Goal: Task Accomplishment & Management: Manage account settings

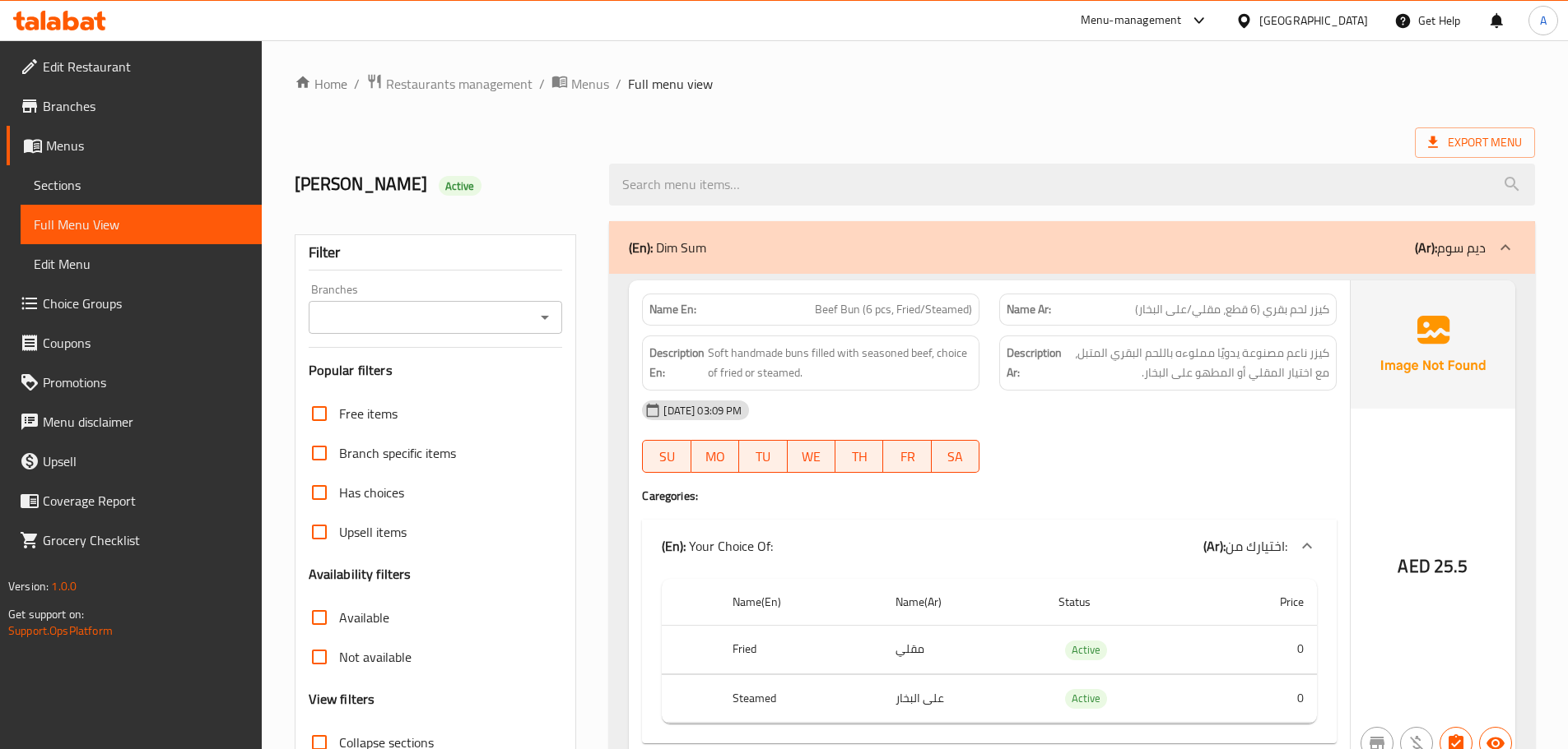
click at [154, 315] on link "Choice Groups" at bounding box center [134, 304] width 255 height 39
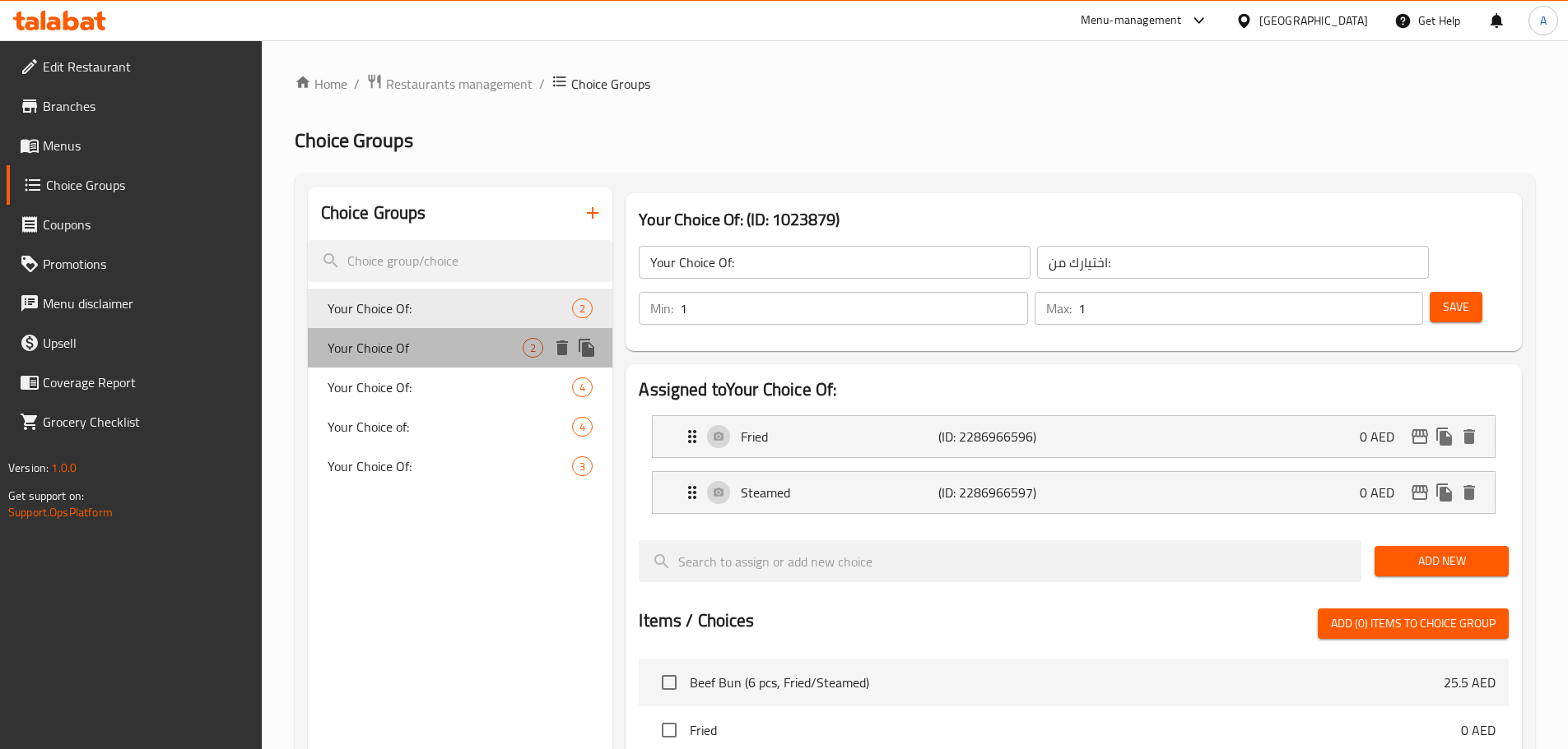
click at [400, 338] on span "Your Choice Of" at bounding box center [425, 348] width 196 height 20
type input "Your Choice Of"
type input "اختيارك من"
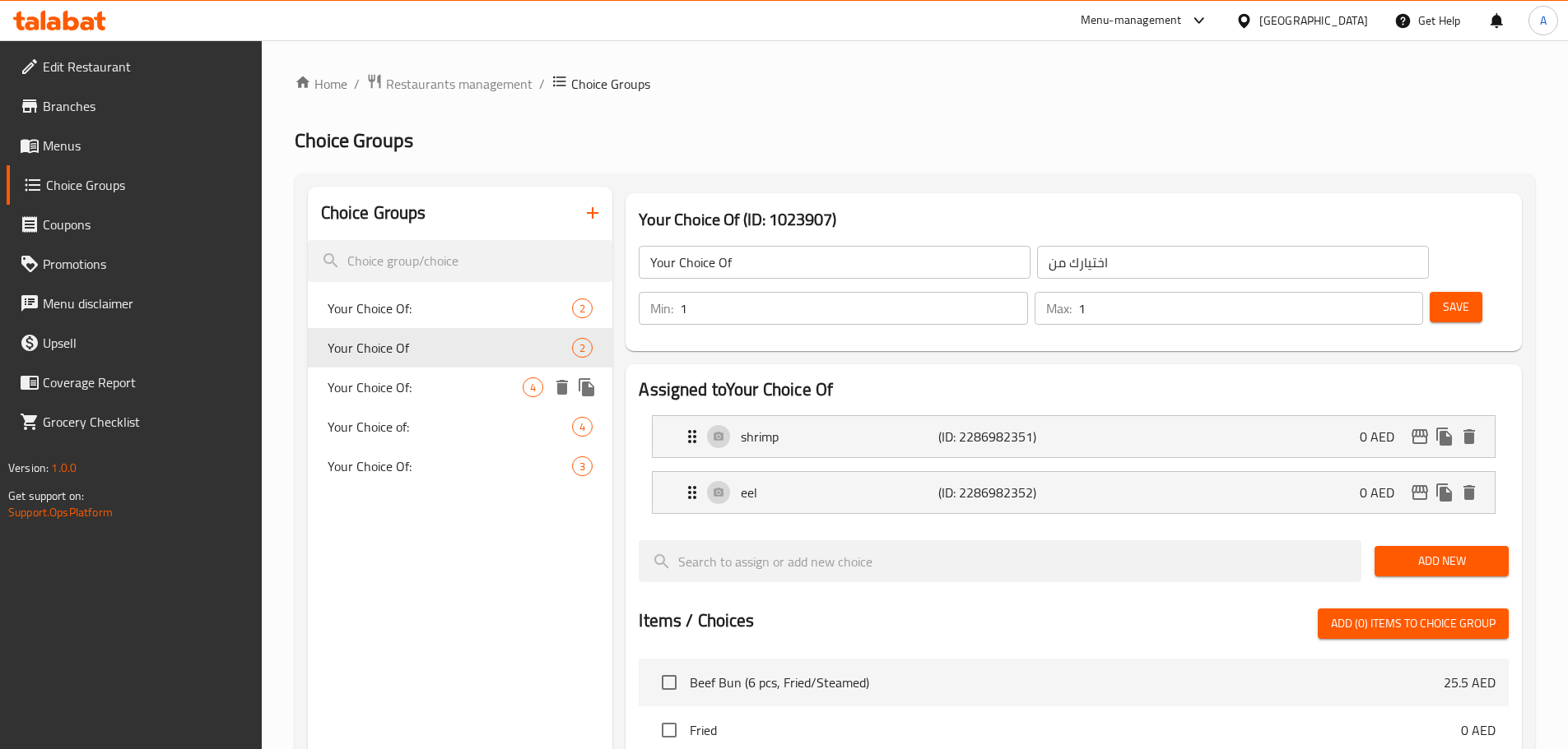
click at [427, 375] on div "Your Choice Of: 4" at bounding box center [460, 388] width 306 height 39
type input "Your Choice Of:"
type input "إخيتارك من:"
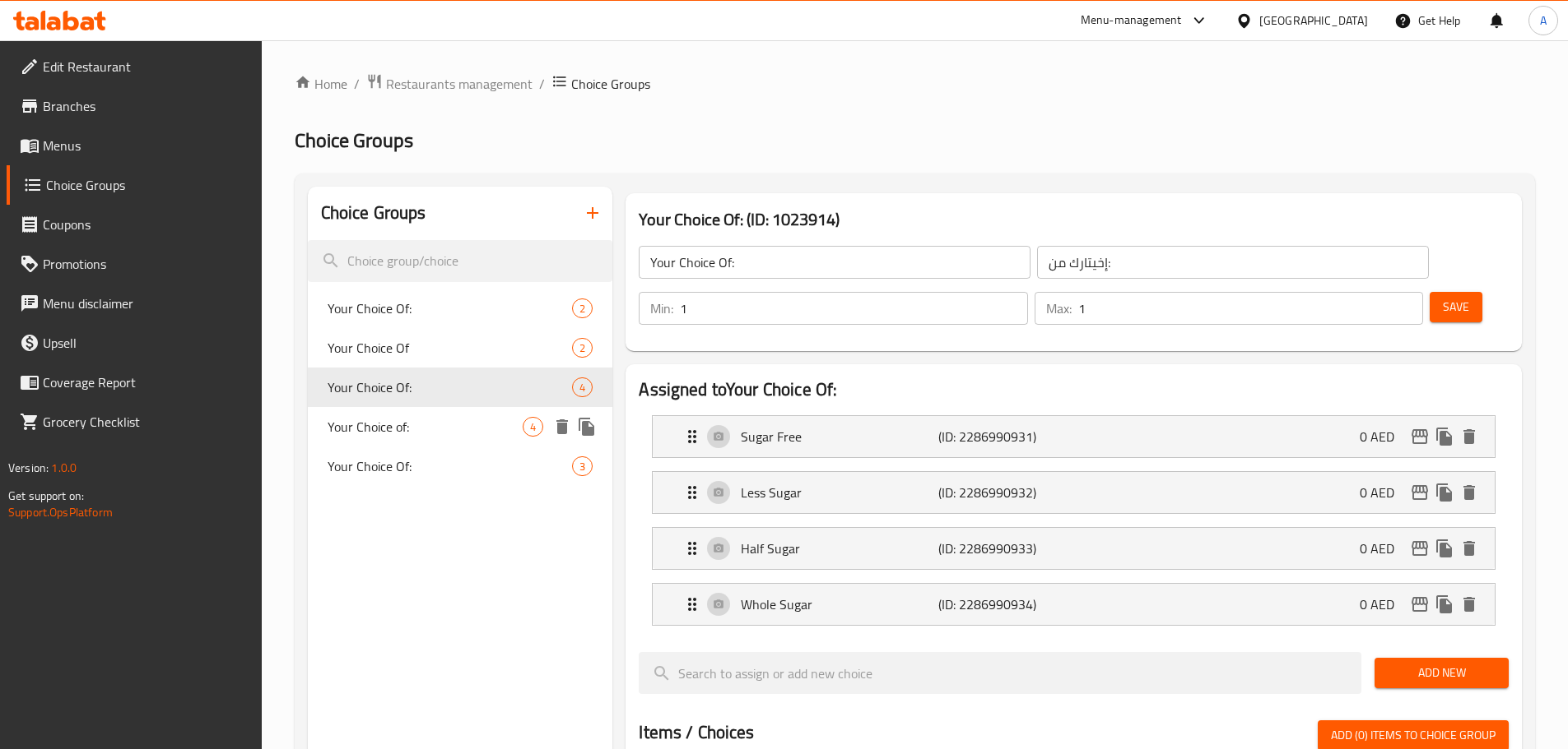
click at [438, 429] on span "Your Choice of:" at bounding box center [425, 427] width 196 height 20
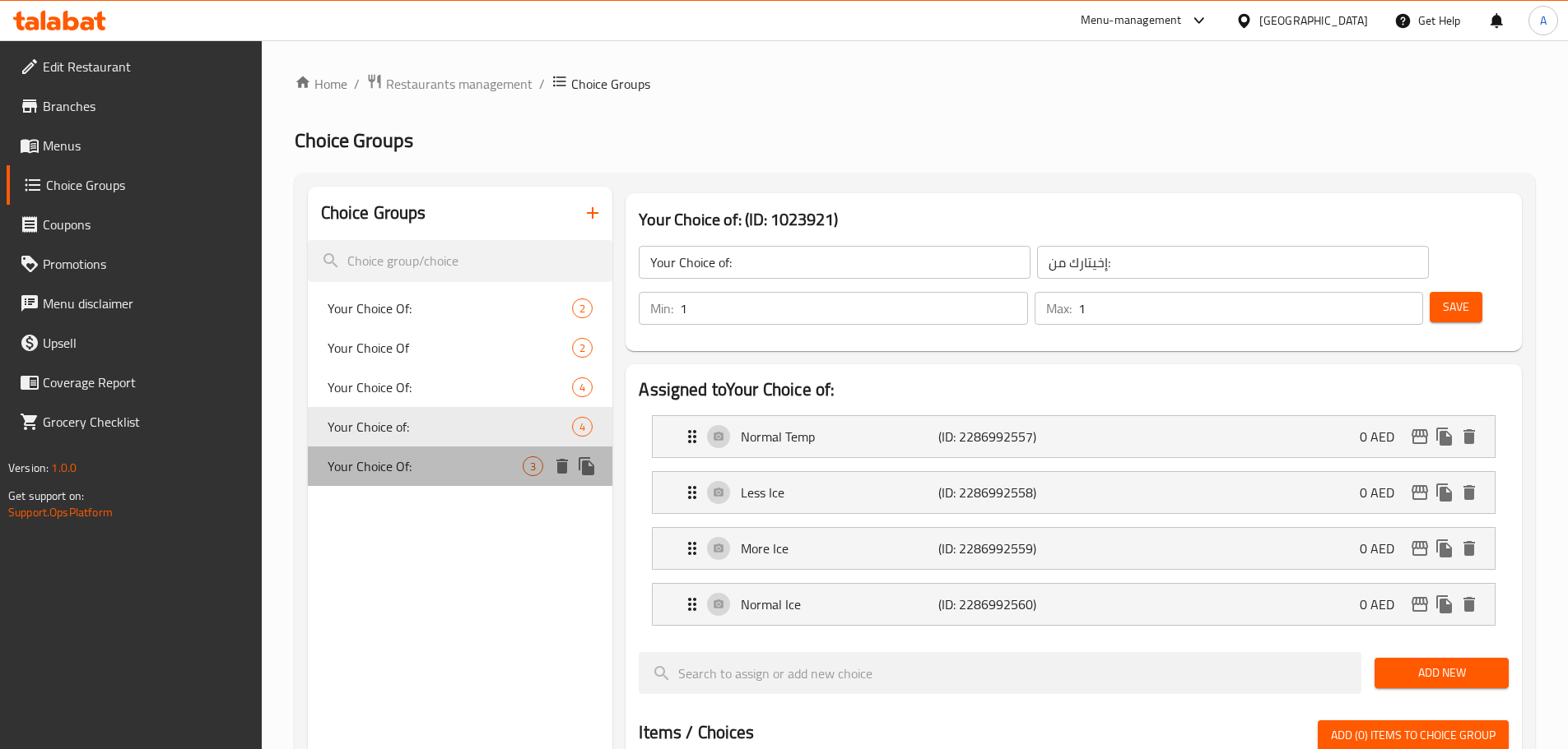
click at [421, 467] on span "Your Choice Of:" at bounding box center [425, 467] width 196 height 20
type input "Your Choice Of:"
type input "إختيارك من:"
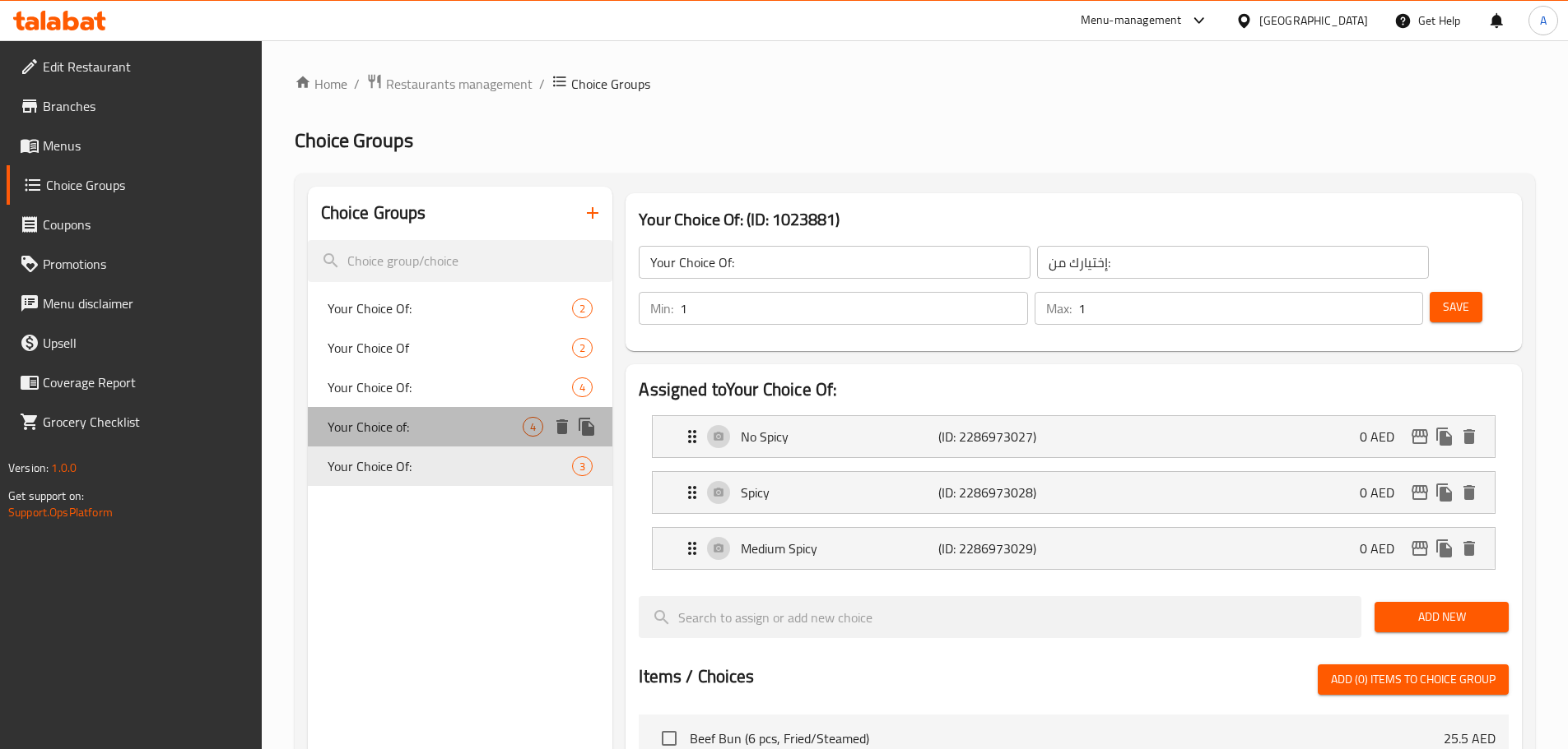
click at [420, 442] on div "Your Choice of: 4" at bounding box center [460, 427] width 306 height 39
type input "Your Choice of:"
type input "إخيتارك من:"
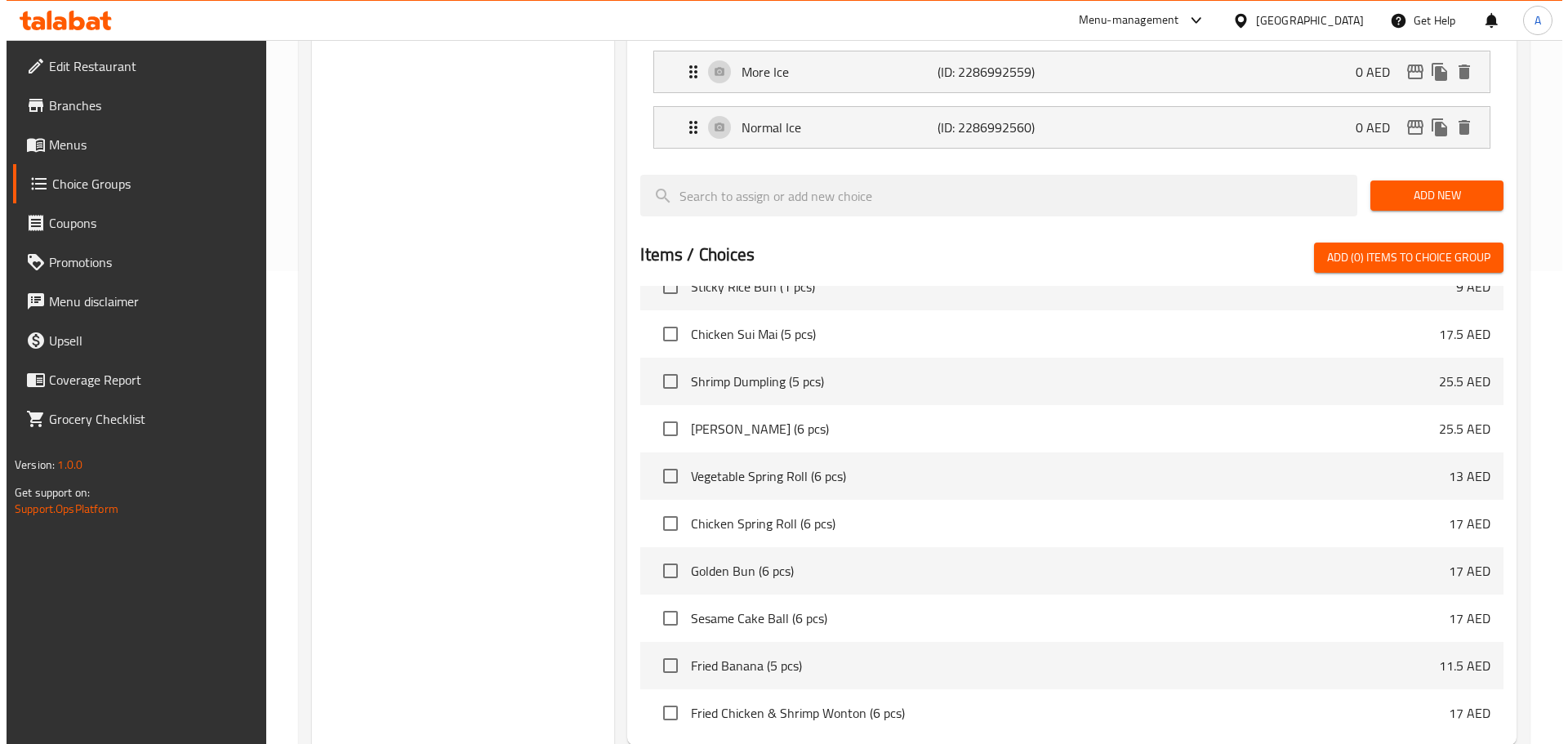
scroll to position [596, 0]
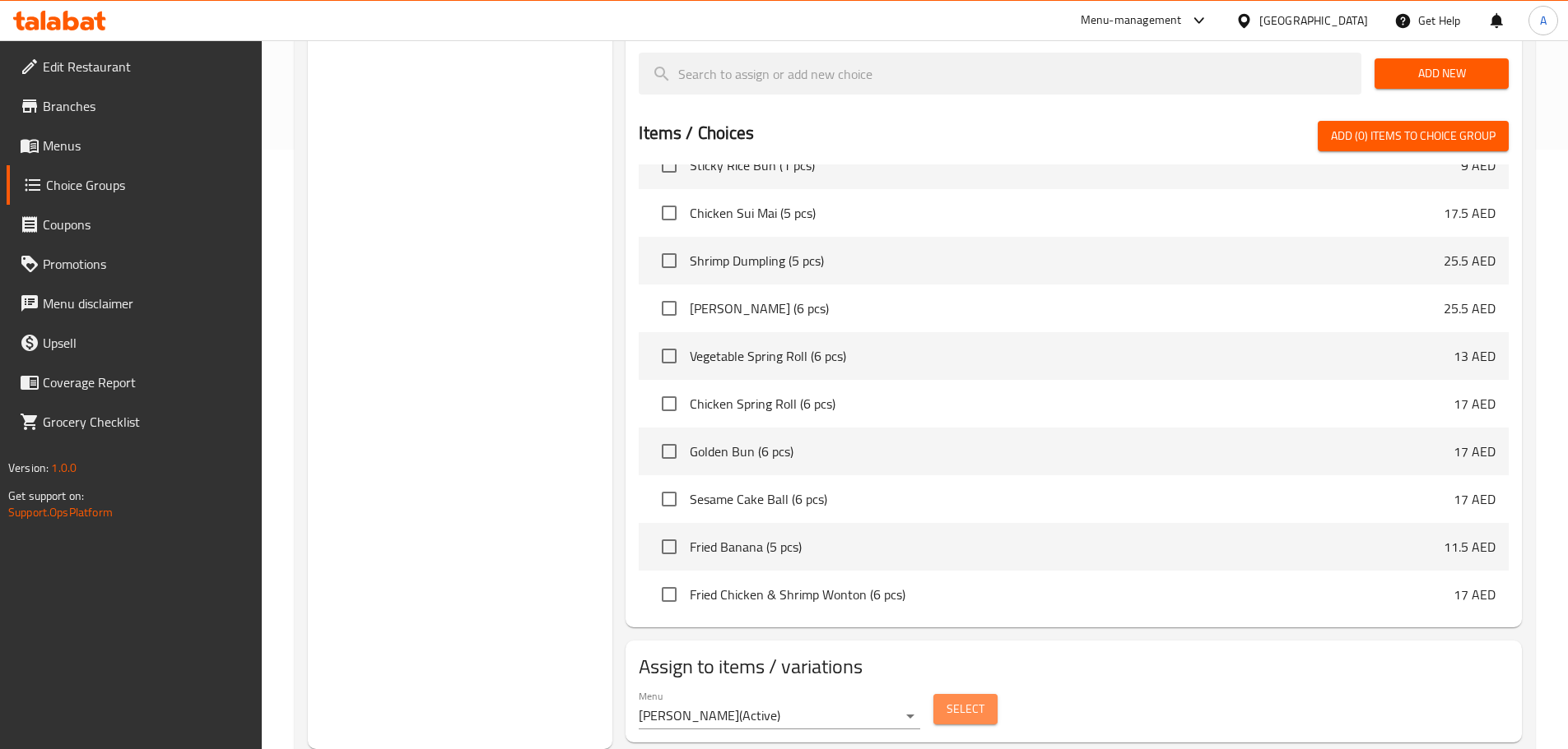
click at [954, 699] on span "Select" at bounding box center [965, 709] width 38 height 21
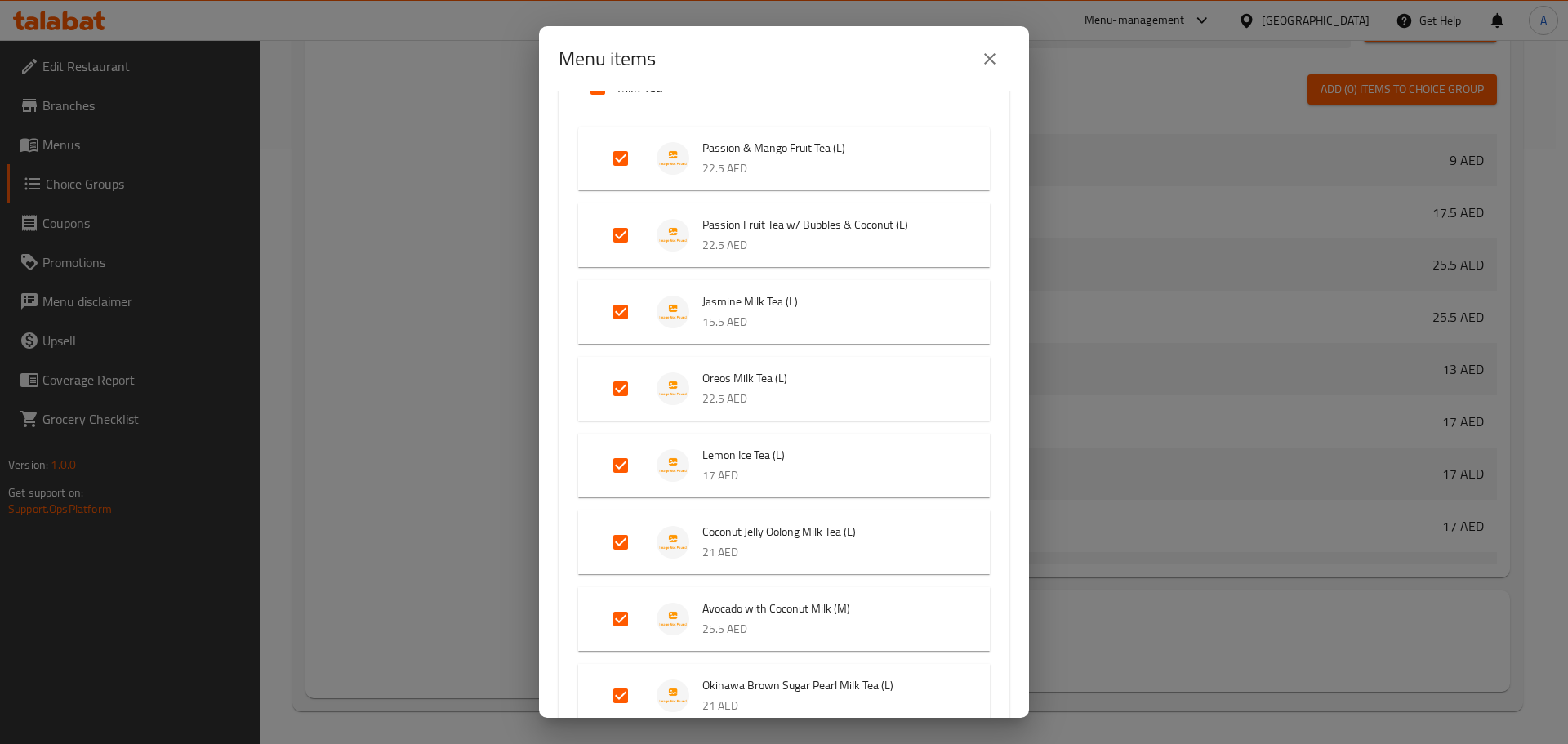
scroll to position [327, 0]
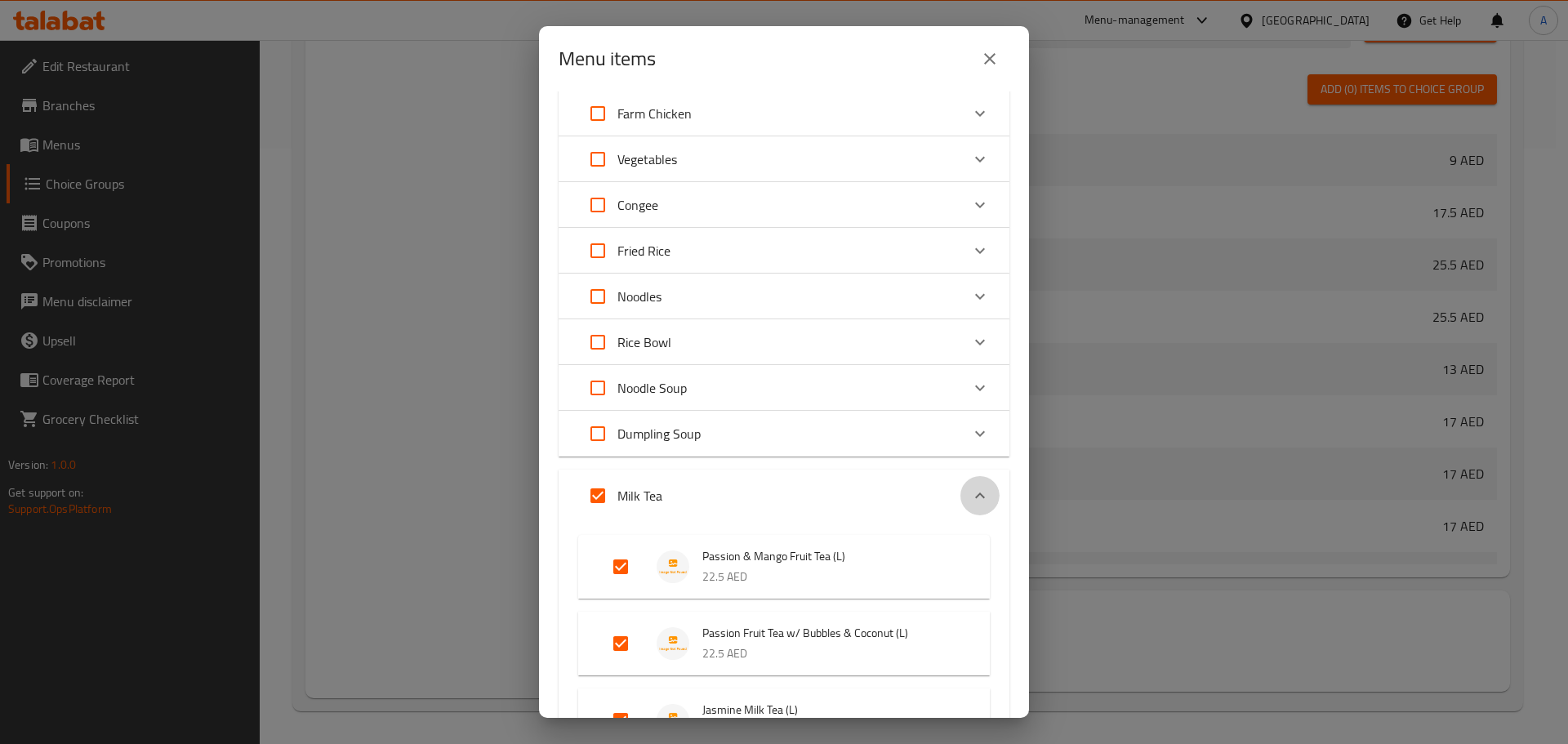
click at [971, 493] on icon "Expand" at bounding box center [980, 496] width 19 height 19
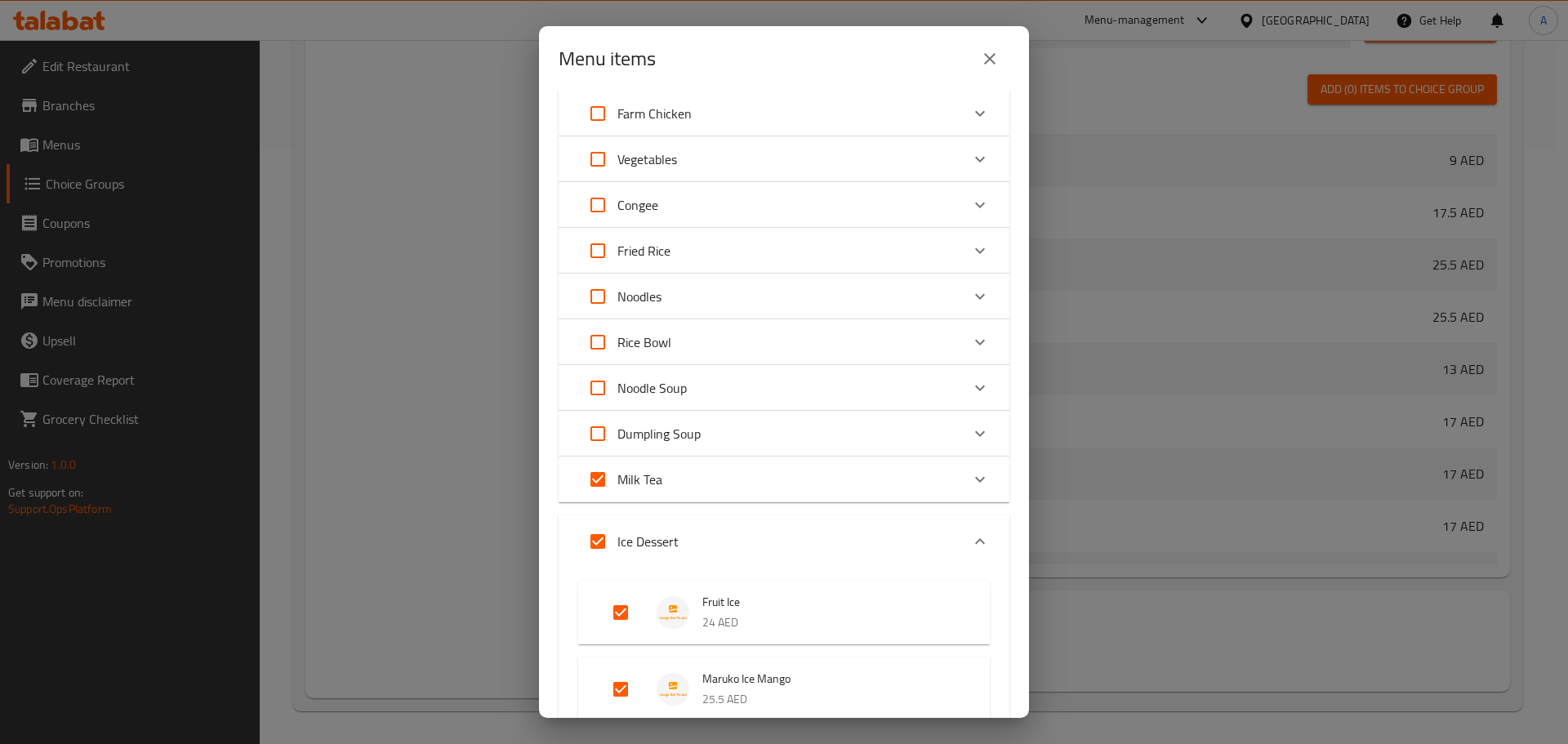
click at [971, 535] on icon "Expand" at bounding box center [980, 541] width 19 height 19
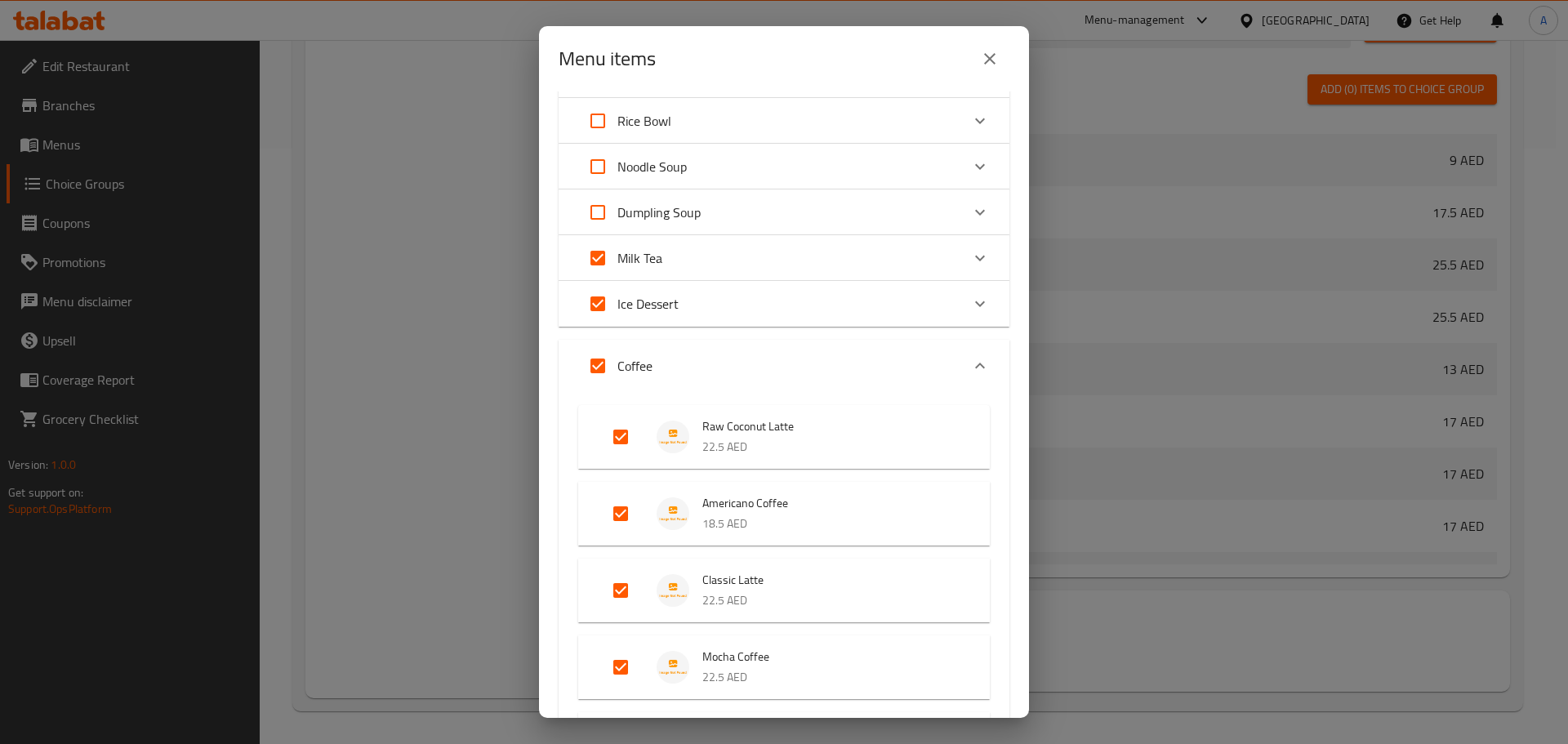
scroll to position [572, 0]
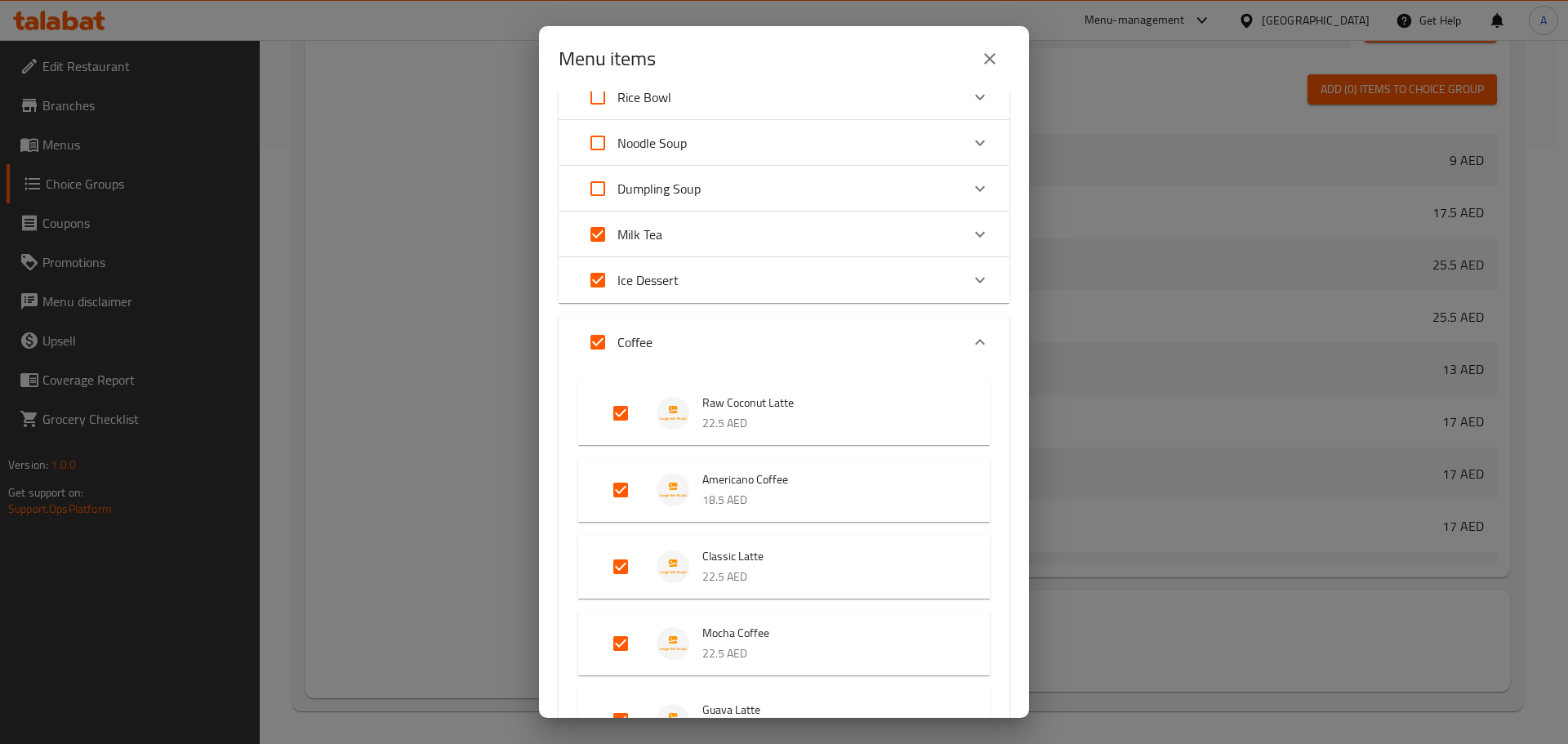
click at [976, 343] on icon "Expand" at bounding box center [980, 342] width 10 height 6
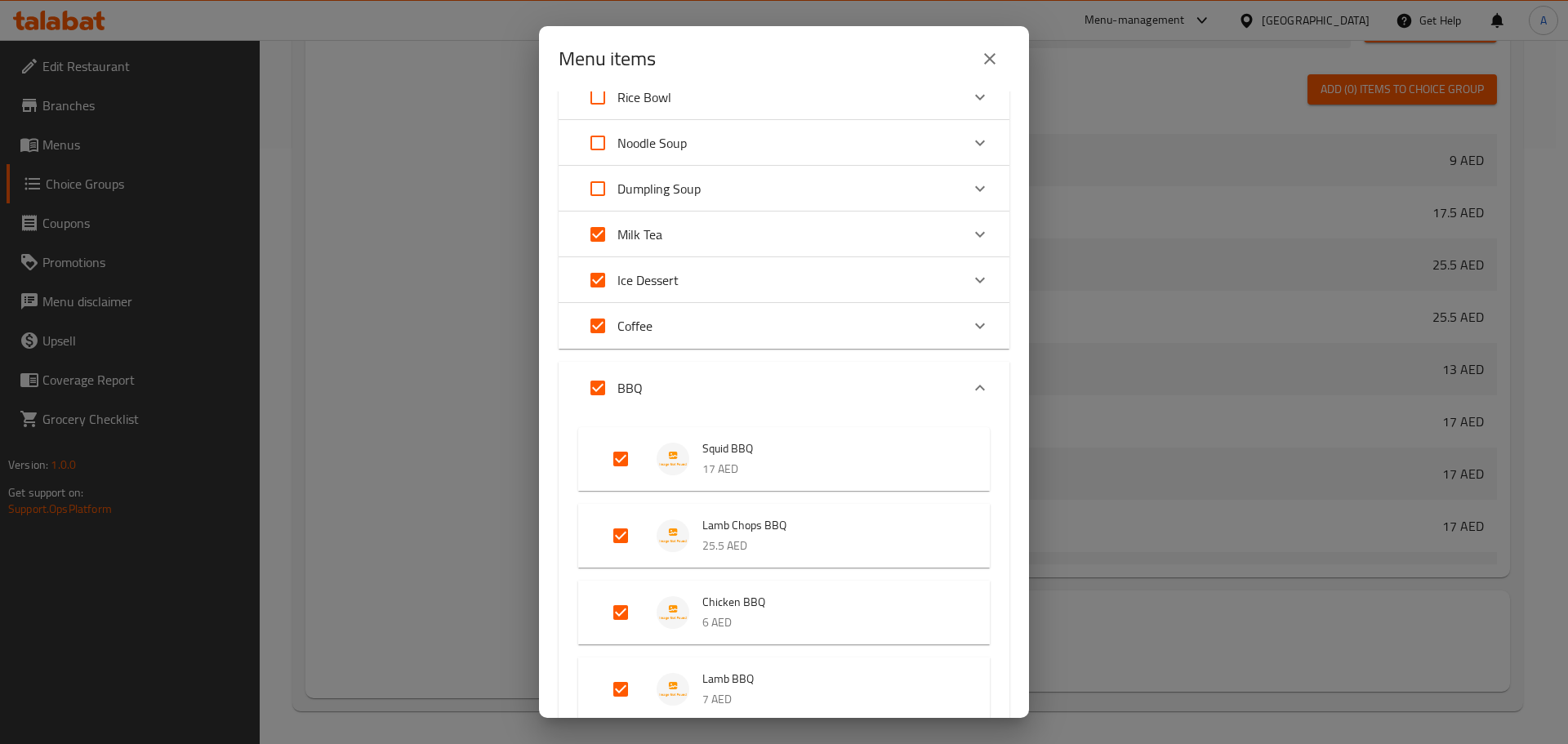
click at [603, 386] on input "Expand" at bounding box center [597, 388] width 39 height 39
checkbox input "false"
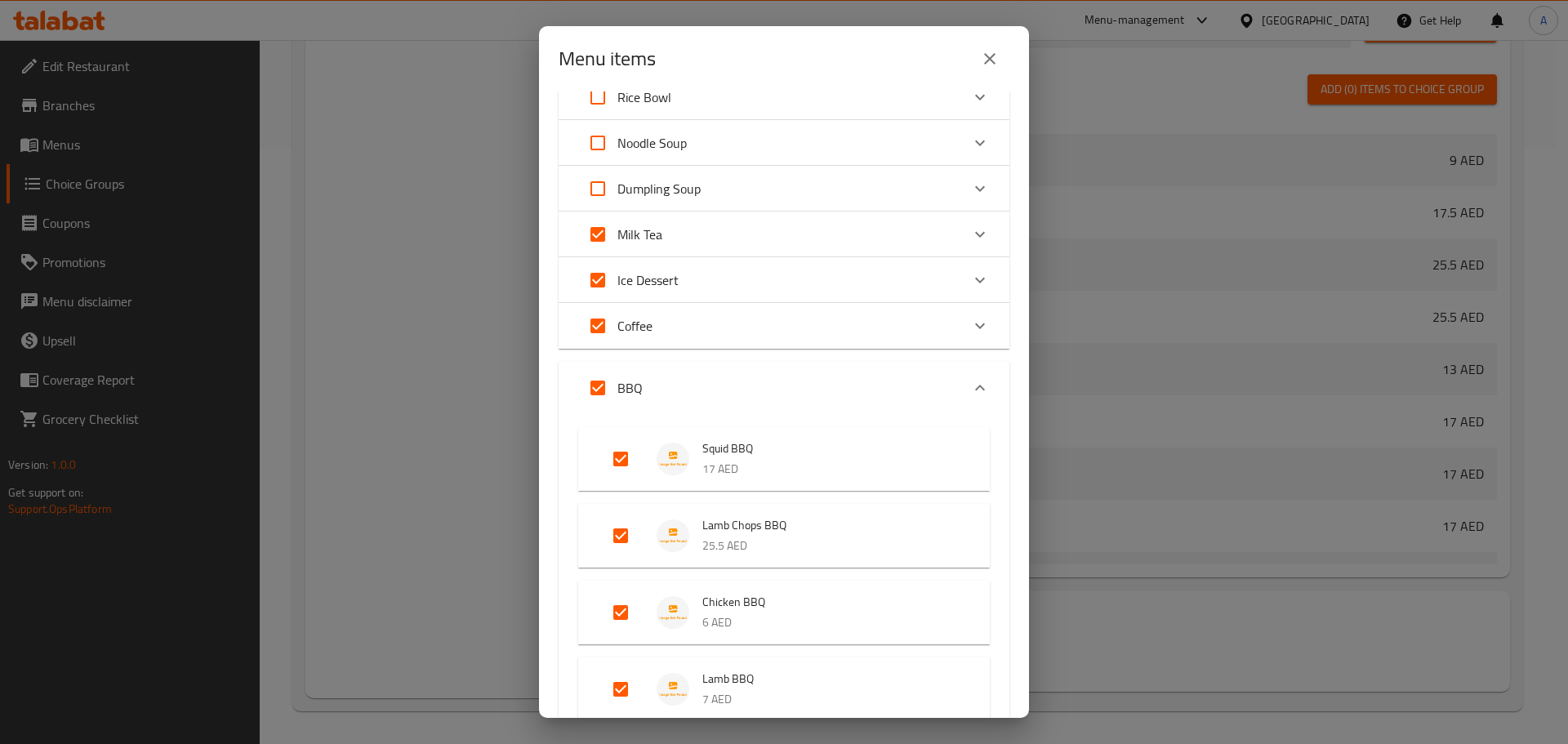
checkbox input "false"
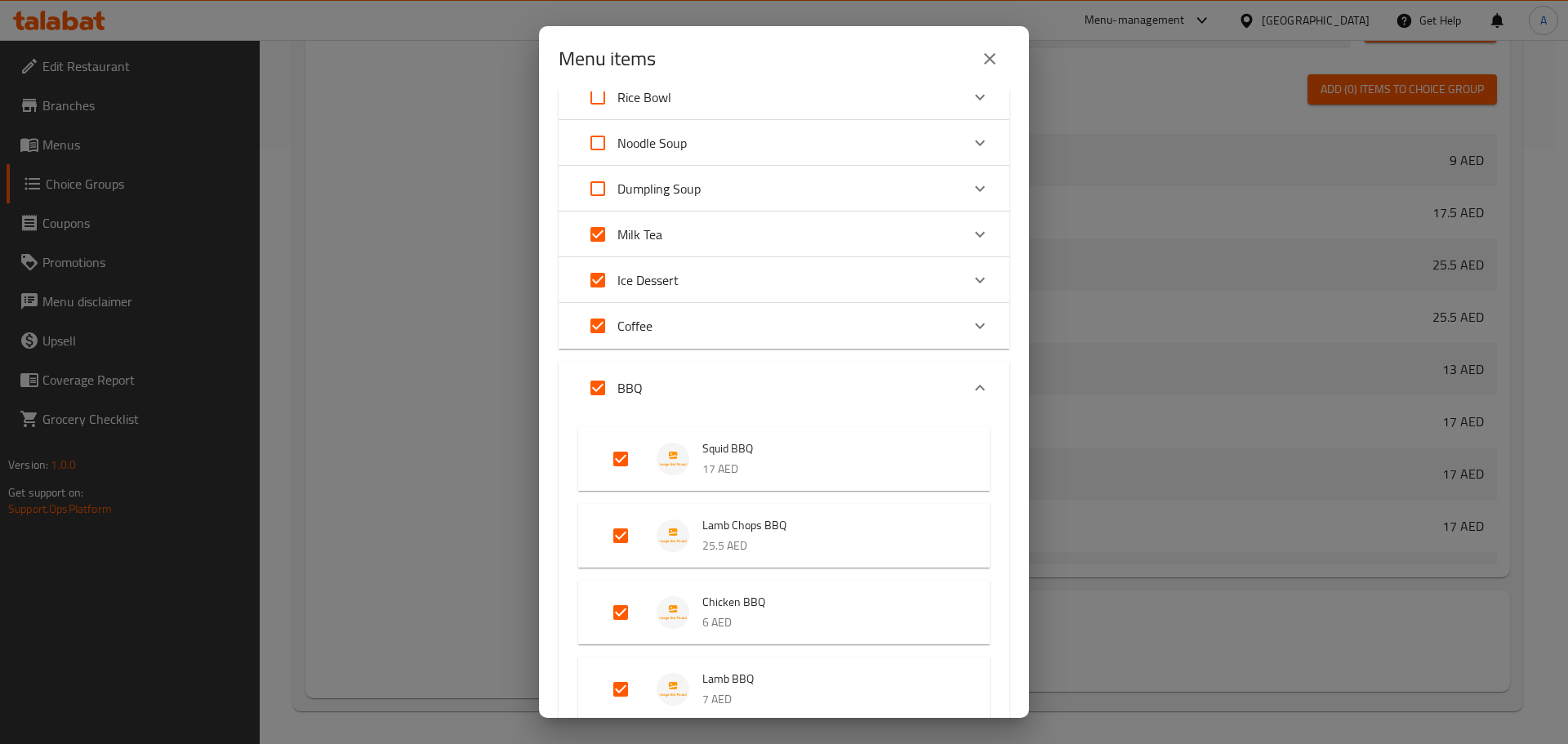
checkbox input "false"
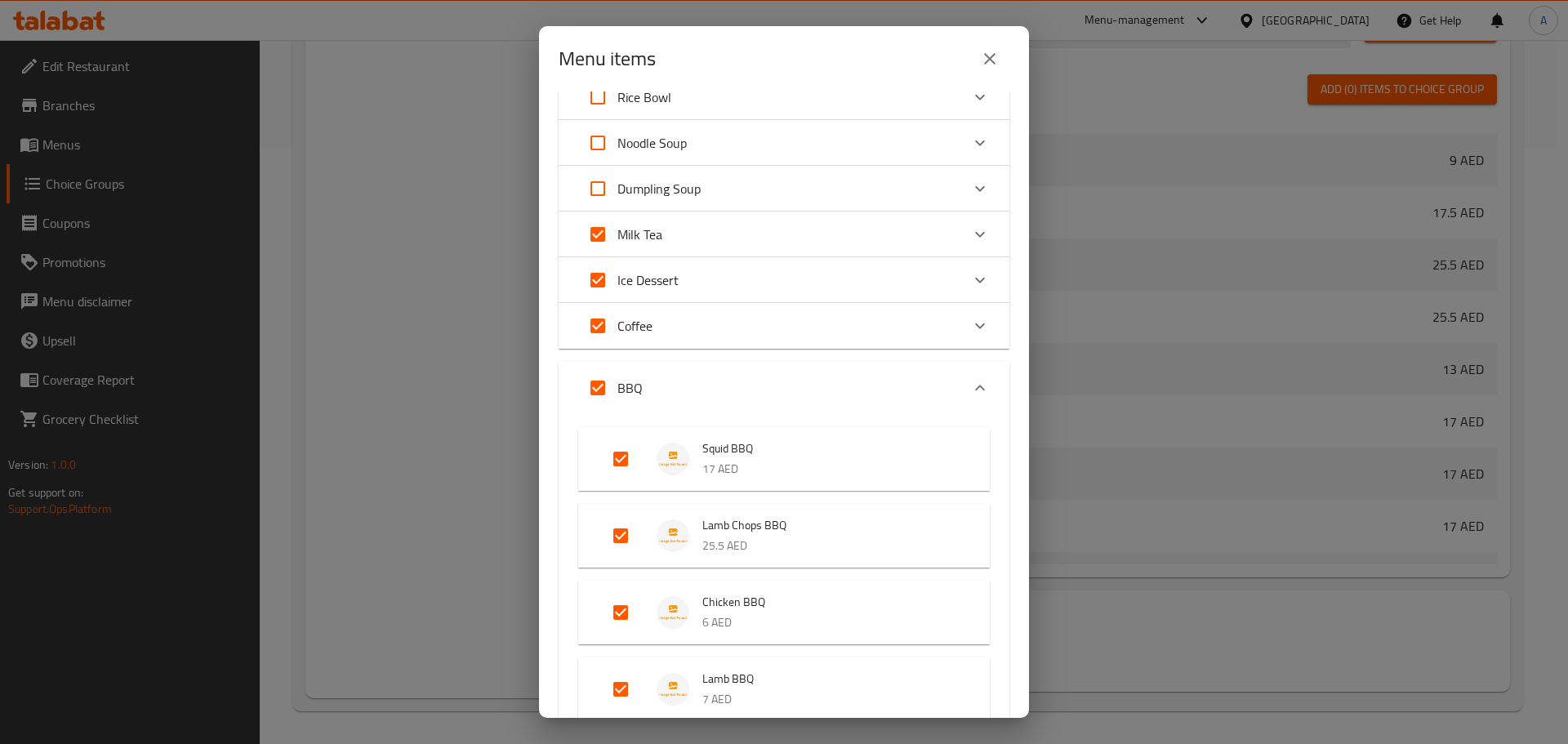
checkbox input "false"
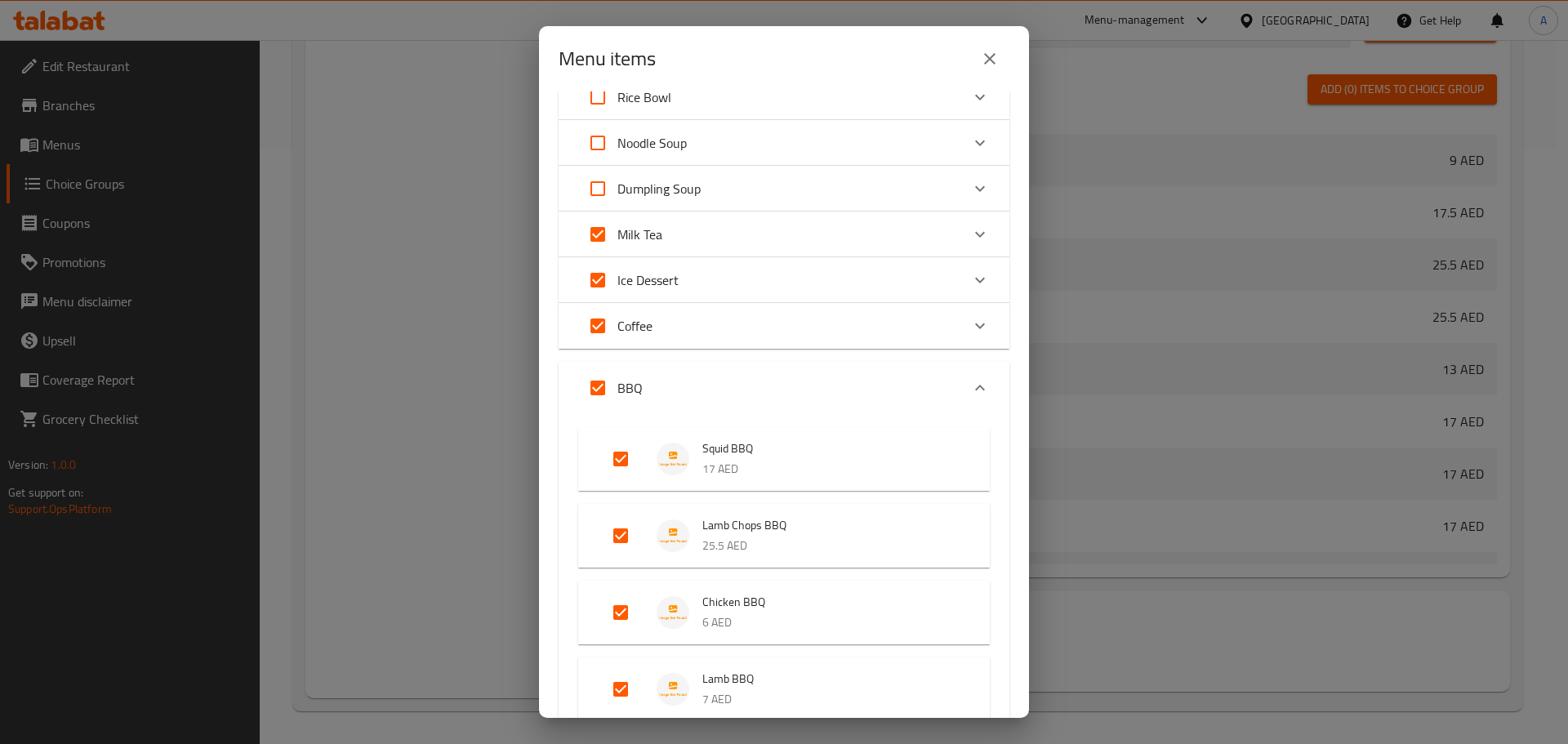
checkbox input "false"
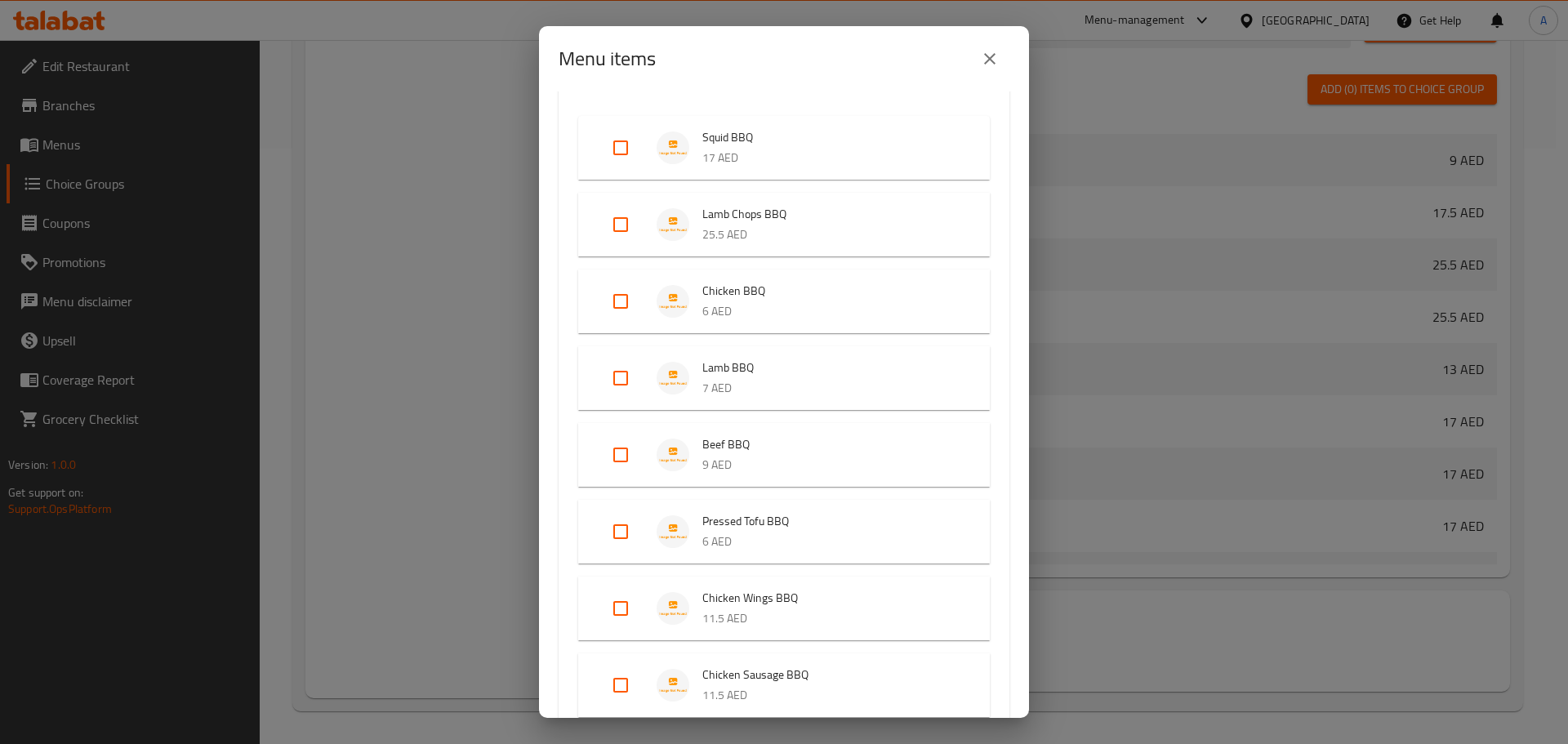
scroll to position [654, 0]
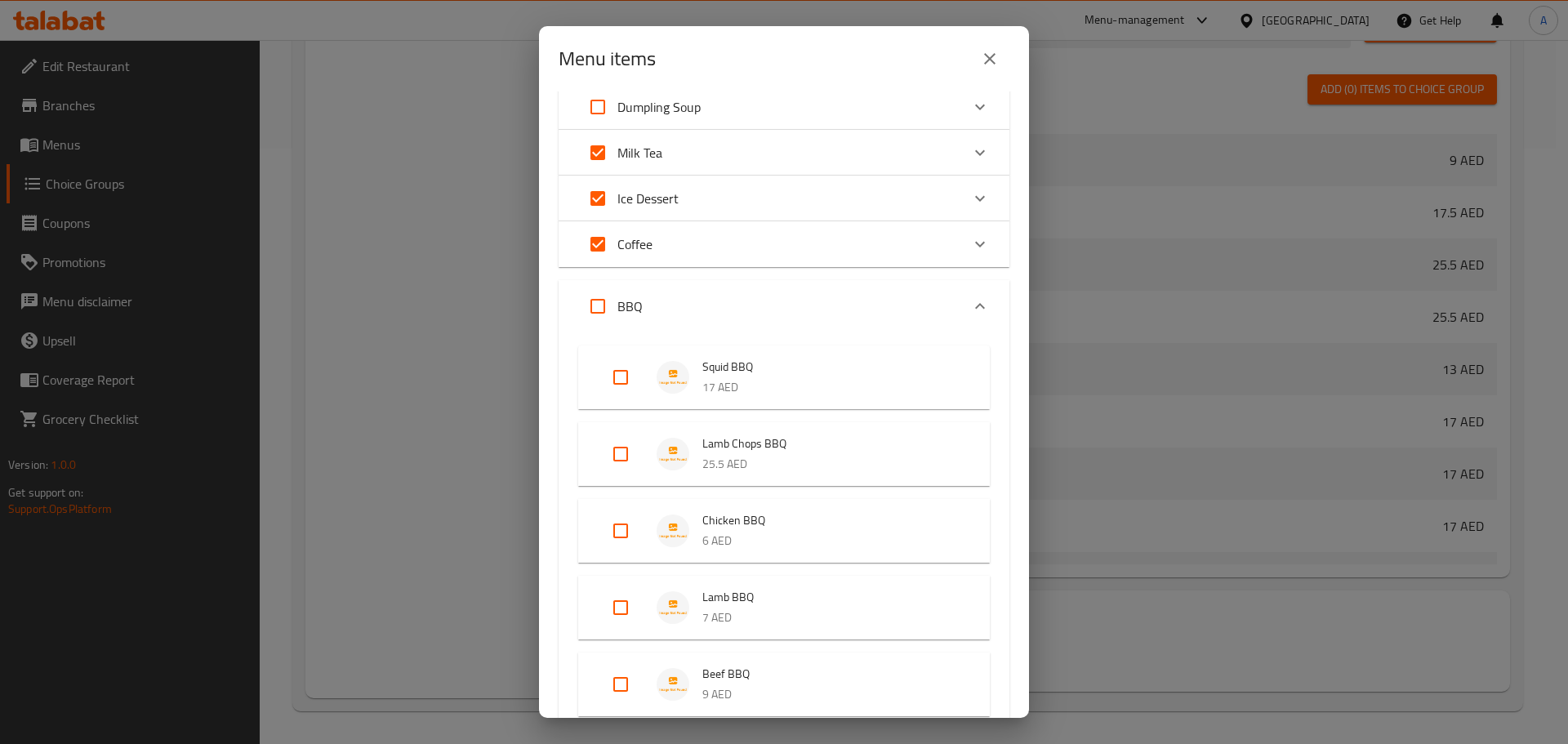
click at [972, 302] on icon "Expand" at bounding box center [980, 307] width 19 height 19
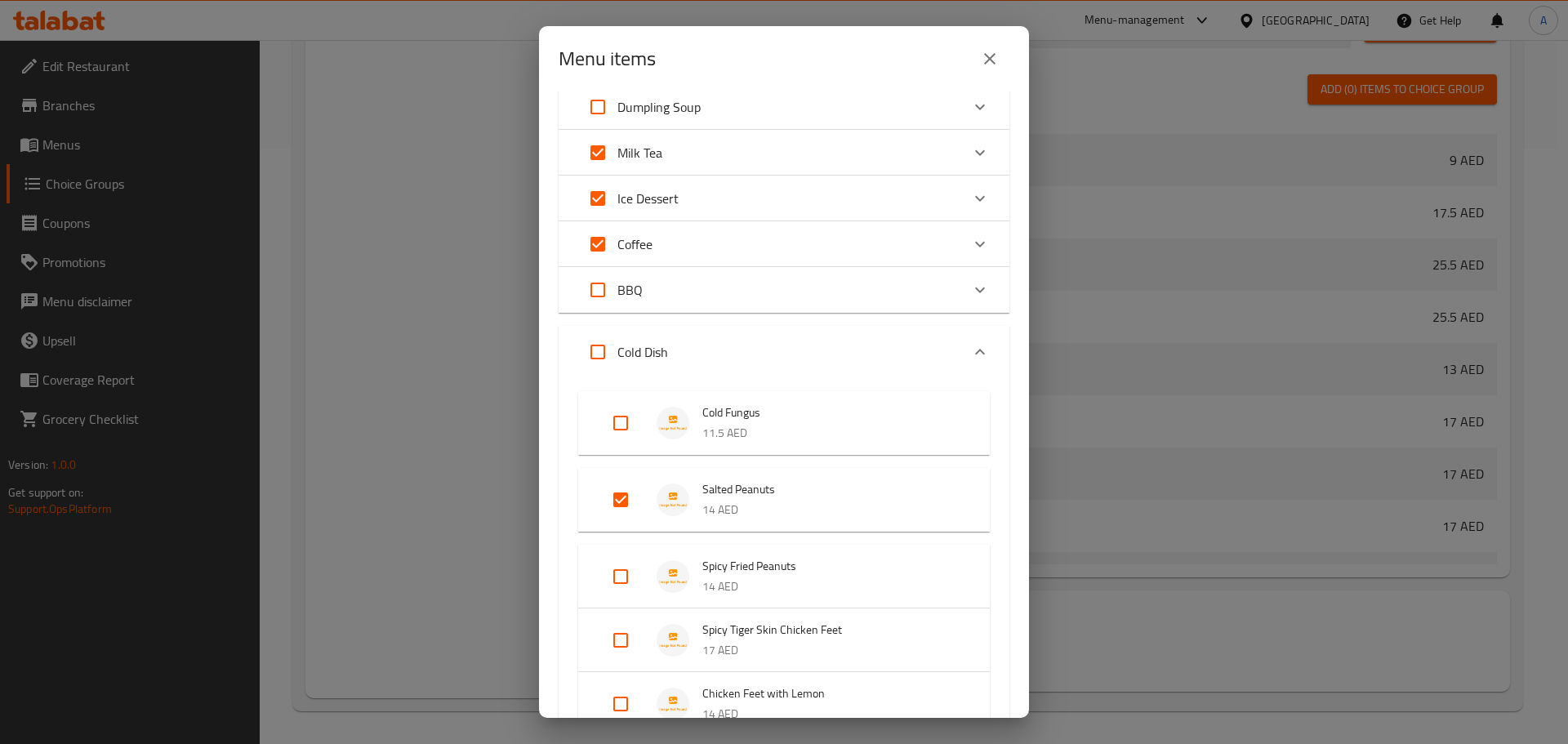
click at [624, 492] on input "Expand" at bounding box center [621, 500] width 39 height 39
checkbox input "false"
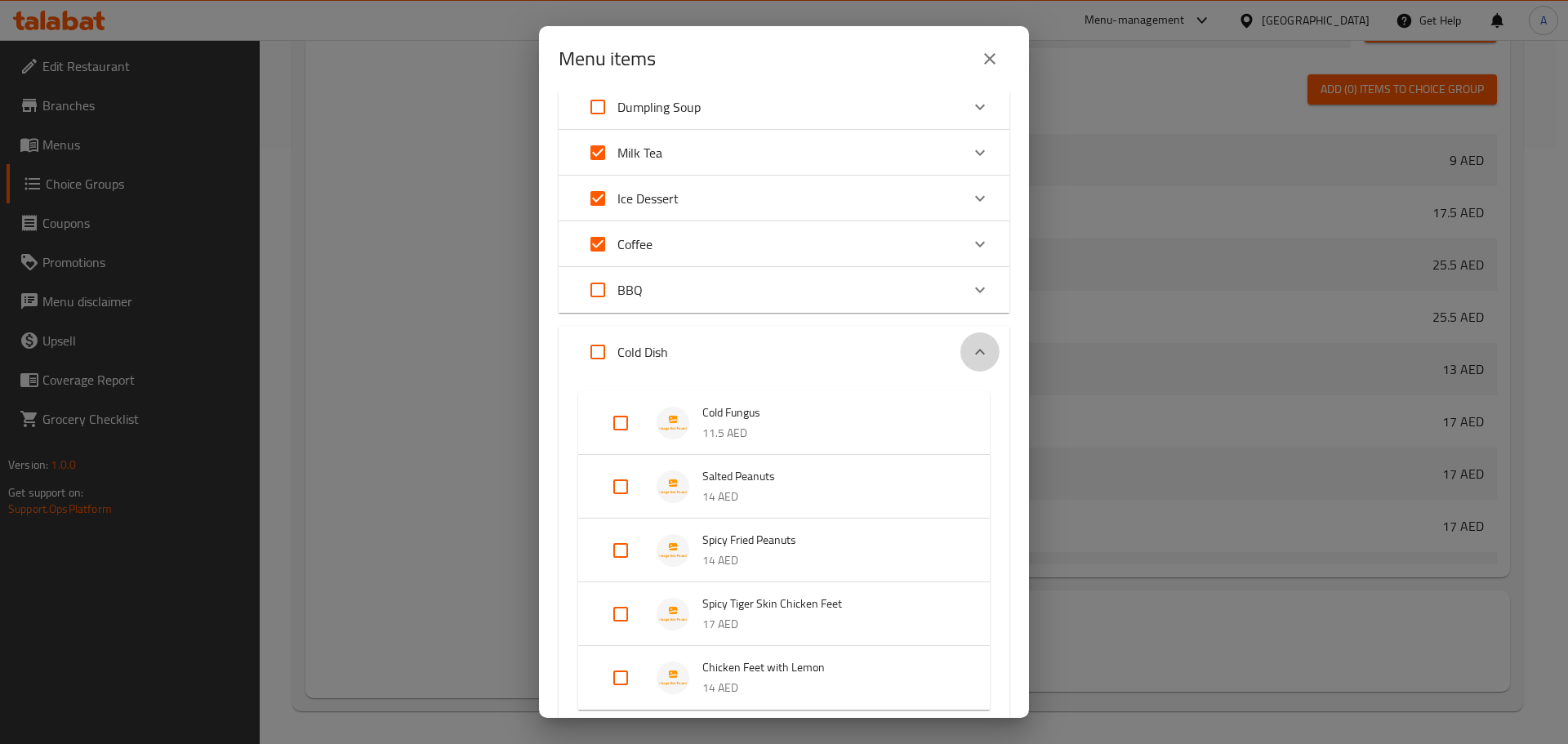
click at [971, 347] on icon "Expand" at bounding box center [980, 352] width 19 height 19
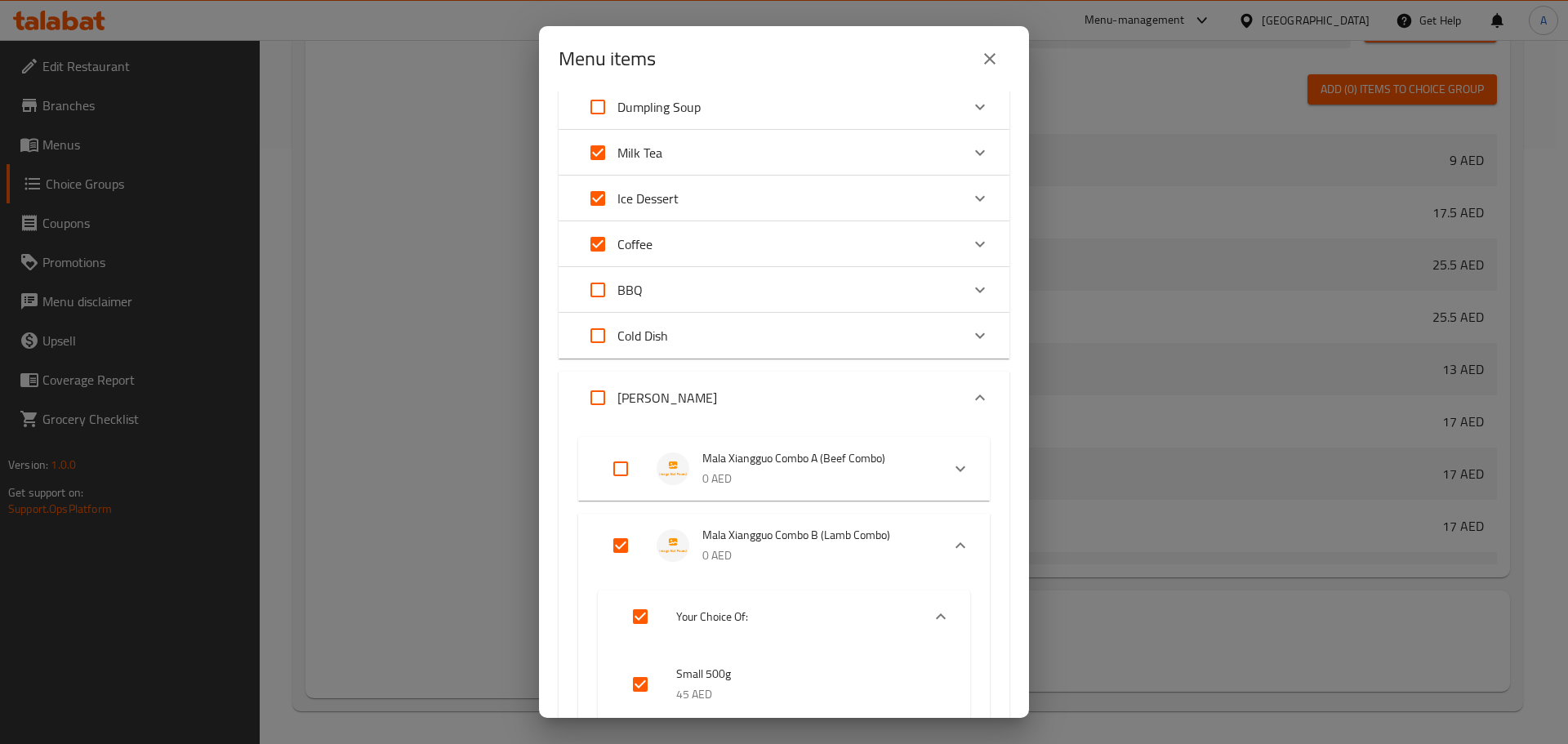
click at [620, 543] on input "Expand" at bounding box center [621, 546] width 39 height 39
checkbox input "false"
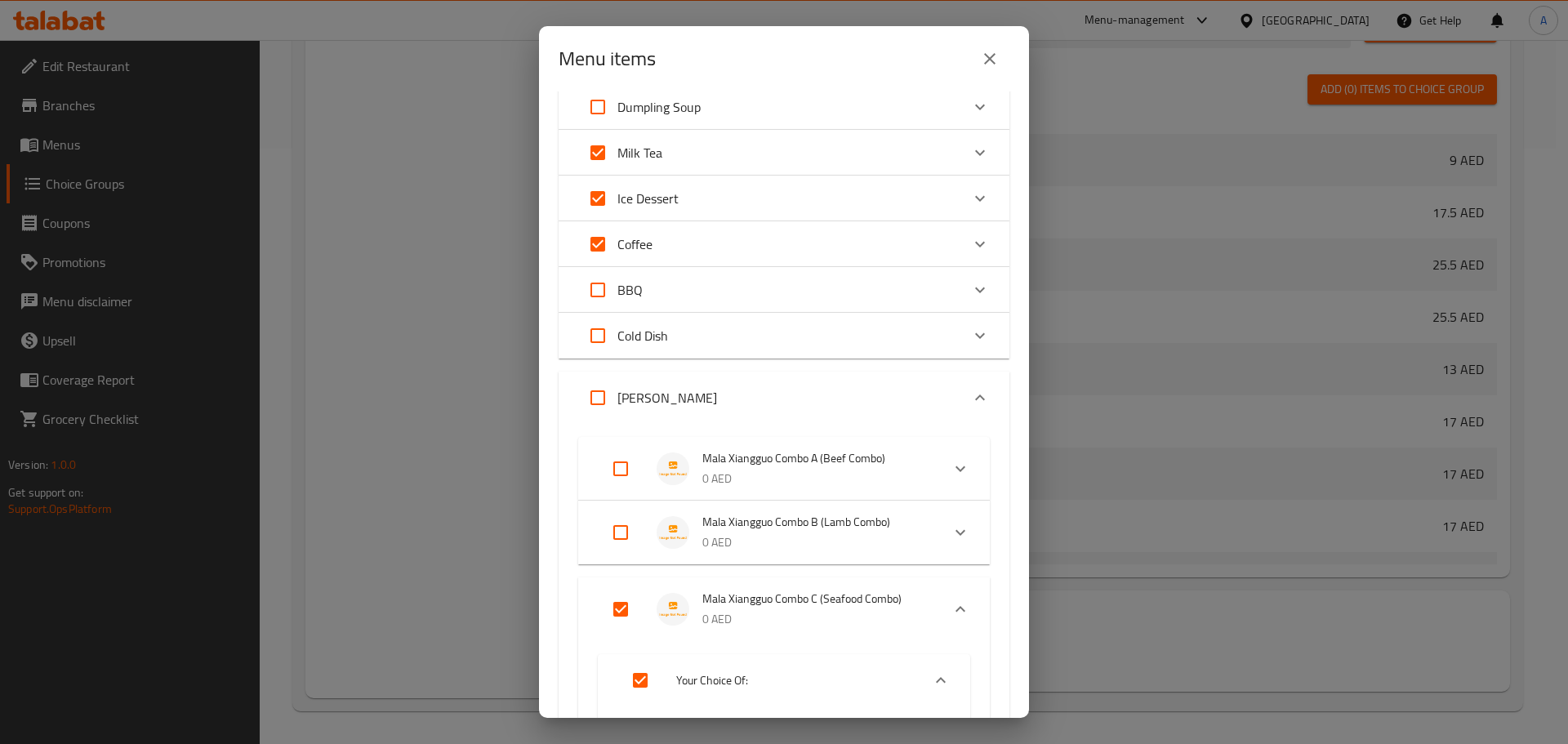
click at [624, 608] on input "Expand" at bounding box center [621, 609] width 39 height 39
checkbox input "false"
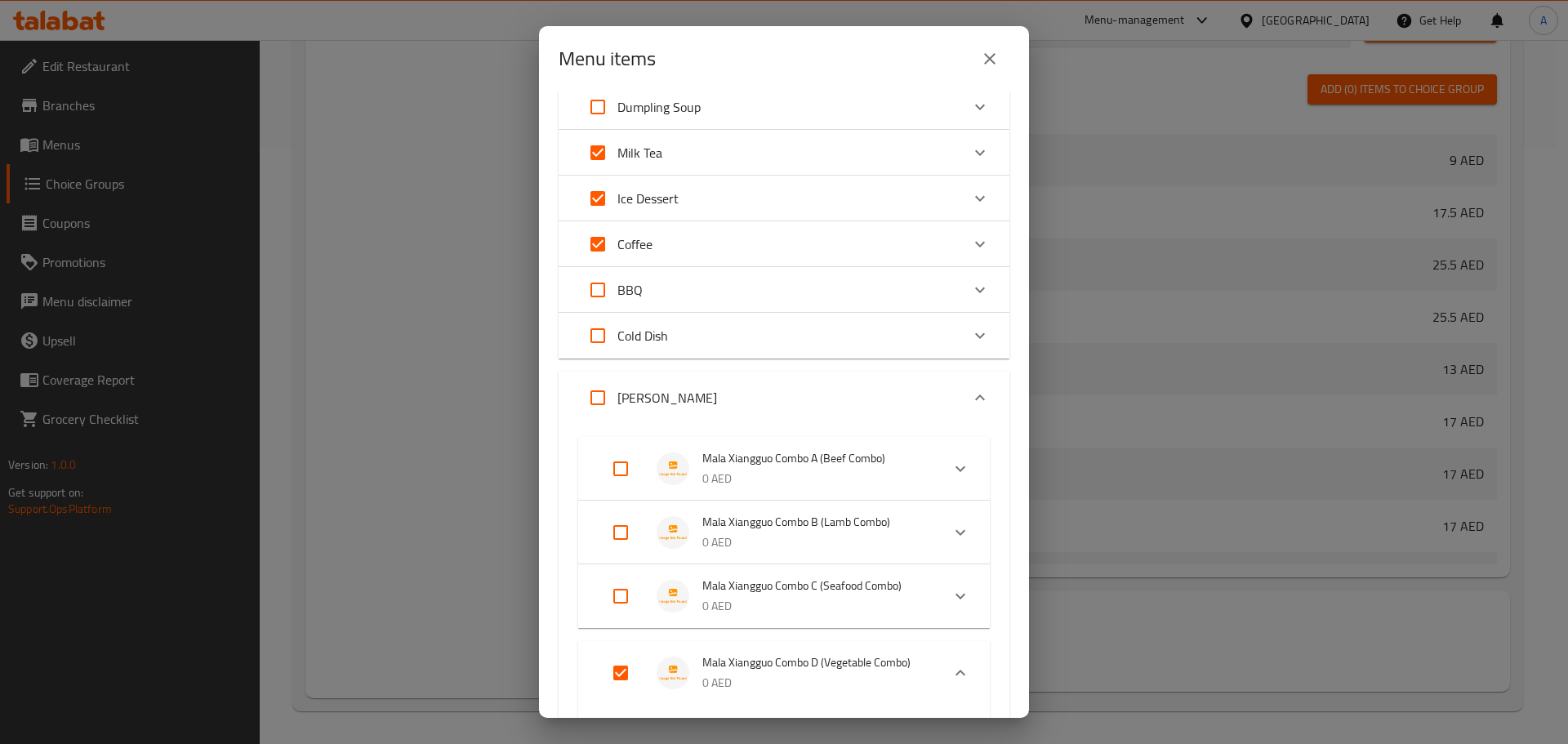
click at [598, 402] on input "Expand" at bounding box center [597, 398] width 39 height 39
checkbox input "true"
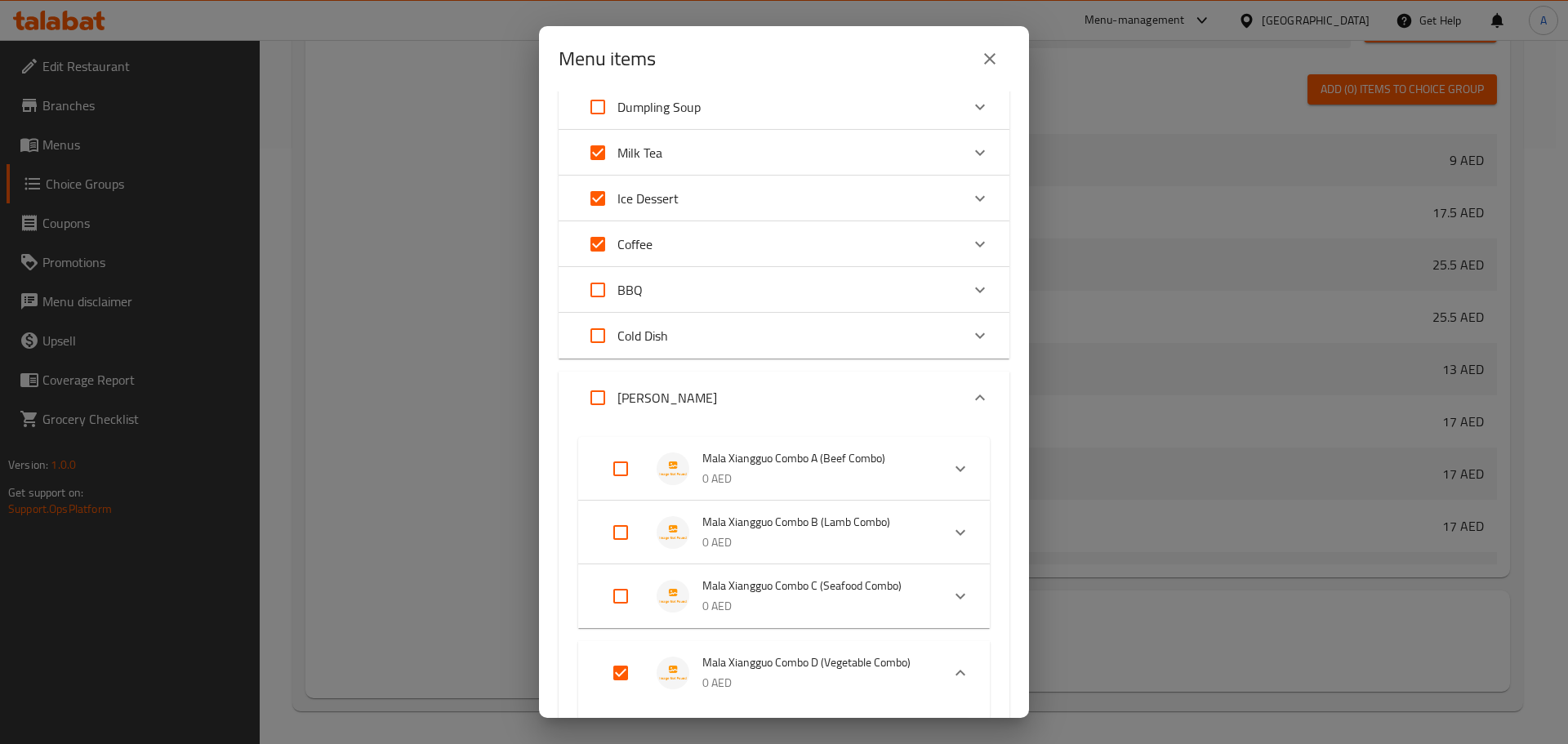
checkbox input "true"
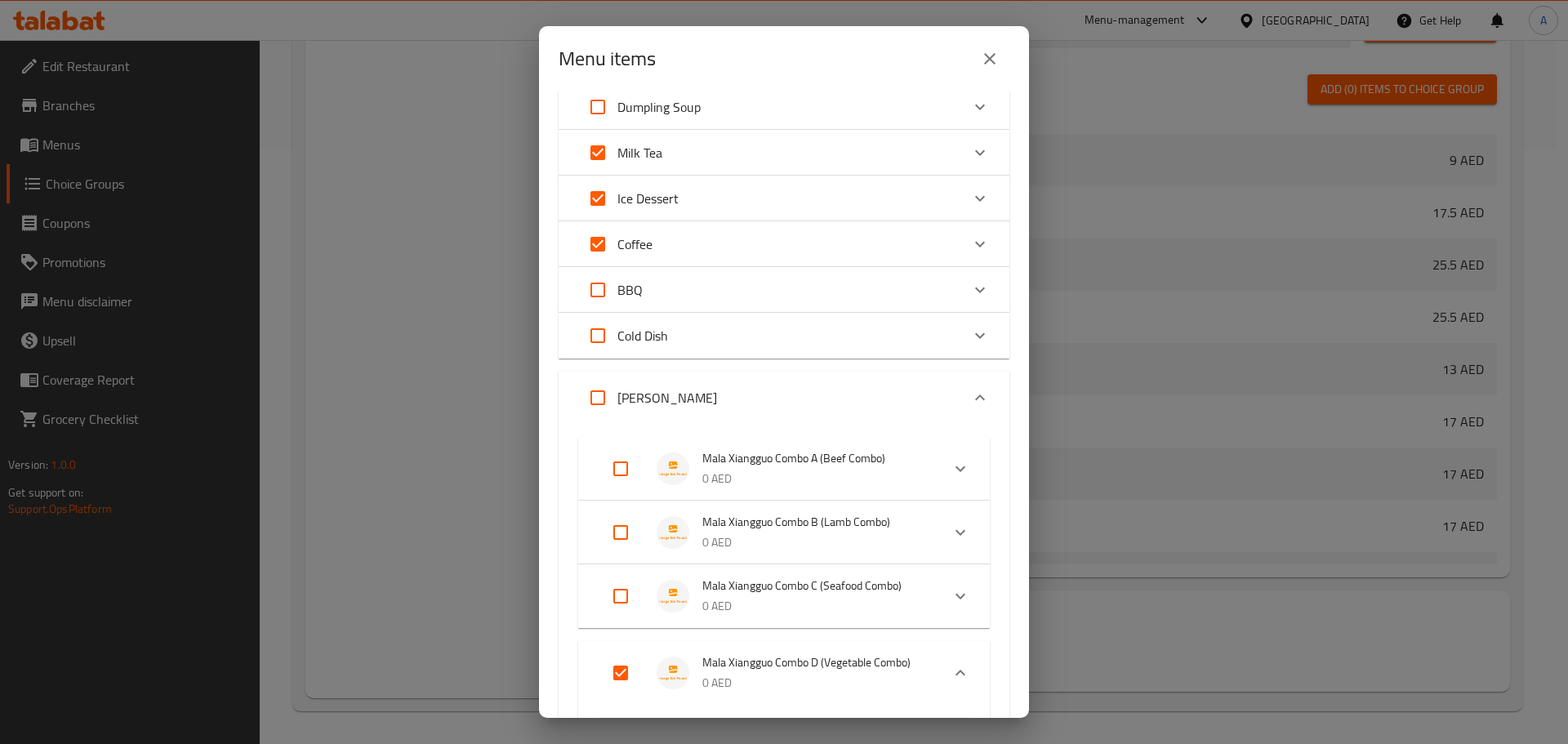
checkbox input "true"
click at [593, 398] on input "Expand" at bounding box center [597, 398] width 39 height 39
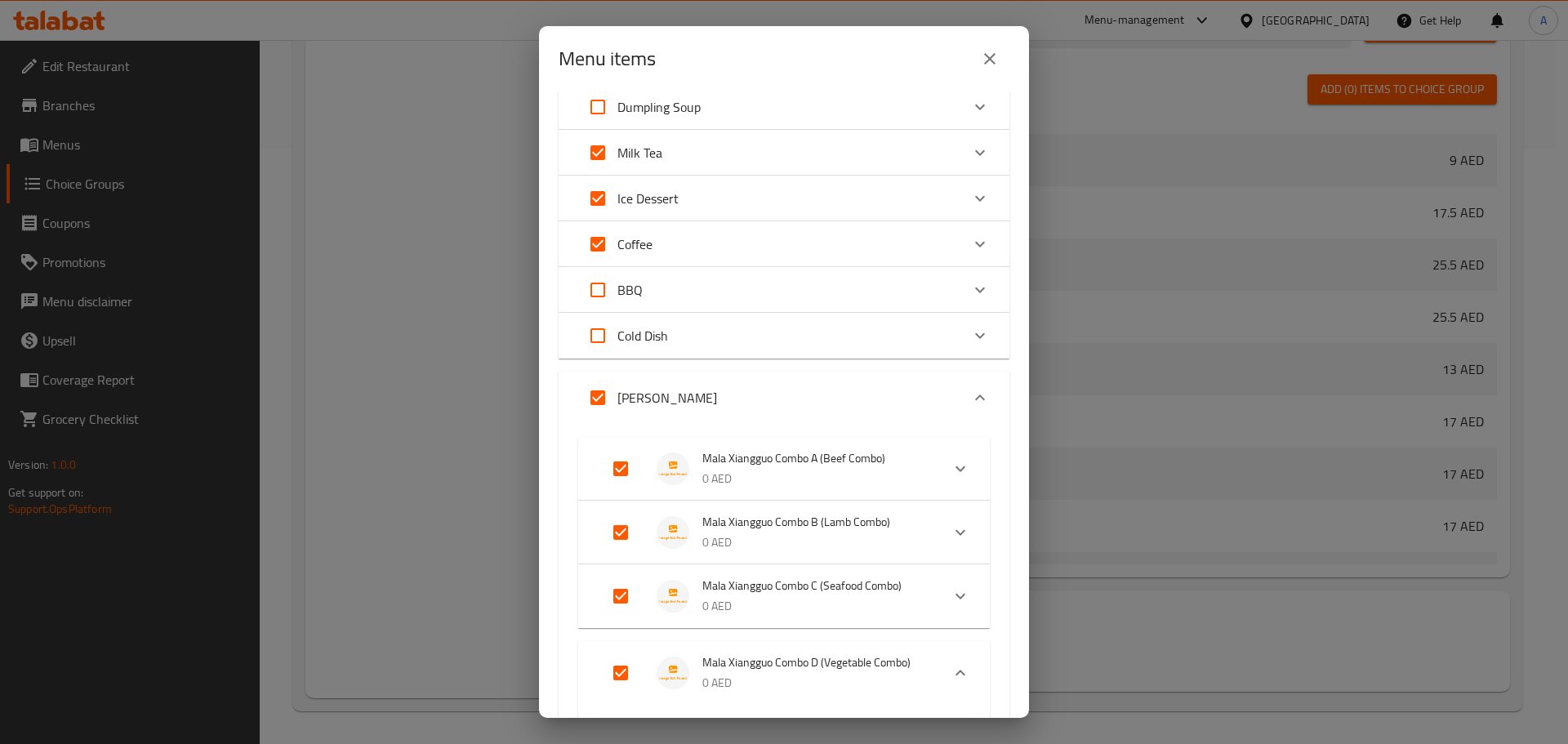
checkbox input "false"
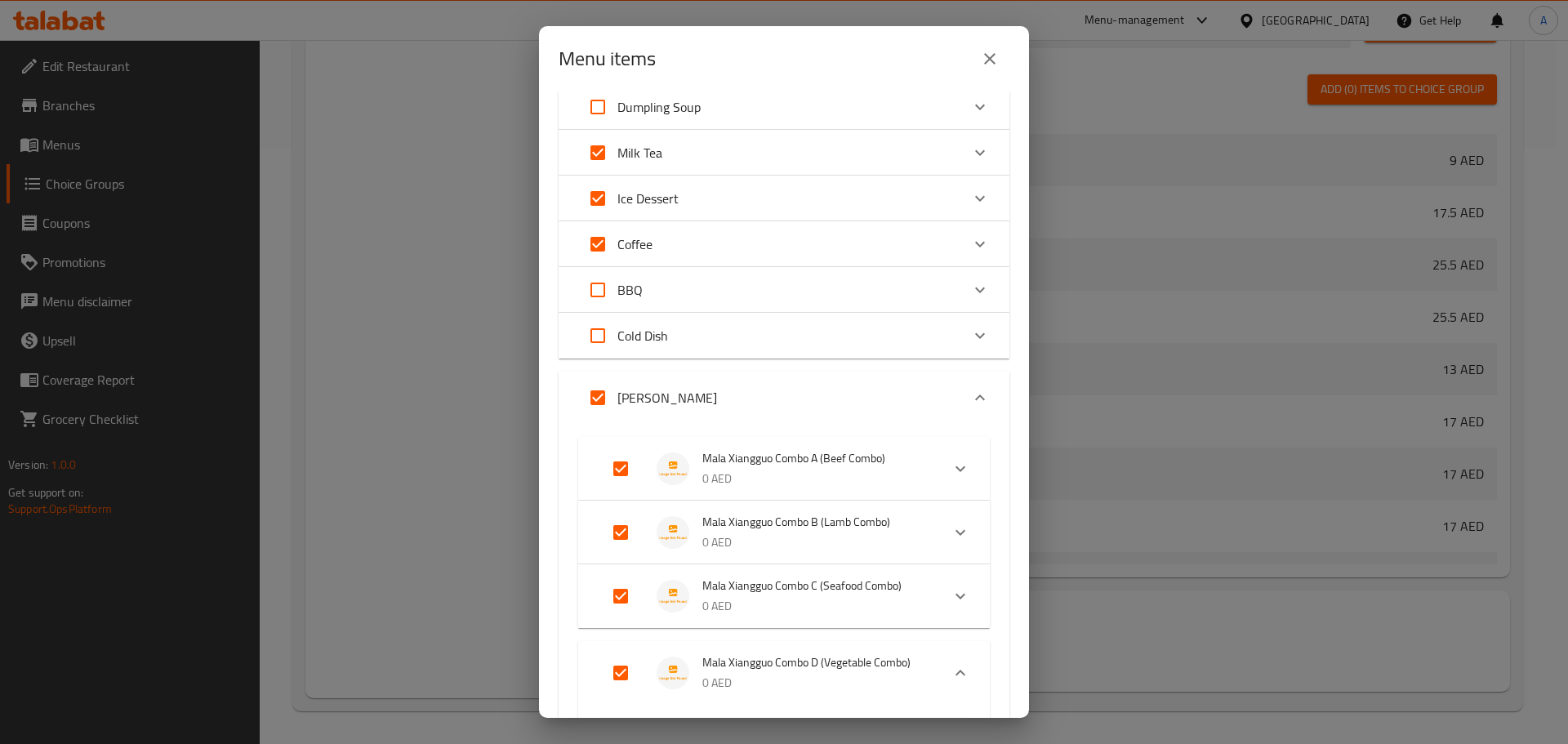
checkbox input "false"
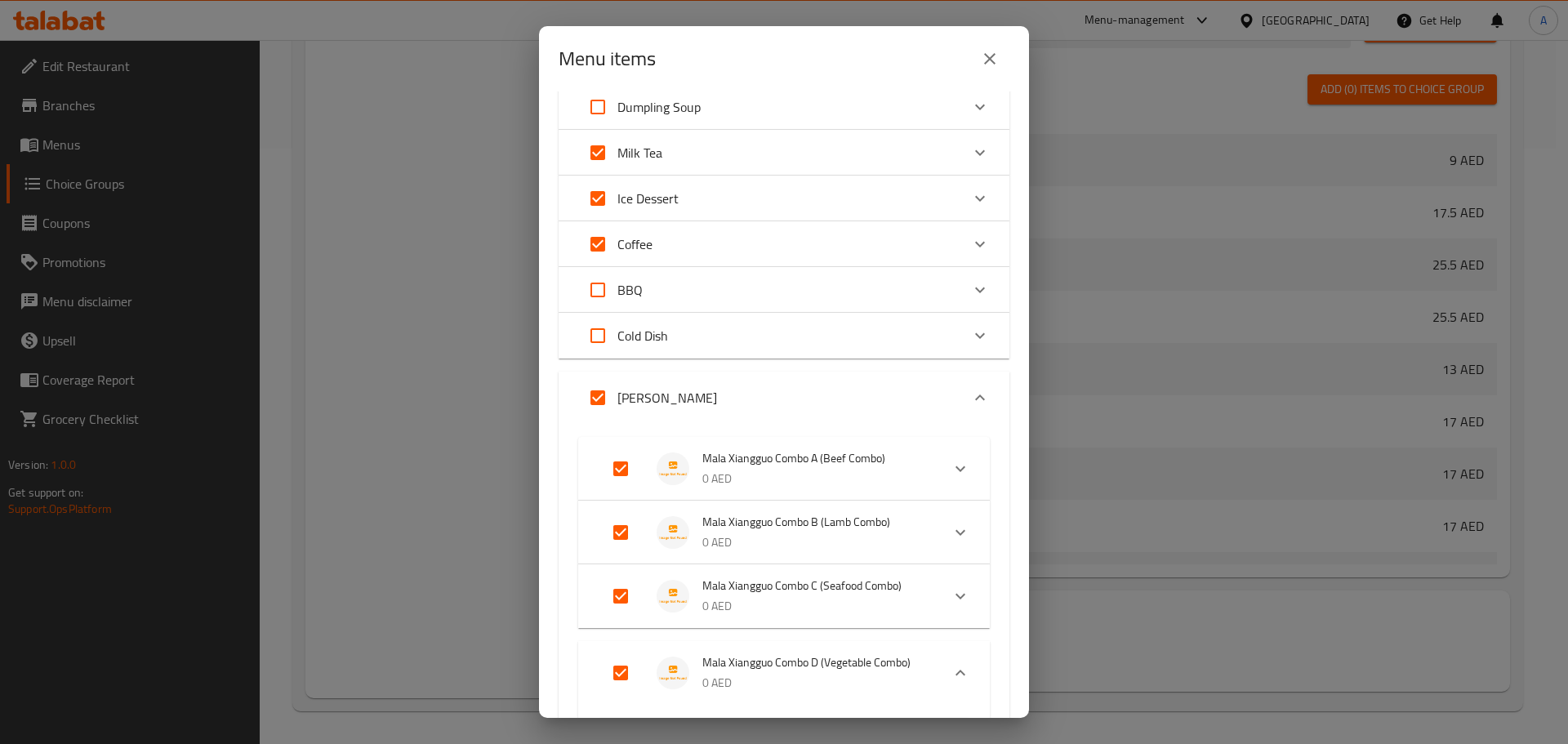
checkbox input "false"
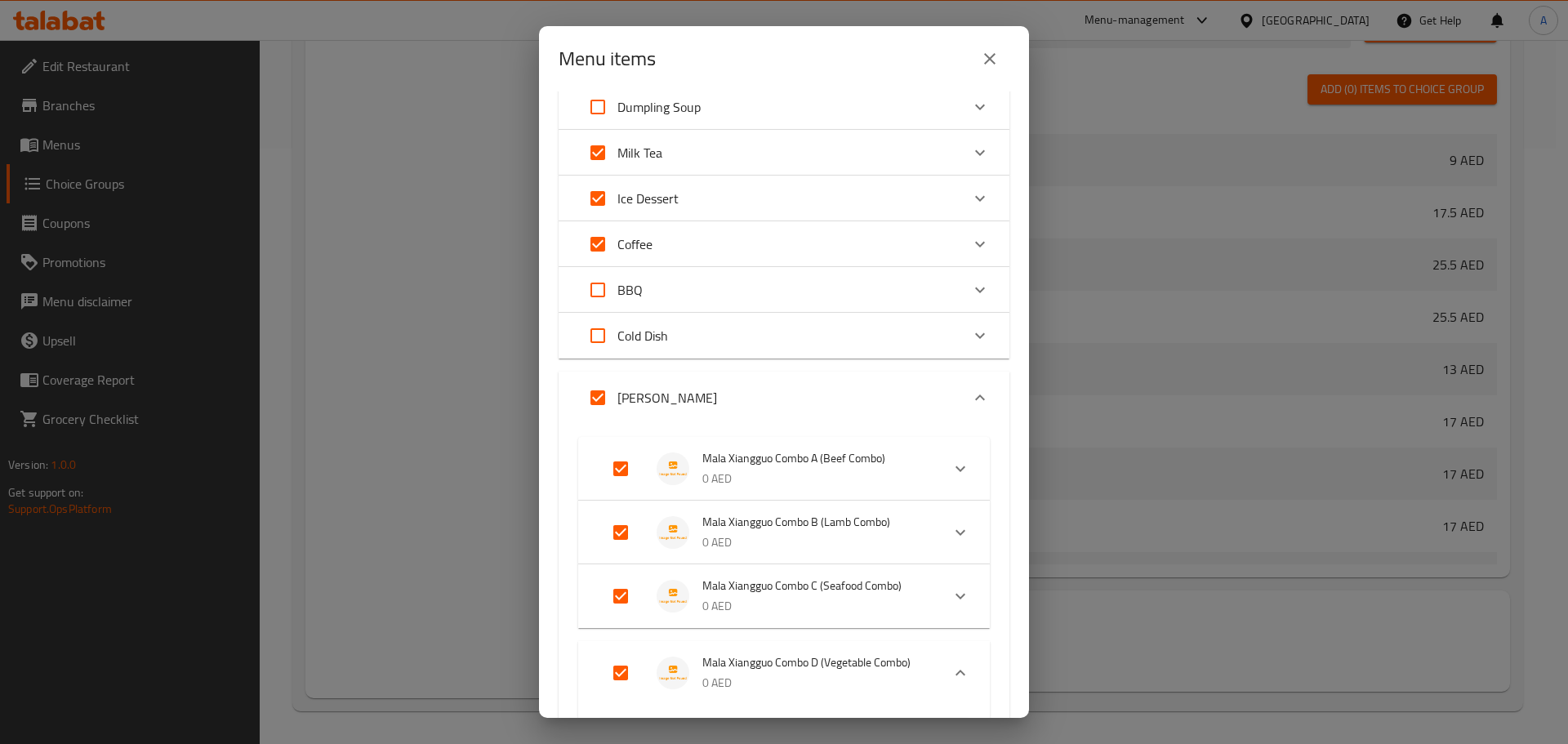
checkbox input "false"
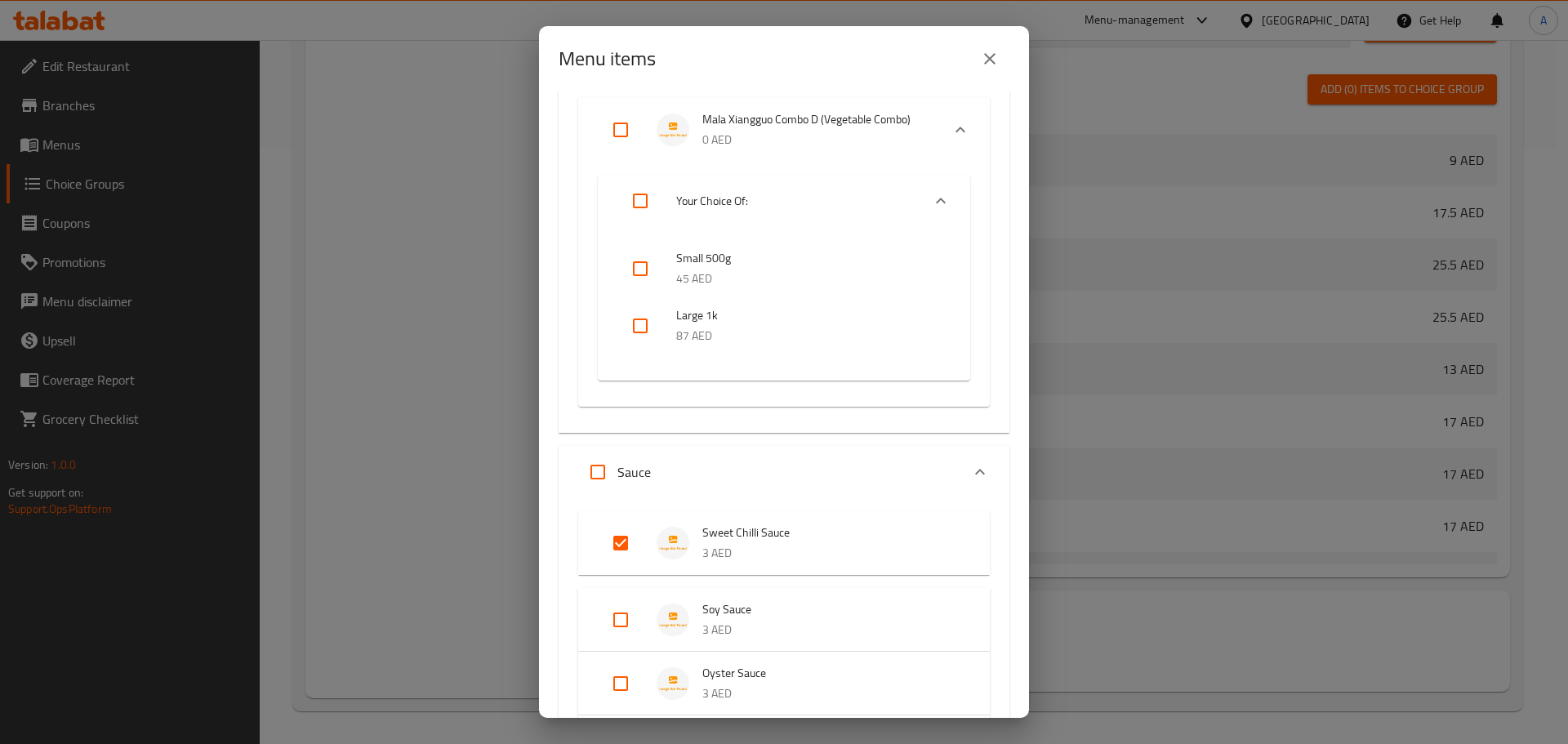
scroll to position [1226, 0]
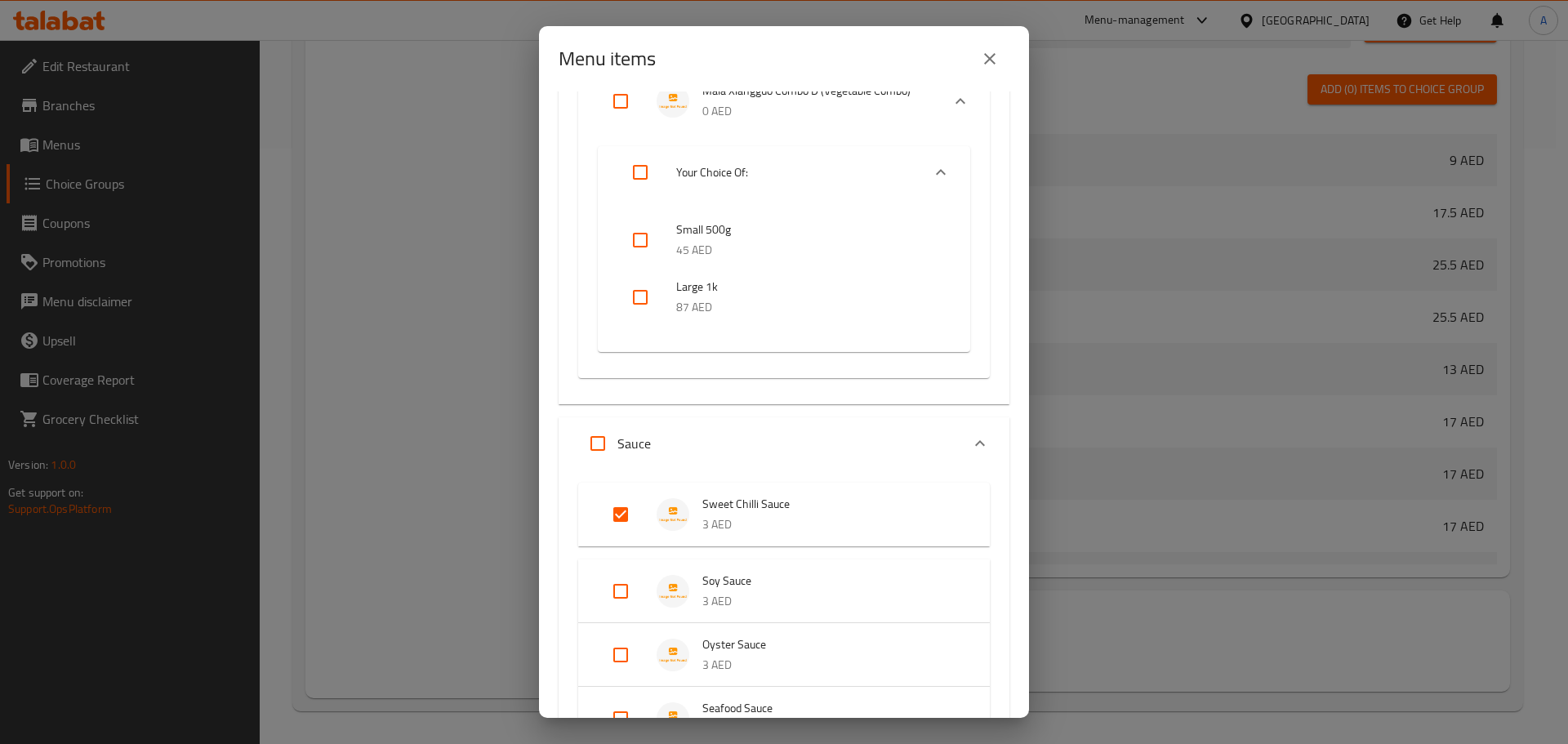
click at [630, 520] on input "Expand" at bounding box center [621, 515] width 39 height 39
checkbox input "false"
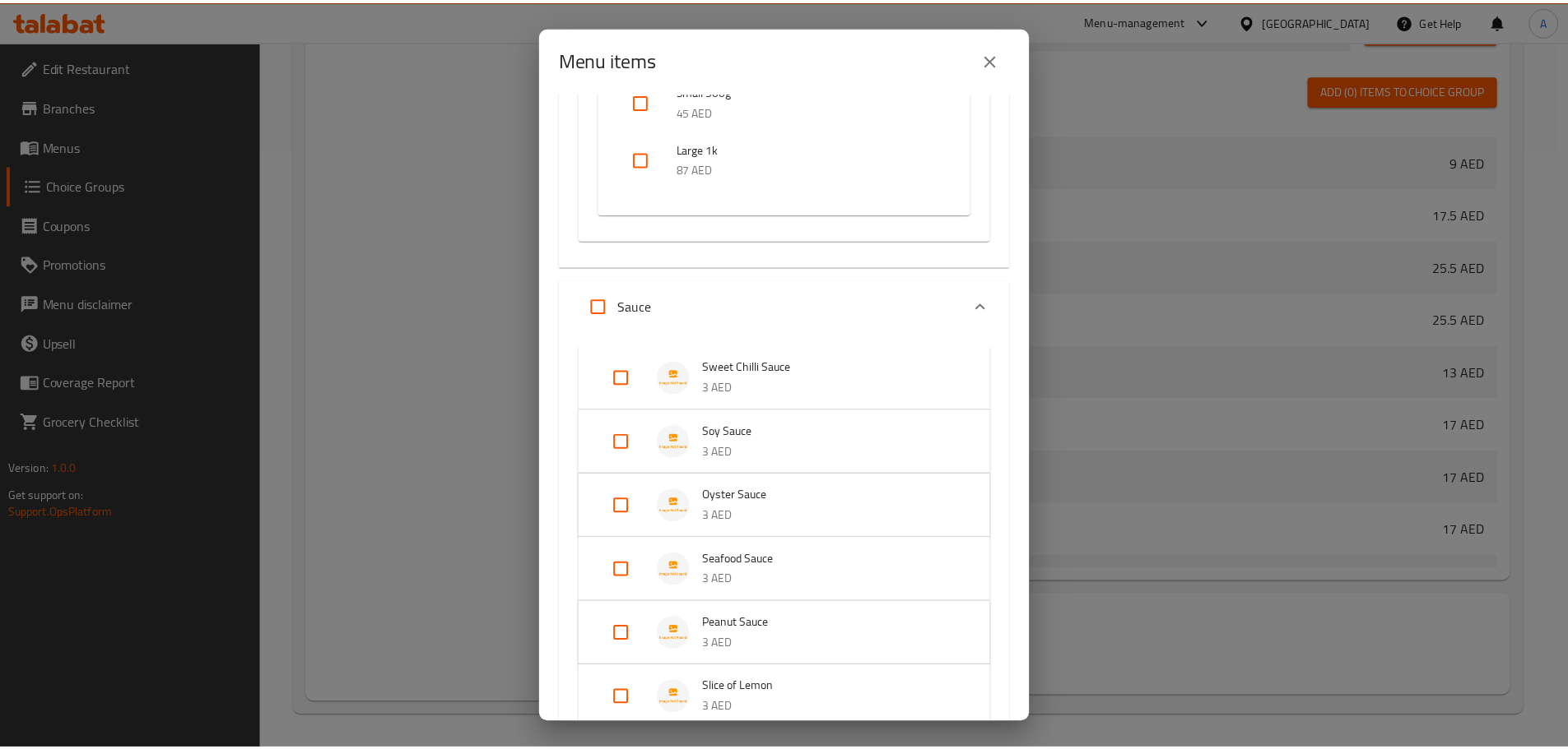
scroll to position [1587, 0]
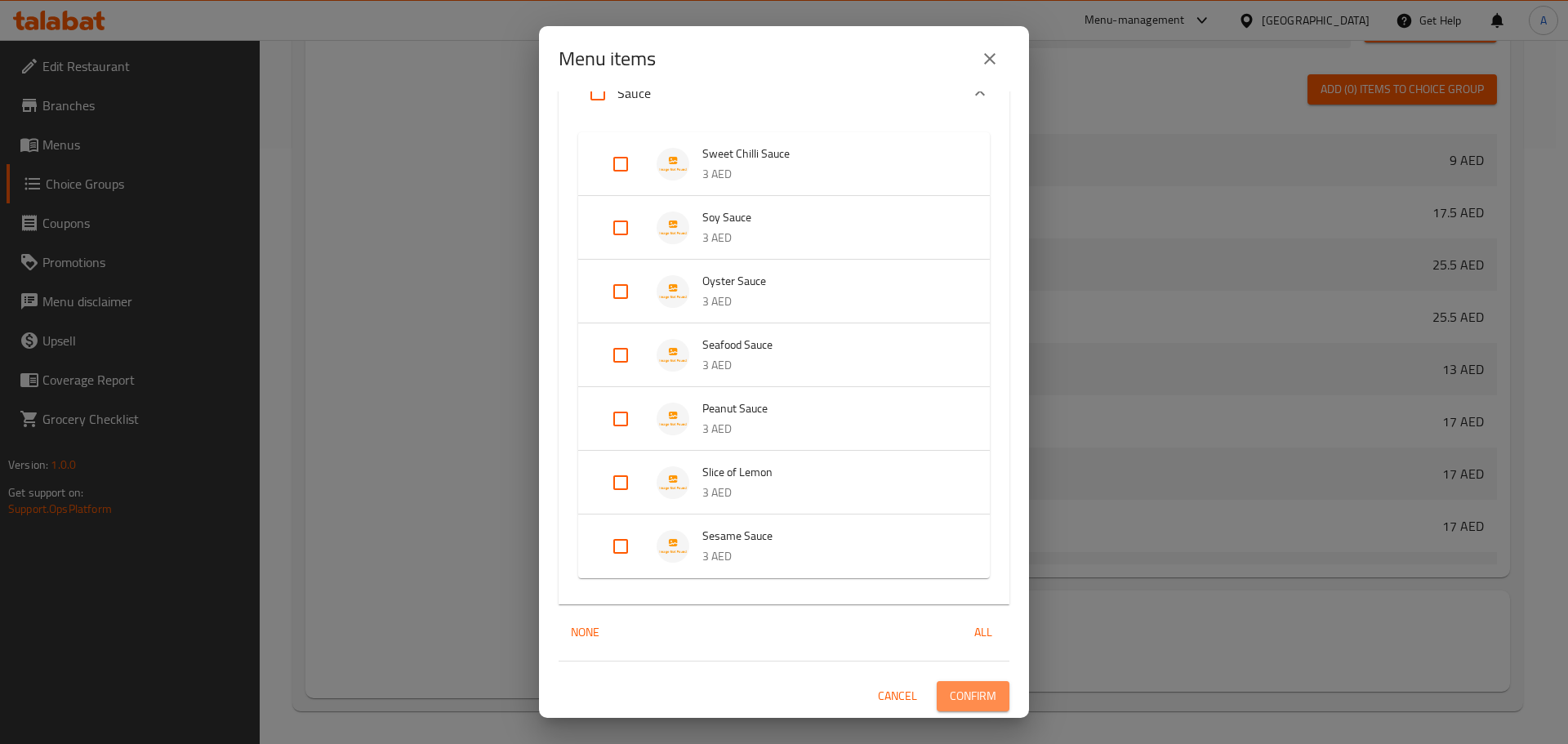
click at [950, 695] on span "Confirm" at bounding box center [974, 696] width 47 height 20
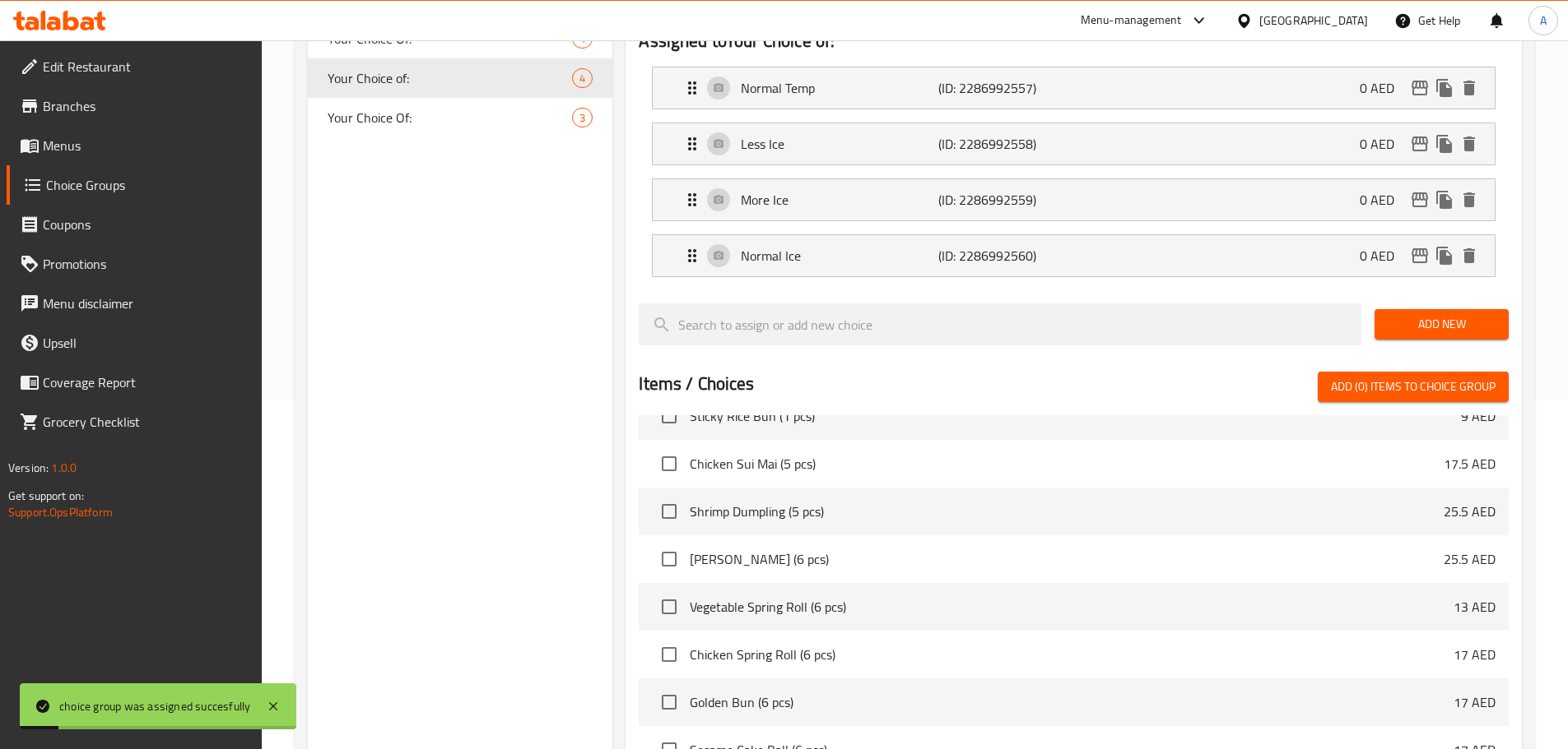
scroll to position [23, 0]
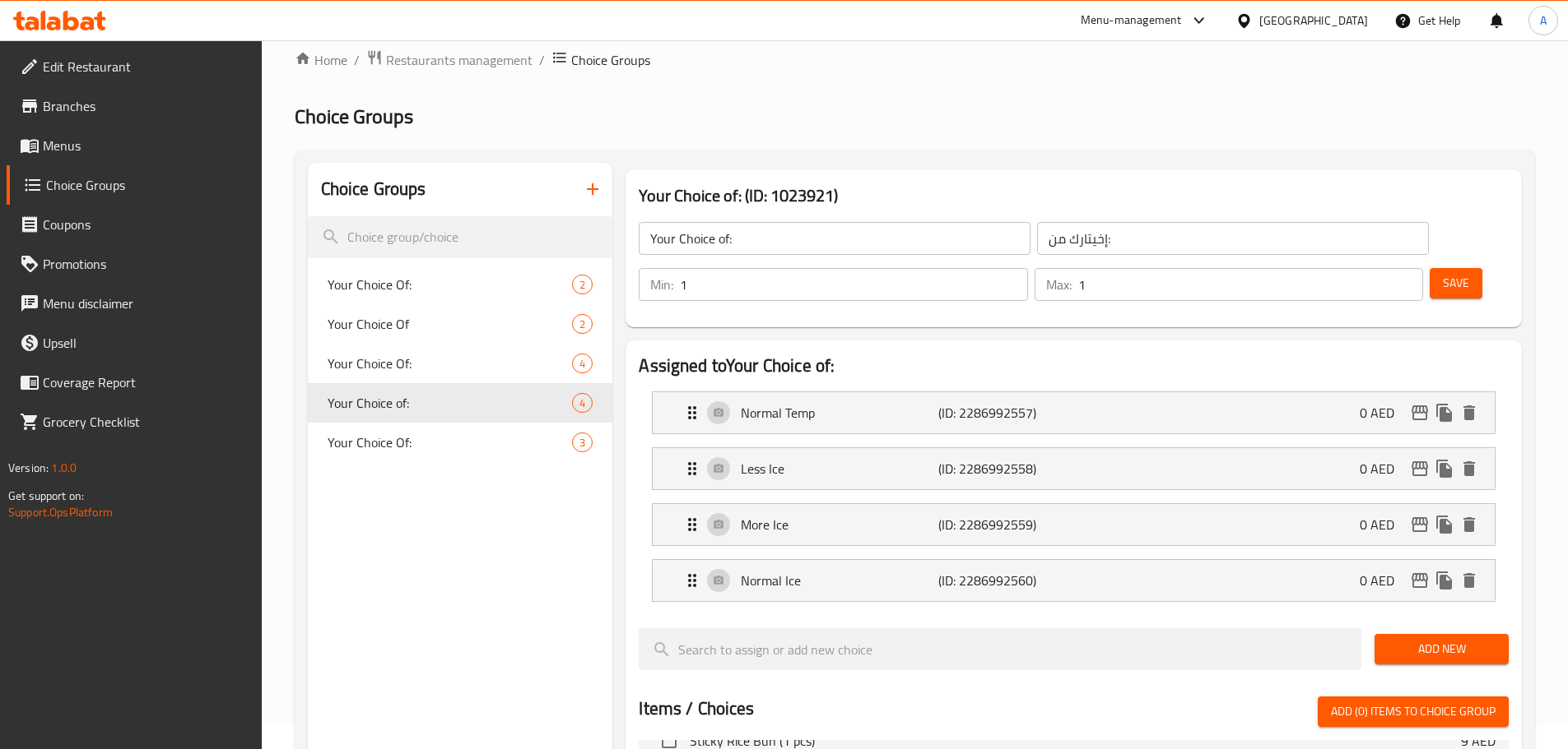
drag, startPoint x: 559, startPoint y: 535, endPoint x: 597, endPoint y: 532, distance: 38.1
click at [561, 535] on div "Choice Groups Your Choice Of: 2 Your Choice Of 2 Your Choice Of: 4 Your Choice …" at bounding box center [460, 744] width 306 height 1162
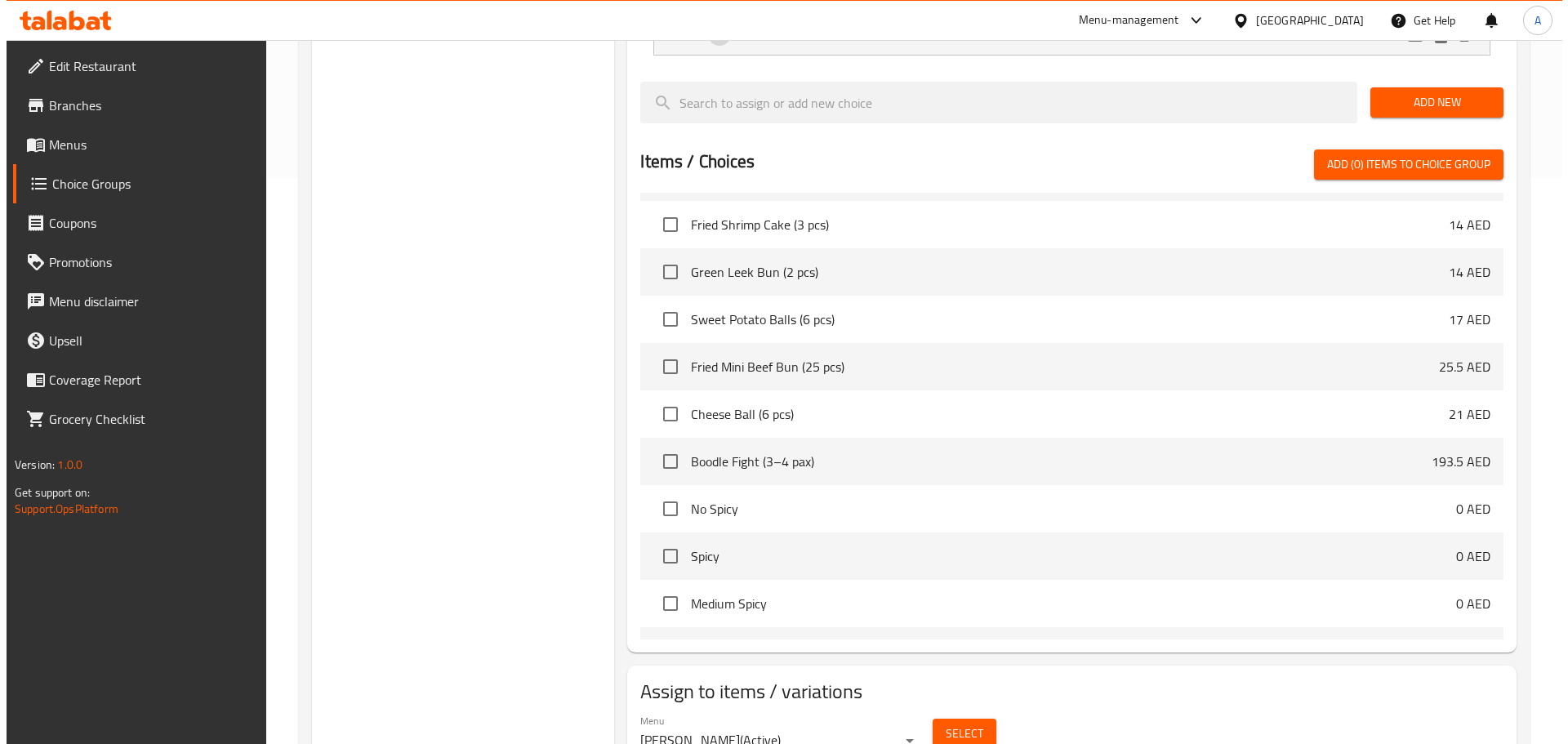
scroll to position [596, 0]
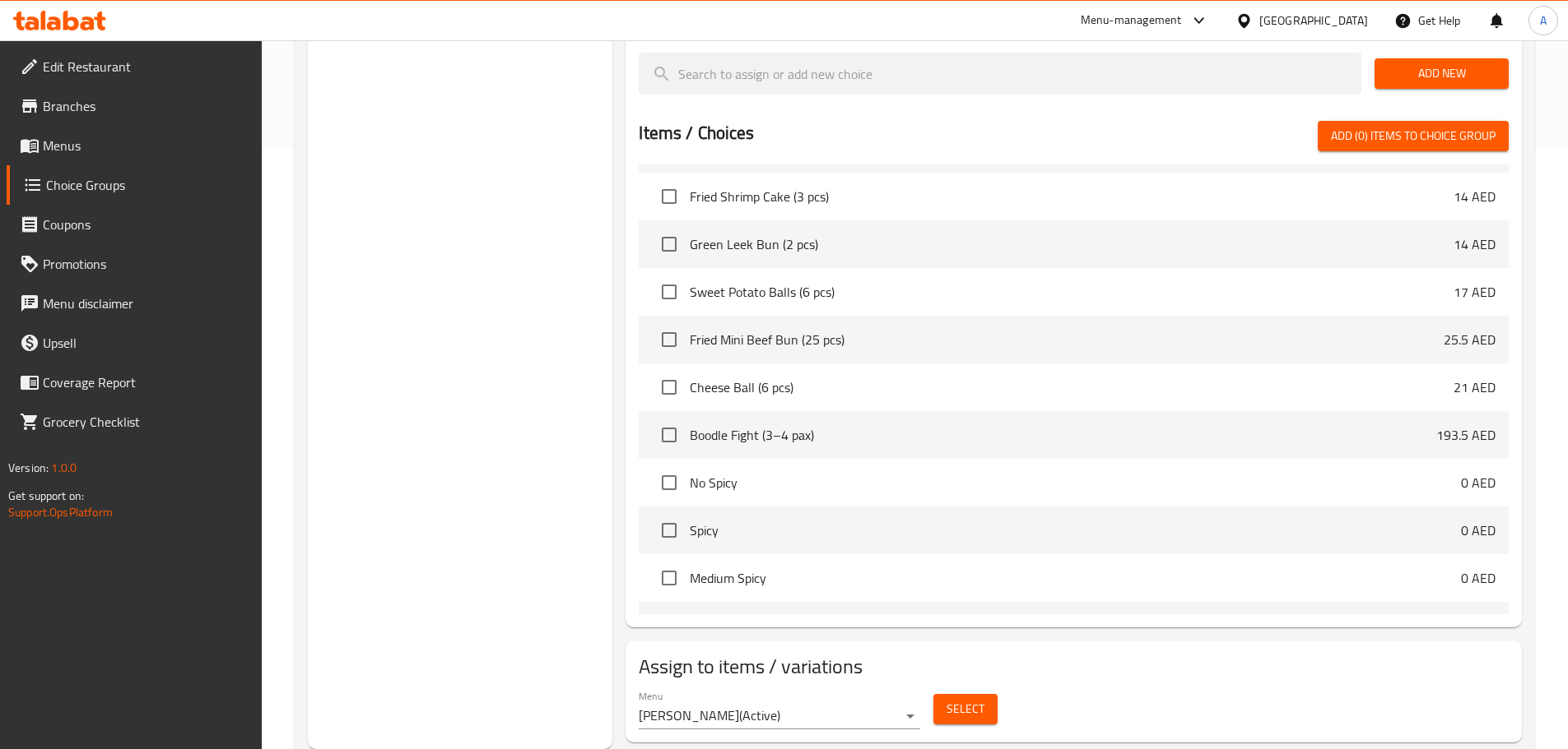
click at [965, 699] on span "Select" at bounding box center [965, 709] width 38 height 21
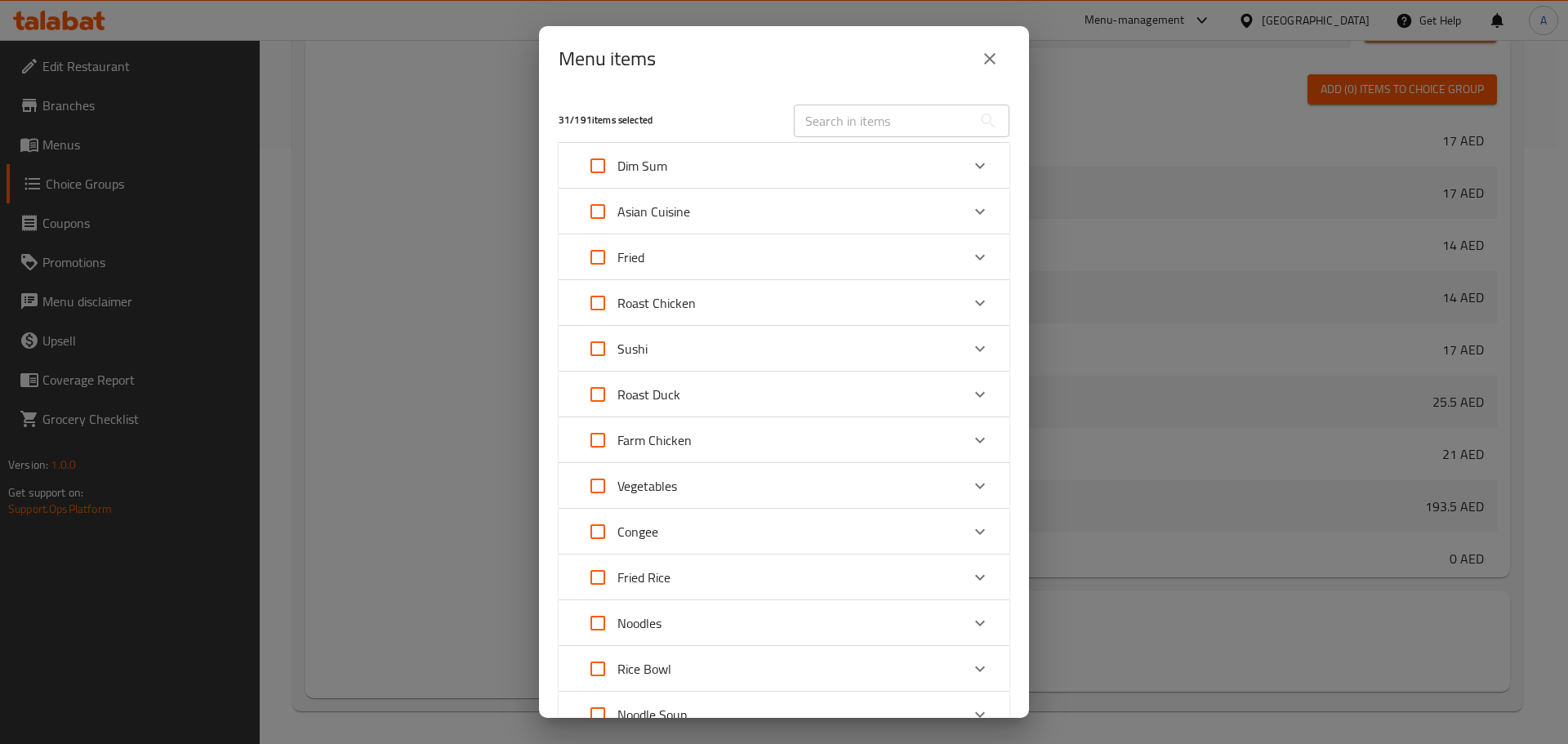
click at [1013, 364] on div "31 / 191 items selected ​ Dim Sum Beef Bun (6 pcs, Fried/Steamed) 25.5 AED Chic…" at bounding box center [784, 404] width 490 height 627
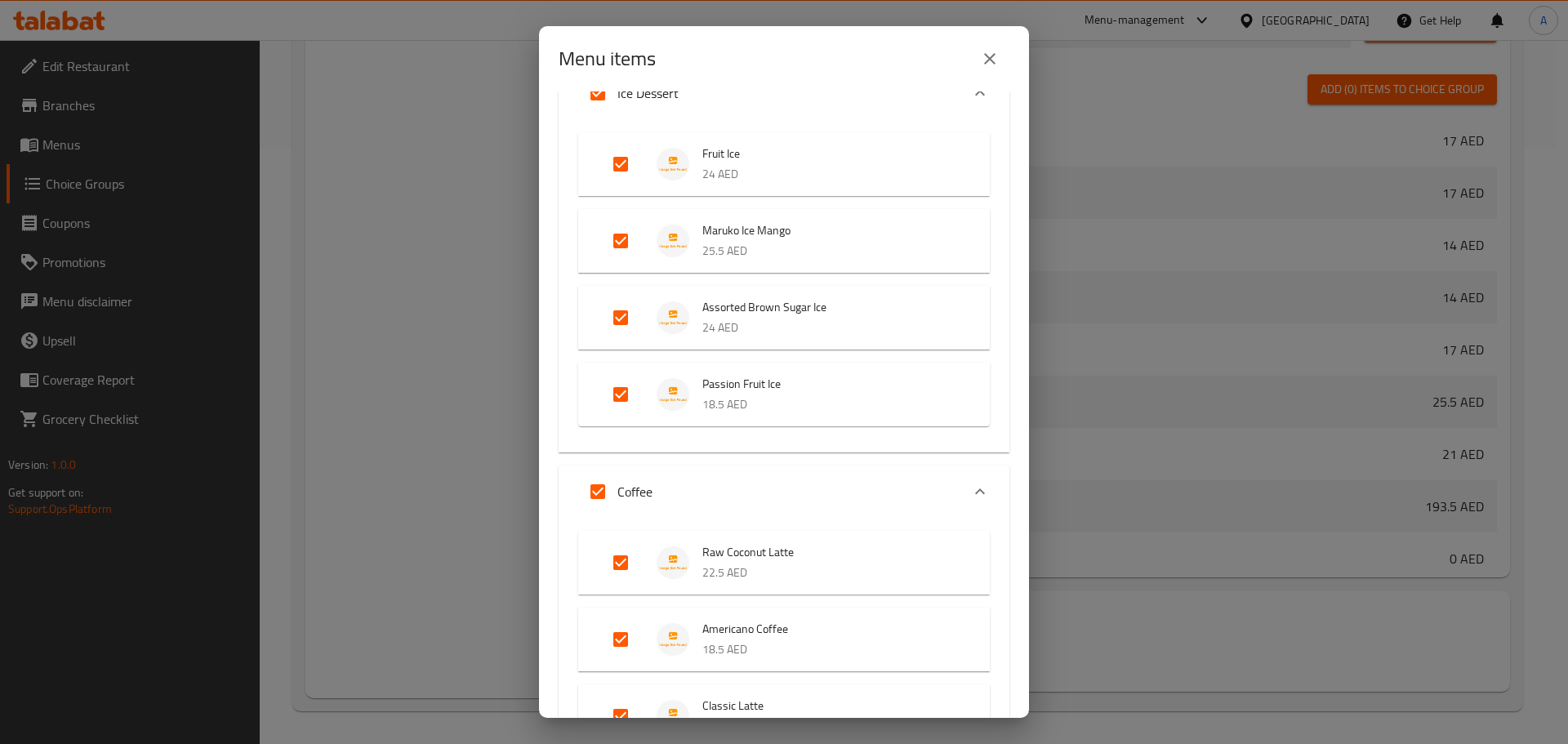
scroll to position [2534, 0]
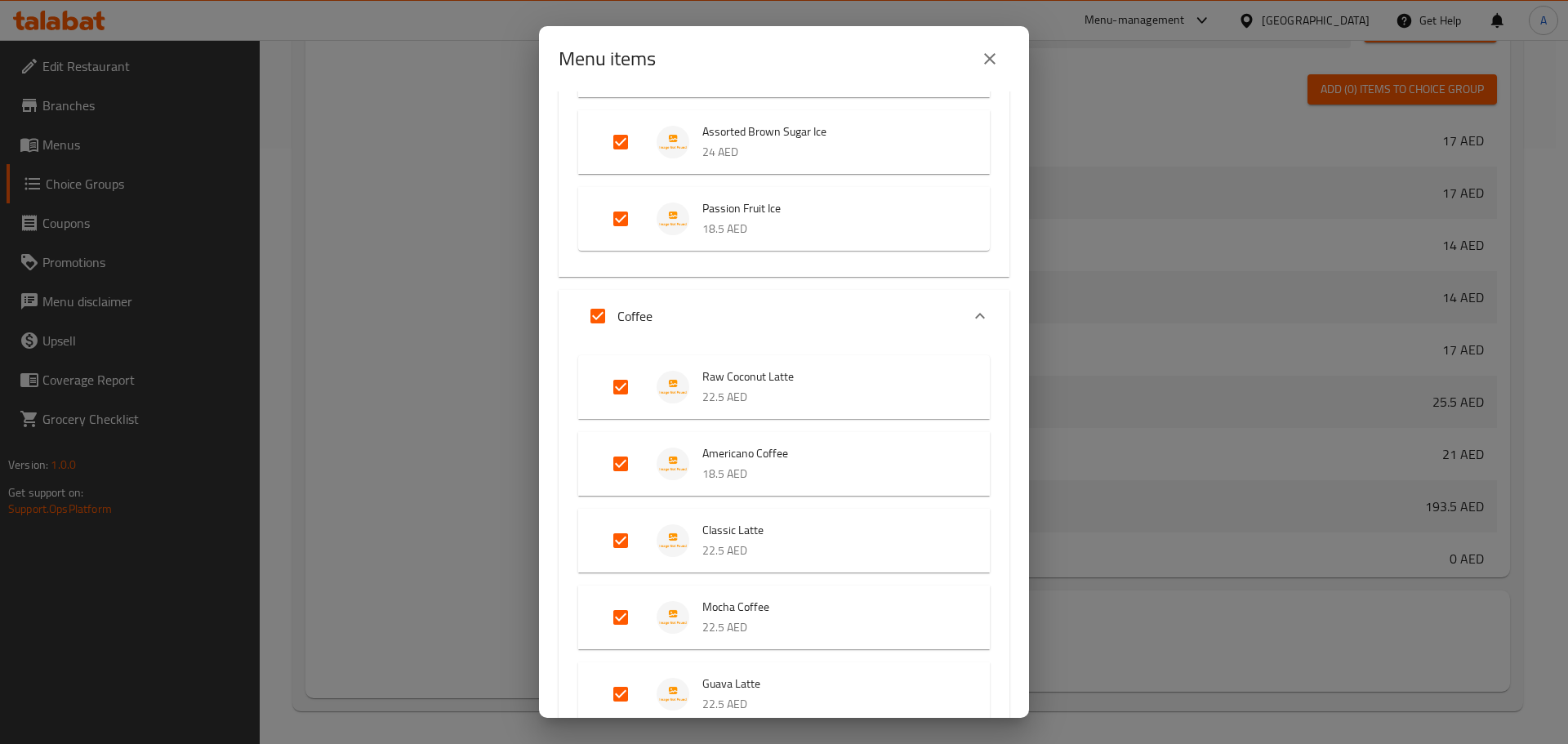
click at [624, 392] on input "Expand" at bounding box center [621, 387] width 39 height 39
checkbox input "false"
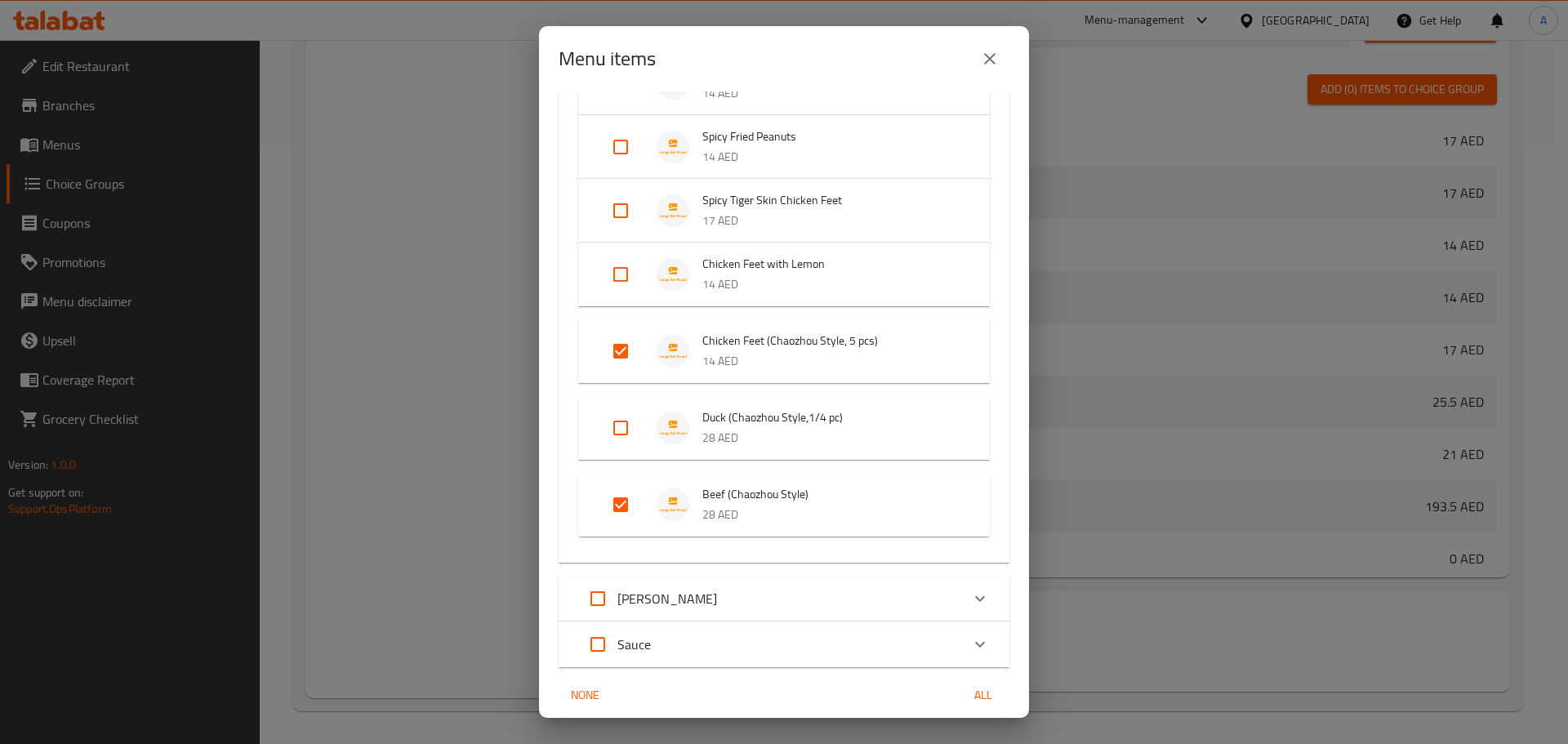
scroll to position [3498, 0]
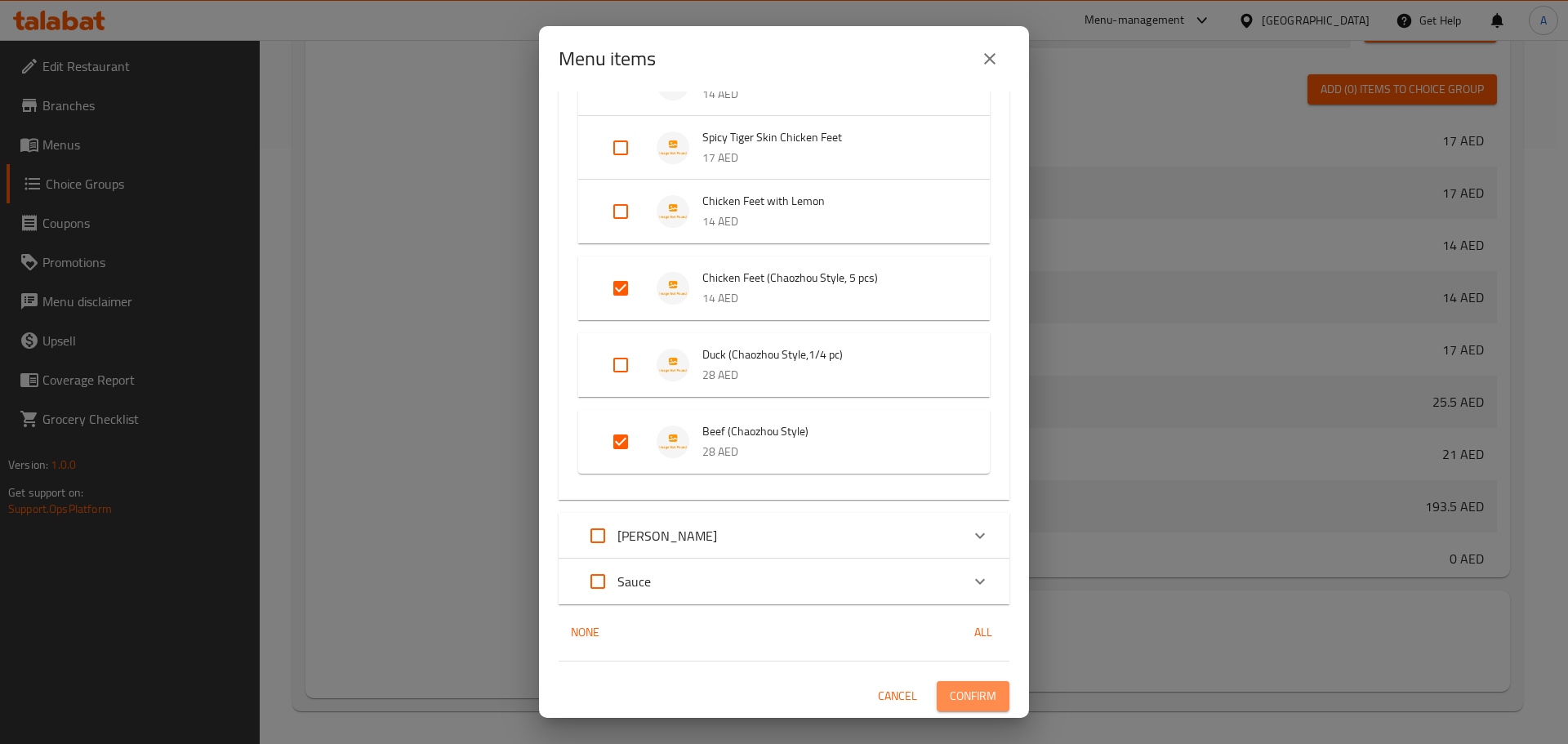
click at [965, 703] on span "Confirm" at bounding box center [974, 696] width 47 height 20
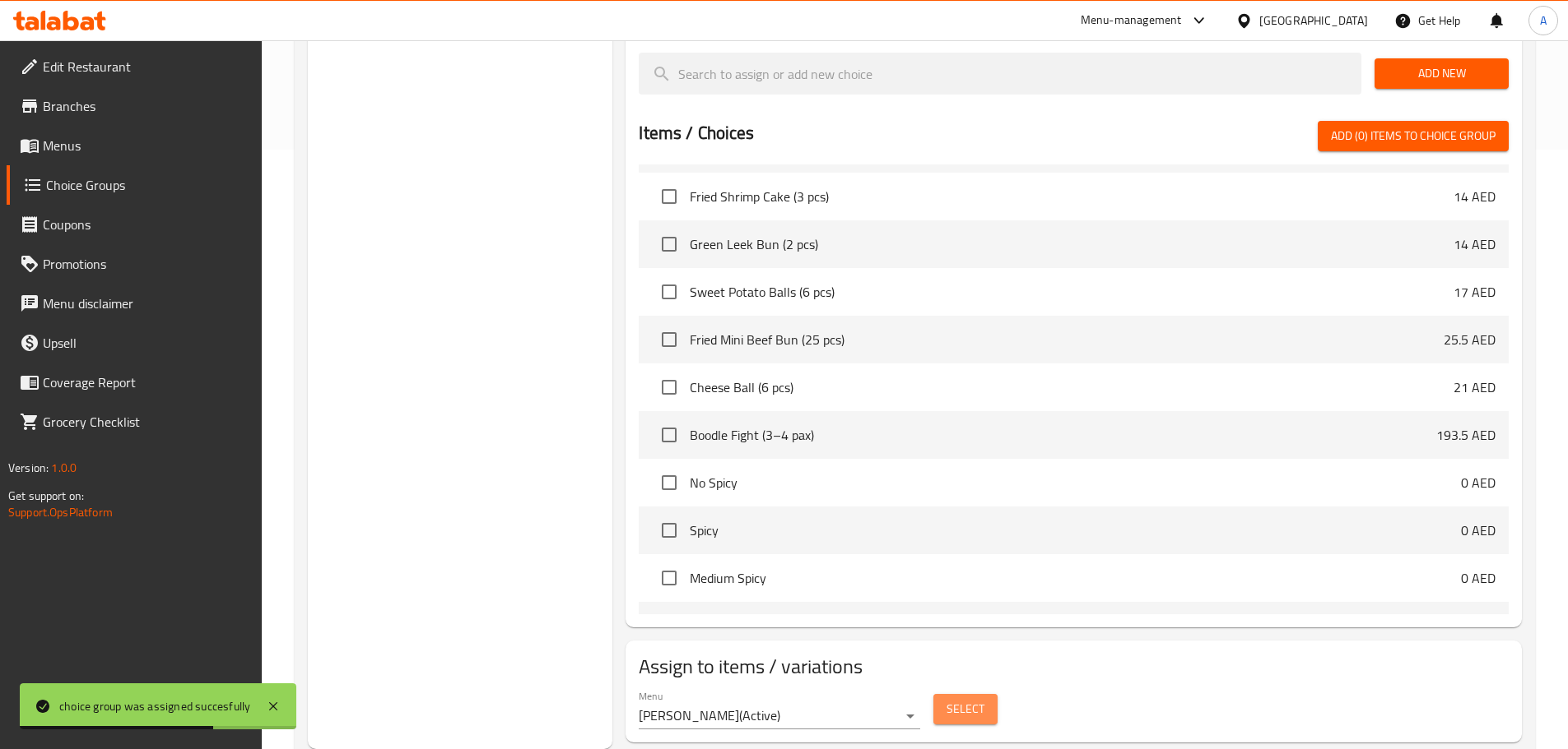
click at [958, 699] on span "Select" at bounding box center [965, 709] width 38 height 21
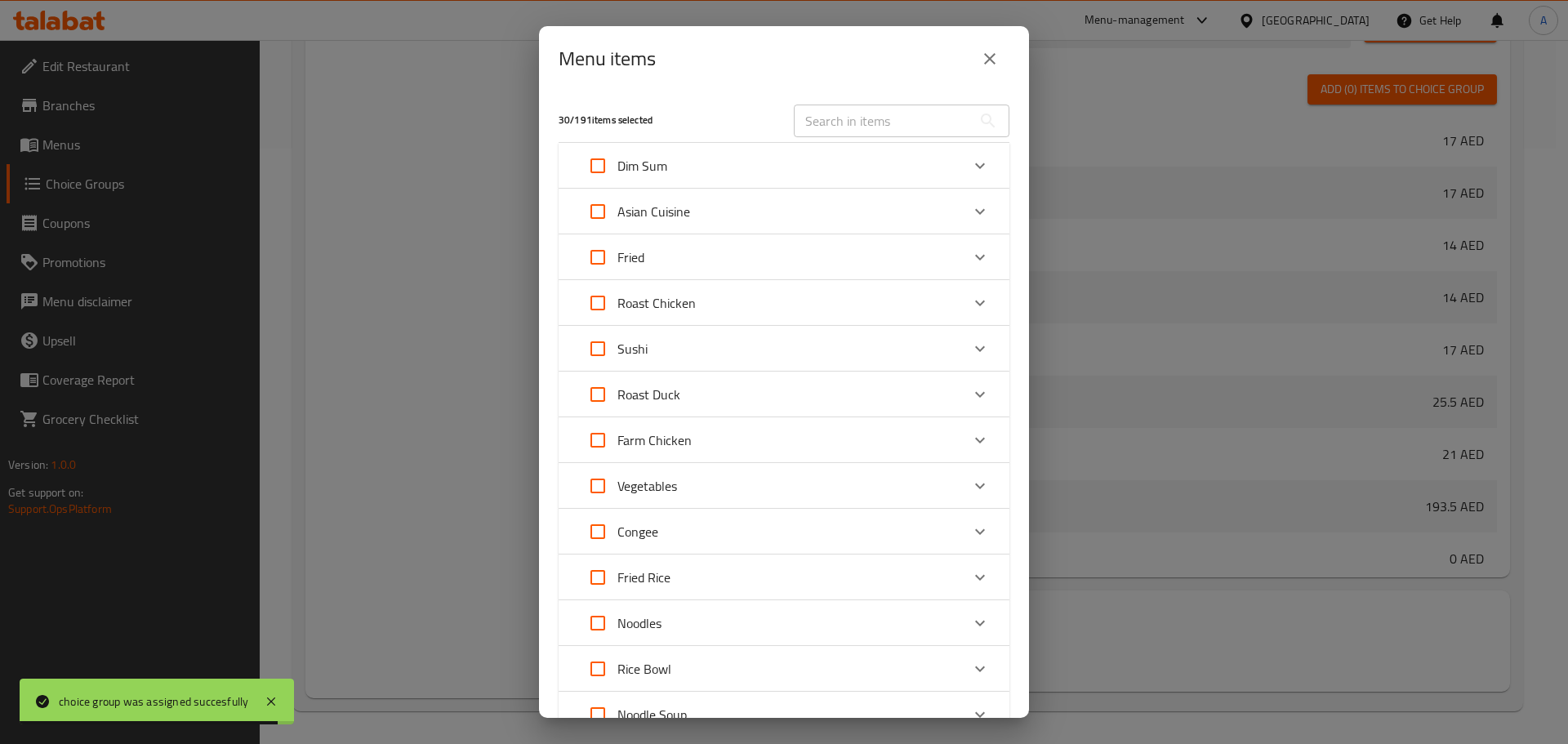
click at [1013, 428] on div "30 / 191 items selected ​ Dim Sum Beef Bun (6 pcs, Fried/Steamed) 25.5 AED Chic…" at bounding box center [784, 404] width 490 height 627
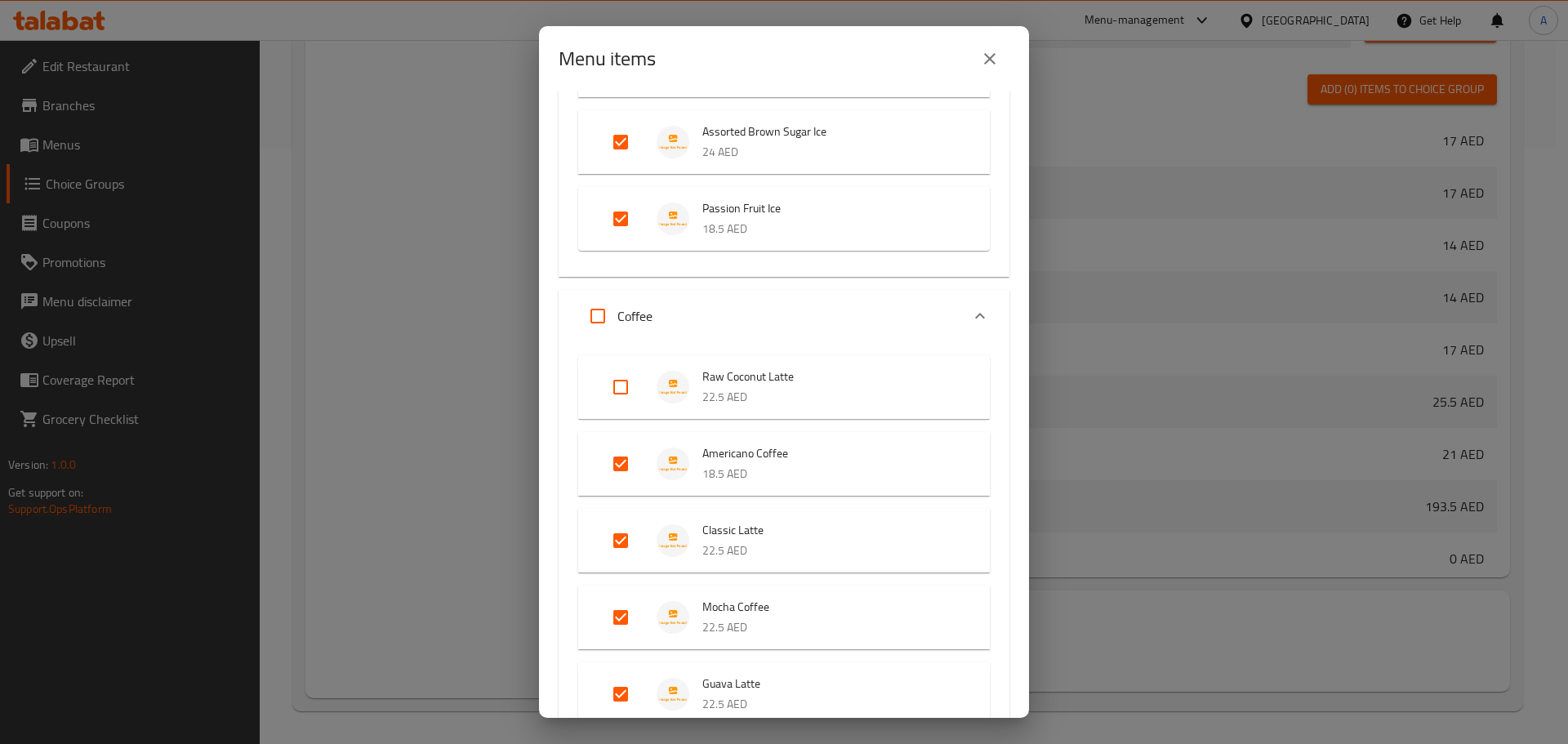
scroll to position [2778, 0]
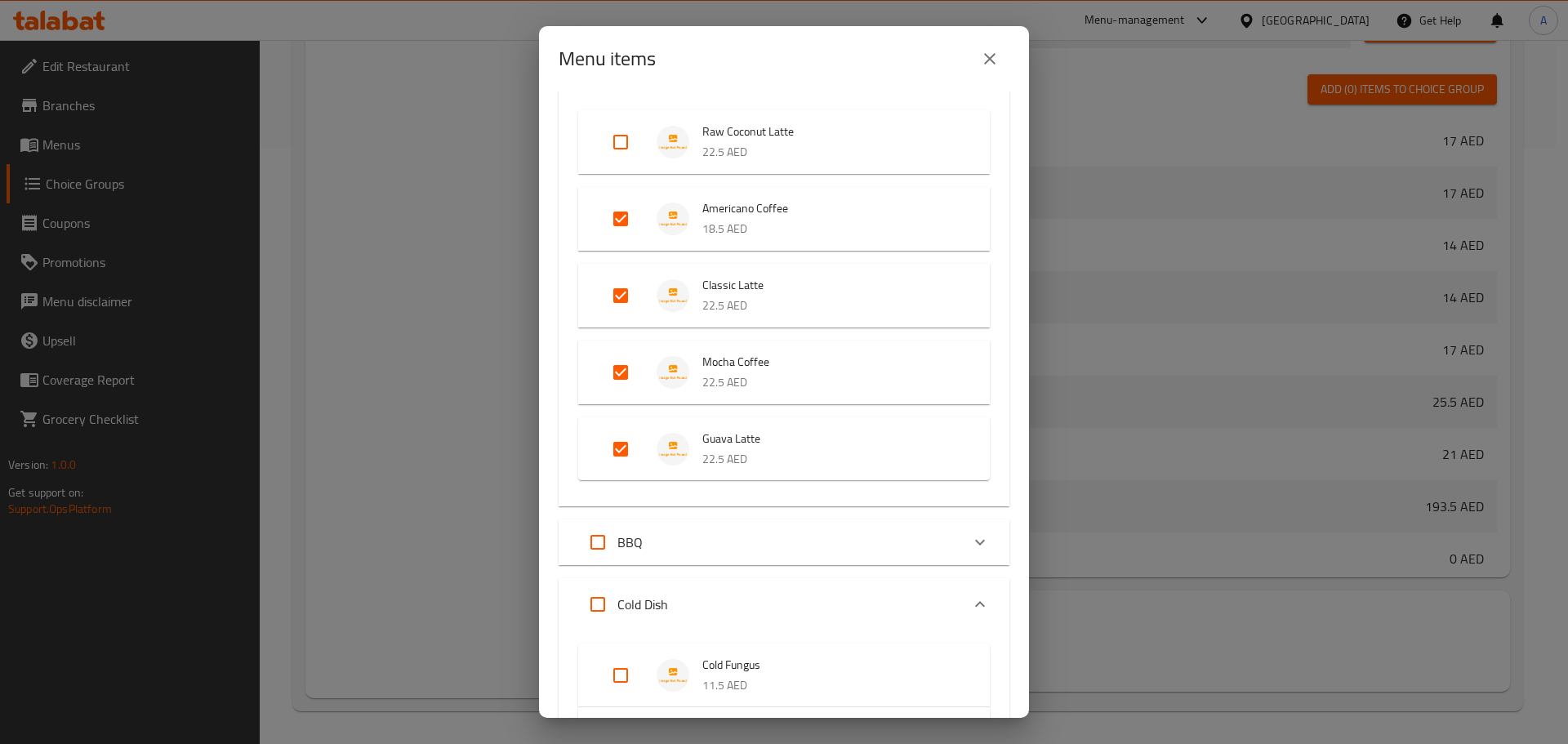
click at [627, 378] on input "Expand" at bounding box center [621, 372] width 39 height 39
checkbox input "false"
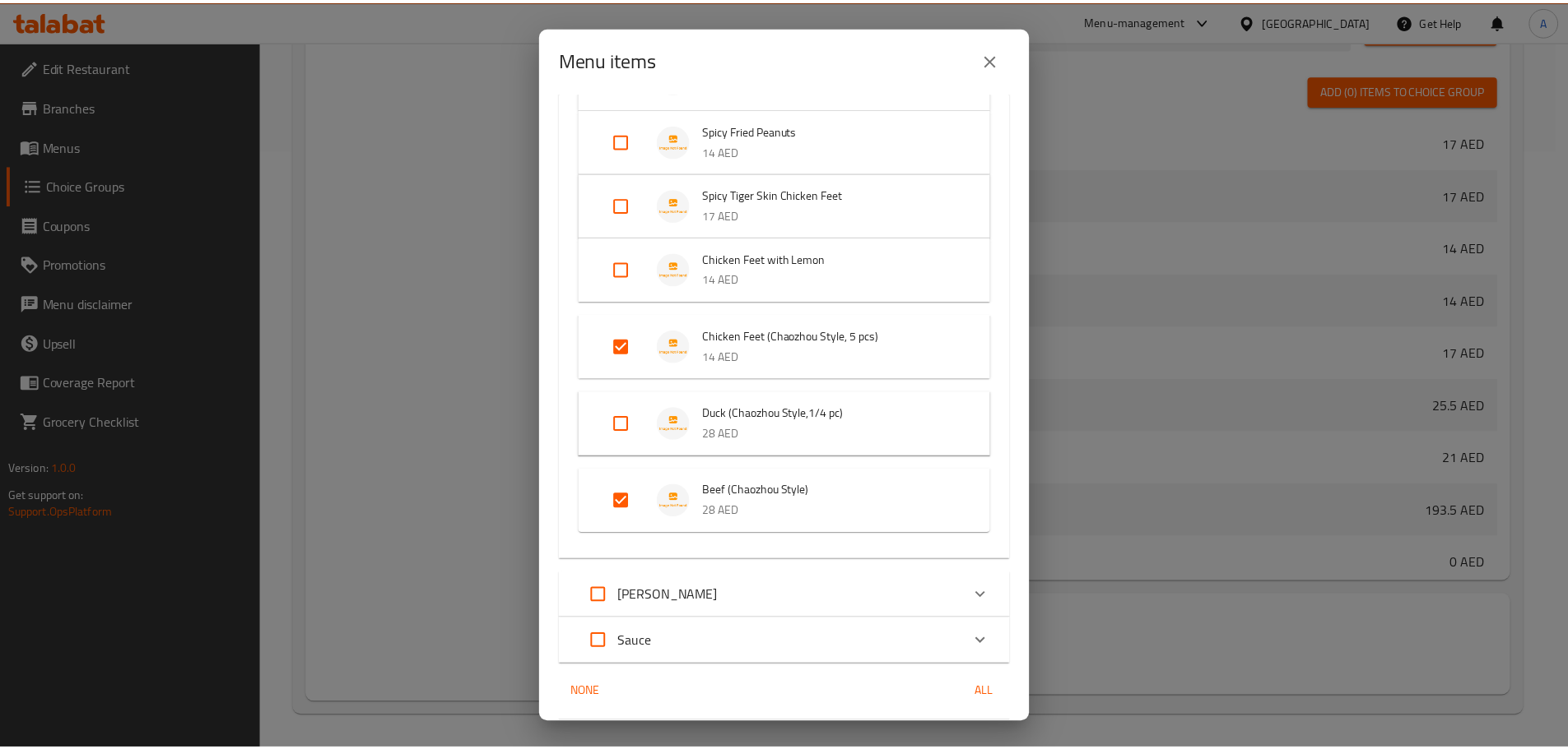
scroll to position [3521, 0]
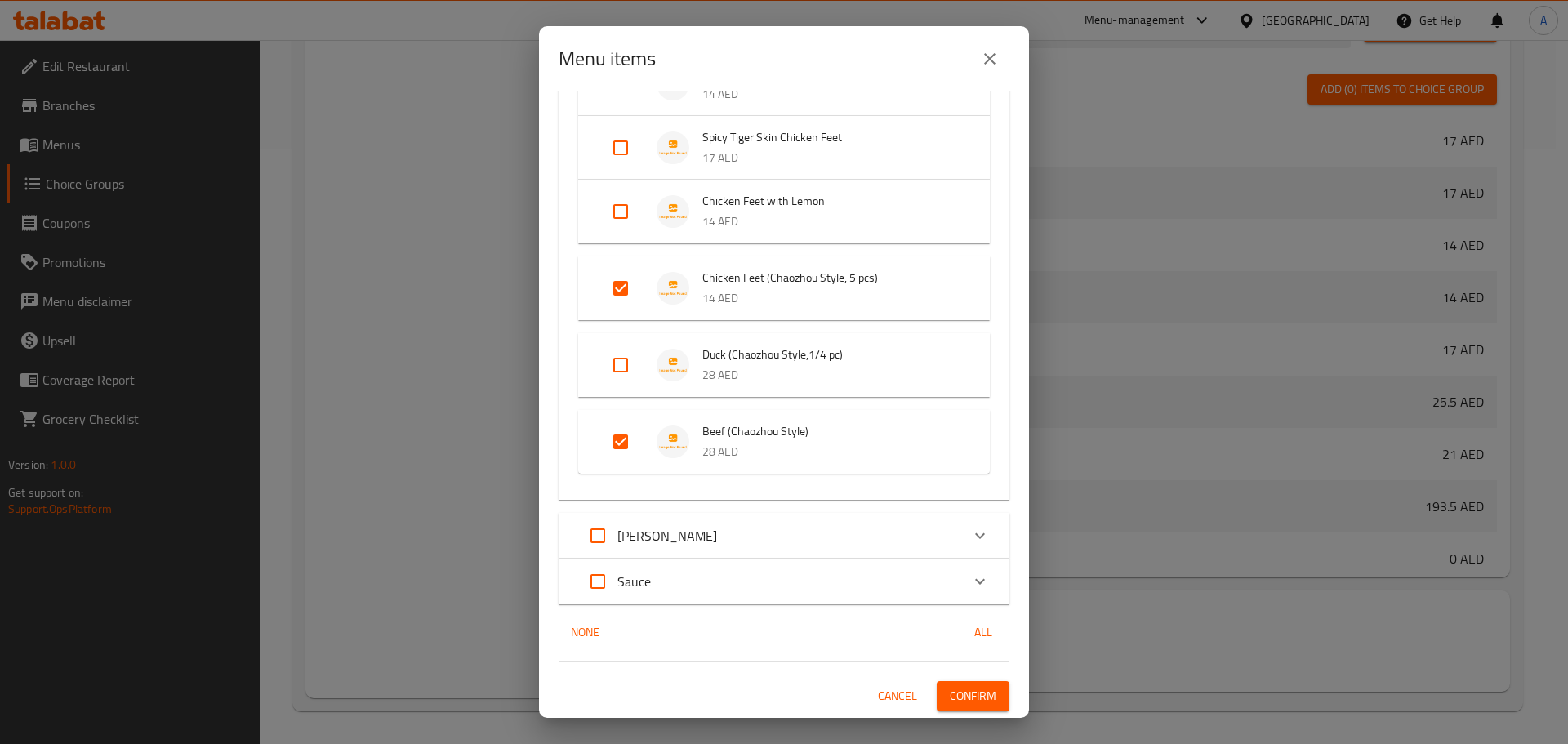
click at [956, 696] on span "Confirm" at bounding box center [974, 696] width 47 height 20
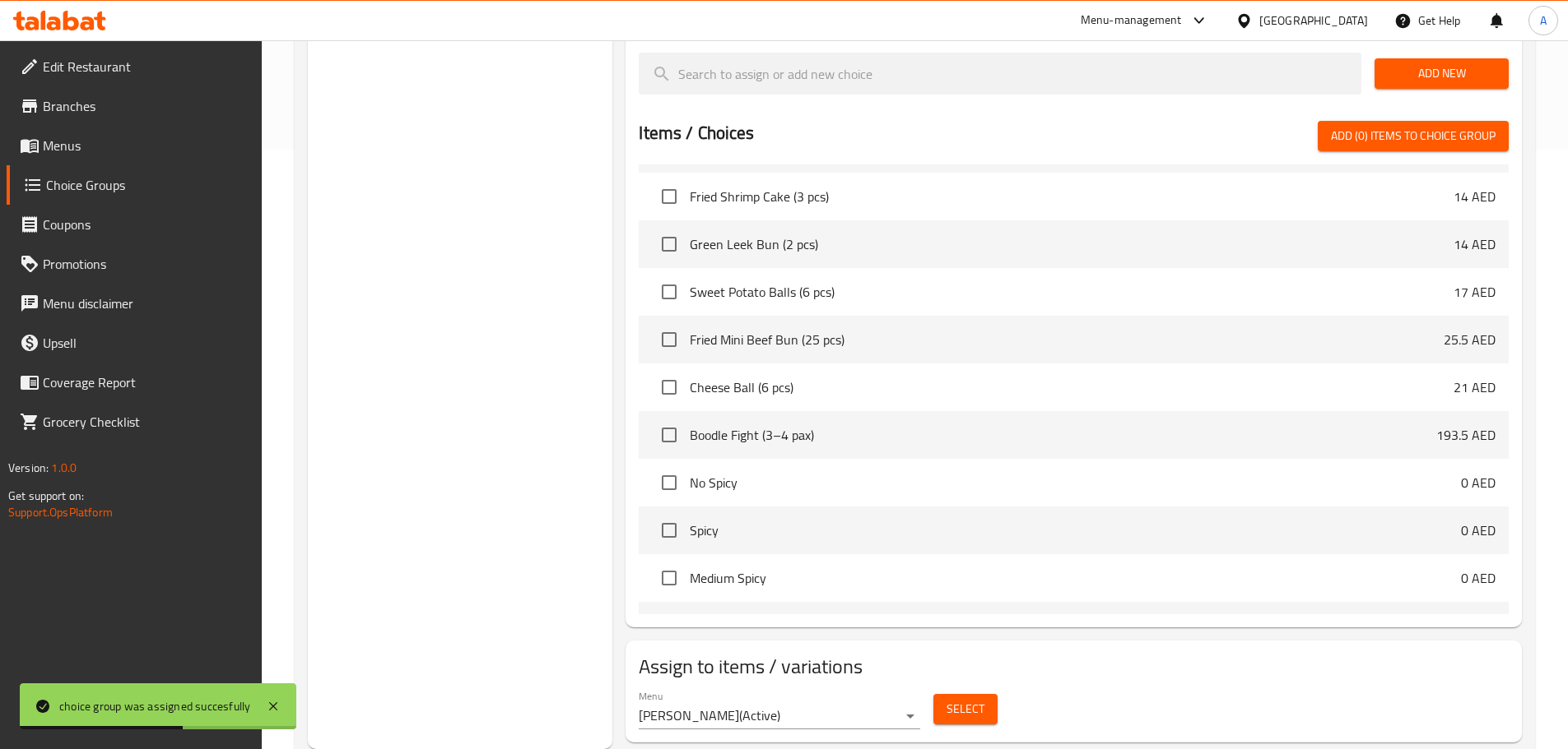
click at [549, 519] on div "Choice Groups Your Choice Of: 2 Your Choice Of 2 Your Choice Of: 4 Your Choice …" at bounding box center [460, 168] width 306 height 1162
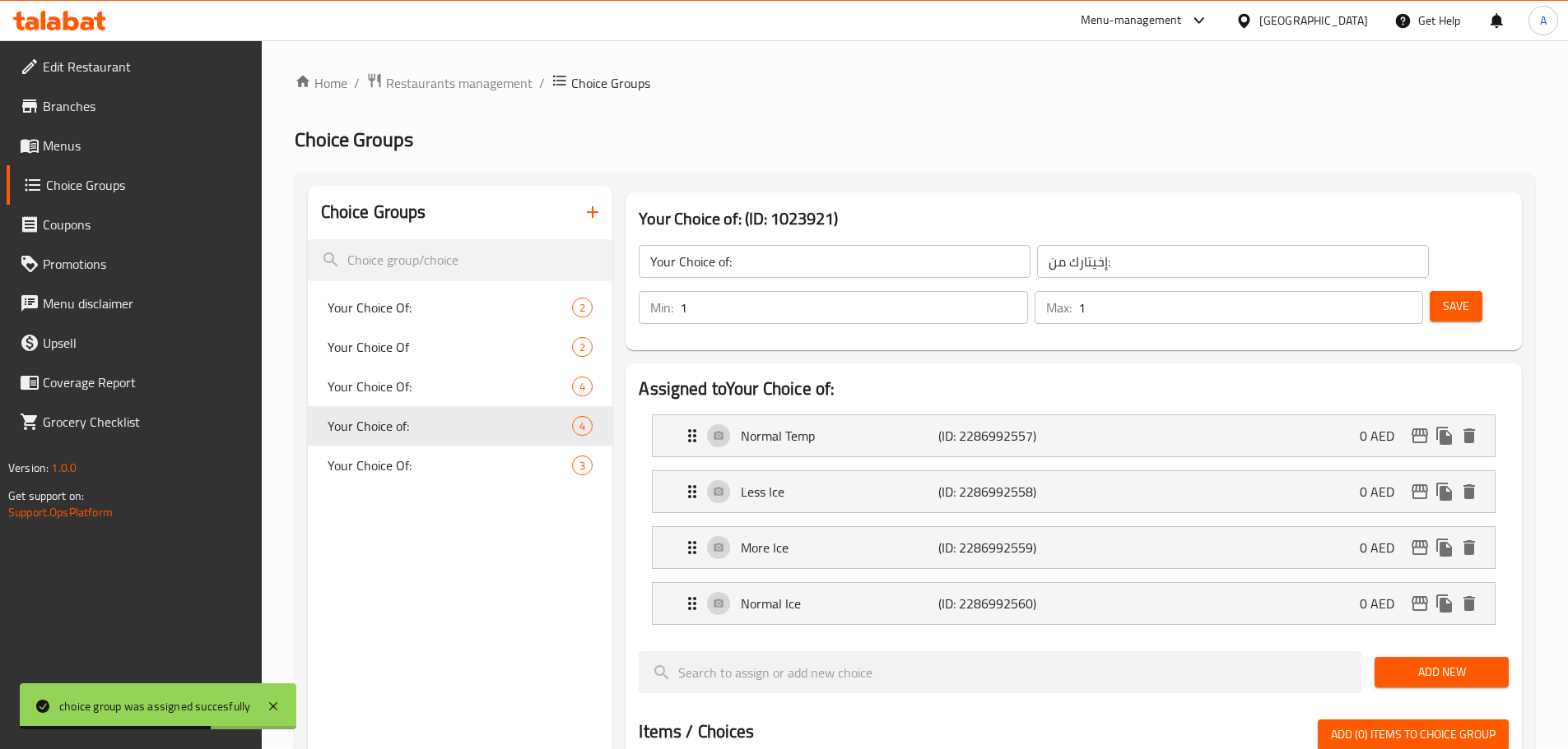
scroll to position [0, 0]
click at [69, 129] on link "Menus" at bounding box center [134, 146] width 255 height 39
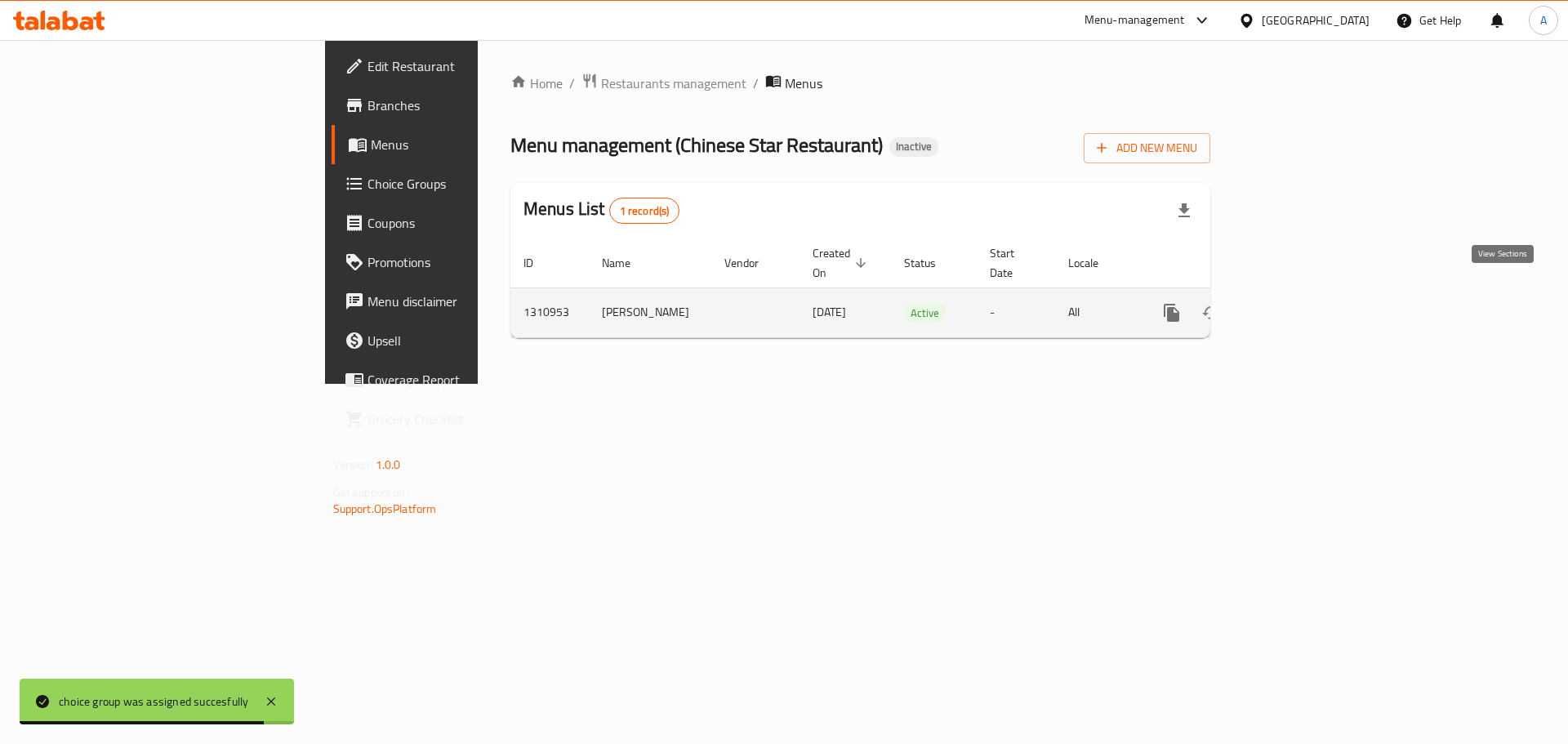
click at [1299, 304] on icon "enhanced table" at bounding box center [1290, 313] width 19 height 19
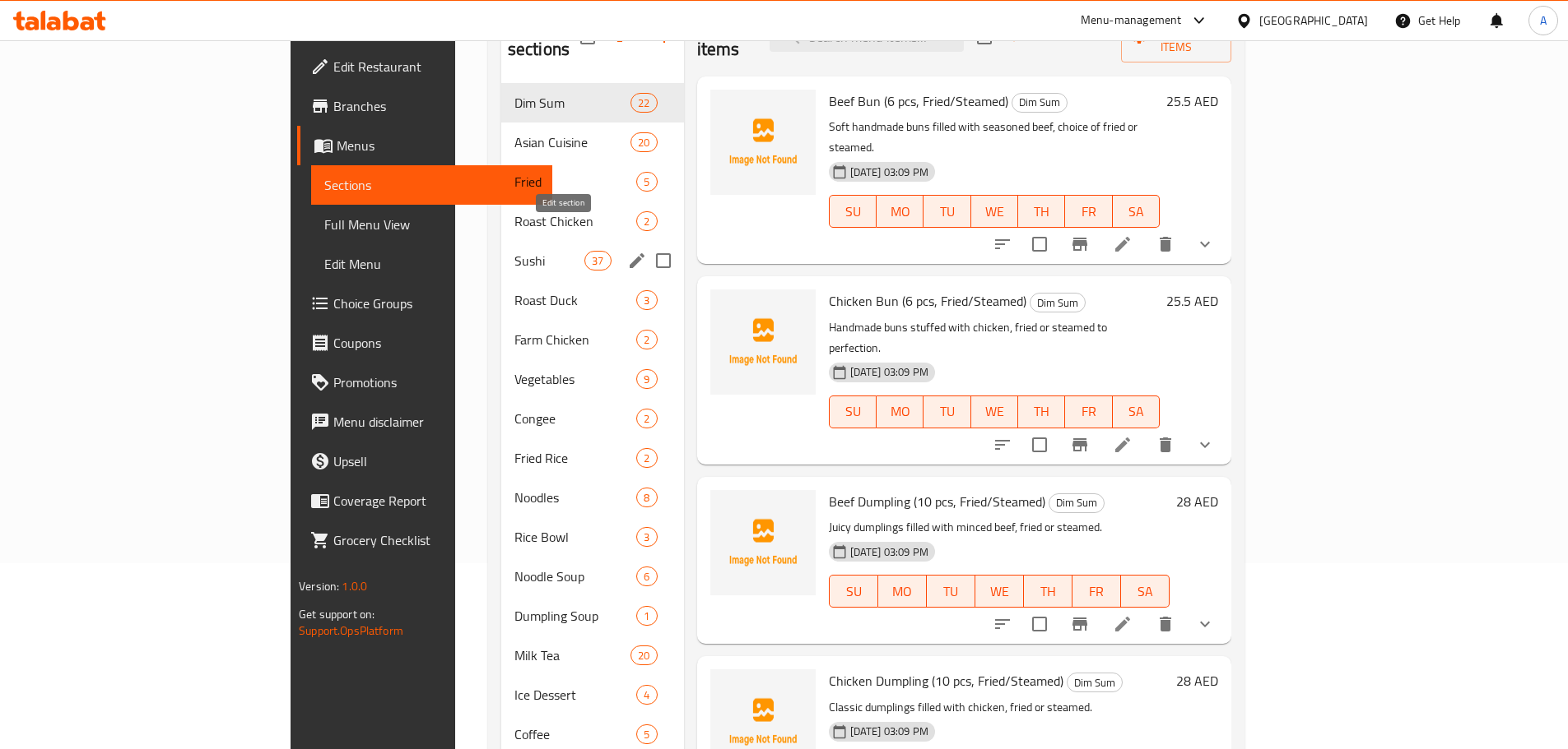
scroll to position [377, 0]
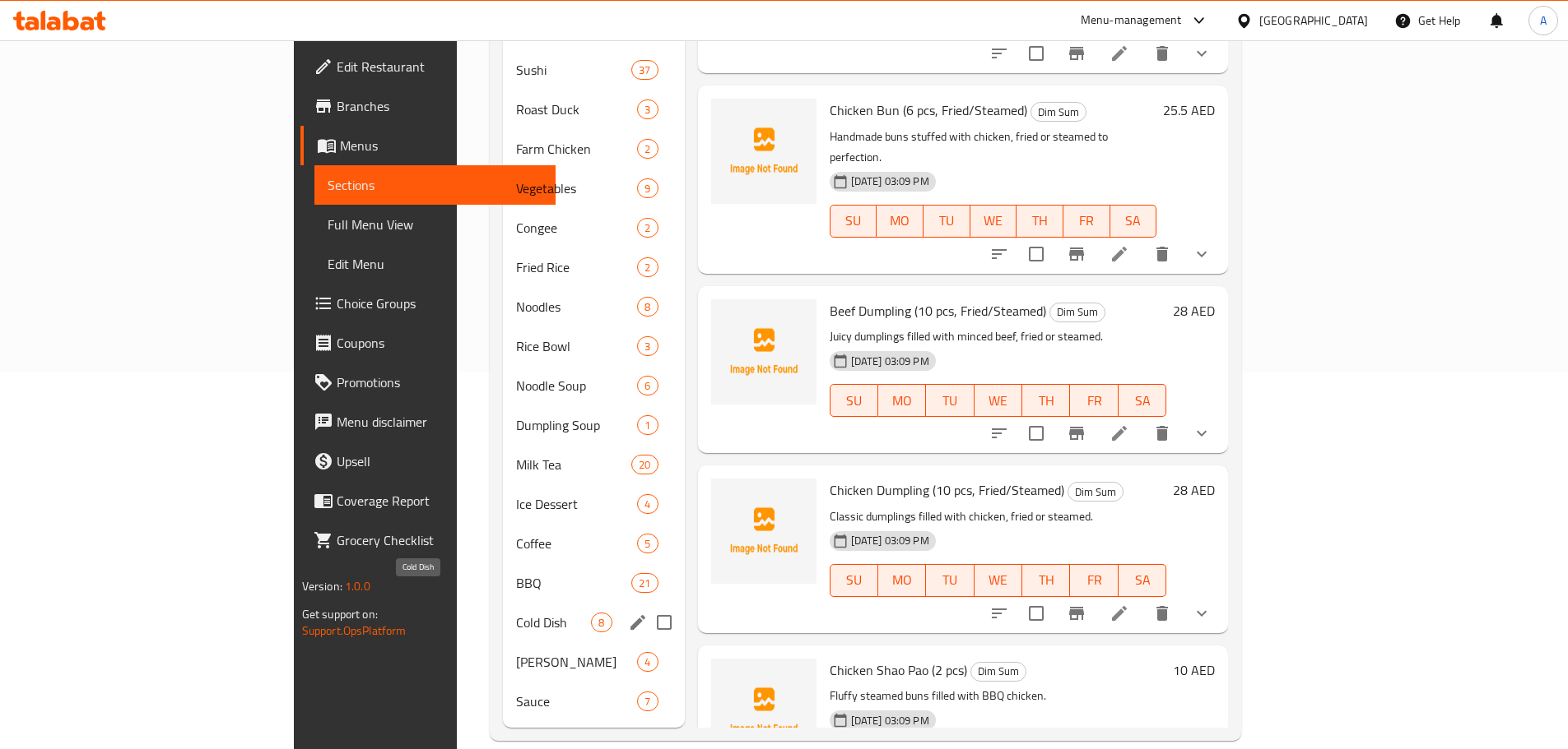
click at [516, 613] on span "Cold Dish" at bounding box center [553, 623] width 75 height 20
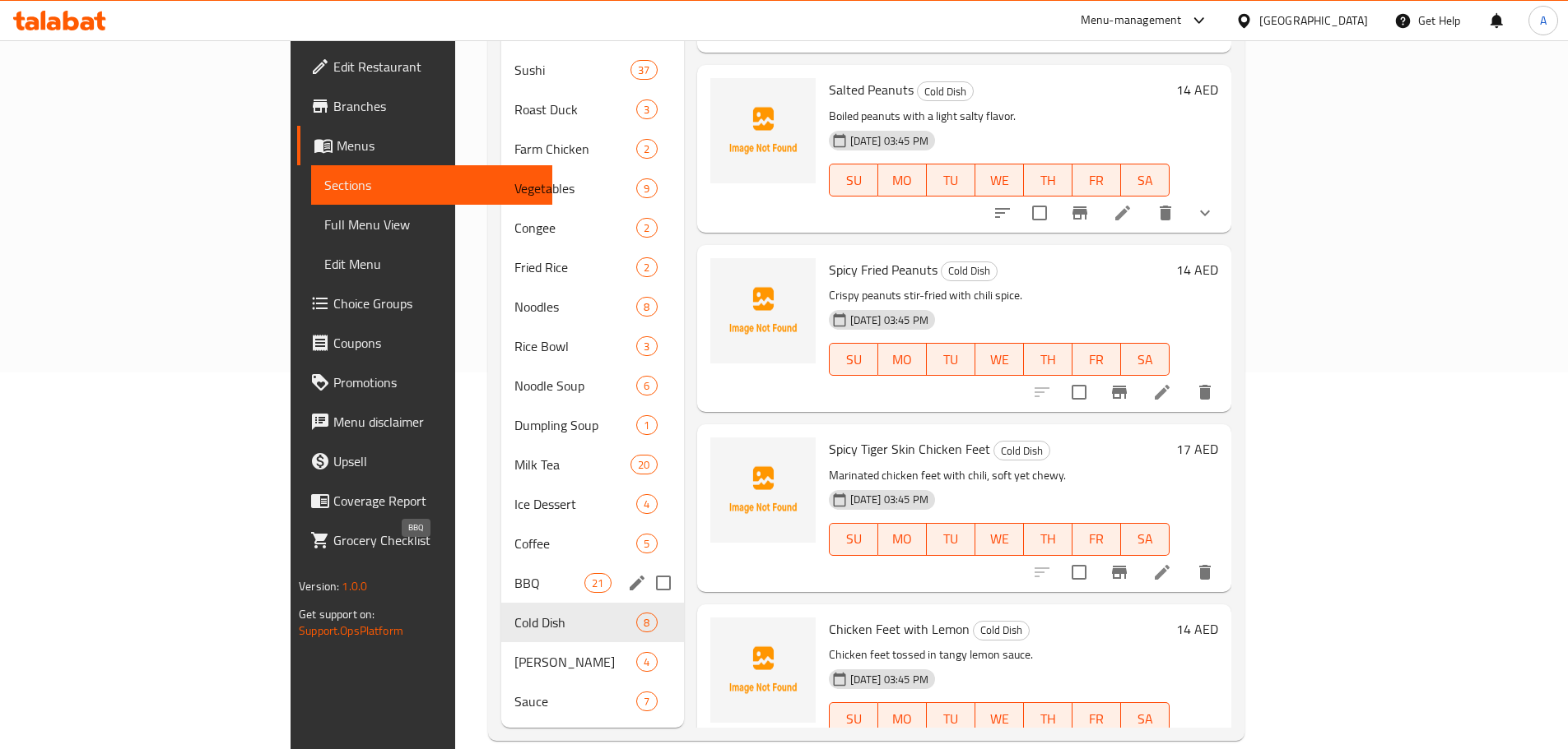
drag, startPoint x: 436, startPoint y: 556, endPoint x: 435, endPoint y: 534, distance: 22.0
click at [515, 573] on span "BBQ" at bounding box center [550, 583] width 70 height 20
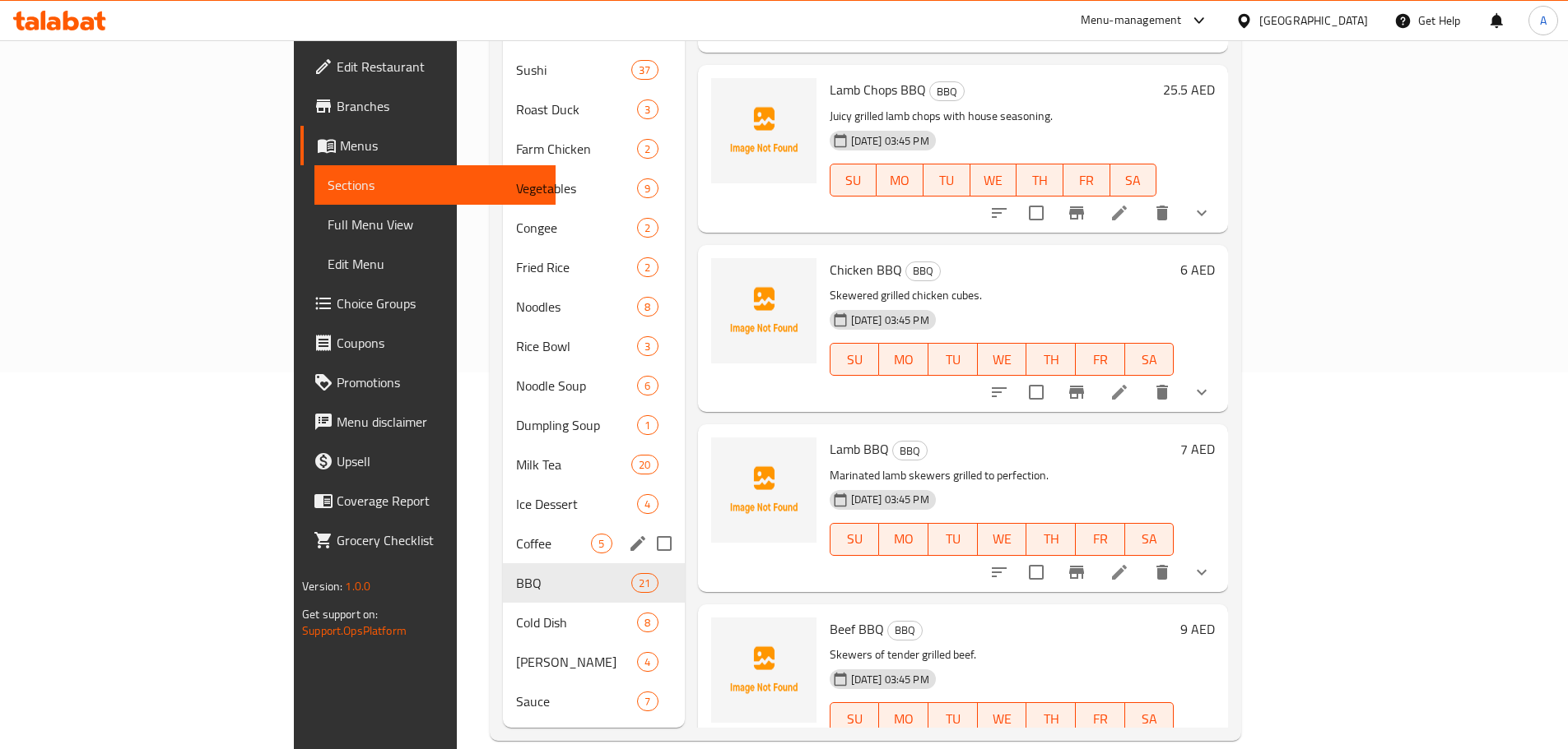
click at [516, 534] on span "Coffee" at bounding box center [553, 544] width 75 height 20
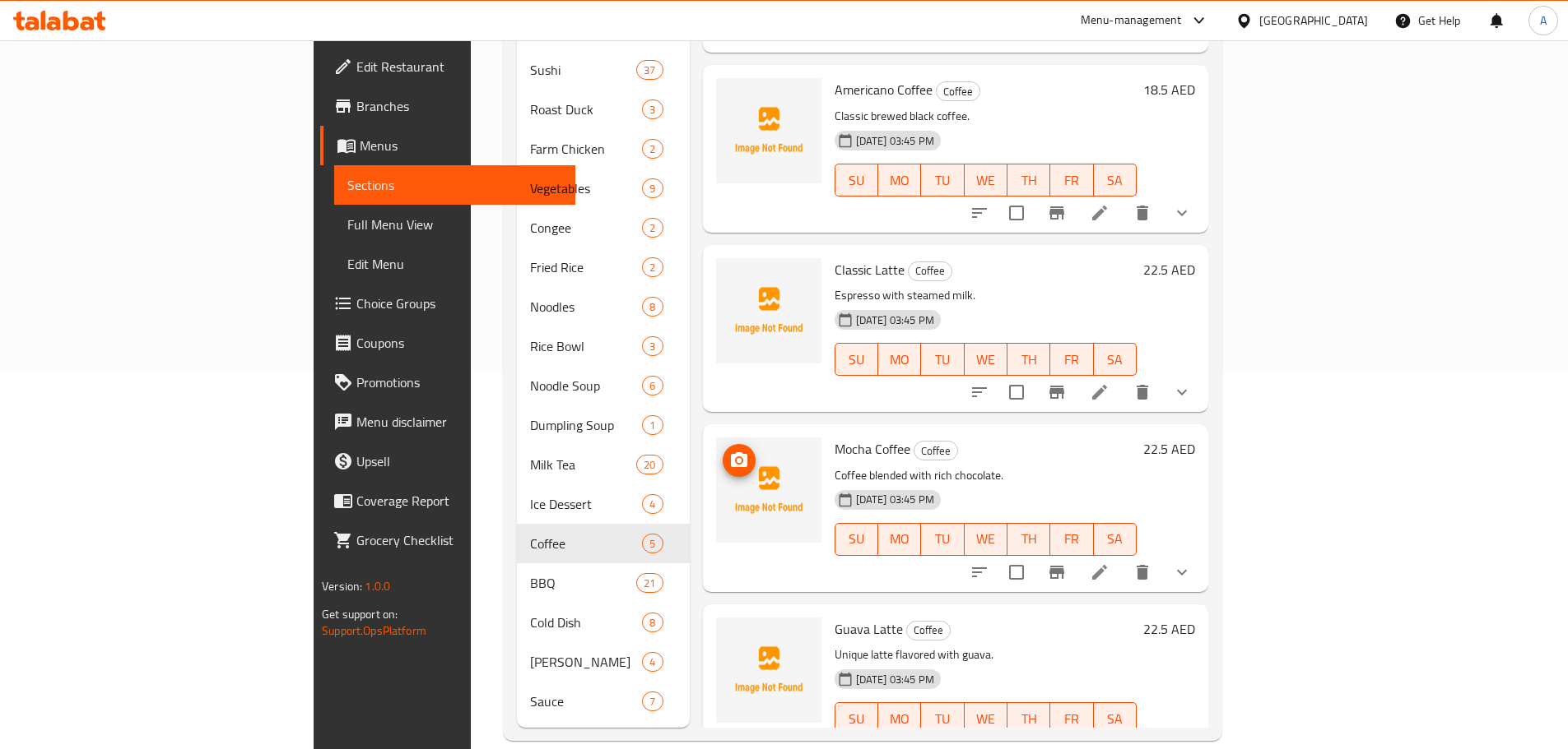
click at [716, 457] on img at bounding box center [769, 490] width 106 height 105
click at [1110, 562] on icon at bounding box center [1099, 572] width 20 height 20
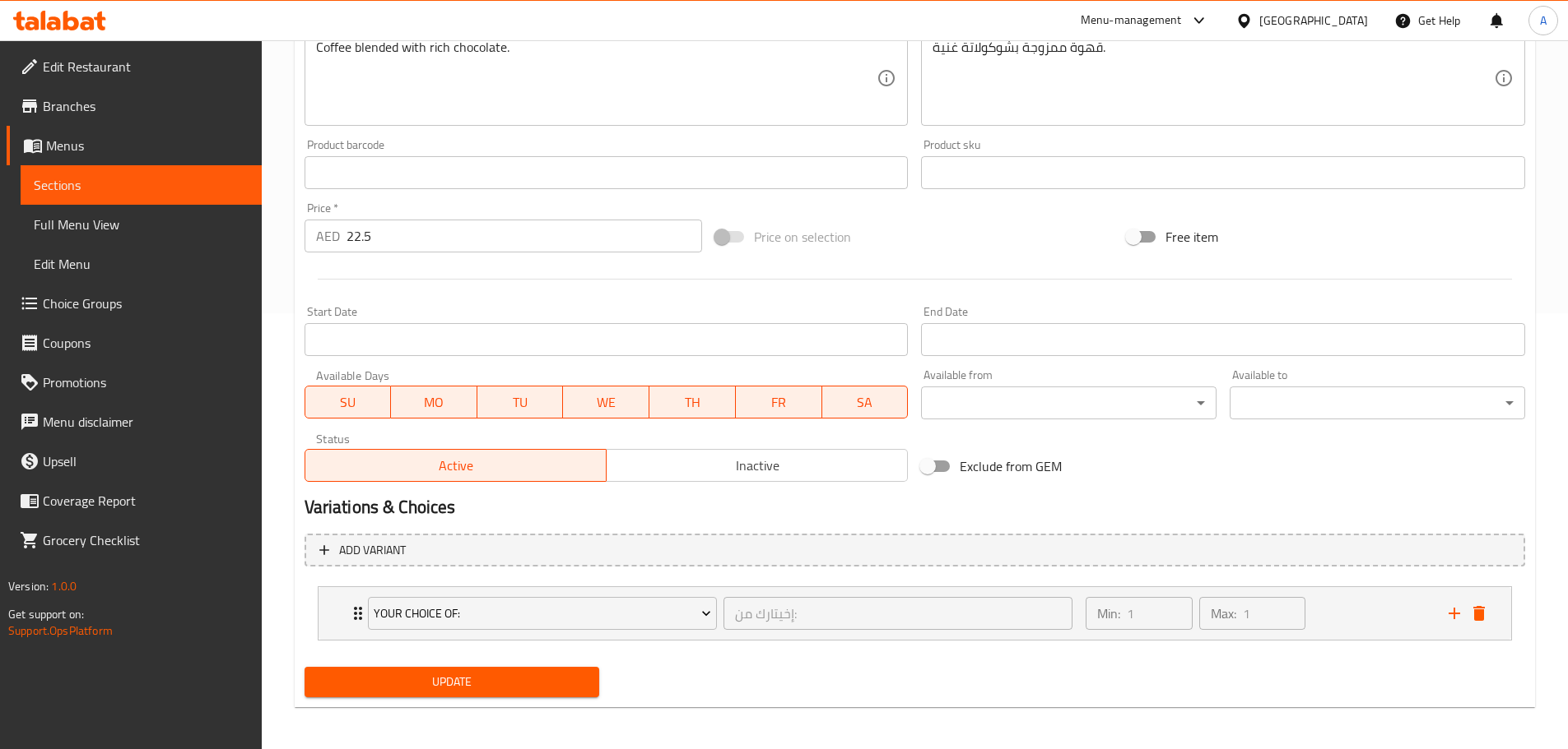
scroll to position [440, 0]
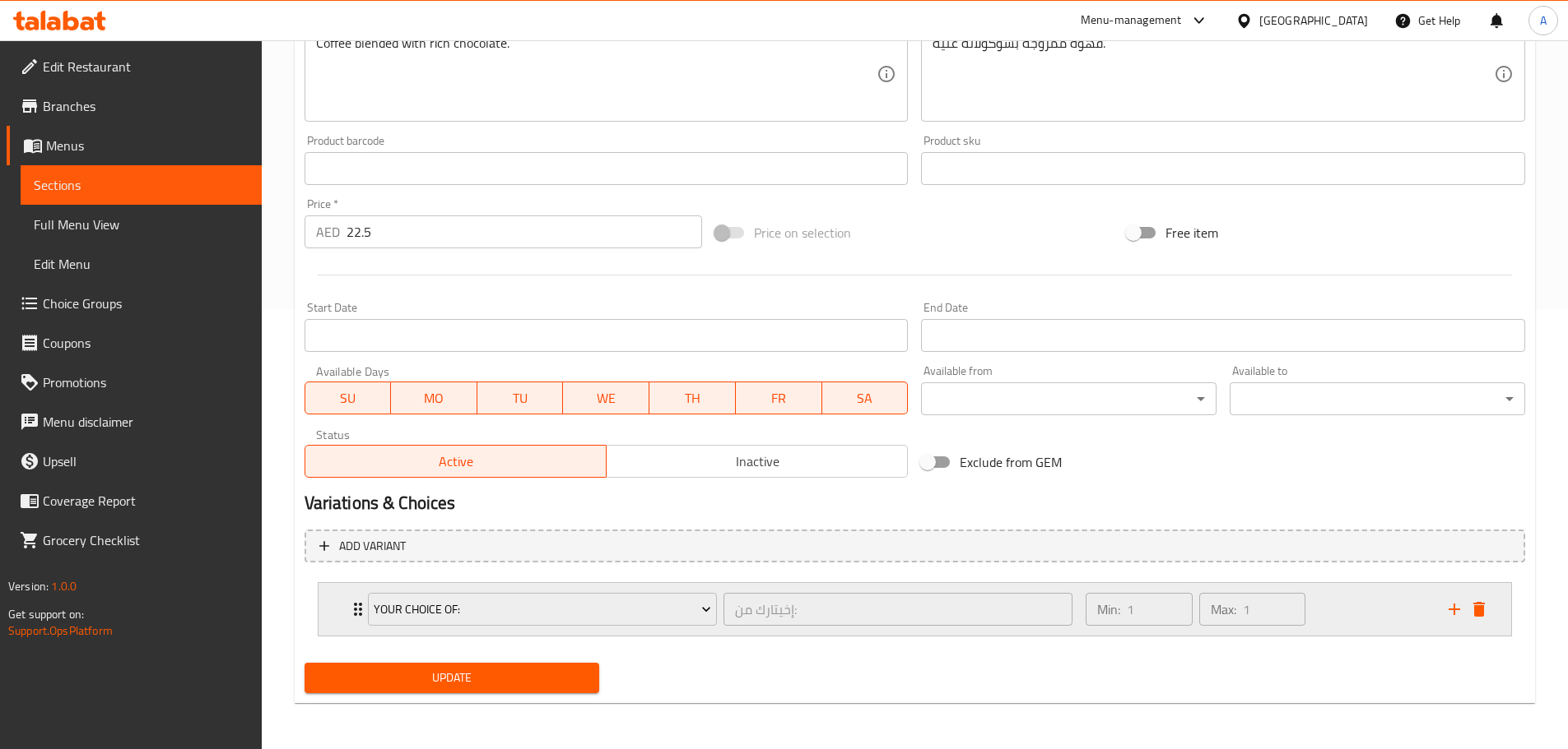
click at [364, 608] on div "Your Choice Of:" at bounding box center [542, 609] width 356 height 39
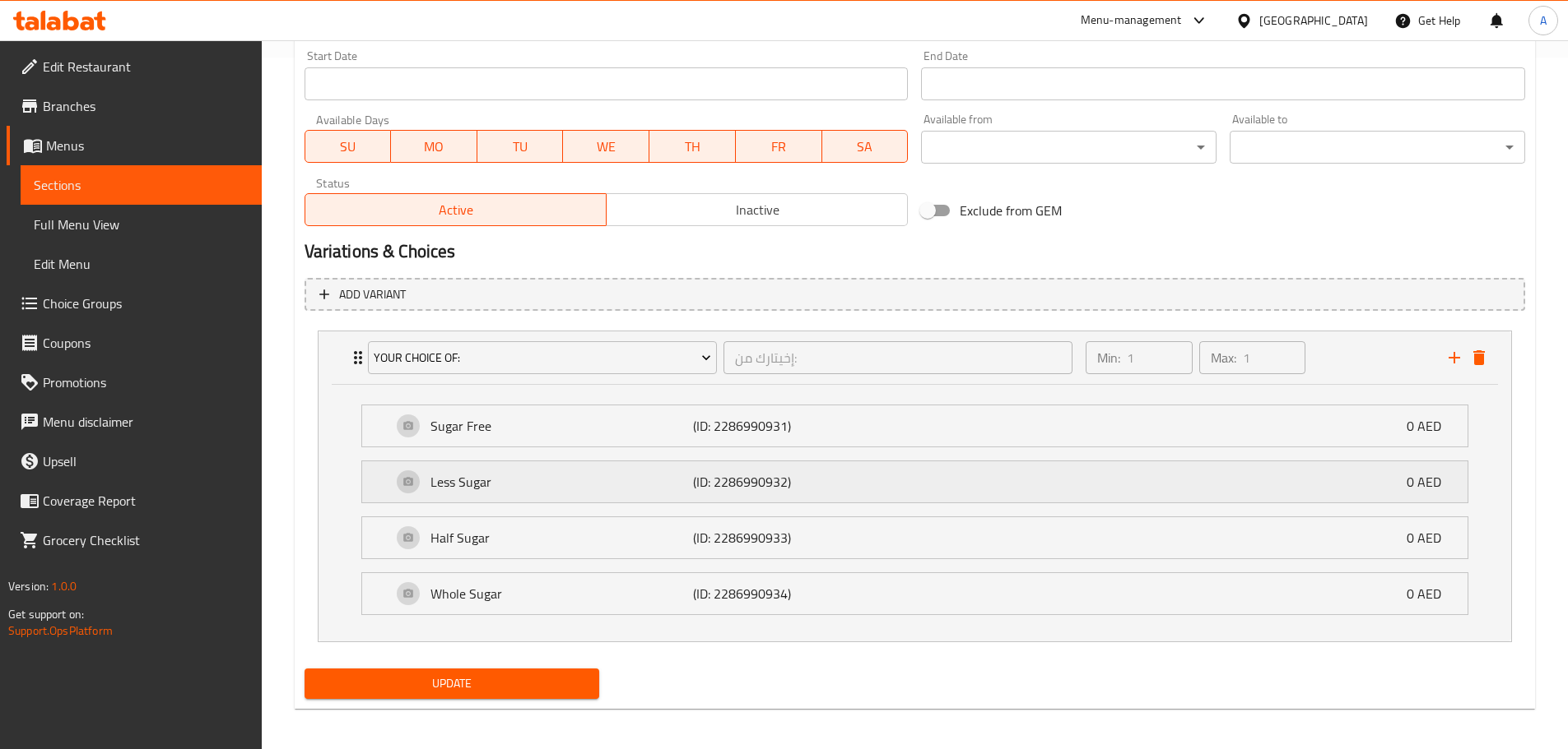
scroll to position [697, 0]
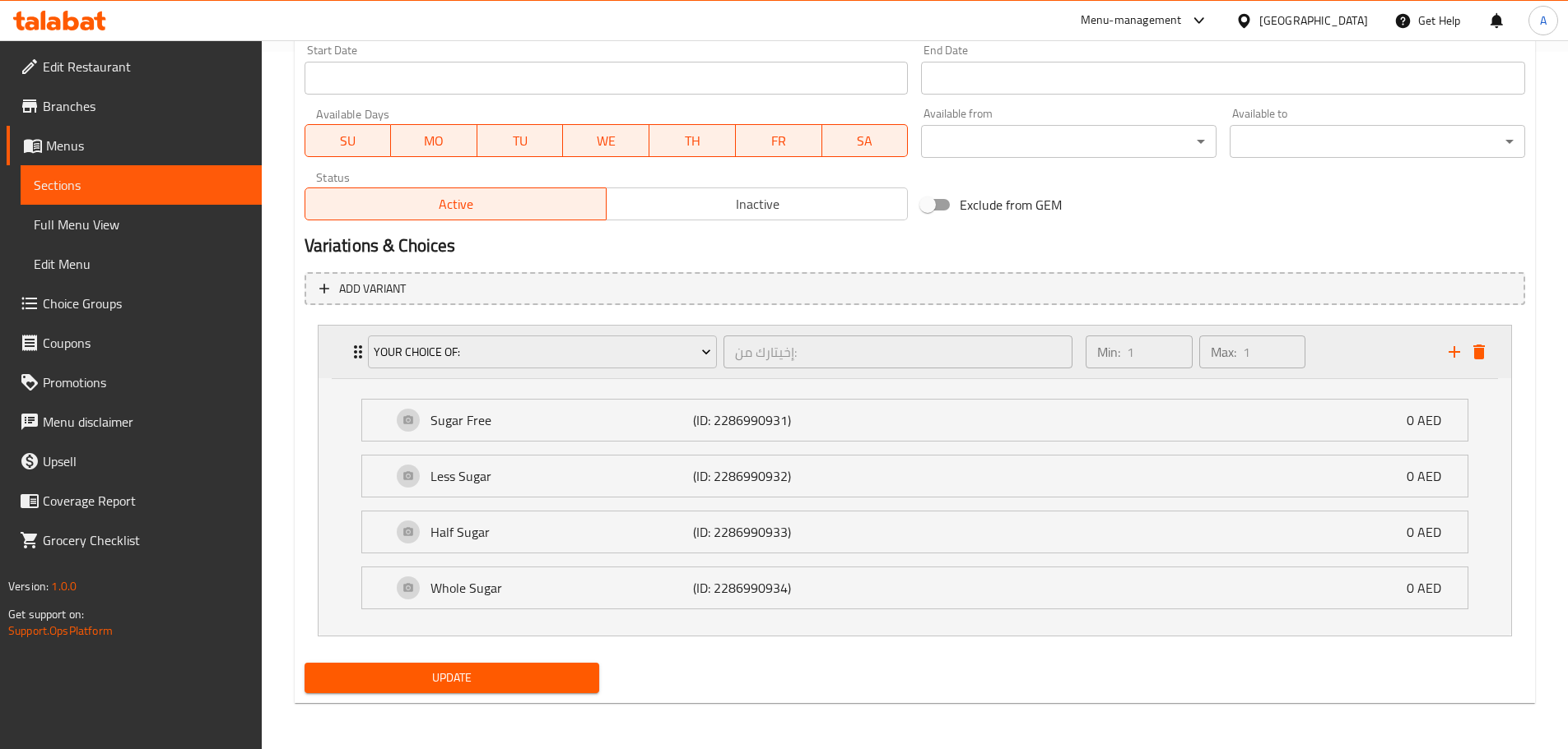
click at [357, 354] on icon "Expand" at bounding box center [358, 352] width 20 height 20
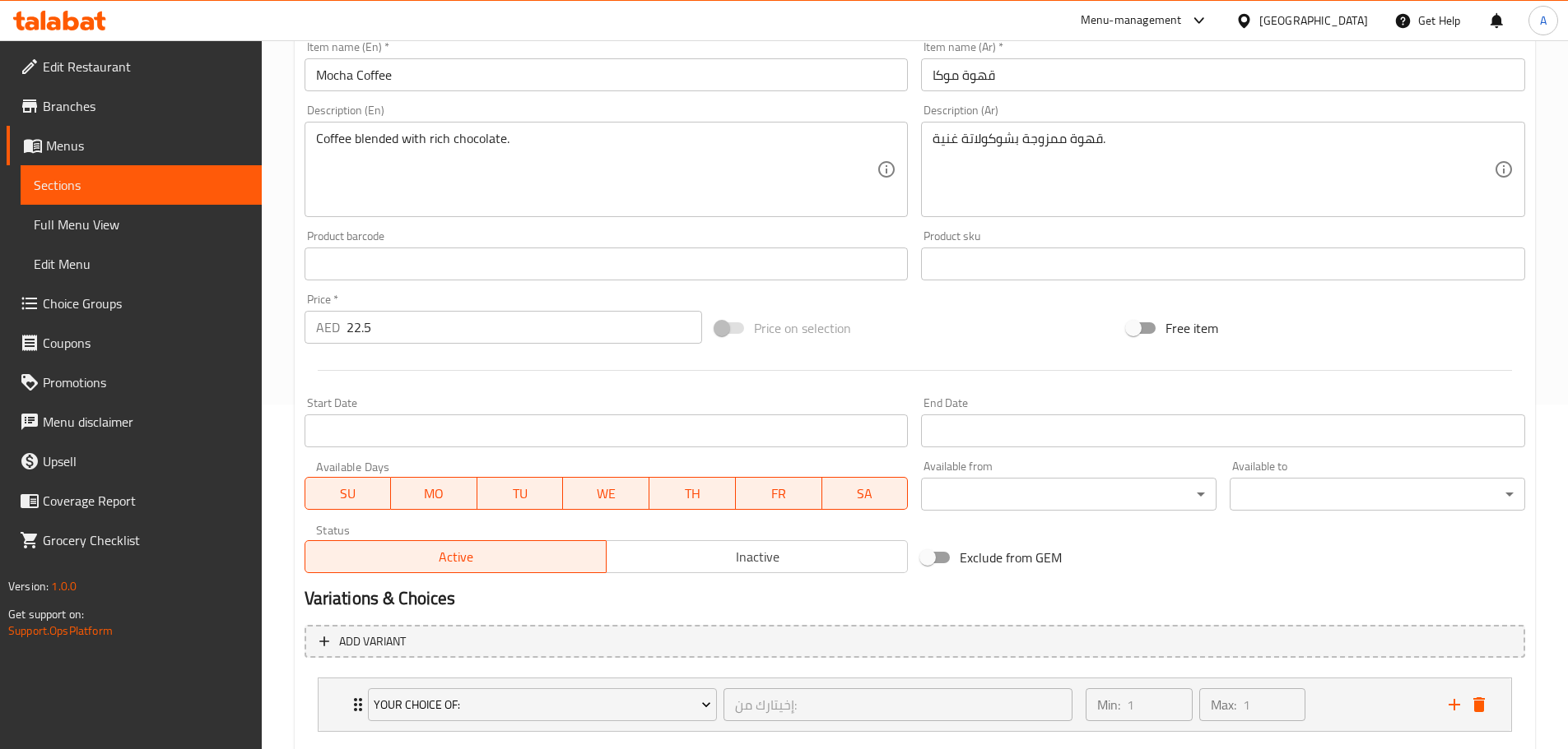
scroll to position [193, 0]
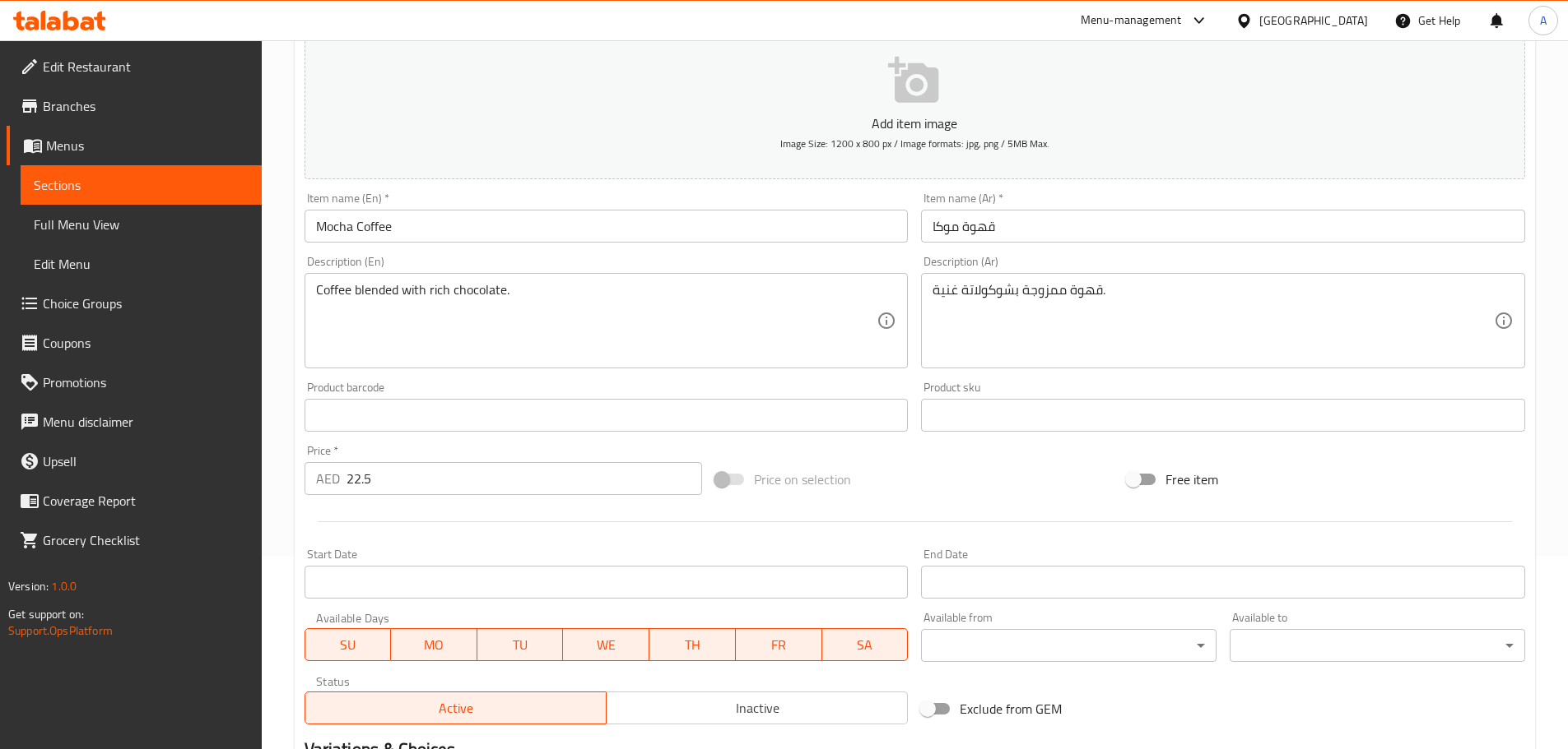
click at [248, 292] on link "Choice Groups" at bounding box center [134, 304] width 255 height 39
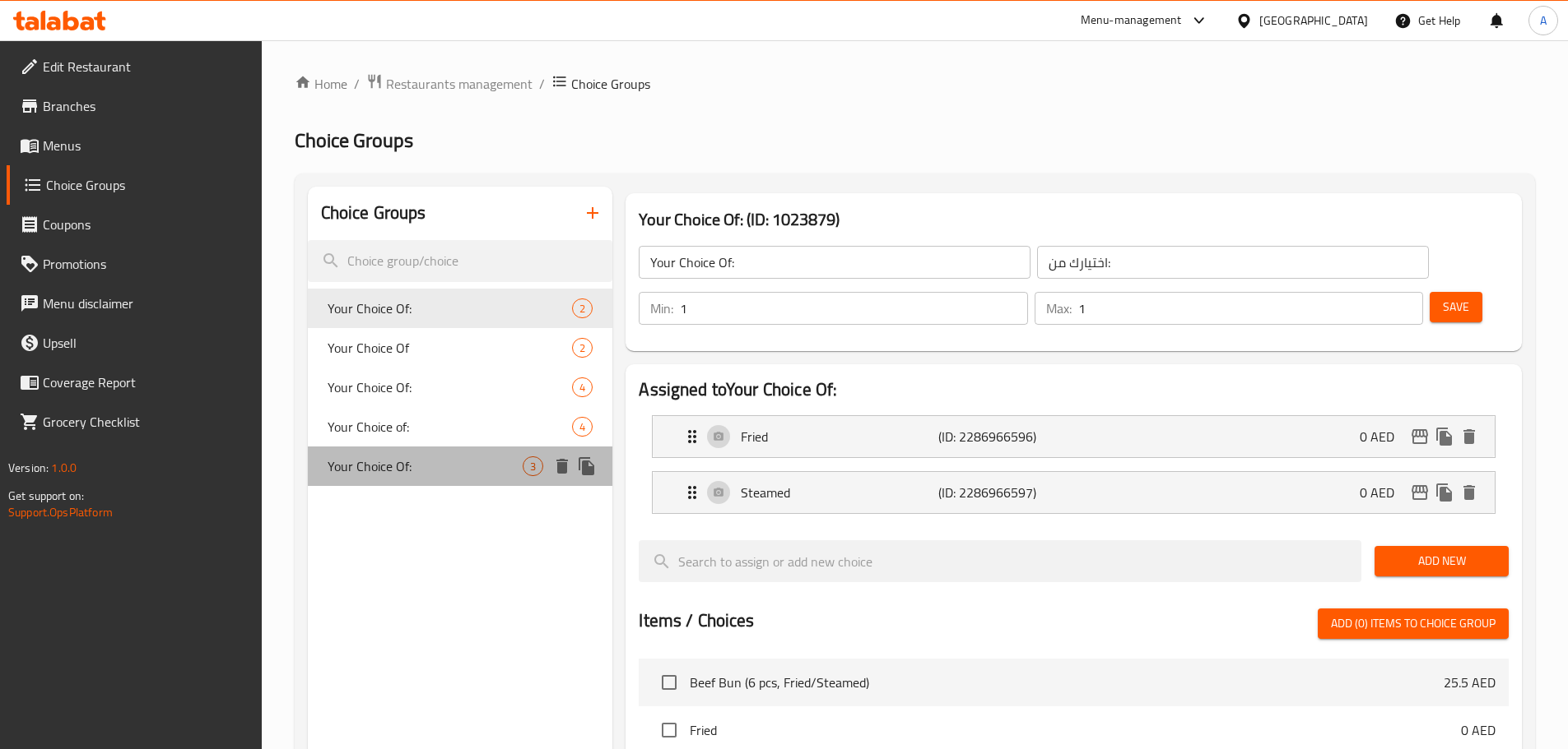
click at [440, 446] on div "Your Choice Of: 3" at bounding box center [460, 466] width 306 height 39
type input "إختيارك من:"
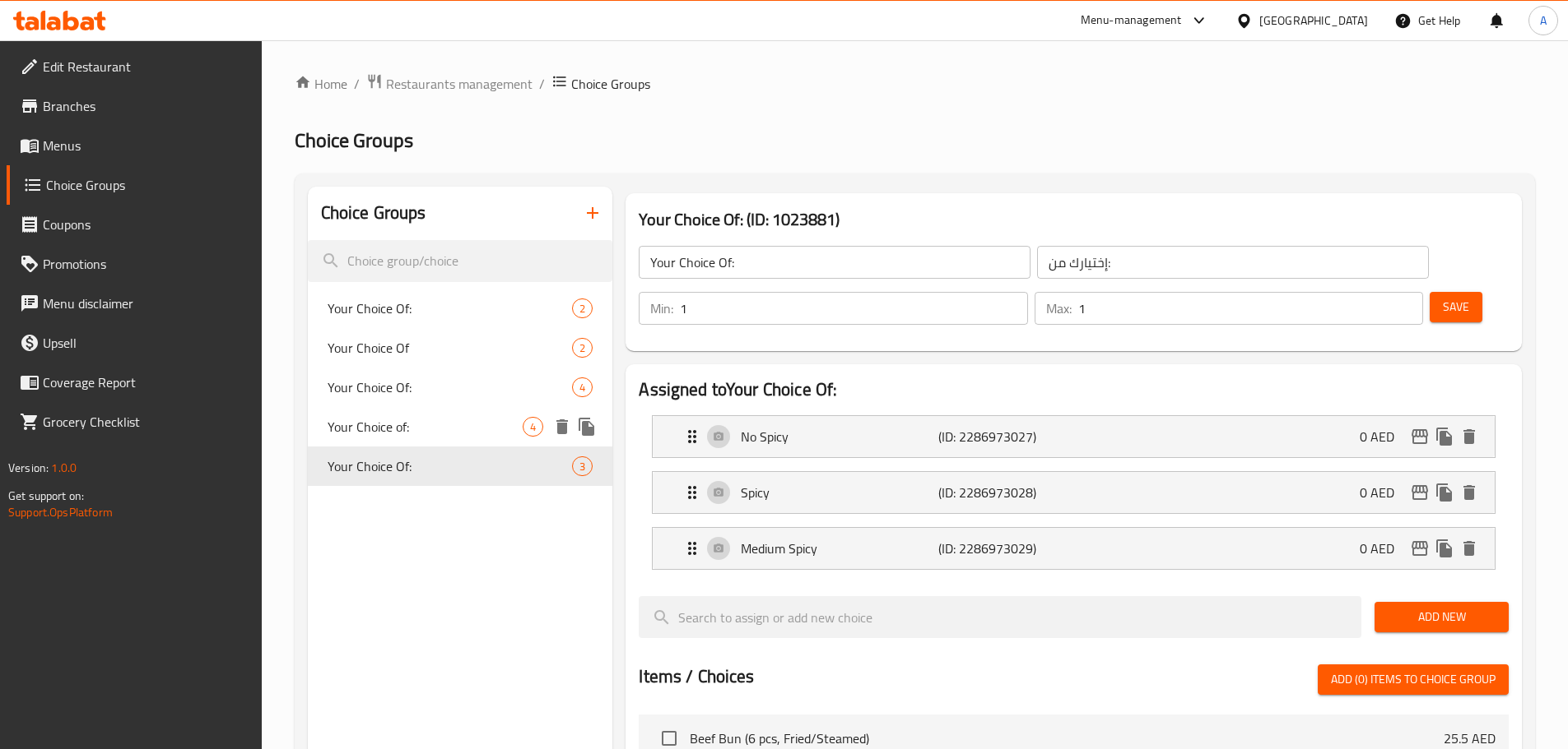
click at [444, 424] on span "Your Choice of:" at bounding box center [425, 427] width 196 height 20
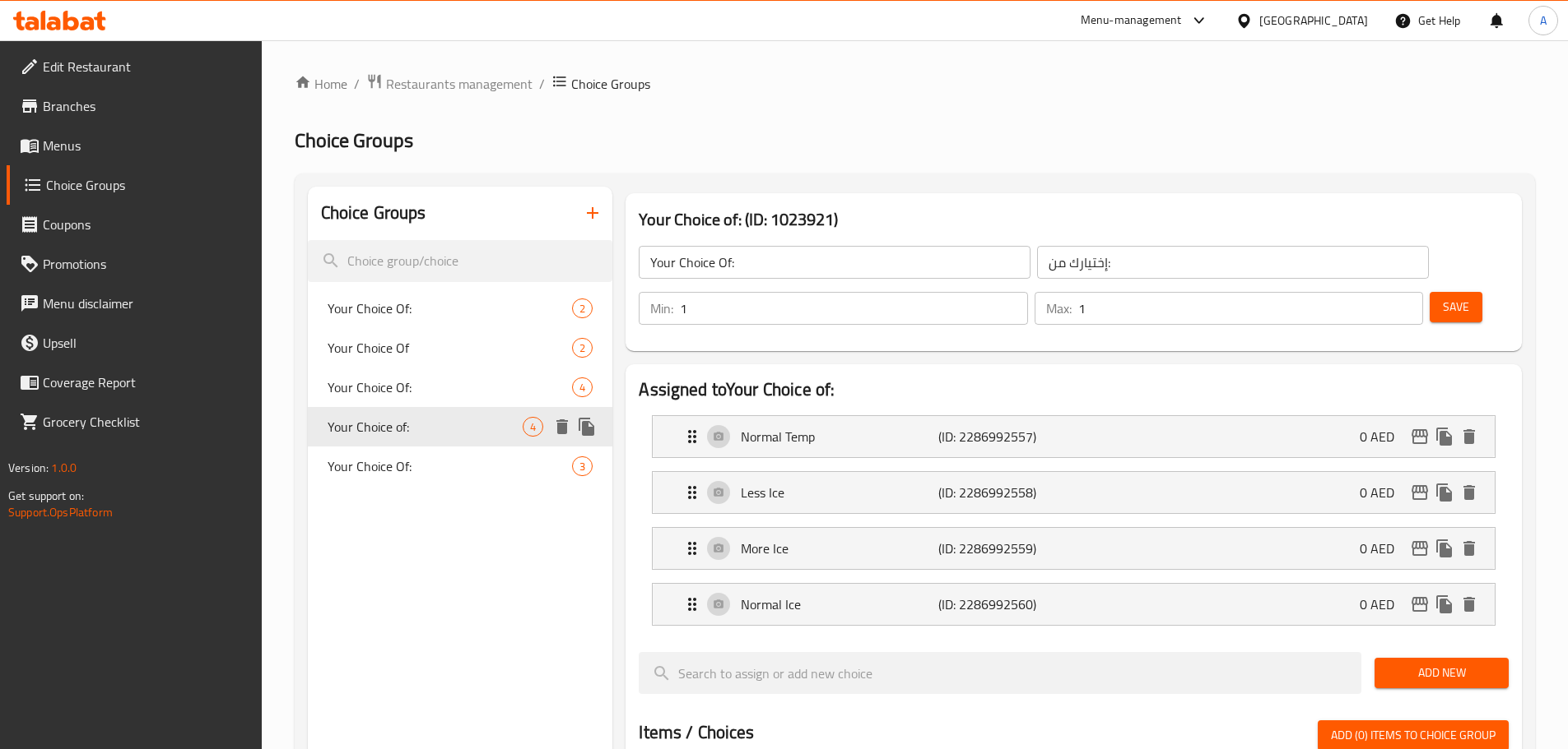
type input "Your Choice of:"
type input "إخيتارك من:"
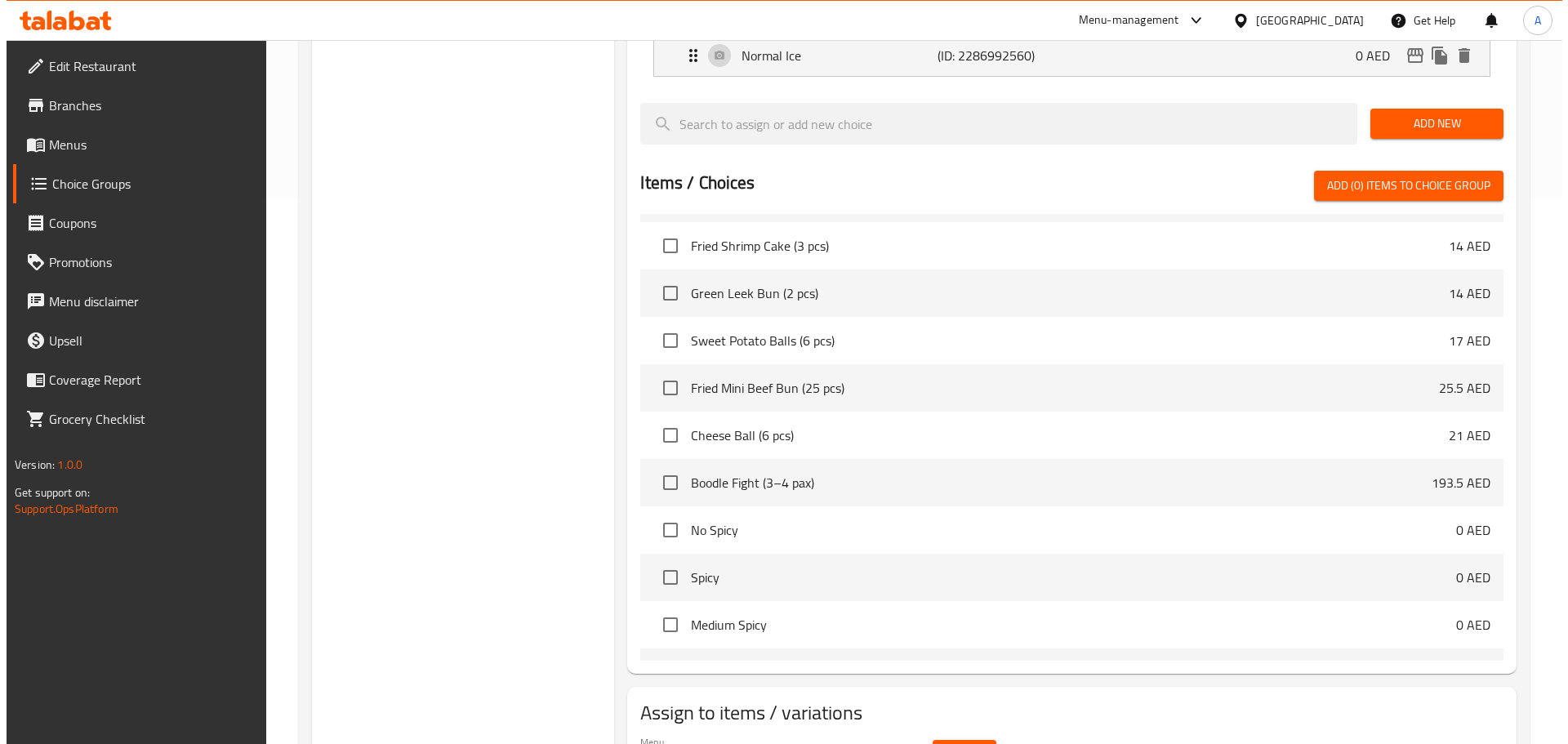
scroll to position [596, 0]
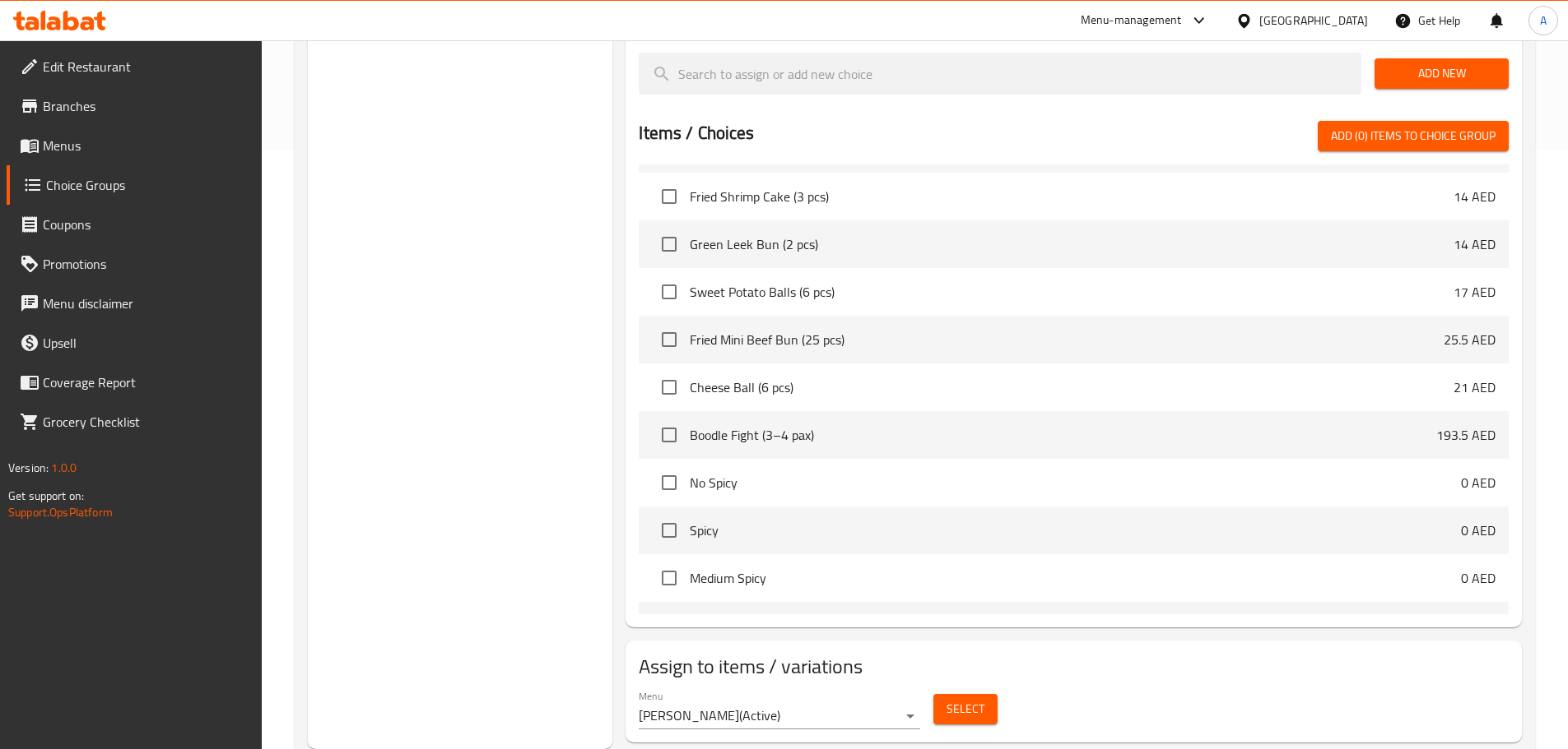
click at [960, 699] on span "Select" at bounding box center [965, 709] width 38 height 21
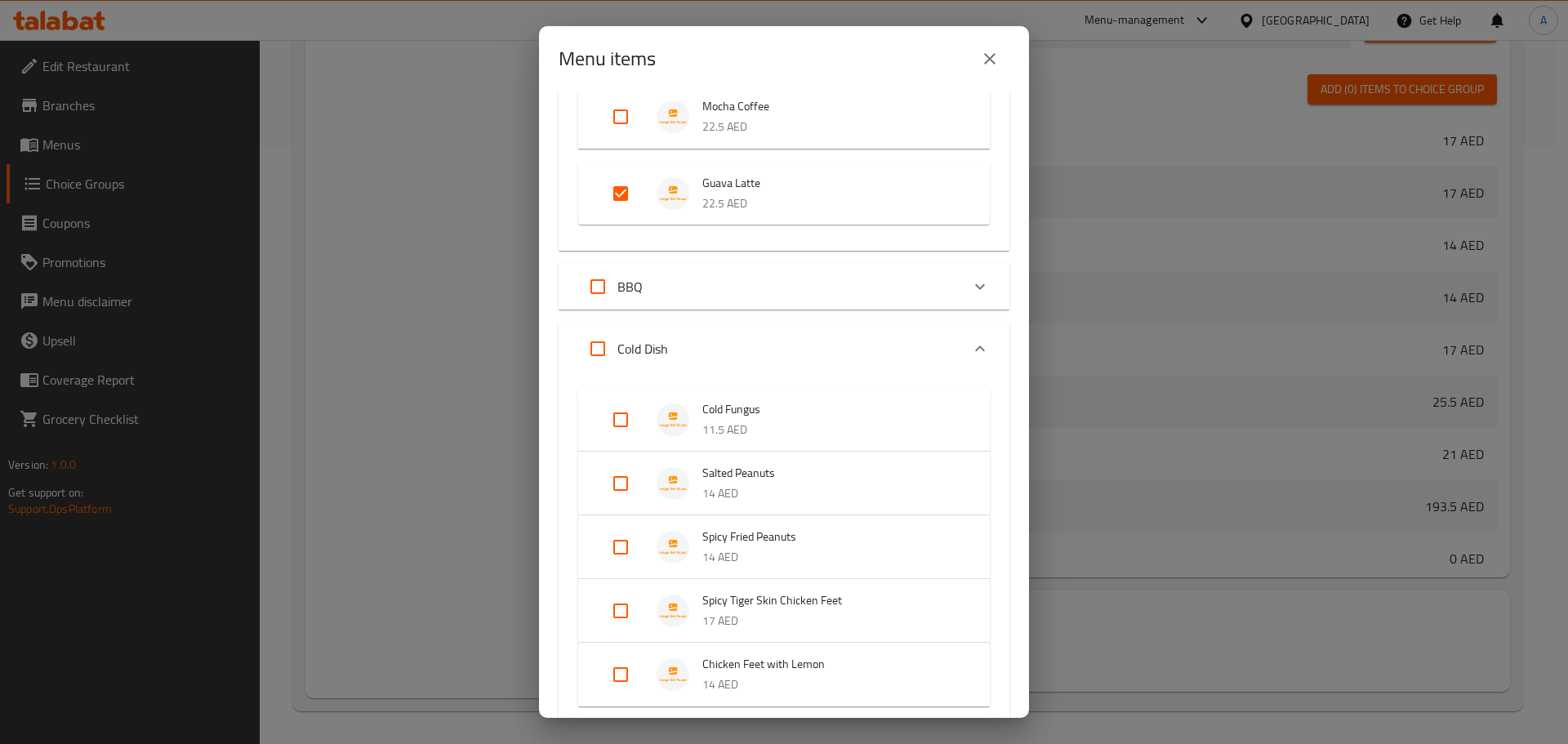
scroll to position [3007, 0]
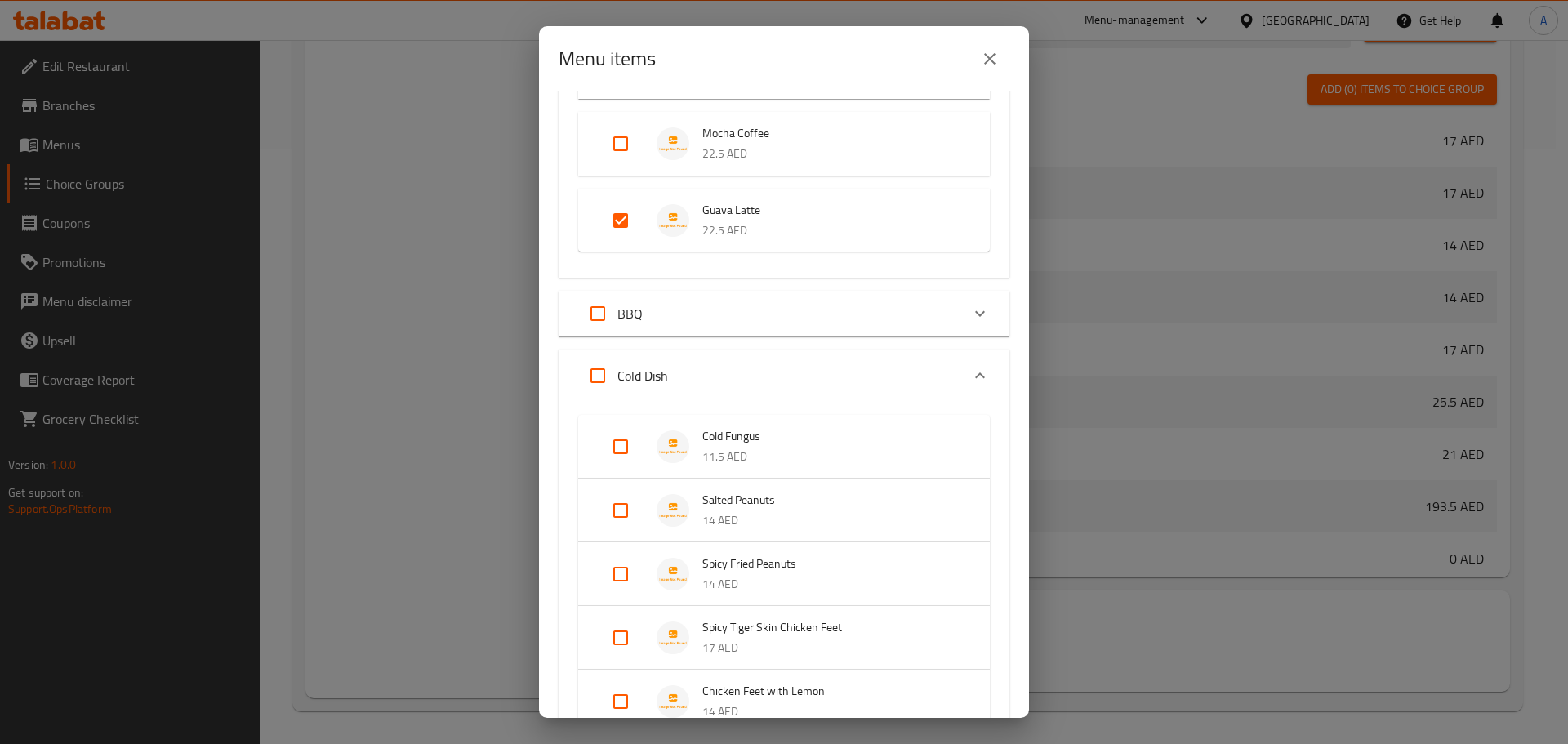
click at [592, 372] on input "Expand" at bounding box center [597, 375] width 39 height 39
checkbox input "true"
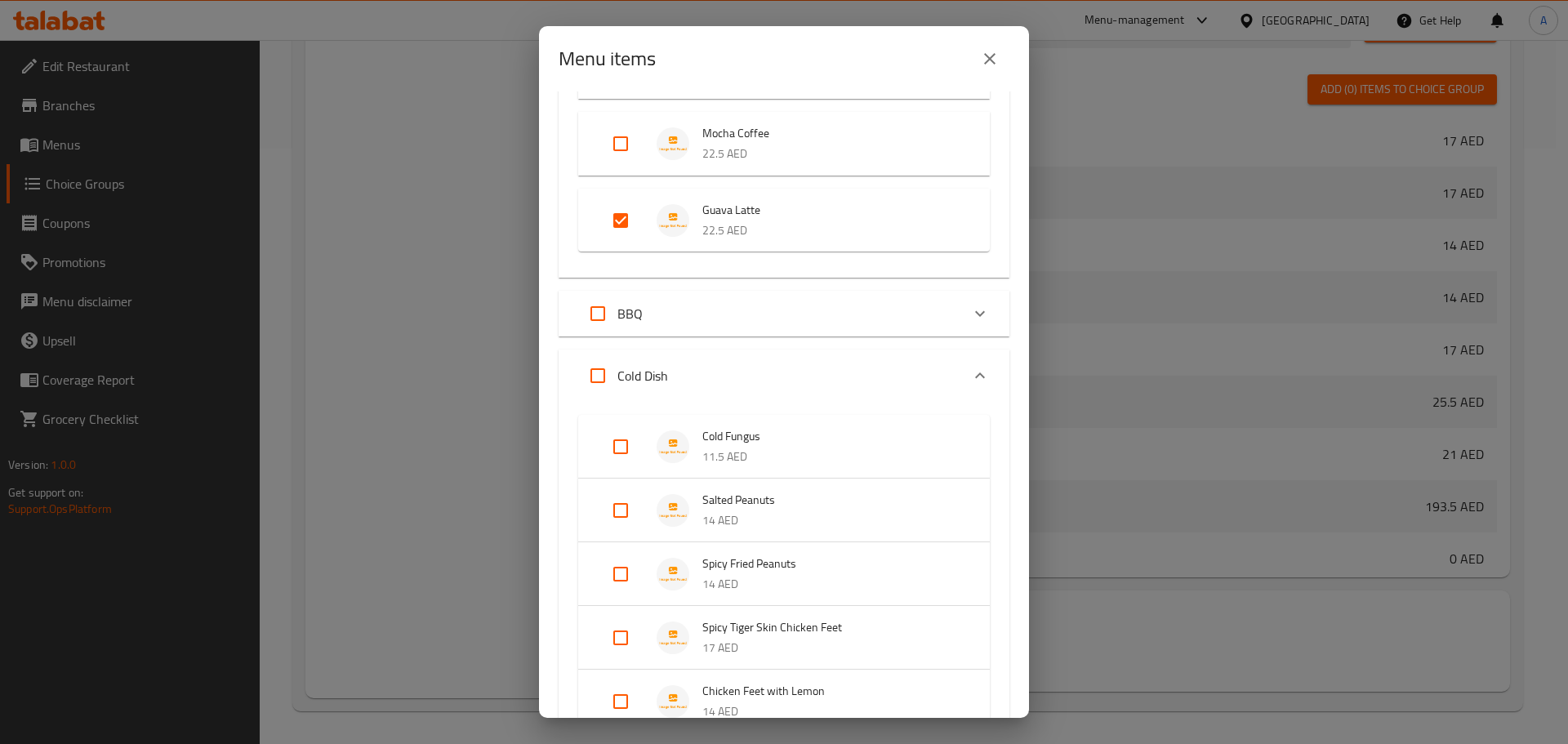
checkbox input "true"
click at [599, 376] on input "Expand" at bounding box center [597, 375] width 39 height 39
checkbox input "false"
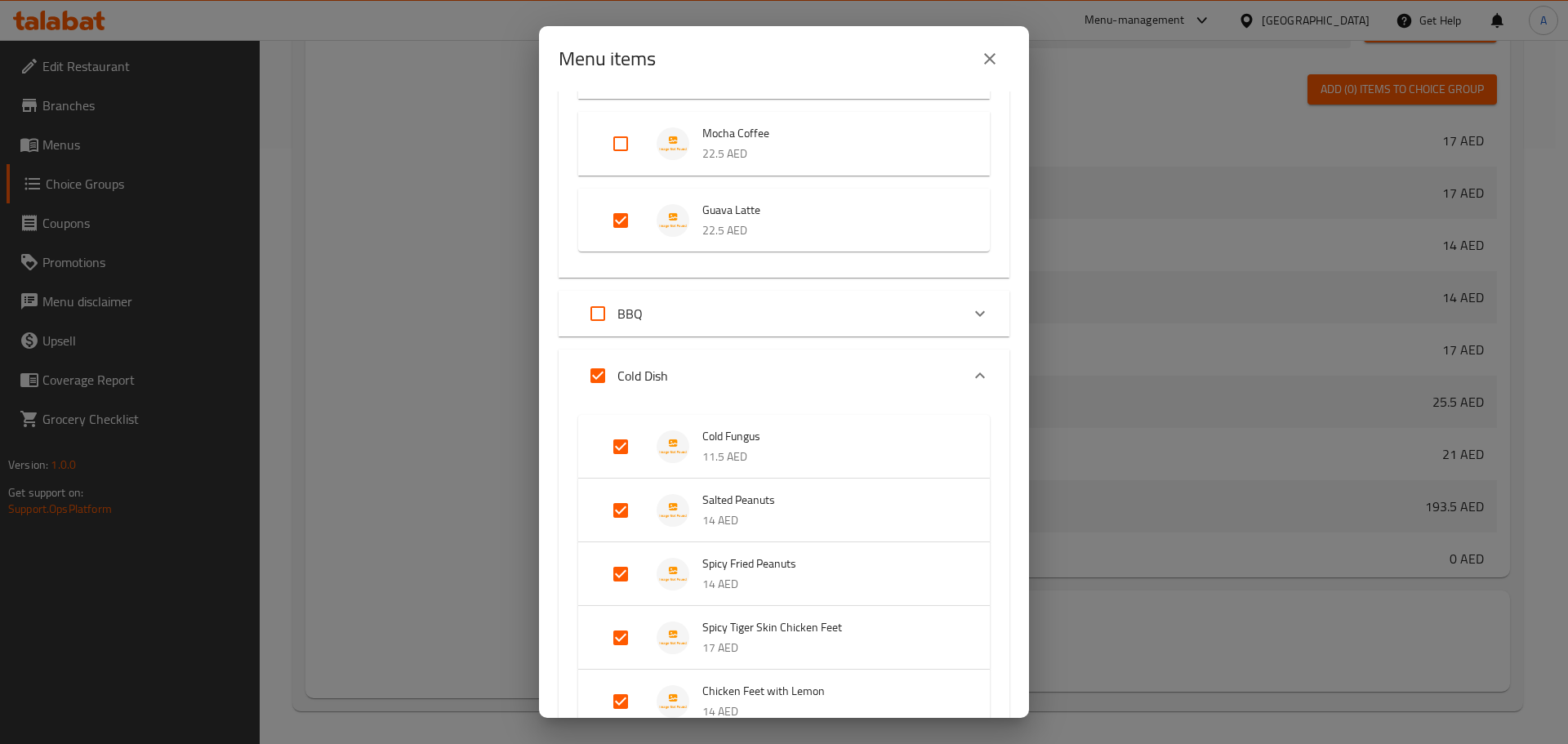
checkbox input "false"
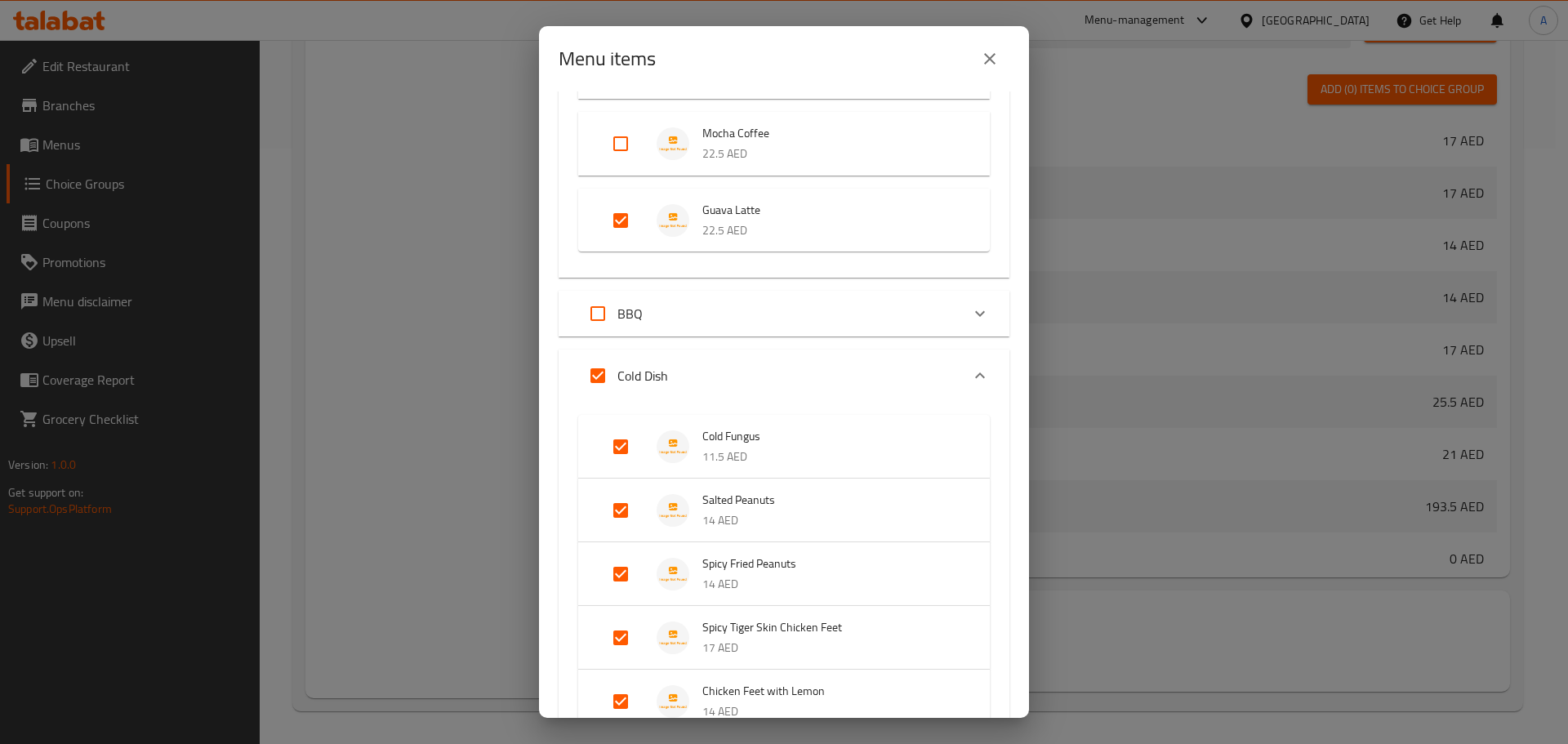
checkbox input "false"
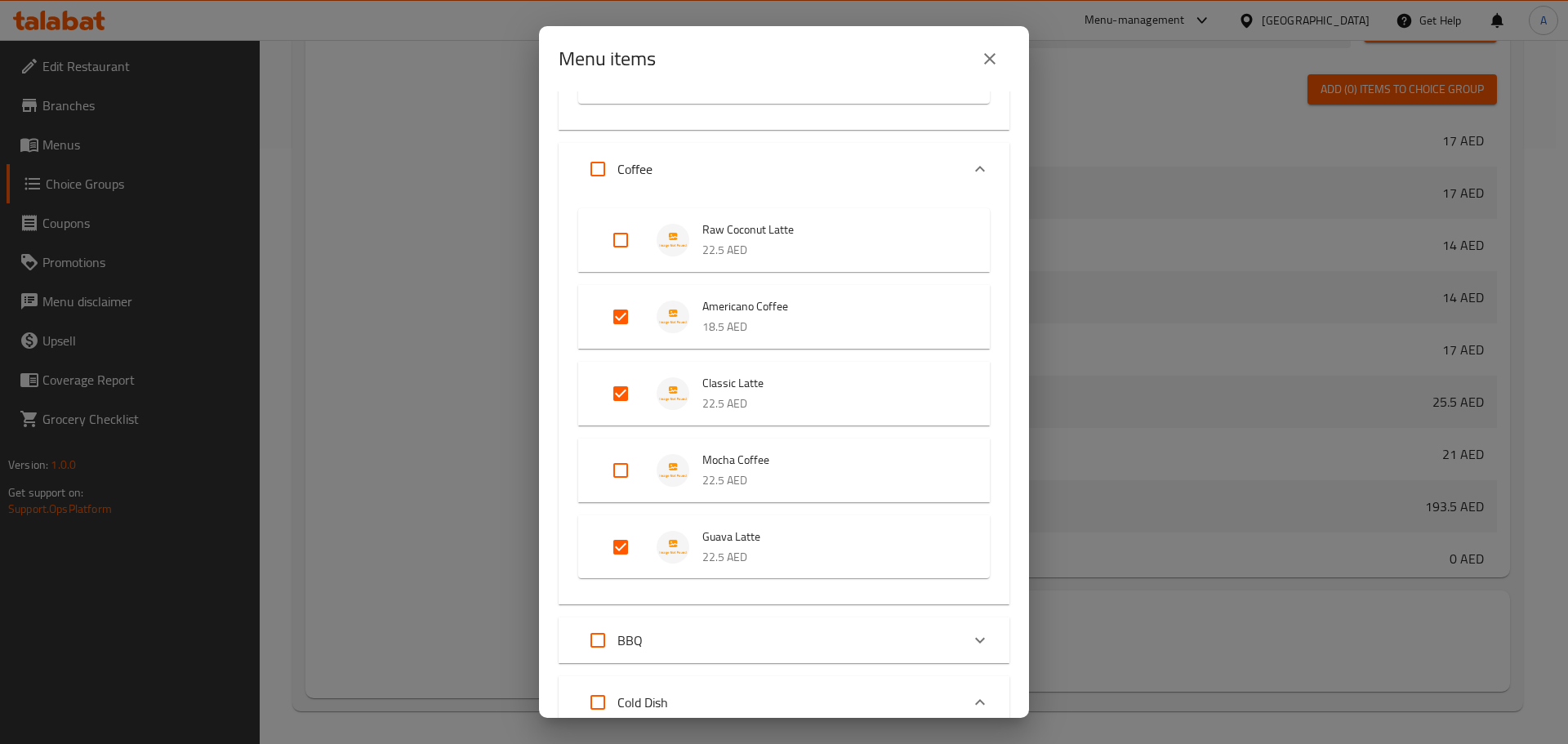
scroll to position [2599, 0]
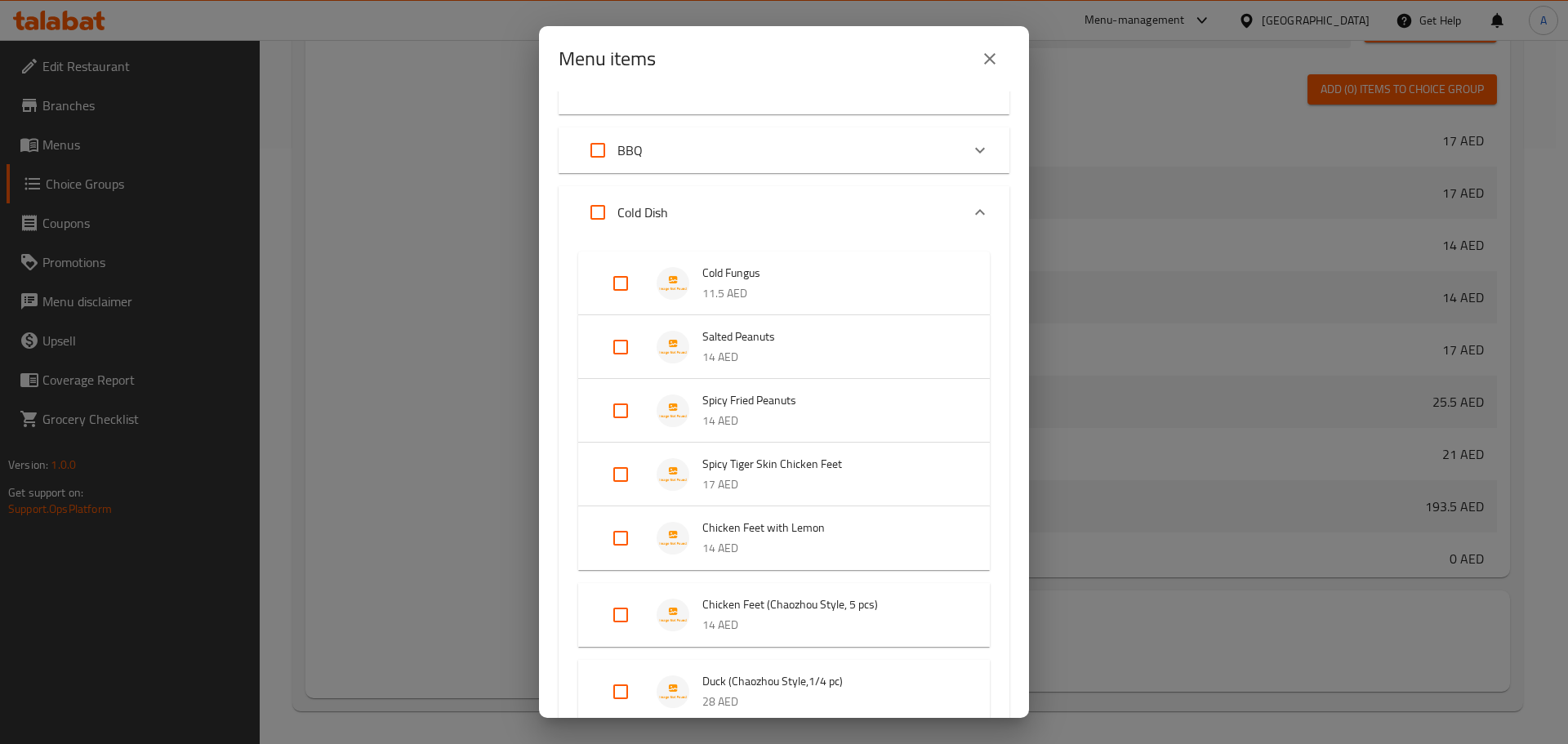
click at [679, 210] on div "Cold Dish" at bounding box center [769, 212] width 382 height 39
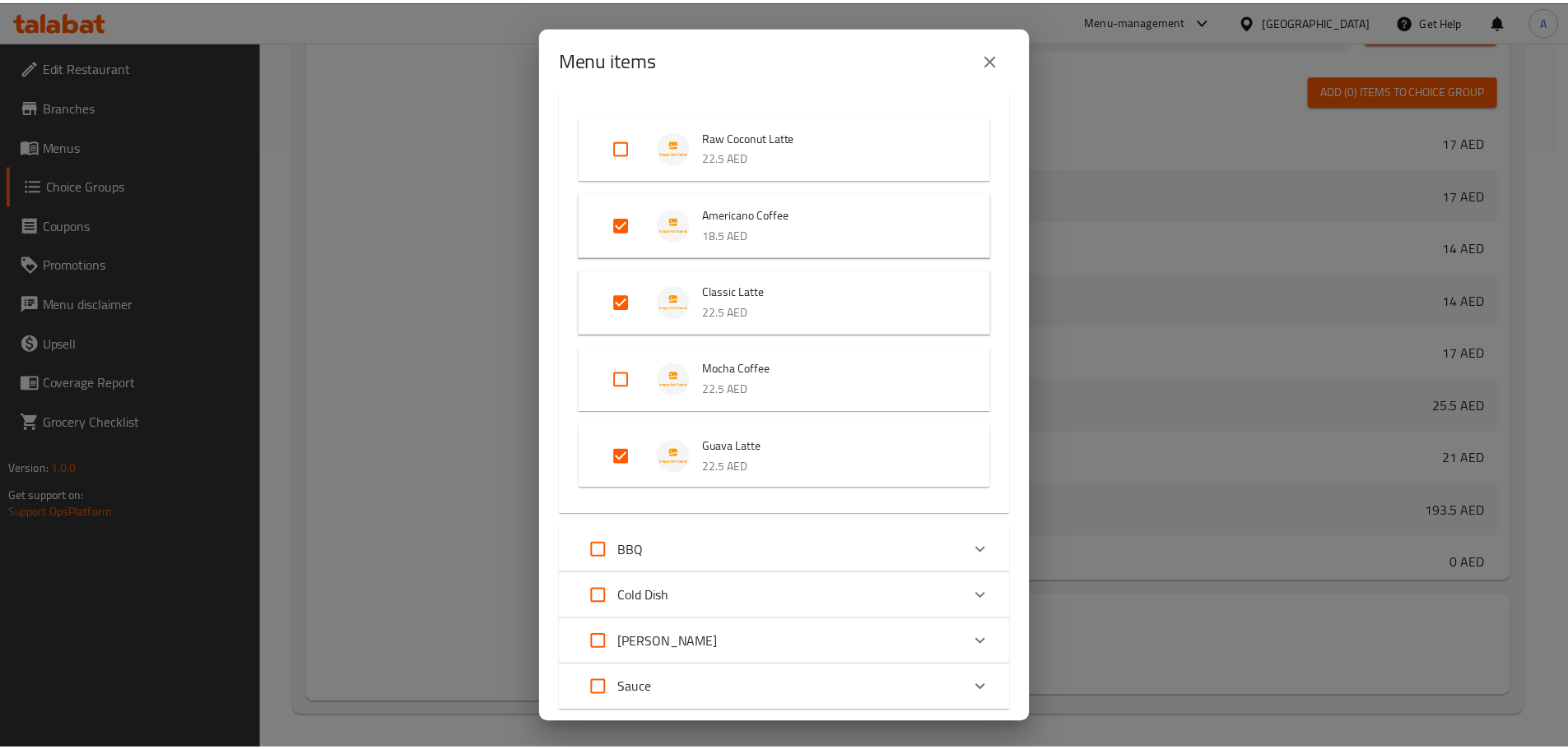
scroll to position [2895, 0]
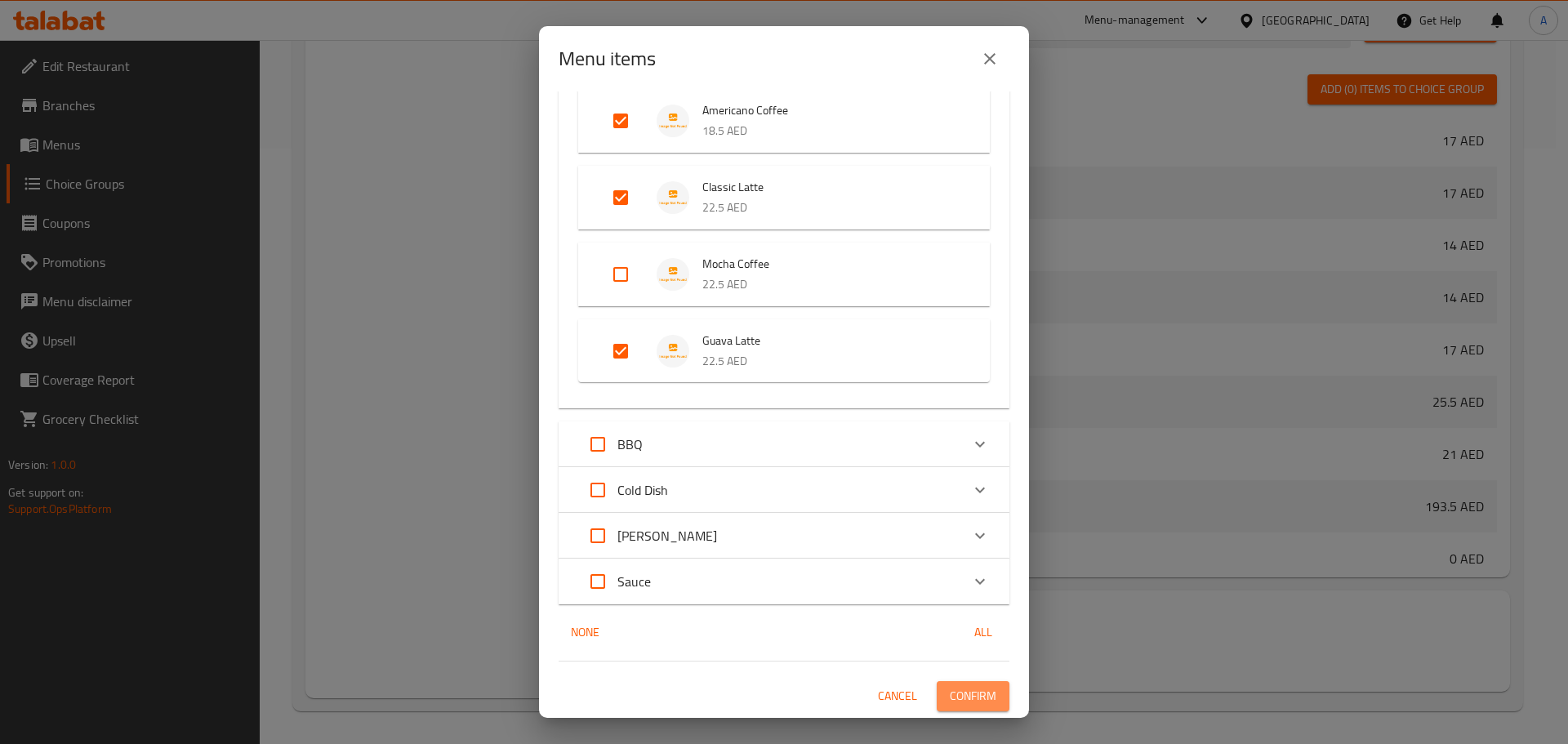
click at [962, 690] on span "Confirm" at bounding box center [974, 696] width 47 height 20
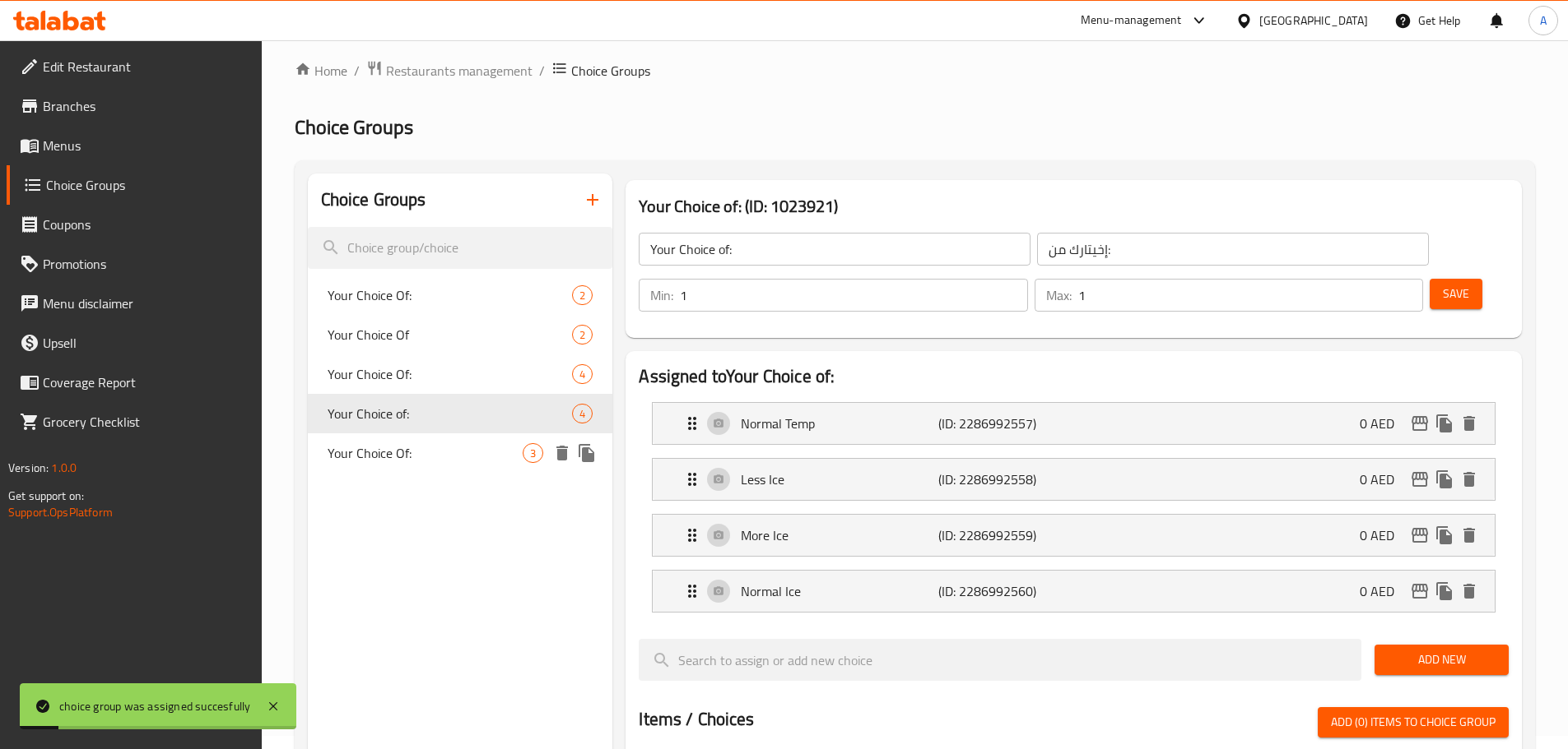
scroll to position [0, 0]
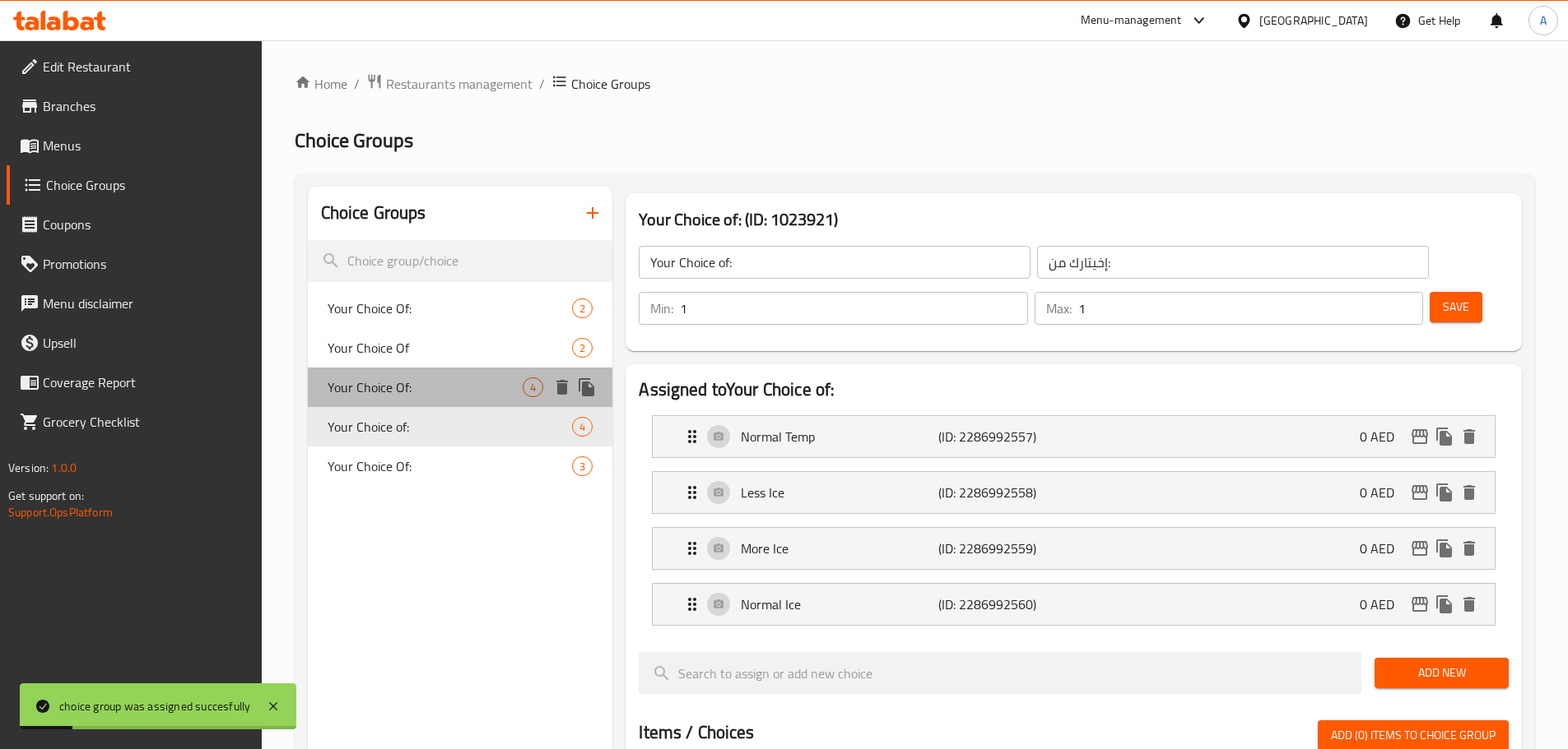
click at [442, 396] on span "Your Choice Of:" at bounding box center [425, 388] width 196 height 20
type input "Your Choice Of:"
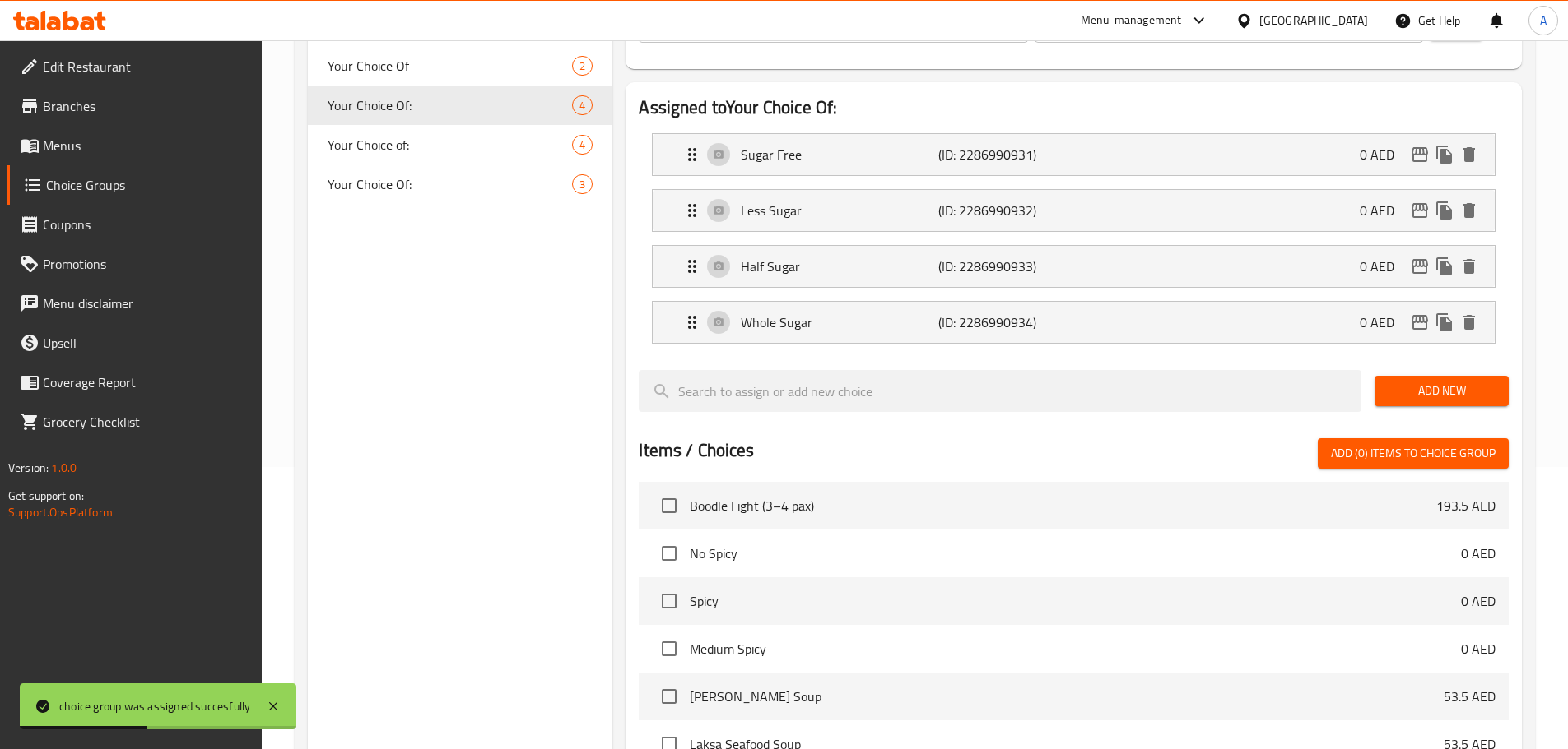
scroll to position [23, 0]
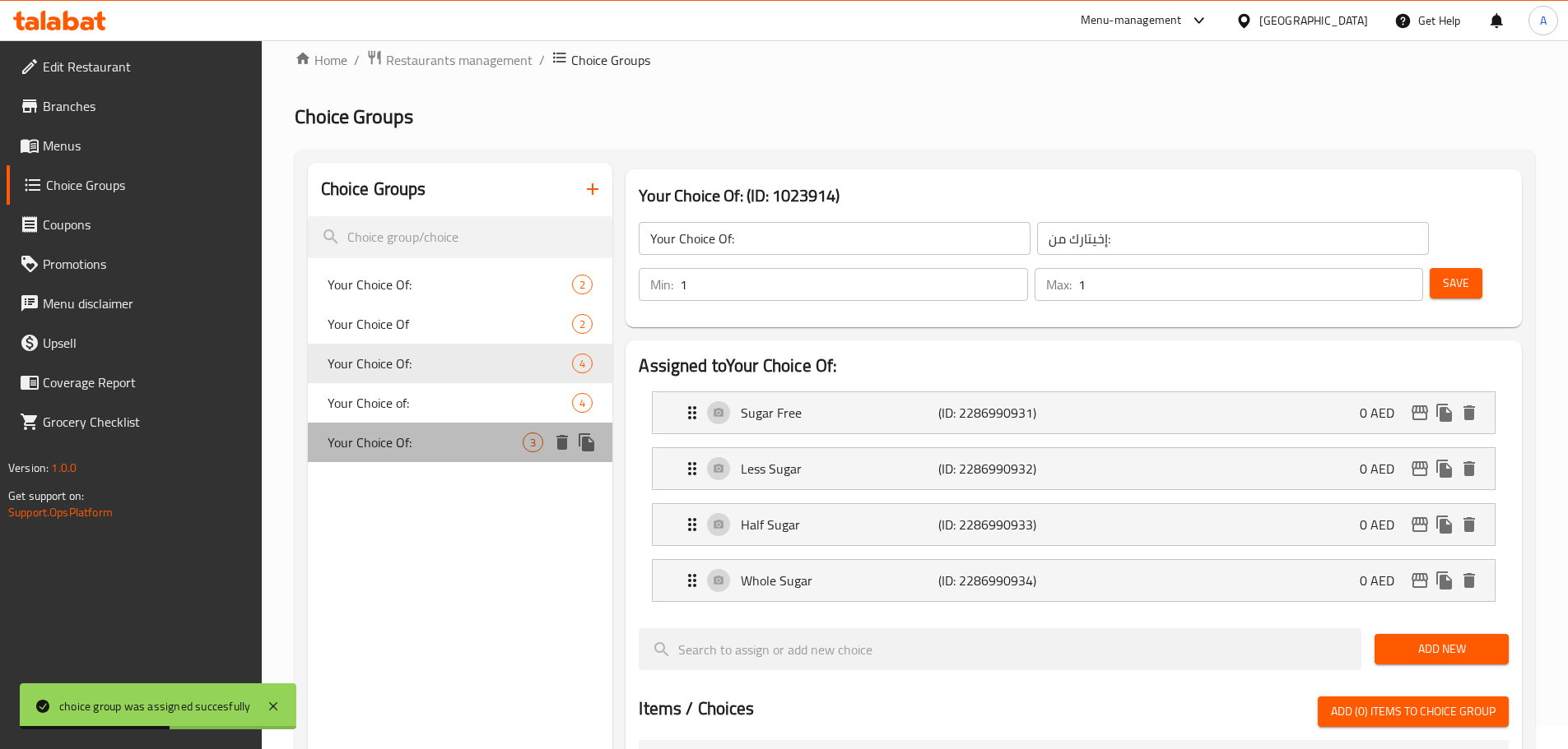
click at [395, 440] on span "Your Choice Of:" at bounding box center [425, 442] width 196 height 20
type input "إختيارك من:"
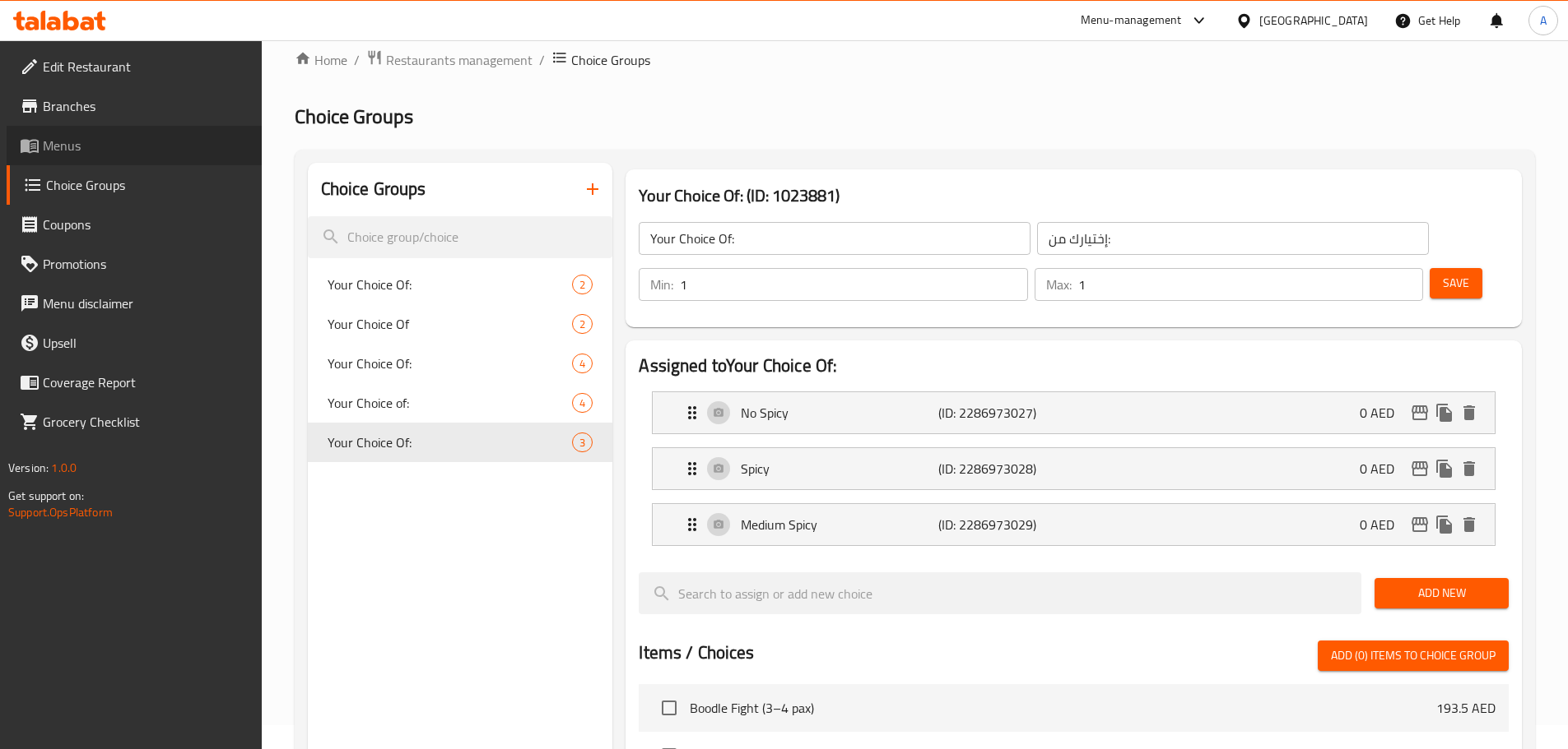
drag, startPoint x: 150, startPoint y: 152, endPoint x: 185, endPoint y: 162, distance: 36.4
click at [150, 152] on span "Menus" at bounding box center [146, 146] width 206 height 20
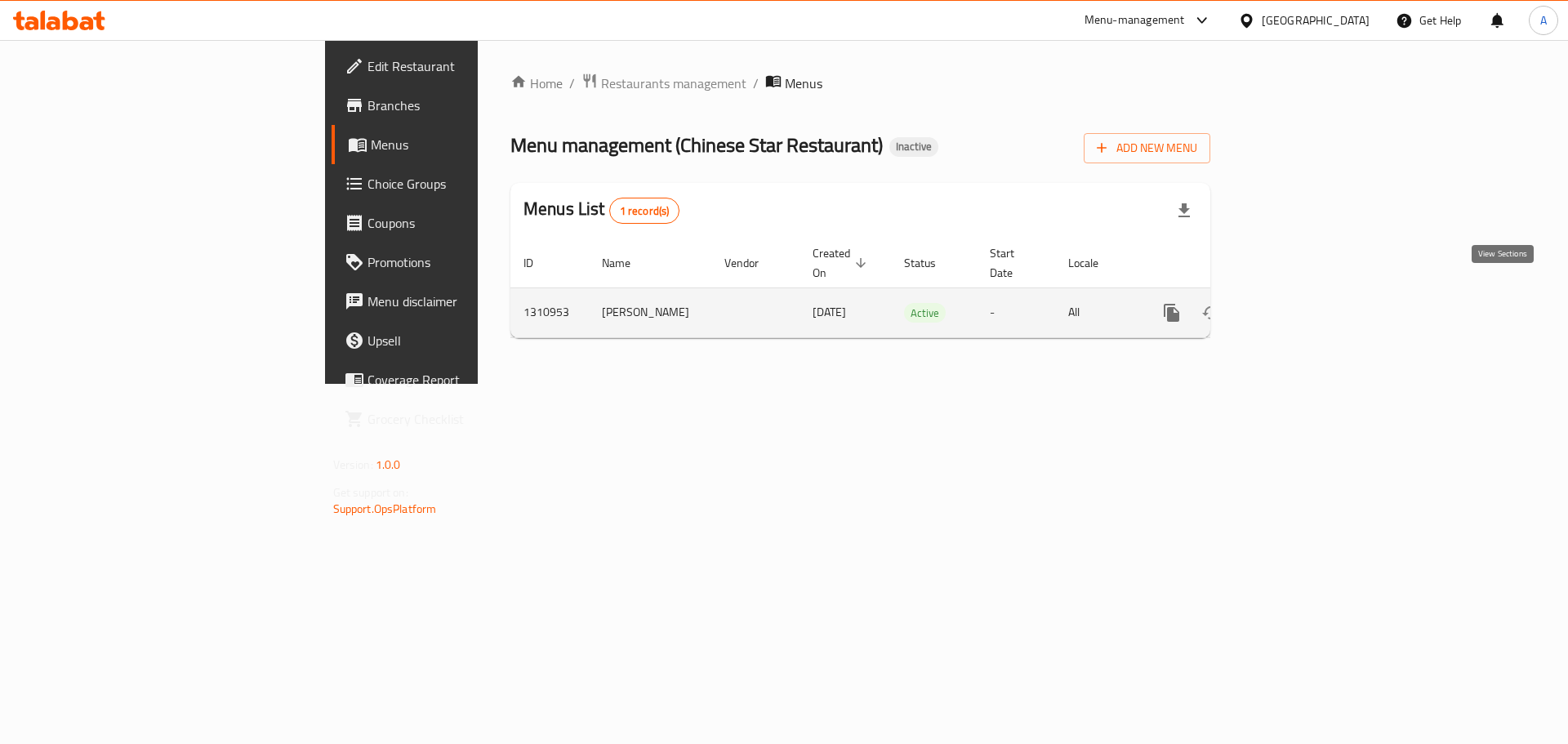
click at [1299, 304] on icon "enhanced table" at bounding box center [1290, 313] width 19 height 19
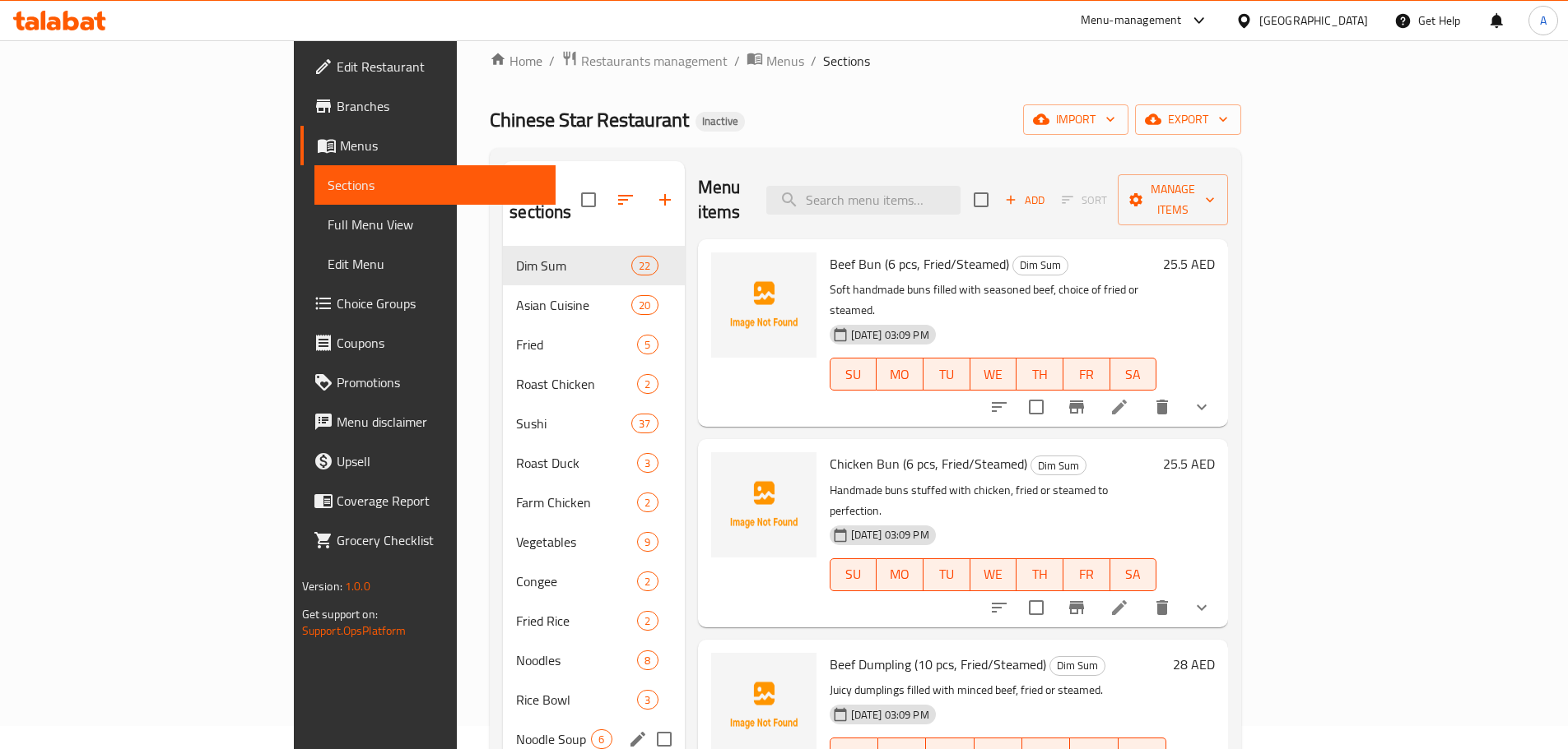
scroll to position [377, 0]
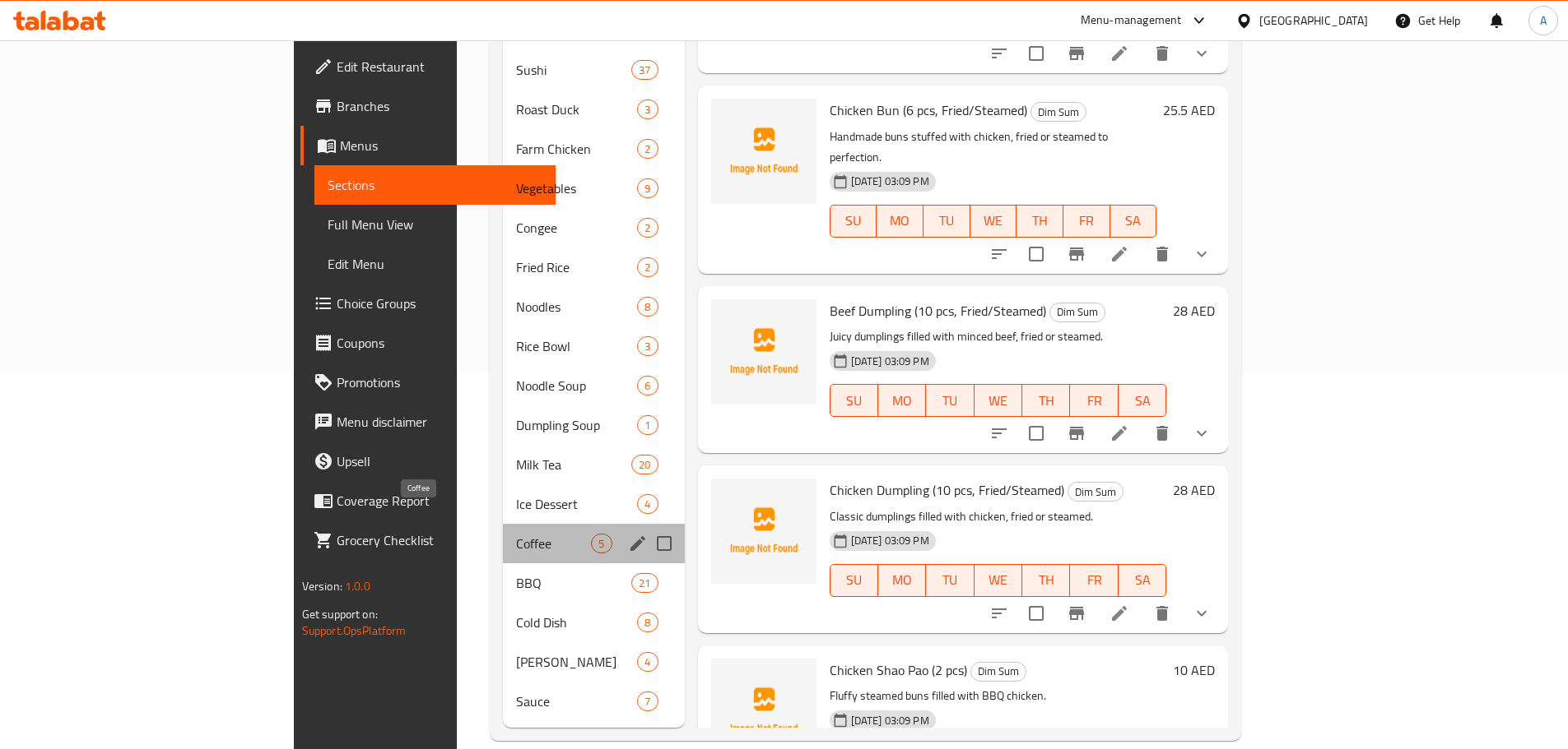
click at [516, 534] on span "Coffee" at bounding box center [553, 544] width 75 height 20
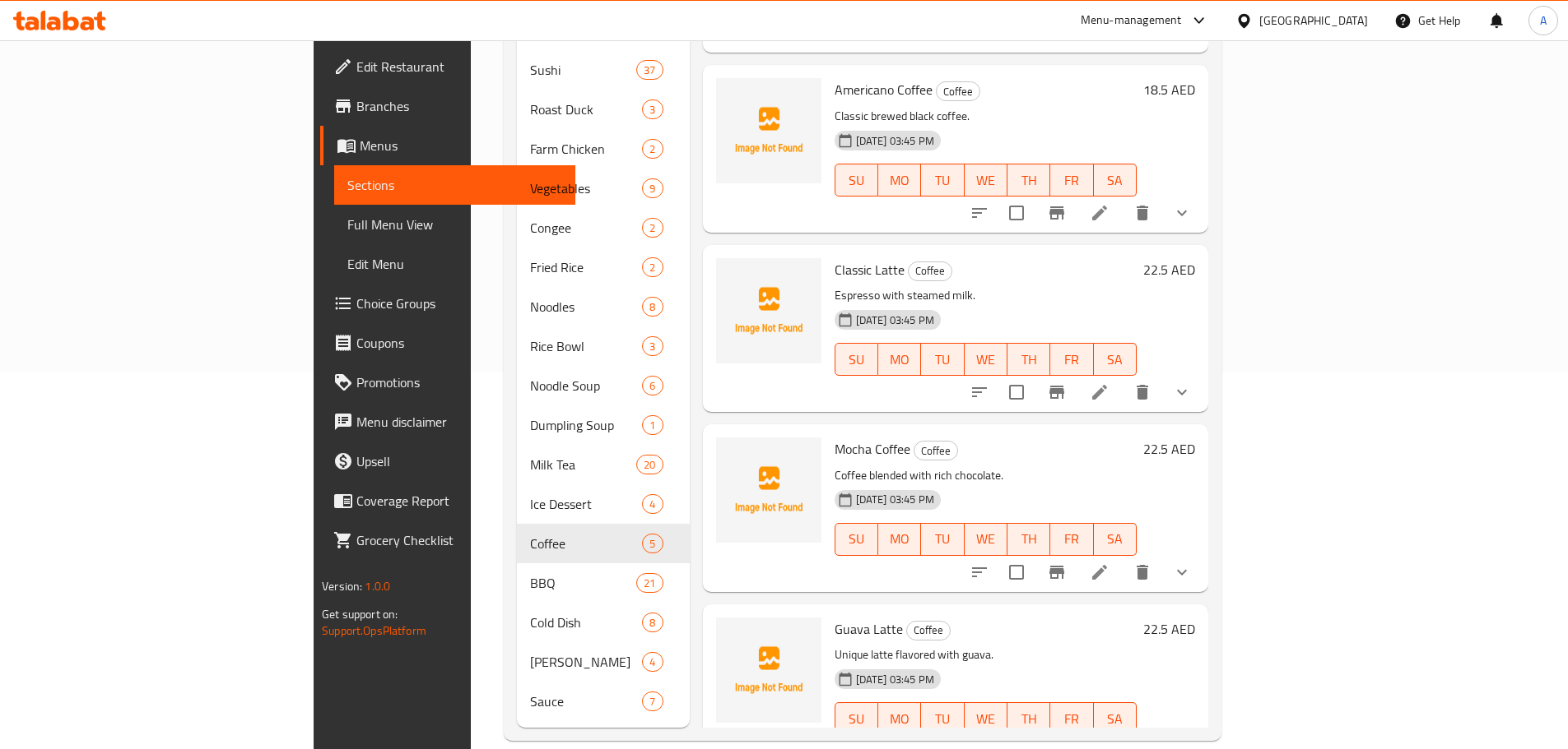
click at [1107, 565] on icon at bounding box center [1099, 572] width 15 height 15
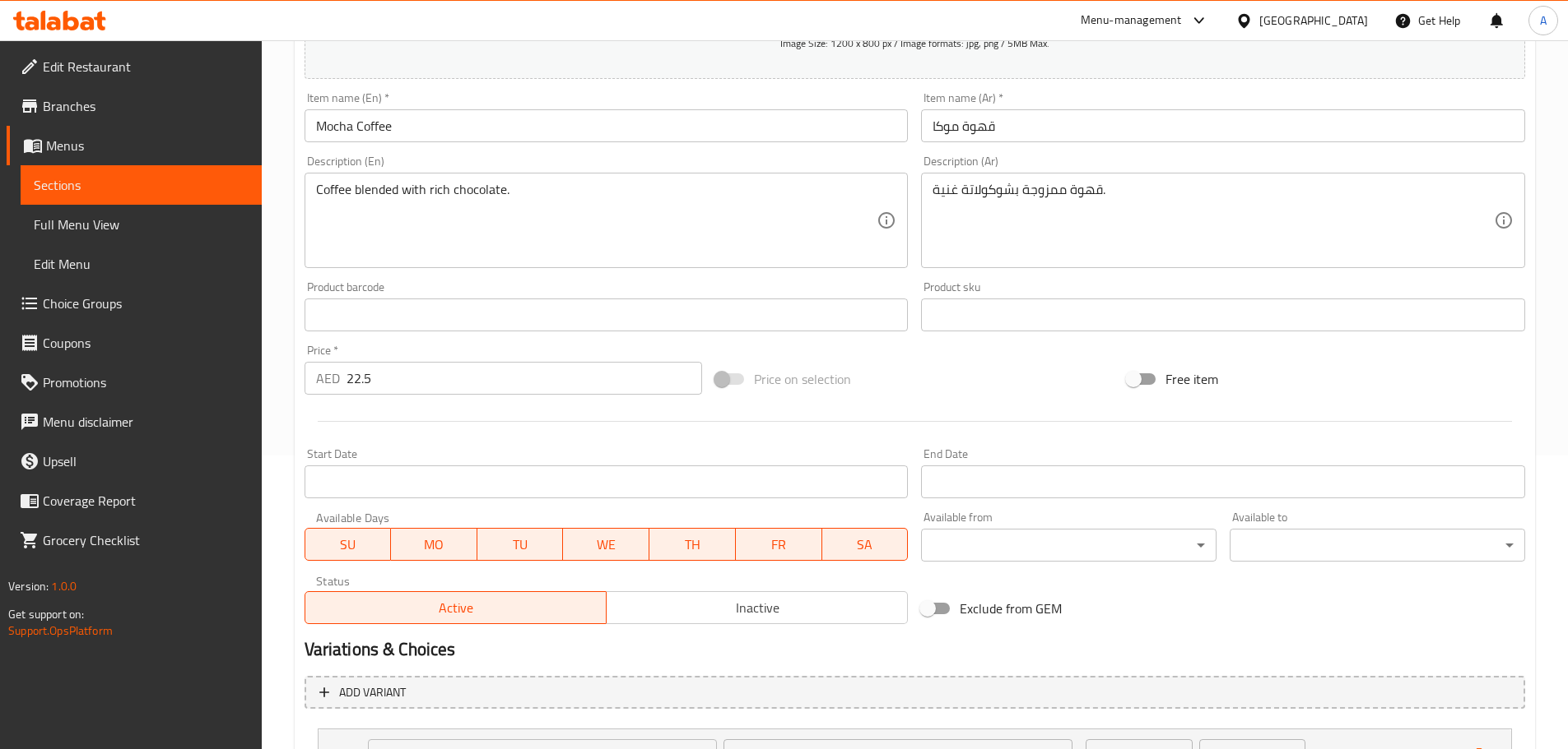
scroll to position [440, 0]
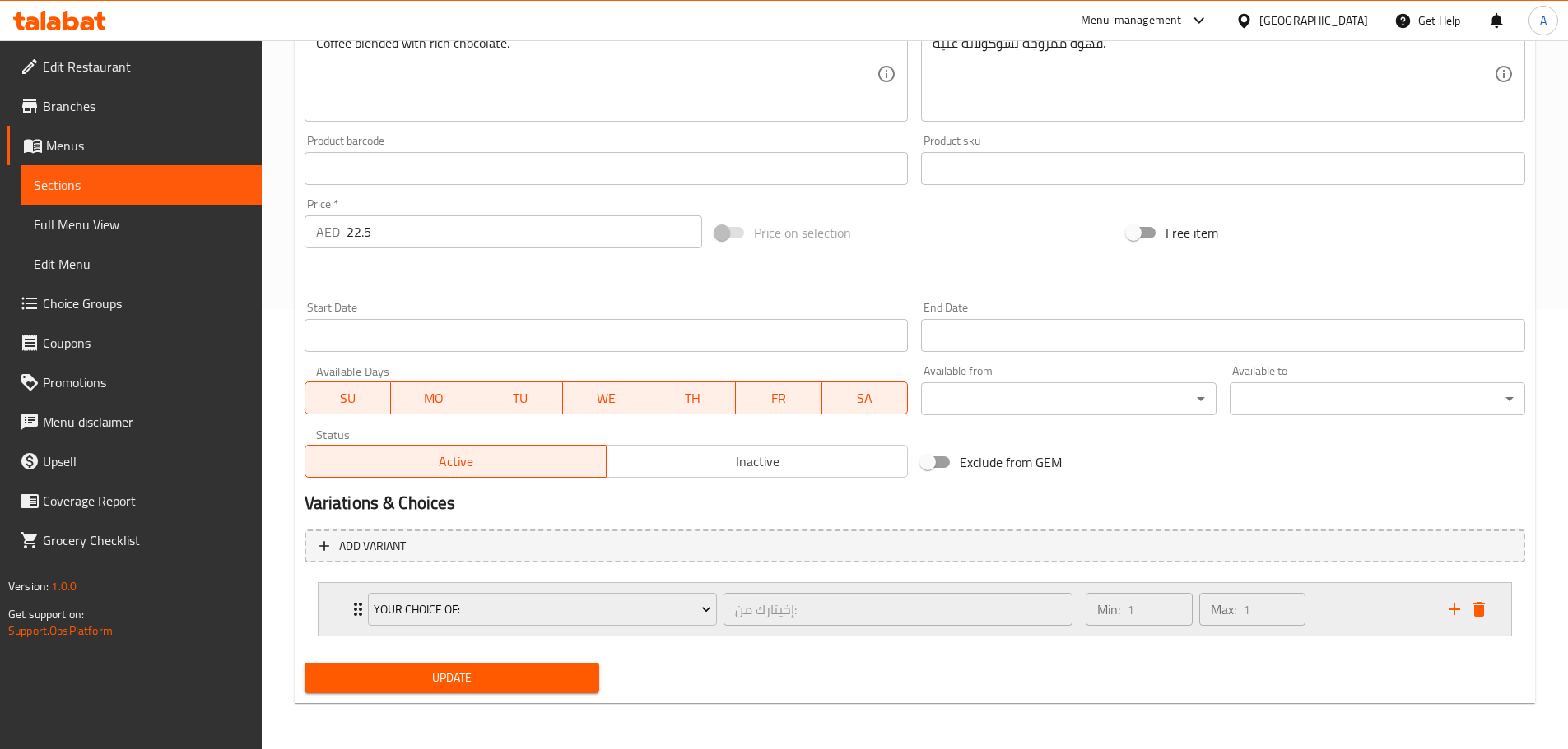
click at [1356, 605] on div "Min: 1 ​ Max: 1 ​" at bounding box center [1256, 609] width 362 height 53
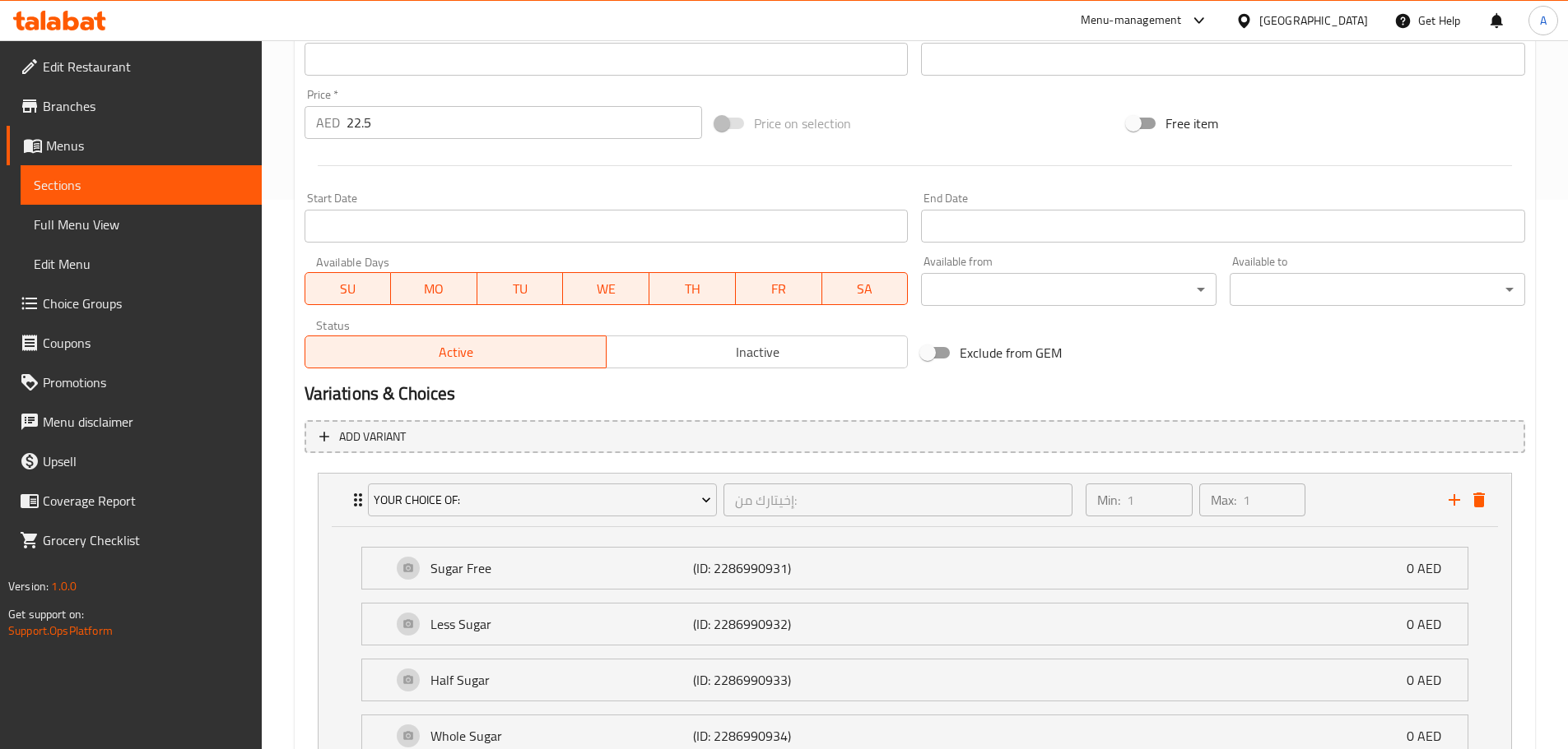
scroll to position [697, 0]
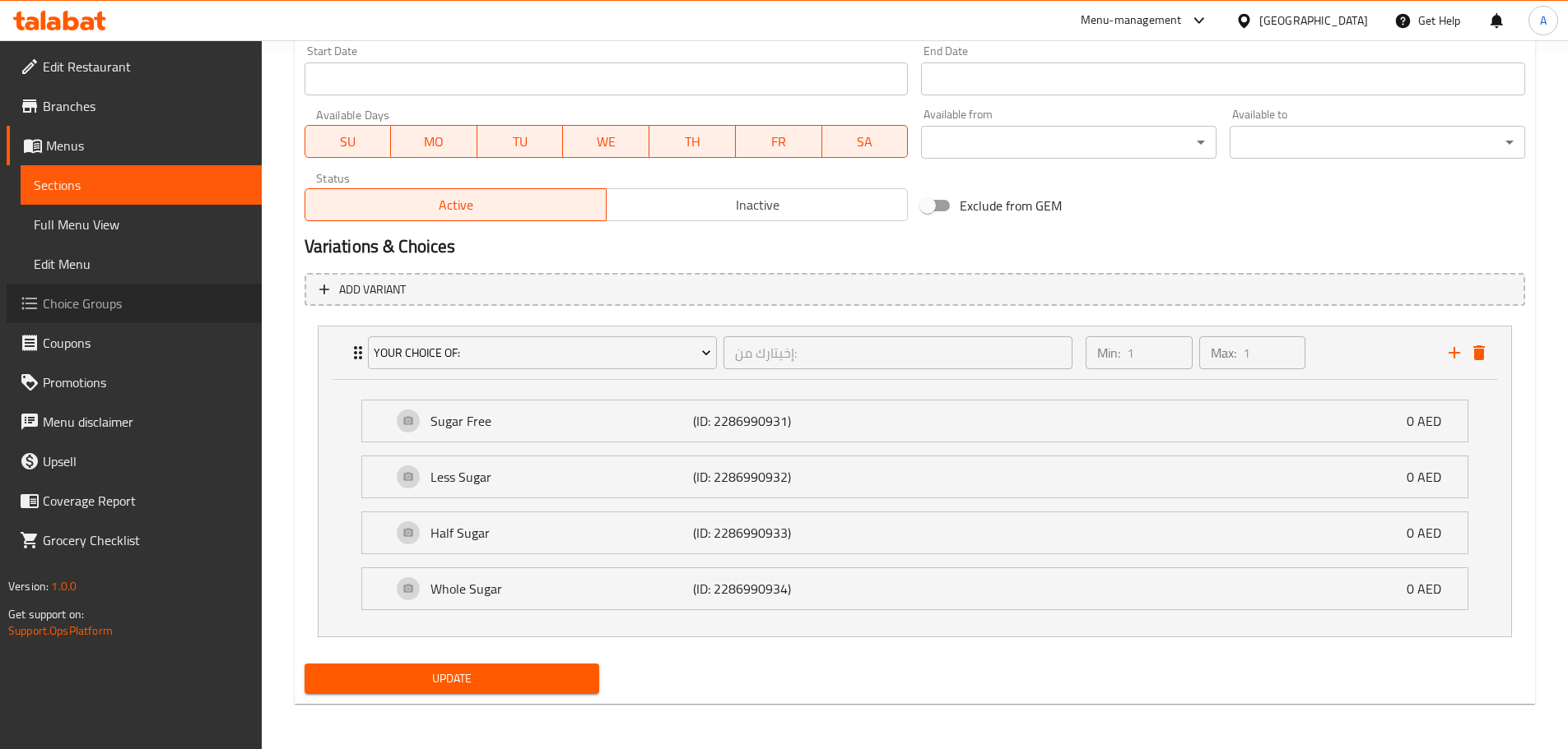
click at [115, 305] on span "Choice Groups" at bounding box center [146, 304] width 206 height 20
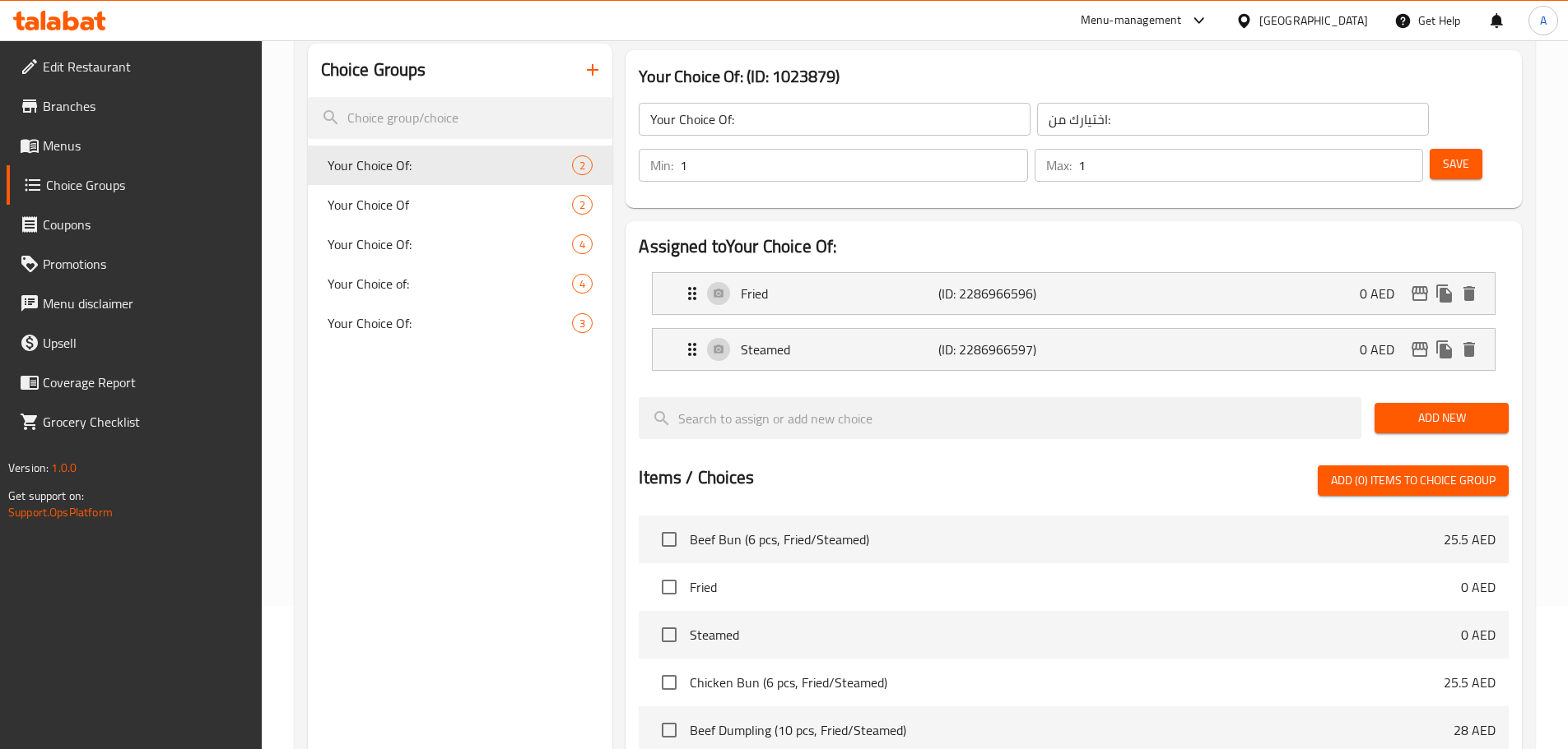
scroll to position [68, 0]
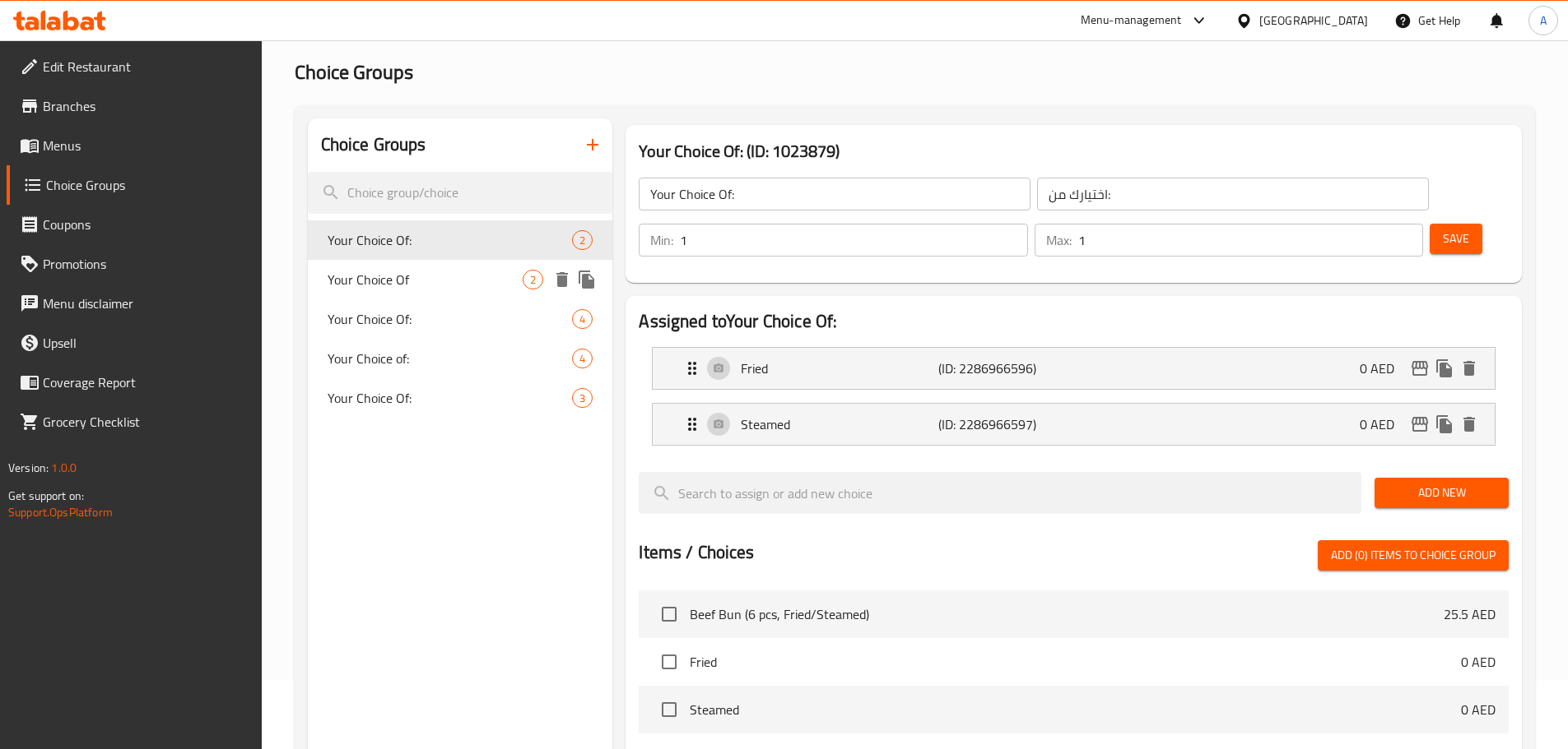
click at [426, 276] on span "Your Choice Of" at bounding box center [425, 279] width 196 height 20
type input "Your Choice Of"
type input "اختيارك من"
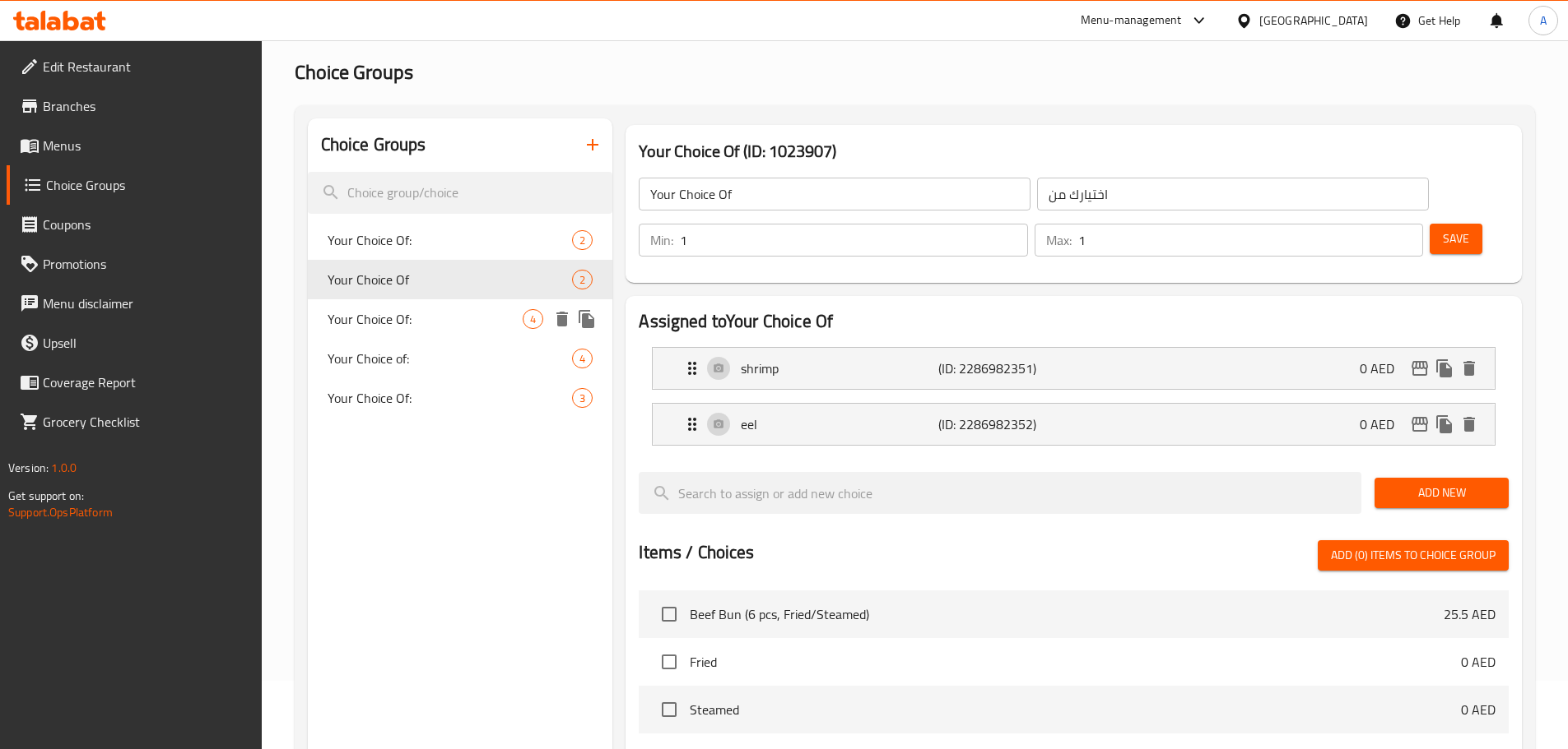
click at [427, 323] on span "Your Choice Of:" at bounding box center [425, 319] width 196 height 20
type input "Your Choice Of:"
type input "إخيتارك من:"
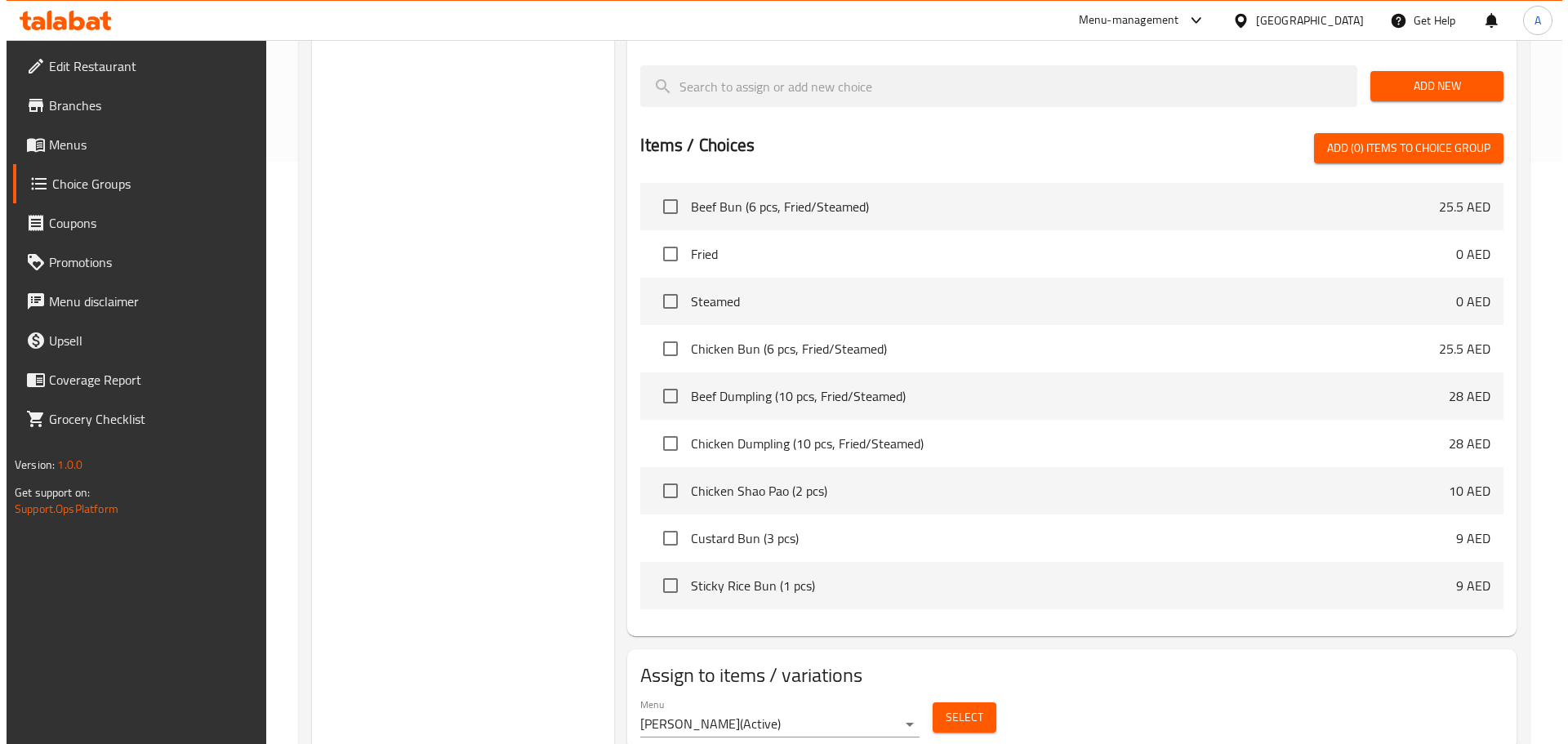
scroll to position [596, 0]
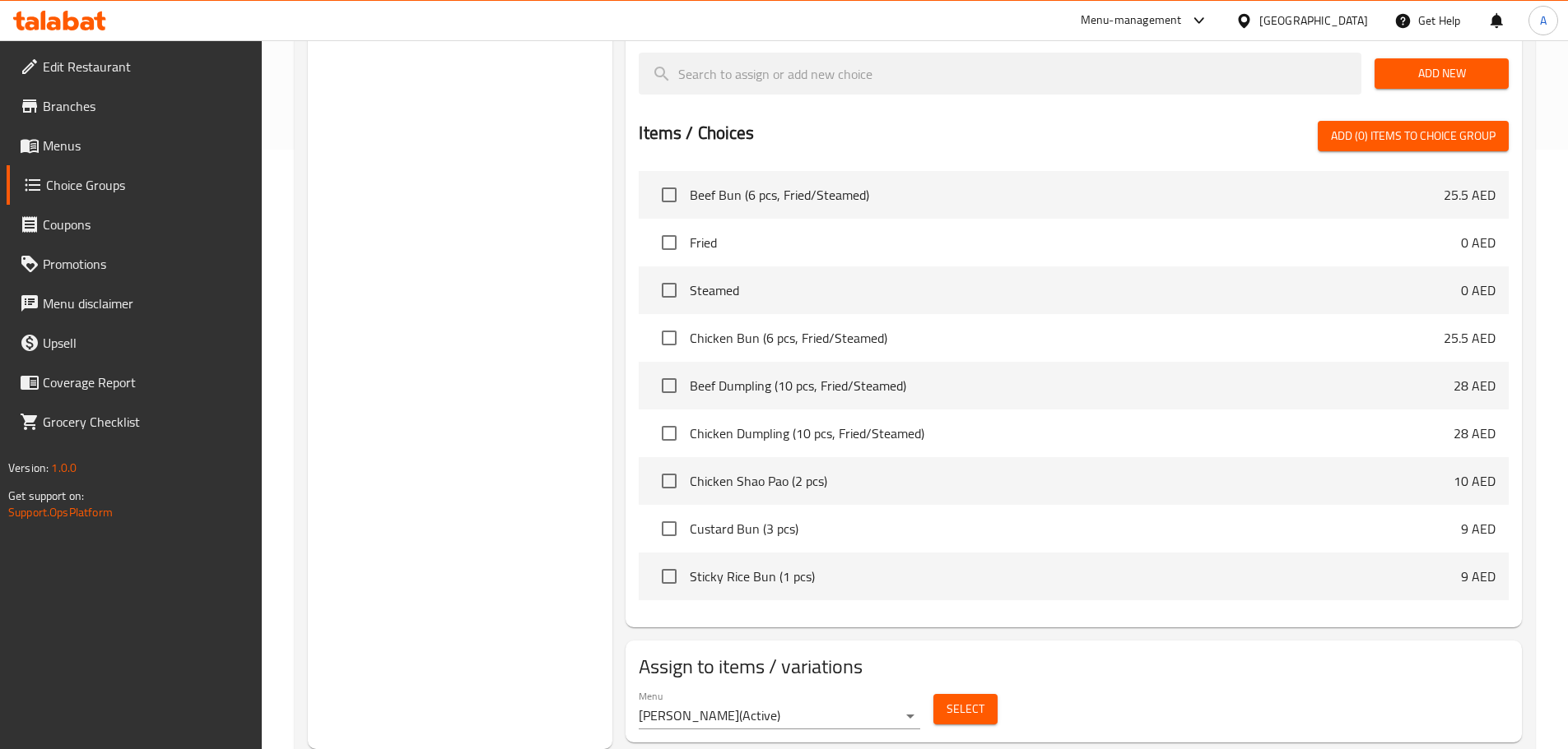
click at [960, 699] on span "Select" at bounding box center [965, 709] width 38 height 21
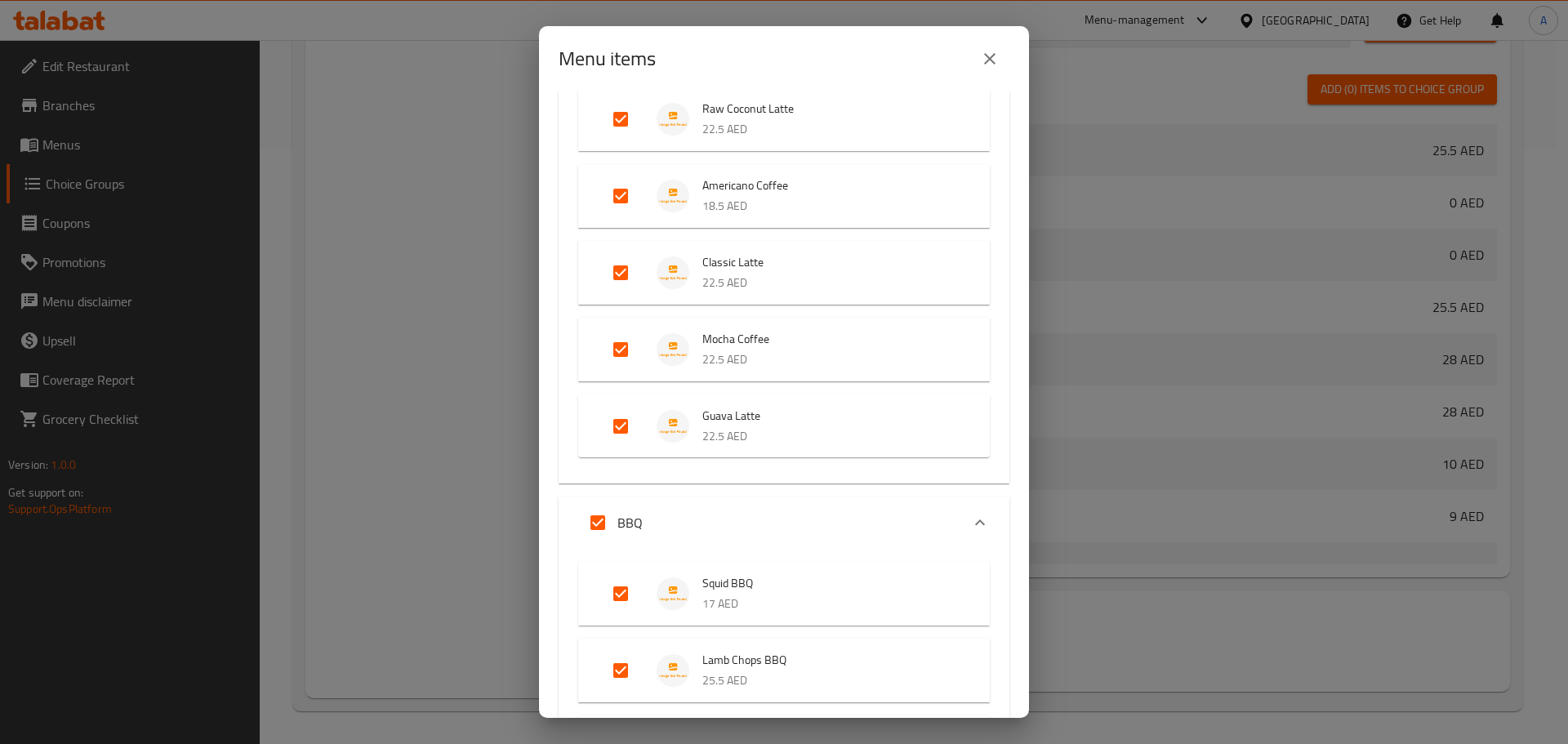
scroll to position [2861, 0]
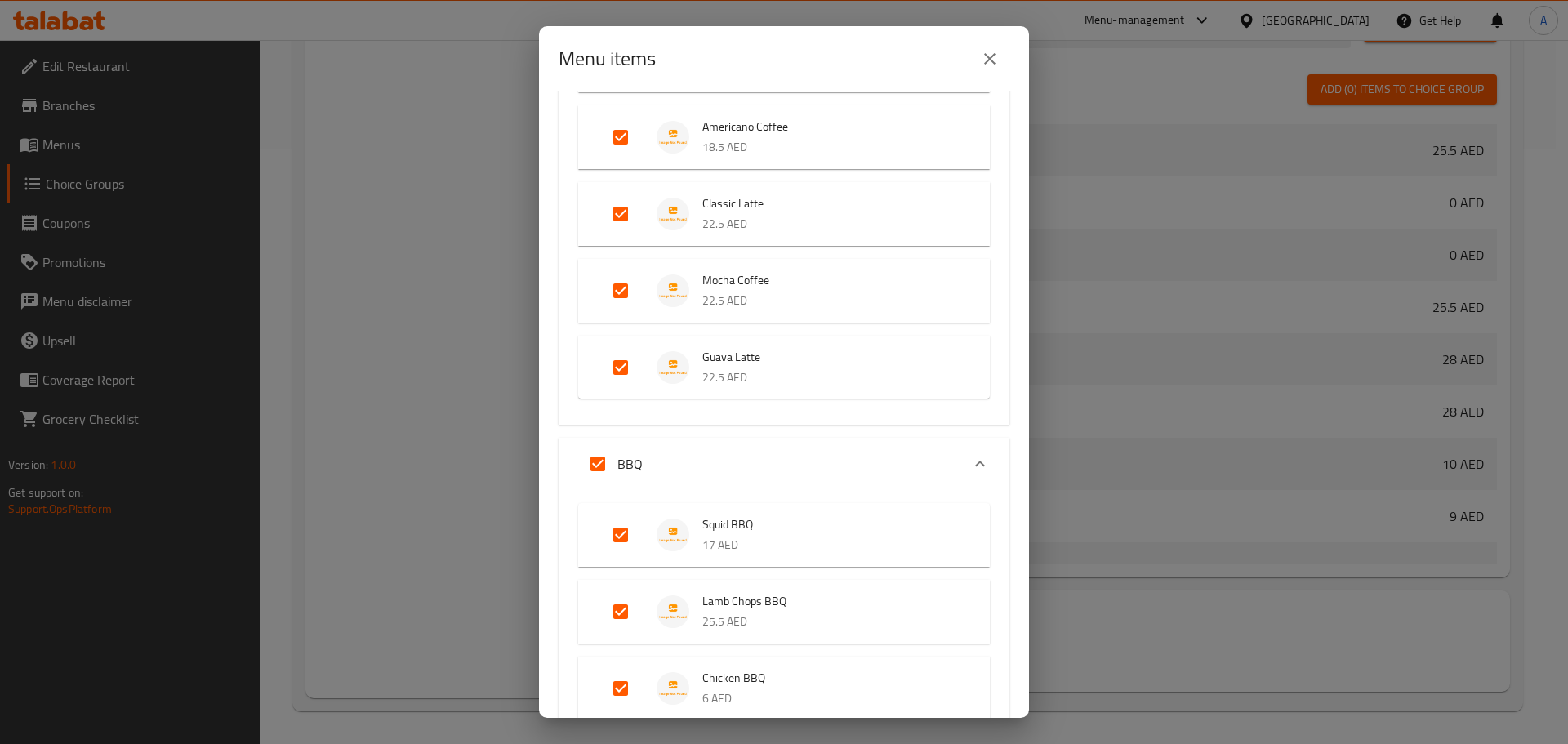
click at [603, 463] on input "Expand" at bounding box center [597, 464] width 39 height 39
checkbox input "false"
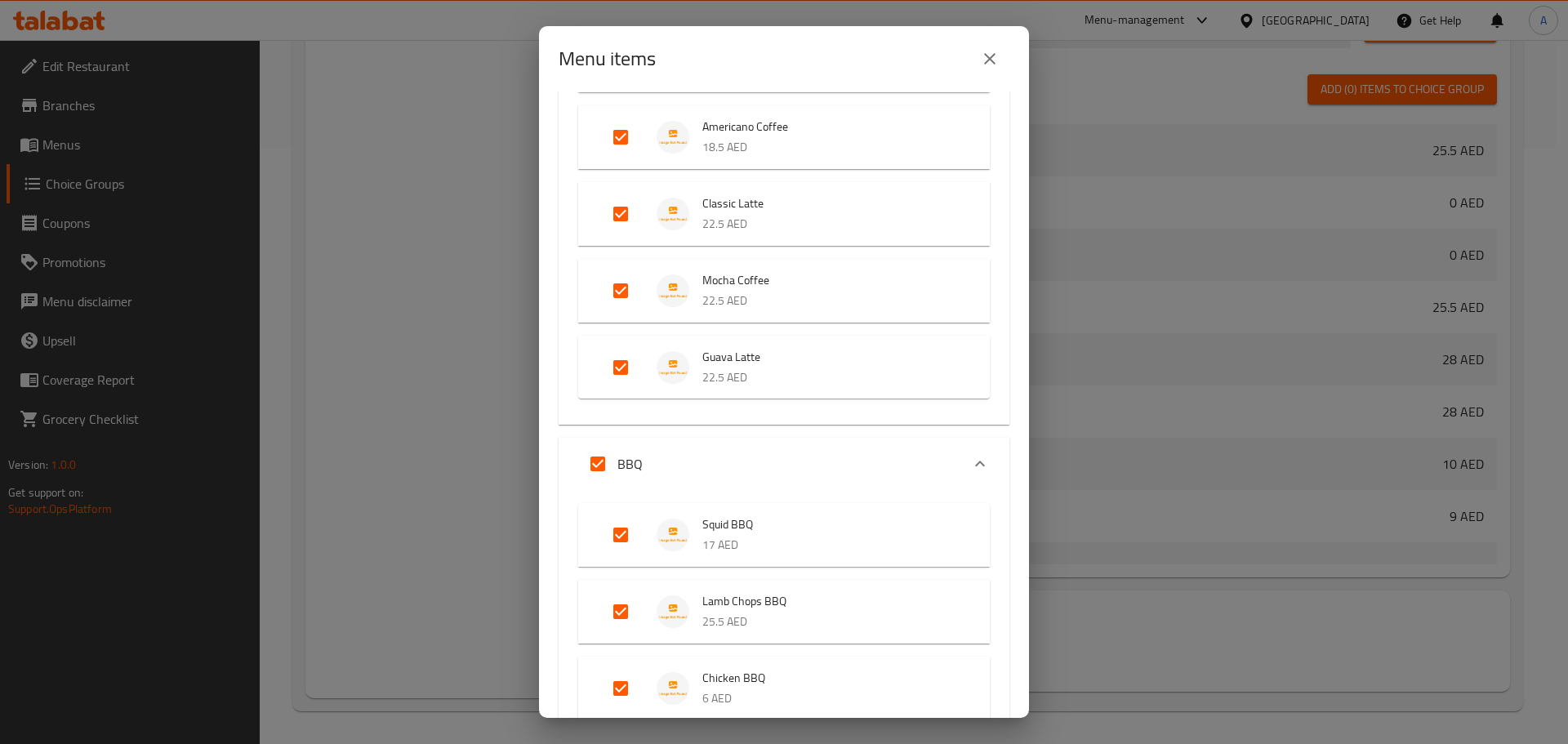
checkbox input "false"
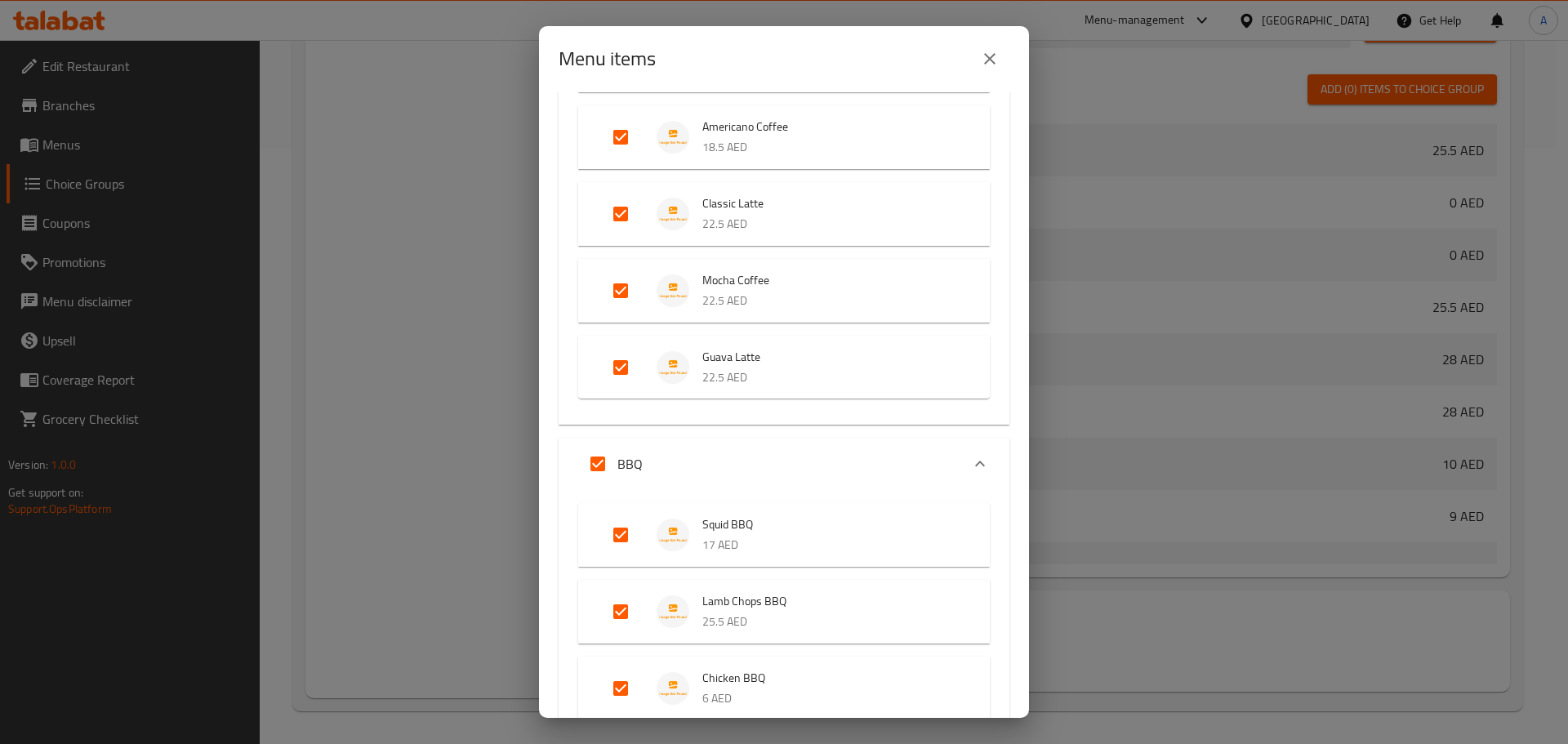
checkbox input "false"
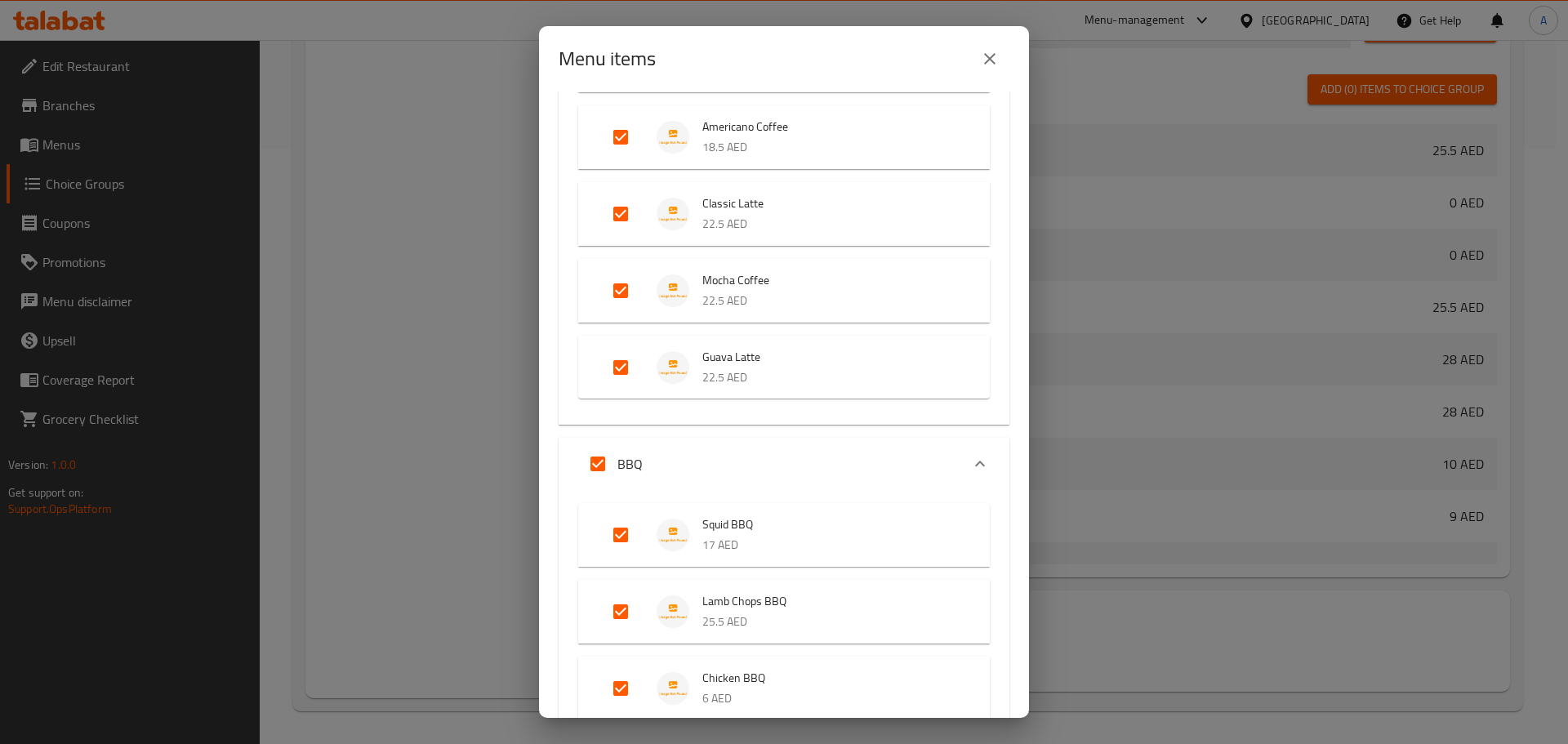
checkbox input "false"
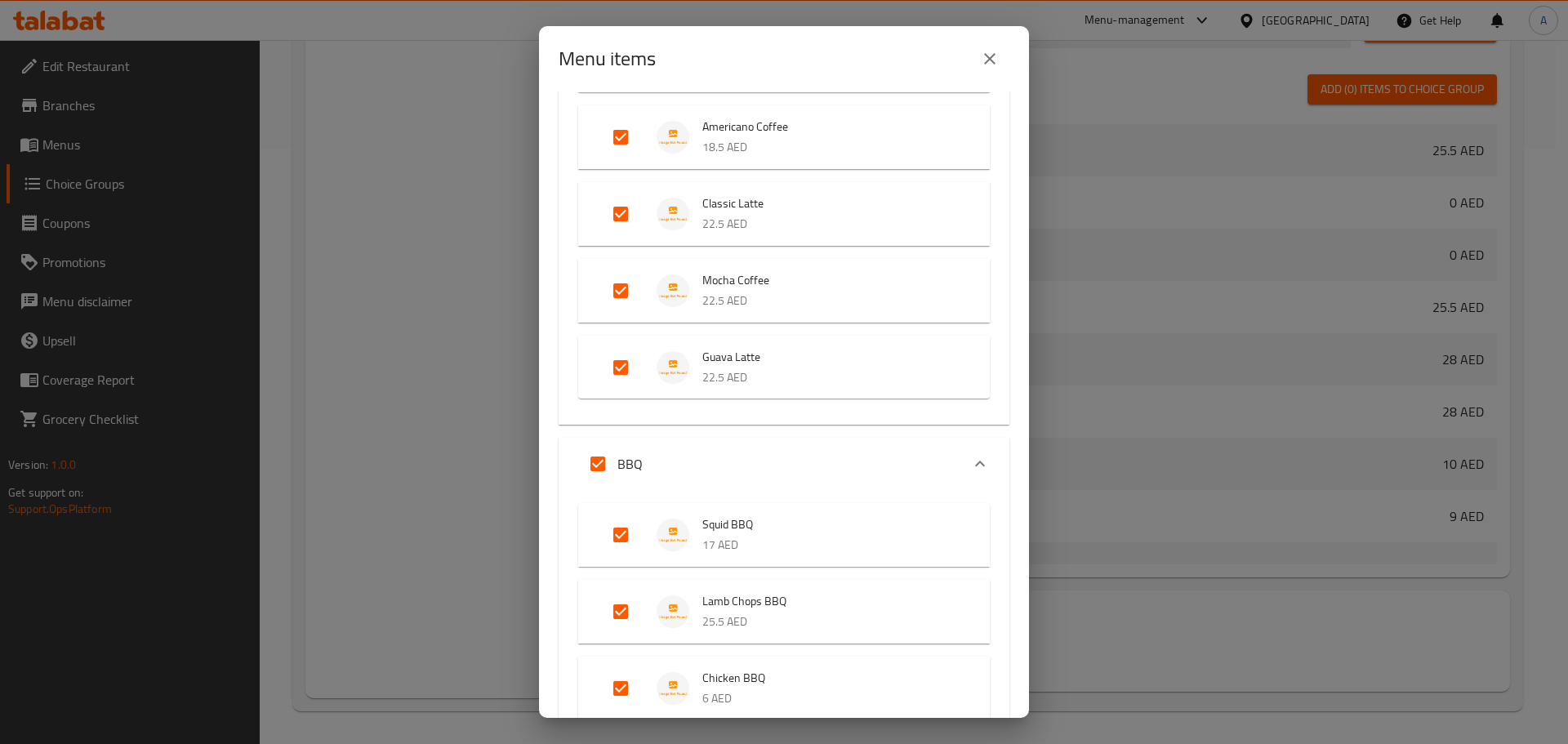
checkbox input "false"
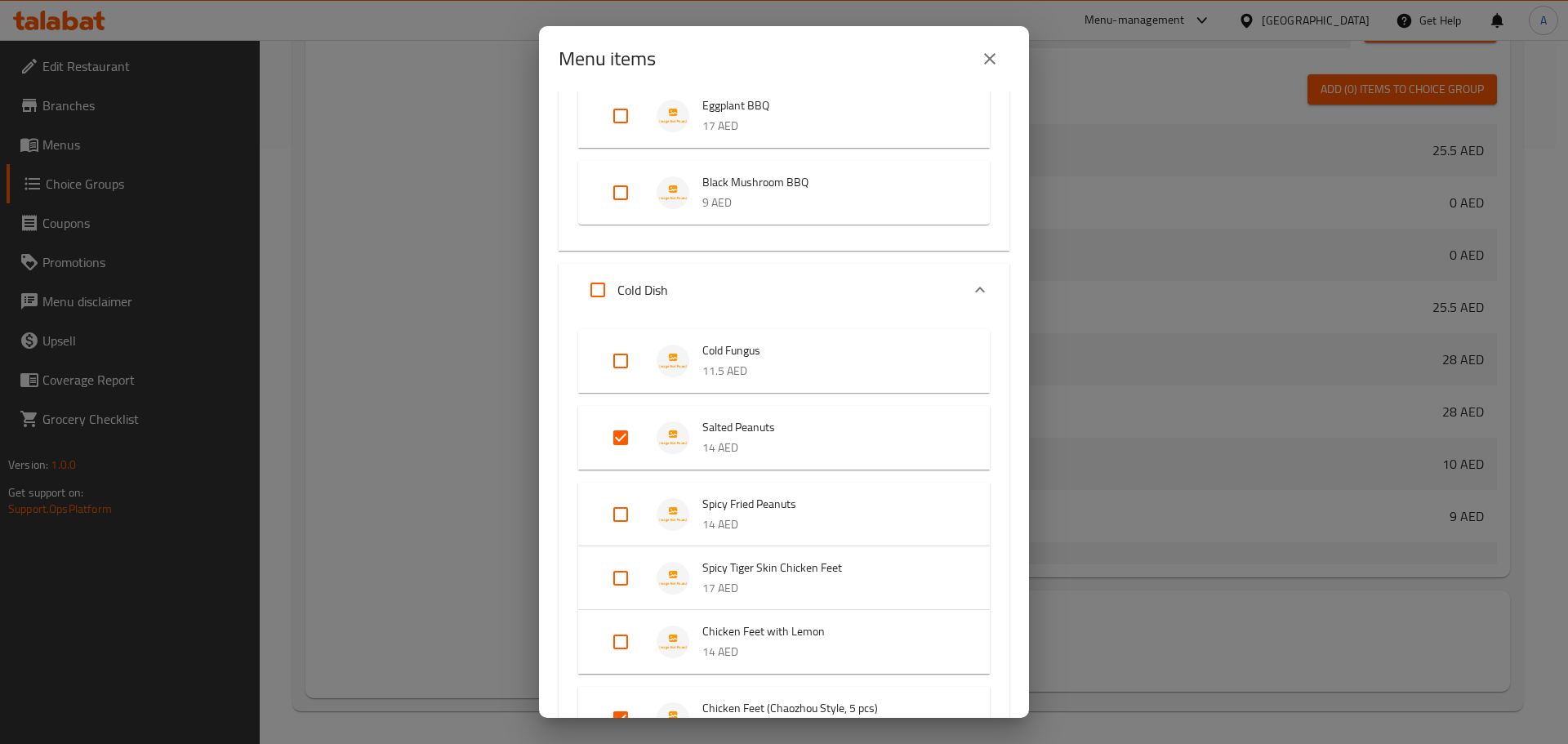
scroll to position [4739, 0]
click at [604, 296] on input "Expand" at bounding box center [597, 289] width 39 height 39
checkbox input "true"
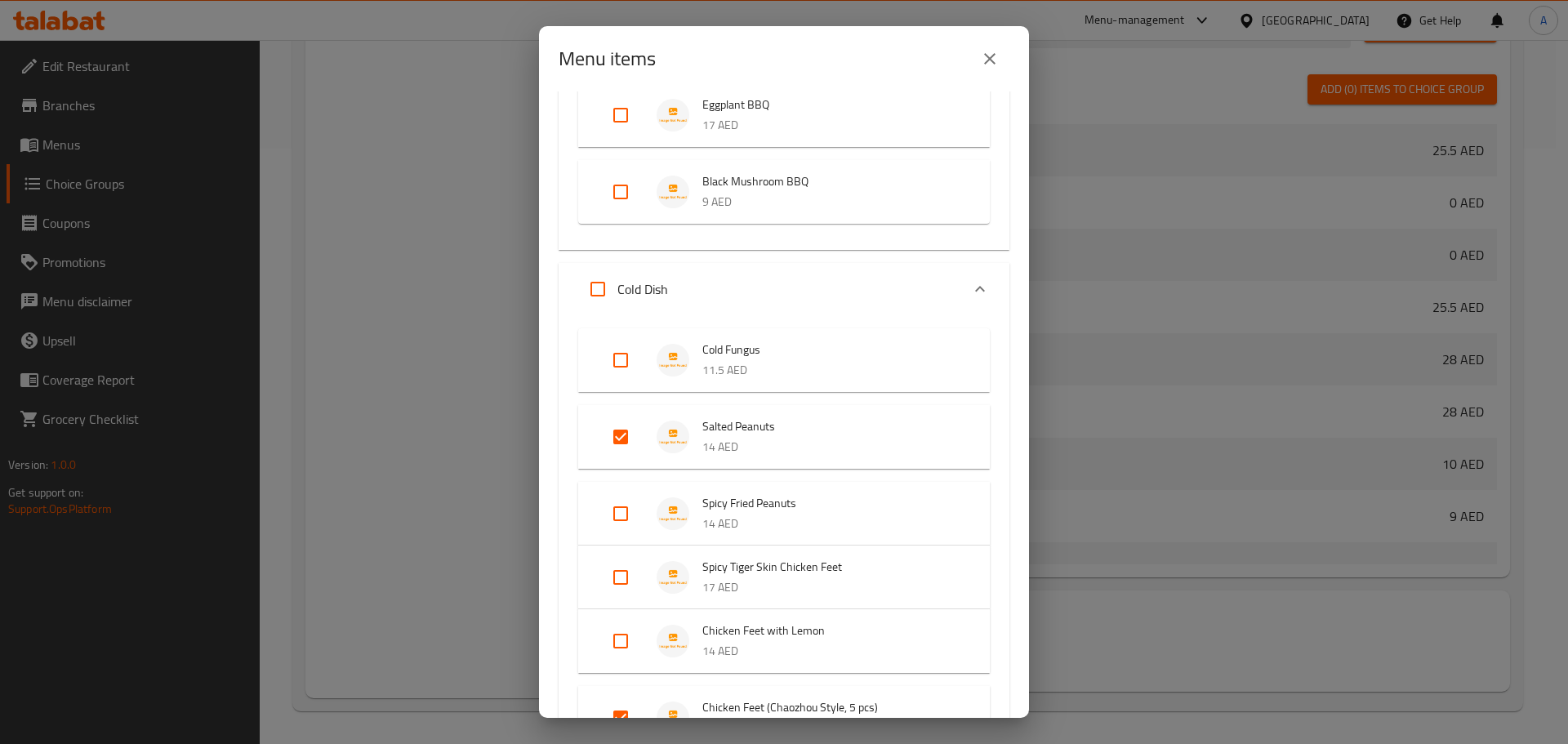
checkbox input "true"
click at [603, 292] on input "Expand" at bounding box center [597, 289] width 39 height 39
checkbox input "false"
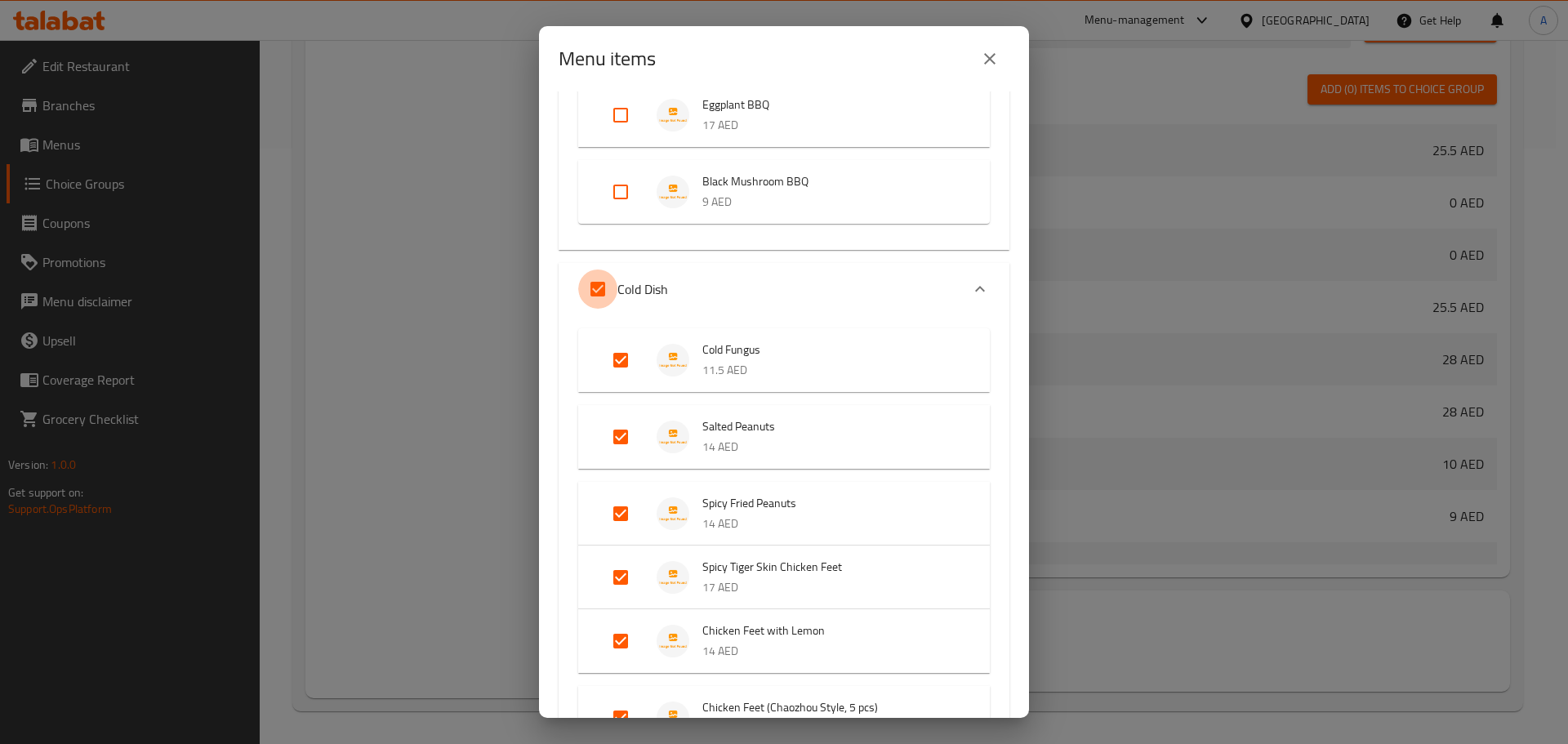
checkbox input "false"
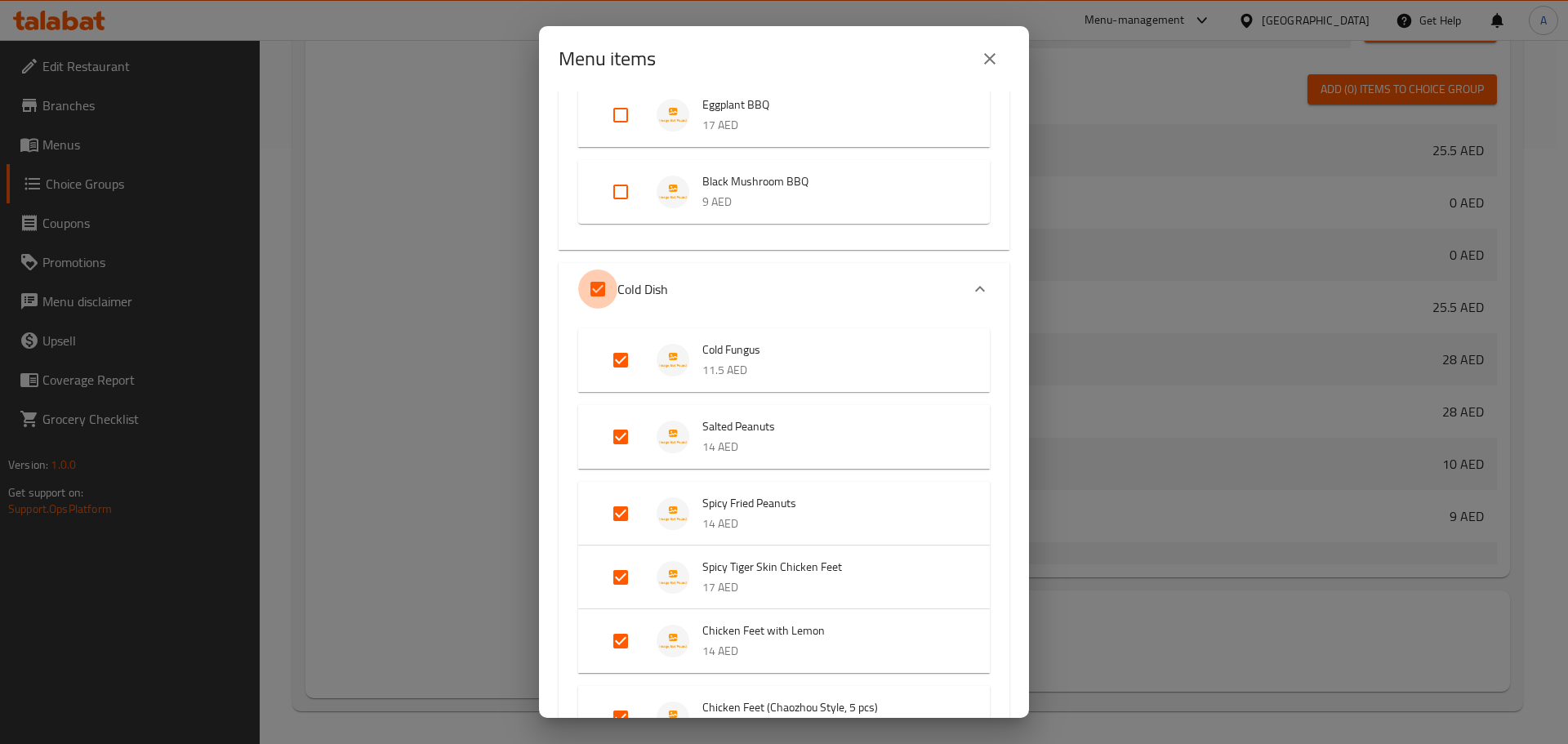
checkbox input "false"
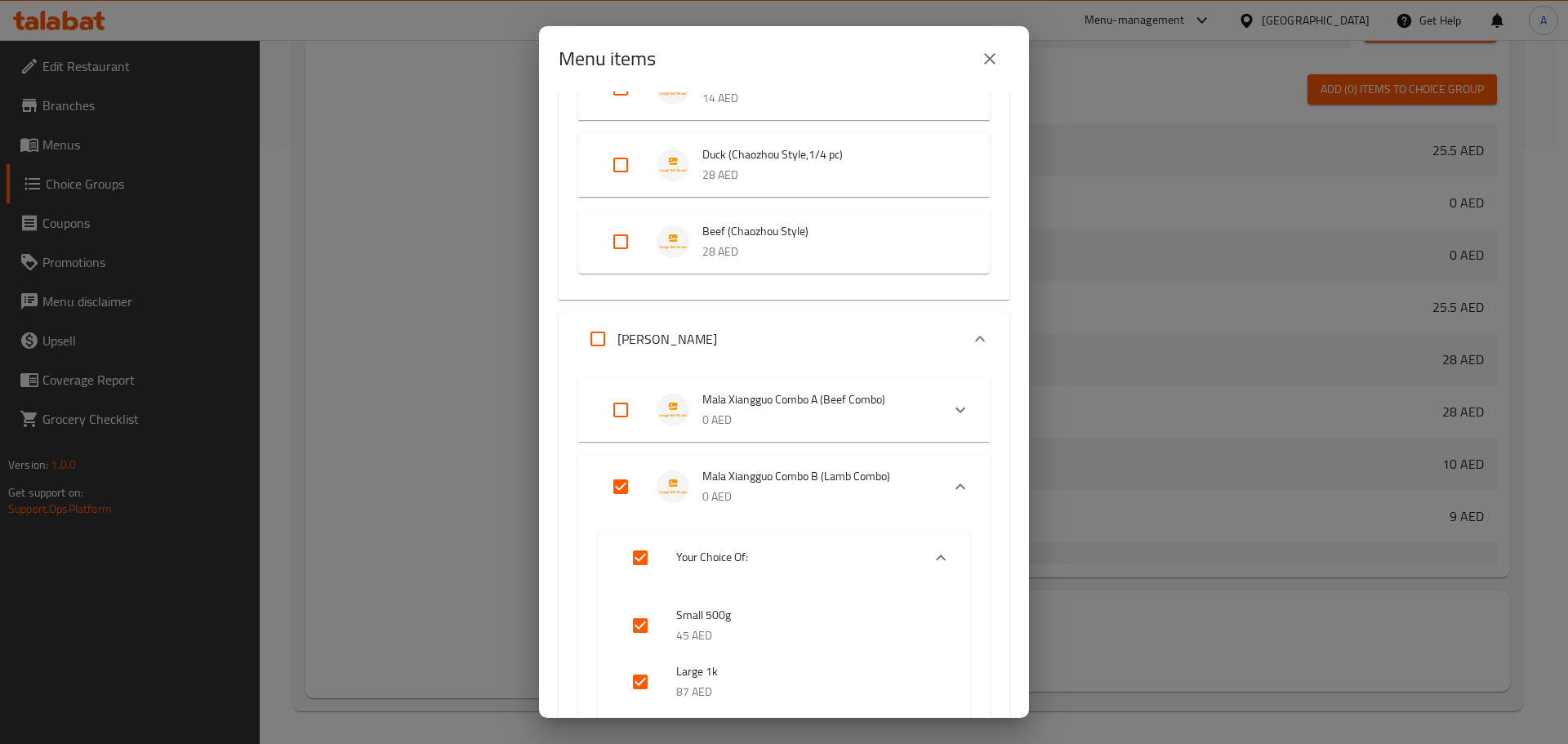
scroll to position [5557, 0]
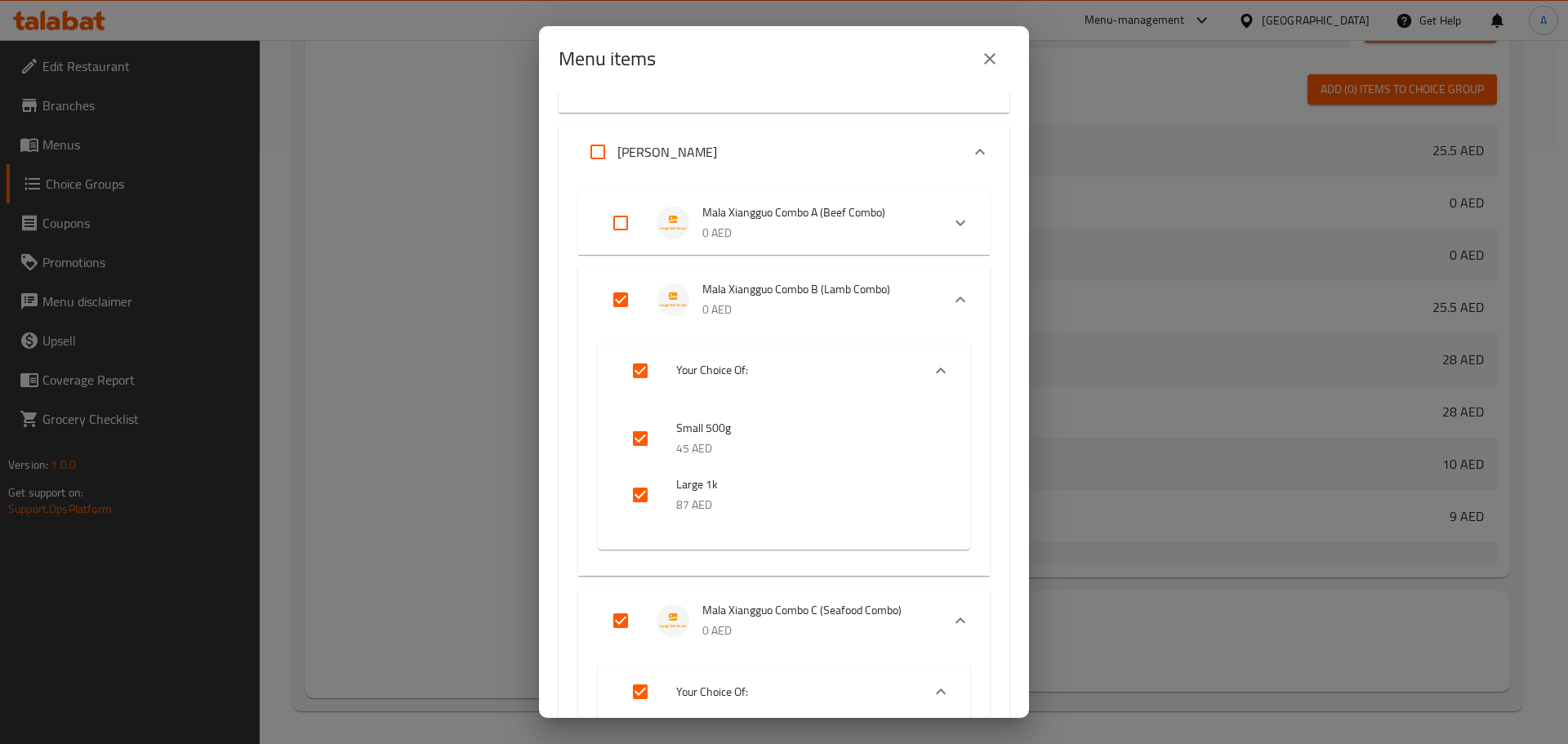
click at [624, 226] on input "Expand" at bounding box center [621, 223] width 39 height 39
checkbox input "true"
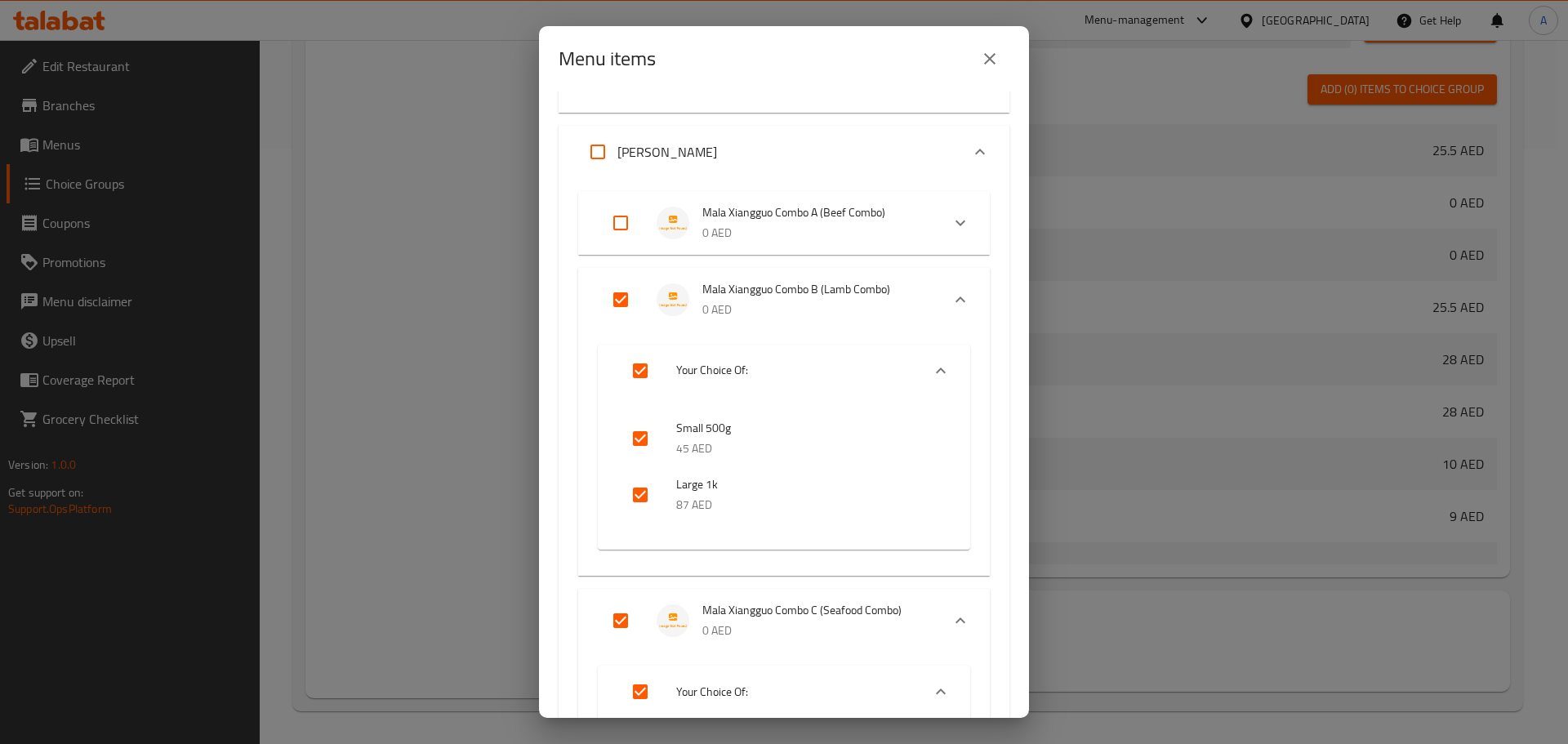
checkbox input "true"
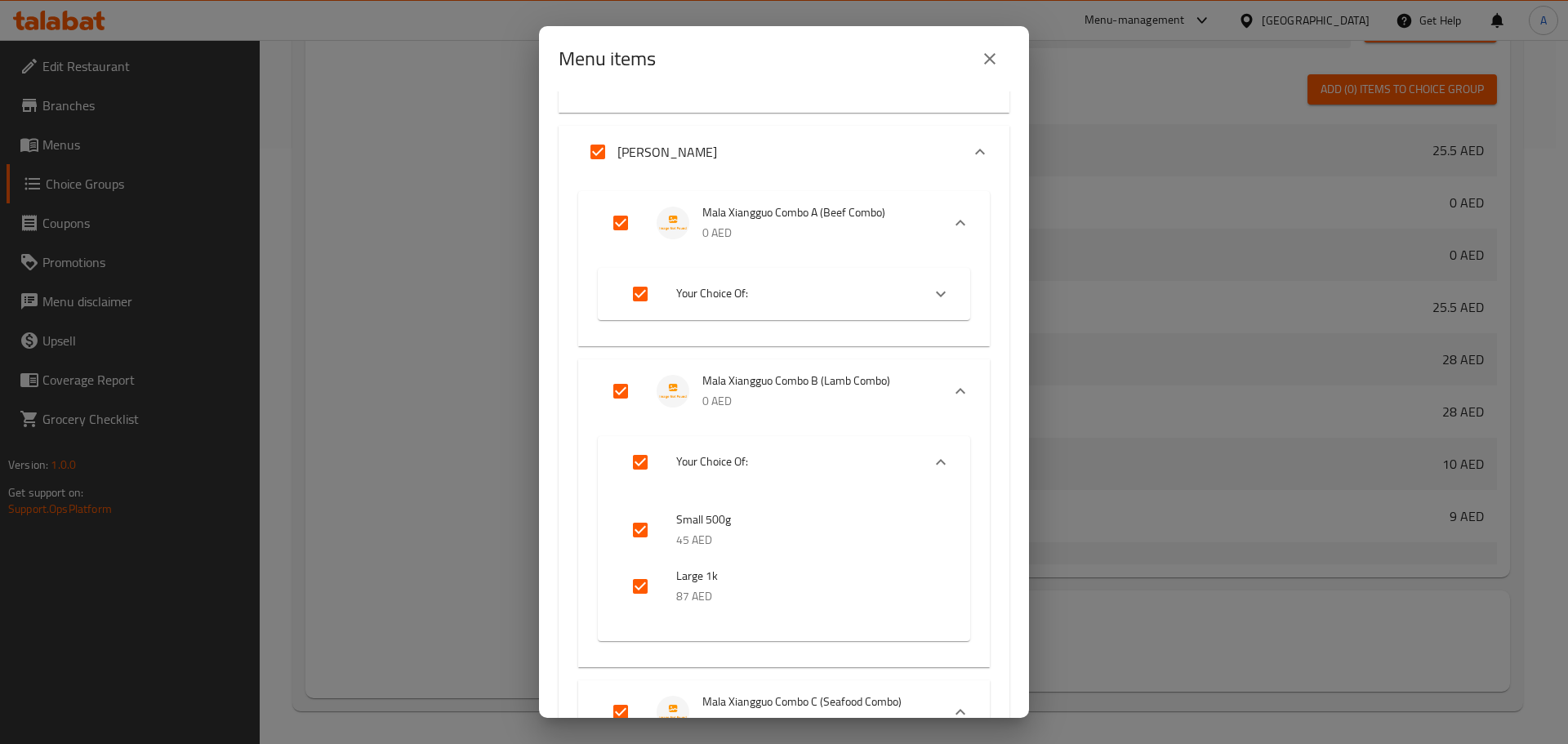
click at [624, 226] on input "Expand" at bounding box center [621, 223] width 39 height 39
checkbox input "false"
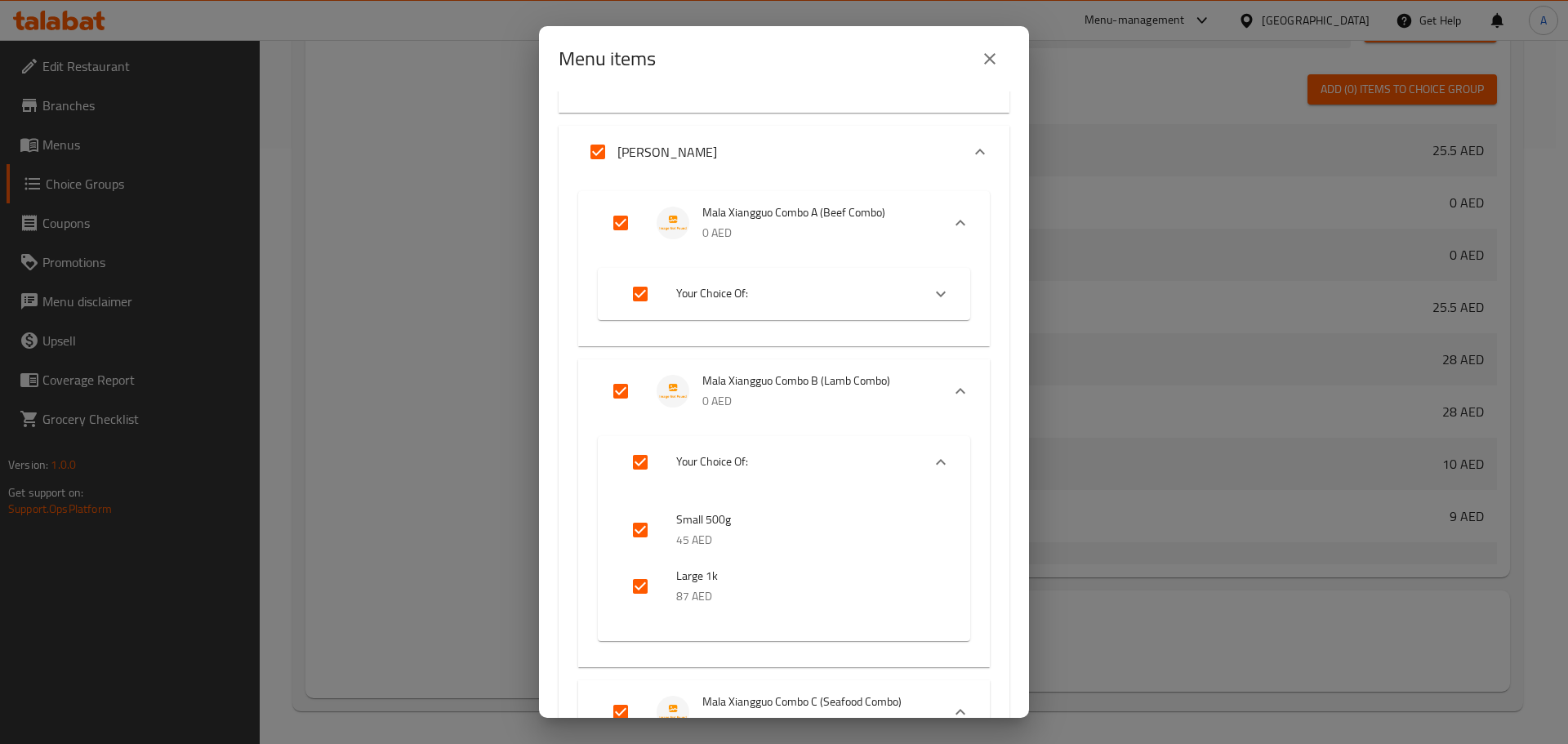
checkbox input "false"
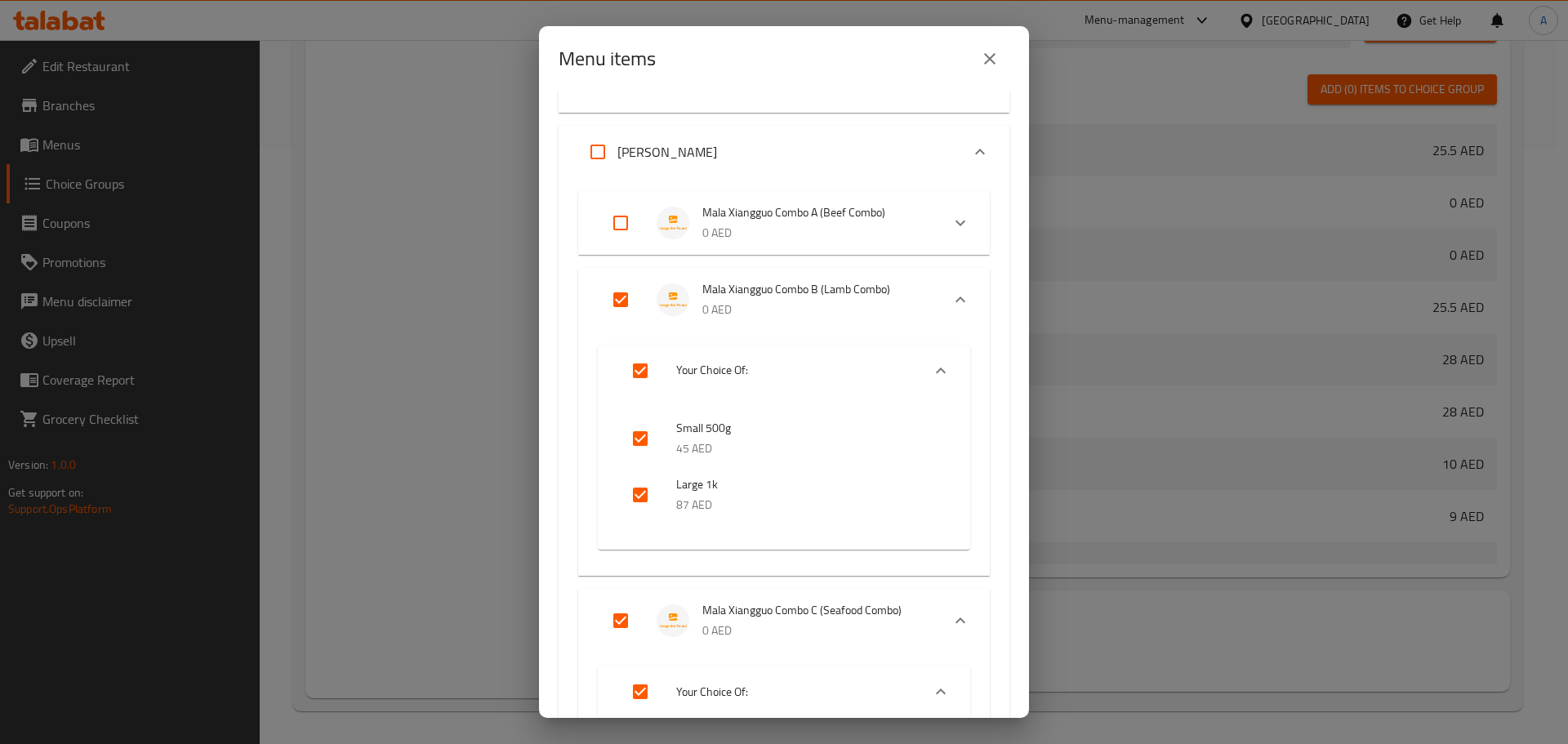
click at [622, 296] on input "Expand" at bounding box center [621, 300] width 39 height 39
checkbox input "false"
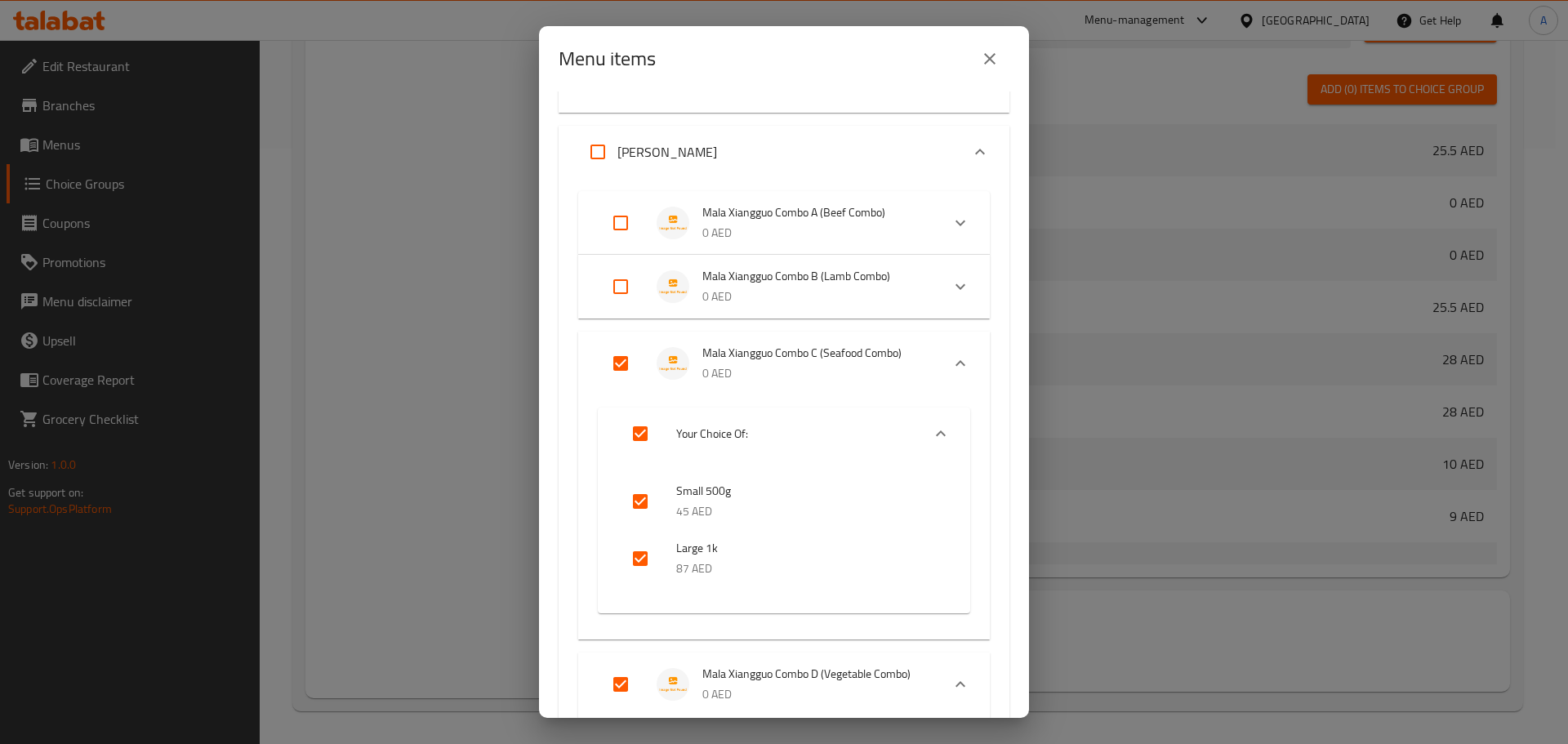
click at [625, 366] on input "Expand" at bounding box center [621, 364] width 39 height 39
checkbox input "false"
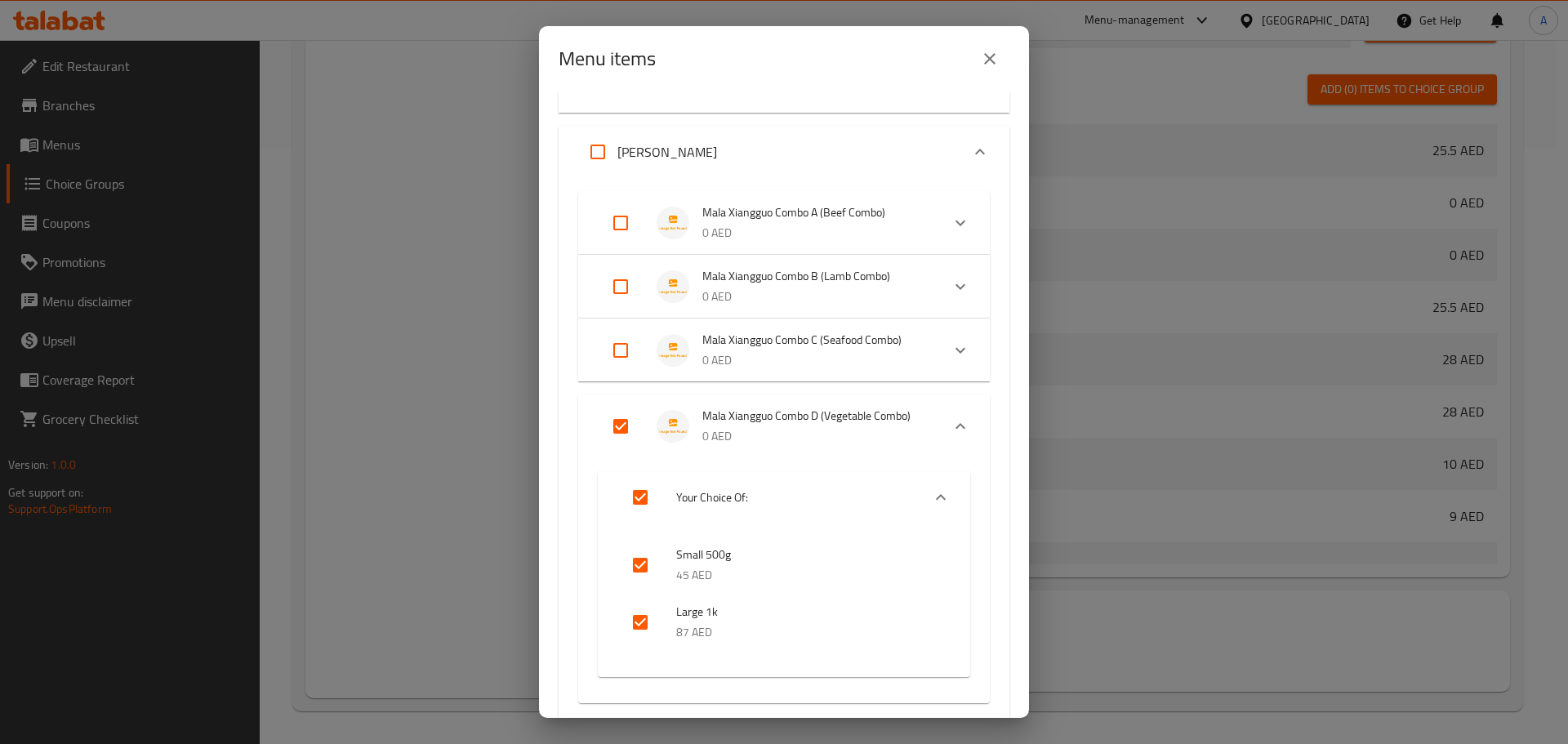
click at [621, 427] on input "Expand" at bounding box center [621, 427] width 39 height 39
checkbox input "false"
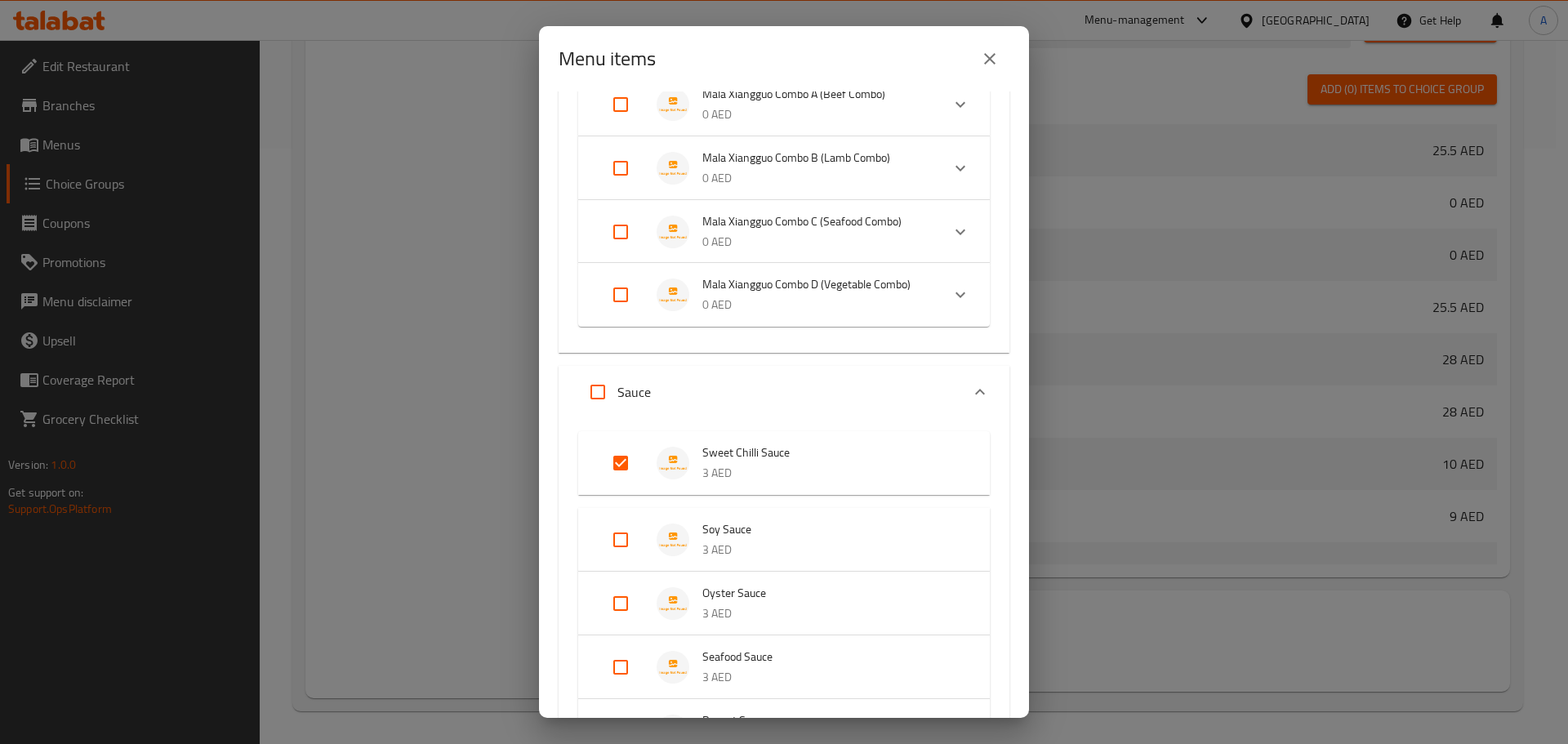
scroll to position [5802, 0]
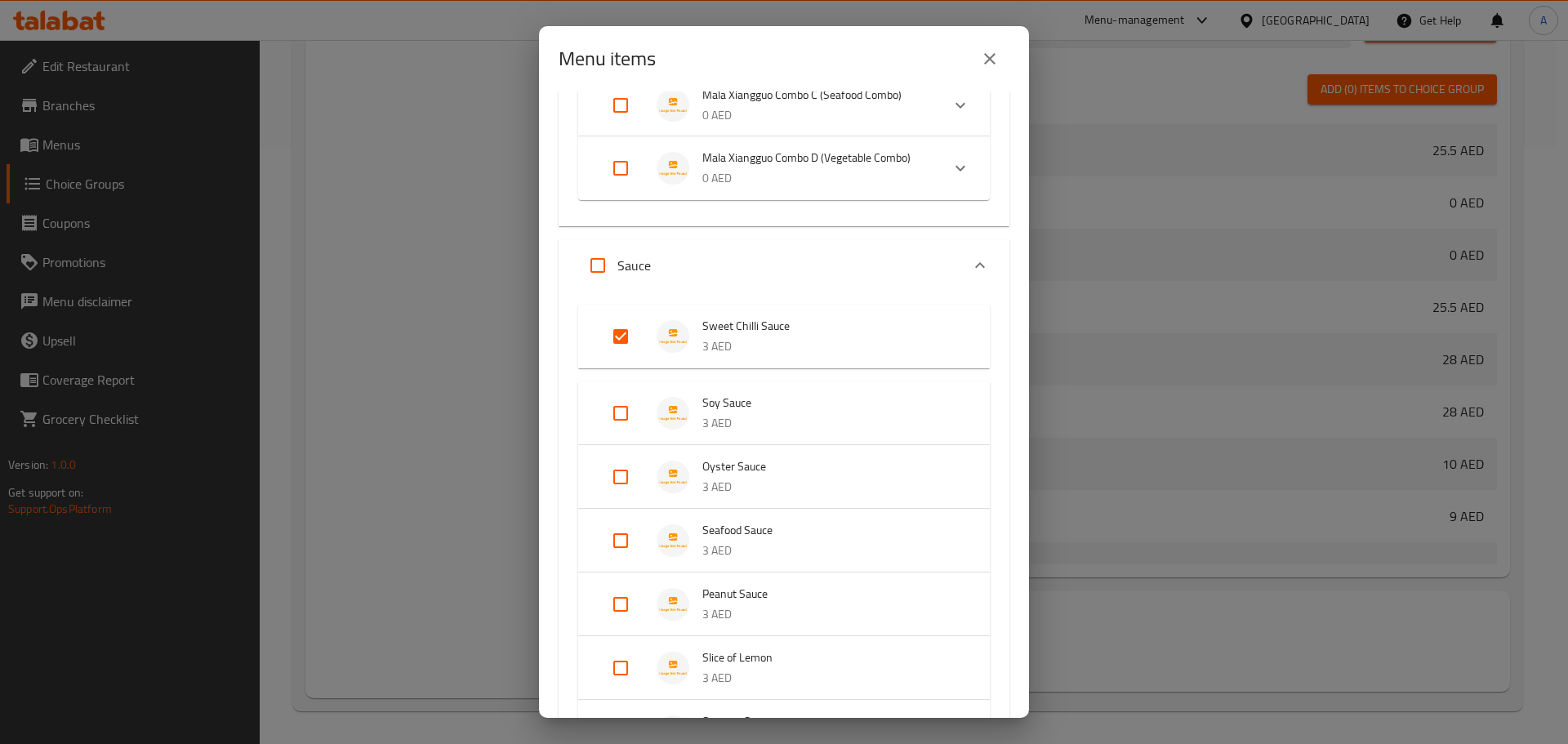
click at [621, 335] on input "Expand" at bounding box center [621, 337] width 39 height 39
checkbox input "false"
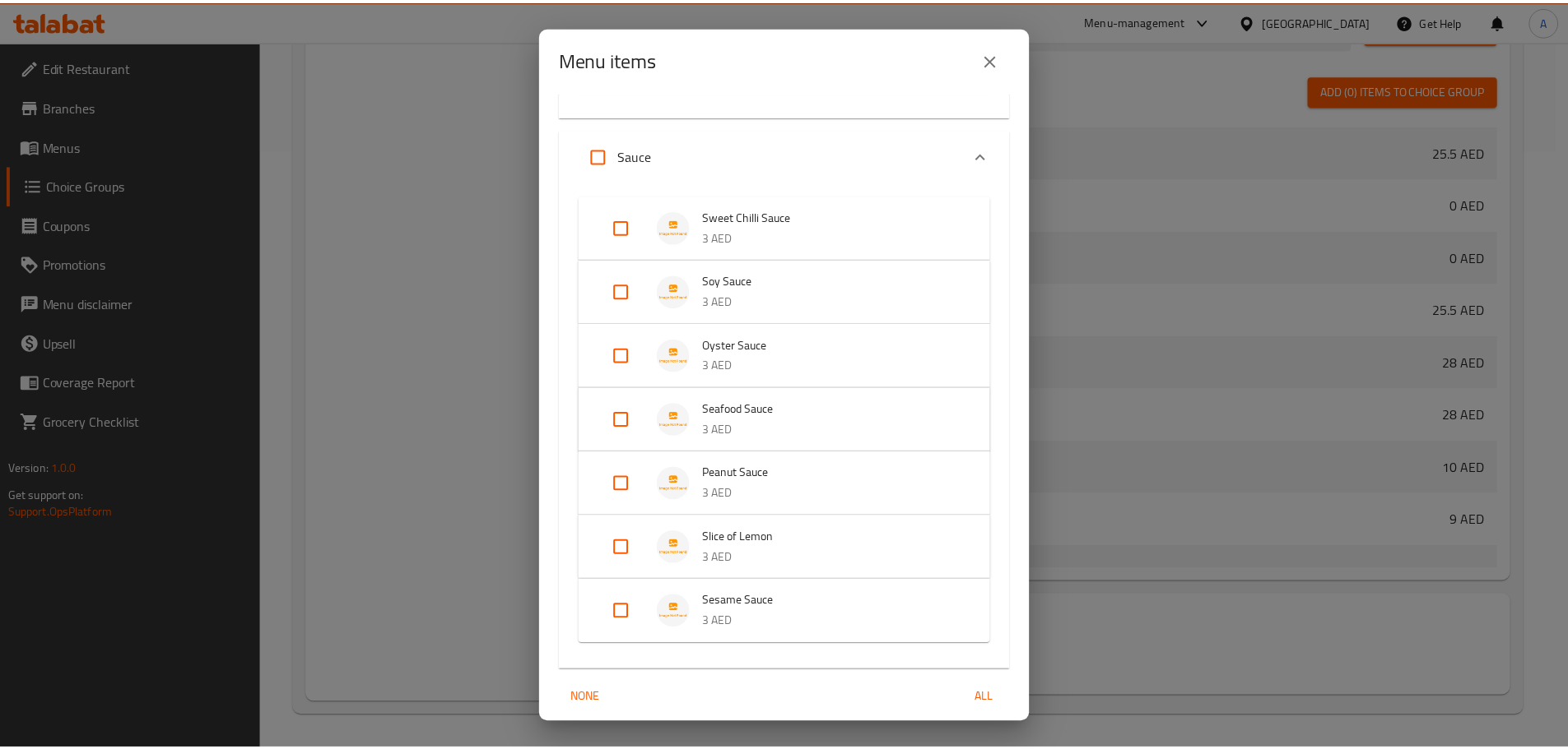
scroll to position [6014, 0]
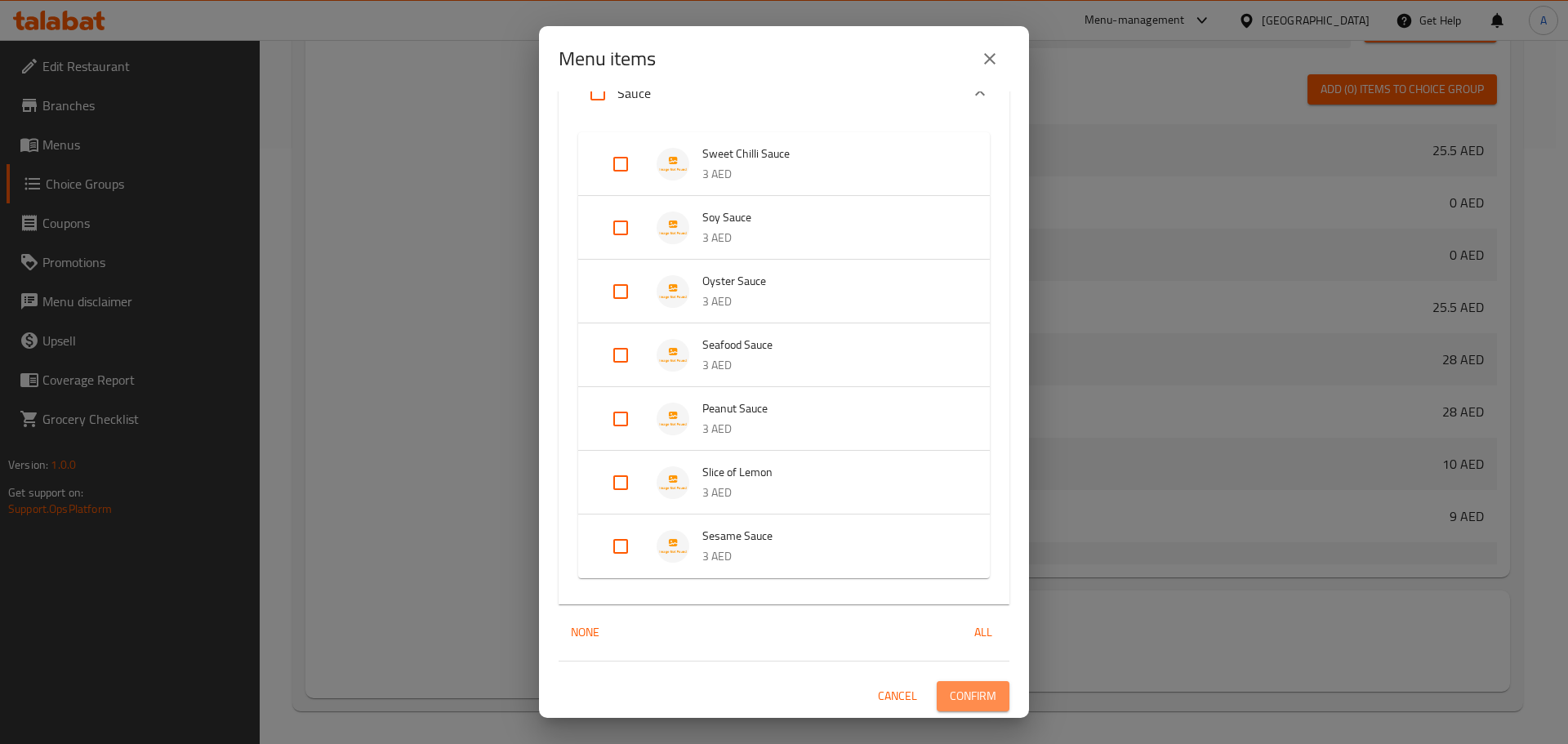
click at [950, 691] on span "Confirm" at bounding box center [974, 696] width 47 height 20
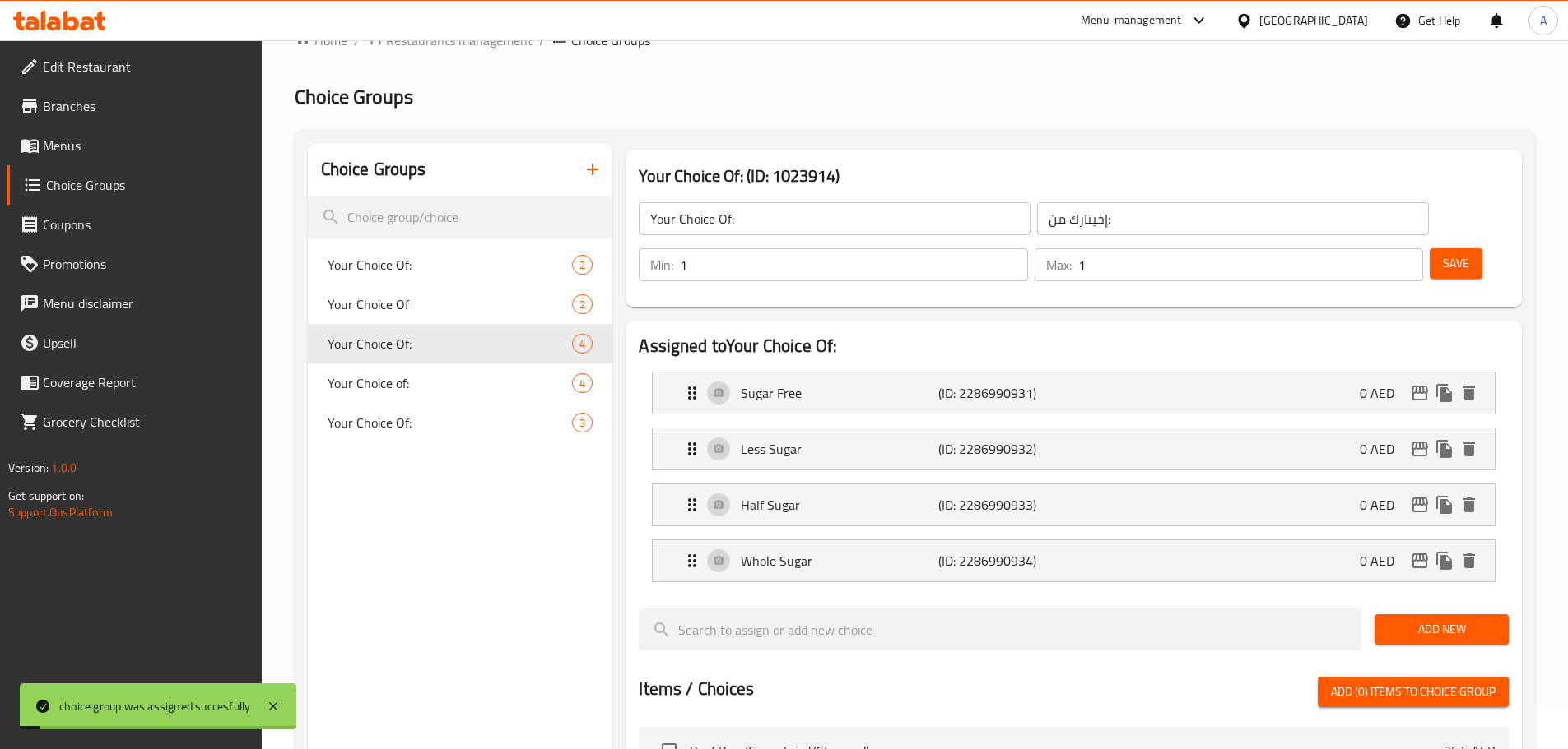
scroll to position [0, 0]
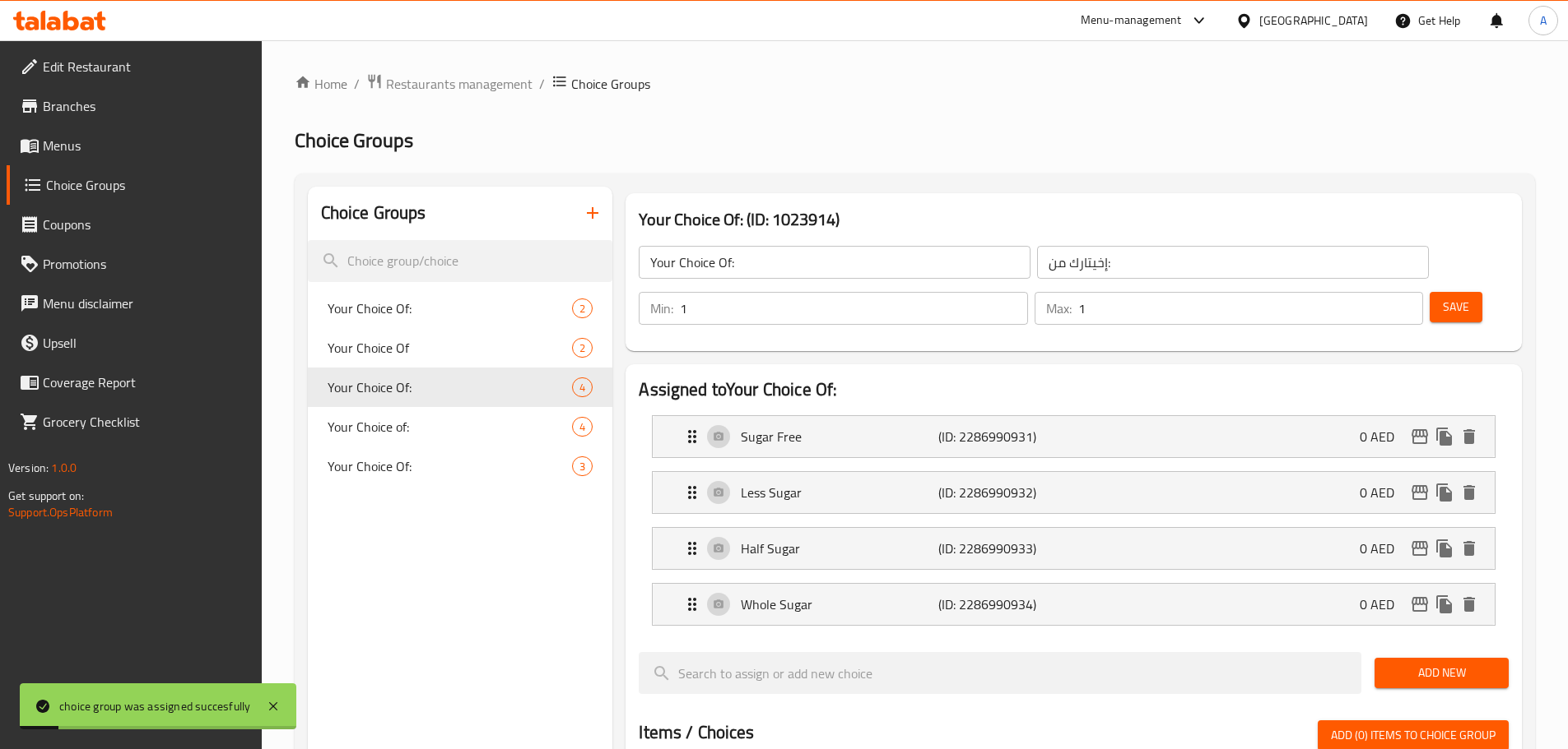
click at [589, 212] on icon "button" at bounding box center [592, 213] width 20 height 20
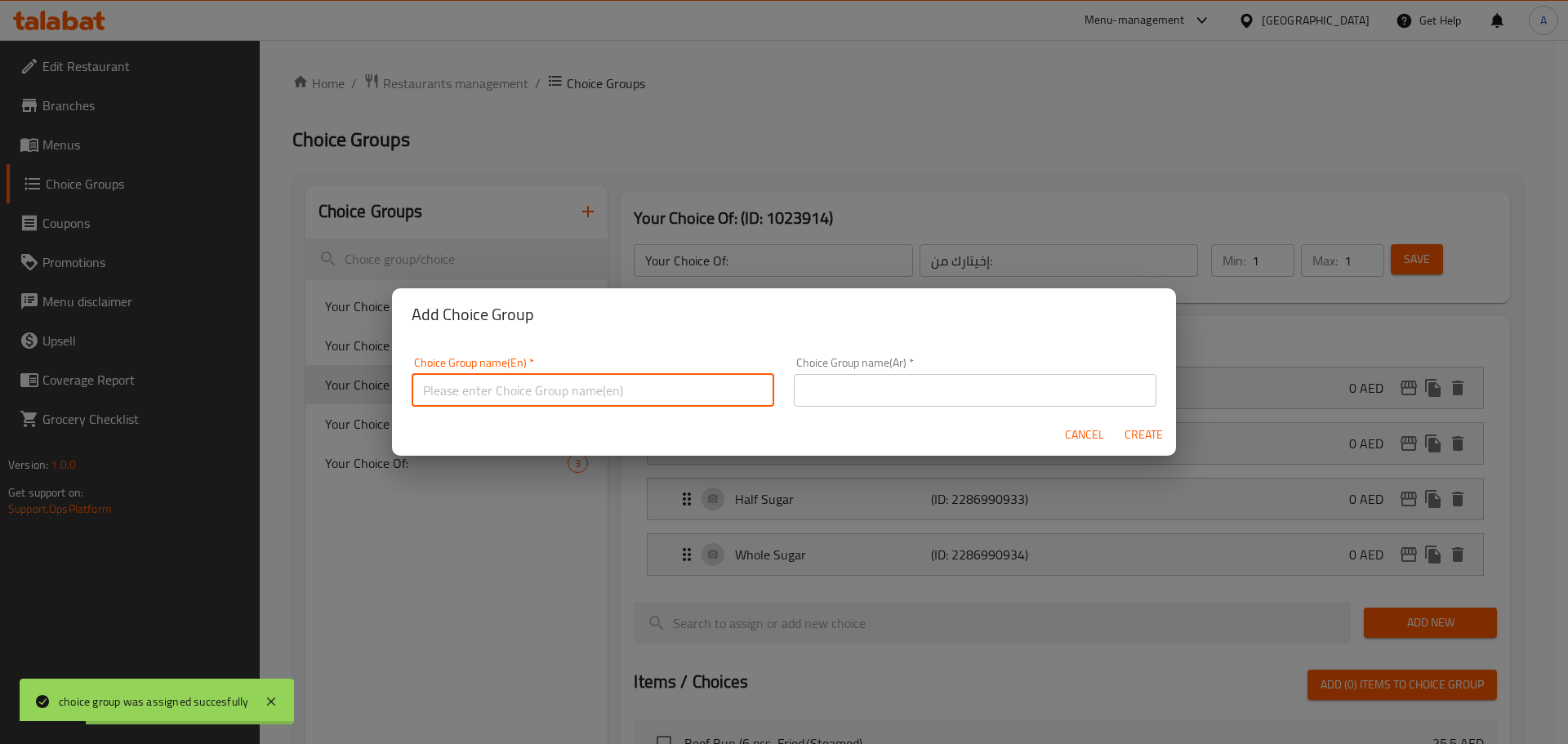
click at [592, 389] on input "text" at bounding box center [593, 391] width 363 height 33
click at [1075, 433] on span "Cancel" at bounding box center [1085, 435] width 39 height 20
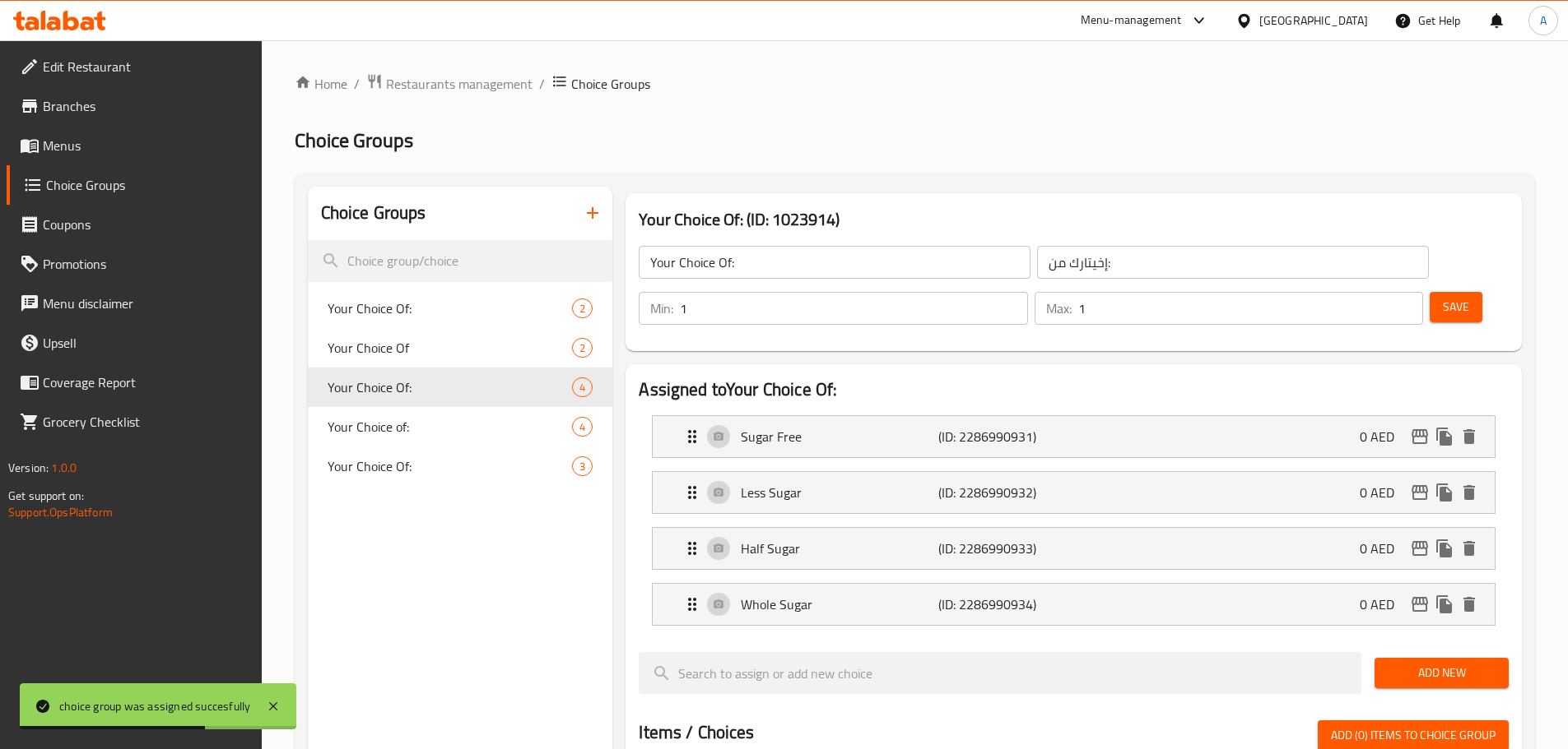
click at [97, 141] on span "Menus" at bounding box center [146, 146] width 206 height 20
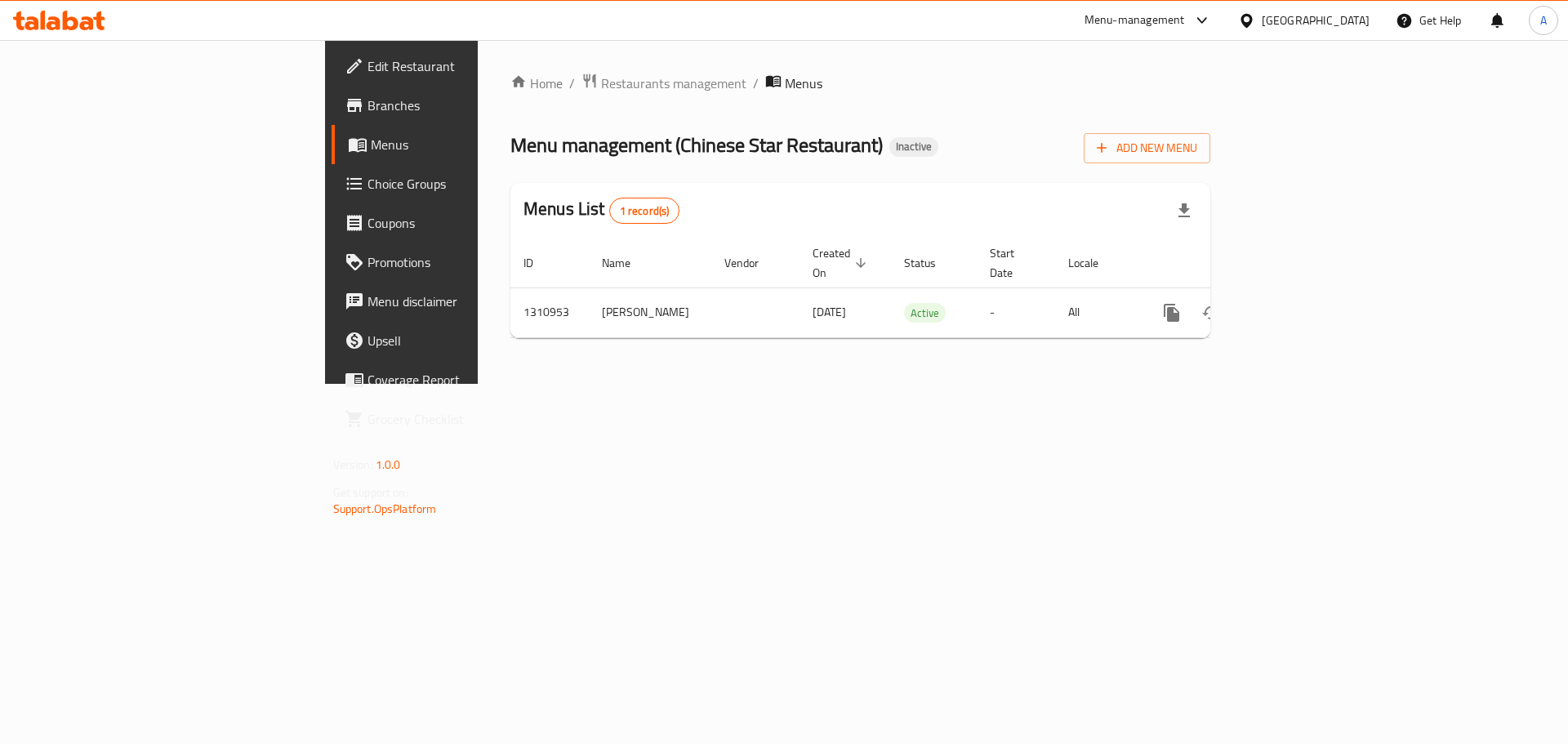
drag, startPoint x: 719, startPoint y: 457, endPoint x: 941, endPoint y: 376, distance: 236.3
click at [719, 384] on div "Home / Restaurants management / Menus Menu management ( Chinese Star Restaurant…" at bounding box center [860, 211] width 765 height 344
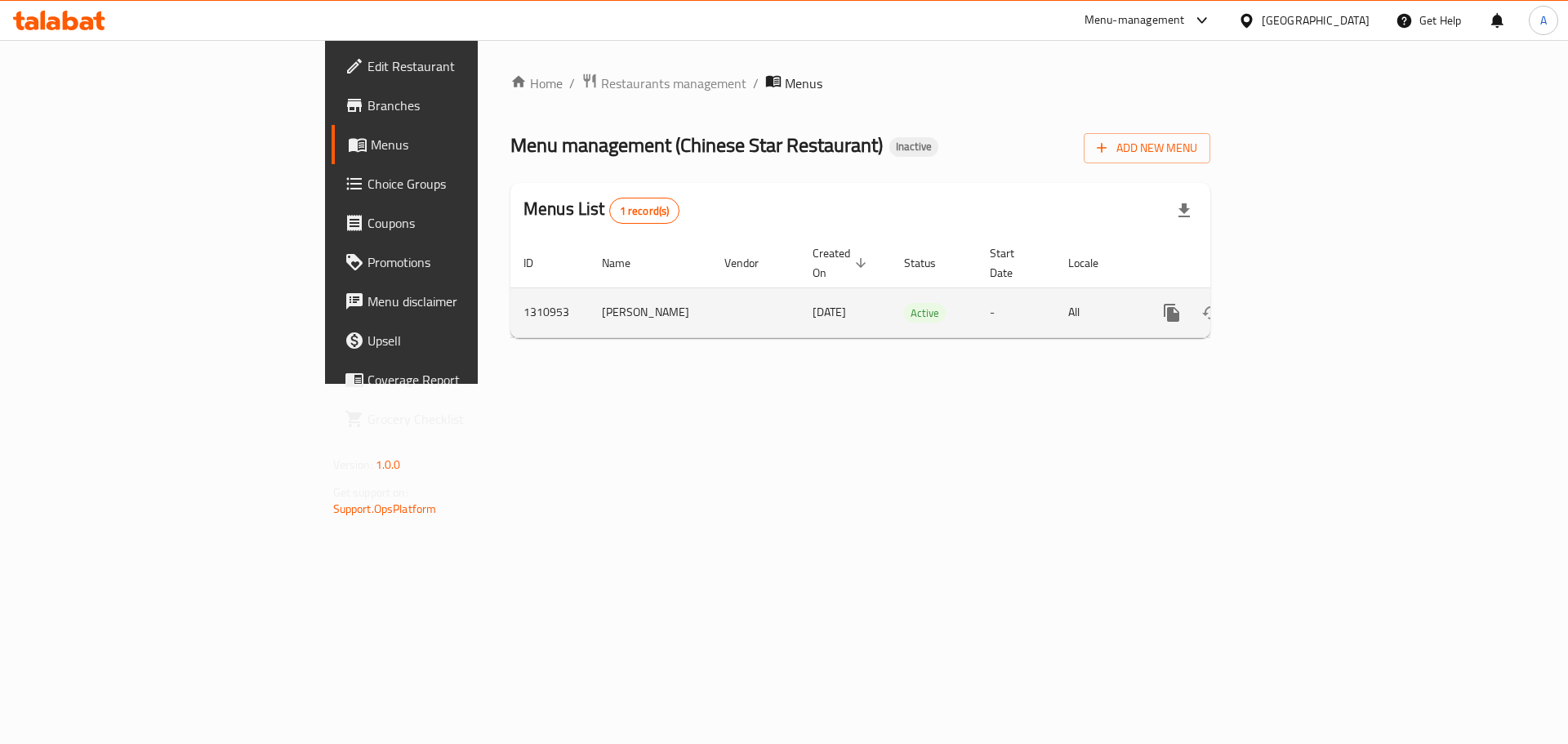
click at [1299, 304] on icon "enhanced table" at bounding box center [1290, 313] width 19 height 19
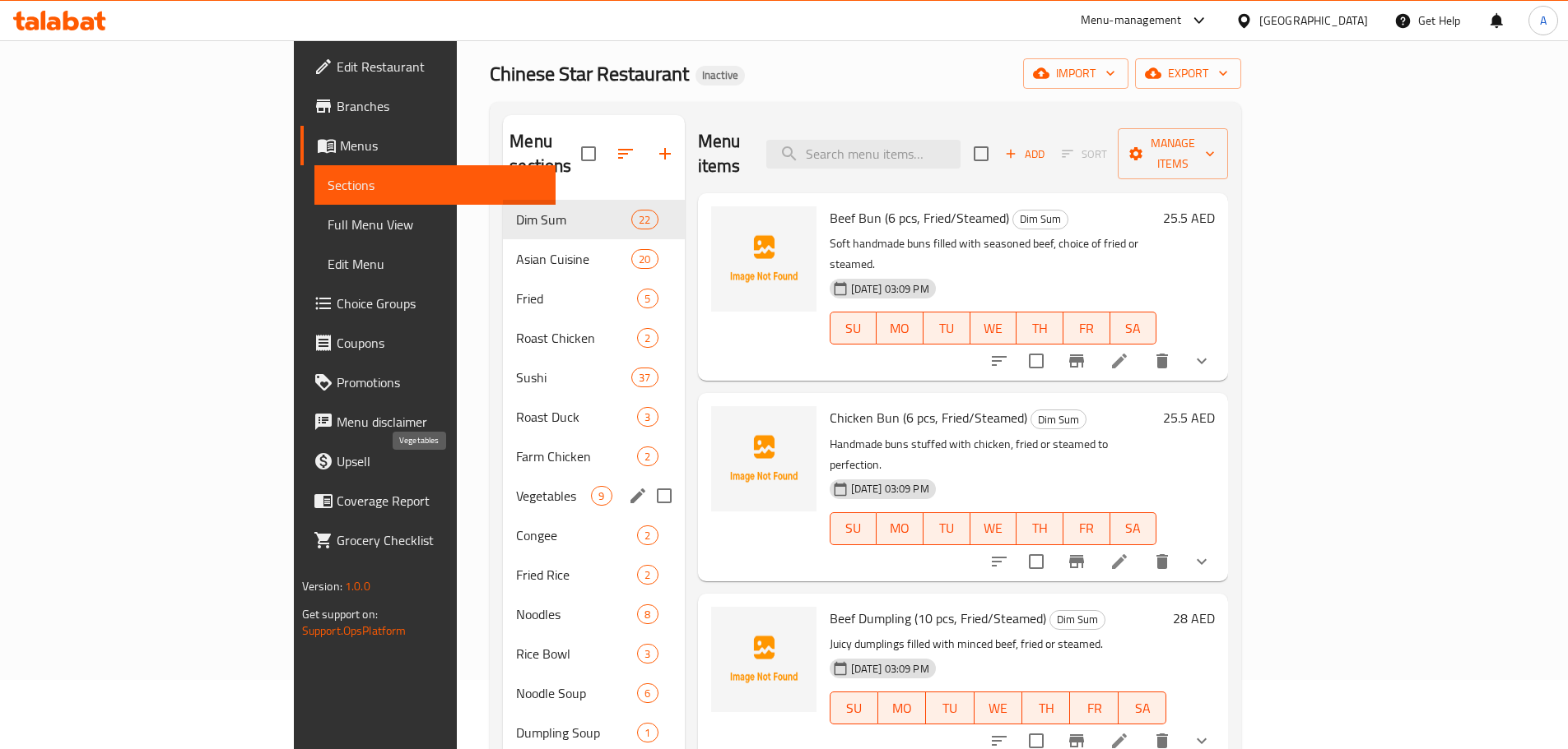
scroll to position [164, 0]
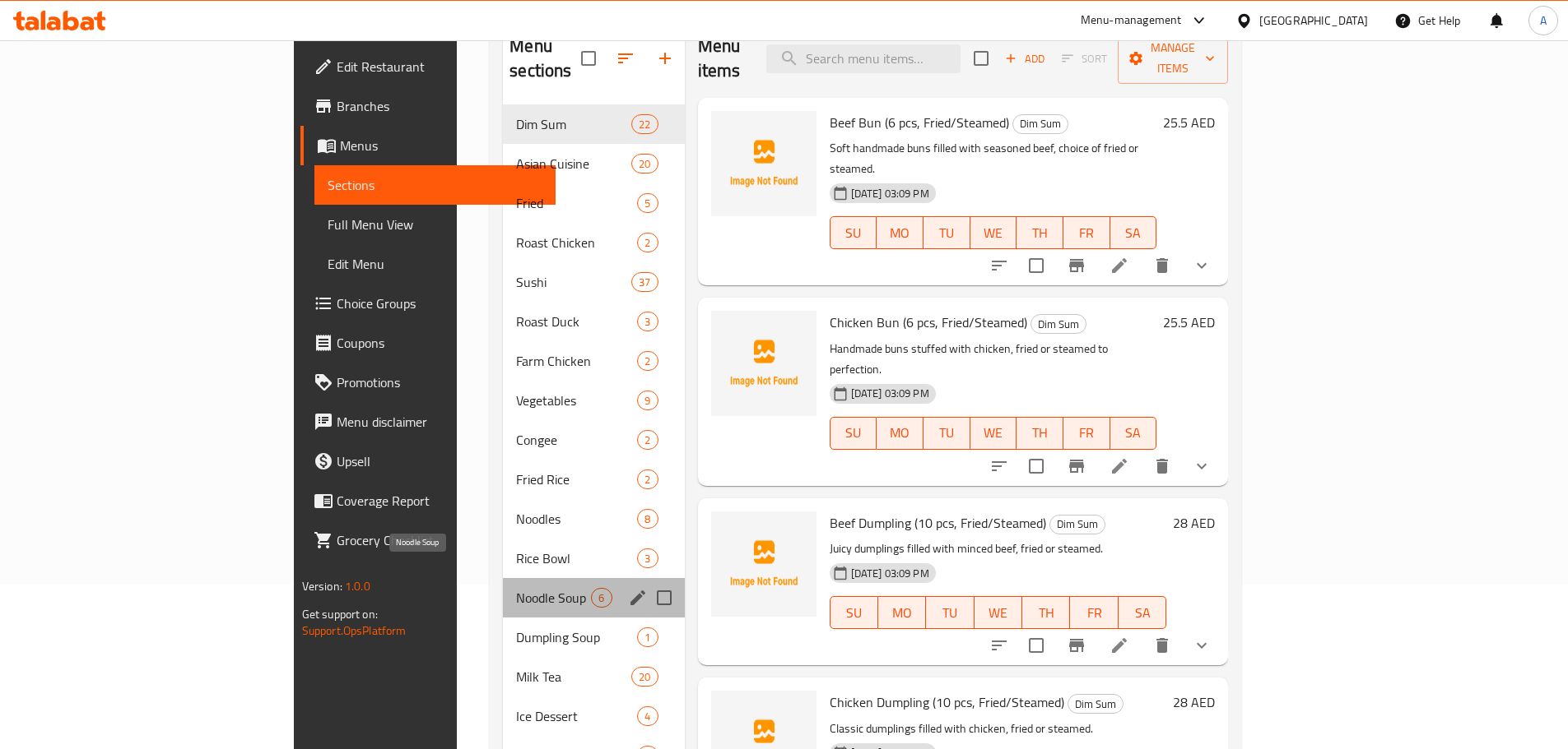
click at [516, 588] on span "Noodle Soup" at bounding box center [553, 598] width 75 height 20
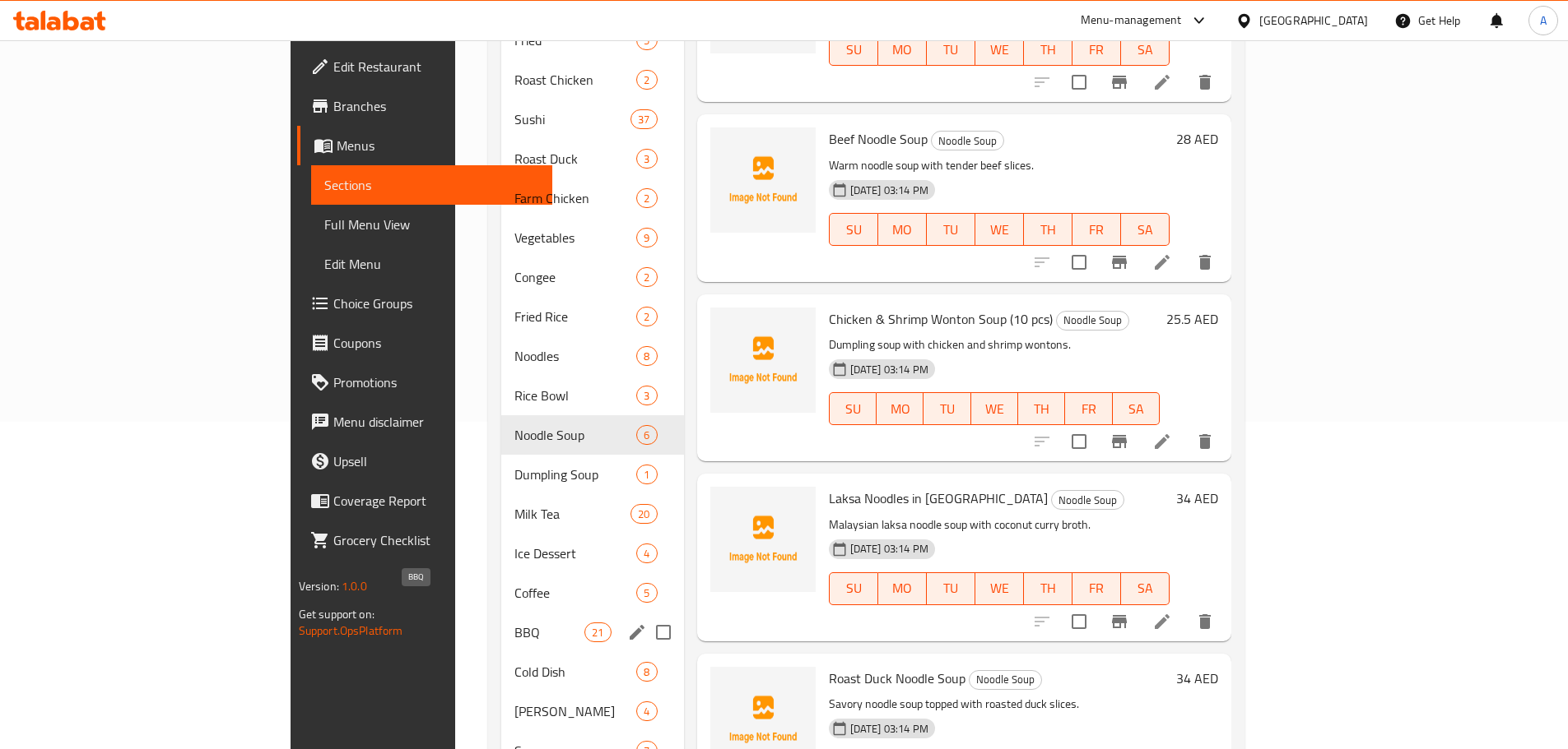
scroll to position [329, 0]
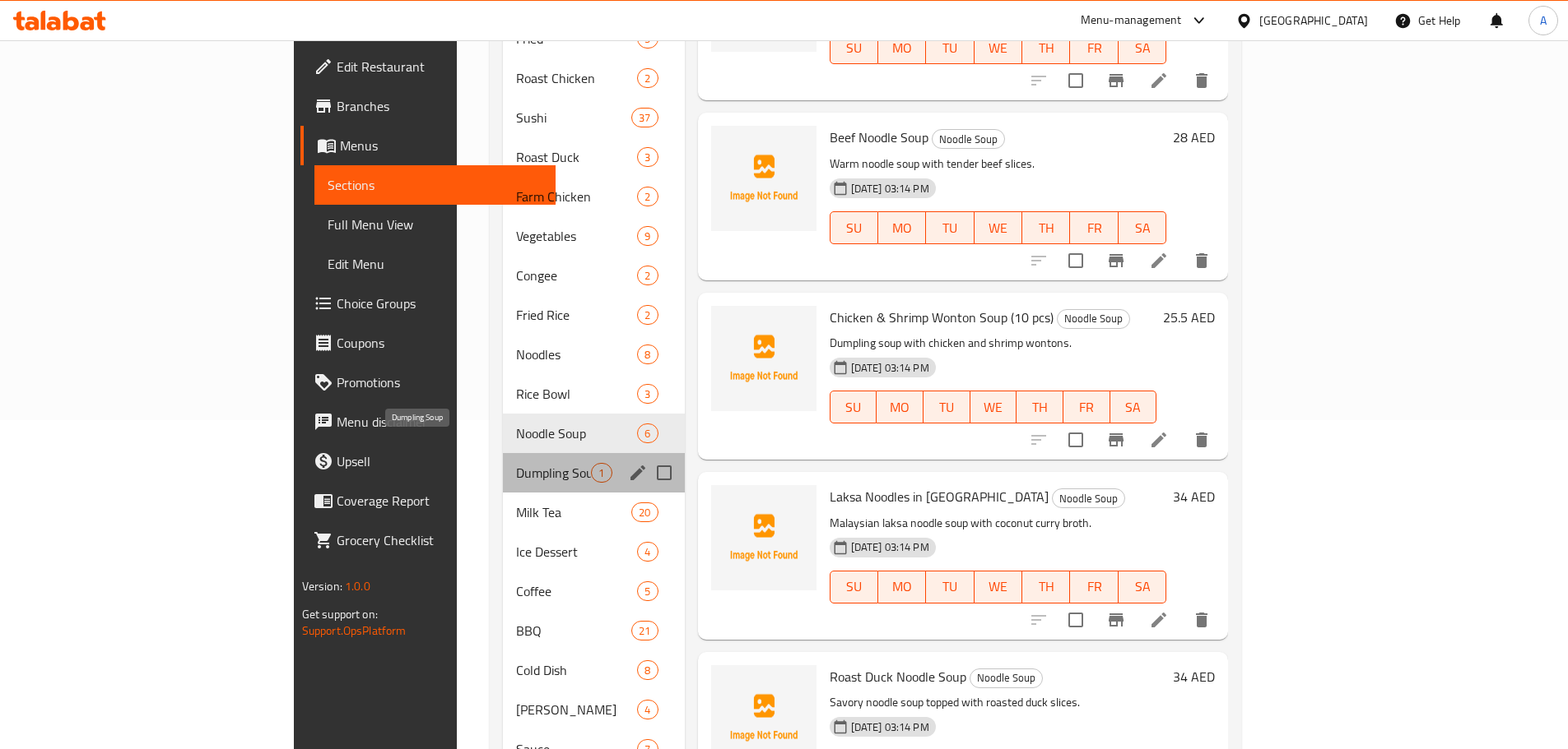
click at [516, 463] on span "Dumpling Soup" at bounding box center [553, 473] width 75 height 20
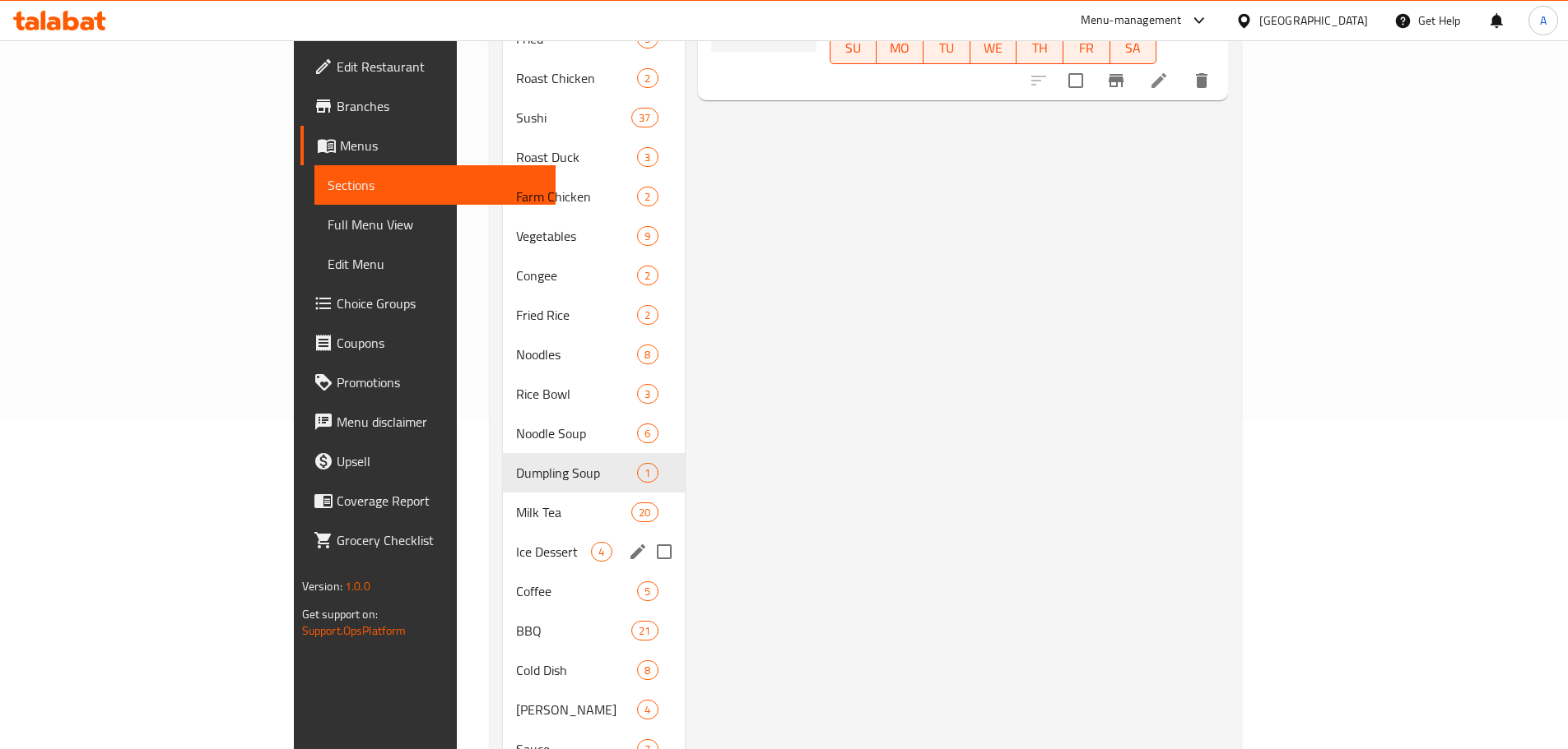
click at [516, 542] on span "Ice Dessert" at bounding box center [553, 552] width 75 height 20
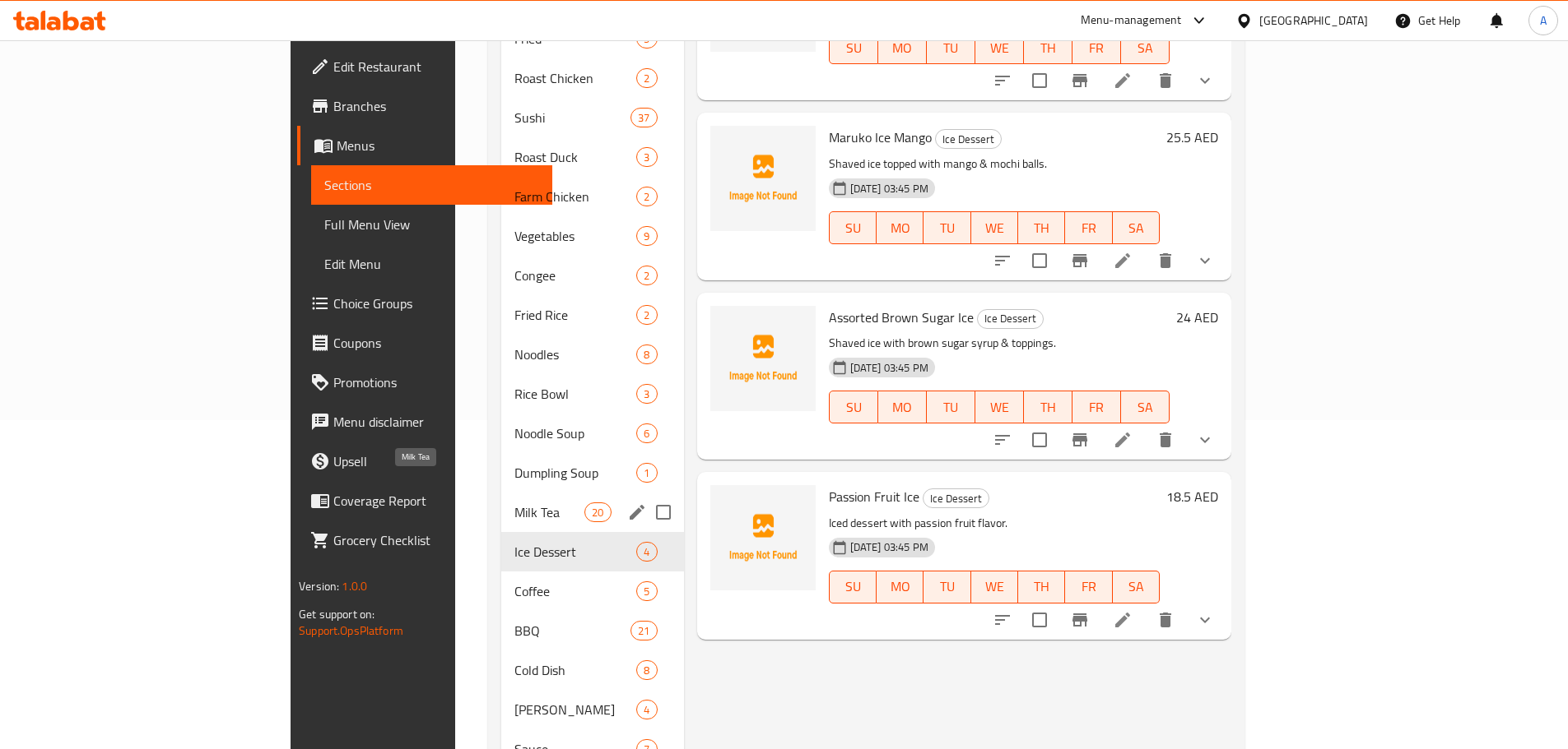
click at [515, 503] on span "Milk Tea" at bounding box center [550, 513] width 70 height 20
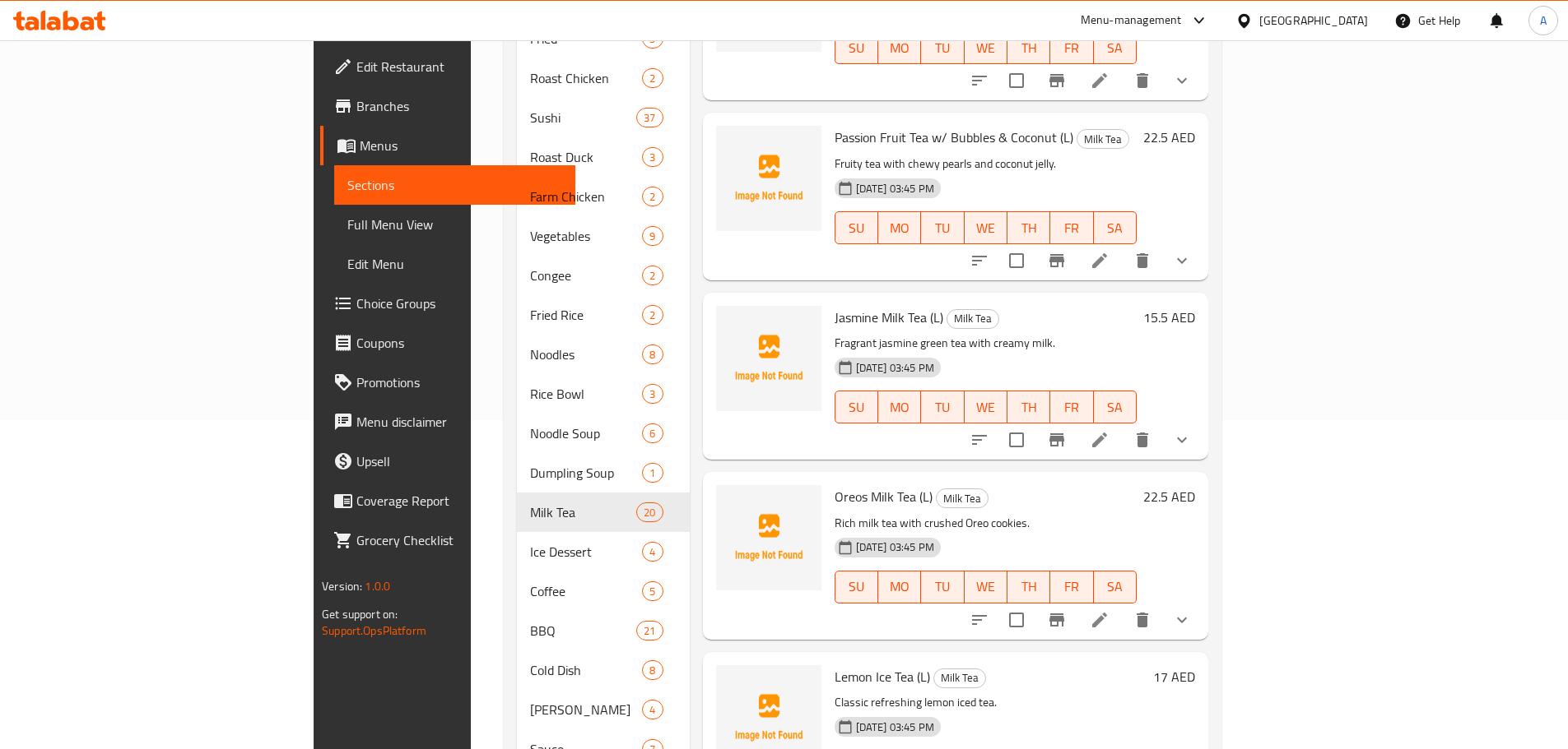
click at [996, 514] on p "Rich milk tea with crushed Oreo cookies." at bounding box center [985, 523] width 302 height 21
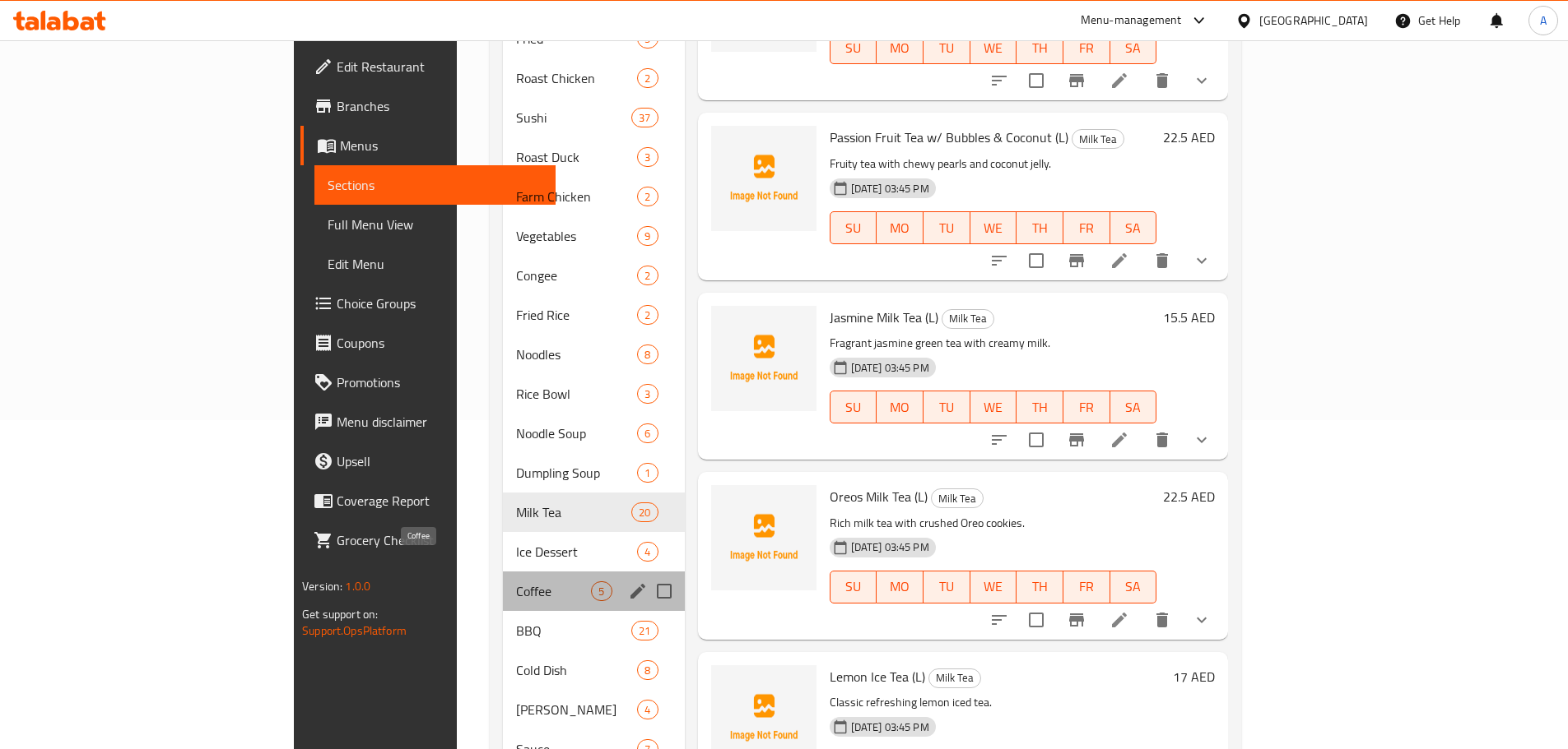
click at [516, 582] on span "Coffee" at bounding box center [553, 592] width 75 height 20
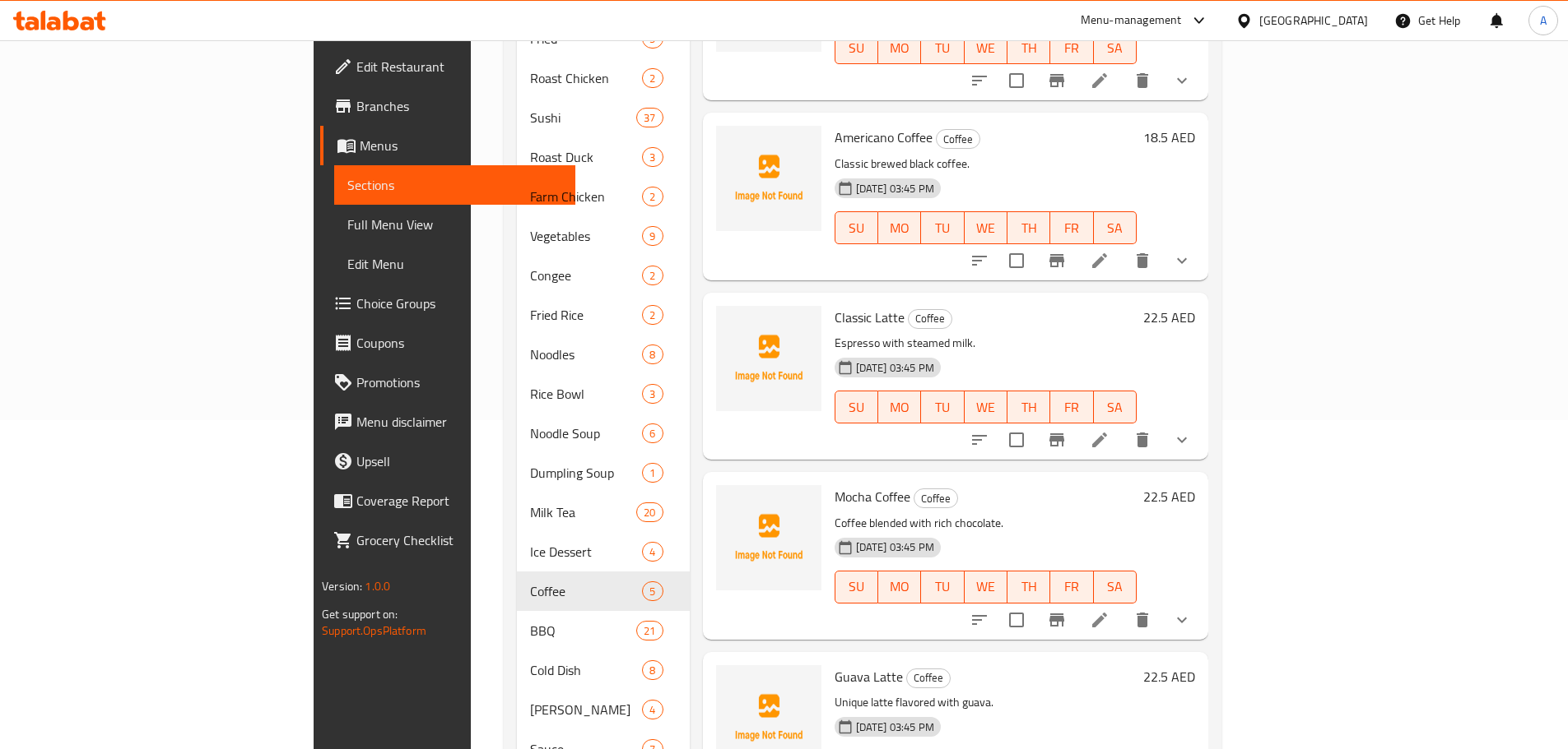
click at [1017, 485] on h6 "Mocha Coffee Coffee" at bounding box center [985, 497] width 302 height 23
click at [1047, 485] on h6 "Mocha Coffee Coffee" at bounding box center [985, 497] width 302 height 23
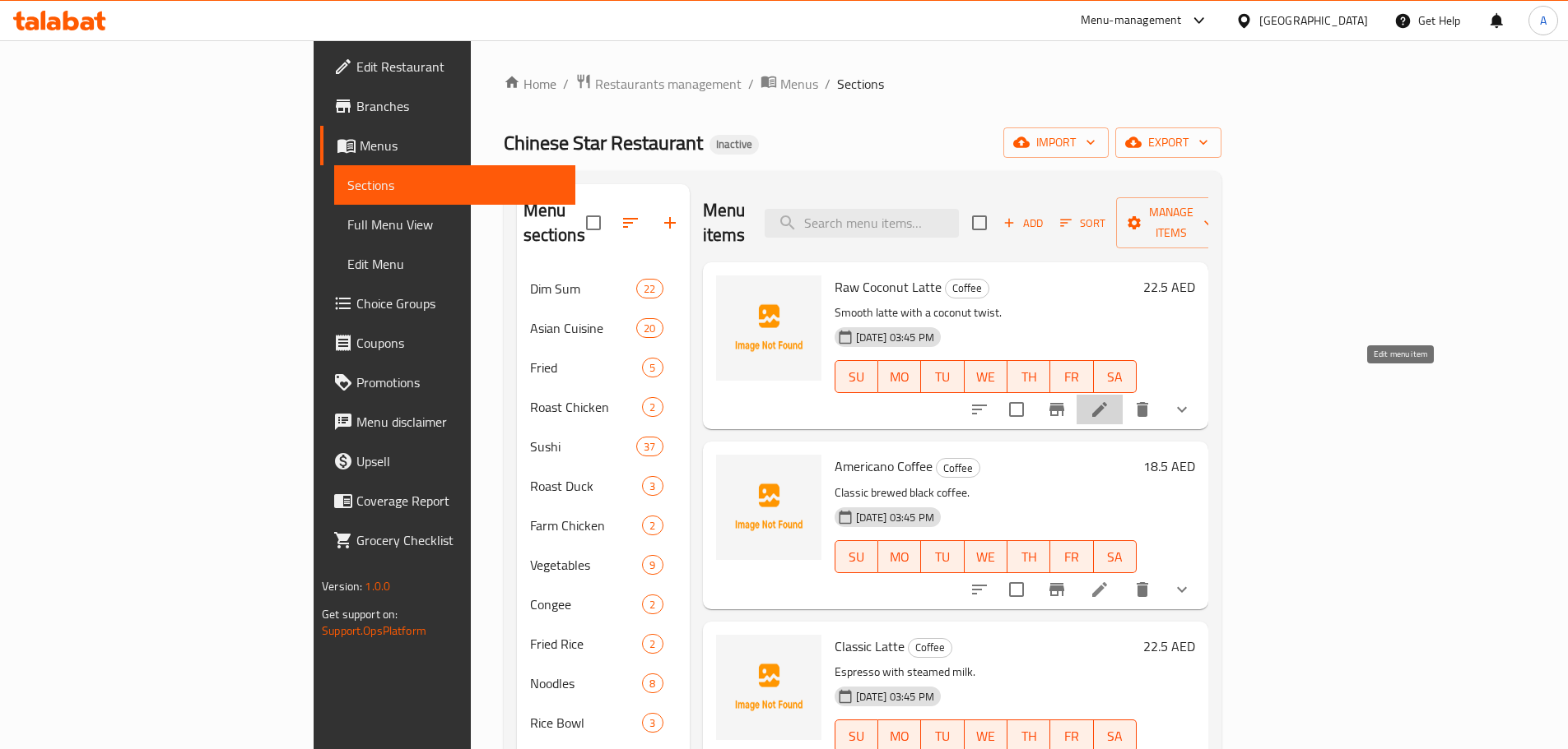
click at [1123, 395] on li at bounding box center [1099, 409] width 46 height 29
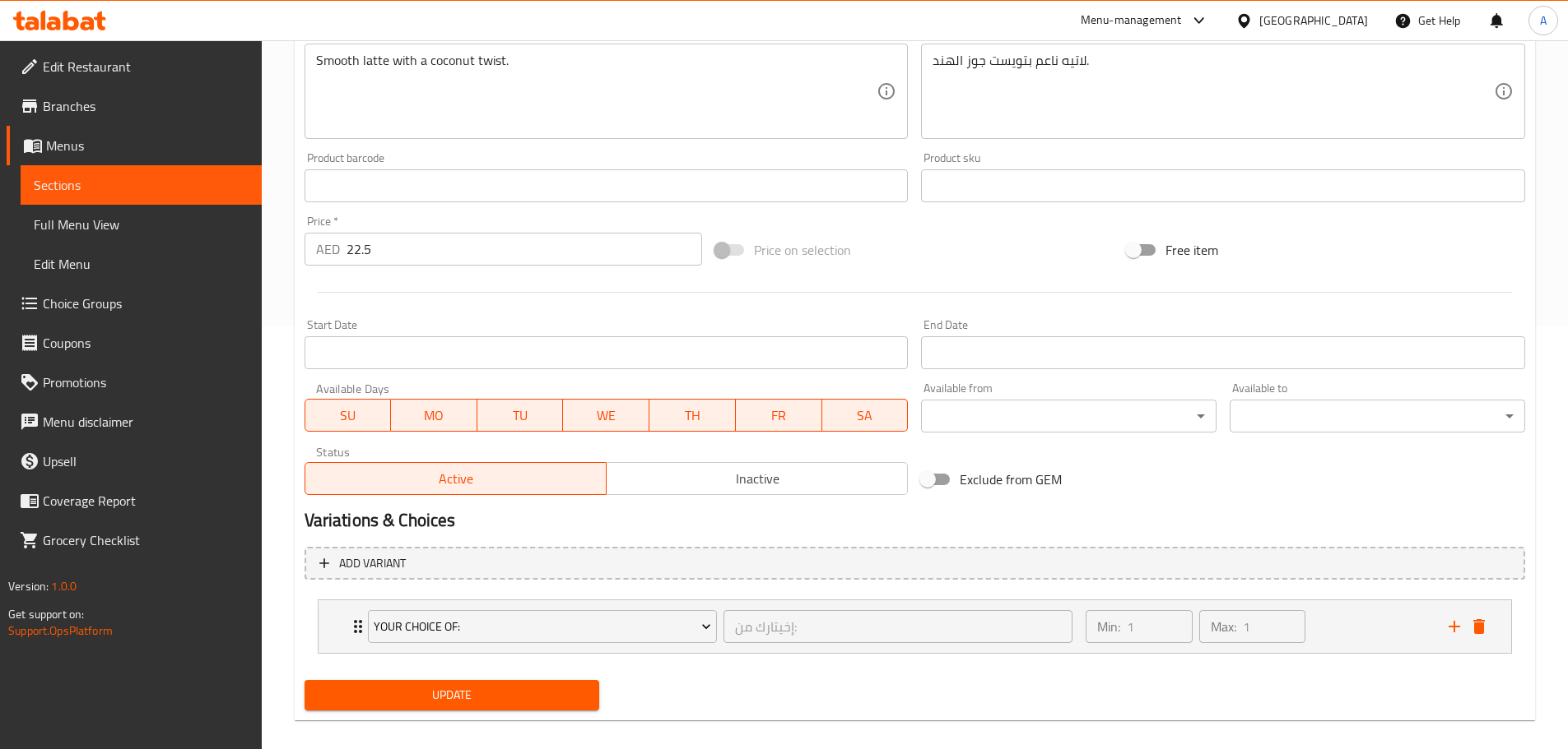
scroll to position [440, 0]
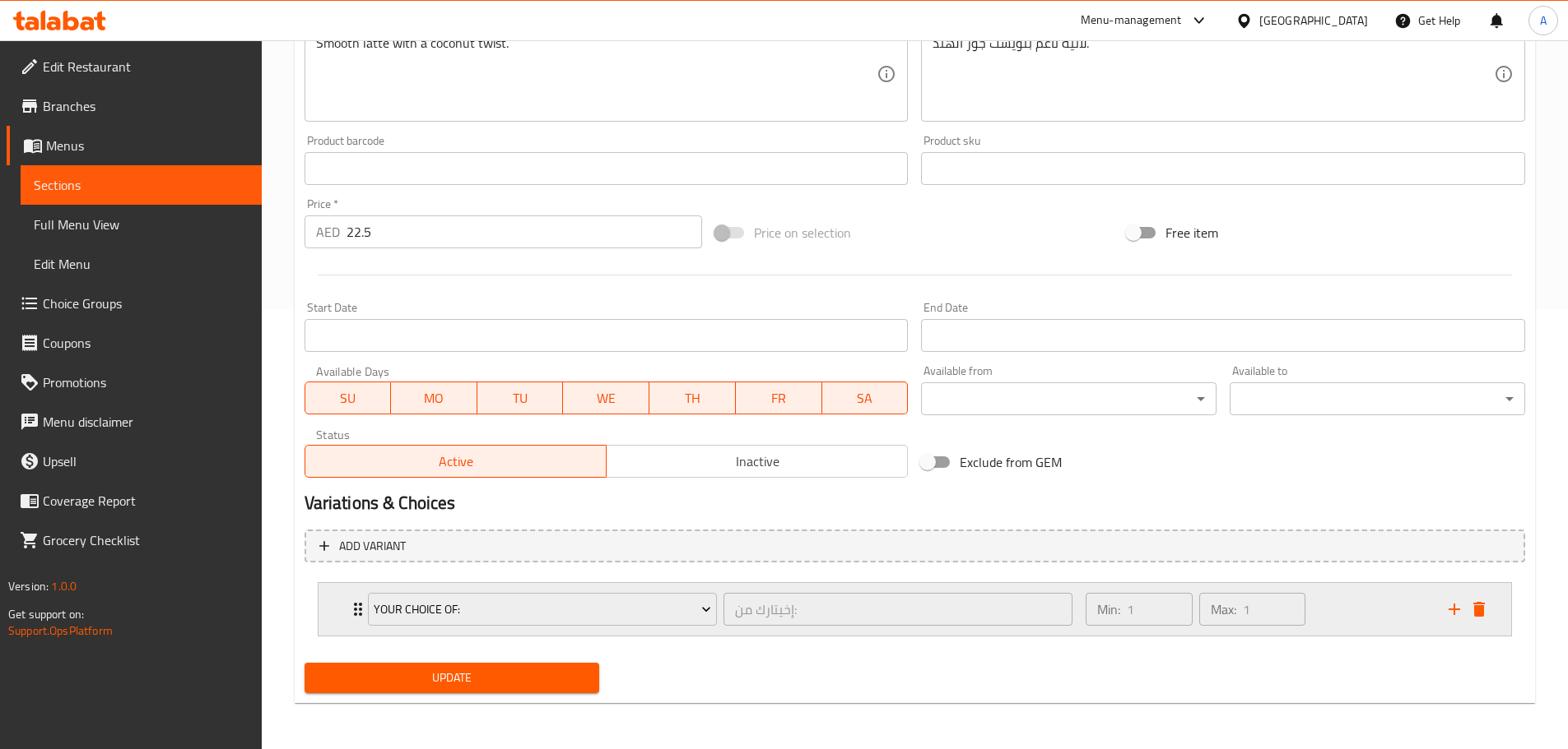
click at [1356, 603] on div "Min: 1 ​ Max: 1 ​" at bounding box center [1256, 609] width 362 height 53
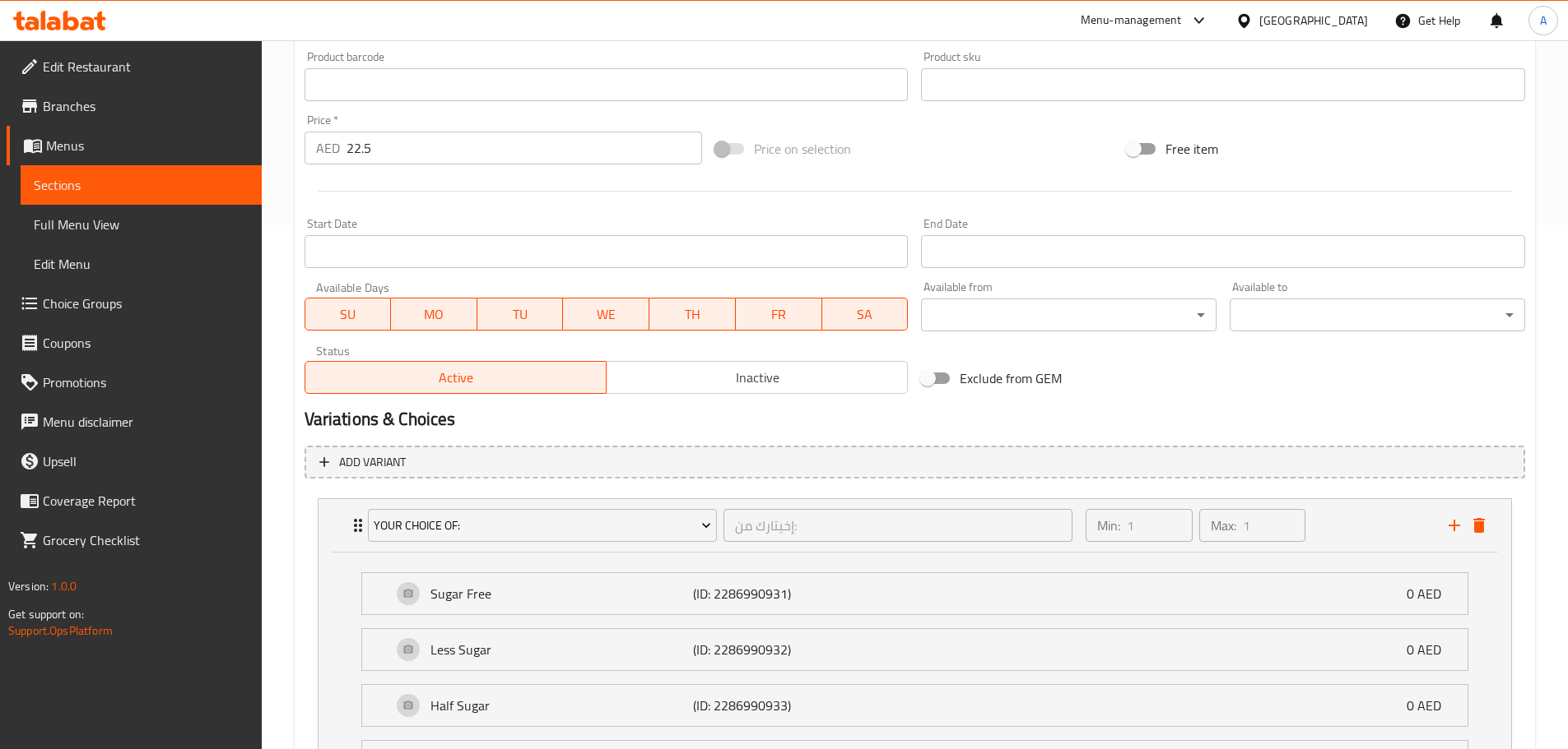
scroll to position [604, 0]
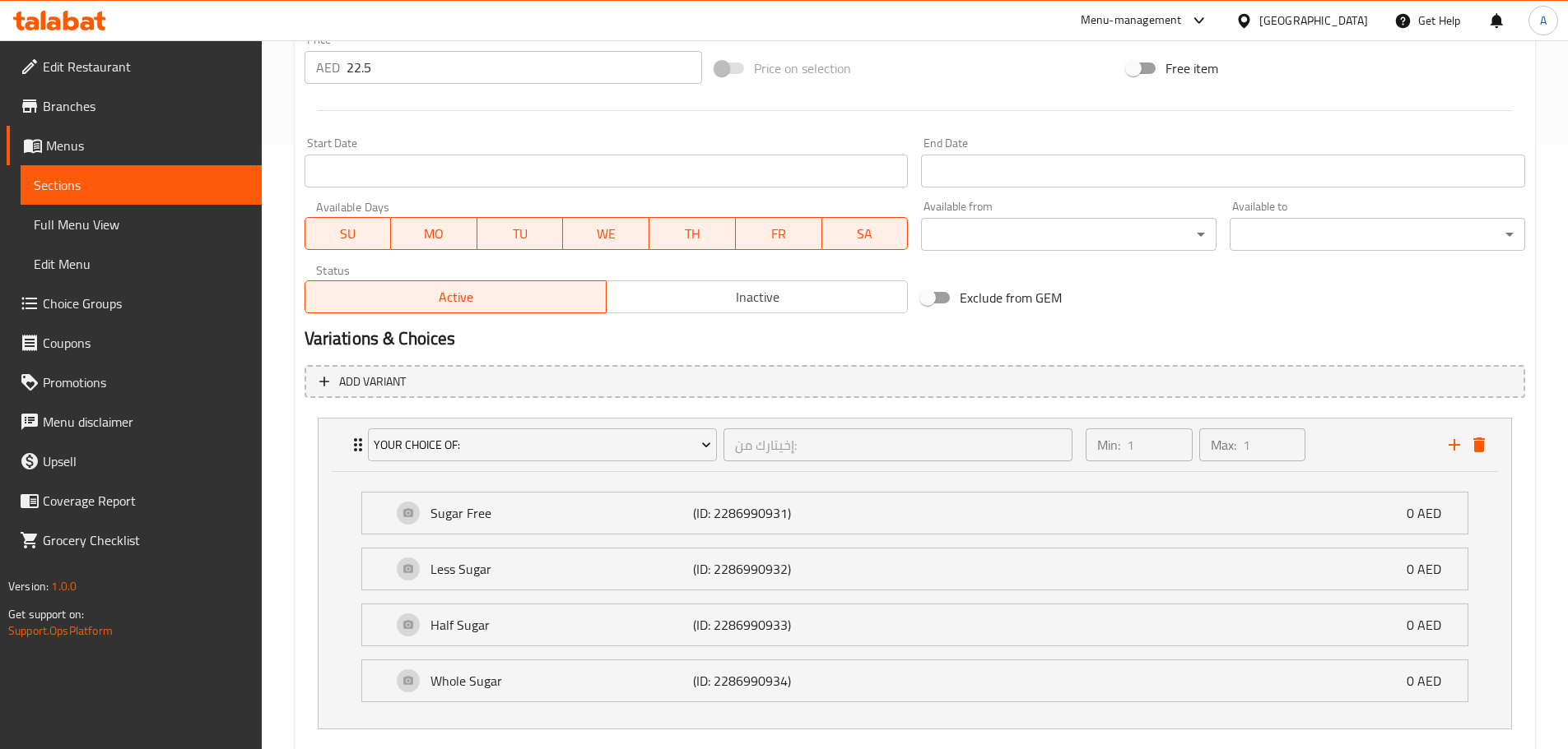
drag, startPoint x: 106, startPoint y: 305, endPoint x: 170, endPoint y: 329, distance: 68.4
click at [106, 305] on span "Choice Groups" at bounding box center [146, 304] width 206 height 20
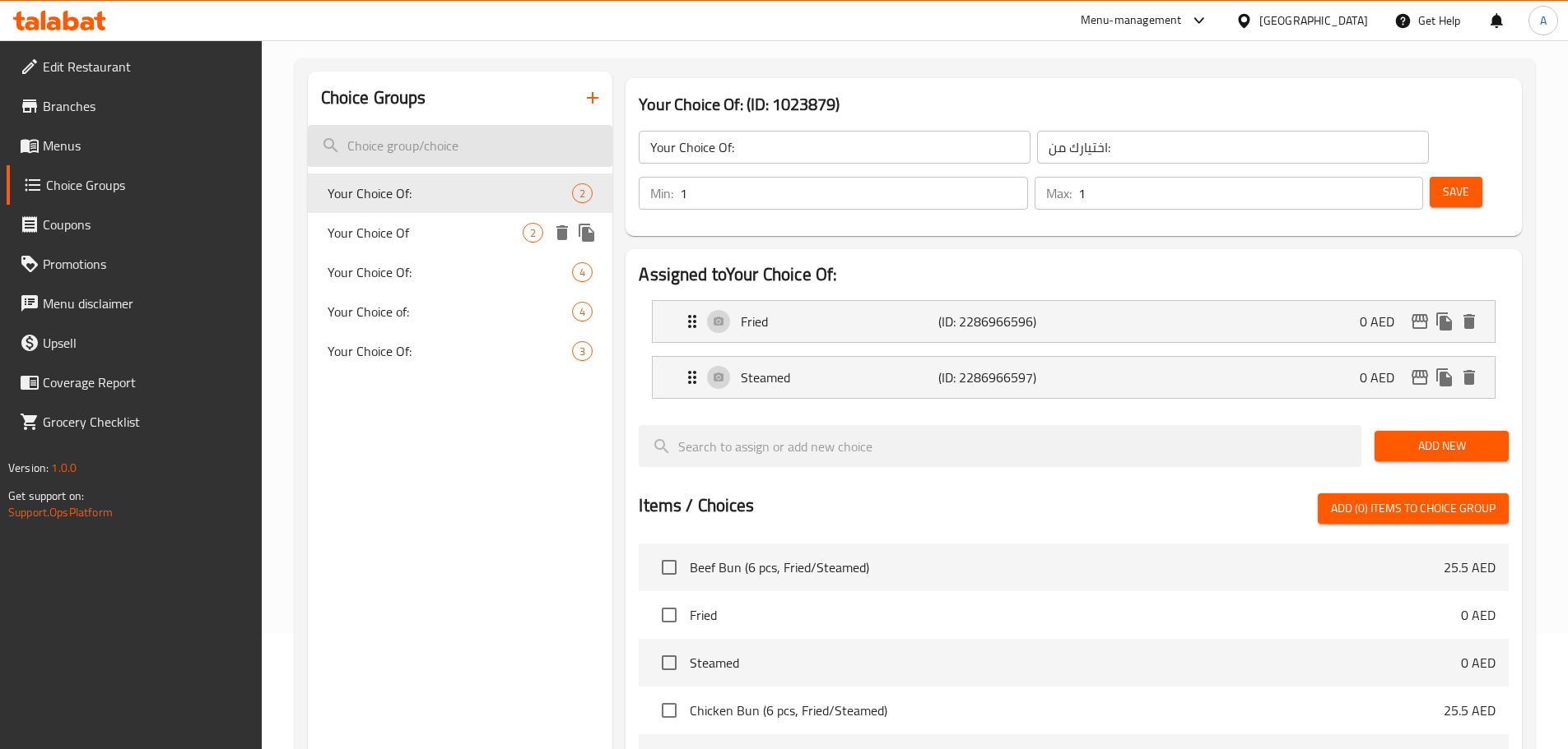
scroll to position [68, 0]
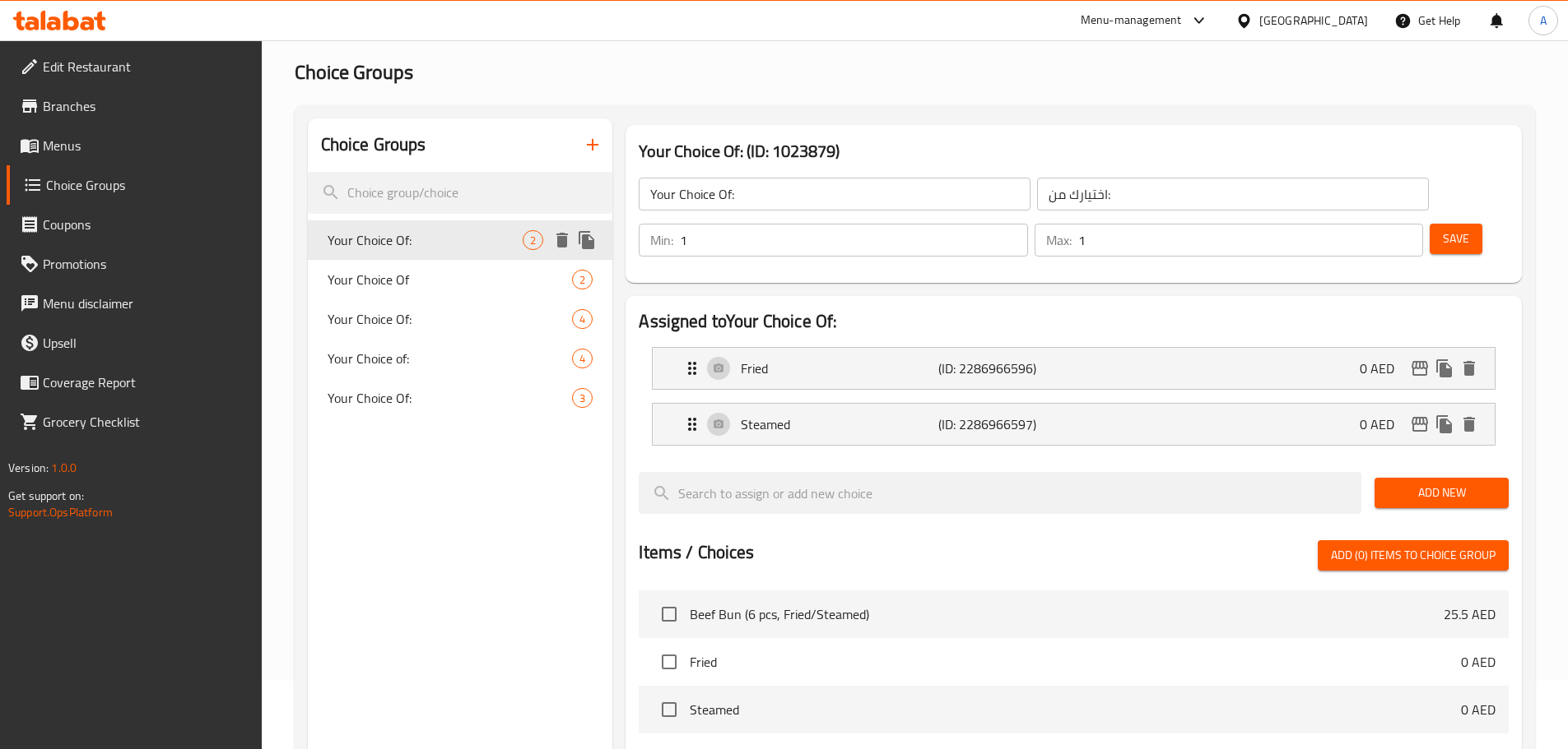
click at [439, 245] on span "Your Choice Of:" at bounding box center [425, 240] width 196 height 20
click at [440, 264] on div "Your Choice Of 2" at bounding box center [460, 279] width 306 height 39
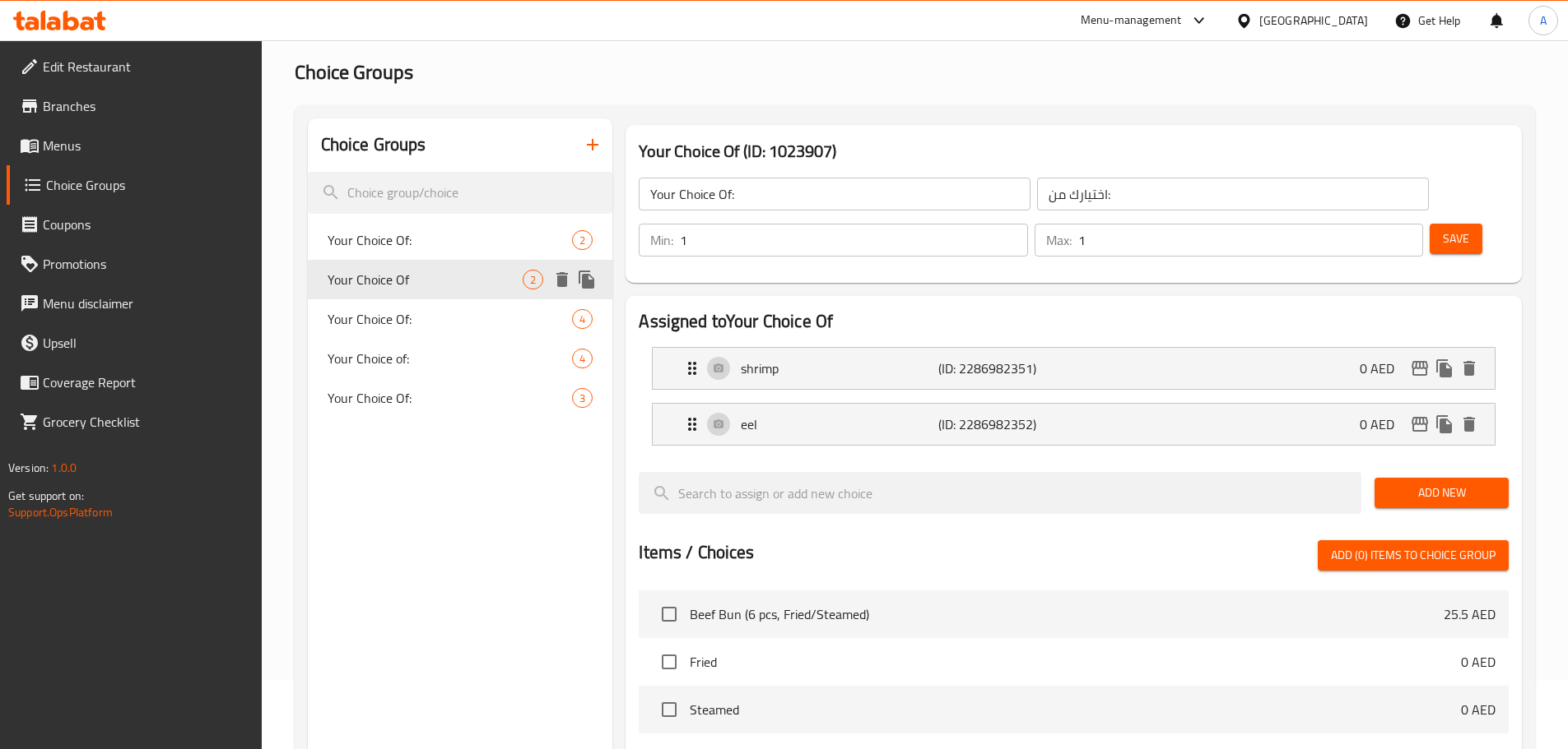
type input "Your Choice Of"
type input "اختيارك من"
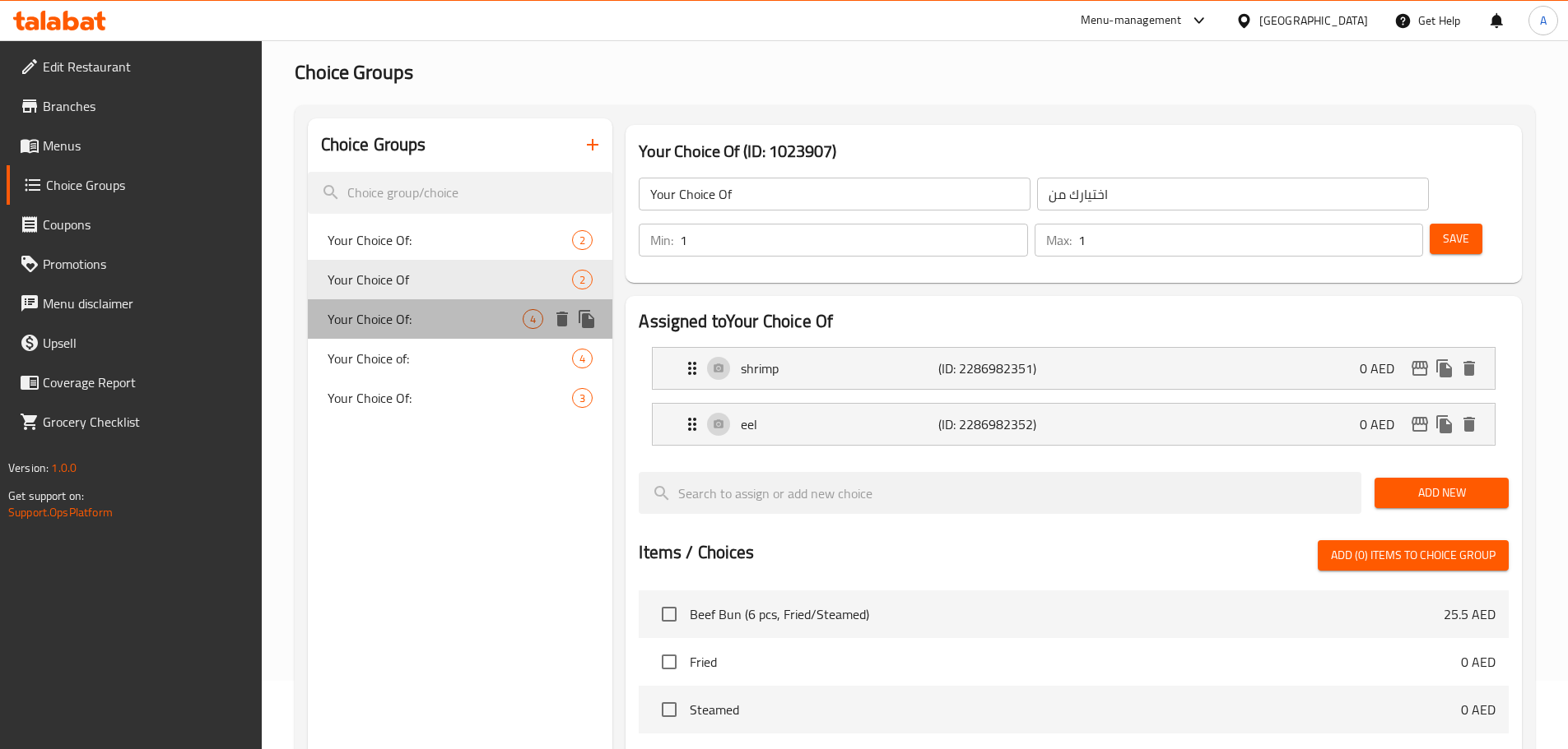
click at [442, 311] on span "Your Choice Of:" at bounding box center [425, 319] width 196 height 20
type input "Your Choice Of:"
type input "إخيتارك من:"
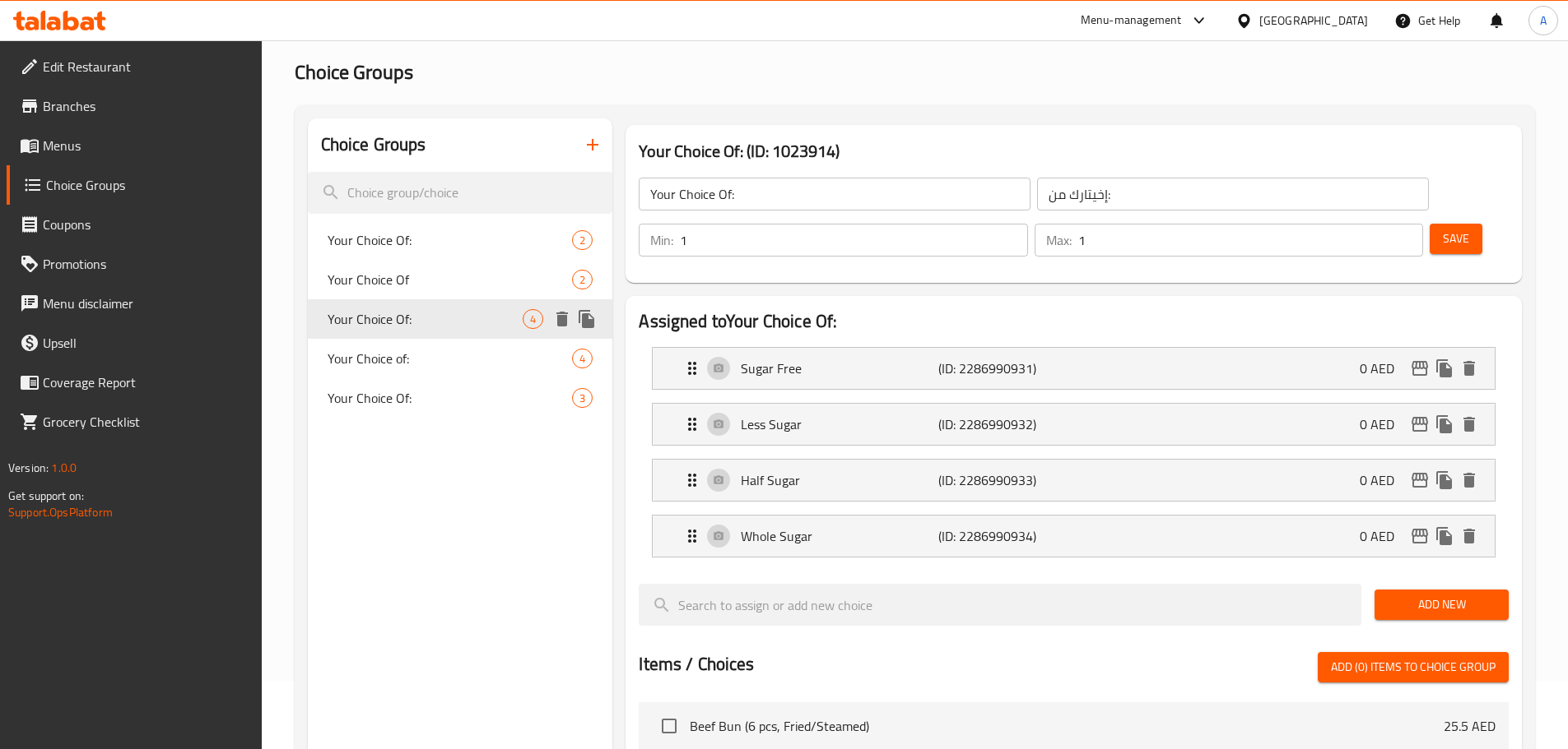
click at [442, 293] on div "Your Choice Of 2" at bounding box center [460, 279] width 306 height 39
type input "Your Choice Of"
type input "اختيارك من"
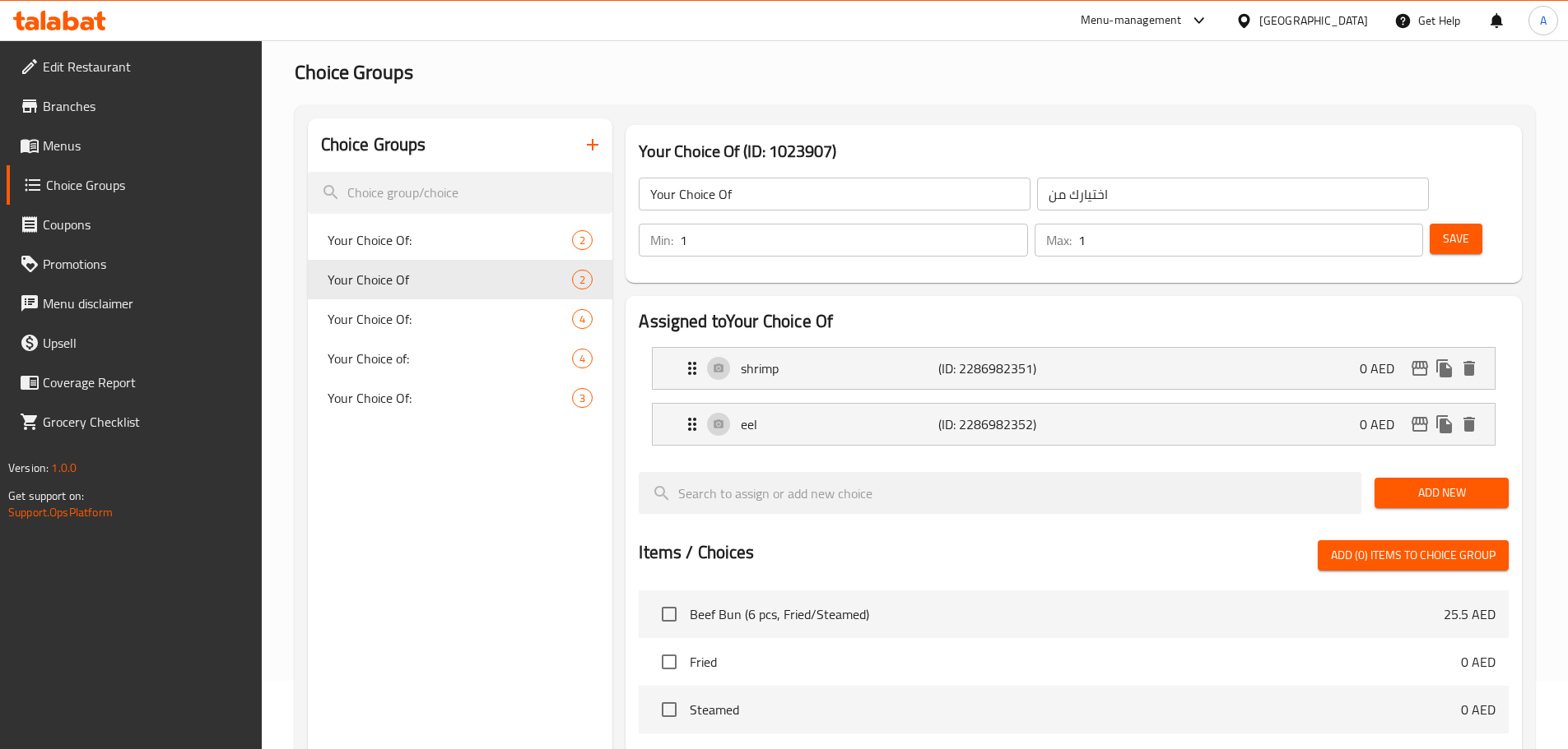
click at [1037, 192] on input "اختيارك من" at bounding box center [1232, 194] width 392 height 33
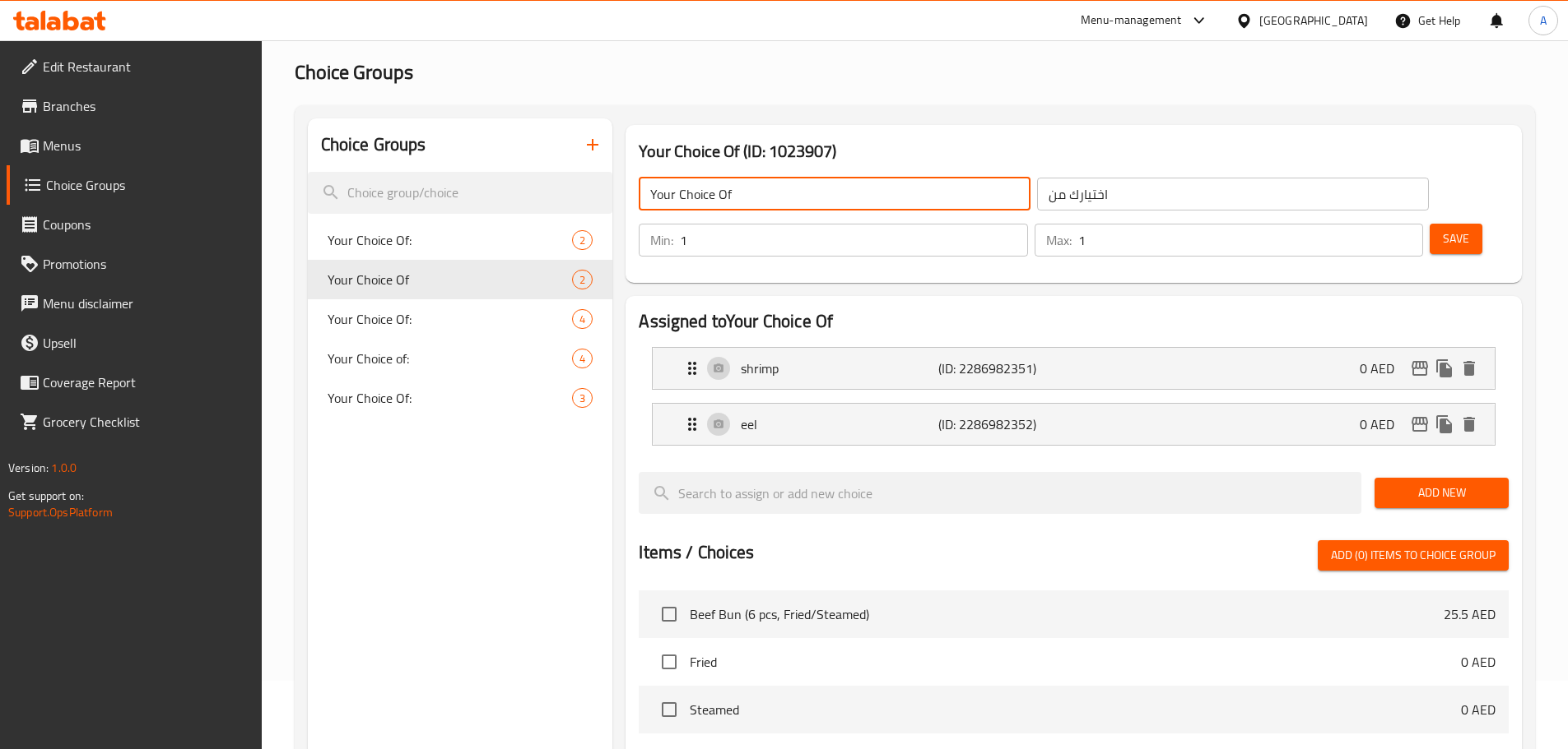
click at [859, 193] on input "Your Choice Of" at bounding box center [834, 194] width 392 height 33
click at [436, 237] on span "Your Choice Of:" at bounding box center [449, 240] width 245 height 20
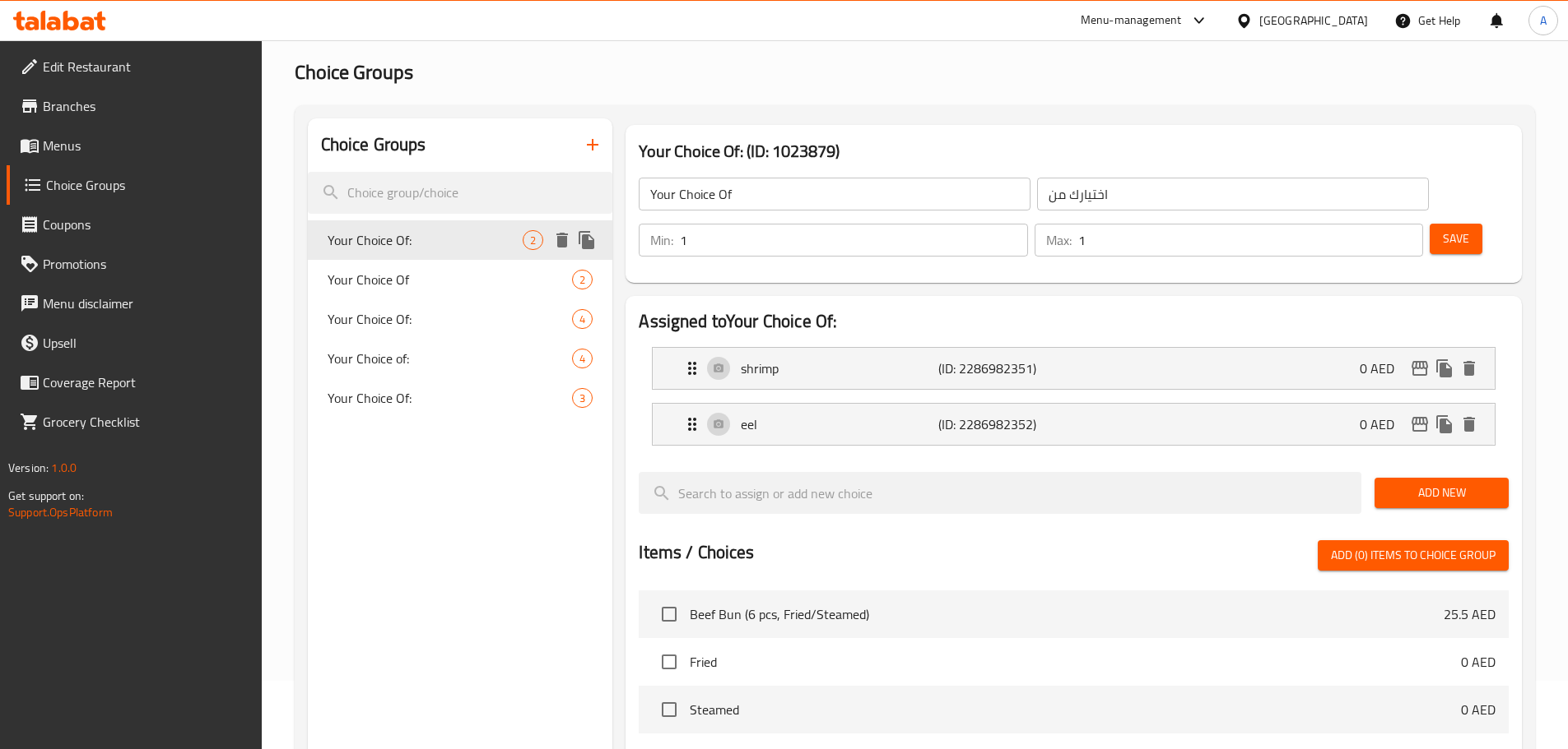
type input "Your Choice Of:"
type input "اختيارك من:"
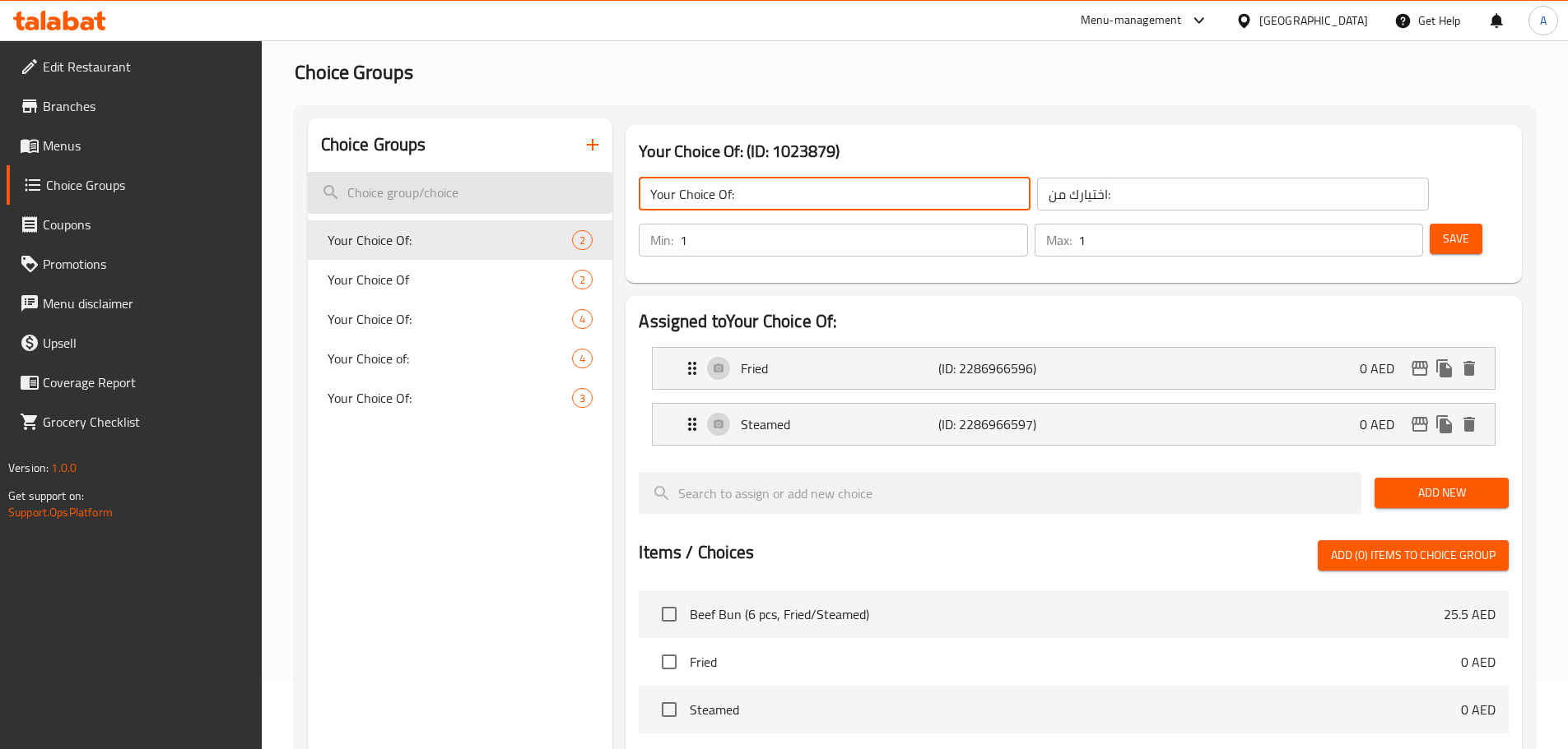
drag, startPoint x: 769, startPoint y: 191, endPoint x: 598, endPoint y: 198, distance: 171.1
click at [601, 198] on div "Choice Groups Your Choice Of: 2 Your Choice Of 2 Your Choice Of: 4 Your Choice …" at bounding box center [917, 644] width 1220 height 1051
click at [443, 275] on span "Your Choice Of" at bounding box center [425, 279] width 196 height 20
type input "Your Choice Of"
type input "اختيارك من"
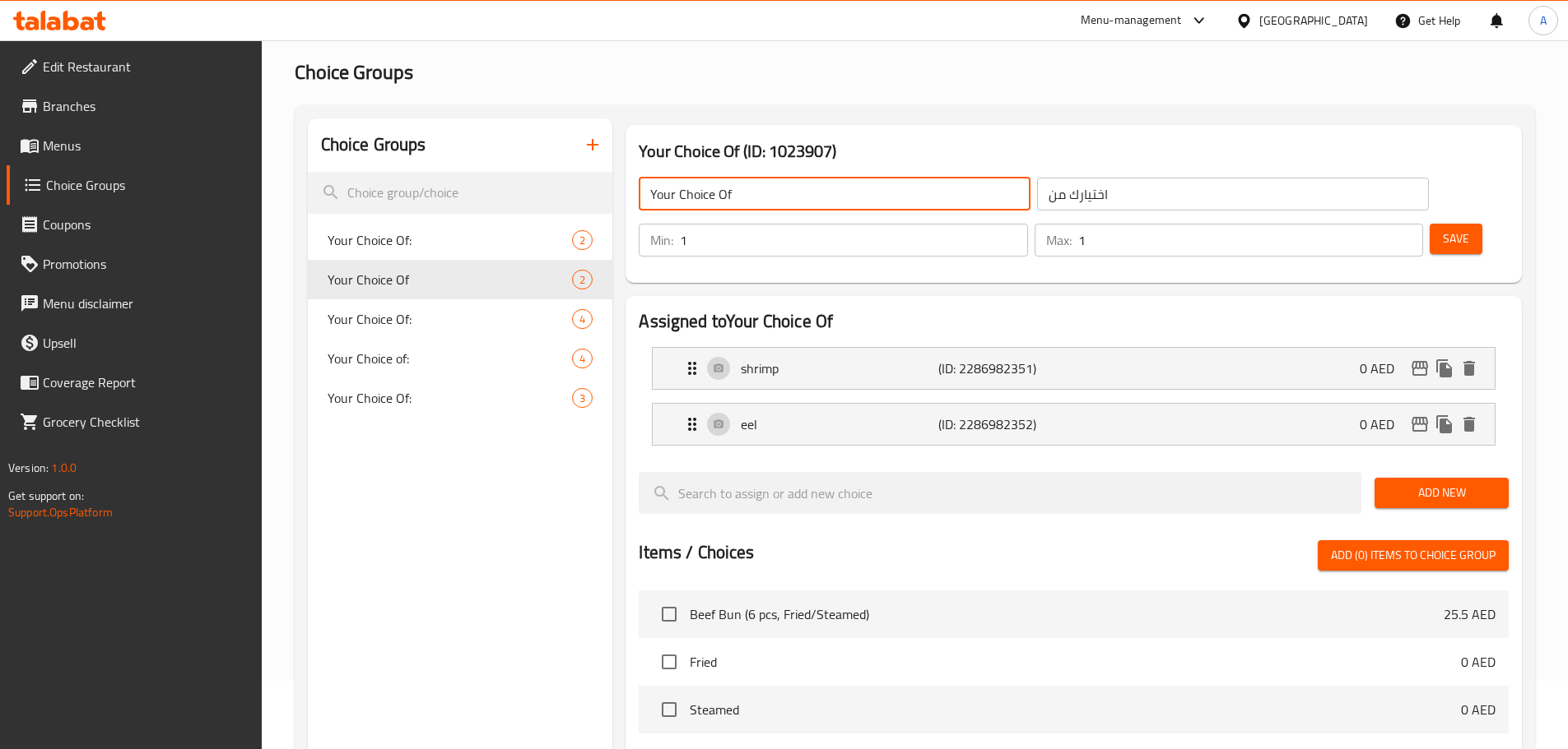
drag, startPoint x: 780, startPoint y: 191, endPoint x: 614, endPoint y: 194, distance: 166.0
click at [615, 193] on div "Your Choice Of (ID: 1023907) Your Choice Of ​ اختيارك من ​ Min: 1 ​ Max: 1 ​ Sa…" at bounding box center [1071, 644] width 916 height 1051
paste input ":"
type input "Your Choice Of:"
click at [496, 285] on span "Your Choice Of" at bounding box center [425, 279] width 196 height 20
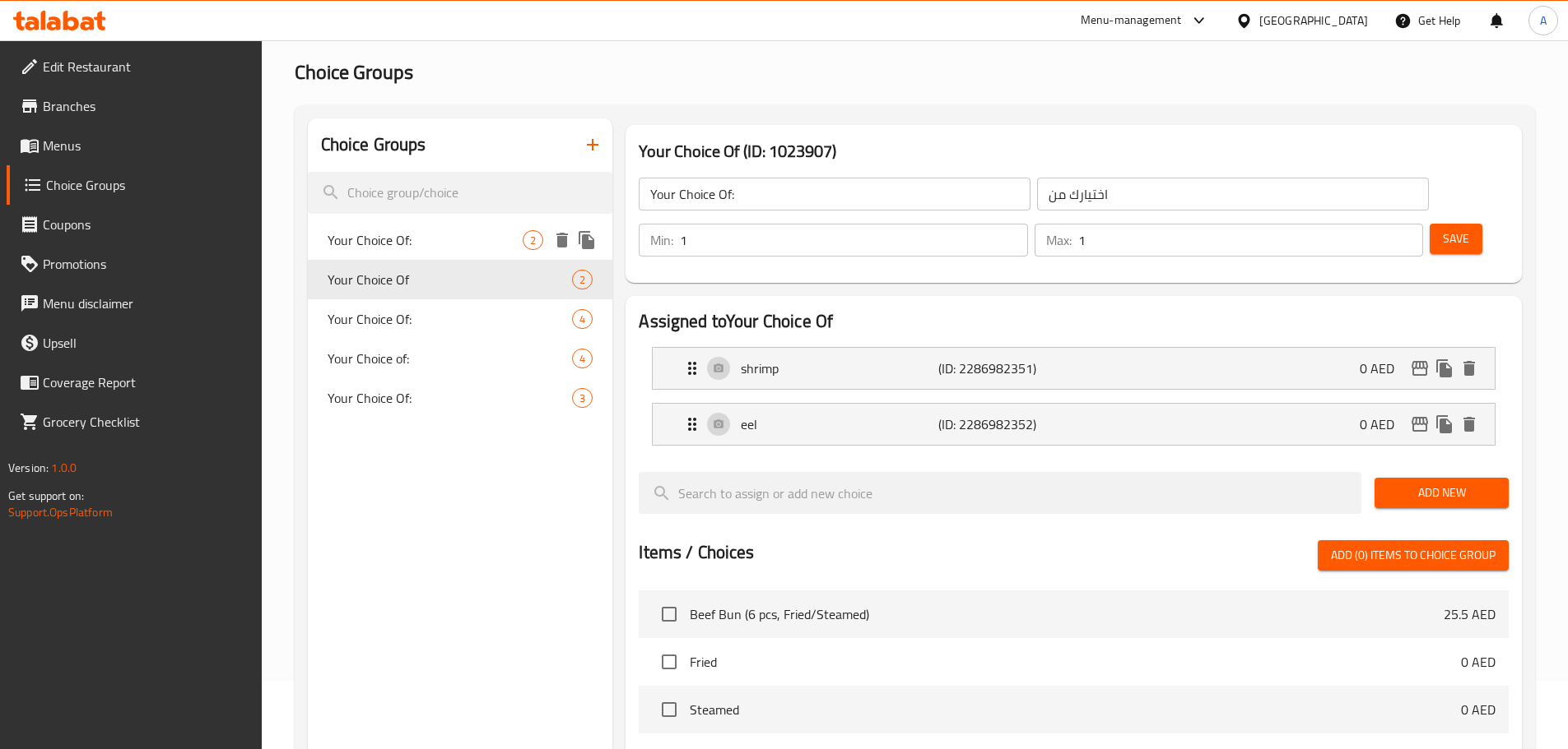
click at [499, 248] on span "Your Choice Of:" at bounding box center [425, 240] width 196 height 20
type input "اختيارك من:"
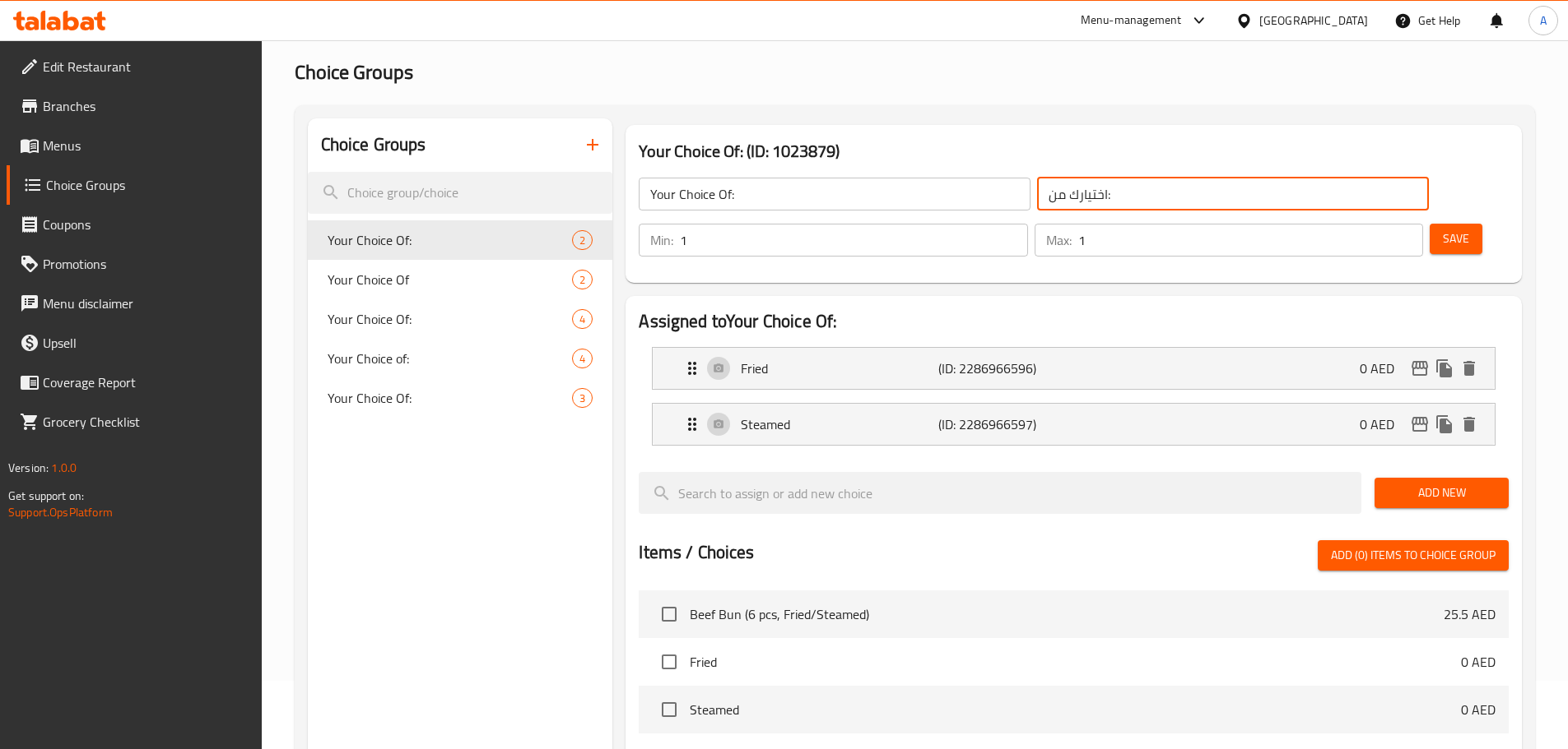
drag, startPoint x: 996, startPoint y: 206, endPoint x: 850, endPoint y: 220, distance: 146.7
click at [854, 219] on div "Your Choice Of: ​ اختيارك من: ​" at bounding box center [1034, 194] width 809 height 53
click at [464, 274] on span "Your Choice Of" at bounding box center [449, 279] width 245 height 20
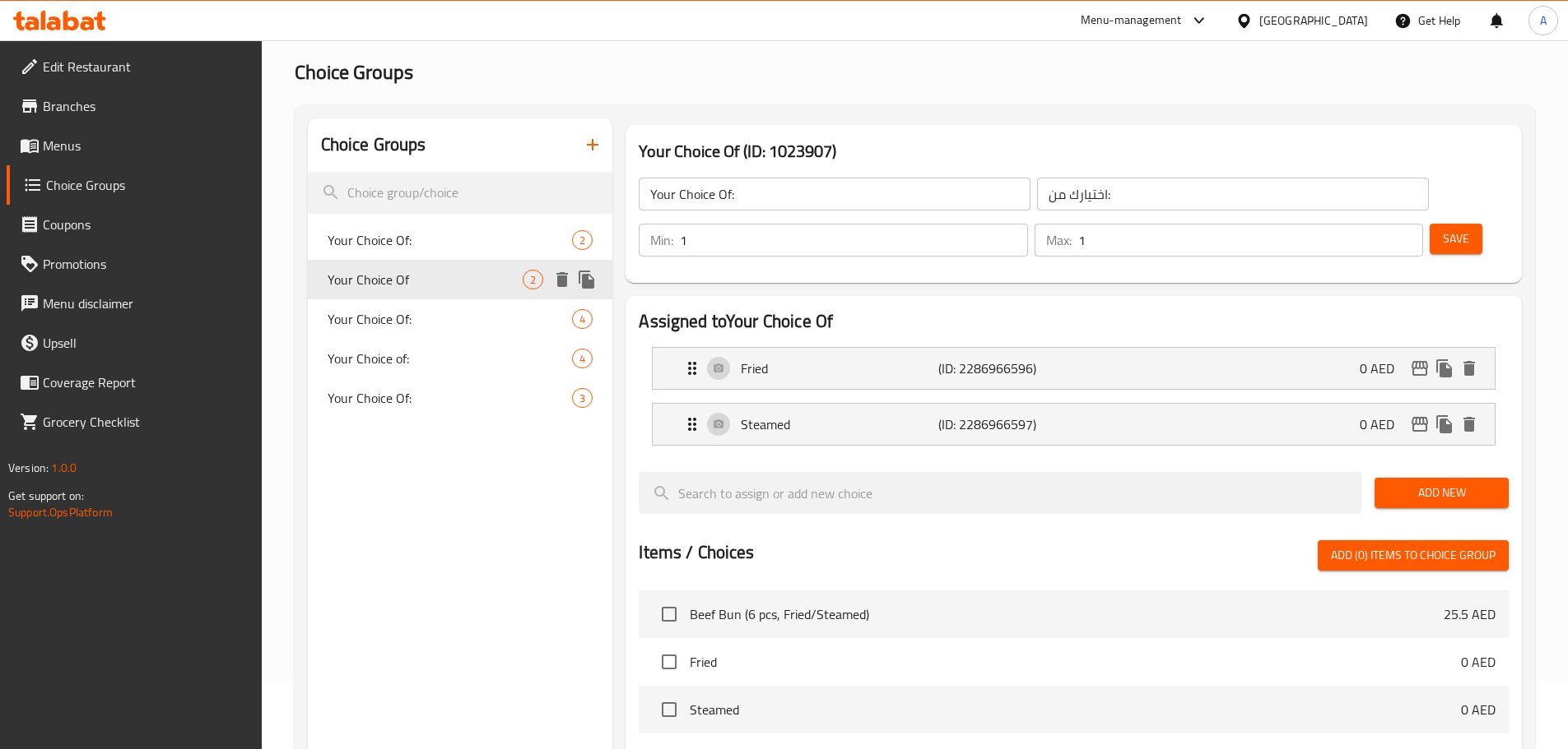
type input "Your Choice Of"
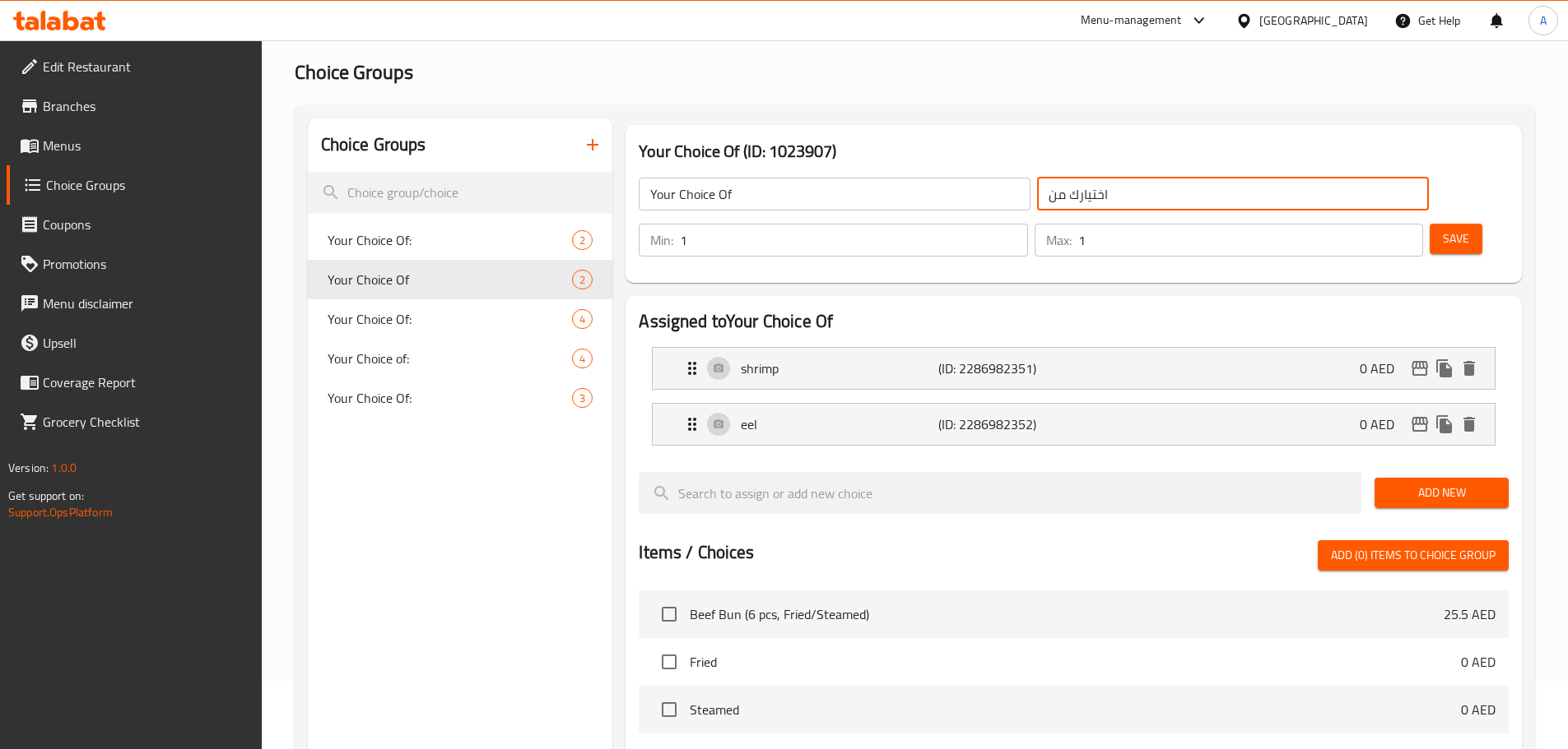
drag, startPoint x: 1056, startPoint y: 190, endPoint x: 827, endPoint y: 206, distance: 229.6
click at [827, 206] on div "Your Choice Of ​ اختيارك من ​" at bounding box center [1034, 194] width 809 height 53
paste input ":"
type input "اختيارك من:"
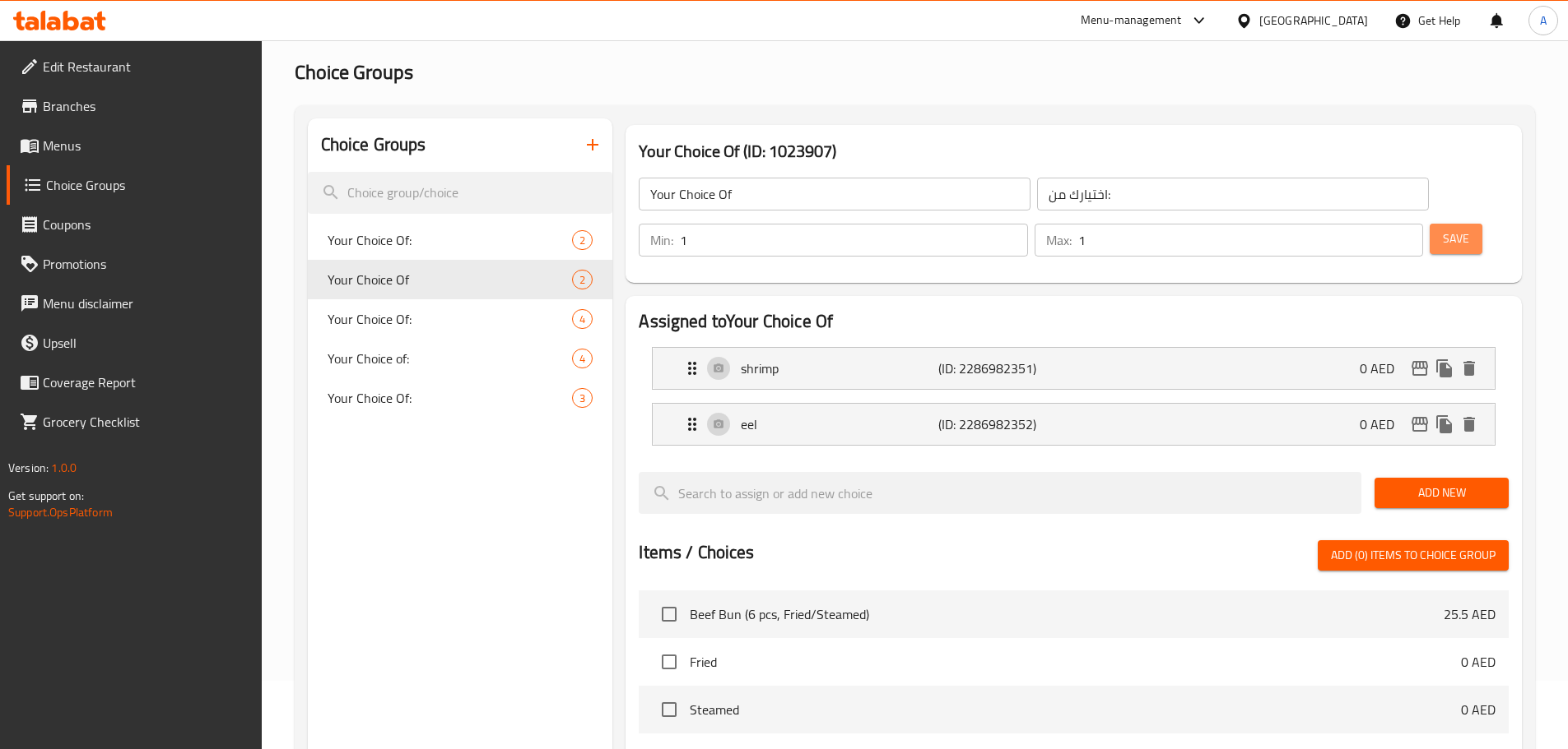
click at [1443, 229] on span "Save" at bounding box center [1456, 238] width 26 height 21
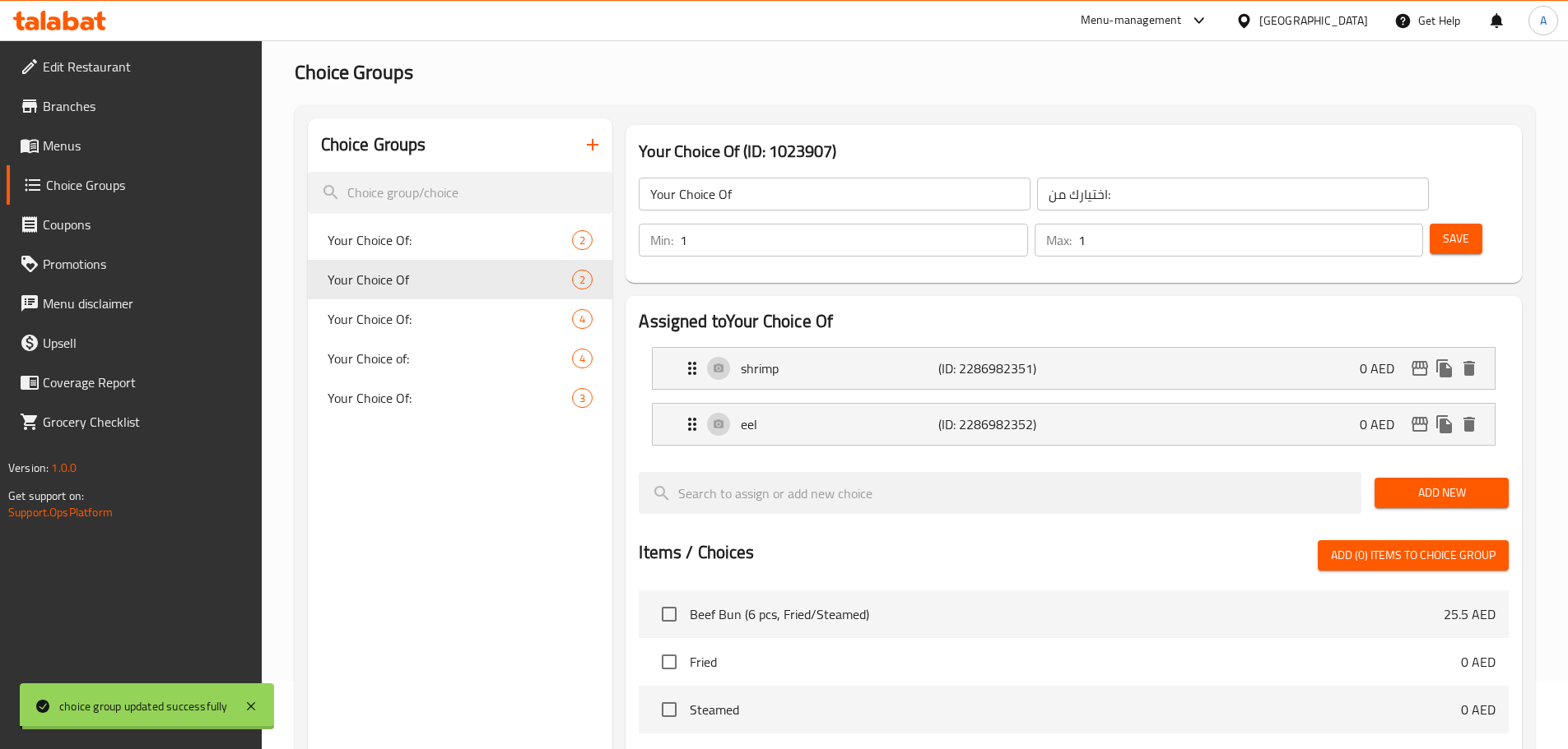
click at [420, 278] on div at bounding box center [784, 374] width 1568 height 749
click at [455, 243] on span "Your Choice Of:" at bounding box center [425, 240] width 196 height 20
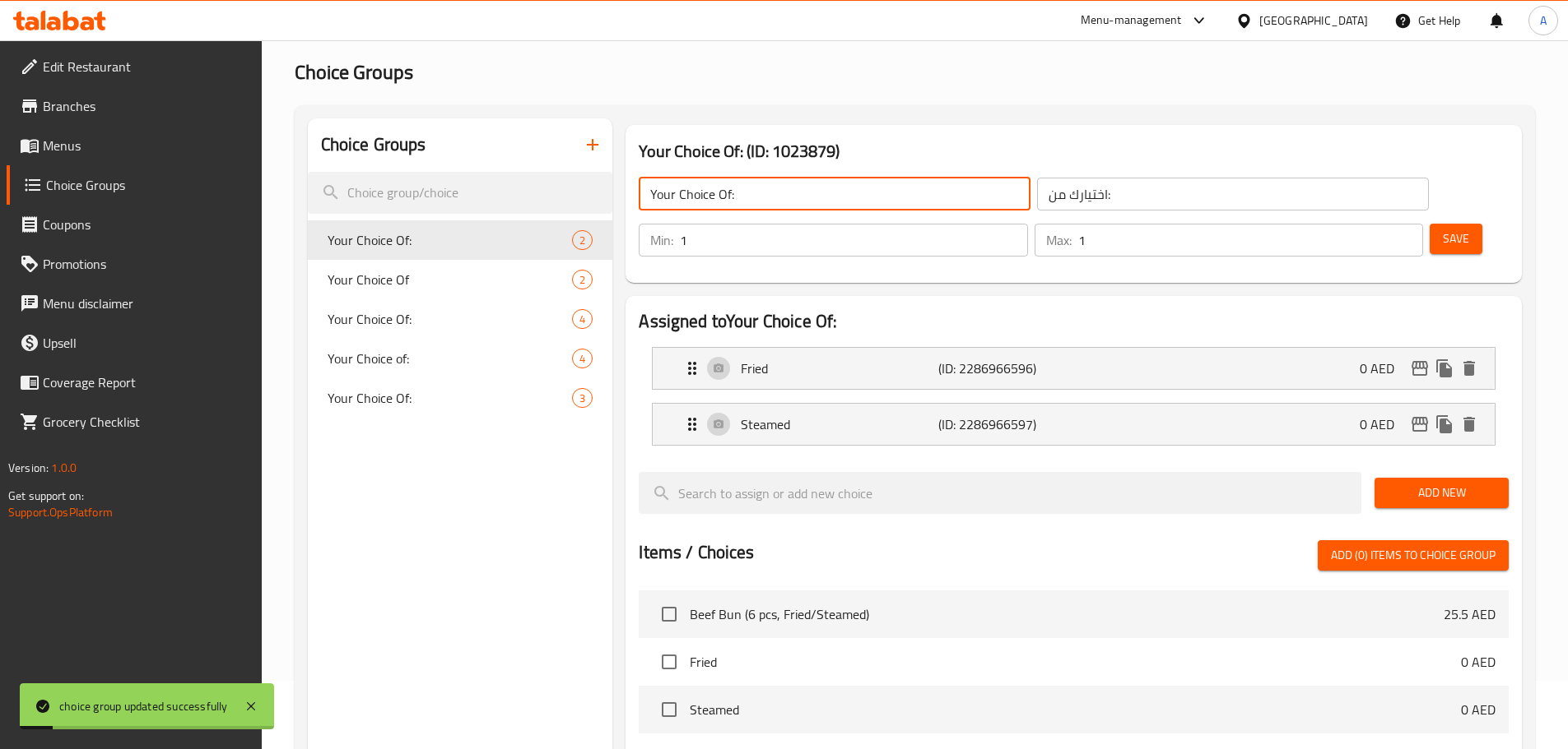
drag, startPoint x: 778, startPoint y: 199, endPoint x: 583, endPoint y: 217, distance: 195.8
click at [609, 211] on div "Choice Groups Your Choice Of: 2 Your Choice Of 2 Your Choice Of: 4 Your Choice …" at bounding box center [917, 644] width 1220 height 1051
paste input "اختيارك من"
click at [456, 293] on div "Your Choice Of 2" at bounding box center [460, 279] width 306 height 39
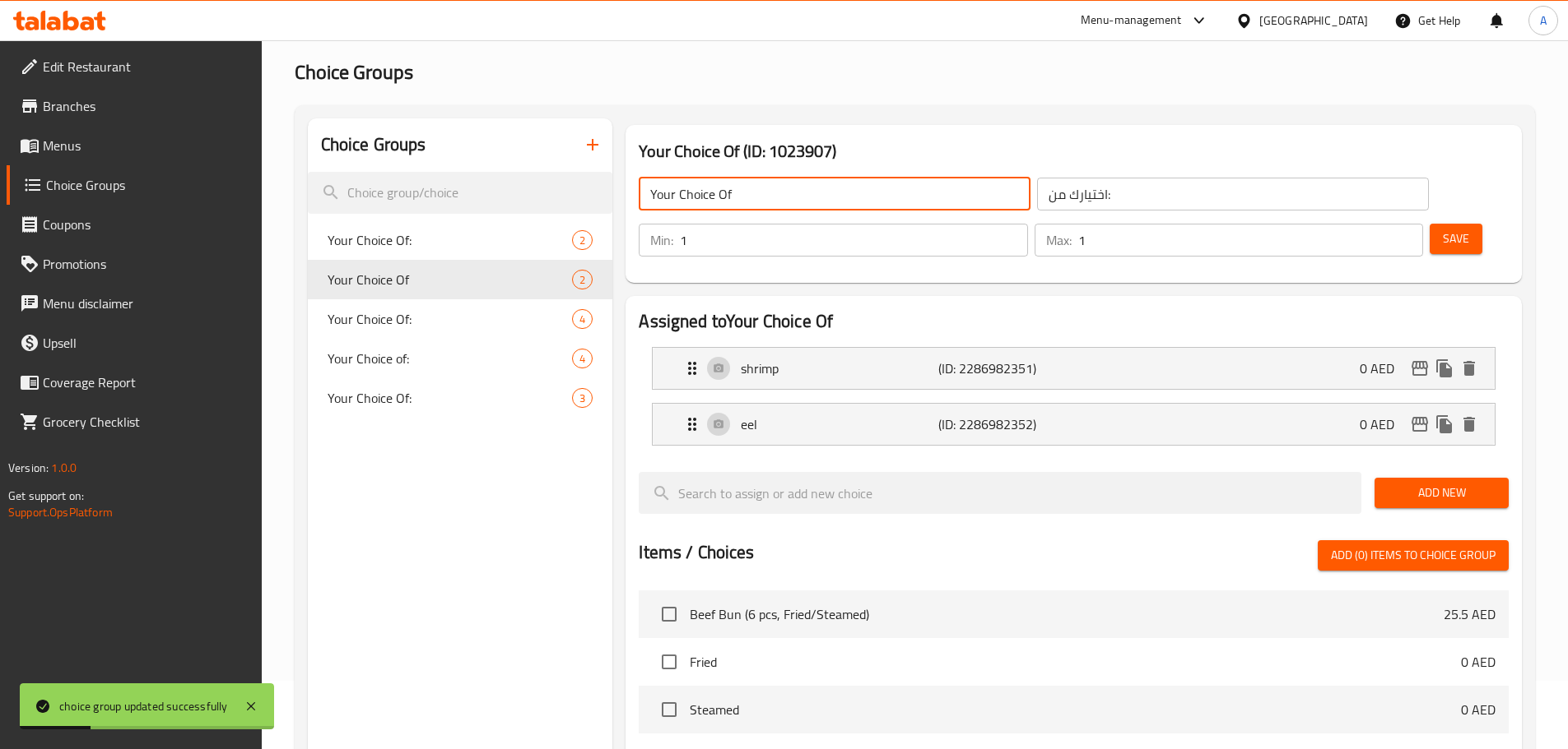
drag, startPoint x: 795, startPoint y: 201, endPoint x: 665, endPoint y: 209, distance: 130.2
click at [610, 203] on div "Choice Groups Your Choice Of: 2 Your Choice Of 2 Your Choice Of: 4 Your Choice …" at bounding box center [917, 644] width 1220 height 1051
paste input "اختيارك من:"
click at [1443, 229] on span "Save" at bounding box center [1456, 238] width 26 height 21
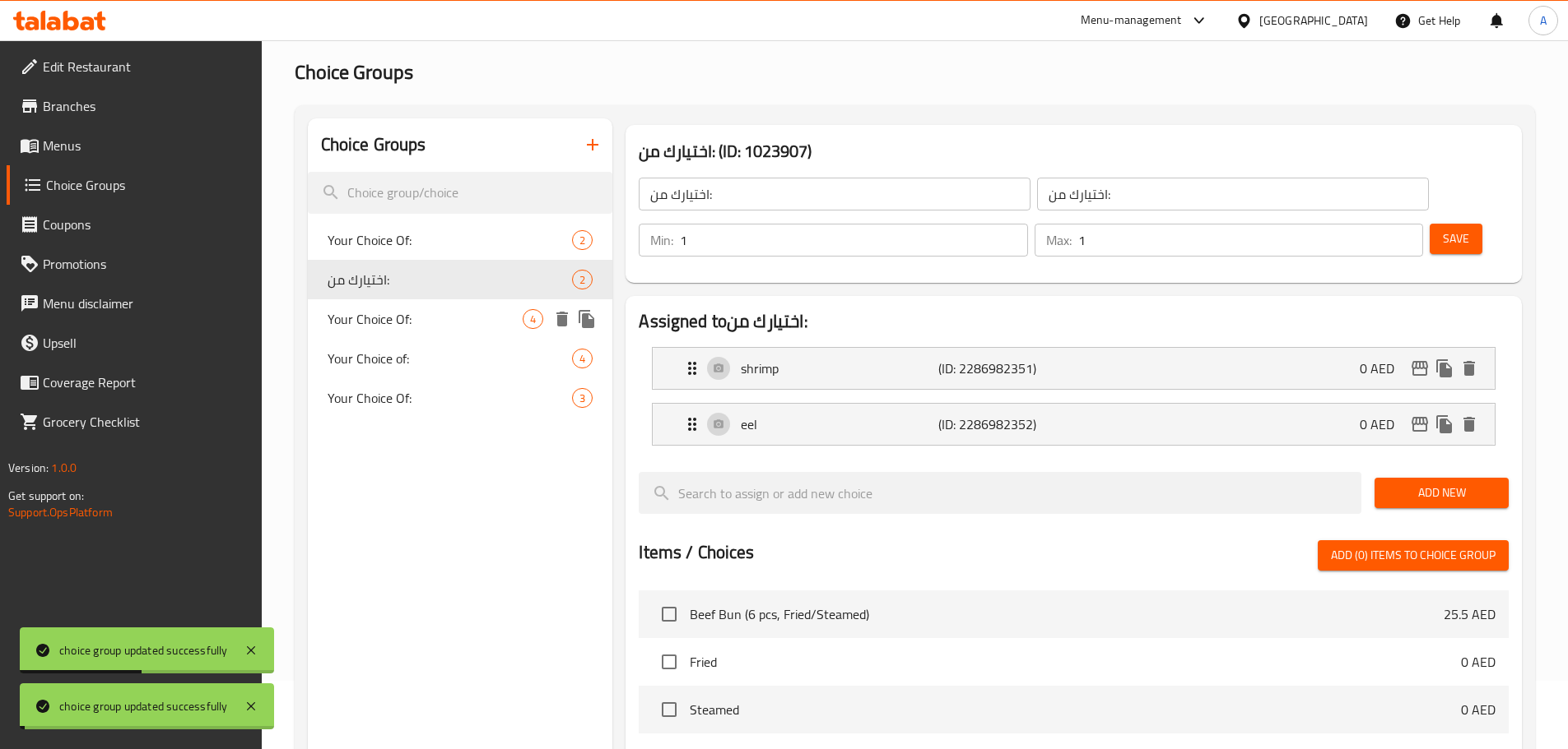
click at [442, 316] on span "Your Choice Of:" at bounding box center [425, 319] width 196 height 20
type input "Your Choice Of:"
type input "إخيتارك من:"
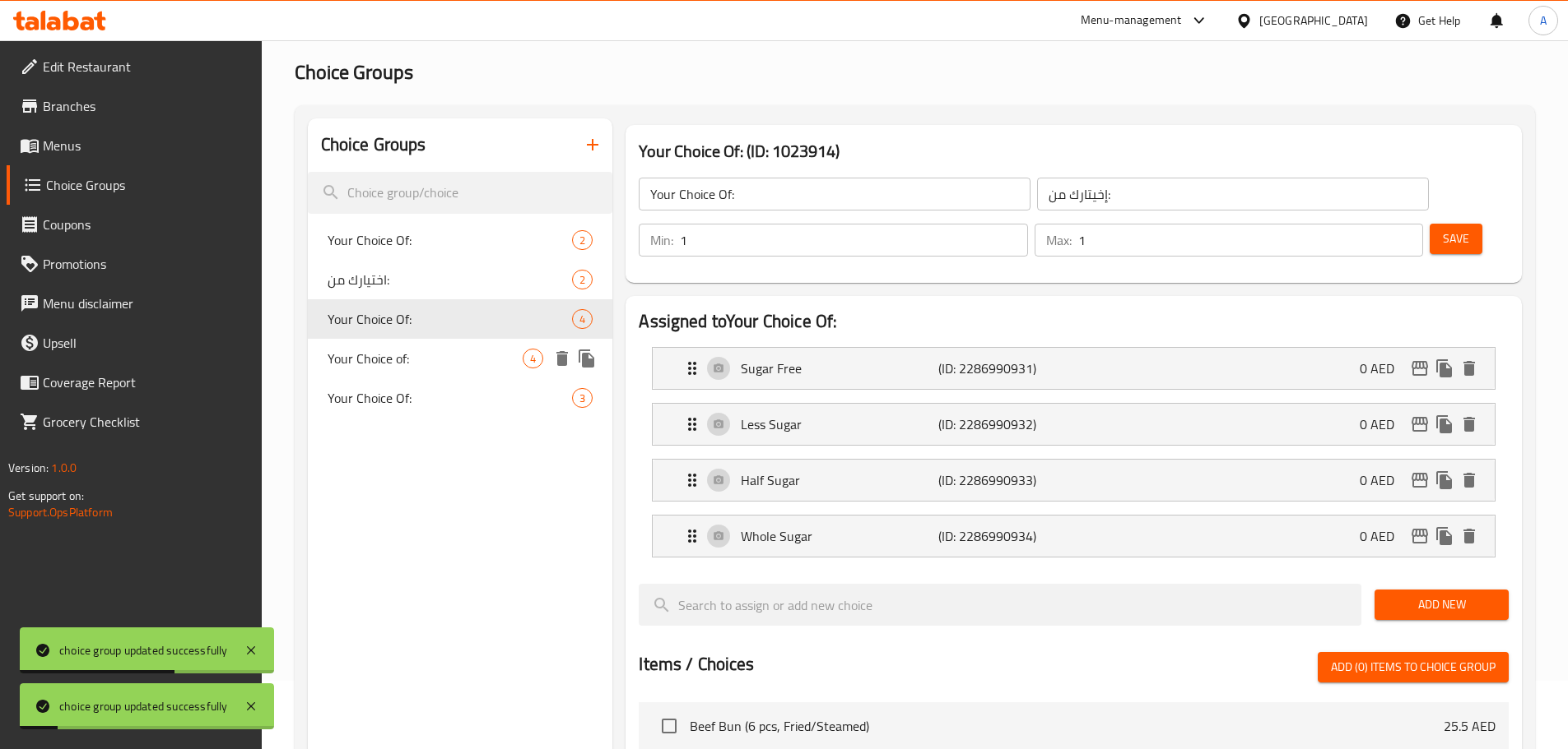
click at [444, 354] on span "Your Choice of:" at bounding box center [425, 358] width 196 height 20
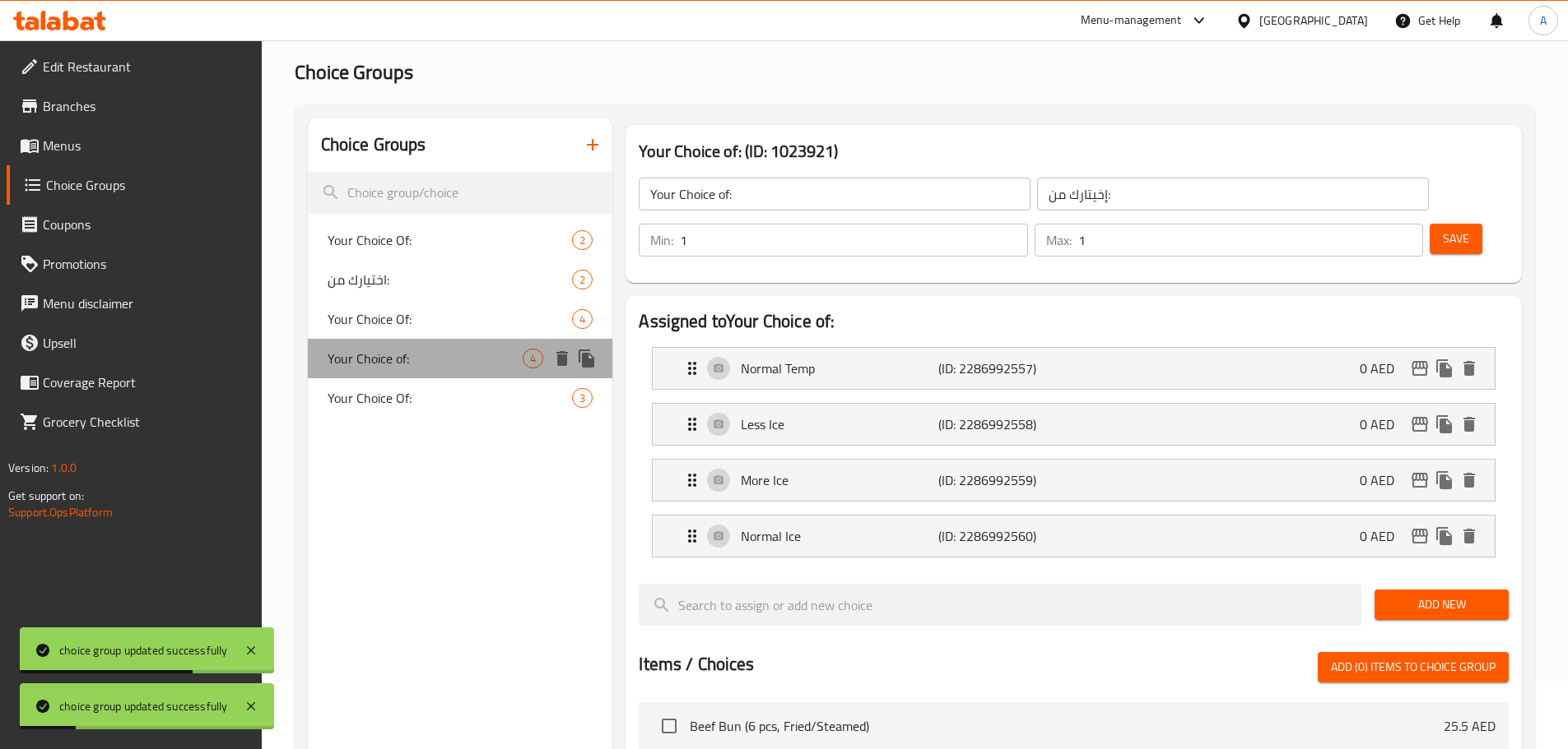
click at [449, 343] on div "Your Choice of: 4" at bounding box center [460, 358] width 306 height 39
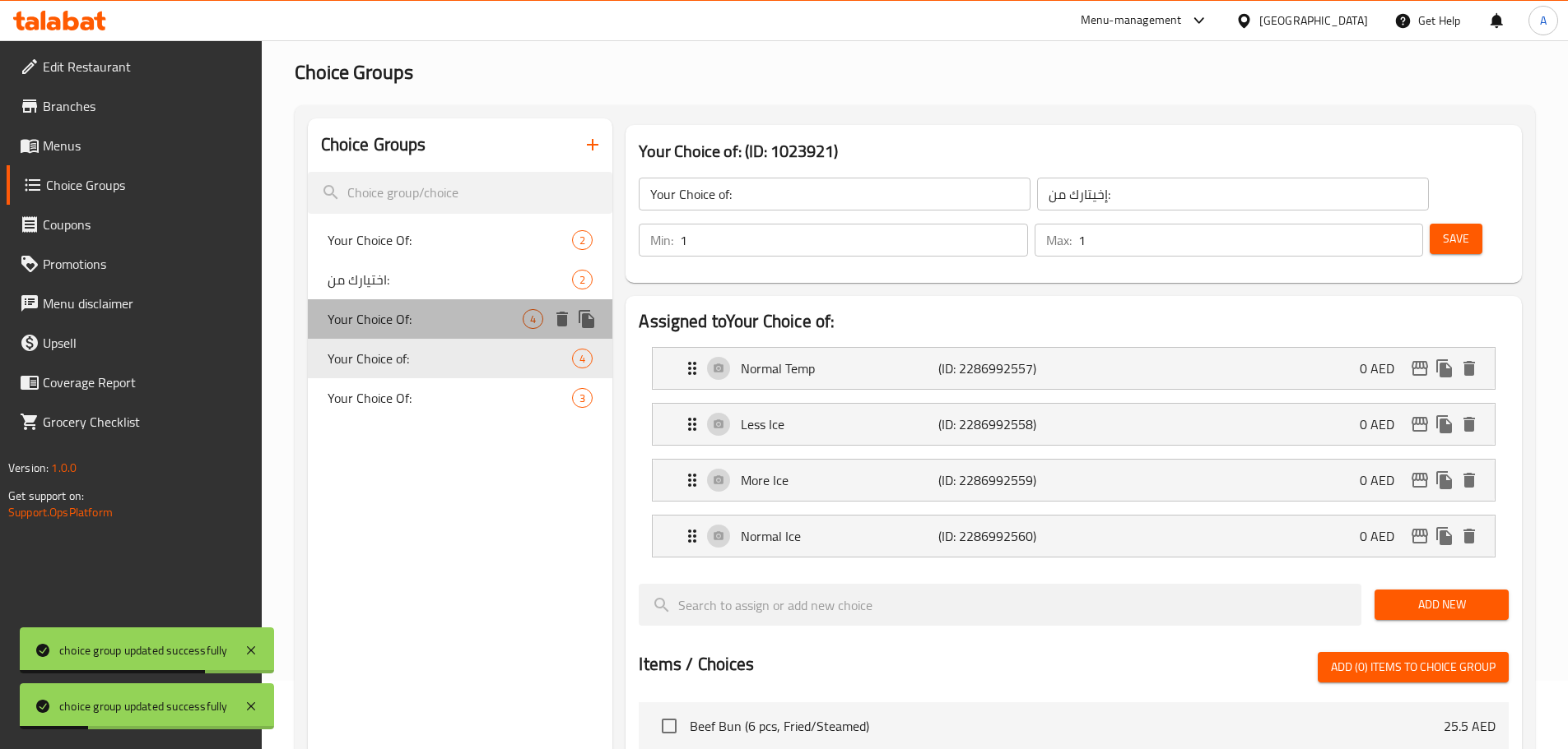
click at [452, 318] on span "Your Choice Of:" at bounding box center [425, 319] width 196 height 20
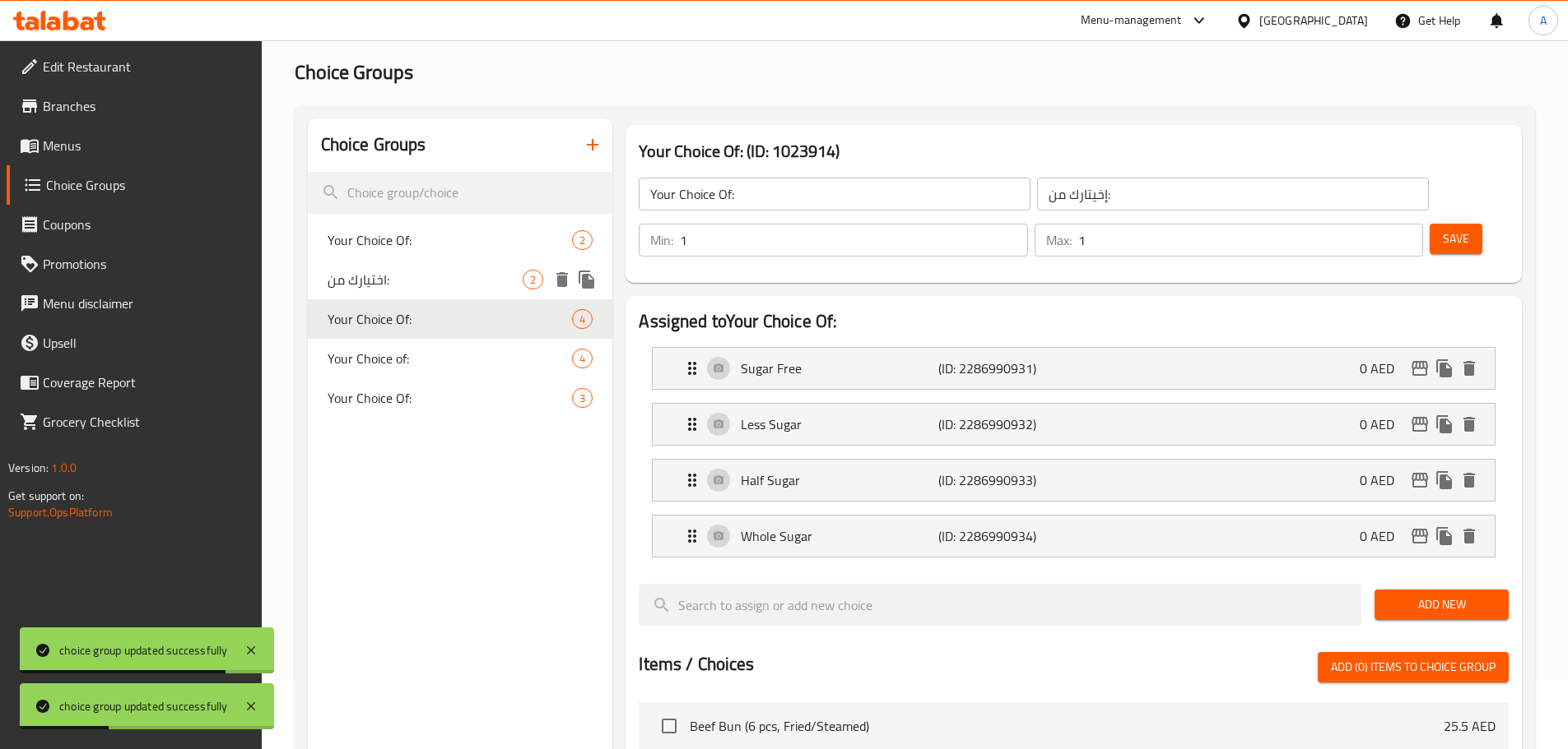
click at [462, 267] on div "اختيارك من: 2" at bounding box center [460, 279] width 306 height 39
type input "اختيارك من:"
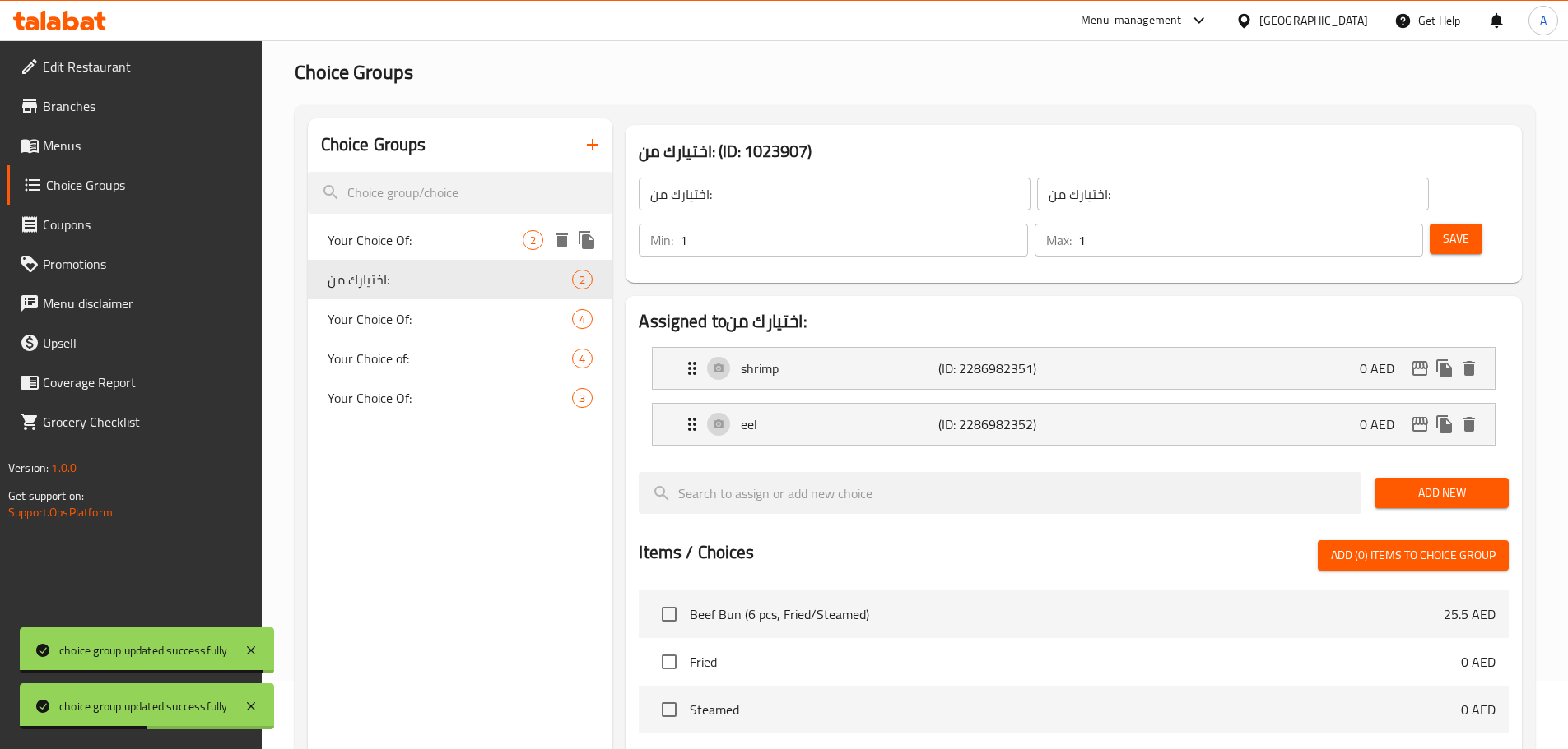
click at [459, 248] on span "Your Choice Of:" at bounding box center [425, 240] width 196 height 20
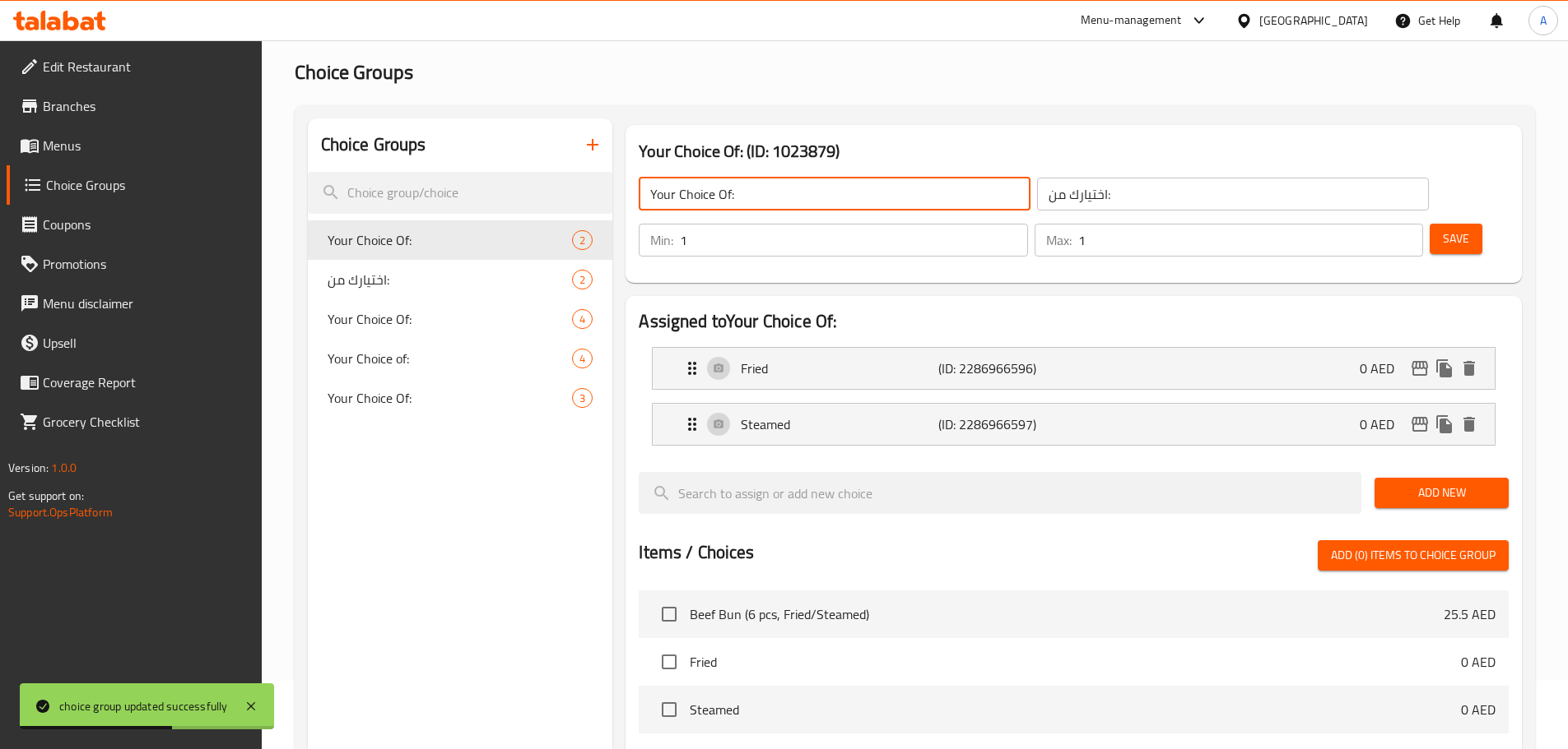
drag, startPoint x: 730, startPoint y: 198, endPoint x: 462, endPoint y: 232, distance: 270.1
click at [551, 199] on div "Choice Groups Your Choice Of: 2 اختيارك من: 2 Your Choice Of: 4 Your Choice of:…" at bounding box center [917, 644] width 1220 height 1051
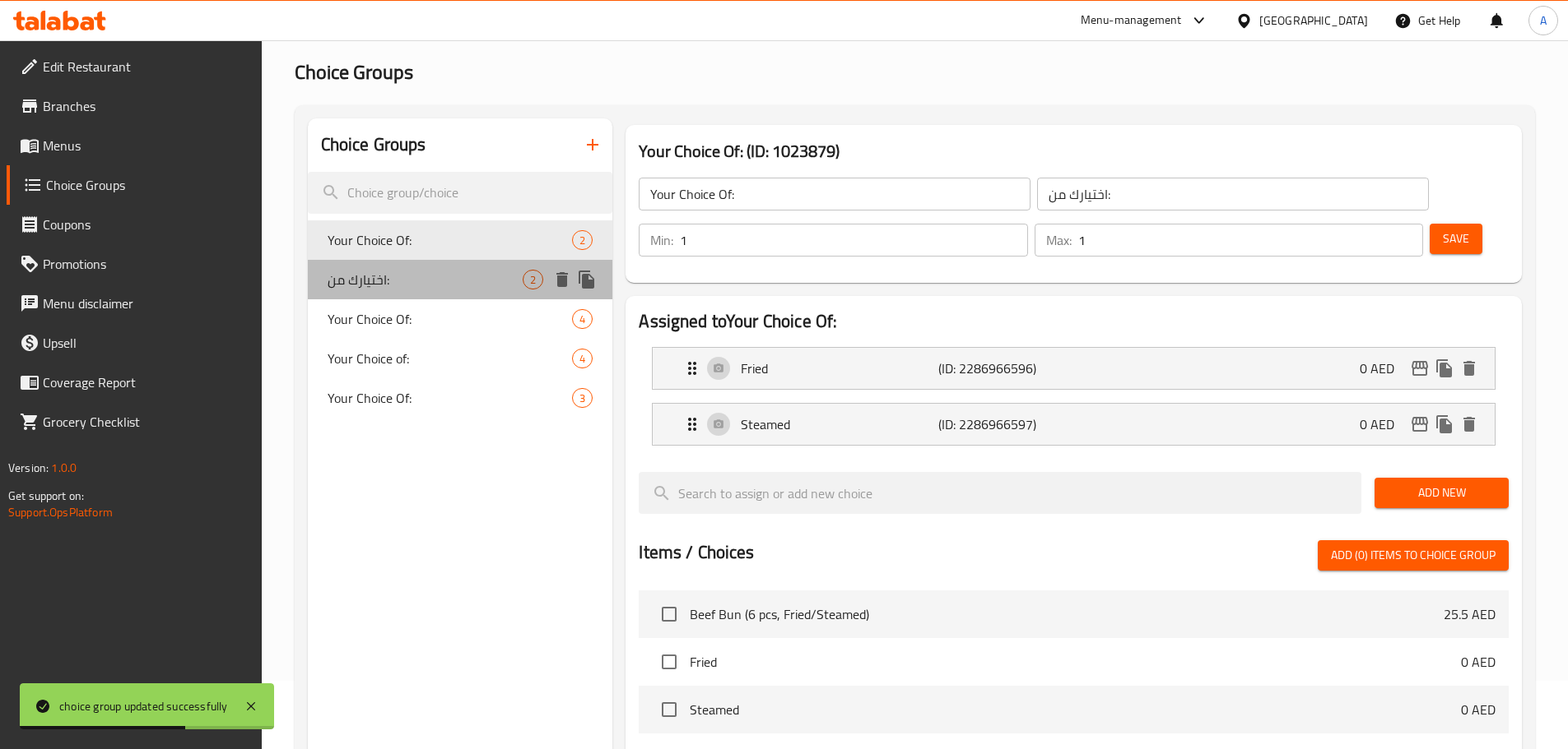
click at [400, 278] on span "اختيارك من:" at bounding box center [425, 279] width 196 height 20
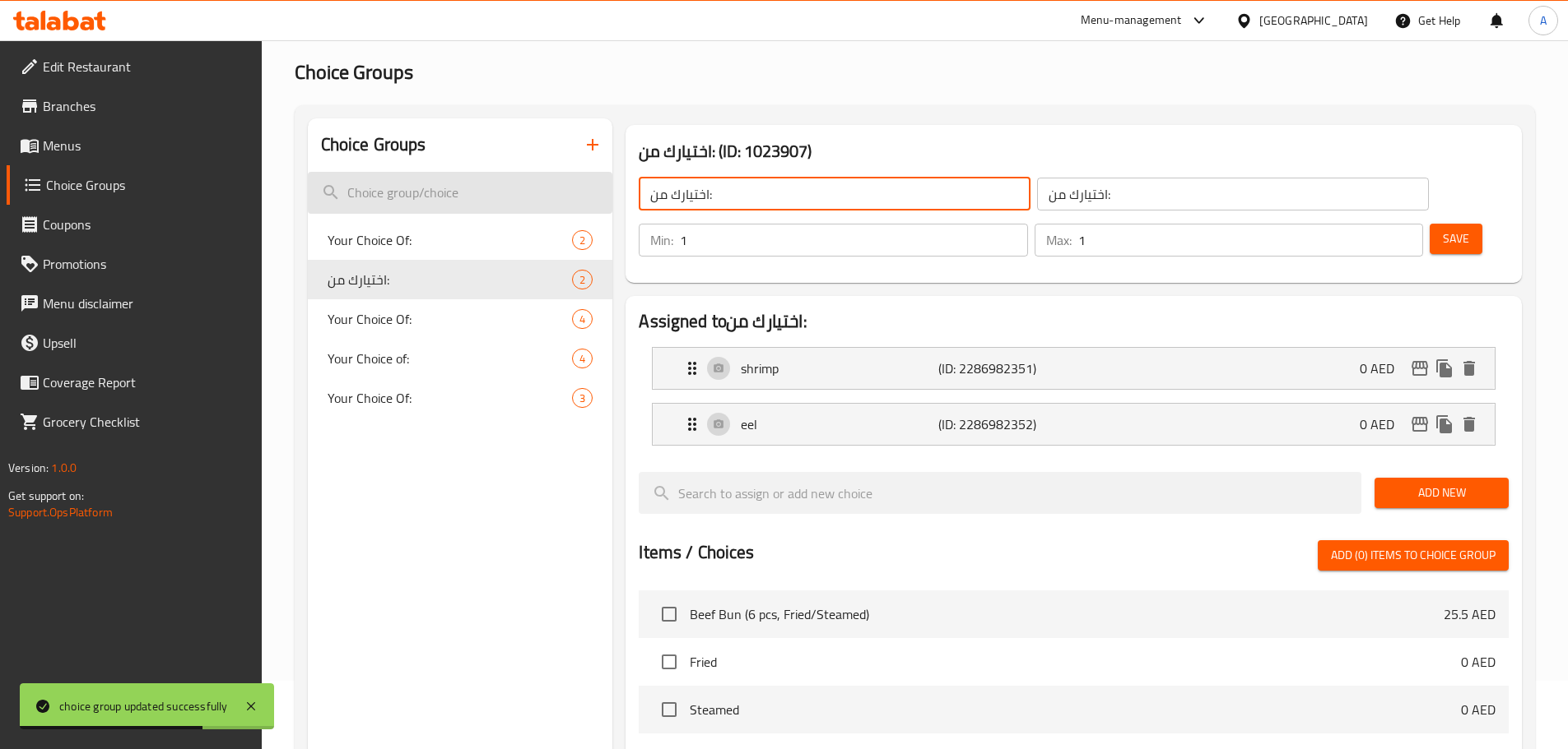
drag, startPoint x: 741, startPoint y: 183, endPoint x: 585, endPoint y: 198, distance: 156.7
click at [587, 198] on div "Choice Groups Your Choice Of: 2 اختيارك من: 2 Your Choice Of: 4 Your Choice of:…" at bounding box center [917, 644] width 1220 height 1051
paste input "Your Choice Of"
type input "Your Choice Of:"
click at [1037, 196] on input "اختيارك من:" at bounding box center [1232, 194] width 392 height 33
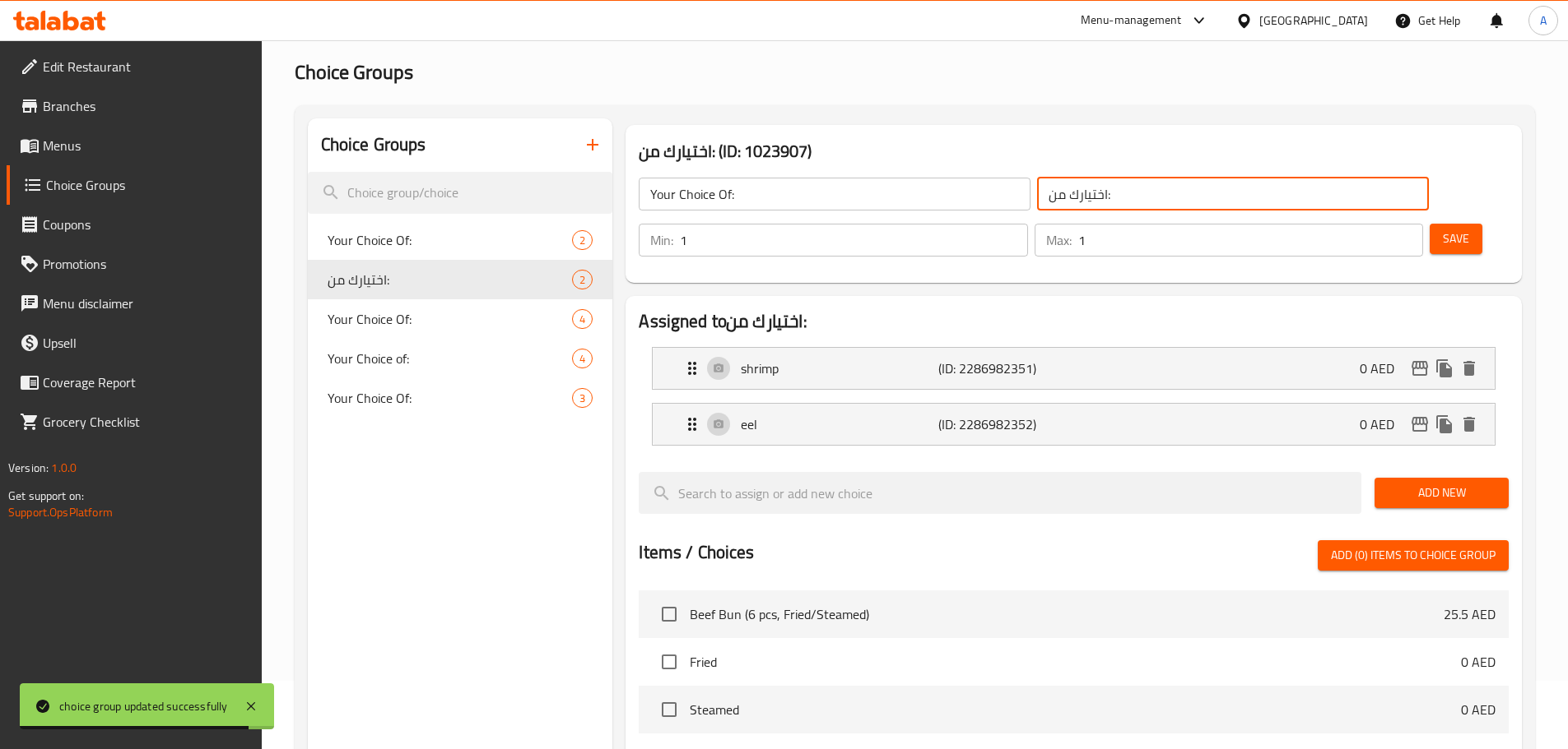
drag, startPoint x: 973, startPoint y: 196, endPoint x: 1092, endPoint y: 196, distance: 119.0
click at [1037, 196] on input "اختيارك من:" at bounding box center [1232, 194] width 392 height 33
click at [1443, 229] on span "Save" at bounding box center [1456, 238] width 26 height 21
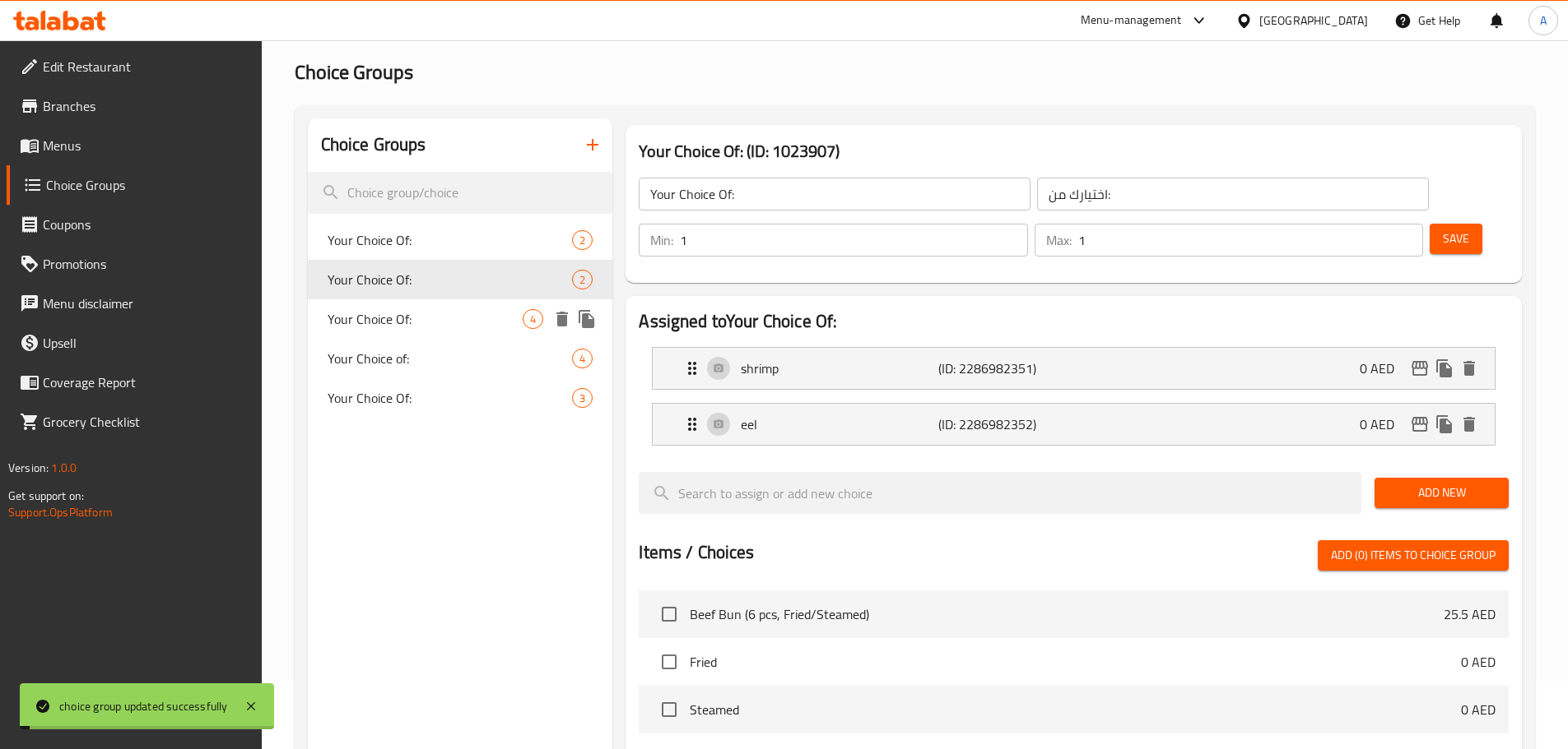
click at [384, 318] on span "Your Choice Of:" at bounding box center [425, 319] width 196 height 20
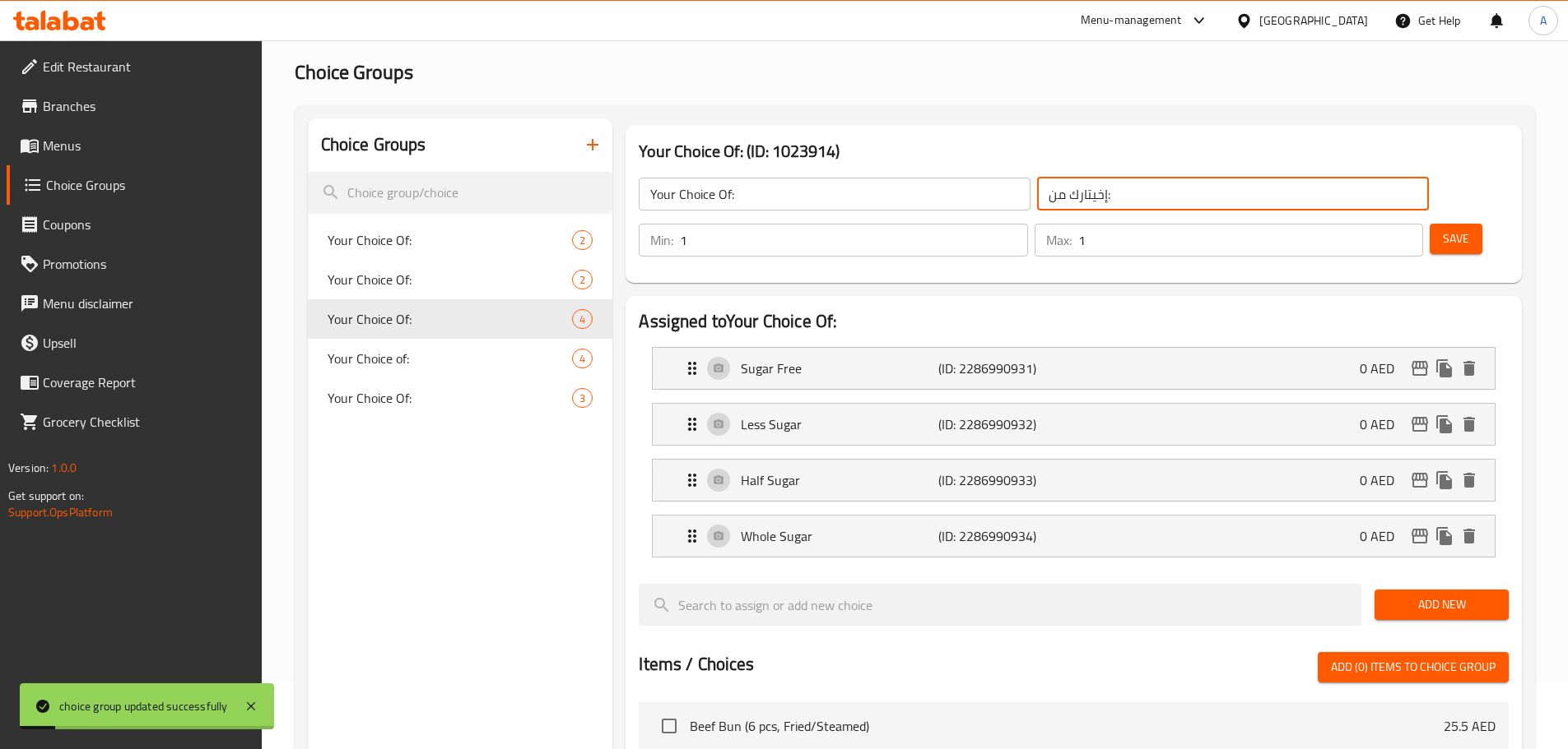
click at [1037, 193] on input "إخيتارك من:" at bounding box center [1232, 194] width 392 height 33
paste input "ختي"
type input "اختيارك من:"
click at [1443, 229] on span "Save" at bounding box center [1456, 238] width 26 height 21
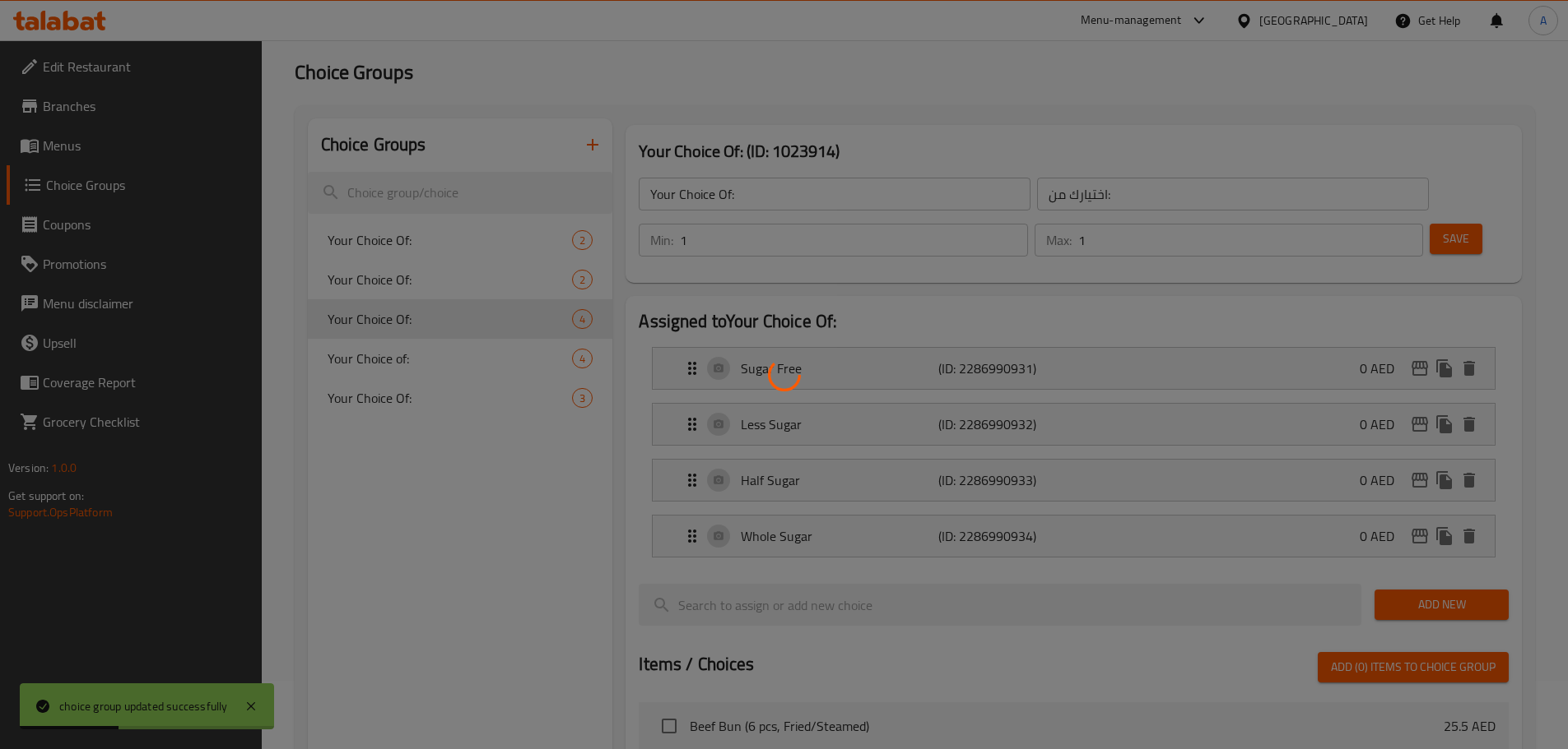
click at [457, 364] on div at bounding box center [784, 374] width 1568 height 749
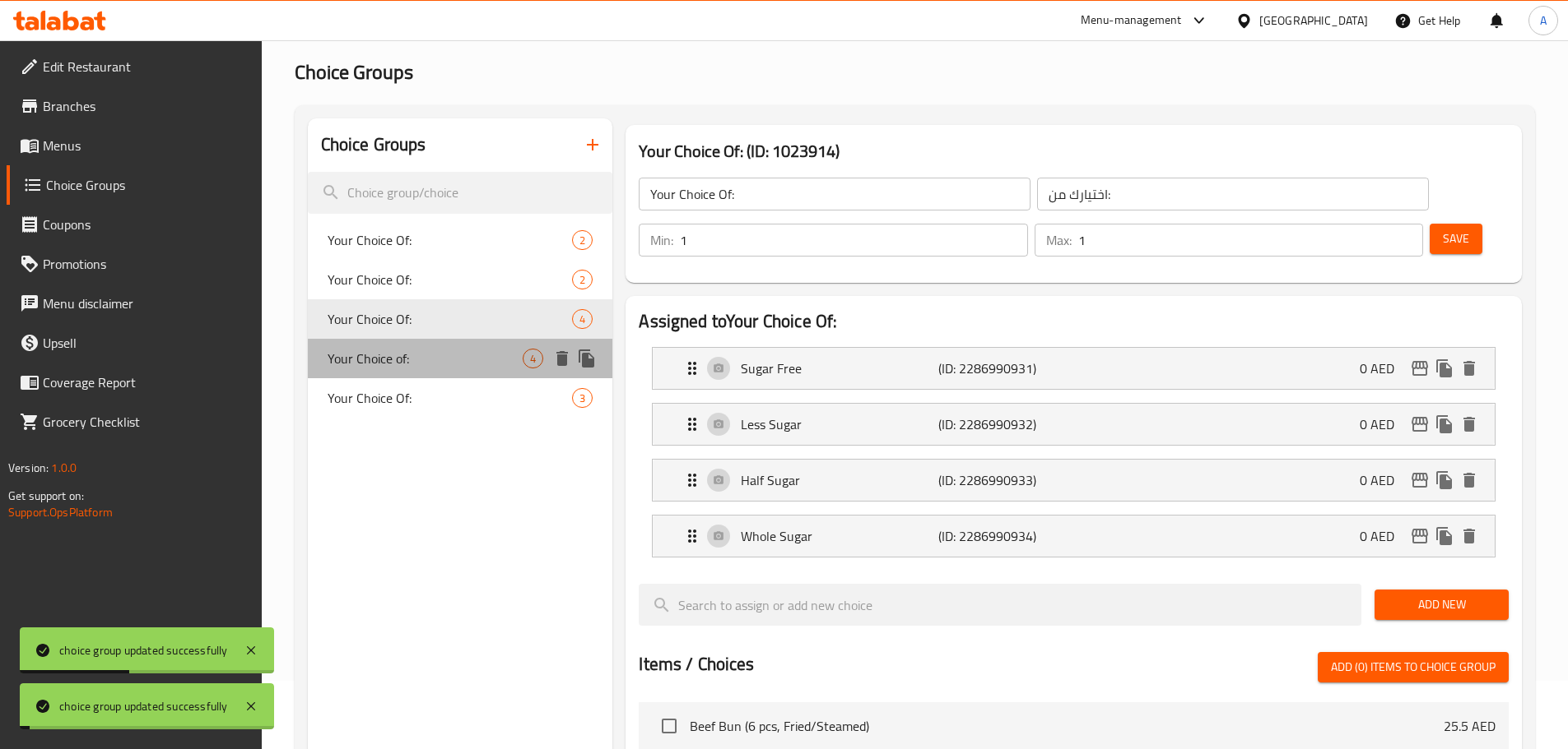
click at [438, 362] on span "Your Choice of:" at bounding box center [425, 358] width 196 height 20
type input "Your Choice of:"
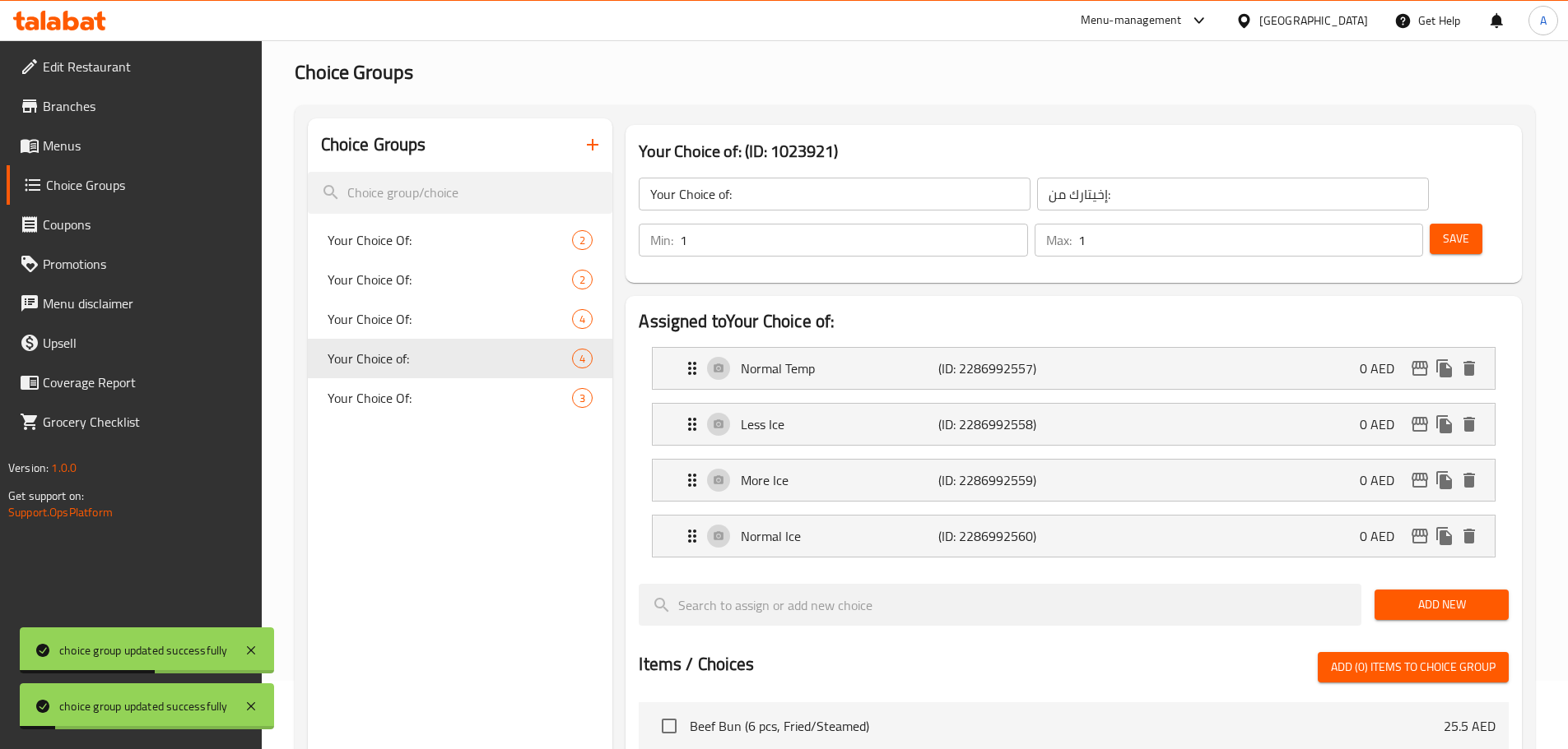
click at [1037, 190] on input "إخيتارك من:" at bounding box center [1232, 194] width 392 height 33
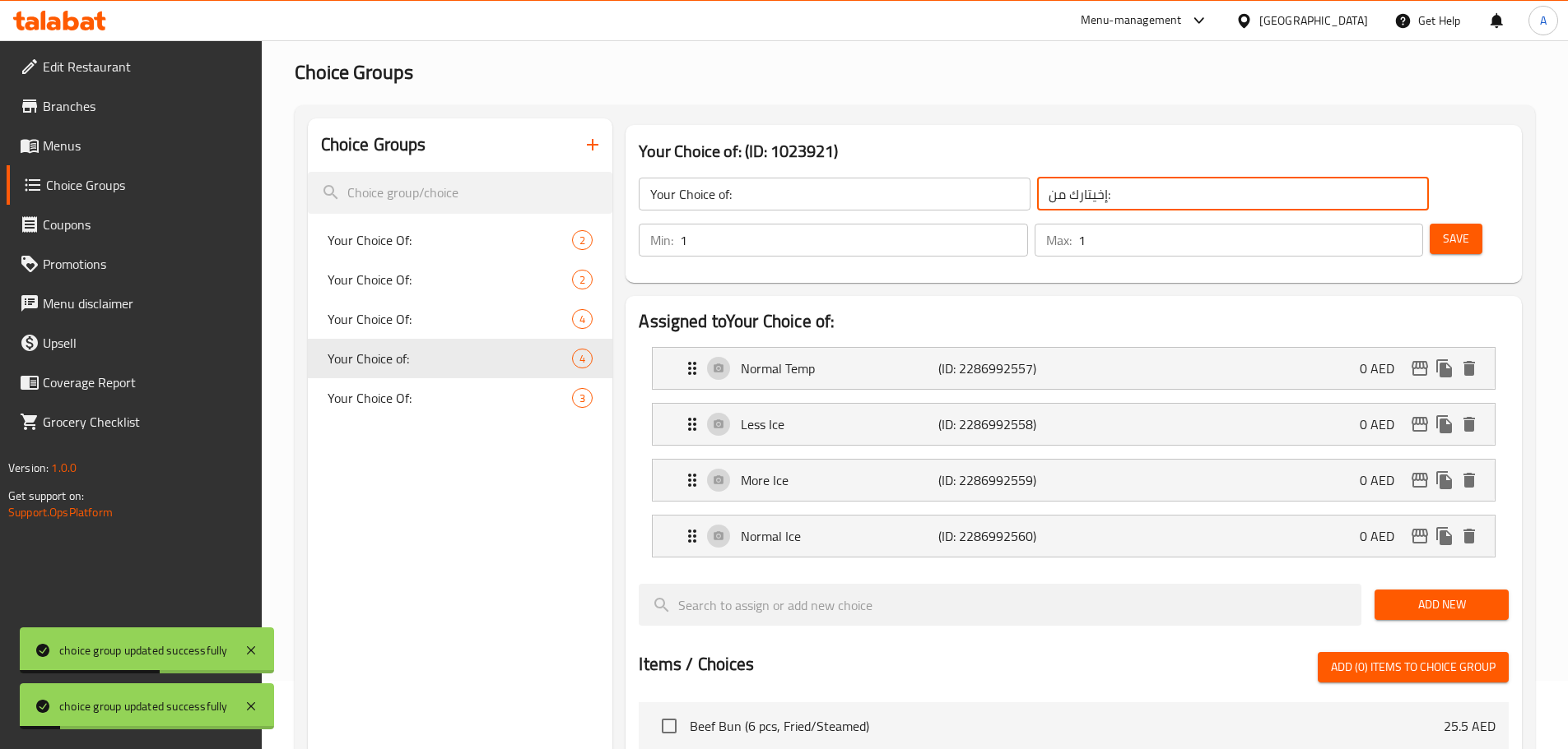
click at [1037, 190] on input "إخيتارك من:" at bounding box center [1232, 194] width 392 height 33
paste input "ختي"
type input "اختيارك من:"
click at [1442, 224] on button "Save" at bounding box center [1456, 238] width 53 height 30
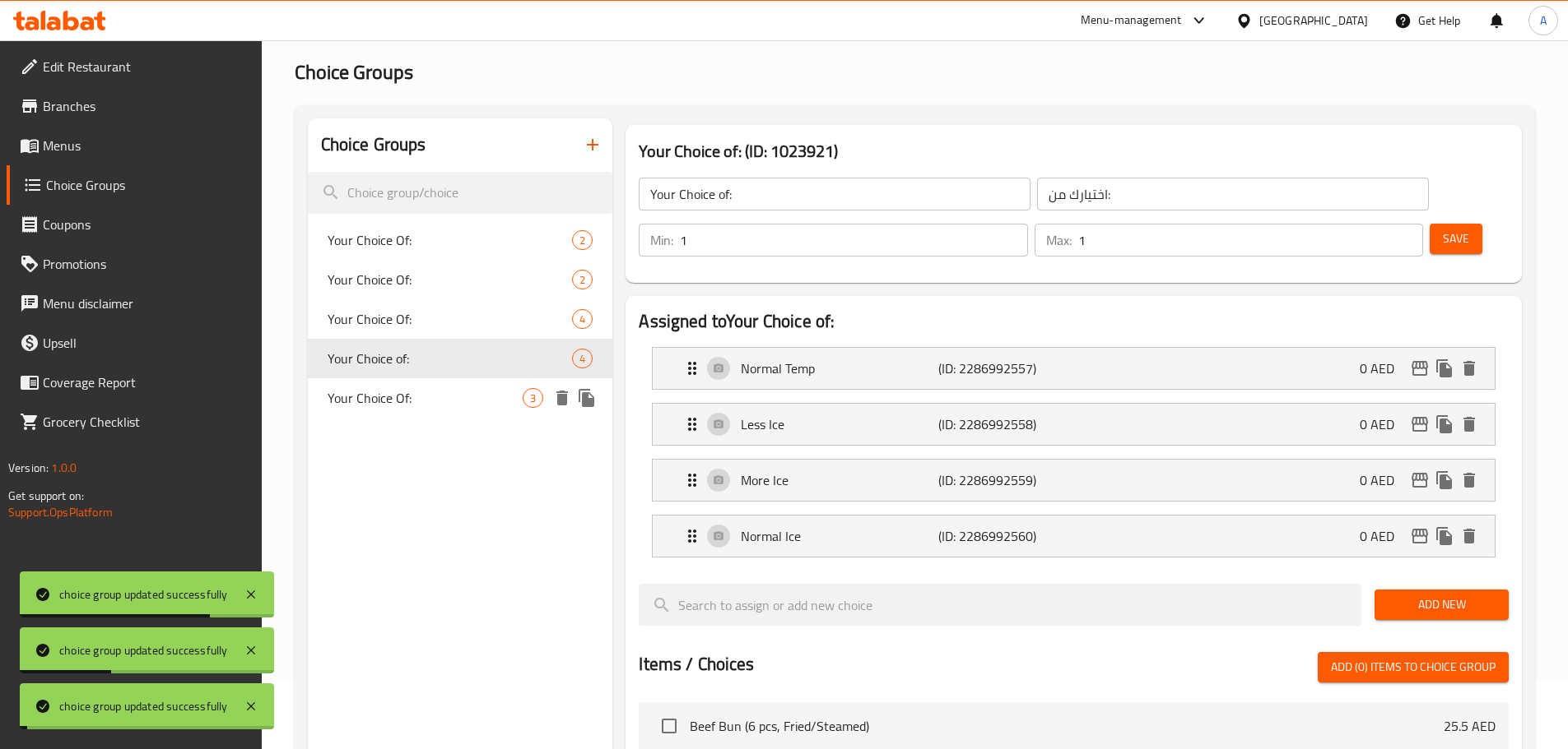
click at [362, 392] on span "Your Choice Of:" at bounding box center [425, 398] width 196 height 20
type input "Your Choice Of:"
type input "إختيارك من:"
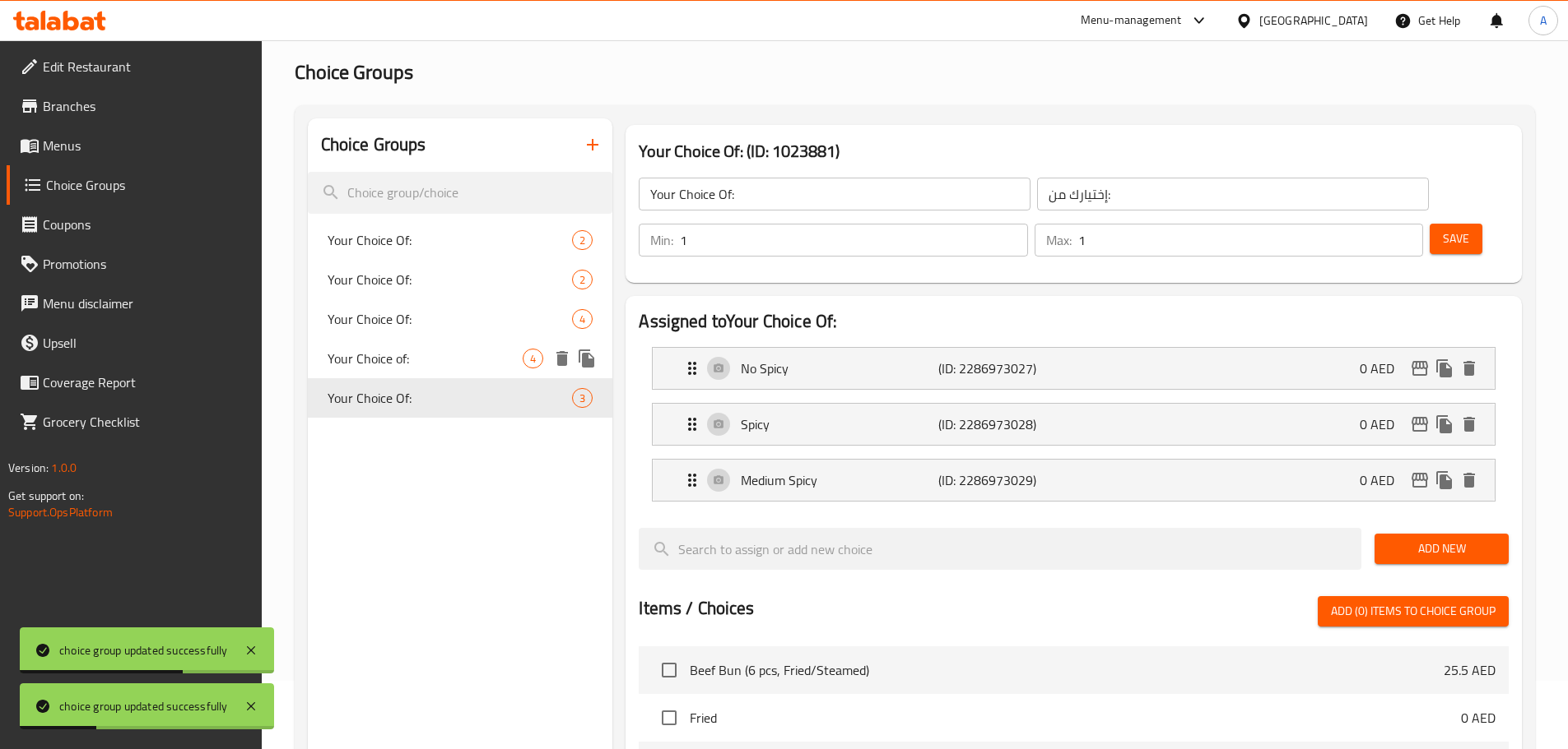
click at [448, 356] on span "Your Choice of:" at bounding box center [425, 358] width 196 height 20
type input "Your Choice of:"
type input "اختيارك من:"
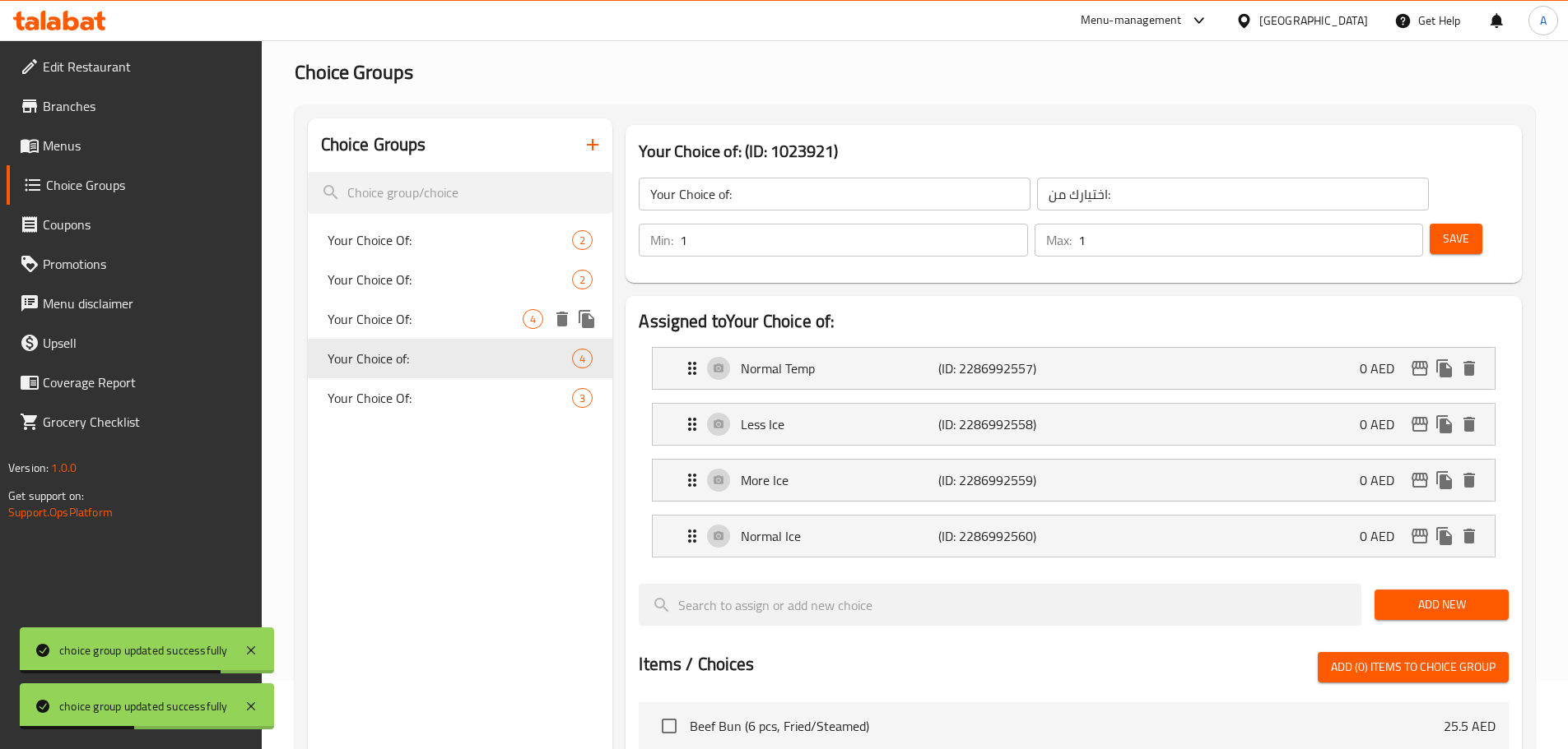
click at [452, 330] on div "Your Choice Of: 4" at bounding box center [460, 319] width 306 height 39
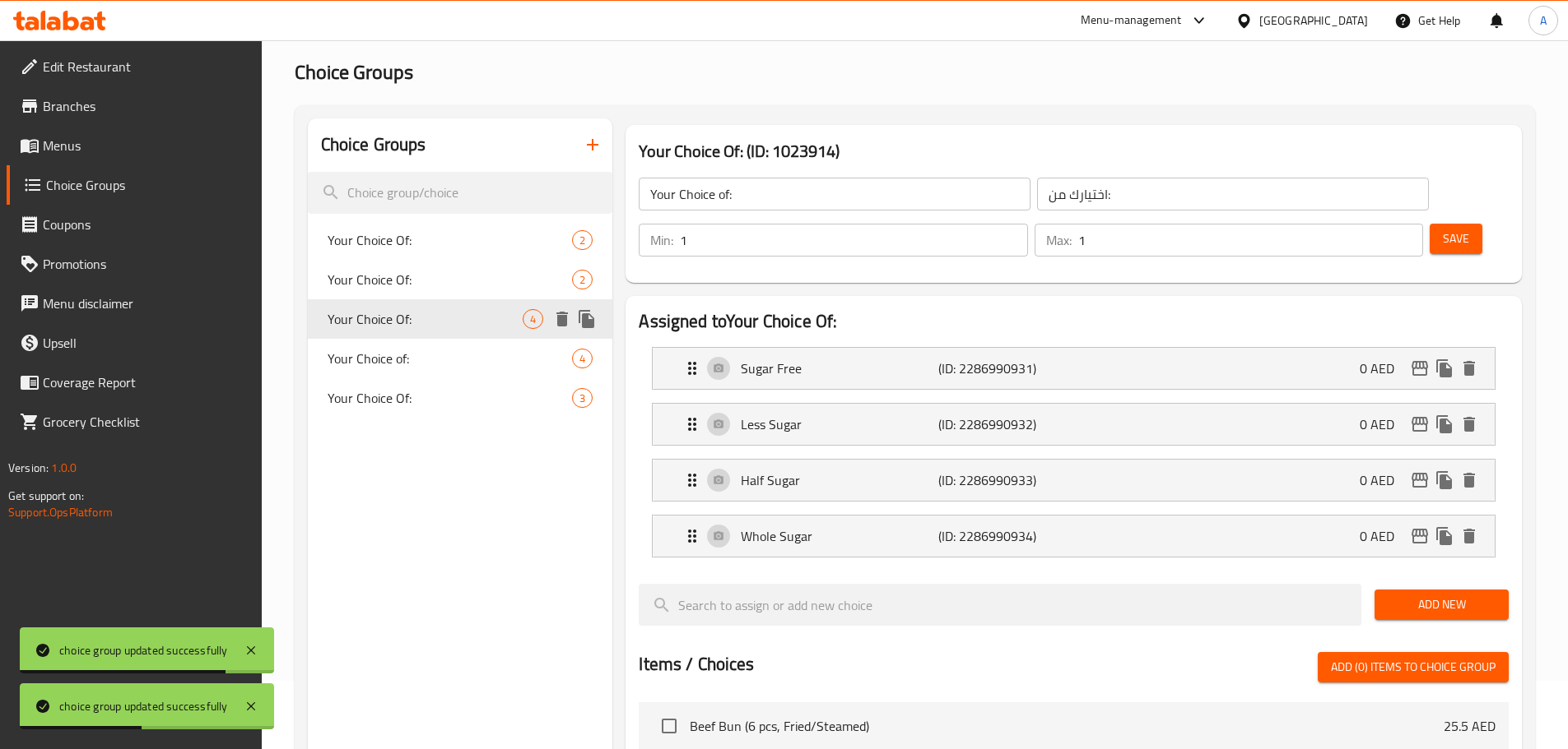
type input "Your Choice Of:"
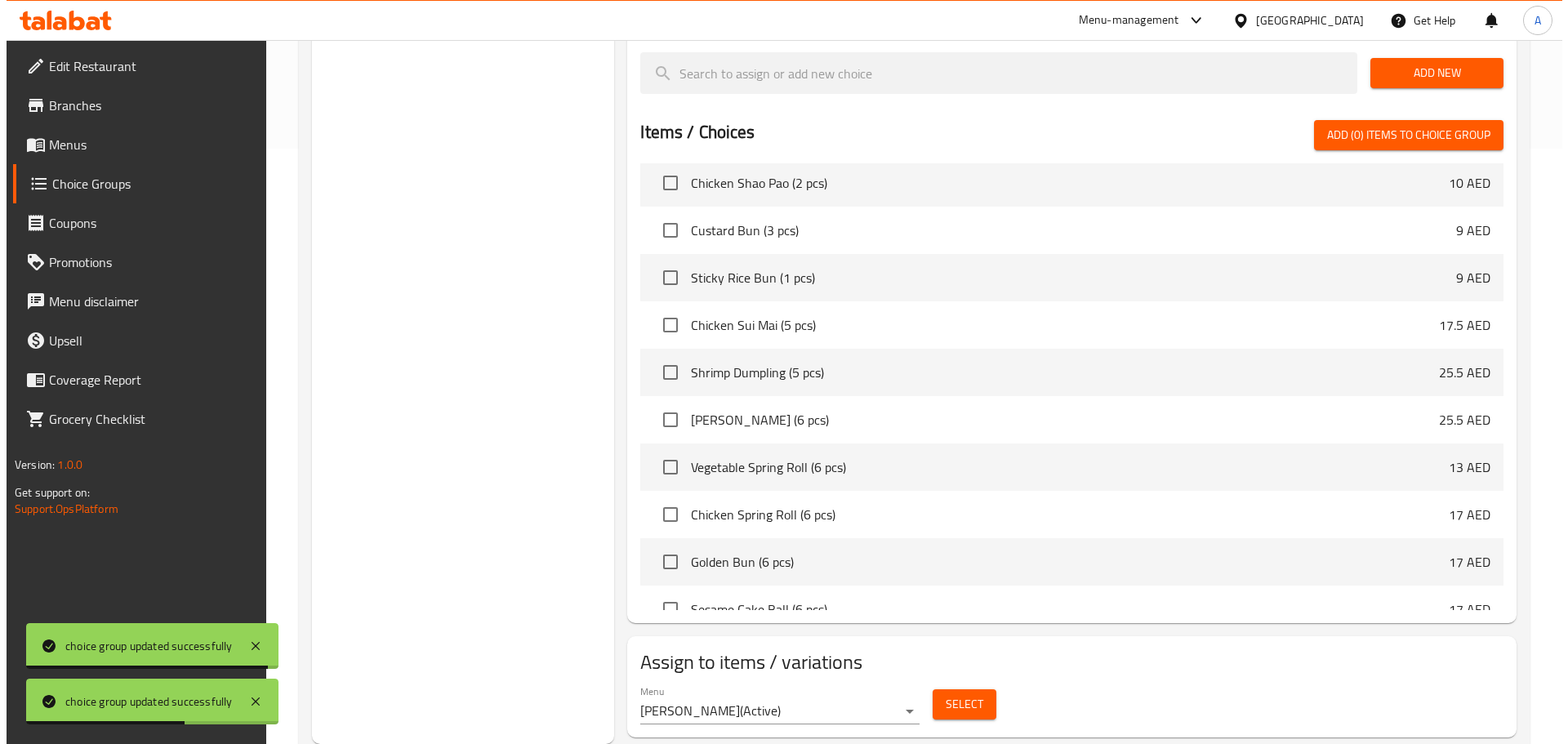
scroll to position [408, 0]
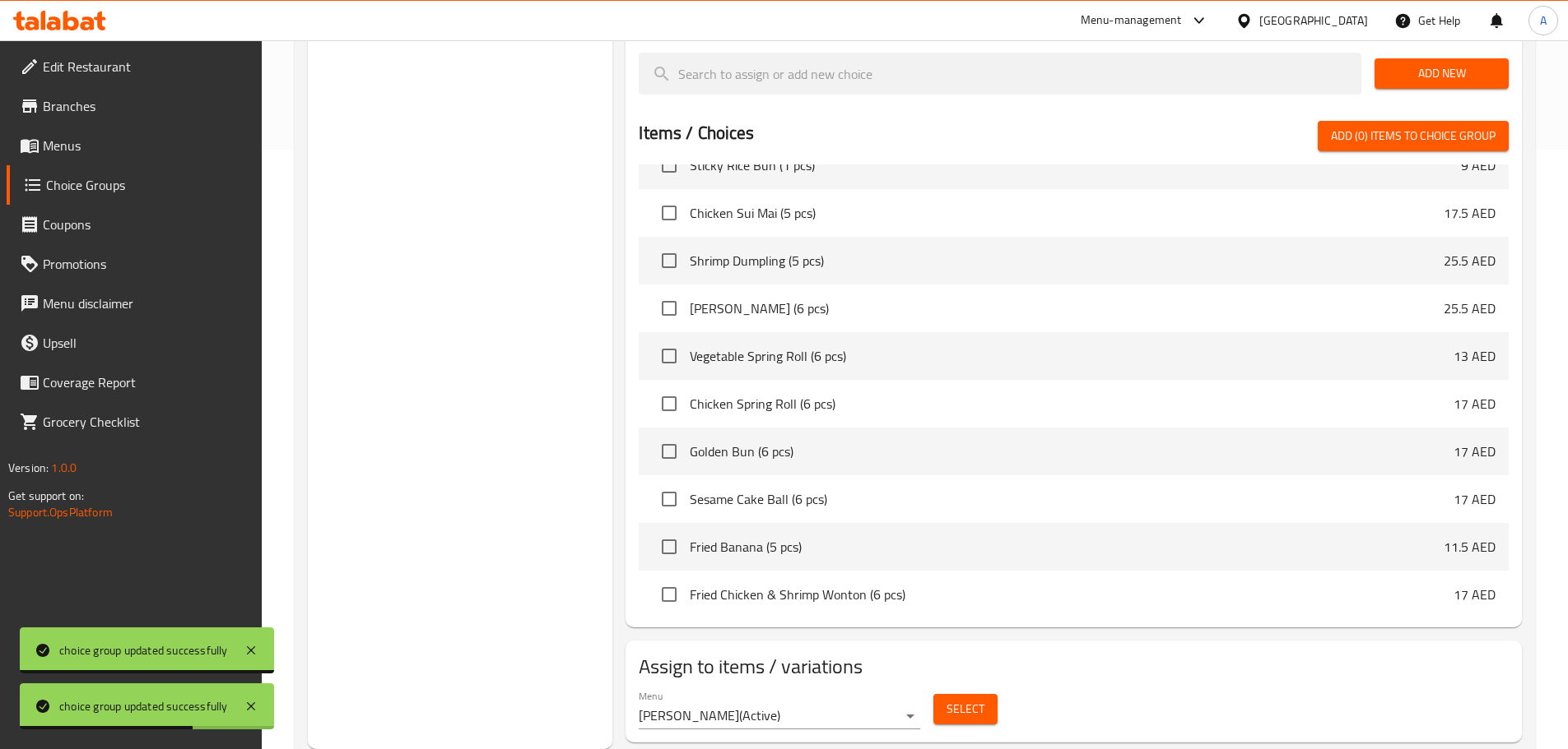
click at [968, 699] on span "Select" at bounding box center [965, 709] width 38 height 21
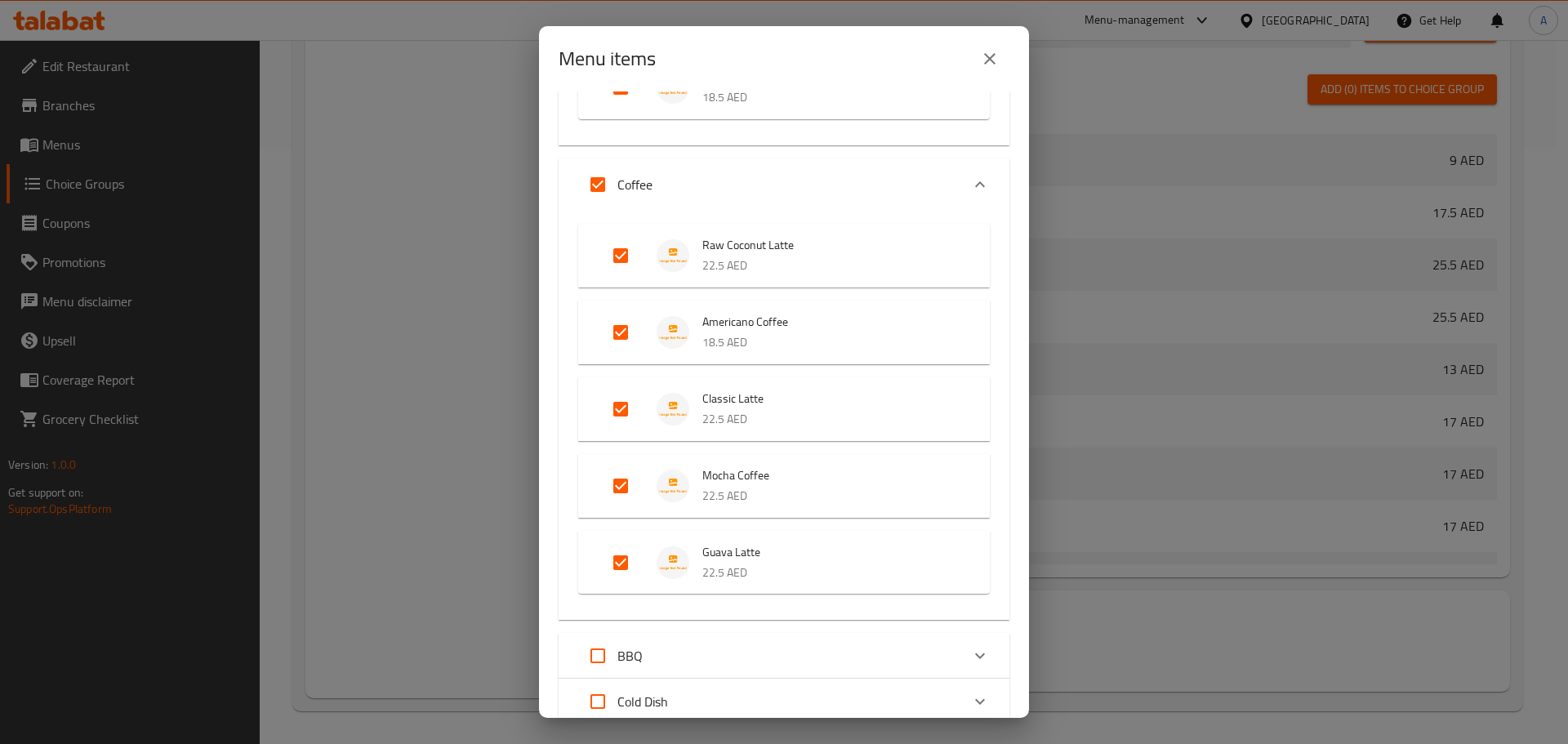
scroll to position [2713, 0]
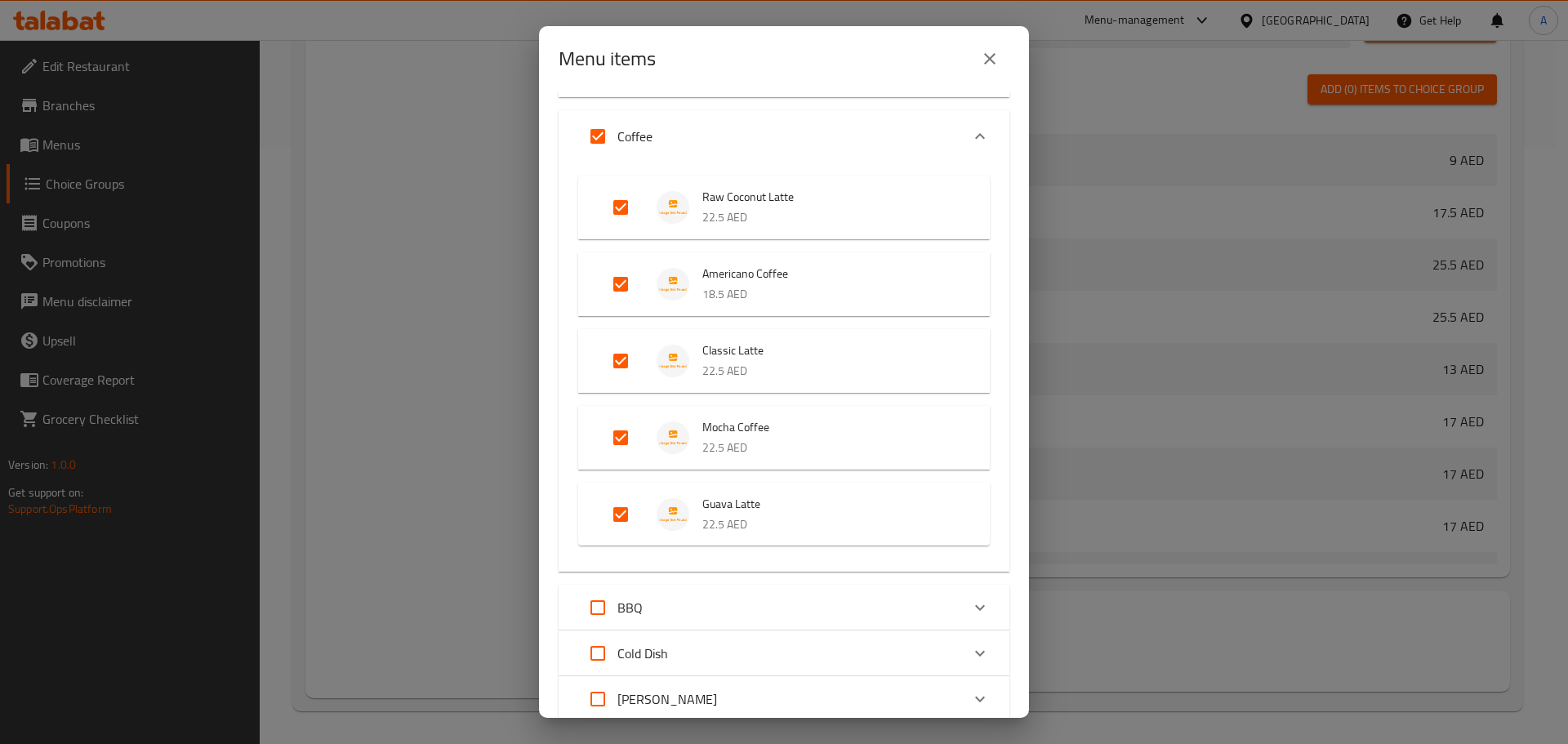
click at [570, 473] on div "Raw Coconut Latte 22.5 AED Americano Coffee 18.5 AED Classic Latte 22.5 AED Moc…" at bounding box center [784, 368] width 451 height 410
click at [630, 211] on input "Expand" at bounding box center [621, 208] width 39 height 39
checkbox input "false"
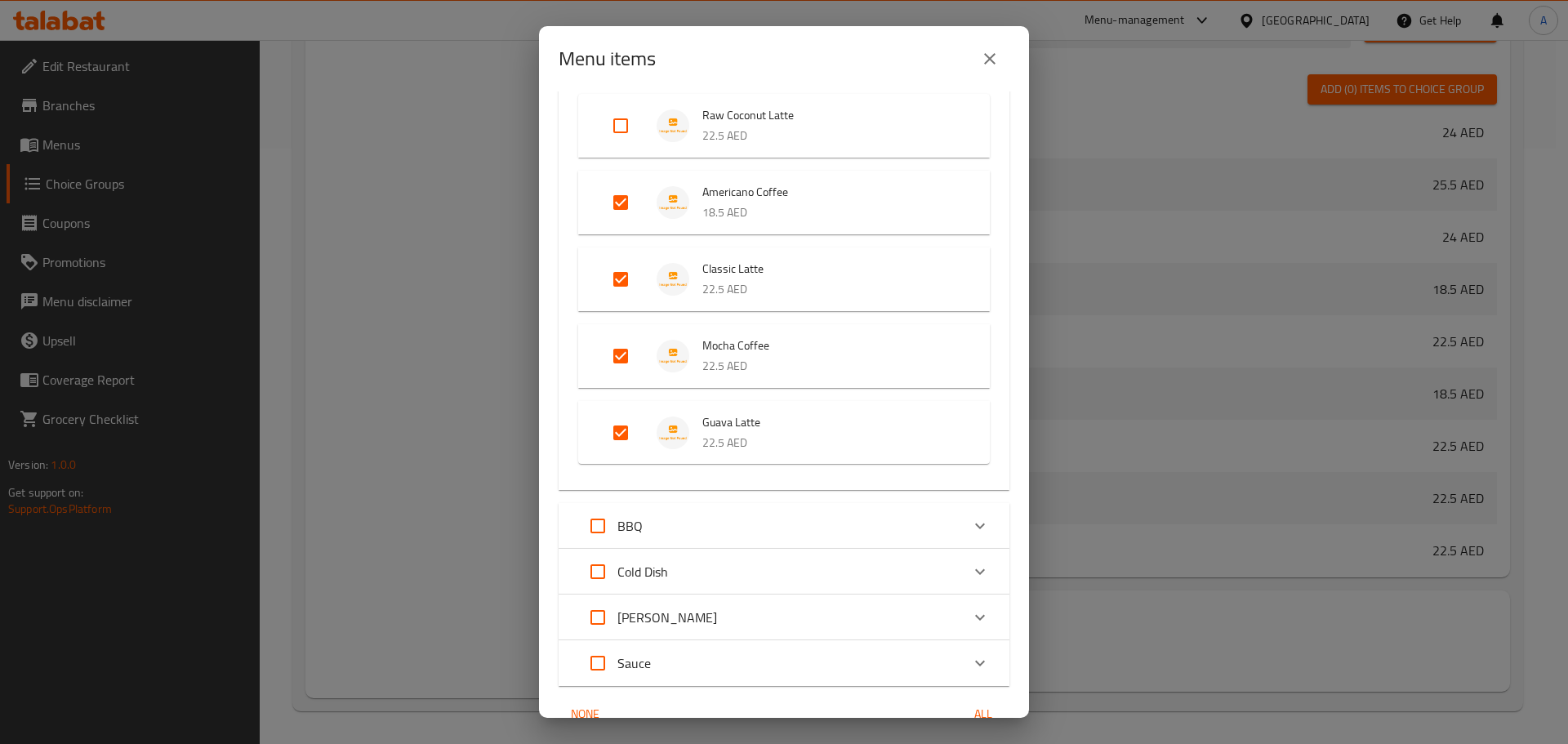
scroll to position [2876, 0]
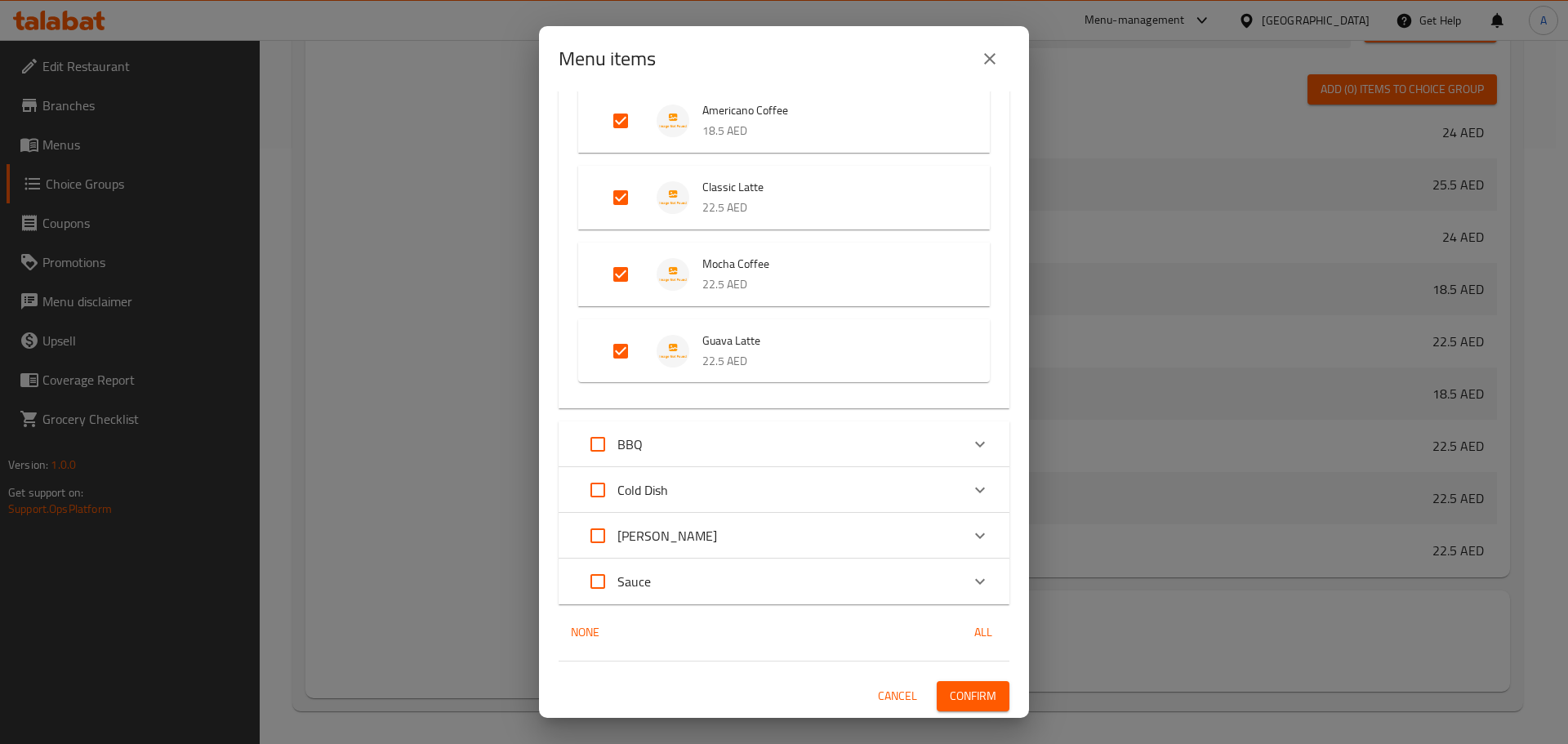
click at [955, 693] on span "Confirm" at bounding box center [974, 696] width 47 height 20
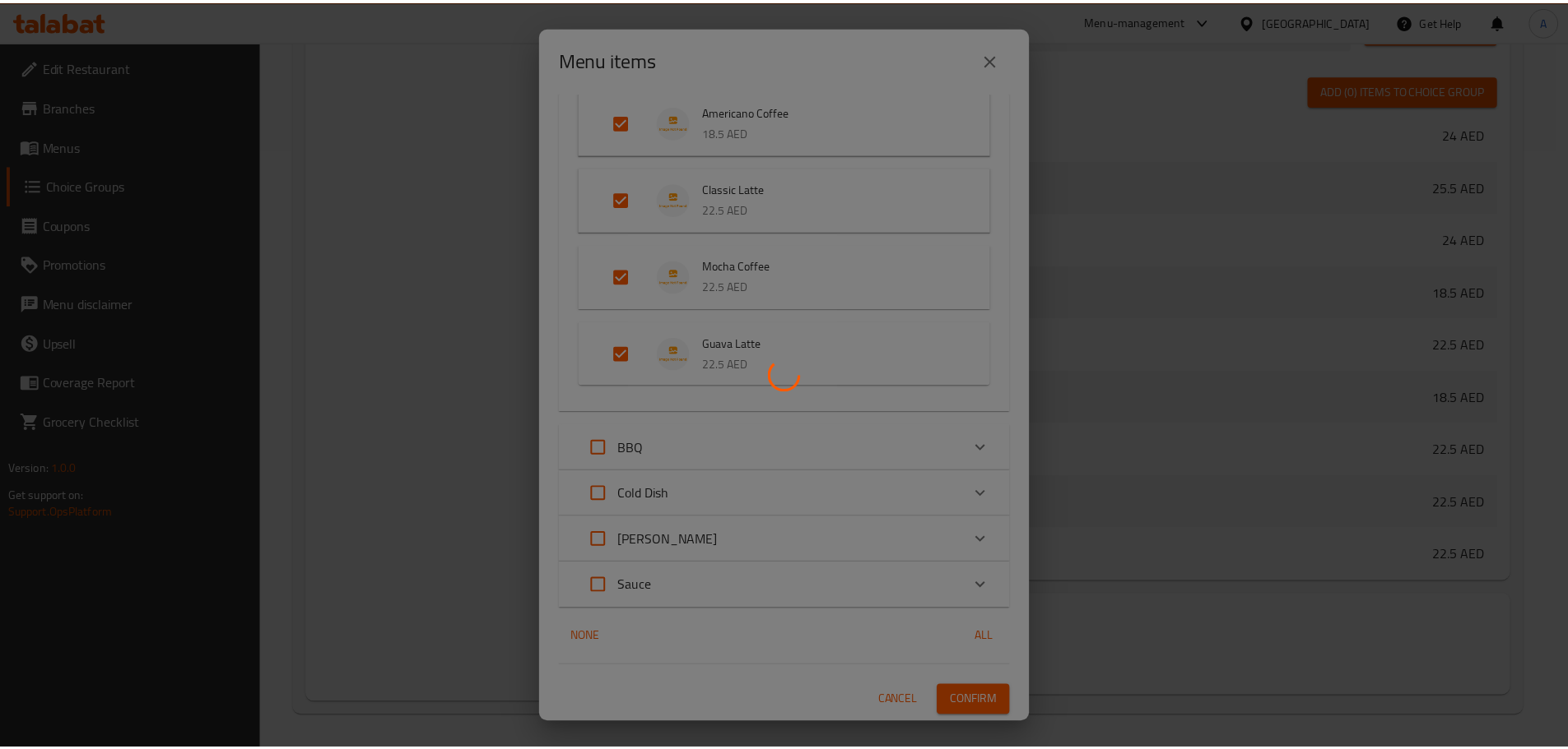
scroll to position [7487, 0]
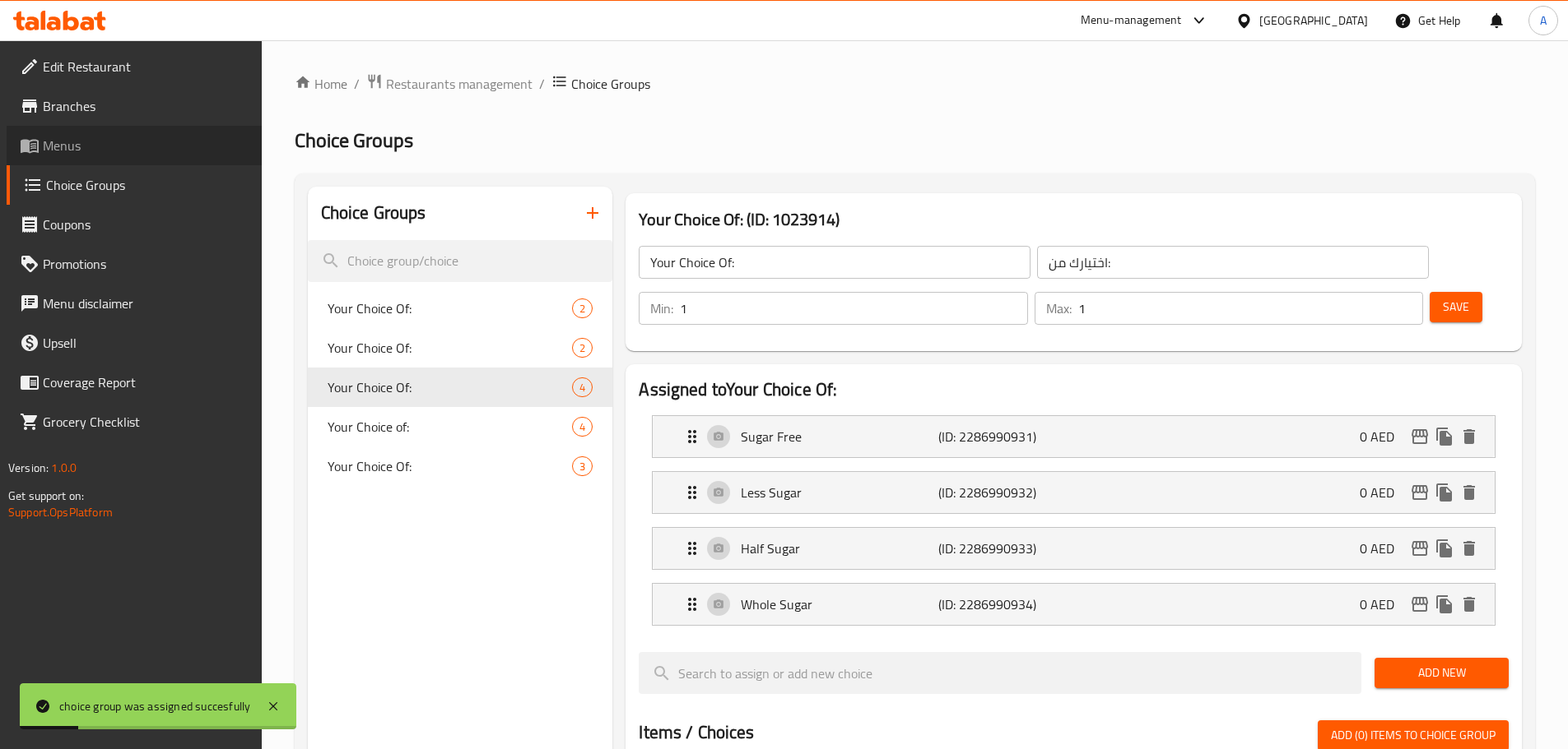
click at [85, 164] on link "Menus" at bounding box center [134, 146] width 255 height 39
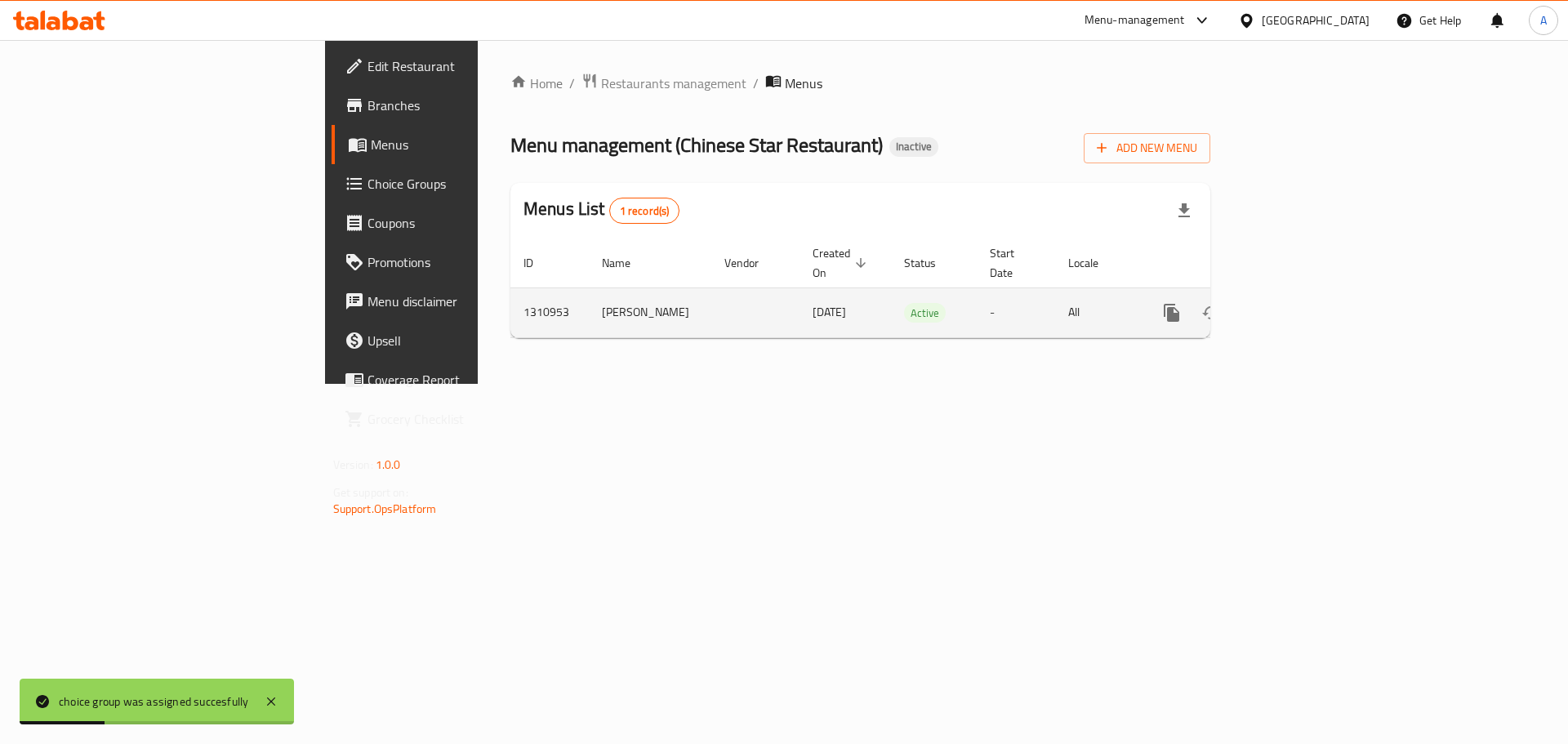
click at [1299, 304] on icon "enhanced table" at bounding box center [1290, 313] width 19 height 19
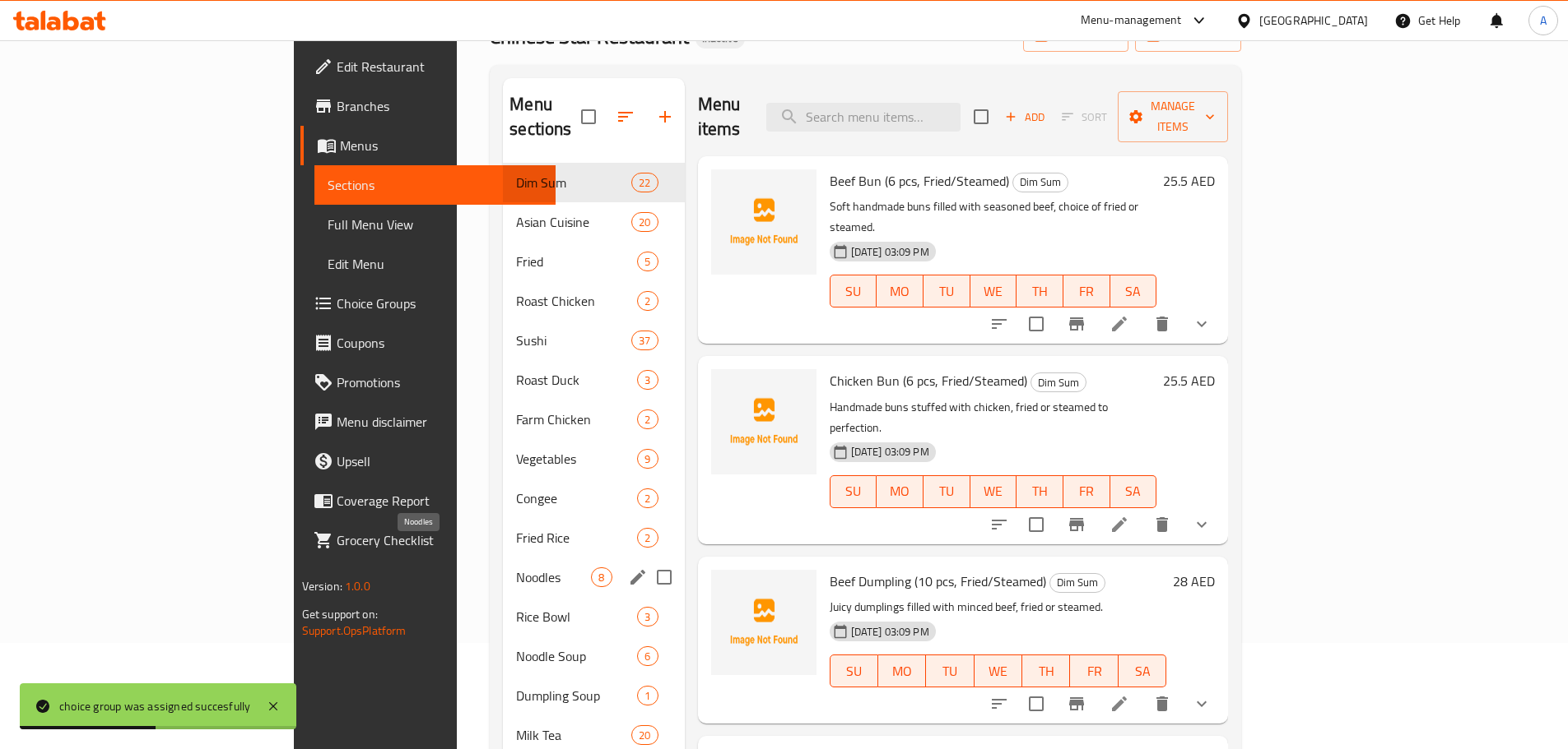
scroll to position [247, 0]
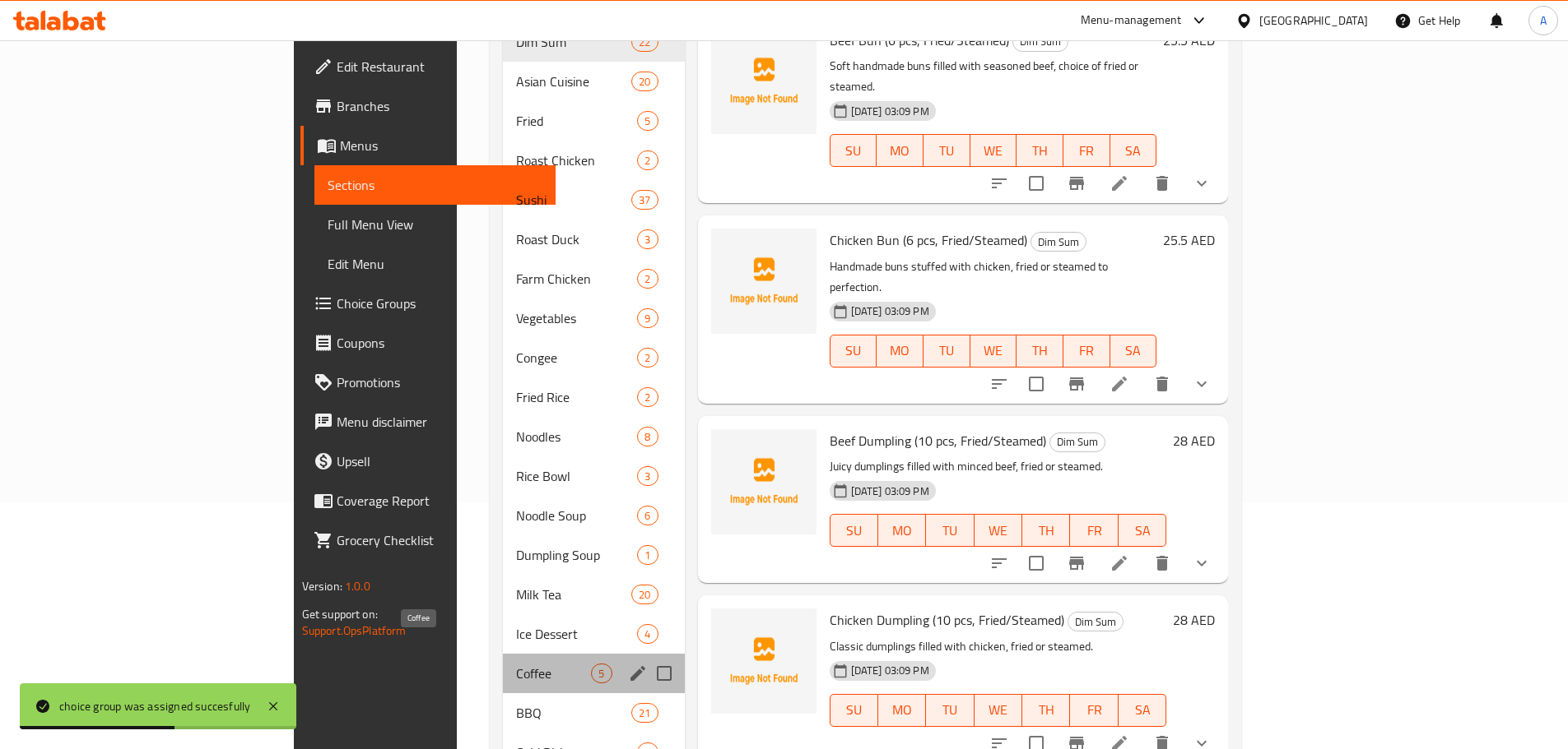
click at [516, 664] on span "Coffee" at bounding box center [553, 674] width 75 height 20
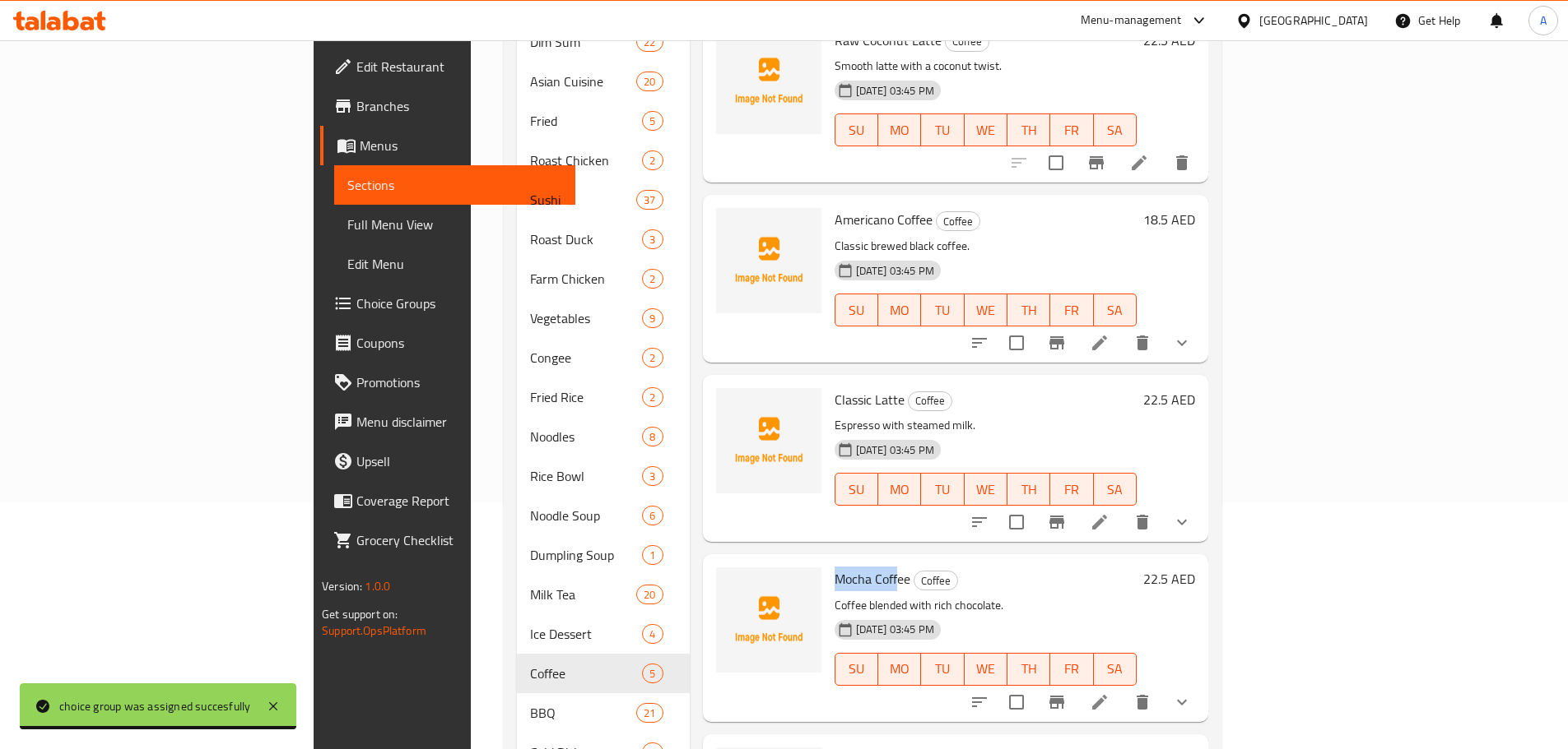
drag, startPoint x: 761, startPoint y: 555, endPoint x: 874, endPoint y: 561, distance: 113.2
click at [834, 566] on span "Mocha Coffee" at bounding box center [872, 578] width 76 height 24
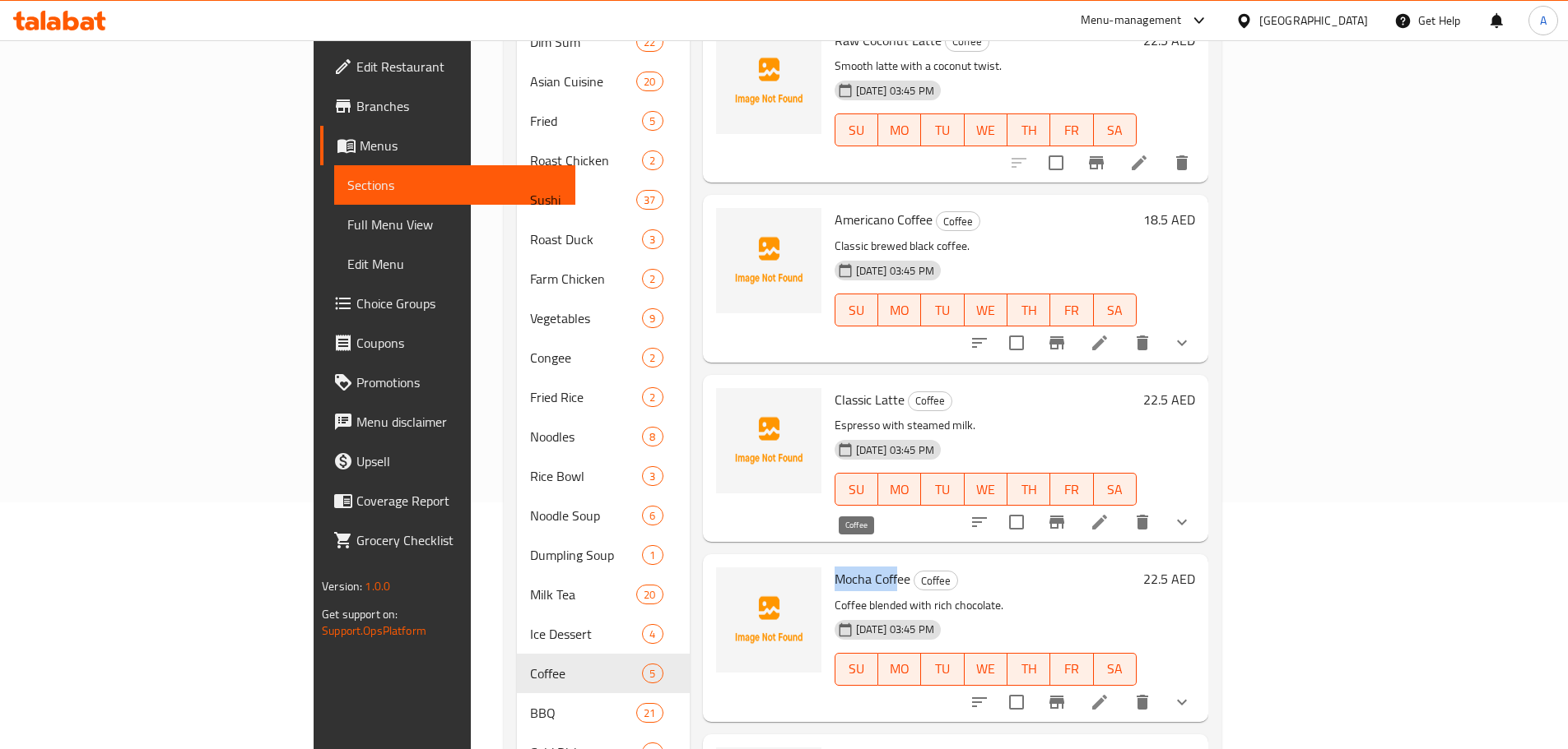
copy span "Mocha Coff"
click at [1110, 692] on icon at bounding box center [1099, 702] width 20 height 20
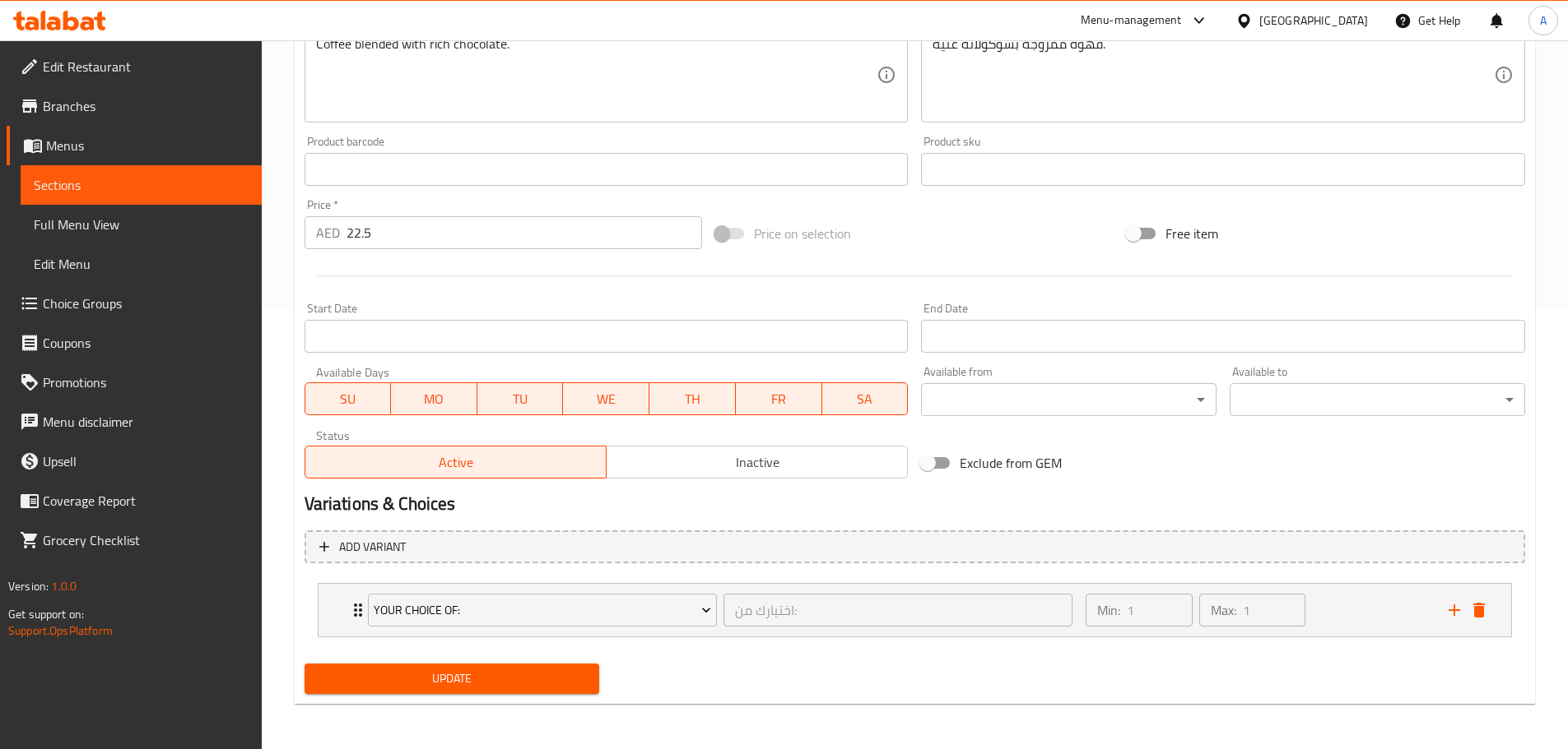
scroll to position [440, 0]
click at [1336, 598] on div "Min: 1 ​ Max: 1 ​" at bounding box center [1256, 609] width 362 height 53
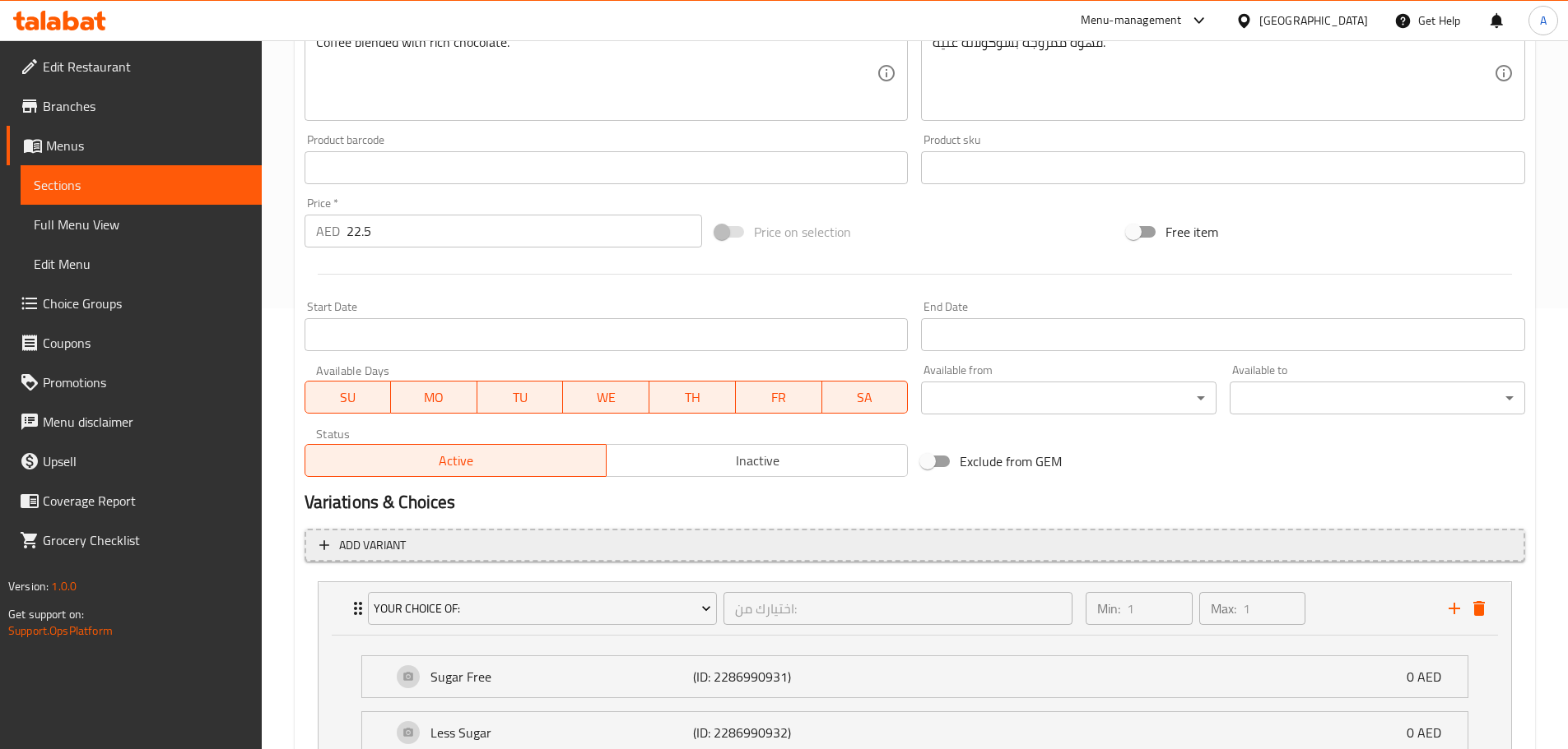
scroll to position [522, 0]
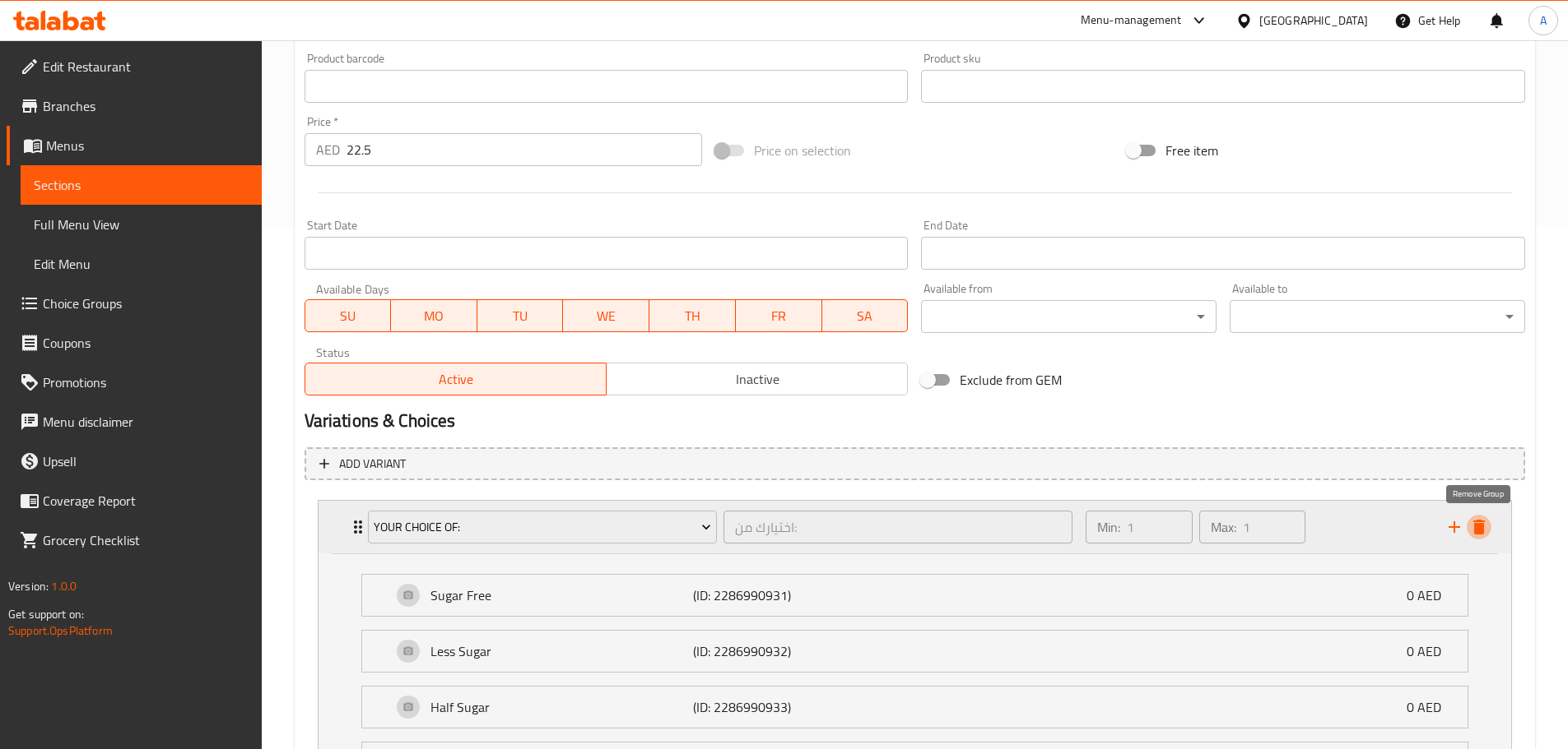
click at [1482, 524] on icon "delete" at bounding box center [1479, 526] width 12 height 15
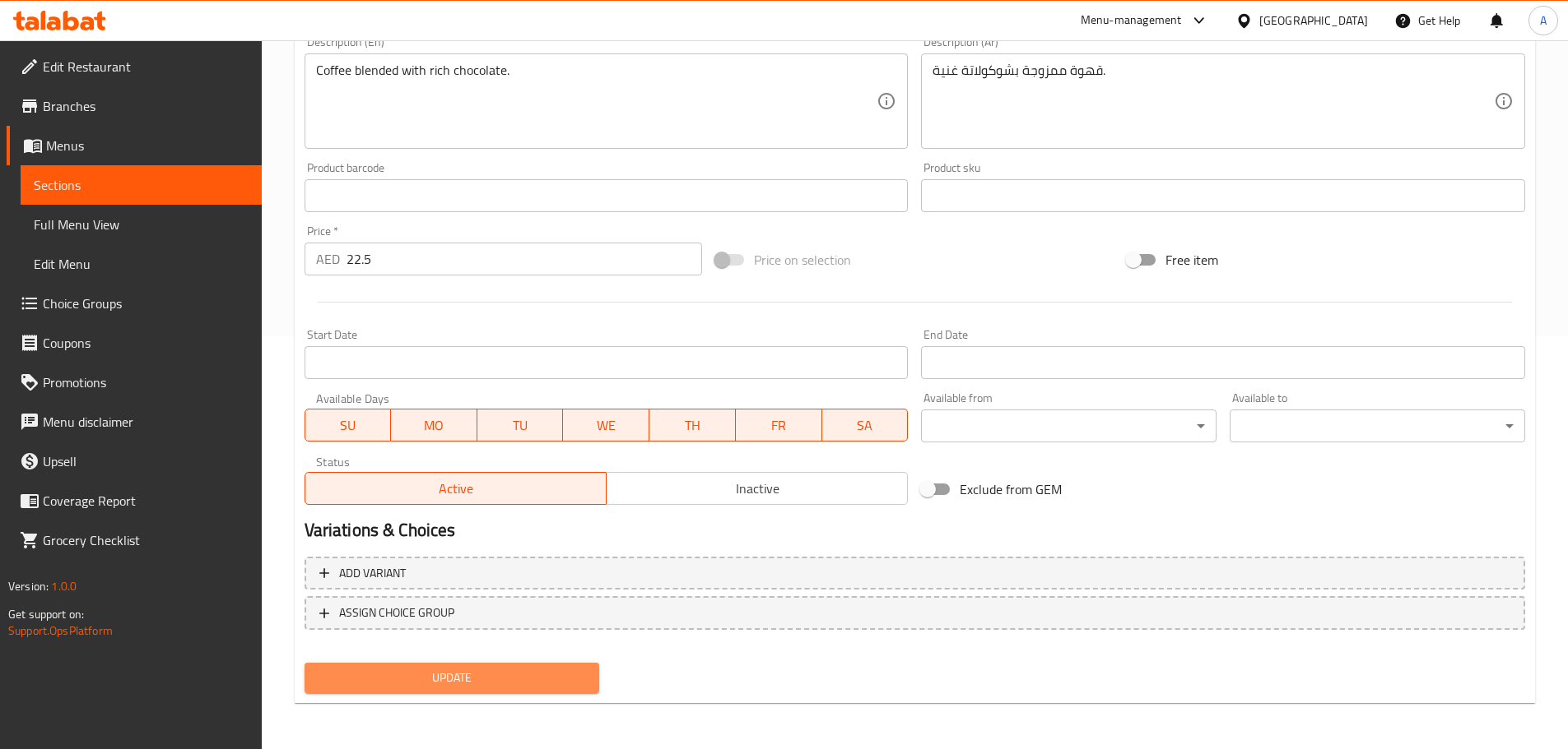
click at [517, 663] on button "Update" at bounding box center [452, 678] width 295 height 30
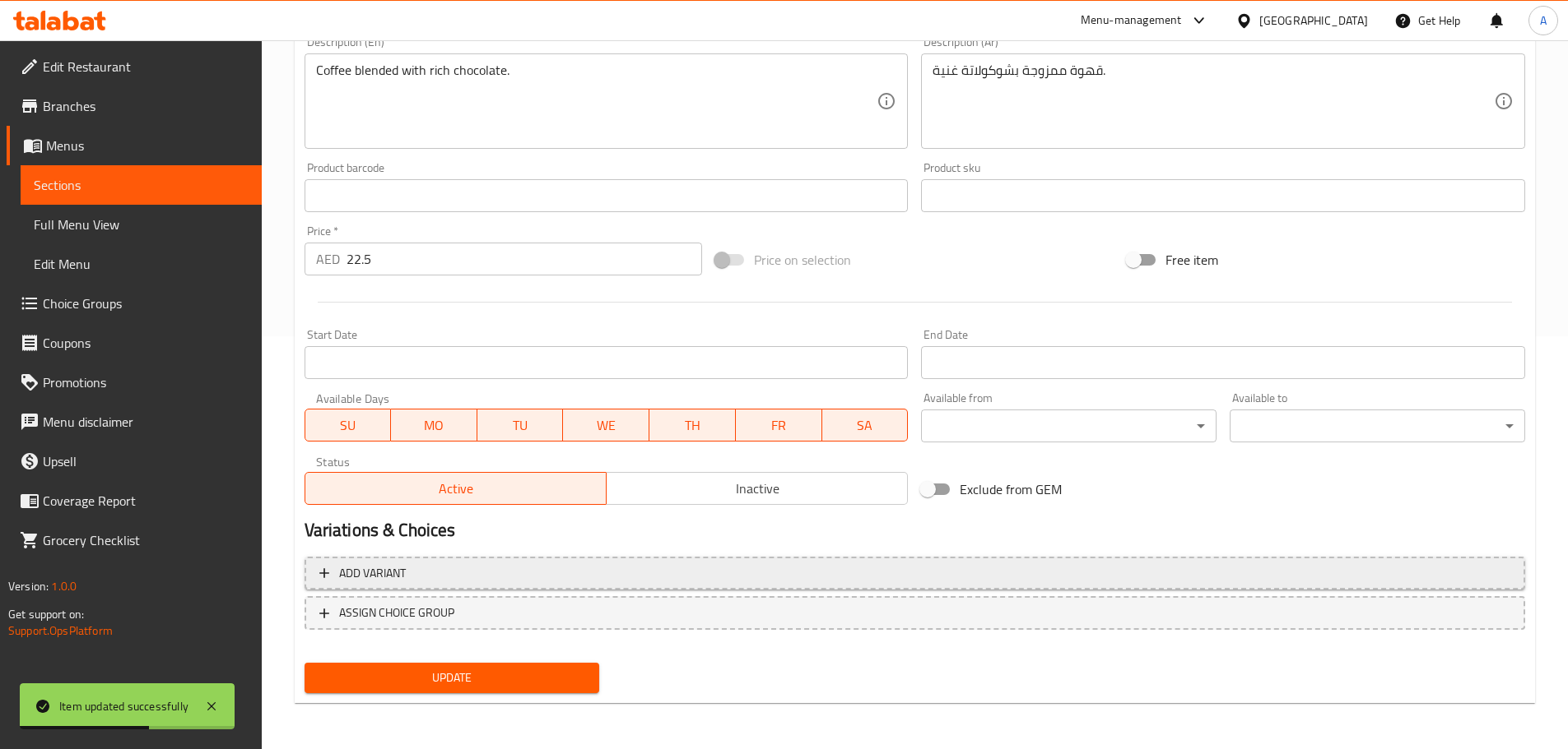
click at [582, 568] on span "Add variant" at bounding box center [914, 573] width 1191 height 21
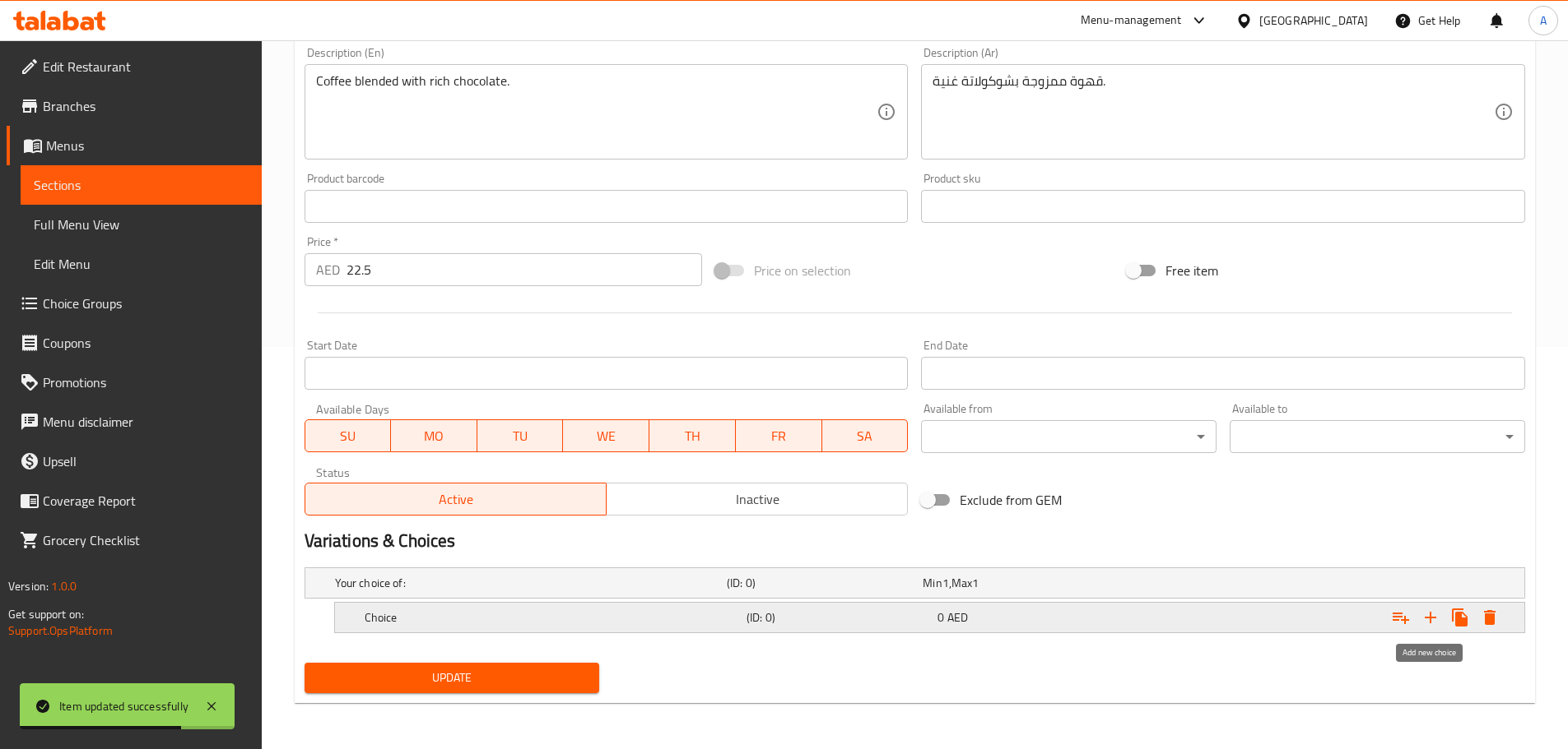
click at [1428, 611] on icon "Expand" at bounding box center [1430, 618] width 20 height 20
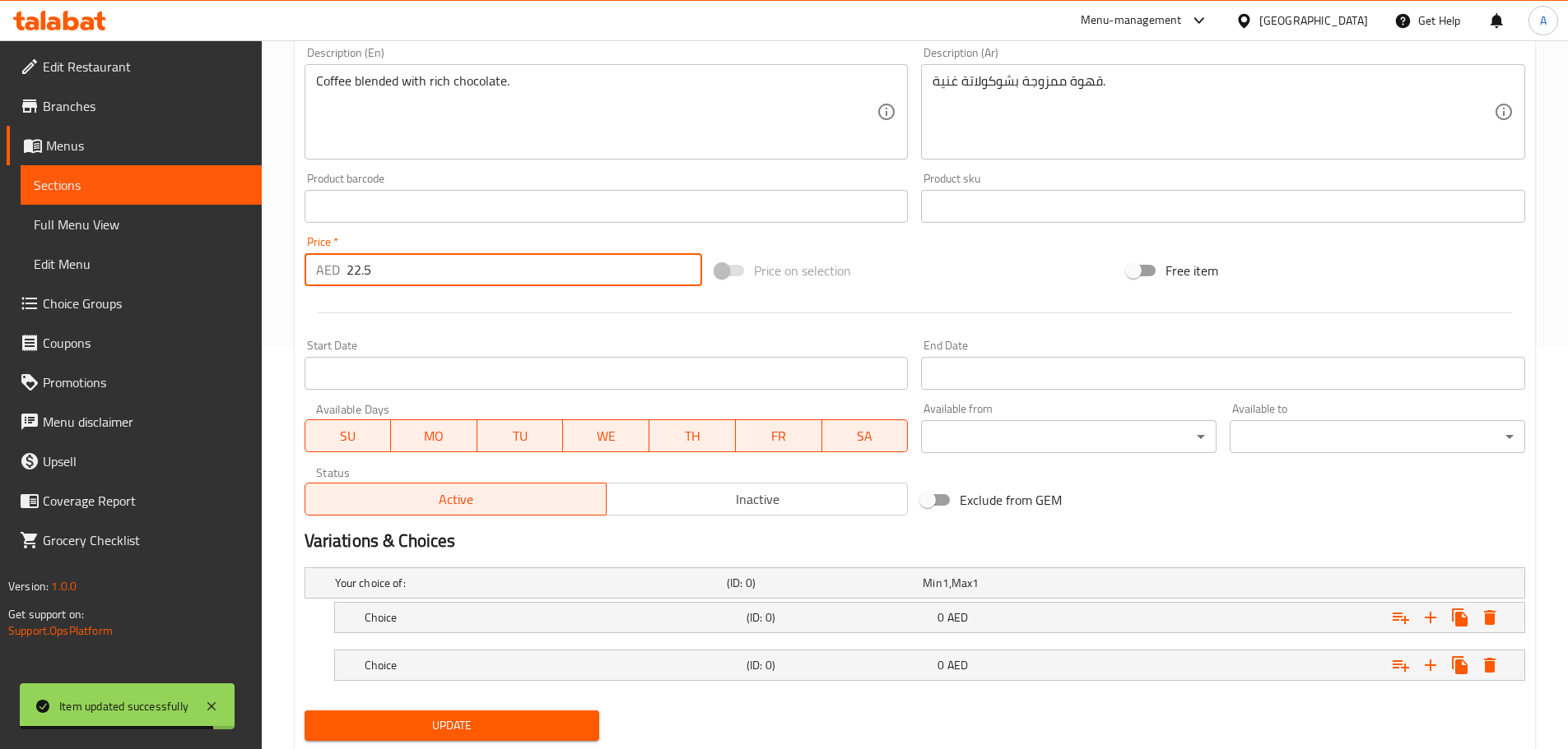
drag, startPoint x: 438, startPoint y: 272, endPoint x: 337, endPoint y: 276, distance: 101.1
click at [337, 276] on div "AED 22.5 Price *" at bounding box center [504, 270] width 399 height 33
click at [1076, 624] on div "0 AED" at bounding box center [1030, 617] width 185 height 17
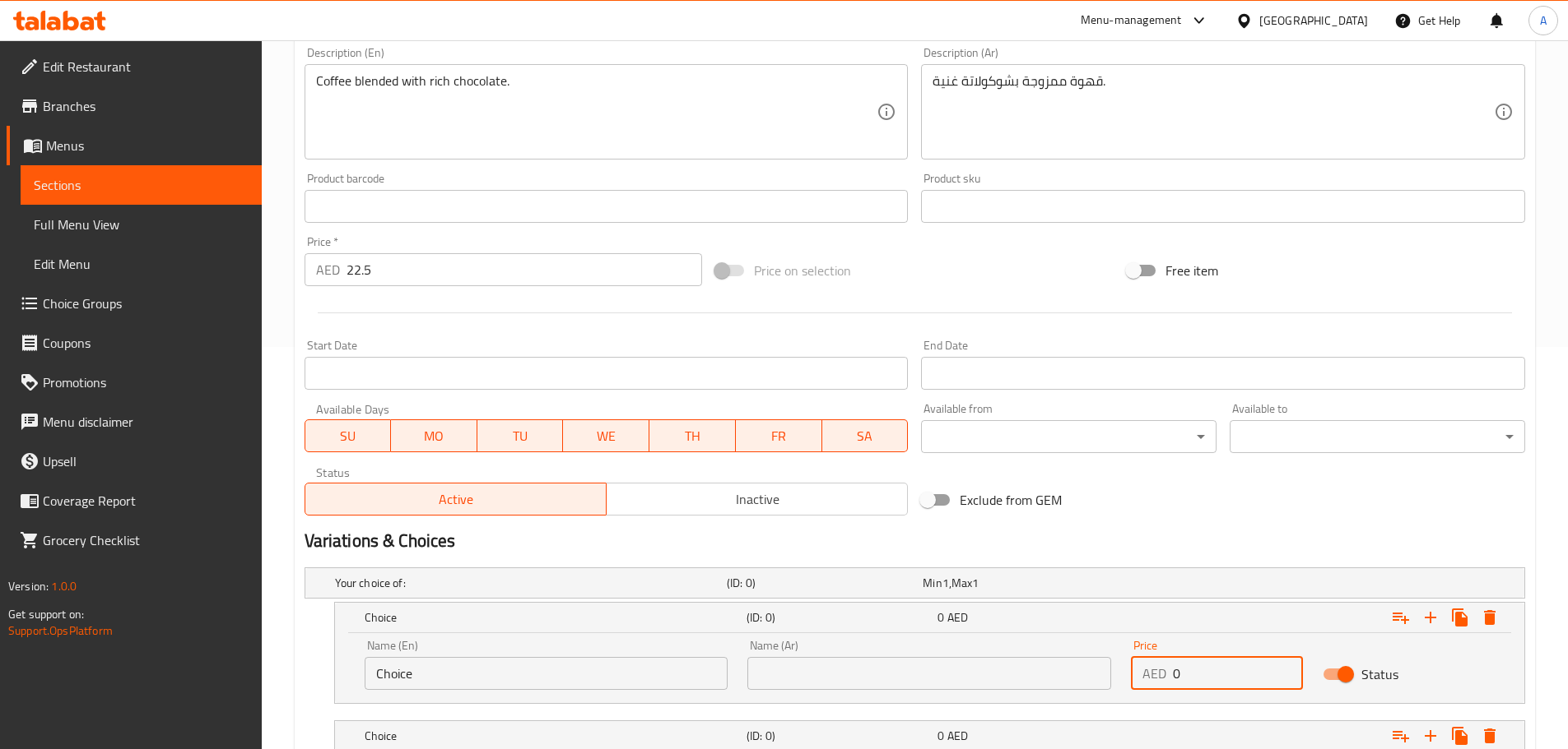
drag, startPoint x: 1179, startPoint y: 681, endPoint x: 1124, endPoint y: 676, distance: 55.2
click at [1128, 677] on div "Price AED 0 Price" at bounding box center [1216, 665] width 191 height 70
paste input "22.5"
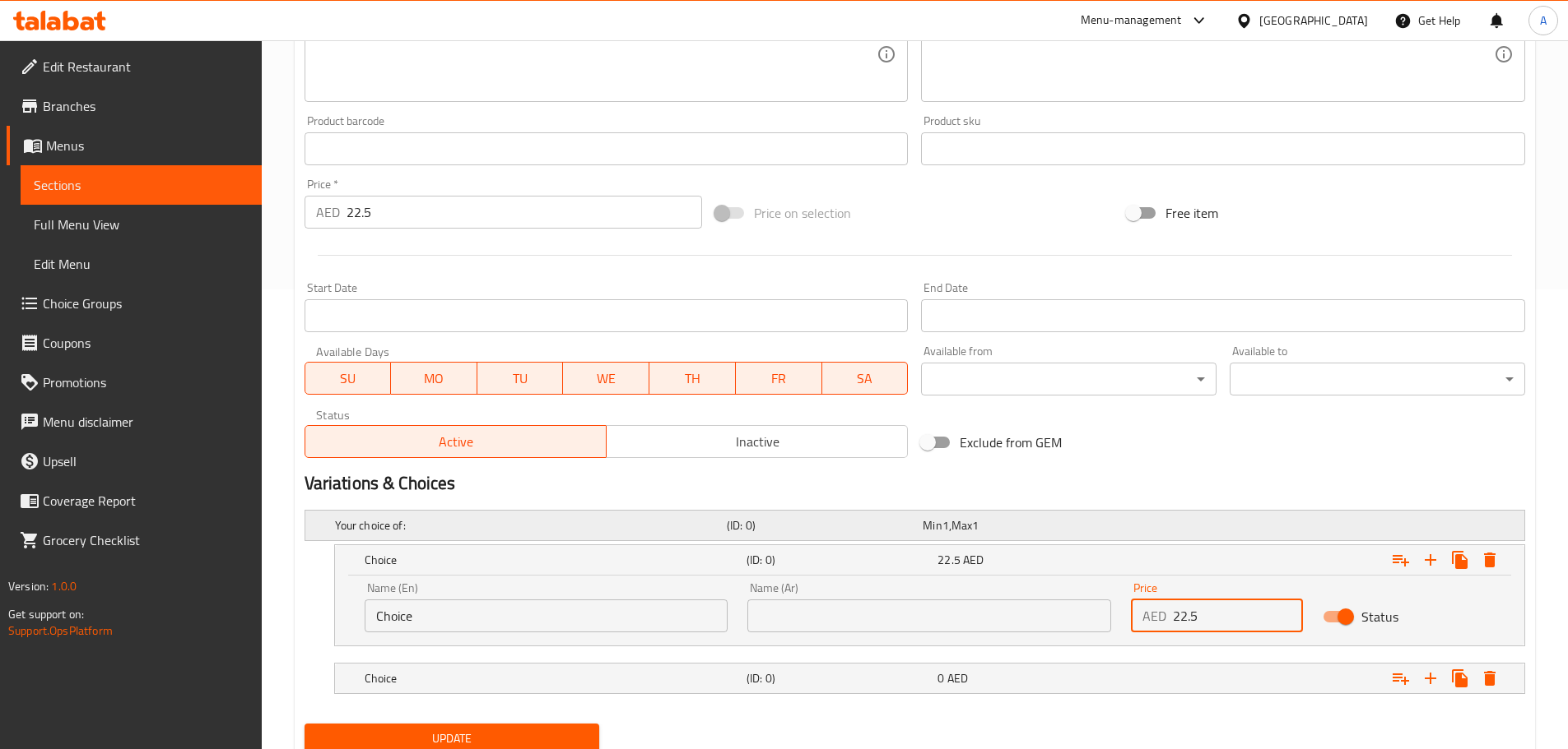
scroll to position [520, 0]
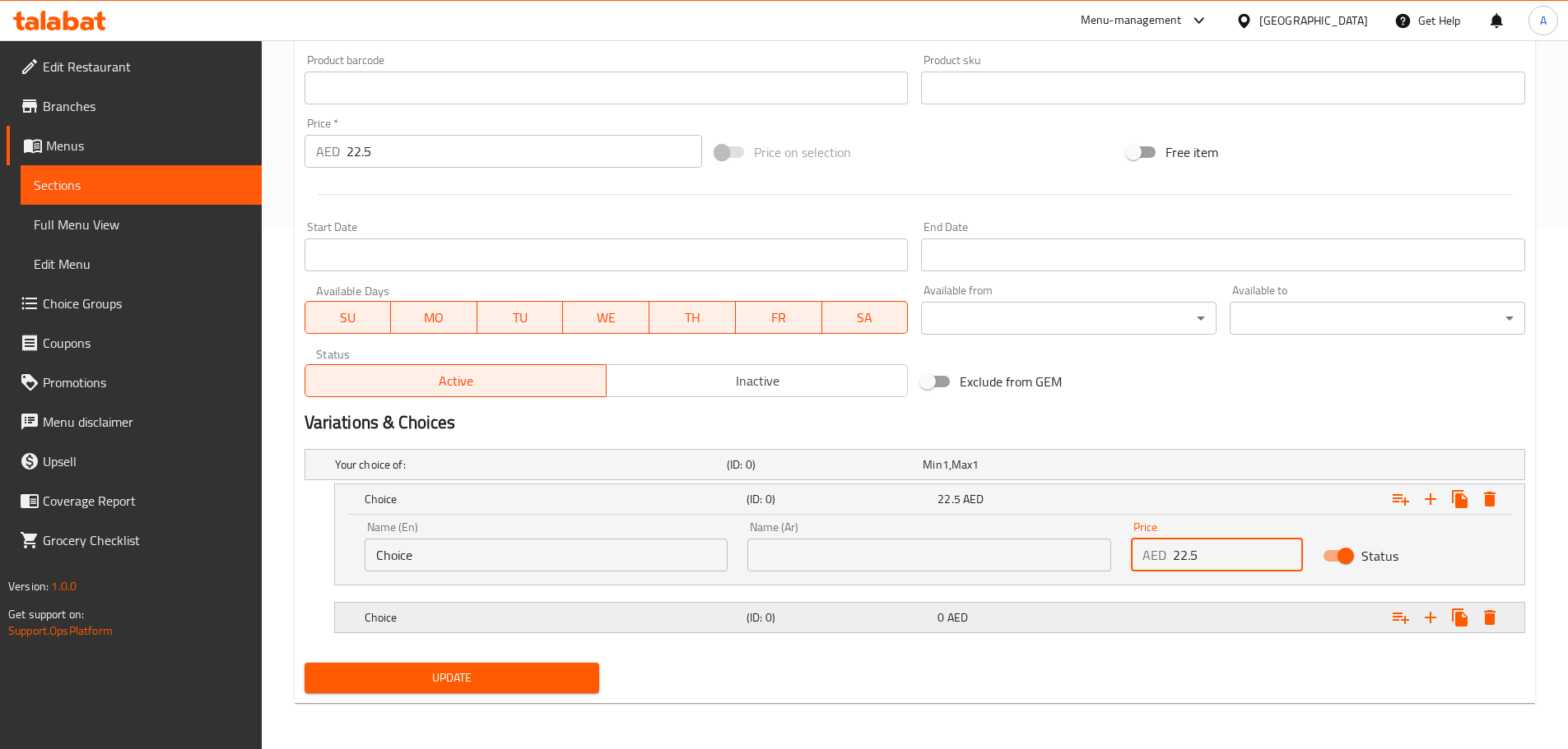
type input "22.5"
click at [1228, 626] on div "Expand" at bounding box center [1316, 617] width 382 height 36
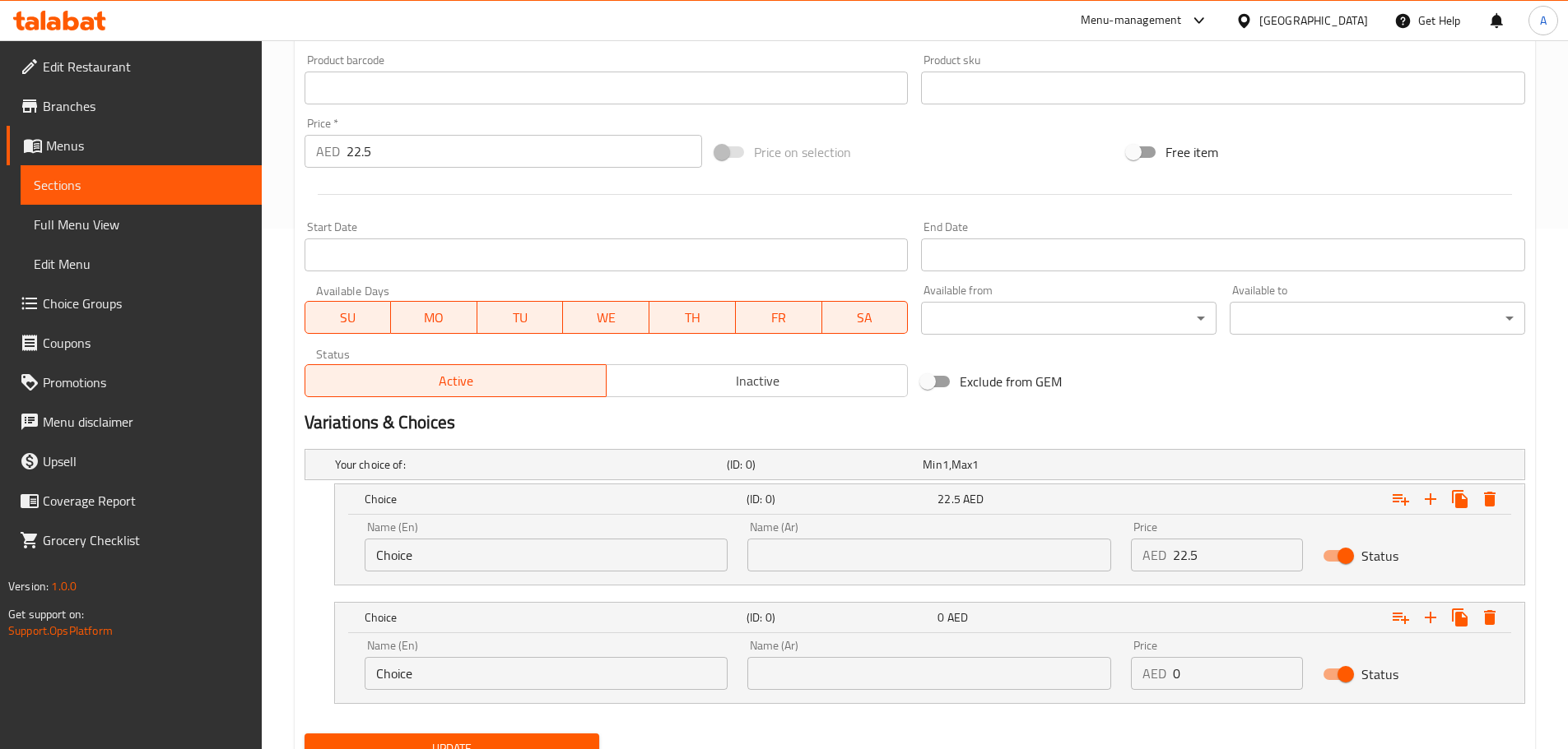
drag, startPoint x: 1205, startPoint y: 668, endPoint x: 1126, endPoint y: 674, distance: 79.2
click at [1127, 674] on div "Price AED 0 Price" at bounding box center [1216, 665] width 191 height 70
paste input "22.5"
type input "22.5"
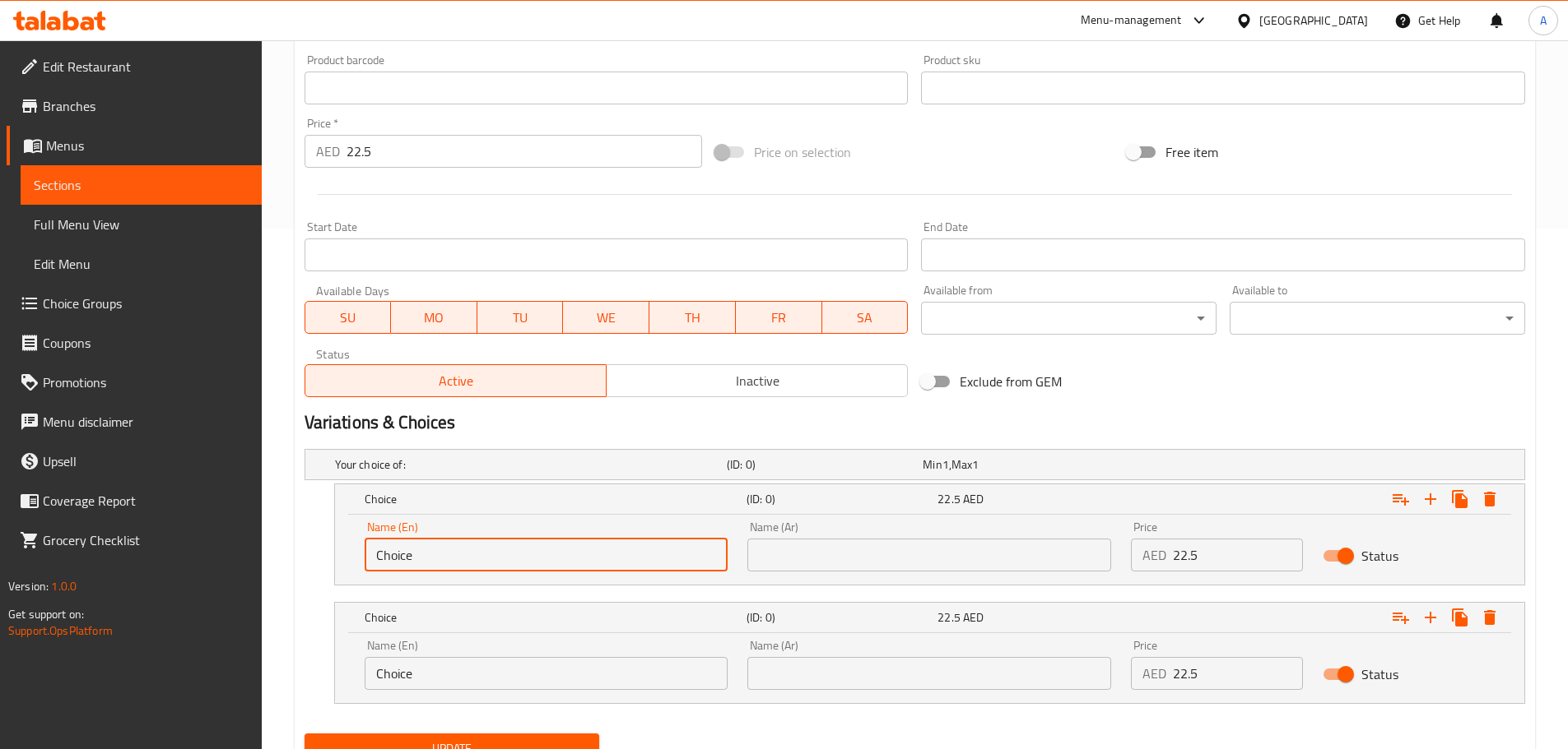
click at [529, 560] on input "Choice" at bounding box center [546, 556] width 363 height 33
type input "Hot"
click at [860, 549] on input "text" at bounding box center [929, 556] width 363 height 33
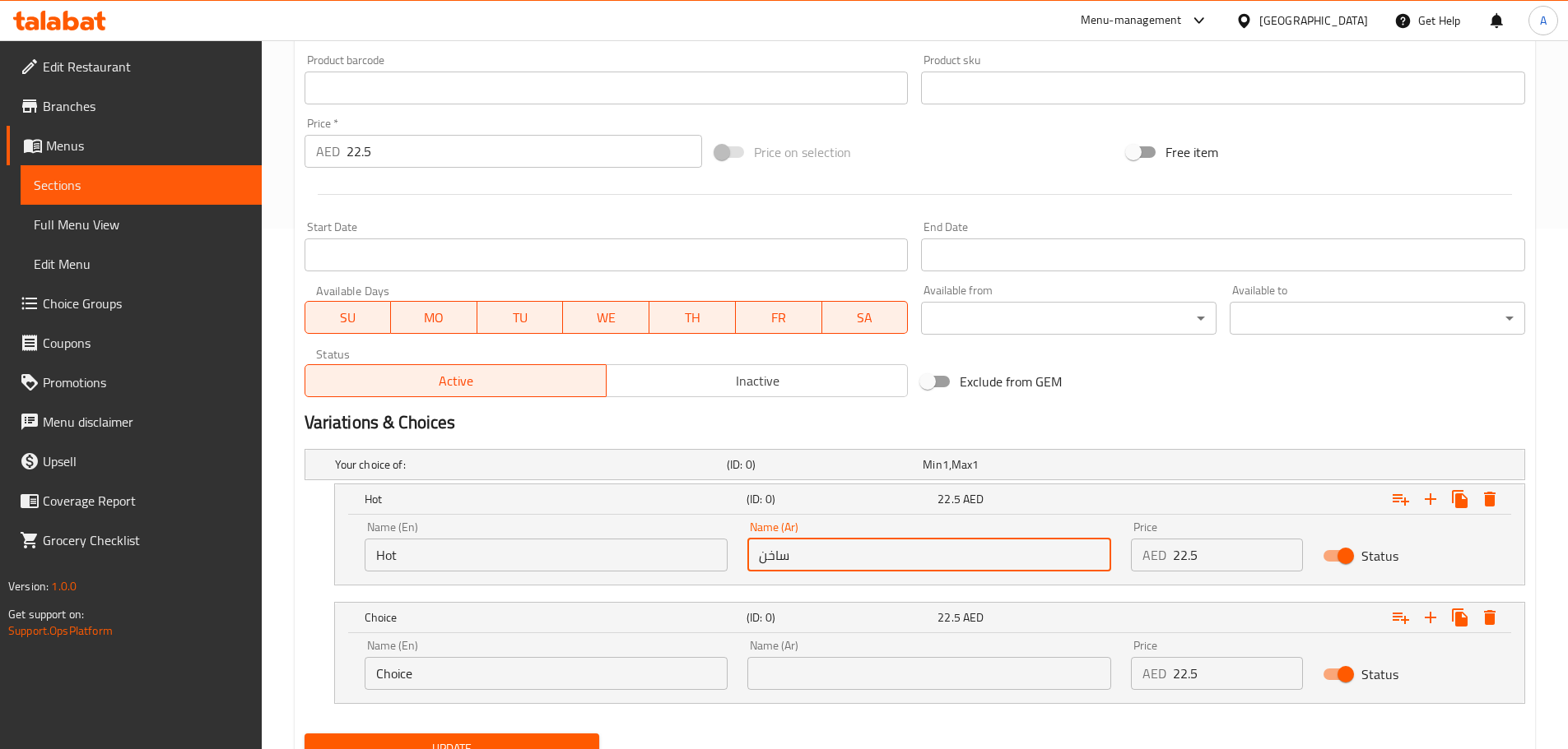
type input "ساخن"
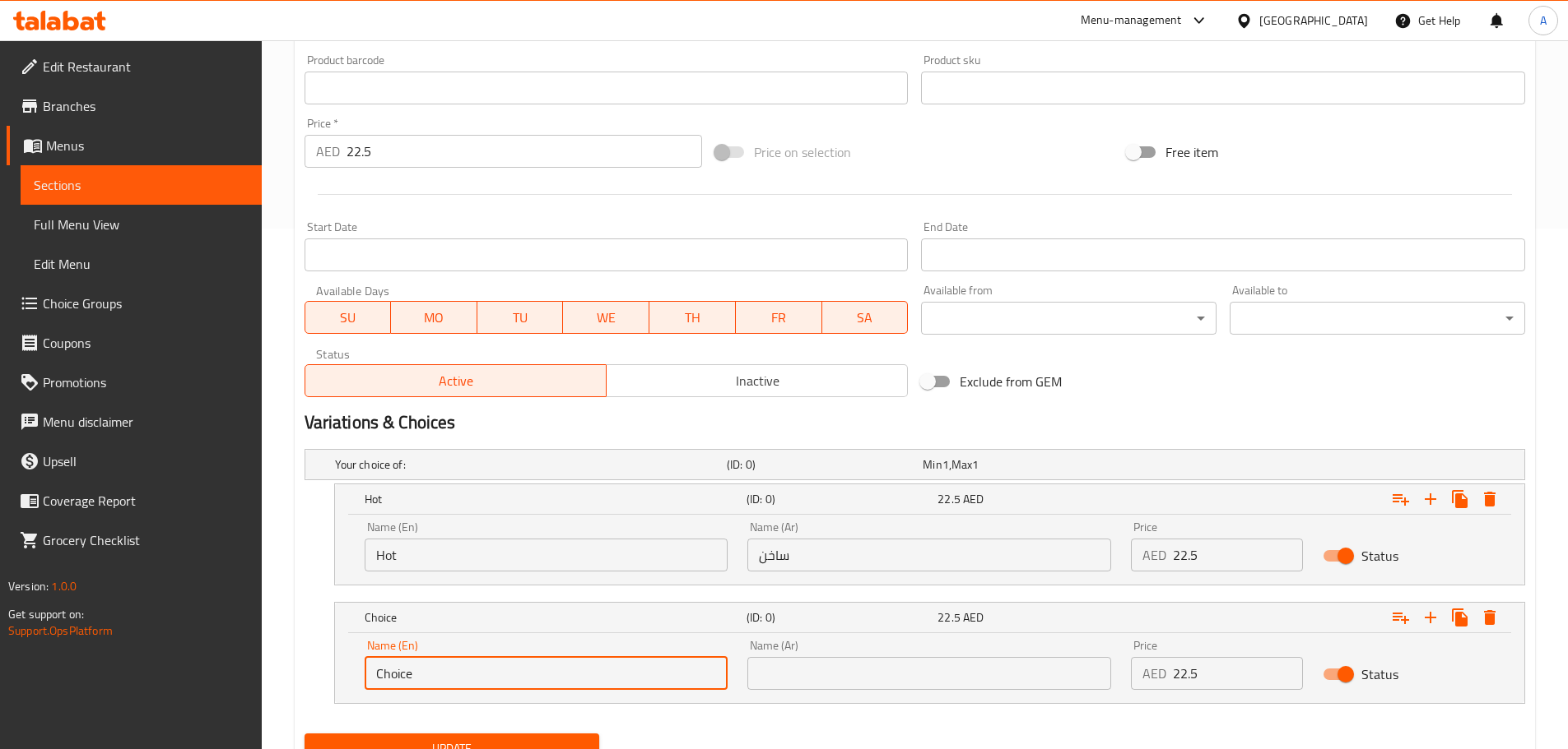
click at [477, 663] on input "Choice" at bounding box center [546, 674] width 363 height 33
type input "Cold"
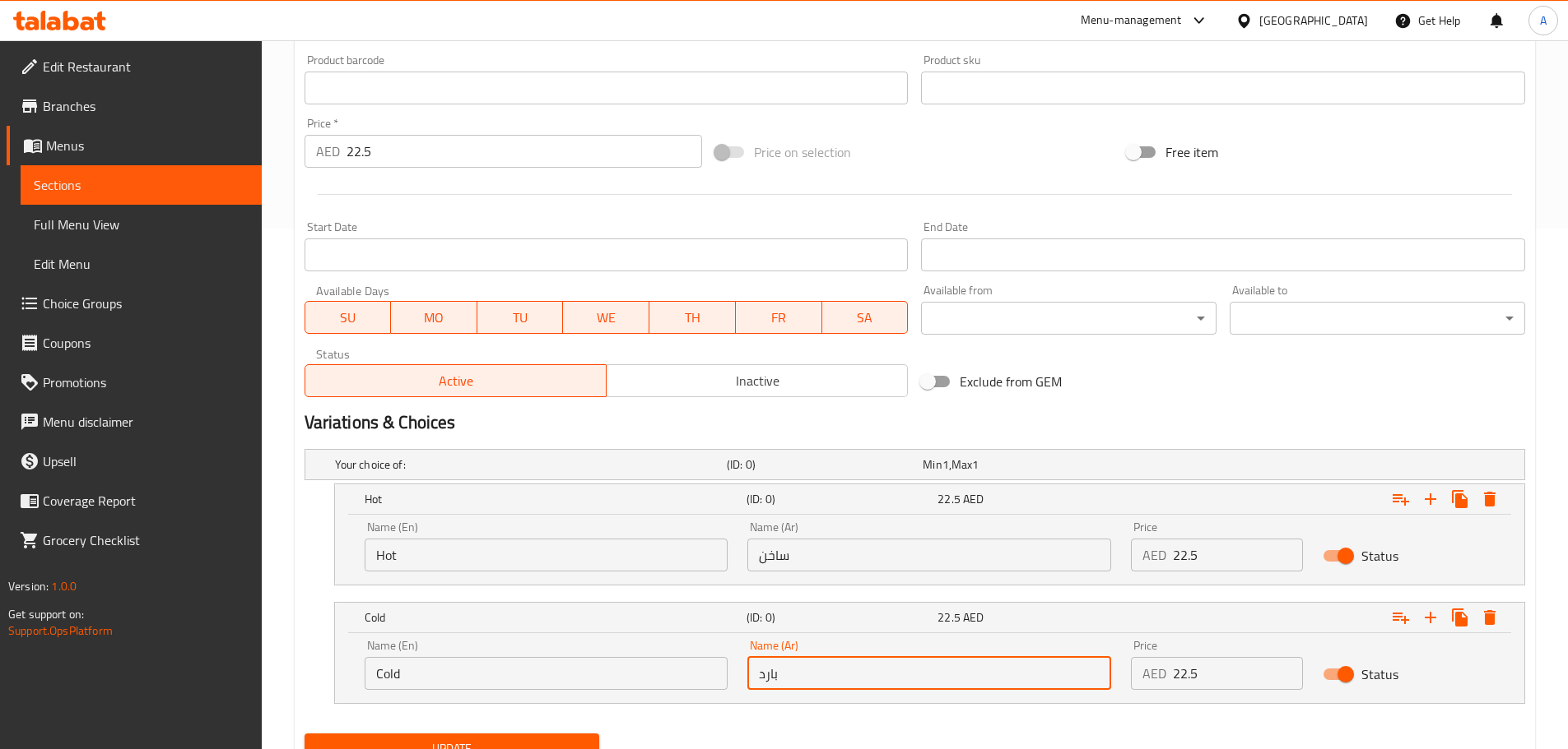
type input "بارد"
click at [385, 165] on input "22.5" at bounding box center [525, 151] width 357 height 33
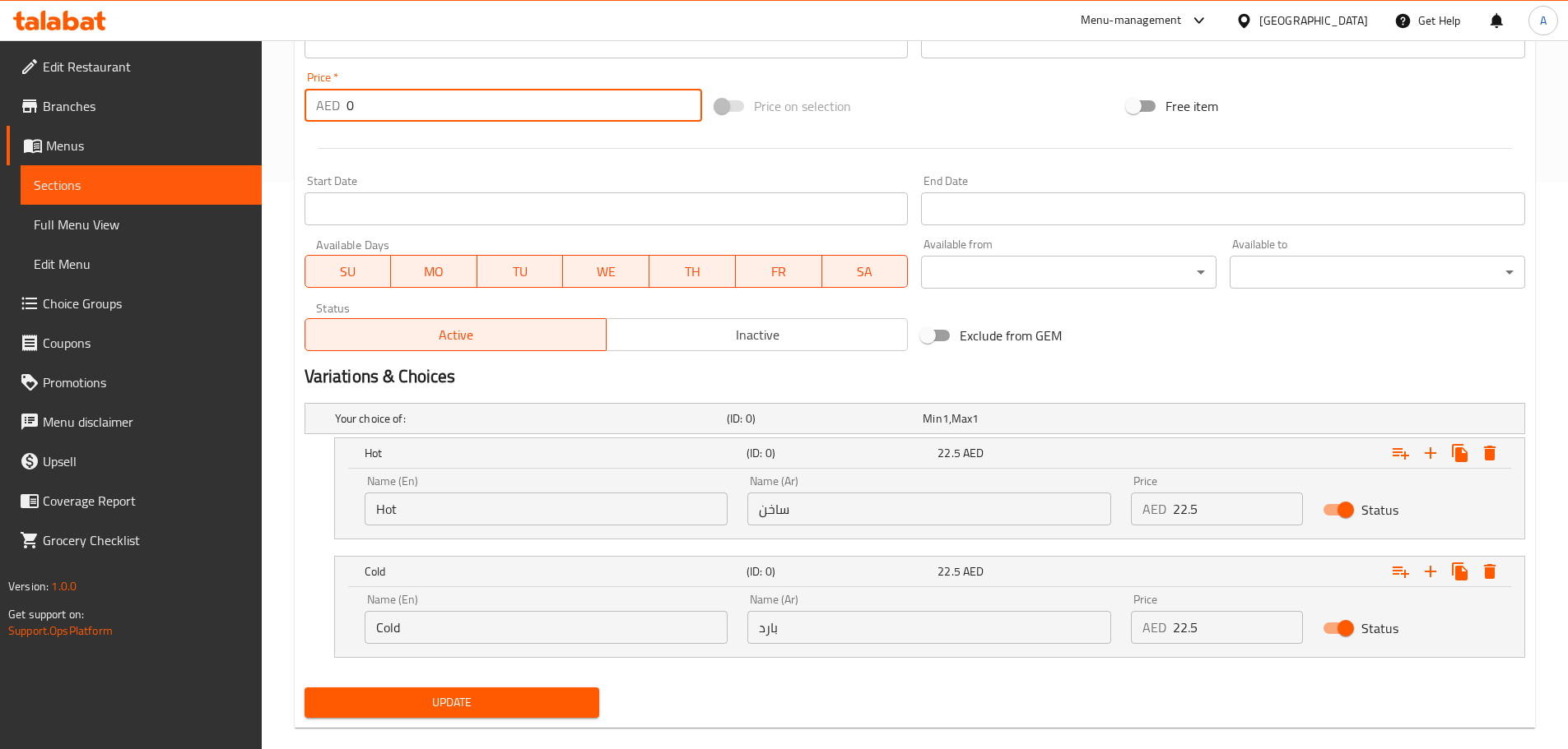
scroll to position [592, 0]
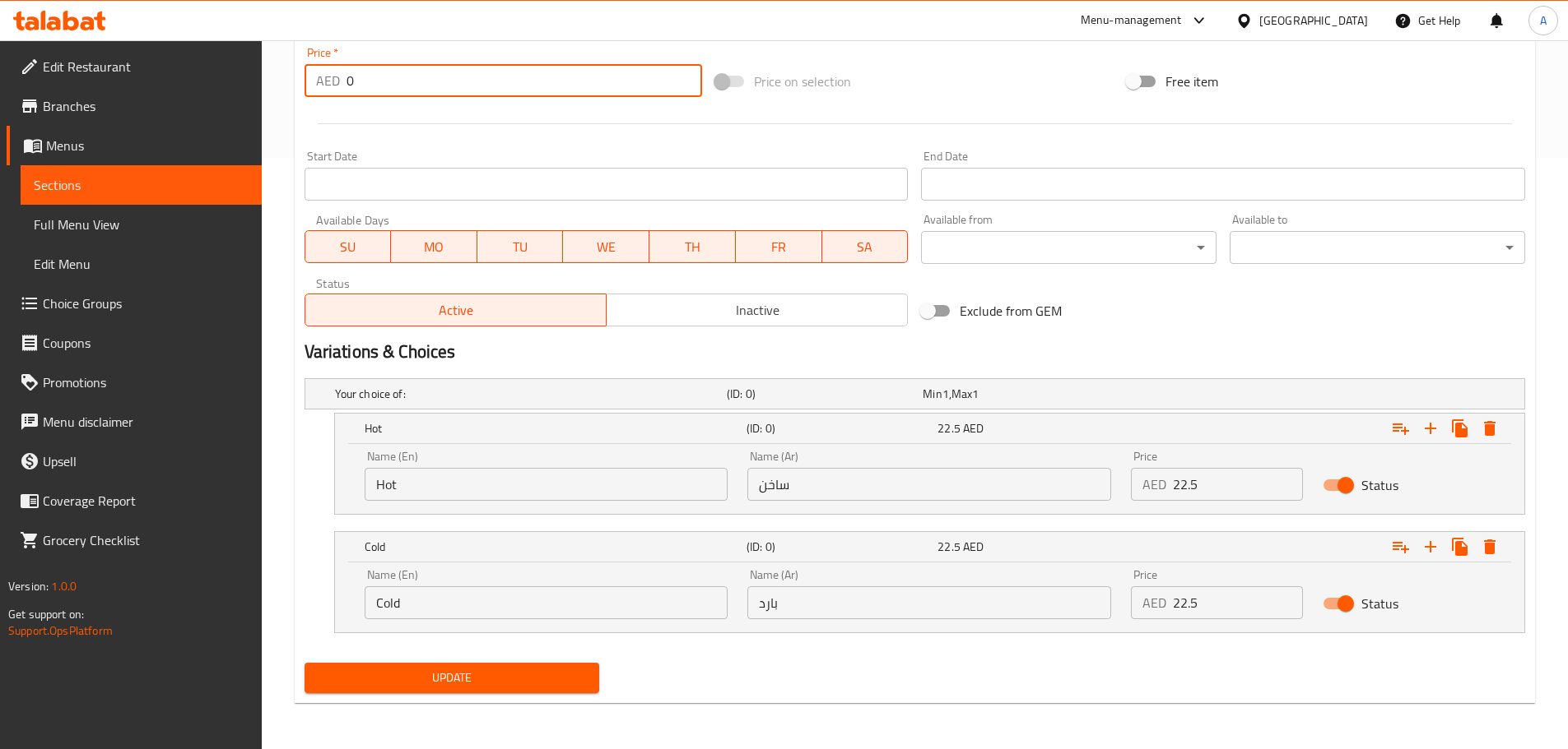
type input "0"
click at [499, 679] on span "Update" at bounding box center [451, 678] width 269 height 21
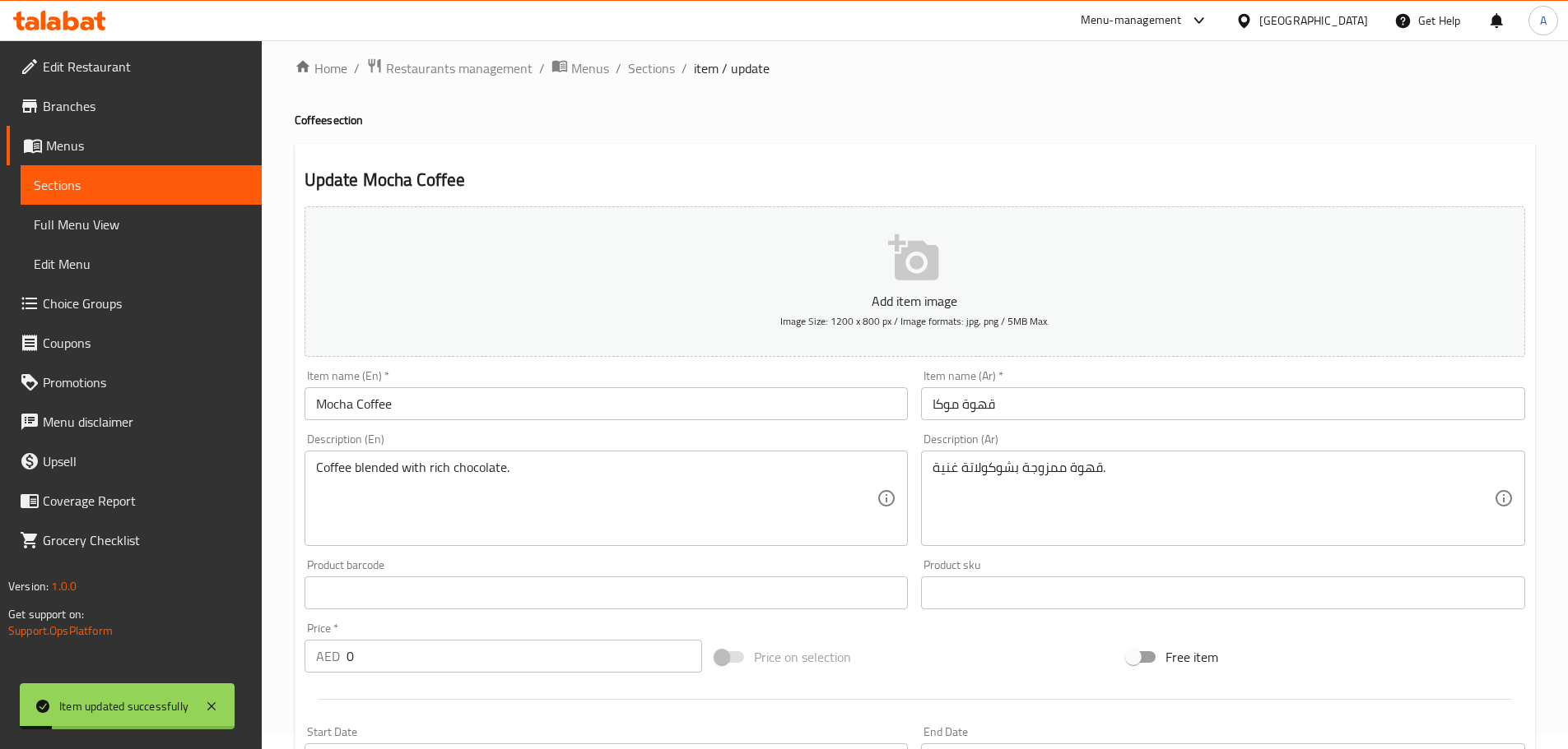
scroll to position [0, 0]
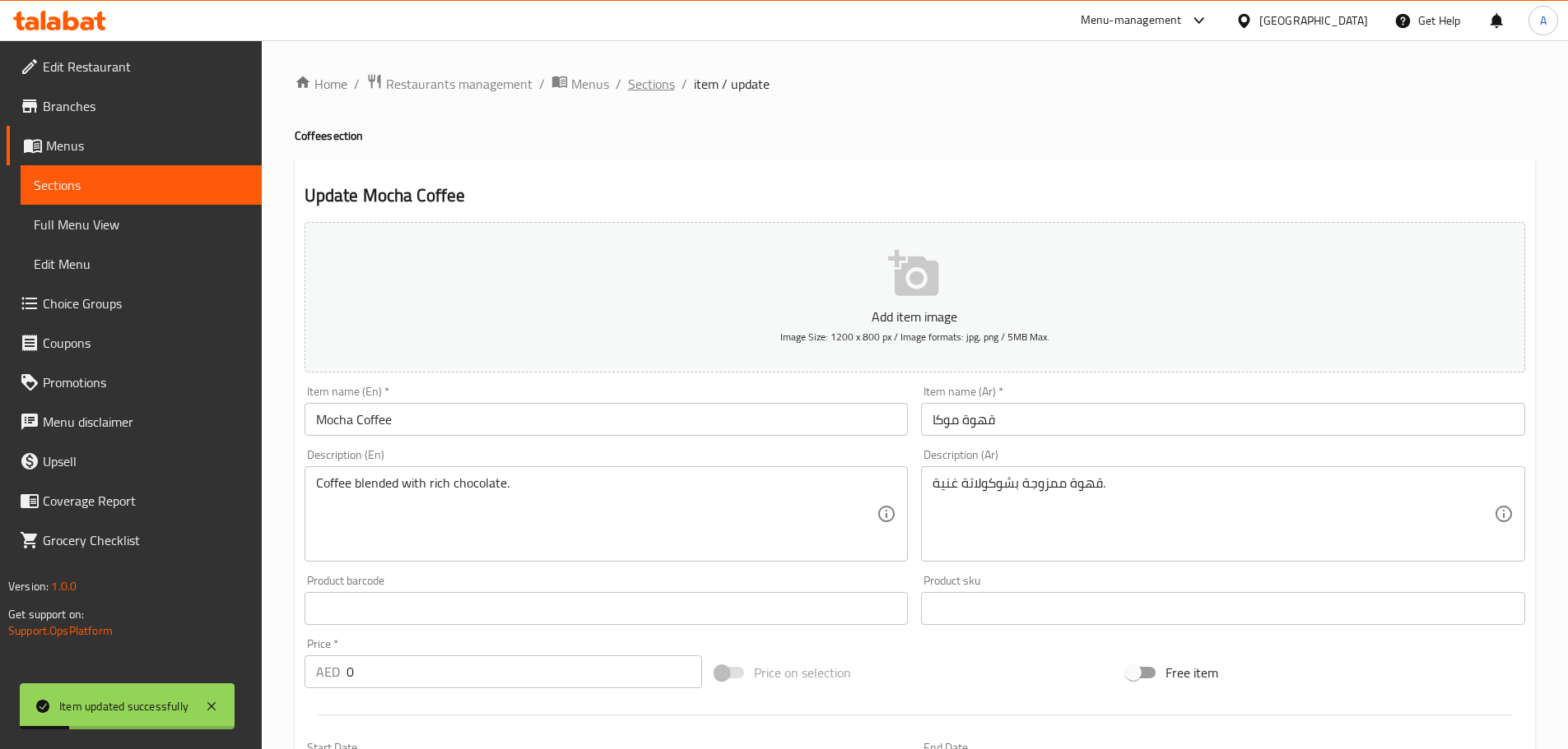
click at [656, 91] on span "Sections" at bounding box center [652, 84] width 47 height 20
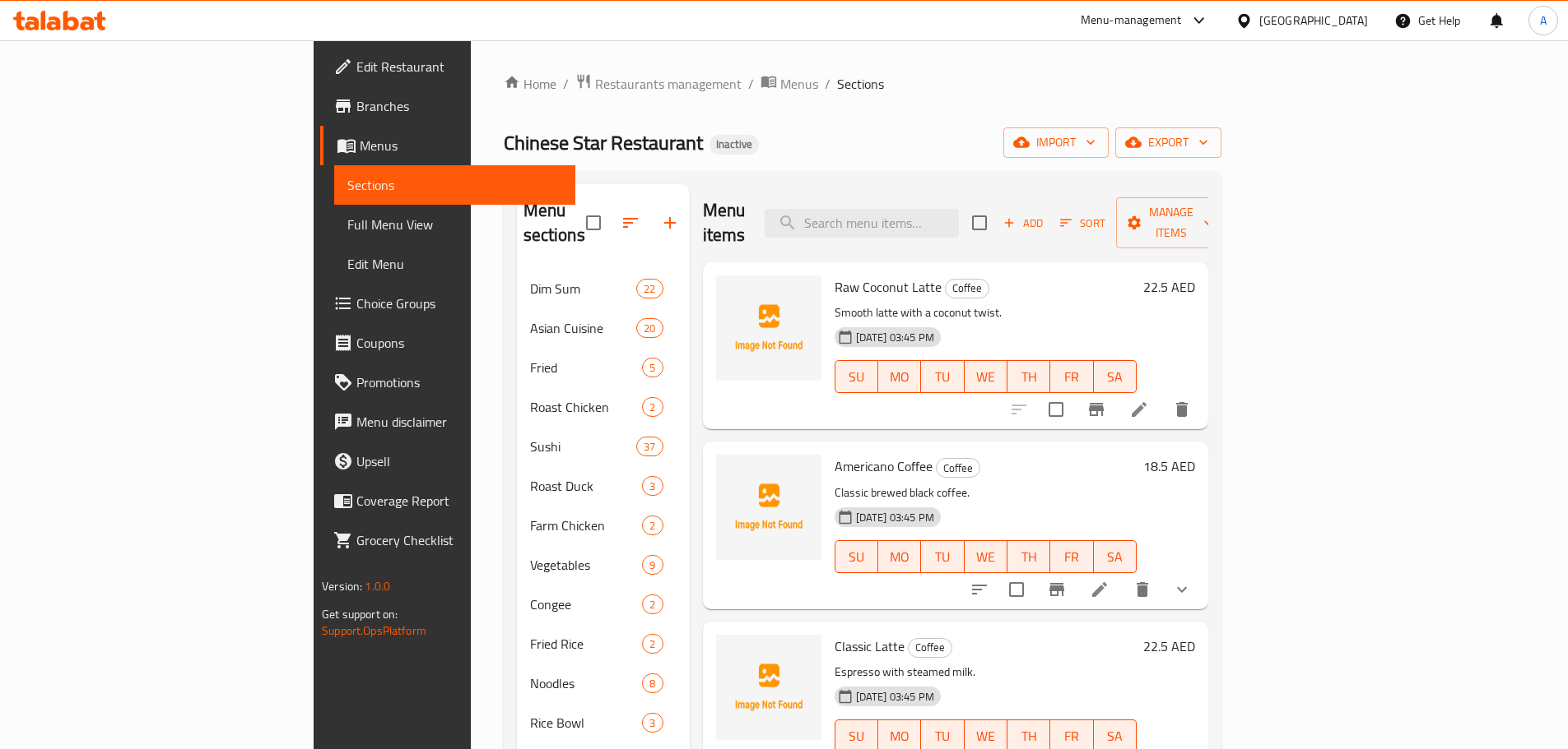
click at [730, 543] on div at bounding box center [768, 525] width 118 height 154
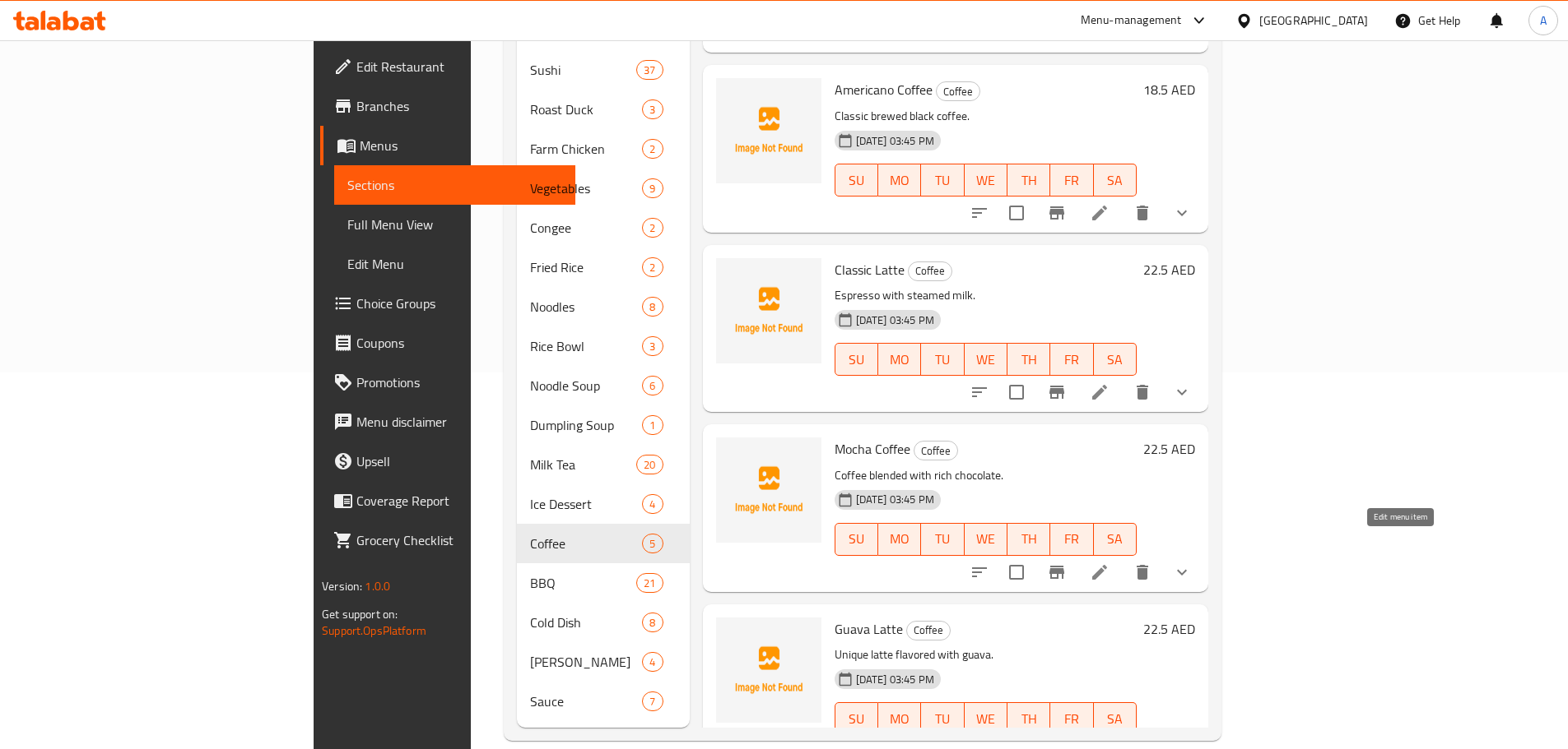
click at [1107, 565] on icon at bounding box center [1099, 572] width 15 height 15
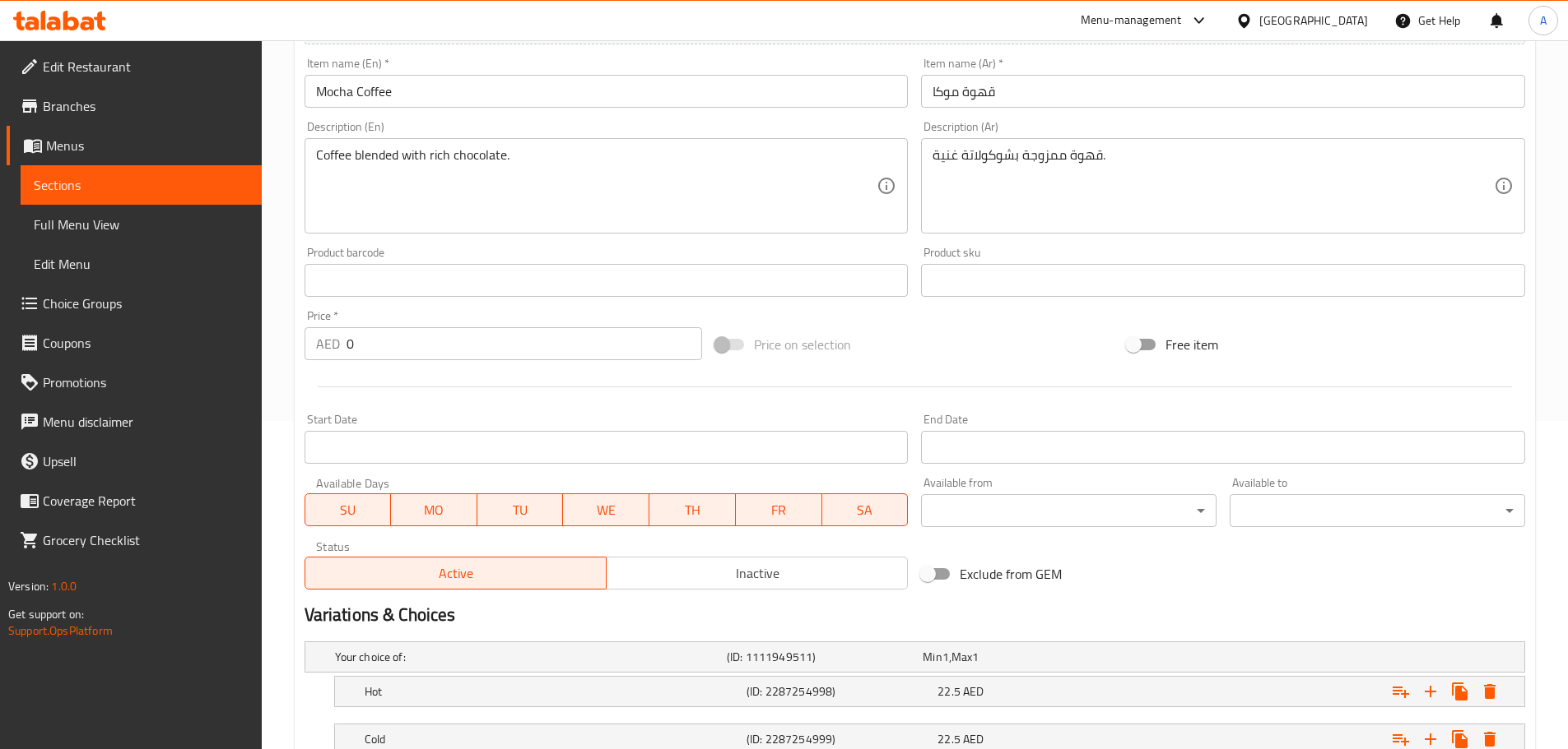
scroll to position [121, 0]
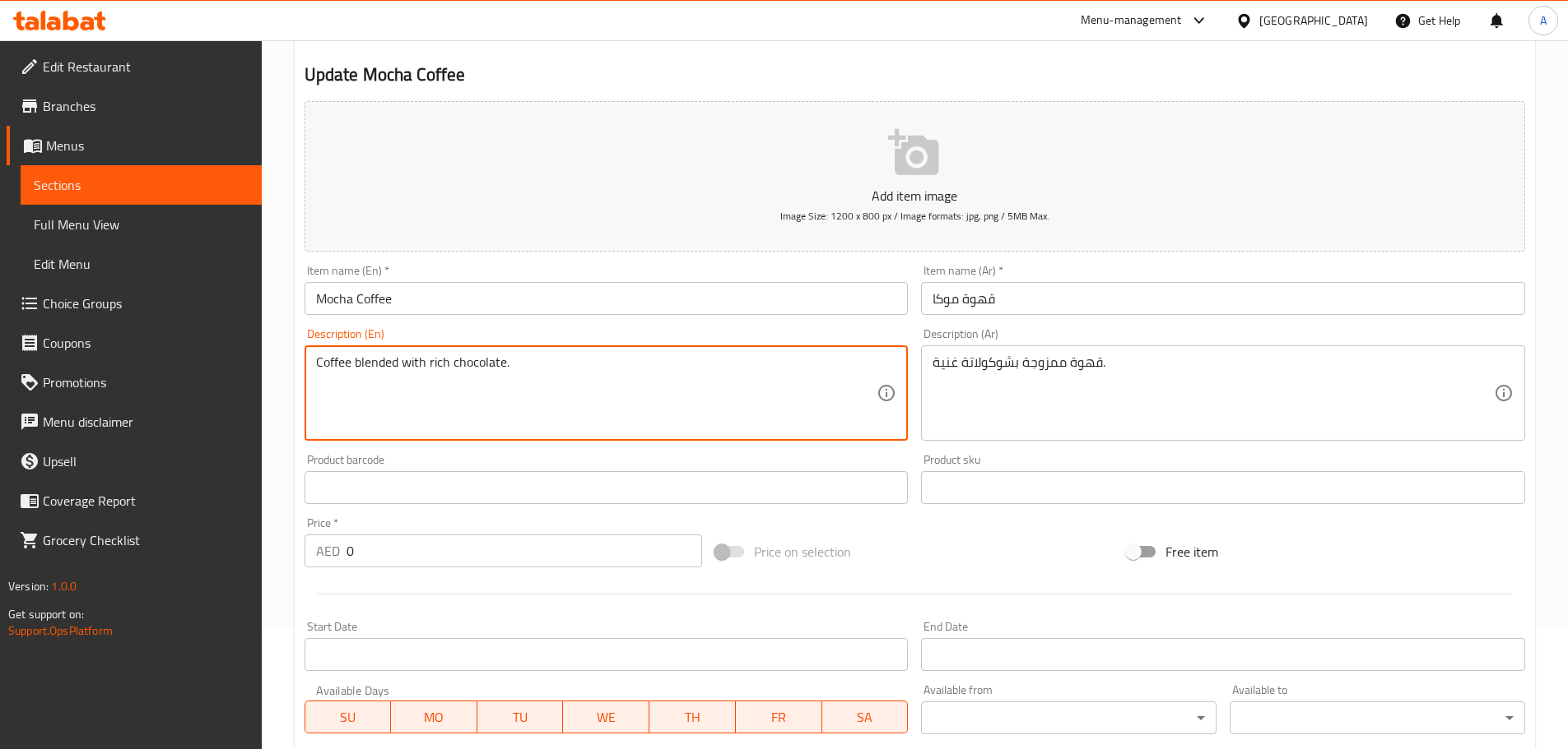
paste textarea "served only cold"
type textarea "Coffee blended with rich chocolate. served only cold"
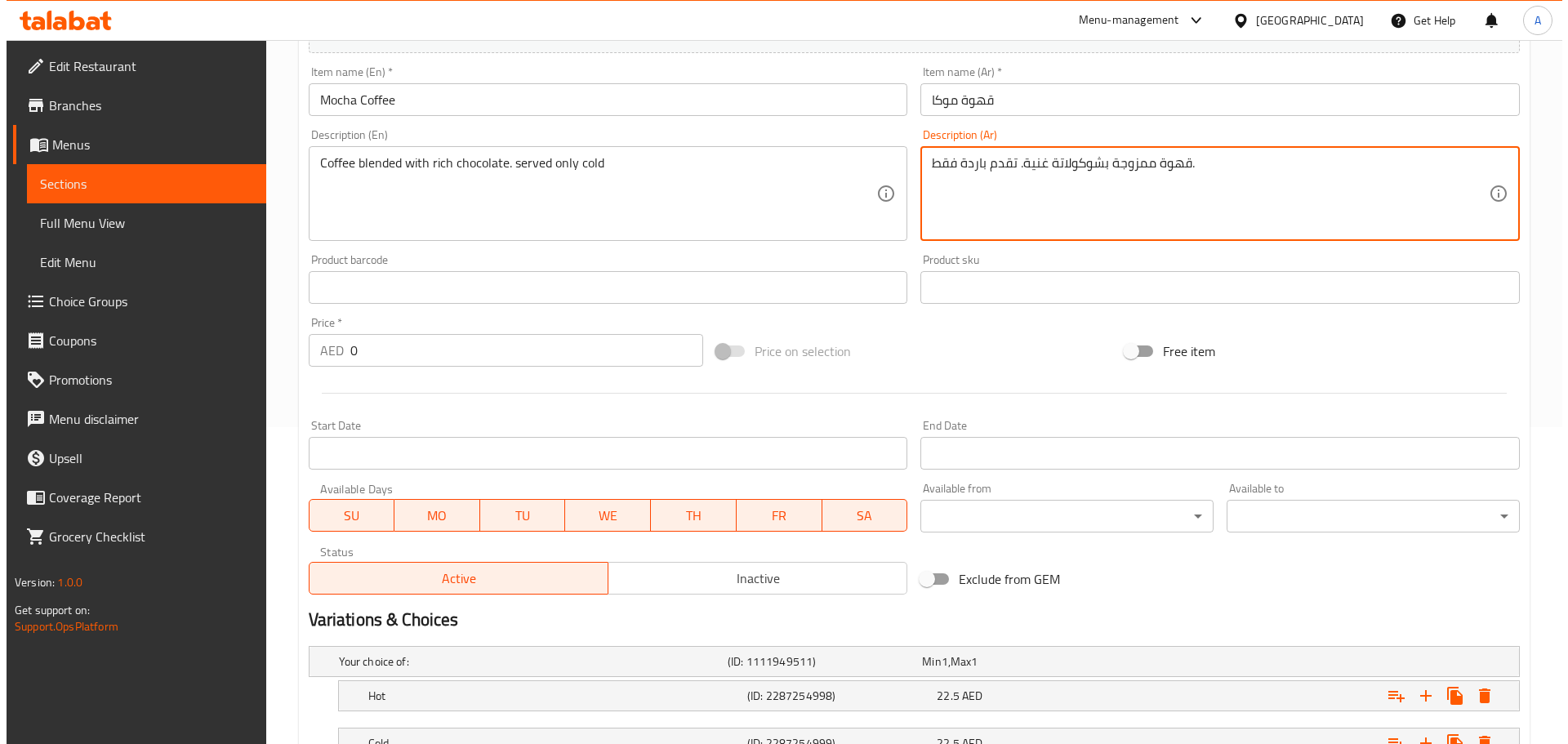
scroll to position [447, 0]
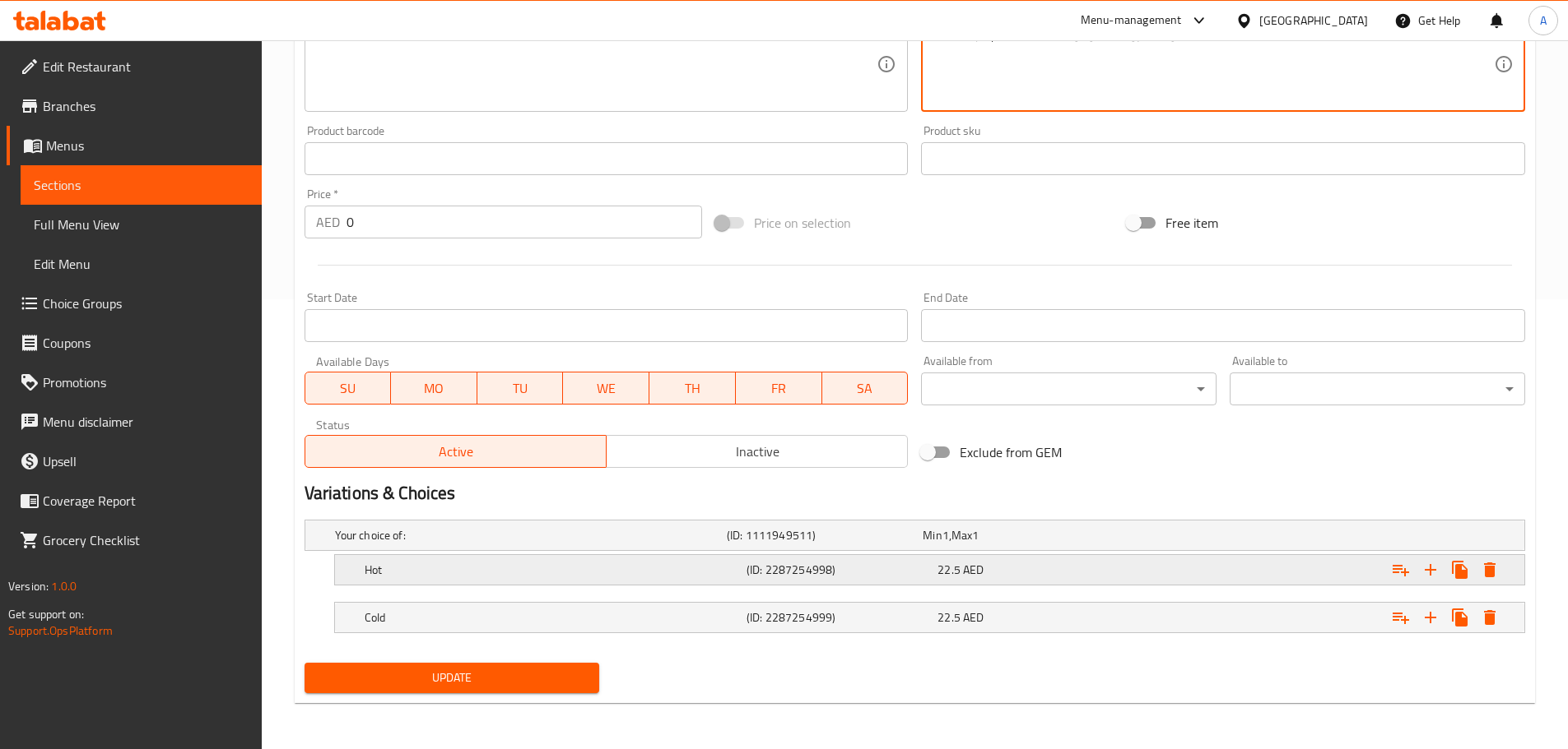
type textarea "قهوة ممزوجة بشوكولاتة غنية. تقدم باردة فقط."
click at [950, 566] on span "22.5" at bounding box center [950, 570] width 23 height 21
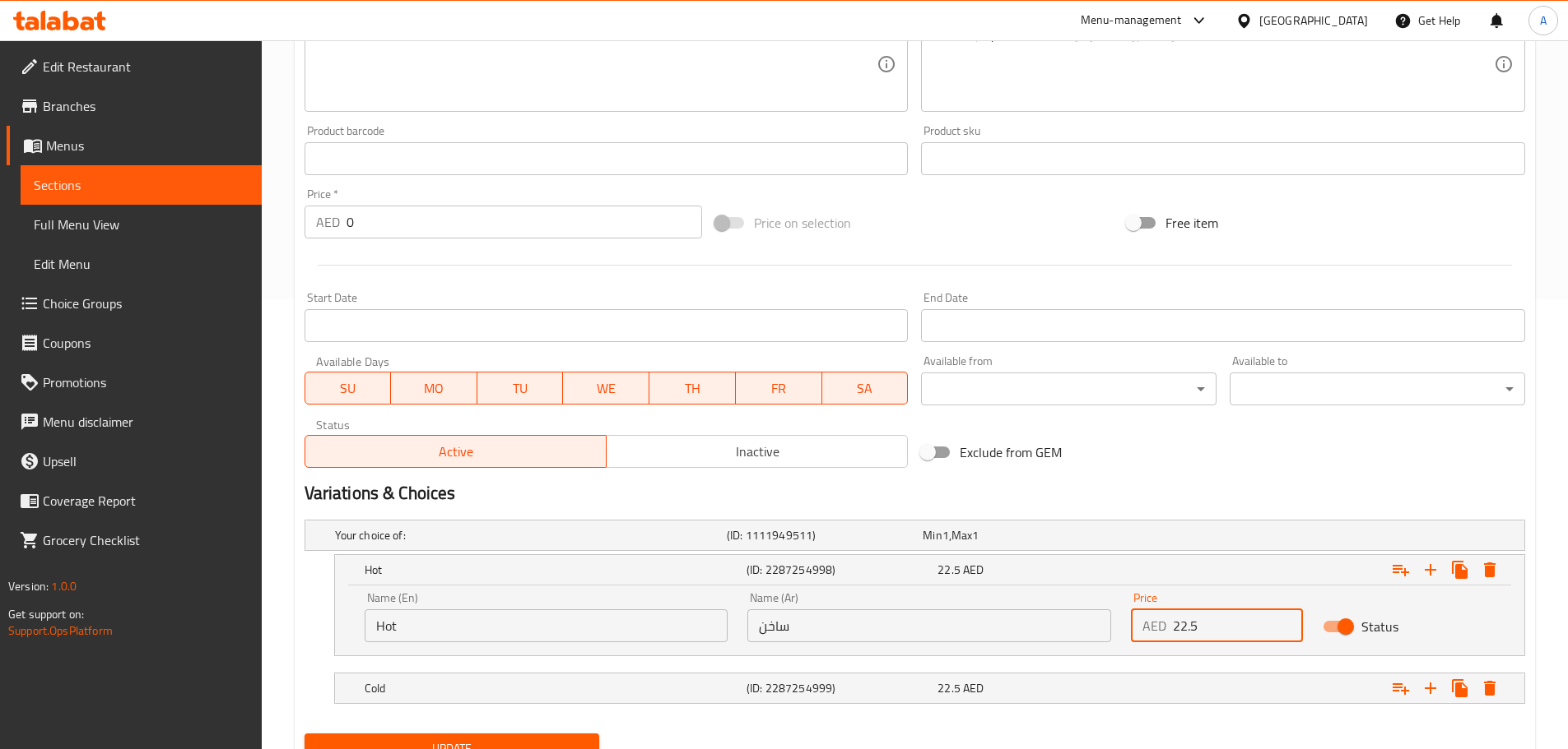
drag, startPoint x: 1233, startPoint y: 633, endPoint x: 1093, endPoint y: 615, distance: 141.2
click at [1115, 622] on div "Name (En) Hot Name (En) Name (Ar) ساخن Name (Ar) Price AED 22.5 Price Status" at bounding box center [929, 617] width 1150 height 70
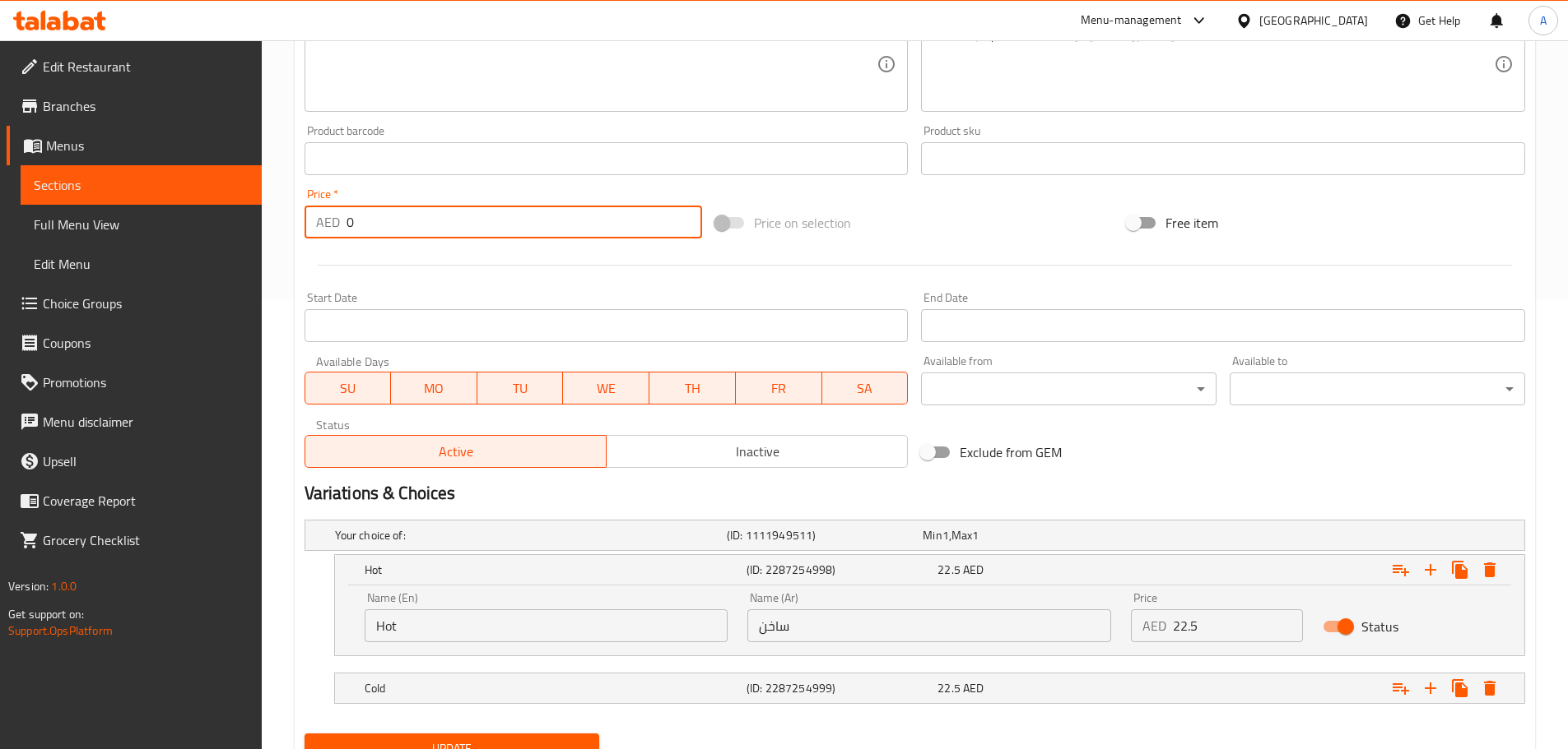
click at [395, 224] on input "0" at bounding box center [525, 223] width 357 height 33
paste input "22.5"
click at [1495, 569] on icon "Expand" at bounding box center [1490, 569] width 12 height 15
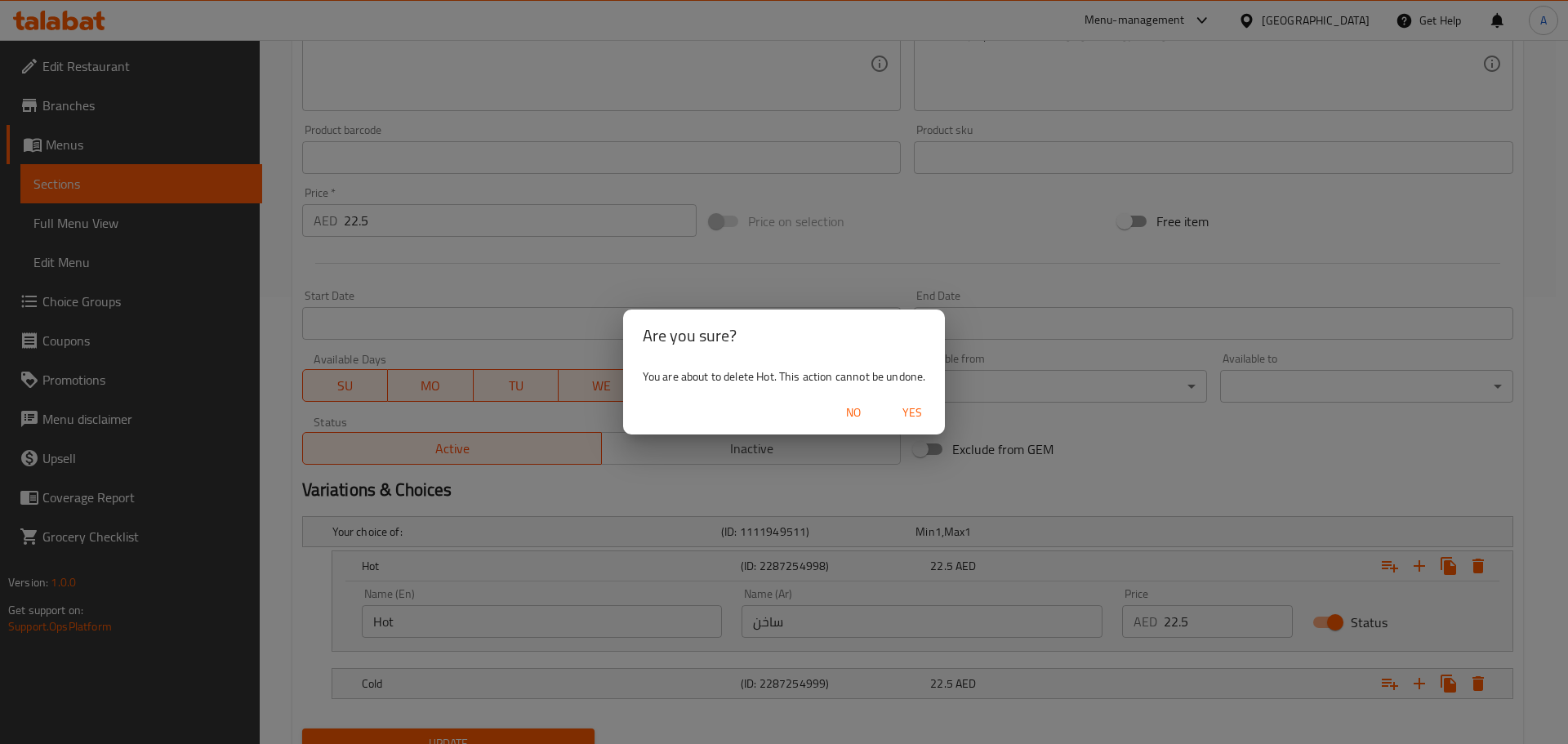
click at [924, 411] on span "Yes" at bounding box center [912, 412] width 39 height 20
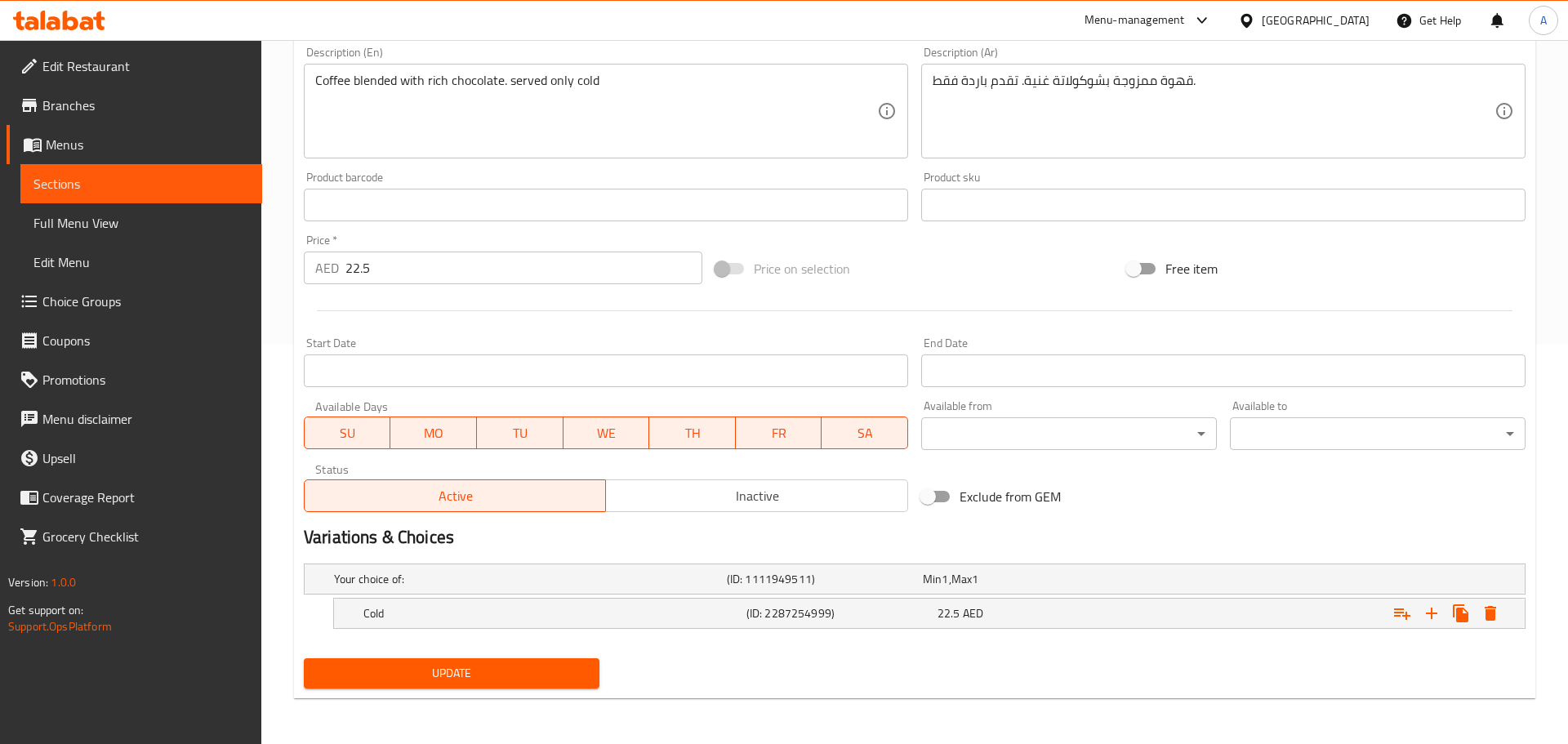
scroll to position [400, 0]
click at [1476, 615] on icon "Expand" at bounding box center [1479, 613] width 12 height 15
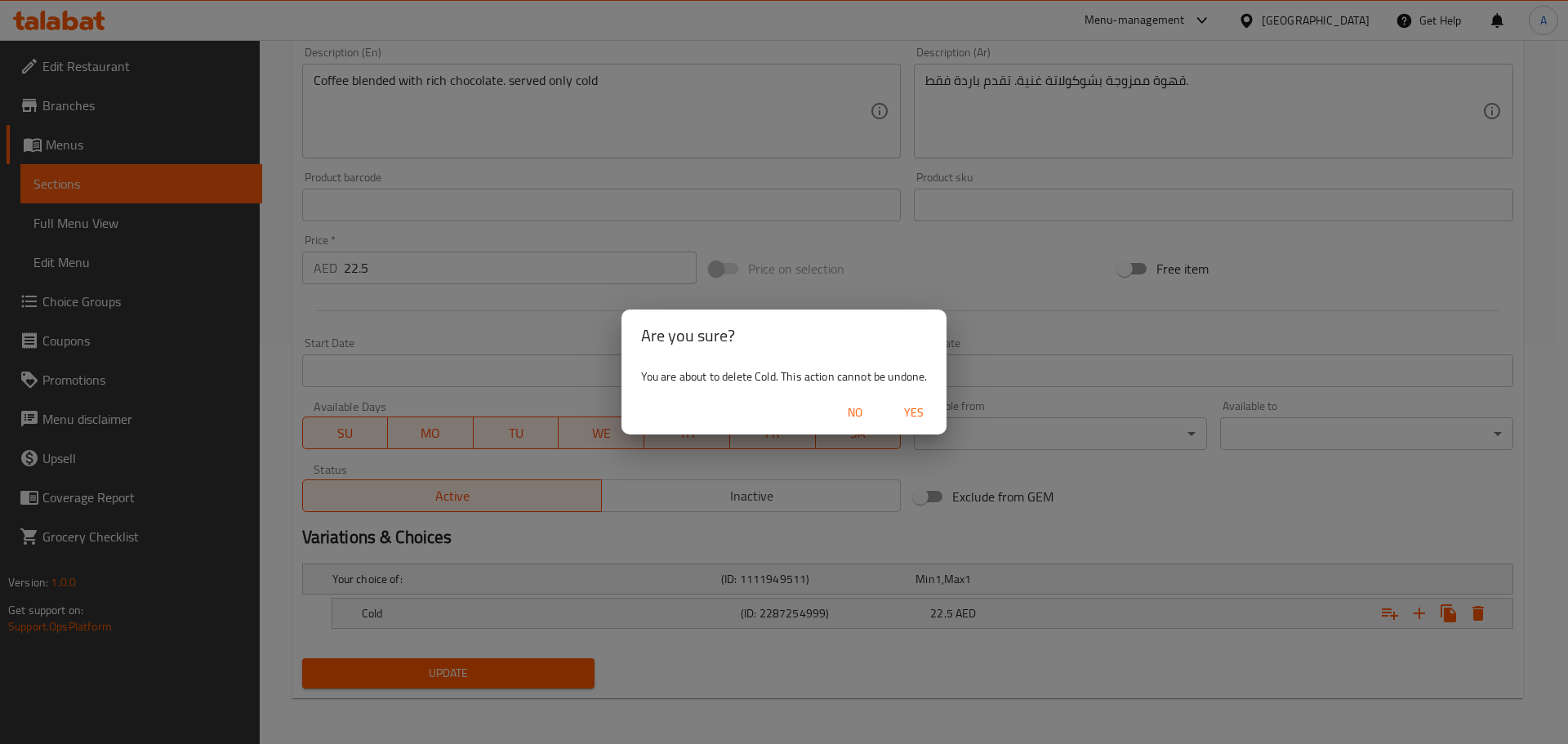
click at [910, 405] on span "Yes" at bounding box center [913, 412] width 39 height 20
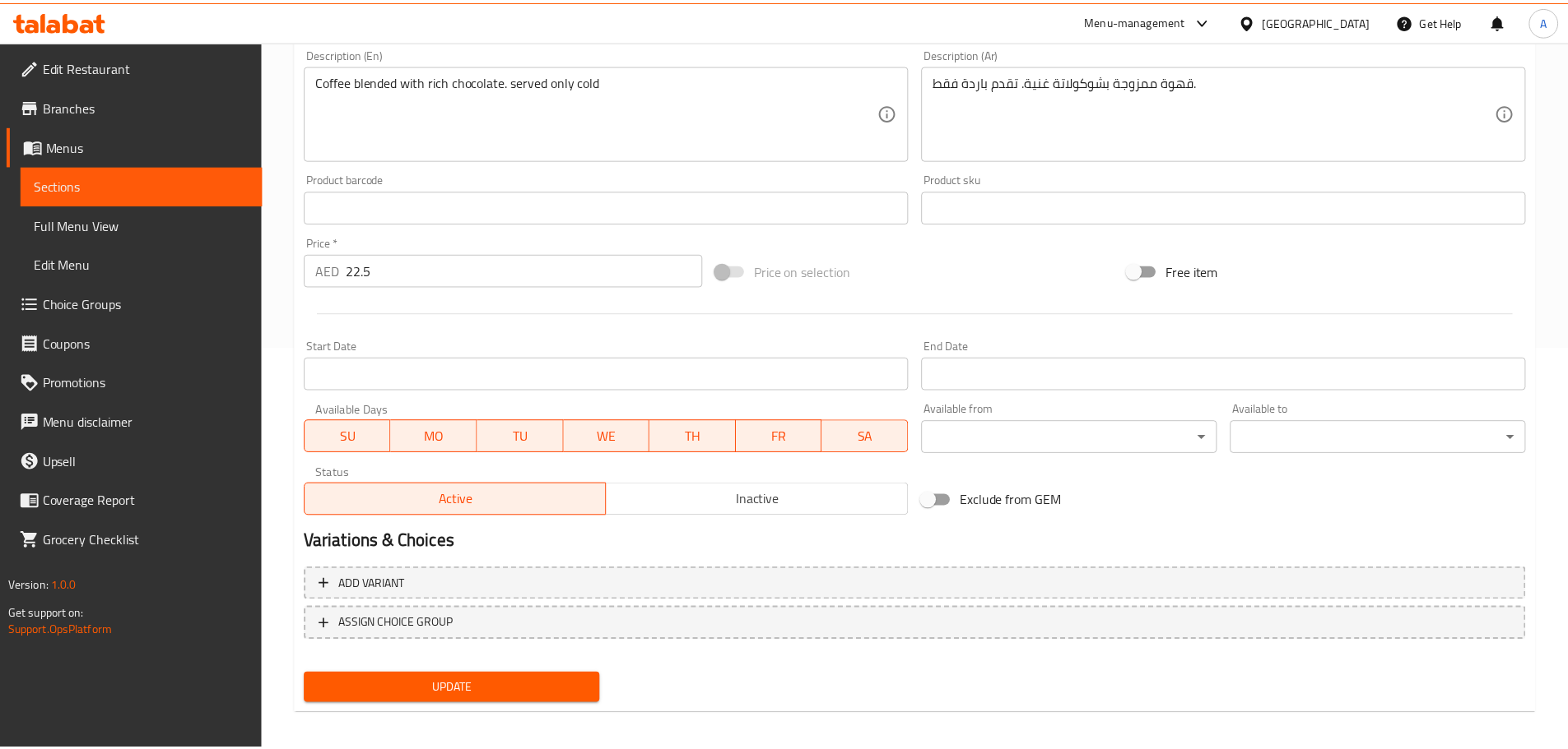
scroll to position [396, 0]
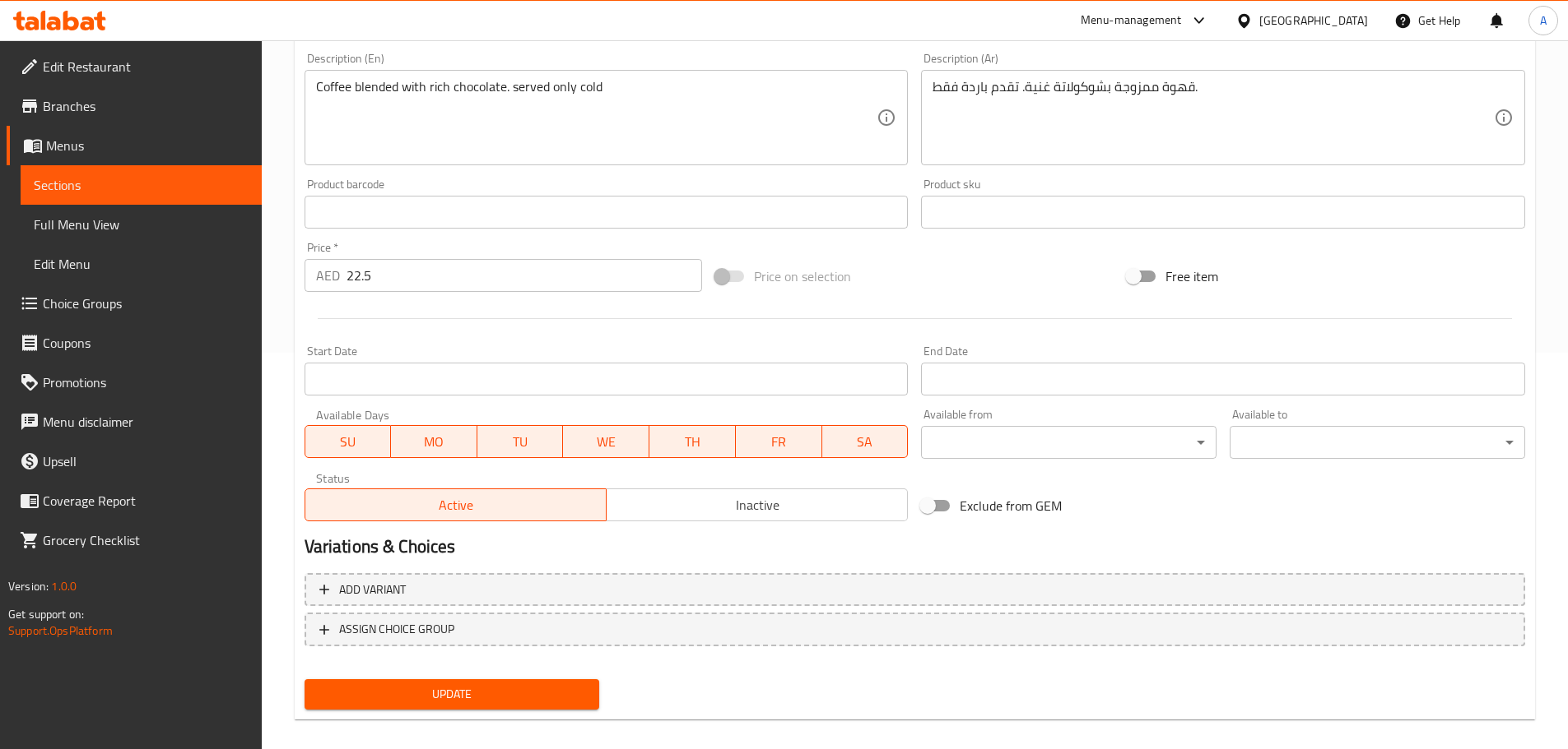
click at [414, 700] on span "Update" at bounding box center [451, 694] width 269 height 21
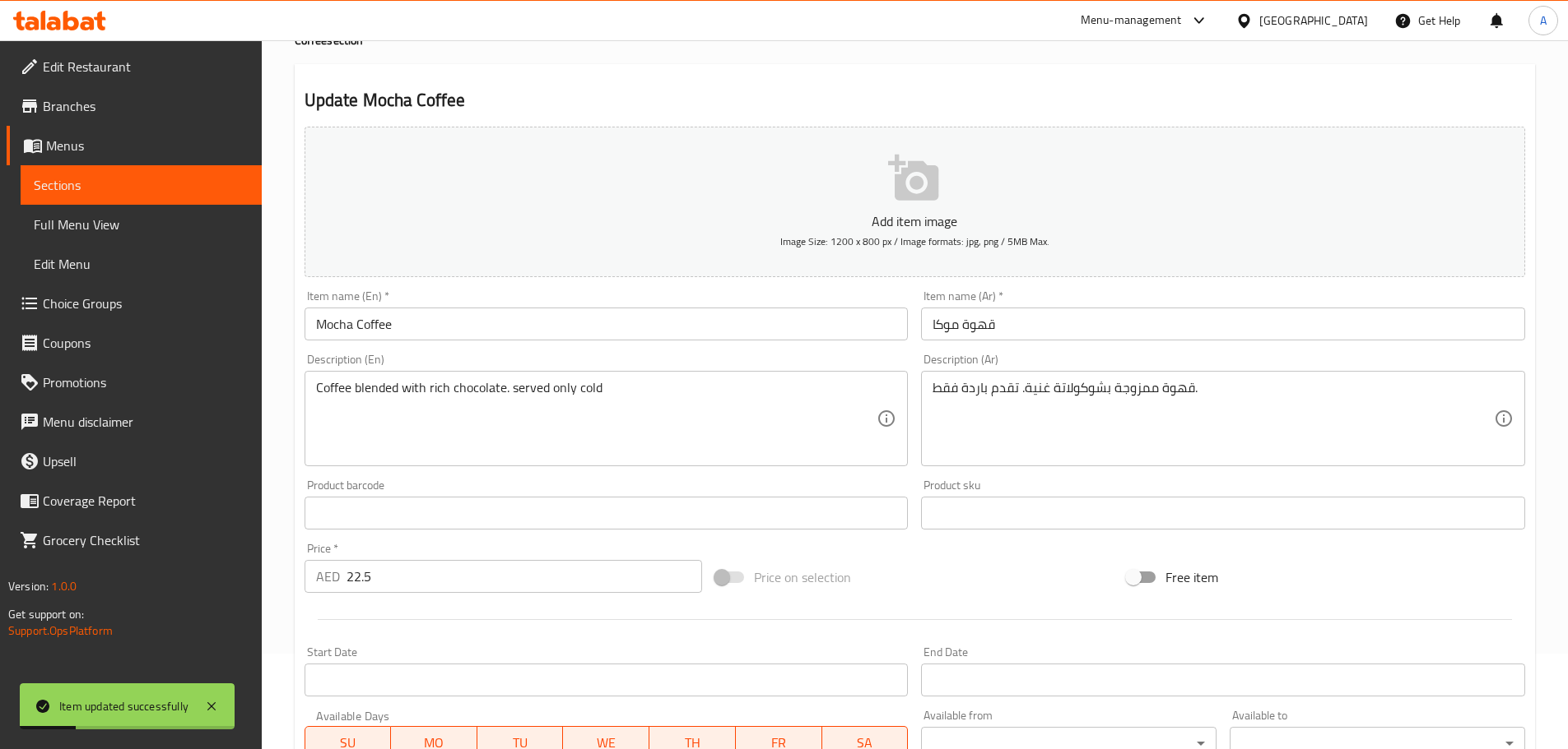
scroll to position [0, 0]
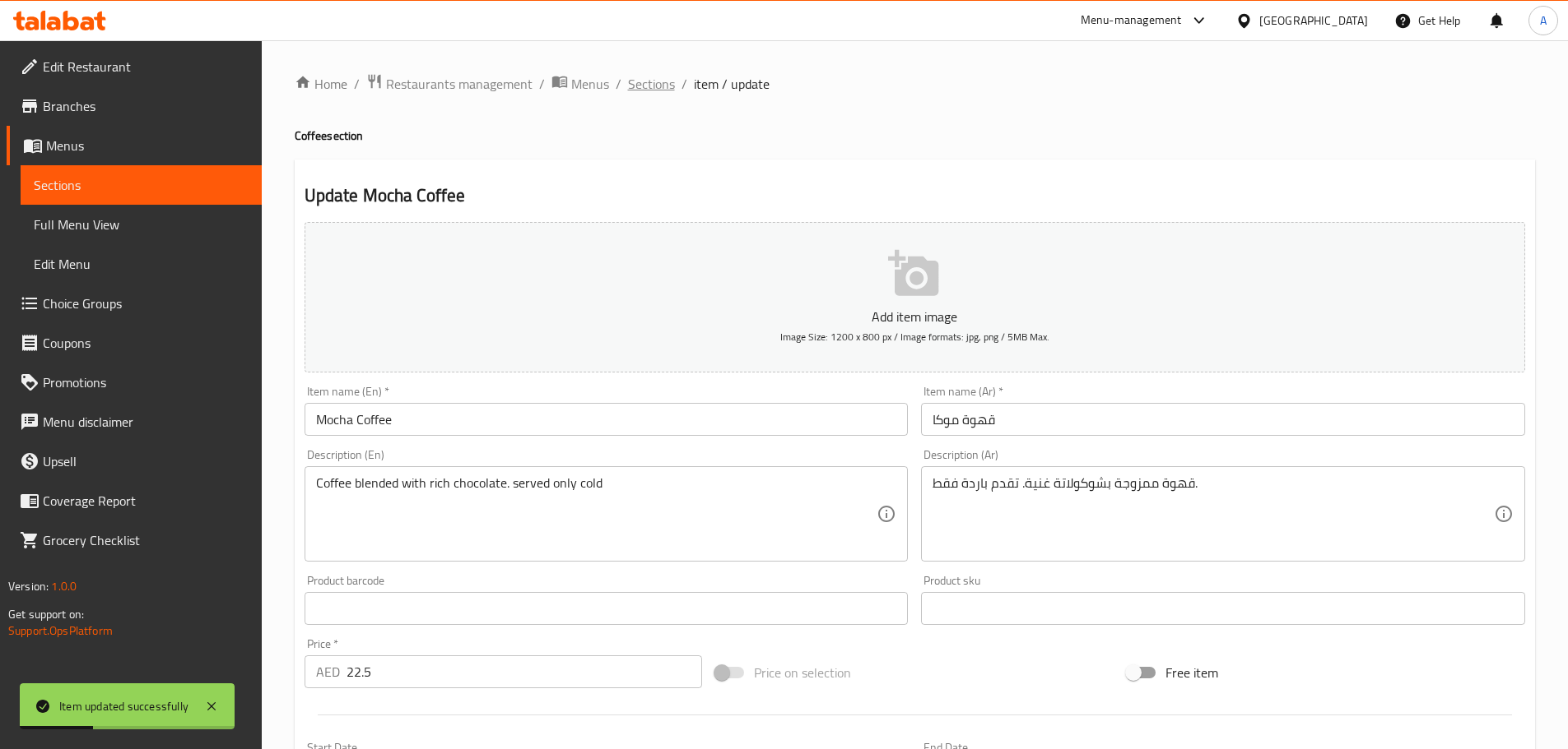
click at [649, 88] on span "Sections" at bounding box center [652, 84] width 47 height 20
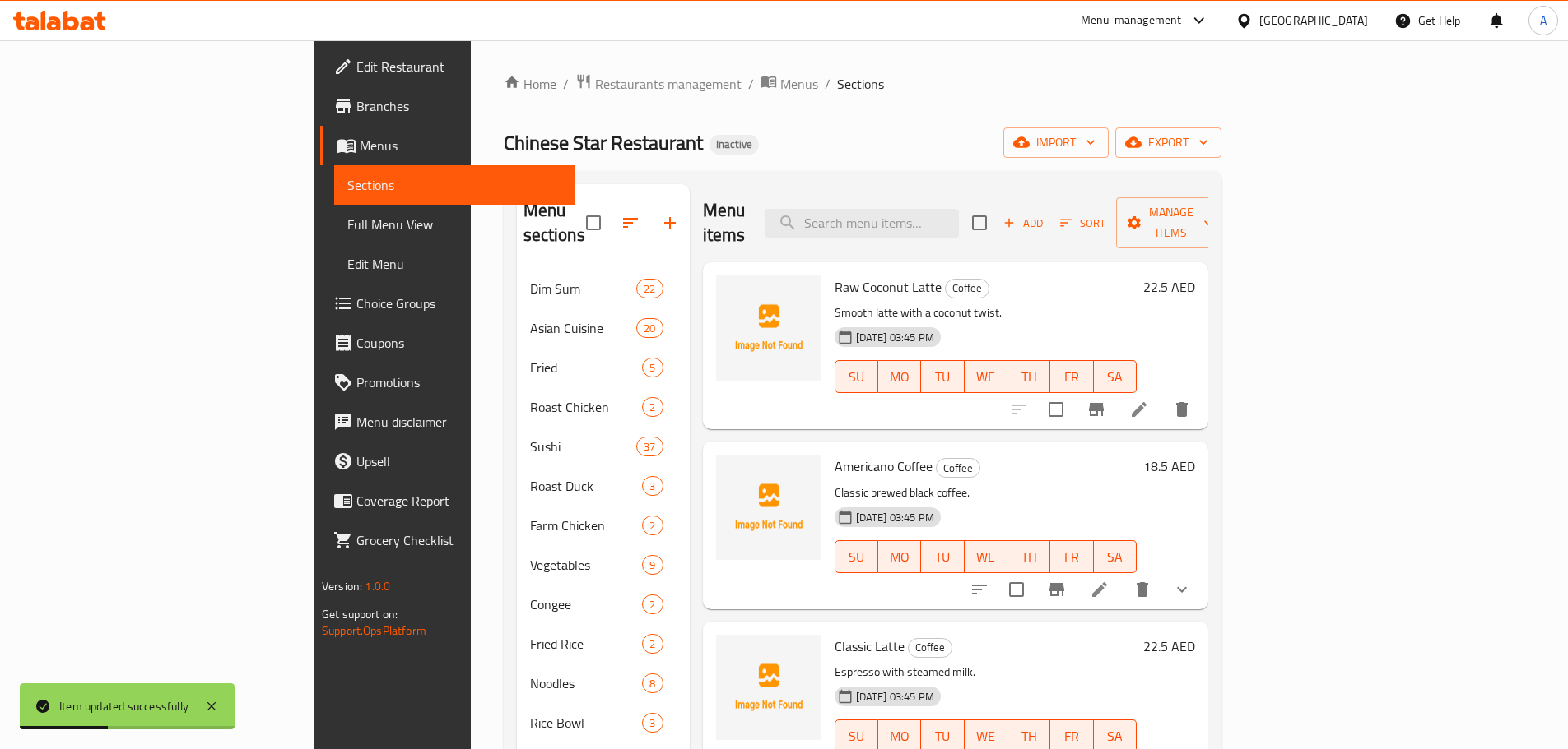
click at [1079, 455] on h6 "Americano Coffee Coffee" at bounding box center [985, 467] width 302 height 23
click at [1163, 395] on li at bounding box center [1138, 409] width 46 height 29
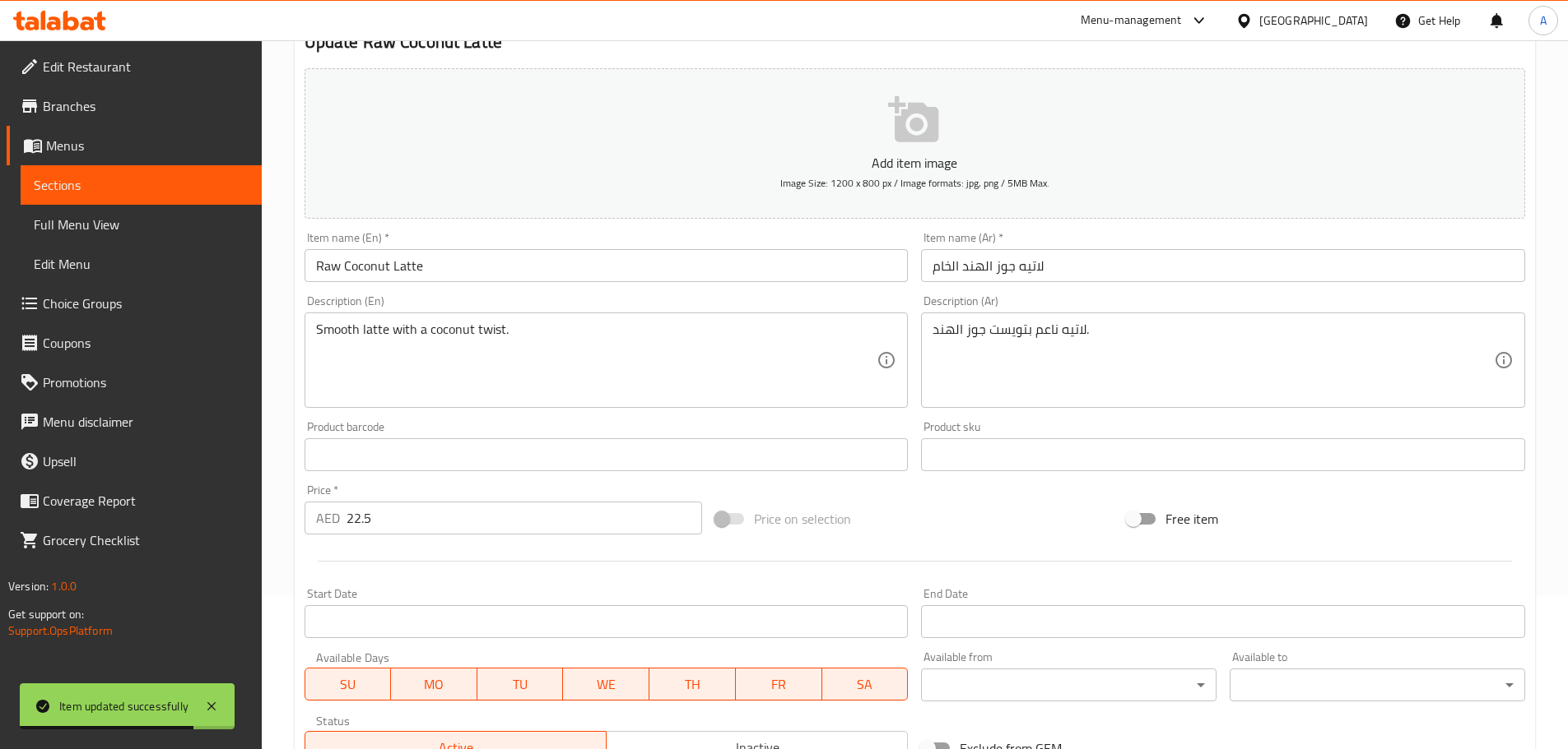
scroll to position [413, 0]
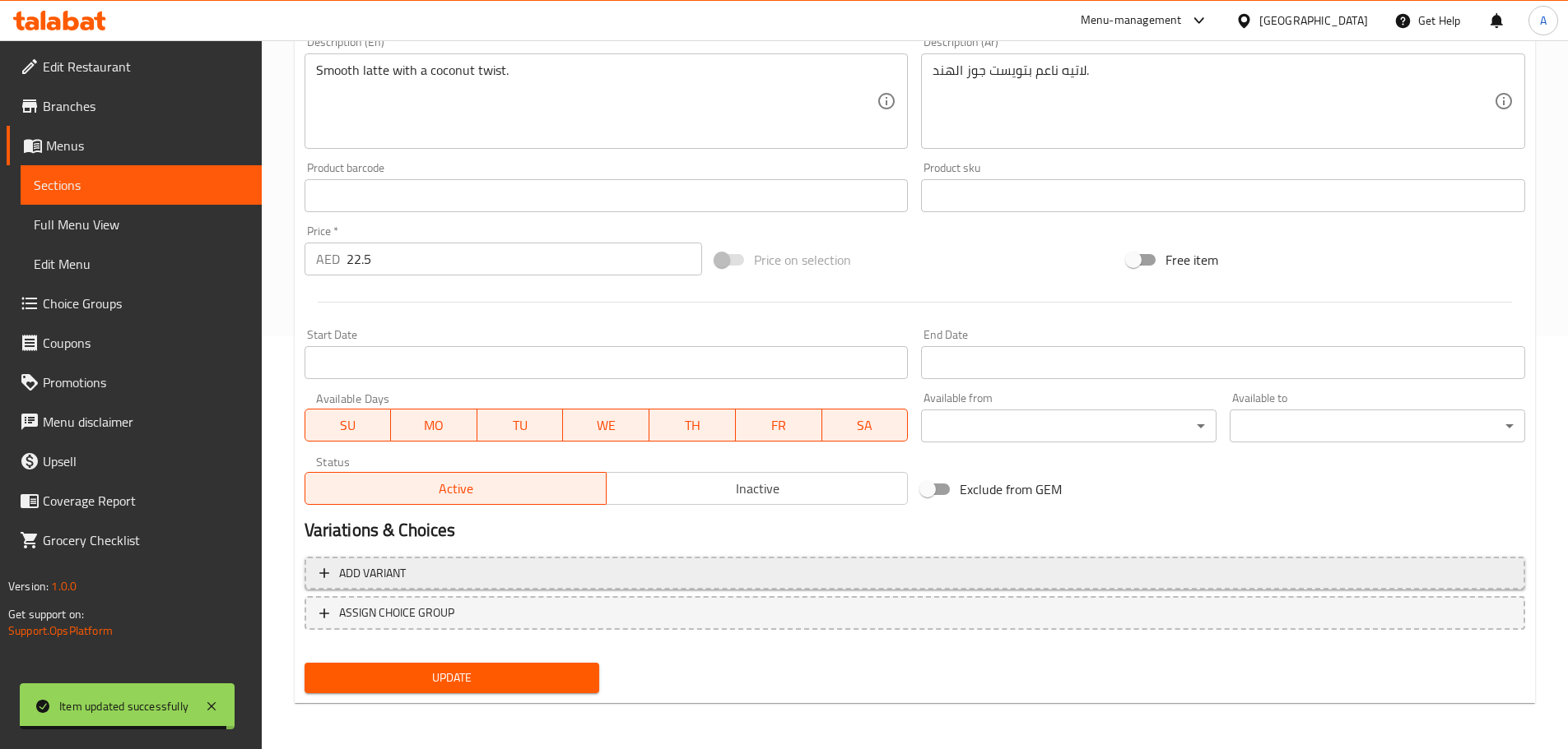
click at [646, 582] on span "Add variant" at bounding box center [914, 573] width 1191 height 21
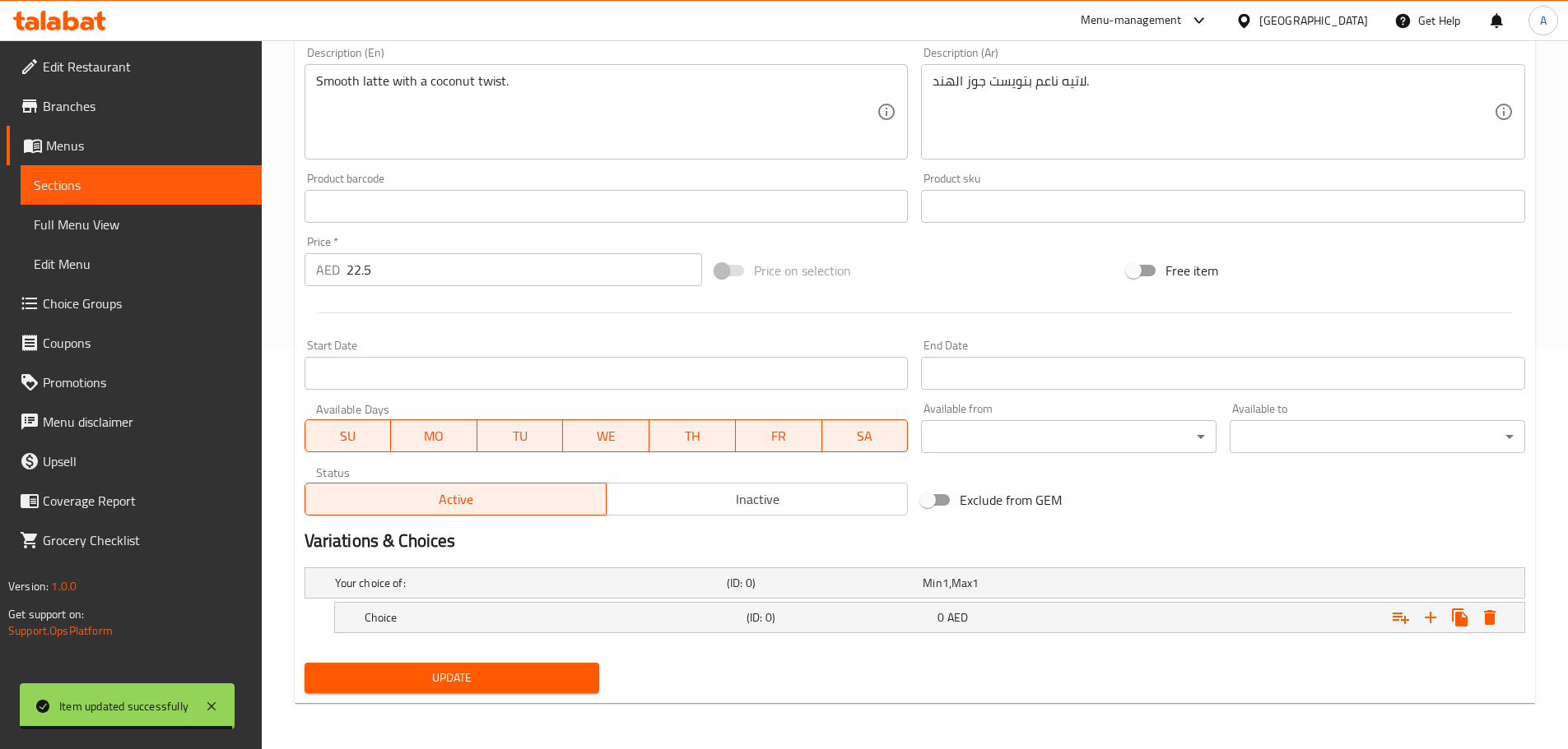
scroll to position [402, 0]
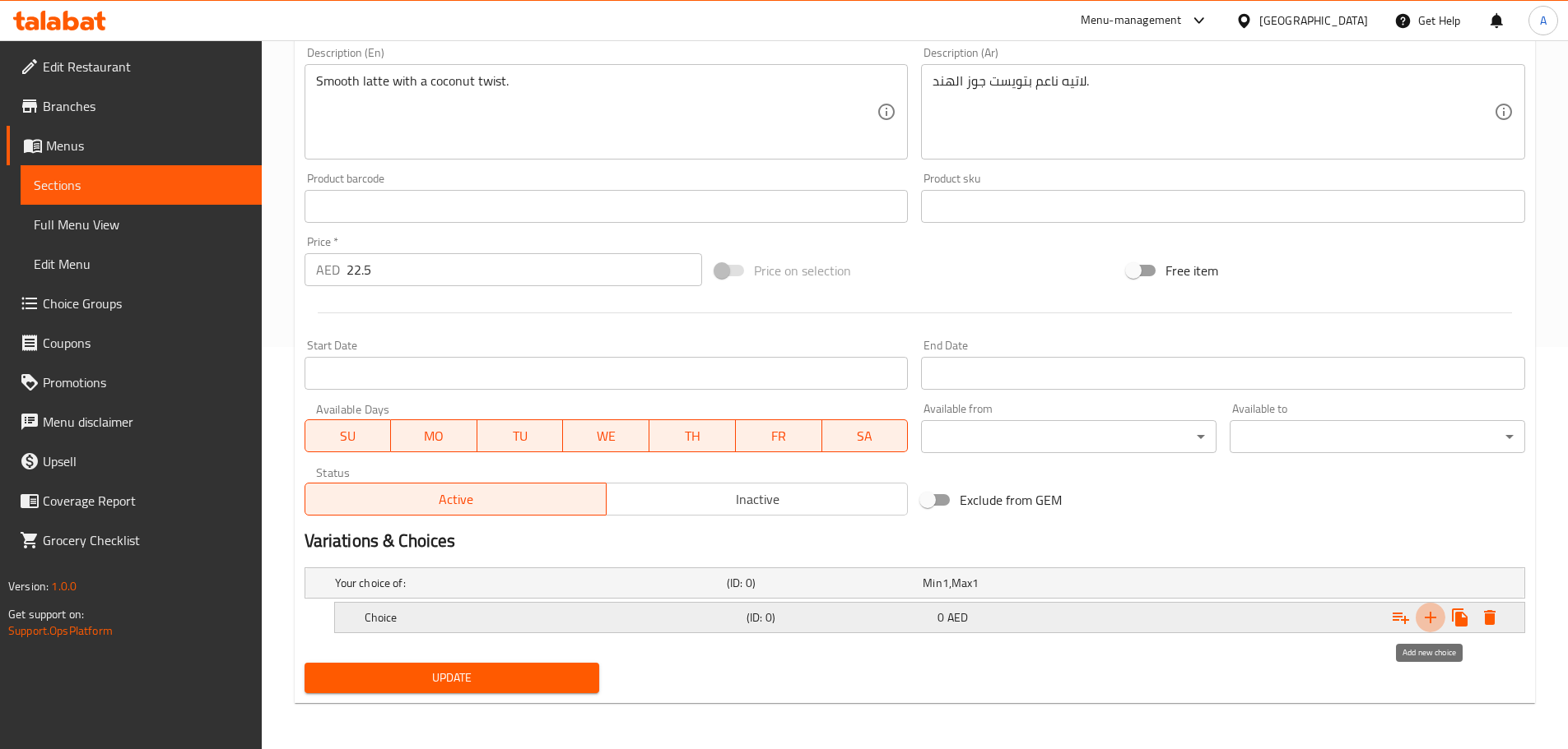
click at [1429, 613] on icon "Expand" at bounding box center [1430, 618] width 12 height 12
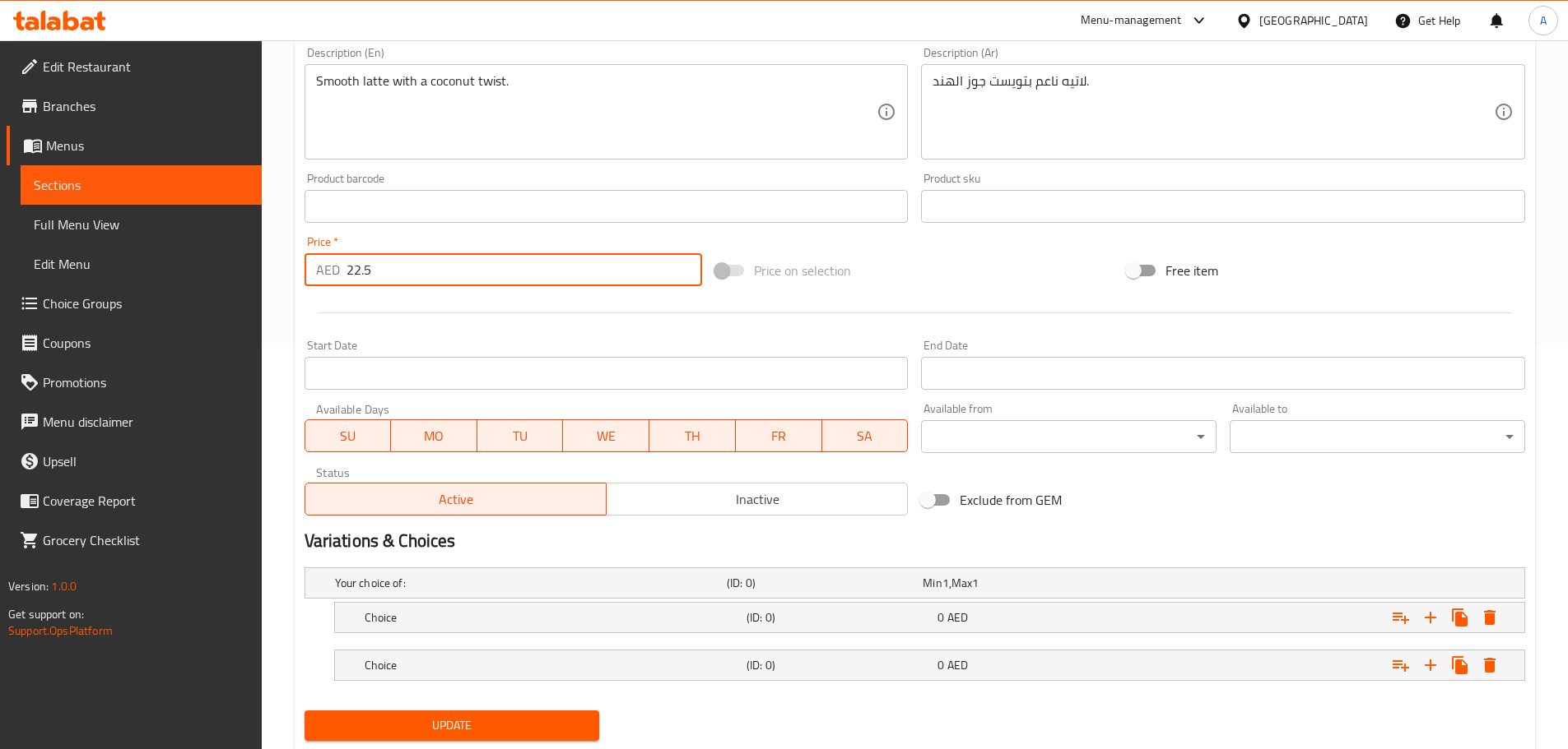
drag, startPoint x: 386, startPoint y: 274, endPoint x: 301, endPoint y: 269, distance: 85.1
click at [301, 269] on div "Price   * AED 22.5 Price *" at bounding box center [503, 261] width 411 height 63
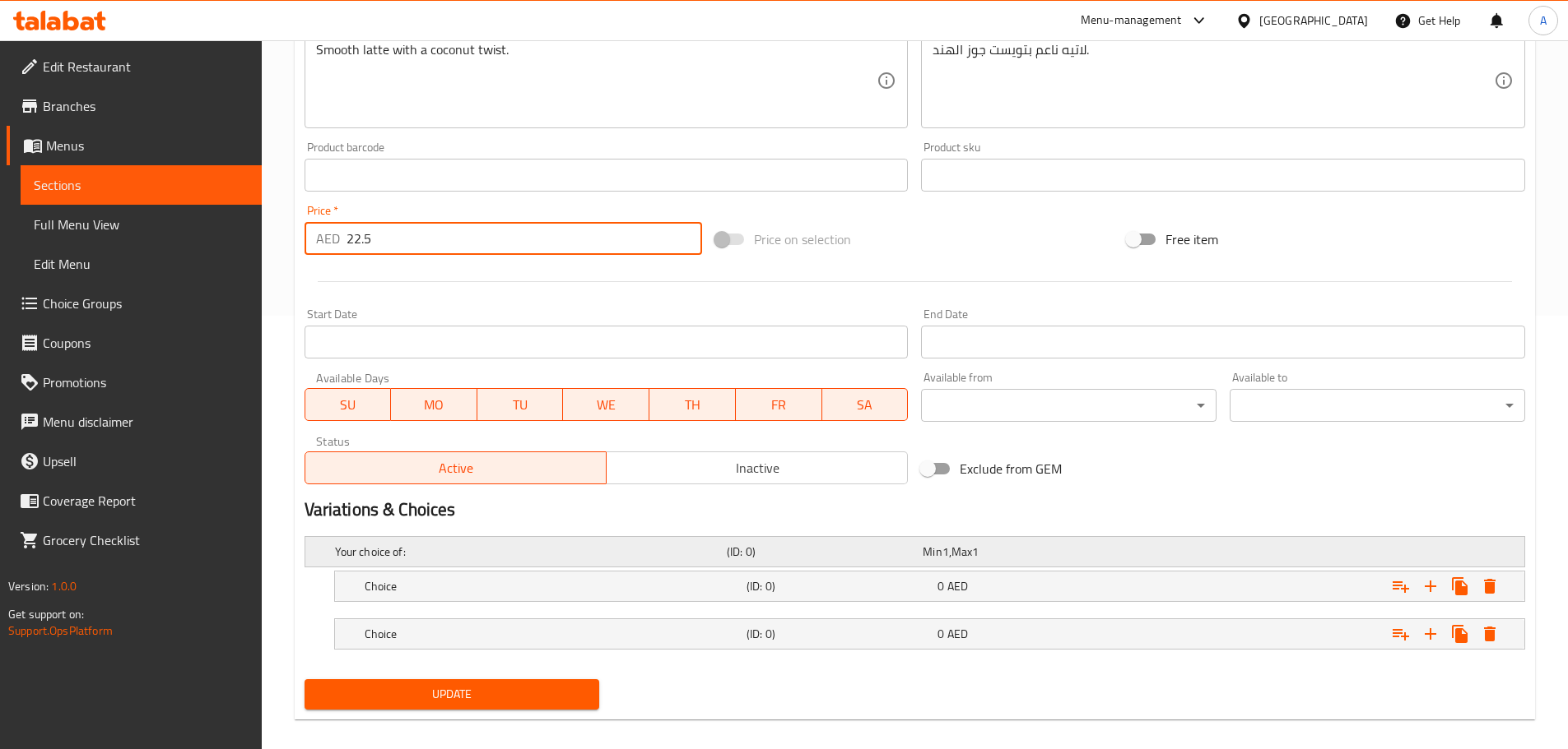
scroll to position [450, 0]
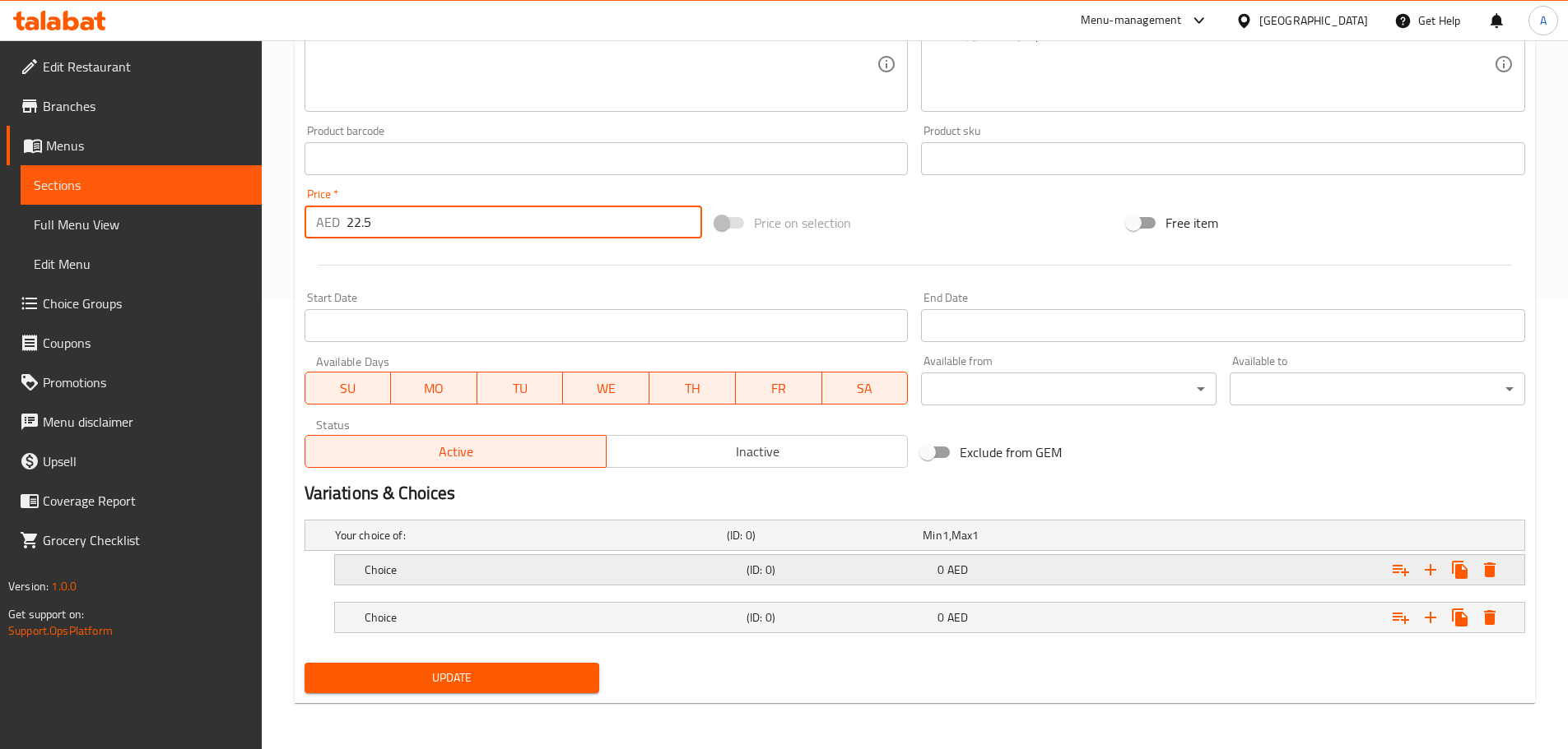
click at [1109, 573] on div "0 AED" at bounding box center [1030, 569] width 185 height 17
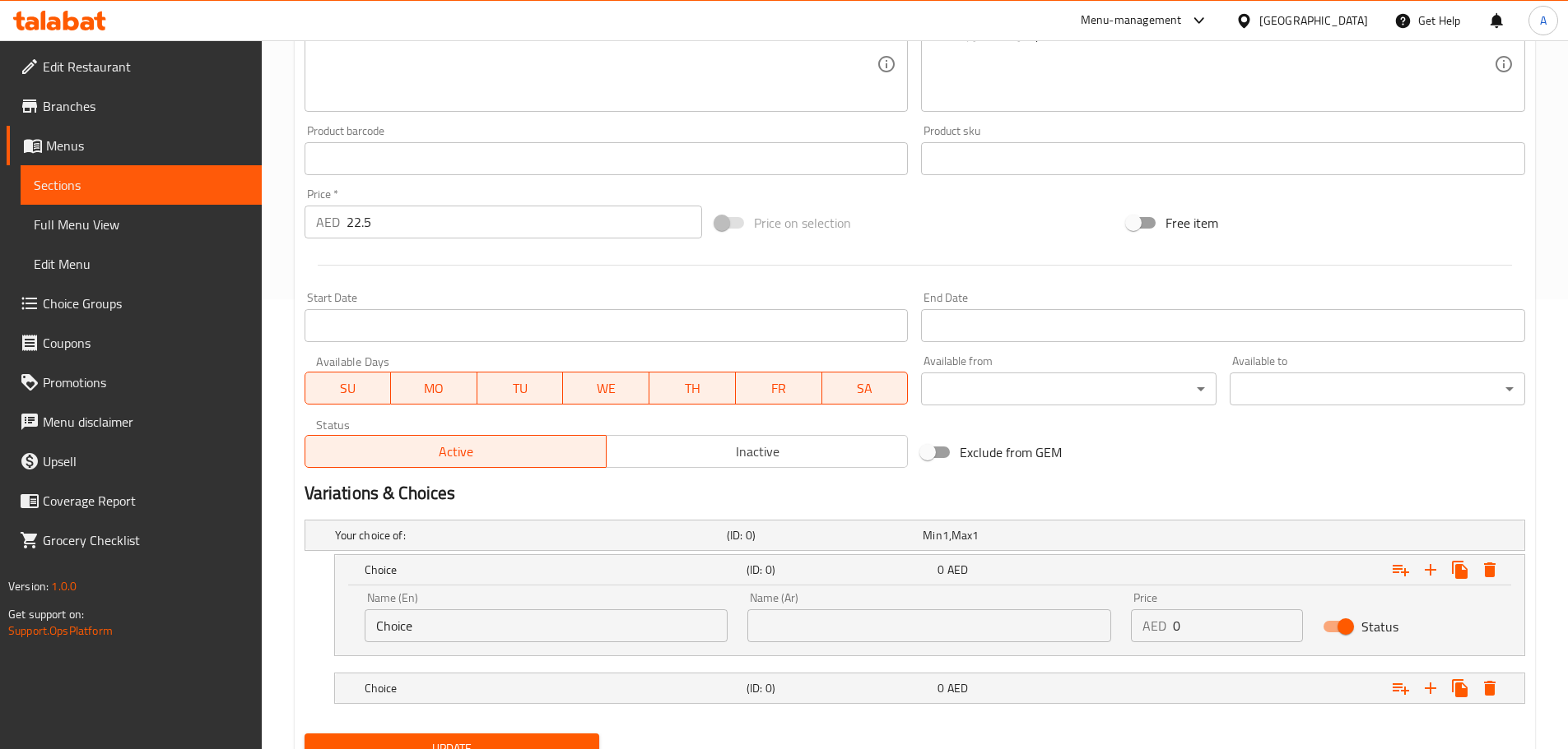
drag, startPoint x: 1209, startPoint y: 619, endPoint x: 1083, endPoint y: 612, distance: 126.2
click at [1092, 614] on div "Name (En) Choice Name (En) Name (Ar) Name (Ar) Price AED 0 Price Status" at bounding box center [929, 617] width 1150 height 70
paste input "22.5"
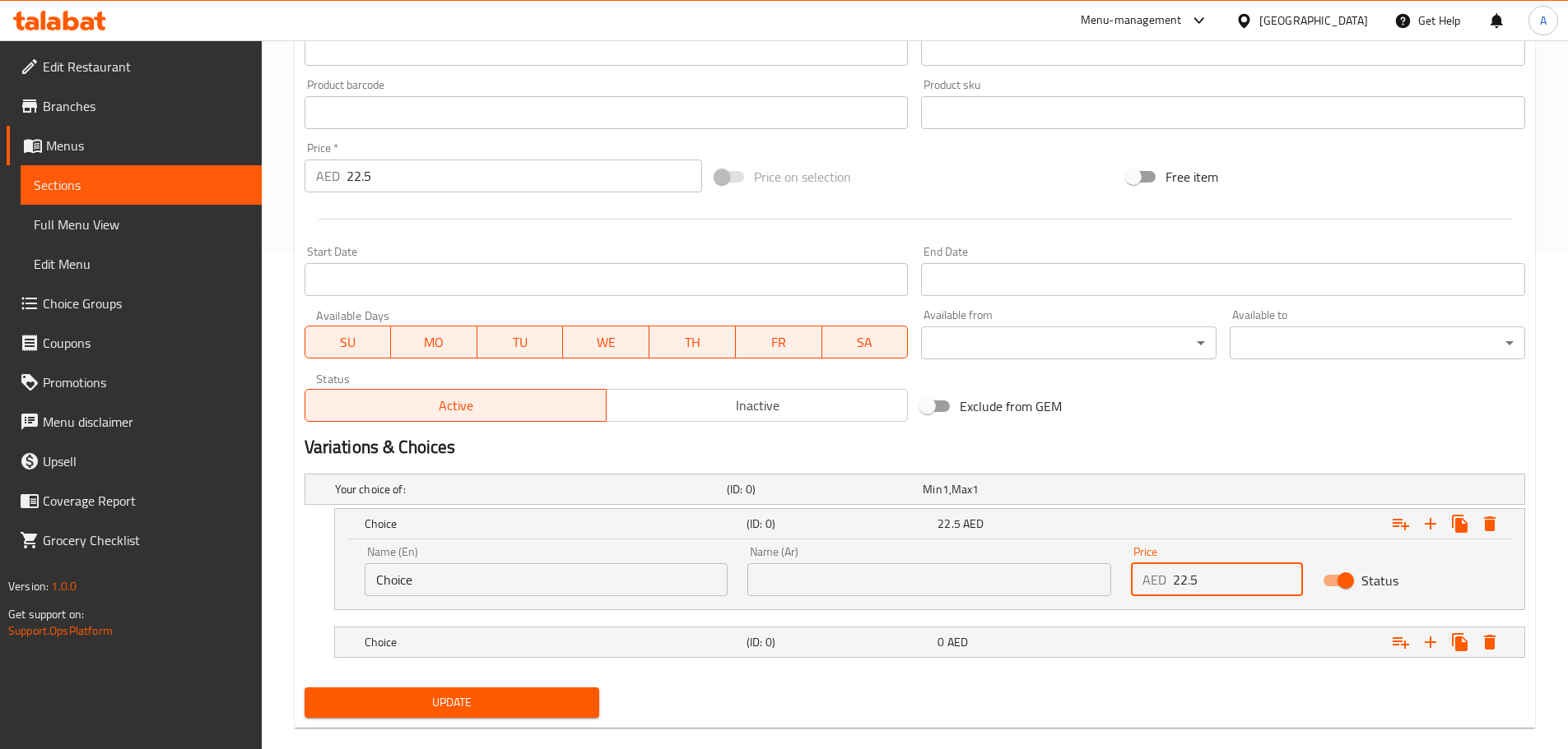
scroll to position [520, 0]
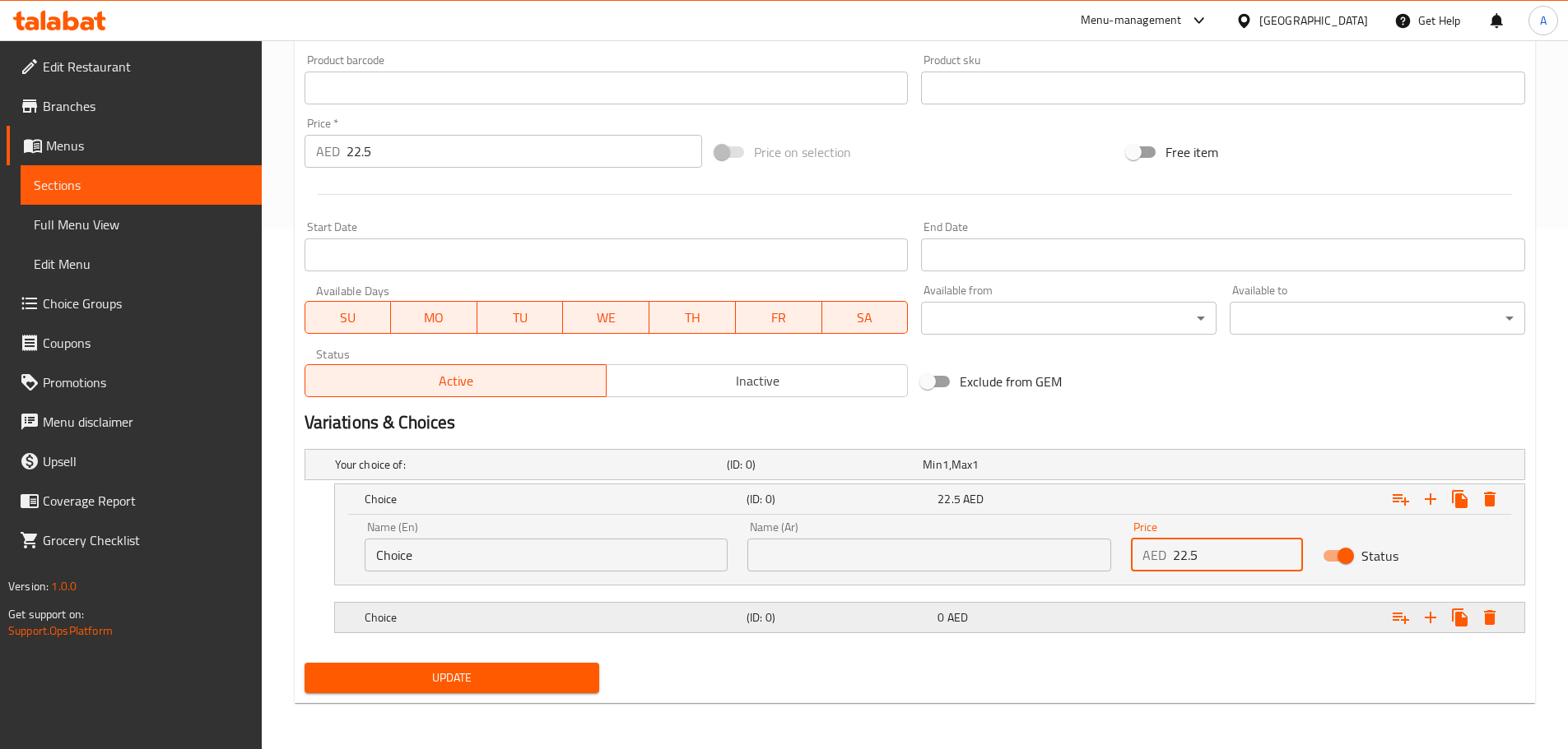
click at [1055, 616] on div "0 AED" at bounding box center [1030, 617] width 185 height 17
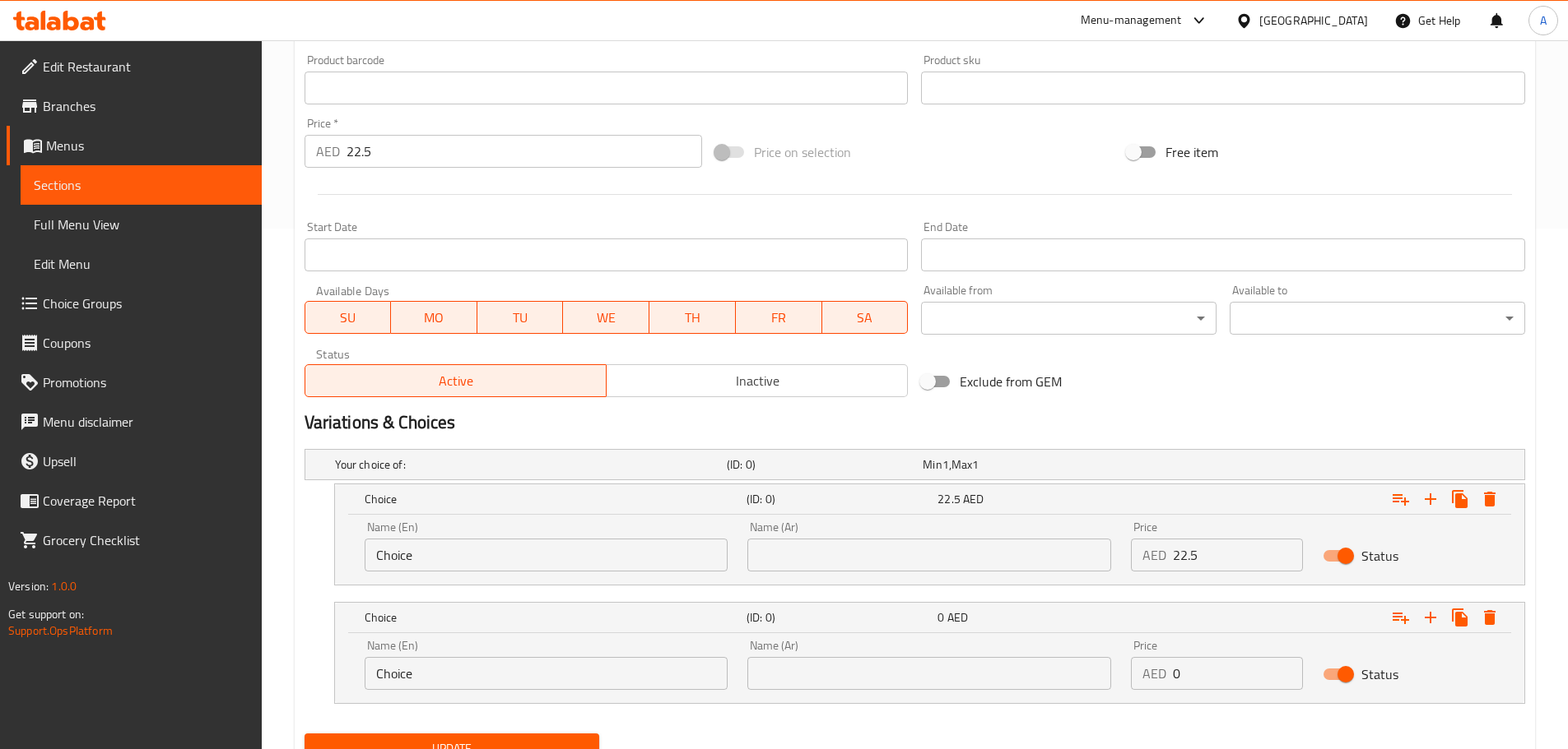
drag, startPoint x: 1126, startPoint y: 677, endPoint x: 1063, endPoint y: 673, distance: 63.1
click at [1070, 674] on div "Name (En) Choice Name (En) Name (Ar) Name (Ar) Price AED 0 Price Status" at bounding box center [929, 665] width 1150 height 70
paste input "22.5"
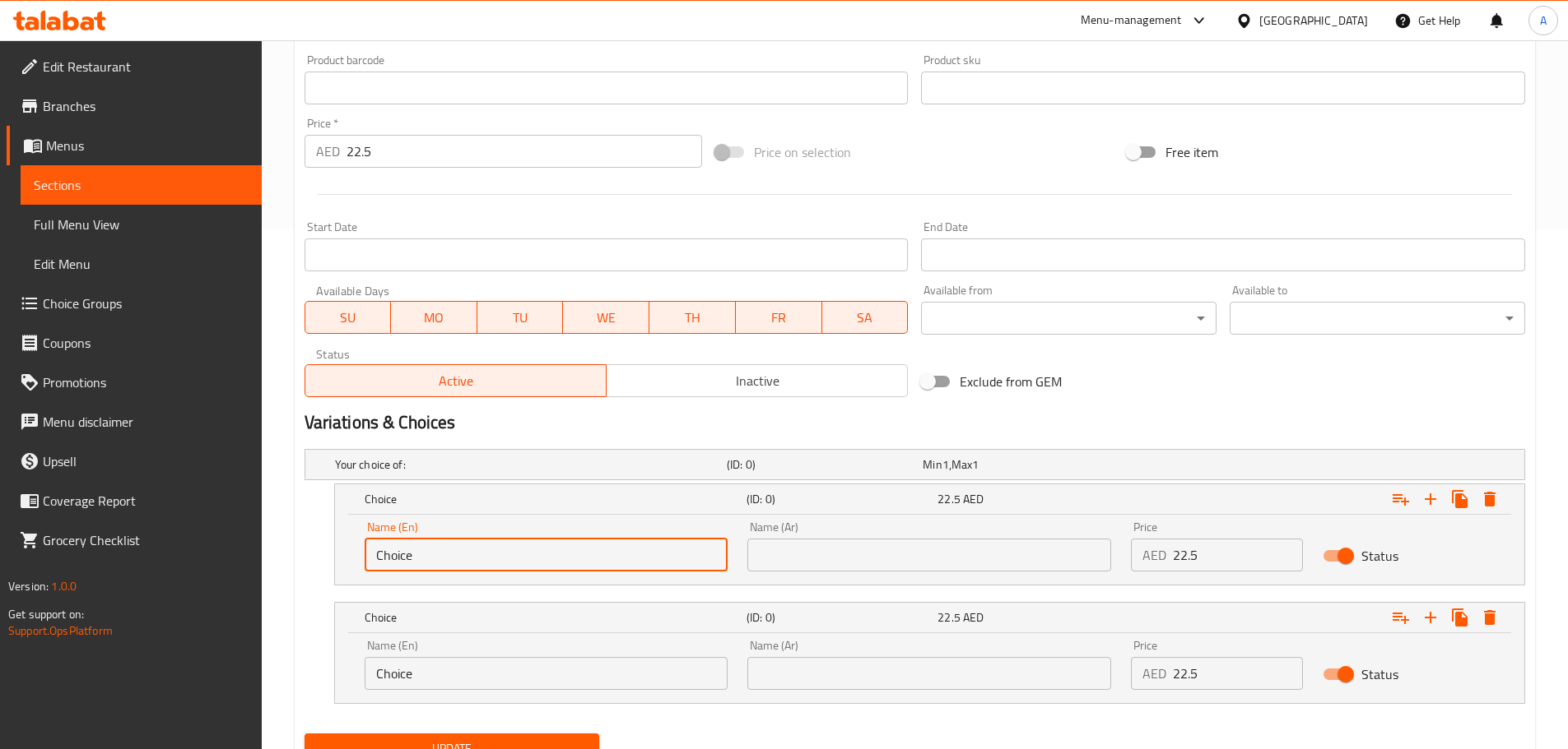
click at [510, 554] on input "Choice" at bounding box center [546, 556] width 363 height 33
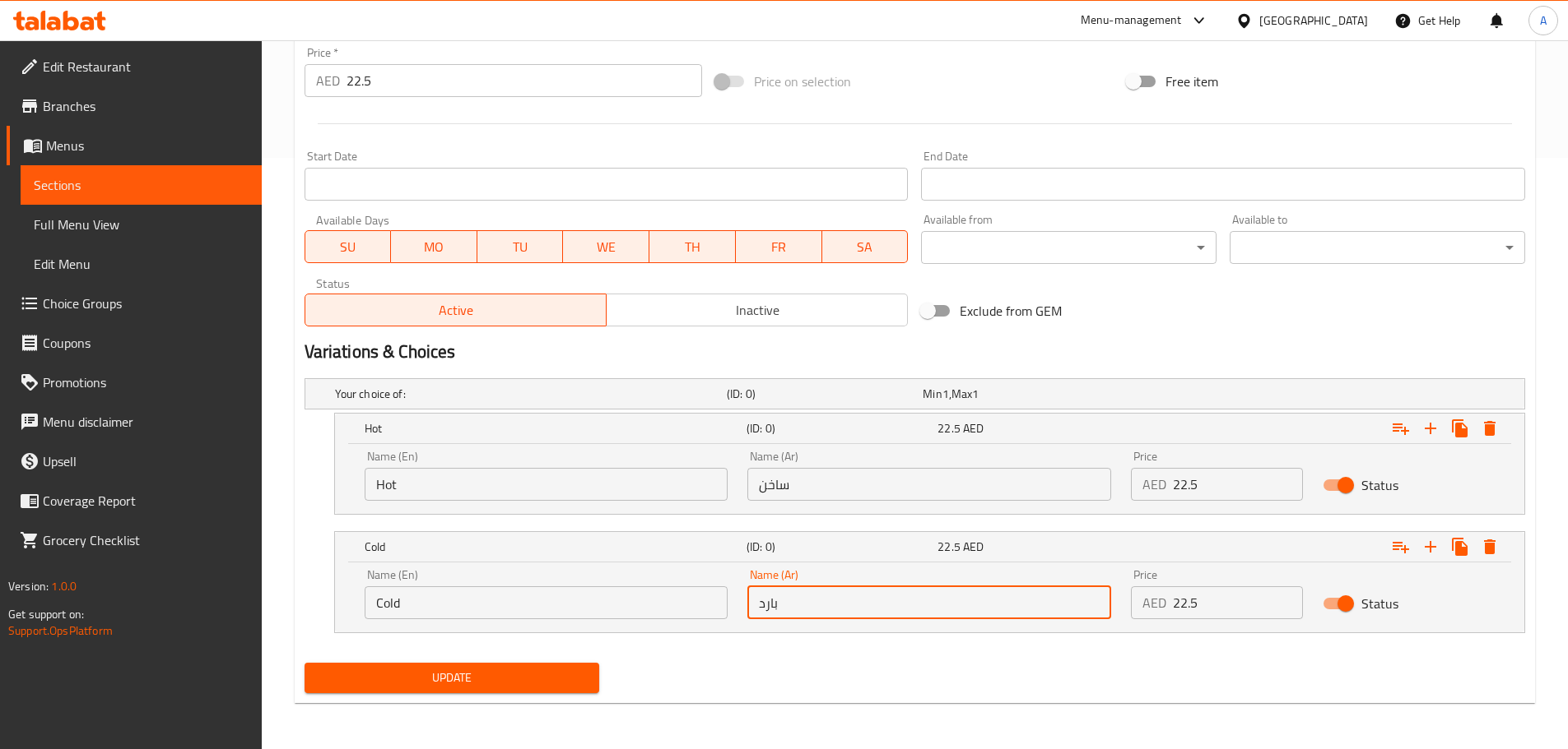
click at [461, 678] on span "Update" at bounding box center [451, 678] width 269 height 21
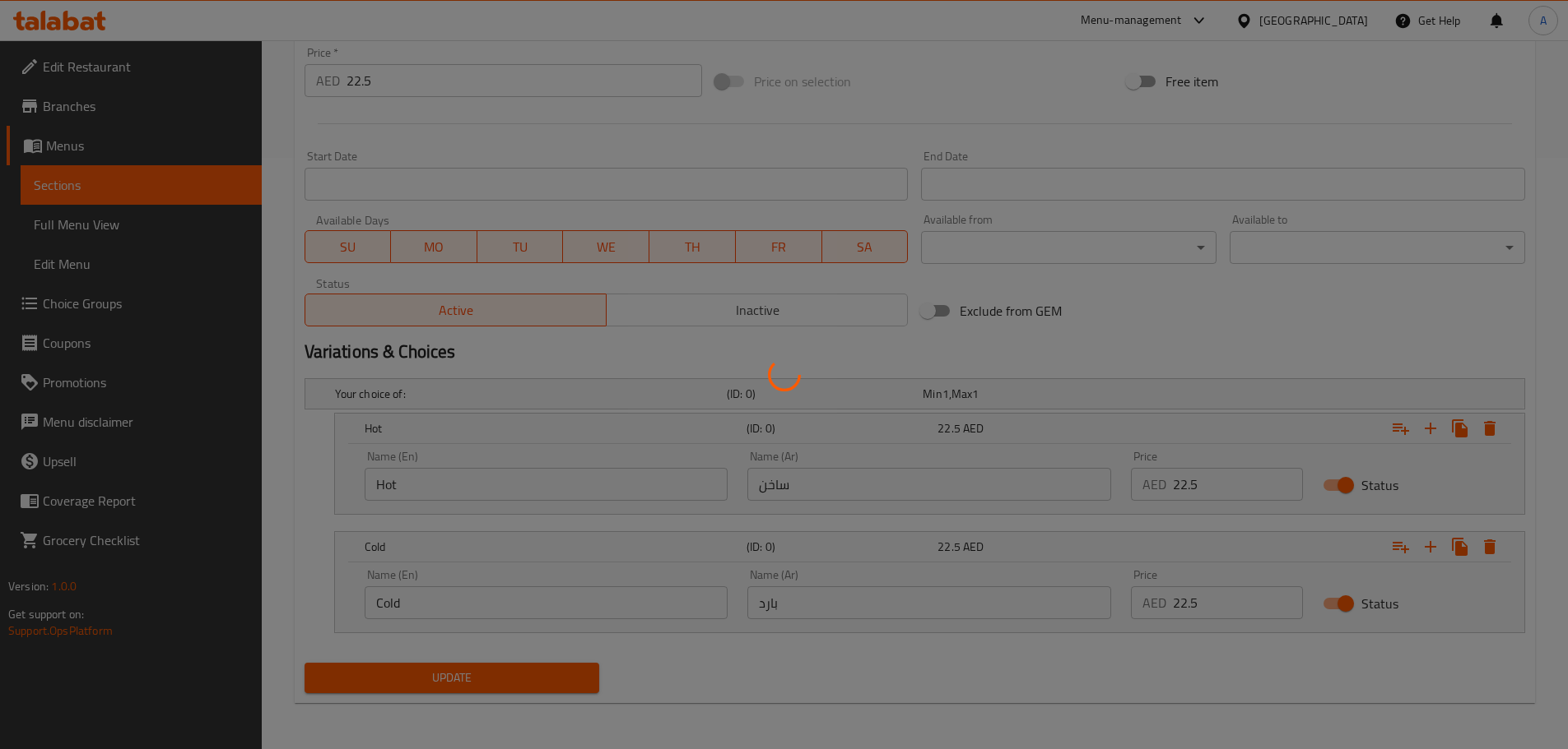
scroll to position [98, 0]
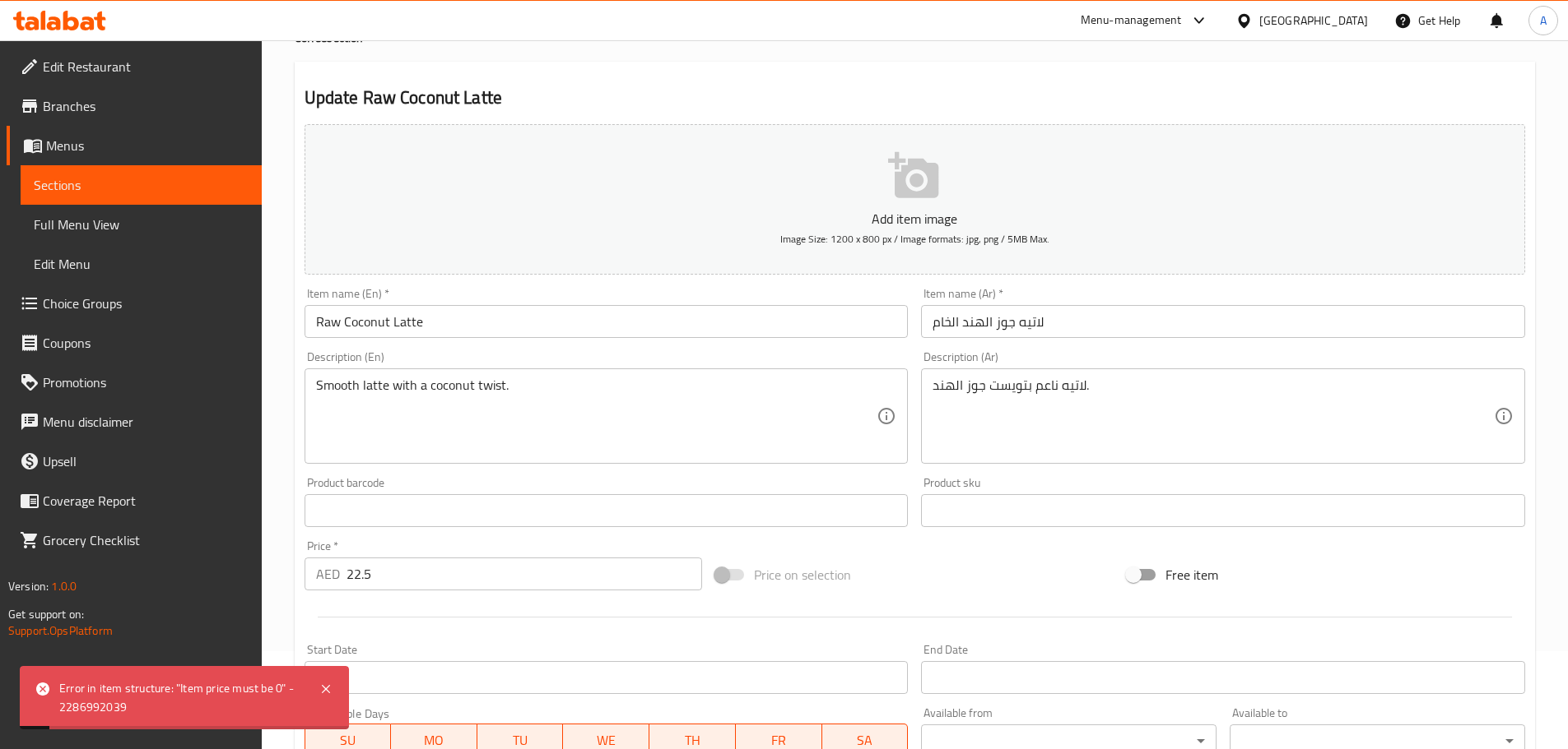
drag, startPoint x: 440, startPoint y: 574, endPoint x: 273, endPoint y: 575, distance: 167.0
click at [273, 575] on div "Home / Restaurants management / Menus / Sections / item / update Coffee section…" at bounding box center [914, 593] width 1306 height 1301
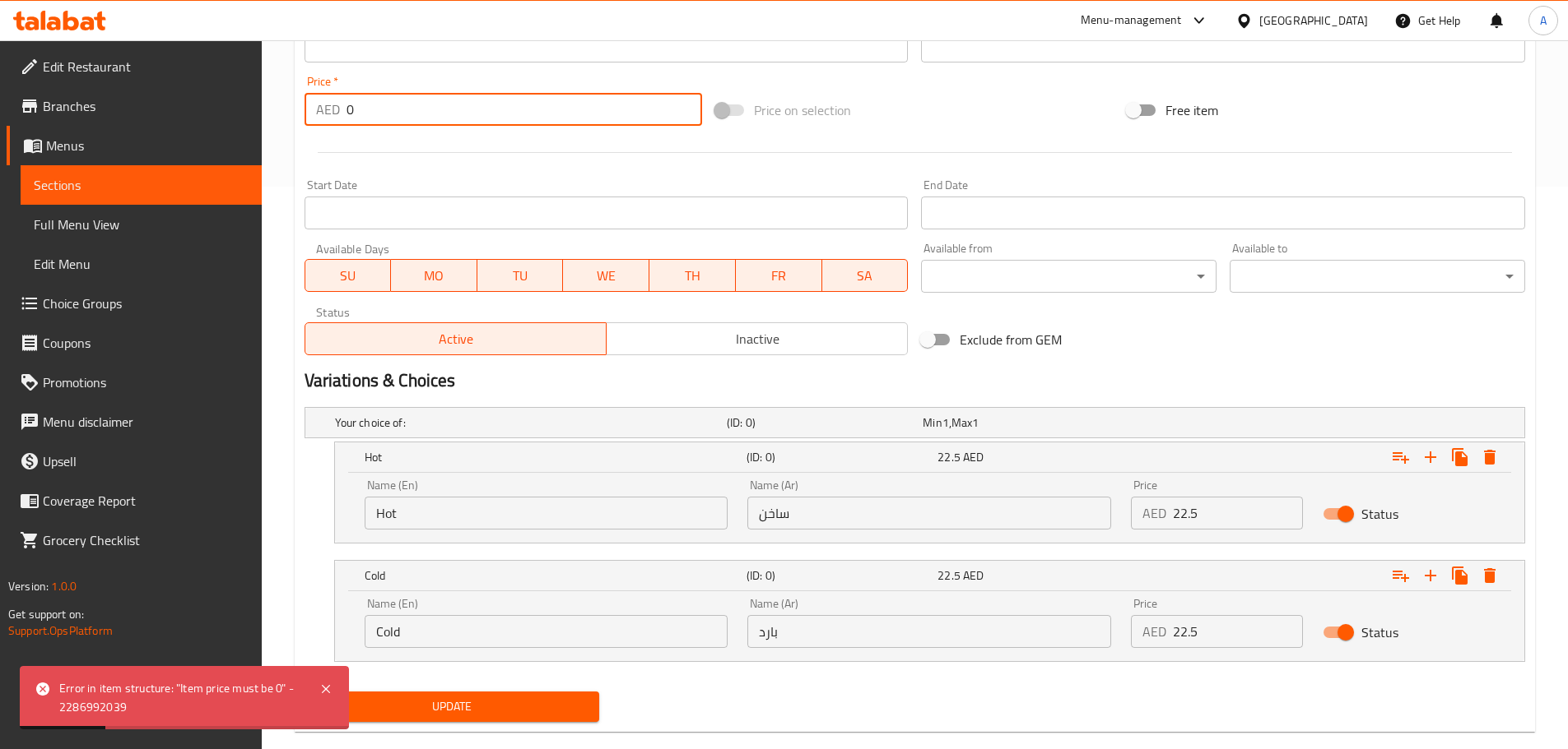
scroll to position [592, 0]
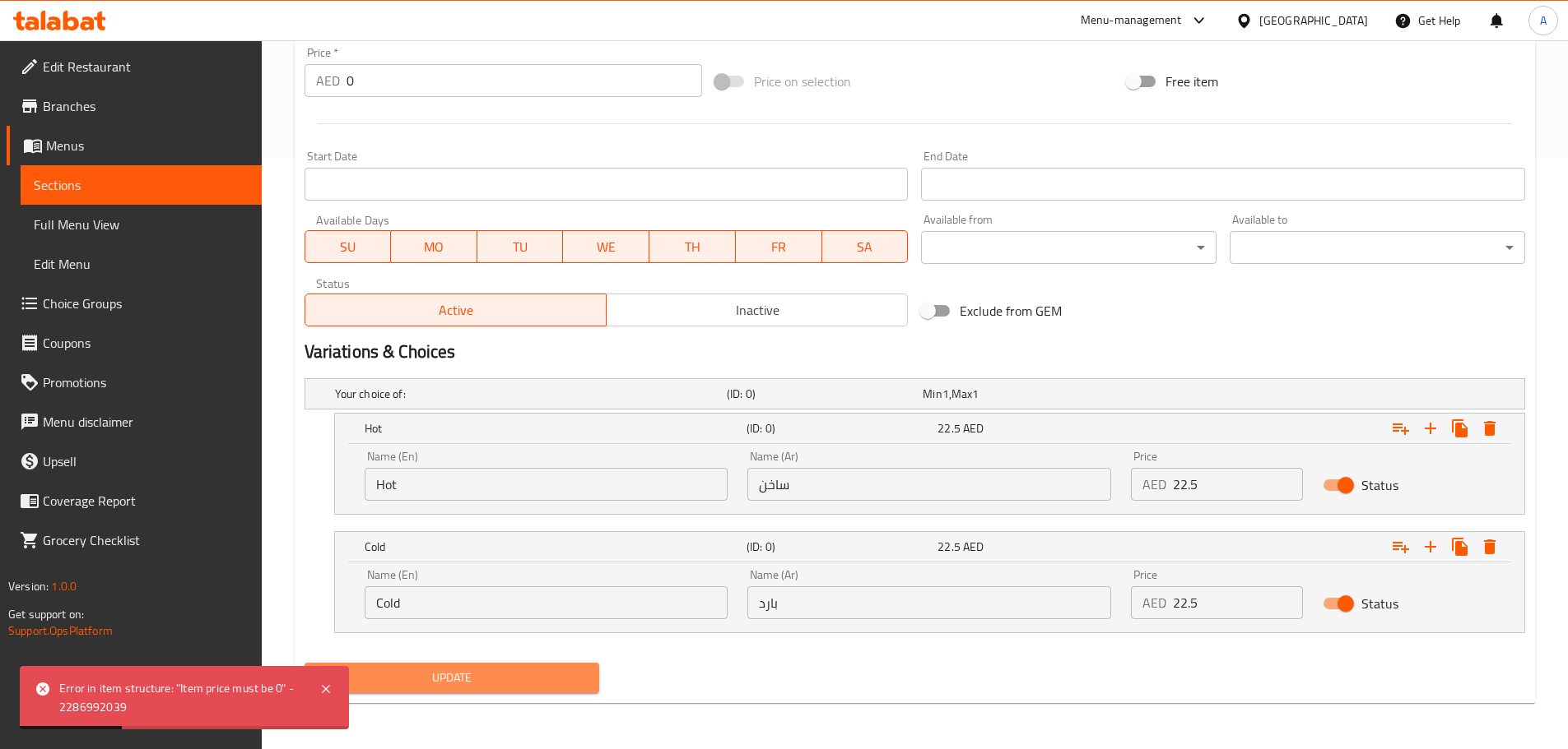
click at [426, 687] on span "Update" at bounding box center [451, 678] width 269 height 21
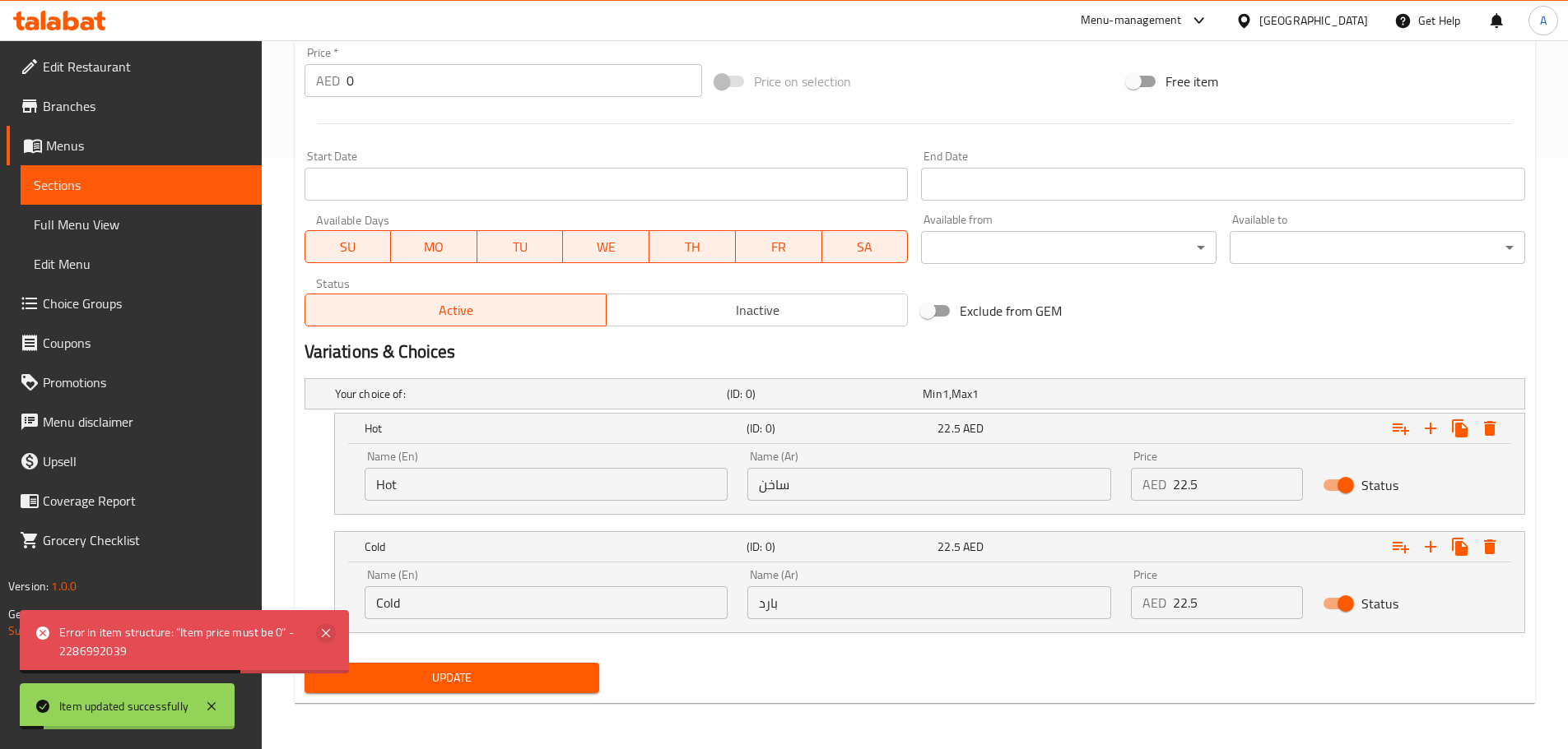
click at [330, 634] on icon at bounding box center [325, 634] width 20 height 20
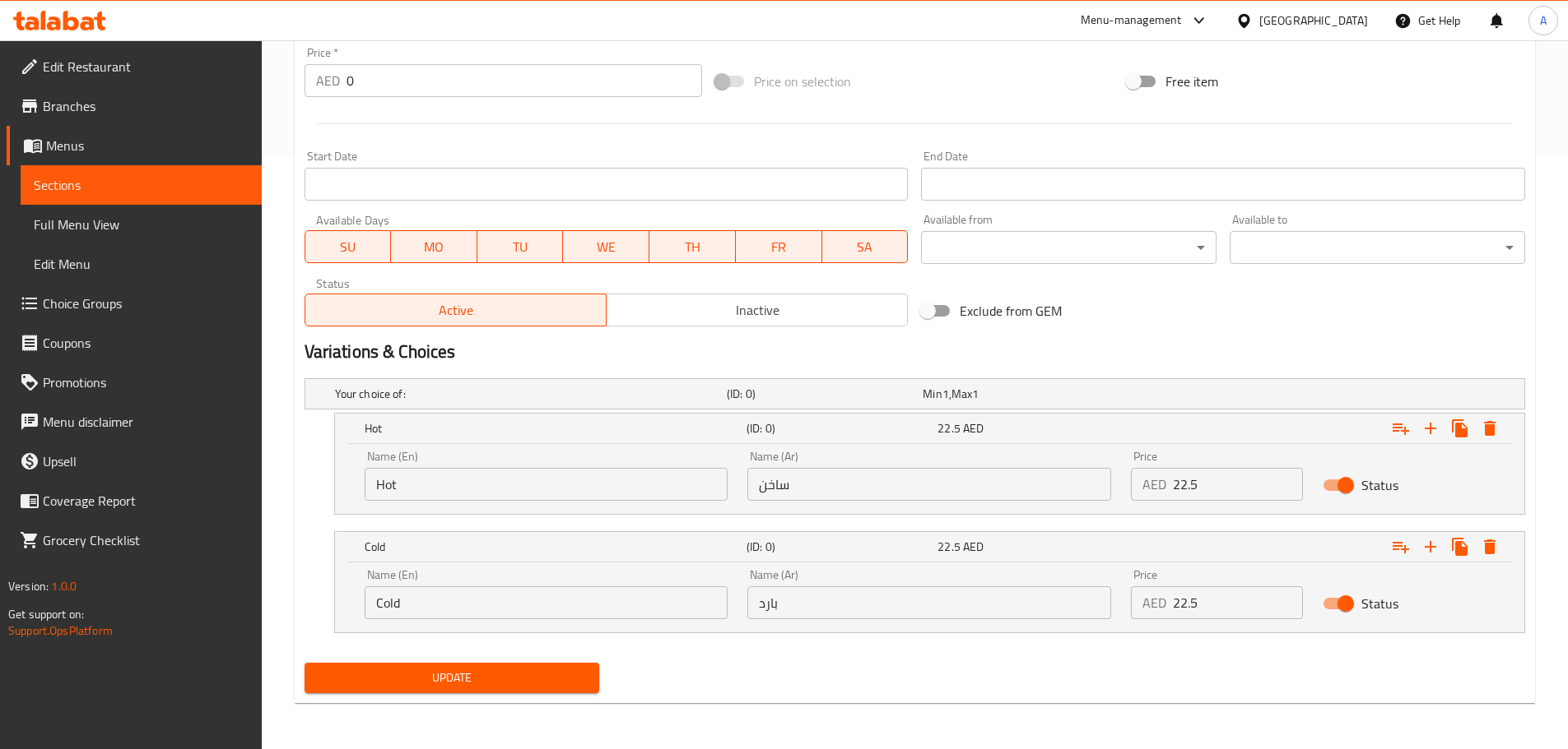
click at [426, 677] on span "Update" at bounding box center [451, 678] width 269 height 21
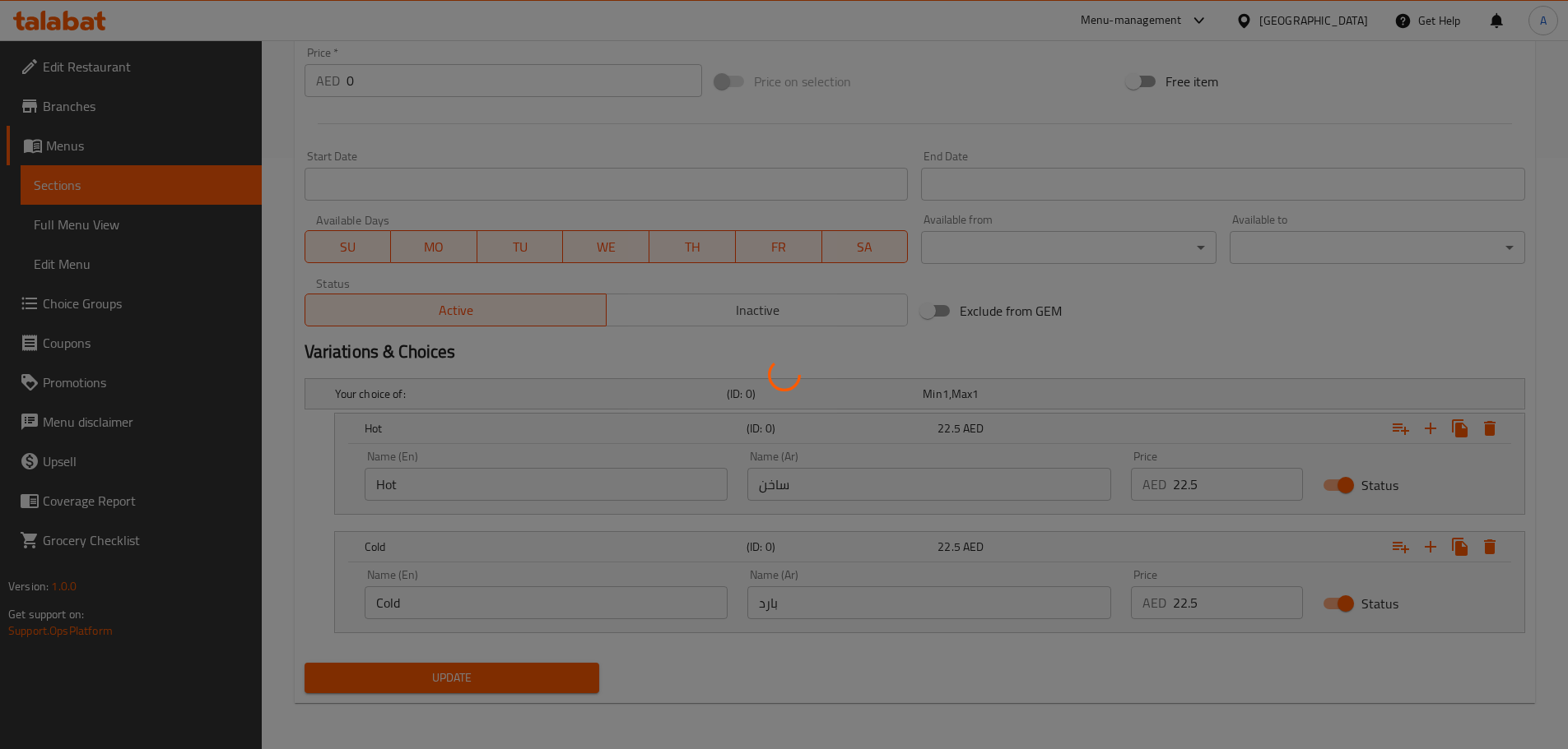
click at [187, 304] on div at bounding box center [784, 374] width 1568 height 749
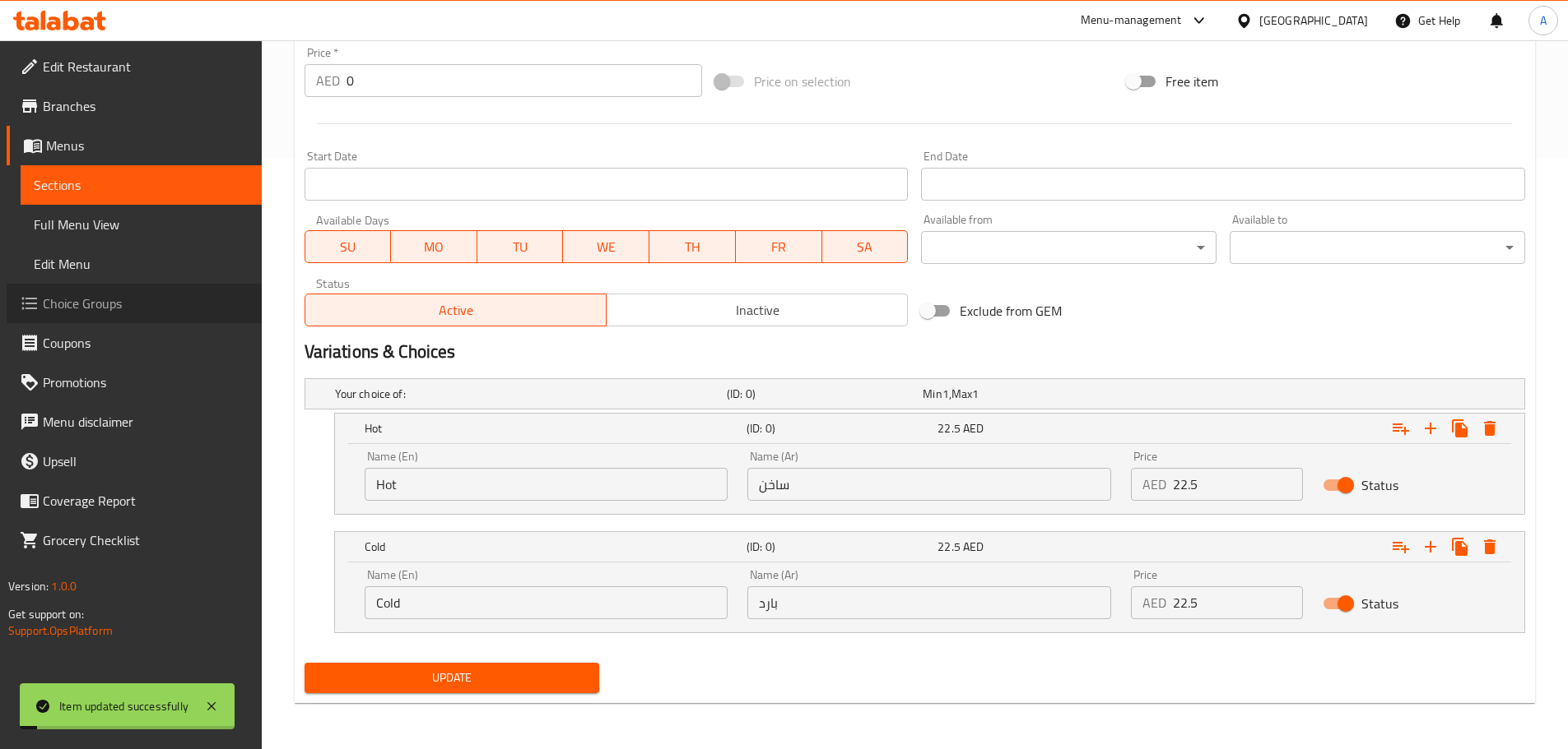
click at [185, 308] on span "Choice Groups" at bounding box center [146, 304] width 206 height 20
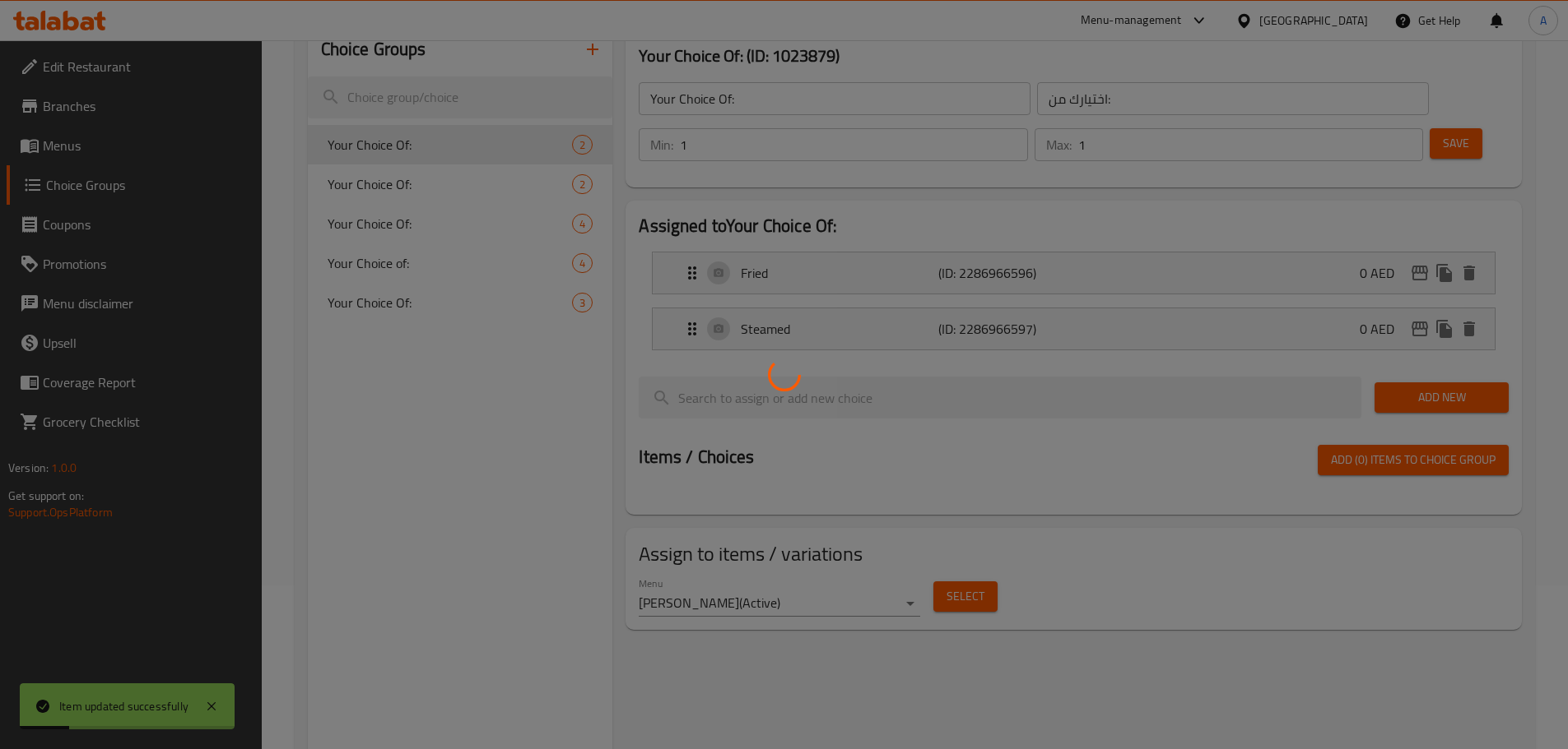
scroll to position [68, 0]
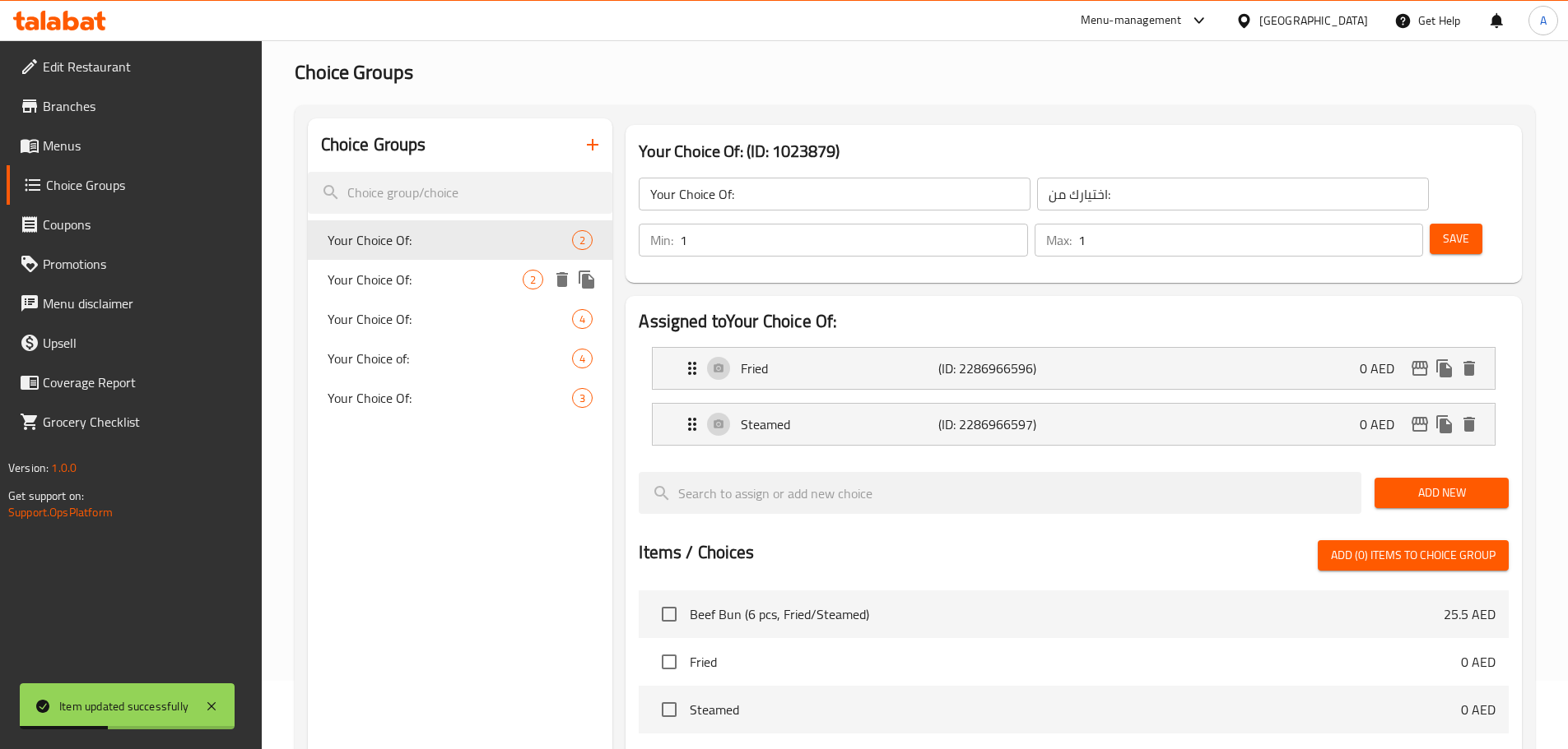
click at [394, 278] on span "Your Choice Of:" at bounding box center [425, 279] width 196 height 20
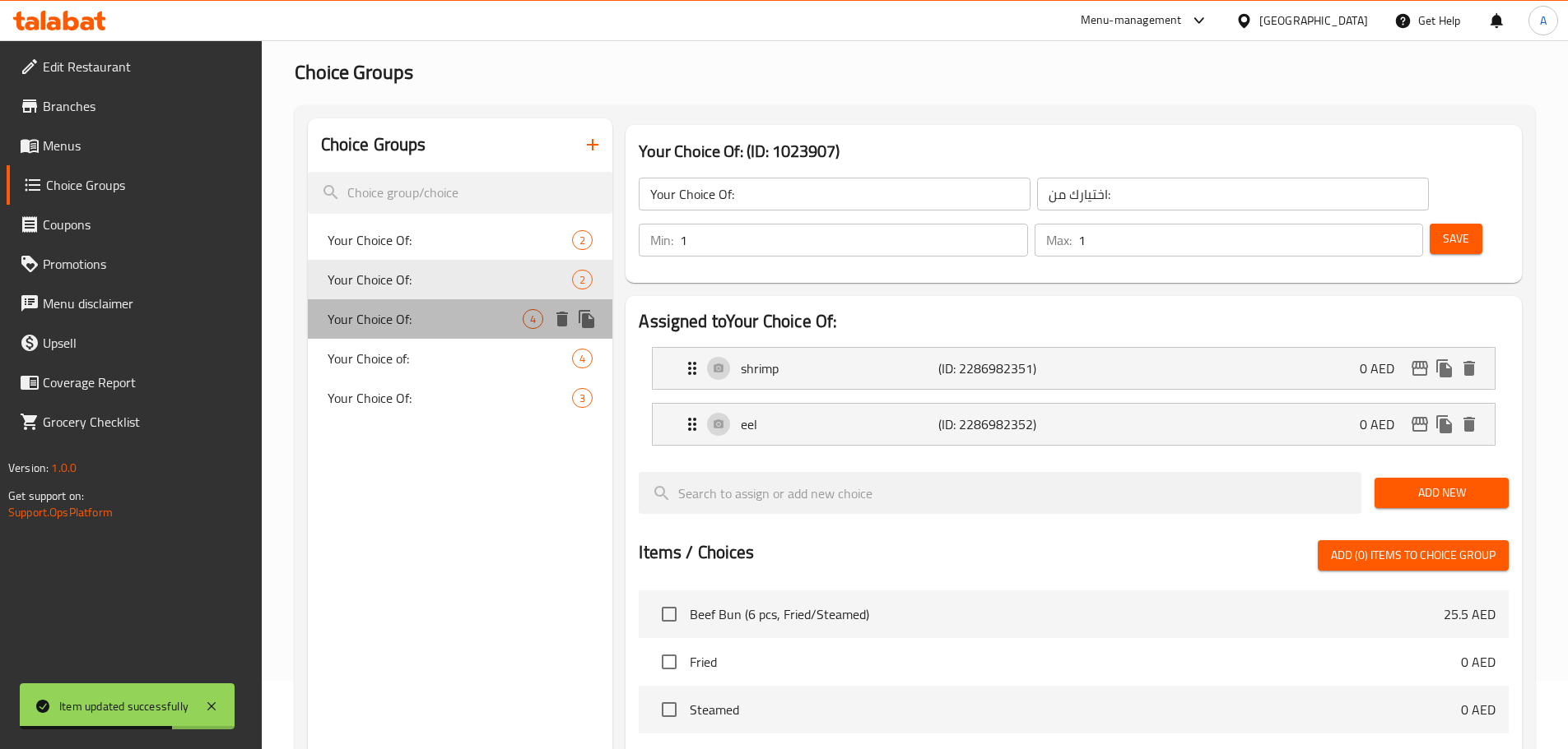
click at [419, 317] on span "Your Choice Of:" at bounding box center [425, 319] width 196 height 20
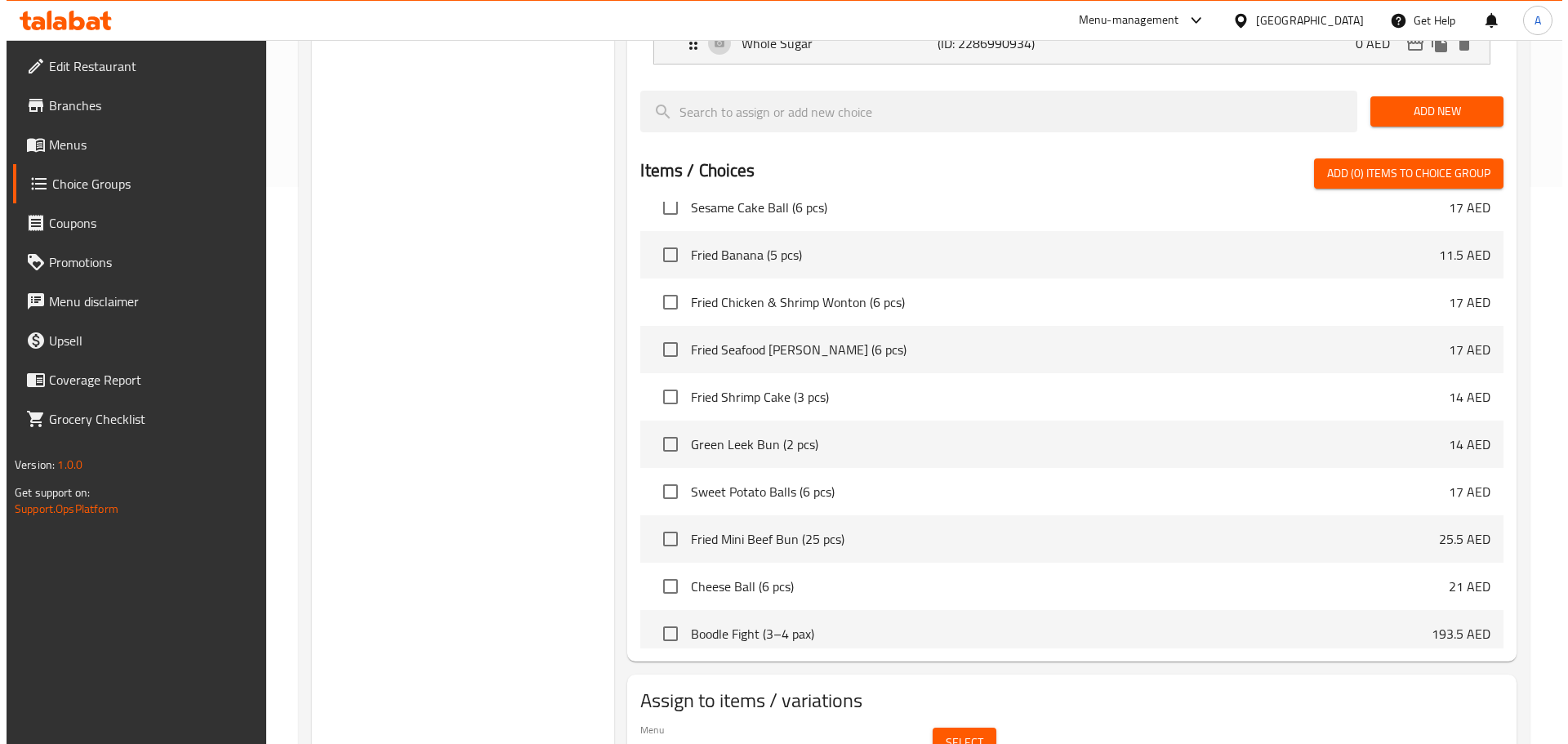
scroll to position [596, 0]
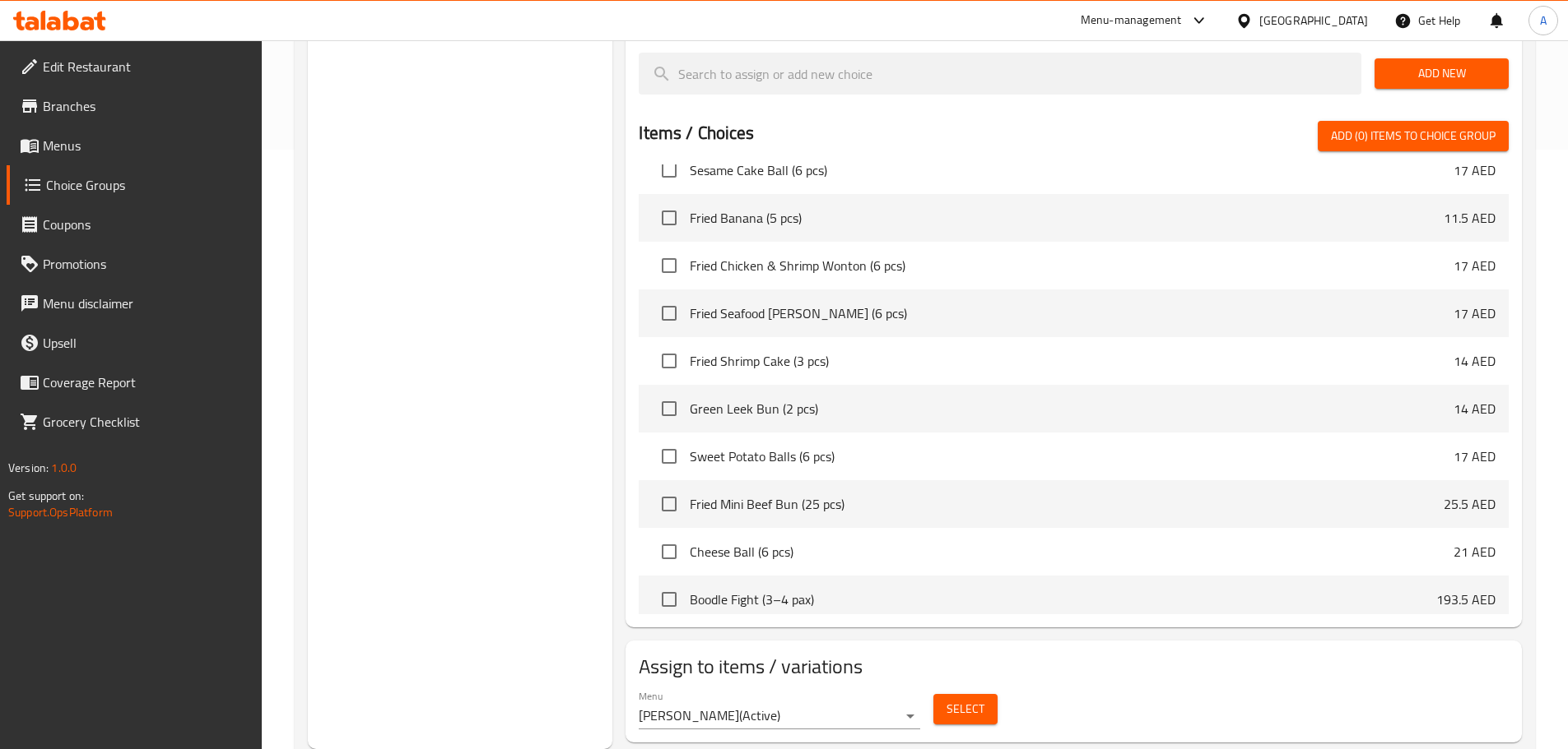
click at [968, 687] on div "Select" at bounding box center [965, 709] width 77 height 44
click at [968, 699] on span "Select" at bounding box center [965, 709] width 38 height 21
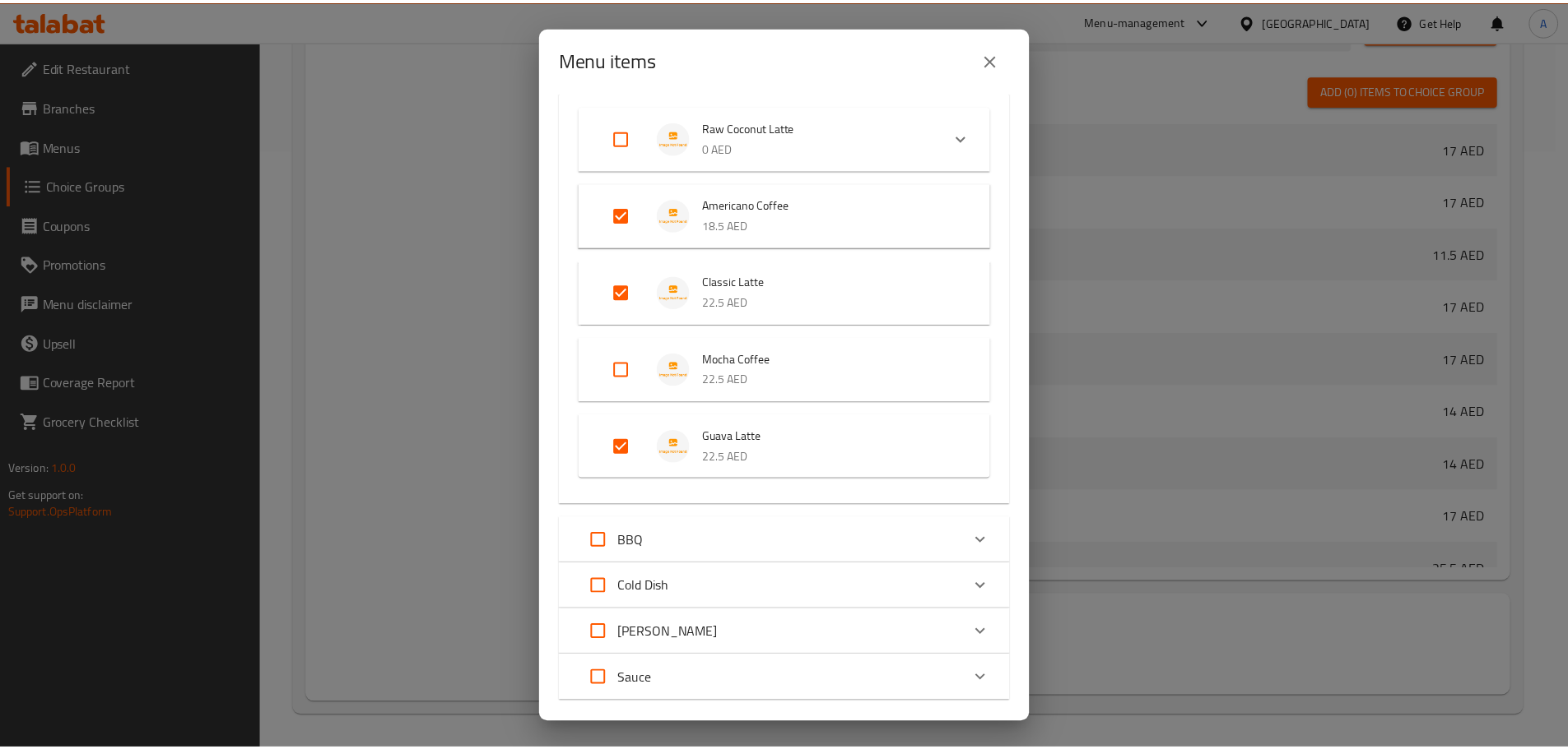
scroll to position [2895, 0]
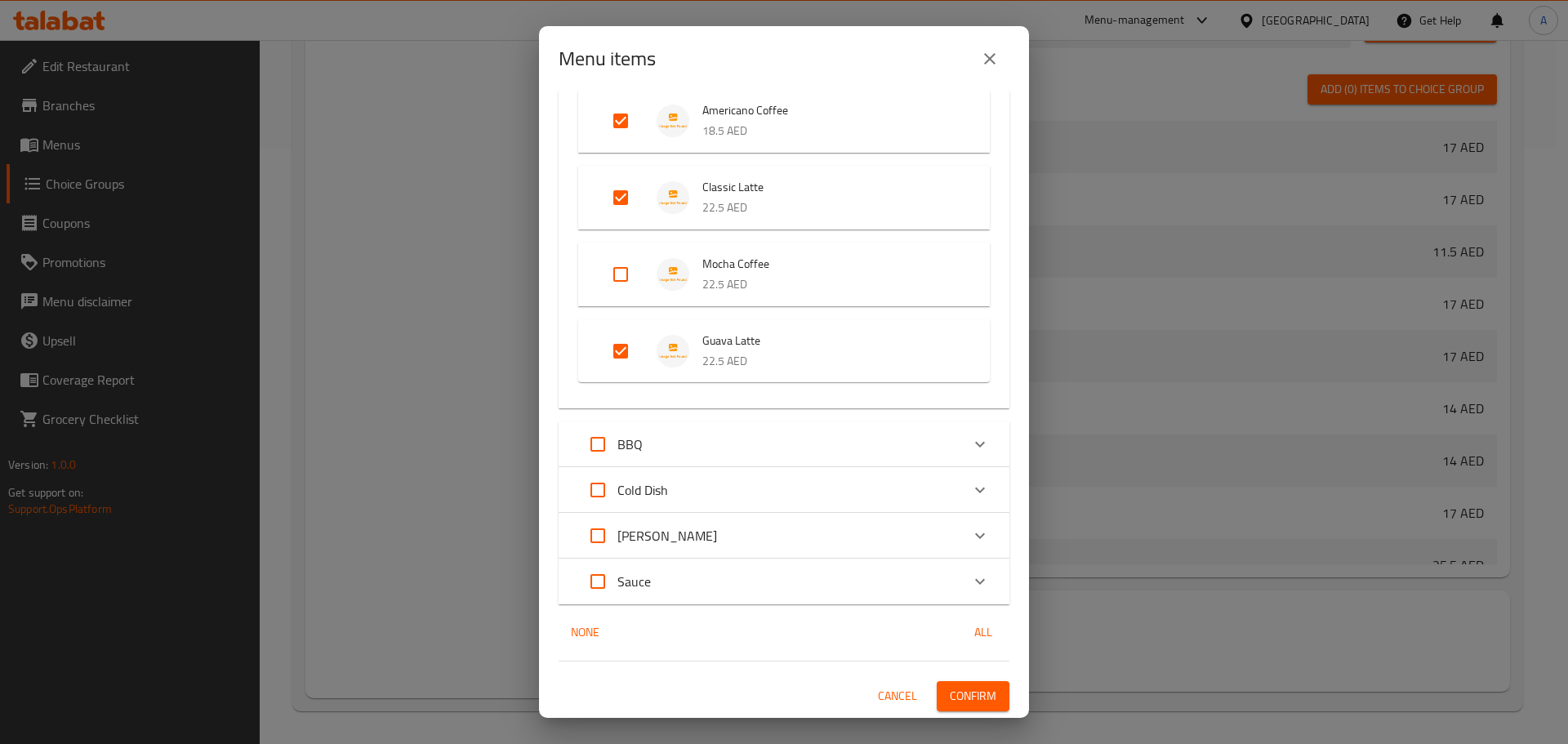
click at [969, 692] on span "Confirm" at bounding box center [974, 696] width 47 height 20
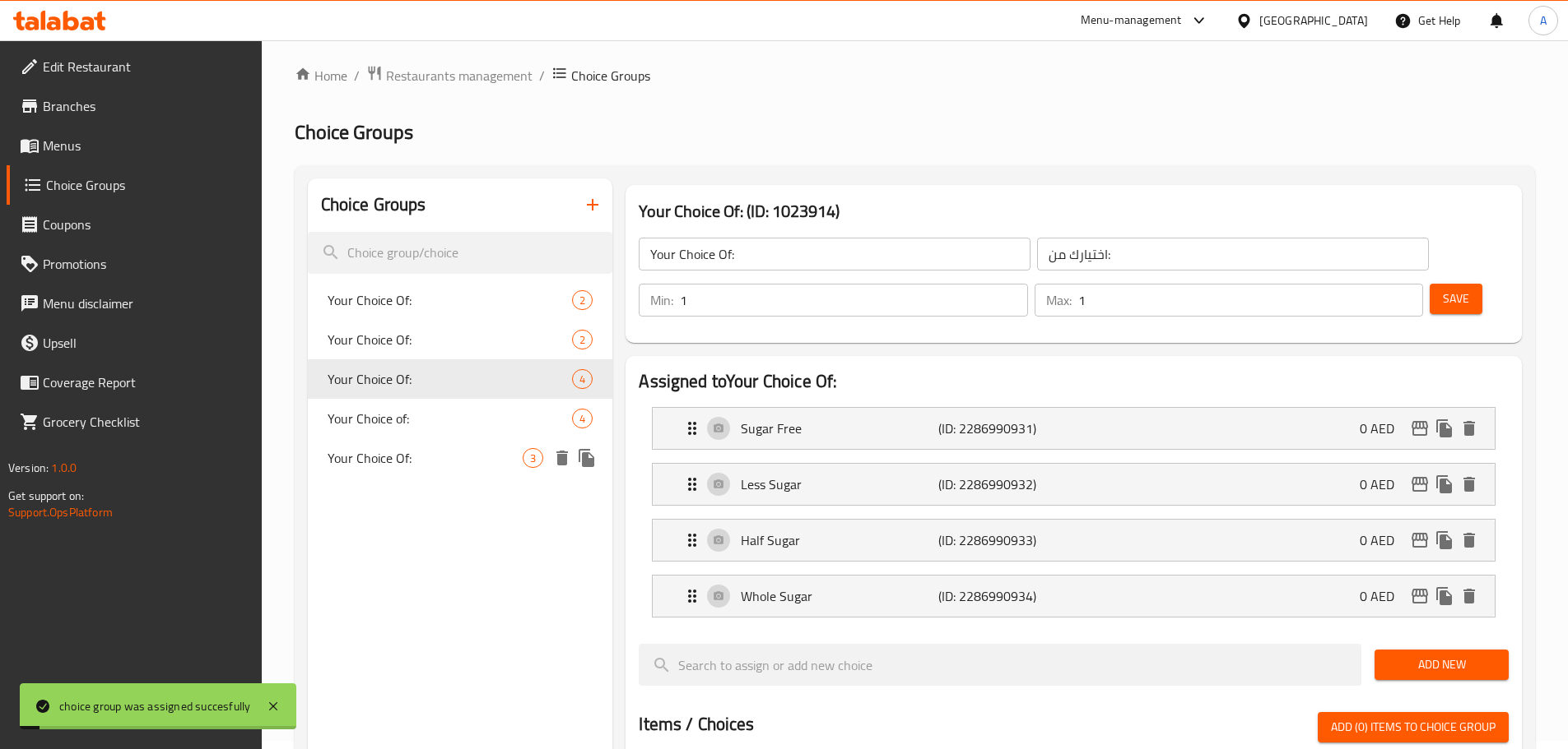
scroll to position [0, 0]
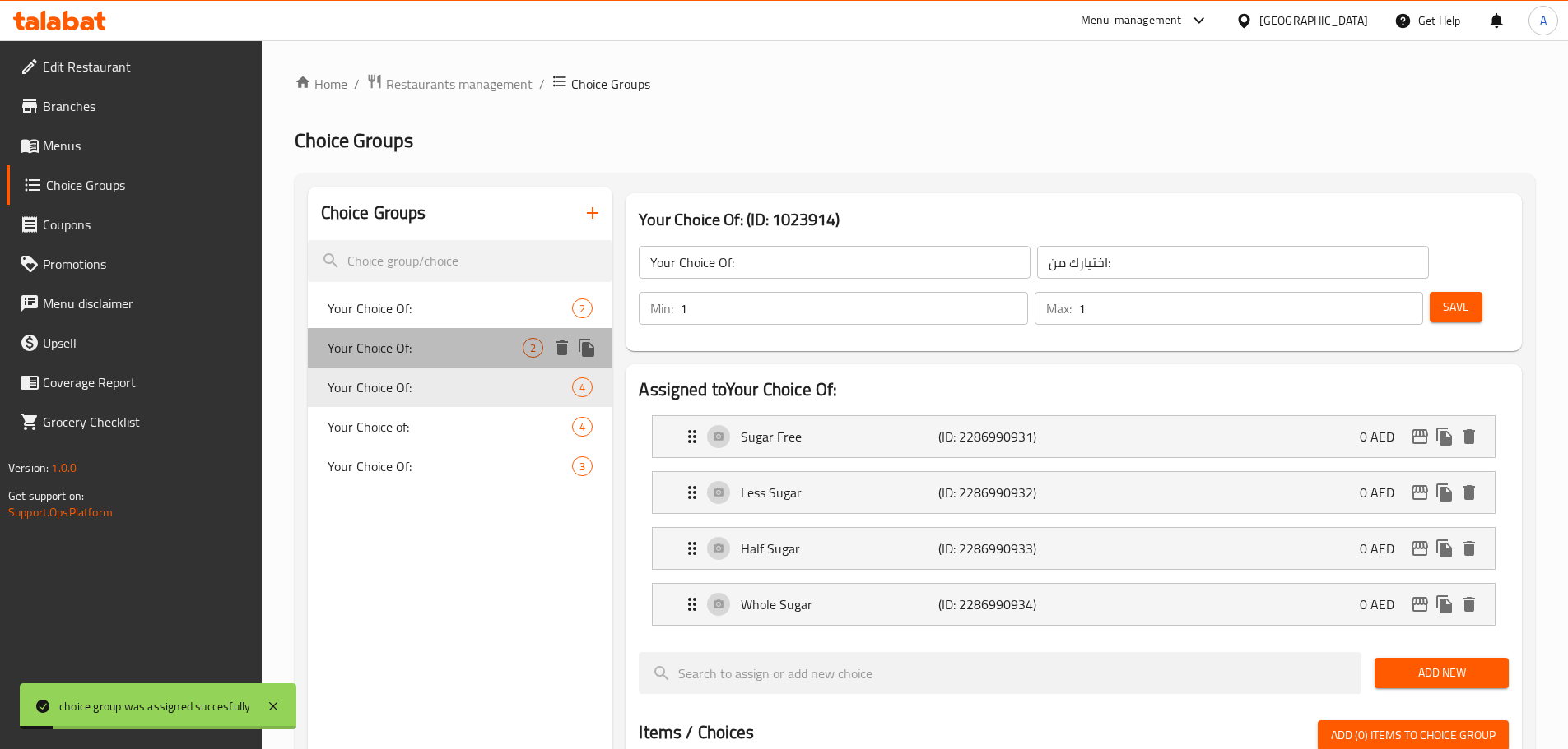
click at [473, 328] on div "Your Choice Of: 2" at bounding box center [460, 348] width 306 height 39
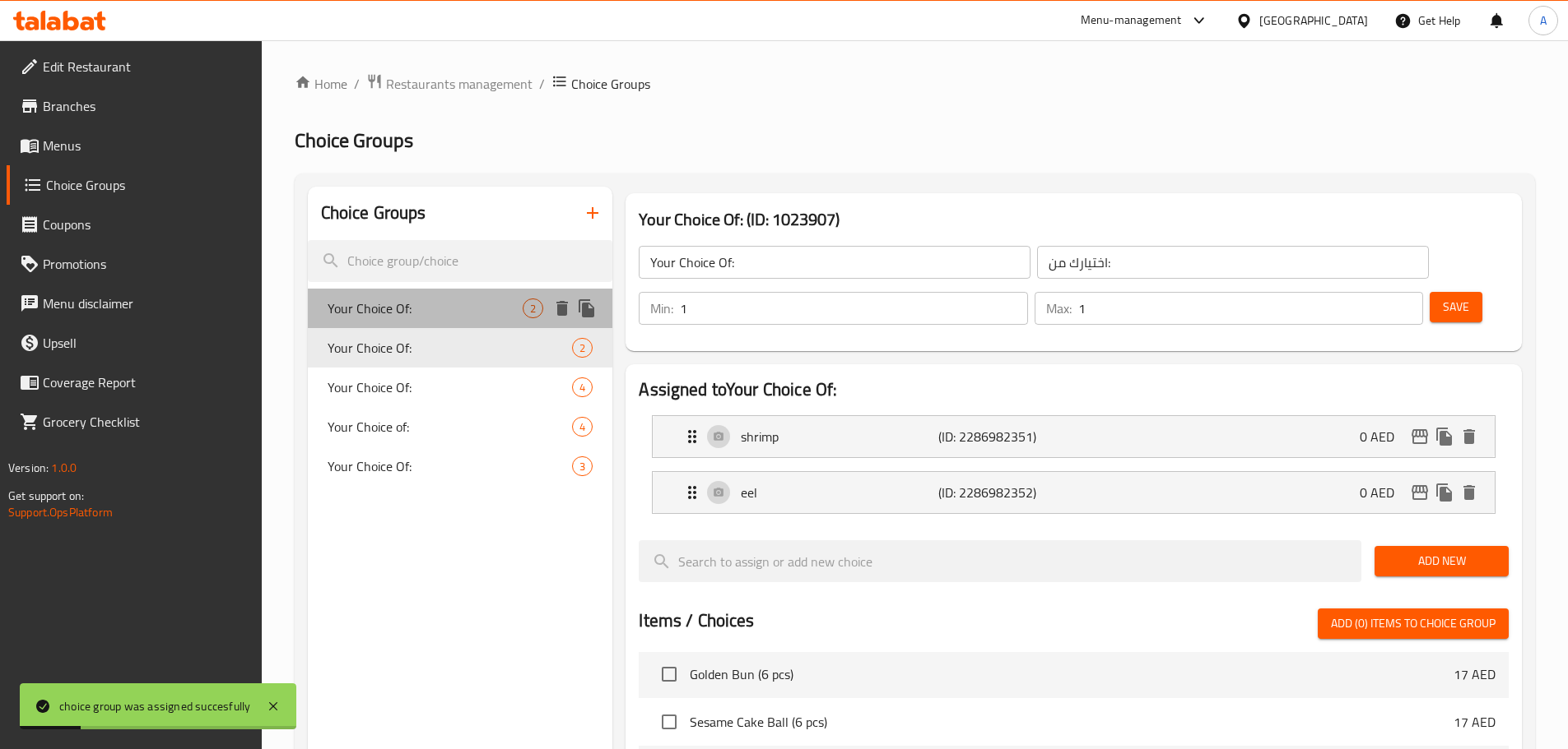
click at [473, 314] on span "Your Choice Of:" at bounding box center [425, 309] width 196 height 20
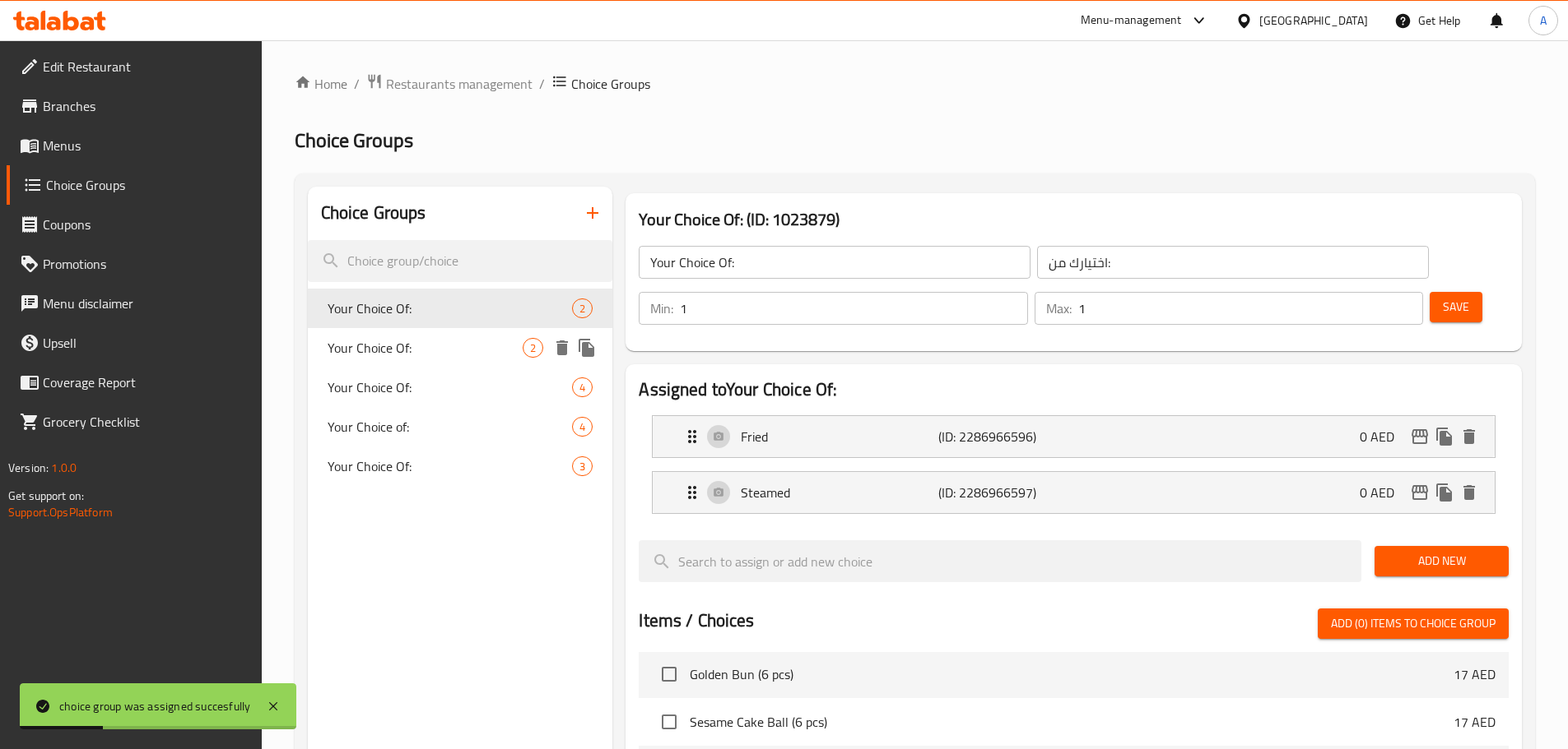
click at [488, 349] on span "Your Choice Of:" at bounding box center [425, 348] width 196 height 20
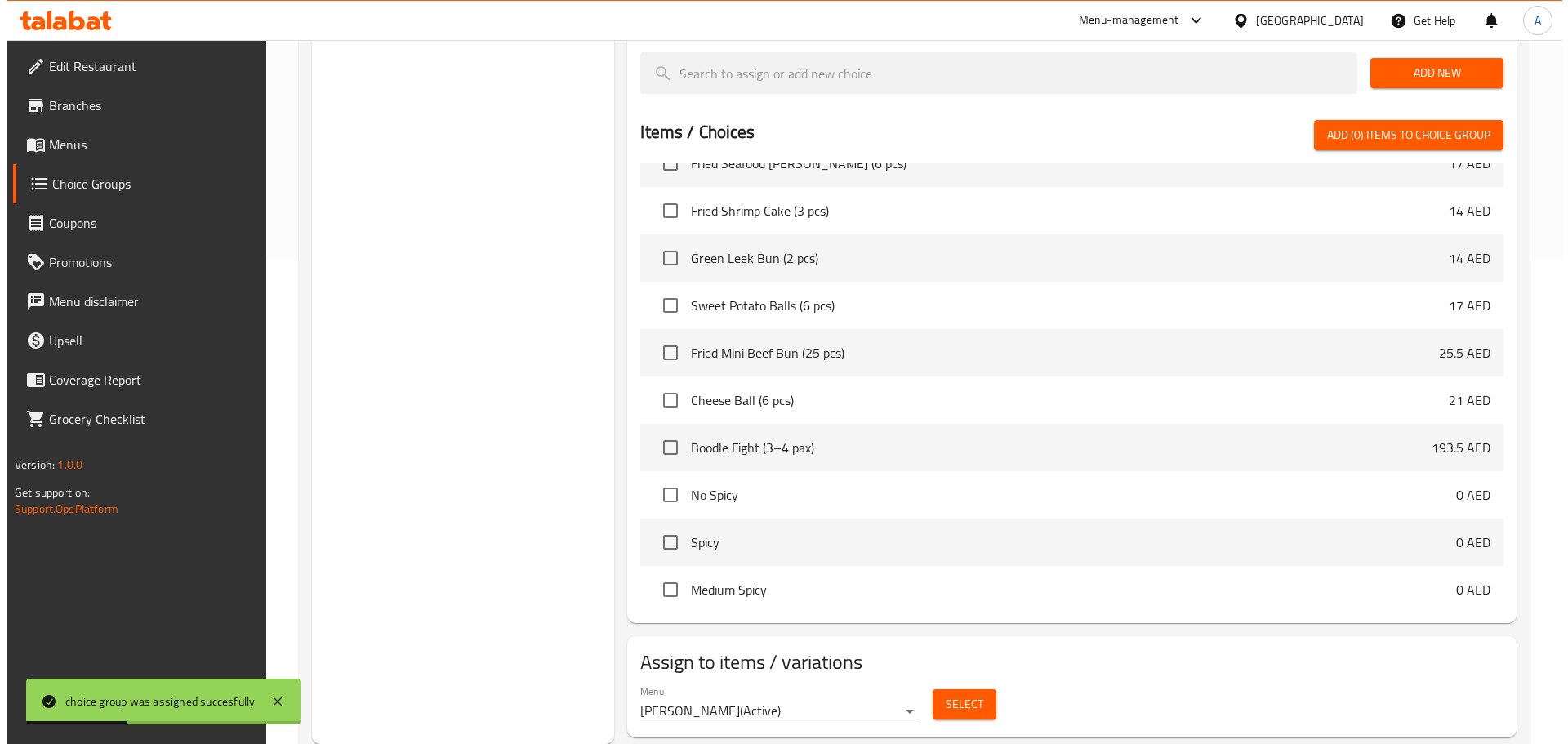
scroll to position [998, 0]
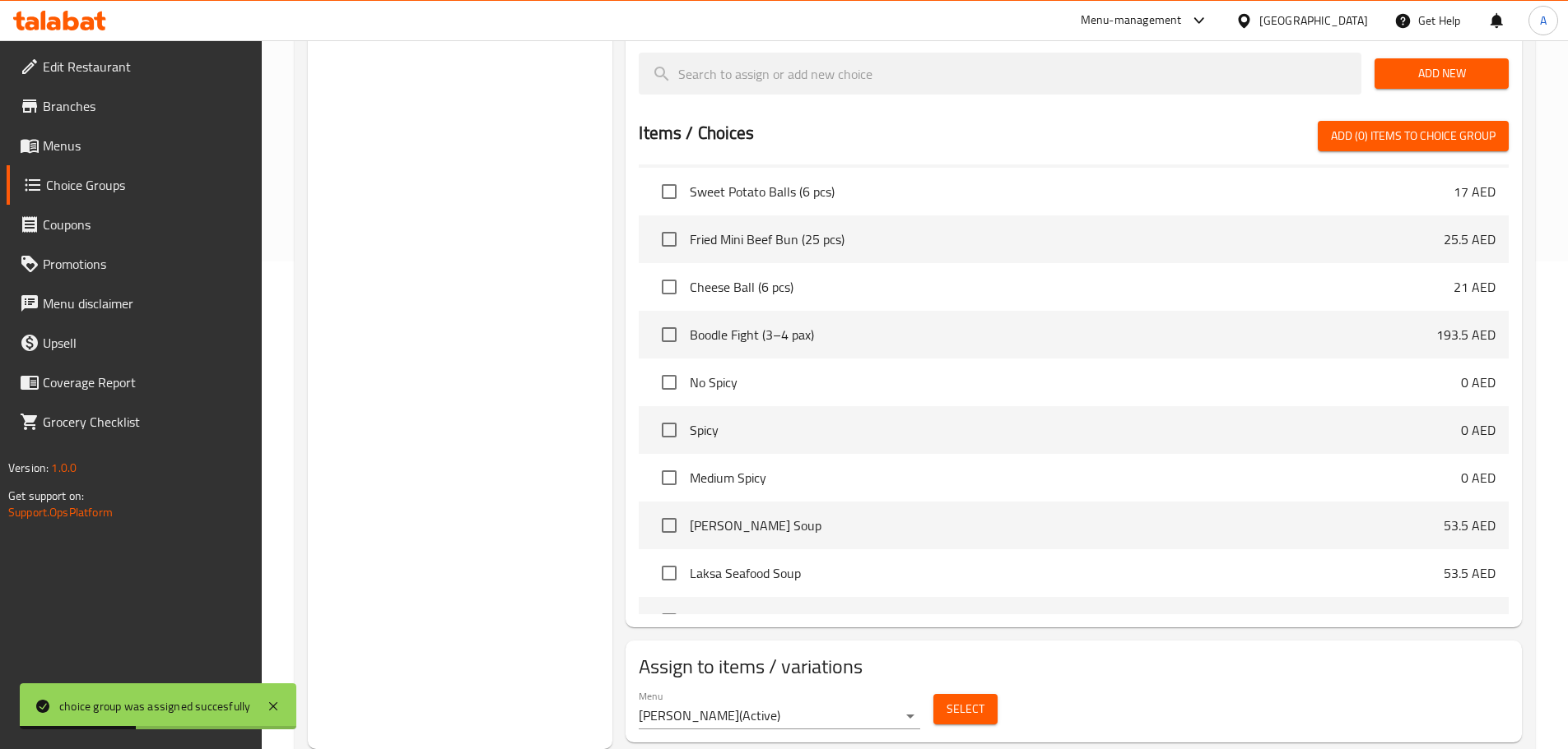
click at [958, 699] on span "Select" at bounding box center [965, 709] width 38 height 21
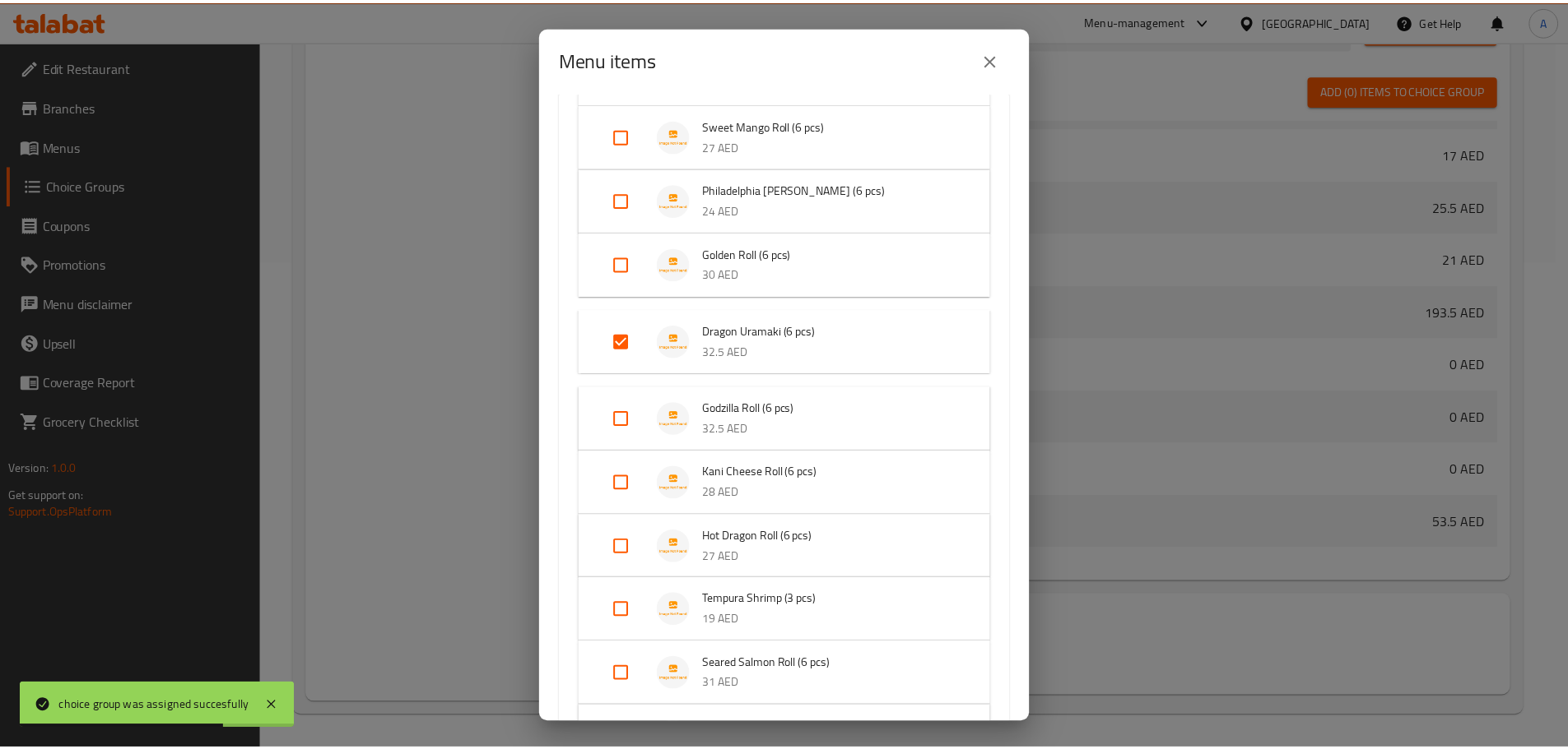
scroll to position [1893, 0]
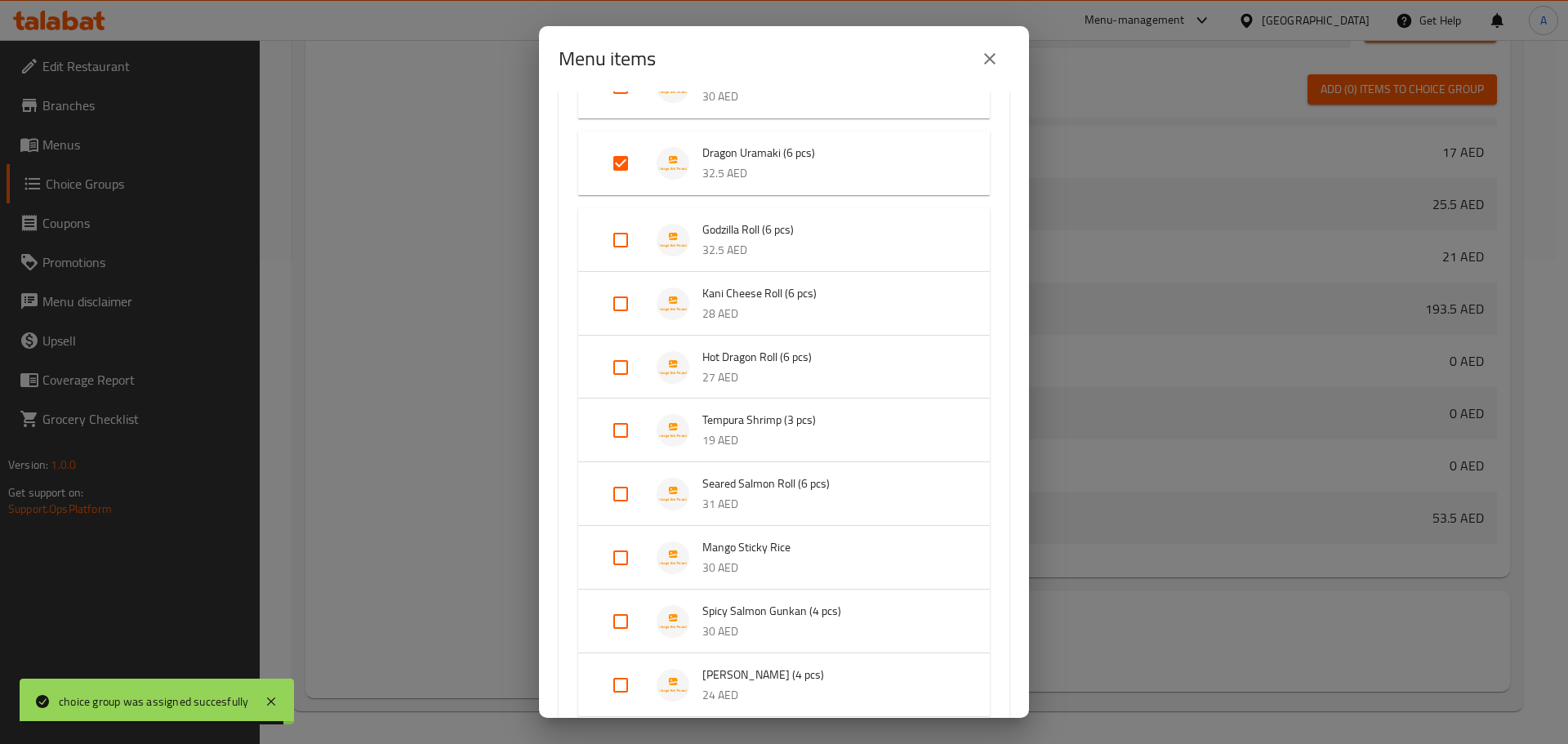
click at [988, 66] on icon "close" at bounding box center [990, 59] width 19 height 19
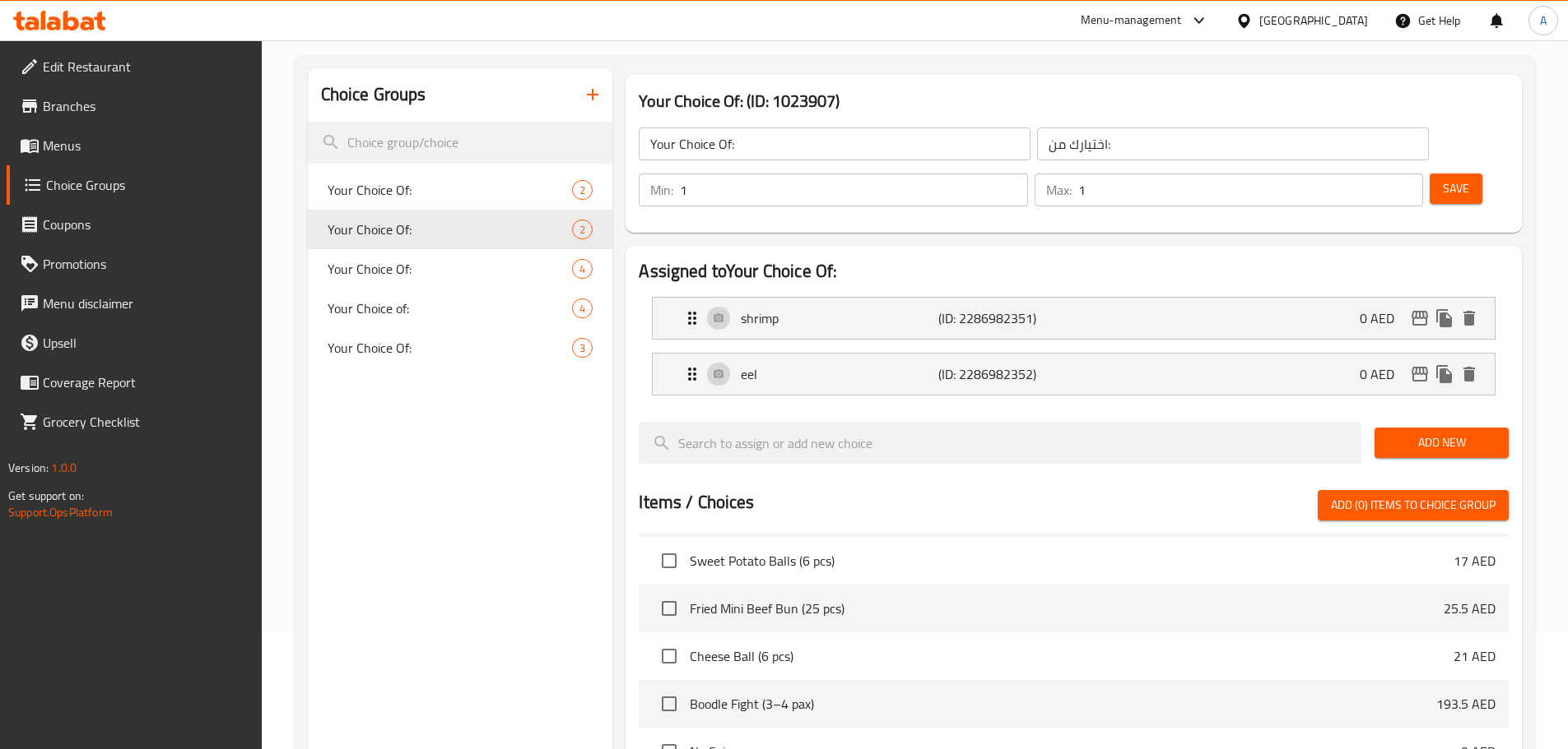
scroll to position [0, 0]
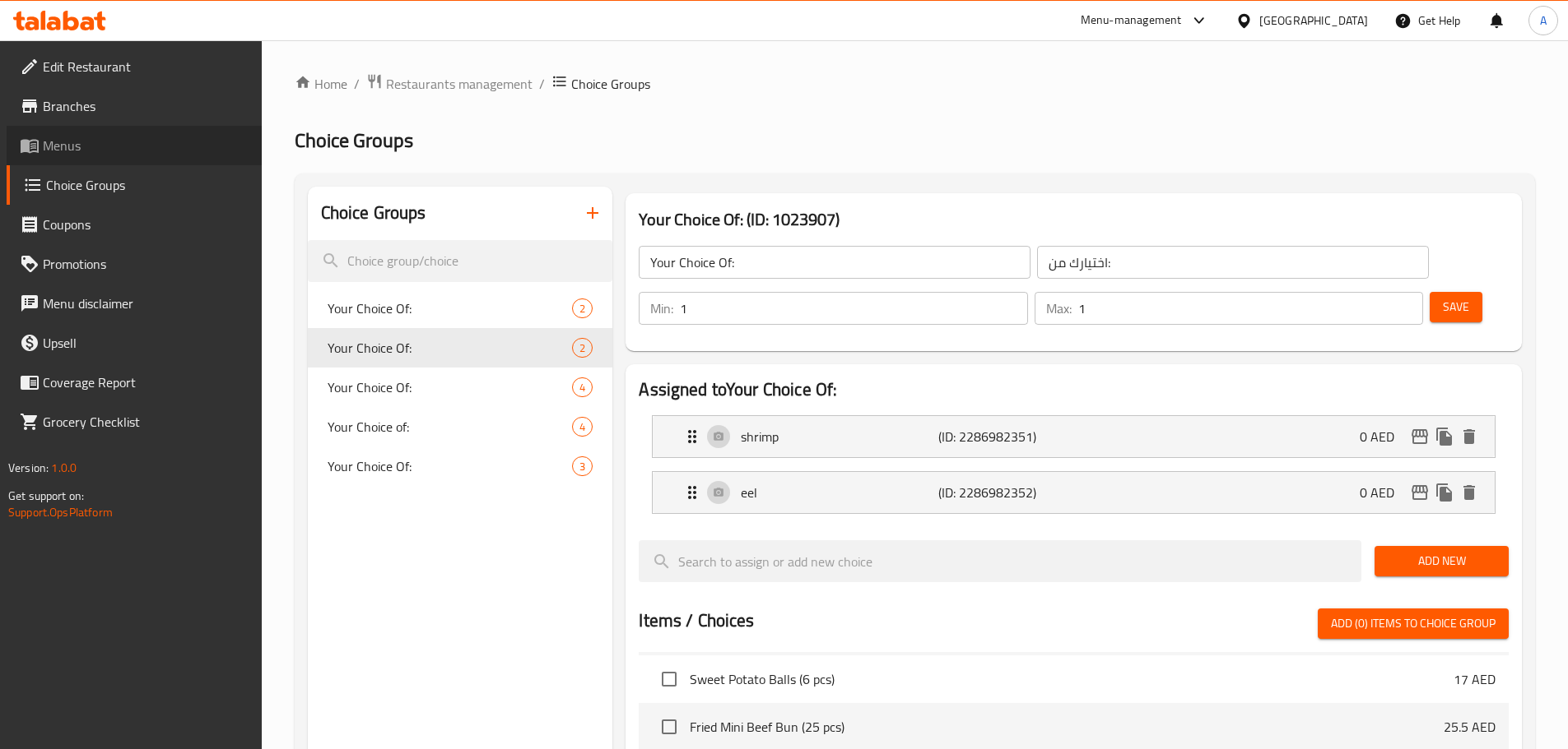
click at [119, 154] on span "Menus" at bounding box center [146, 146] width 206 height 20
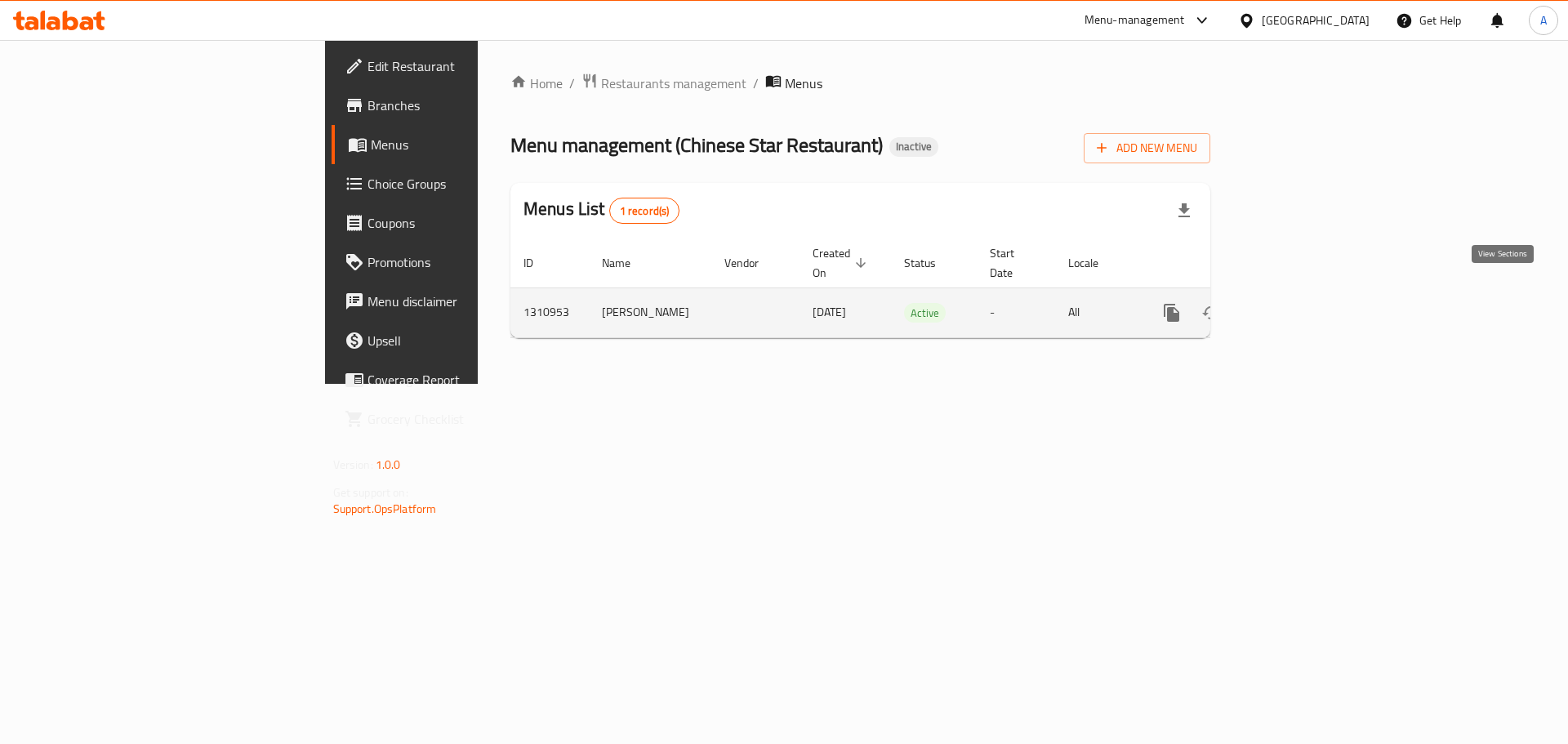
click at [1299, 304] on icon "enhanced table" at bounding box center [1290, 313] width 19 height 19
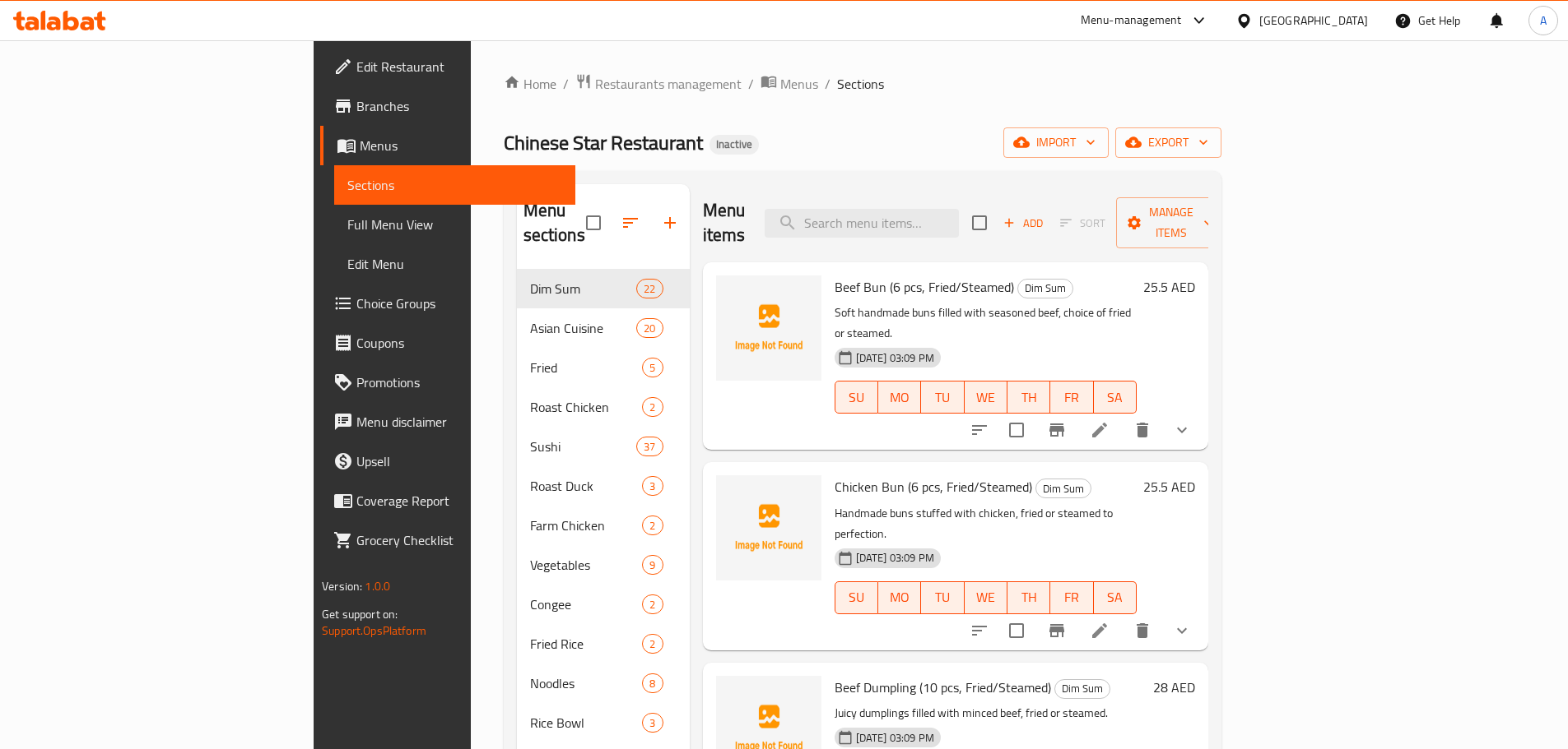
click at [707, 153] on div "Chinese Star Restaurant Inactive import export" at bounding box center [863, 143] width 718 height 30
click at [348, 229] on span "Full Menu View" at bounding box center [455, 225] width 215 height 20
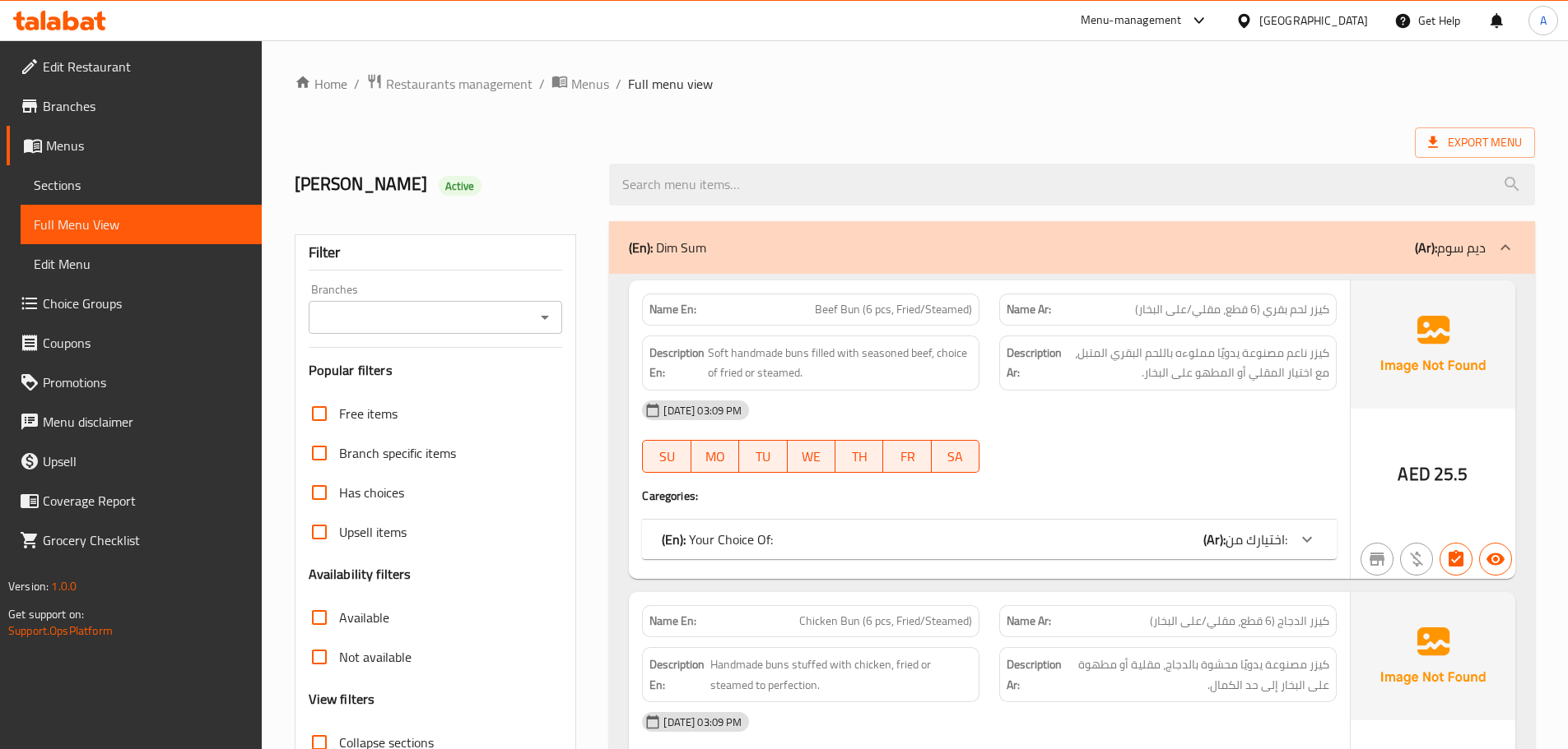
click at [732, 90] on ol "Home / Restaurants management / Menus / Full menu view" at bounding box center [915, 84] width 1241 height 21
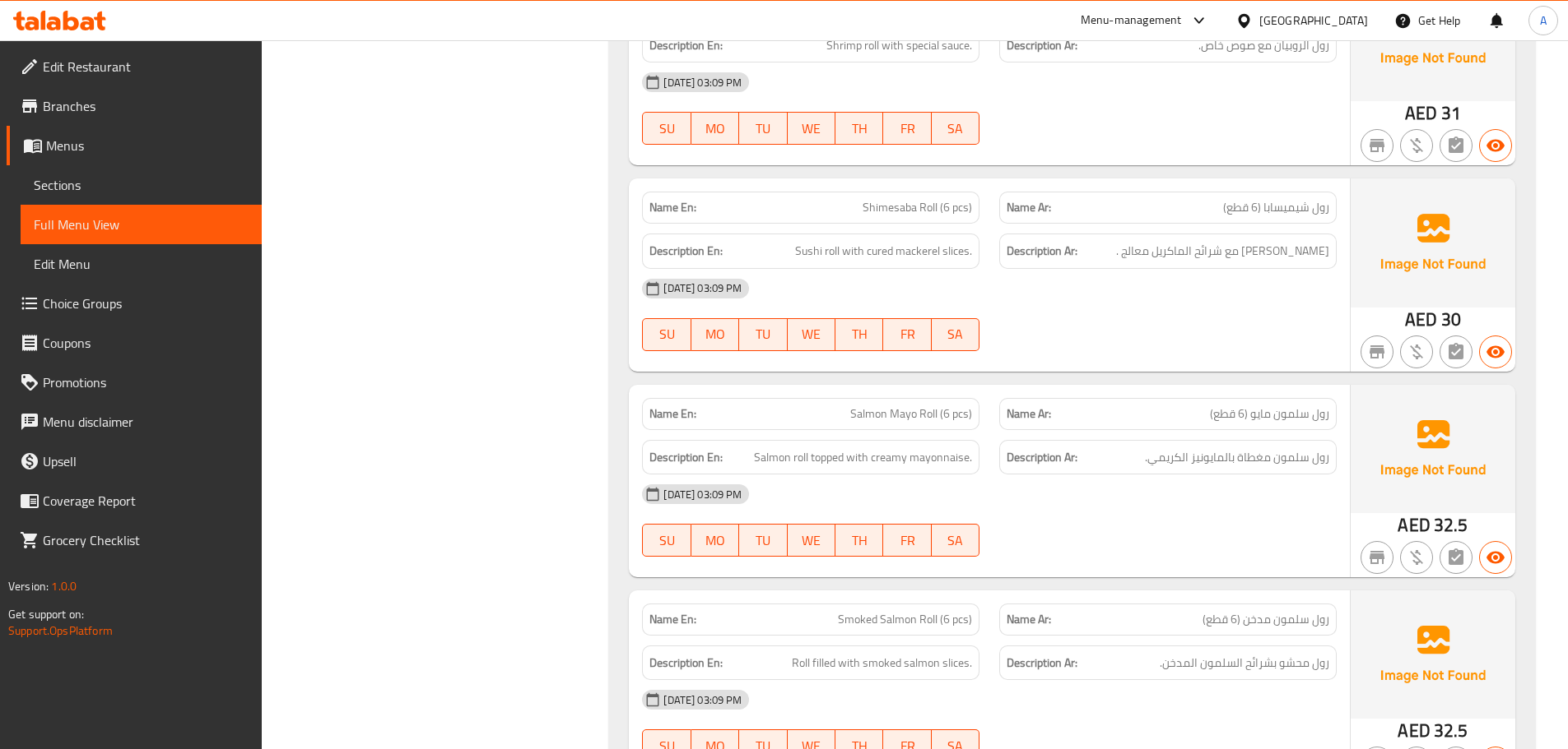
scroll to position [14802, 0]
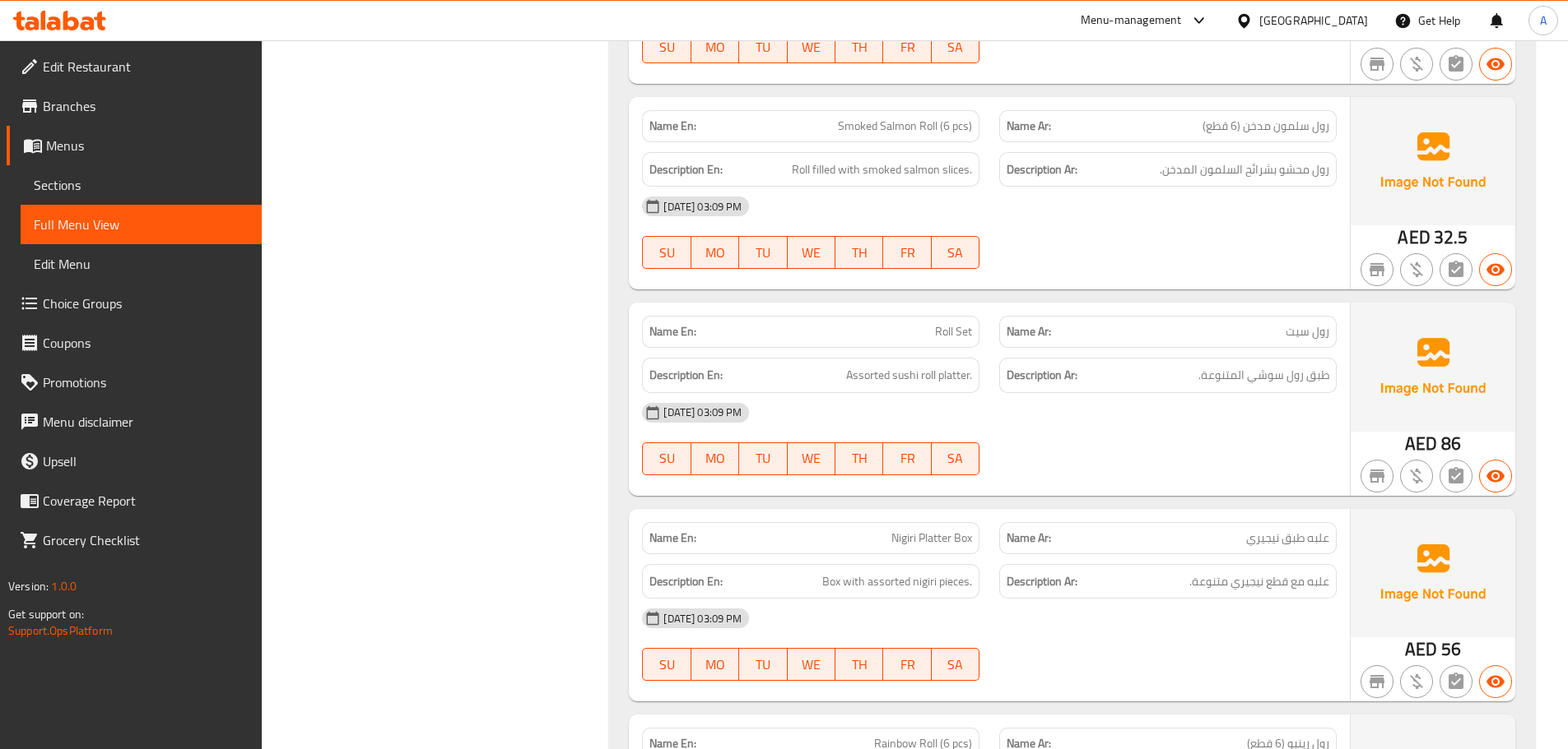
click at [954, 323] on span "Roll Set" at bounding box center [954, 332] width 37 height 18
copy span "Roll Set"
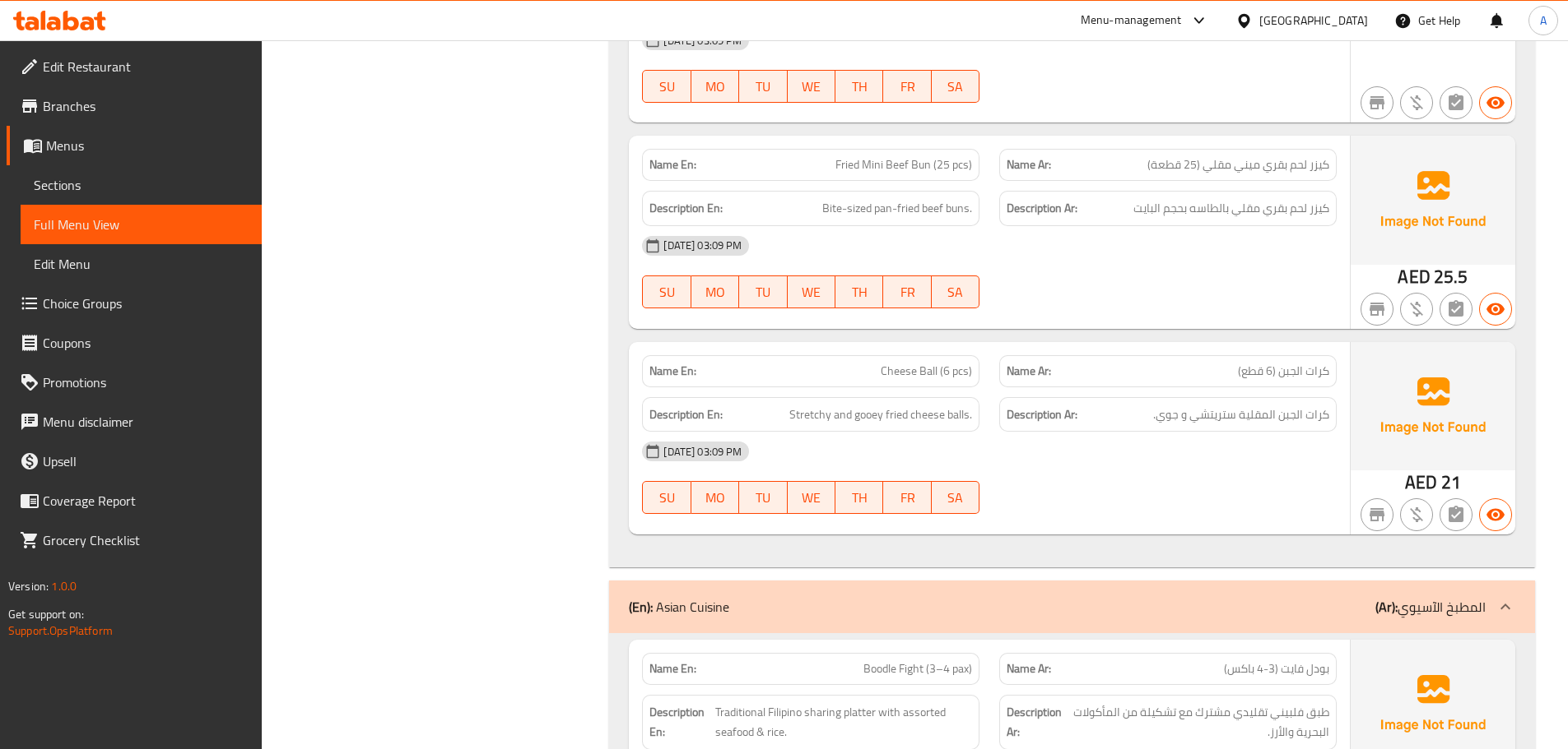
click at [923, 363] on span "Cheese Ball (6 pcs)" at bounding box center [926, 372] width 92 height 18
copy span "Cheese Ball (6 pcs)"
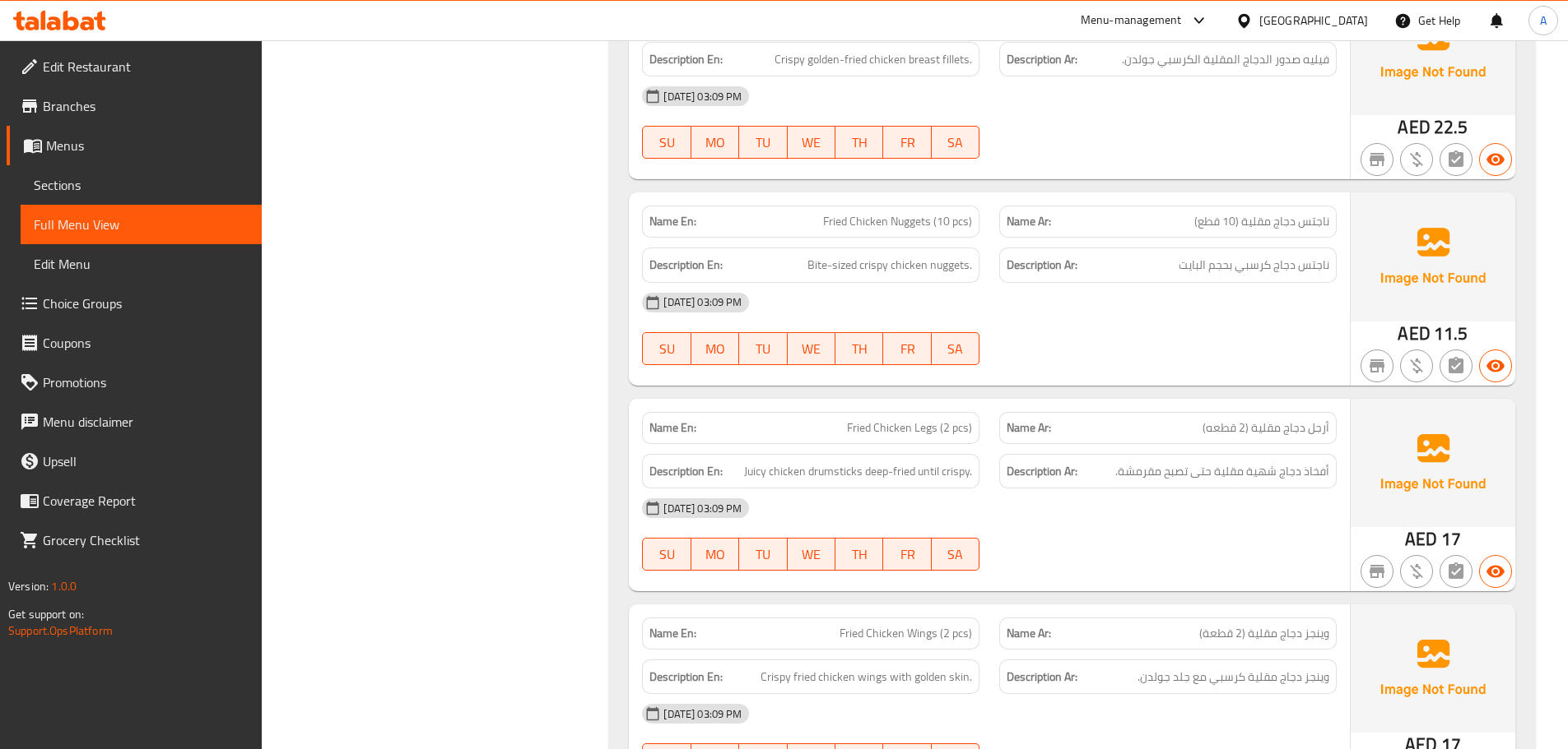
scroll to position [11563, 0]
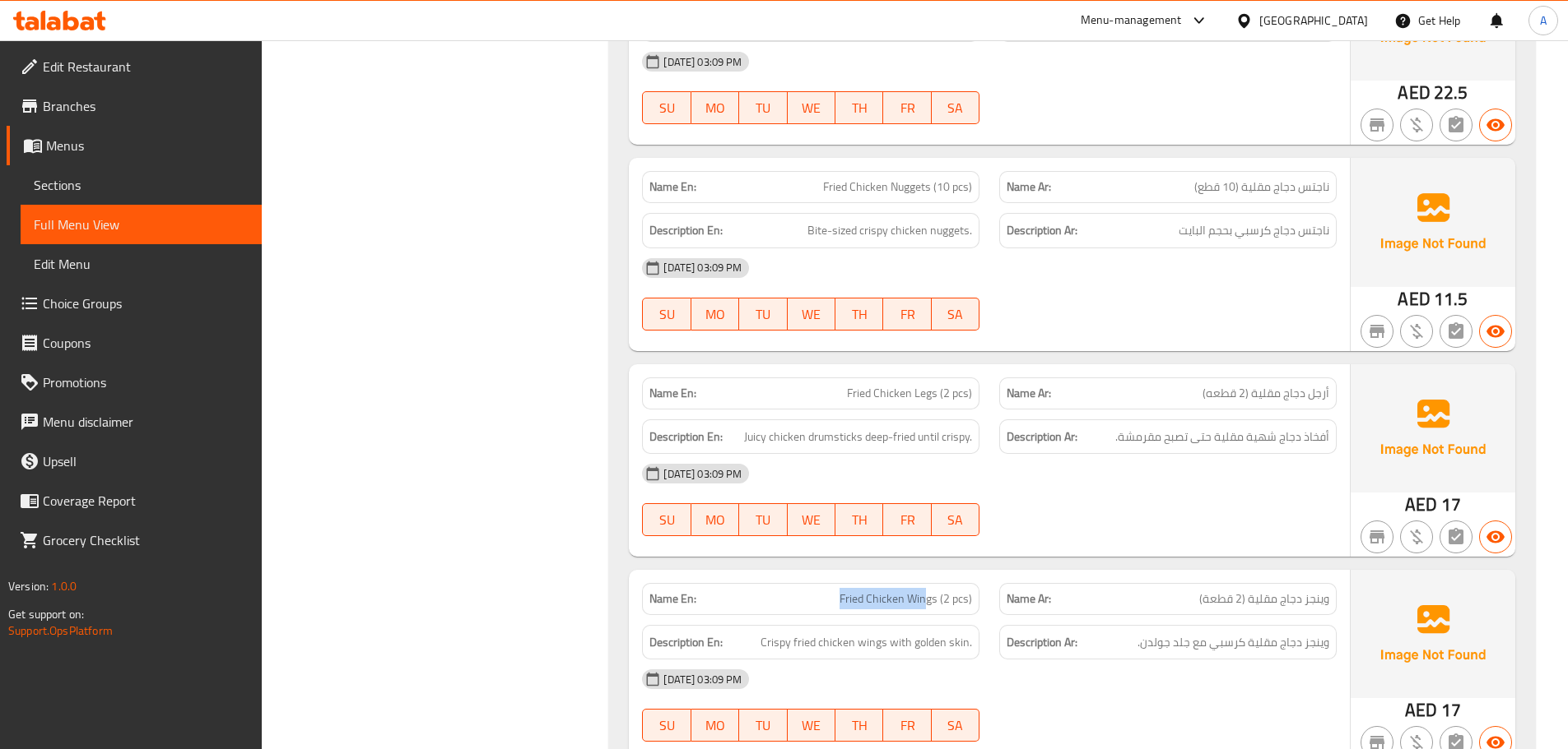
drag, startPoint x: 843, startPoint y: 537, endPoint x: 924, endPoint y: 540, distance: 81.1
click at [924, 591] on span "Fried Chicken Wings (2 pcs)" at bounding box center [906, 600] width 133 height 18
copy span "Fried Chicken Win"
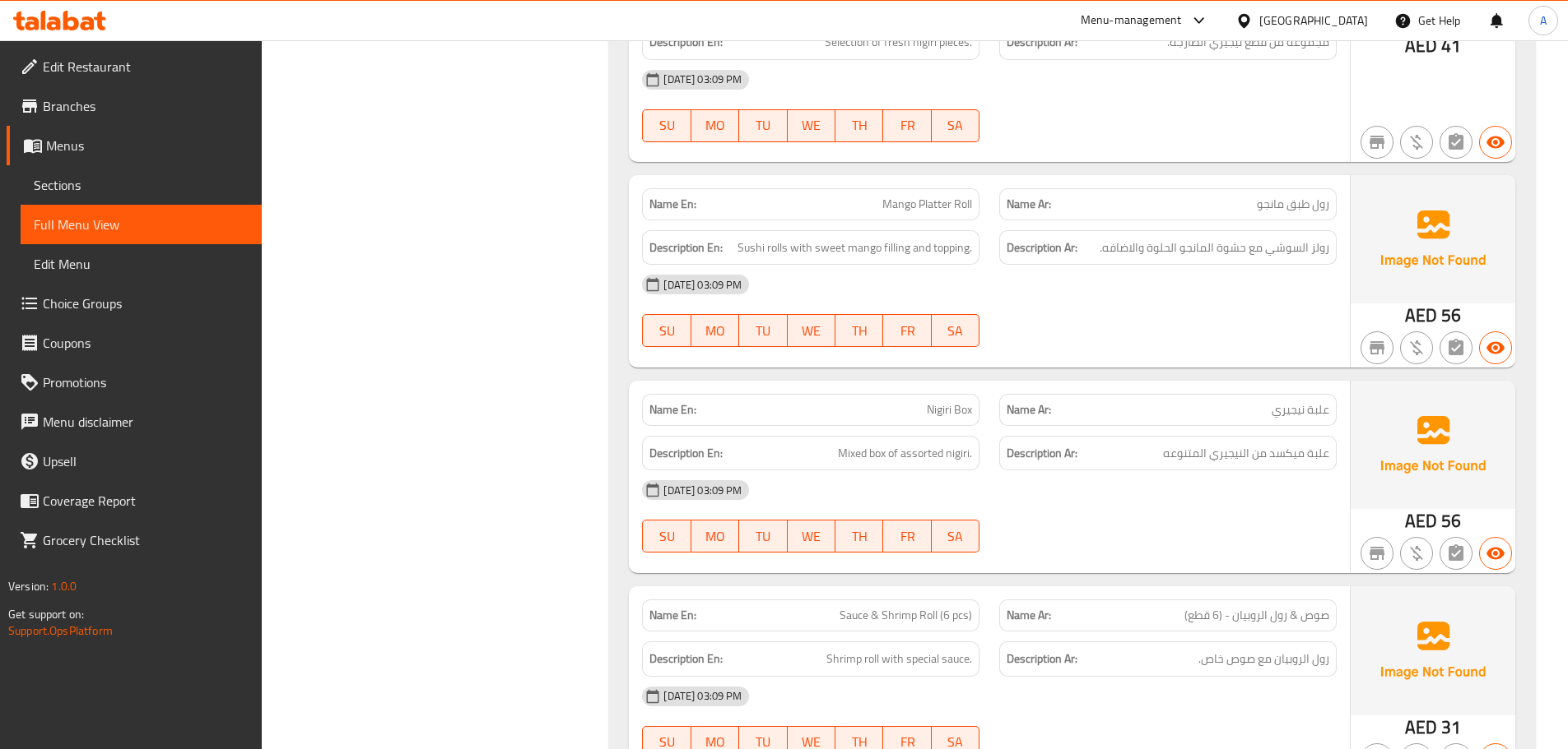
click at [946, 401] on span "Nigiri Box" at bounding box center [950, 410] width 45 height 18
click at [948, 401] on span "Nigiri Box" at bounding box center [950, 410] width 45 height 18
copy span "Nigiri Box"
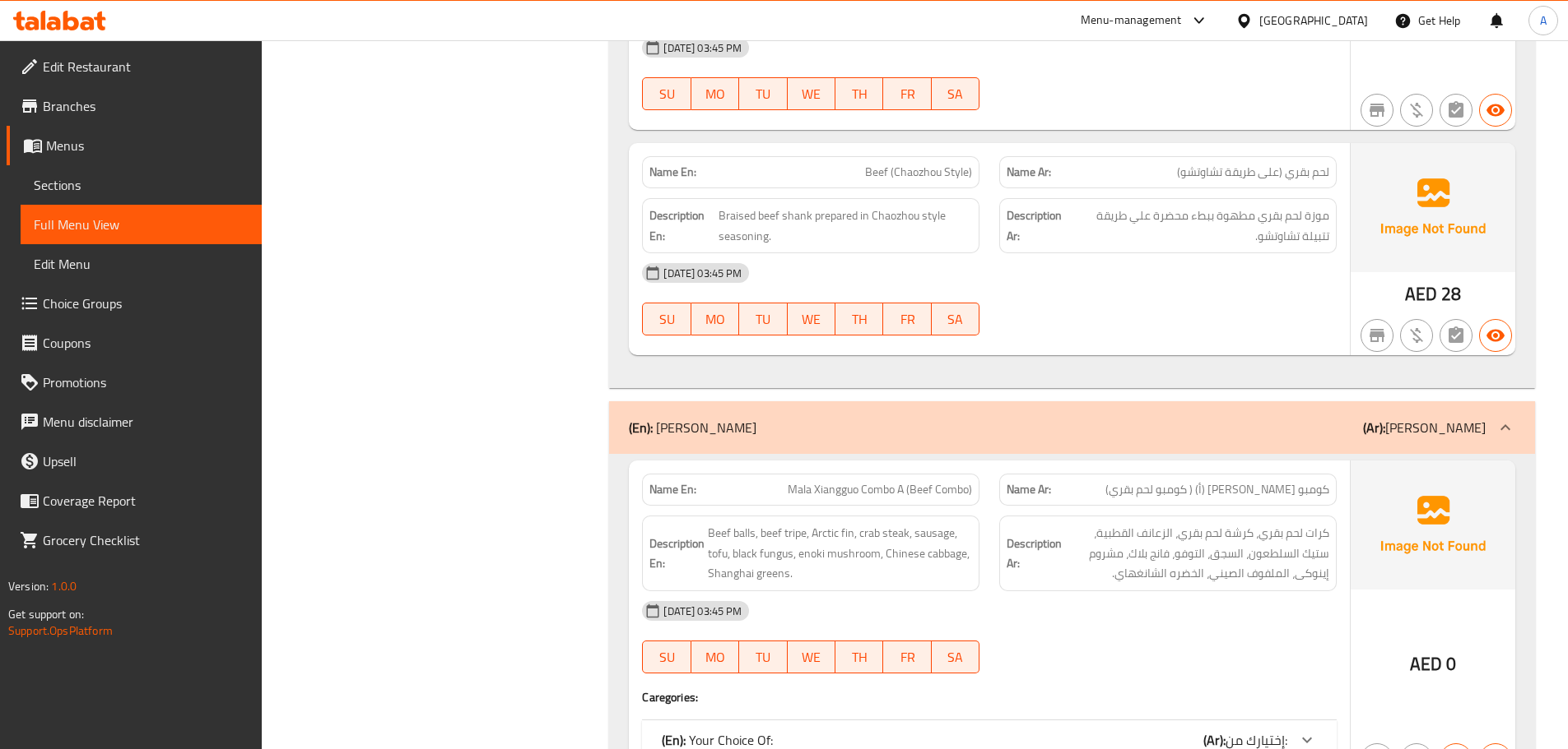
scroll to position [15561, 0]
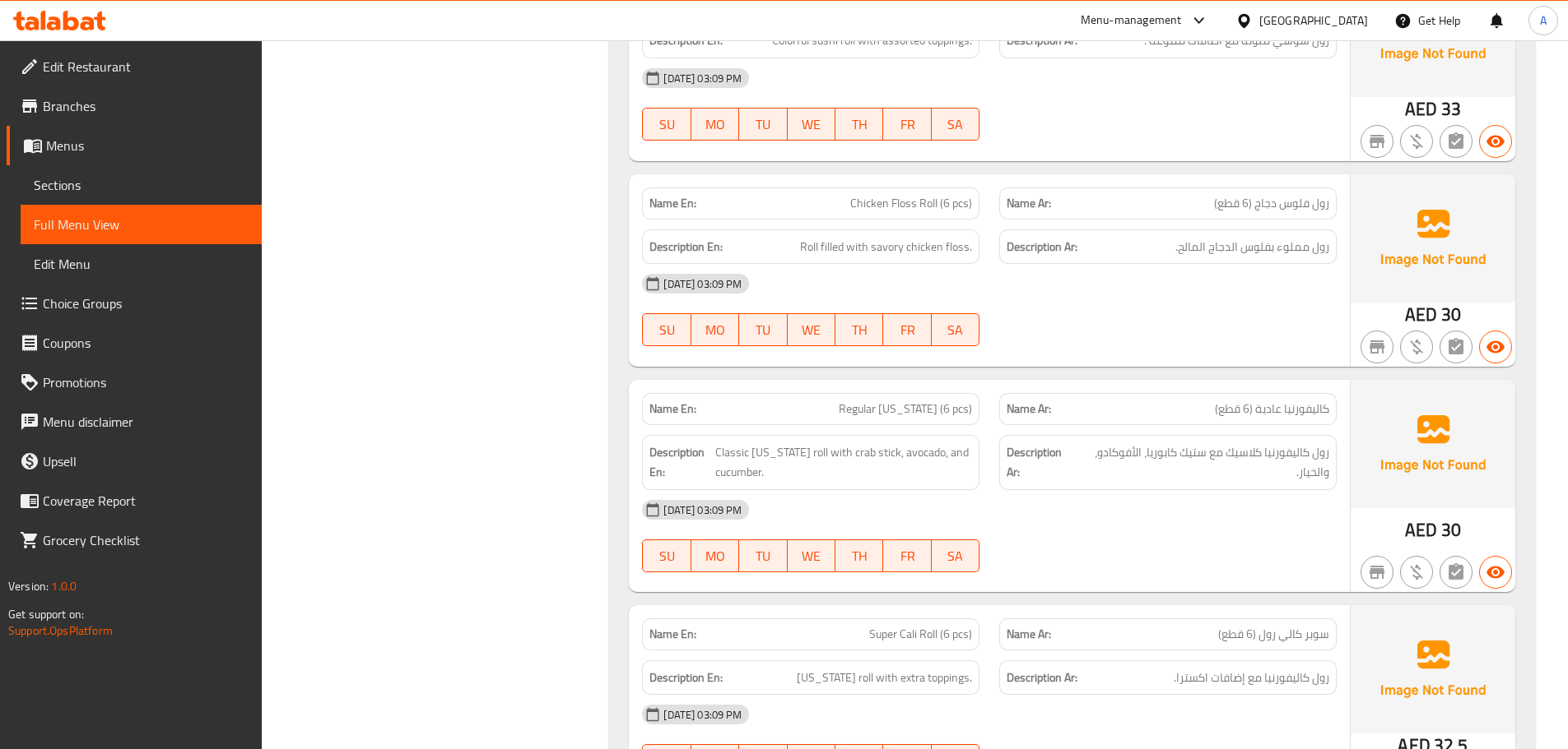
click at [891, 400] on span "Regular [US_STATE] (6 pcs)" at bounding box center [905, 409] width 133 height 18
copy span "Regular [US_STATE] (6 pcs)"
click at [896, 400] on span "Regular [US_STATE] (6 pcs)" at bounding box center [905, 409] width 133 height 18
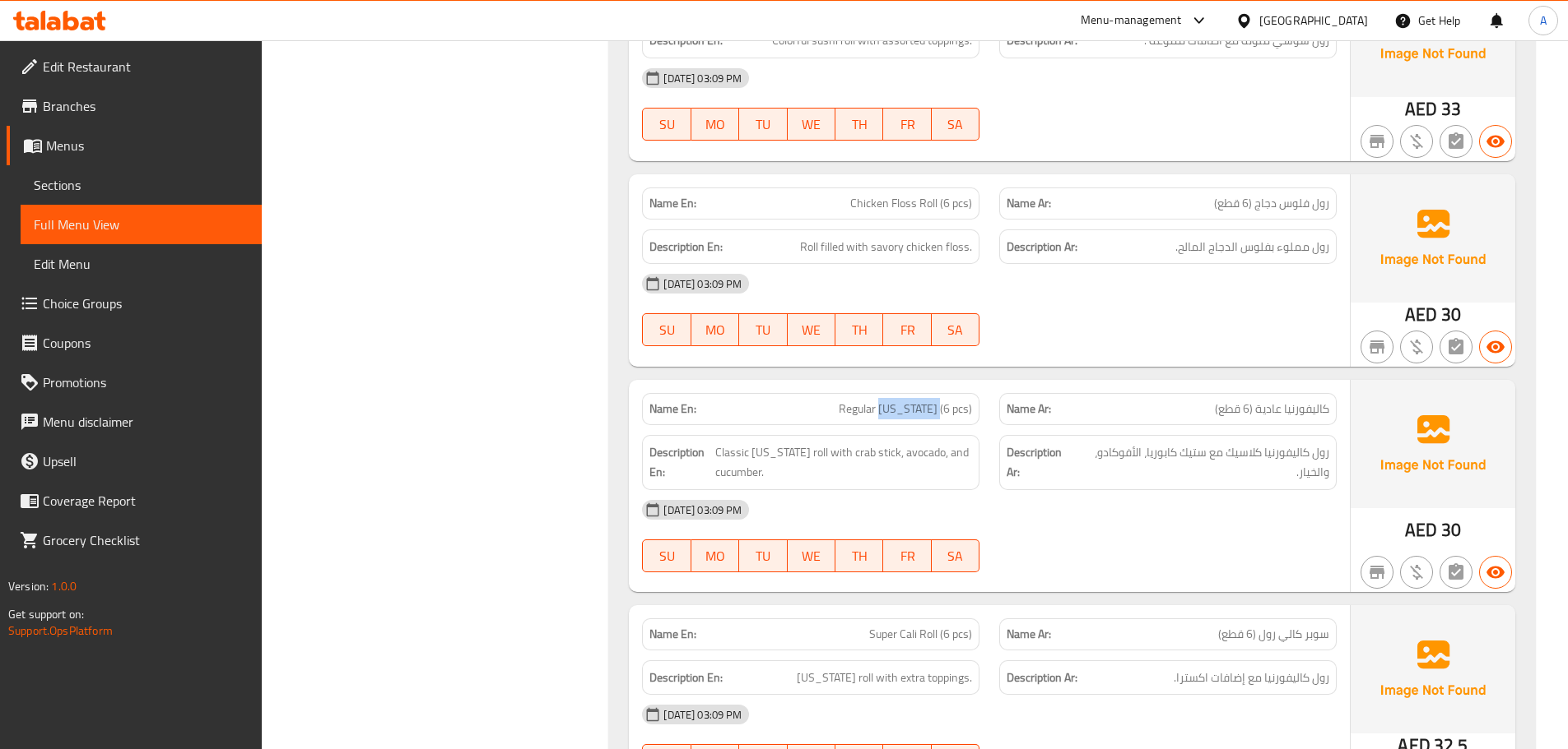
click at [896, 400] on span "Regular [US_STATE] (6 pcs)" at bounding box center [905, 409] width 133 height 18
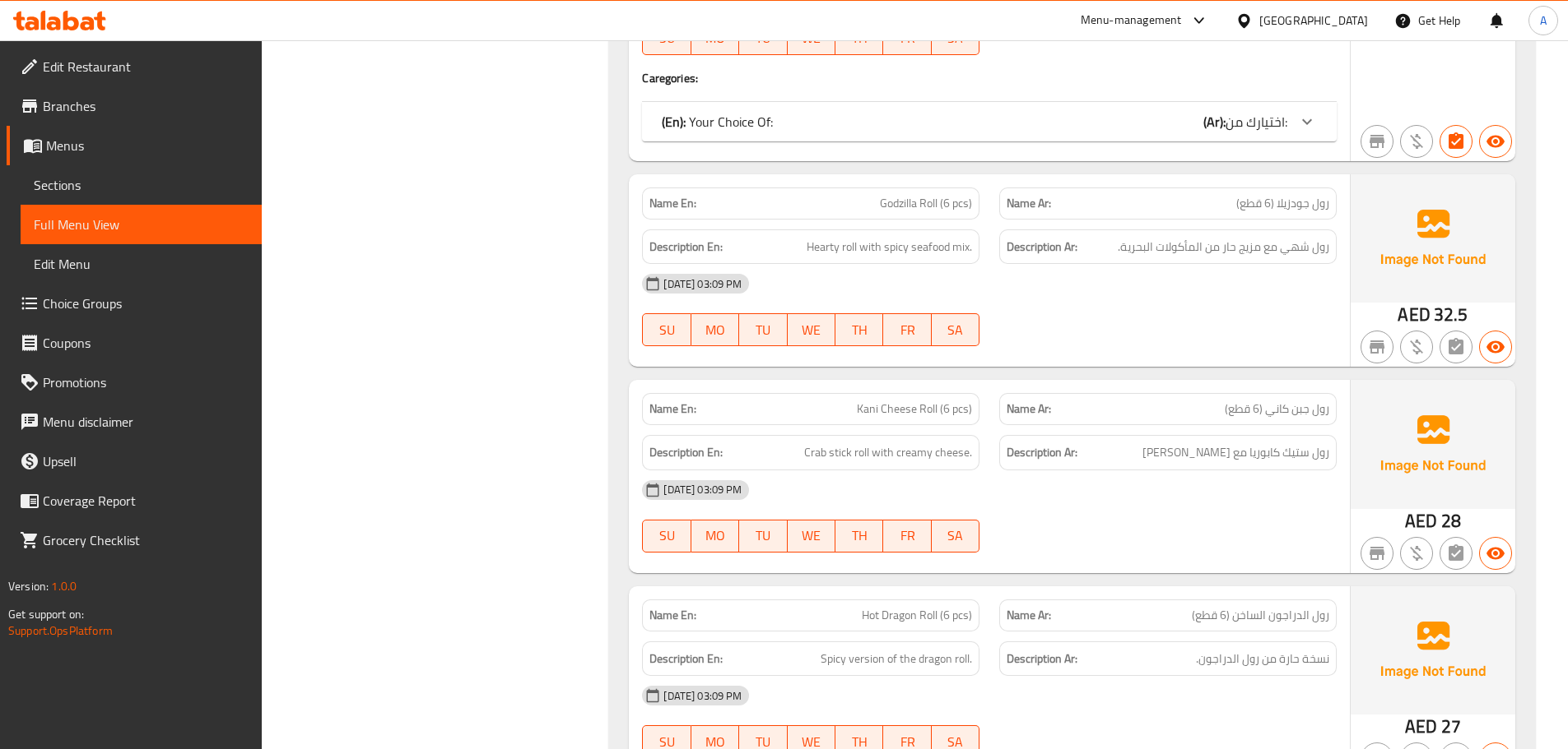
click at [896, 400] on span "Kani Cheese Roll (6 pcs)" at bounding box center [914, 409] width 115 height 18
copy span "Kani Cheese Roll (6 pcs)"
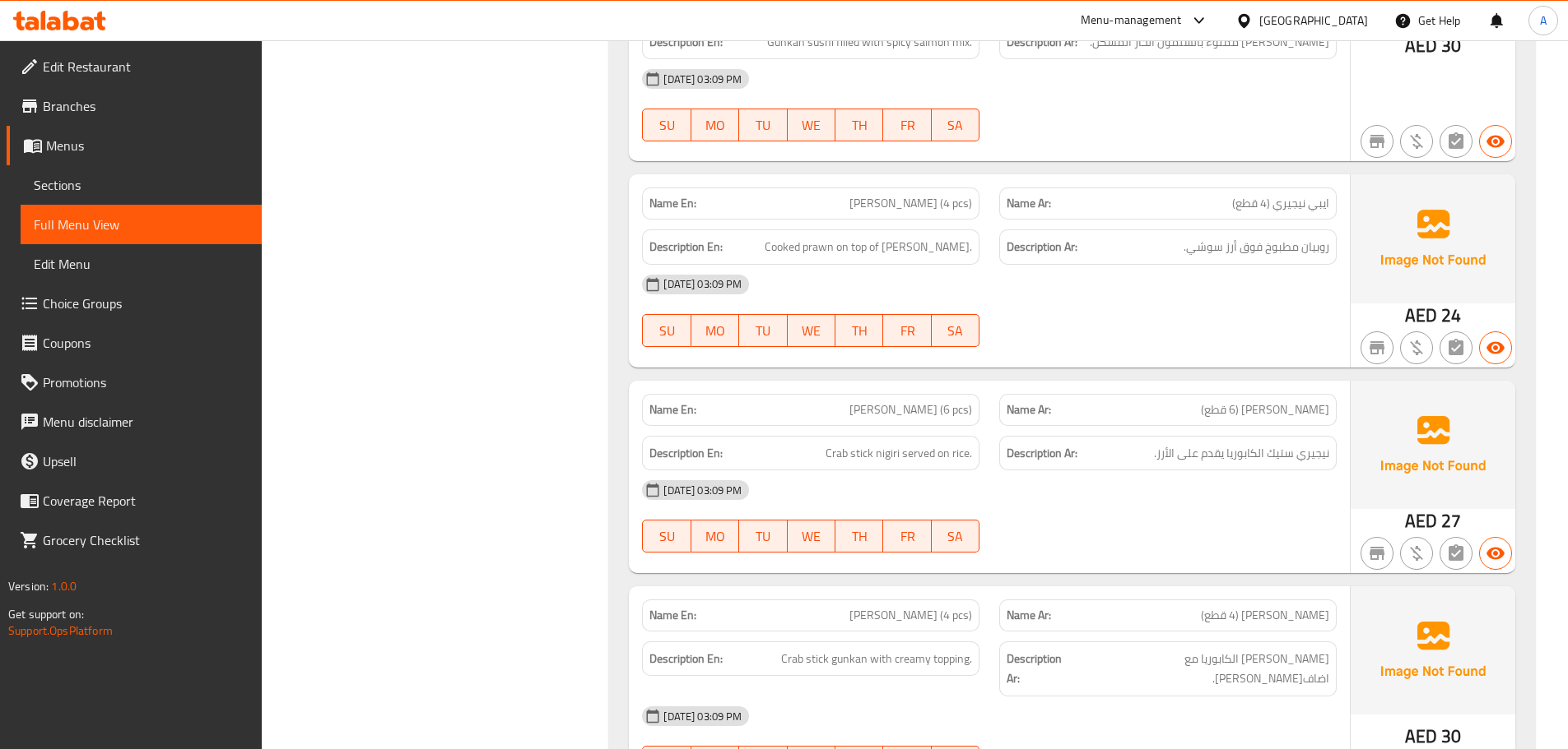
click at [930, 401] on span "[PERSON_NAME] (6 pcs)" at bounding box center [911, 410] width 123 height 18
drag, startPoint x: 930, startPoint y: 320, endPoint x: 700, endPoint y: 121, distance: 304.1
click at [931, 401] on span "[PERSON_NAME] (6 pcs)" at bounding box center [911, 410] width 123 height 18
copy span "[PERSON_NAME] (6 pcs)"
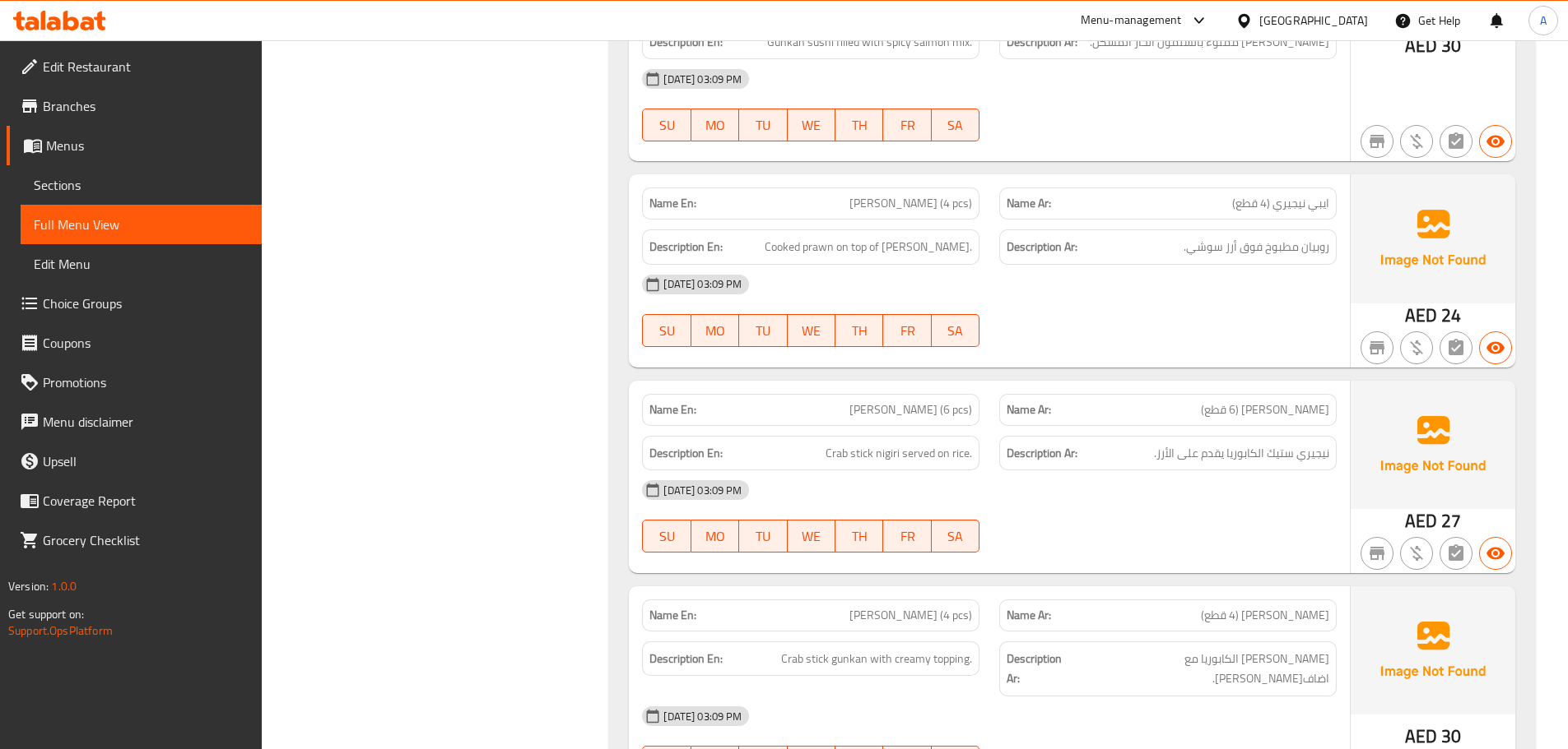
click at [906, 600] on div "Name En: Kani Gunkan Nigiri (4 pcs)" at bounding box center [810, 615] width 337 height 32
copy span "[PERSON_NAME] (4 pcs)"
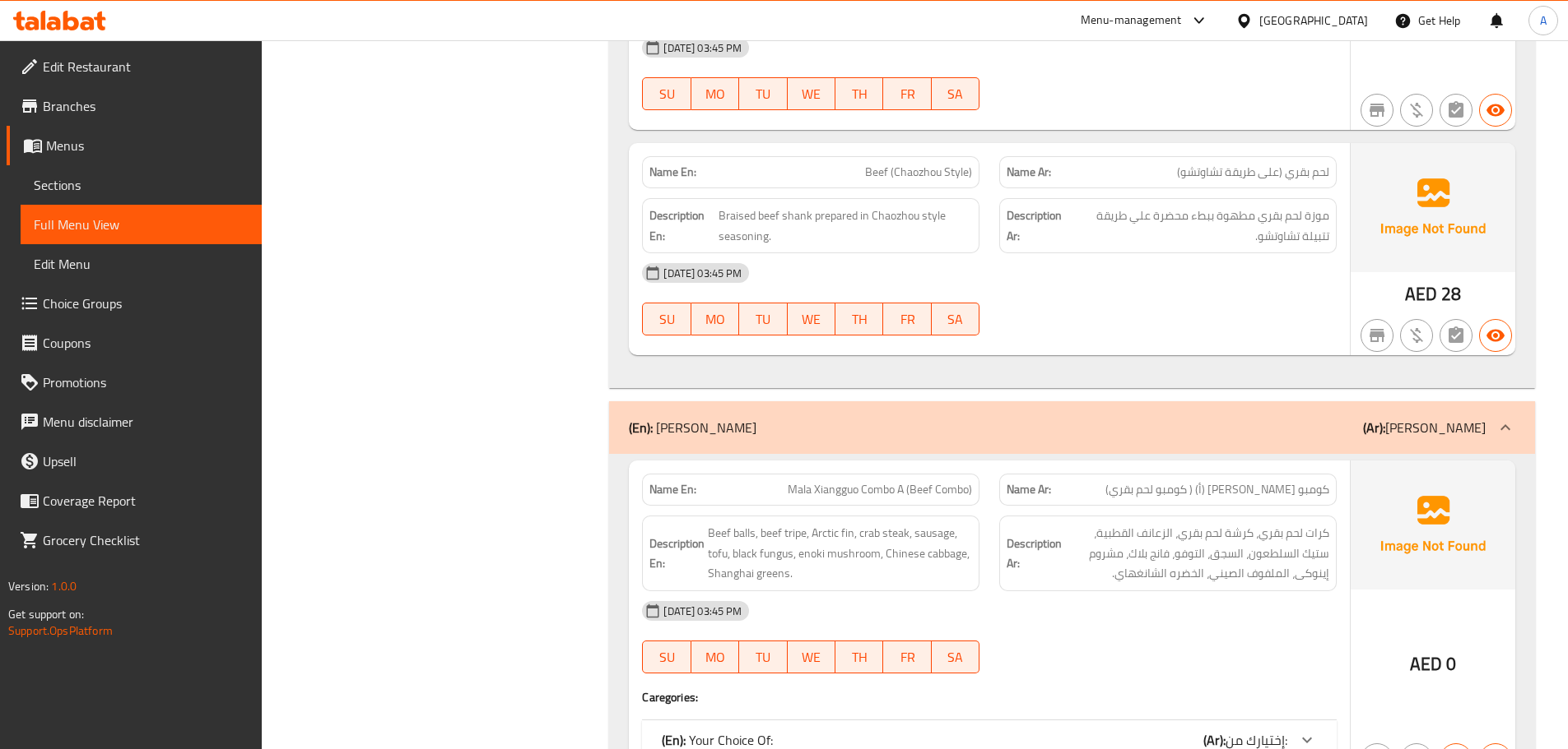
click at [836, 481] on span "Mala Xiangguo Combo A (Beef Combo)" at bounding box center [879, 490] width 185 height 18
copy span "Mala Xiangguo Combo A (Beef Combo)"
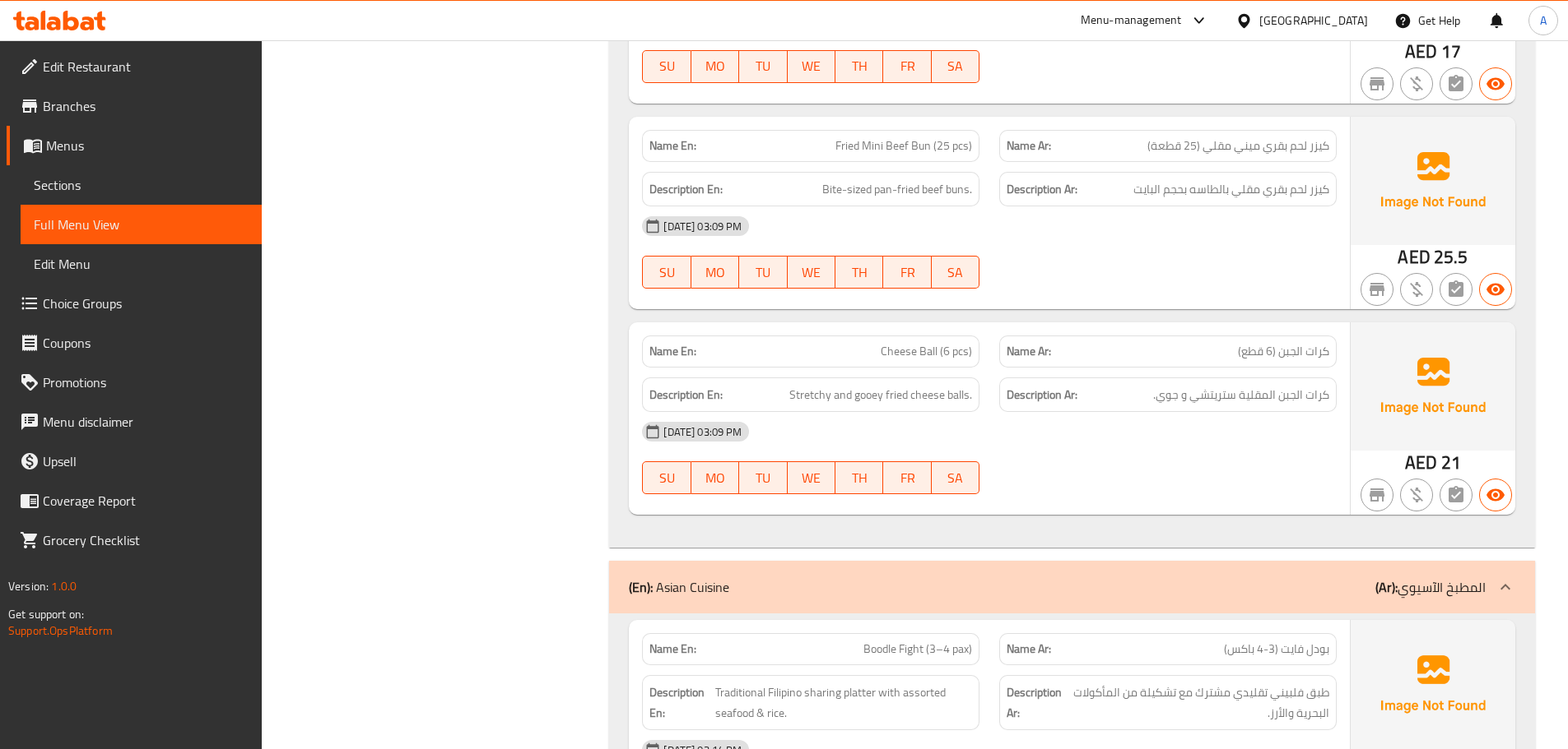
scroll to position [9247, 0]
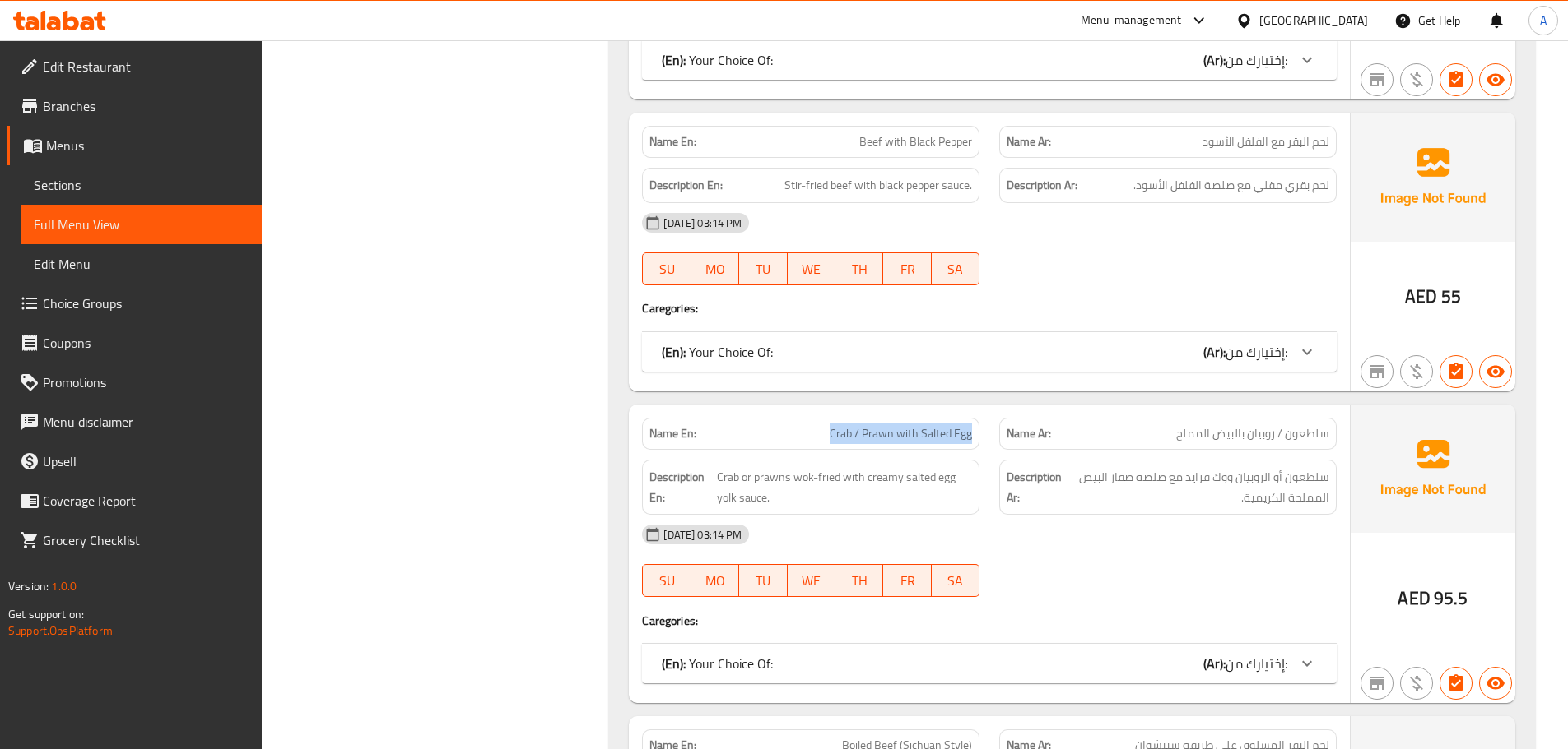
click at [883, 426] on span "Crab / Prawn with Salted Egg" at bounding box center [901, 435] width 143 height 18
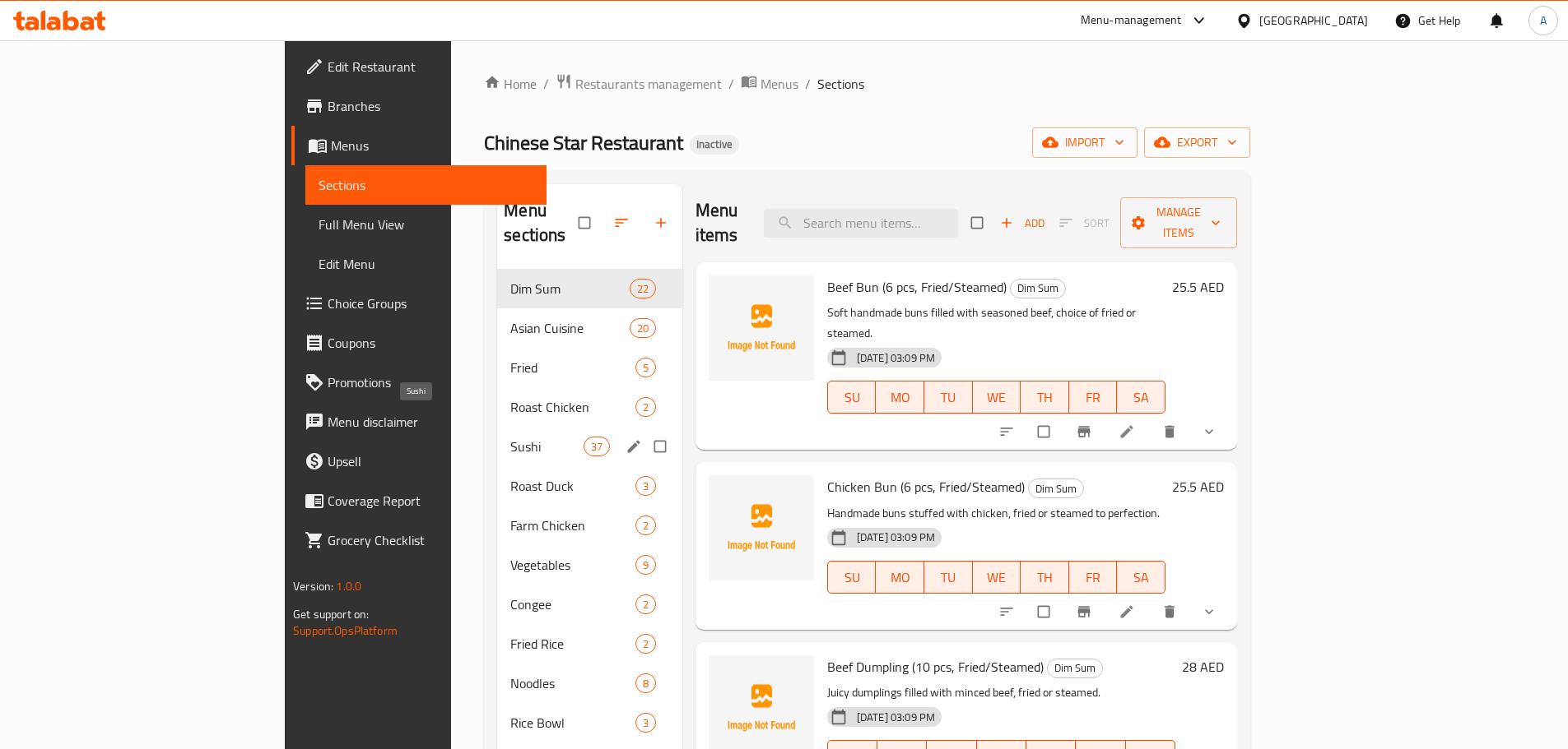
click at [510, 437] on span "Sushi" at bounding box center [546, 446] width 72 height 20
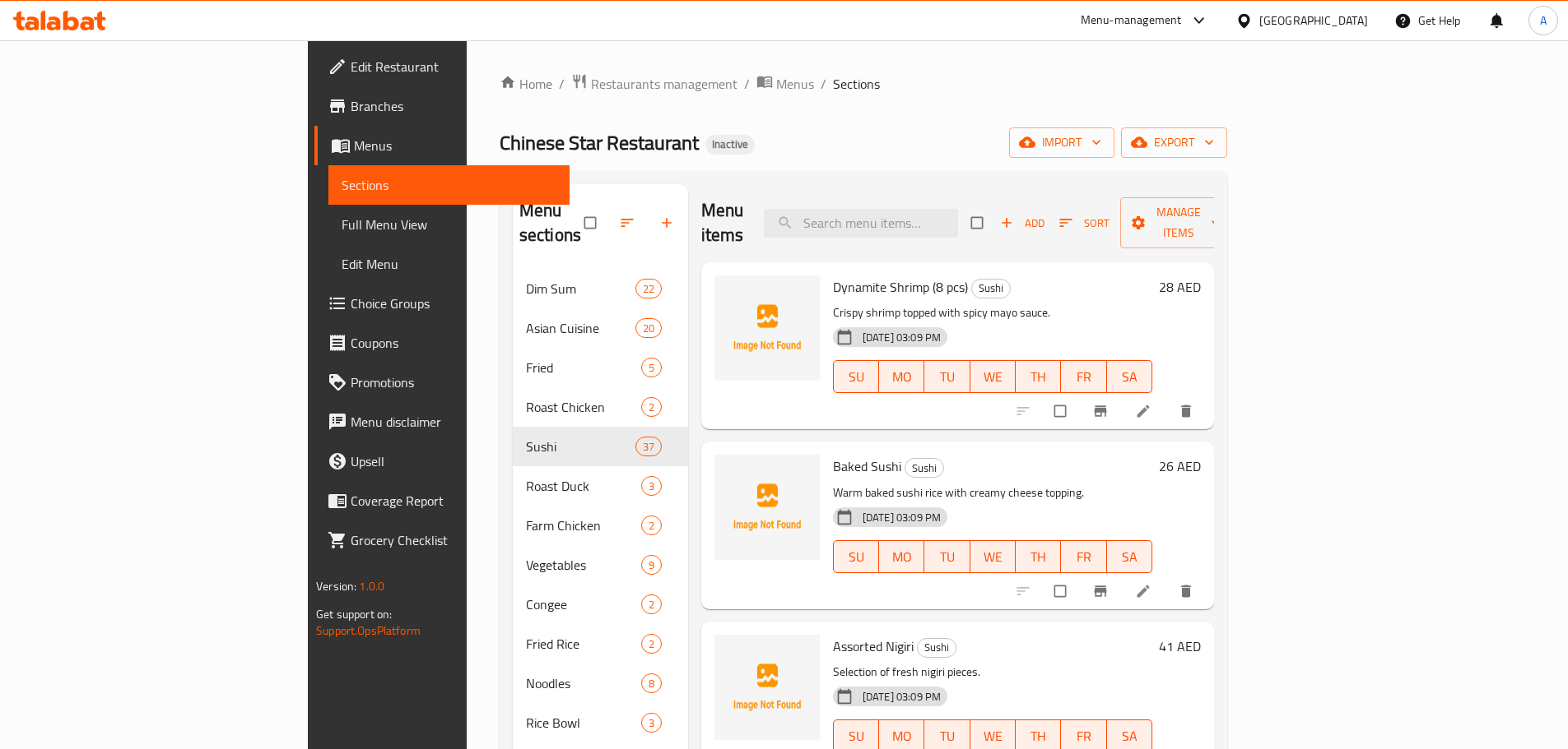
click at [1086, 413] on div "Dynamite Shrimp (8 pcs) Sushi Crispy shrimp topped with spicy mayo sauce. 10-09…" at bounding box center [957, 415] width 513 height 305
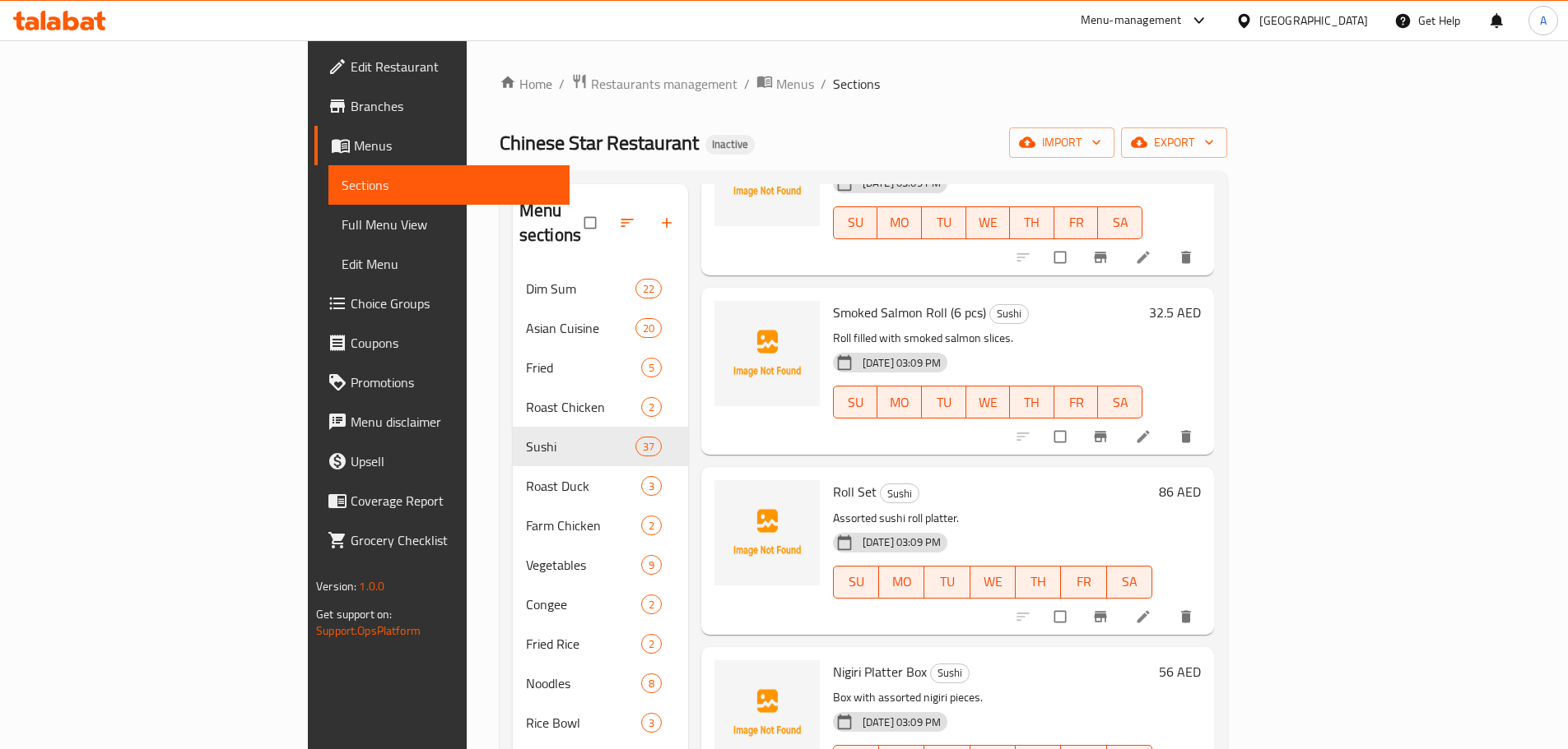
scroll to position [1495, 0]
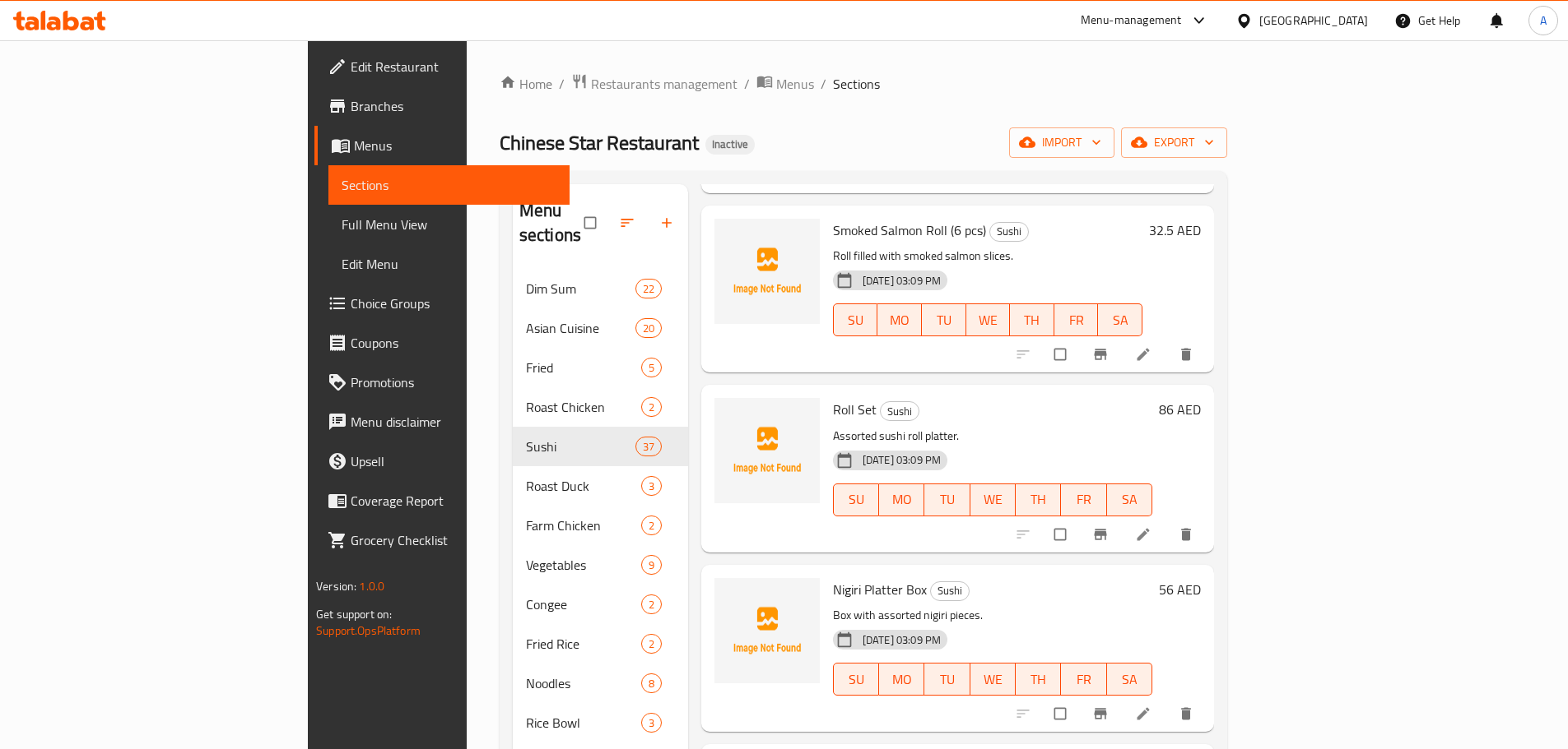
click at [826, 507] on div "10-09-2025 03:09 PM SU MO TU WE TH FR SA" at bounding box center [993, 488] width 332 height 89
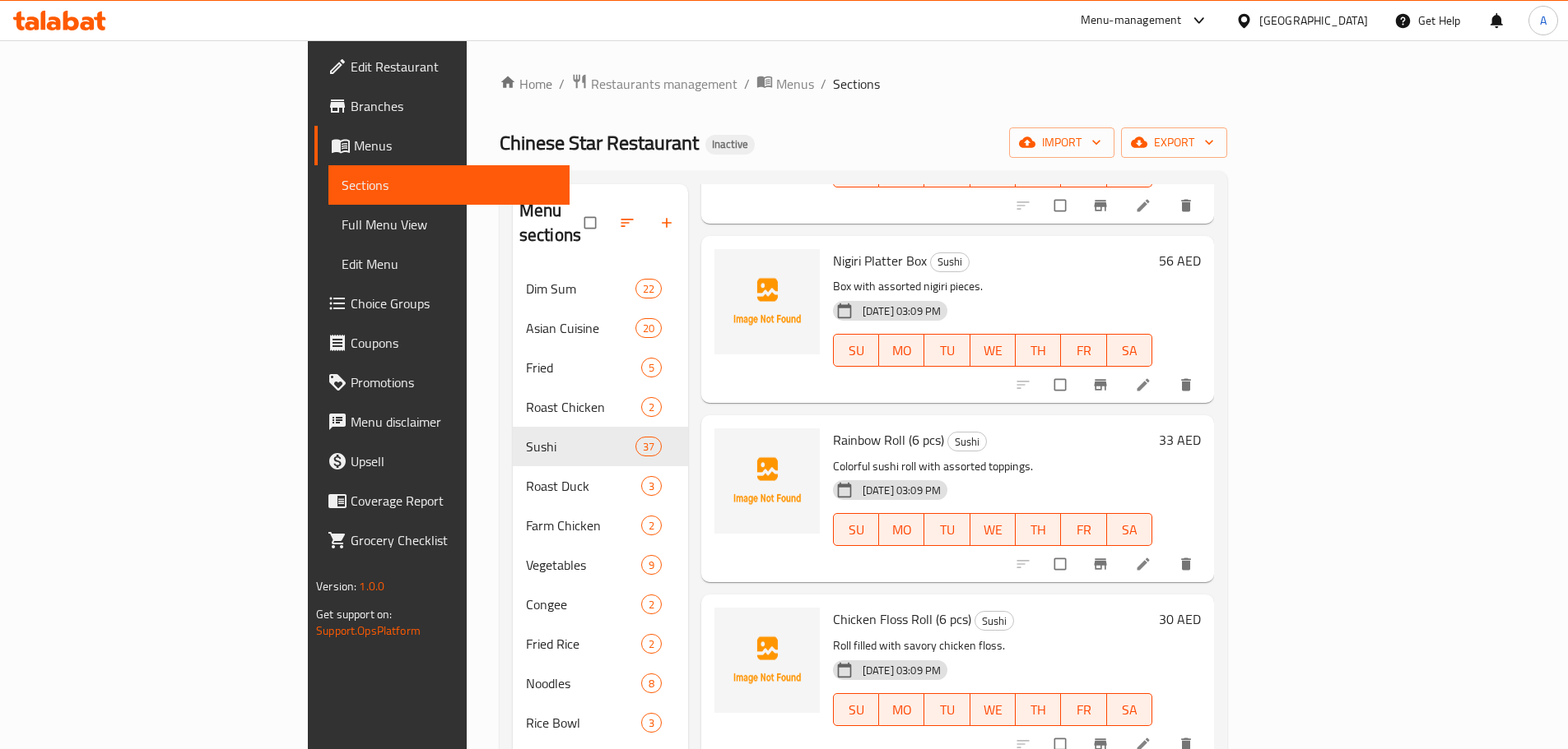
click at [714, 488] on img at bounding box center [767, 481] width 106 height 105
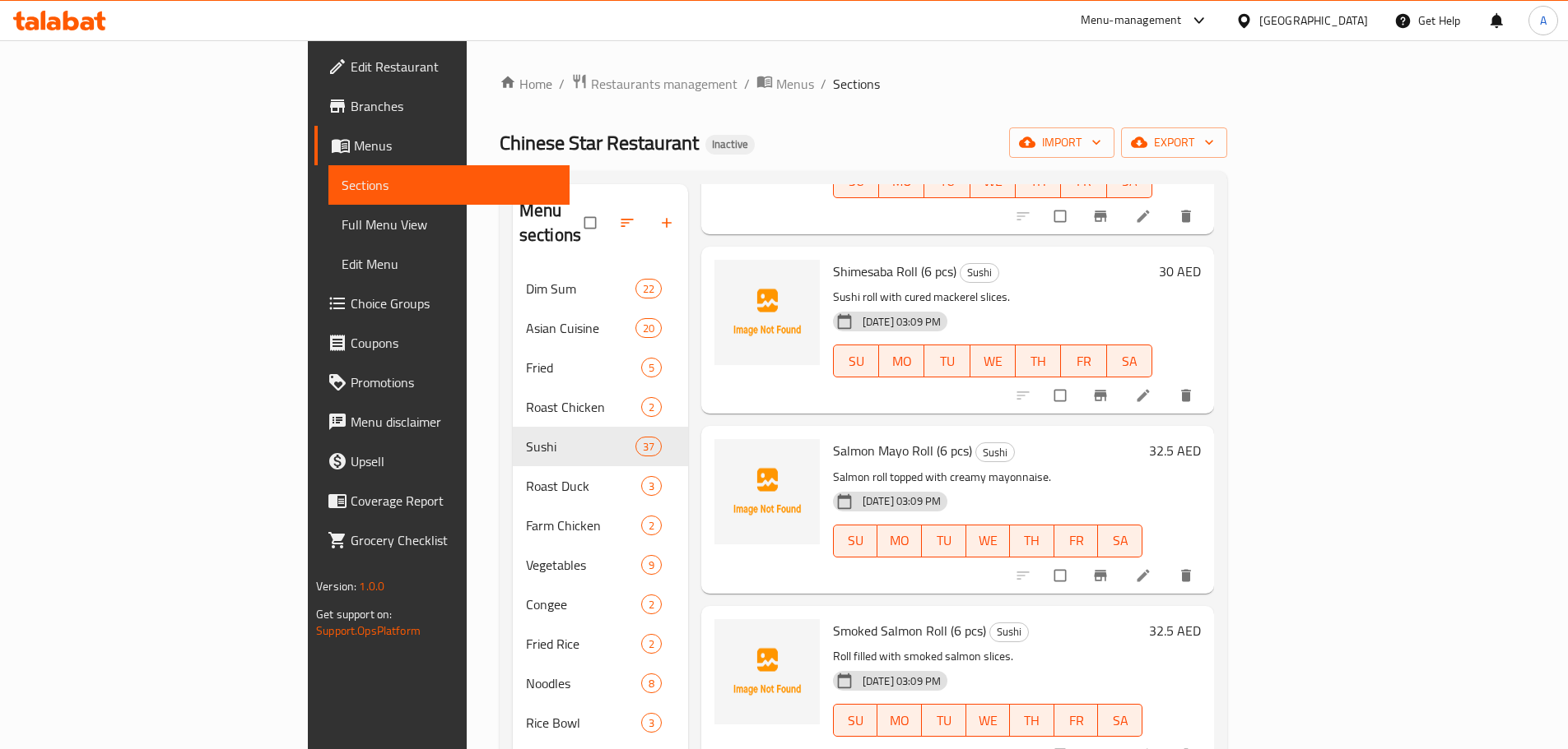
scroll to position [1177, 0]
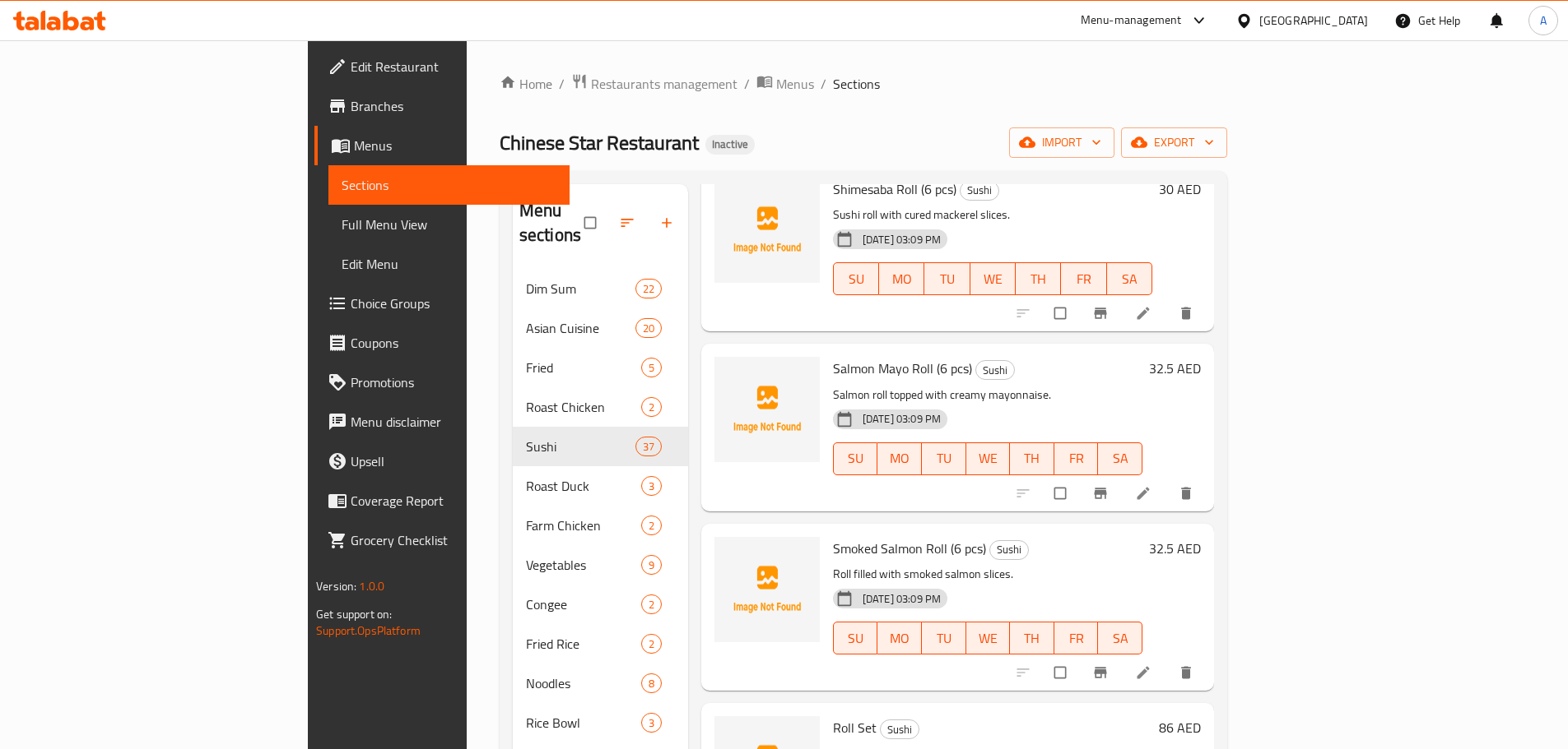
click at [1152, 665] on icon at bounding box center [1143, 673] width 17 height 17
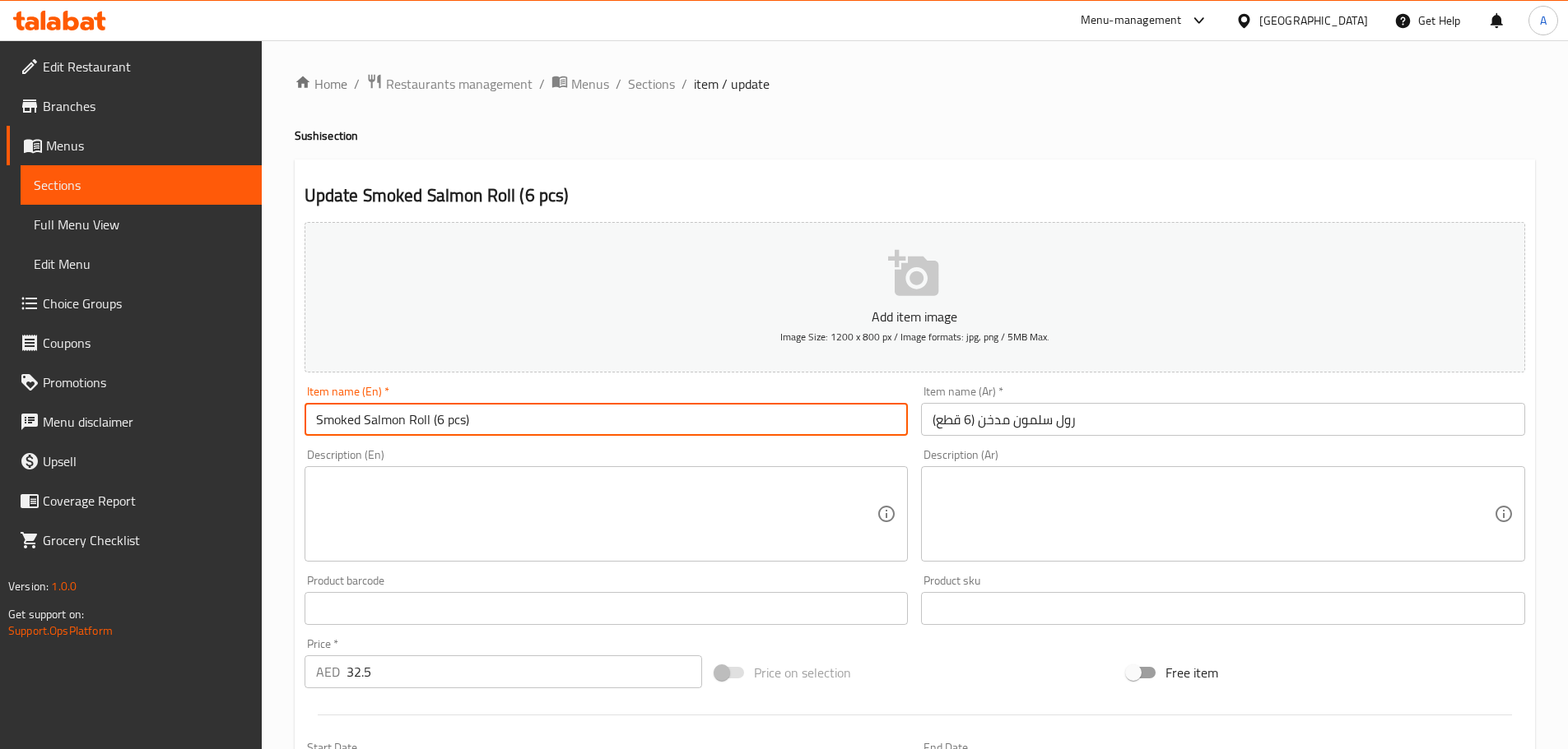
click at [668, 420] on input "Smoked Salmon Roll (6 pcs)" at bounding box center [607, 420] width 604 height 33
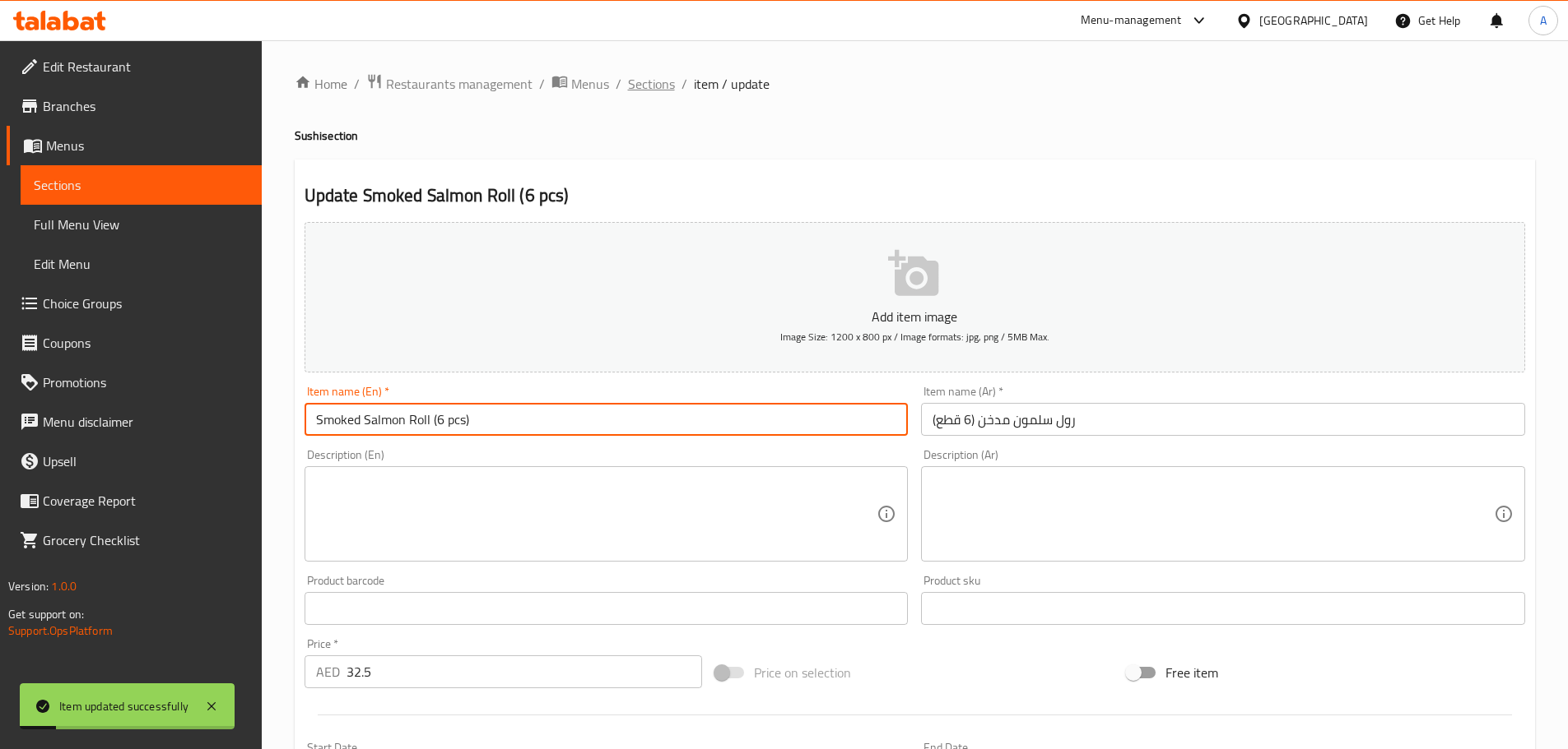
click at [651, 88] on span "Sections" at bounding box center [652, 84] width 47 height 20
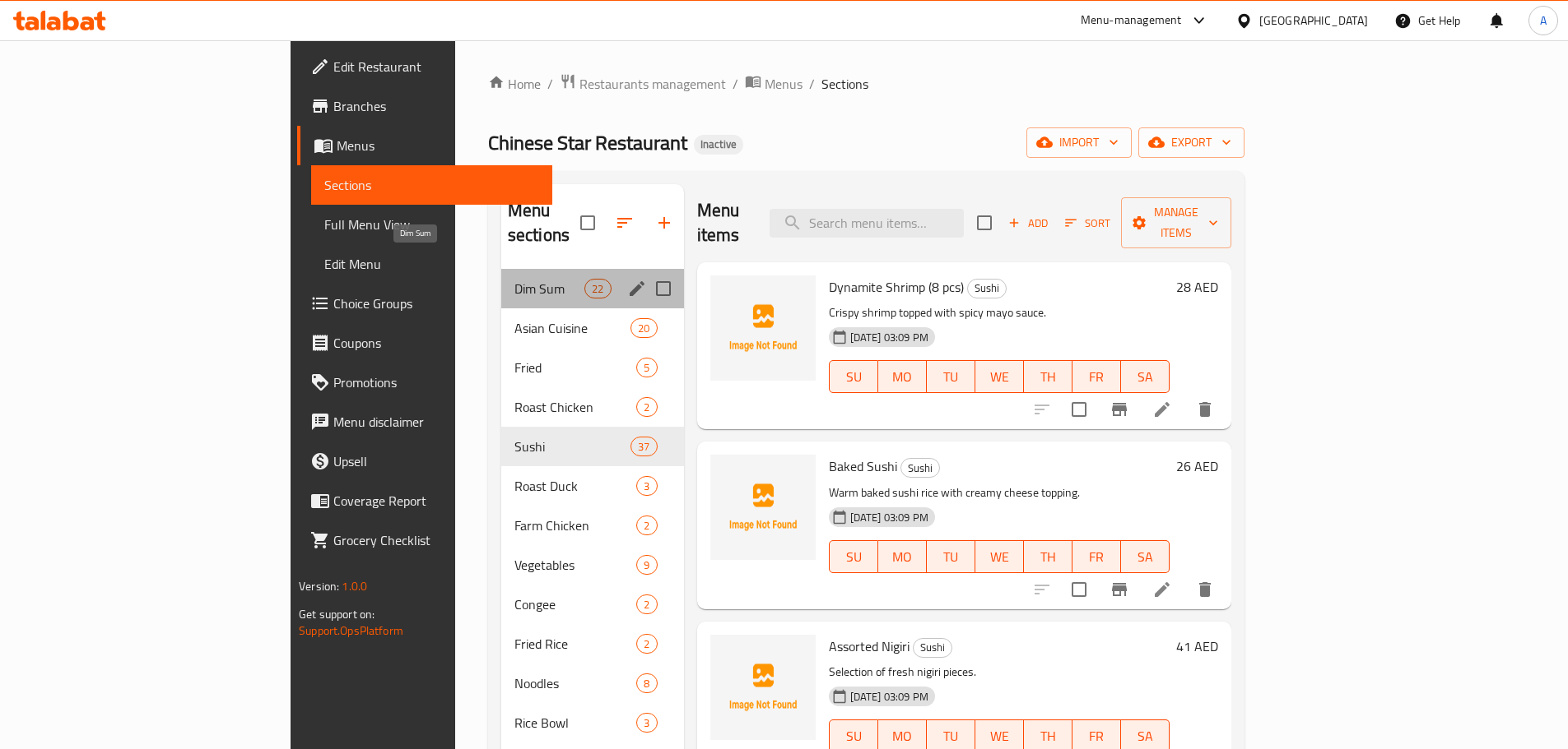
click at [515, 279] on span "Dim Sum" at bounding box center [550, 289] width 70 height 20
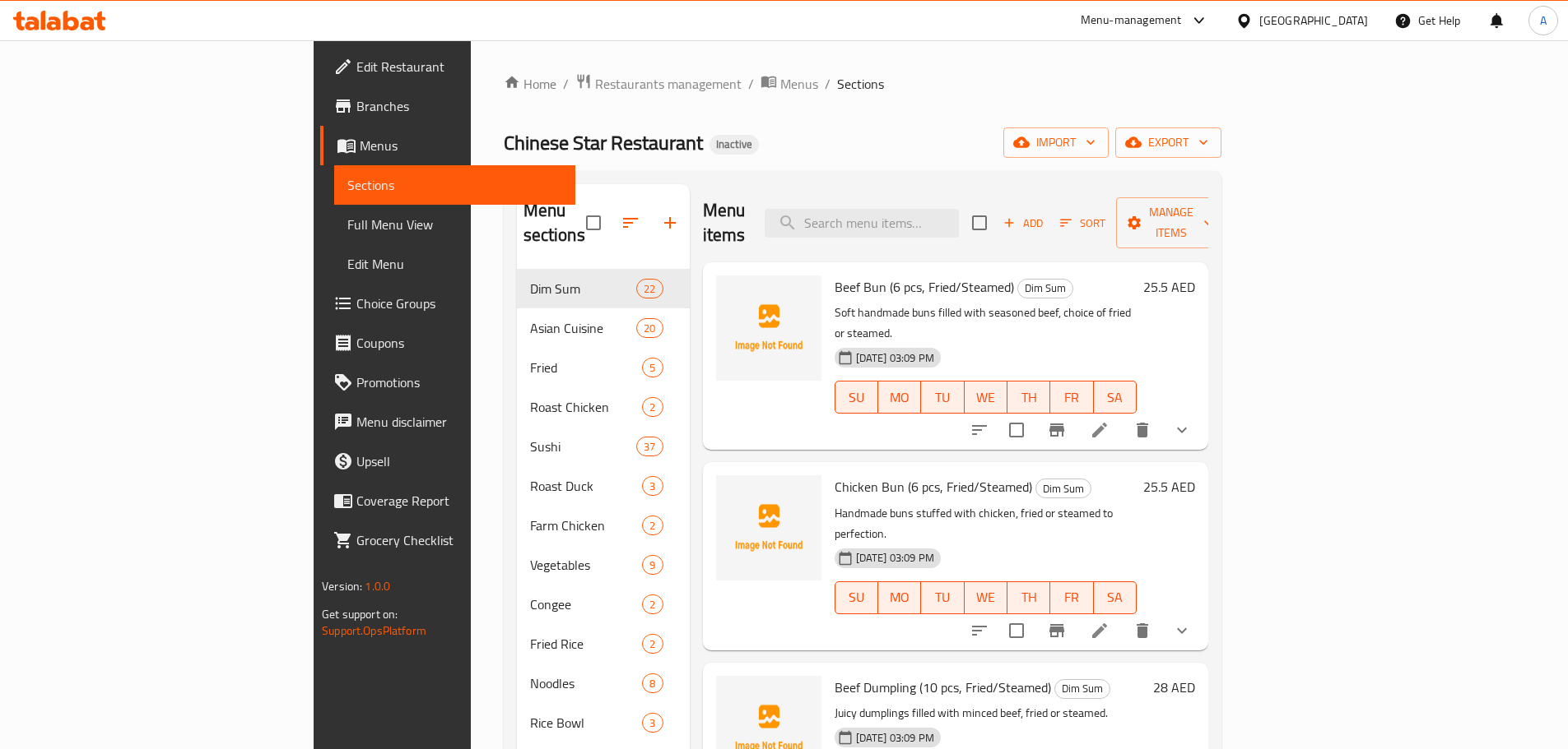
click at [1143, 394] on div "Beef Bun (6 pcs, Fried/Steamed) Dim Sum Soft handmade buns filled with seasoned…" at bounding box center [985, 355] width 316 height 175
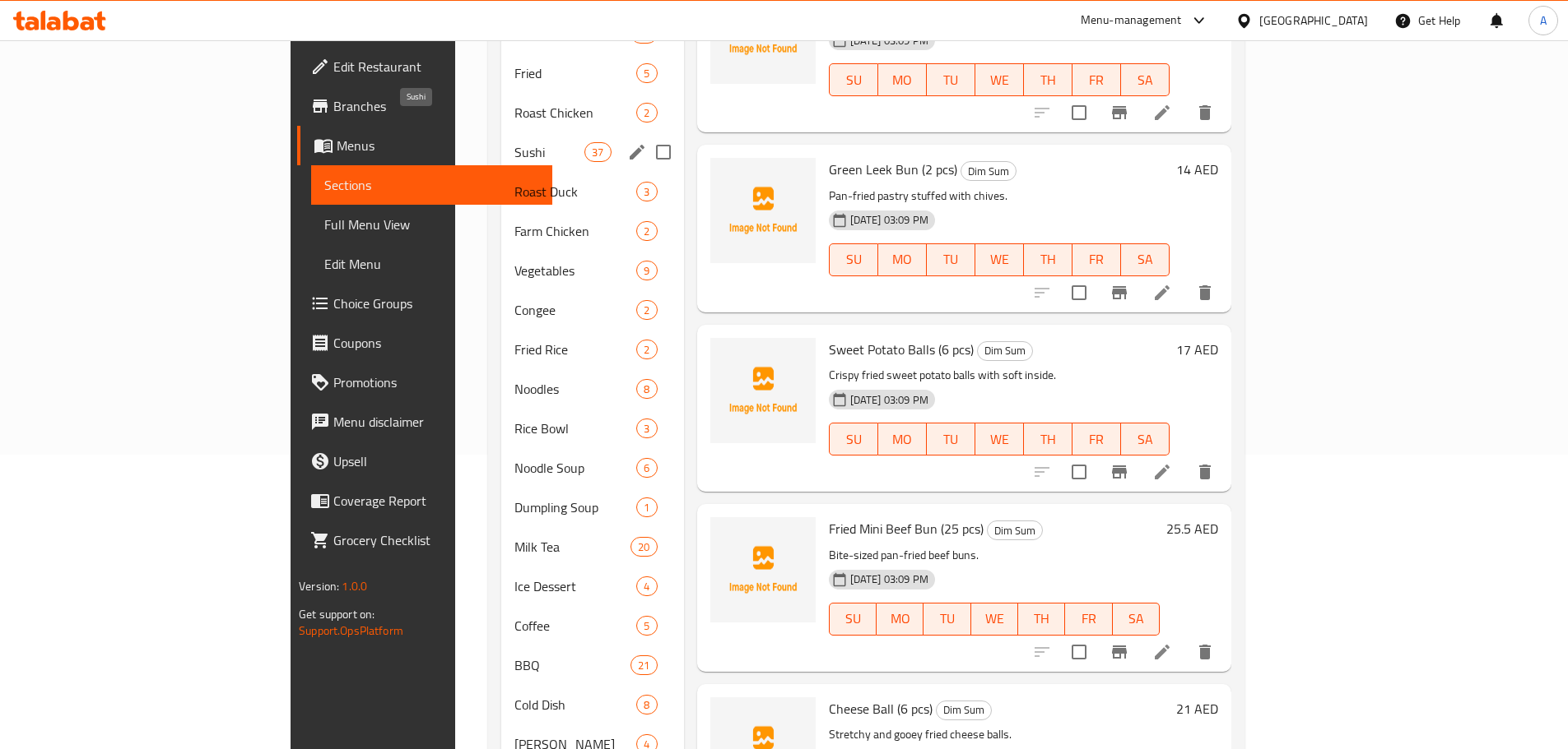
scroll to position [212, 0]
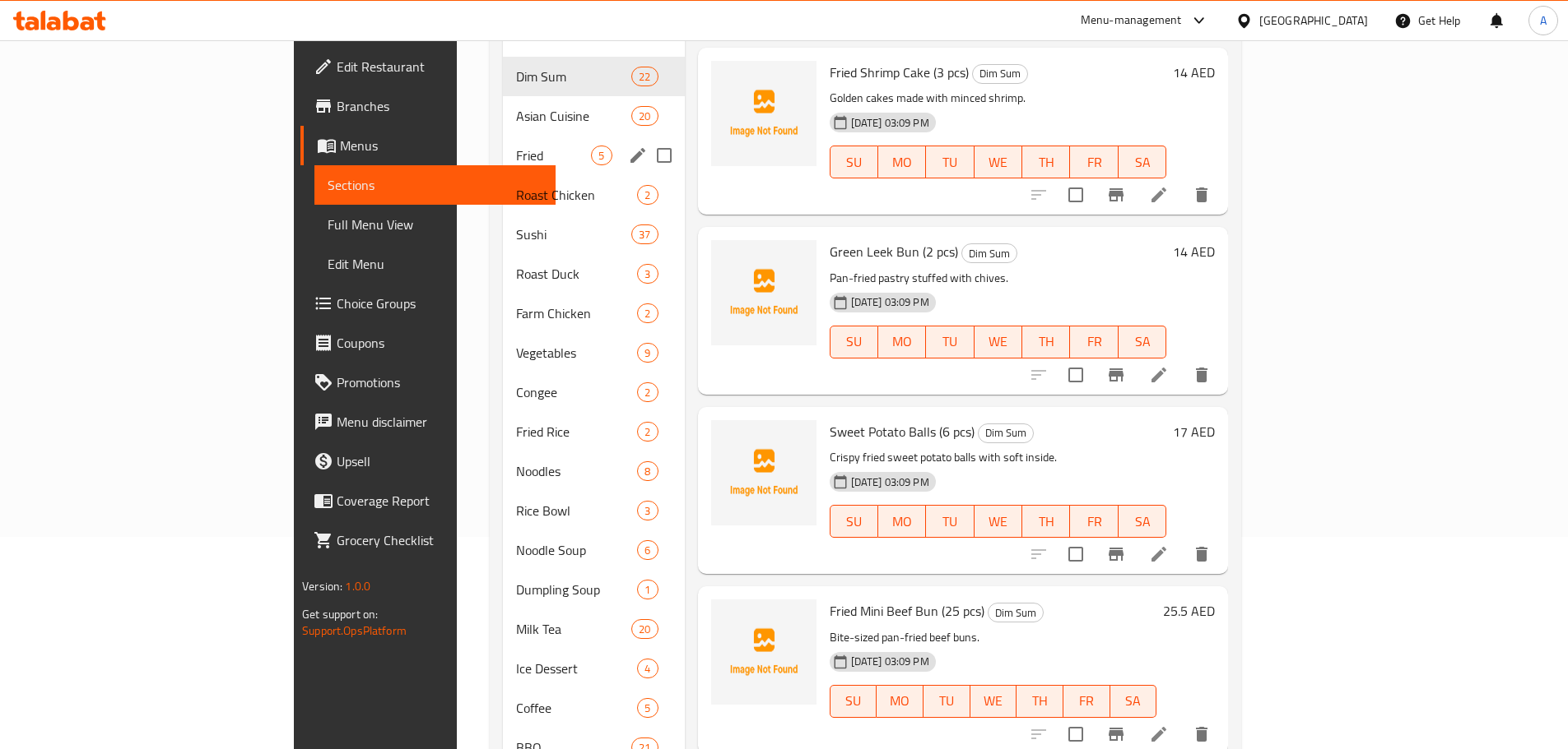
click at [503, 136] on div "Fried 5" at bounding box center [593, 155] width 181 height 39
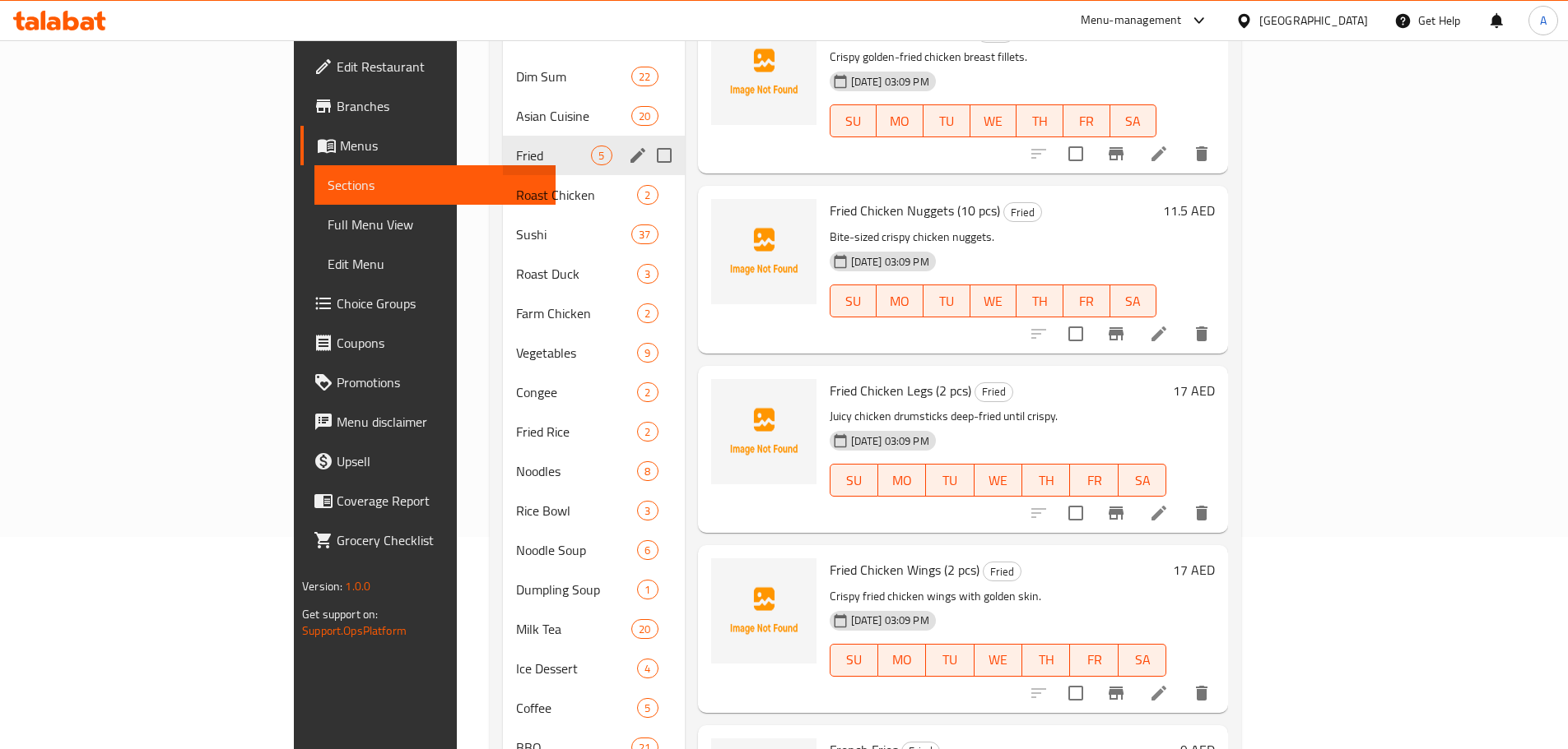
scroll to position [44, 0]
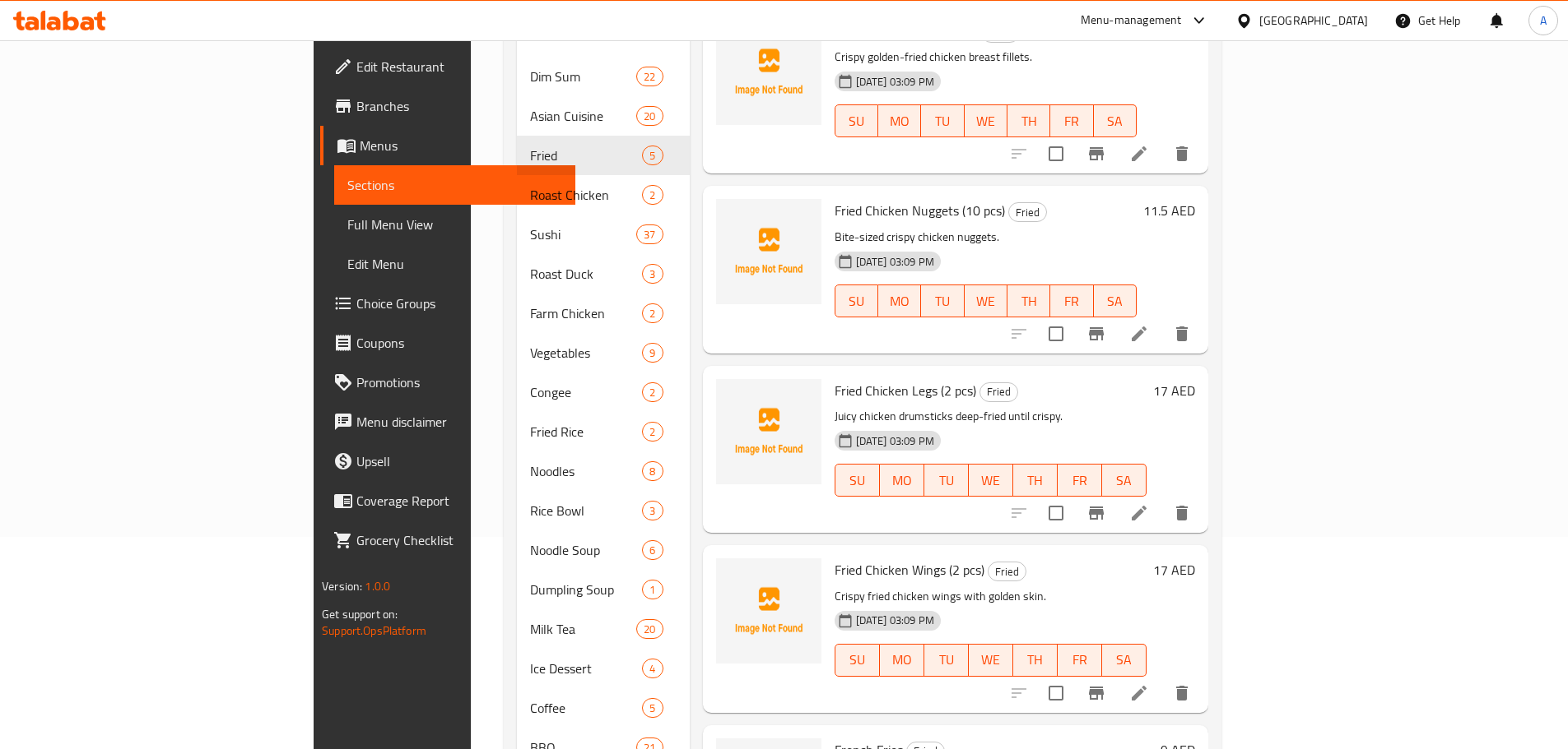
click at [1074, 335] on div "Menu items Add Sort Manage items Fried Chicken Fillet (2 pcs) Fried Crispy gold…" at bounding box center [949, 432] width 519 height 921
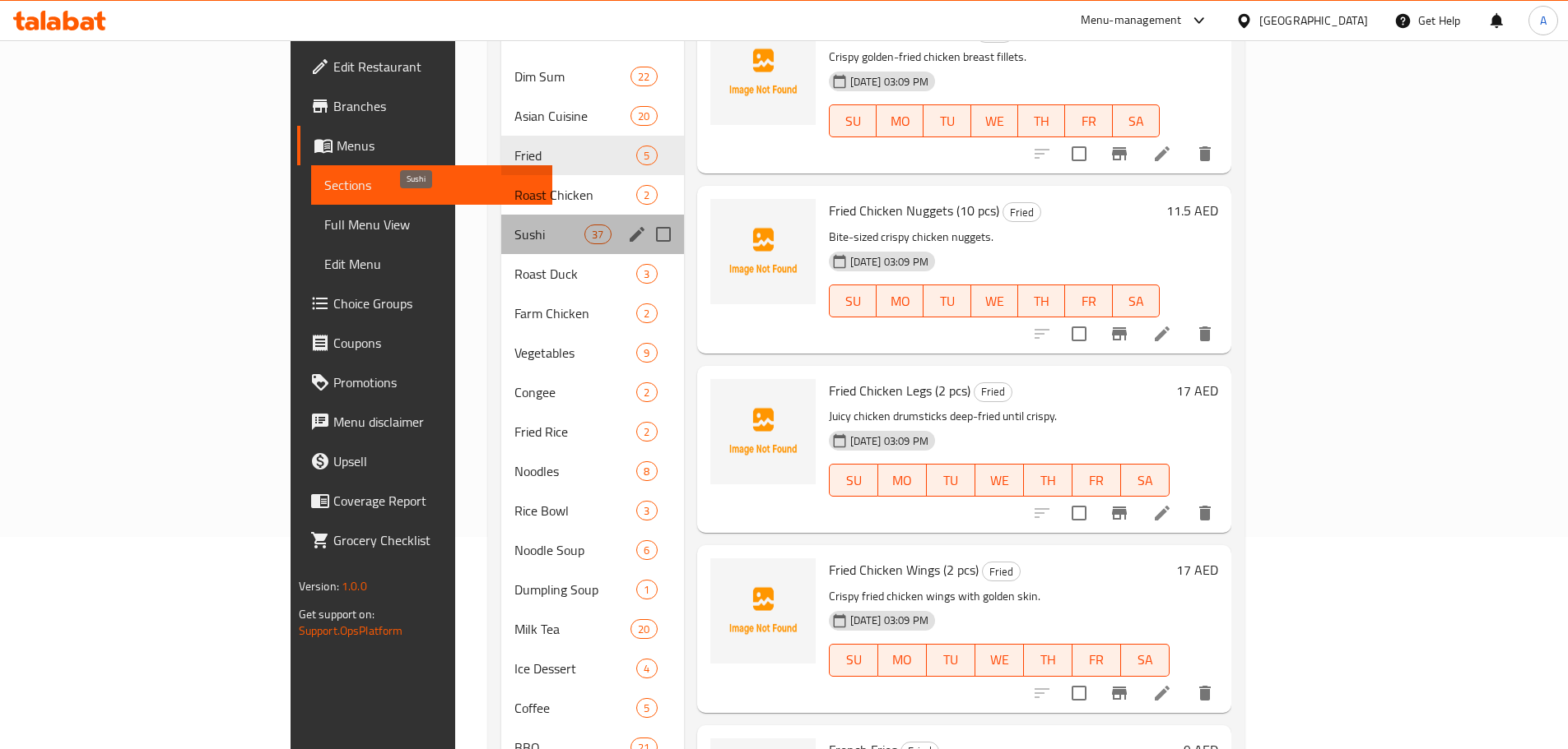
click at [515, 225] on span "Sushi" at bounding box center [550, 234] width 70 height 20
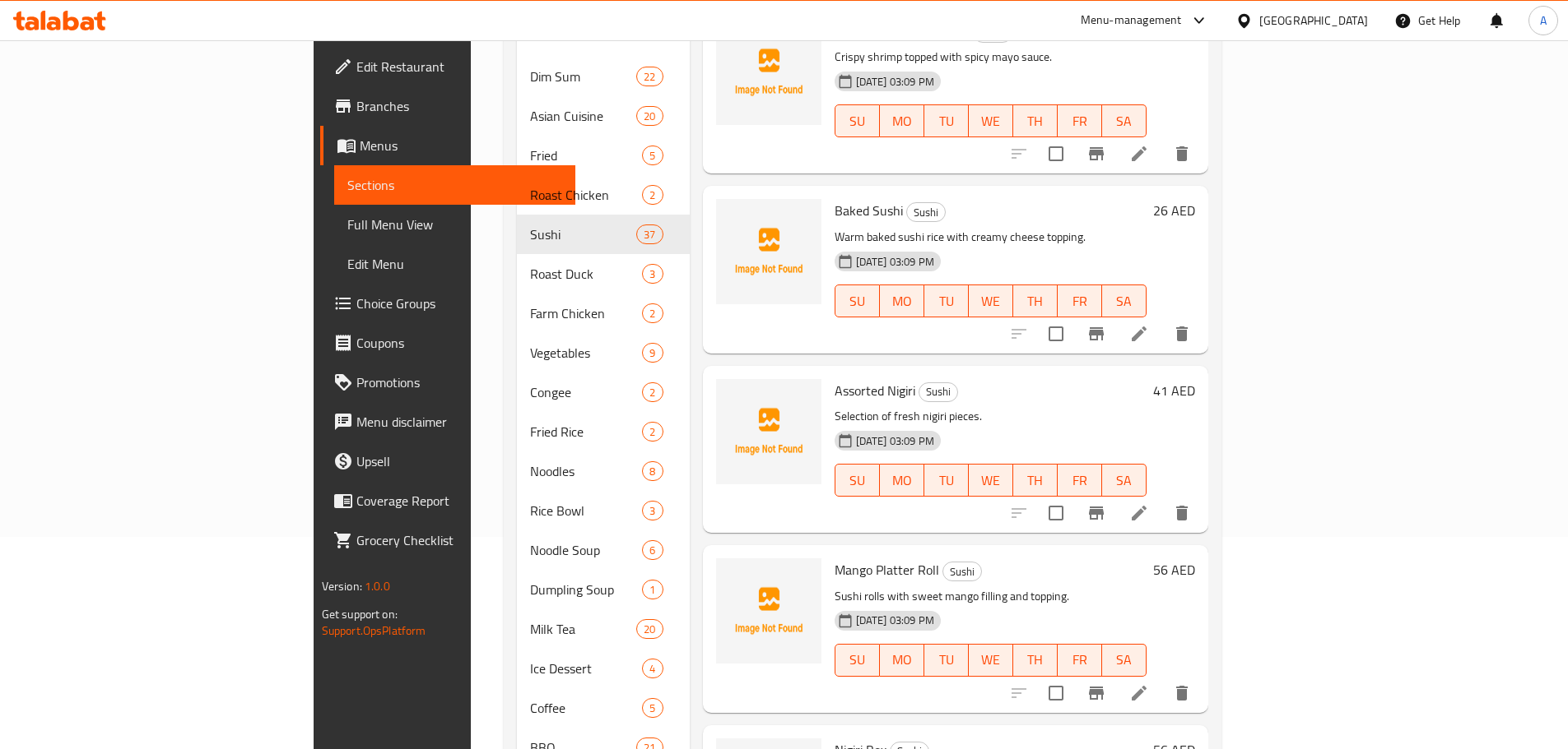
click at [1153, 425] on div "[DATE] 03:09 PM SU MO TU WE TH FR SA" at bounding box center [990, 469] width 325 height 89
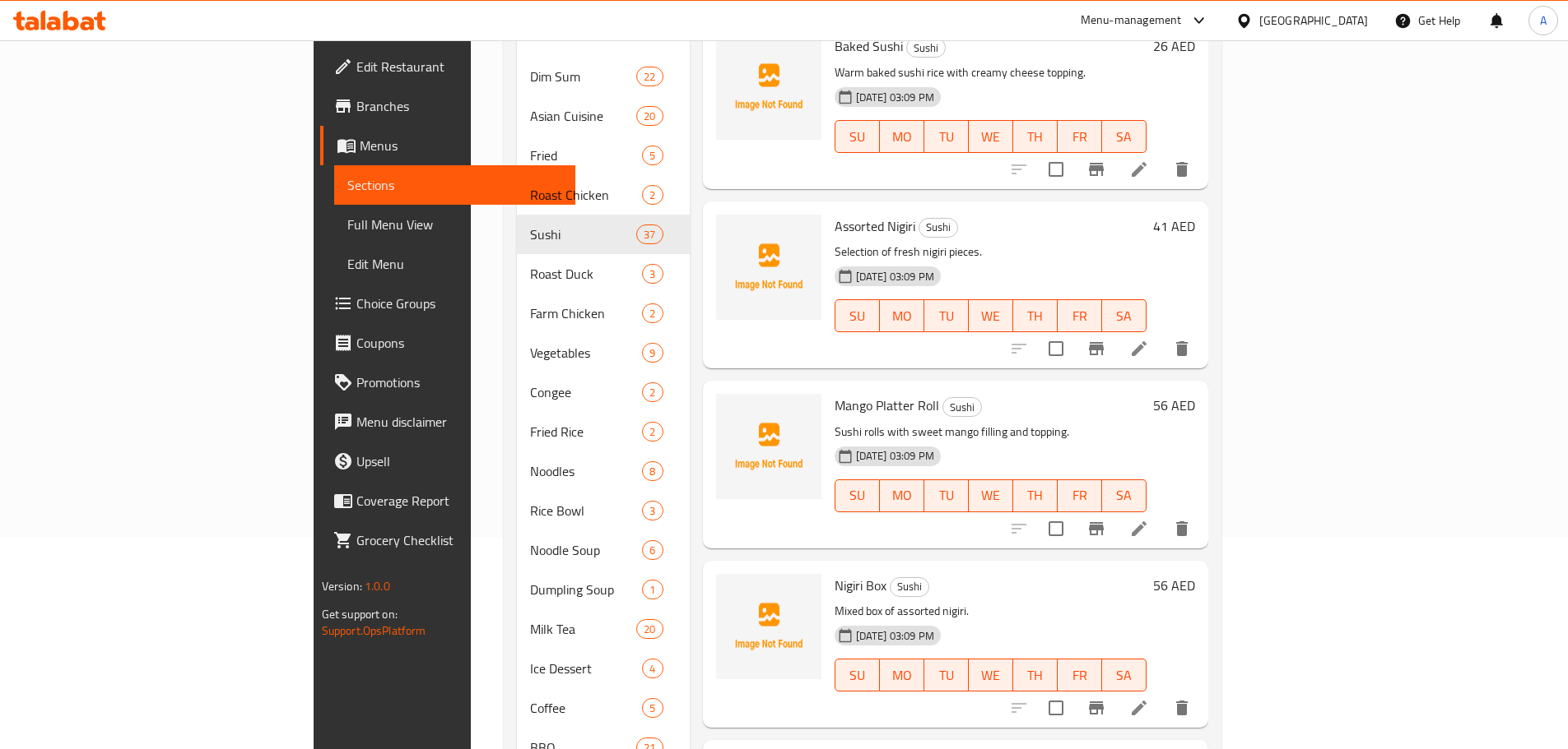
scroll to position [290, 0]
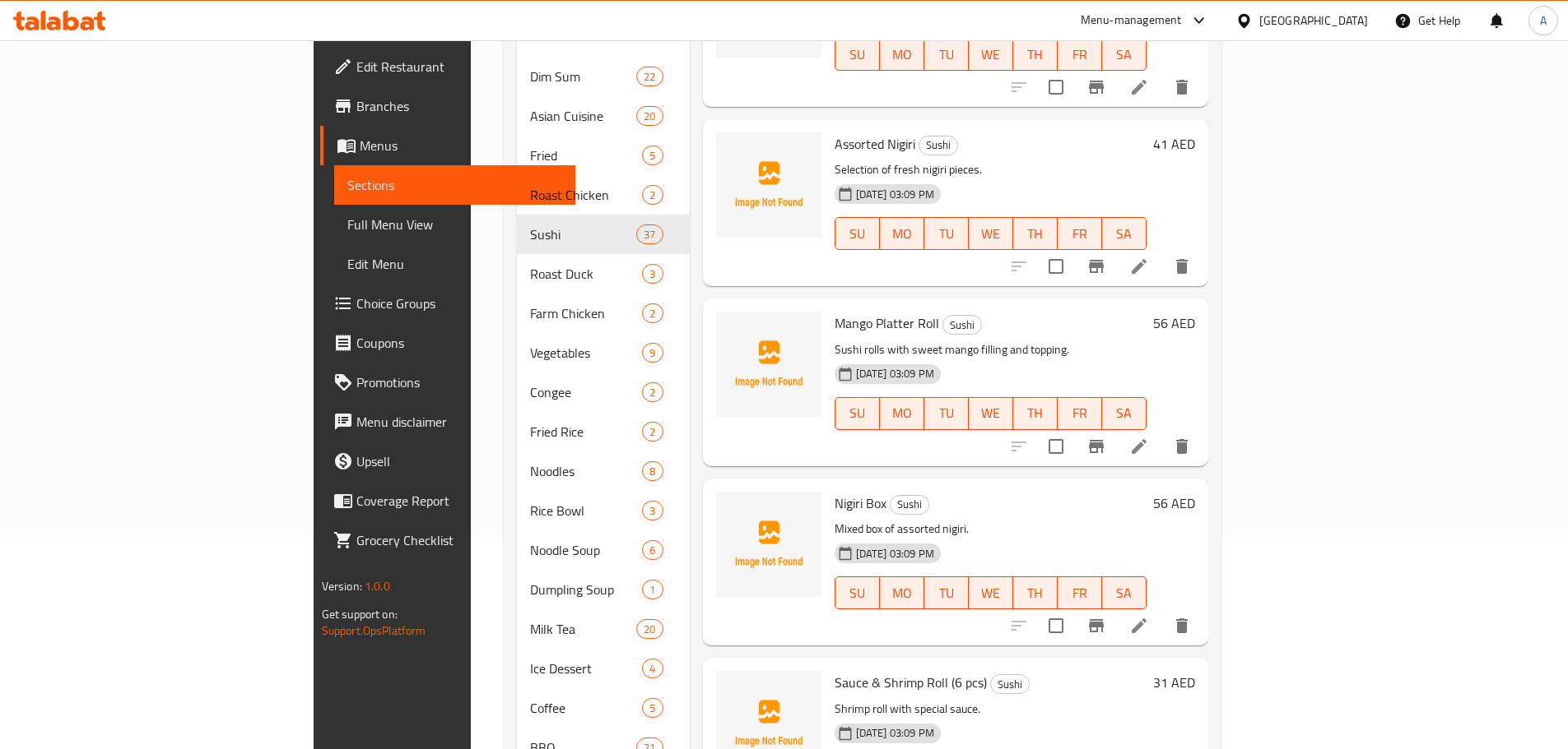
click at [1147, 619] on icon at bounding box center [1138, 626] width 15 height 15
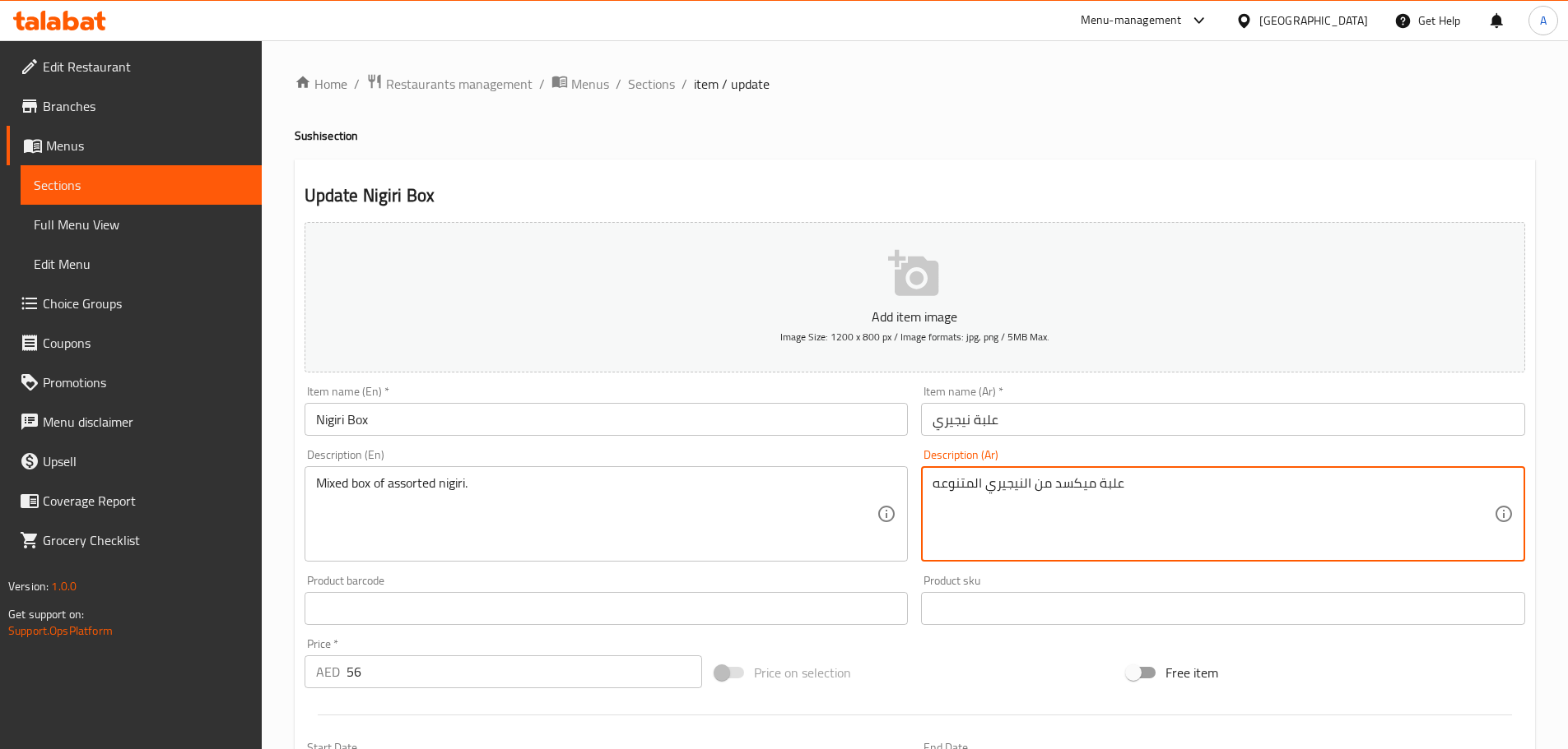
click at [958, 480] on textarea "علبة ميكسد من النيجيري المتنوعه" at bounding box center [1212, 515] width 562 height 78
click at [1083, 495] on textarea "علبة ميكسد من النيجيري المتنوعه" at bounding box center [1212, 515] width 562 height 78
click at [1067, 478] on textarea "علبة ميكسد من النيجيري المتنوعه" at bounding box center [1212, 515] width 562 height 78
drag, startPoint x: 1067, startPoint y: 478, endPoint x: 1055, endPoint y: 492, distance: 18.4
click at [1066, 478] on textarea "علبة ميكسد من النيجيري المتنوعه" at bounding box center [1212, 515] width 562 height 78
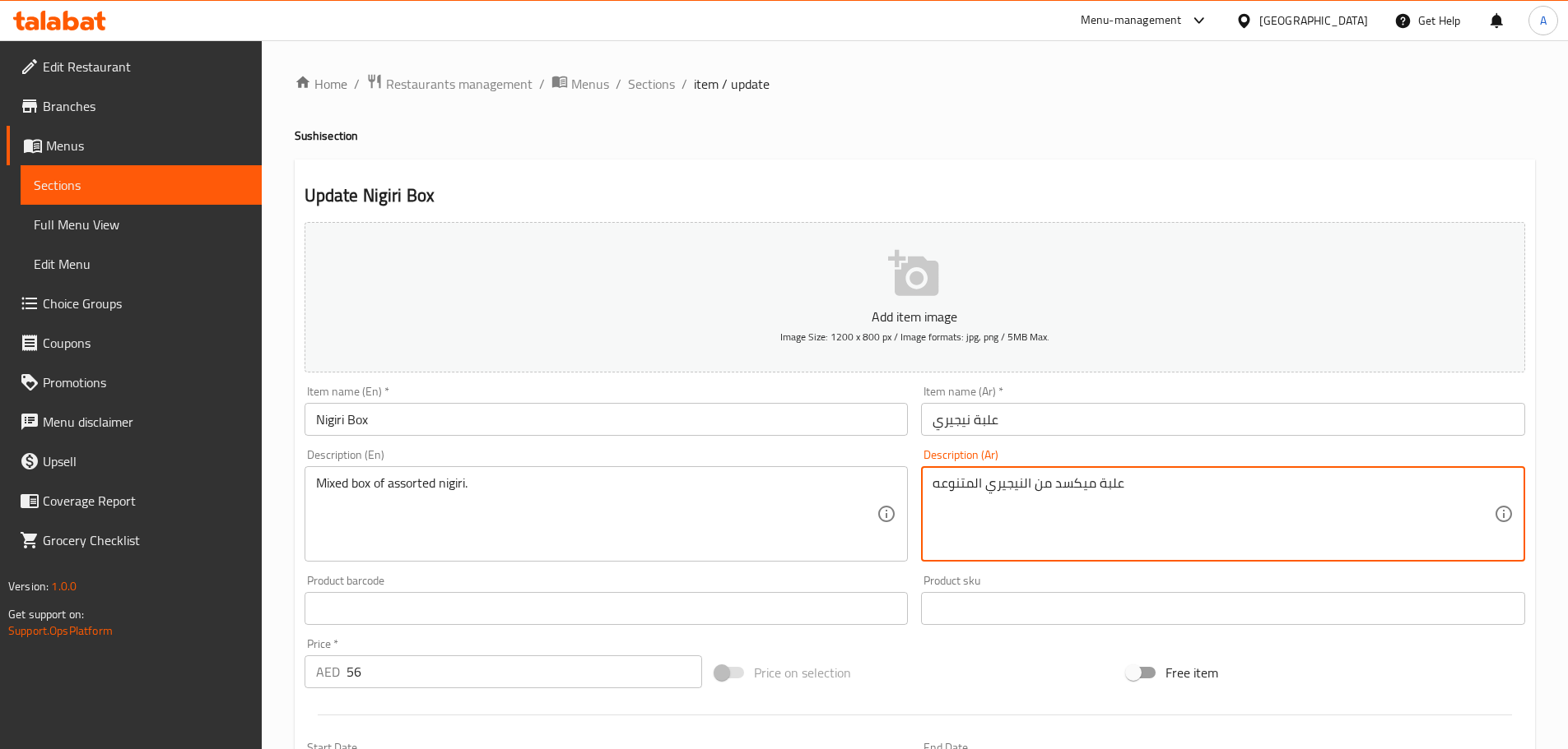
paste textarea "شكلة"
type textarea "علبة مشكلة من النيجيري المتنوعه"
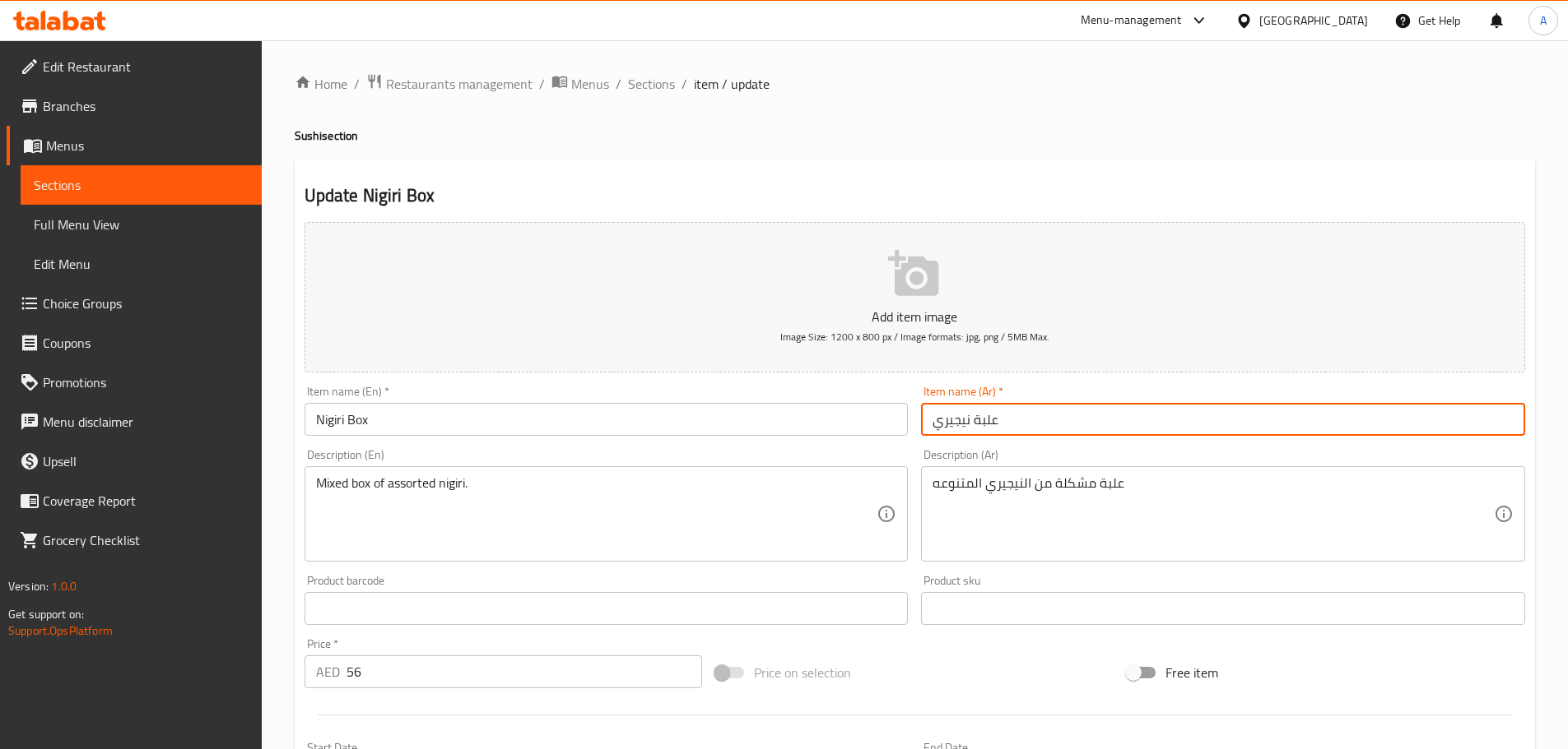
click at [1016, 418] on input "علبة نيجيري" at bounding box center [1223, 420] width 604 height 33
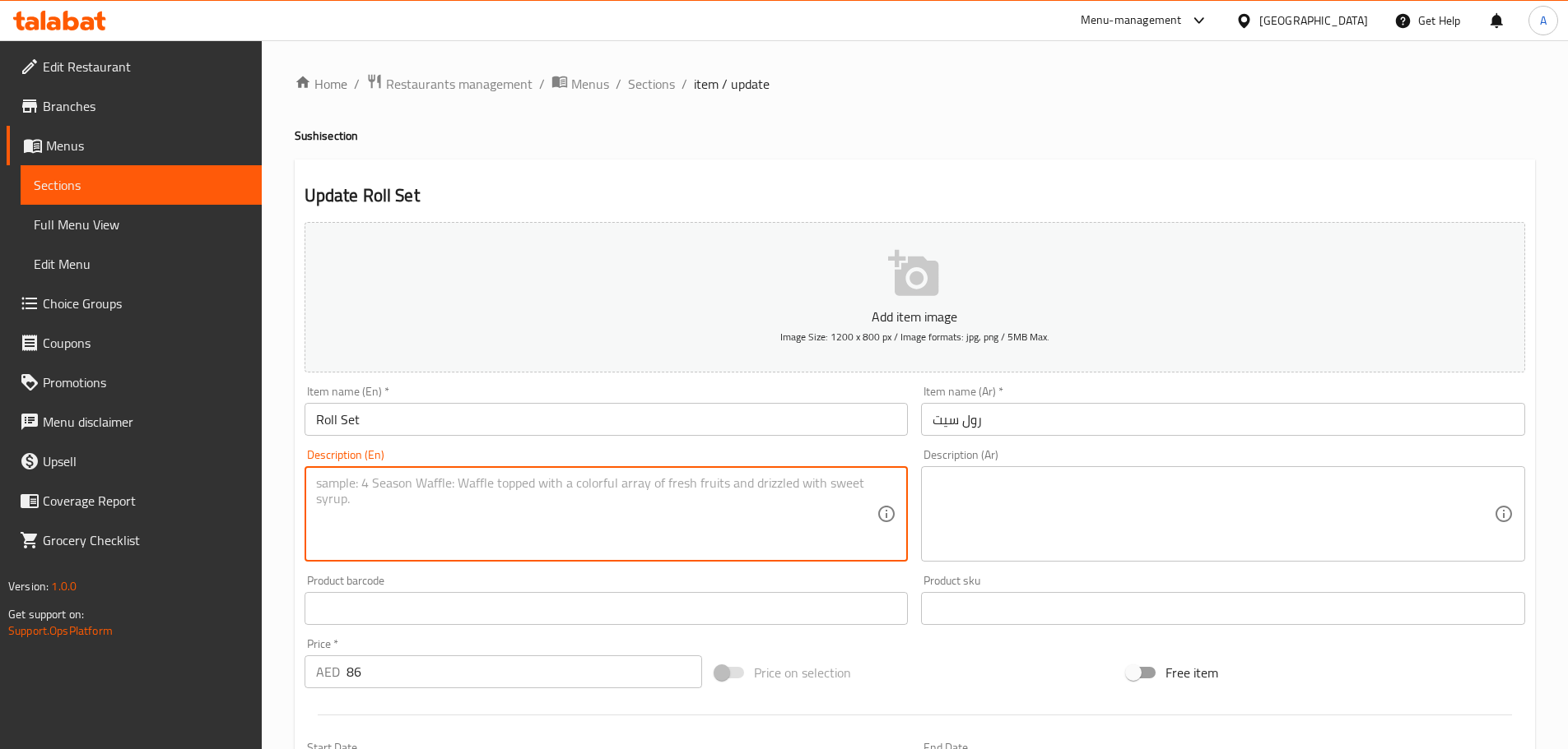
click at [487, 416] on input "Roll Set" at bounding box center [607, 420] width 604 height 33
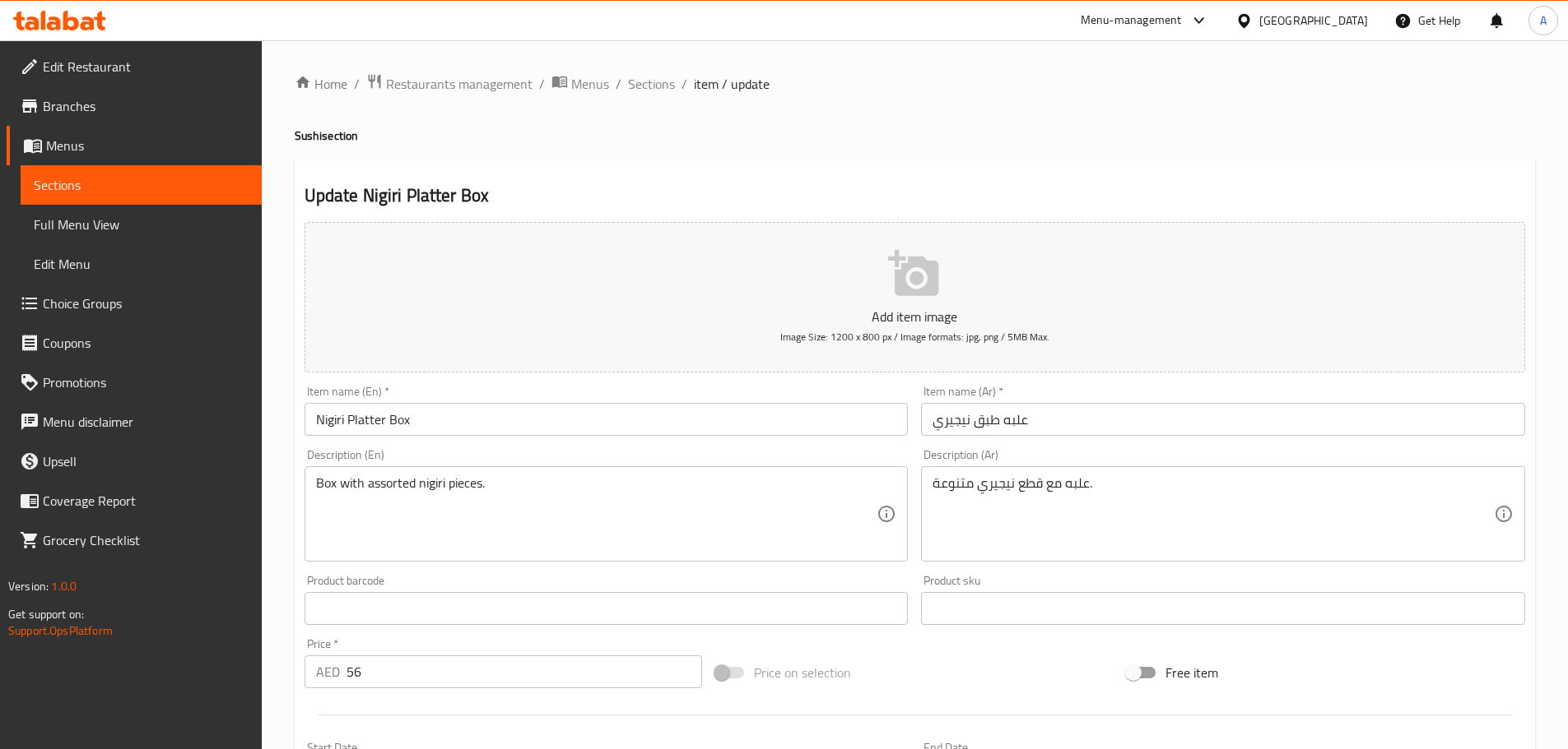
click at [493, 513] on div "Home / Restaurants management / Menus / Sections / item / update Sushi section …" at bounding box center [915, 602] width 1241 height 1057
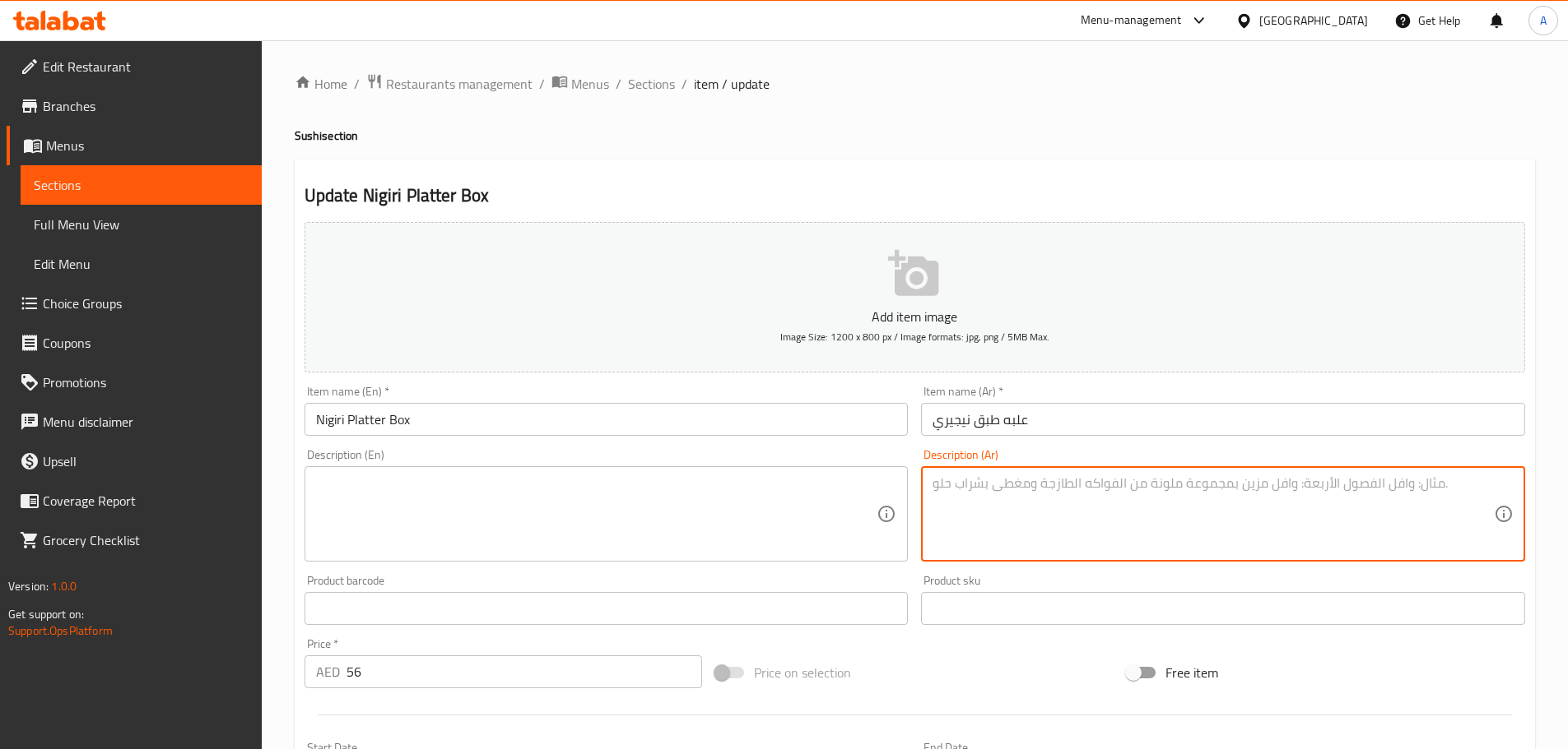
click at [525, 424] on input "Nigiri Platter Box" at bounding box center [607, 420] width 604 height 33
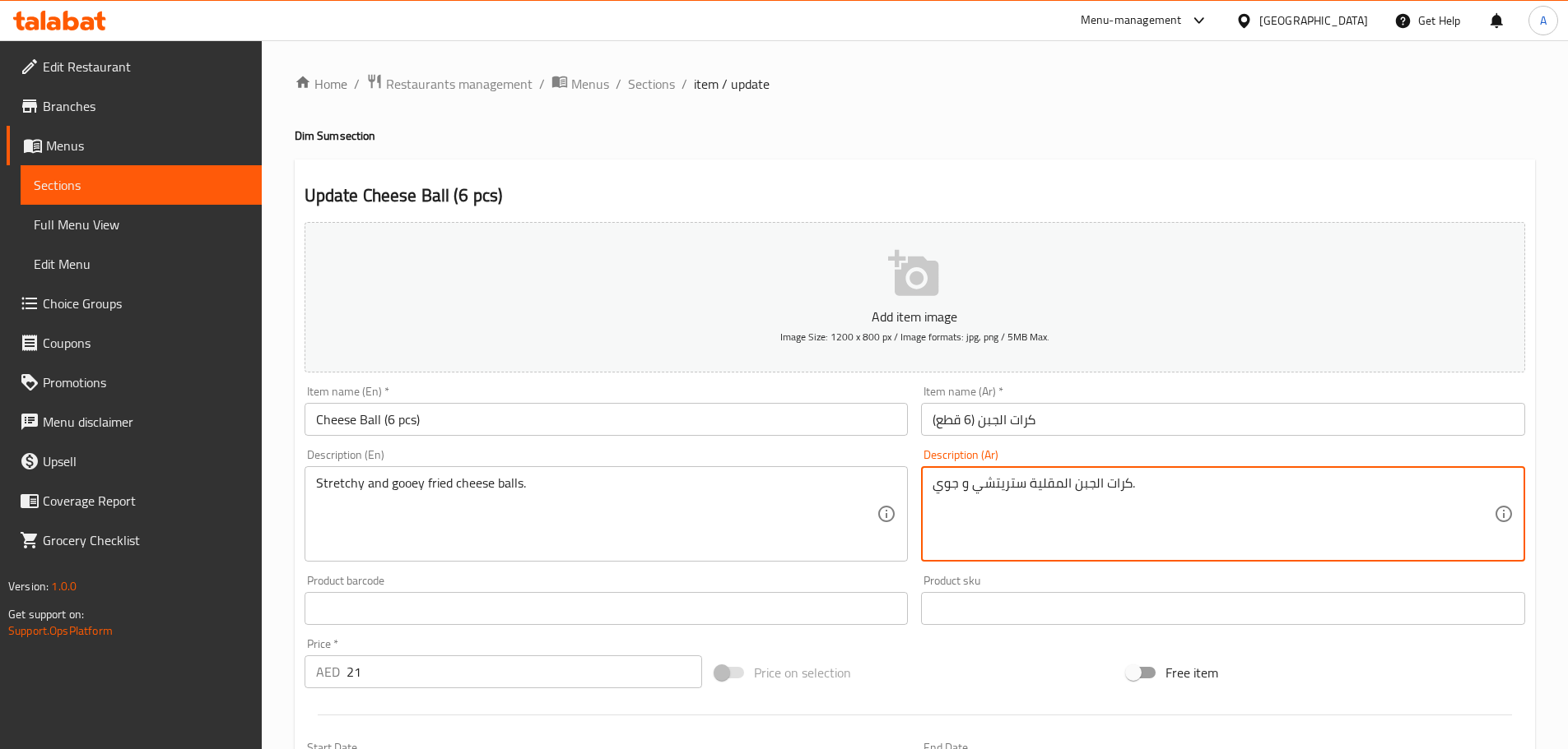
click at [1021, 488] on textarea "كرات الجبن المقلية ستريتشي و جوي." at bounding box center [1212, 515] width 562 height 78
paste textarea "مطاطية ولزجة"
click at [817, 417] on input "Cheese Ball (6 pcs)" at bounding box center [607, 420] width 604 height 33
type textarea "كرات الجبن المقلية مطاطية و[GEOGRAPHIC_DATA]."
click at [849, 426] on input "Cheese Ball (6 pcs)" at bounding box center [607, 420] width 604 height 33
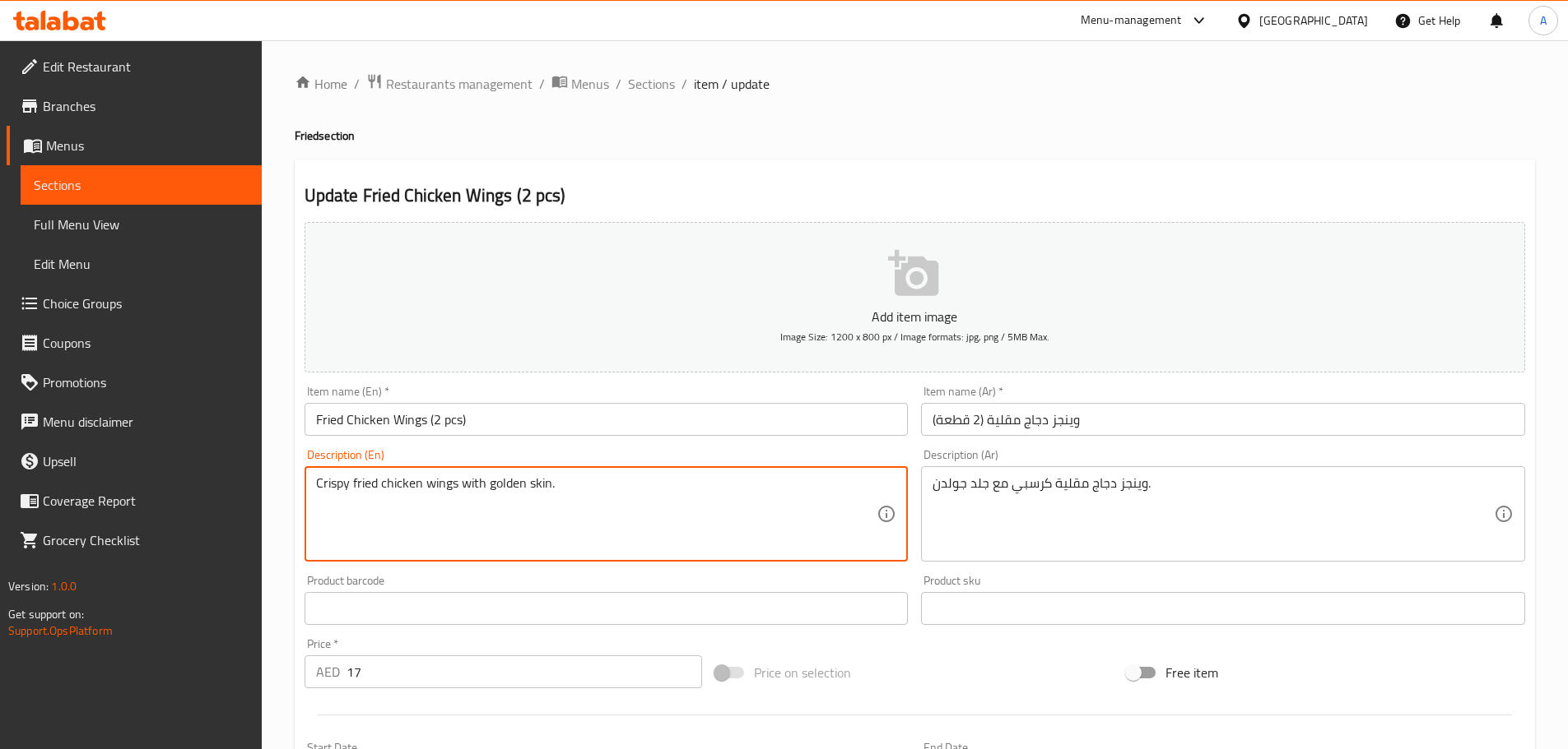
click at [1063, 421] on input "وينجز دجاج مقلية (2 قطعة)" at bounding box center [1223, 420] width 604 height 33
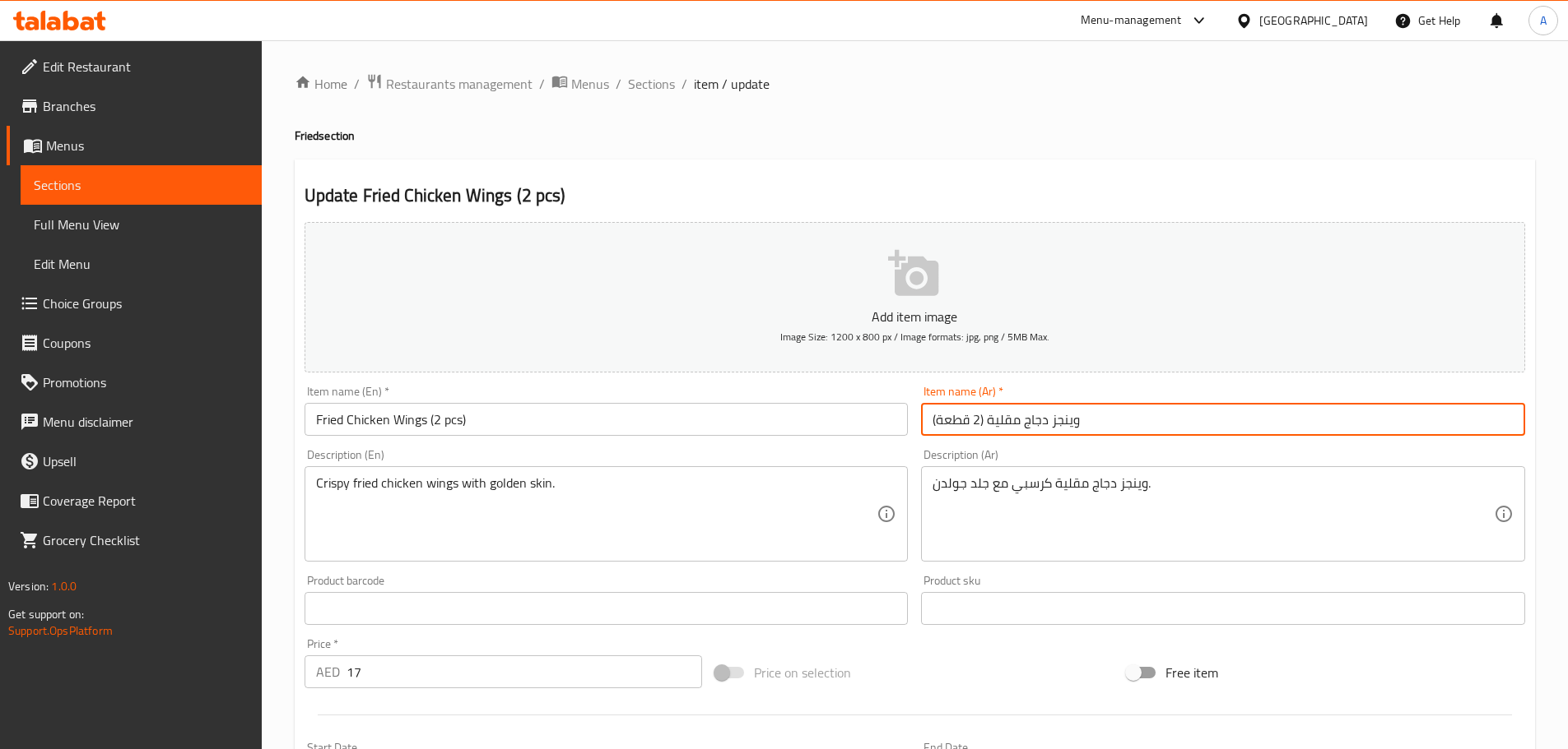
click at [1063, 421] on input "وينجز دجاج مقلية (2 قطعة)" at bounding box center [1223, 420] width 604 height 33
paste input "جنحة"
click at [1063, 415] on input "وينجز دجاج مقلية (2 قطعة)" at bounding box center [1223, 420] width 604 height 33
paste input "أجنحة"
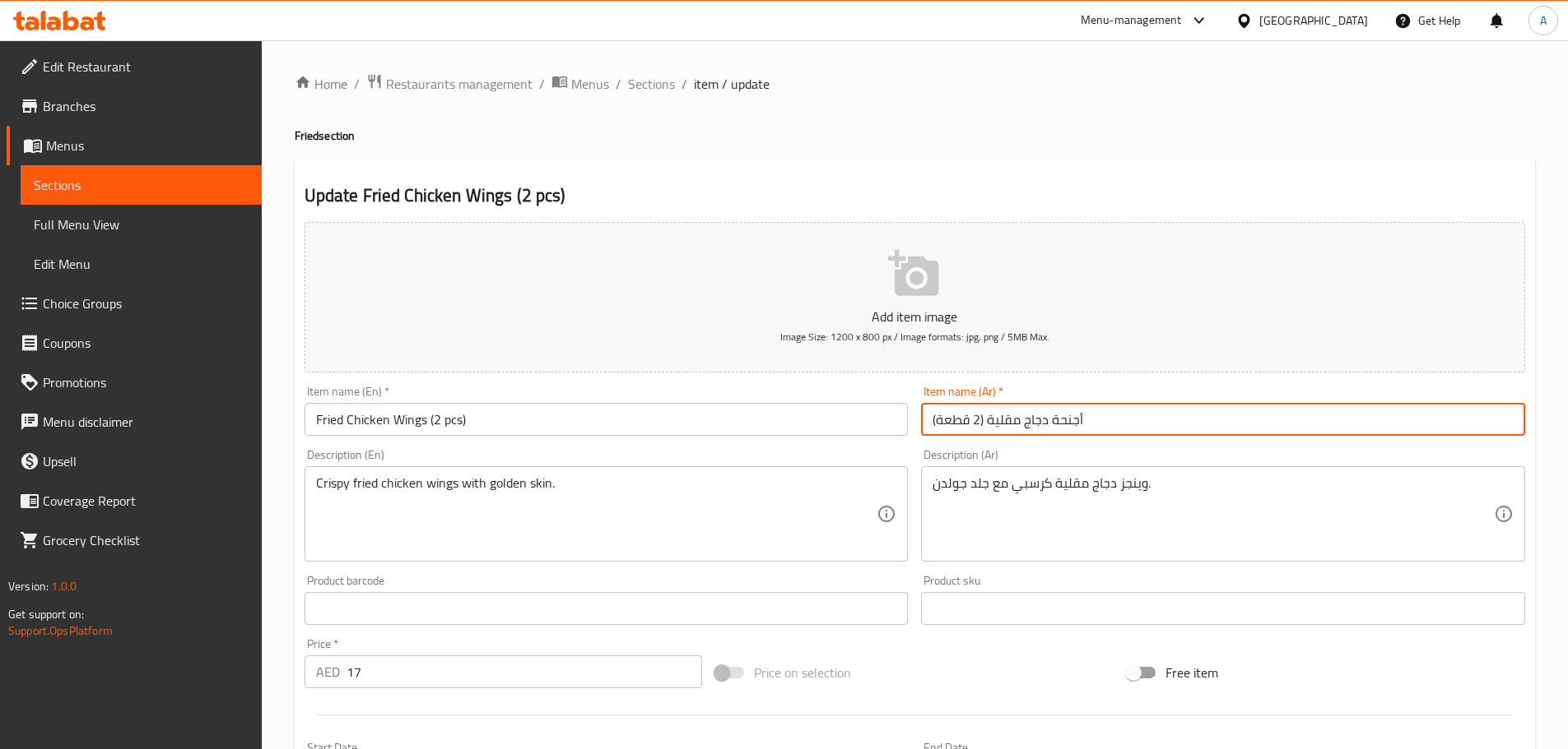
type input "أجنحة دجاج مقلية (2 قطعة)"
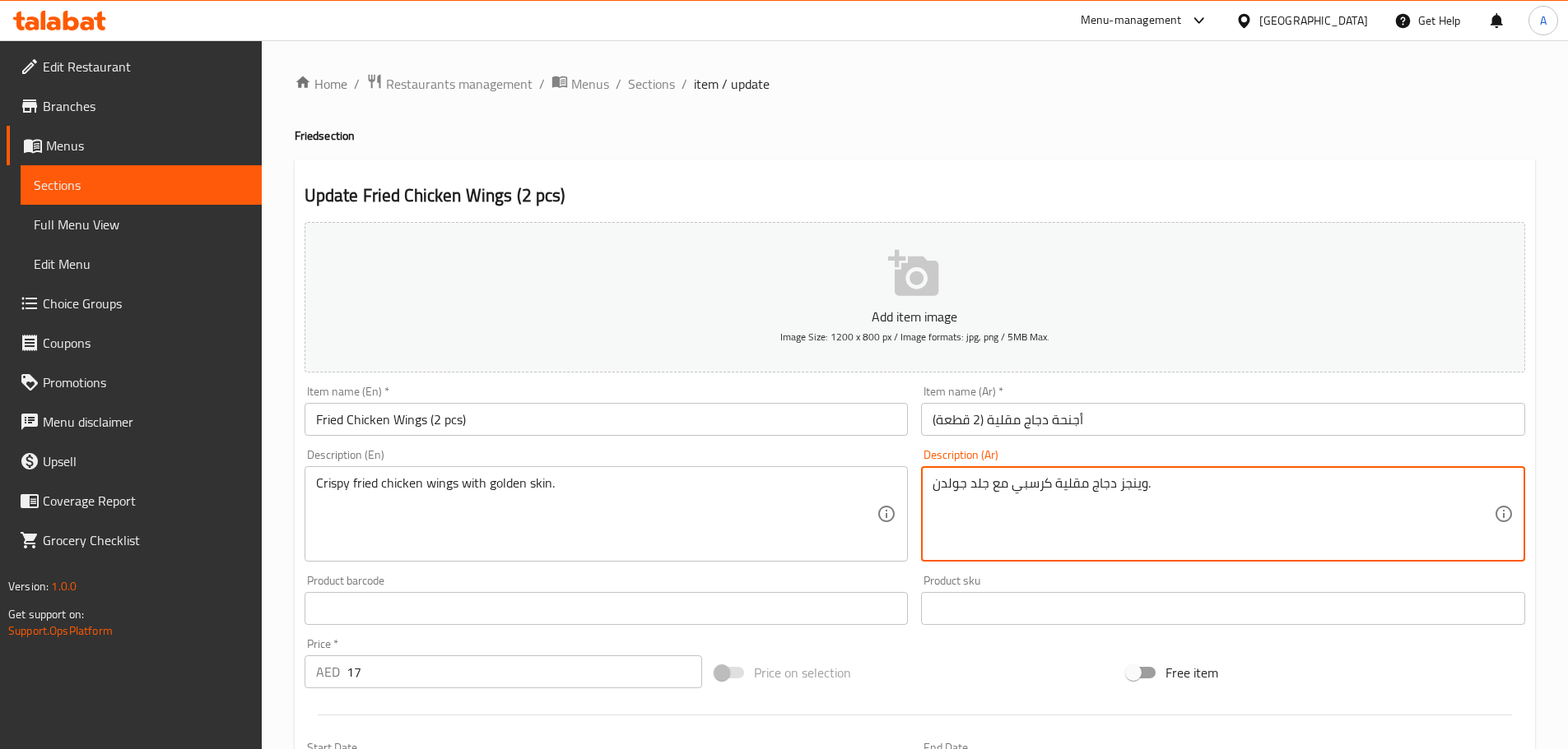
click at [1131, 484] on textarea "وينجز دجاج مقلية كرسبي مع جلد جولدن." at bounding box center [1212, 515] width 562 height 78
paste textarea "أجنحة"
click at [1120, 412] on input "أجنحة دجاج مقلية (2 قطعة)" at bounding box center [1223, 420] width 604 height 33
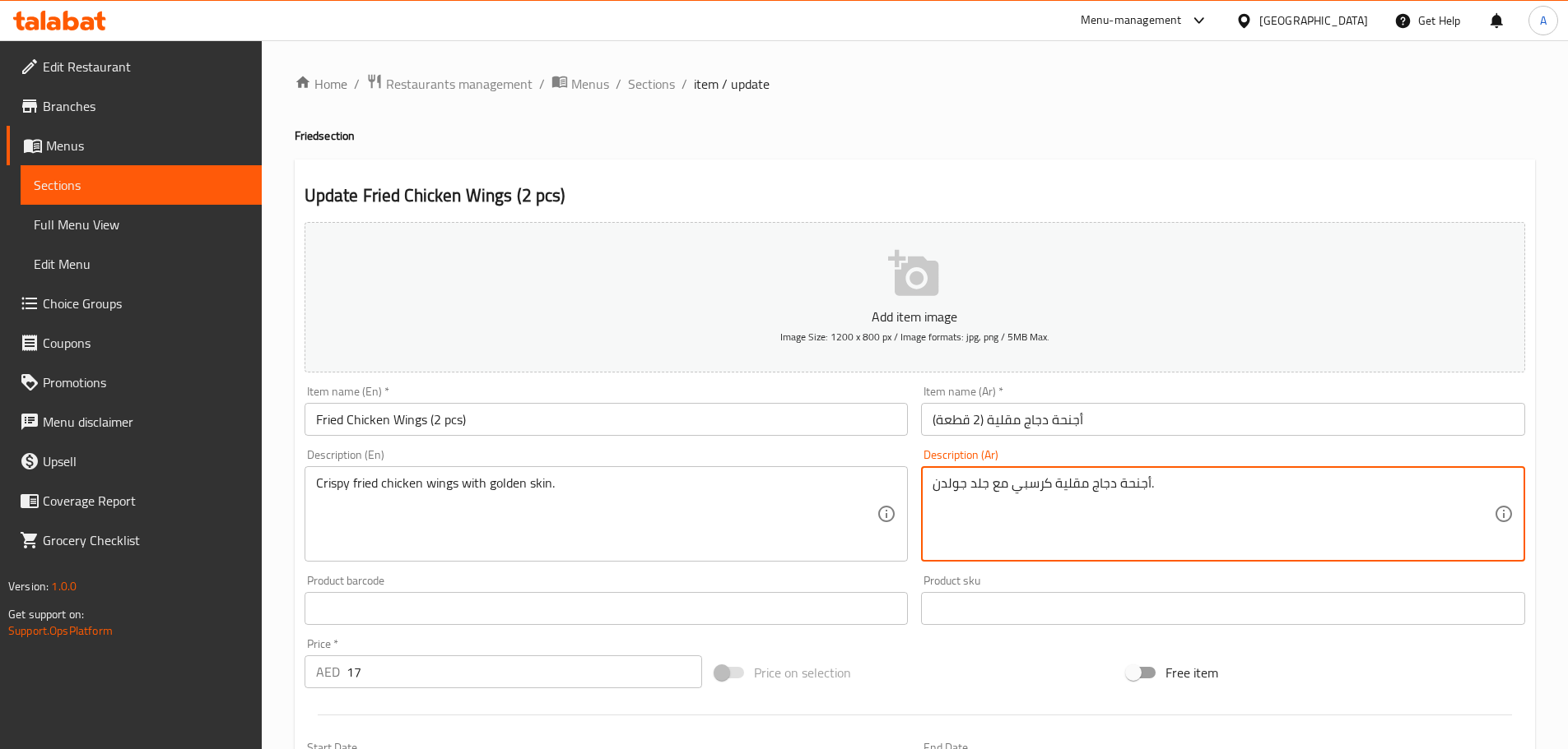
drag, startPoint x: 985, startPoint y: 480, endPoint x: 897, endPoint y: 499, distance: 90.0
paste textarea "جلد ذهبي"
type textarea "أجنحة دجاج مقلية كرسبي مع جلد ذهبي."
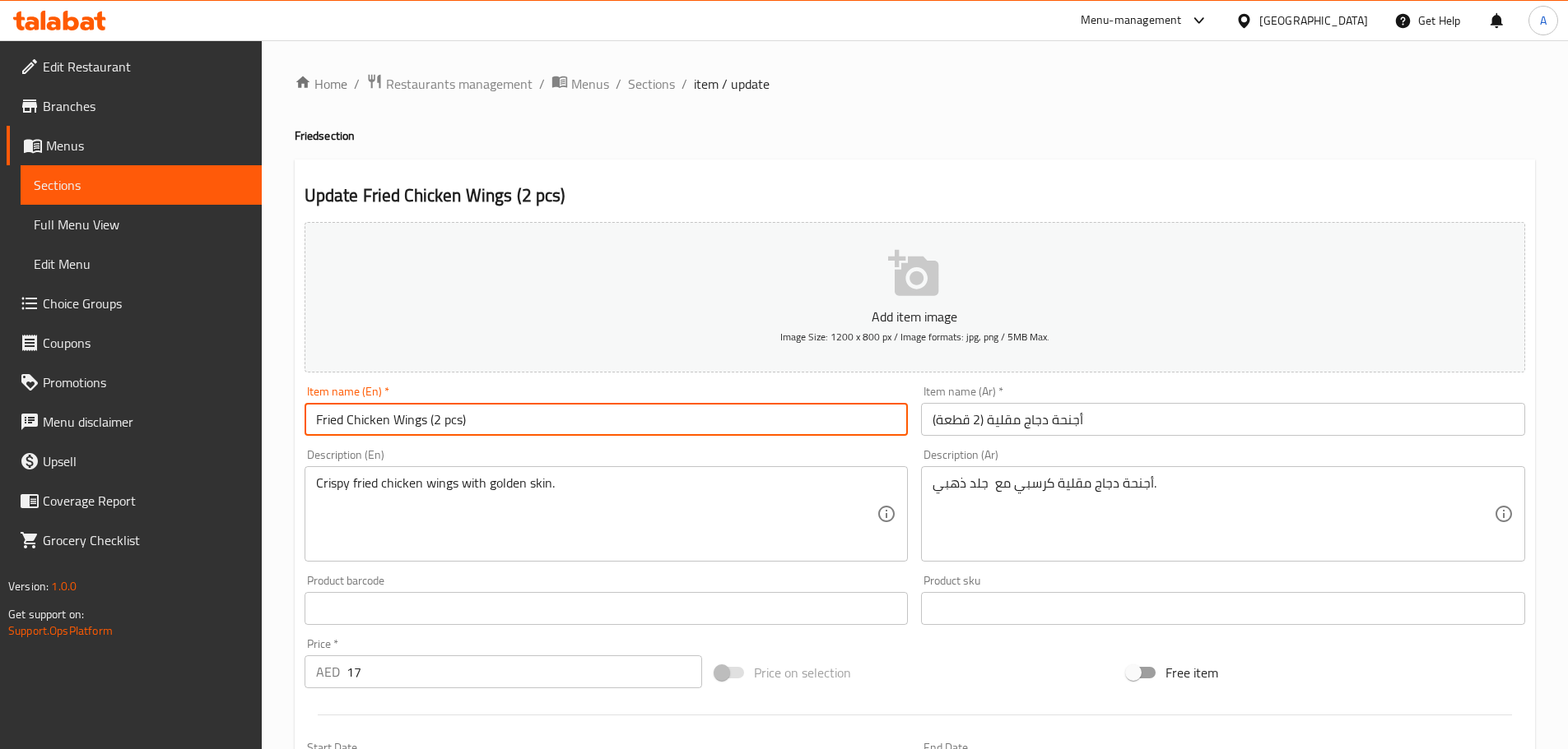
click at [863, 425] on input "Fried Chicken Wings (2 pcs)" at bounding box center [607, 420] width 604 height 33
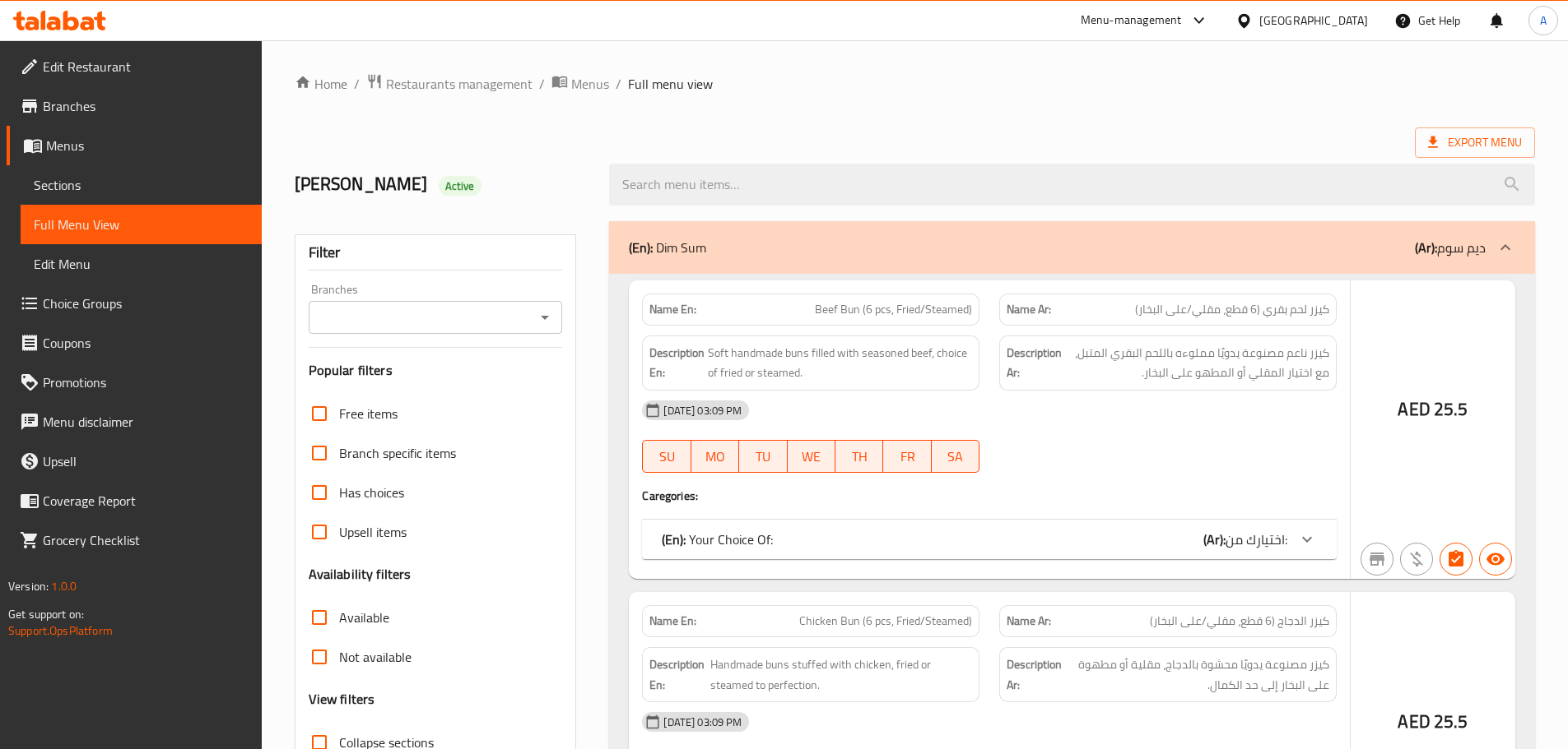
click at [584, 86] on div at bounding box center [784, 374] width 1568 height 749
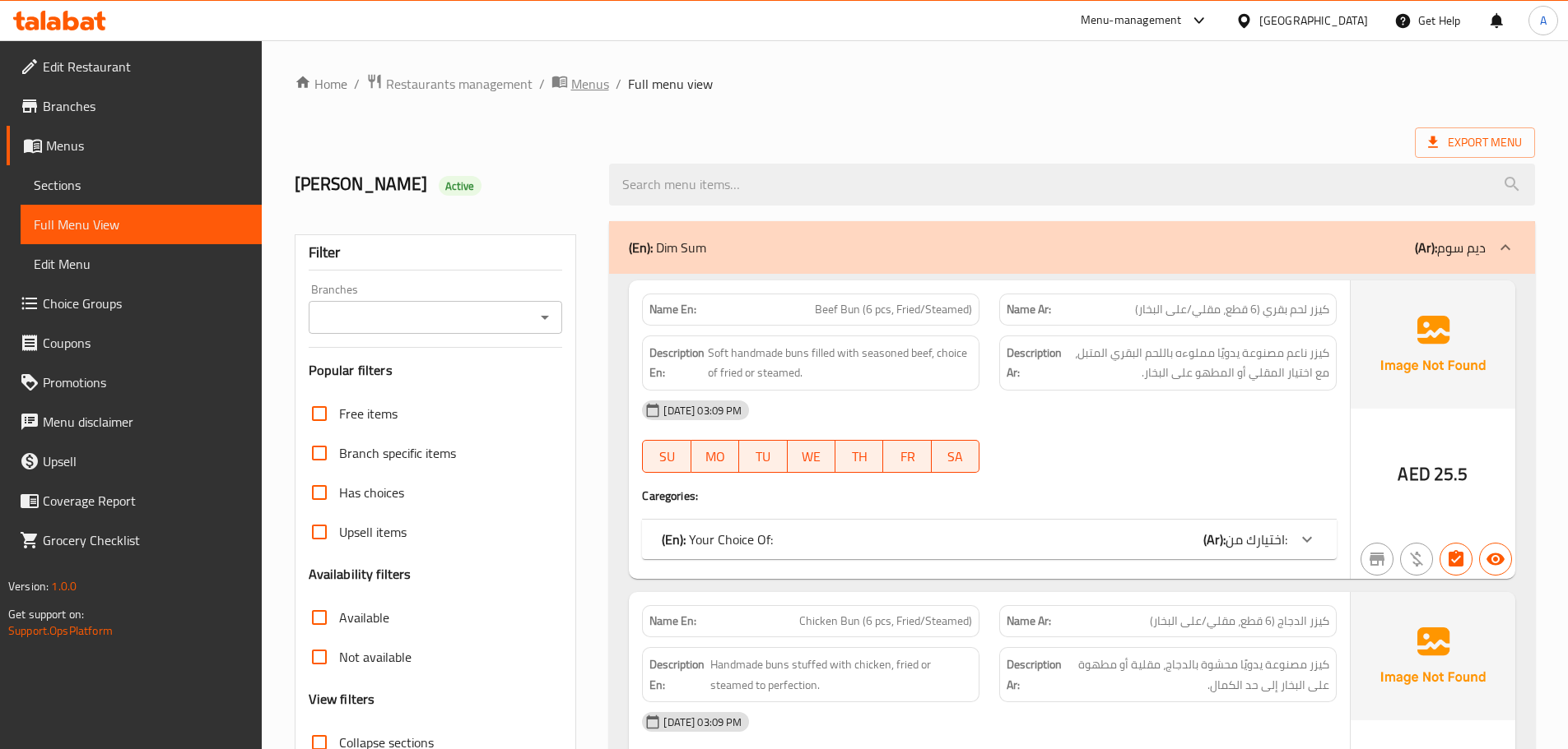
click at [578, 84] on span "Menus" at bounding box center [590, 84] width 38 height 20
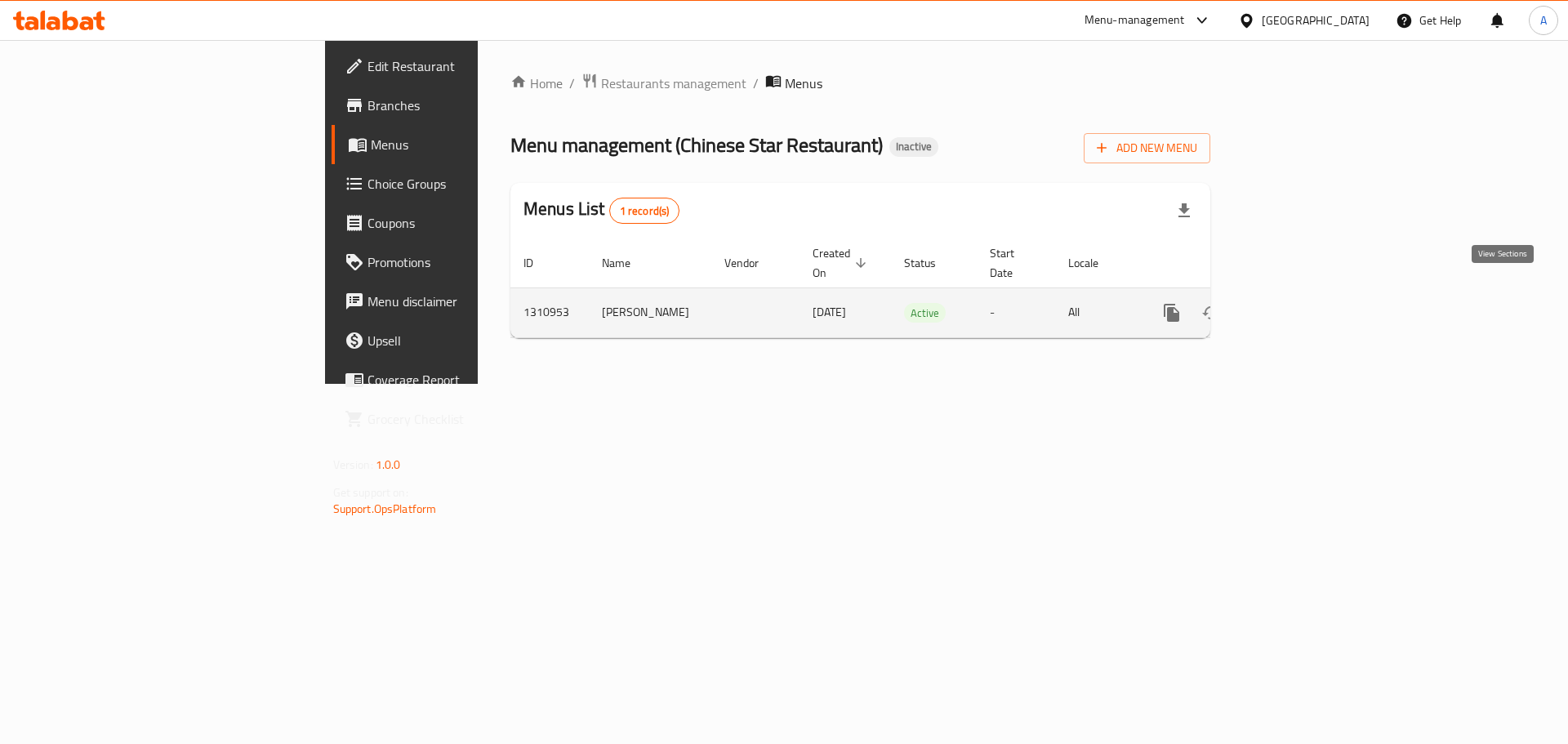
click at [1297, 306] on icon "enhanced table" at bounding box center [1290, 312] width 15 height 15
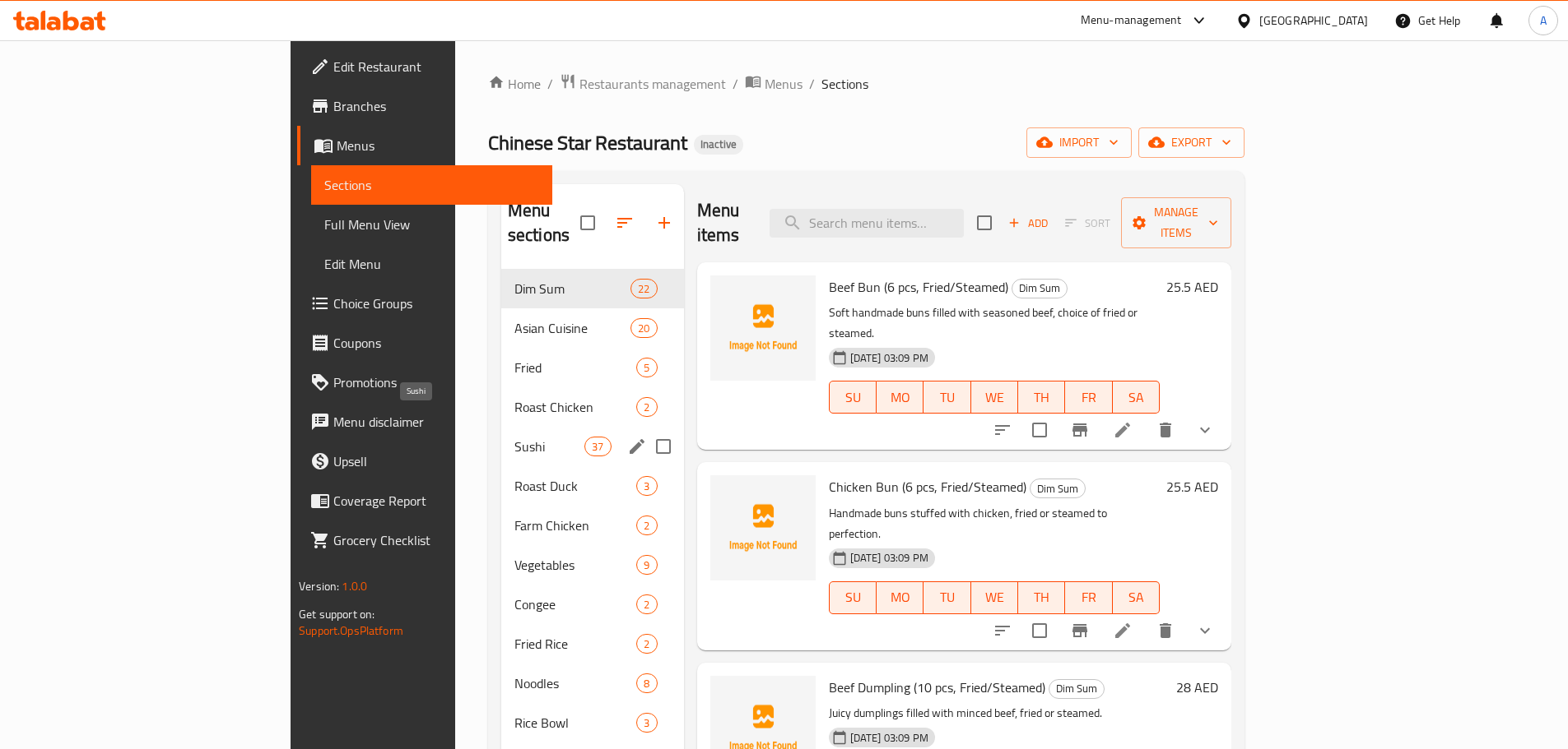
click at [515, 437] on span "Sushi" at bounding box center [550, 446] width 70 height 20
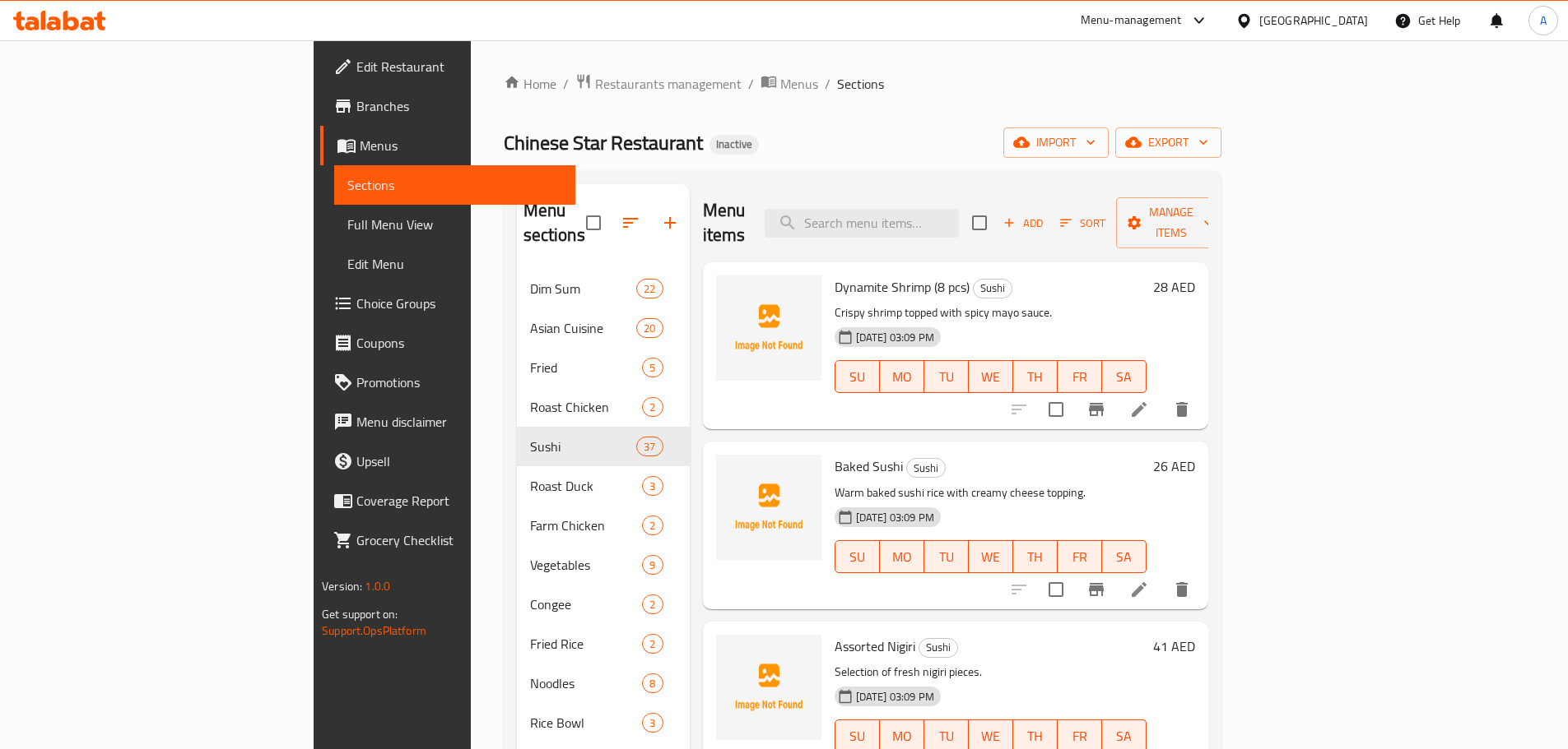
click at [990, 483] on p "Warm baked sushi rice with creamy cheese topping." at bounding box center [990, 493] width 312 height 21
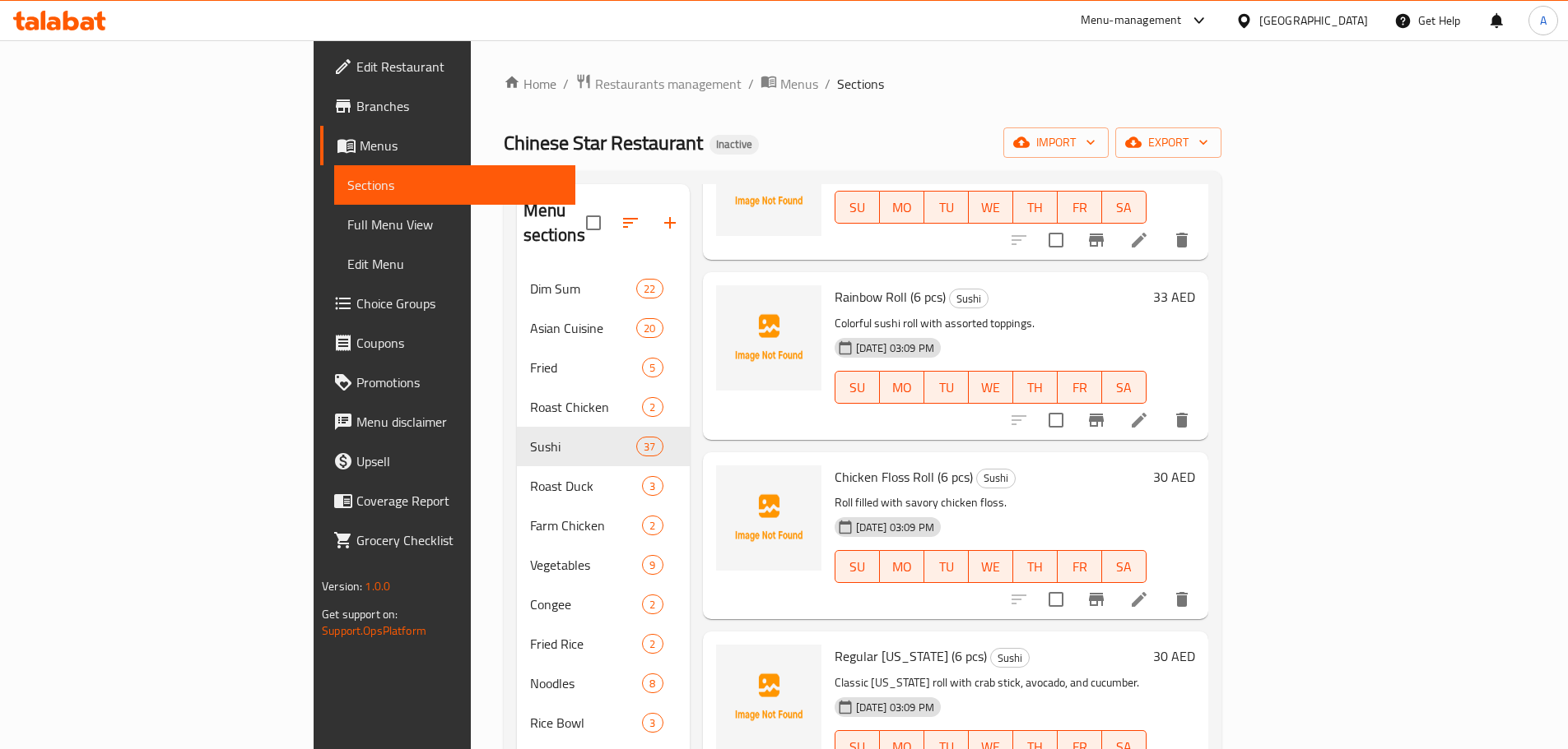
scroll to position [2140, 0]
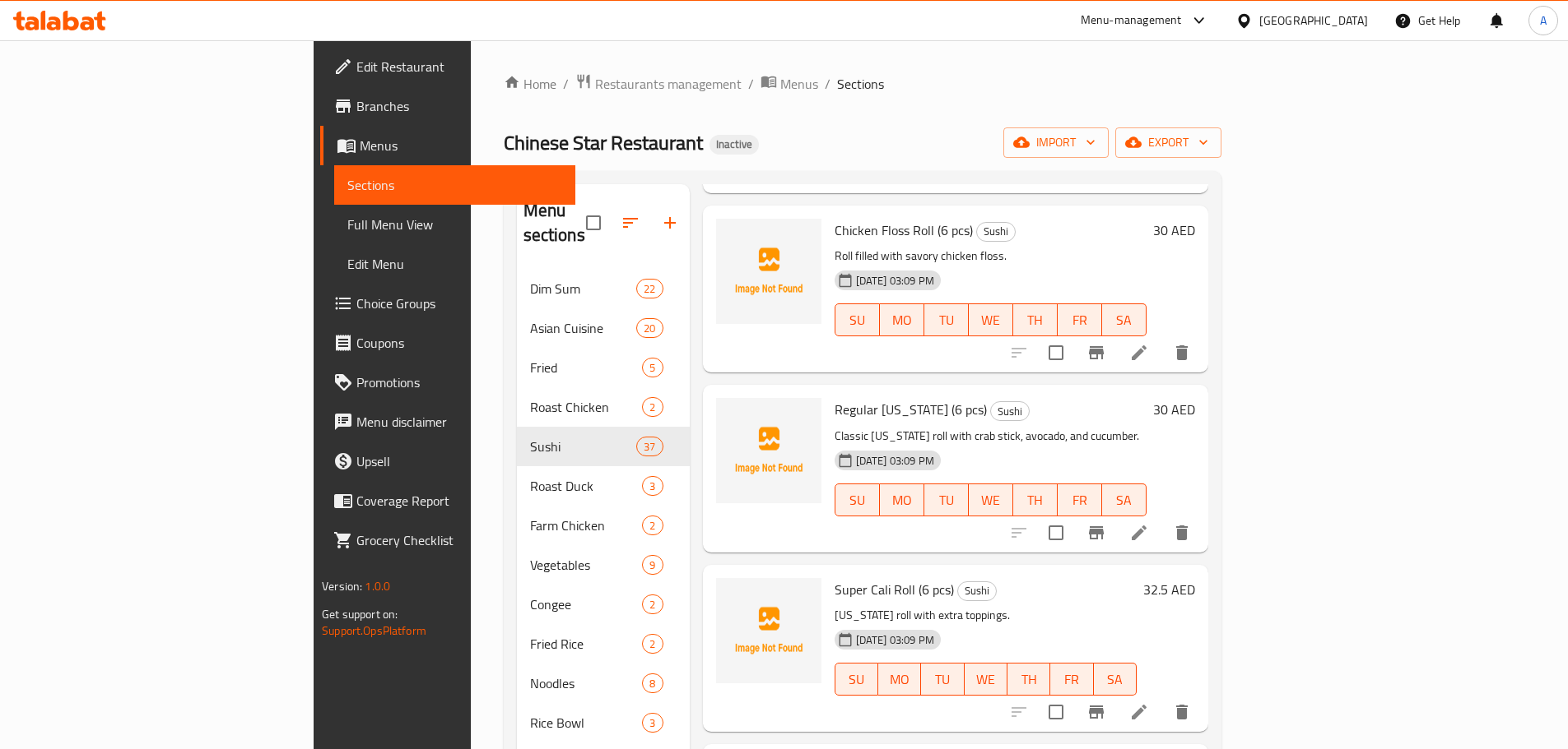
click at [1149, 523] on icon at bounding box center [1139, 533] width 20 height 20
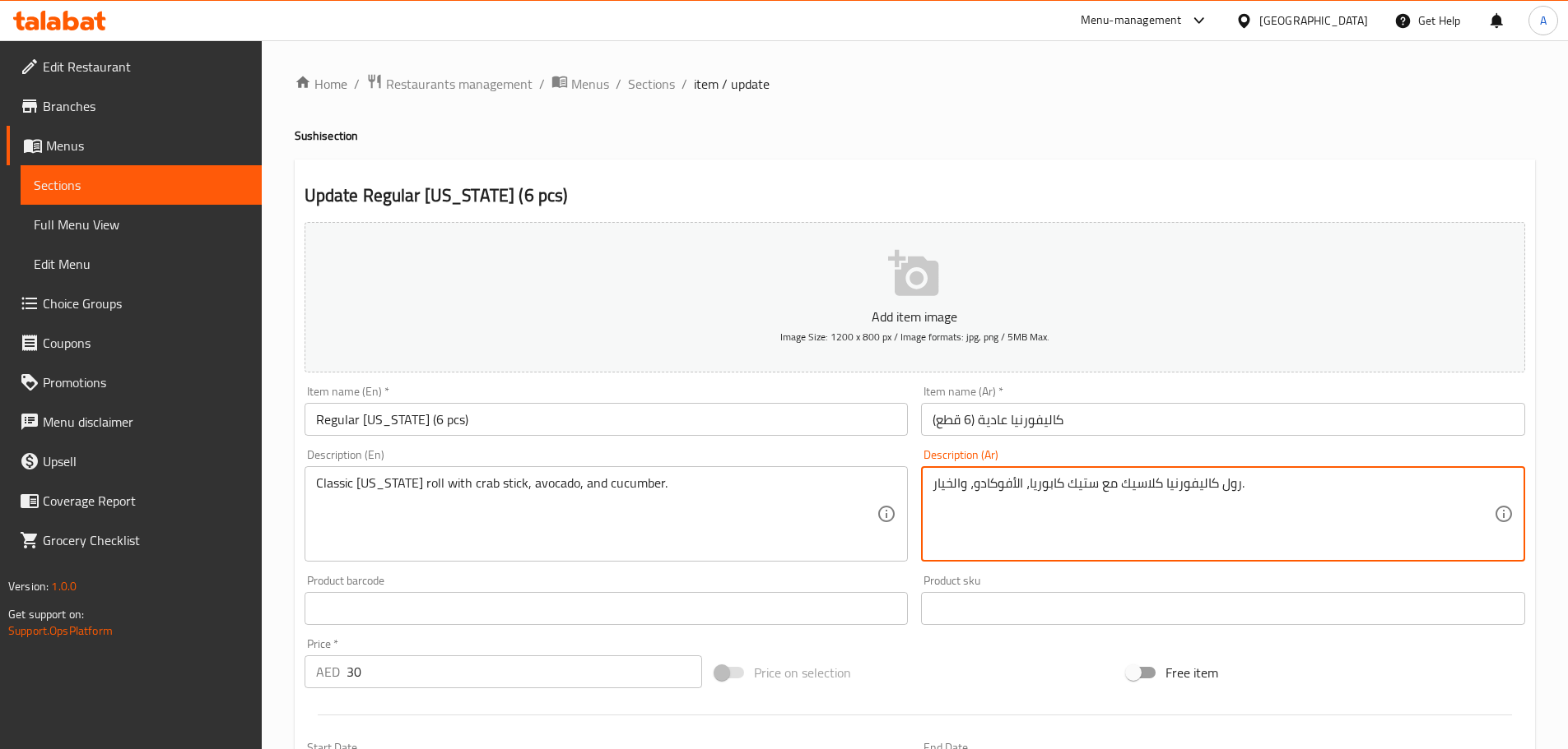
click at [1081, 482] on textarea "رول كاليفورنيا كلاسيك مع ستيك كابوريا، الأفوكادو، والخيار." at bounding box center [1212, 515] width 562 height 78
paste textarea "صابع"
type textarea "رول كاليفورنيا كلاسيك مع أصابع كابوريا، الأفوكادو، والخيار."
click at [556, 428] on input "Regular [US_STATE] (6 pcs)" at bounding box center [607, 420] width 604 height 33
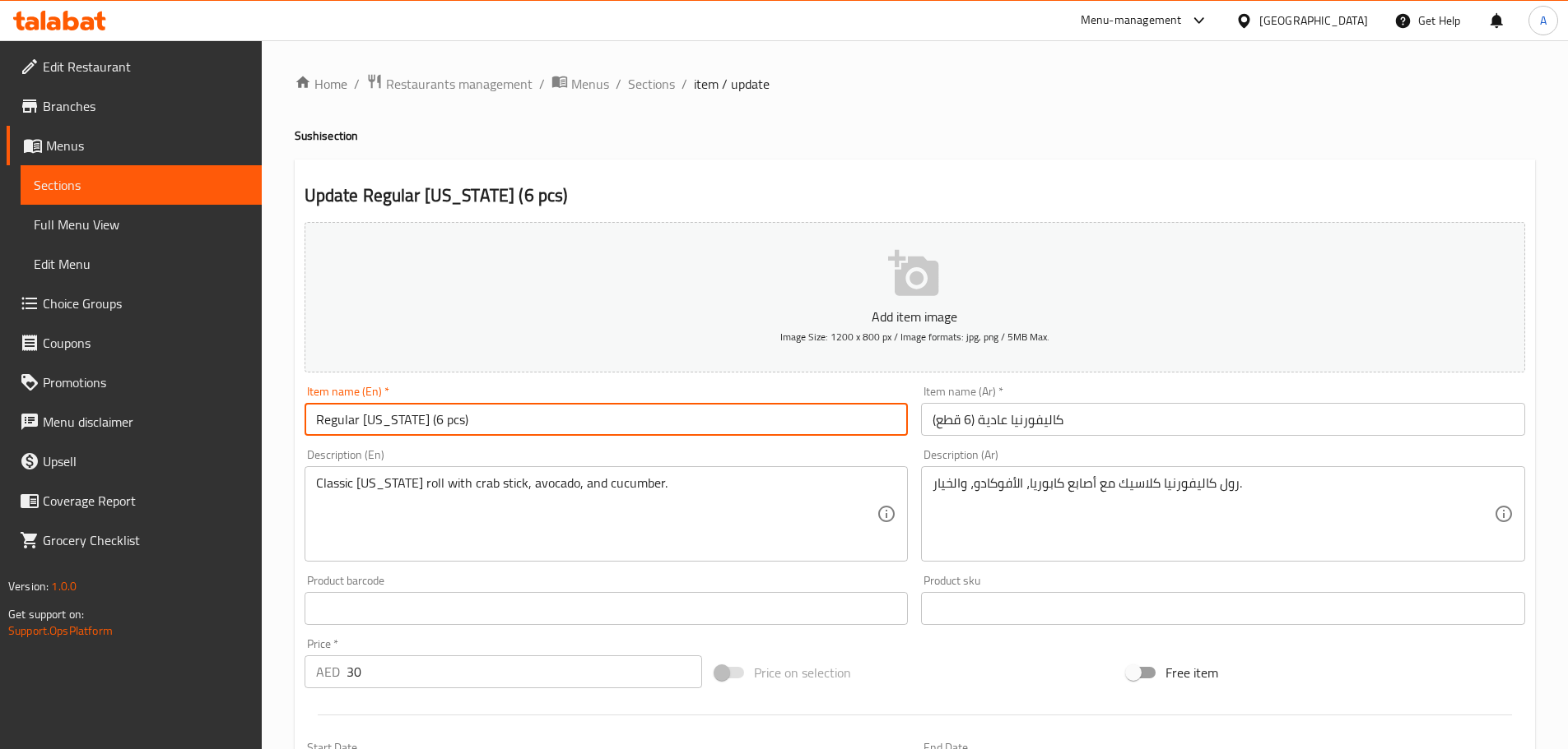
click at [610, 418] on input "Regular [US_STATE] (6 pcs)" at bounding box center [607, 420] width 604 height 33
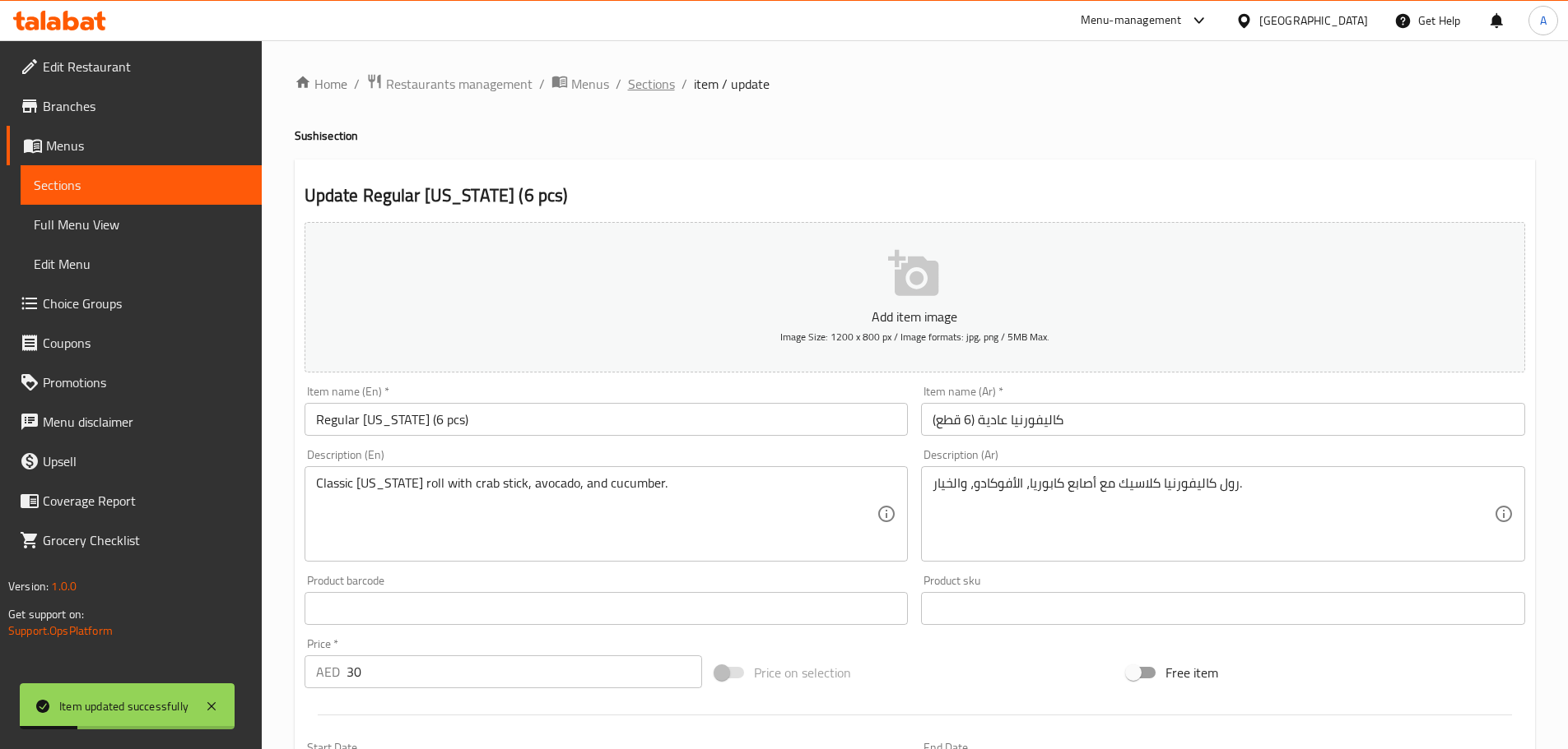
click at [659, 82] on span "Sections" at bounding box center [652, 84] width 47 height 20
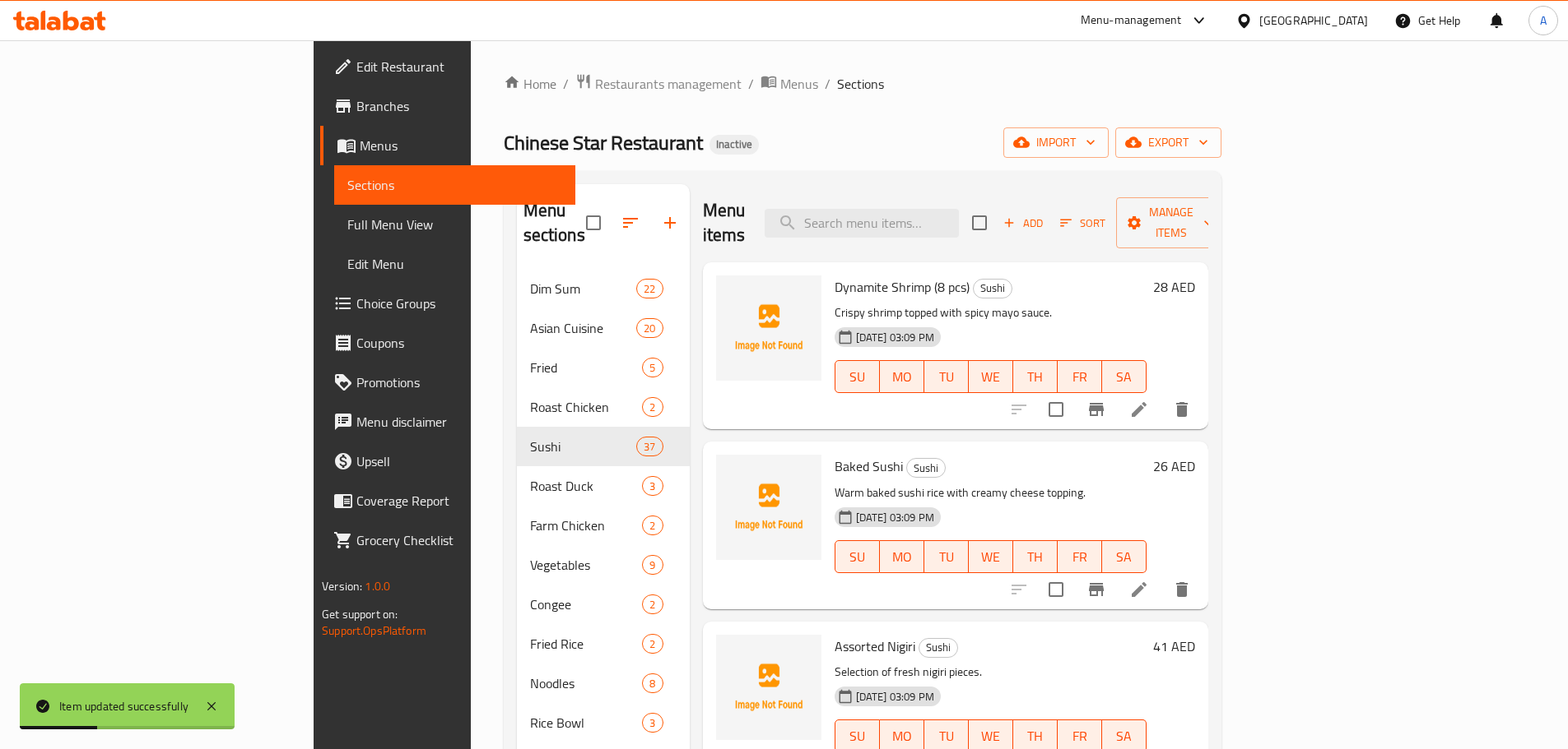
click at [1129, 455] on h6 "Baked Sushi Sushi" at bounding box center [990, 467] width 312 height 23
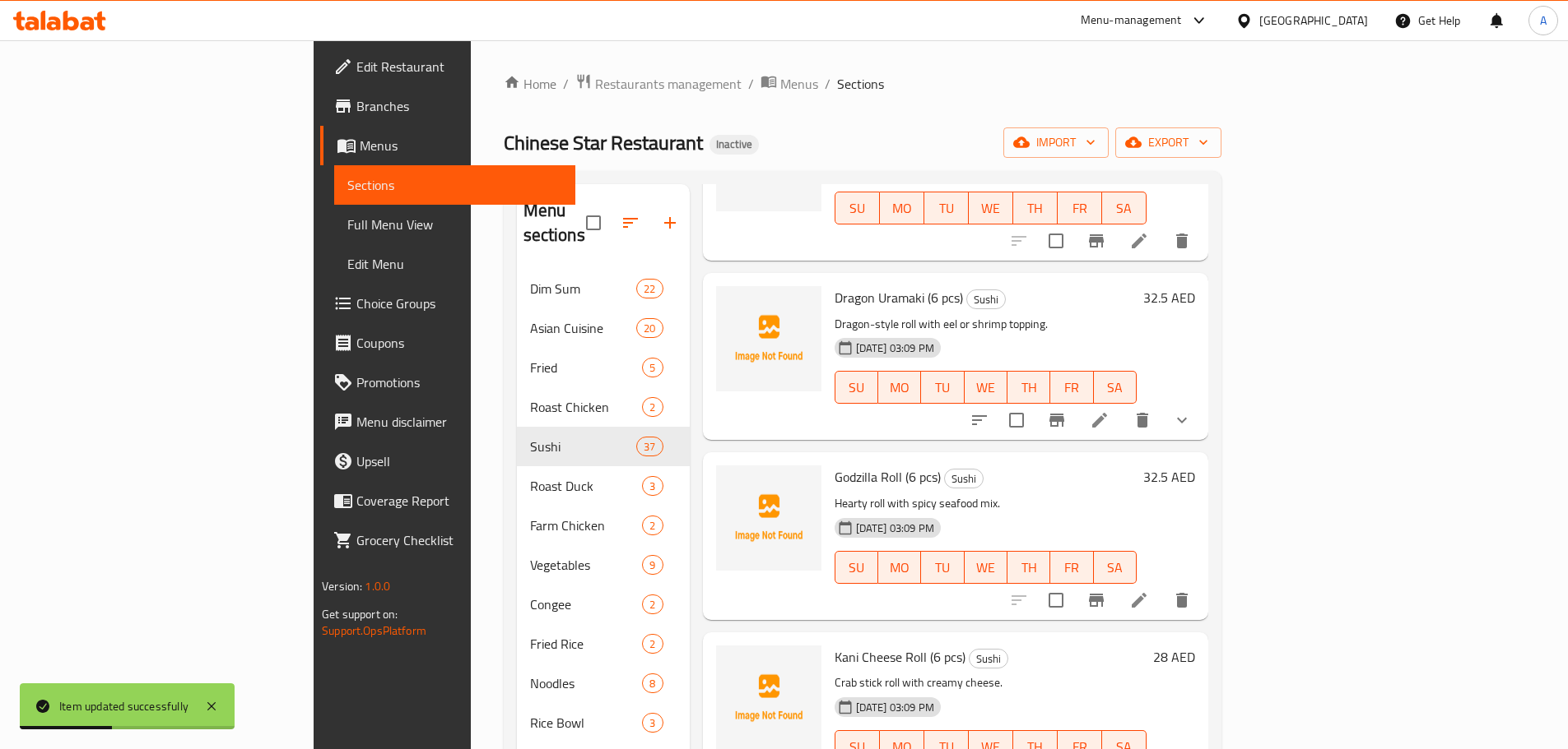
scroll to position [4573, 0]
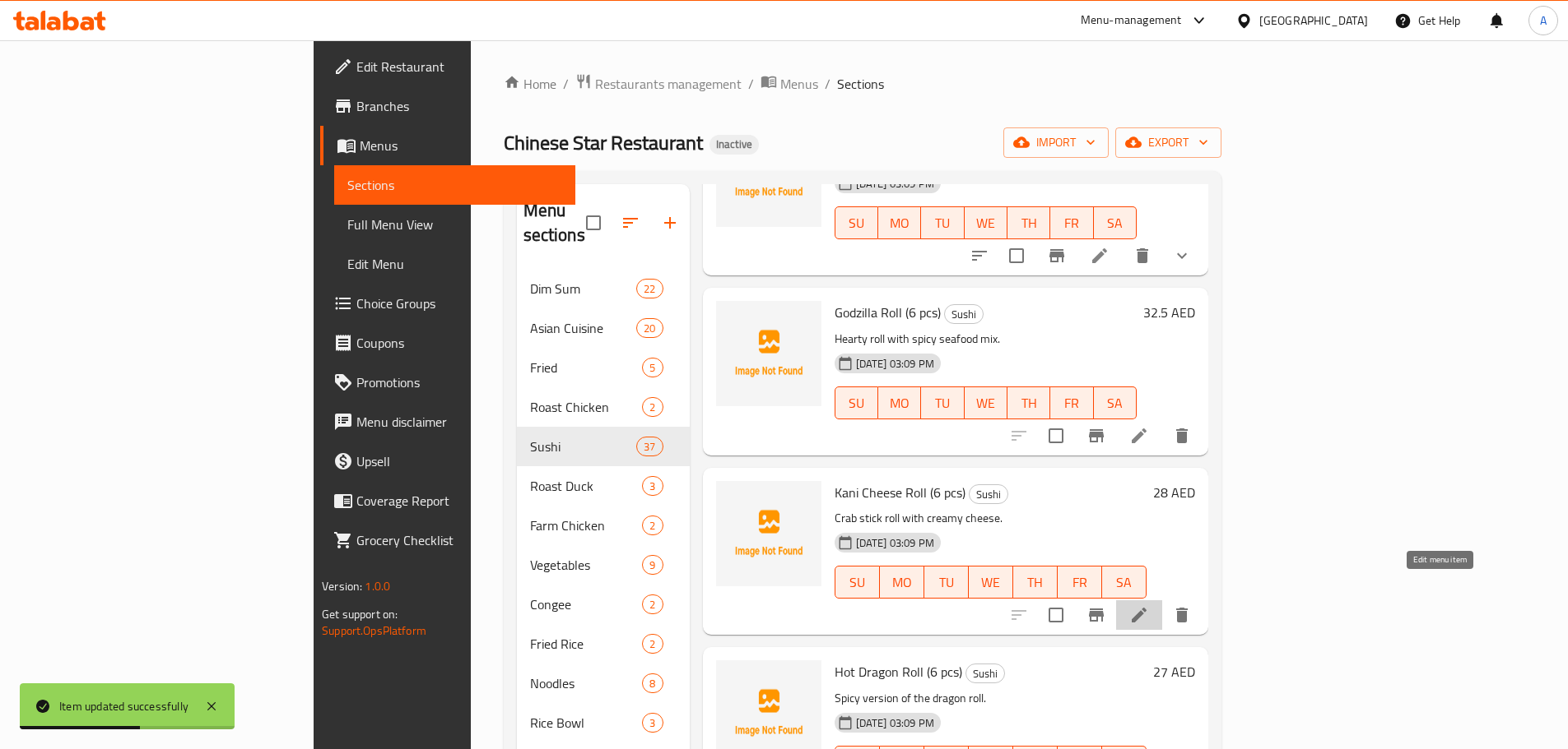
click at [1149, 605] on icon at bounding box center [1139, 615] width 20 height 20
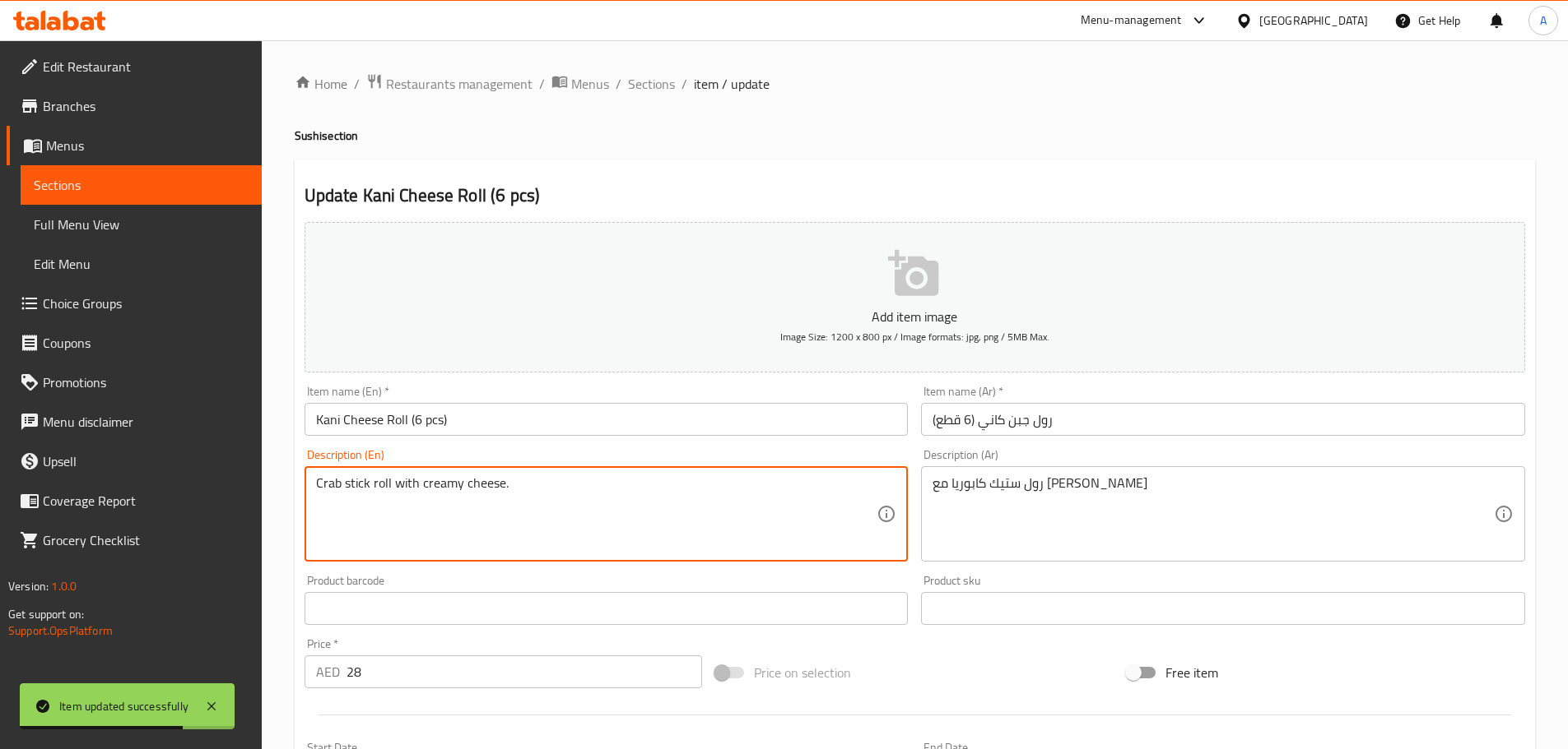
drag, startPoint x: 548, startPoint y: 526, endPoint x: 815, endPoint y: 520, distance: 267.1
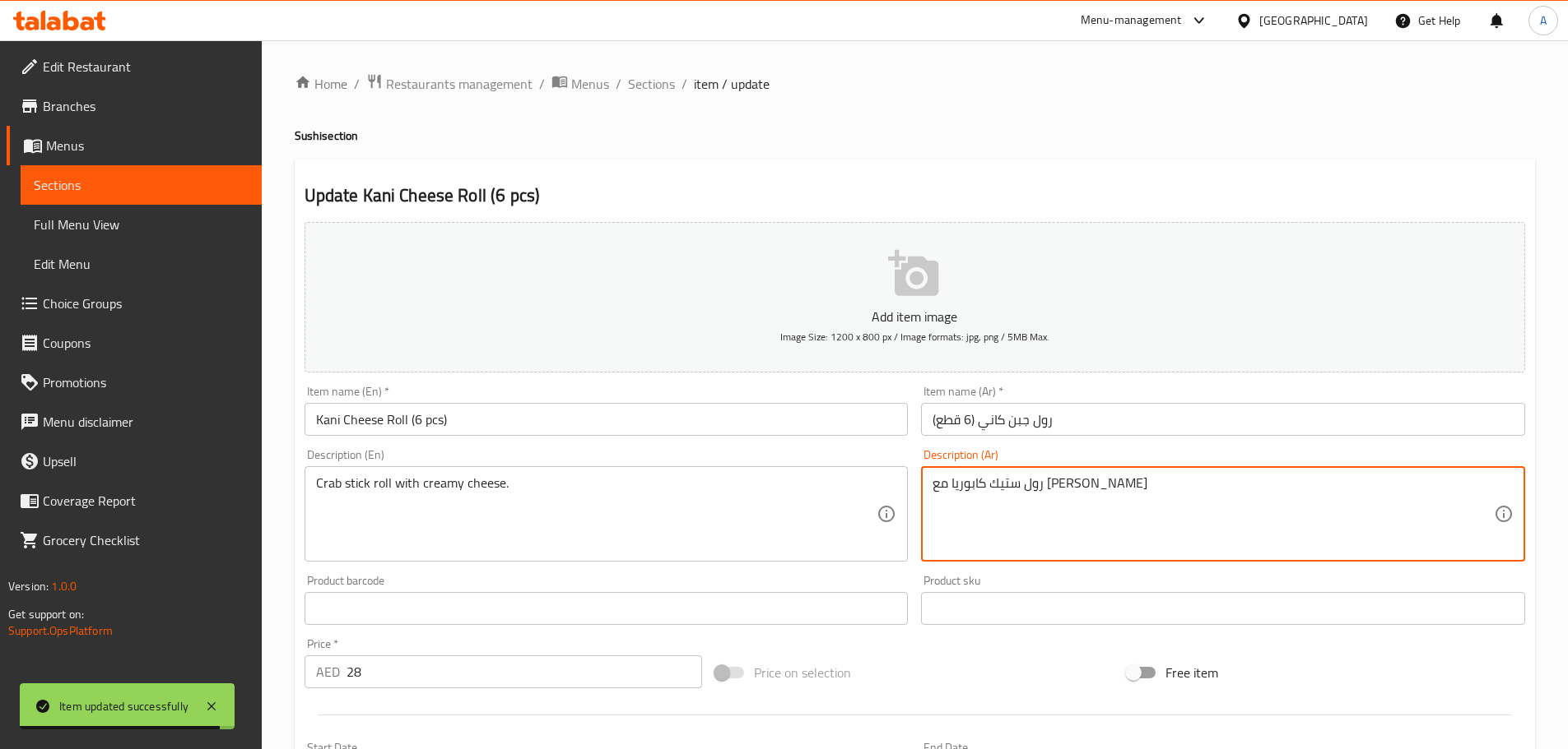
click at [1083, 484] on textarea "رول ستيك كابوريا مع جبنة كريمي" at bounding box center [1212, 515] width 562 height 78
paste textarea "صابع"
type textarea "رول أصابع كابوريا مع جبنة كريمي"
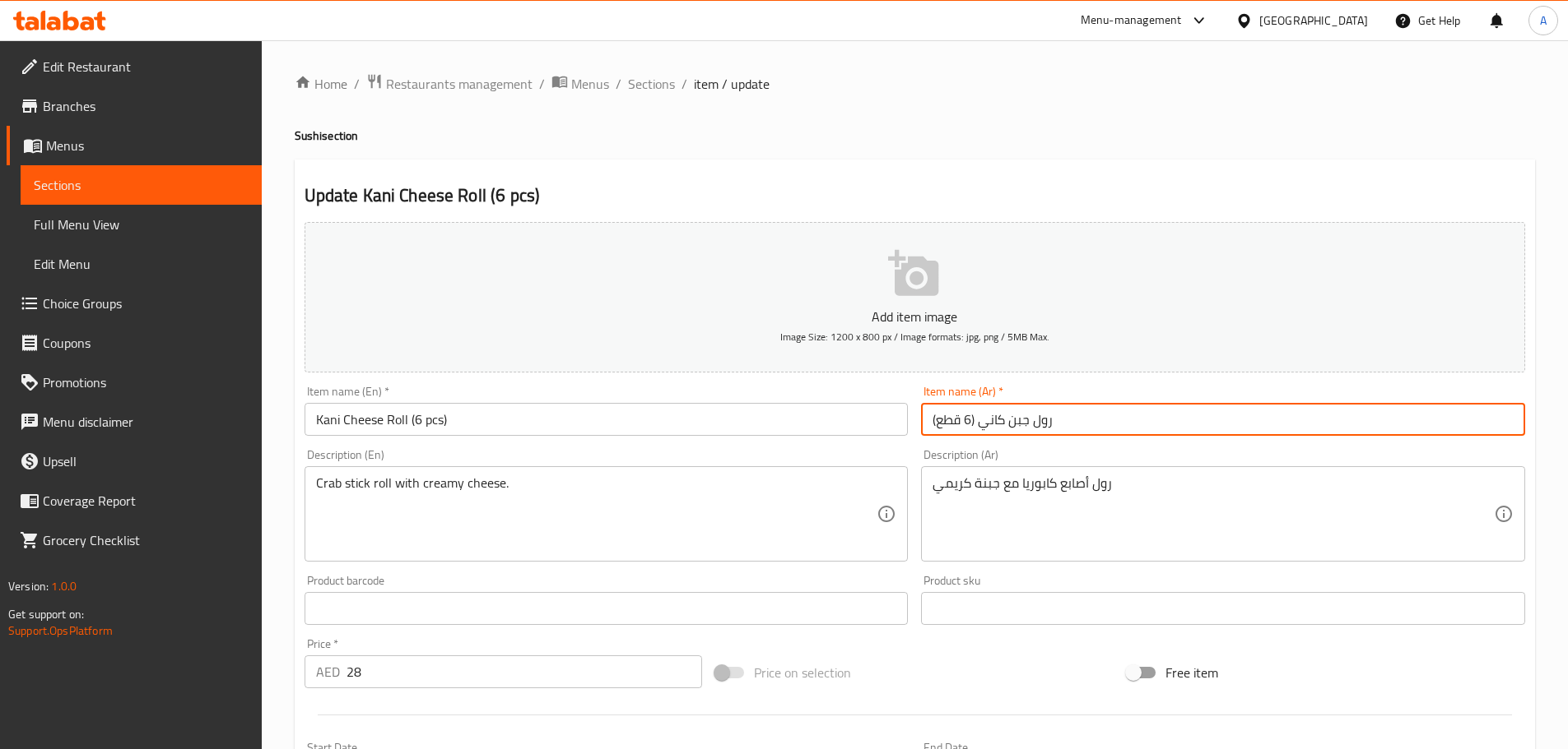
click at [1001, 429] on input "رول جبن كاني (6 قطع)" at bounding box center [1223, 420] width 604 height 33
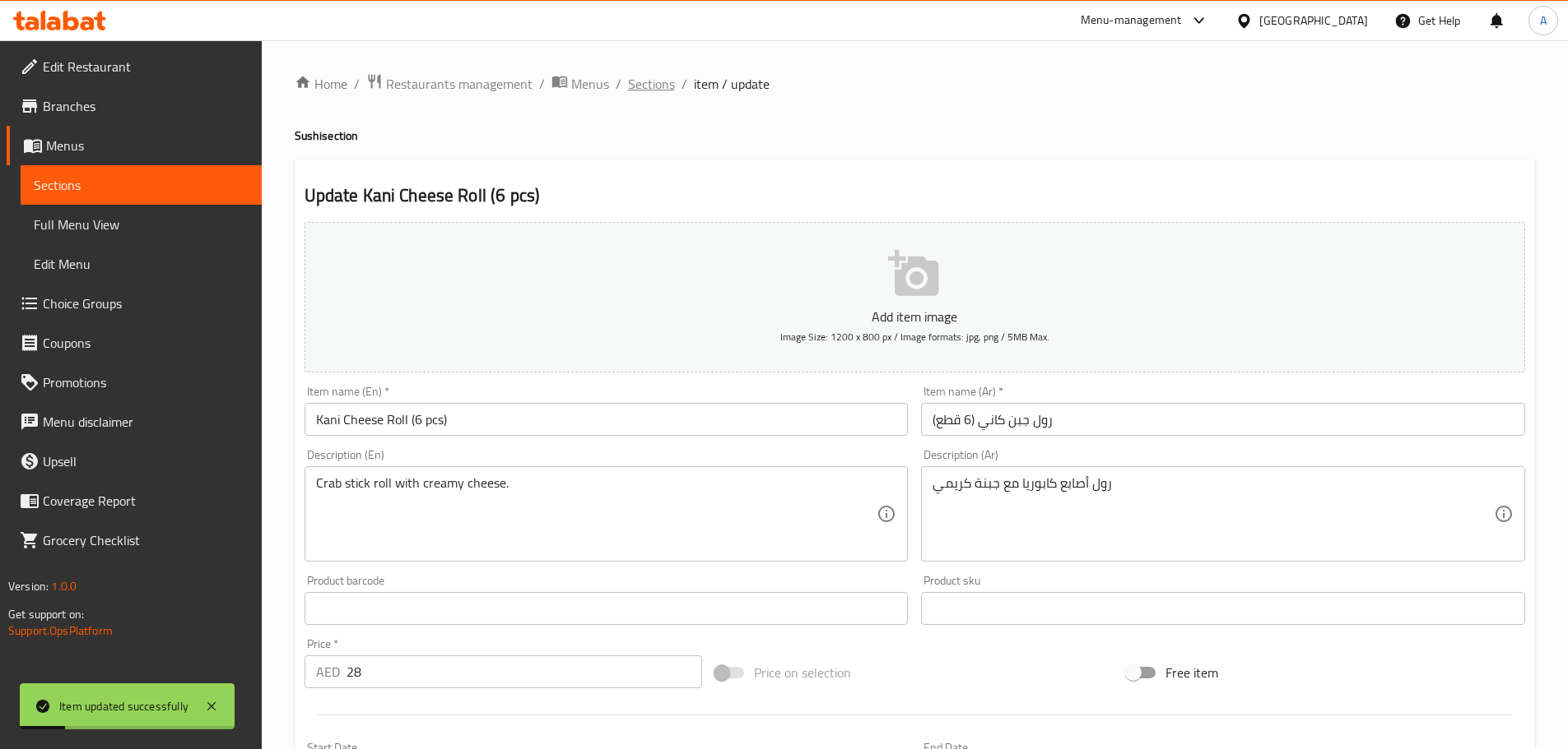
click at [658, 78] on span "Sections" at bounding box center [652, 84] width 47 height 20
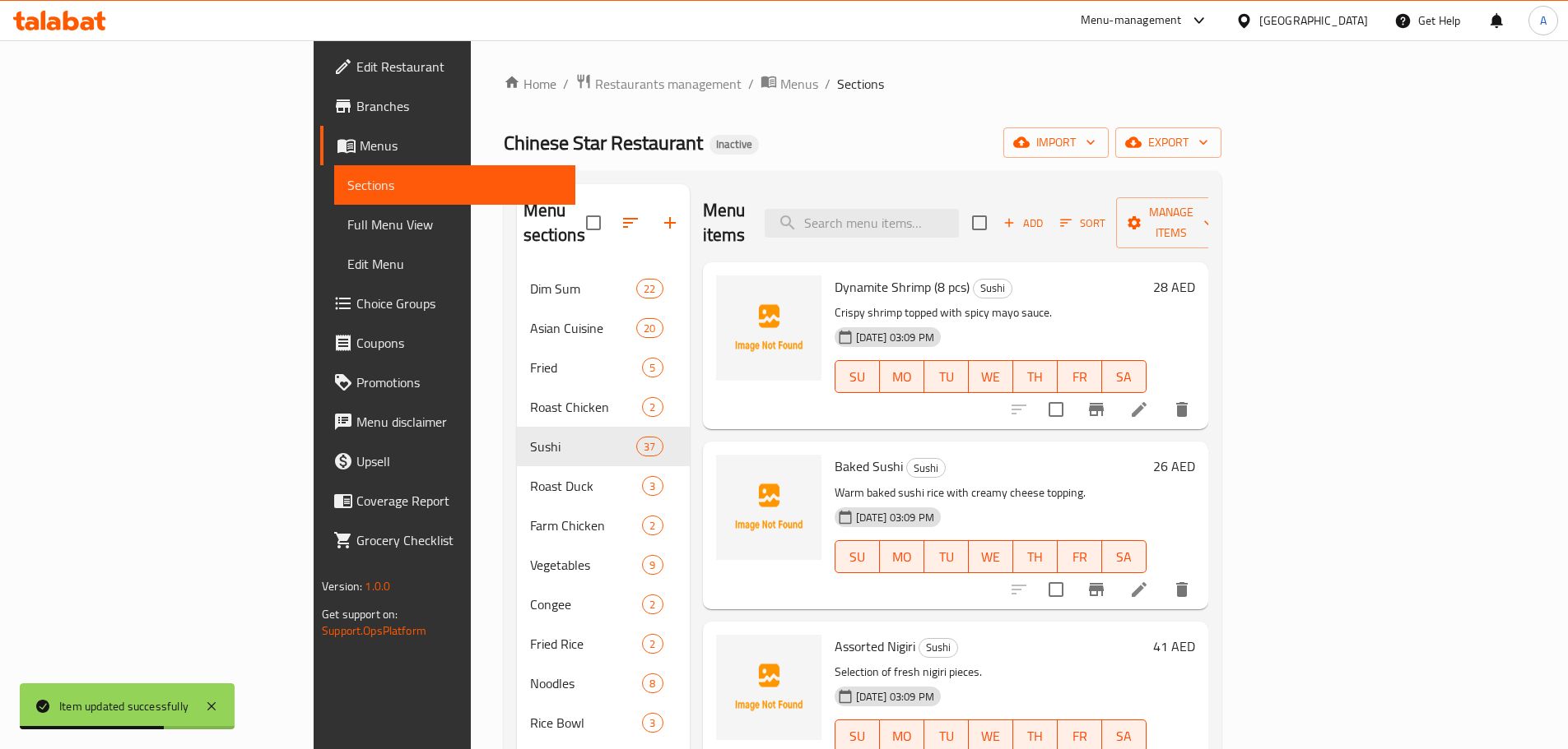
click at [1027, 501] on div "10-09-2025 03:09 PM SU MO TU WE TH FR SA" at bounding box center [990, 545] width 325 height 89
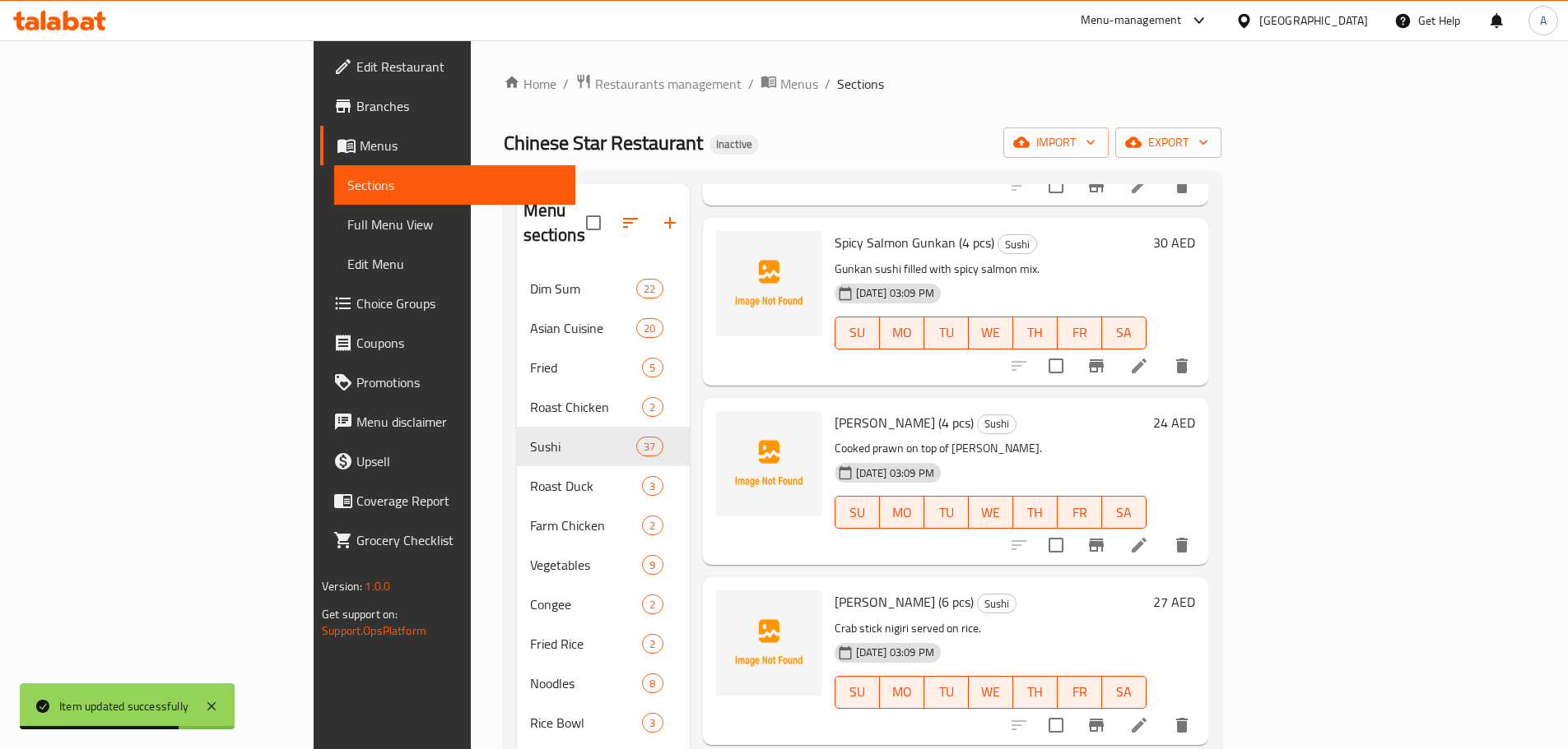
scroll to position [82, 0]
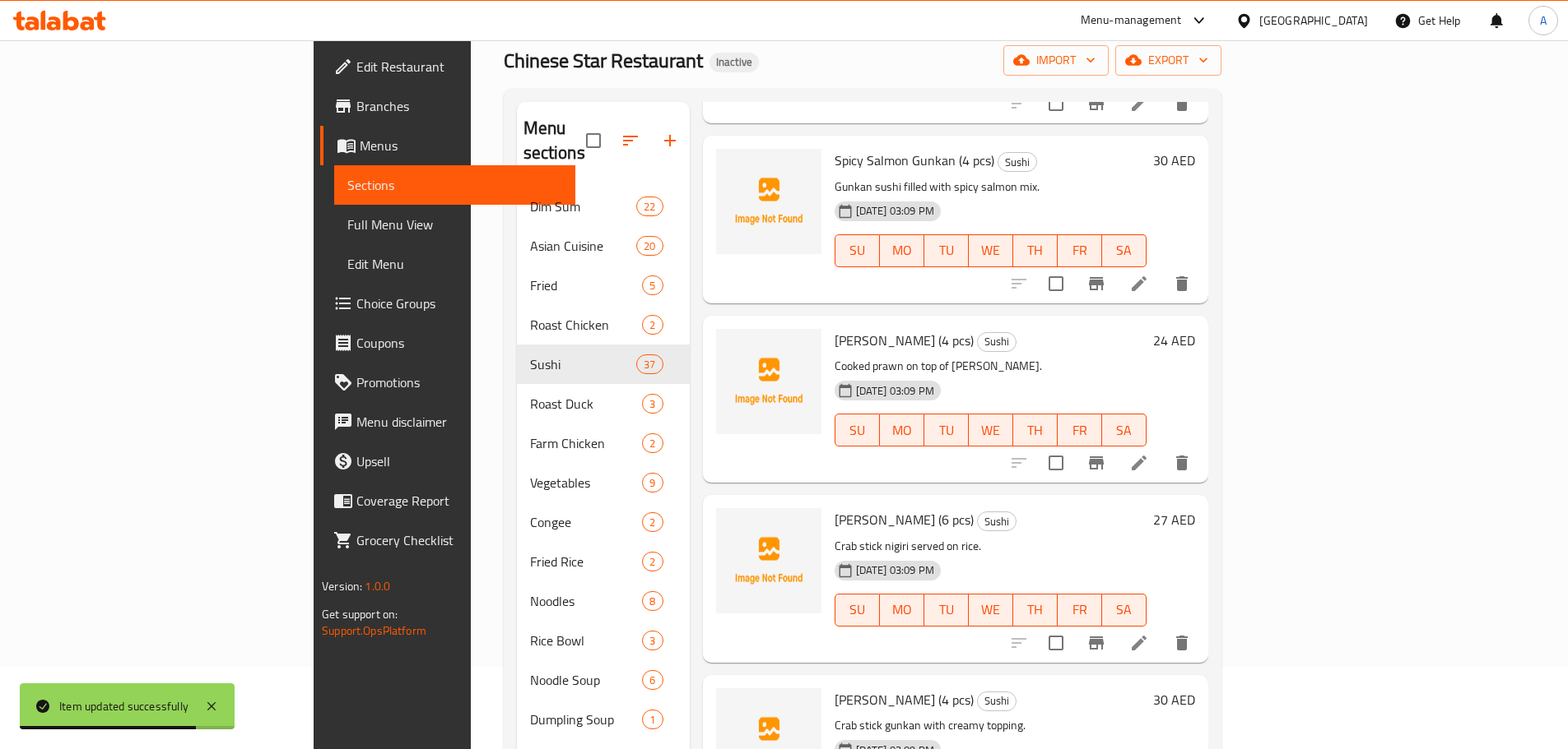
click at [1163, 629] on li at bounding box center [1138, 644] width 46 height 29
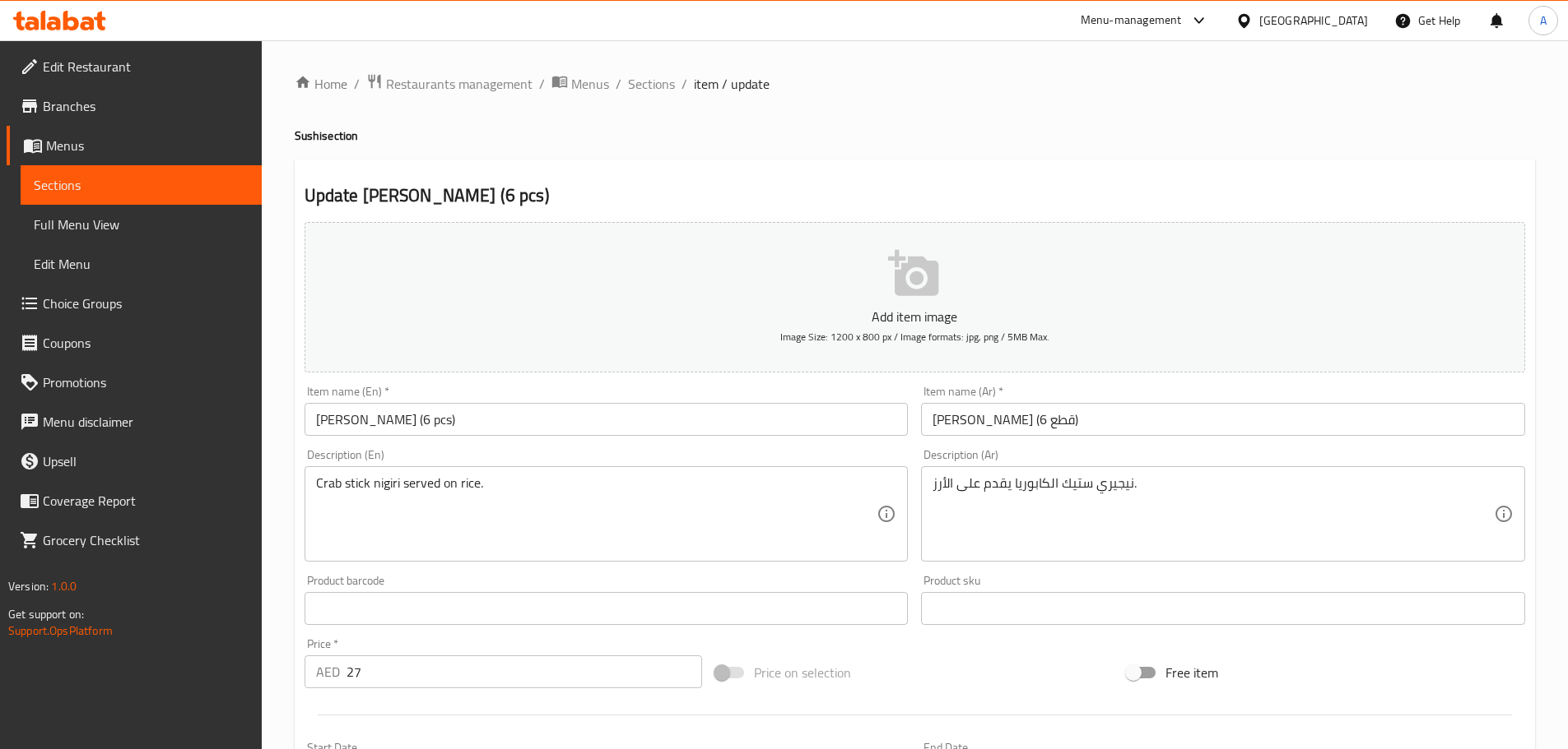
click at [1072, 474] on div "نيجيري ستيك الكابوريا يقدم على الأرز. Description (Ar)" at bounding box center [1223, 515] width 604 height 96
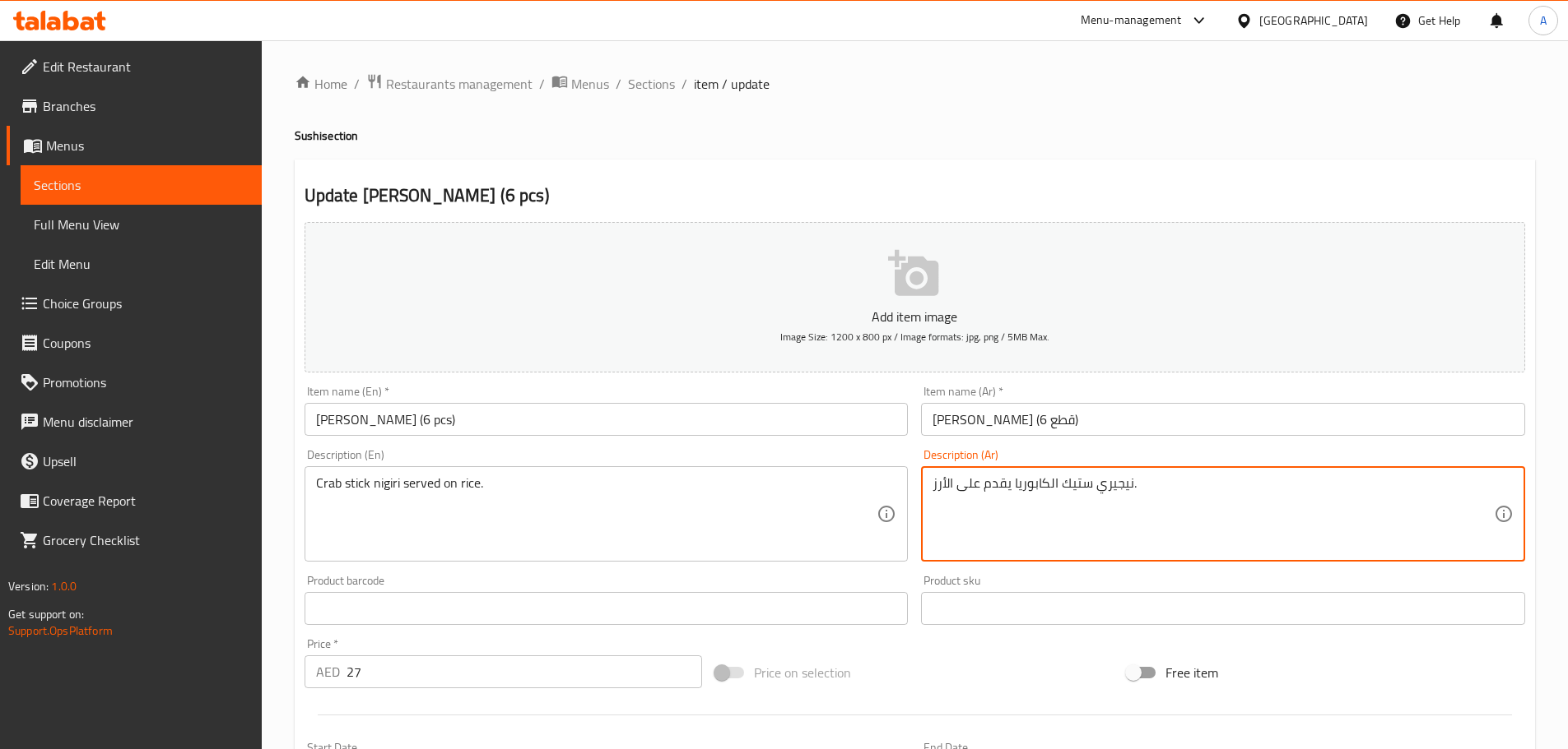
click at [1073, 486] on textarea "نيجيري ستيك الكابوريا يقدم على الأرز." at bounding box center [1212, 515] width 562 height 78
paste textarea "صابع"
type textarea "نيجيري أصابع كابوريا يقدم على الأرز."
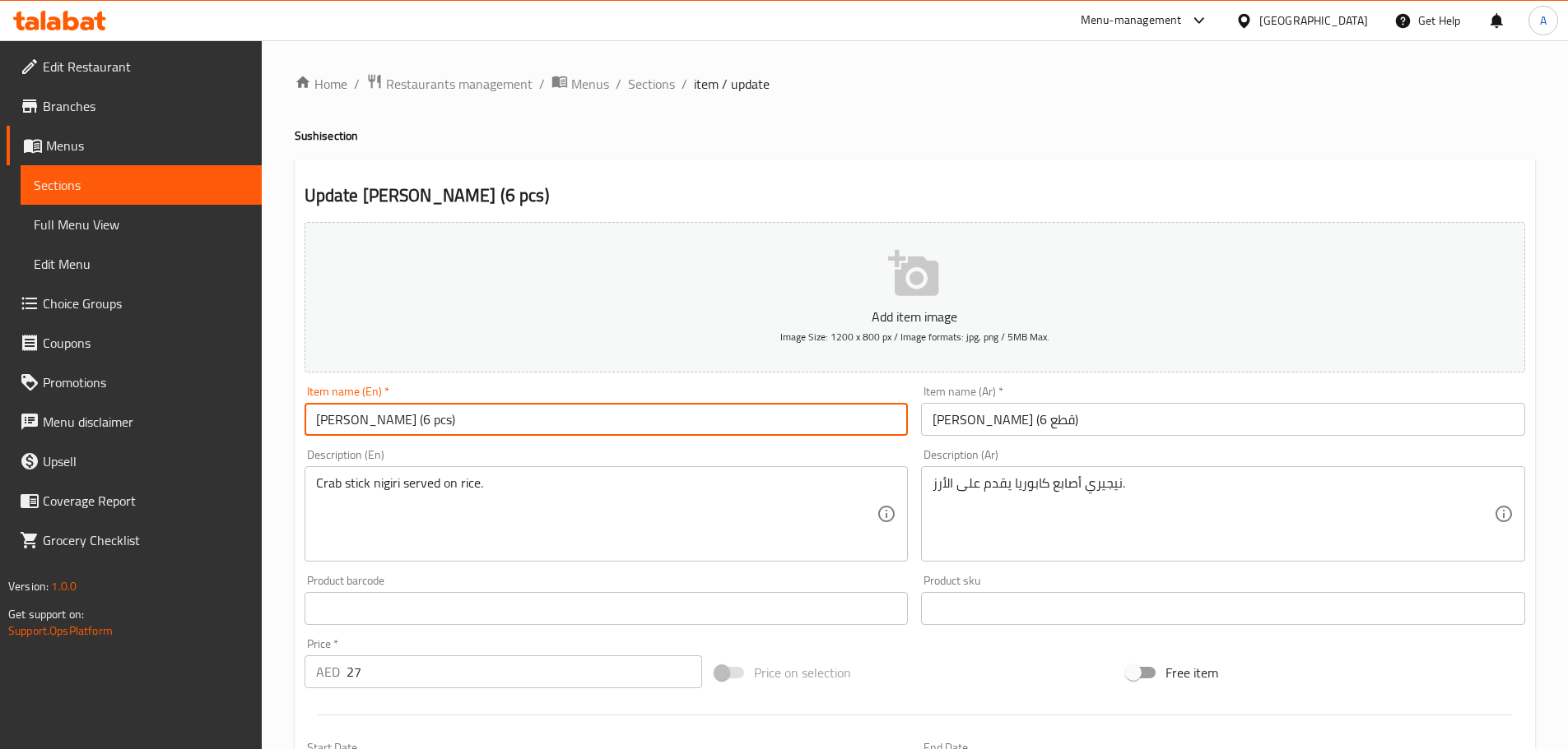
click at [866, 419] on input "[PERSON_NAME] (6 pcs)" at bounding box center [607, 420] width 604 height 33
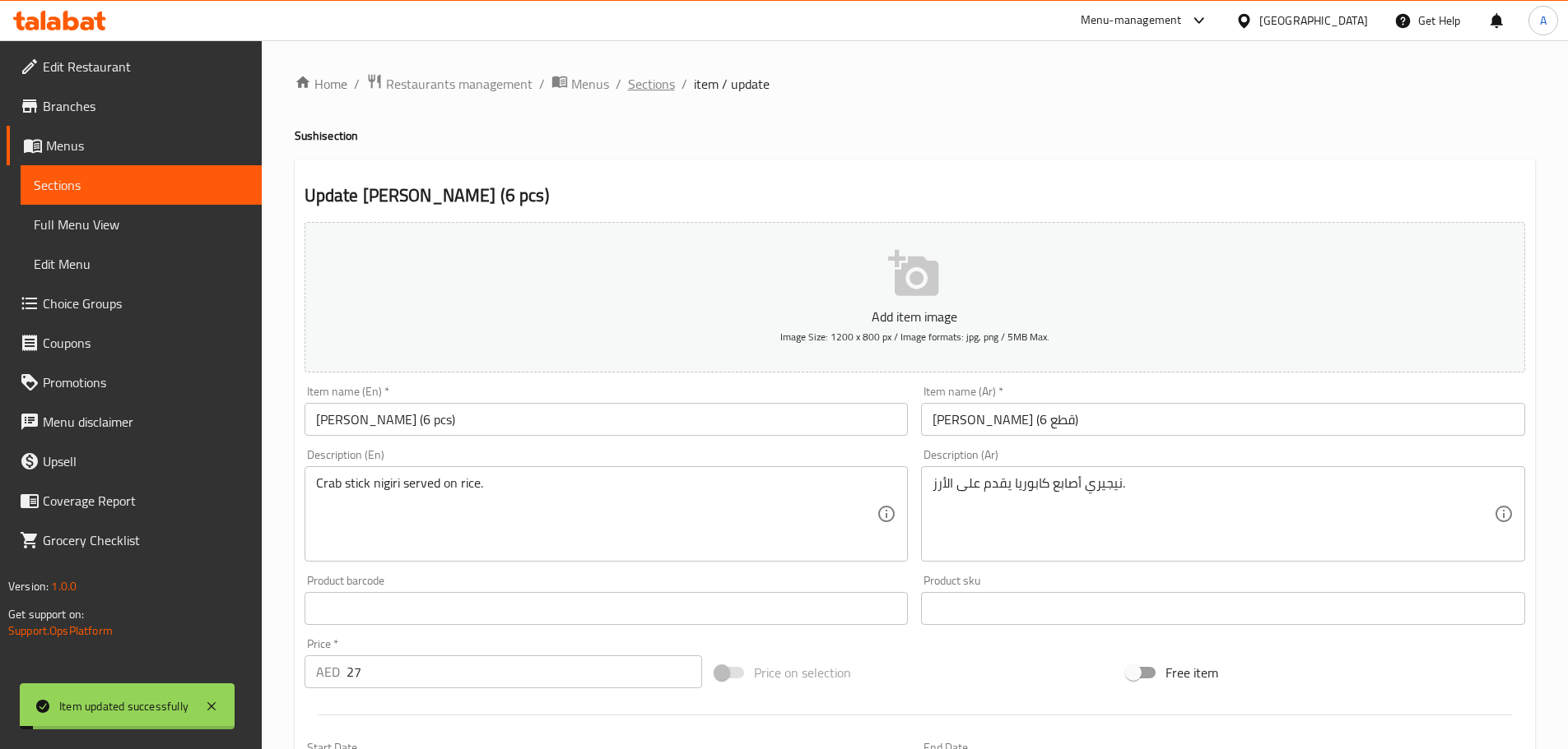
click at [645, 86] on span "Sections" at bounding box center [652, 84] width 47 height 20
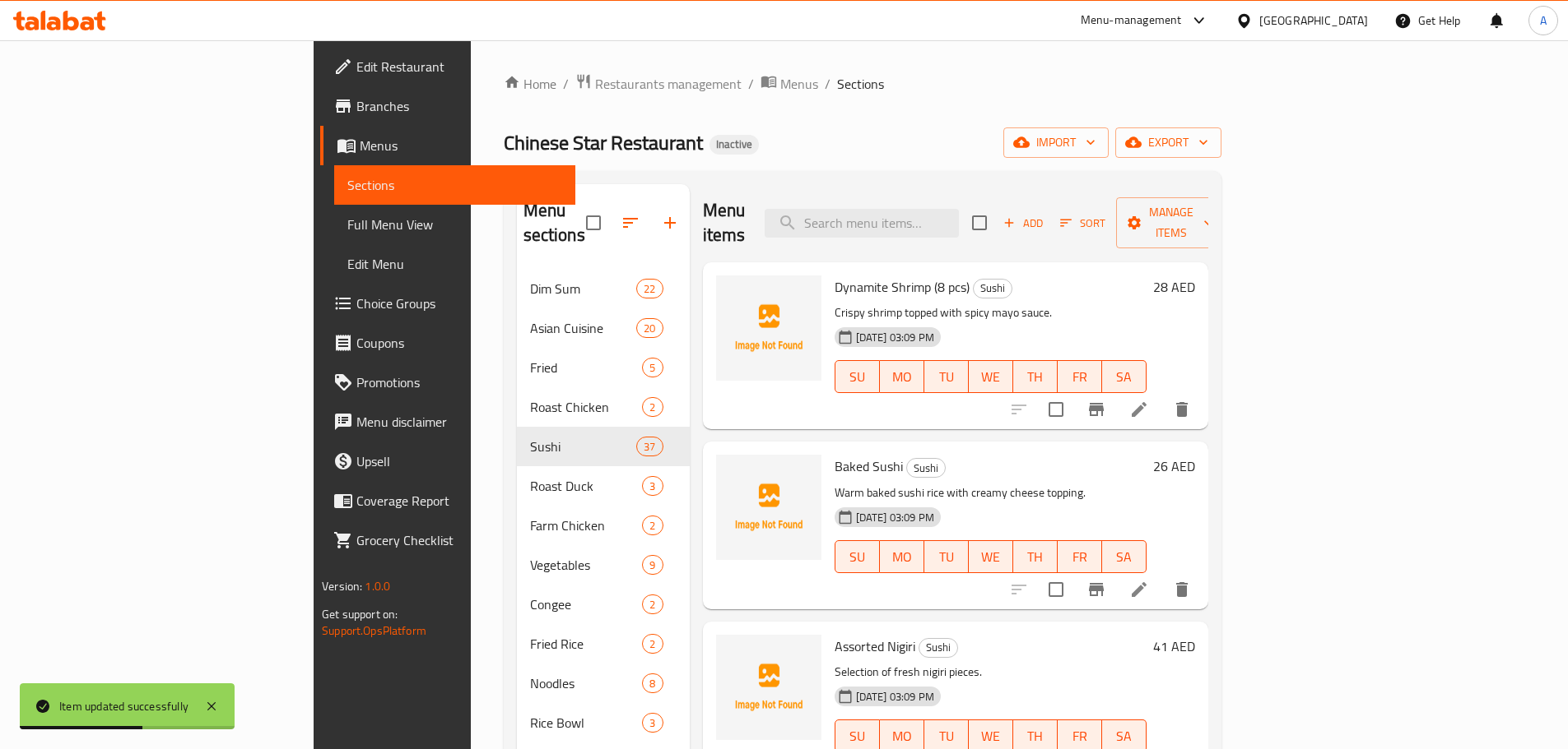
click at [1121, 483] on p "Warm baked sushi rice with creamy cheese topping." at bounding box center [990, 493] width 312 height 21
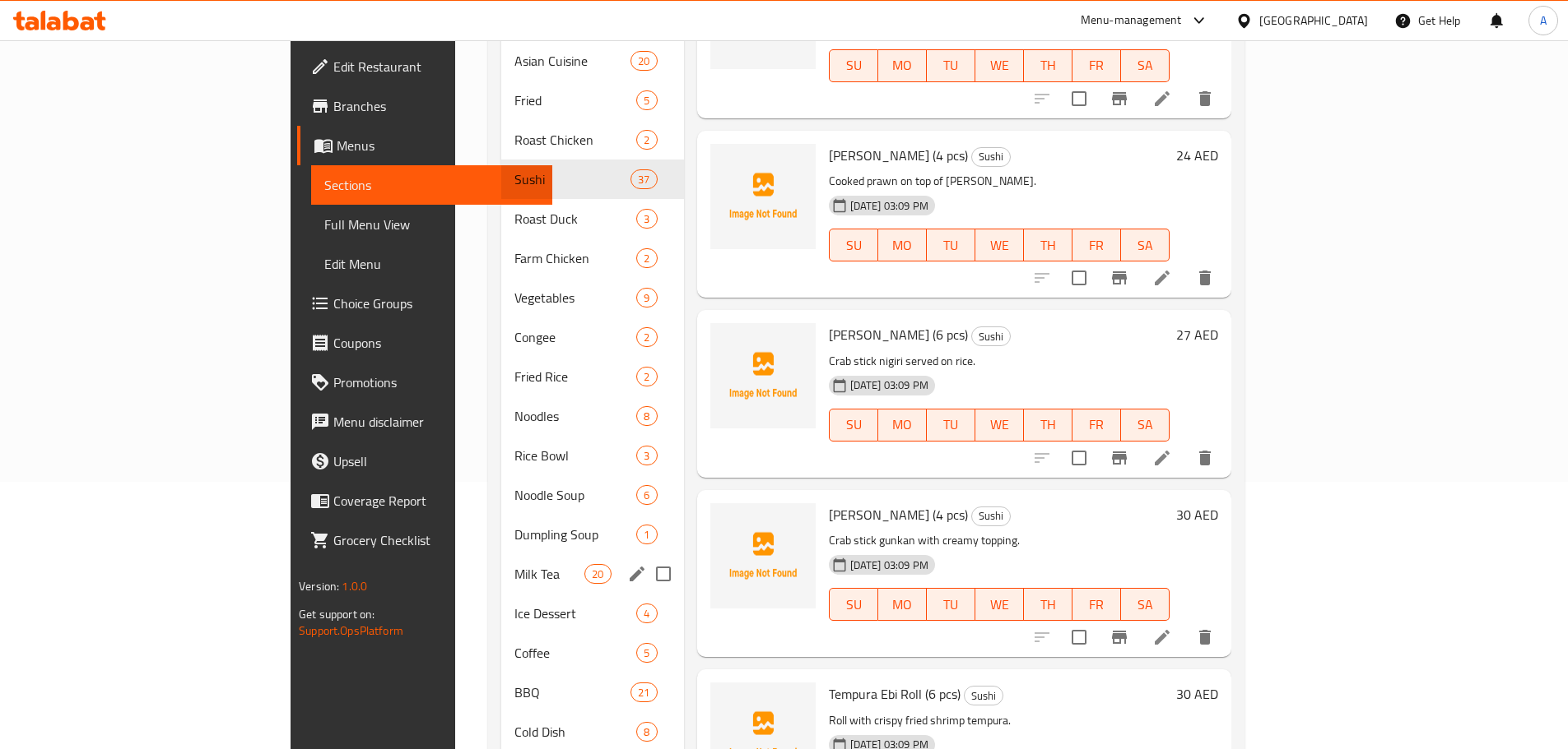
scroll to position [377, 0]
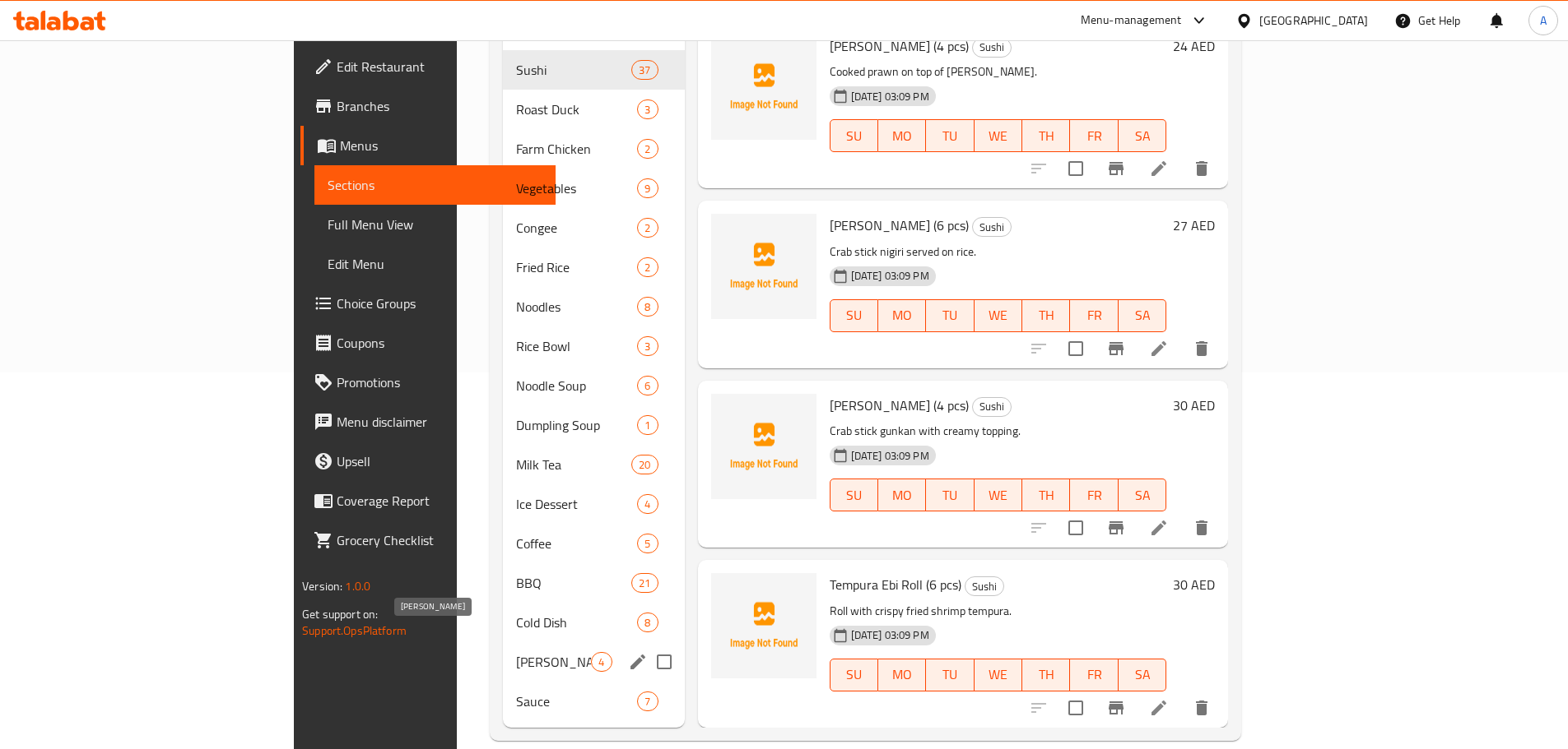
click at [516, 652] on span "[PERSON_NAME]" at bounding box center [553, 662] width 75 height 20
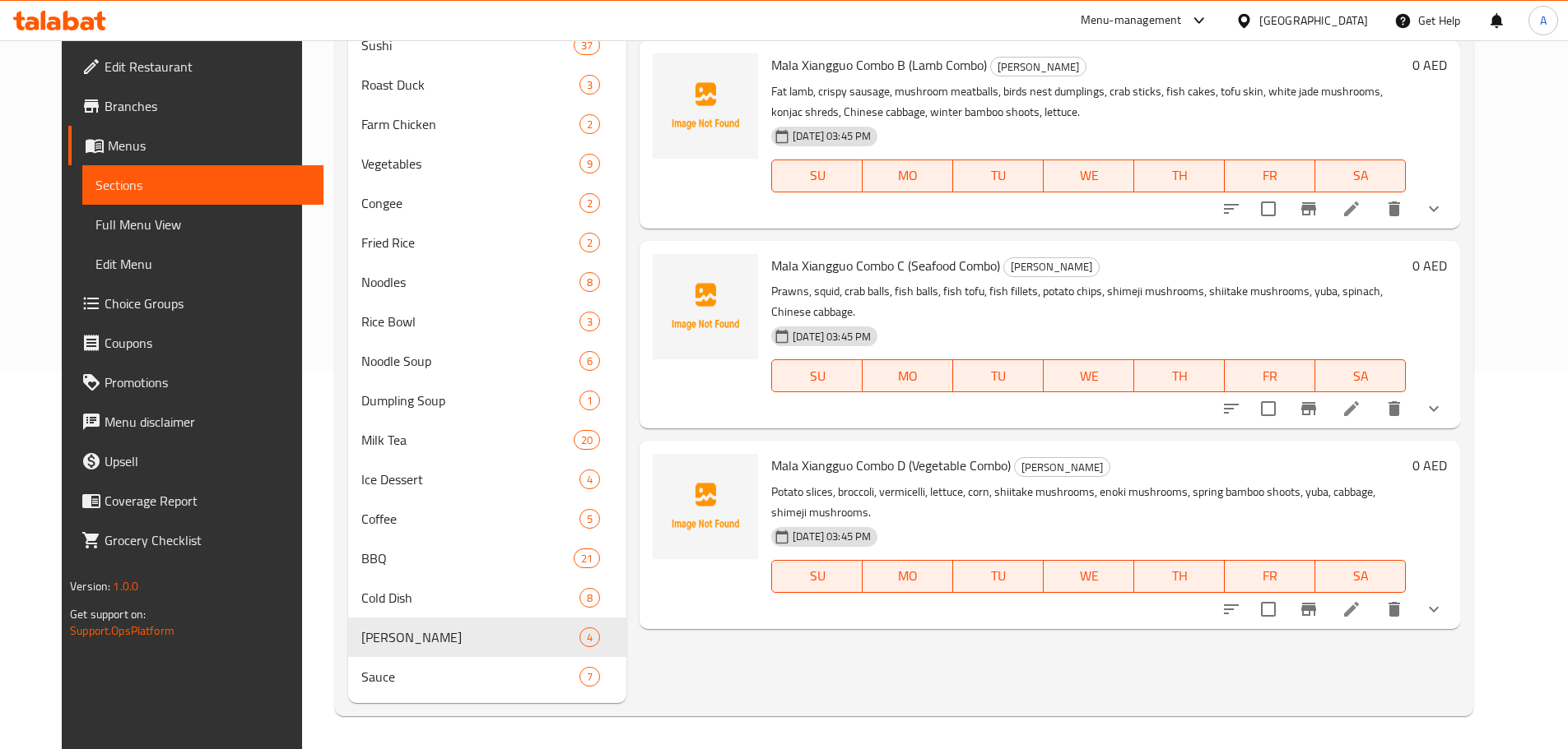
click at [1168, 561] on button "TH" at bounding box center [1179, 577] width 91 height 33
type button "4"
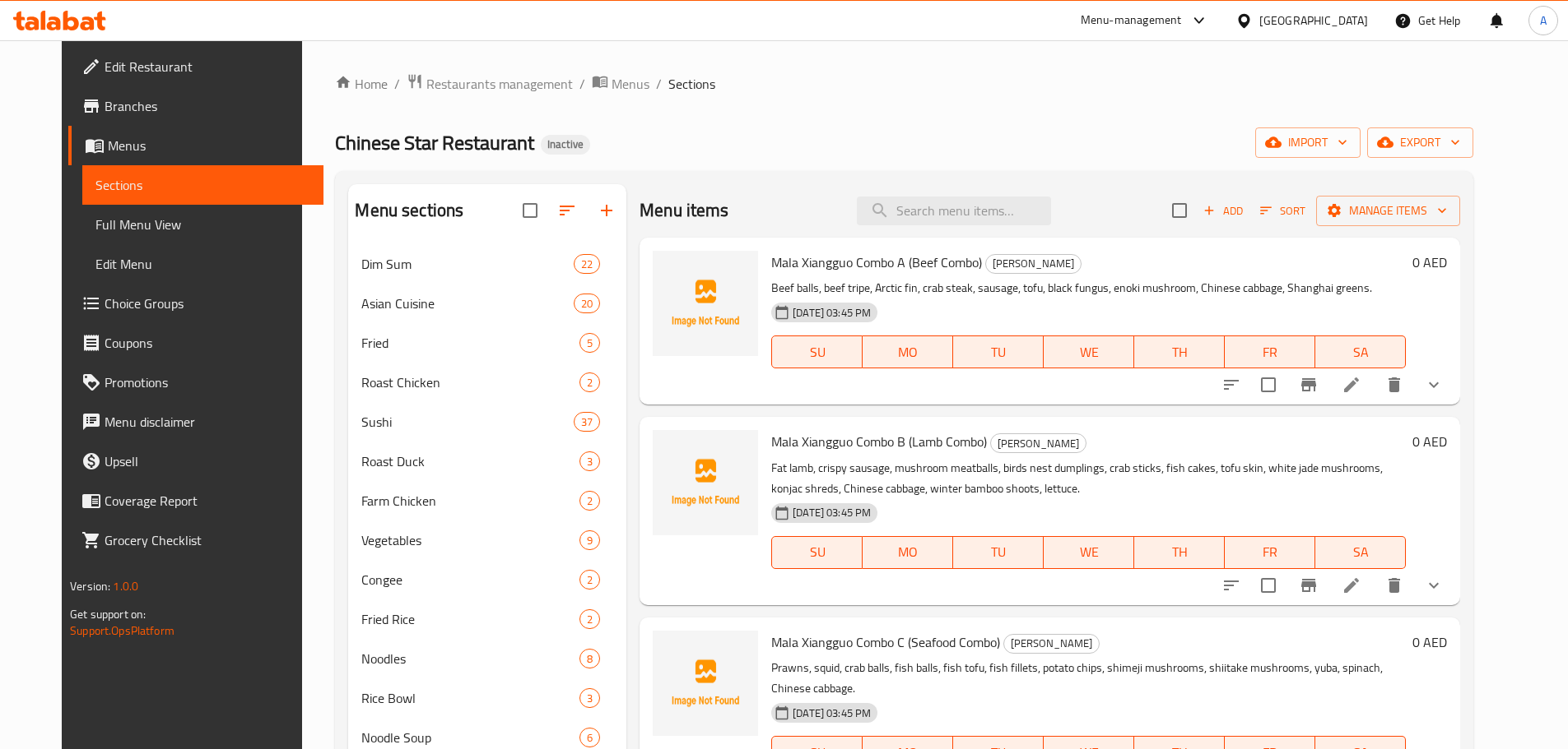
click at [1375, 381] on li at bounding box center [1351, 385] width 46 height 29
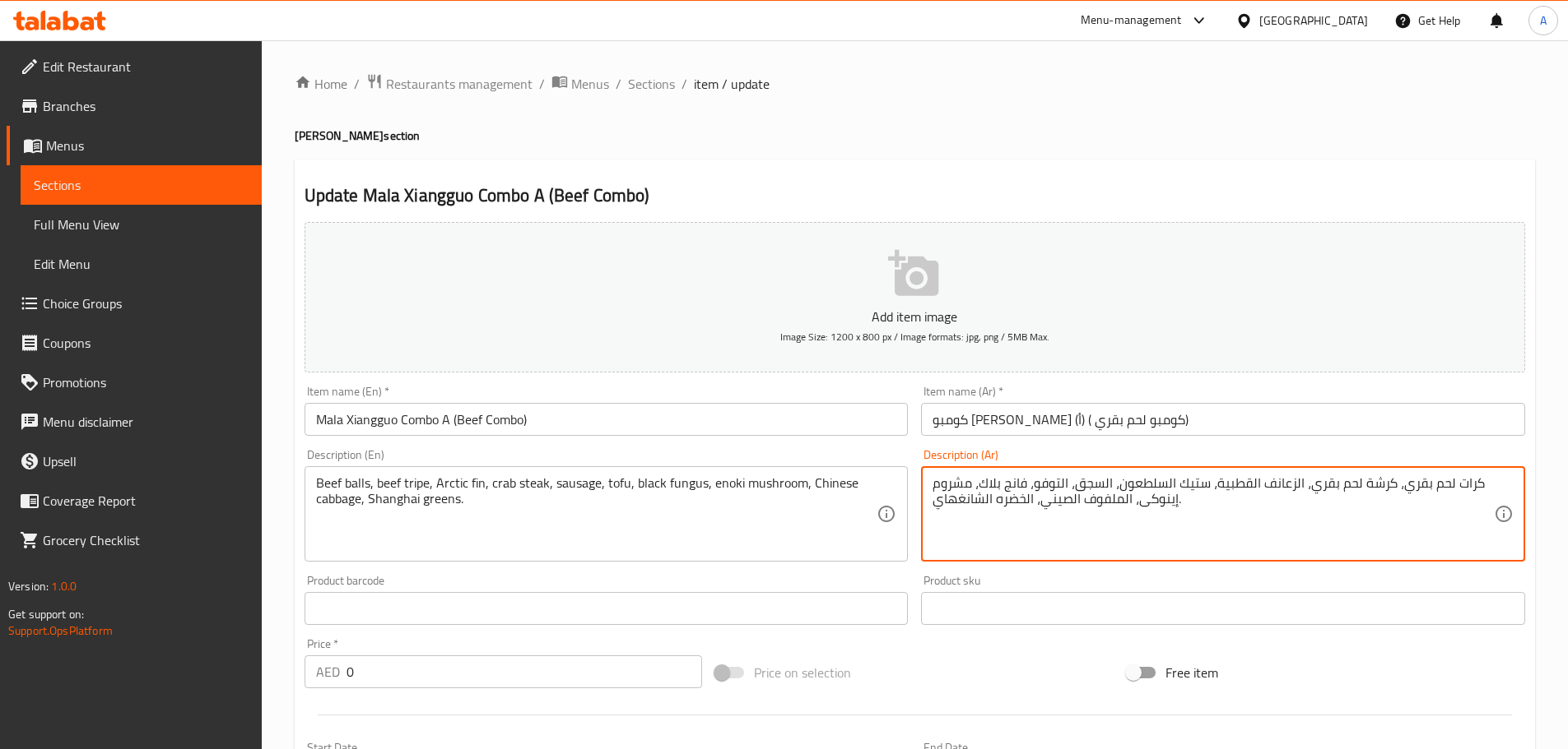
click at [1192, 481] on textarea "كرات لحم بقري، كرشة لحم بقري، الزعانف القطبية، ستيك السلطعون، السجق، التوفو، فا…" at bounding box center [1212, 515] width 562 height 78
paste textarea "صابع"
type textarea "كرات لحم بقري، كرشة لحم بقري، الزعانف القطبية، أصابع سلطعون، السجق، التوفو، فان…"
click at [699, 414] on input "Mala Xiangguo Combo A (Beef Combo)" at bounding box center [607, 420] width 604 height 33
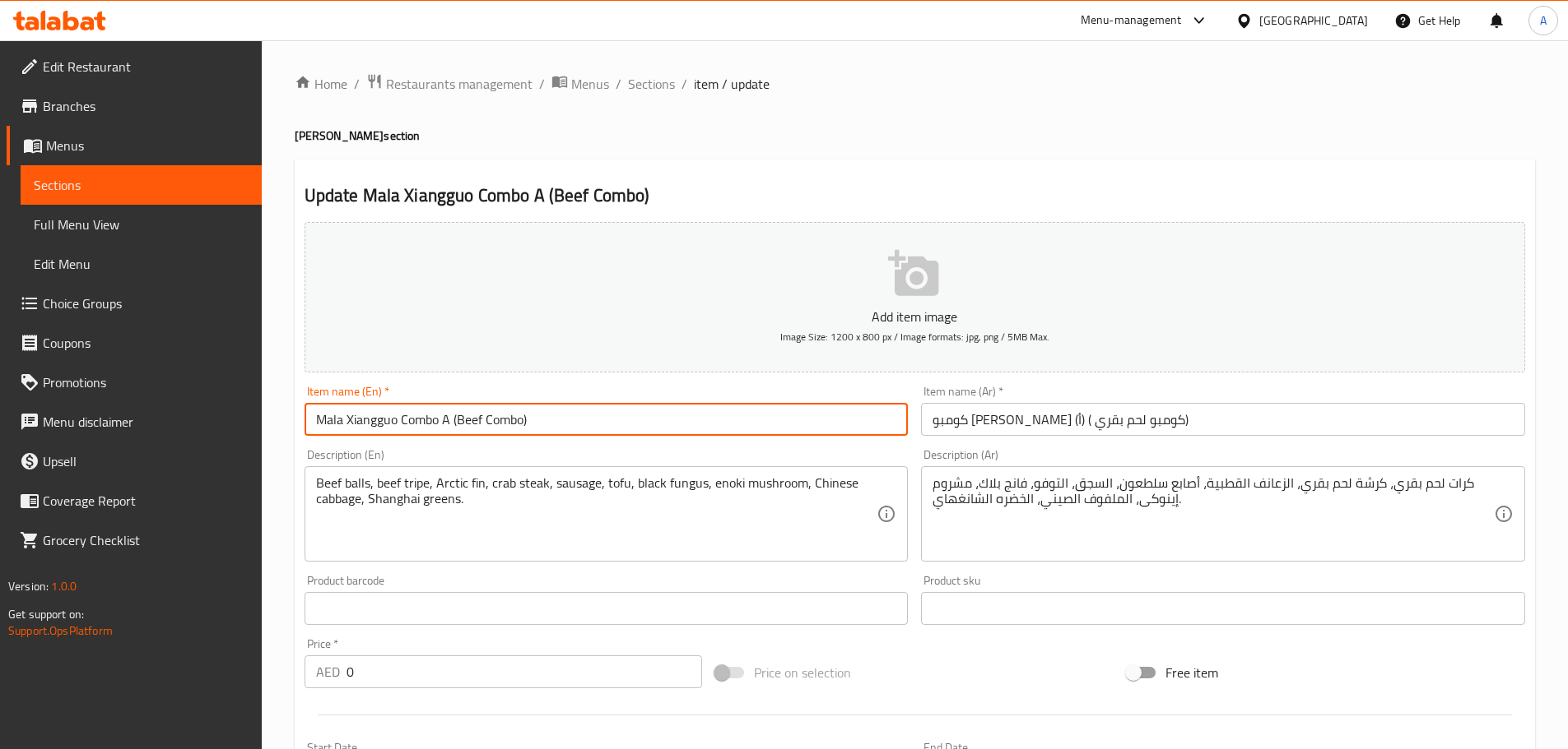
click at [626, 426] on input "Mala Xiangguo Combo A (Beef Combo)" at bounding box center [607, 420] width 604 height 33
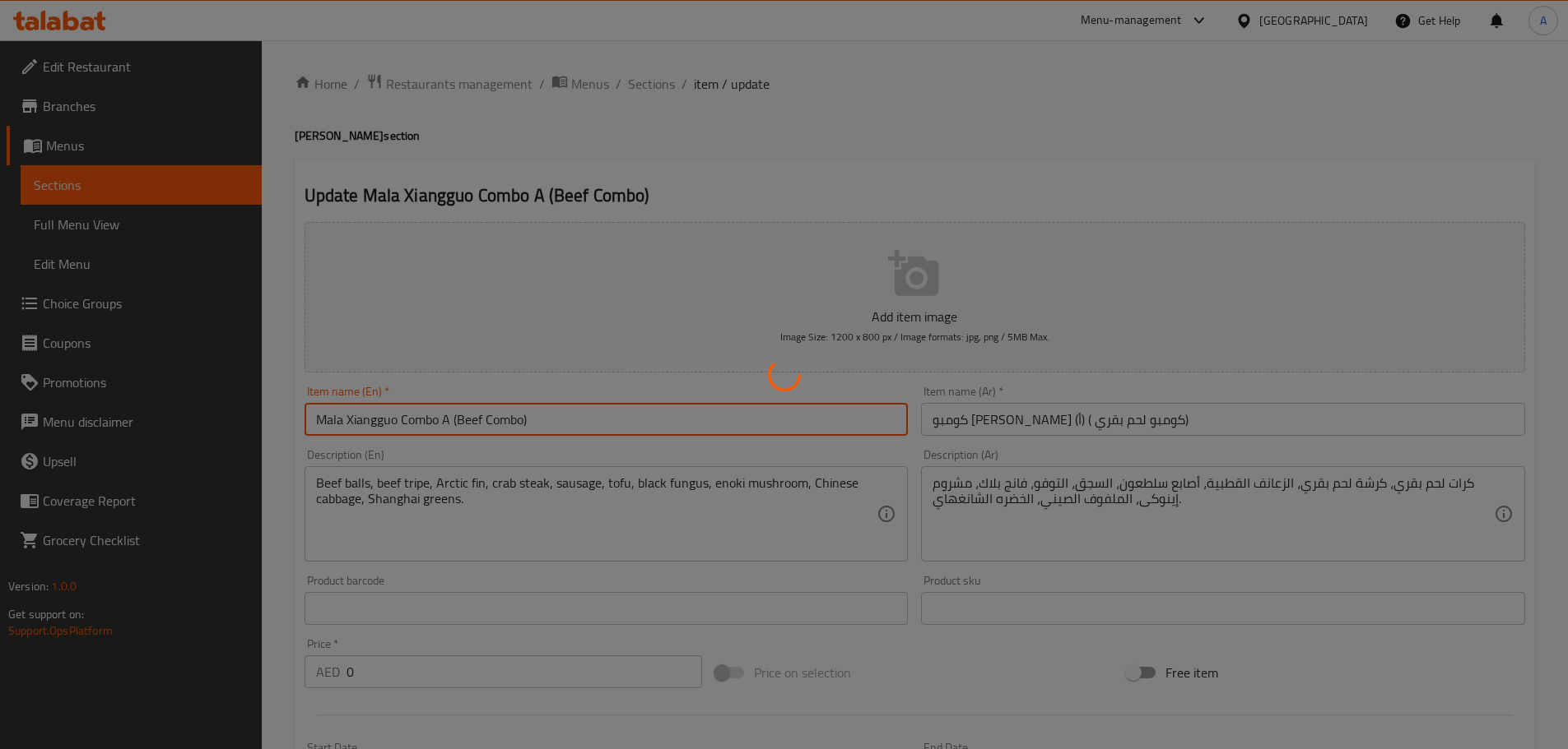
click at [615, 310] on div at bounding box center [784, 374] width 1568 height 749
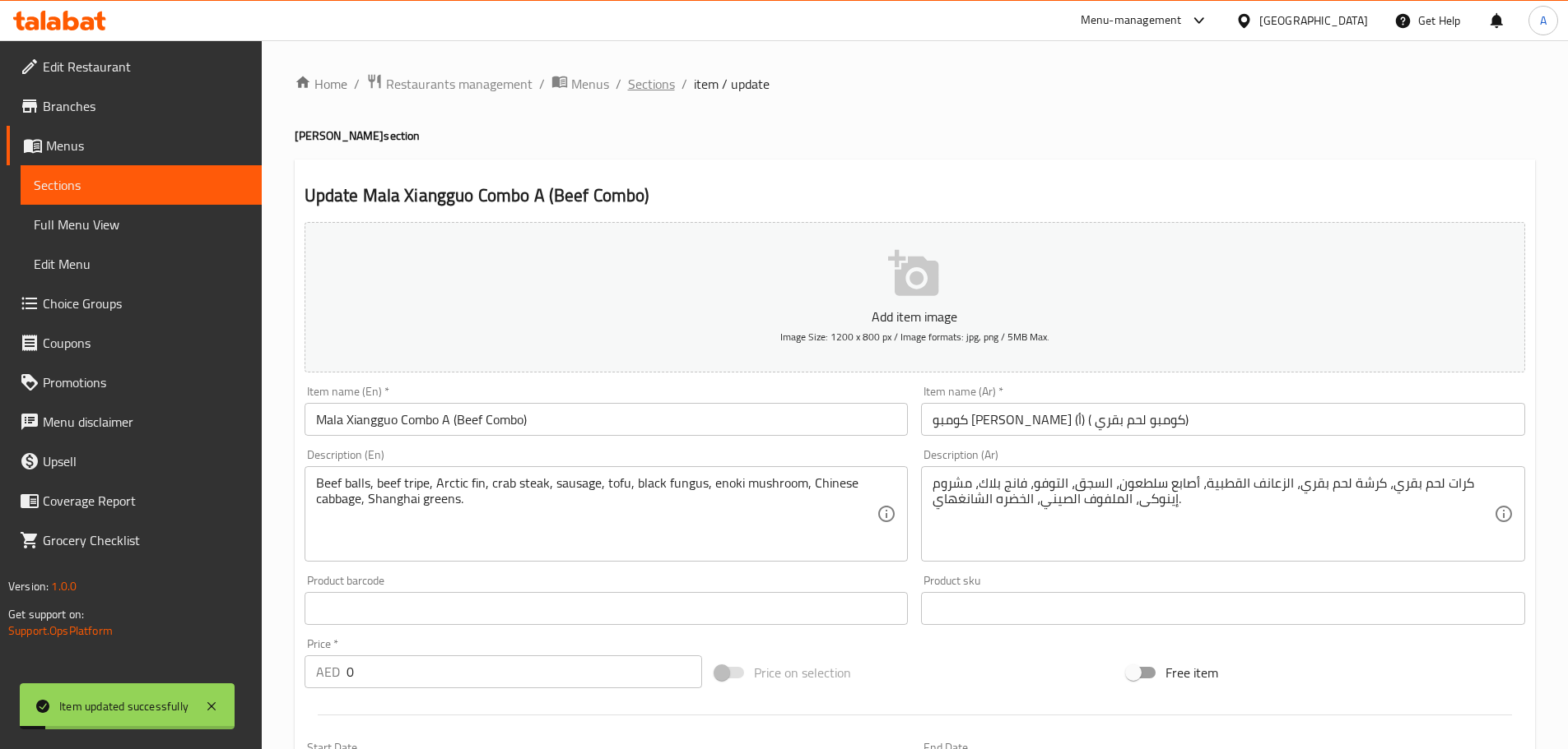
click at [640, 80] on span "Sections" at bounding box center [652, 84] width 47 height 20
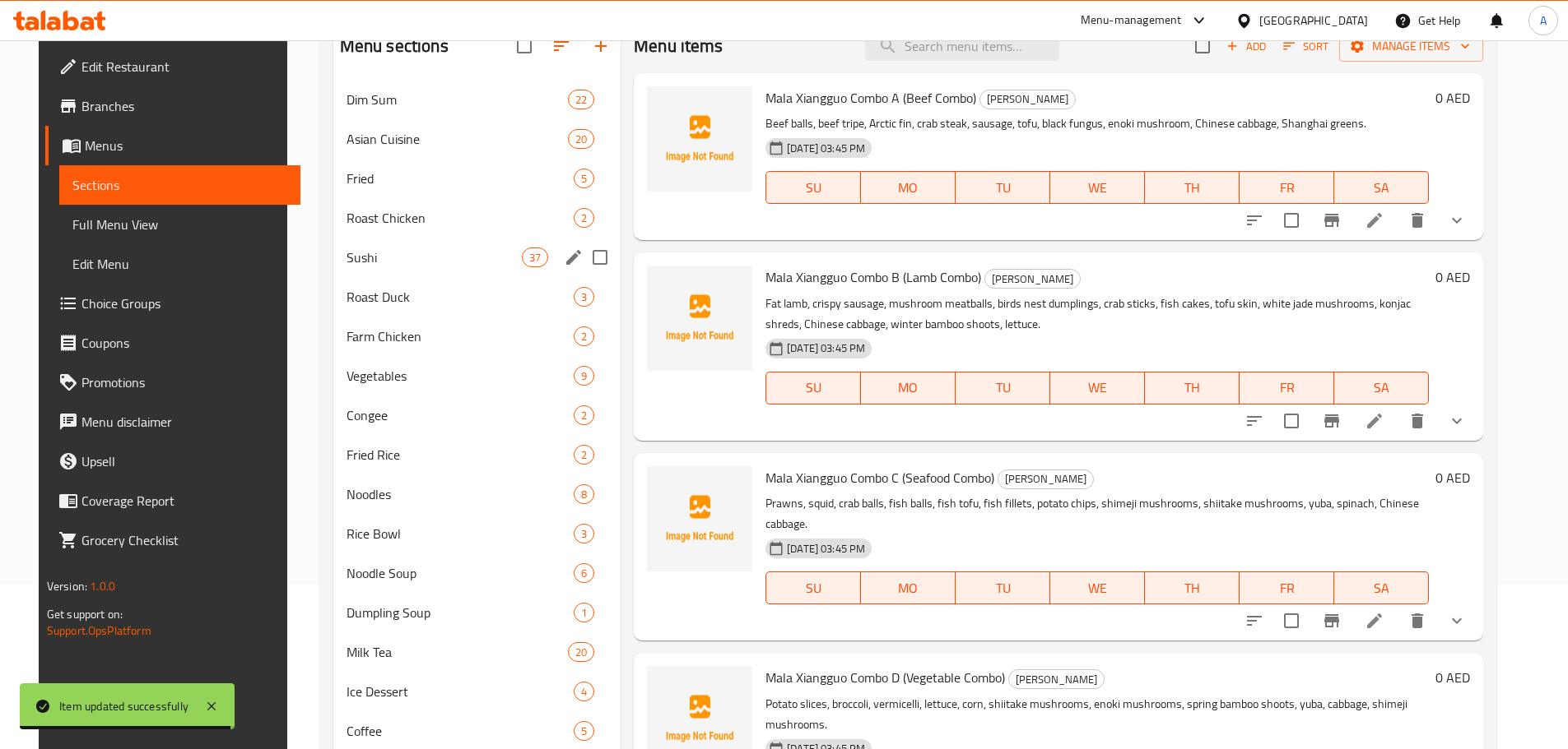
scroll to position [82, 0]
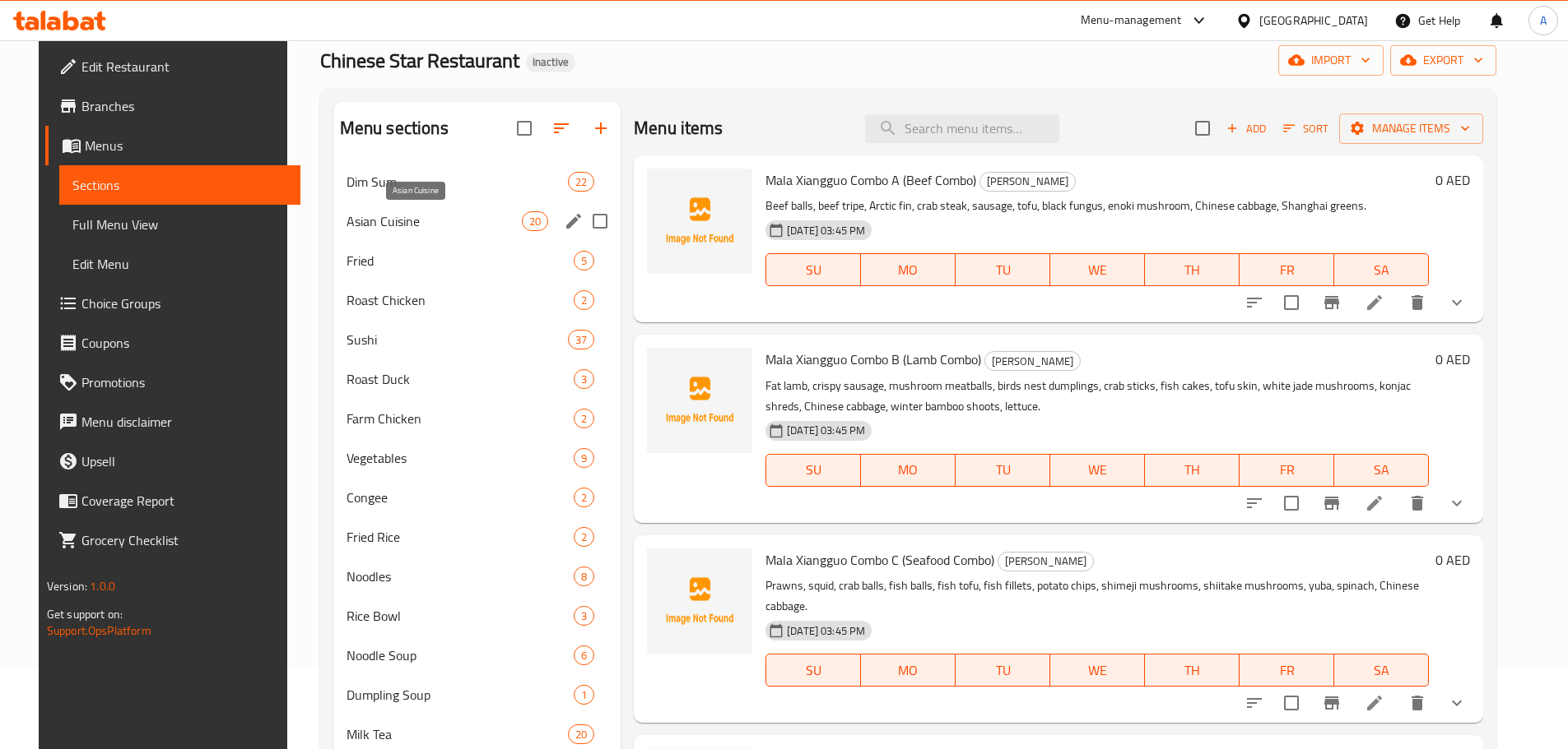
click at [395, 213] on span "Asian Cuisine" at bounding box center [434, 222] width 175 height 20
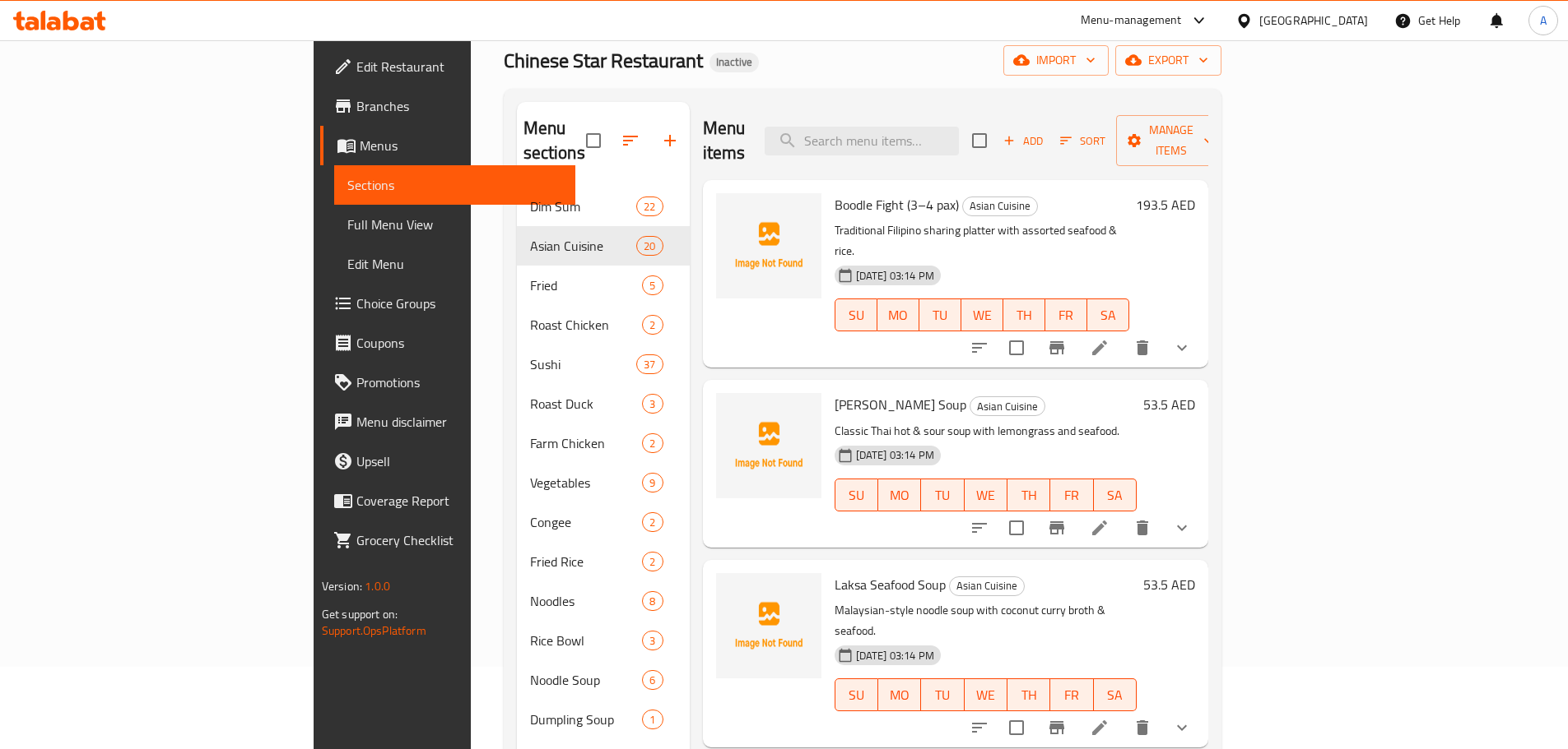
click at [1136, 394] on h6 "Tom Yum Soup Asian Cuisine" at bounding box center [985, 405] width 302 height 23
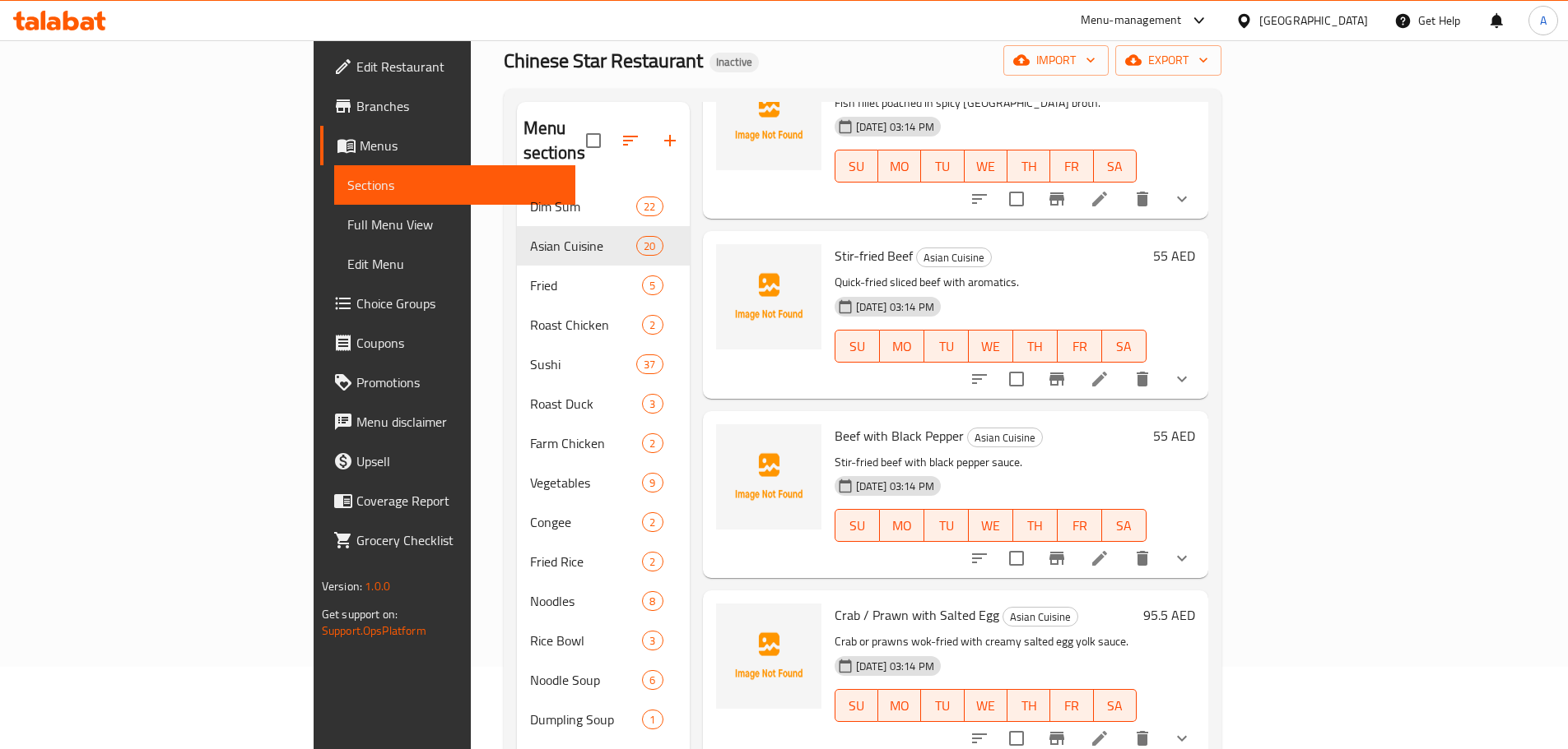
scroll to position [2228, 0]
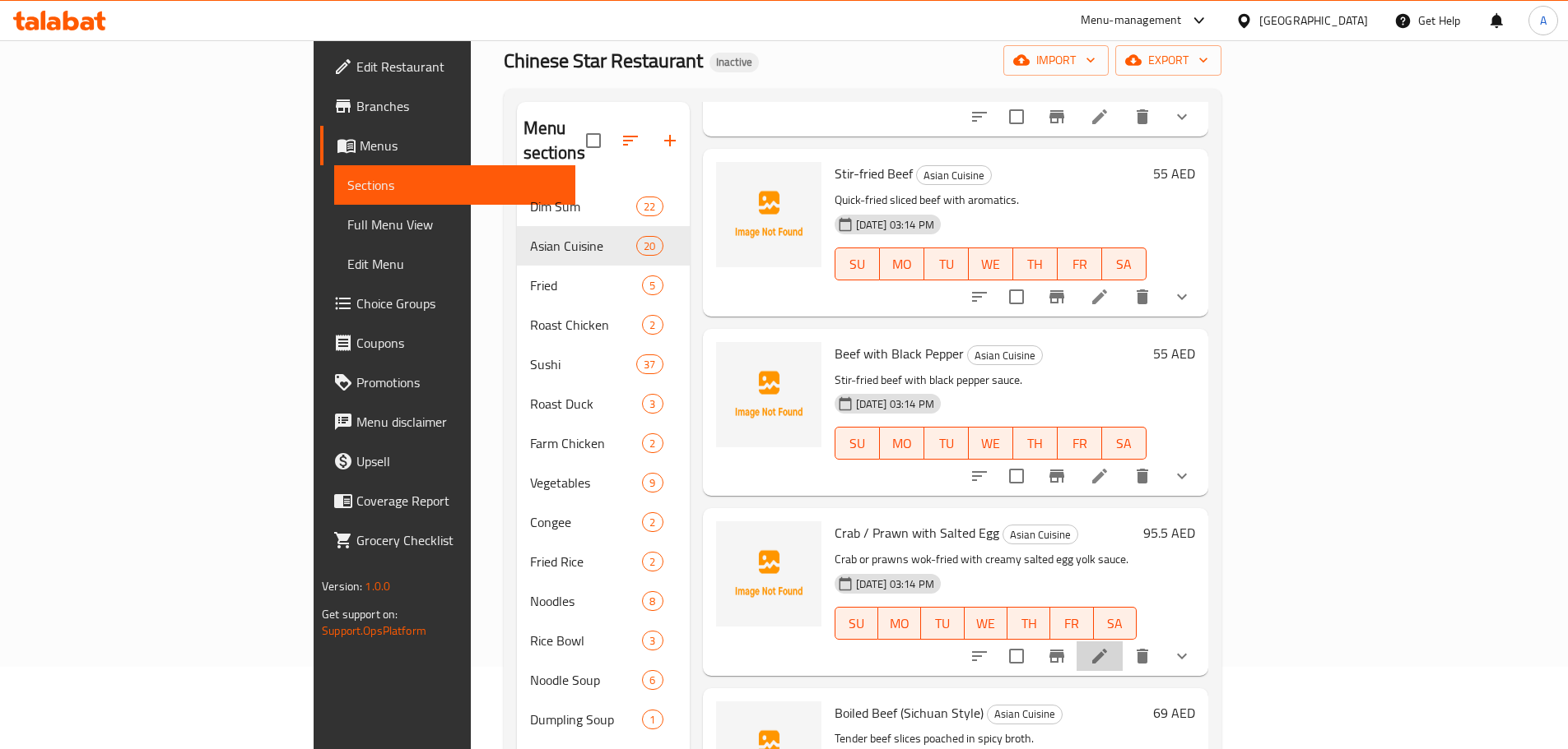
click at [1123, 642] on li at bounding box center [1099, 656] width 46 height 29
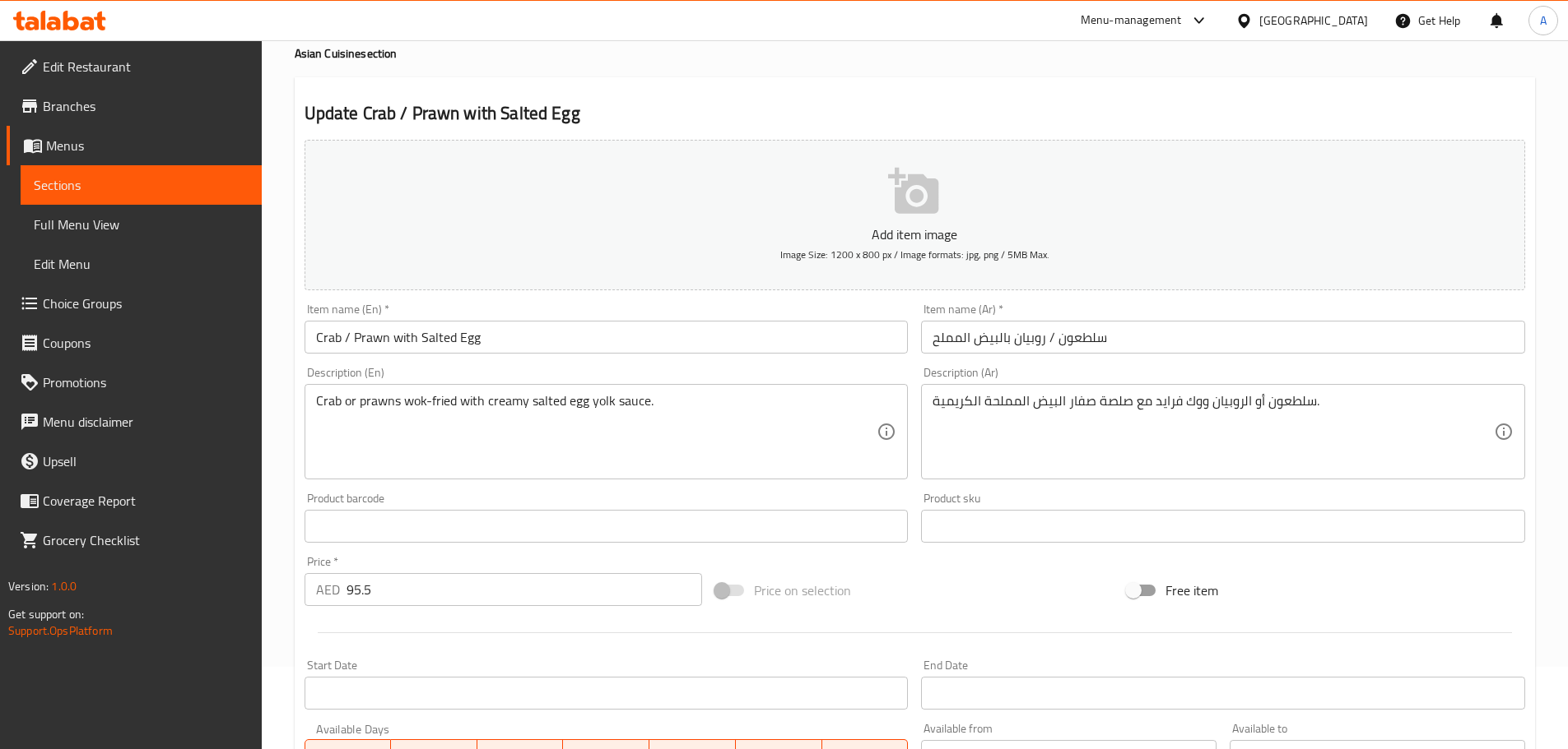
scroll to position [440, 0]
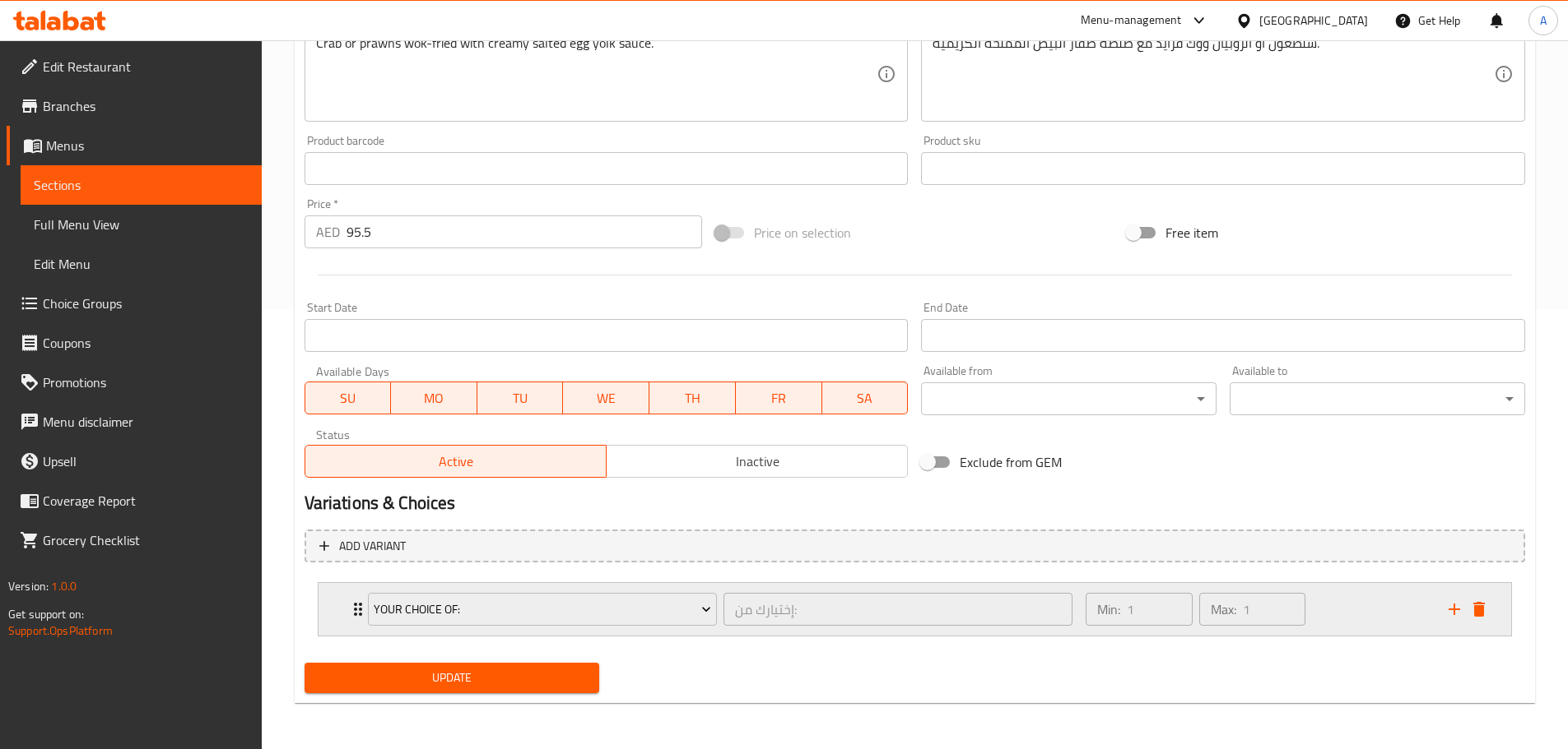
click at [1352, 591] on div "Min: 1 ​ Max: 1 ​" at bounding box center [1256, 609] width 362 height 53
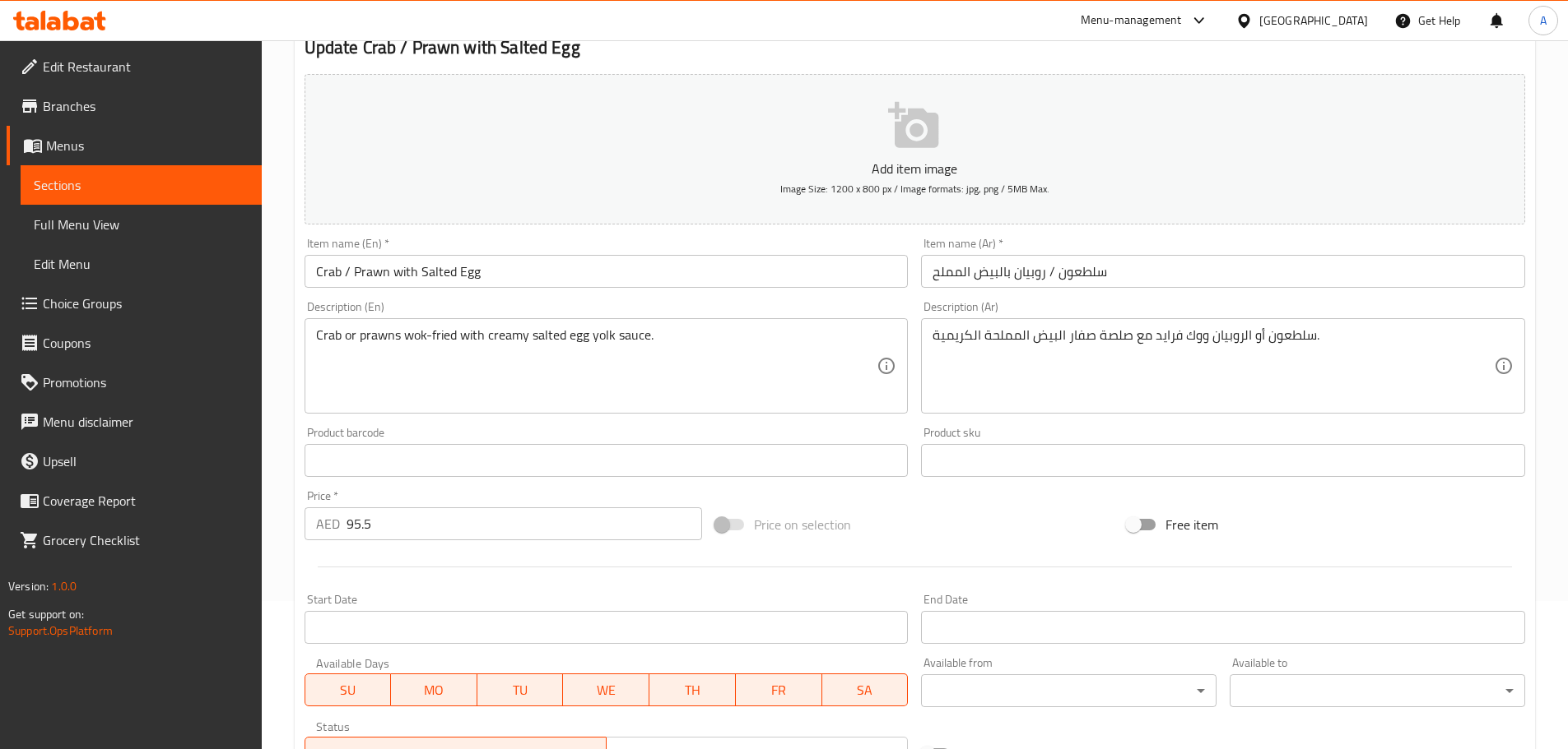
scroll to position [65, 0]
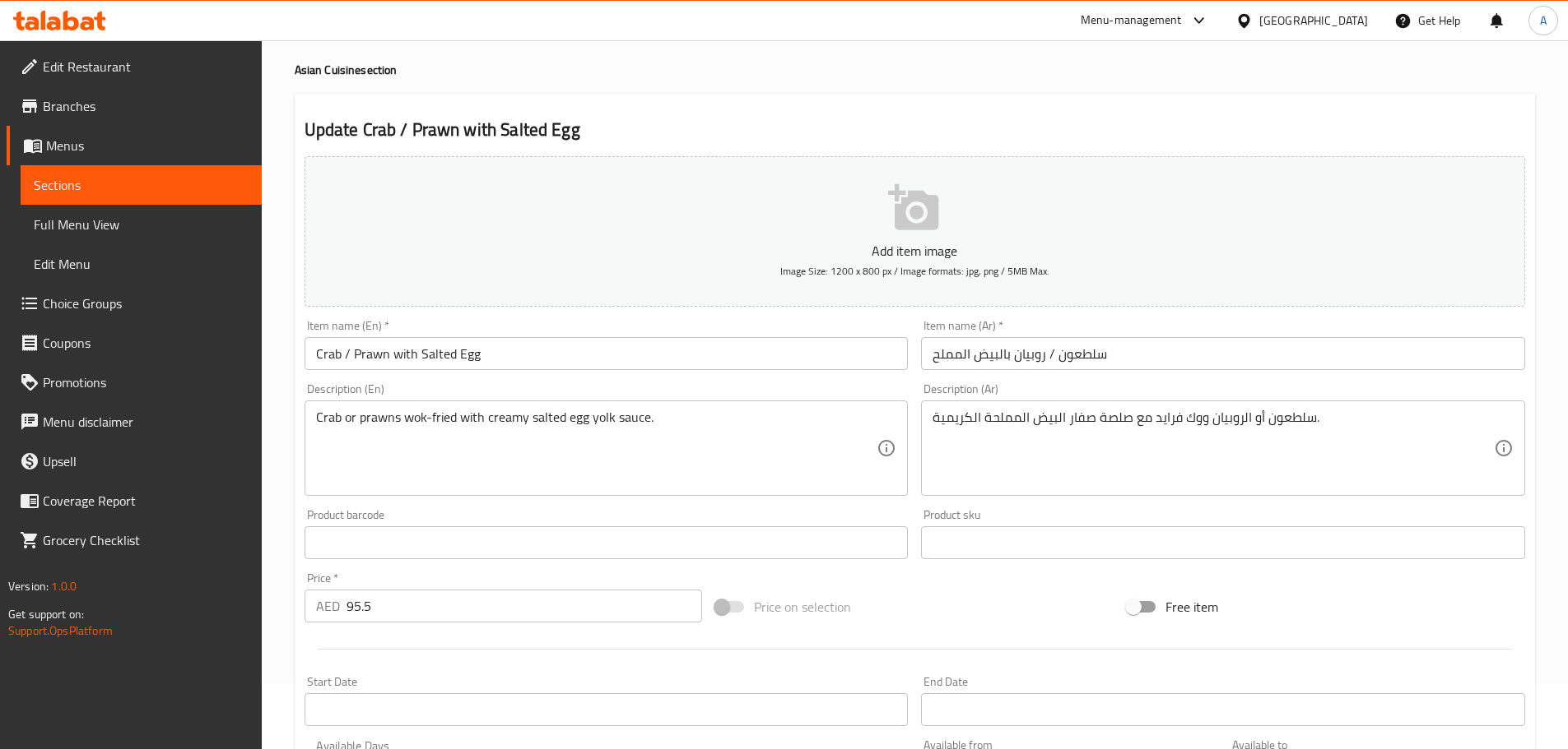
click at [525, 357] on input "Crab / Prawn with Salted Egg" at bounding box center [607, 354] width 604 height 33
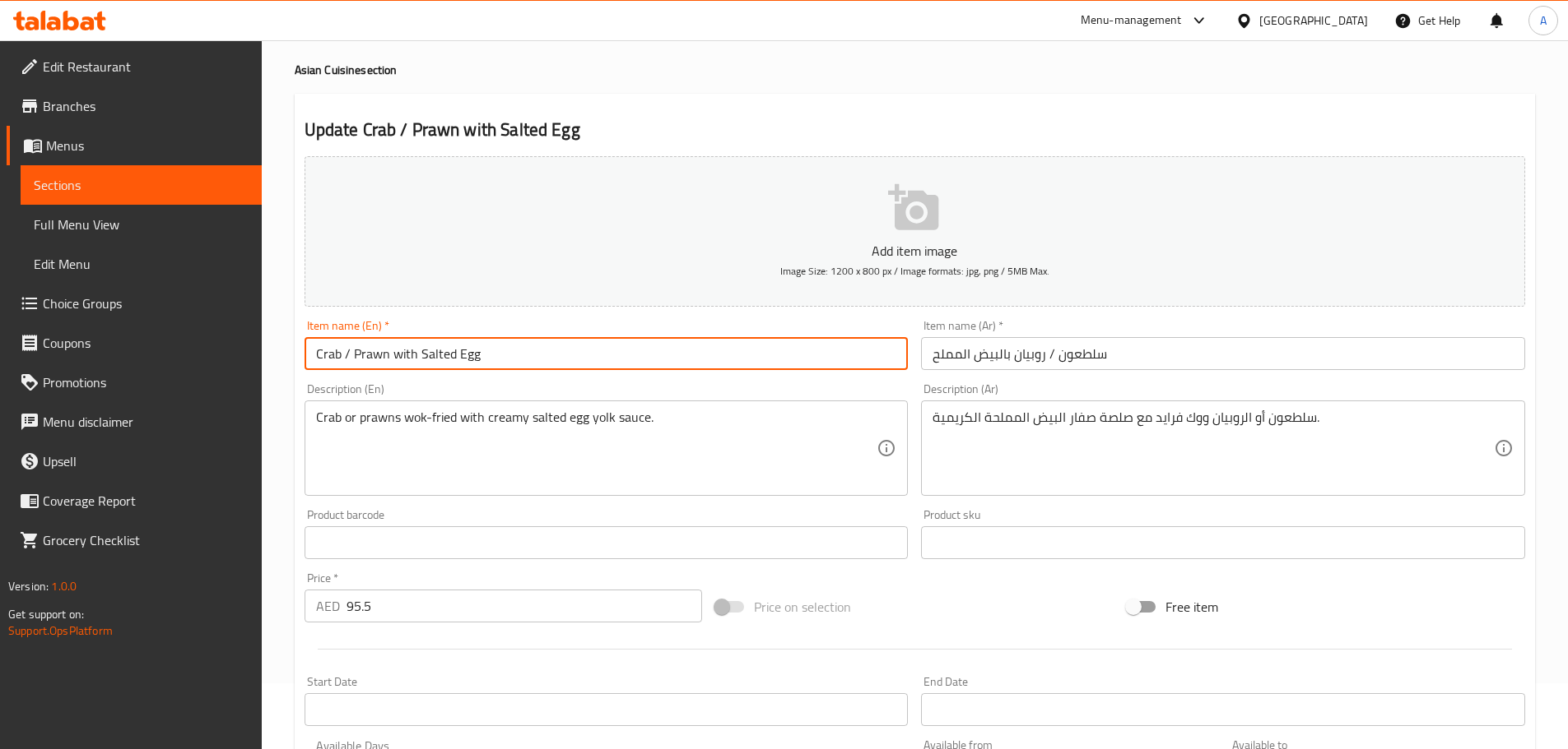
click at [525, 357] on input "Crab / Prawn with Salted Egg" at bounding box center [607, 354] width 604 height 33
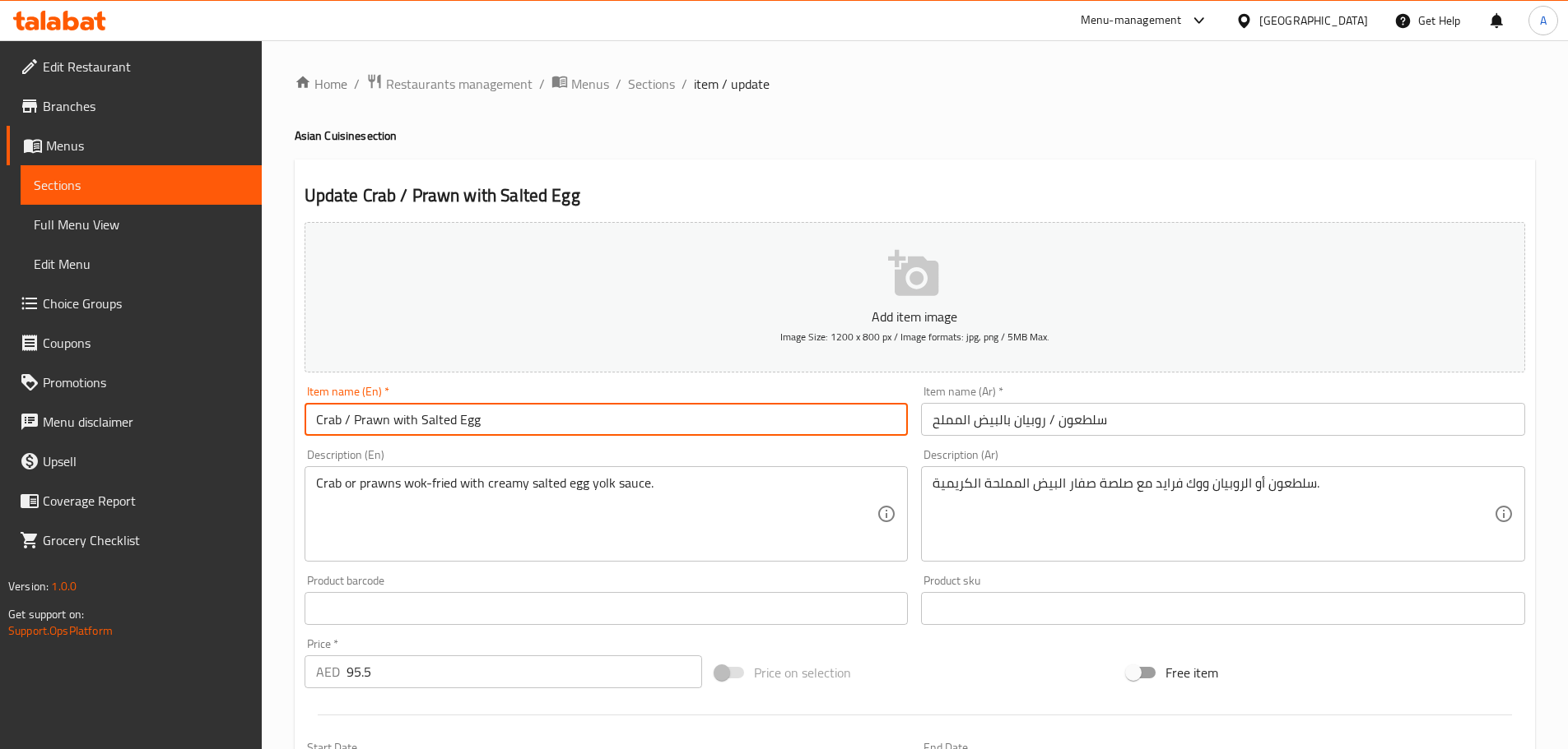
click at [96, 144] on span "Menus" at bounding box center [147, 146] width 202 height 20
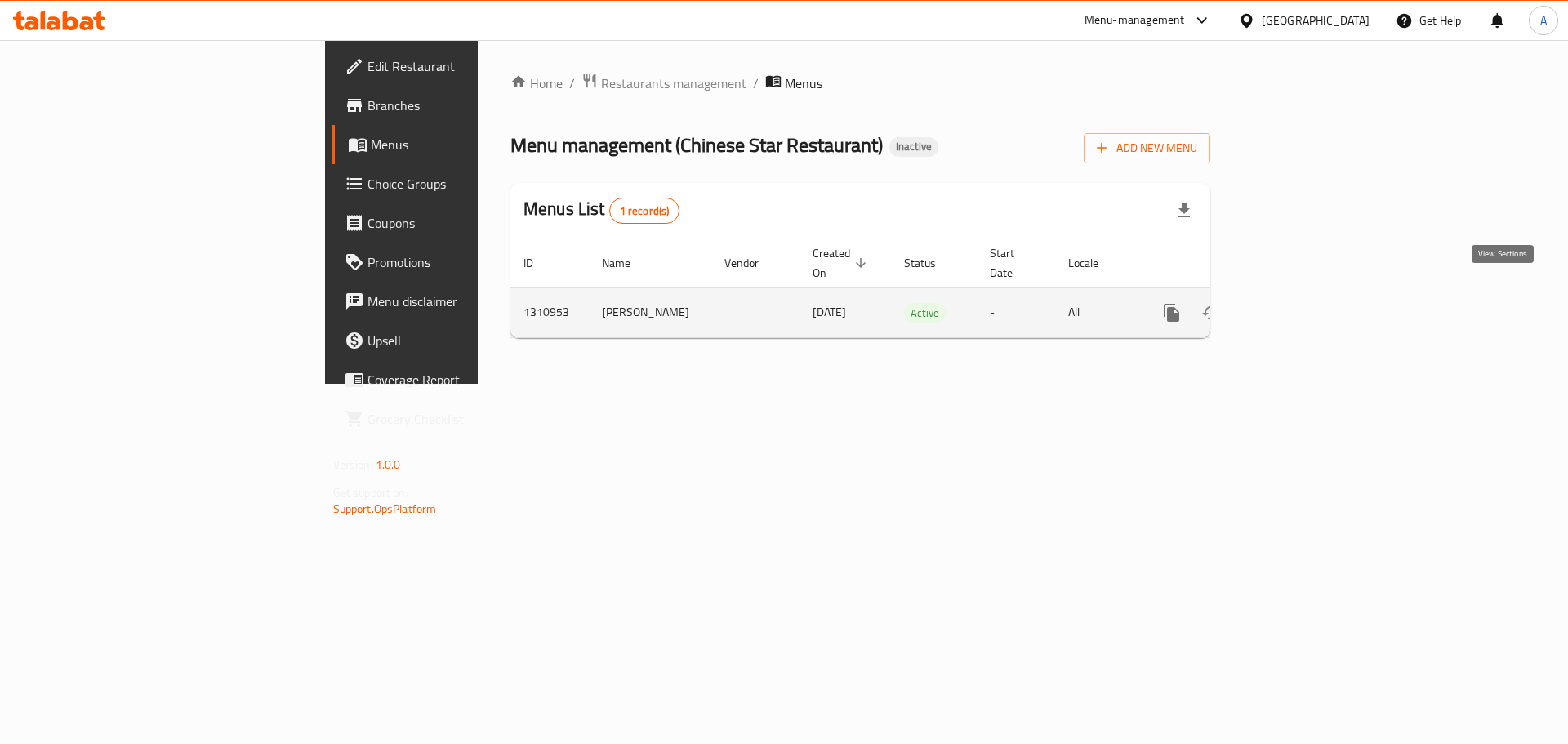
click at [1309, 293] on link "enhanced table" at bounding box center [1290, 312] width 39 height 39
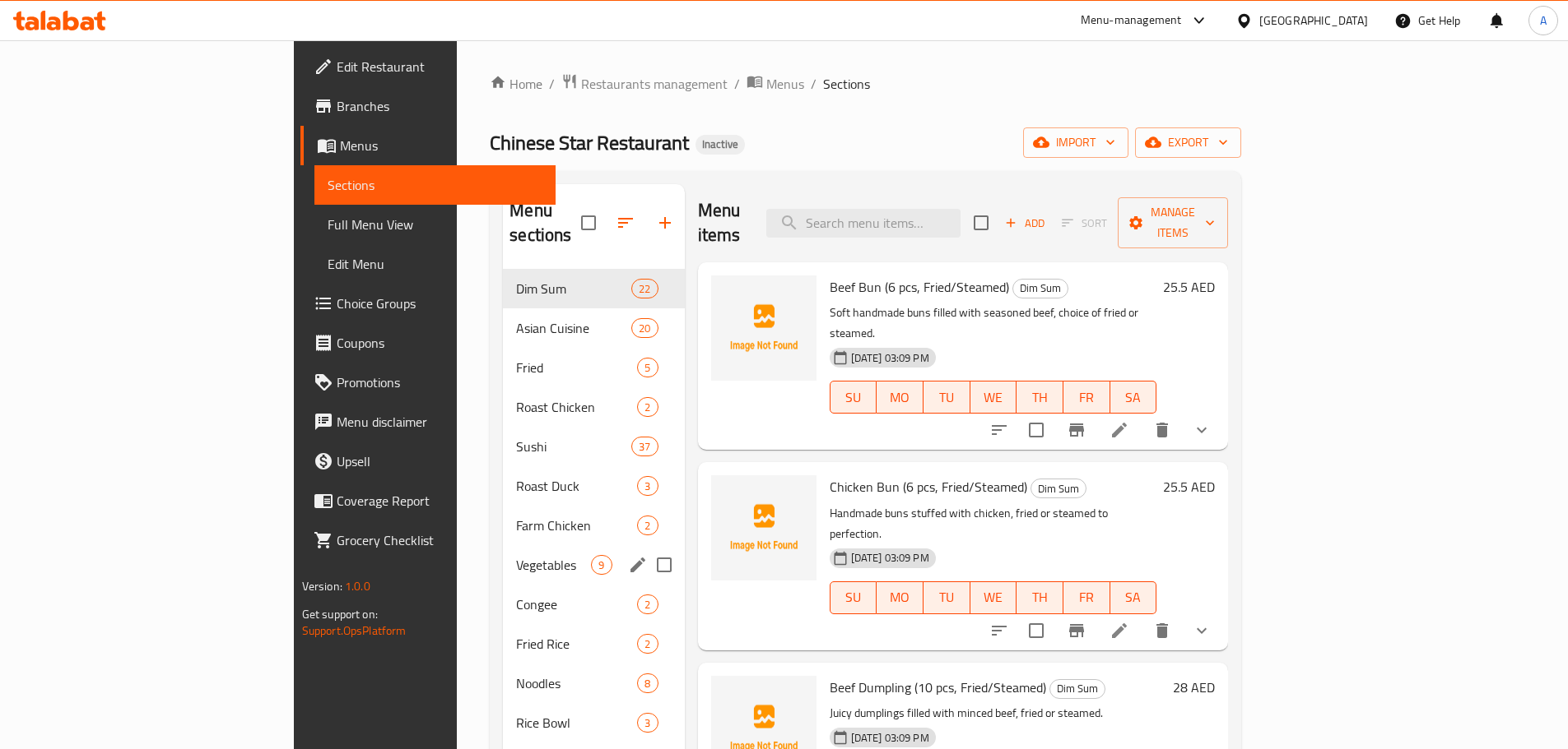
scroll to position [164, 0]
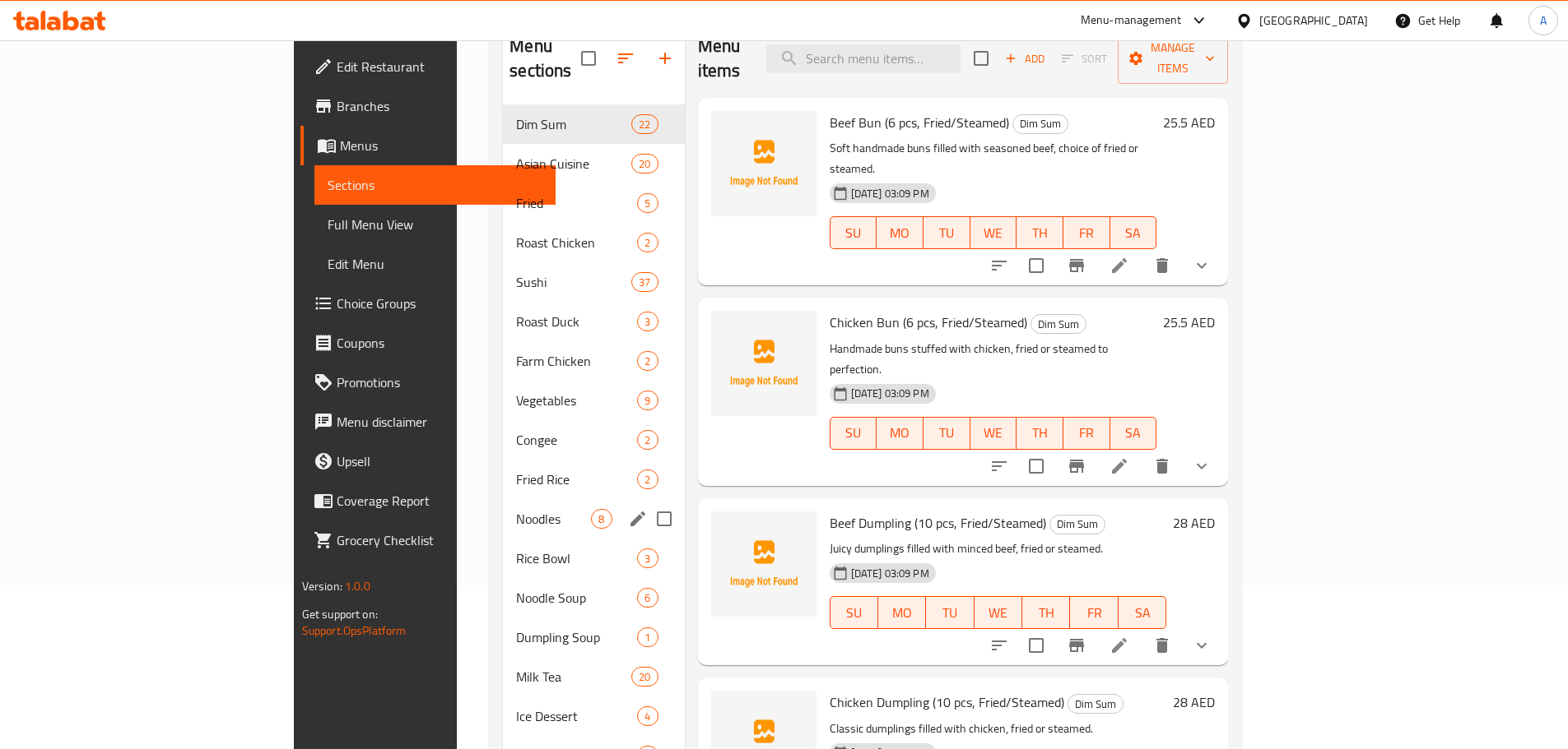
click at [516, 509] on span "Noodles" at bounding box center [553, 519] width 75 height 20
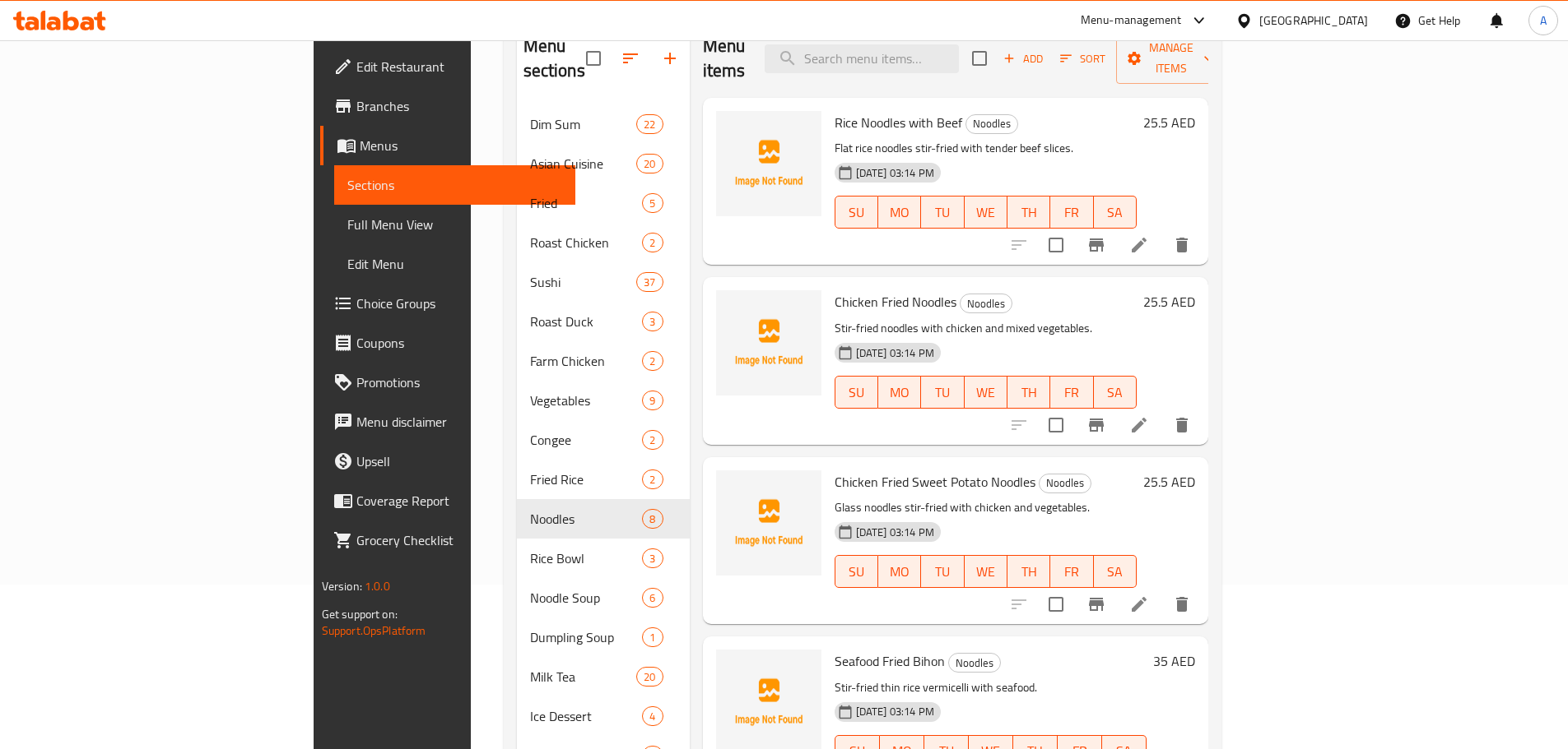
click at [1136, 471] on h6 "Chicken Fried Sweet Potato Noodles Noodles" at bounding box center [985, 482] width 302 height 23
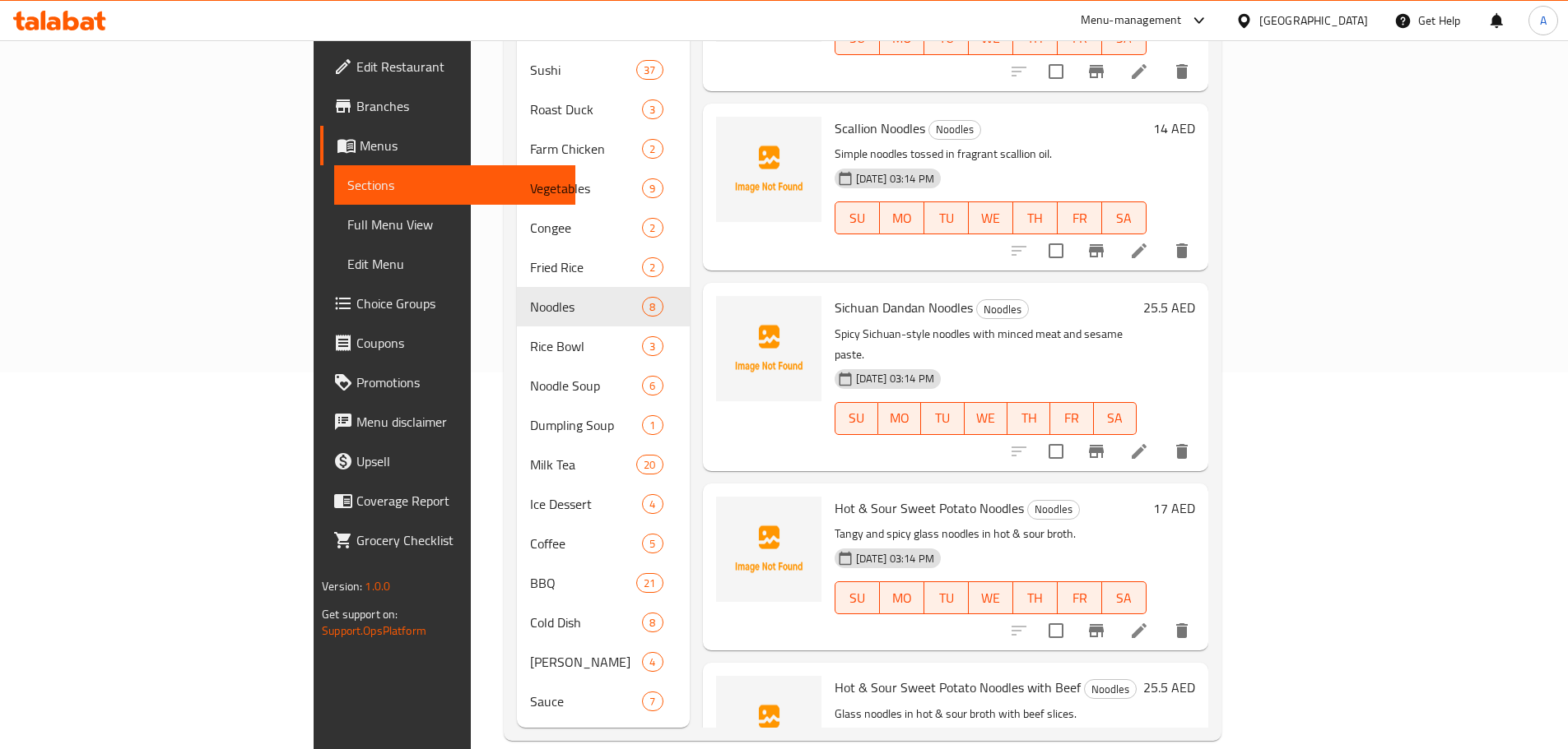
scroll to position [583, 0]
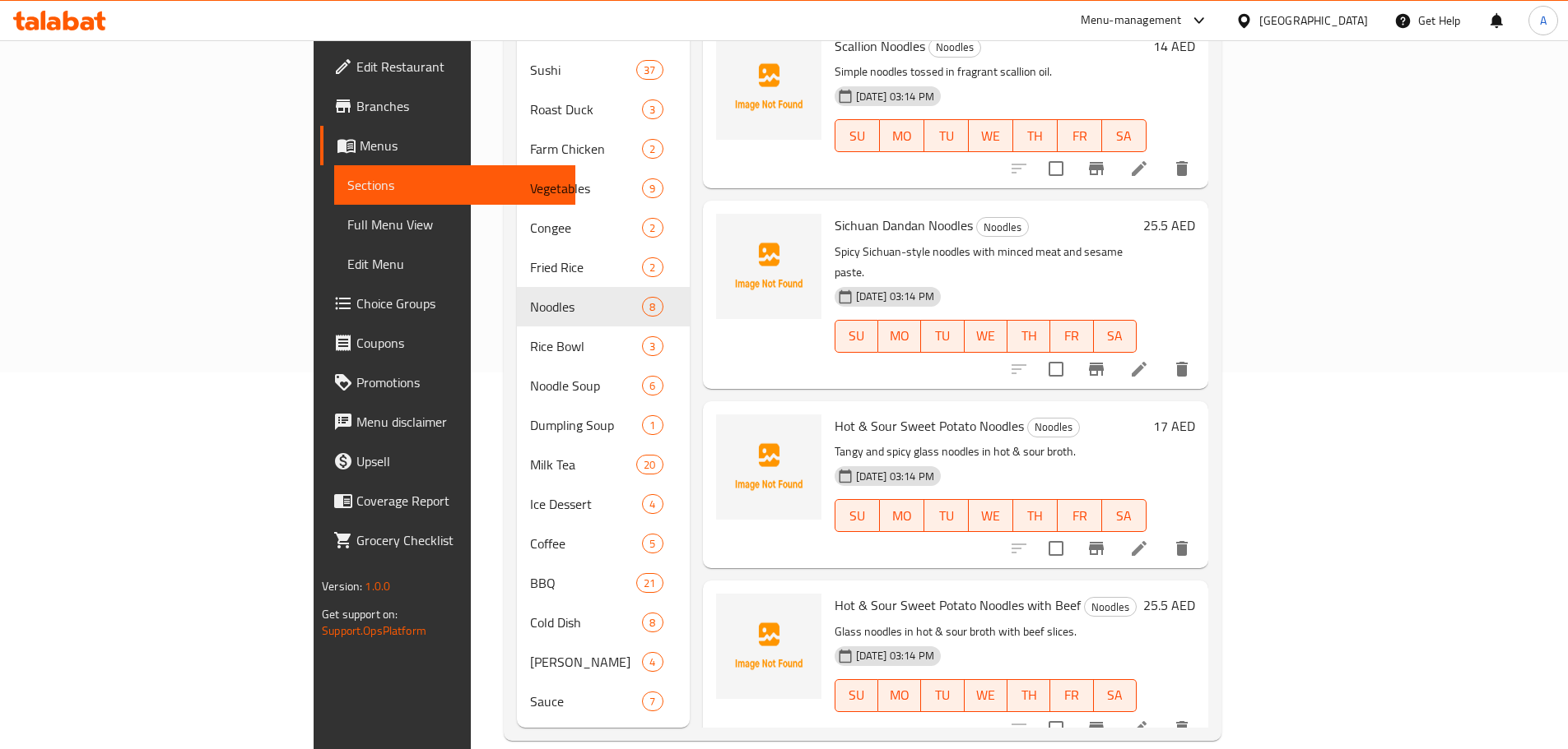
click at [827, 517] on div "Hot & Sour Sweet Potato Noodles Noodles Tangy and spicy glass noodles in hot & …" at bounding box center [990, 485] width 325 height 154
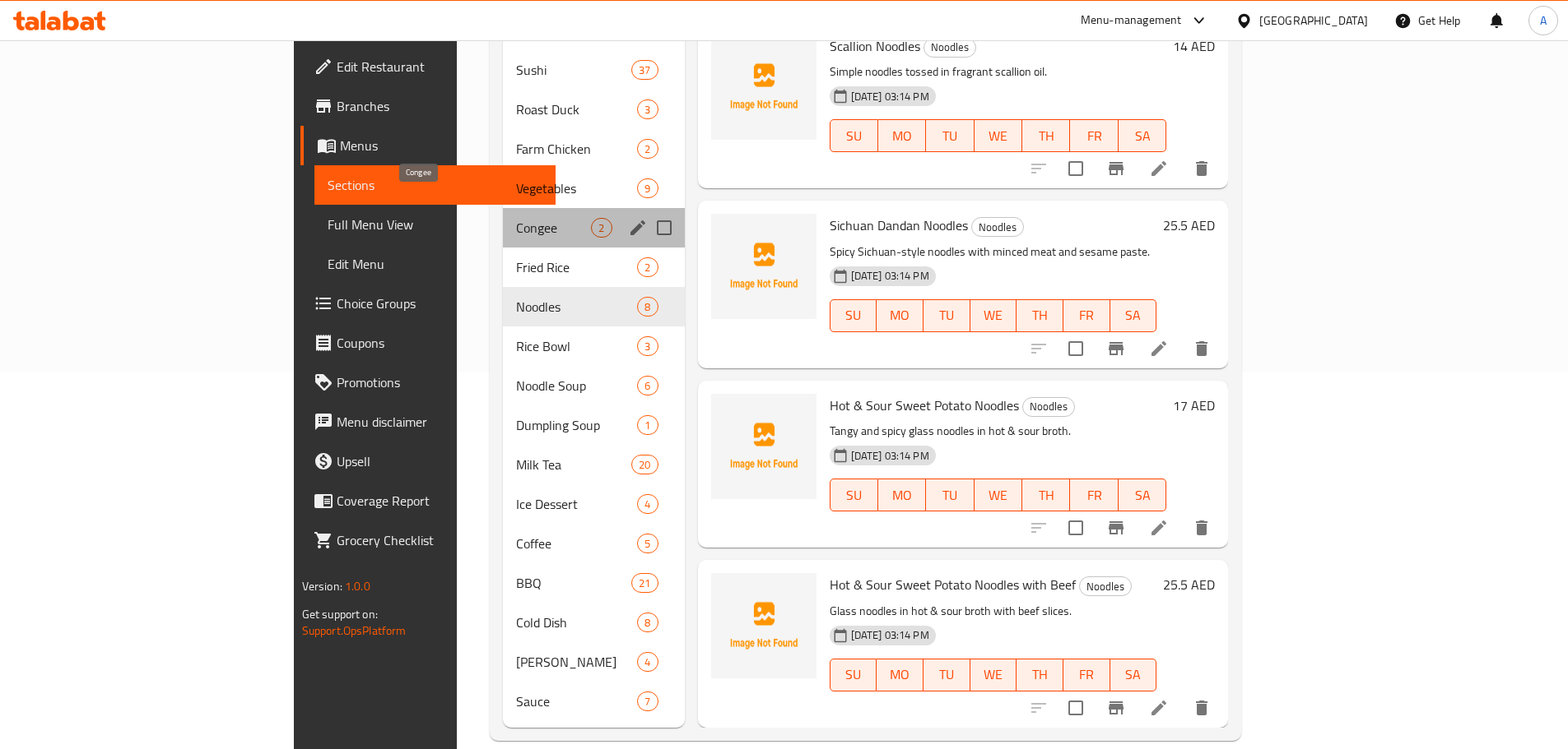
click at [516, 218] on span "Congee" at bounding box center [553, 228] width 75 height 20
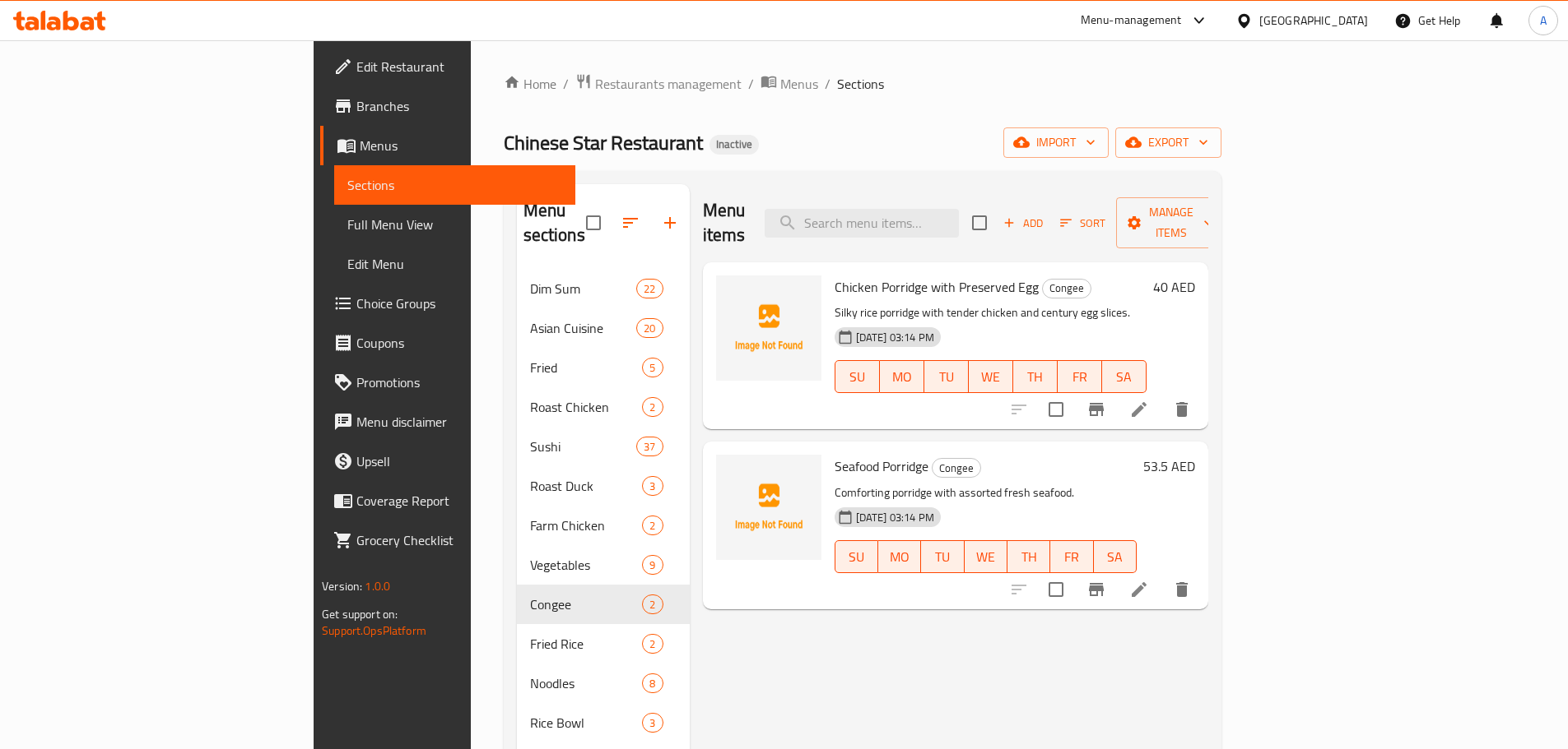
click at [1163, 395] on li at bounding box center [1138, 409] width 46 height 29
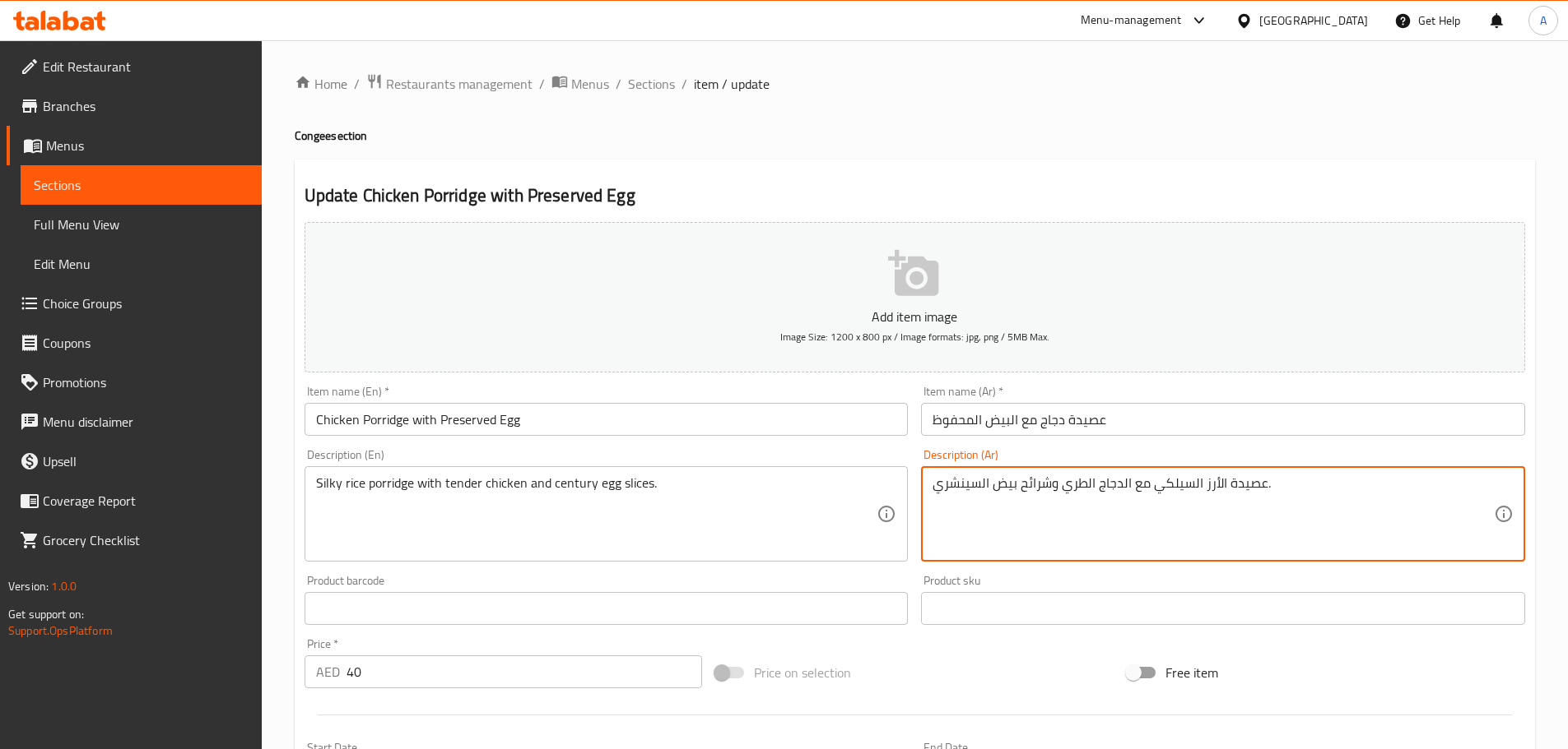
click at [1187, 480] on textarea "عصيدة الأرز السيلكي مع الدجاج الطري وشرائح بيض السينشري." at bounding box center [1212, 515] width 562 height 78
click at [1165, 480] on textarea "عصيدة الأرز السيلكي مع الدجاج الطري وشرائح بيض السينشري." at bounding box center [1212, 515] width 562 height 78
paste textarea "ريري"
type textarea "عصيدة أرز حريري مع الدجاج الطري وشرائح بيض السينشري."
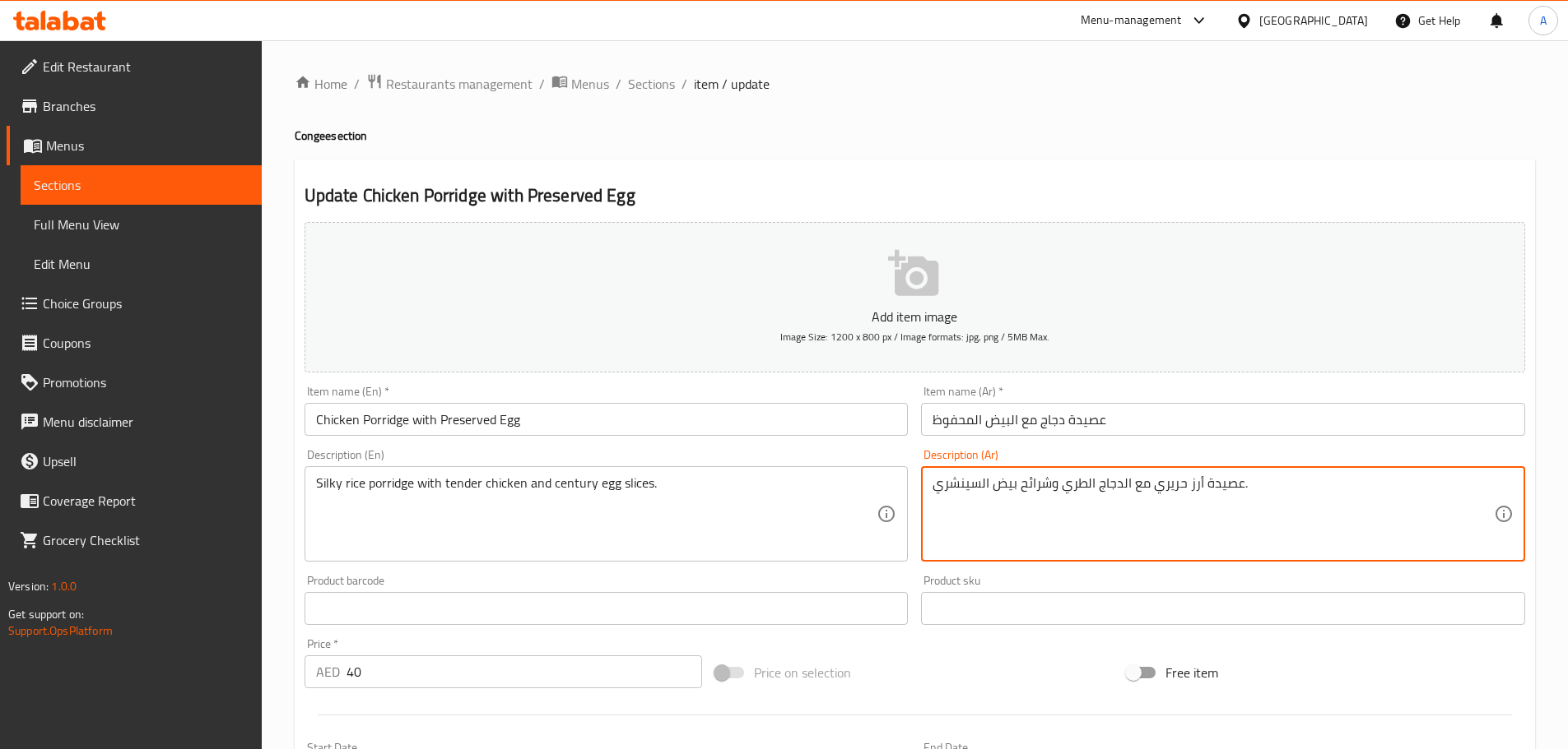
click at [1140, 410] on input "عصيدة دجاج مع البيض المحفوظ" at bounding box center [1223, 420] width 604 height 33
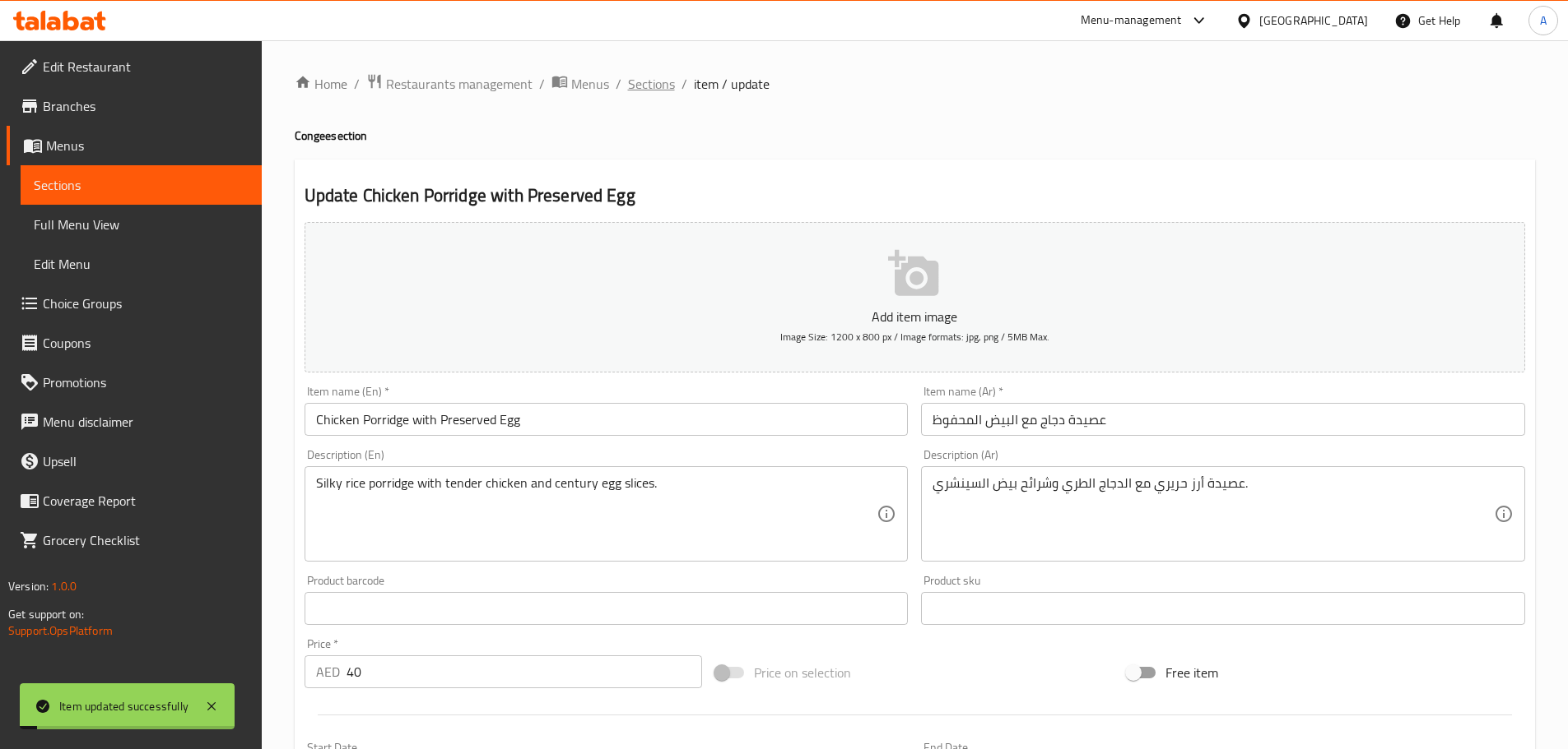
click at [636, 81] on span "Sections" at bounding box center [652, 84] width 47 height 20
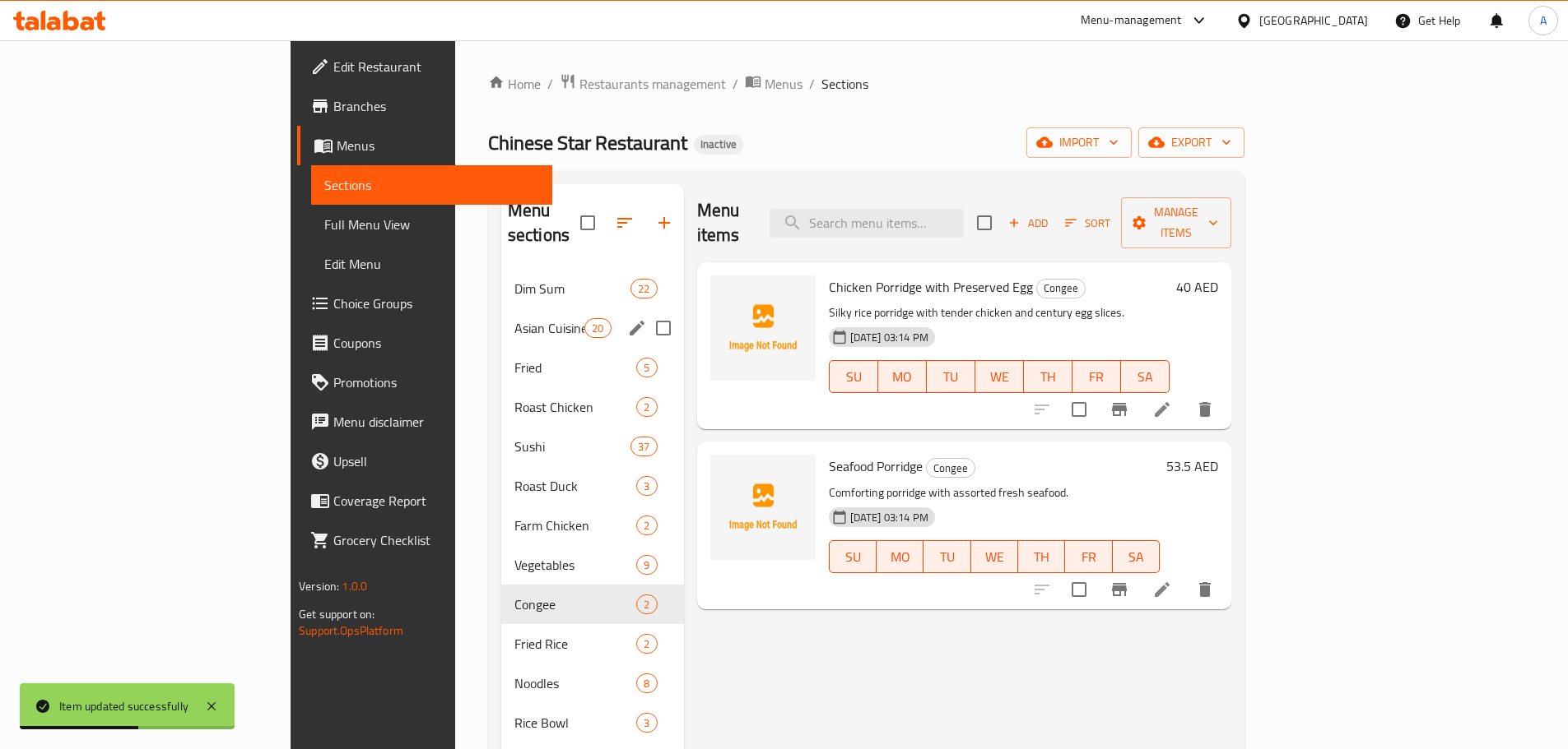
click at [515, 318] on span "Asian Cuisine" at bounding box center [550, 328] width 70 height 20
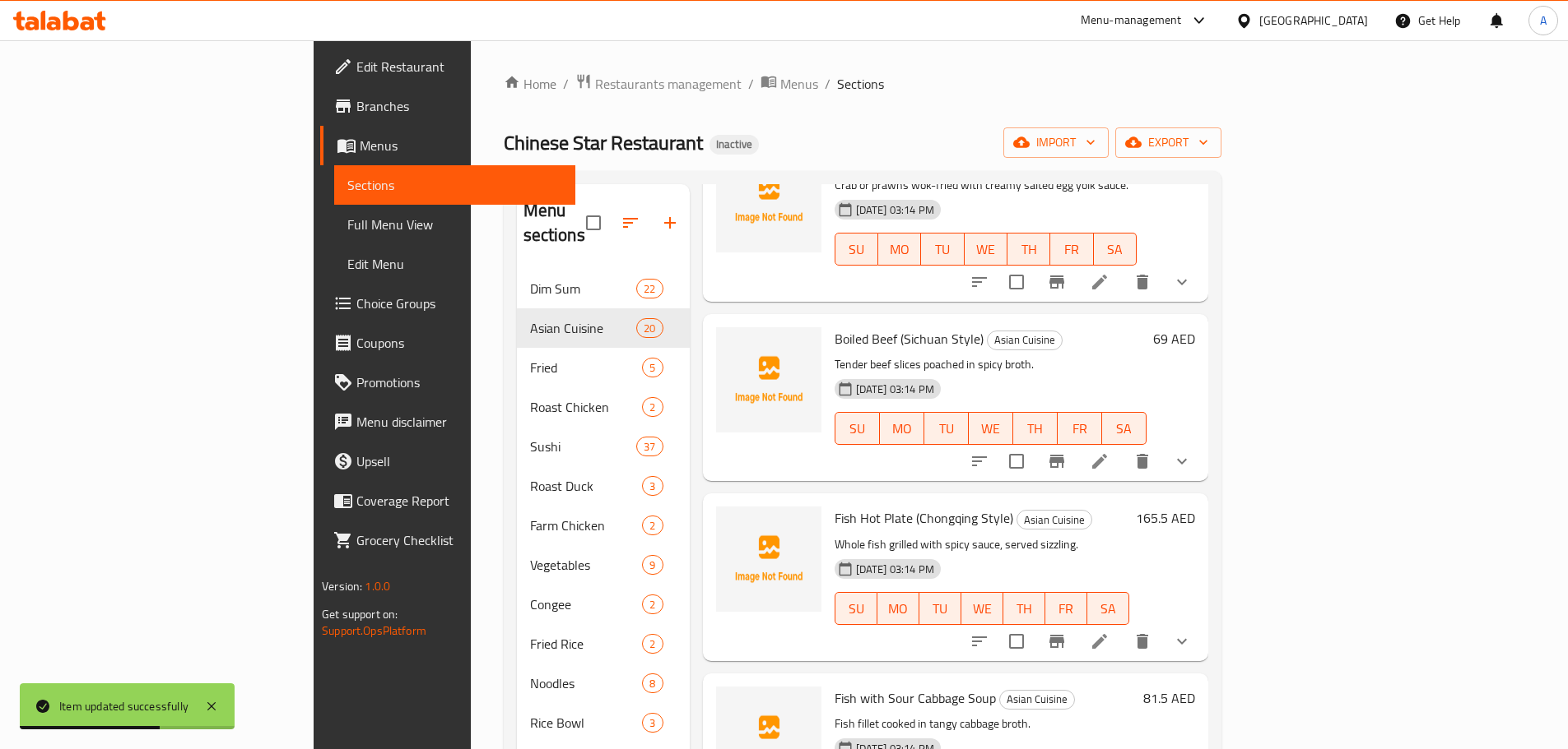
scroll to position [2739, 0]
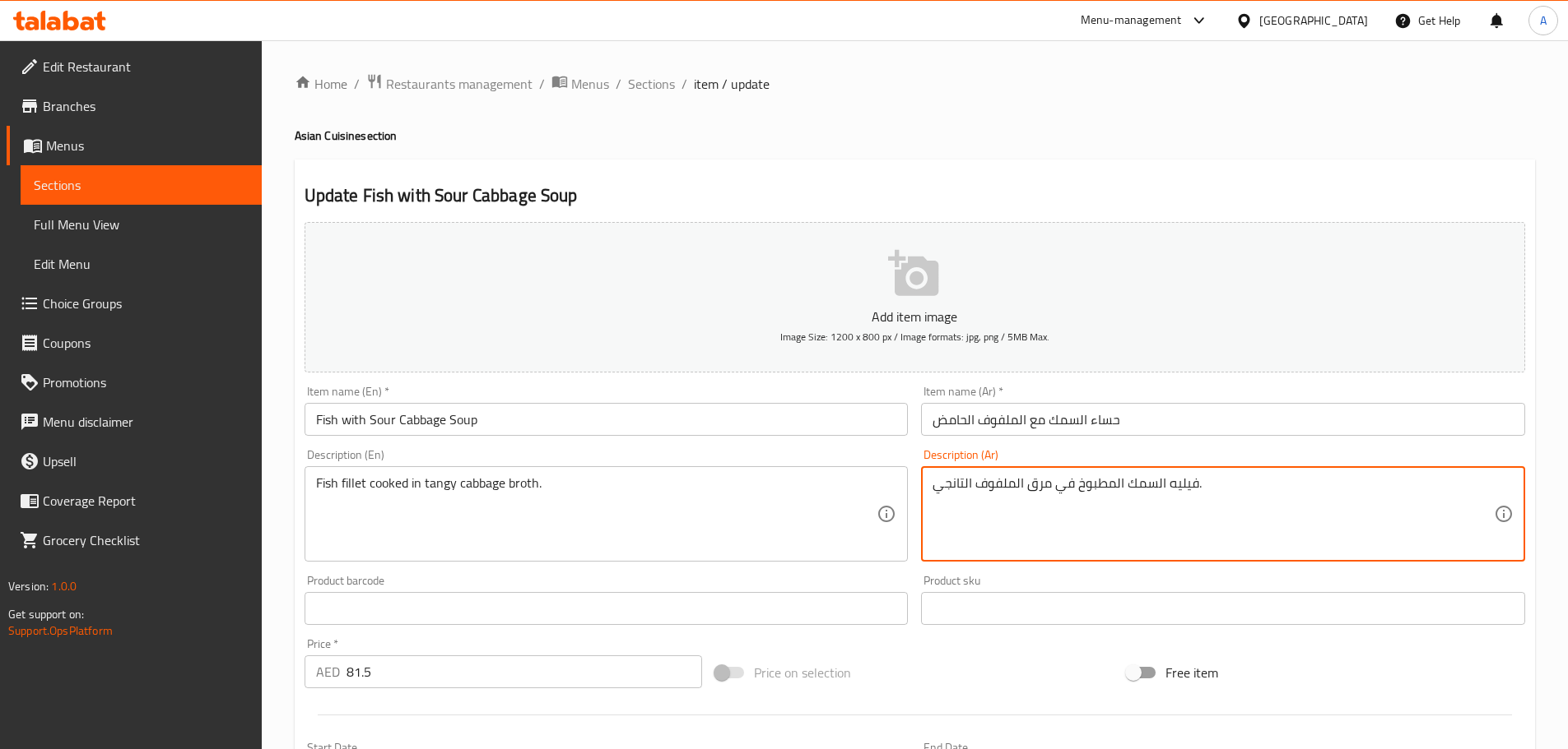
click at [954, 483] on textarea "فيليه السمك المطبوخ في مرق الملفوف التانجي." at bounding box center [1212, 515] width 562 height 78
paste textarea "منعش"
click at [1013, 478] on textarea "فيليه السمك المطبوخ في مرق الملفوف منعش." at bounding box center [1212, 515] width 562 height 78
type textarea "فيليه السمك المطبوخ في مرق ملفوف منعش."
click at [817, 431] on input "Fish with Sour Cabbage Soup" at bounding box center [607, 420] width 604 height 33
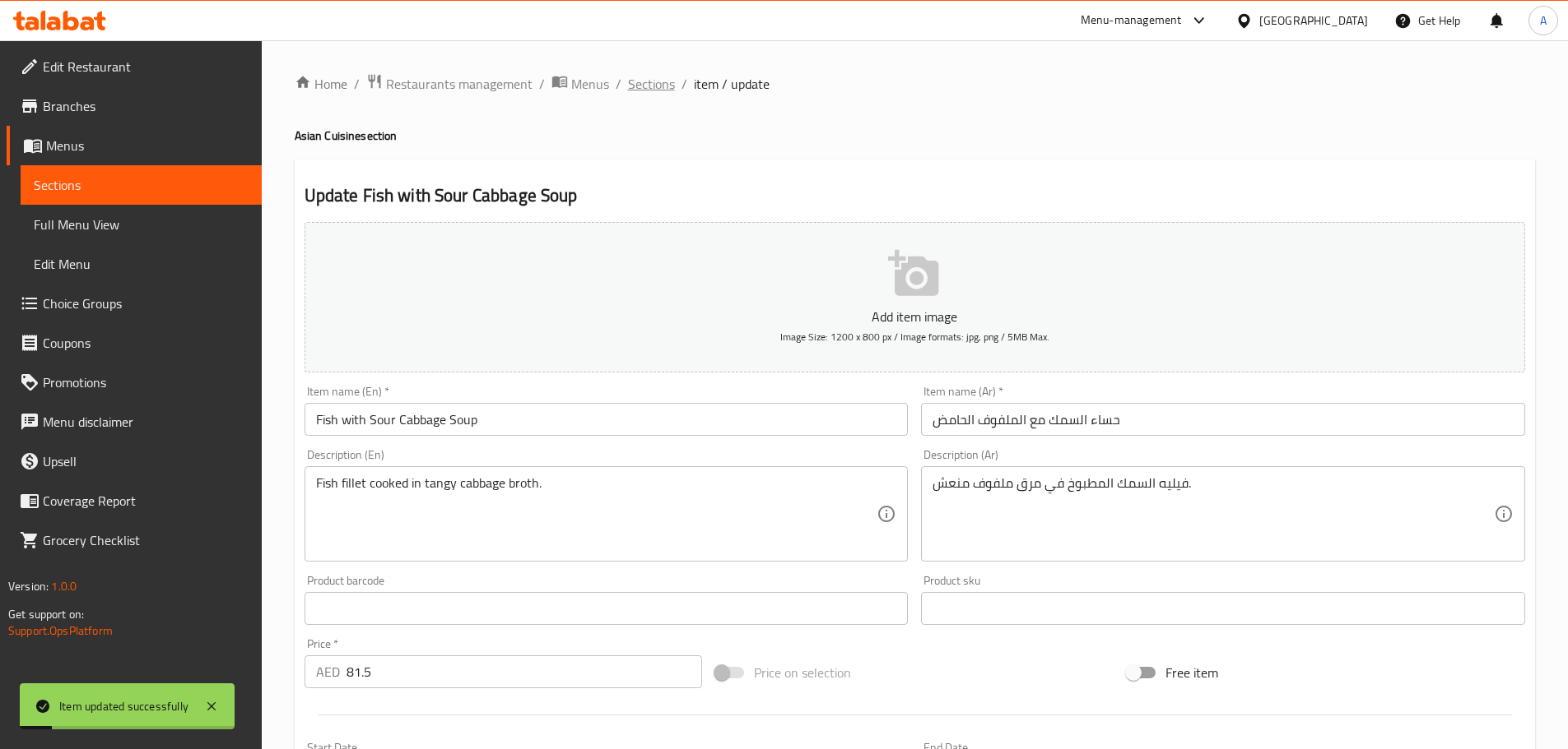
click at [658, 85] on span "Sections" at bounding box center [652, 84] width 47 height 20
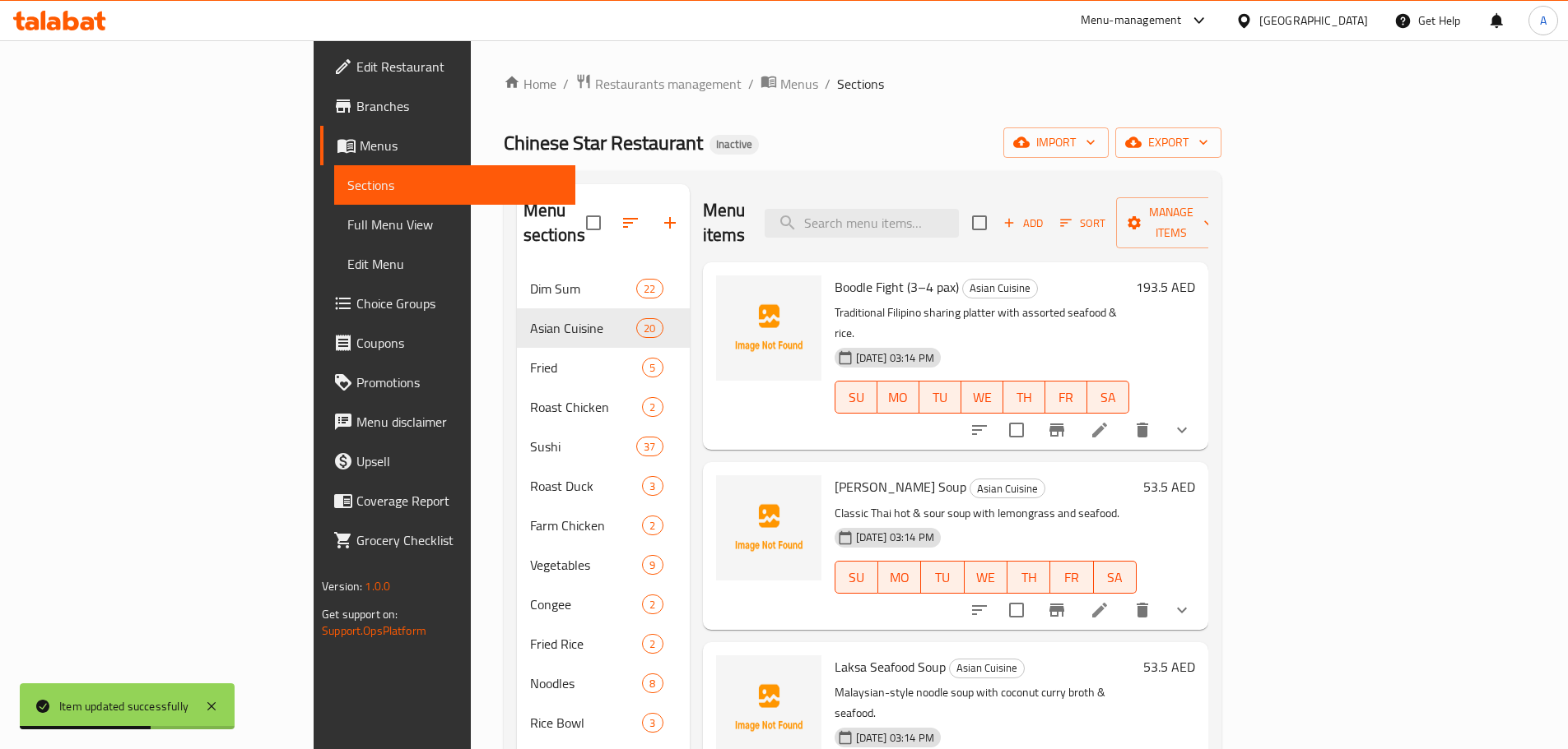
click at [1089, 476] on h6 "Tom Yum Soup Asian Cuisine" at bounding box center [985, 487] width 302 height 23
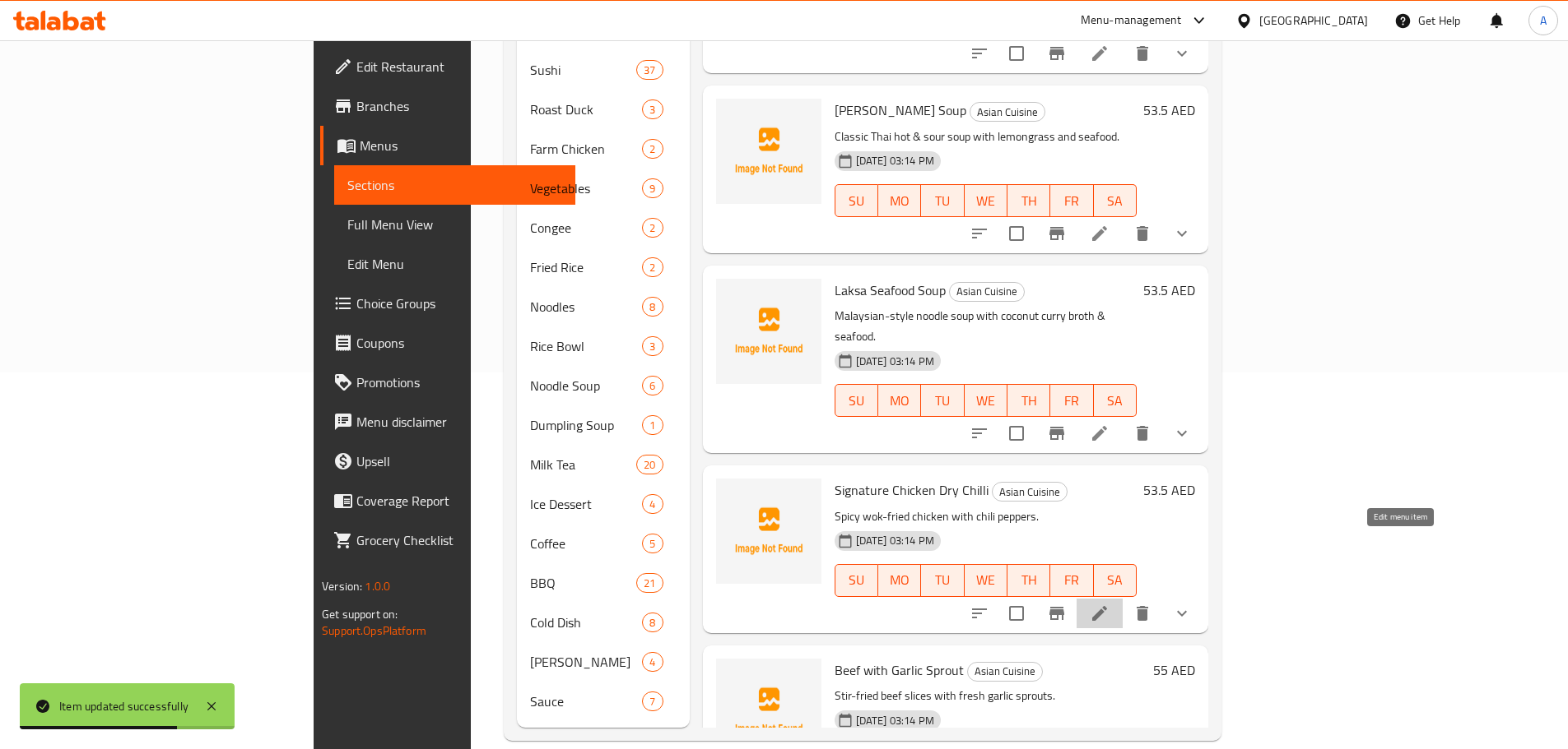
click at [1110, 603] on icon at bounding box center [1099, 613] width 20 height 20
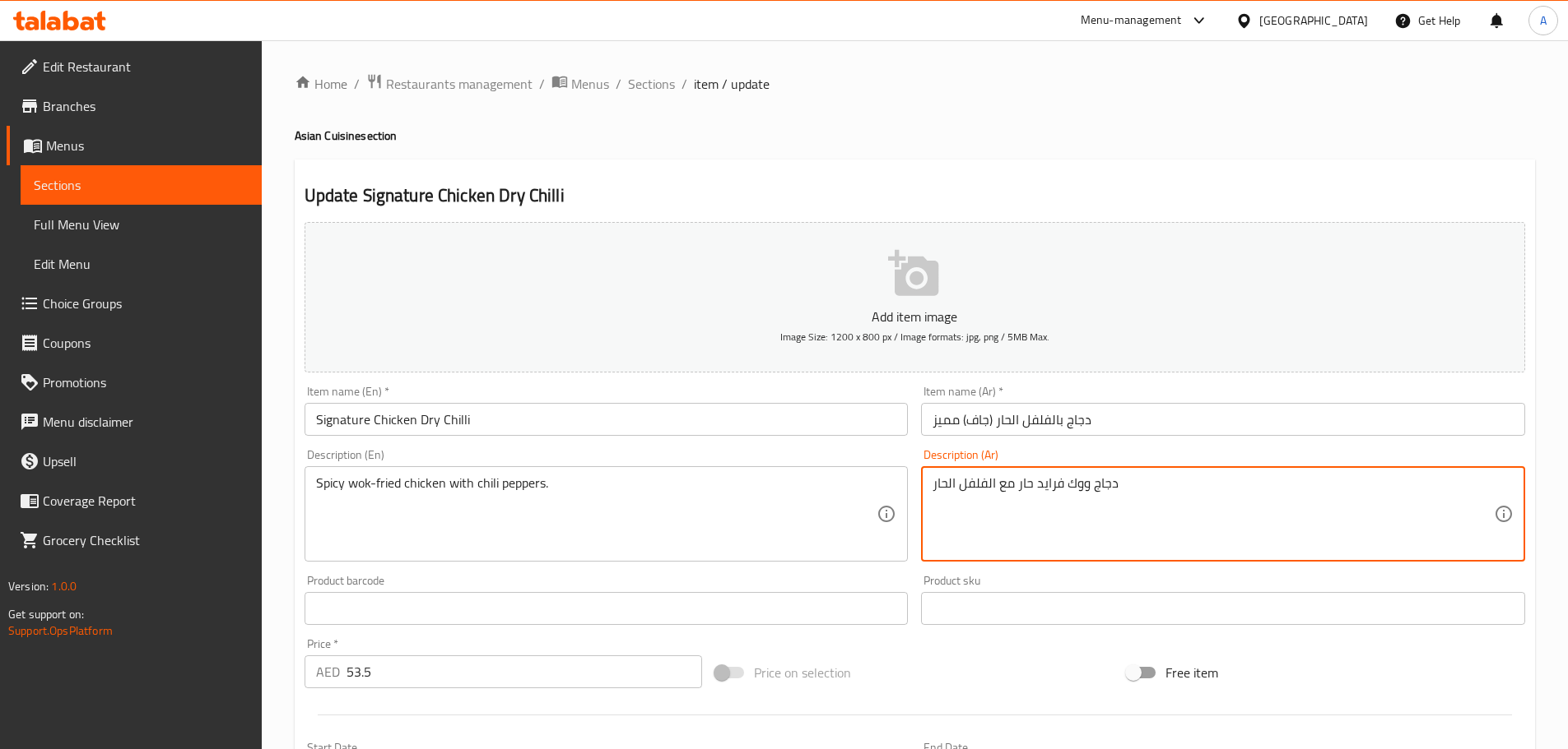
drag, startPoint x: 1086, startPoint y: 487, endPoint x: 1037, endPoint y: 488, distance: 49.0
paste textarea "قلاة ووك"
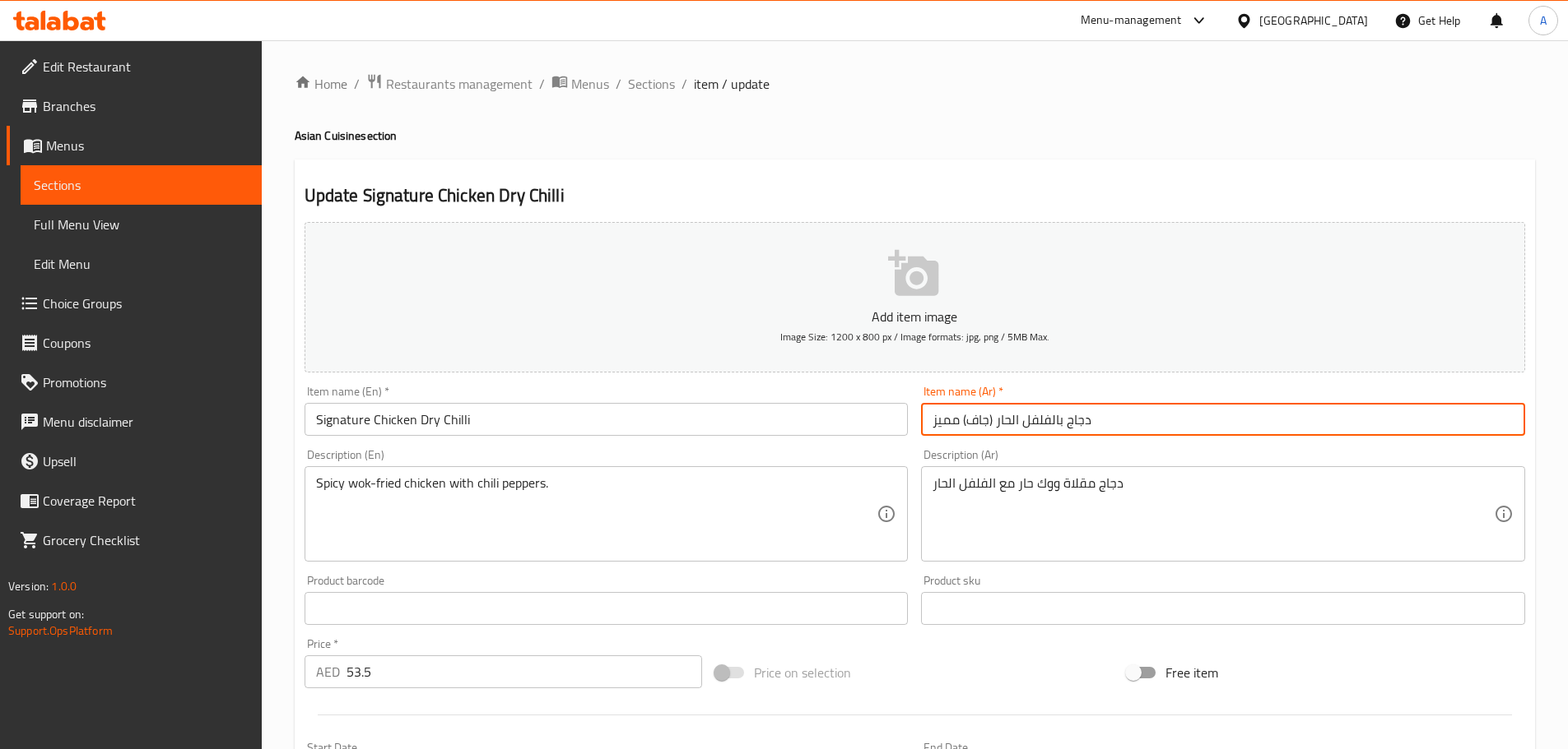
click at [1144, 420] on input "دجاج بالفلفل الحار (جاف) مميز" at bounding box center [1223, 420] width 604 height 33
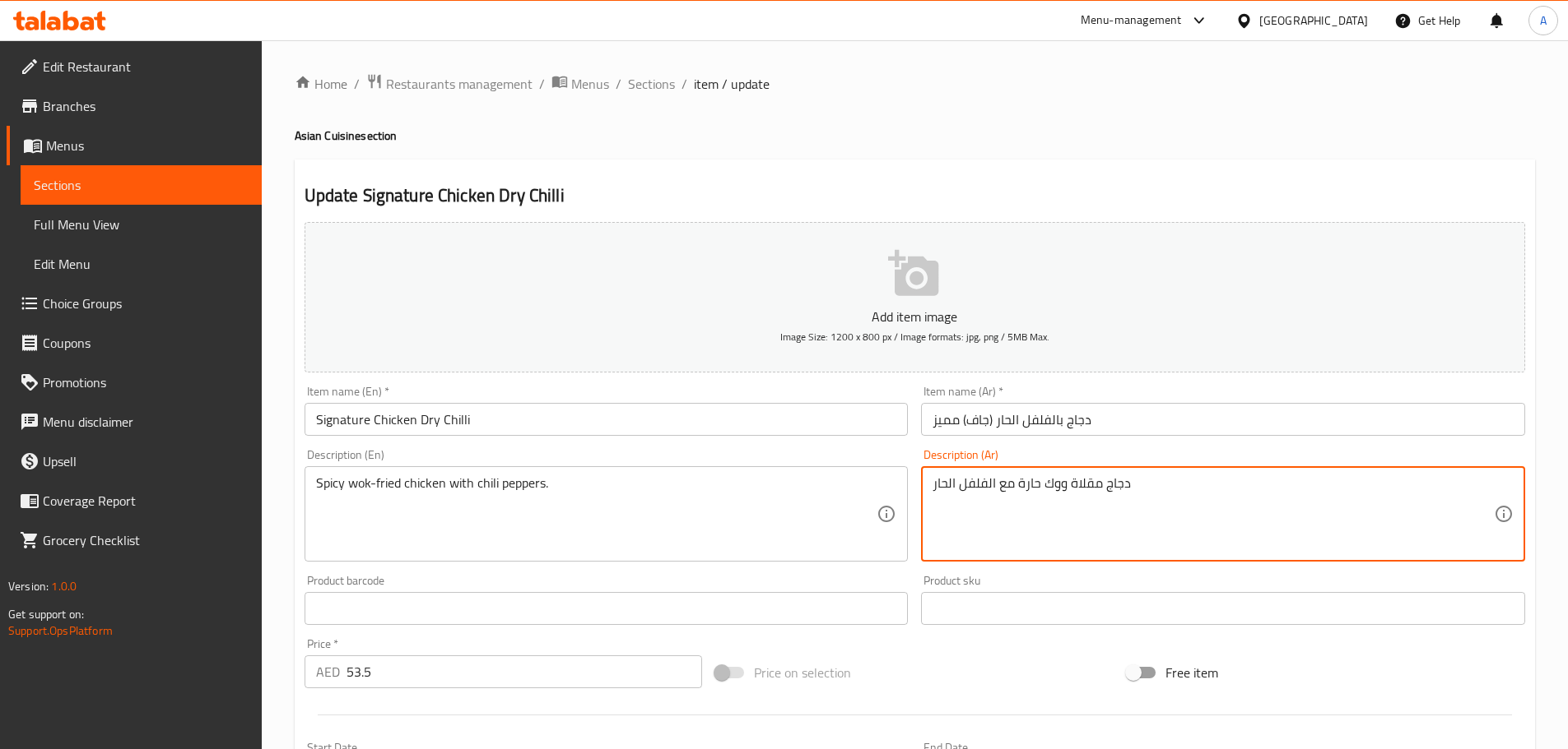
type textarea "دجاج مقلاة ووك حارة مع الفلفل الحار"
click at [1132, 416] on input "دجاج بالفلفل الحار (جاف) مميز" at bounding box center [1223, 420] width 604 height 33
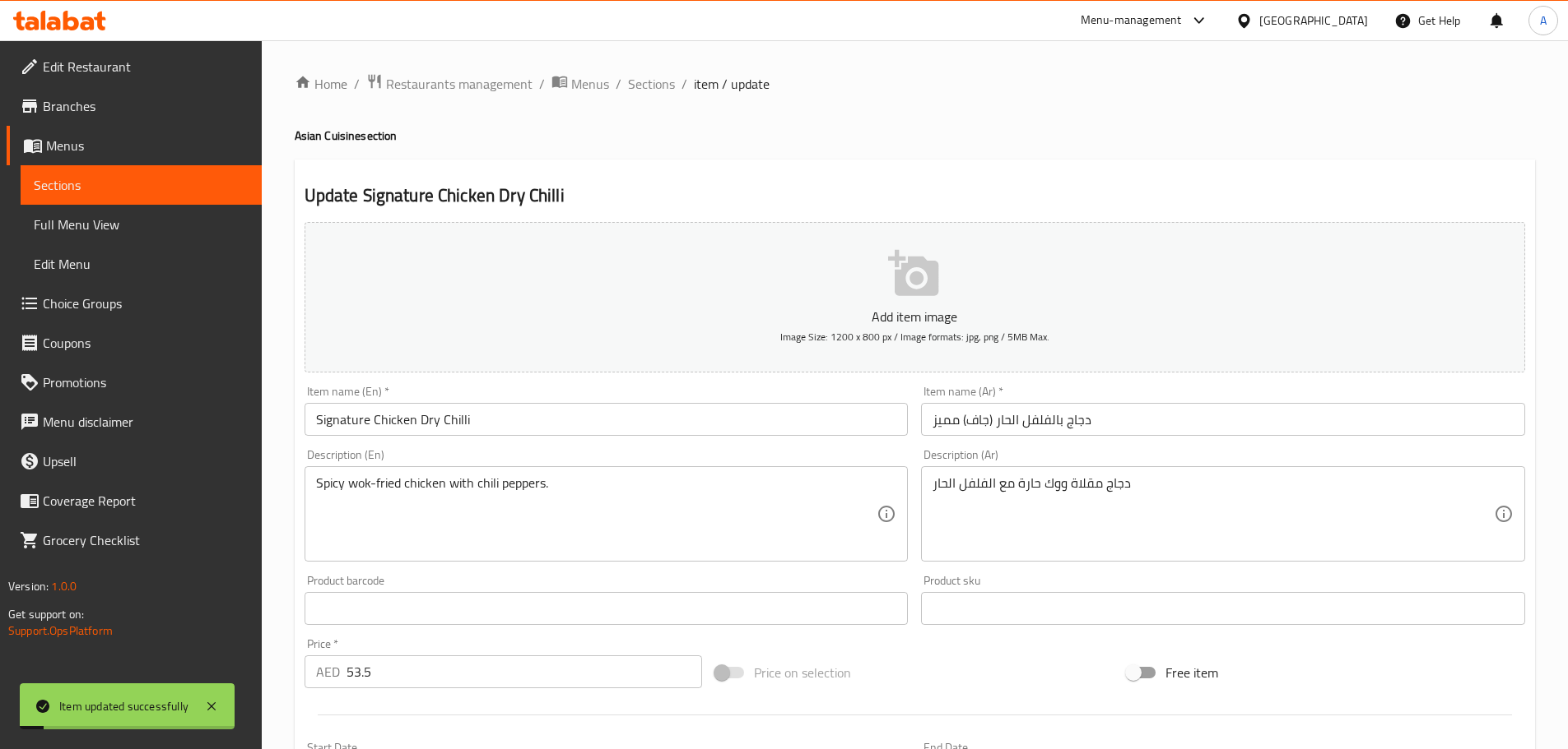
drag, startPoint x: 657, startPoint y: 83, endPoint x: 604, endPoint y: 170, distance: 101.9
click at [656, 83] on span "Sections" at bounding box center [652, 84] width 47 height 20
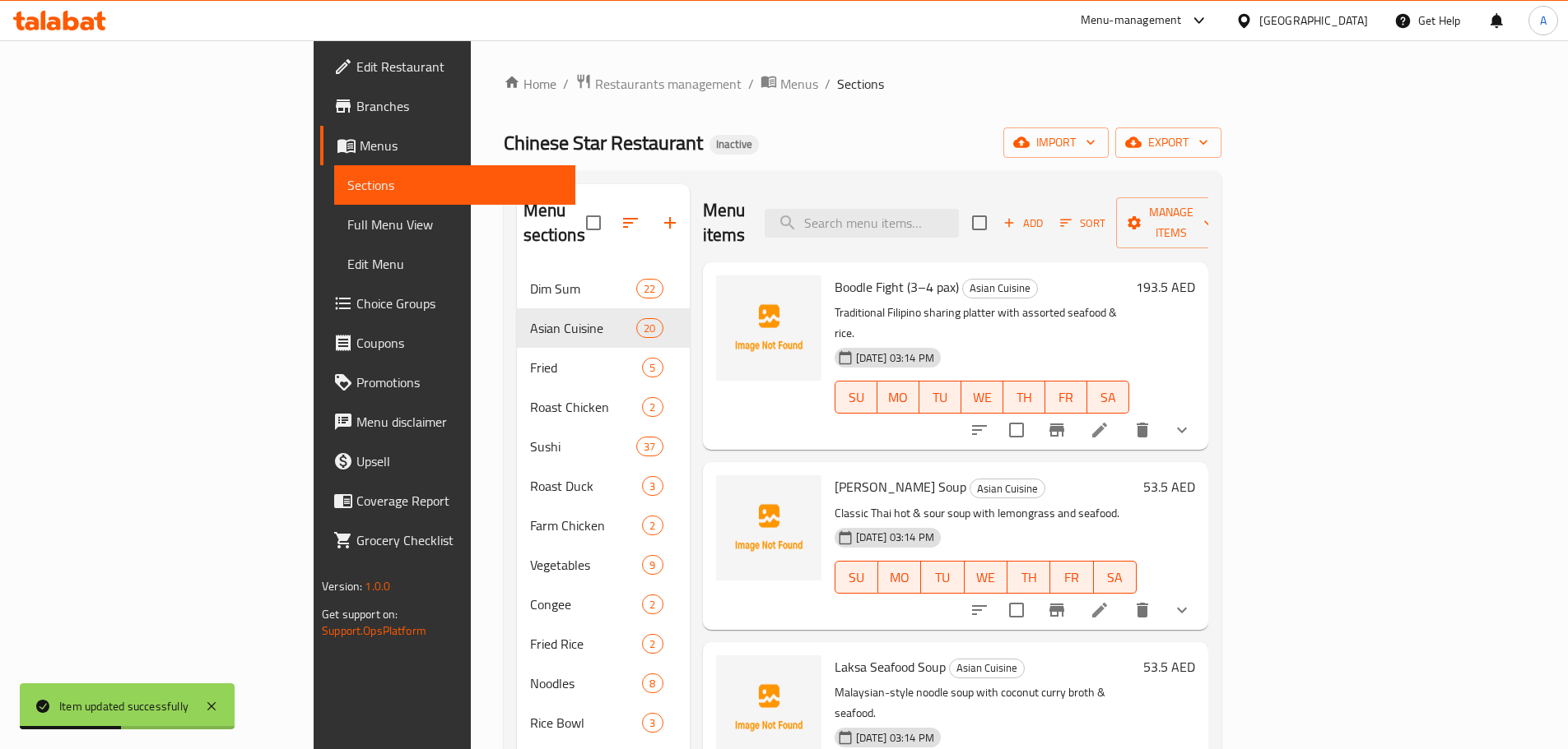
click at [1000, 404] on div "Boodle Fight (3–4 pax) Asian Cuisine Traditional Filipino sharing platter with …" at bounding box center [954, 356] width 505 height 187
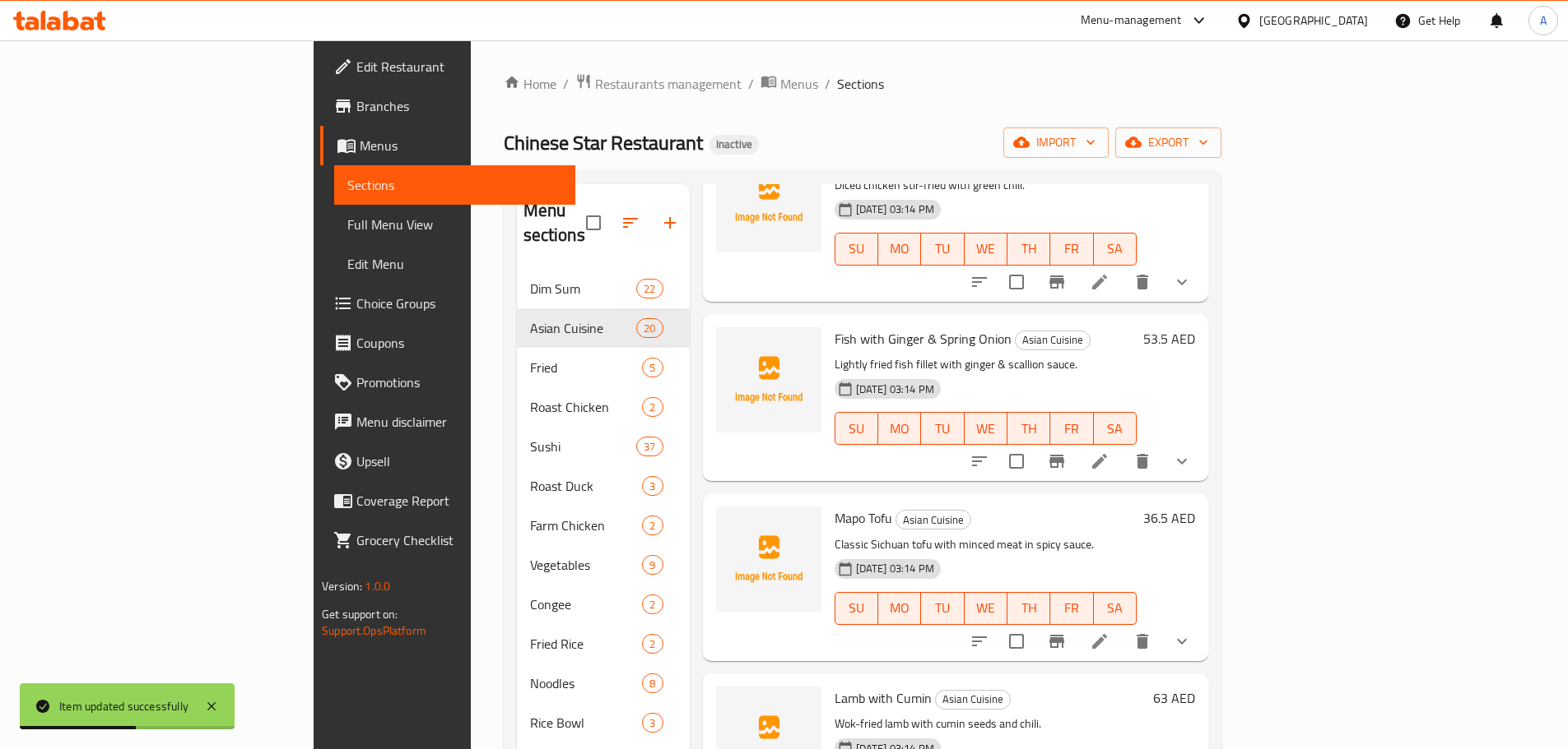
scroll to position [1314, 0]
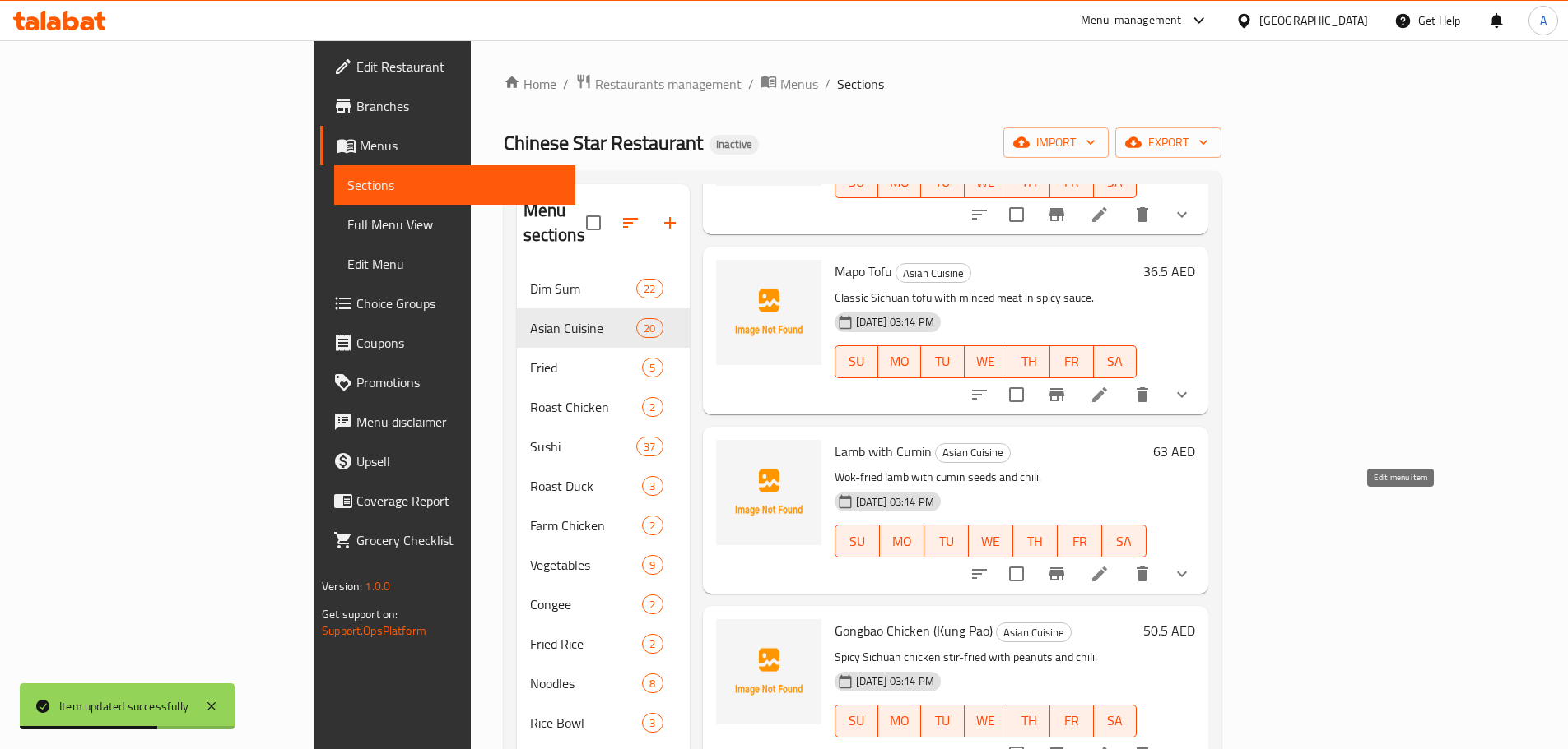
click at [1110, 564] on icon at bounding box center [1099, 574] width 20 height 20
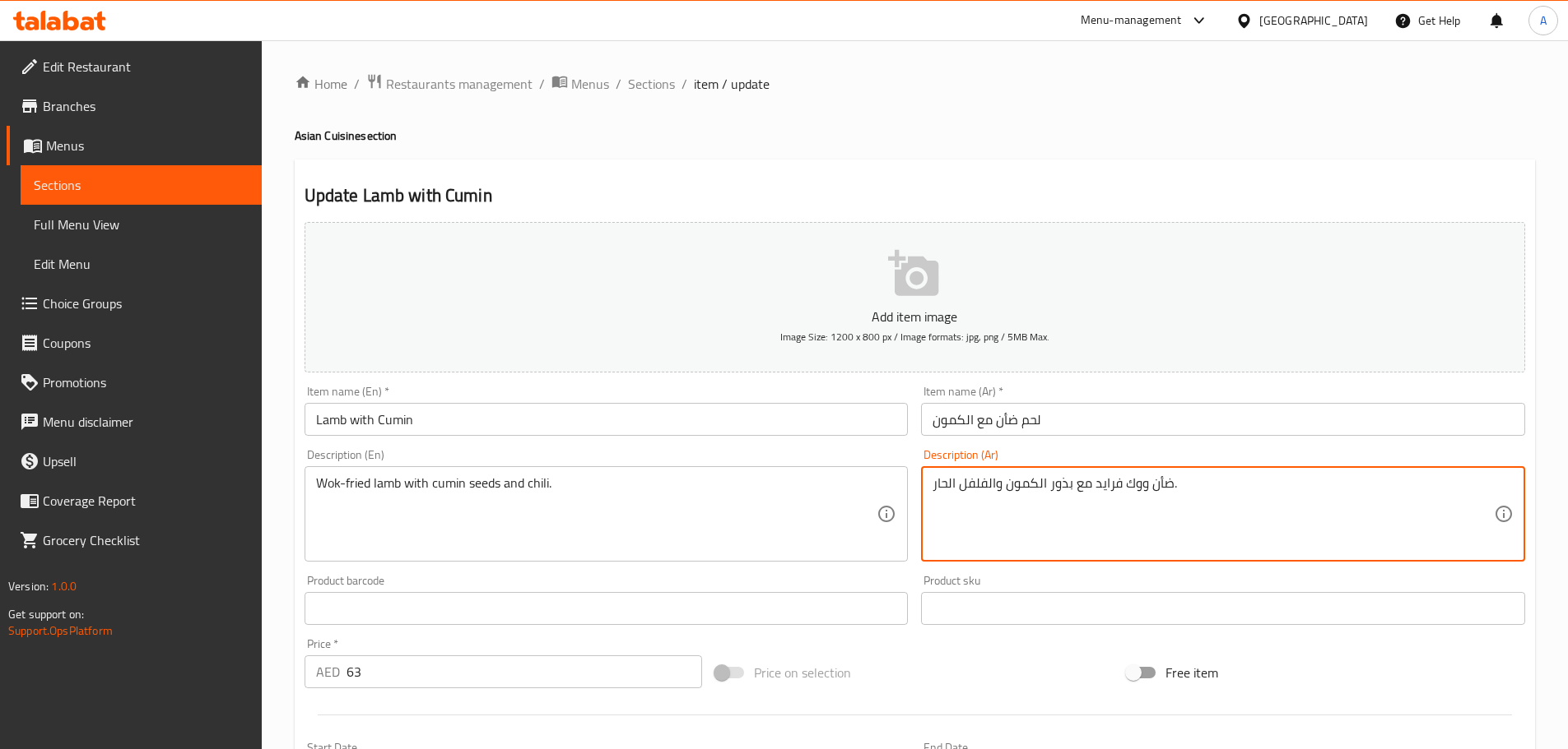
drag, startPoint x: 1096, startPoint y: 483, endPoint x: 1106, endPoint y: 484, distance: 10.0
click at [1096, 483] on textarea "ضأن ووك فرايد مع بذور الكمون والفلفل الحار." at bounding box center [1212, 515] width 562 height 78
drag, startPoint x: 1093, startPoint y: 482, endPoint x: 1143, endPoint y: 478, distance: 50.2
click at [1143, 478] on textarea "ضأن ووك فرايد مع بذور الكمون والفلفل الحار." at bounding box center [1212, 515] width 562 height 78
paste textarea "قلاة ووك"
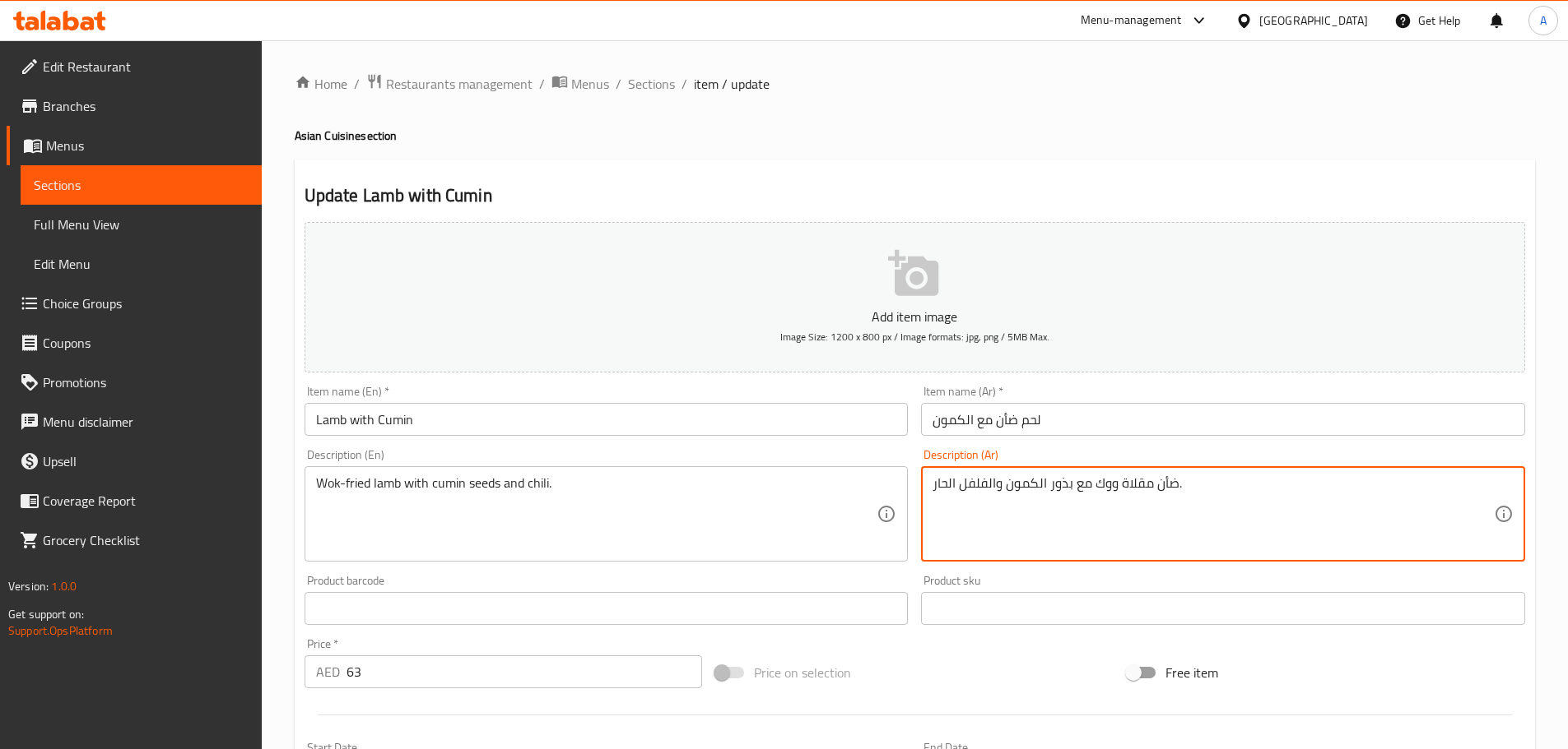
click at [1165, 483] on textarea "ضأن مقلاة ووك مع بذور الكمون والفلفل الحار." at bounding box center [1212, 515] width 562 height 78
click at [1088, 484] on textarea "مقلاة ووك مع بذور الكمون والفلفل الحار." at bounding box center [1212, 515] width 562 height 78
paste textarea "ضأن"
type textarea "مقلاة ووك ضأن مع بذور الكمون والفلفل الحار."
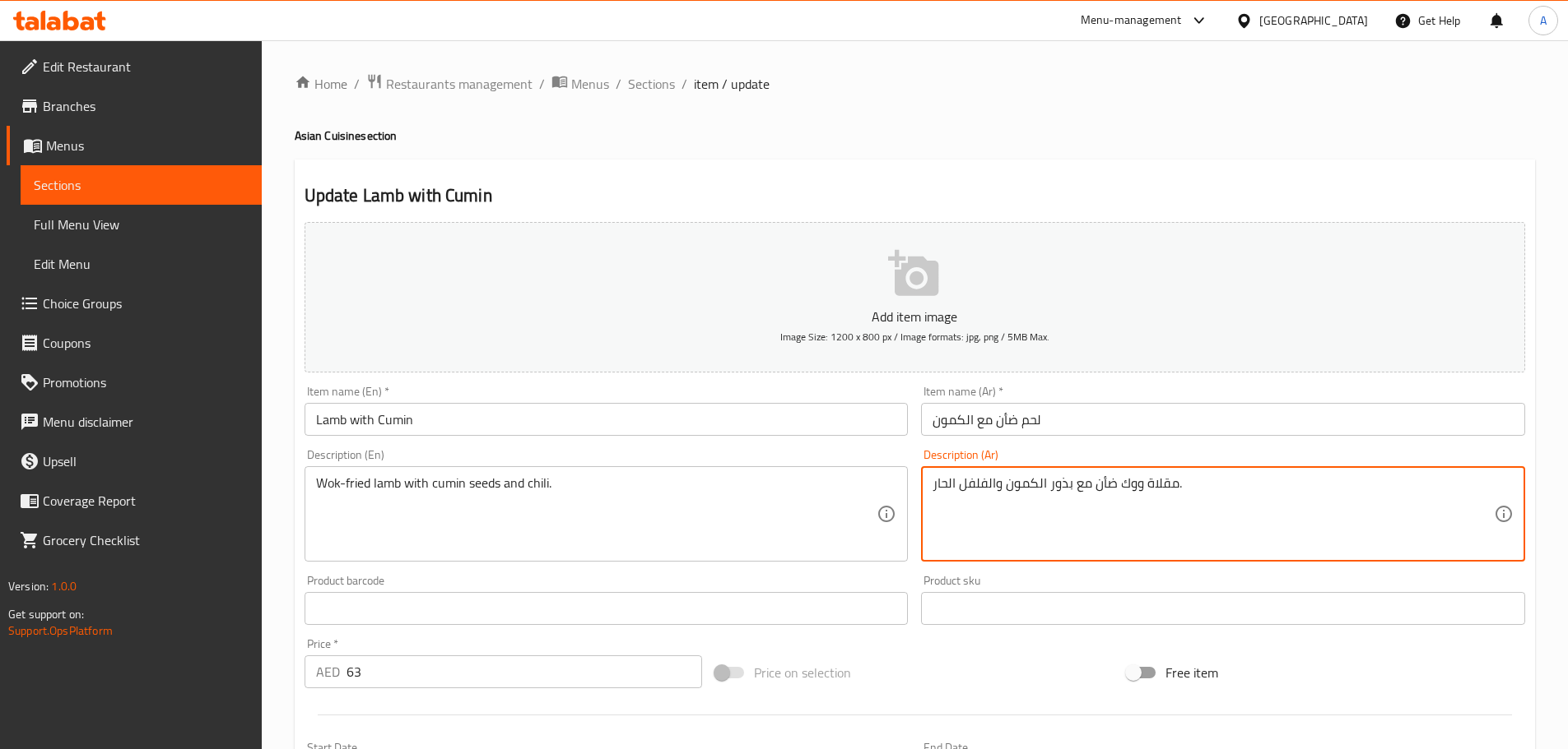
click at [1059, 418] on input "لحم ضأن مع الكمون" at bounding box center [1223, 420] width 604 height 33
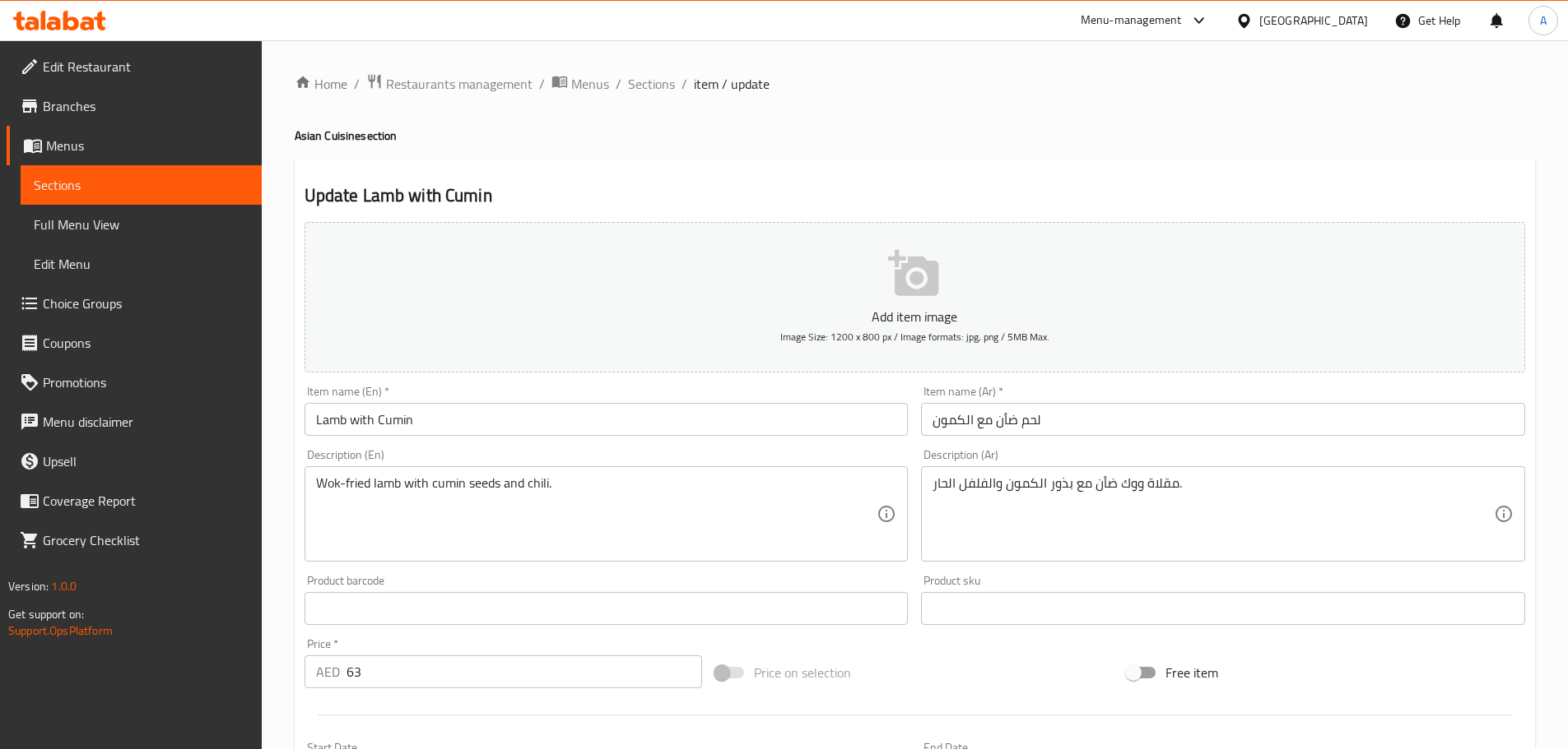
click at [795, 421] on input "Lamb with Cumin" at bounding box center [607, 420] width 604 height 33
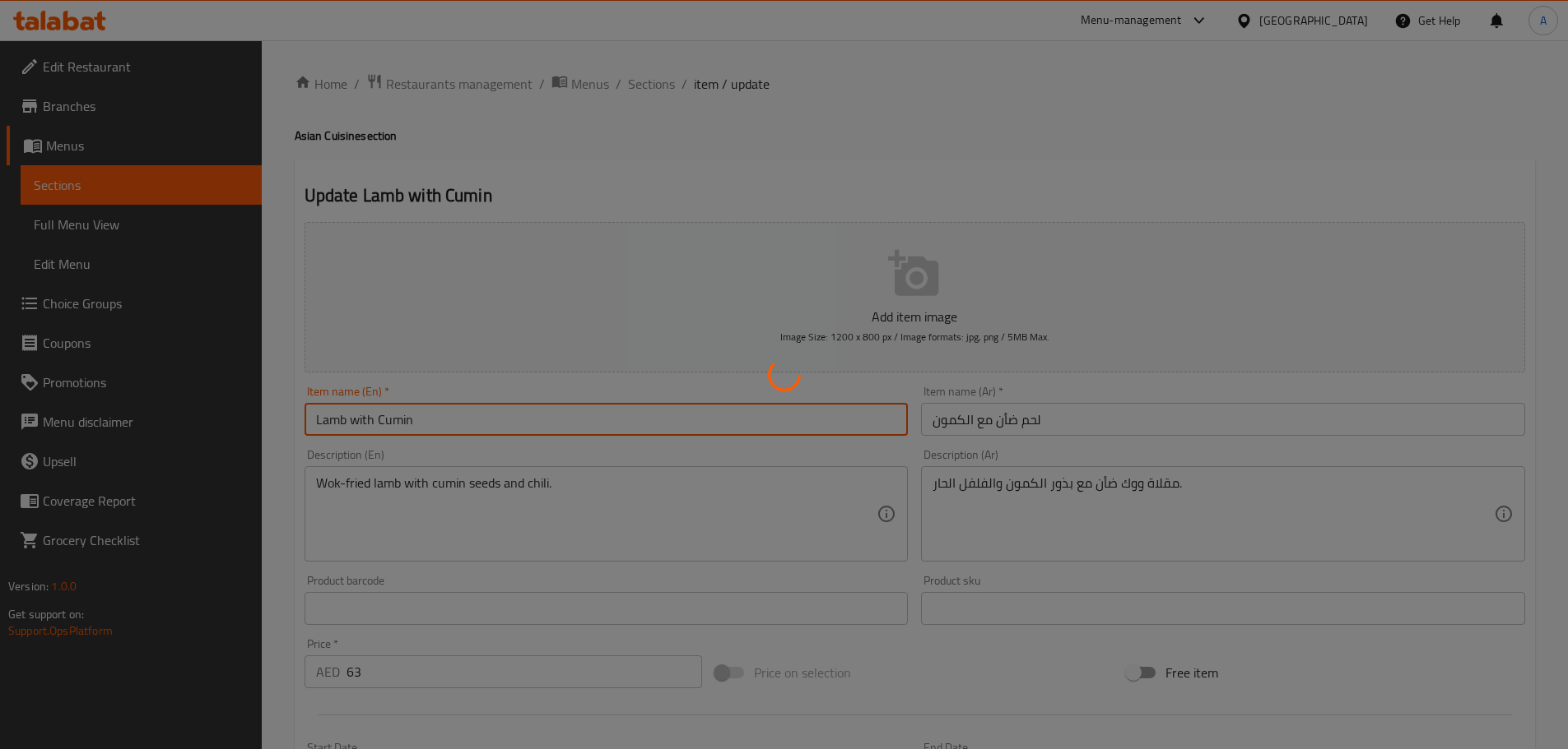
click at [640, 81] on div at bounding box center [784, 374] width 1568 height 749
click at [654, 82] on div at bounding box center [784, 374] width 1568 height 749
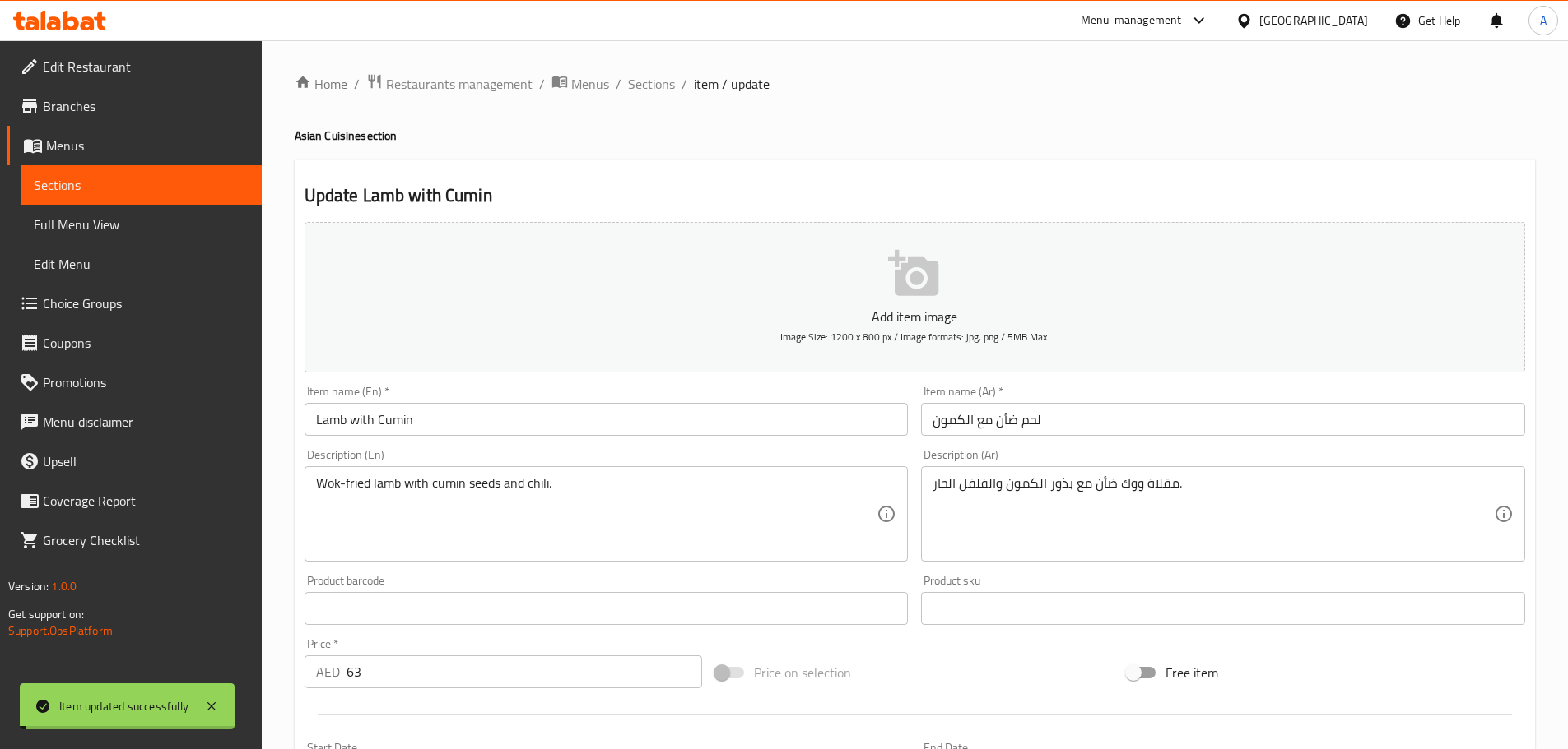
click at [654, 82] on div "Home / Restaurants management / Menus / Sections / item / update Asian Cuisine …" at bounding box center [915, 614] width 1241 height 1083
click at [654, 82] on span "Sections" at bounding box center [652, 84] width 47 height 20
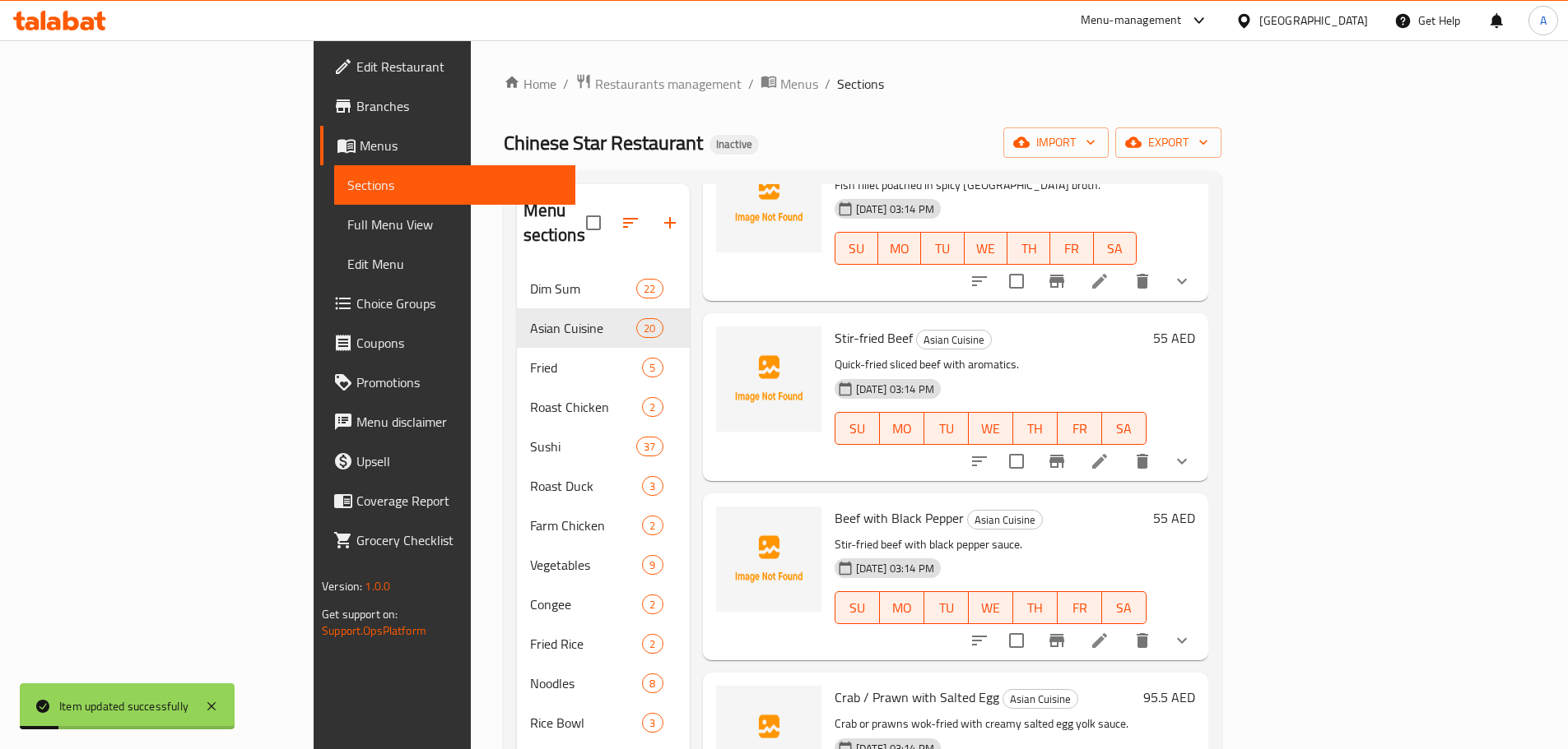
scroll to position [2310, 0]
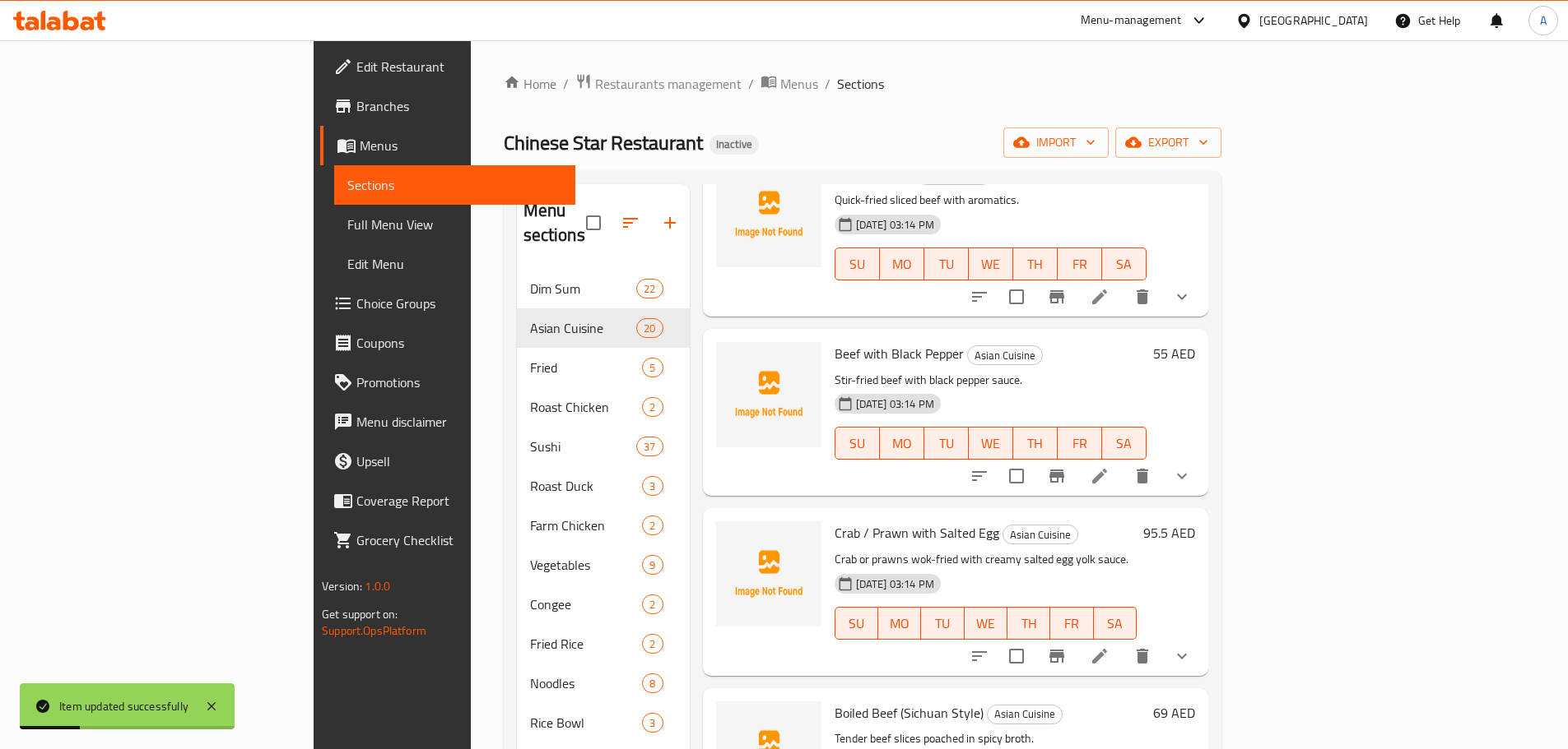
click at [1110, 646] on icon at bounding box center [1099, 656] width 20 height 20
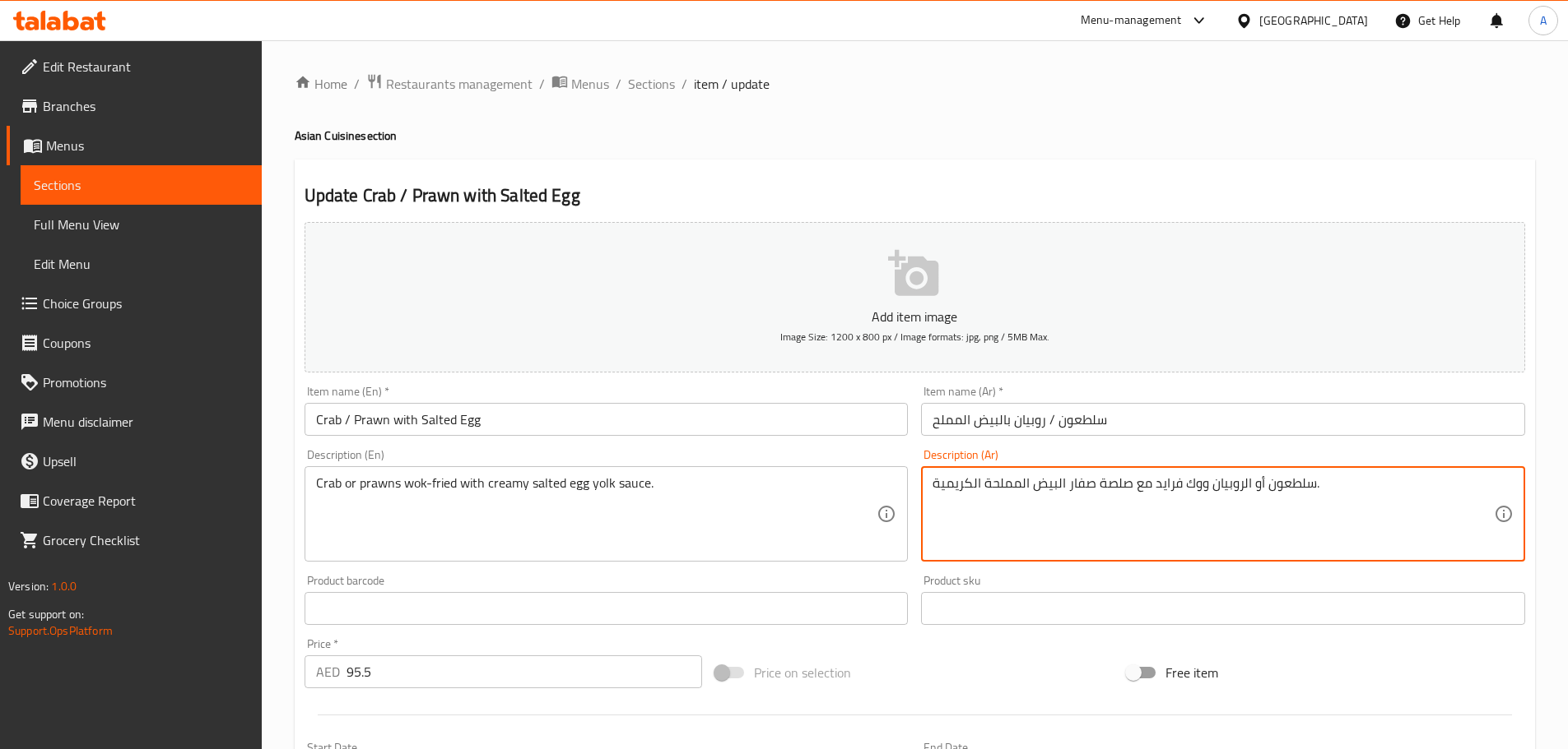
drag, startPoint x: 1204, startPoint y: 483, endPoint x: 1152, endPoint y: 477, distance: 52.3
paste textarea "قلاة ووك"
type textarea "سلطعون أو الروبيان مقلاة ووك مع صلصة صفار البيض المملحة الكريمية."
click at [1131, 421] on input "سلطعون / روبيان بالبيض المملح" at bounding box center [1223, 420] width 604 height 33
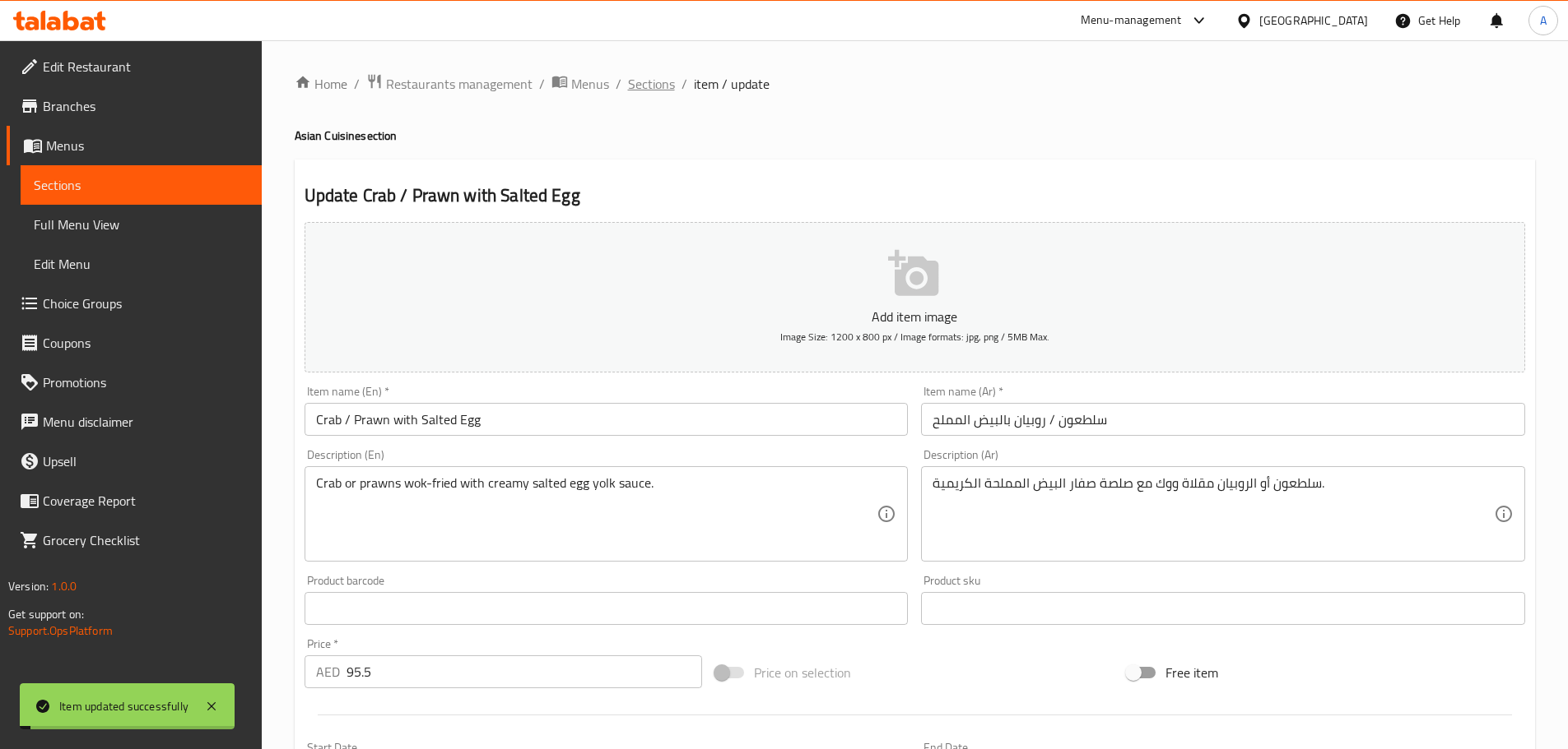
click at [651, 85] on span "Sections" at bounding box center [652, 84] width 47 height 20
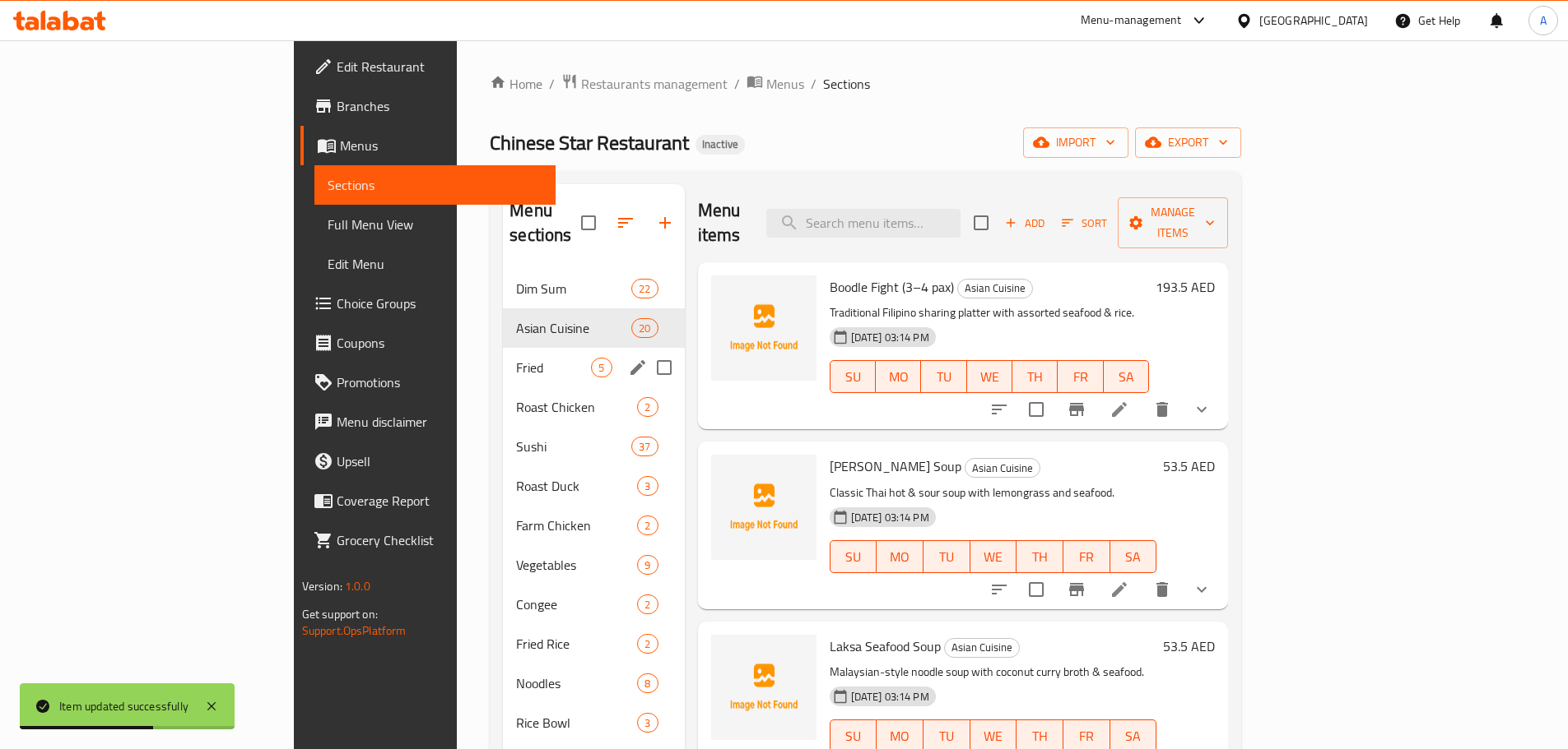
click at [516, 357] on span "Fried" at bounding box center [553, 367] width 75 height 20
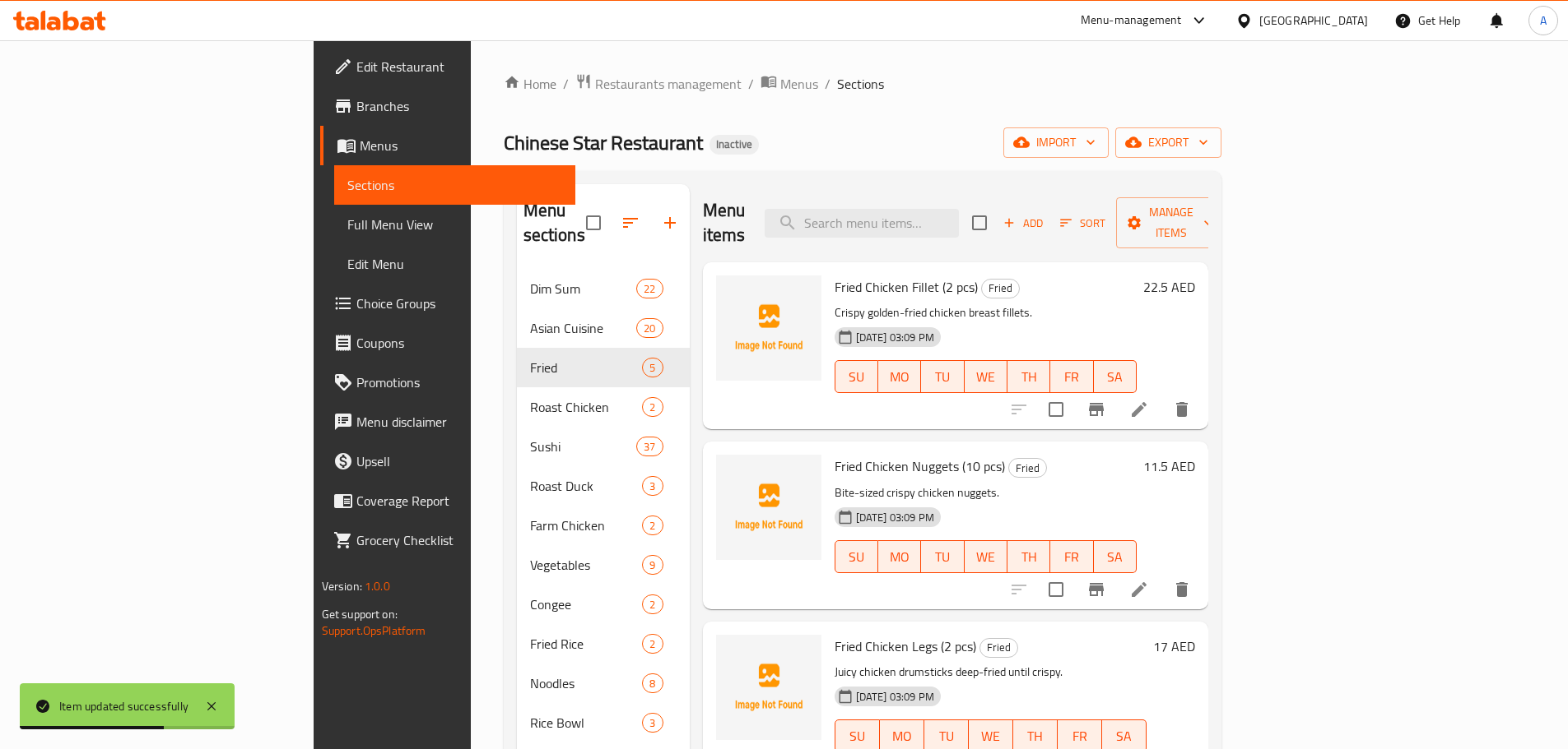
click at [1121, 448] on div "Fried Chicken Nuggets (10 pcs) Fried Bite-sized crispy chicken nuggets. 10-09-2…" at bounding box center [985, 525] width 316 height 154
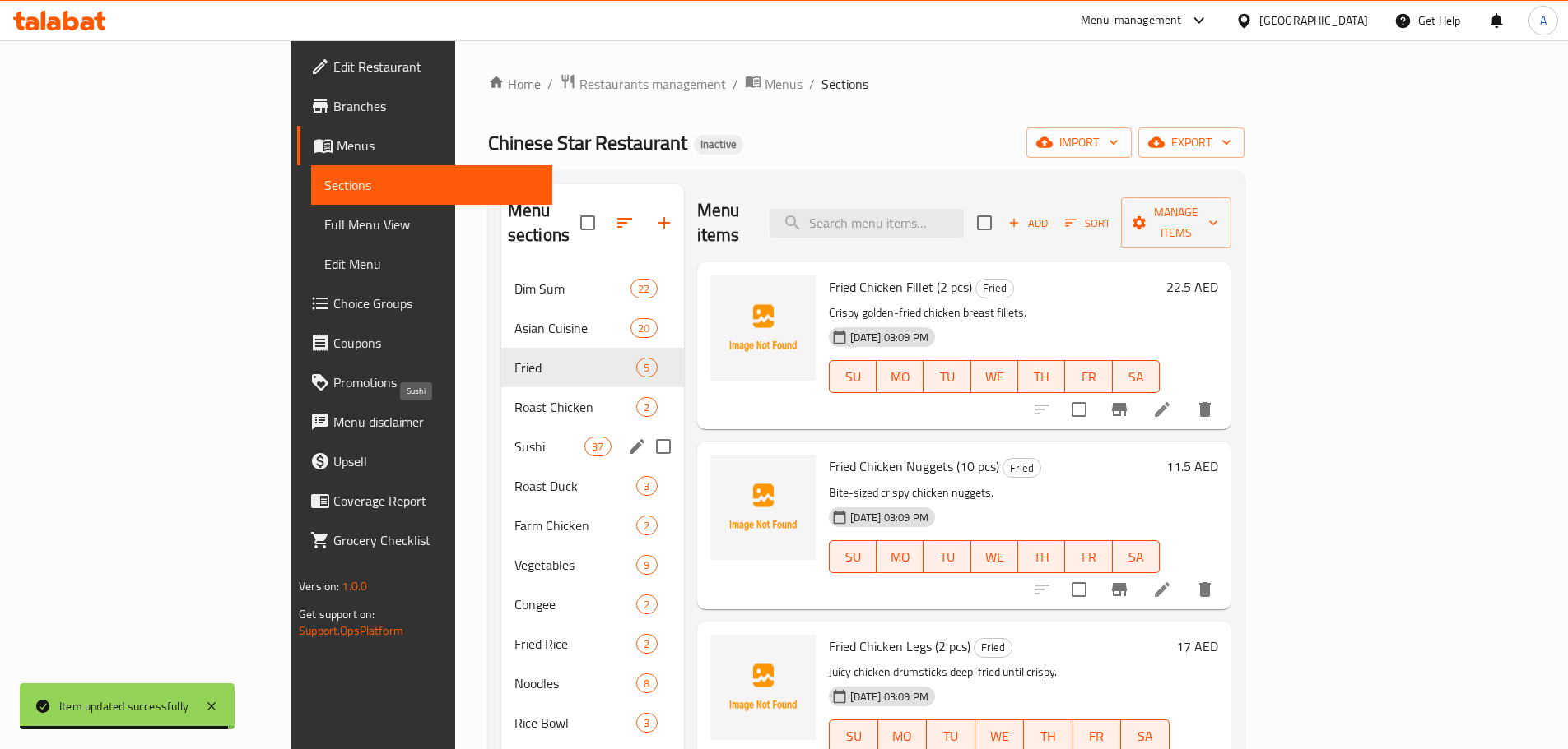
scroll to position [82, 0]
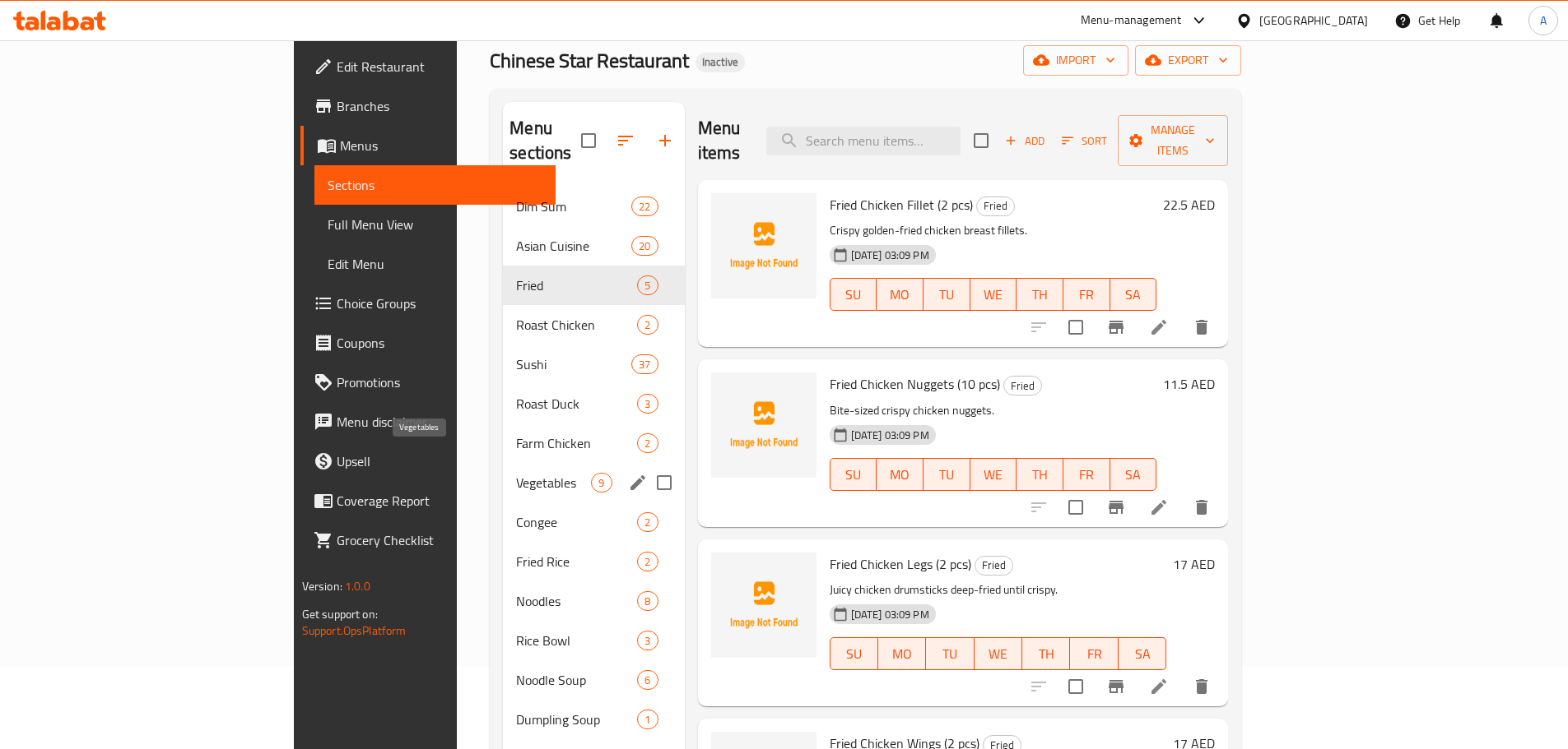
click at [516, 473] on span "Vegetables" at bounding box center [553, 482] width 75 height 20
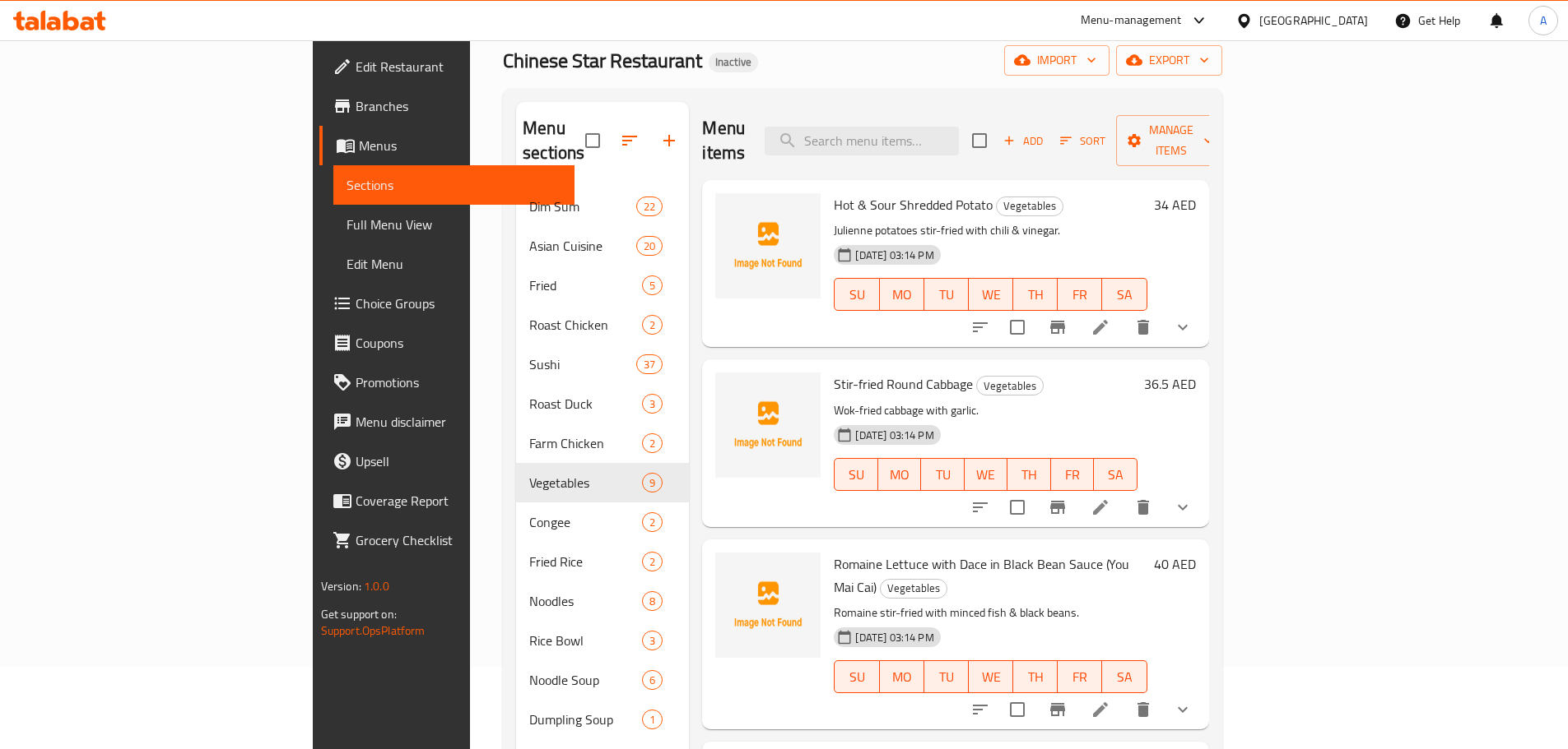
click at [1143, 452] on div "SU MO TU WE TH FR SA" at bounding box center [985, 475] width 316 height 46
click at [1110, 498] on icon at bounding box center [1100, 508] width 20 height 20
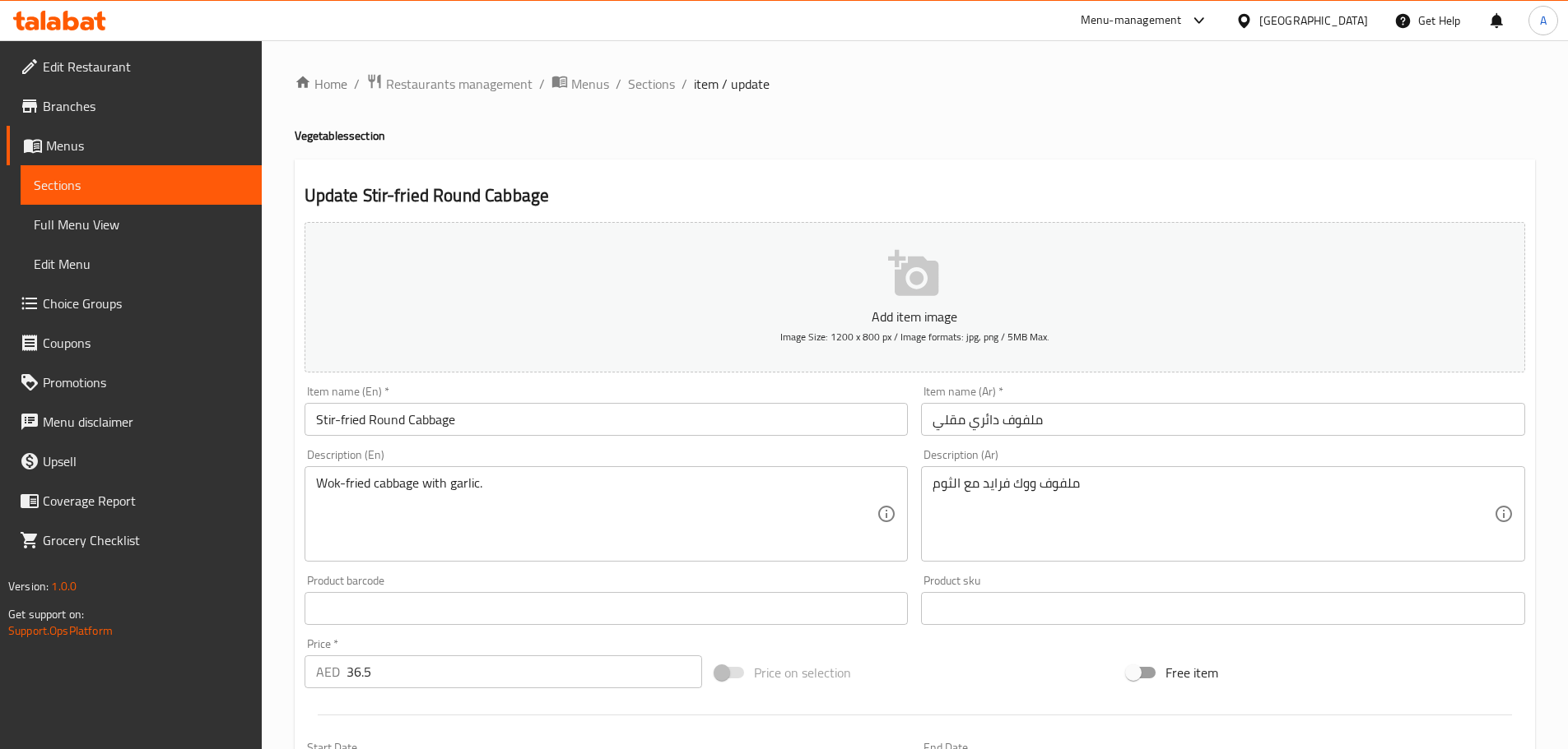
drag, startPoint x: 659, startPoint y: 563, endPoint x: 709, endPoint y: 534, distance: 57.8
click at [659, 562] on div "Description (En) Wok-fried cabbage with garlic. Description (En)" at bounding box center [607, 505] width 617 height 126
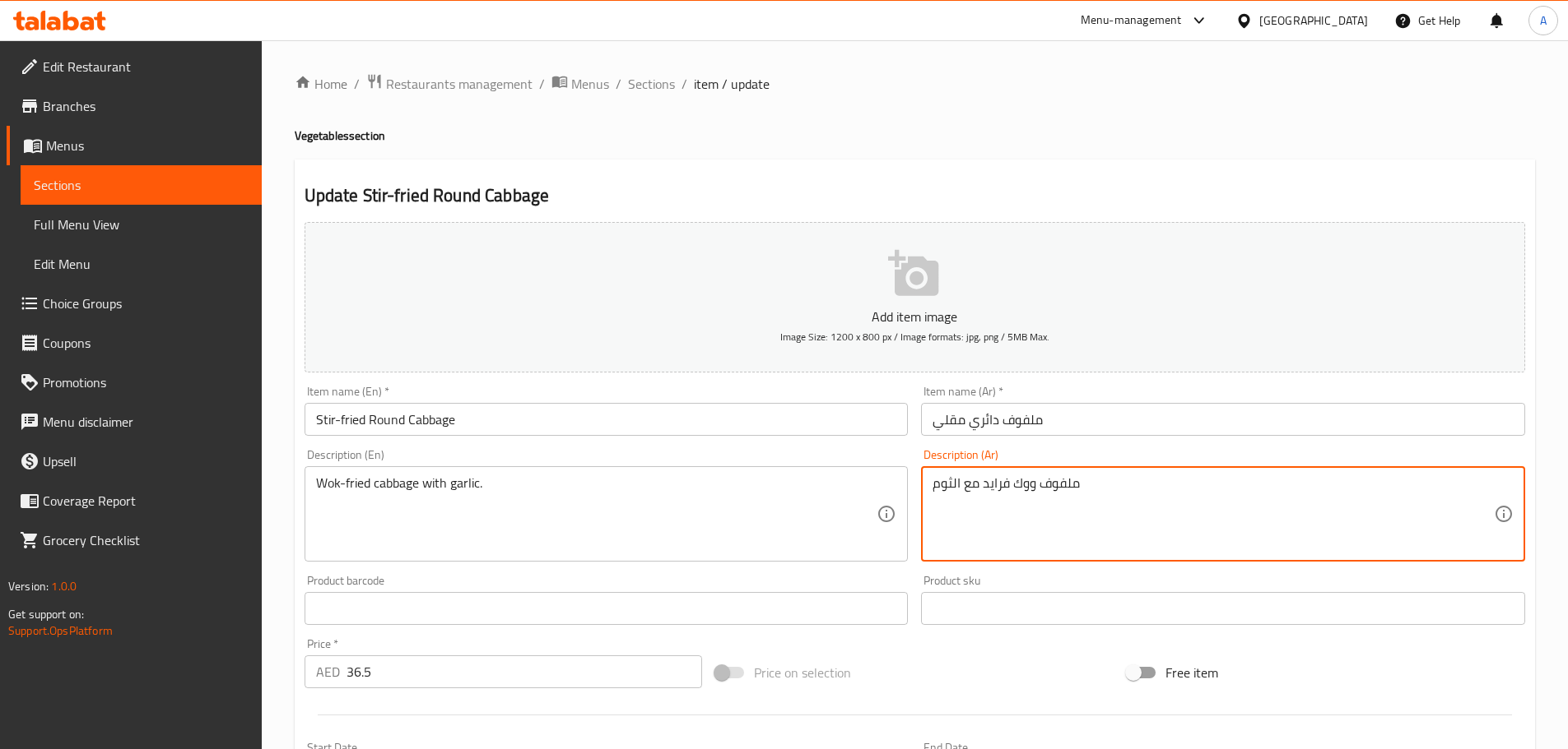
drag, startPoint x: 1033, startPoint y: 481, endPoint x: 984, endPoint y: 479, distance: 49.0
paste textarea "قلاة ووك"
type textarea "ملفوف مقلاة ووك مع الثوم"
click at [781, 420] on input "Stir-fried Round Cabbage" at bounding box center [607, 420] width 604 height 33
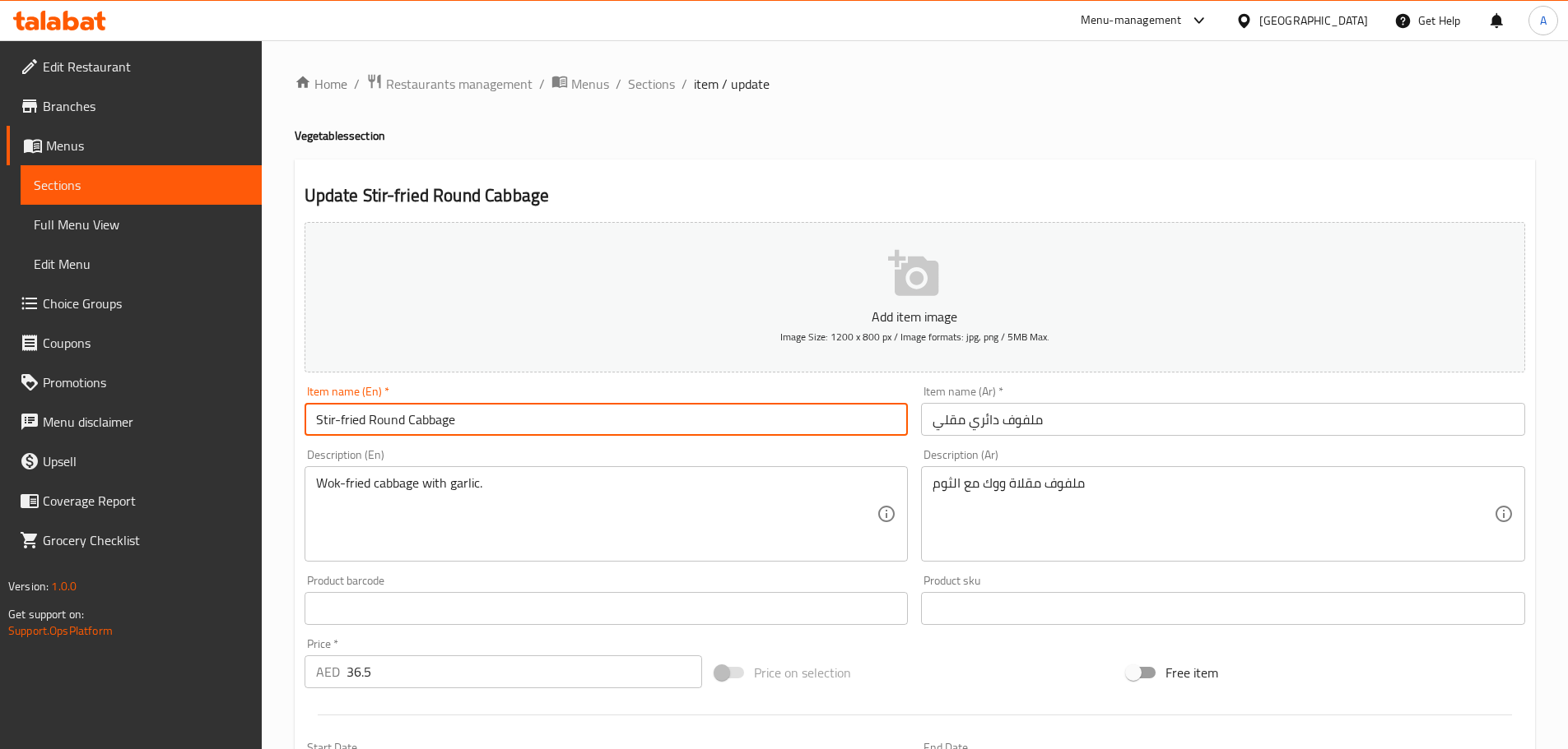
click at [630, 75] on span "Sections" at bounding box center [652, 84] width 47 height 20
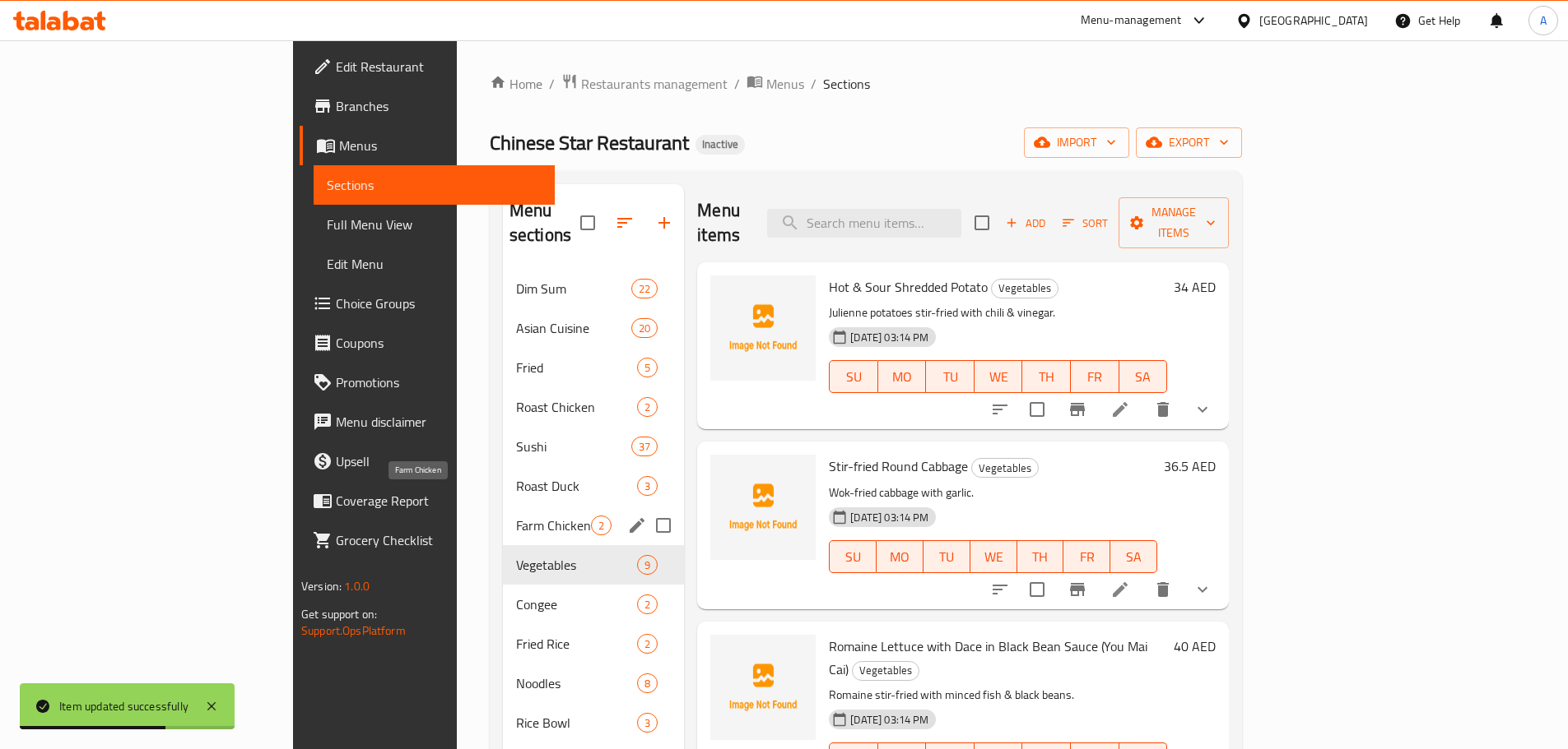
scroll to position [82, 0]
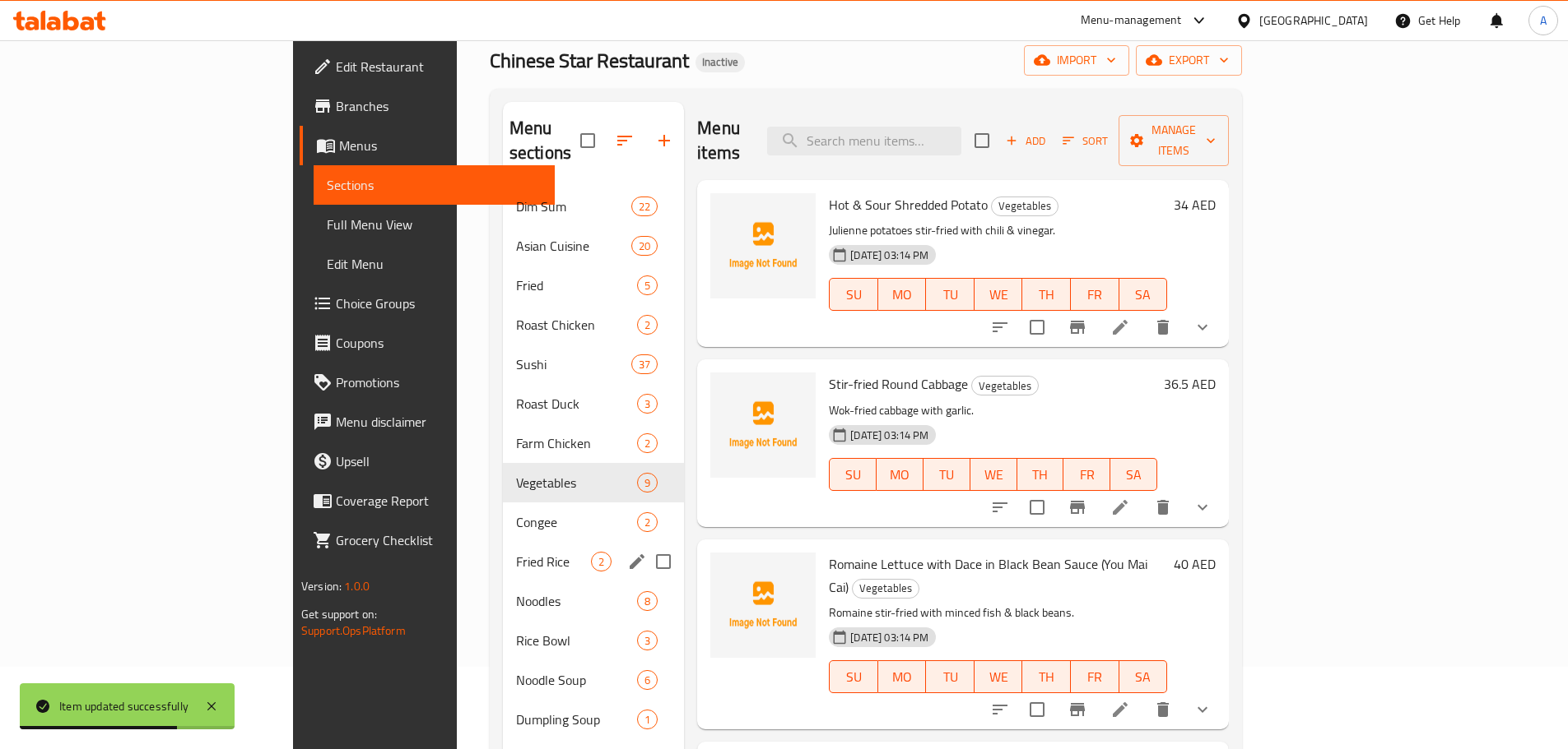
click at [516, 552] on span "Fried Rice" at bounding box center [553, 562] width 75 height 20
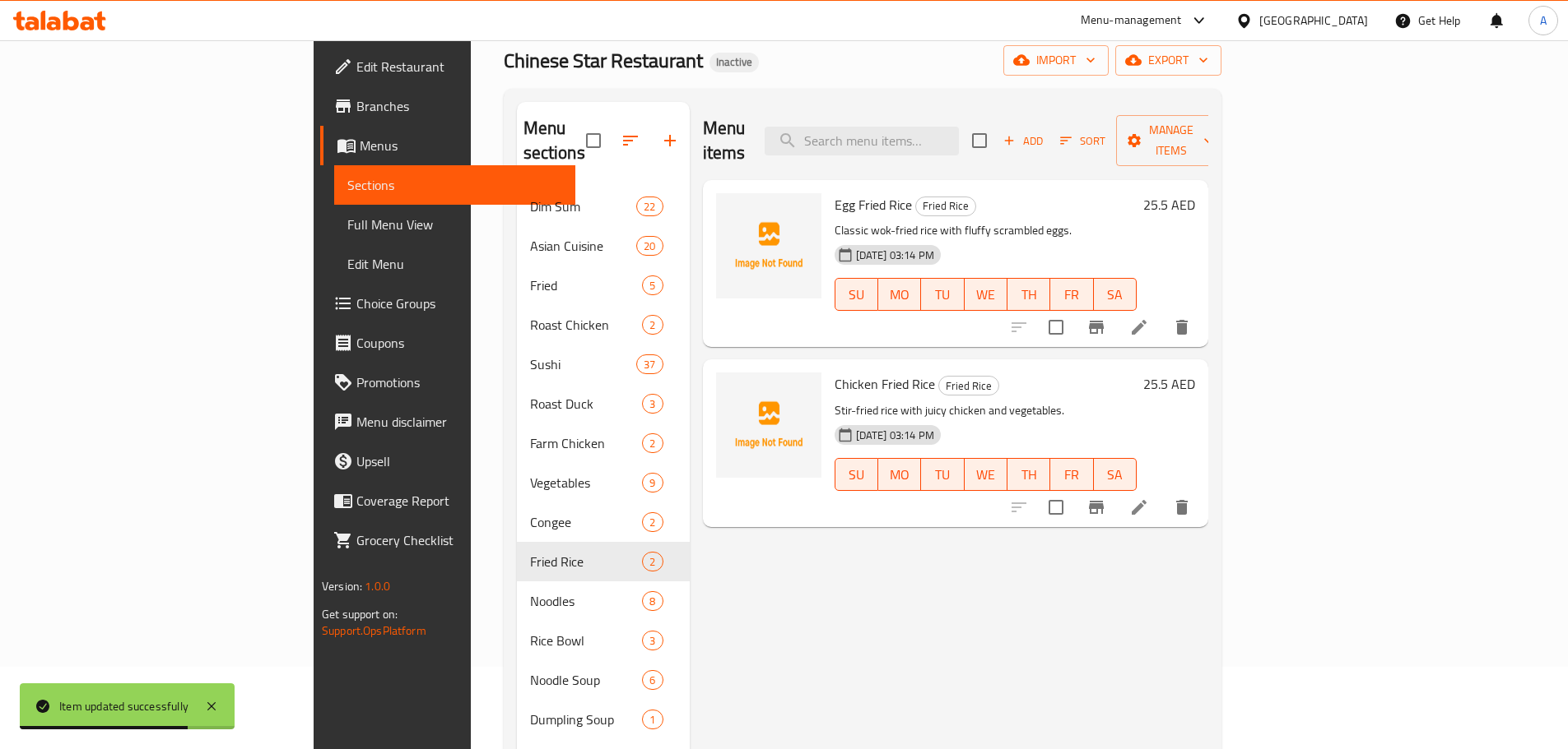
type button "3"
click at [1000, 463] on span "WE" at bounding box center [986, 475] width 29 height 23
click at [1149, 317] on icon at bounding box center [1139, 327] width 20 height 20
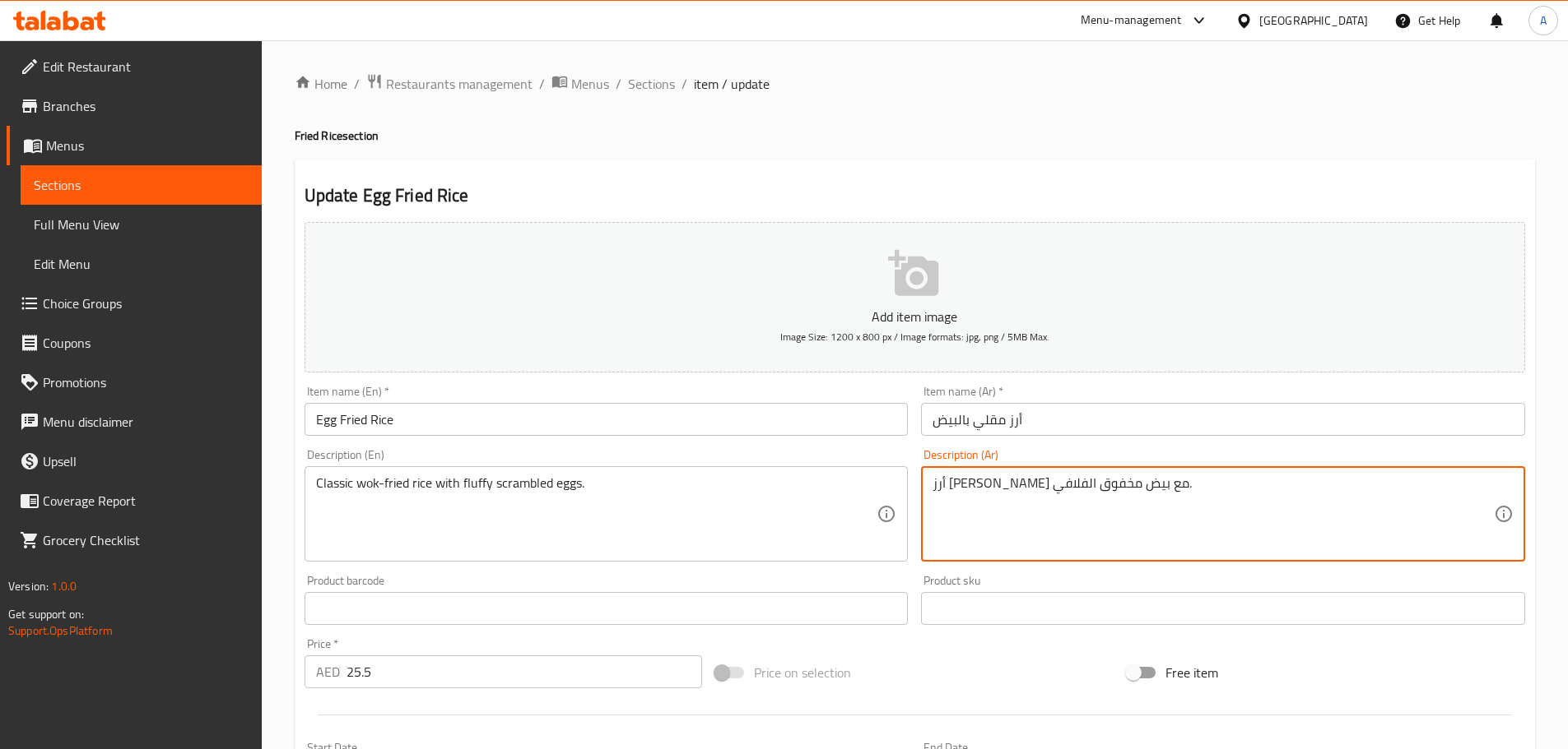
drag, startPoint x: 1129, startPoint y: 484, endPoint x: 1177, endPoint y: 482, distance: 48.0
paste textarea "قلاة ووك"
type textarea "أرز مقلاة ووك كلاسيكي مع بيض مخفوق الفلافي."
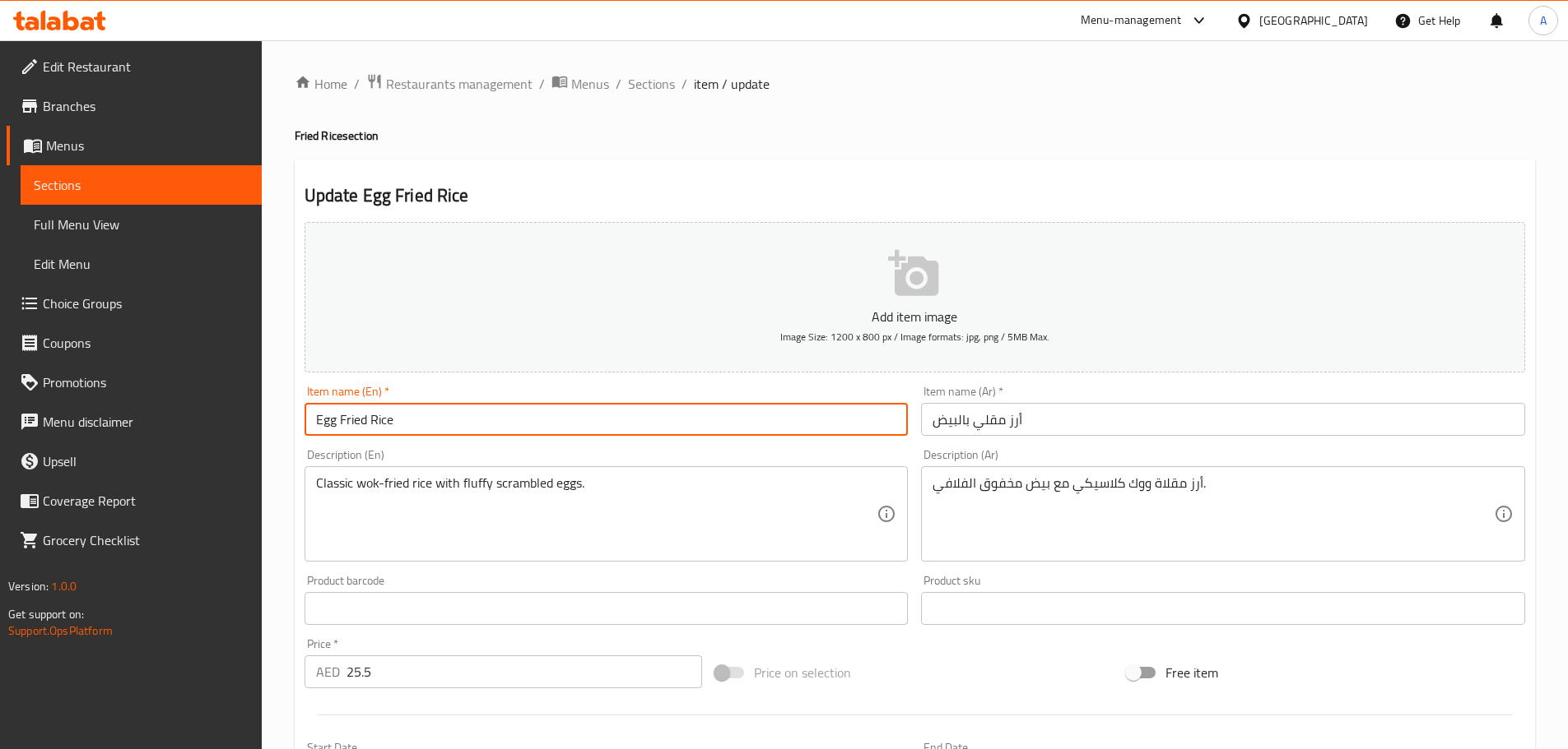
click at [749, 425] on input "Egg Fried Rice" at bounding box center [607, 420] width 604 height 33
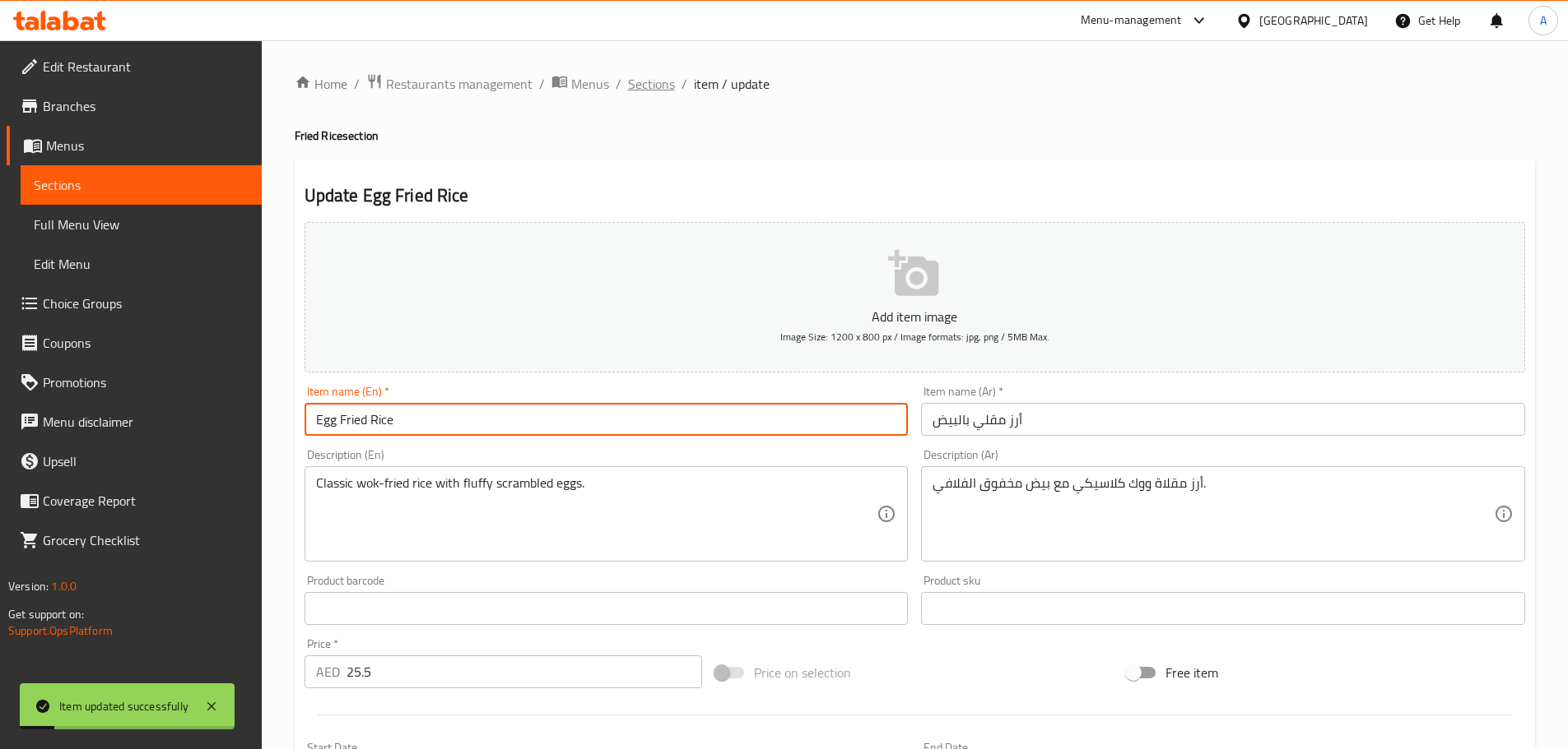
click at [643, 86] on span "Sections" at bounding box center [652, 84] width 47 height 20
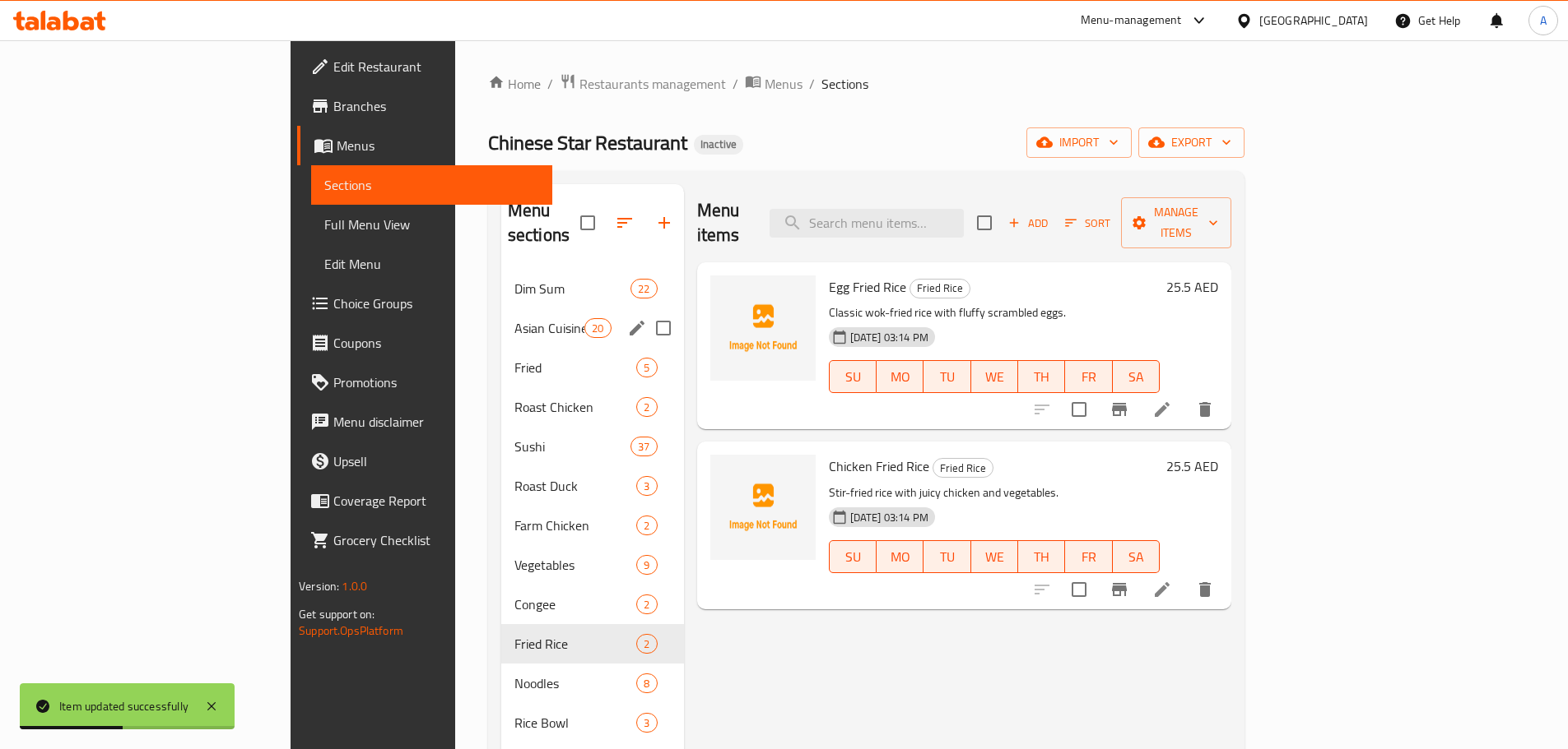
click at [515, 318] on span "Asian Cuisine" at bounding box center [550, 328] width 70 height 20
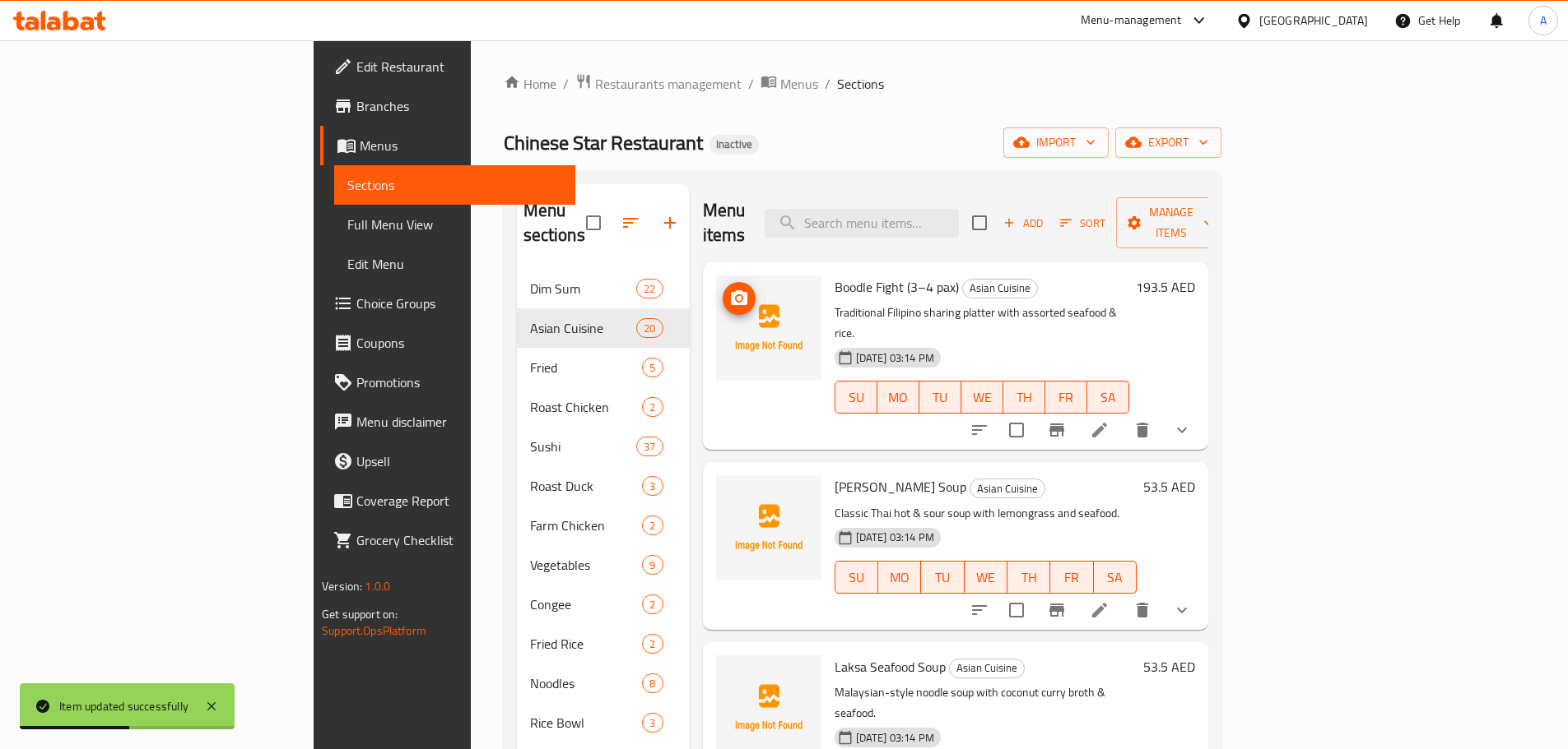
click at [1044, 405] on div "Menu items Add Sort Manage items Boodle Fight (3–4 pax) Asian Cuisine Tradition…" at bounding box center [949, 645] width 519 height 921
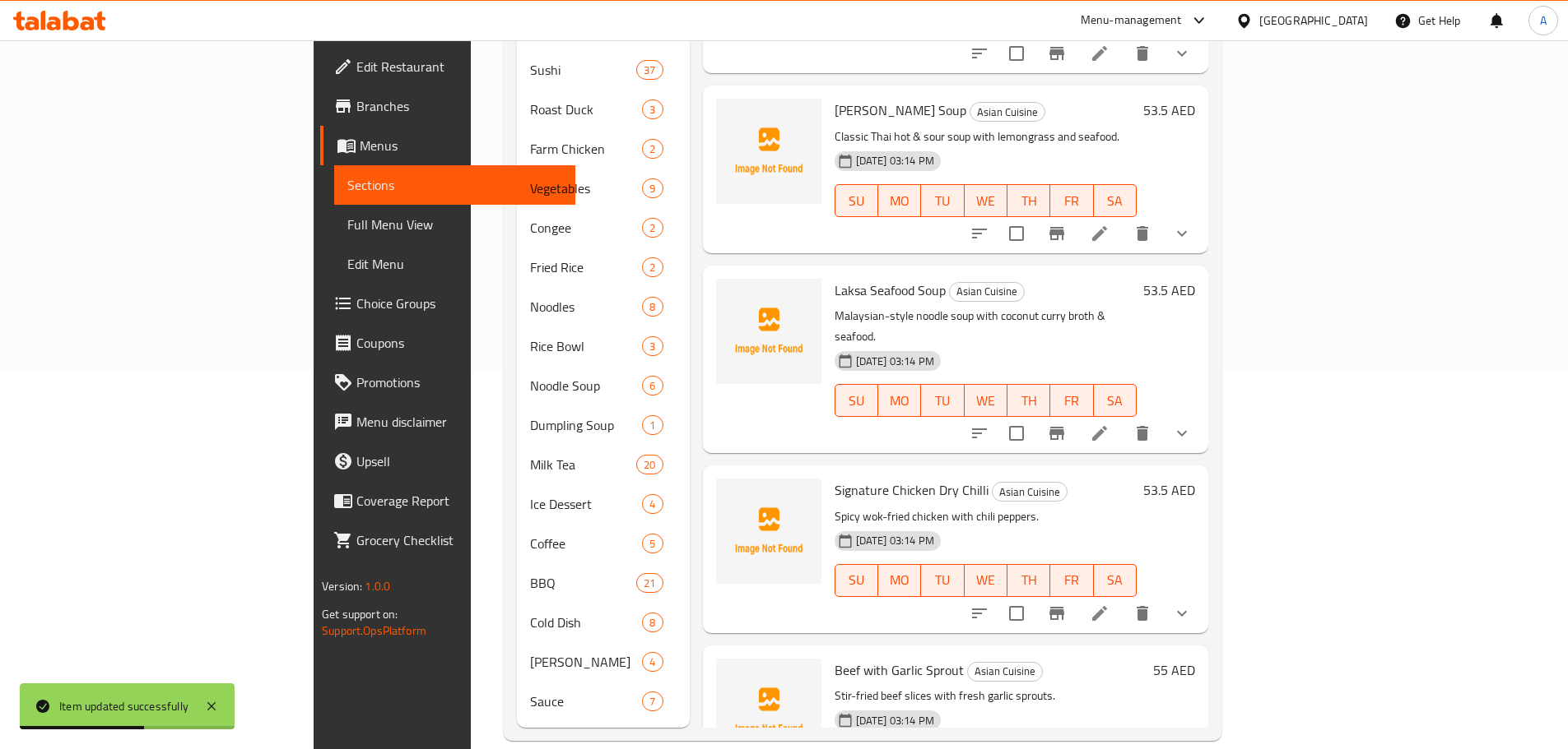
scroll to position [164, 0]
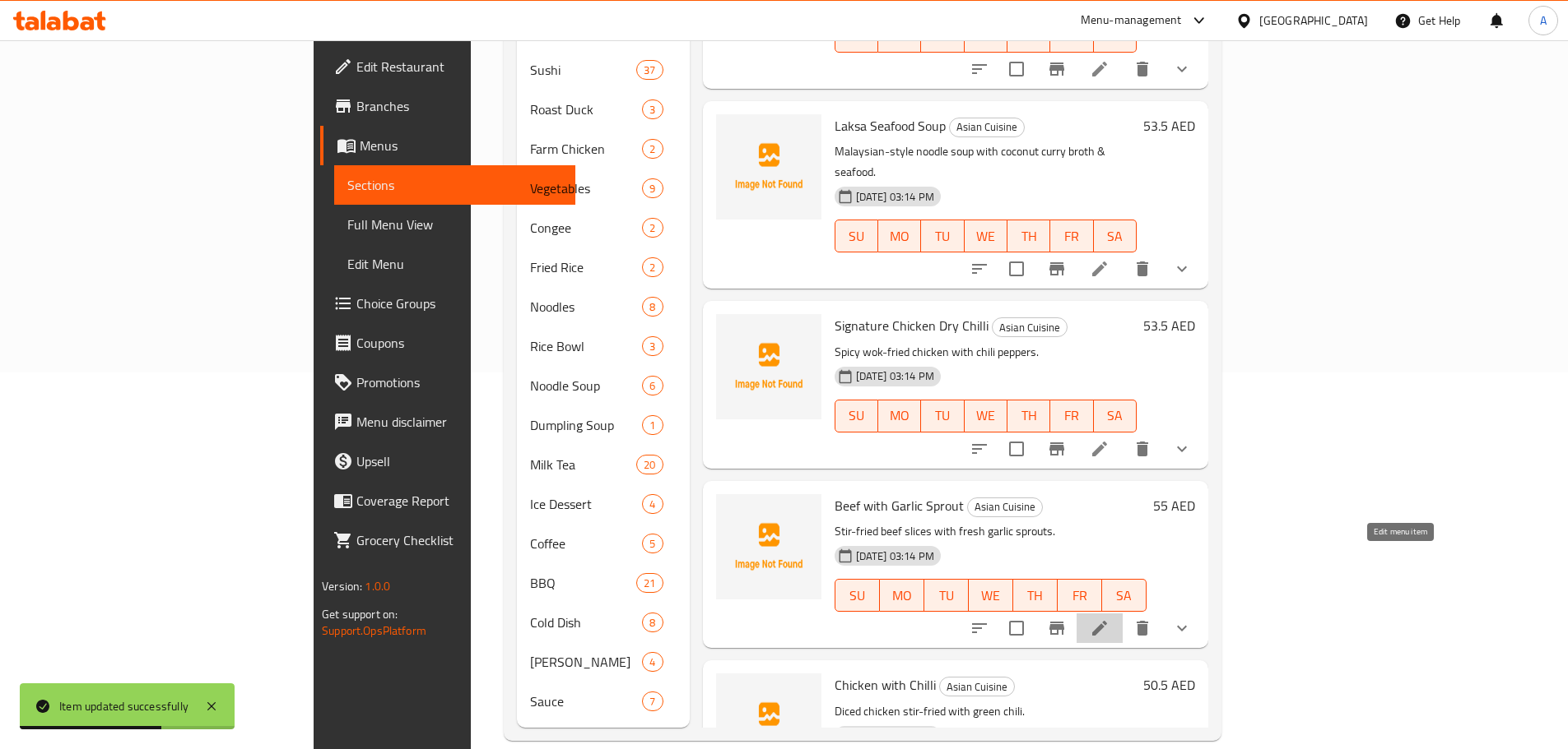
click at [1107, 621] on icon at bounding box center [1099, 628] width 15 height 15
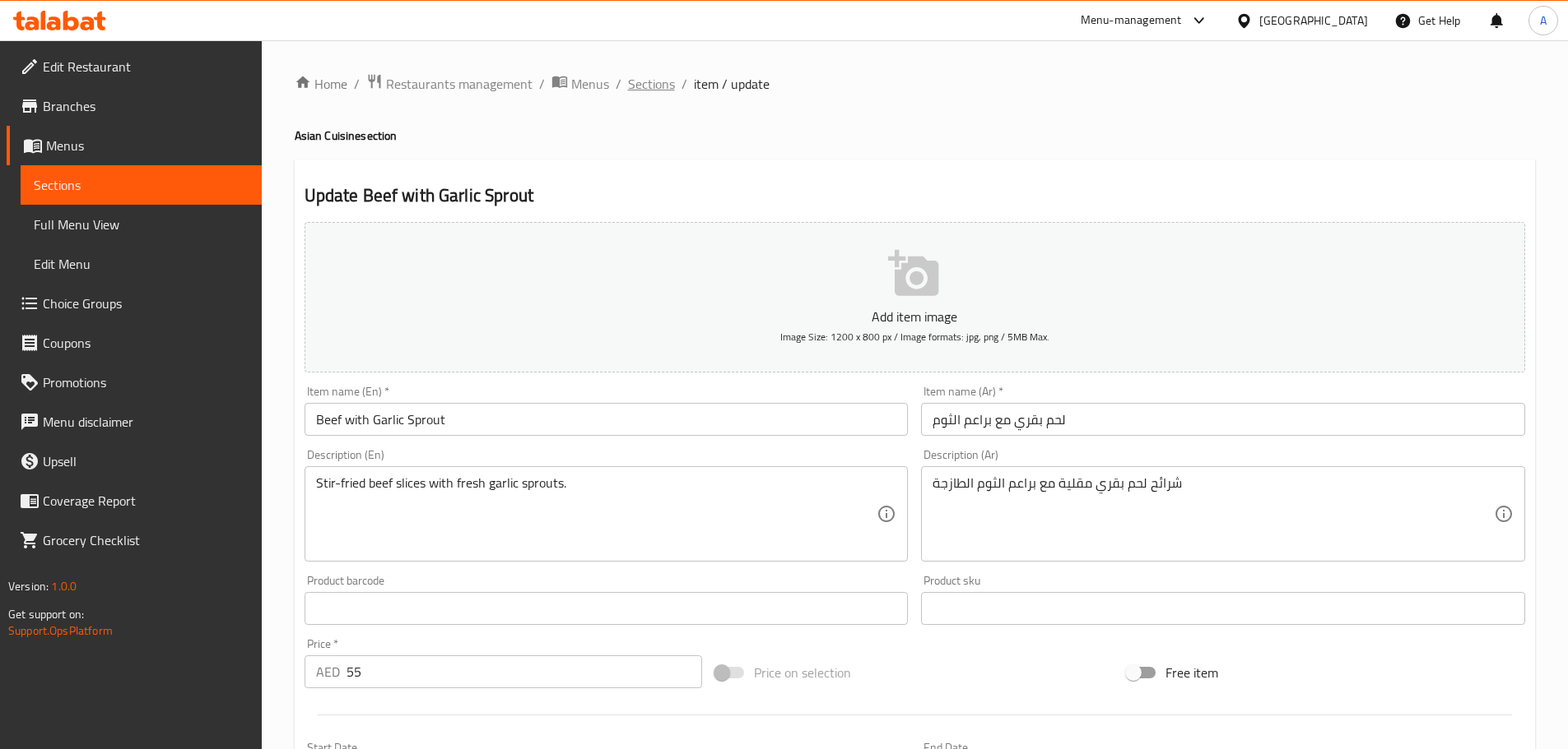
click at [642, 74] on span "Sections" at bounding box center [652, 84] width 47 height 20
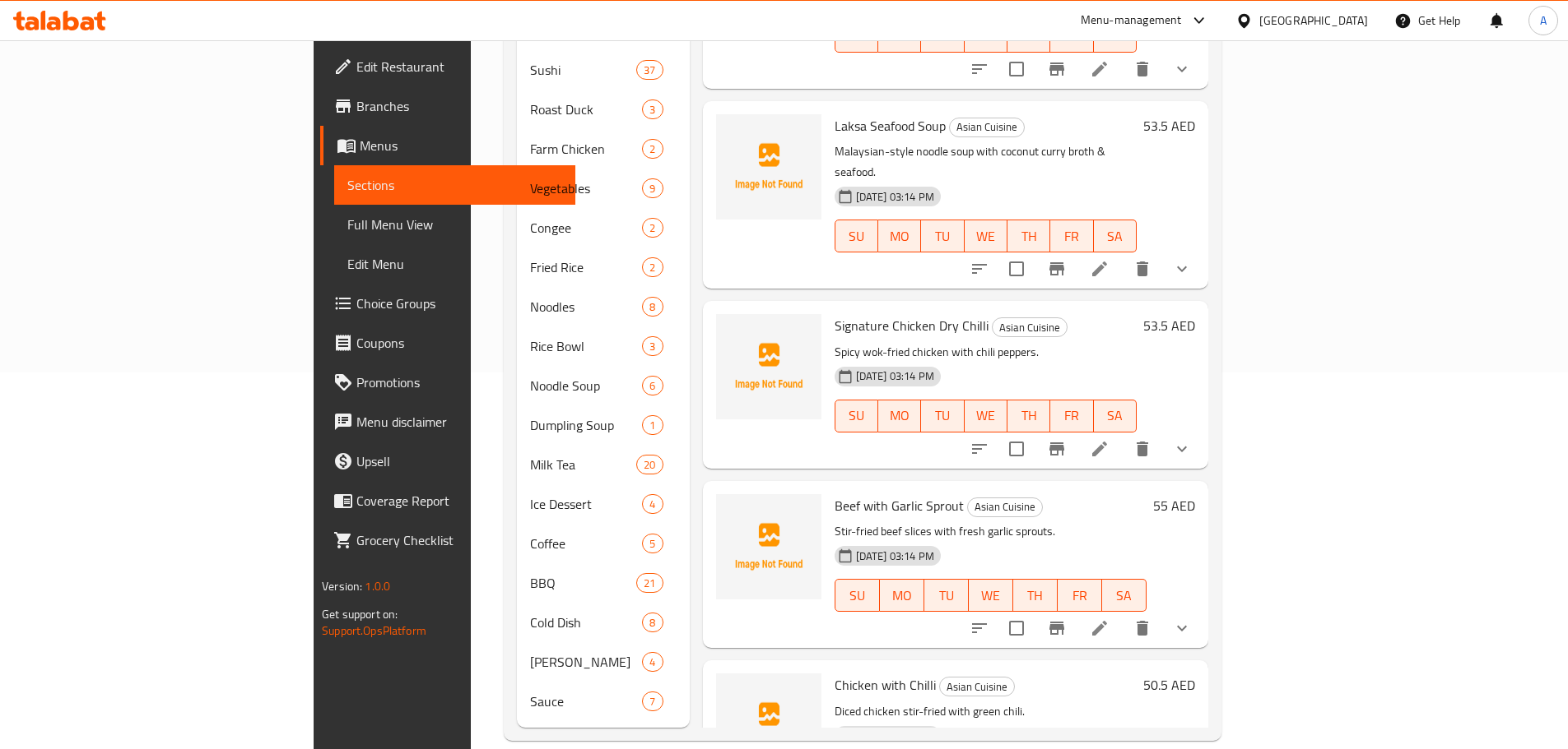
scroll to position [1787, 0]
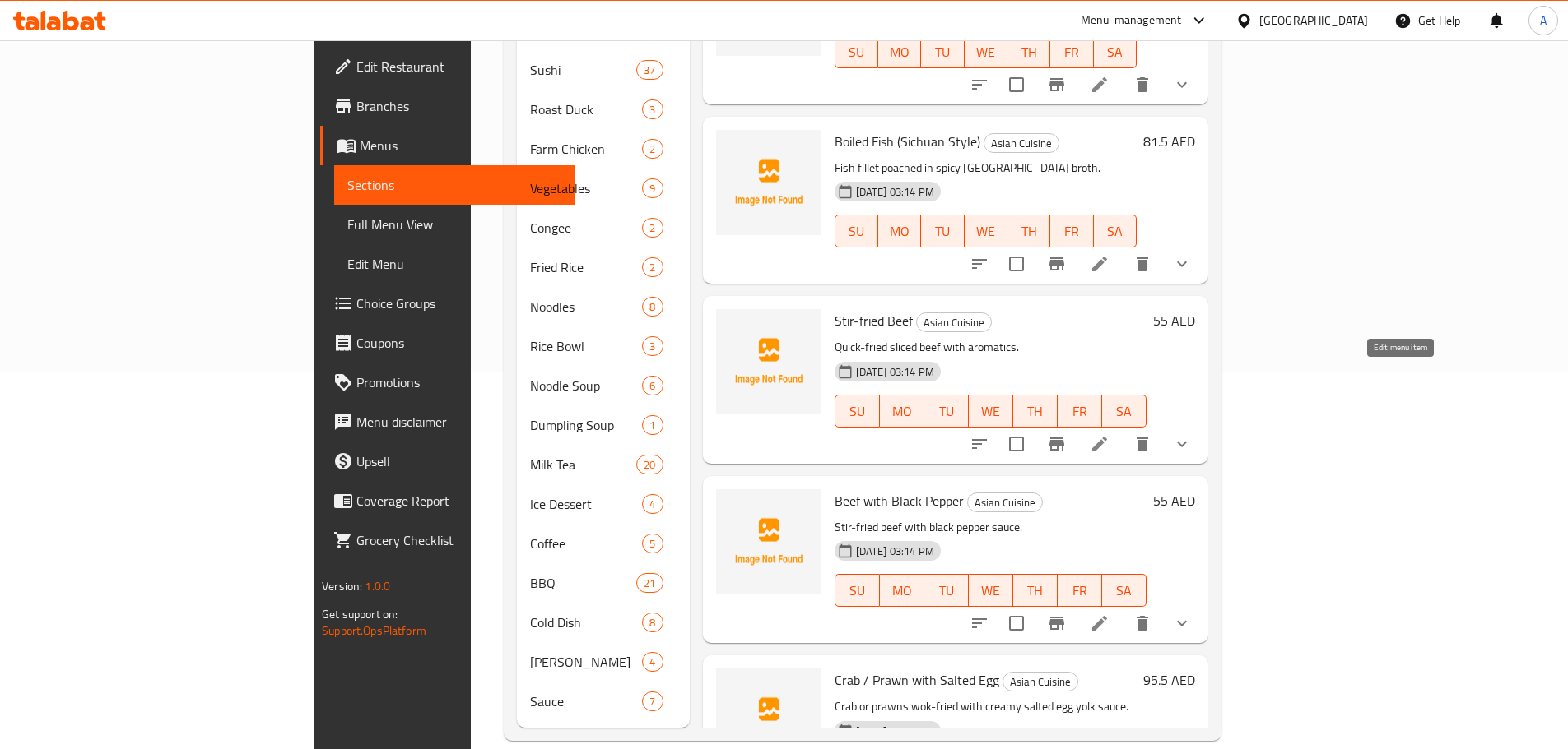
click at [1107, 437] on icon at bounding box center [1099, 443] width 15 height 15
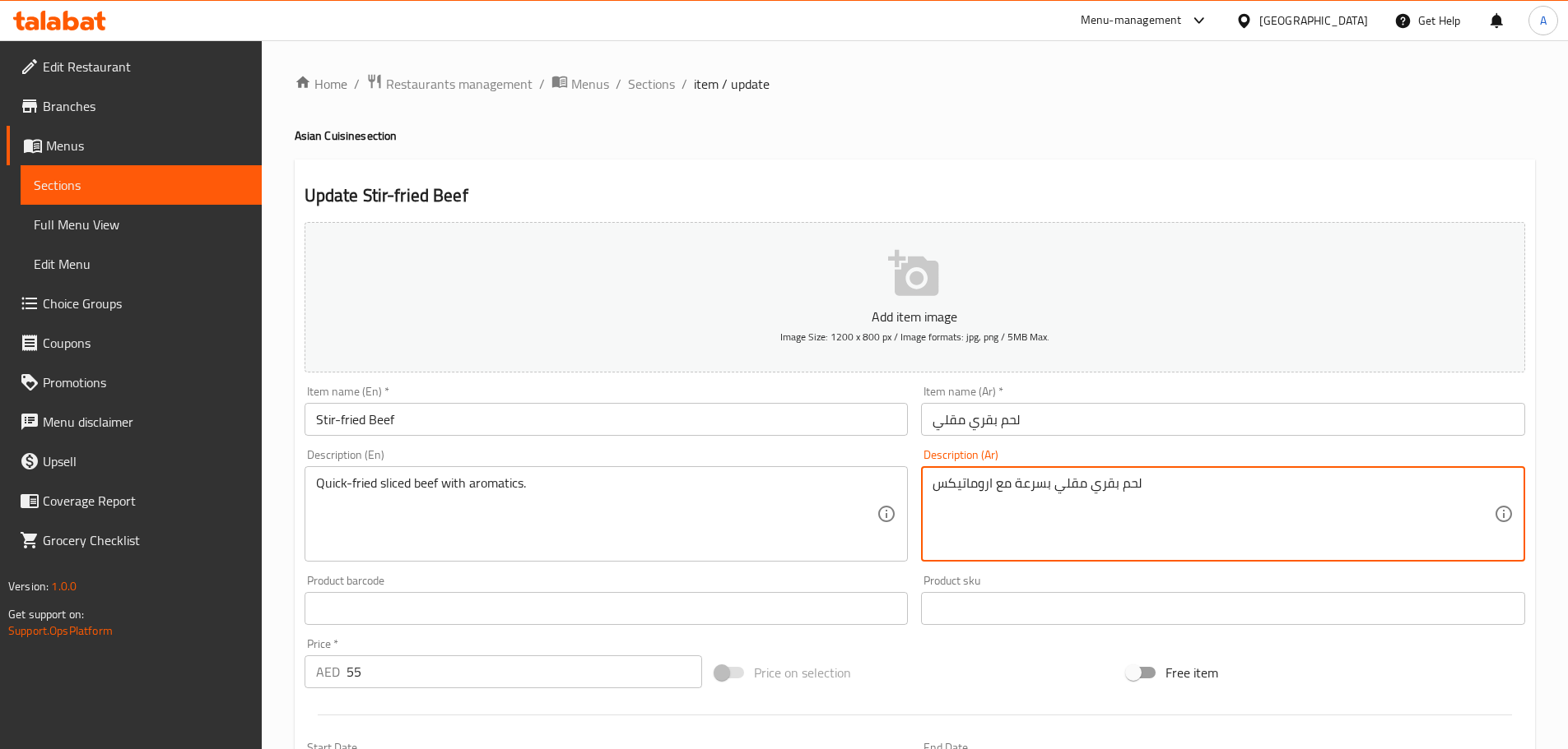
paste textarea "نكهات عطرية"
type textarea "لحم بقري مقلي بسرعة مع نكهات عطرية"
click at [803, 430] on input "Stir-fried Beef" at bounding box center [607, 420] width 604 height 33
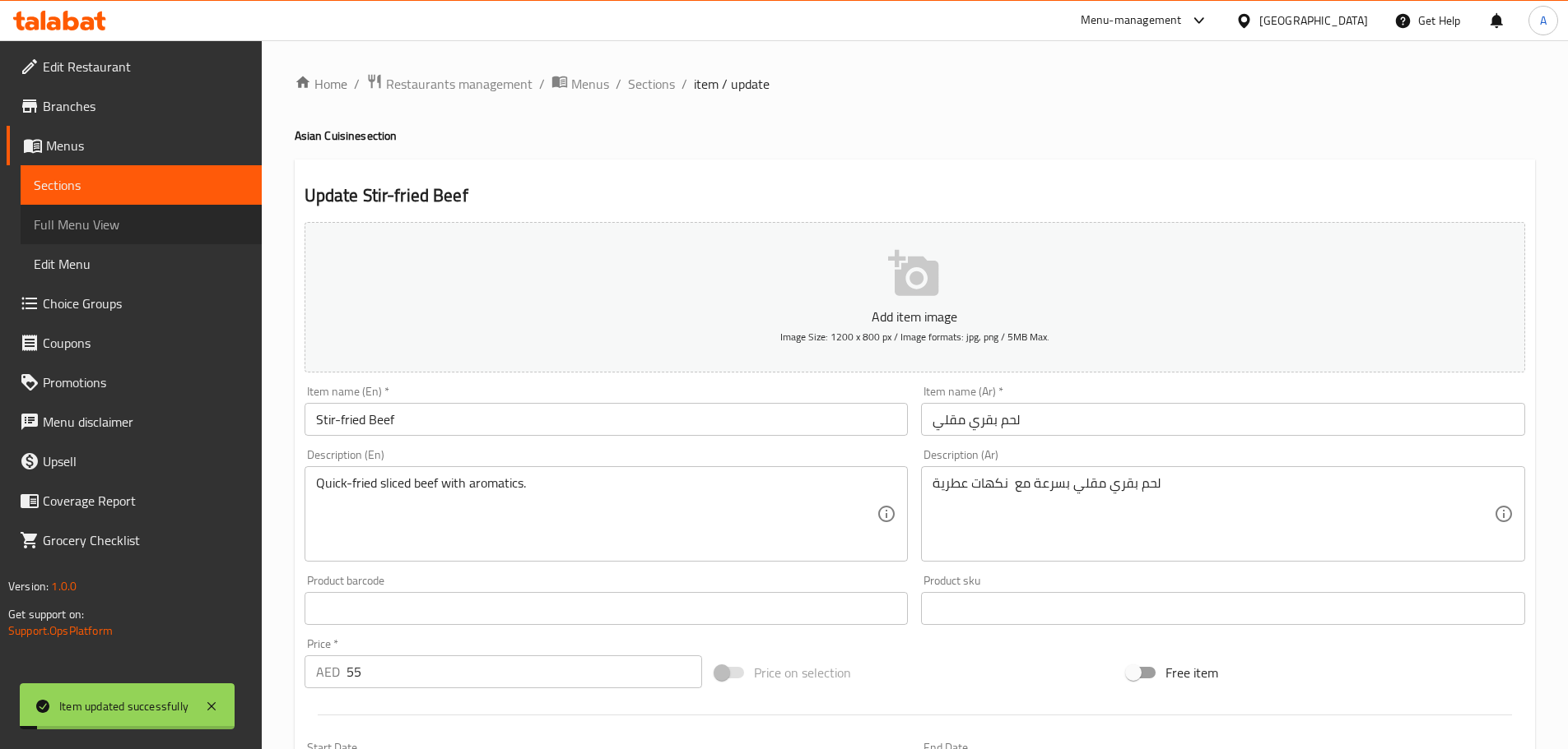
click at [106, 205] on link "Full Menu View" at bounding box center [141, 225] width 241 height 39
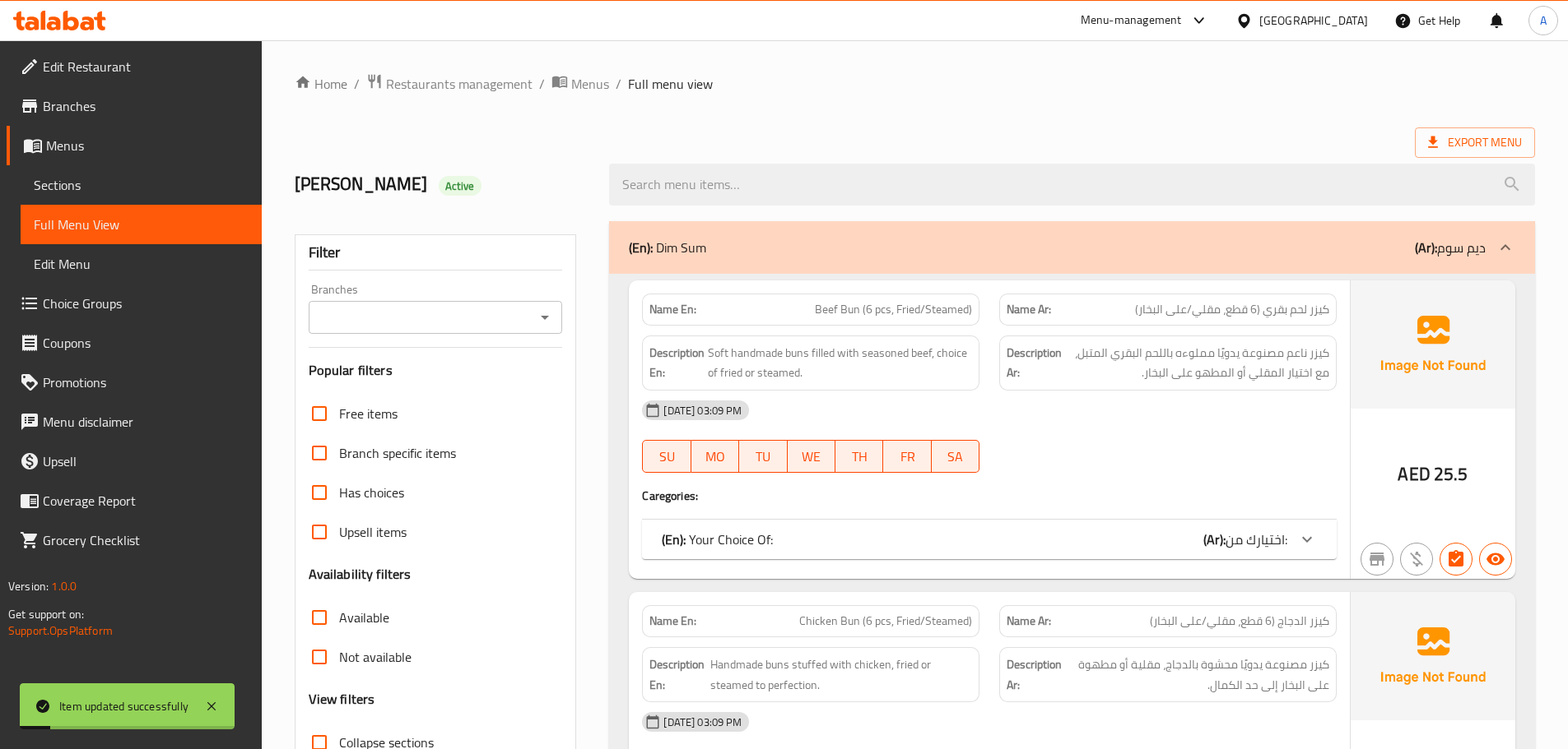
scroll to position [247, 0]
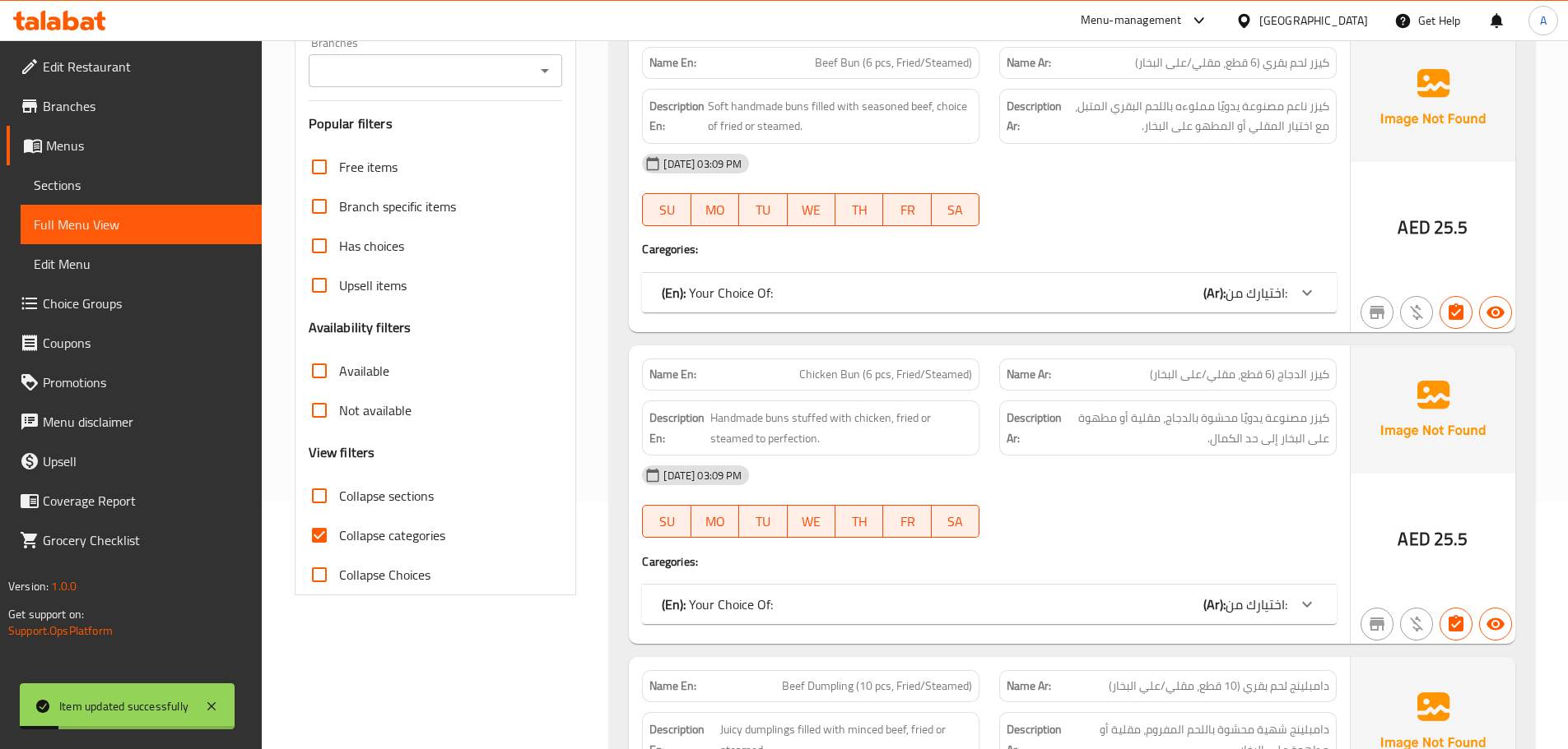
click at [360, 526] on span "Collapse categories" at bounding box center [392, 535] width 106 height 20
click at [339, 526] on input "Collapse categories" at bounding box center [319, 535] width 39 height 39
checkbox input "false"
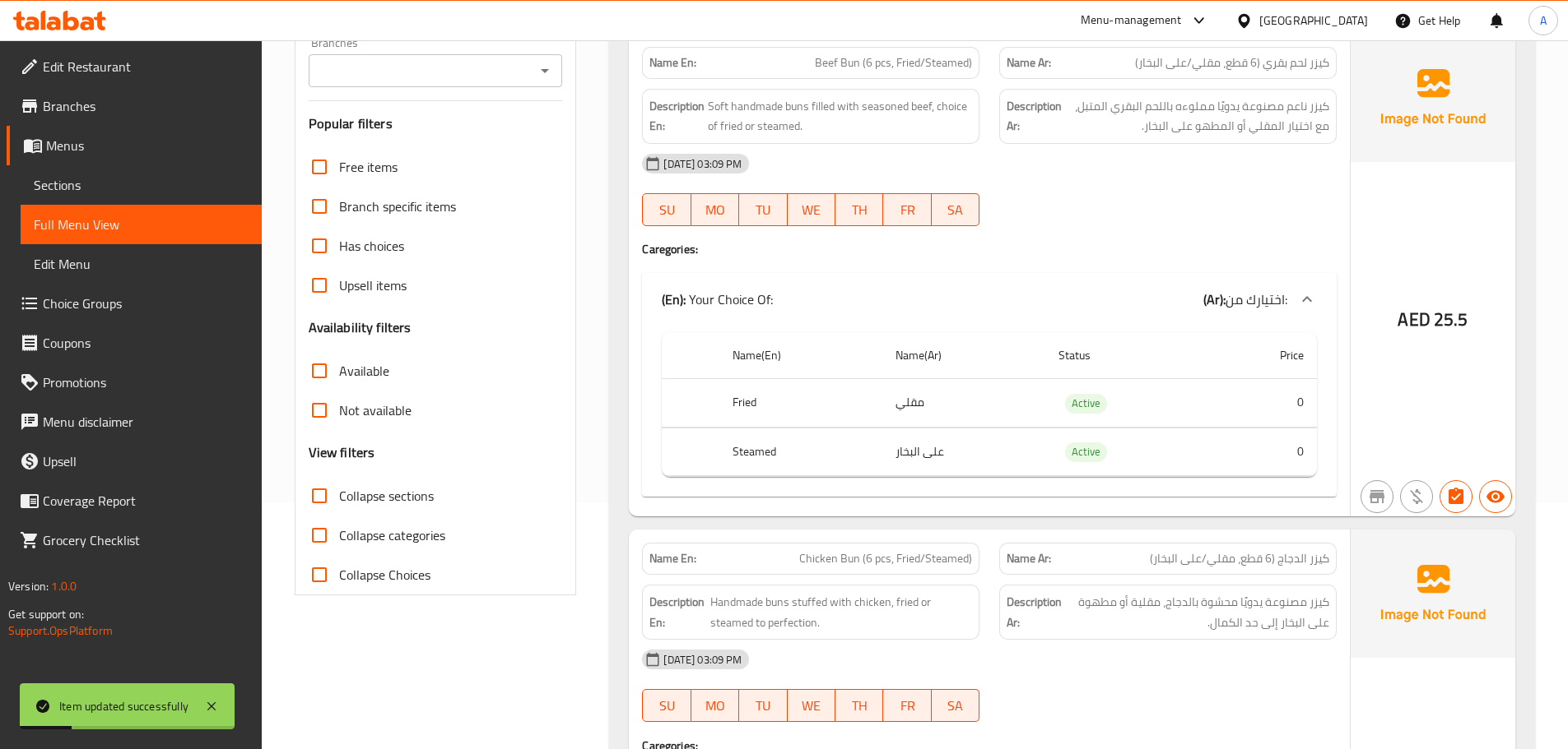
scroll to position [0, 0]
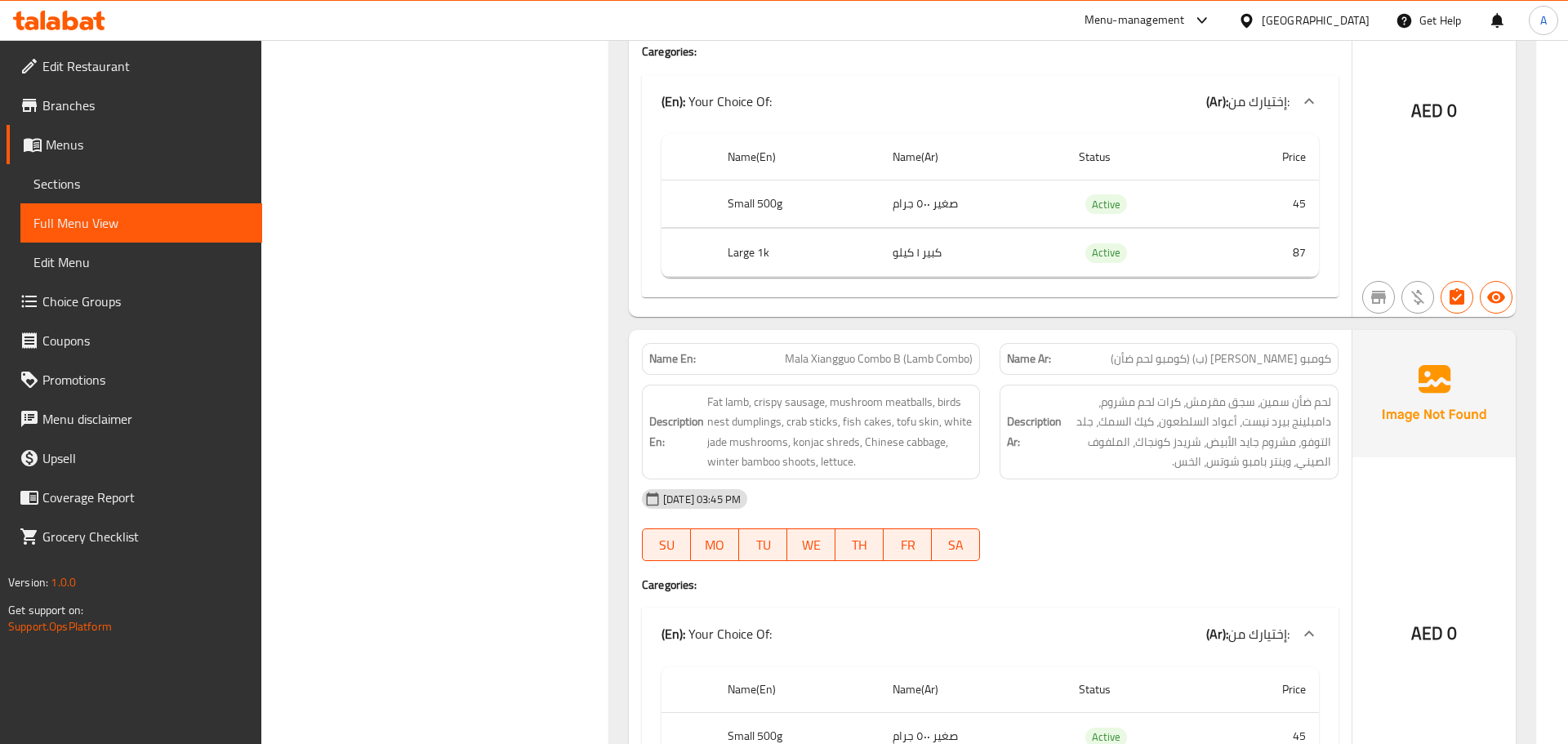
scroll to position [71365, 0]
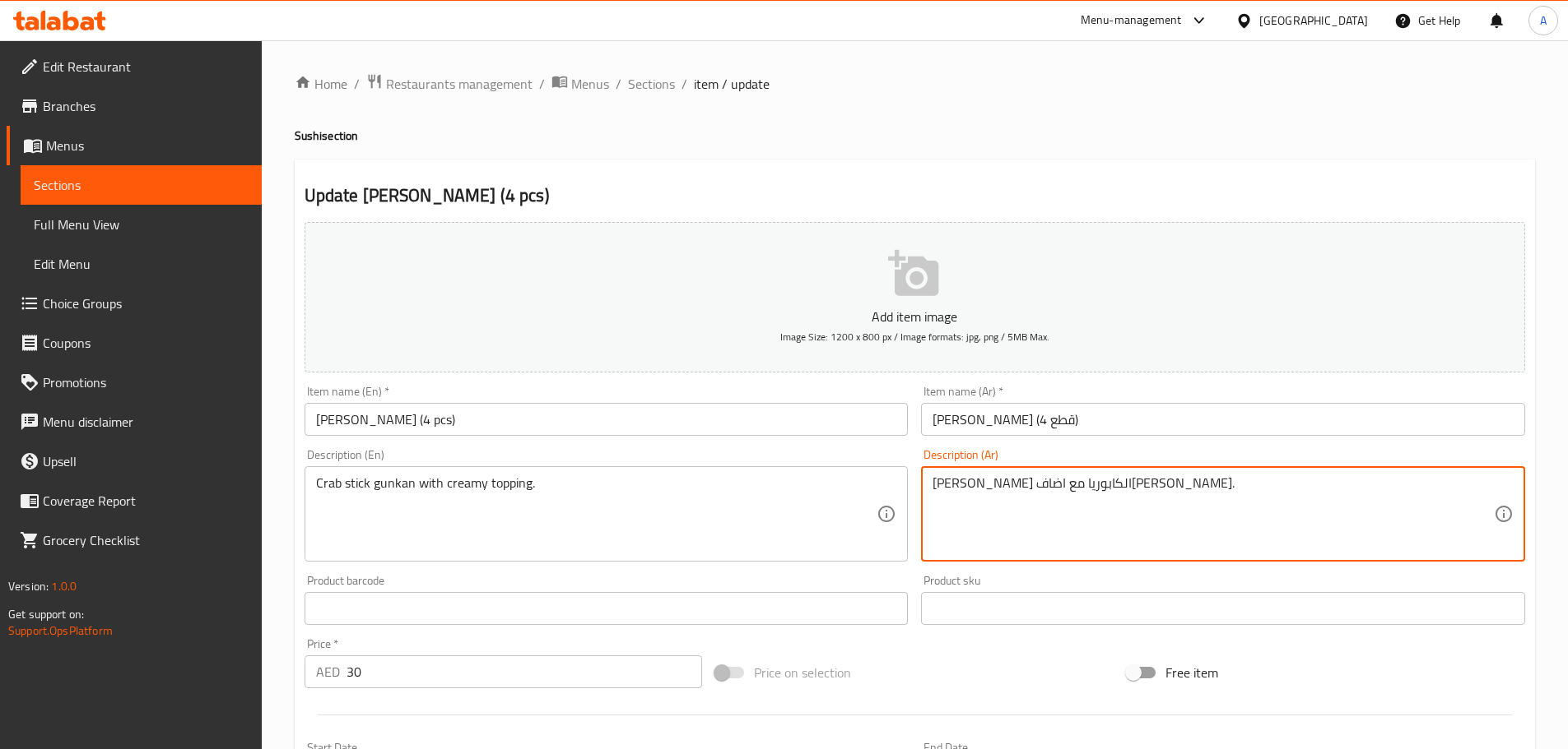
click at [1092, 487] on textarea "جونكان ستيك الكابوريا مع اضافه كريمي." at bounding box center [1212, 515] width 562 height 78
paste textarea "صابع"
type textarea "جونكان أصابع كابوريا مع اضافه كريمي."
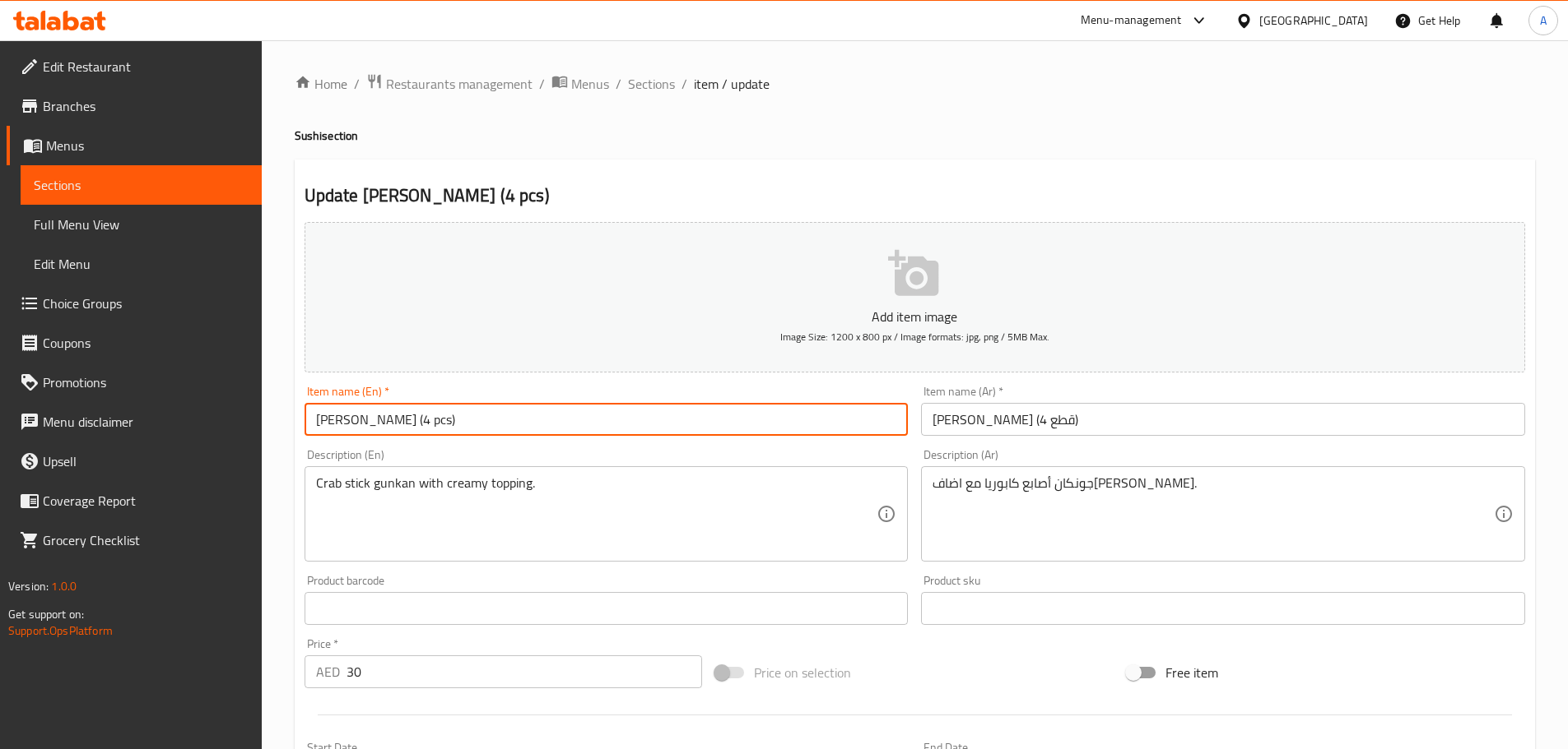
click at [781, 428] on input "[PERSON_NAME] (4 pcs)" at bounding box center [607, 420] width 604 height 33
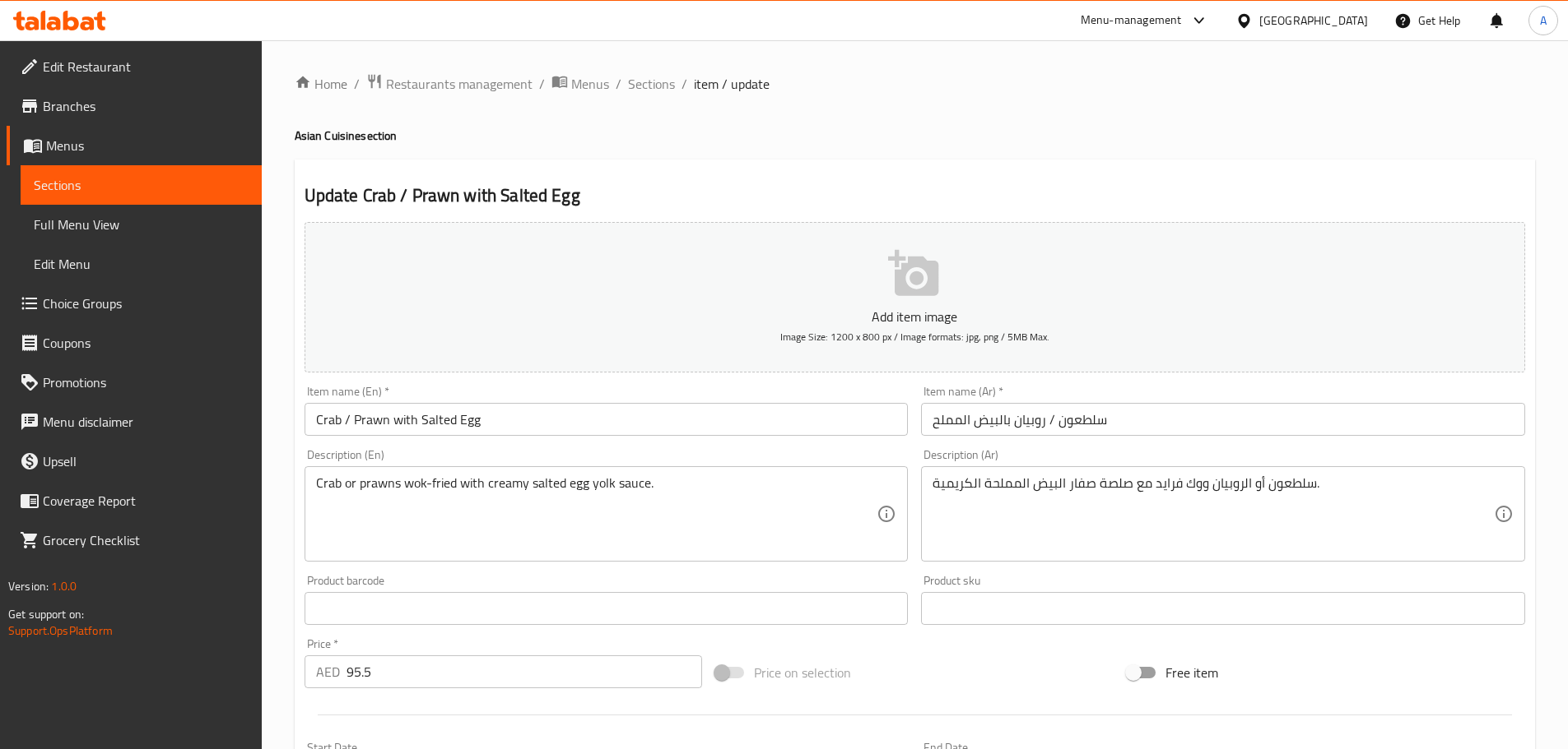
click at [66, 301] on span "Choice Groups" at bounding box center [146, 304] width 206 height 20
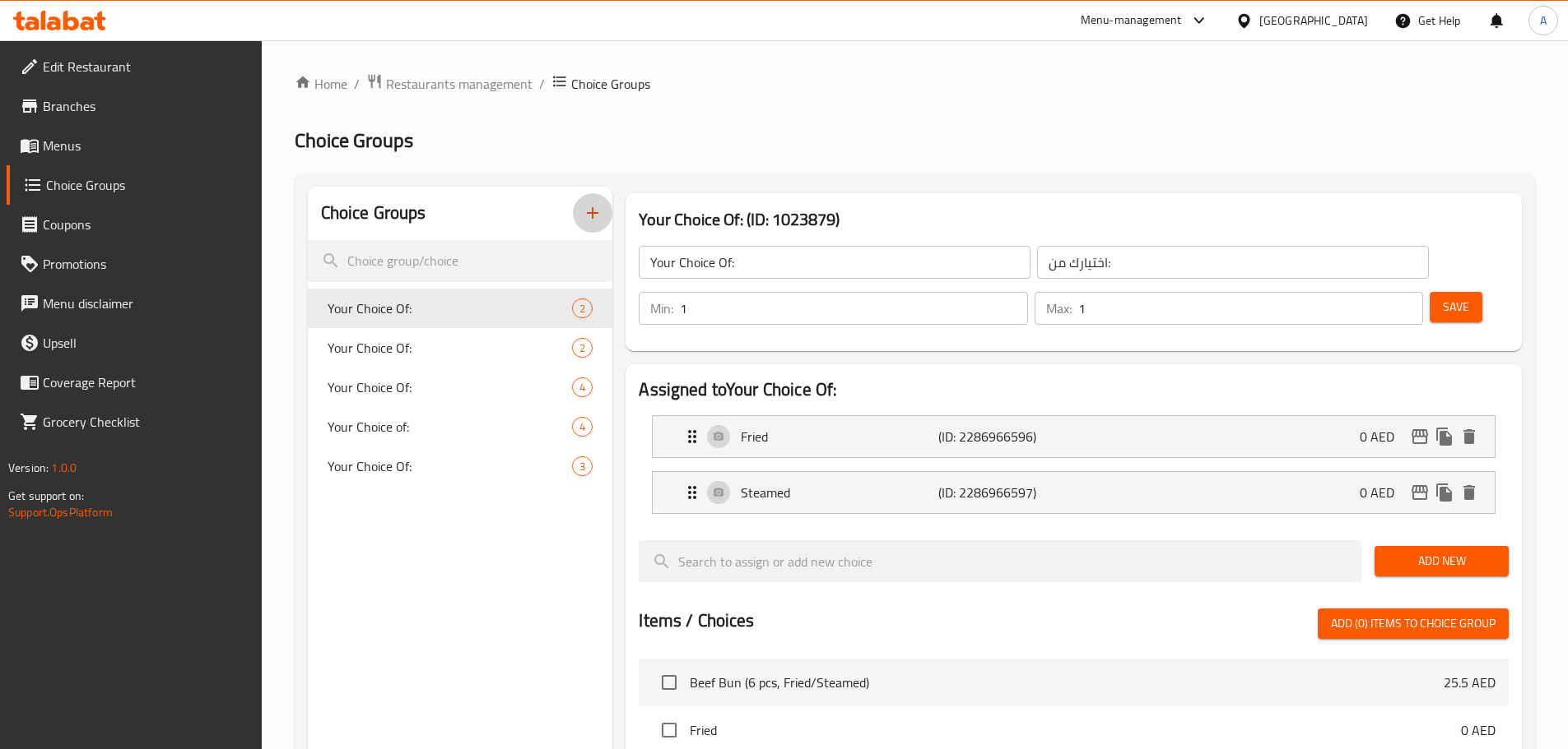
click at [588, 214] on icon "button" at bounding box center [593, 213] width 12 height 12
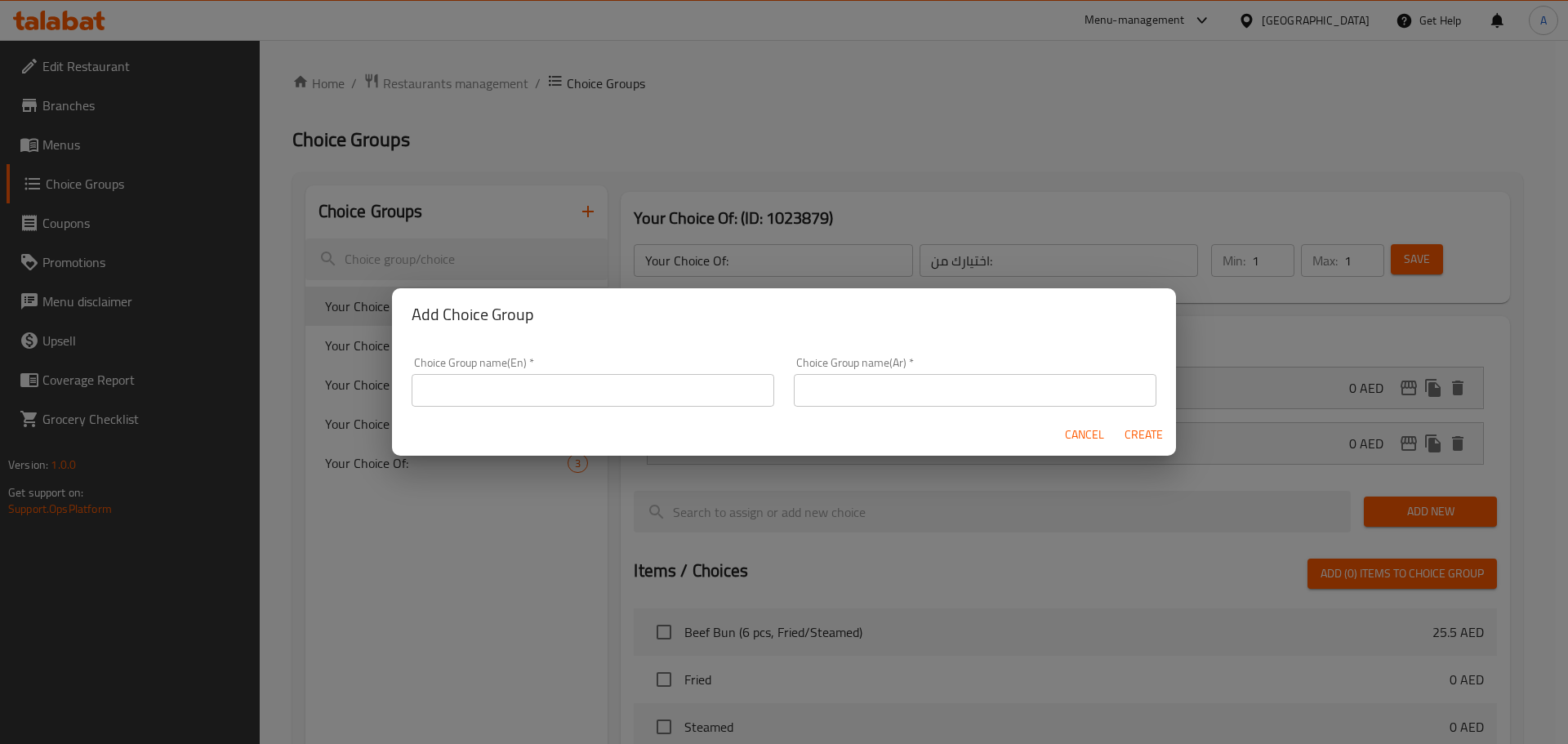
click at [542, 386] on input "text" at bounding box center [593, 391] width 363 height 33
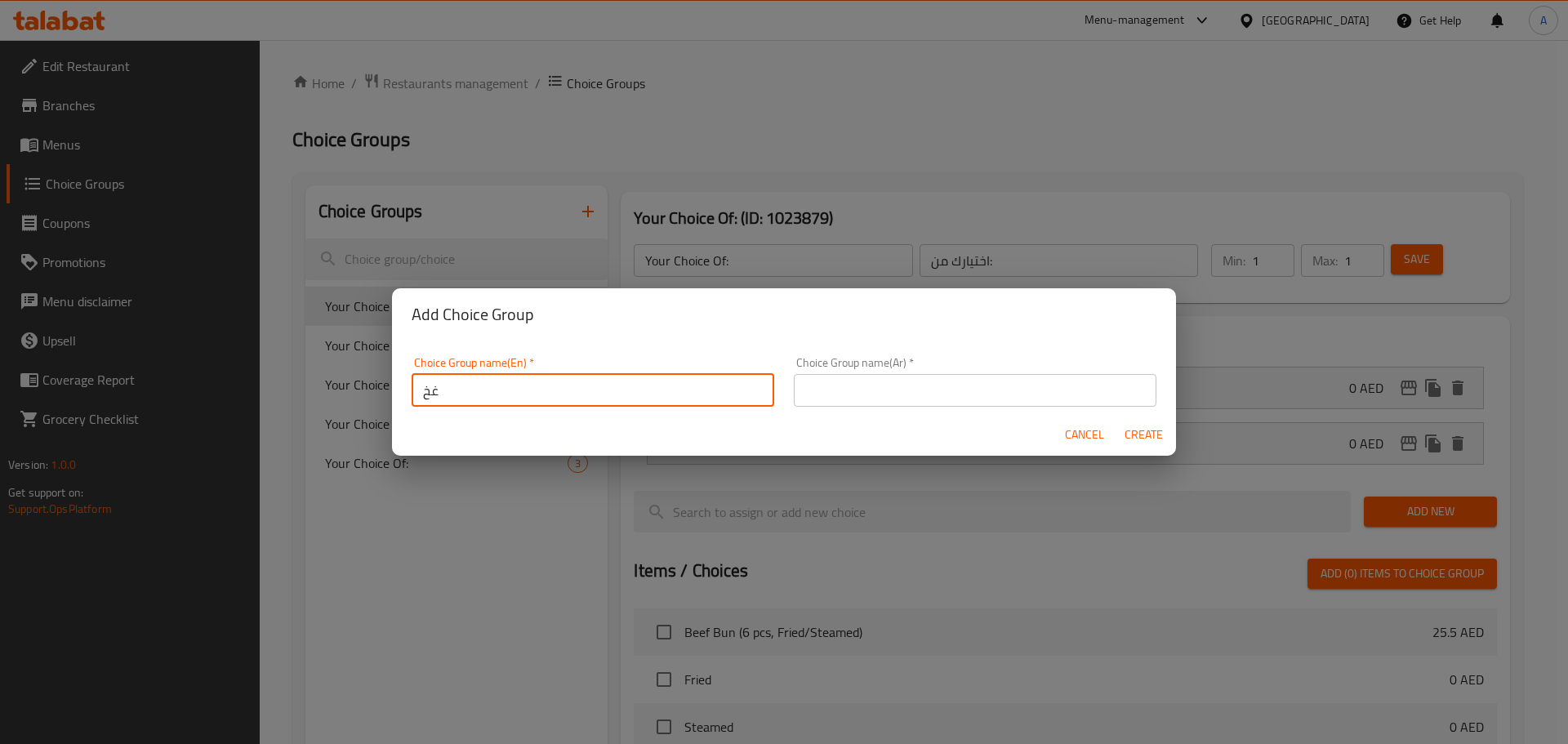
type input "غخع"
type input "choice of:"
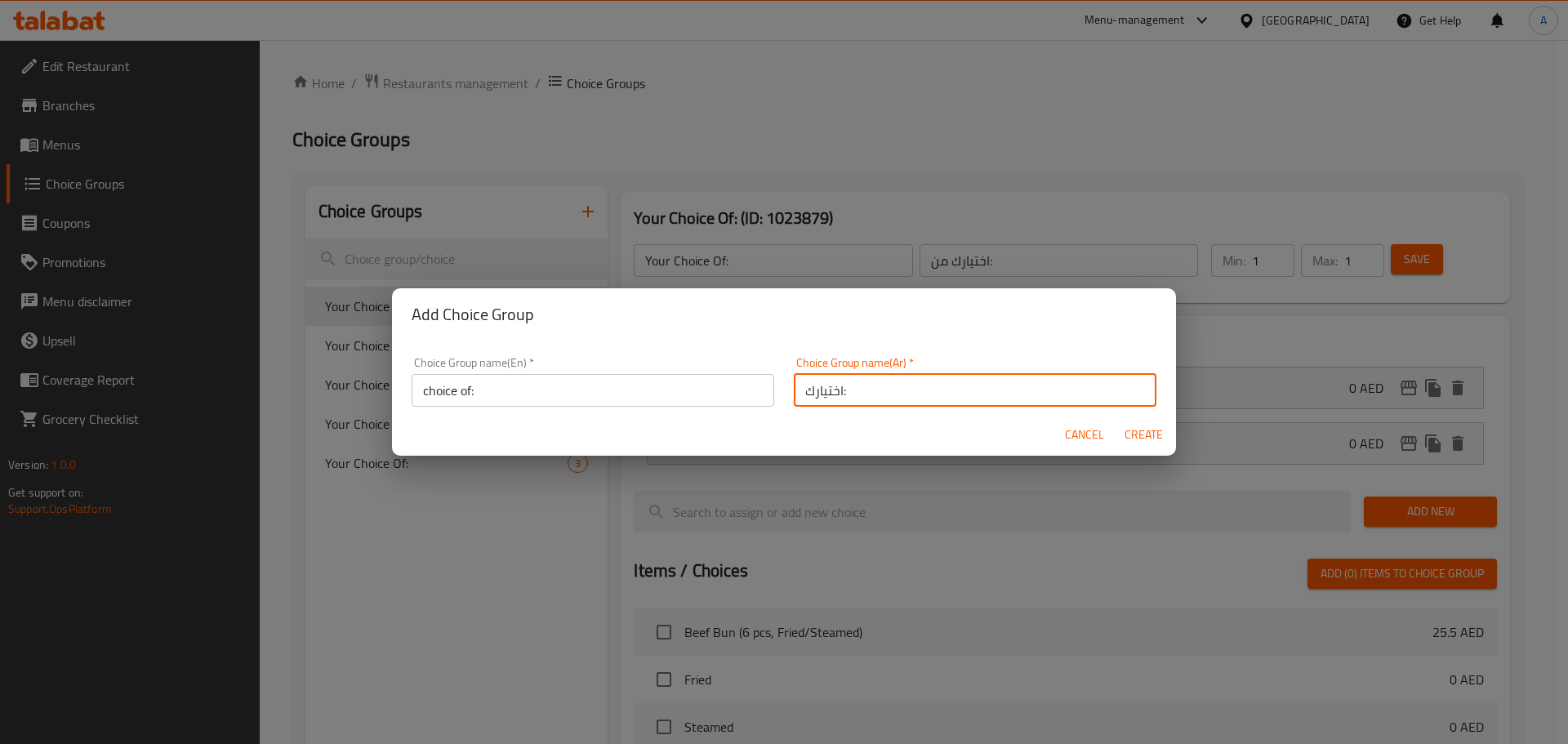
type input "اختيارك:"
click at [1138, 431] on span "Create" at bounding box center [1143, 435] width 39 height 20
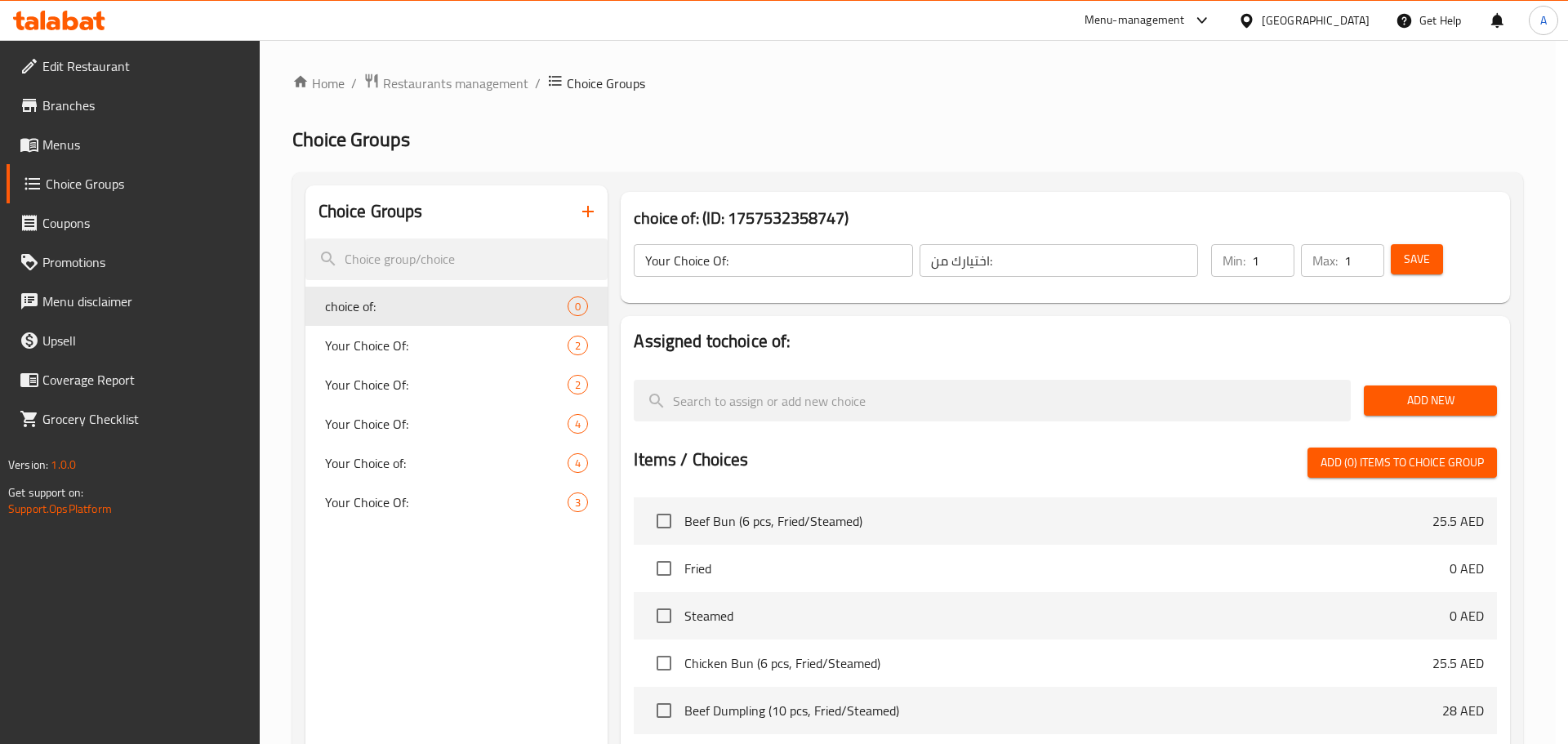
type input "choice of:"
type input "اختيارك:"
type input "0"
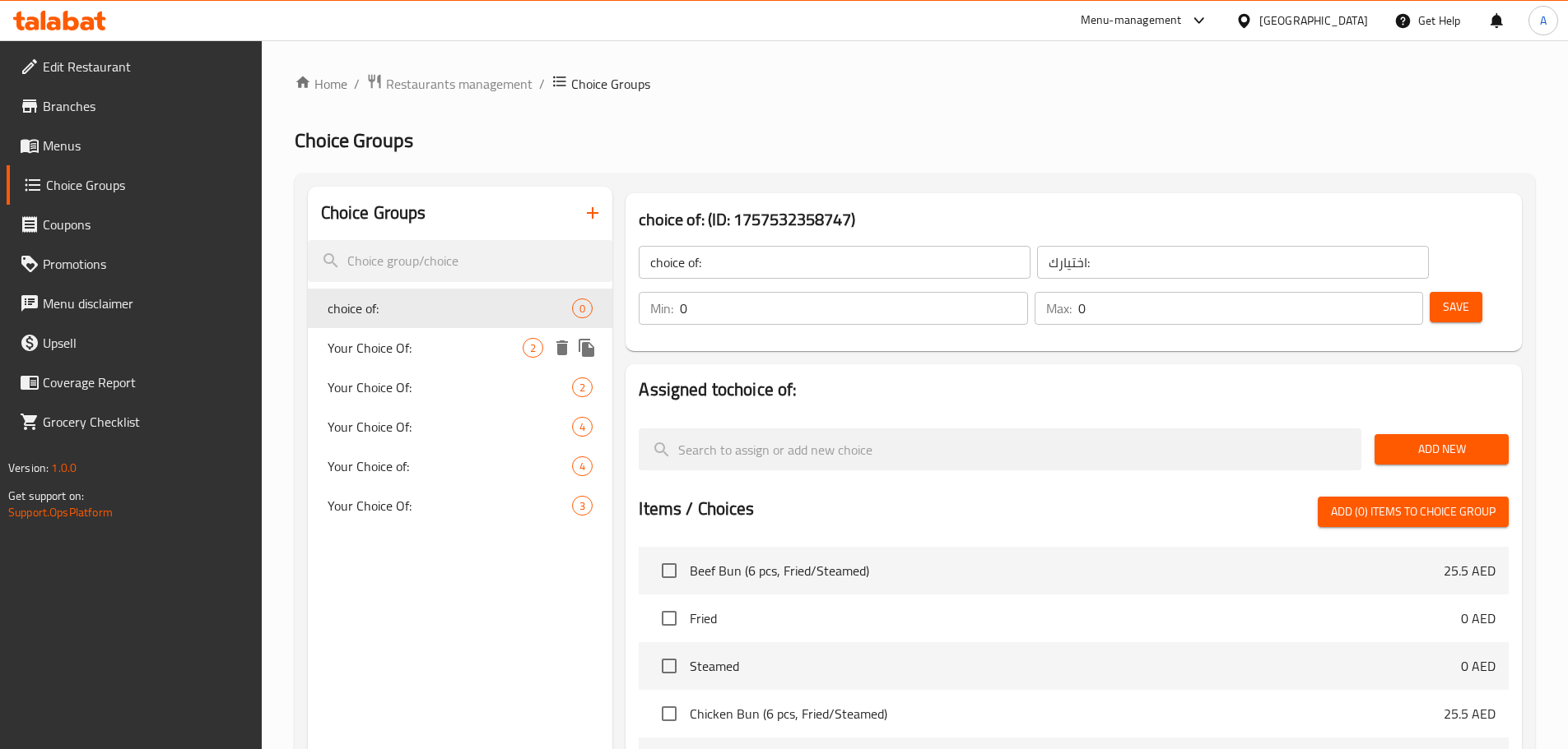
click at [469, 342] on span "Your Choice Of:" at bounding box center [425, 348] width 196 height 20
type input "Your Choice Of:"
type input "اختيارك من:"
type input "1"
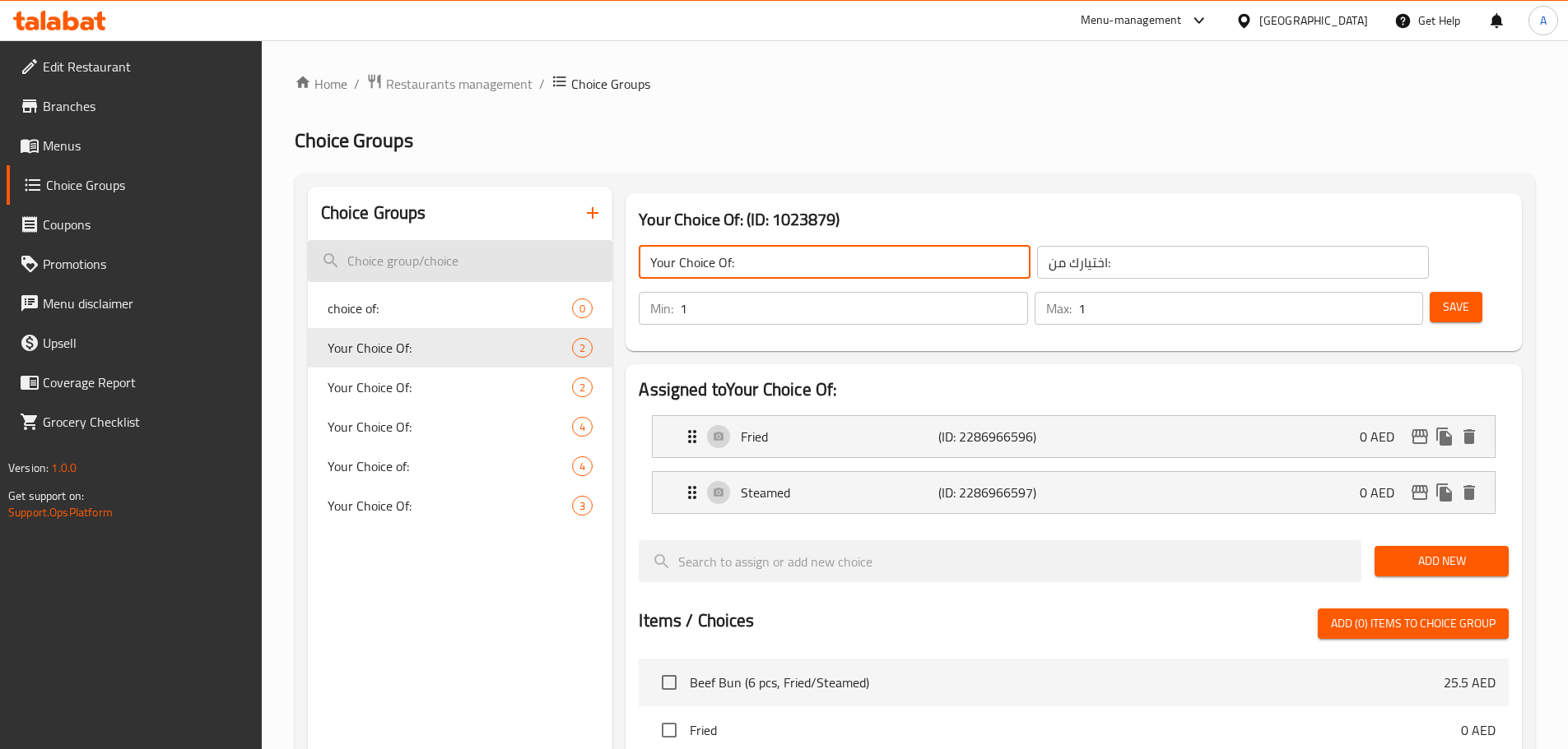
drag, startPoint x: 774, startPoint y: 260, endPoint x: 595, endPoint y: 260, distance: 179.0
click at [604, 257] on div "Choice Groups choice of: 0 Your Choice Of: 2 Your Choice Of: 2 Your Choice Of: …" at bounding box center [917, 712] width 1220 height 1051
drag, startPoint x: 432, startPoint y: 312, endPoint x: 452, endPoint y: 307, distance: 20.6
click at [432, 312] on span "choice of:" at bounding box center [425, 309] width 196 height 20
type input "choice of:"
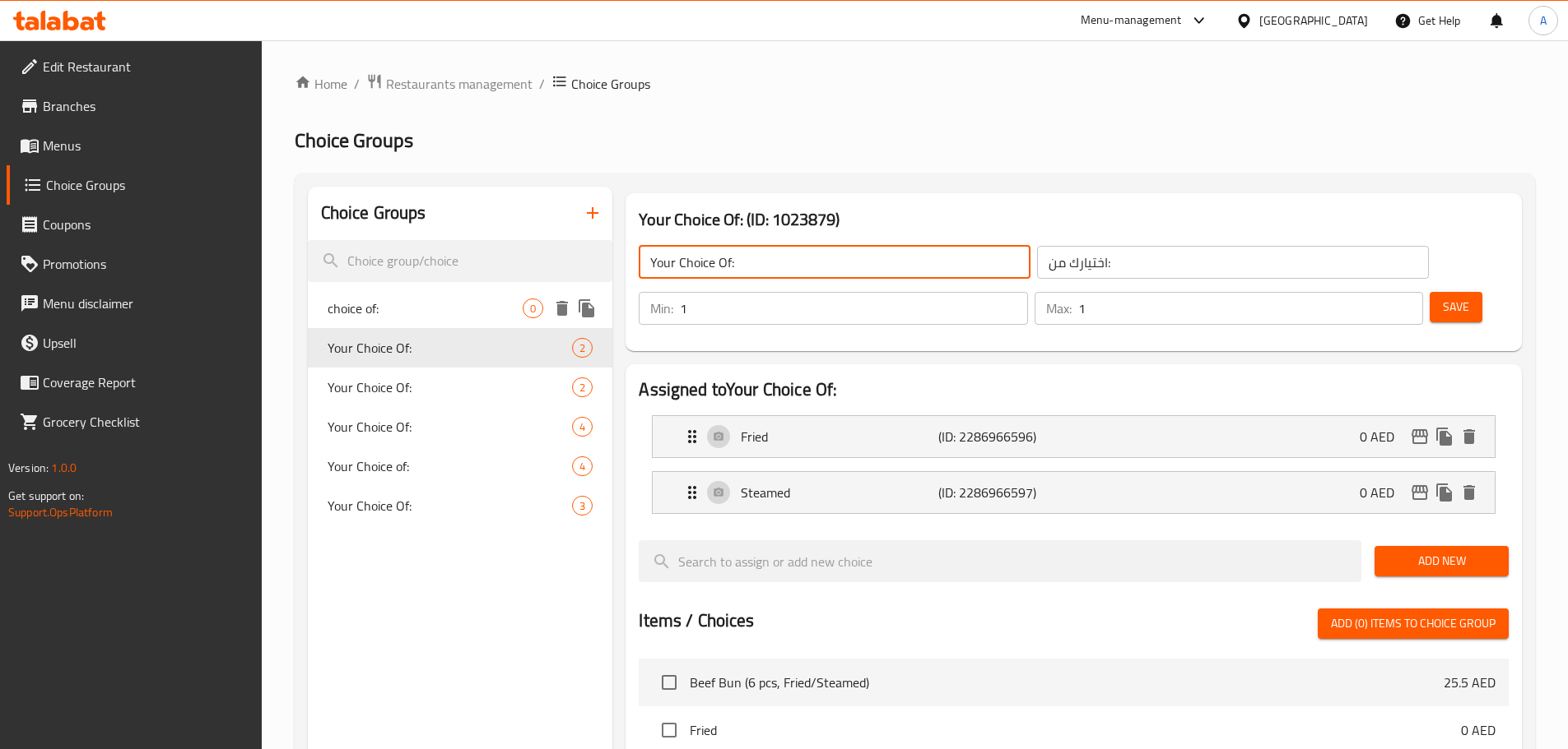
type input "اختيارك:"
type input "0"
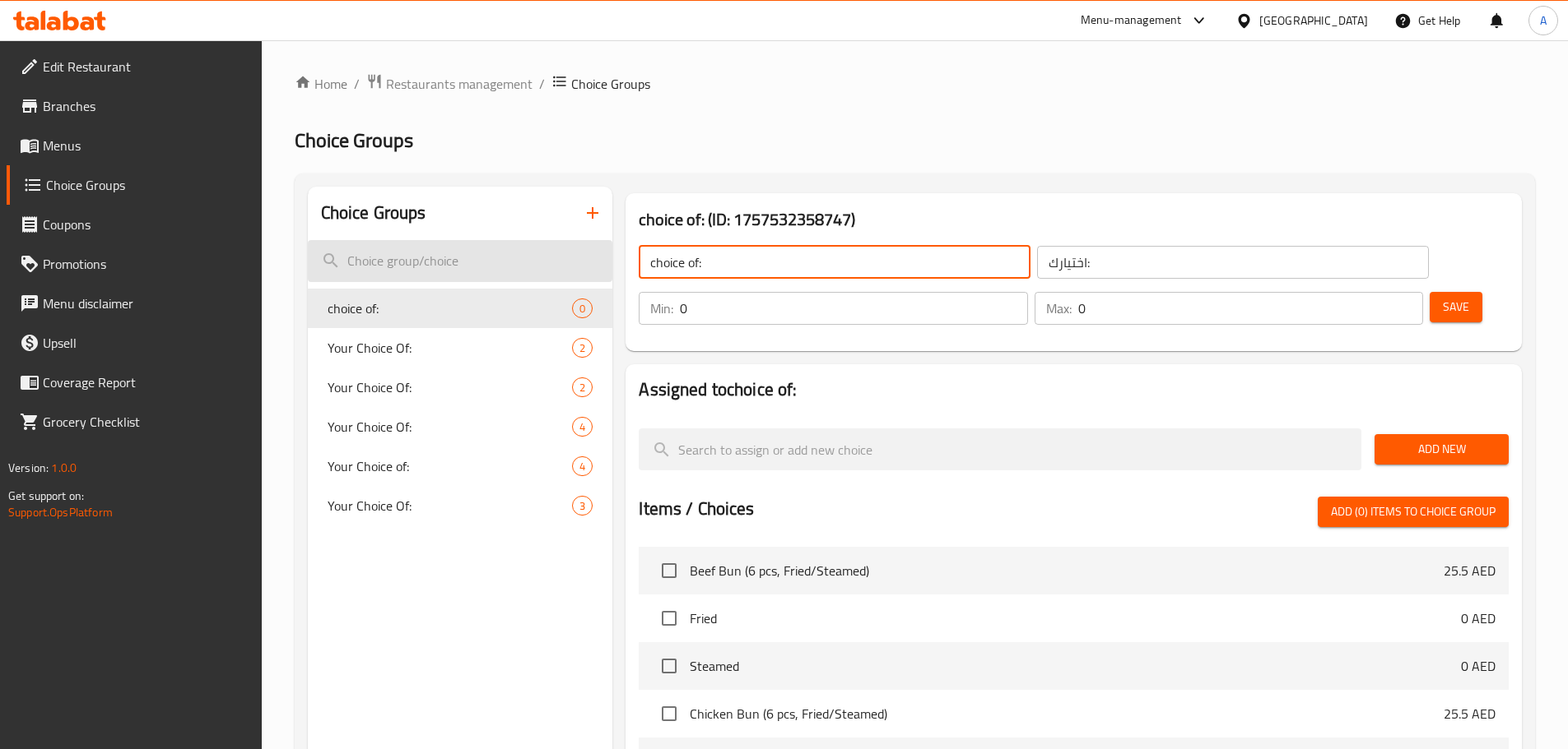
drag, startPoint x: 745, startPoint y: 270, endPoint x: 532, endPoint y: 258, distance: 213.3
click at [532, 258] on div "Choice Groups choice of: 0 Your Choice Of: 2 Your Choice Of: 2 Your Choice Of: …" at bounding box center [917, 655] width 1220 height 938
paste input "Your Choice O"
type input "Your Choice Of:"
drag, startPoint x: 1439, startPoint y: 257, endPoint x: 1405, endPoint y: 267, distance: 35.4
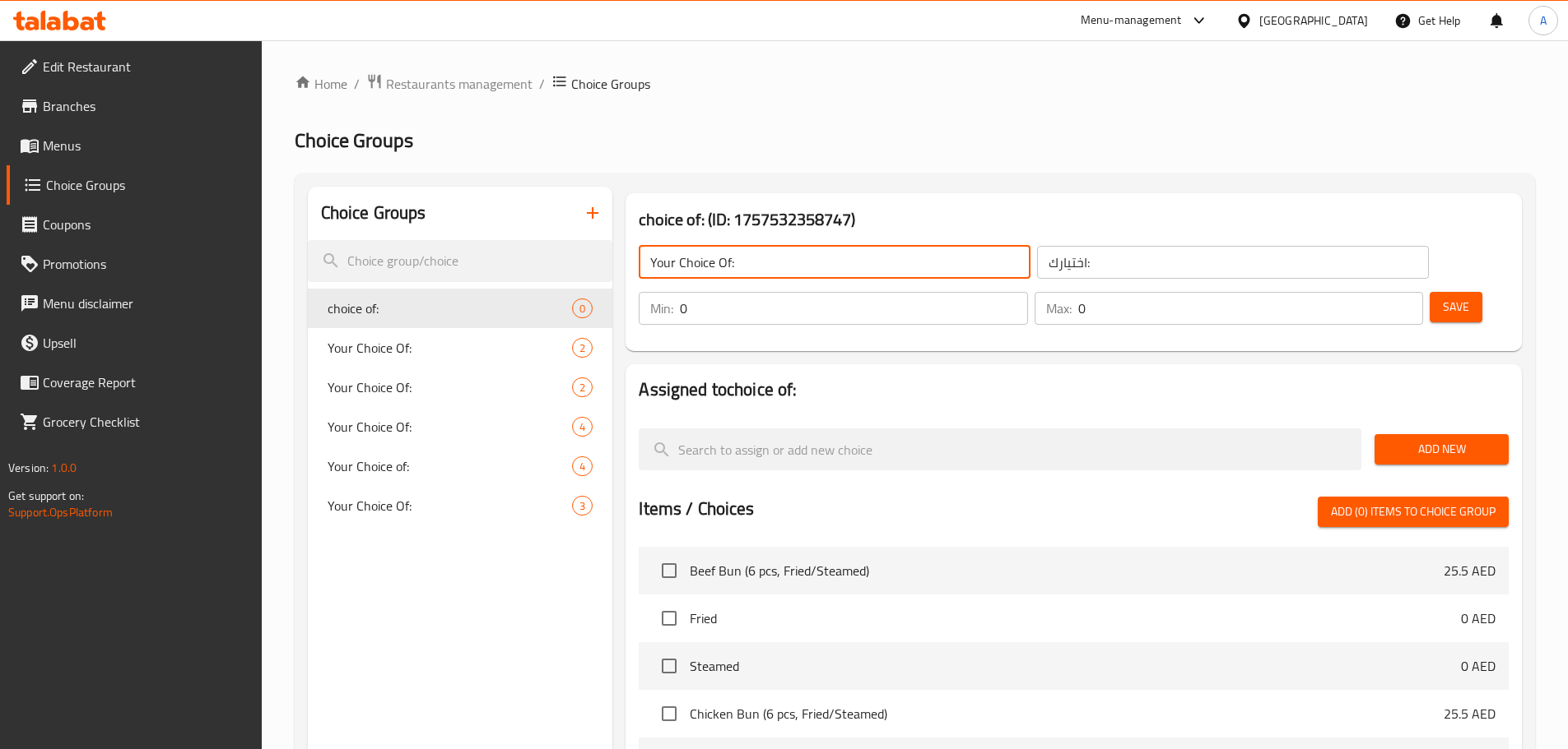
click at [1443, 297] on span "Save" at bounding box center [1456, 307] width 26 height 21
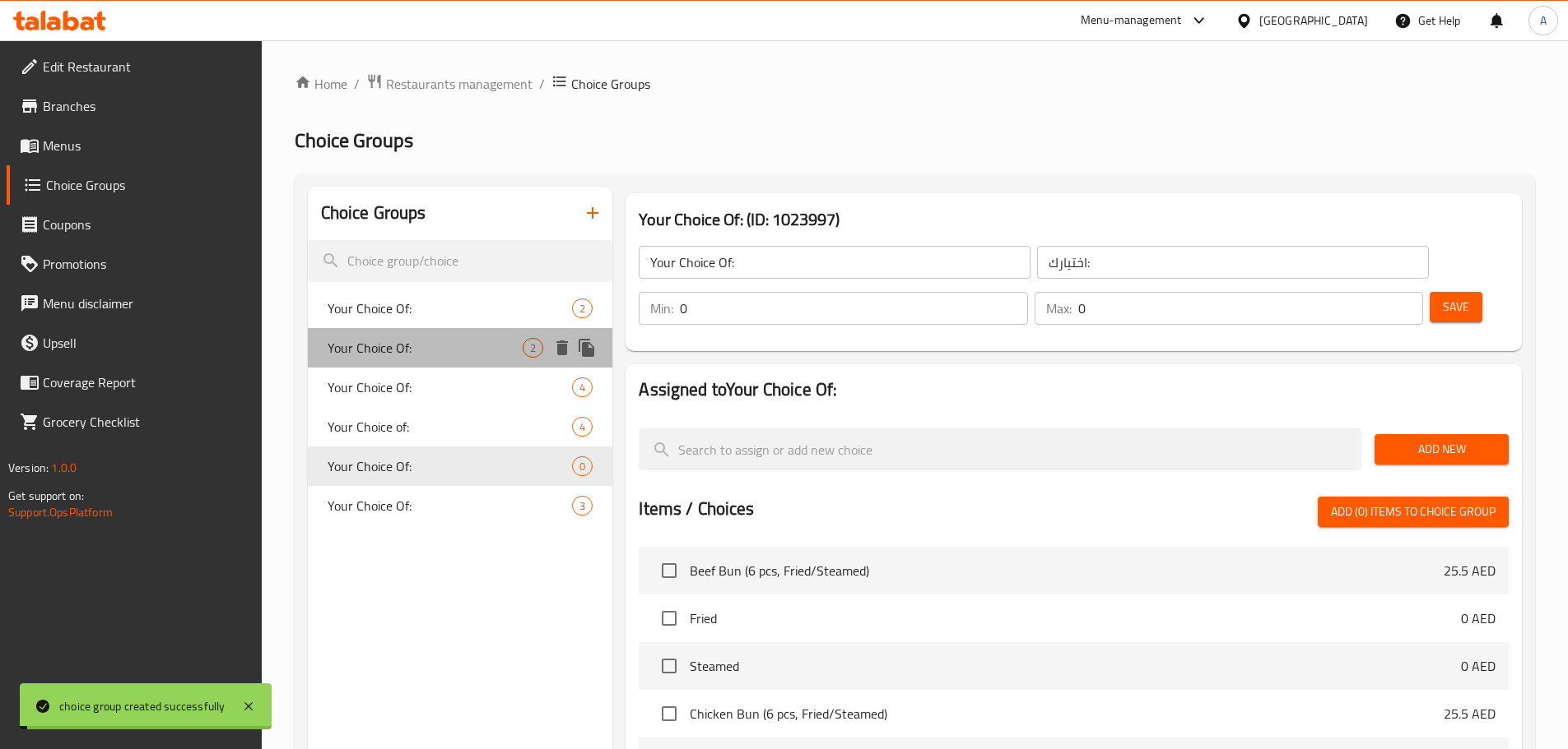
click at [429, 345] on span "Your Choice Of:" at bounding box center [425, 348] width 196 height 20
type input "اختيارك من:"
type input "1"
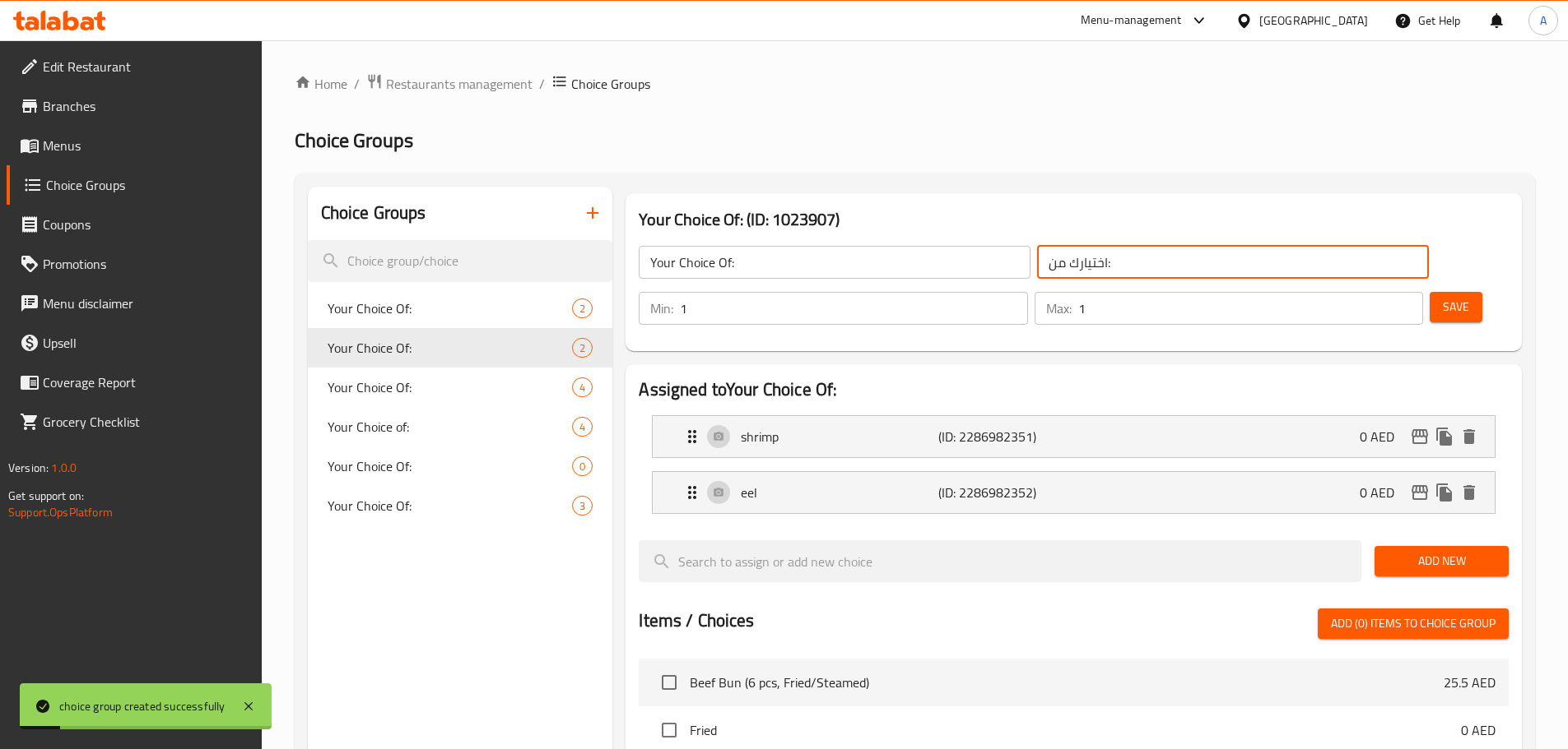
drag, startPoint x: 1027, startPoint y: 270, endPoint x: 702, endPoint y: 287, distance: 325.4
click at [859, 269] on div "Your Choice Of: ​ اختيارك من: ​" at bounding box center [1034, 263] width 809 height 53
click at [478, 311] on span "Your Choice Of:" at bounding box center [425, 309] width 196 height 20
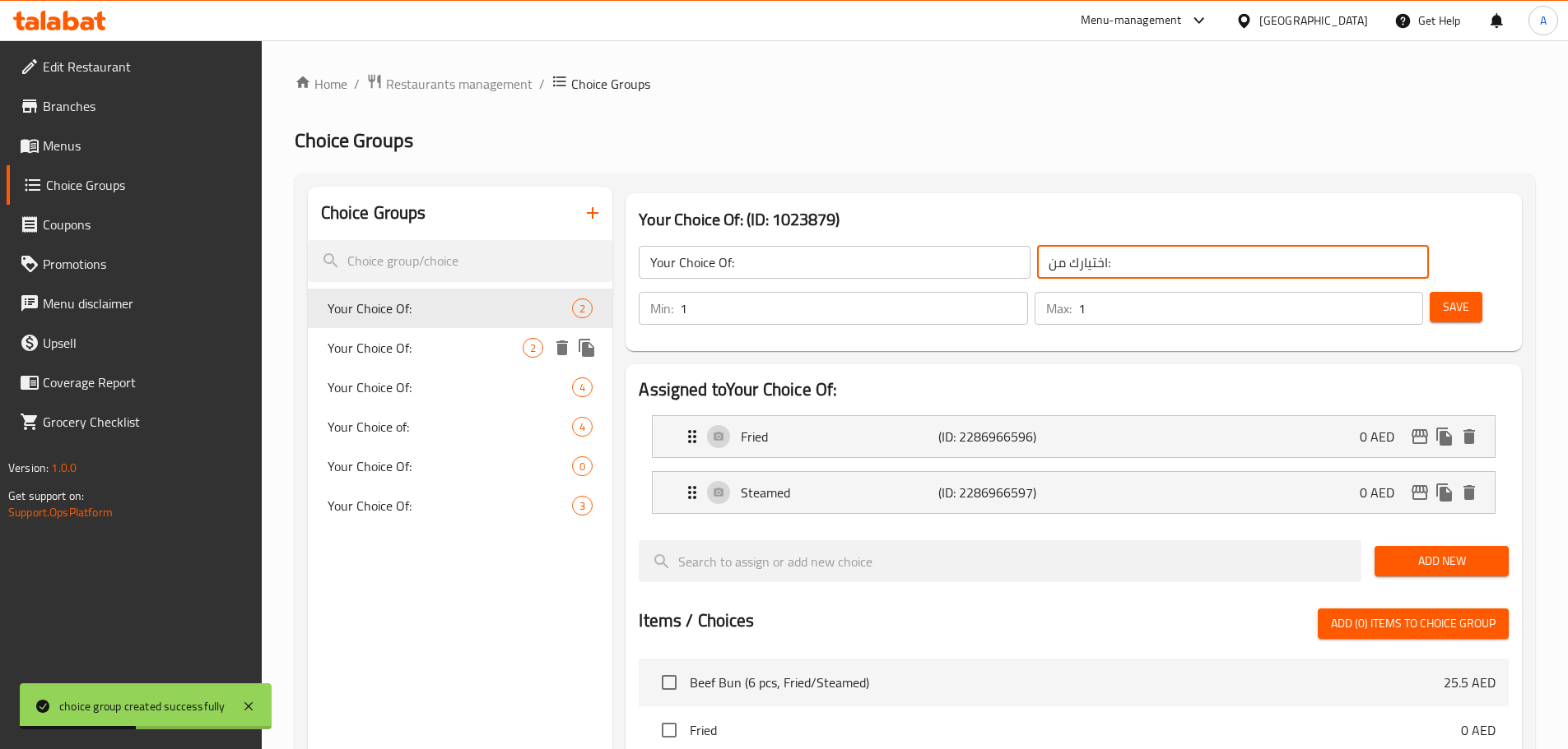
click at [410, 338] on span "Your Choice Of:" at bounding box center [425, 348] width 196 height 20
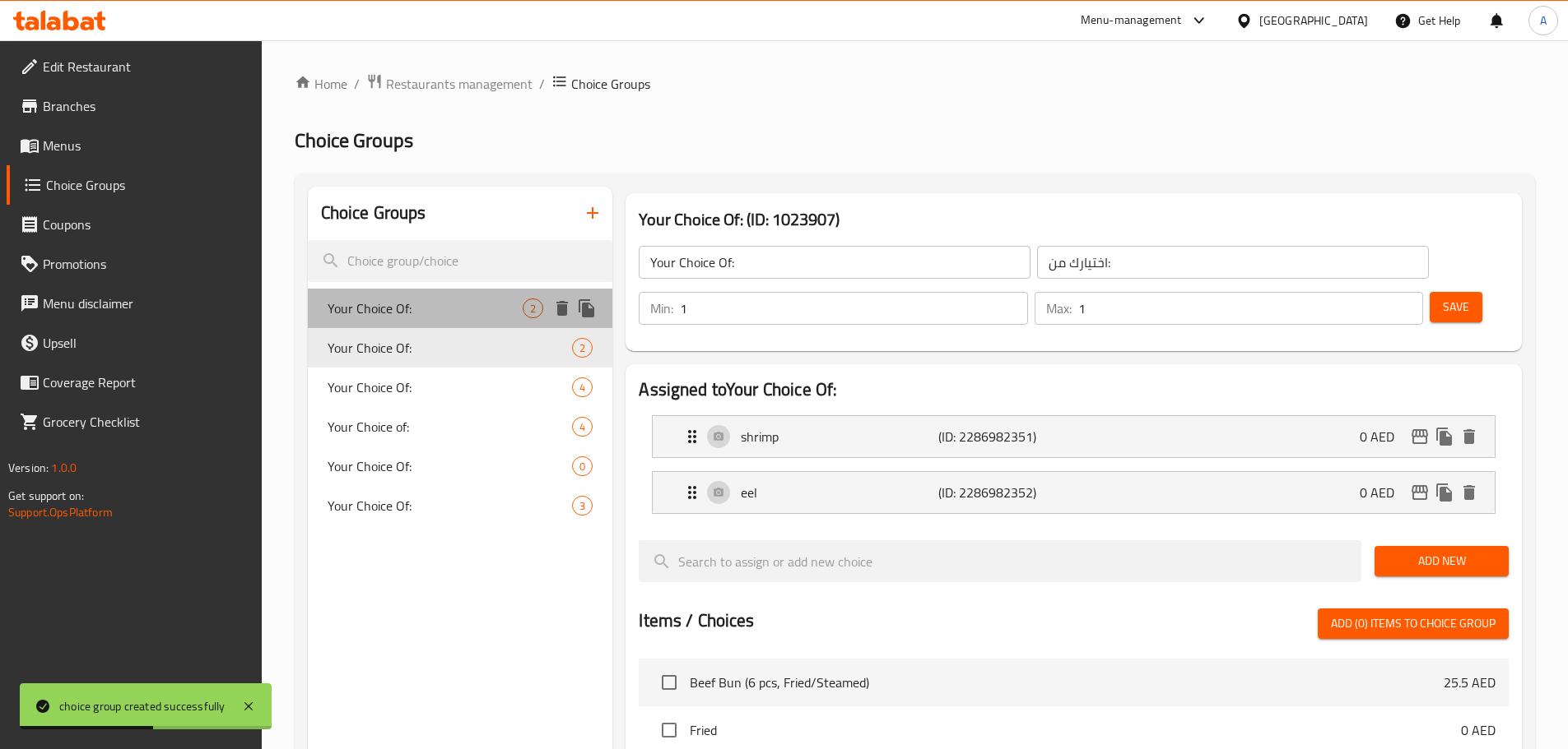
click at [437, 312] on span "Your Choice Of:" at bounding box center [425, 309] width 196 height 20
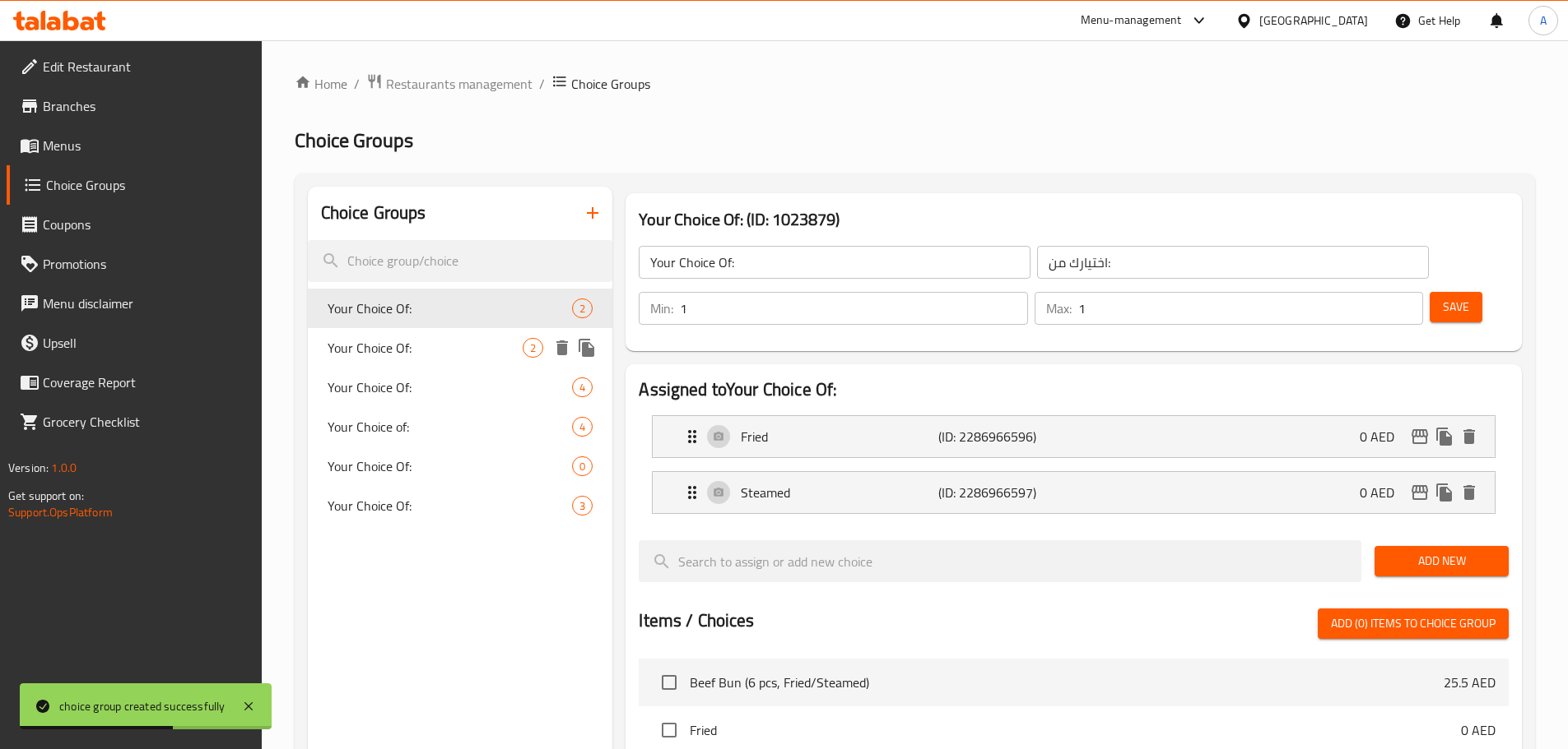
click at [446, 337] on div "Your Choice Of: 2" at bounding box center [460, 348] width 306 height 39
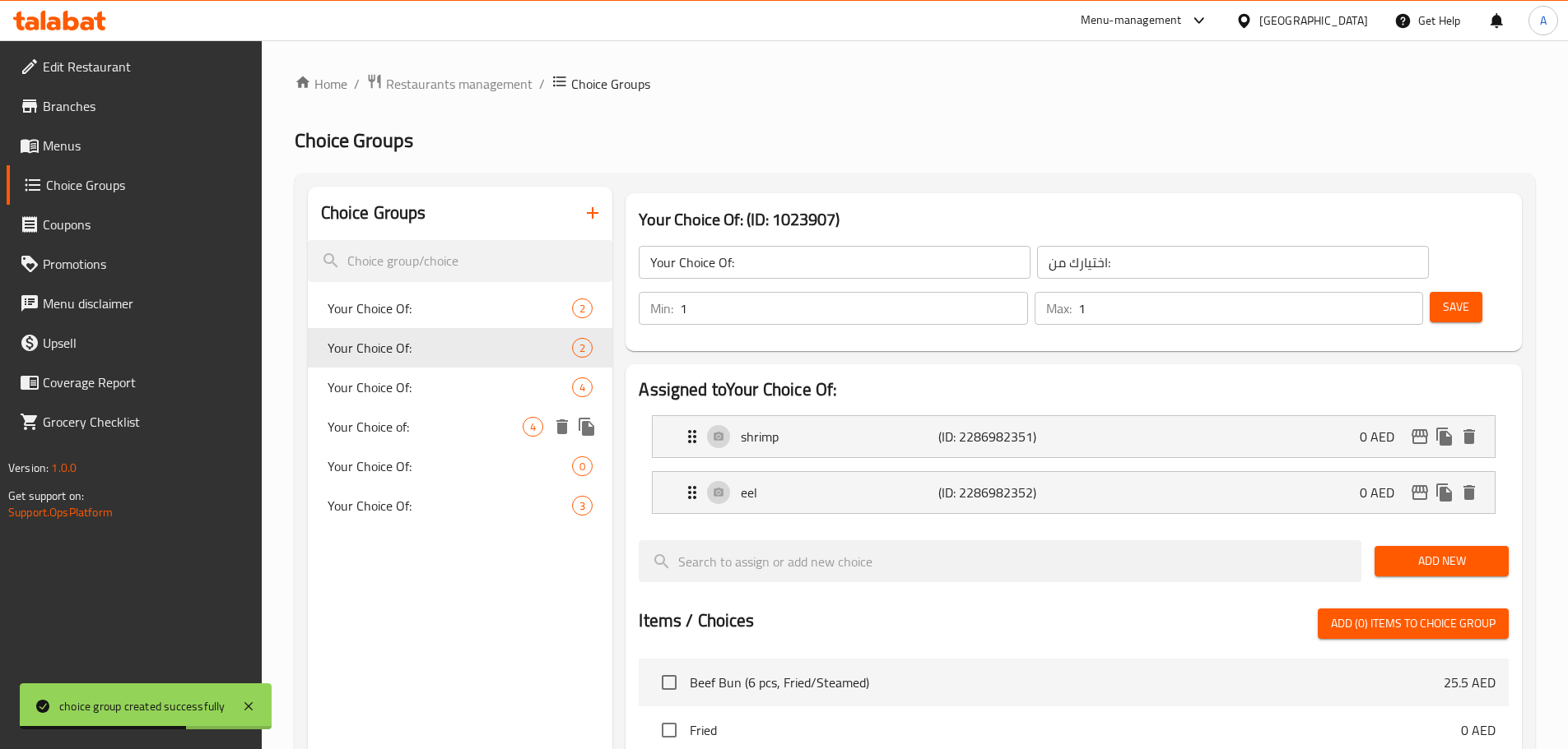
click at [477, 450] on div "Your Choice Of: 0" at bounding box center [460, 466] width 306 height 39
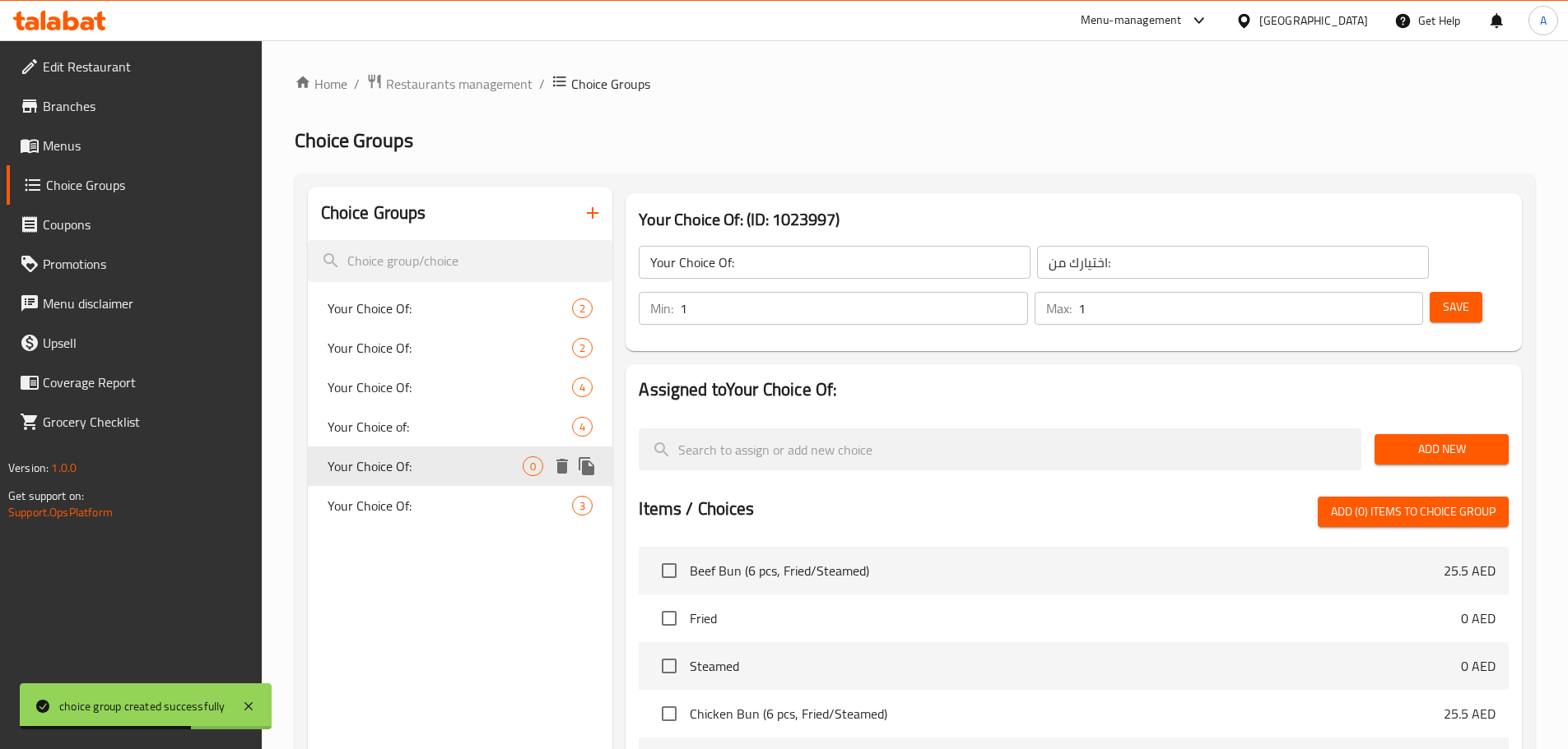
type input "اختيارك:"
type input "0"
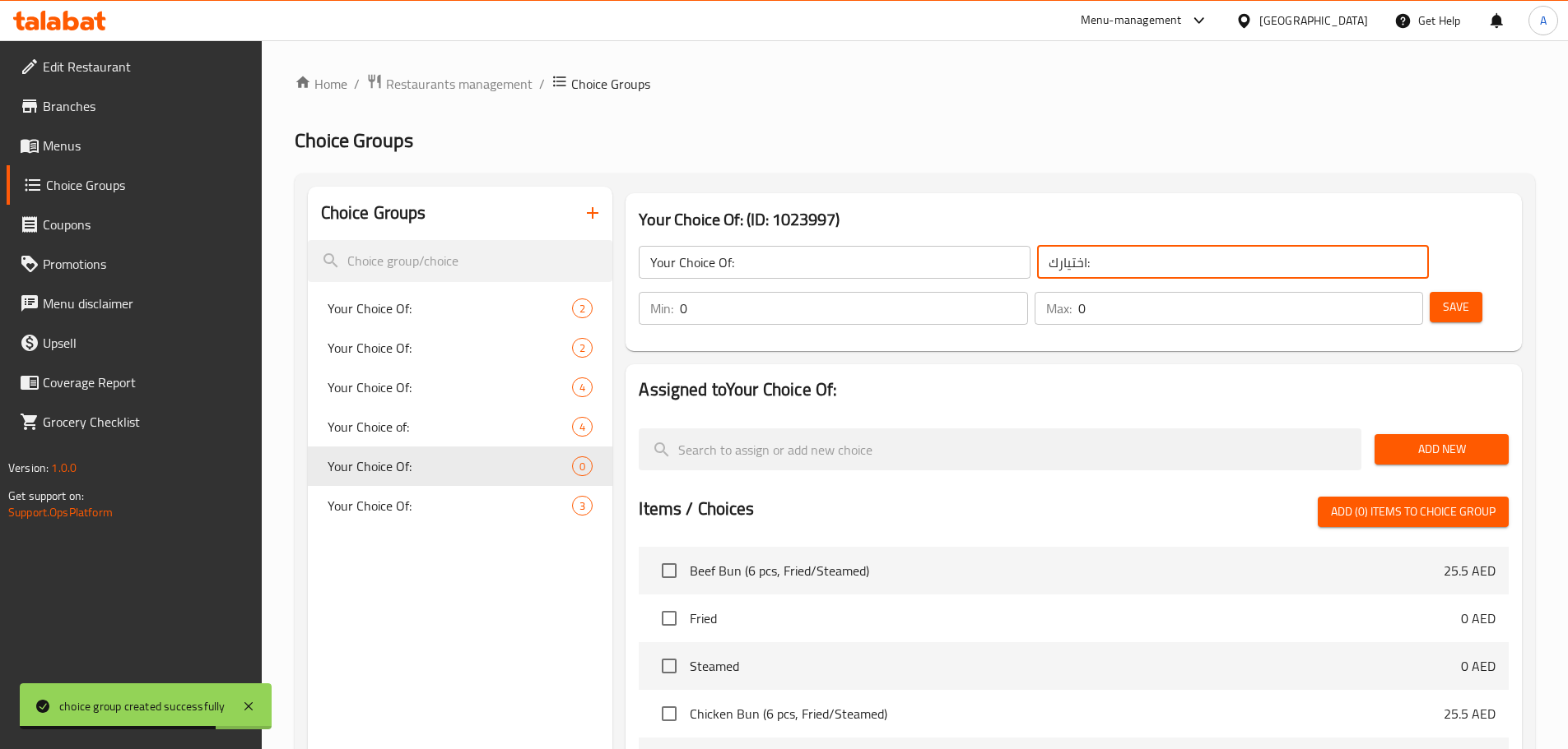
drag, startPoint x: 917, startPoint y: 258, endPoint x: 850, endPoint y: 259, distance: 67.0
click at [854, 257] on div "Your Choice Of: ​ اختيارك: ​" at bounding box center [1034, 263] width 809 height 53
paste input "من"
type input "اختيارك من:"
click at [1443, 297] on span "Save" at bounding box center [1456, 307] width 26 height 21
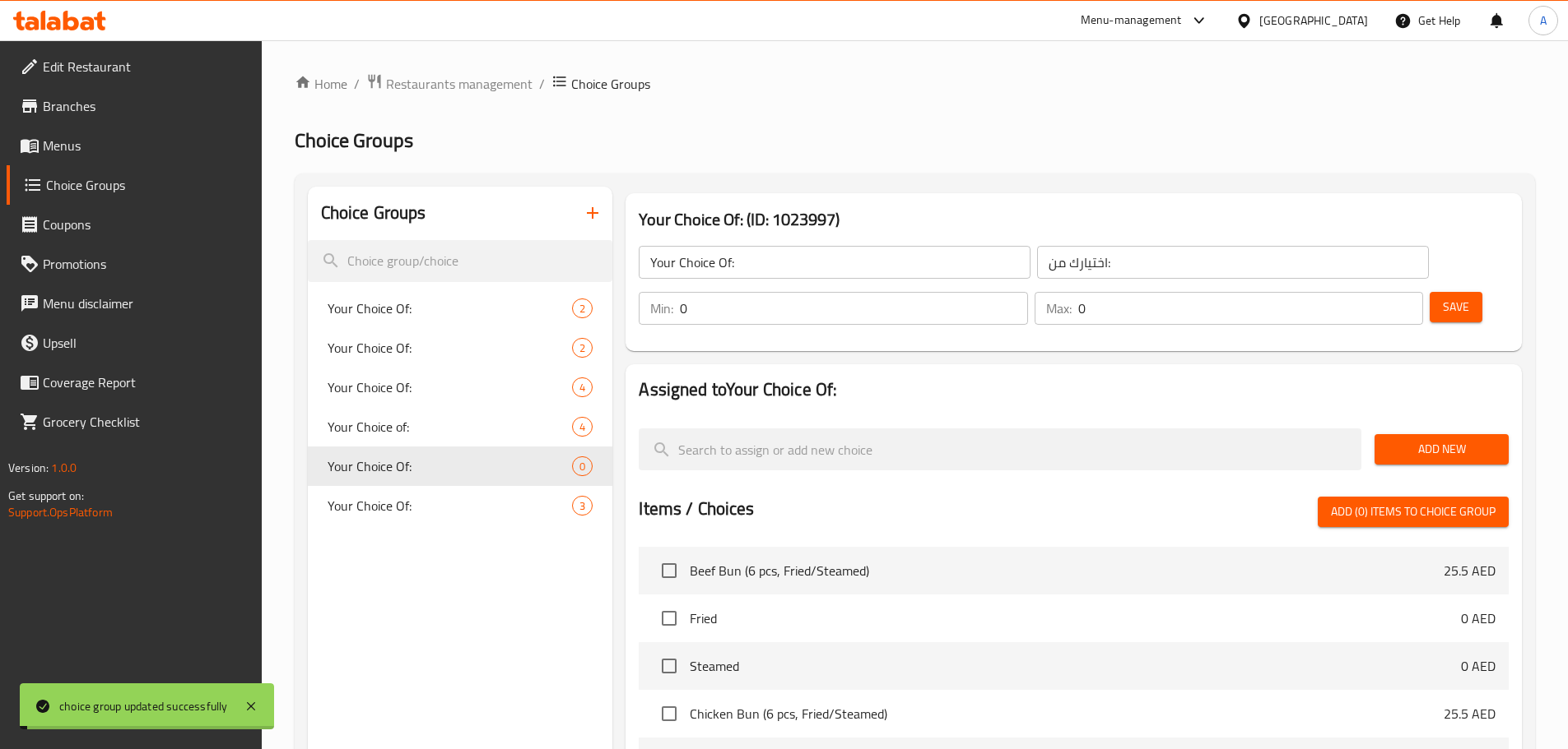
click at [1027, 292] on input "0" at bounding box center [854, 309] width 348 height 33
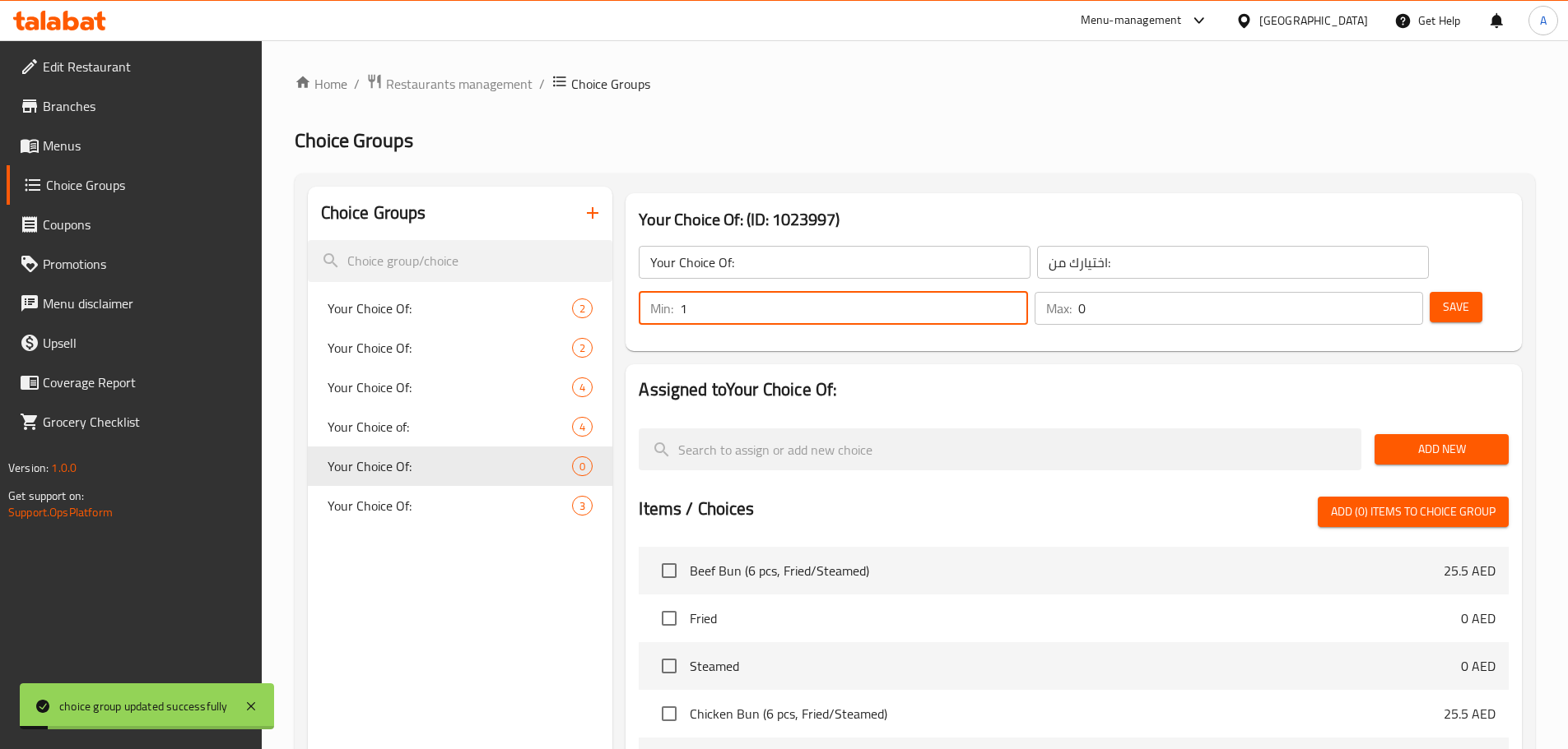
type input "1"
click at [1027, 292] on input "1" at bounding box center [854, 309] width 348 height 33
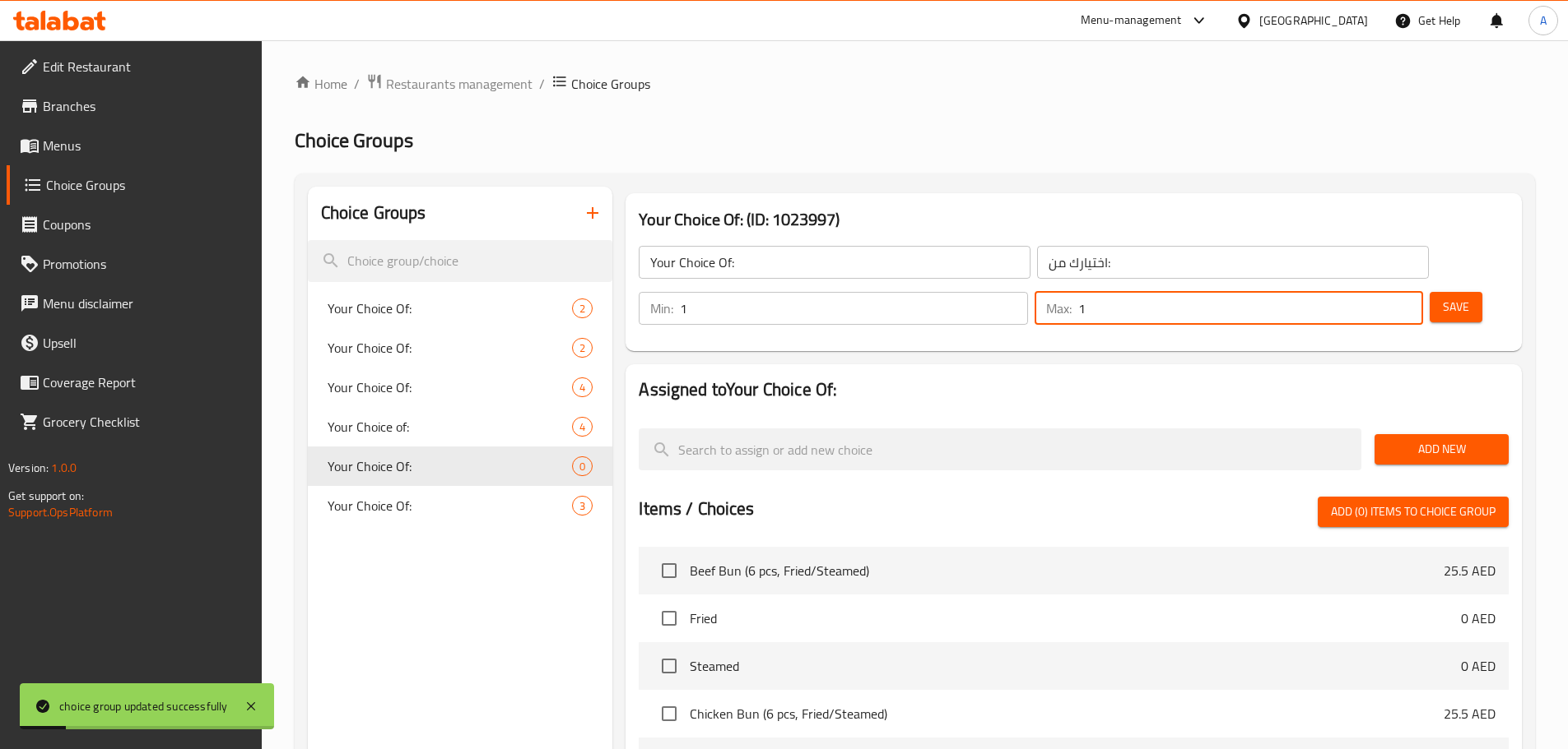
type input "1"
click at [1377, 292] on input "1" at bounding box center [1250, 309] width 345 height 33
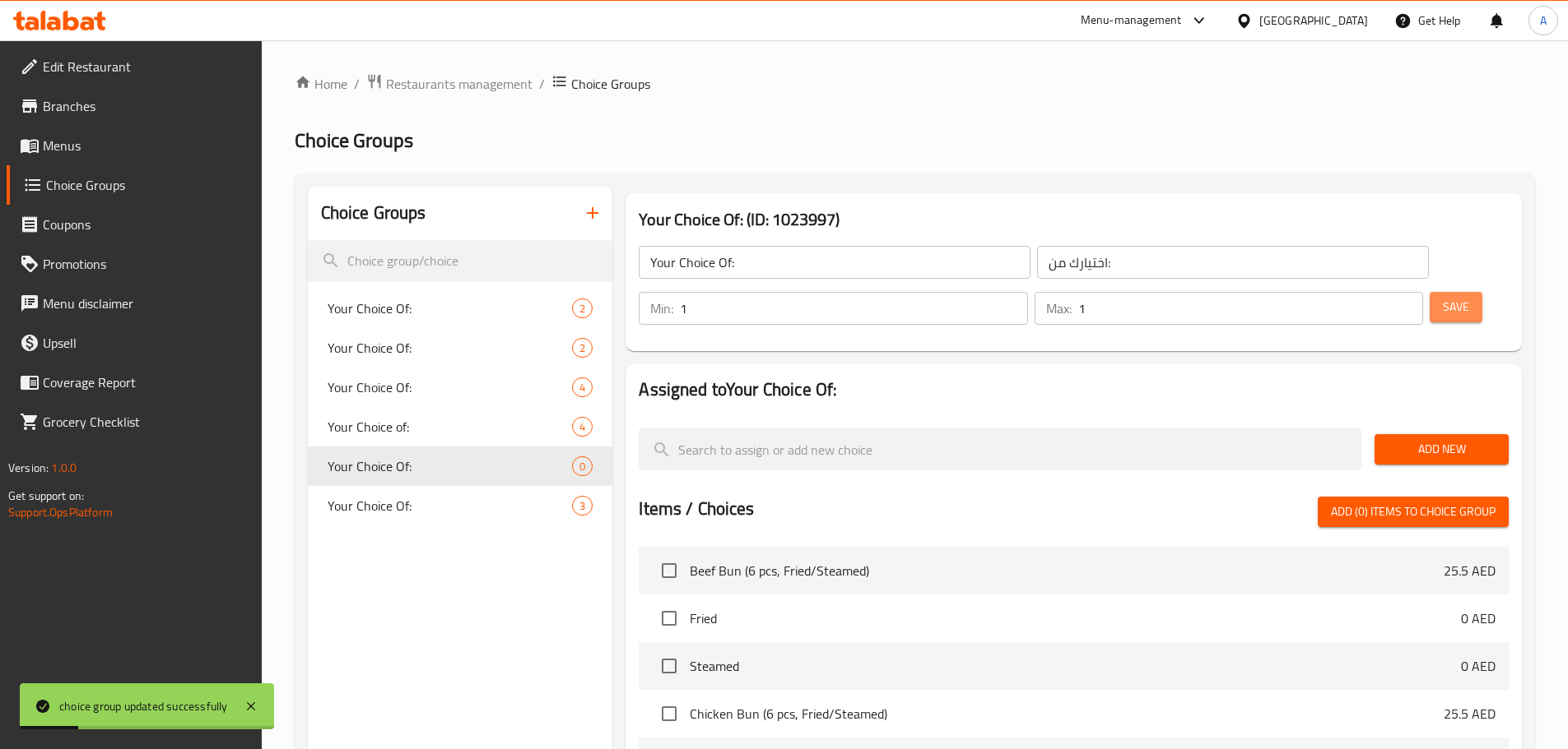
click at [1443, 297] on span "Save" at bounding box center [1456, 307] width 26 height 21
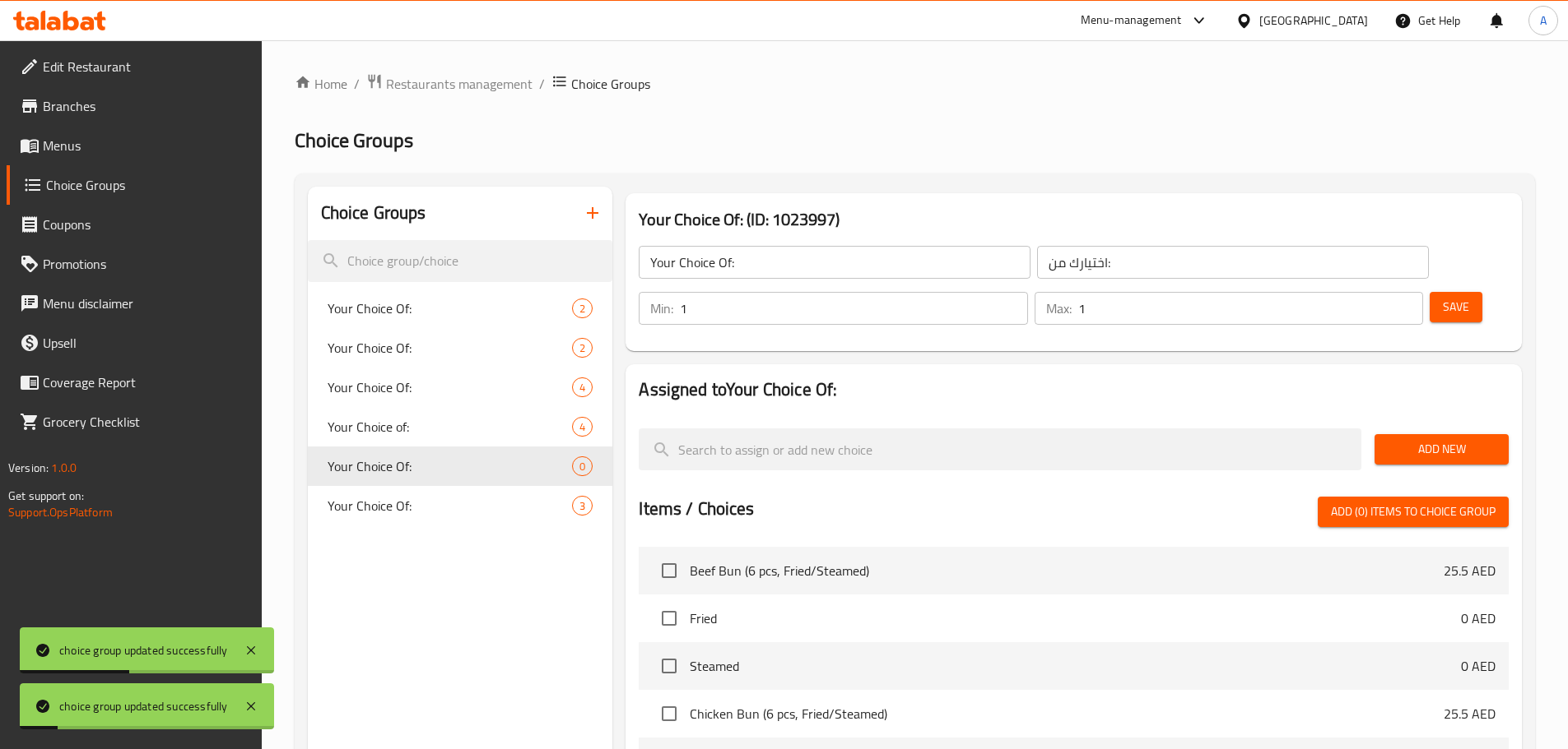
click at [1450, 439] on span "Add New" at bounding box center [1441, 449] width 107 height 21
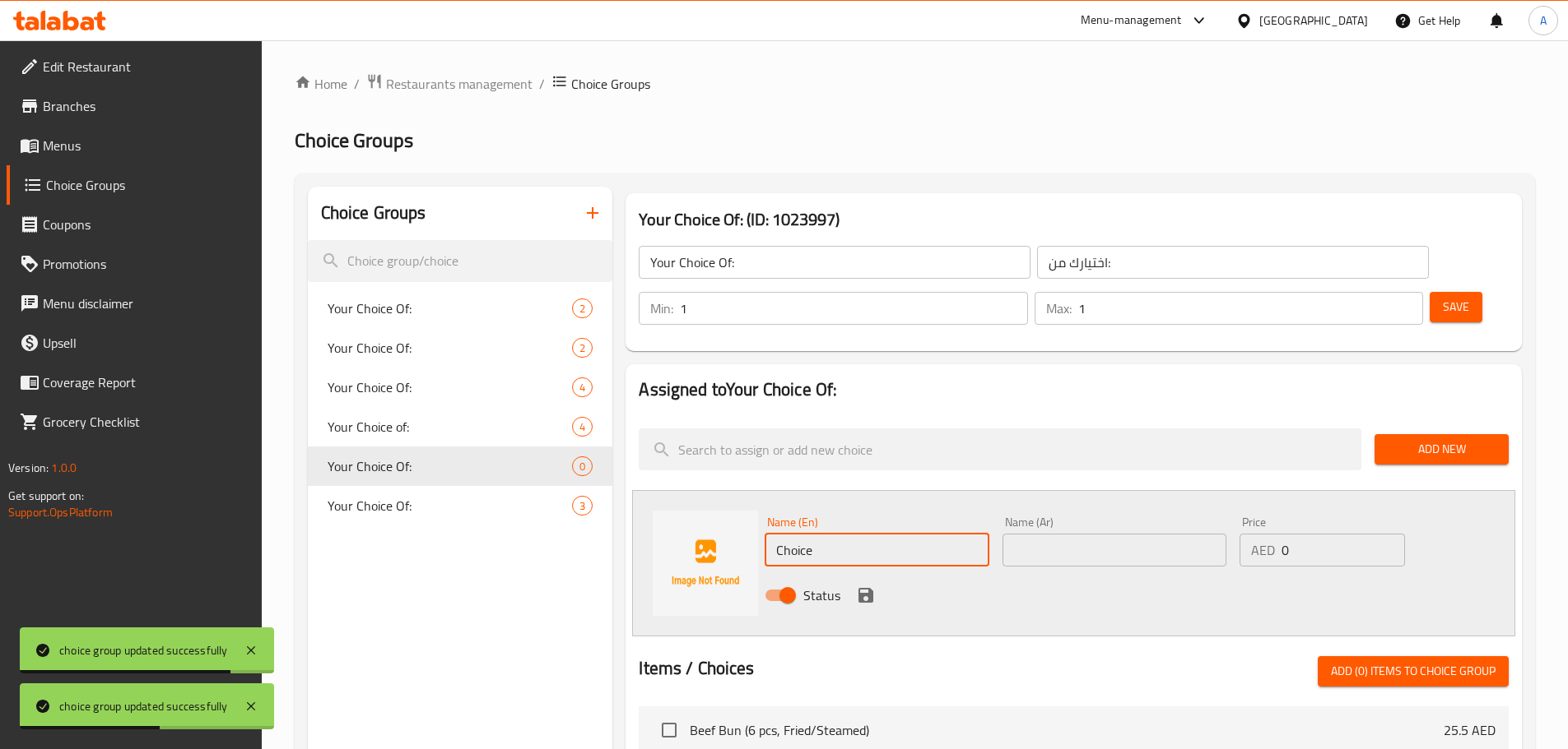
drag, startPoint x: 818, startPoint y: 507, endPoint x: 750, endPoint y: 508, distance: 68.0
click at [736, 509] on div "Name (En) Choice Name (En) Name (Ar) Name (Ar) Price AED 0 Price Status" at bounding box center [1074, 563] width 883 height 146
paste input "rab"
type input "Crab"
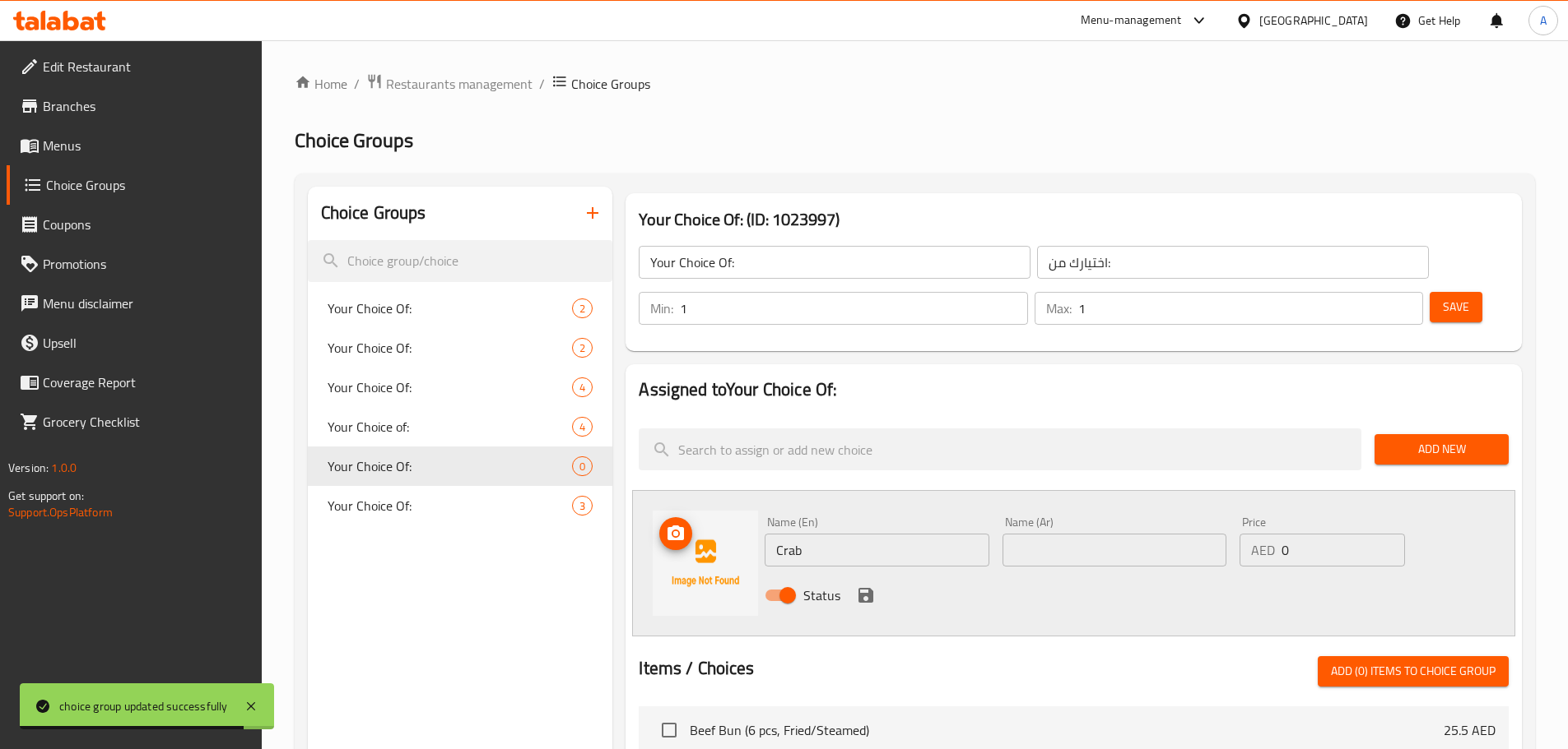
click at [746, 545] on img at bounding box center [705, 563] width 106 height 105
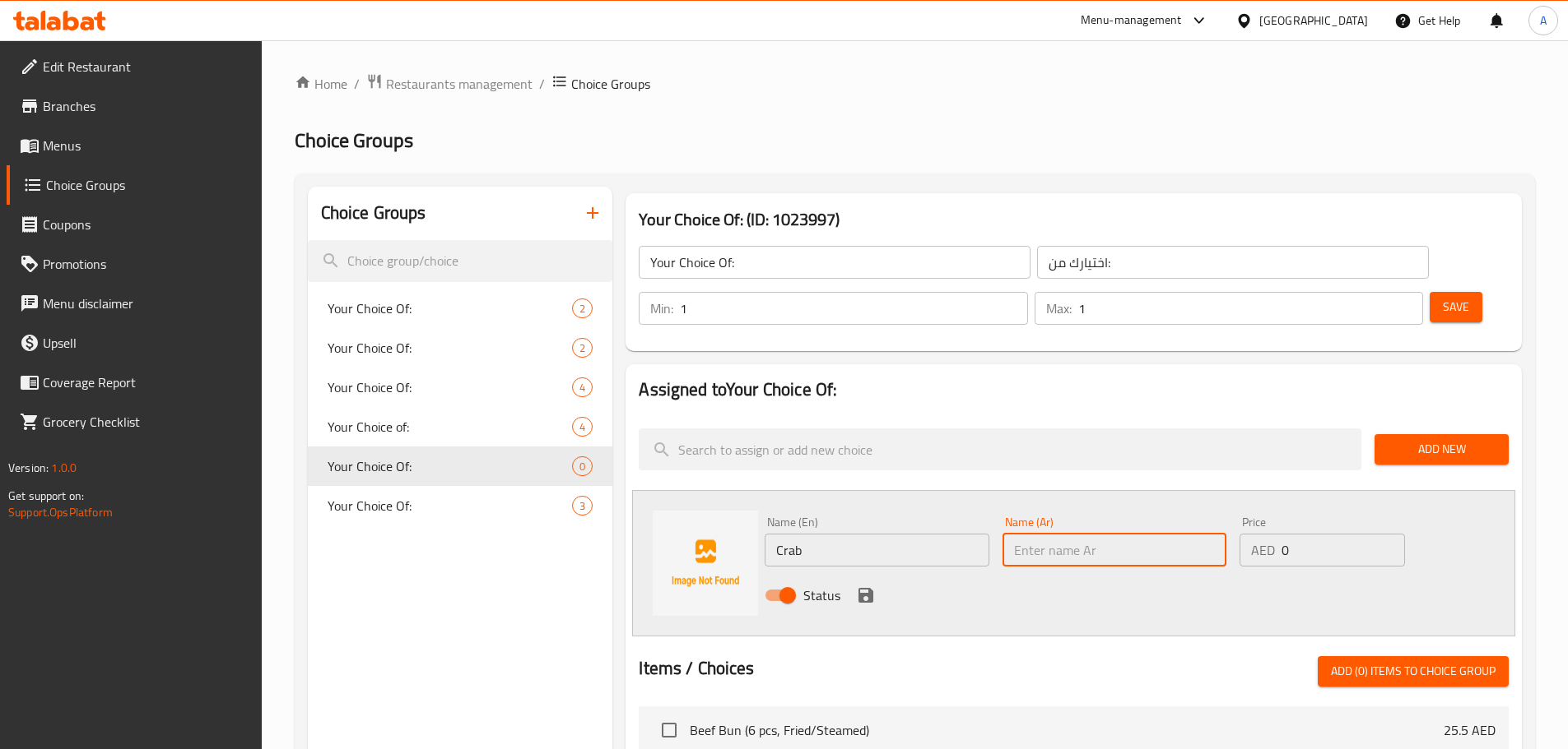
click at [1126, 534] on input "text" at bounding box center [1114, 551] width 224 height 33
type input "حبار"
click at [866, 586] on icon "save" at bounding box center [866, 596] width 20 height 20
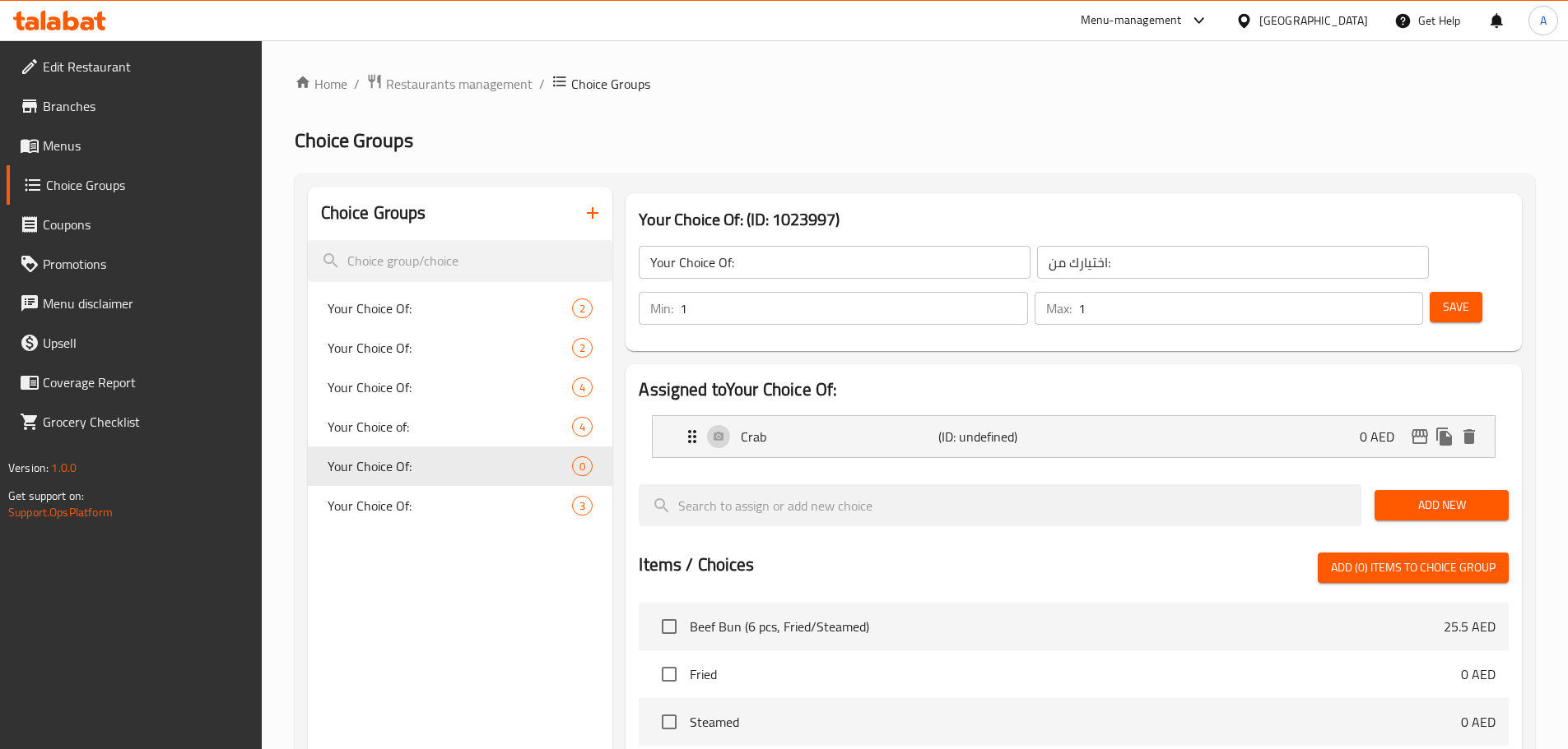
click at [1402, 495] on span "Add New" at bounding box center [1441, 505] width 107 height 21
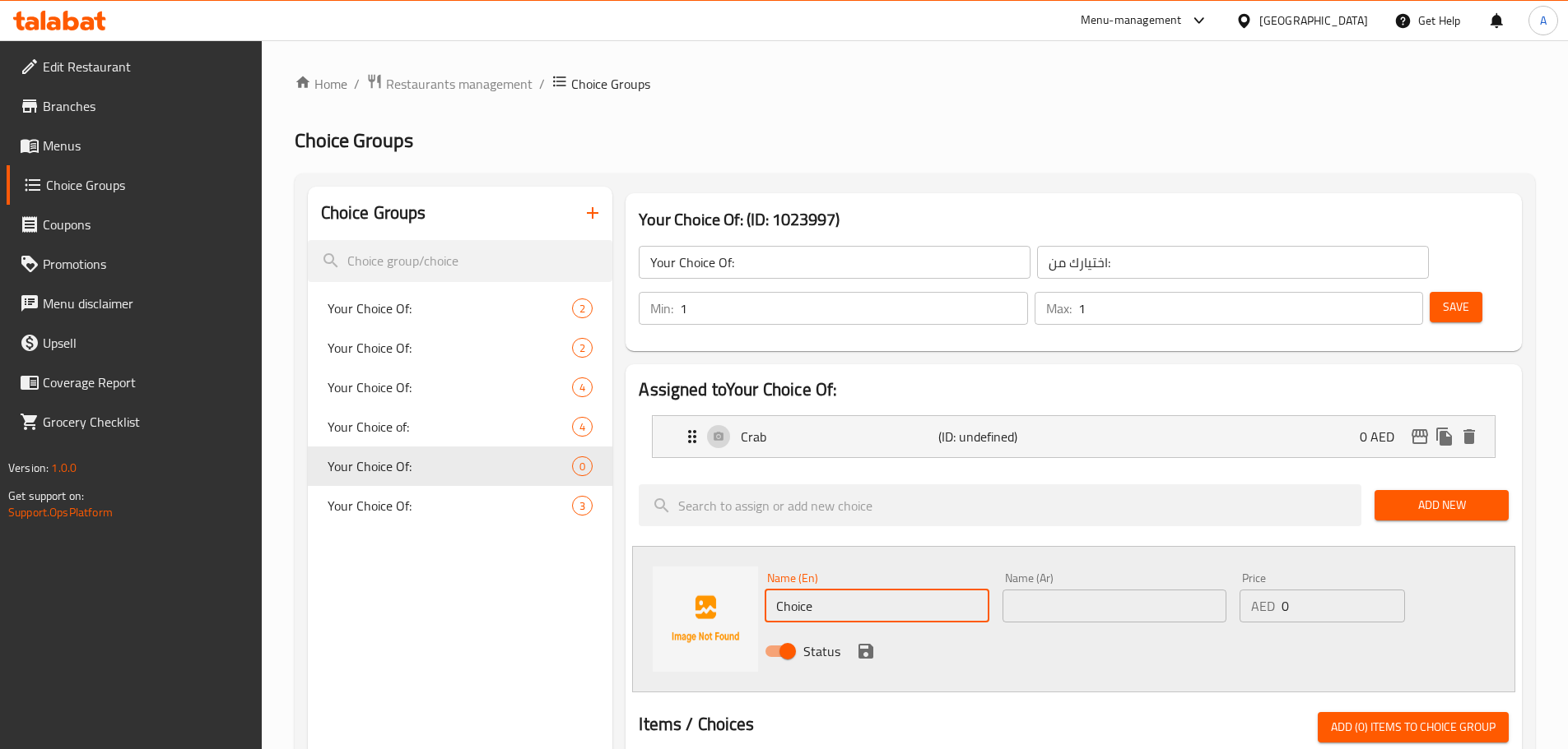
click at [869, 590] on input "Choice" at bounding box center [876, 606] width 224 height 33
paste input "Prawn"
type input "Prawn"
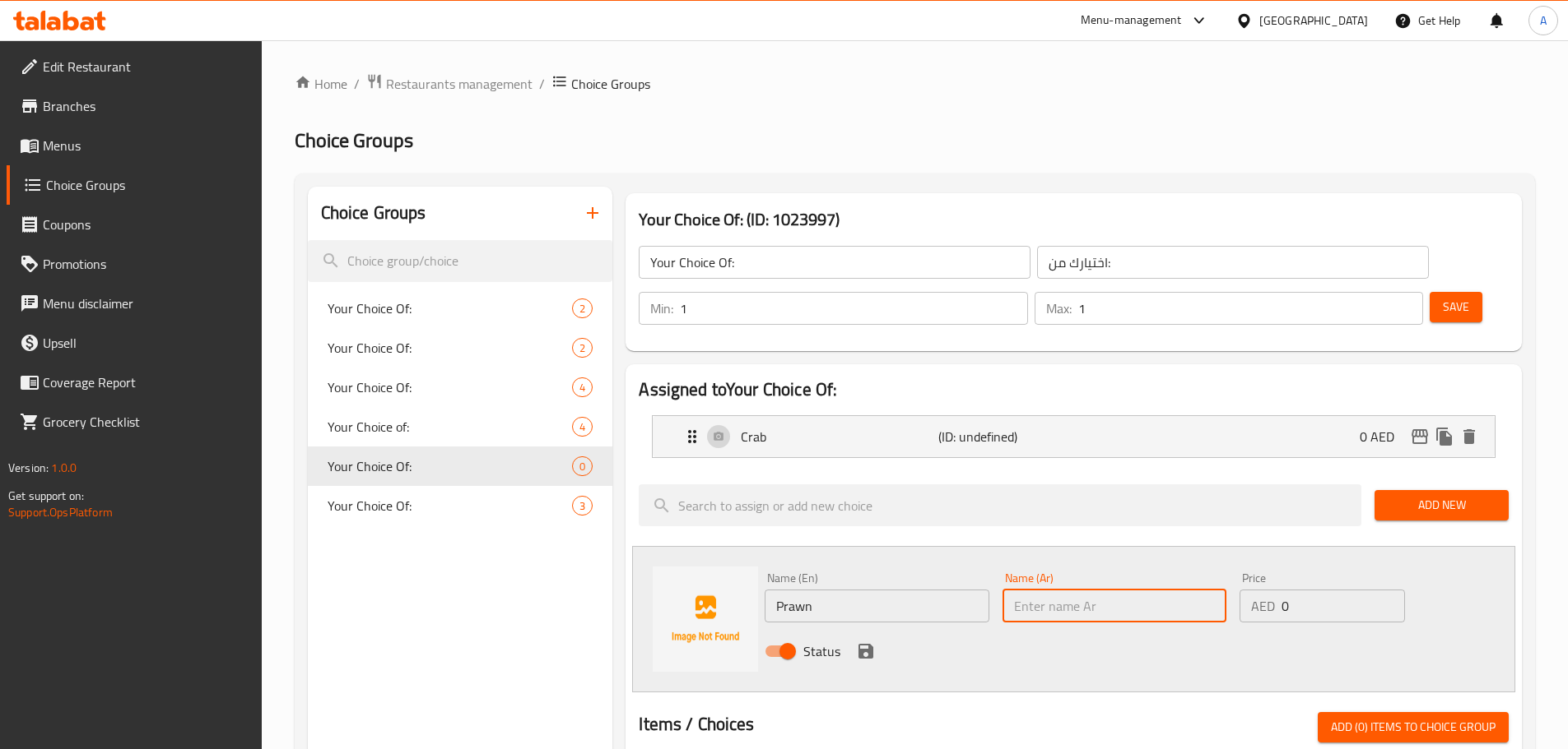
click at [1031, 590] on input "text" at bounding box center [1114, 606] width 224 height 33
type input "روبيان"
click at [870, 645] on icon "save" at bounding box center [866, 651] width 15 height 15
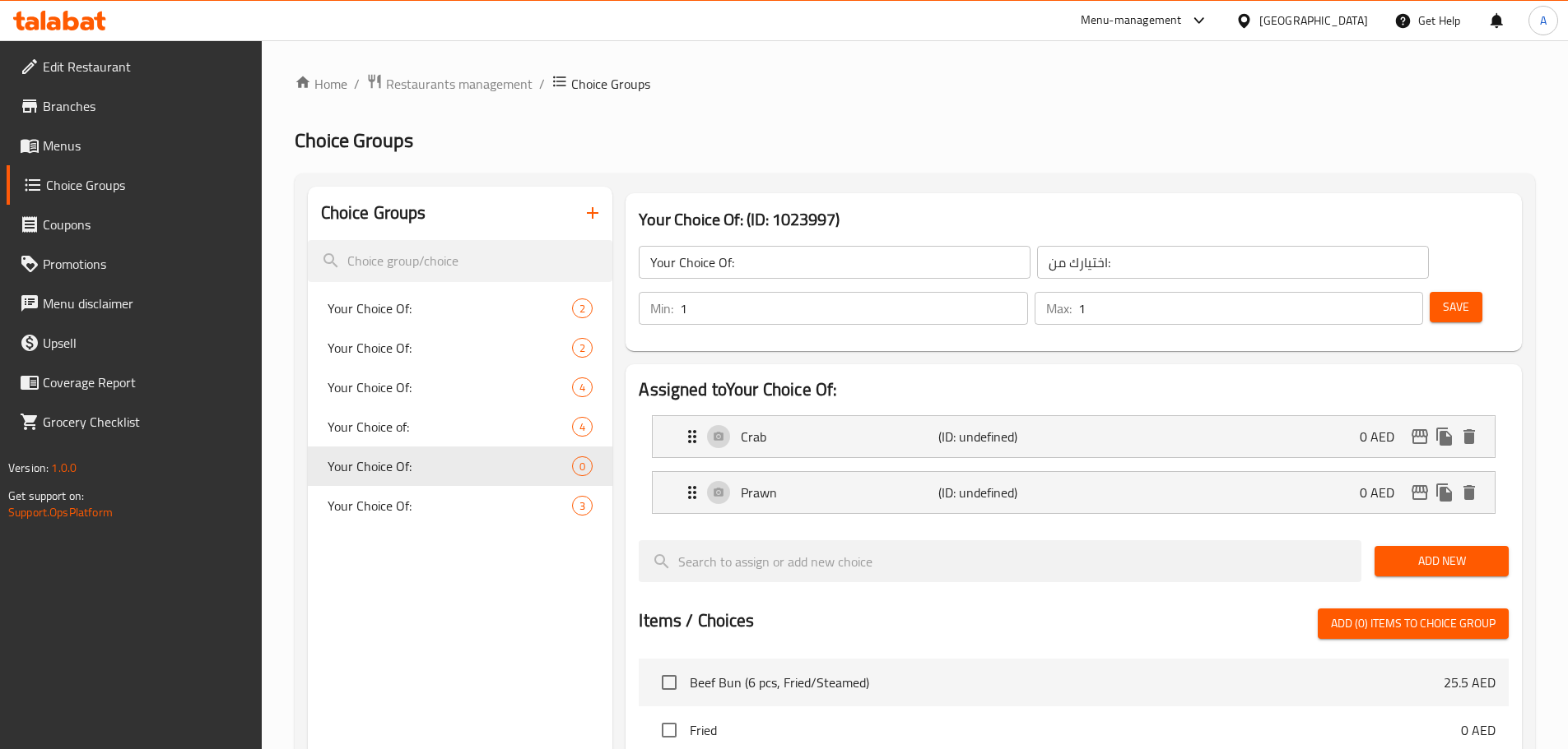
click at [1443, 297] on span "Save" at bounding box center [1456, 307] width 26 height 21
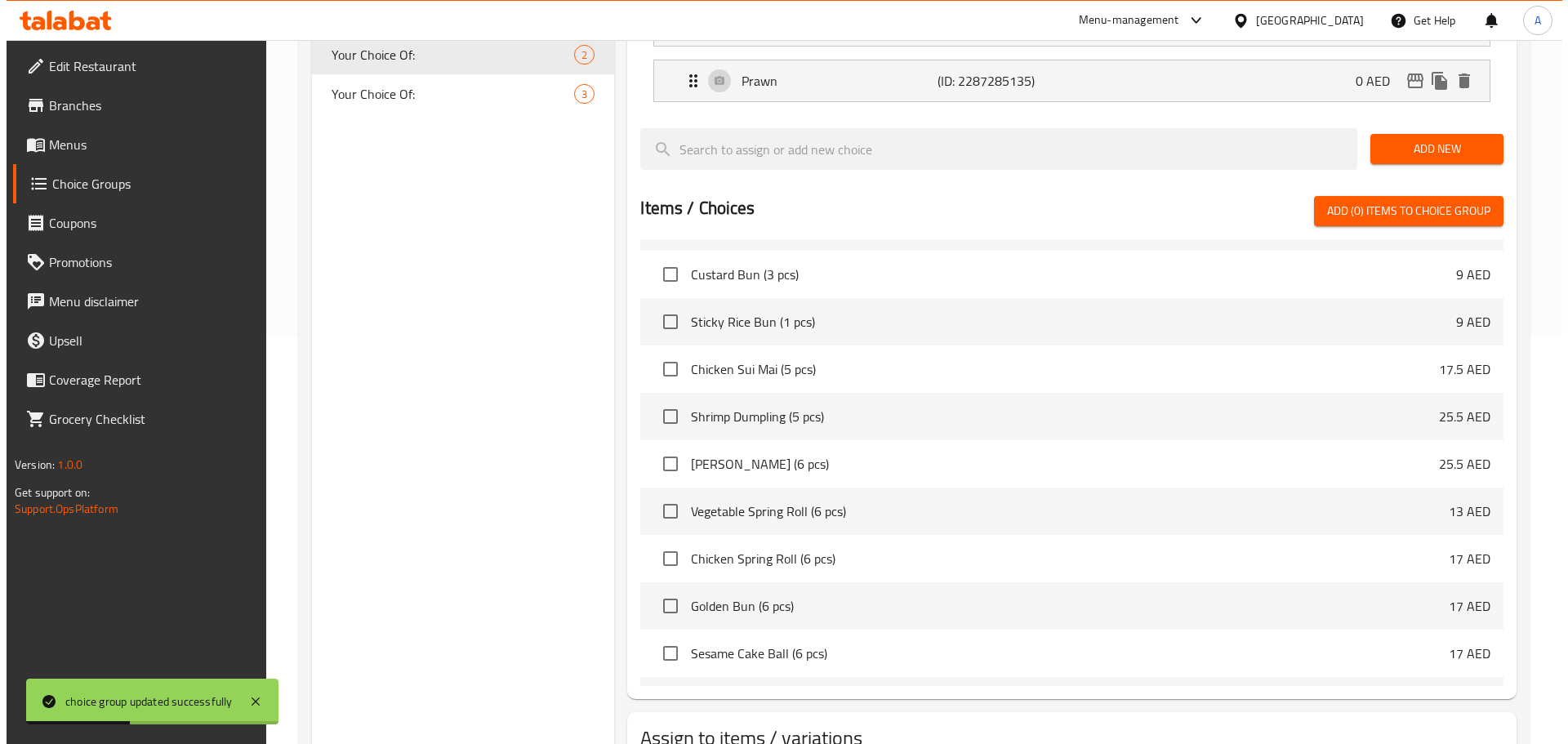
scroll to position [485, 0]
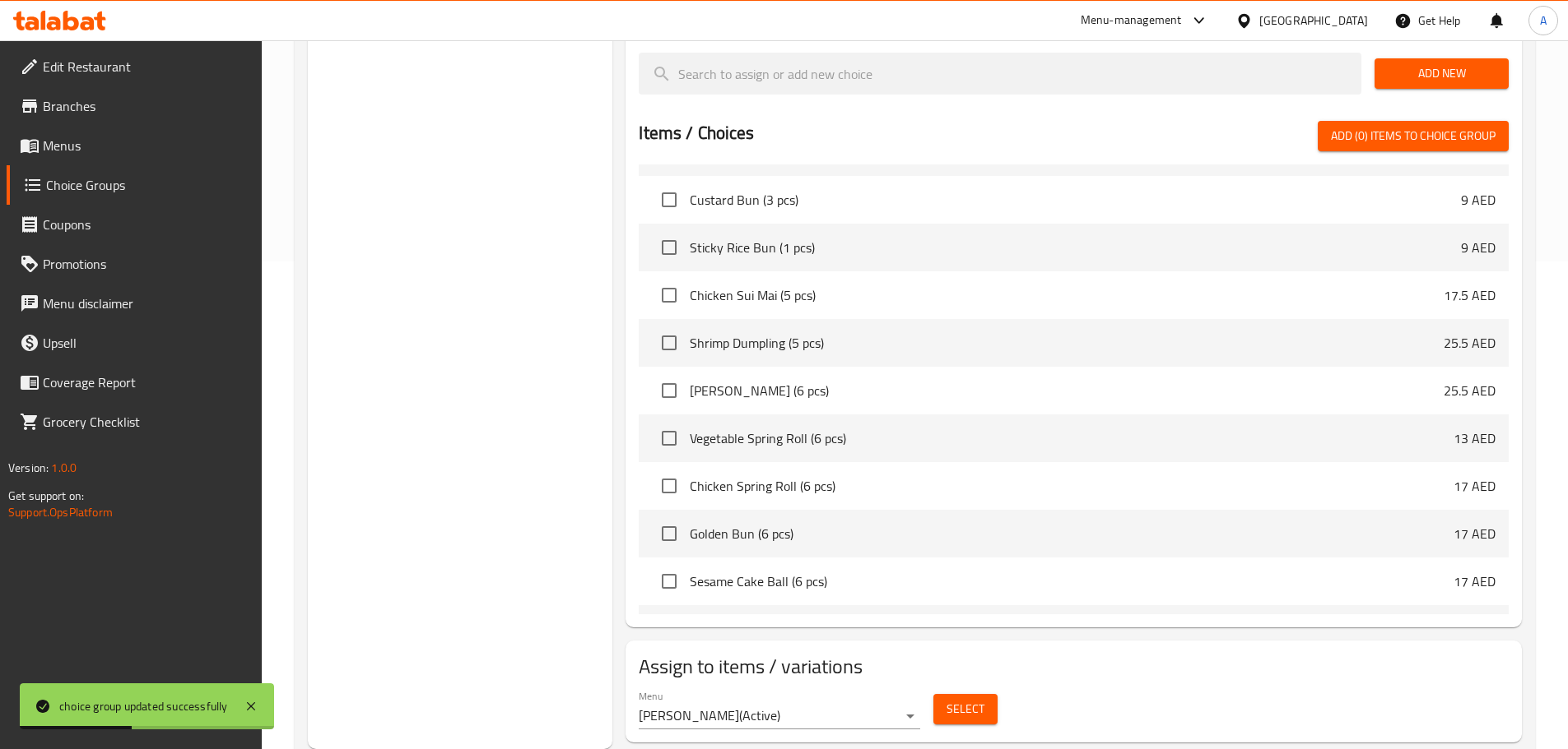
click at [959, 699] on span "Select" at bounding box center [965, 709] width 38 height 21
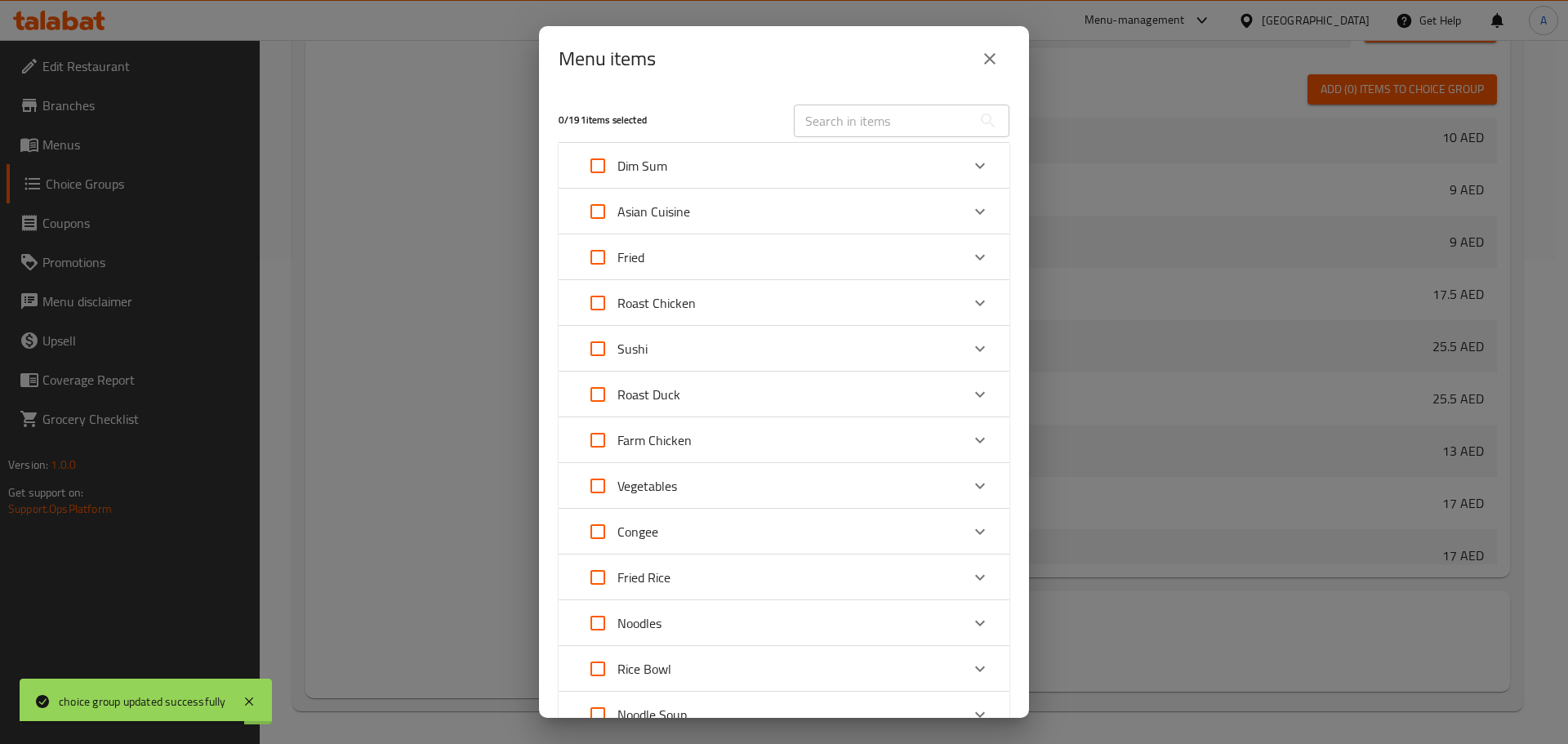
click at [639, 206] on p "Asian Cuisine" at bounding box center [654, 211] width 73 height 19
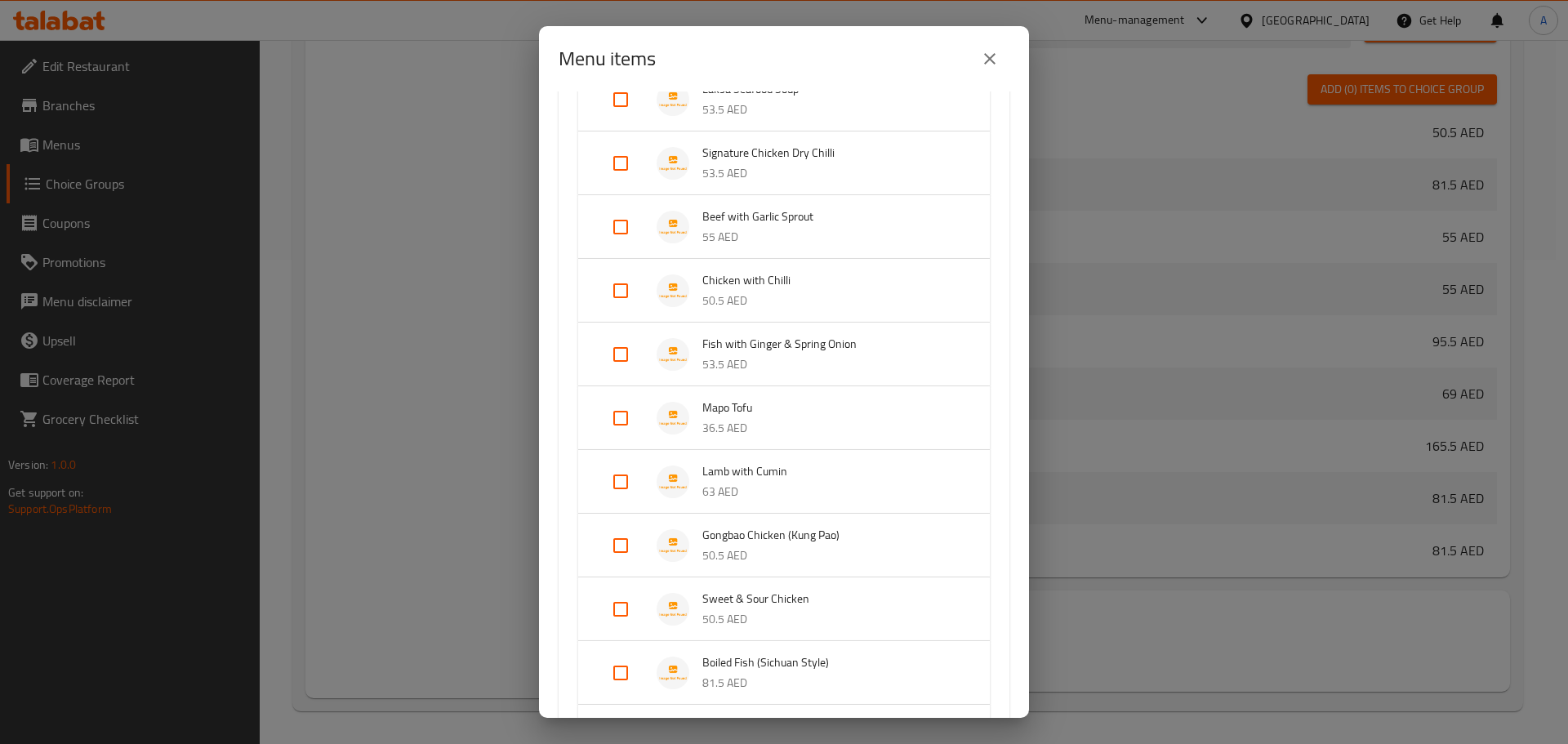
scroll to position [654, 0]
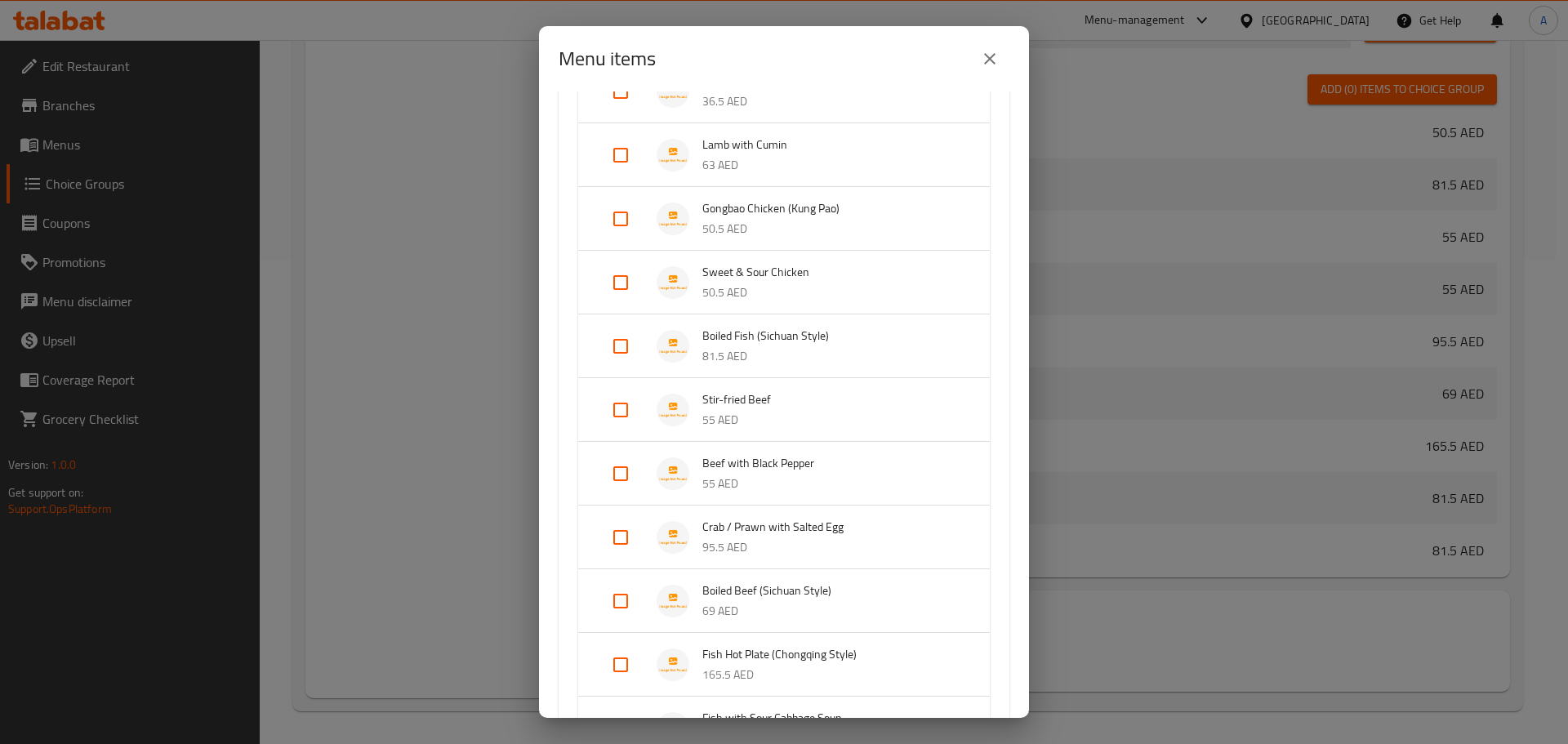
click at [617, 538] on input "Expand" at bounding box center [621, 537] width 39 height 39
checkbox input "true"
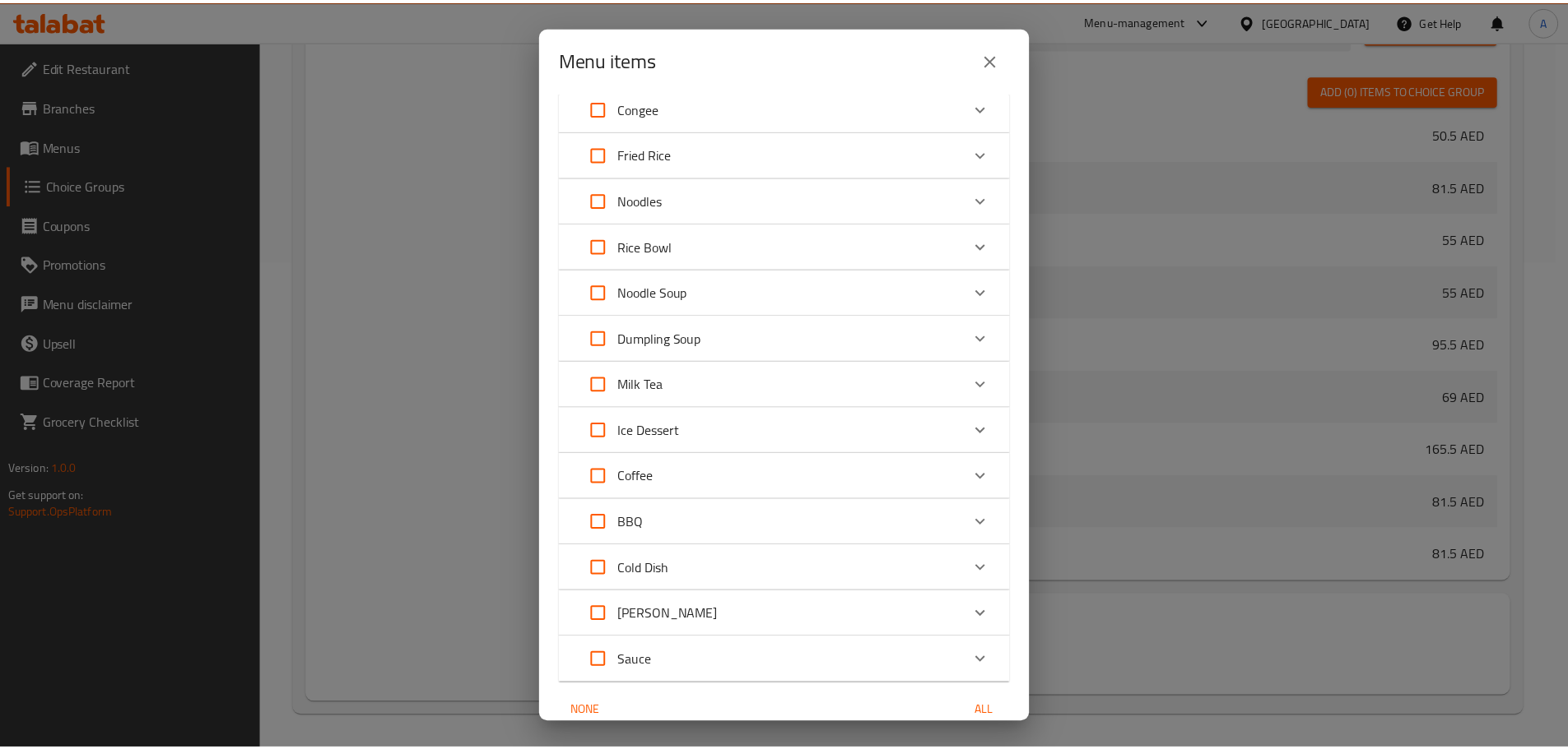
scroll to position [1885, 0]
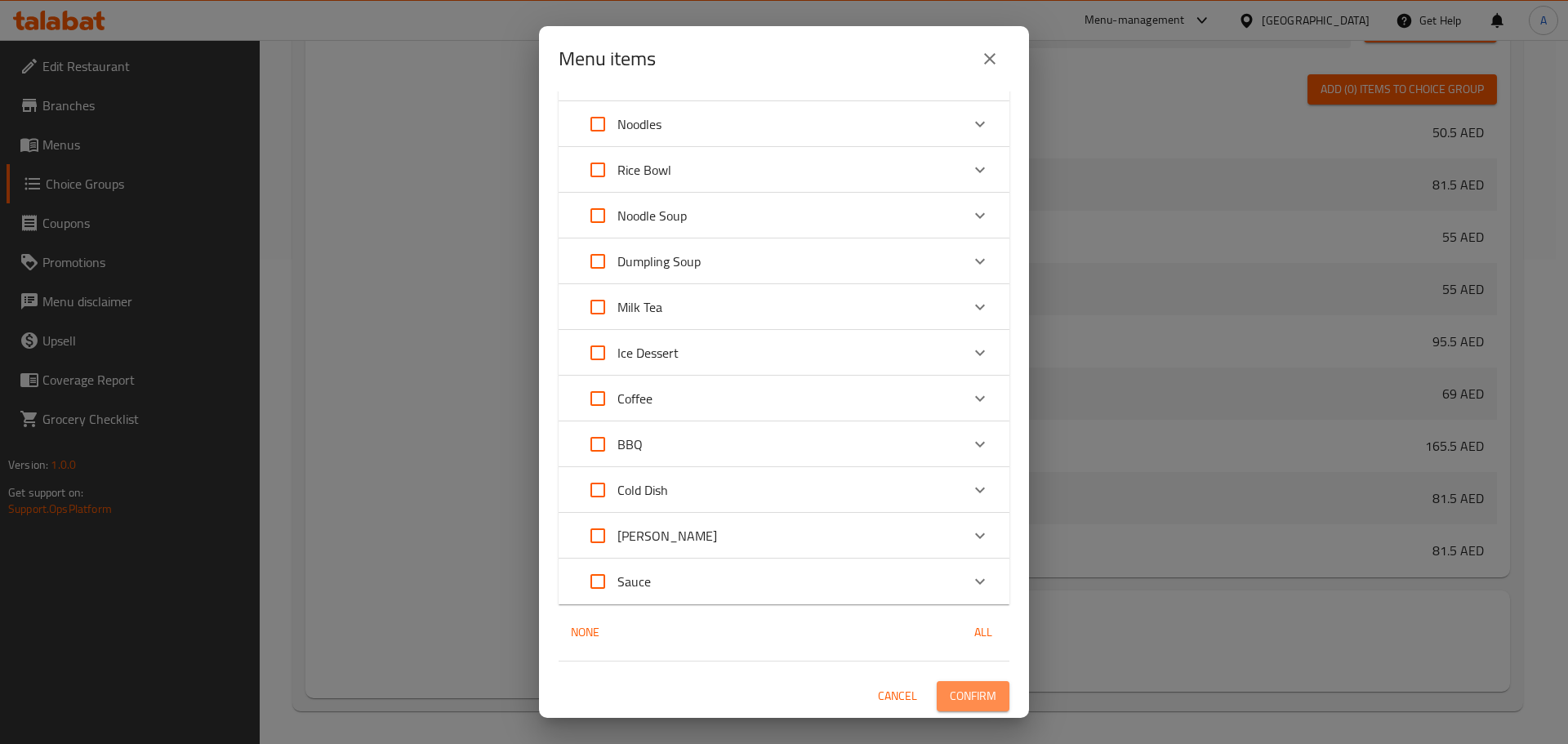
click at [956, 690] on span "Confirm" at bounding box center [974, 696] width 47 height 20
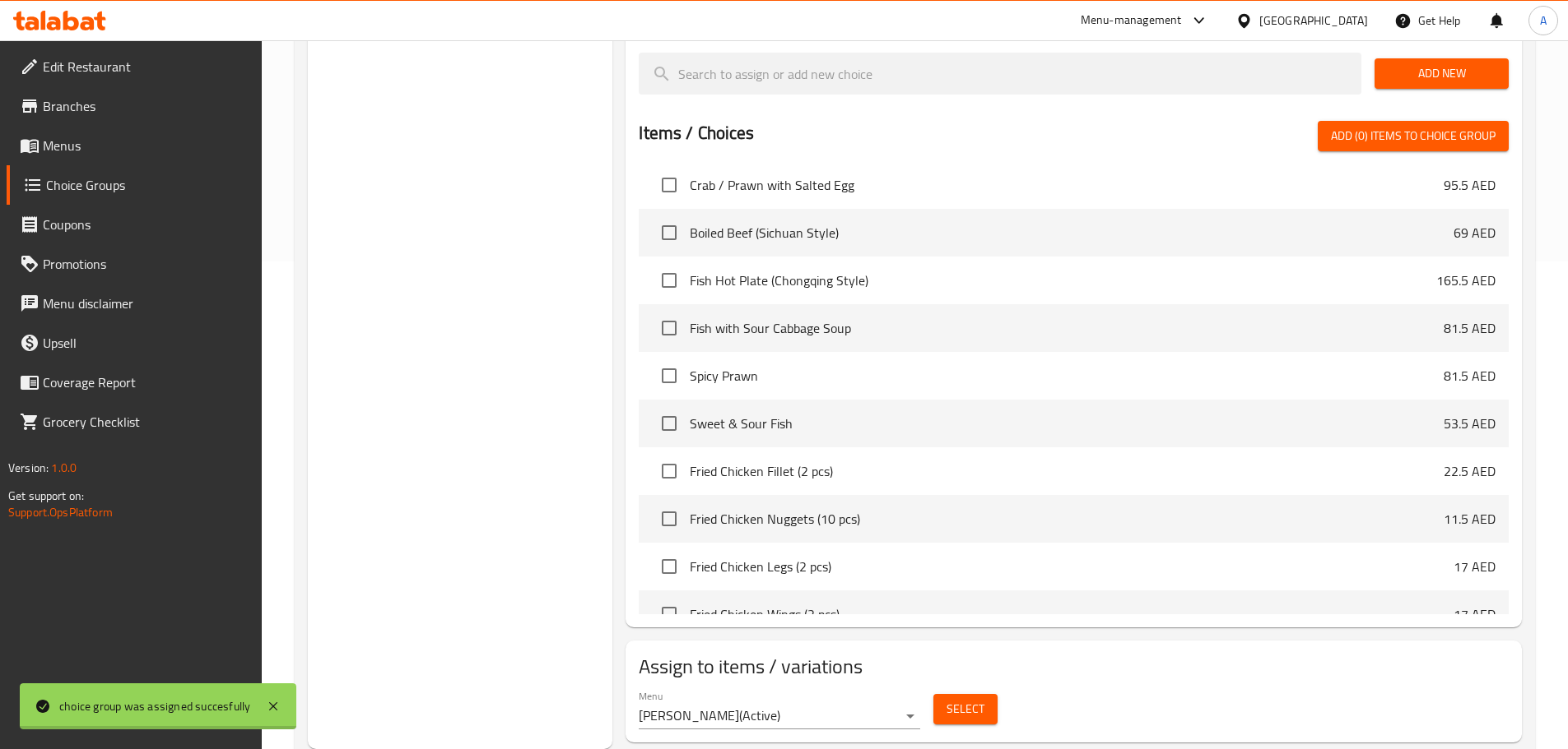
scroll to position [1762, 0]
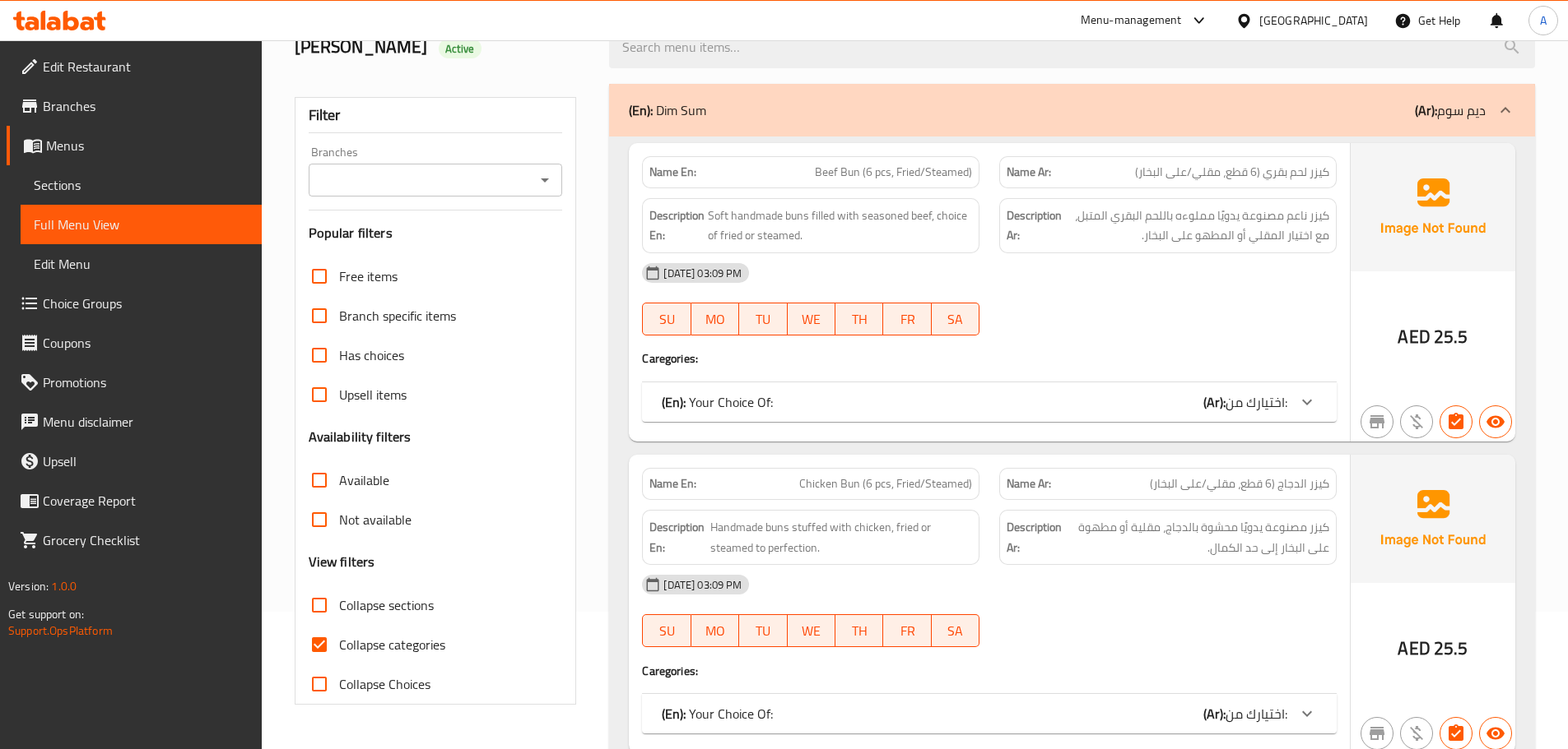
scroll to position [329, 0]
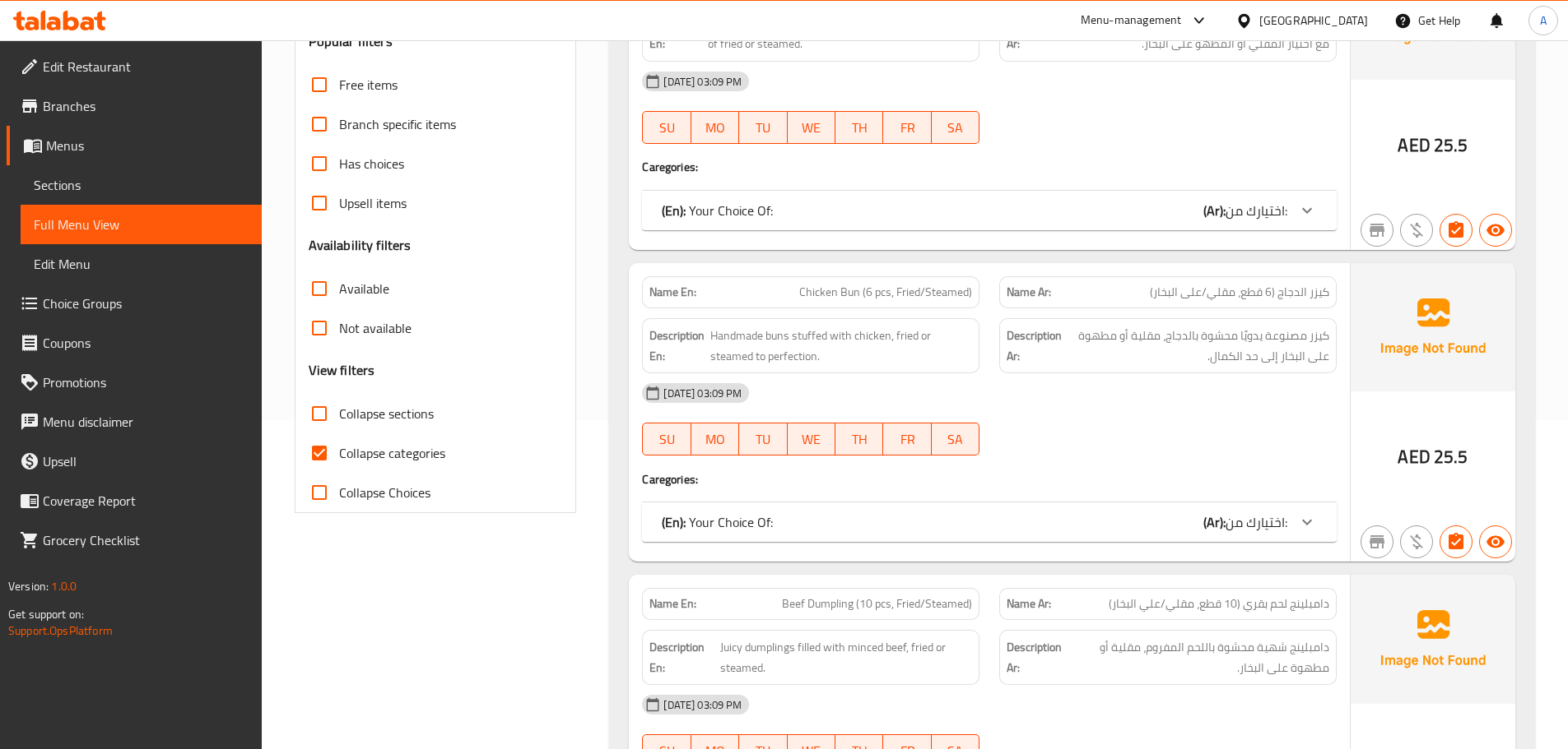
click at [326, 464] on input "Collapse categories" at bounding box center [319, 453] width 39 height 39
checkbox input "false"
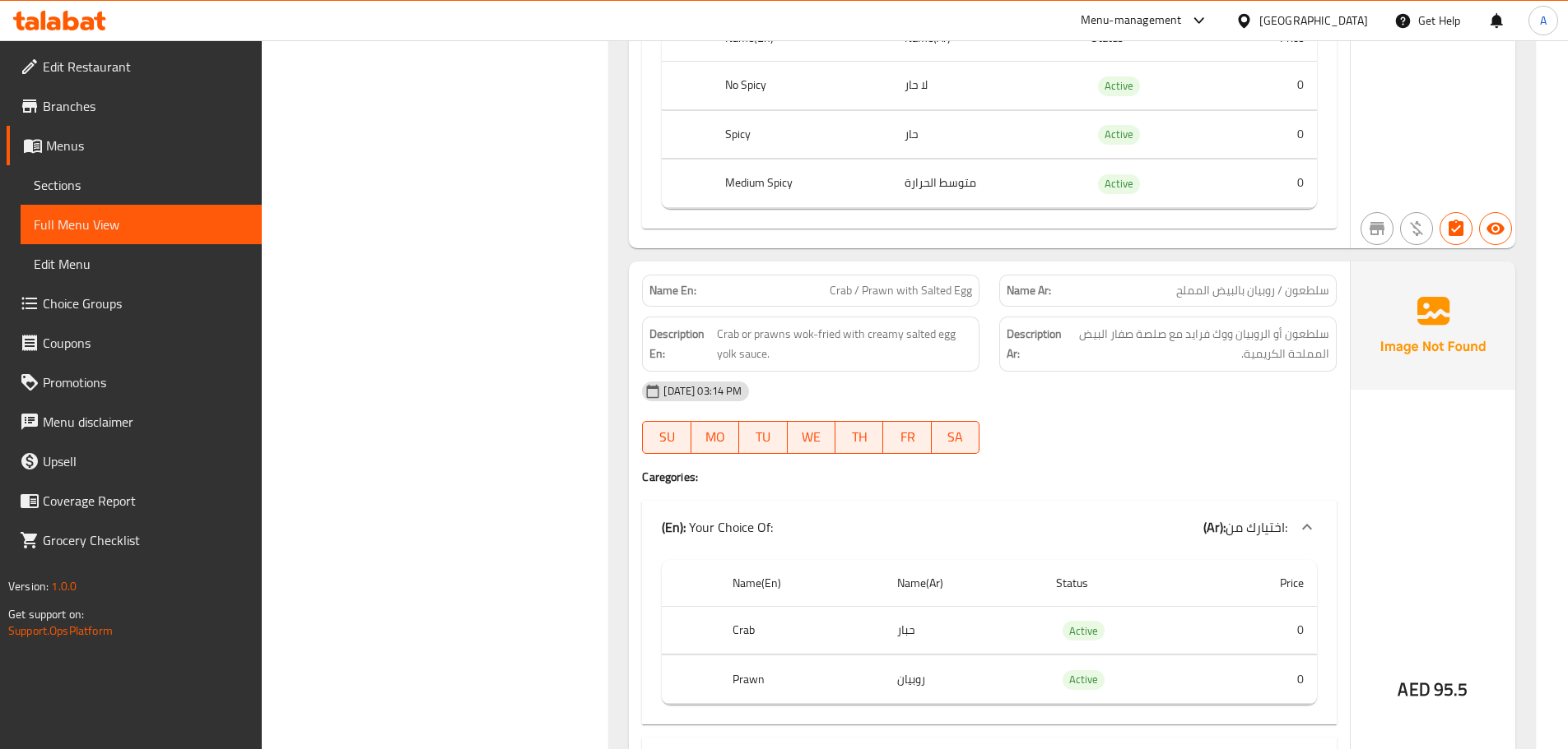
scroll to position [13403, 0]
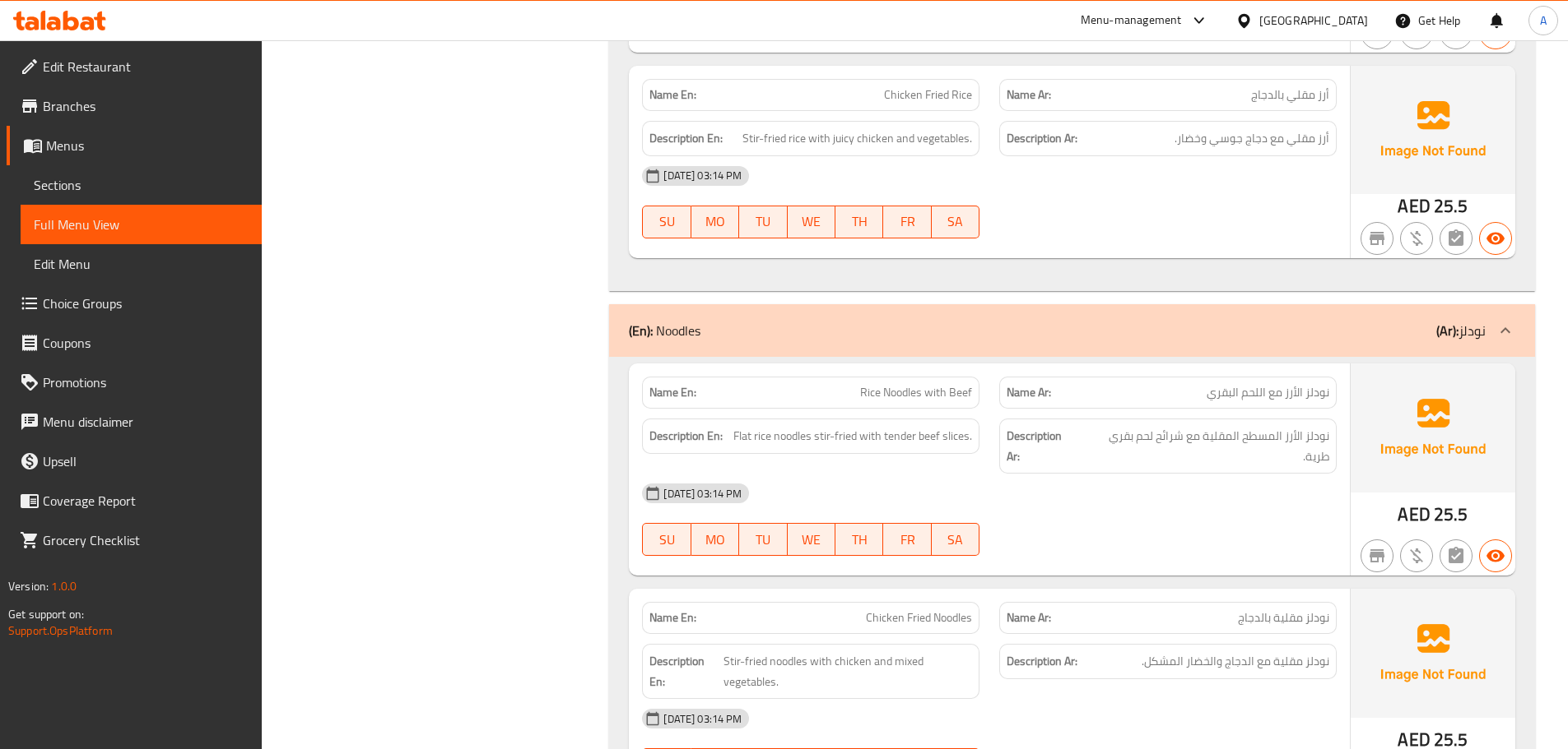
scroll to position [35866, 0]
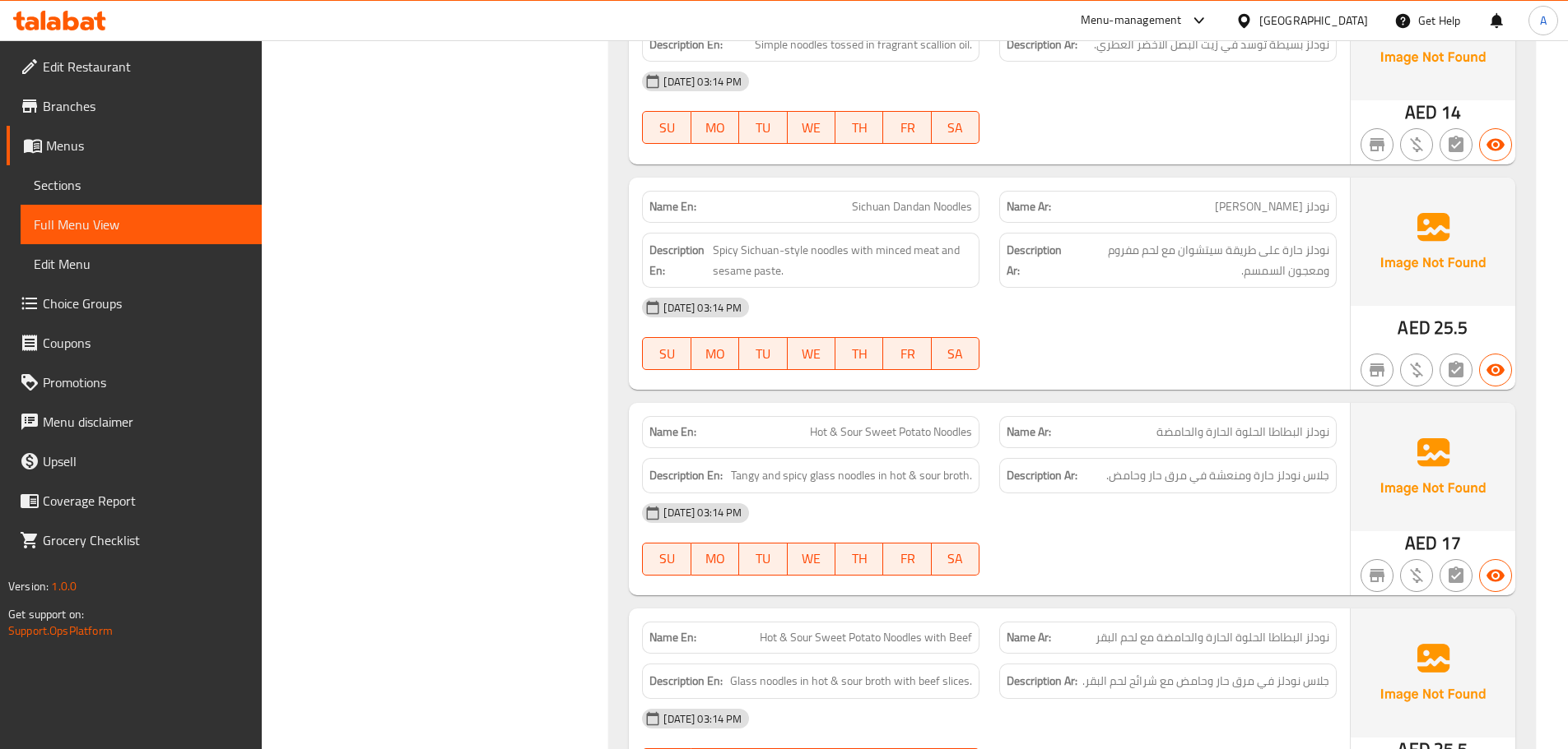
click at [820, 424] on span "Hot & Sour Sweet Potato Noodles" at bounding box center [891, 433] width 162 height 18
copy span "Hot & Sour Sweet Potato Noodles"
click at [849, 458] on div "Description En: Tangy and spicy glass noodles in hot & sour broth." at bounding box center [810, 476] width 337 height 35
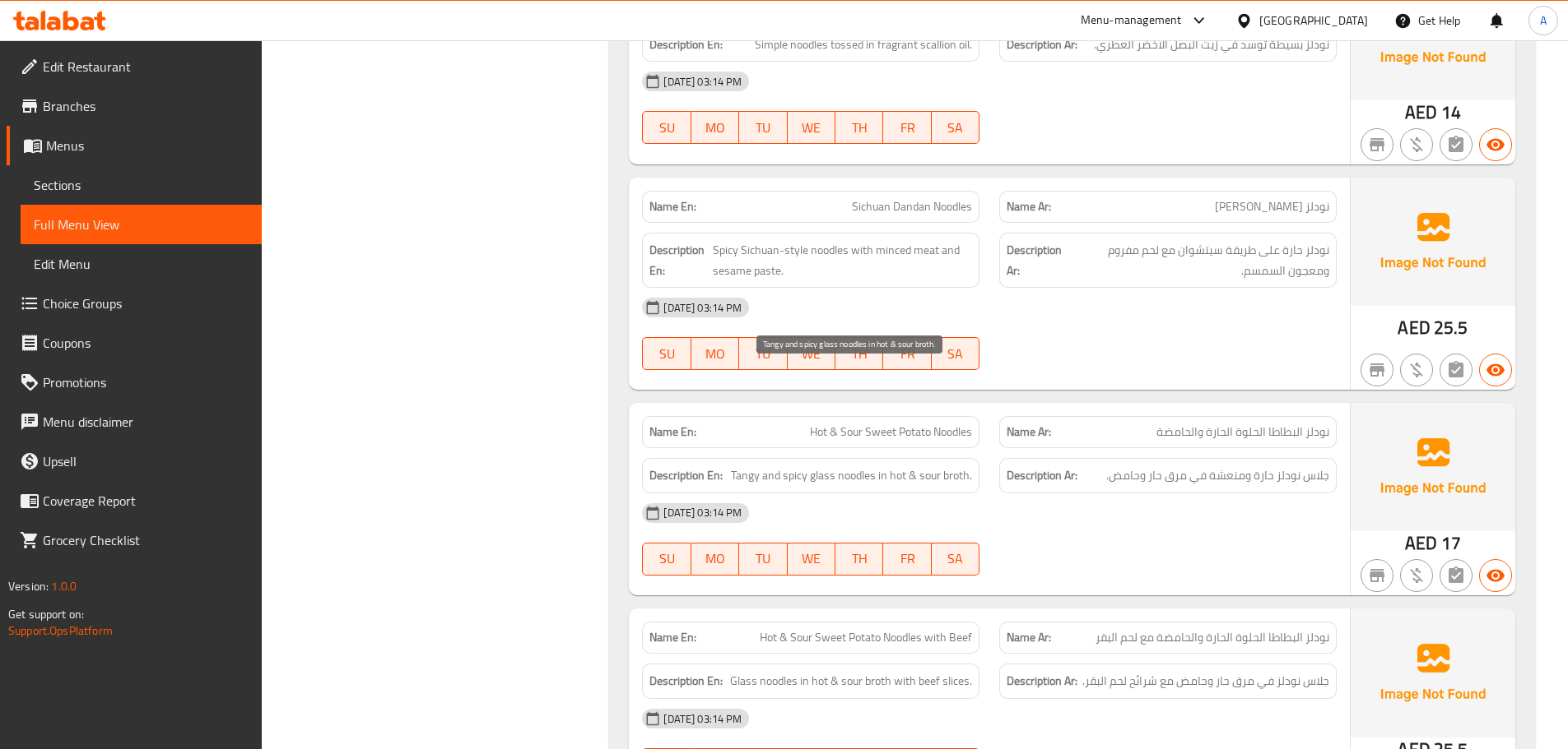
click at [827, 466] on span "Tangy and spicy glass noodles in hot & sour broth." at bounding box center [851, 476] width 241 height 21
copy span "glass"
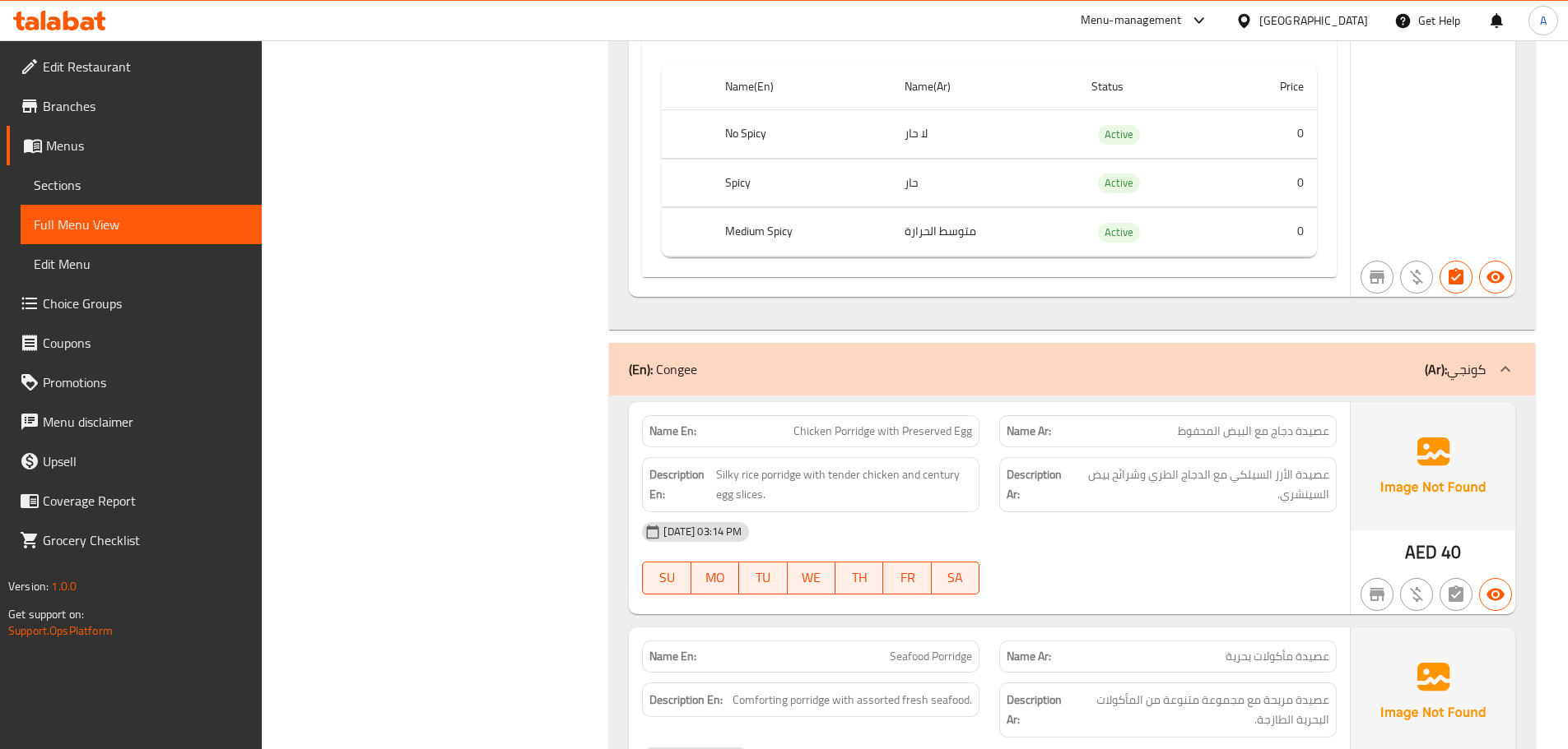
scroll to position [15115, 0]
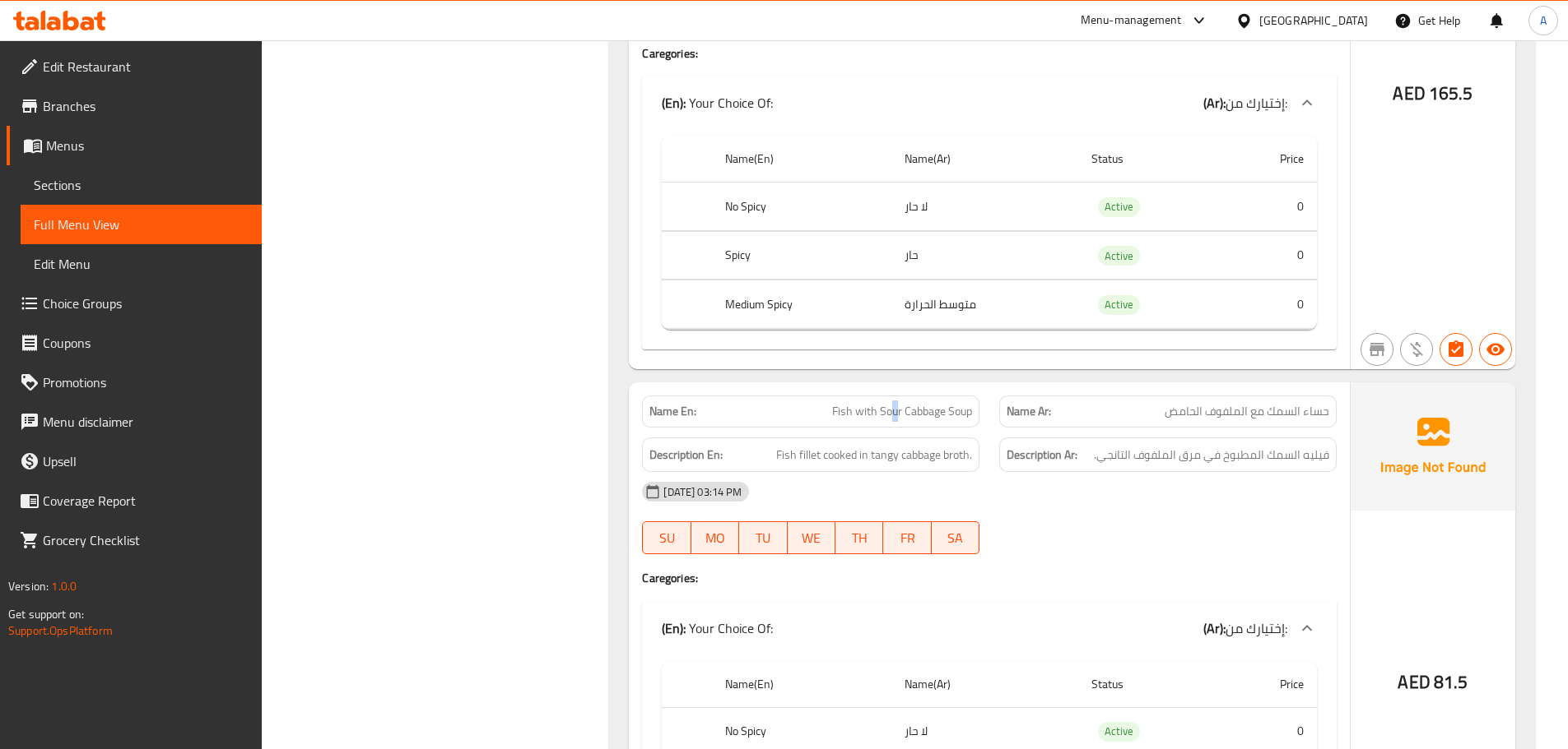
click at [895, 403] on span "Fish with Sour Cabbage Soup" at bounding box center [902, 412] width 140 height 18
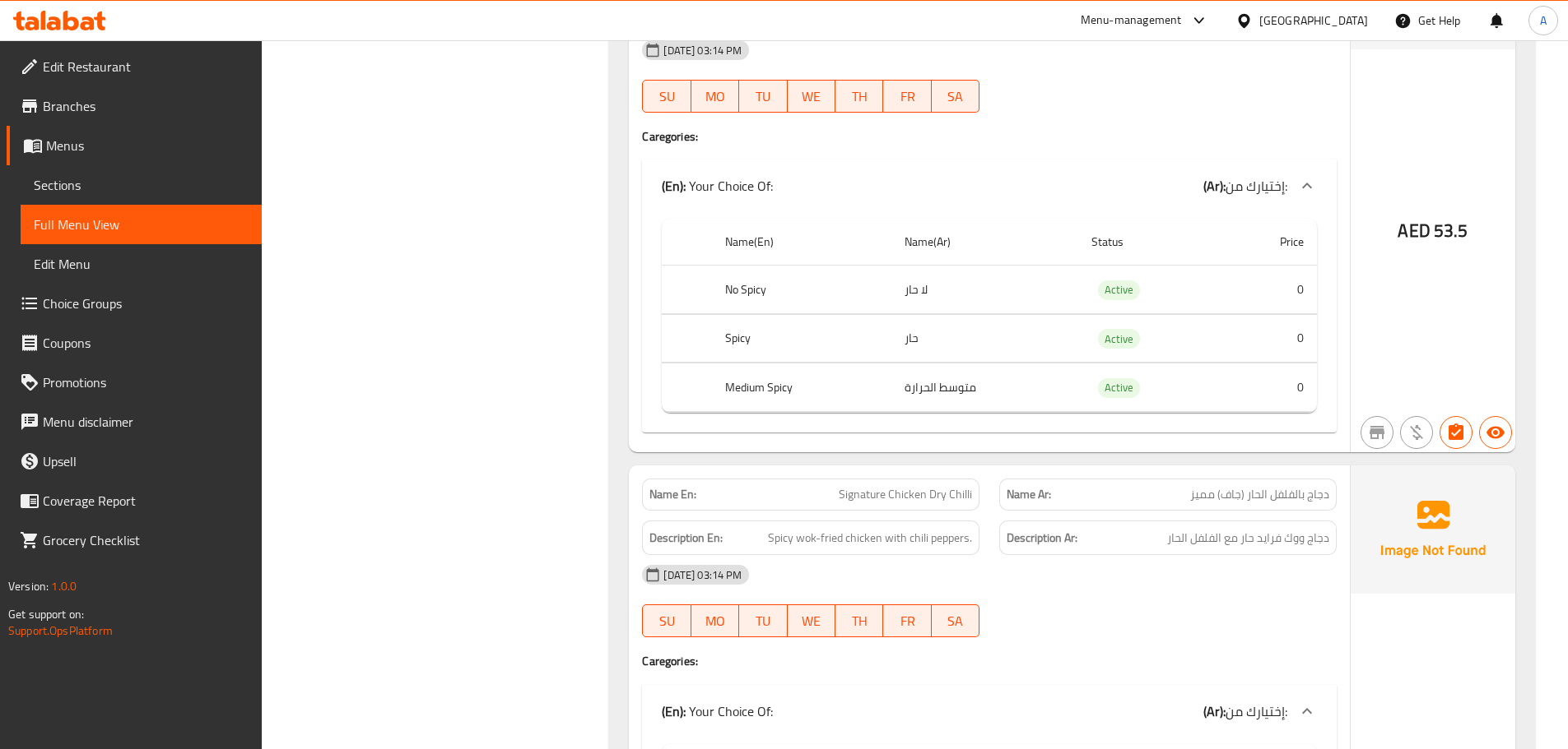
scroll to position [7447, 0]
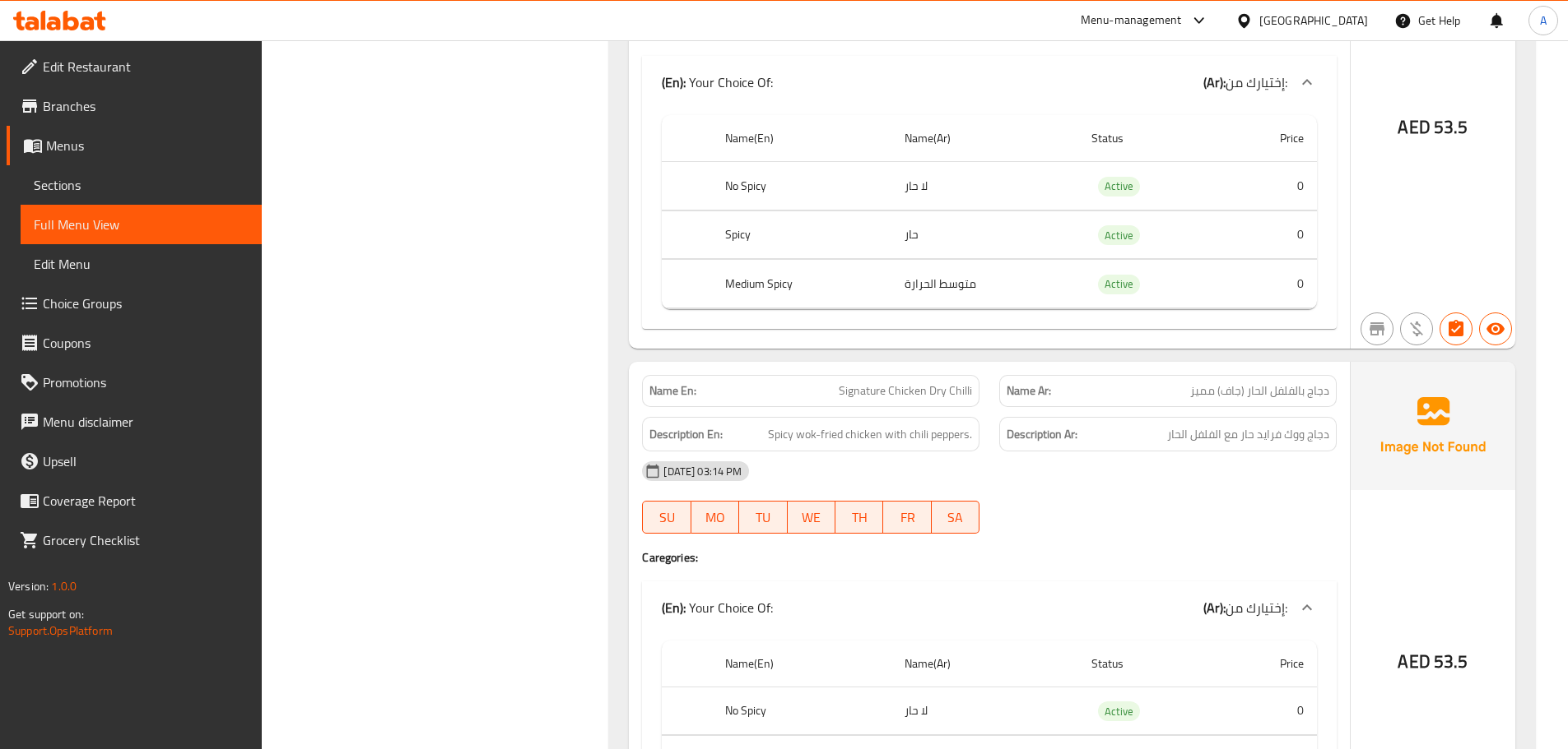
click at [931, 383] on span "Signature Chicken Dry Chilli" at bounding box center [905, 392] width 133 height 18
copy span "Signature Chicken Dry Chilli"
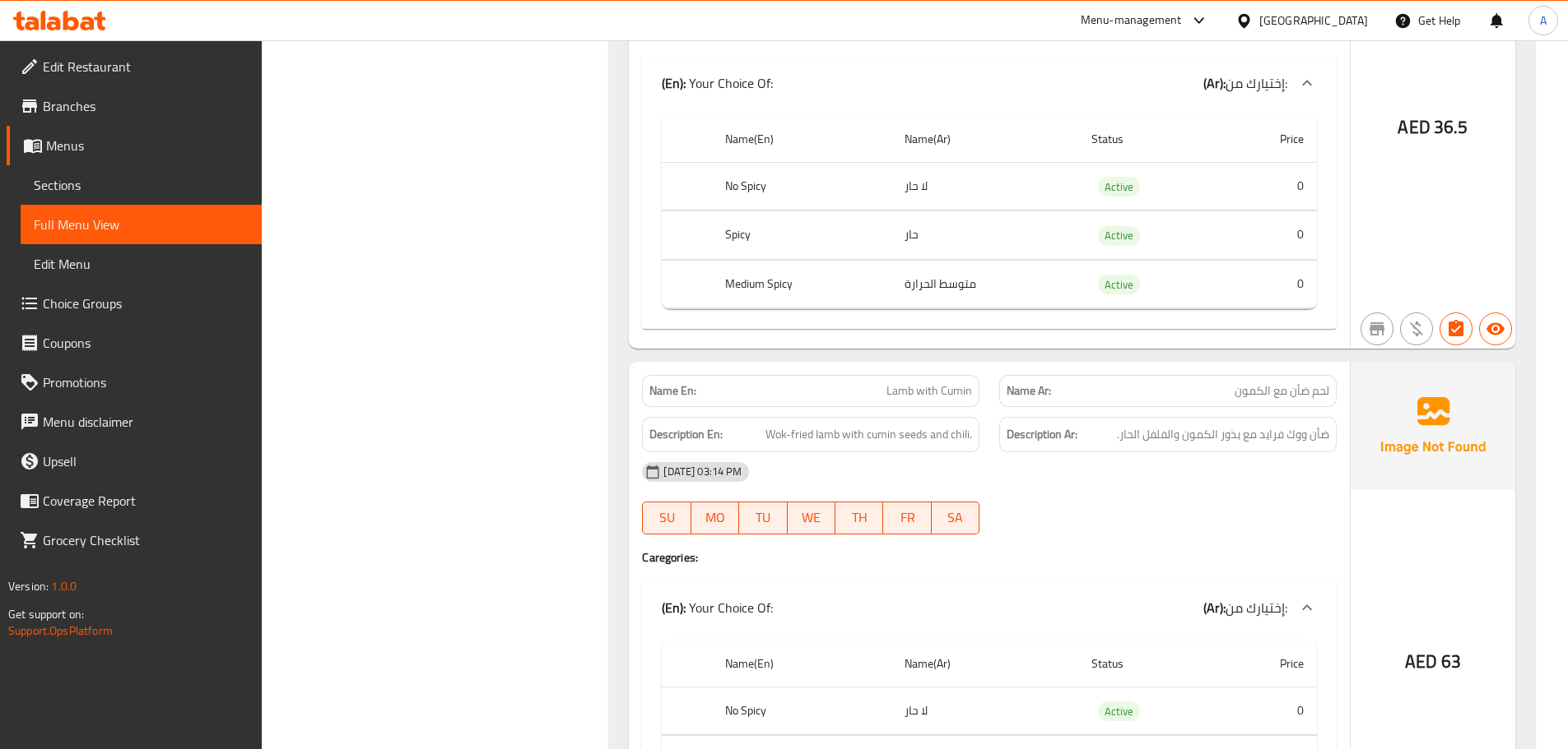
click at [960, 383] on span "Lamb with Cumin" at bounding box center [929, 392] width 86 height 18
drag, startPoint x: 960, startPoint y: 335, endPoint x: 904, endPoint y: 297, distance: 67.7
click at [958, 383] on span "Lamb with Cumin" at bounding box center [929, 392] width 86 height 18
copy span "Lamb with Cumin"
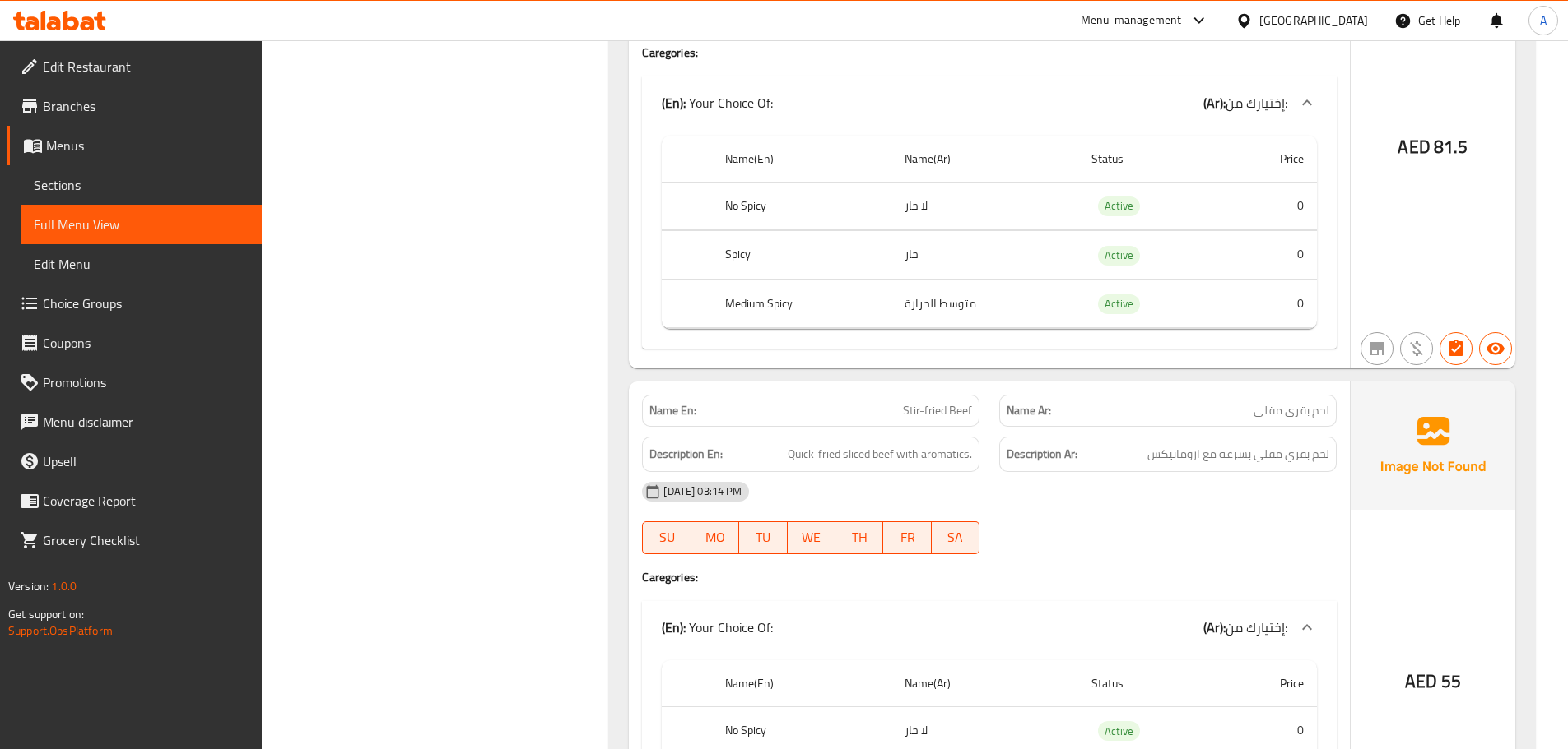
scroll to position [13284, 0]
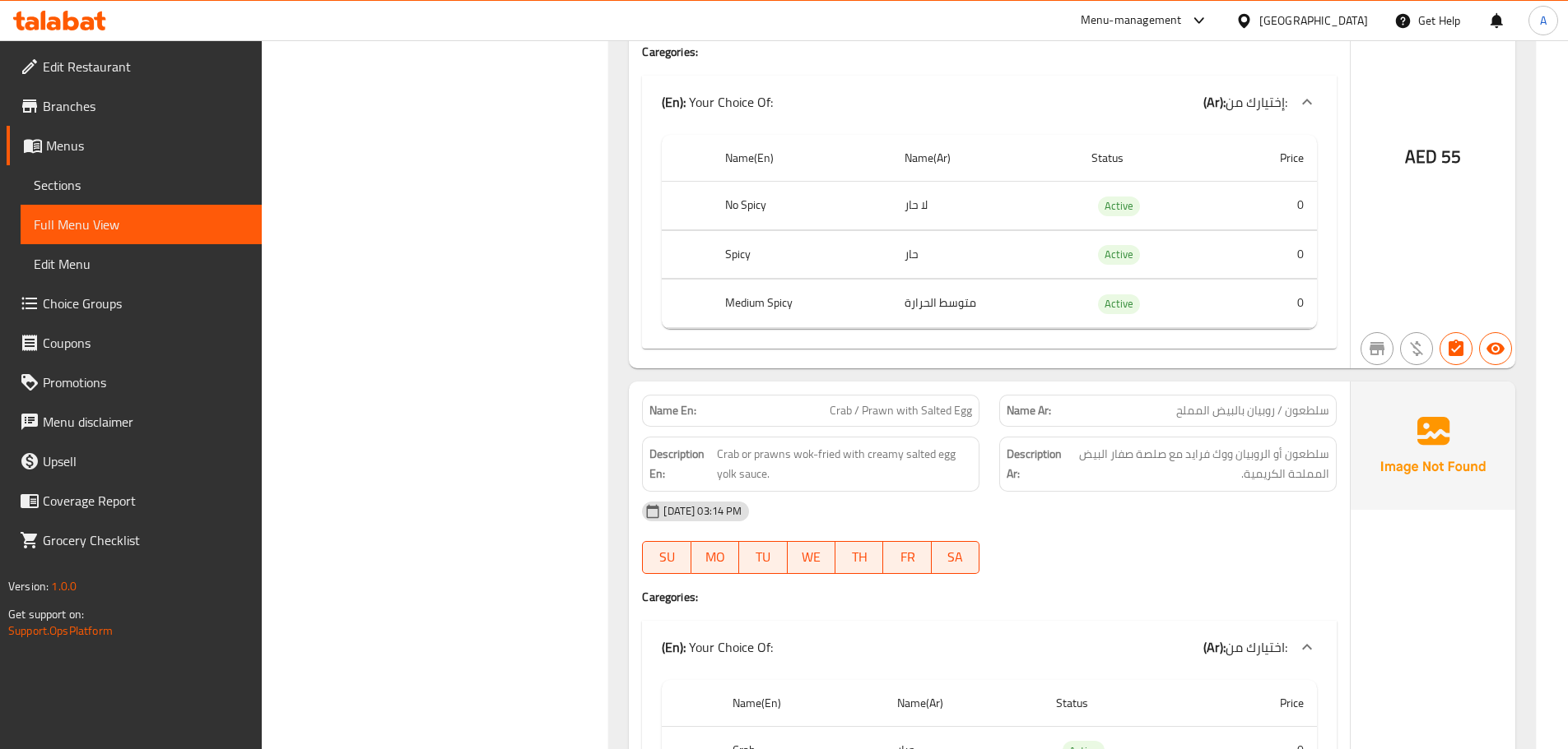
click at [904, 402] on span "Crab / Prawn with Salted Egg" at bounding box center [901, 411] width 143 height 18
copy span "Crab / Prawn with Salted Egg"
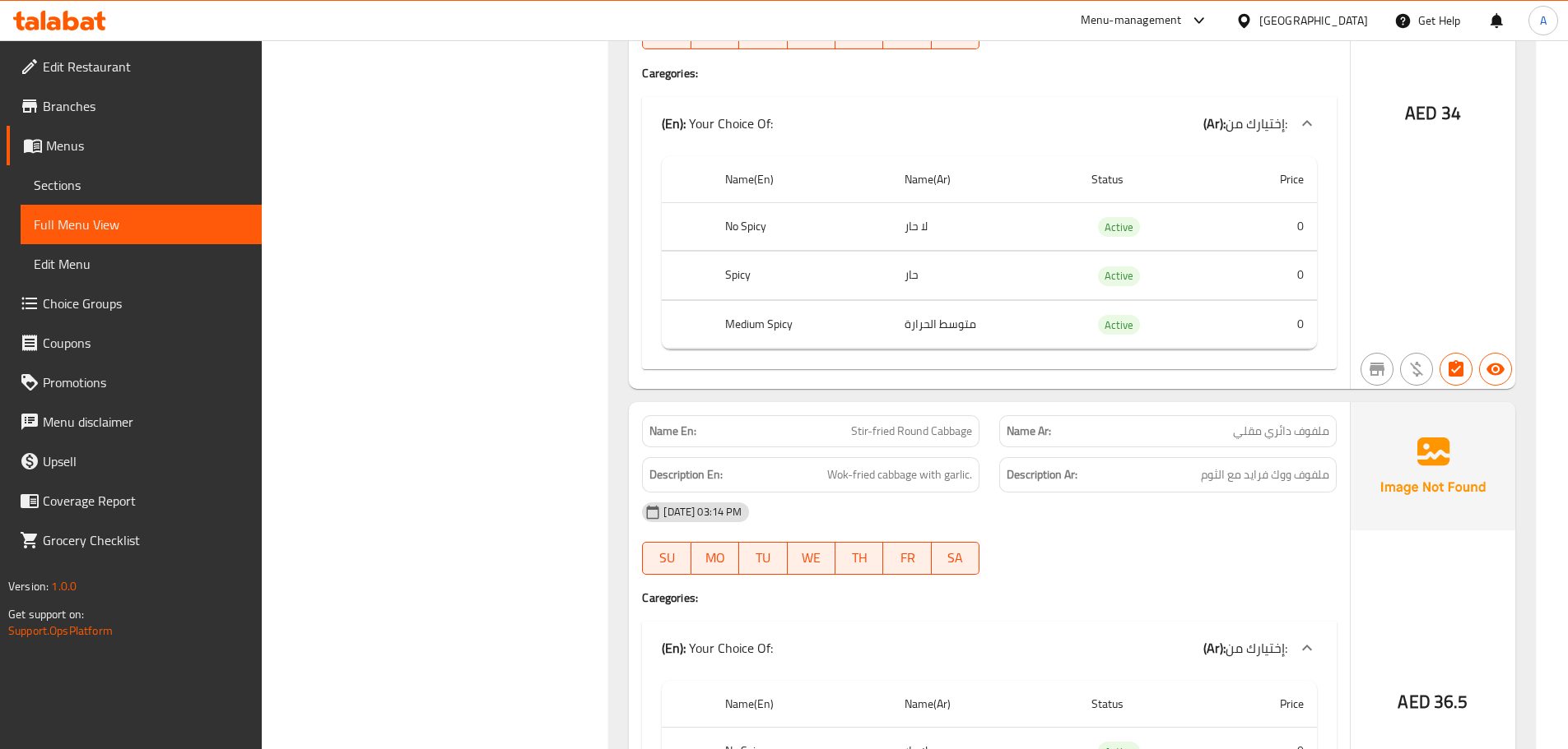
click at [903, 423] on span "Stir-fried Round Cabbage" at bounding box center [911, 432] width 121 height 18
copy span "Stir-fried Round Cabbage"
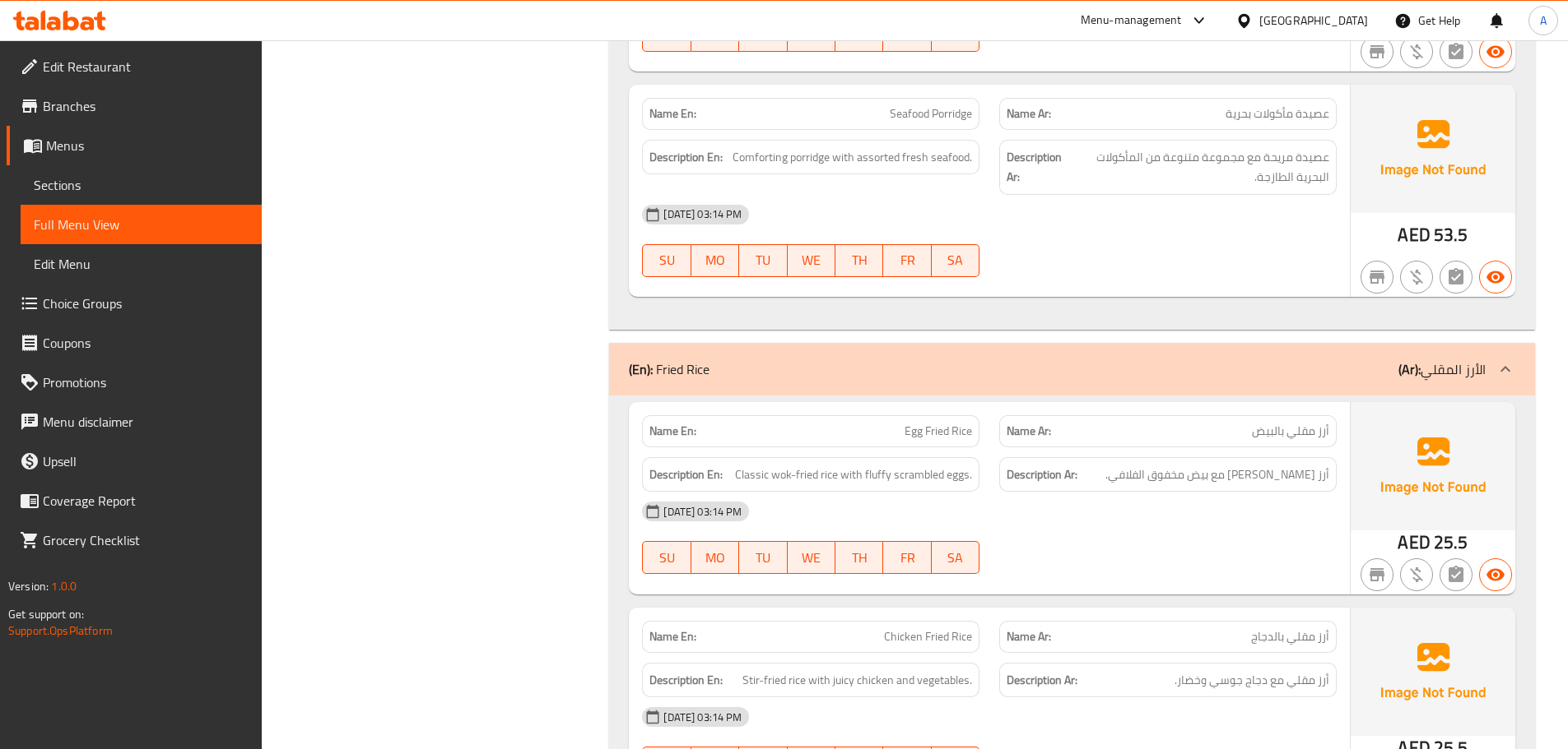
click at [944, 423] on span "Egg Fried Rice" at bounding box center [938, 432] width 67 height 18
copy span "Egg Fried Rice"
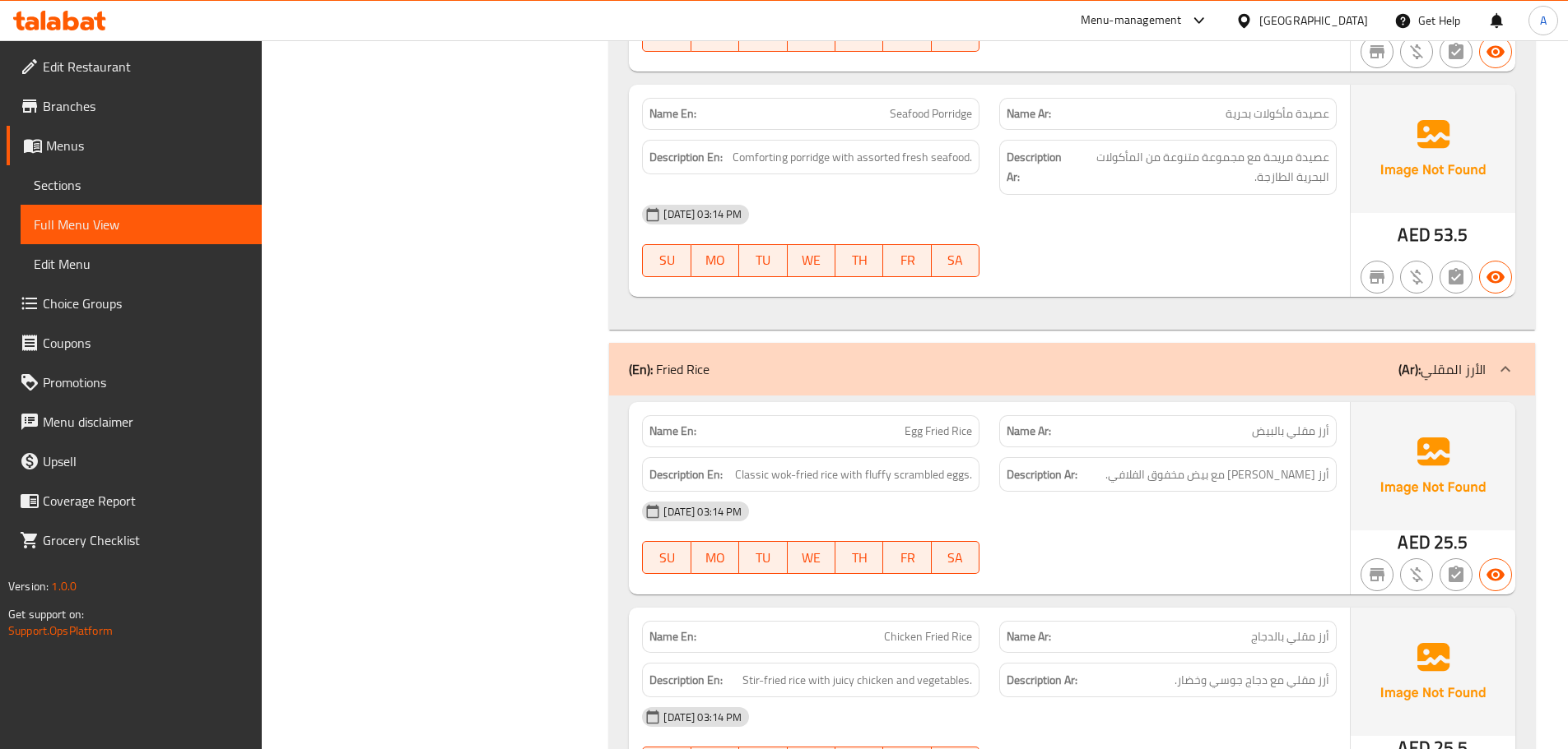
scroll to position [12233, 0]
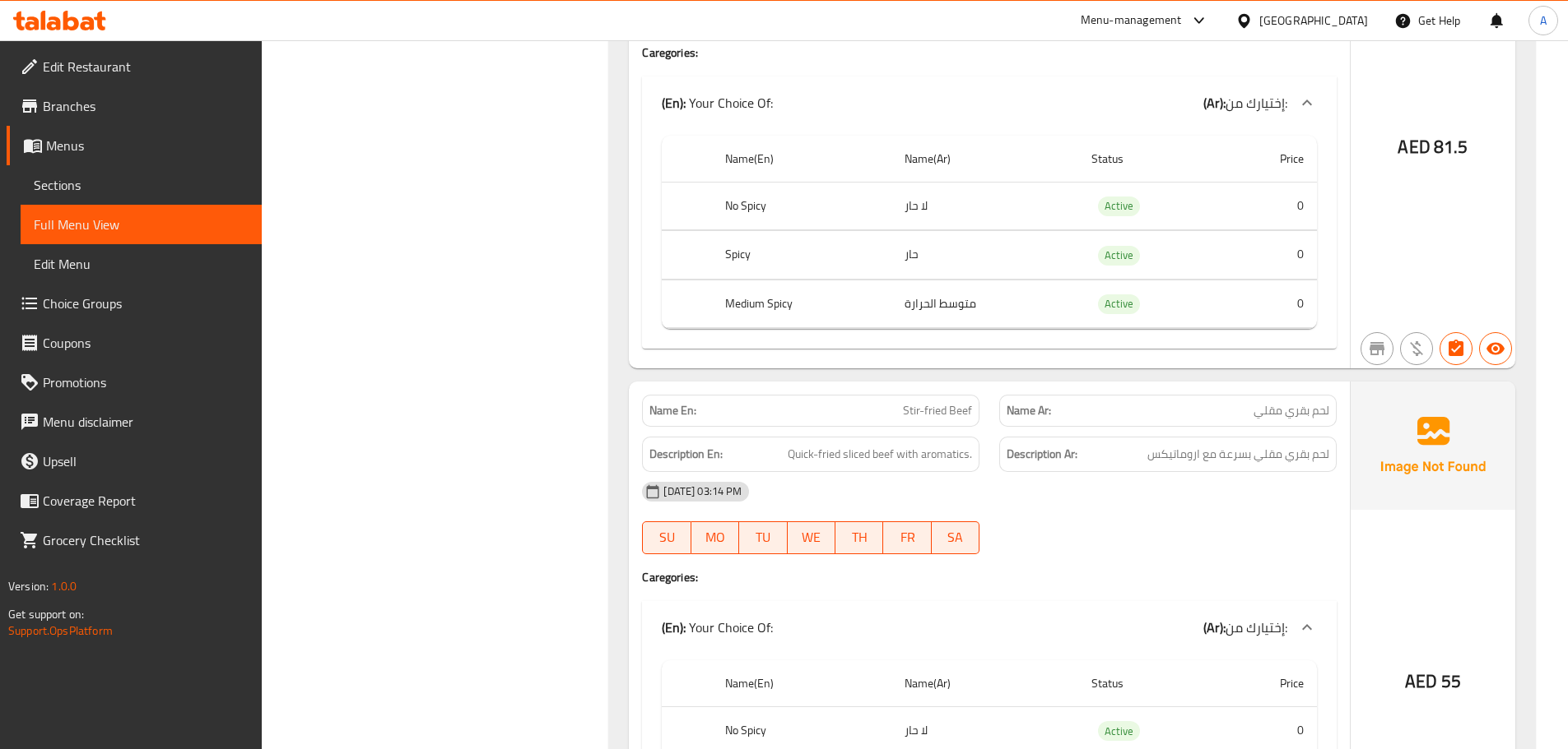
click at [903, 402] on p "Name En: Stir-fried Beef" at bounding box center [811, 411] width 322 height 18
copy span "Stir-fried Beef"
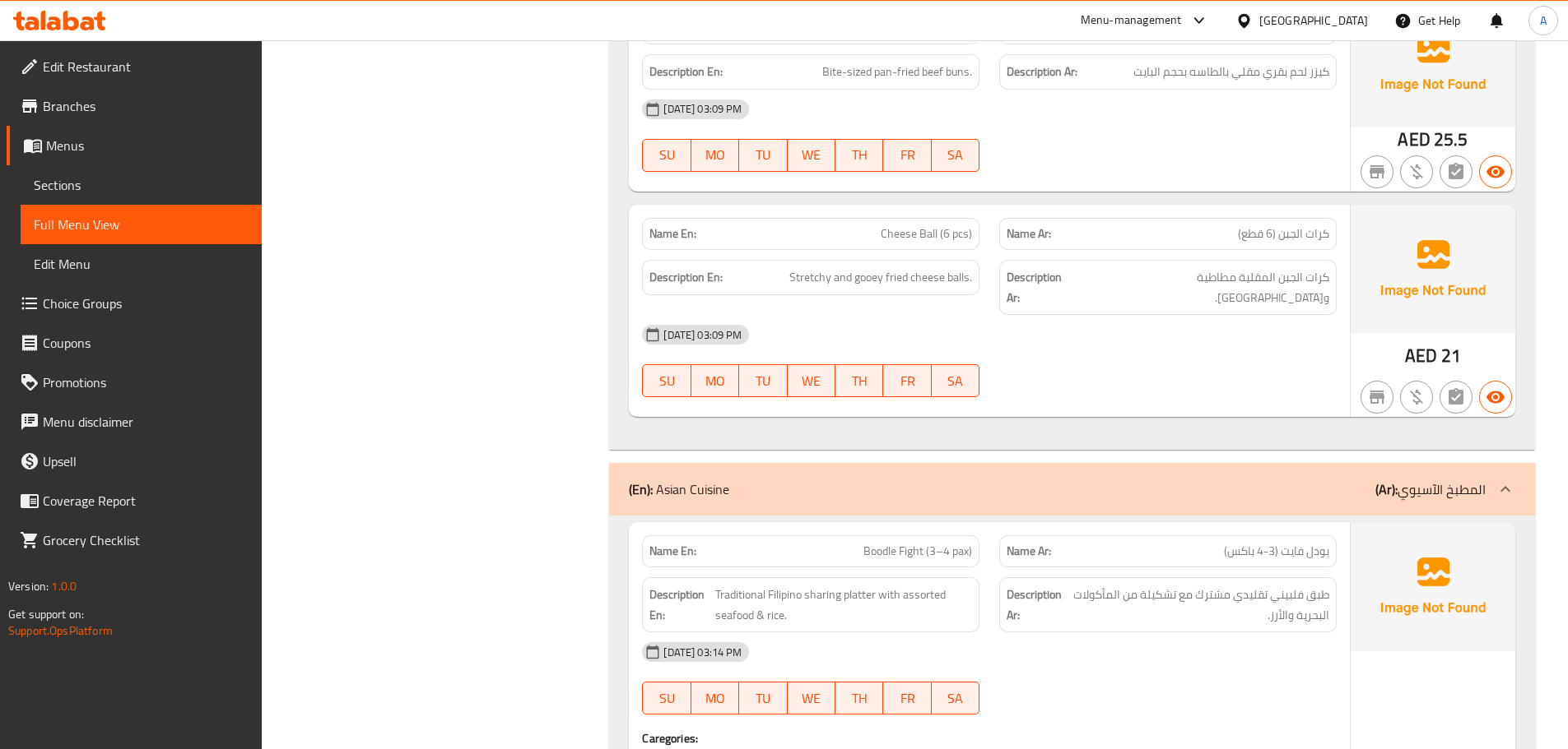
scroll to position [12235, 0]
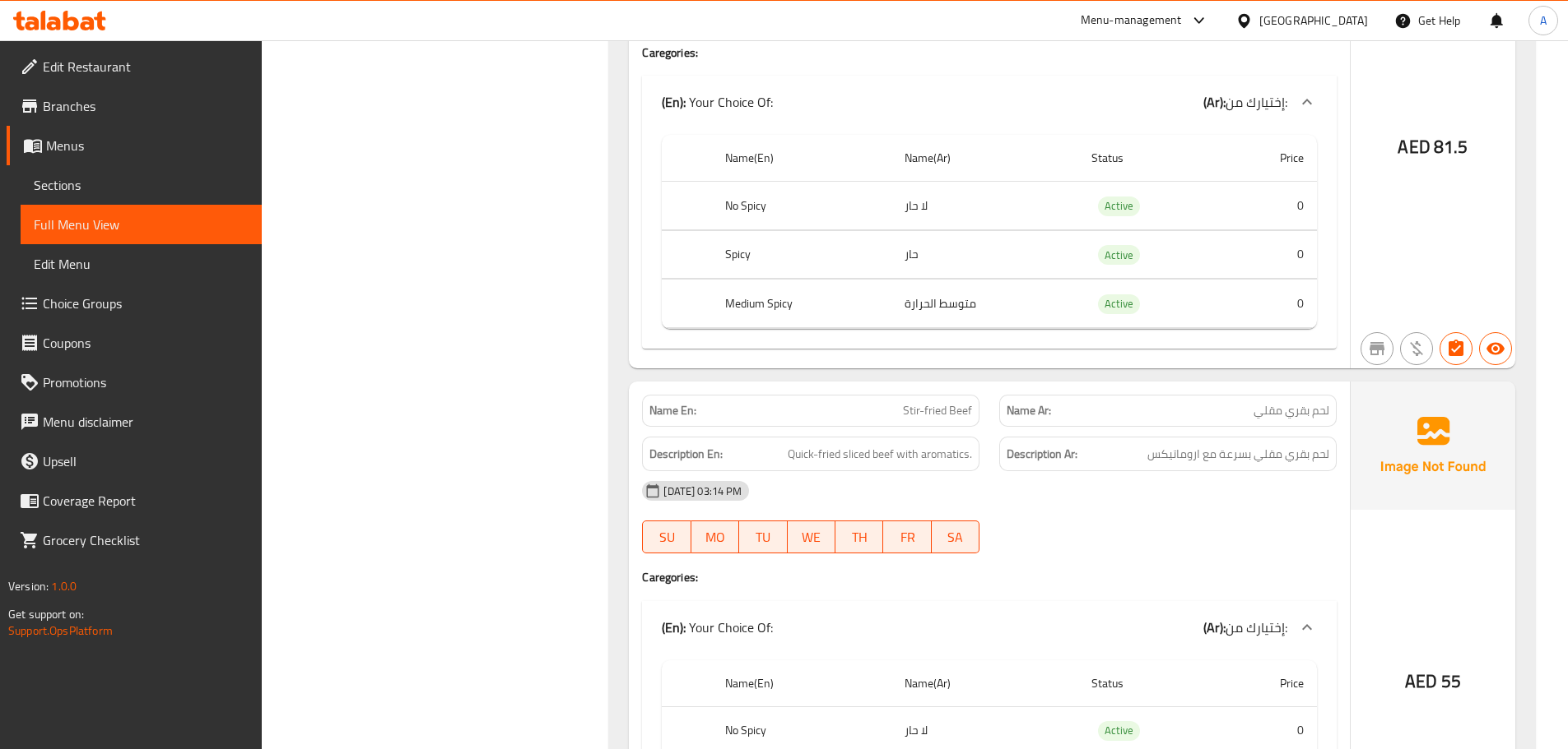
click at [935, 402] on span "Stir-fried Beef" at bounding box center [937, 411] width 69 height 18
copy span "Stir-fried Beef"
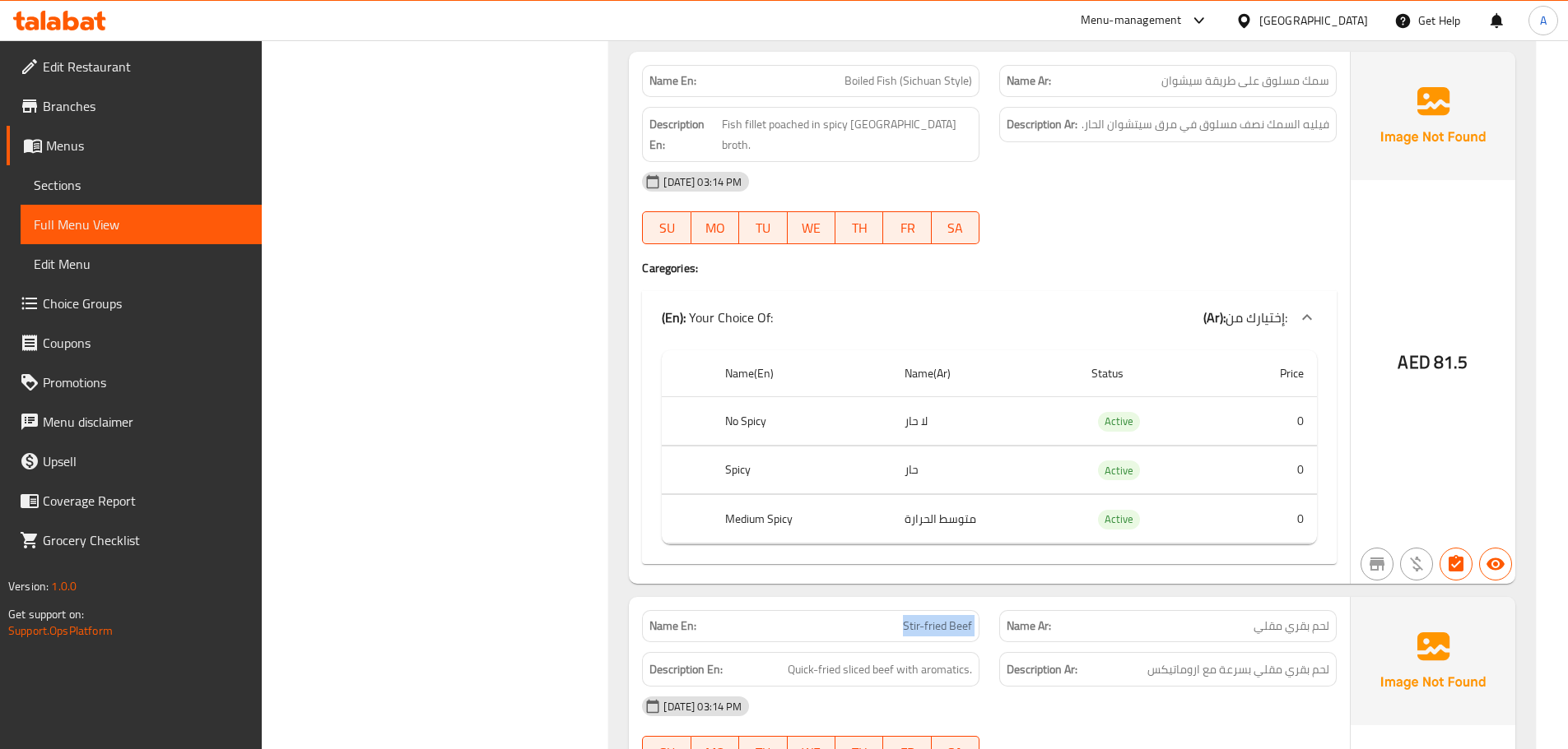
scroll to position [11659, 0]
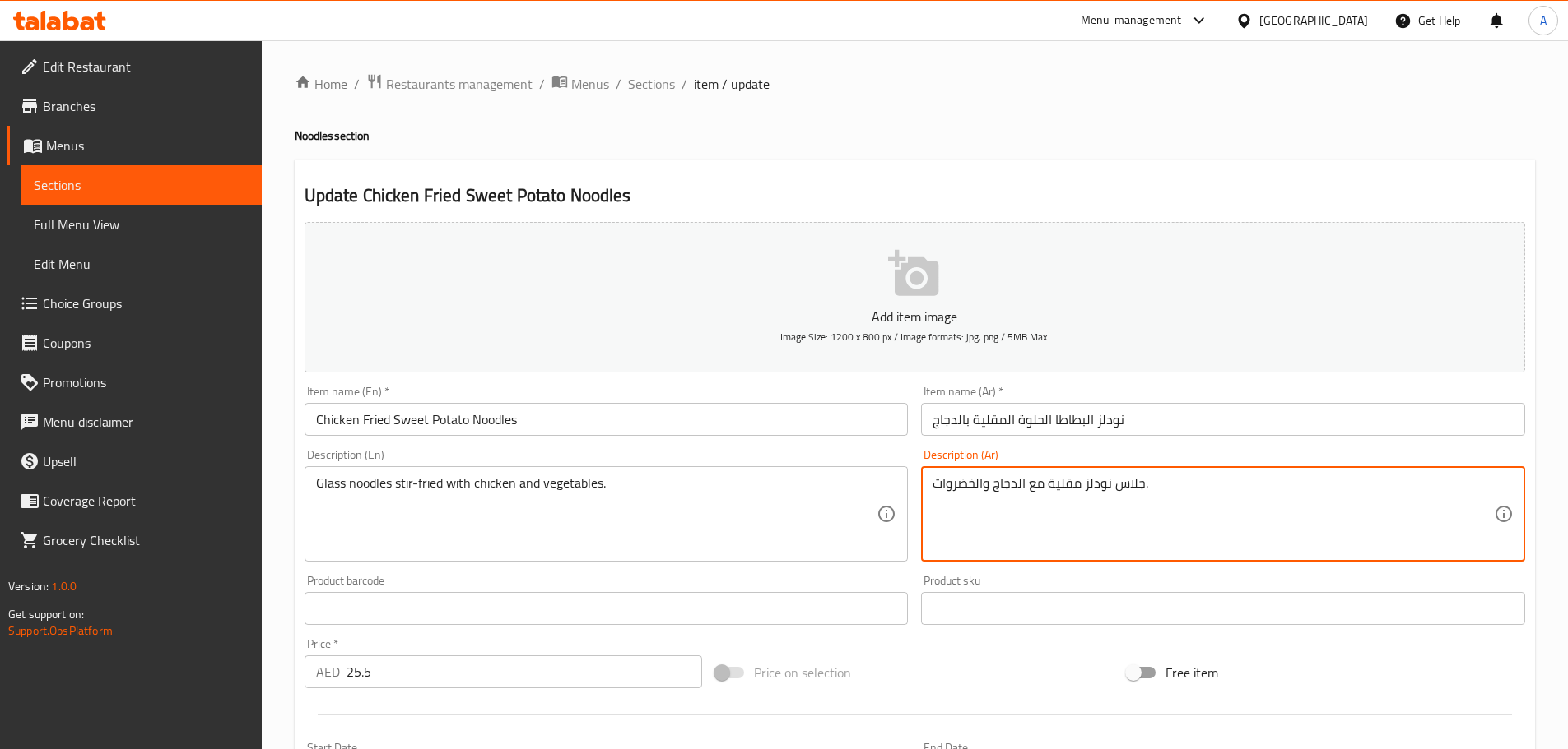
paste textarea "امع"
click at [1172, 484] on textarea "جلاس نودلز لامعة مقلية مع الدجاج والخضروات." at bounding box center [1212, 515] width 562 height 78
type textarea "نودلز لامعة مقلية مع الدجاج والخضروات."
click at [754, 421] on input "Chicken Fried Sweet Potato Noodles" at bounding box center [607, 420] width 604 height 33
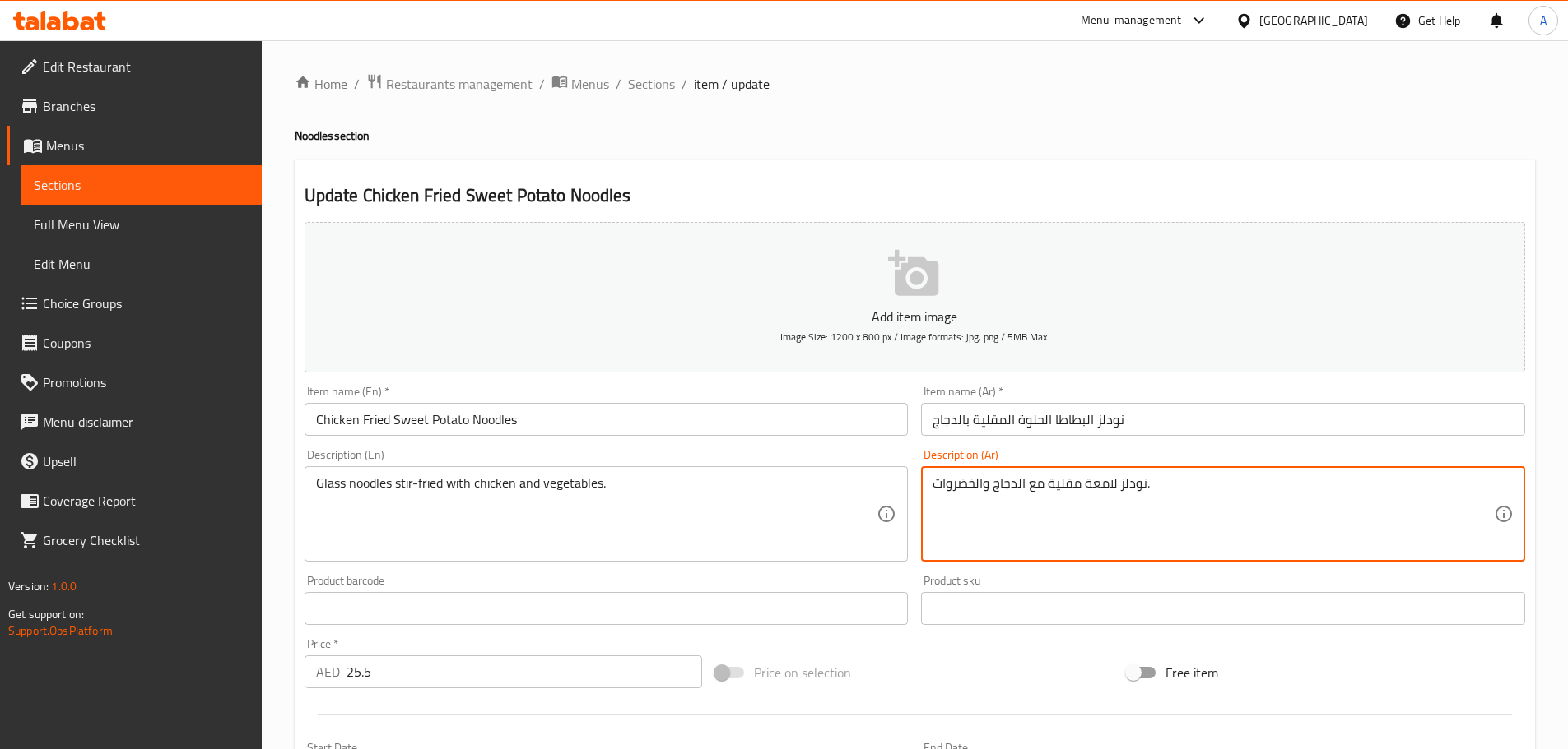
drag, startPoint x: 1083, startPoint y: 481, endPoint x: 1147, endPoint y: 480, distance: 64.0
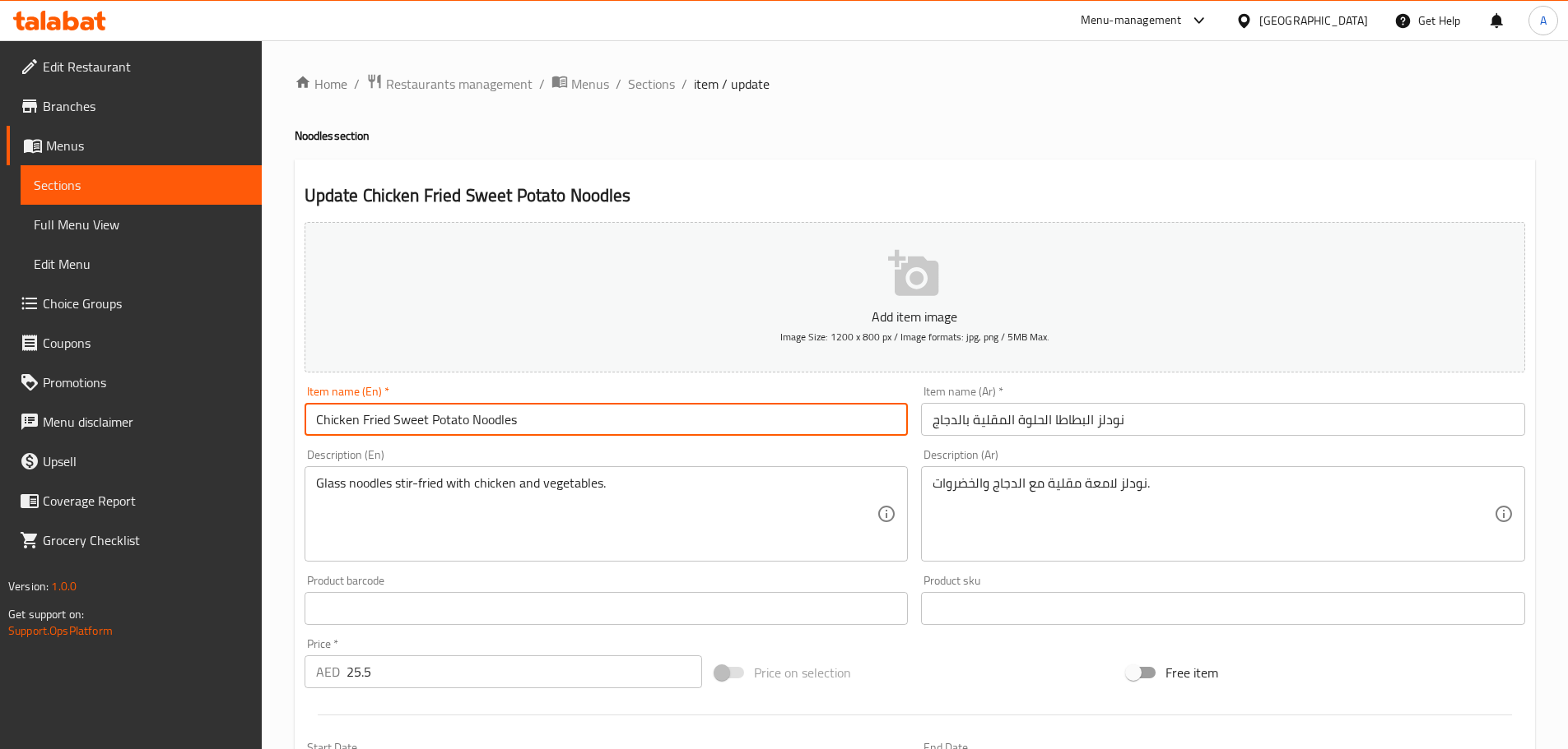
click at [760, 405] on input "Chicken Fried Sweet Potato Noodles" at bounding box center [607, 420] width 604 height 33
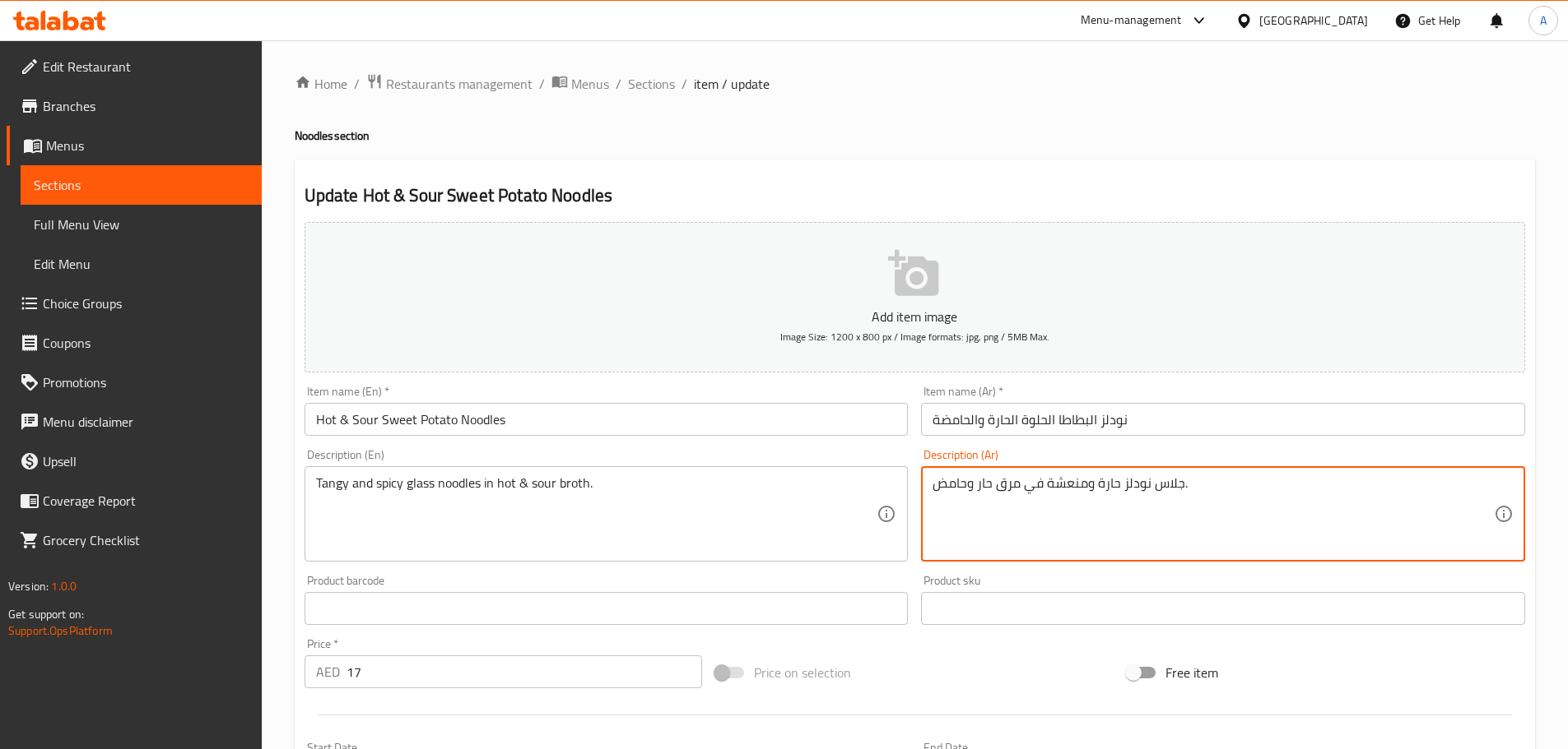
drag, startPoint x: 1121, startPoint y: 488, endPoint x: 1178, endPoint y: 482, distance: 57.3
paste textarea "نودلز لامعة"
type textarea "نودلز لامعة حارة ومنعشة في مرق حار وحامض."
click at [1153, 414] on input "نودلز البطاطا الحلوة الحارة والحامضة" at bounding box center [1223, 420] width 604 height 33
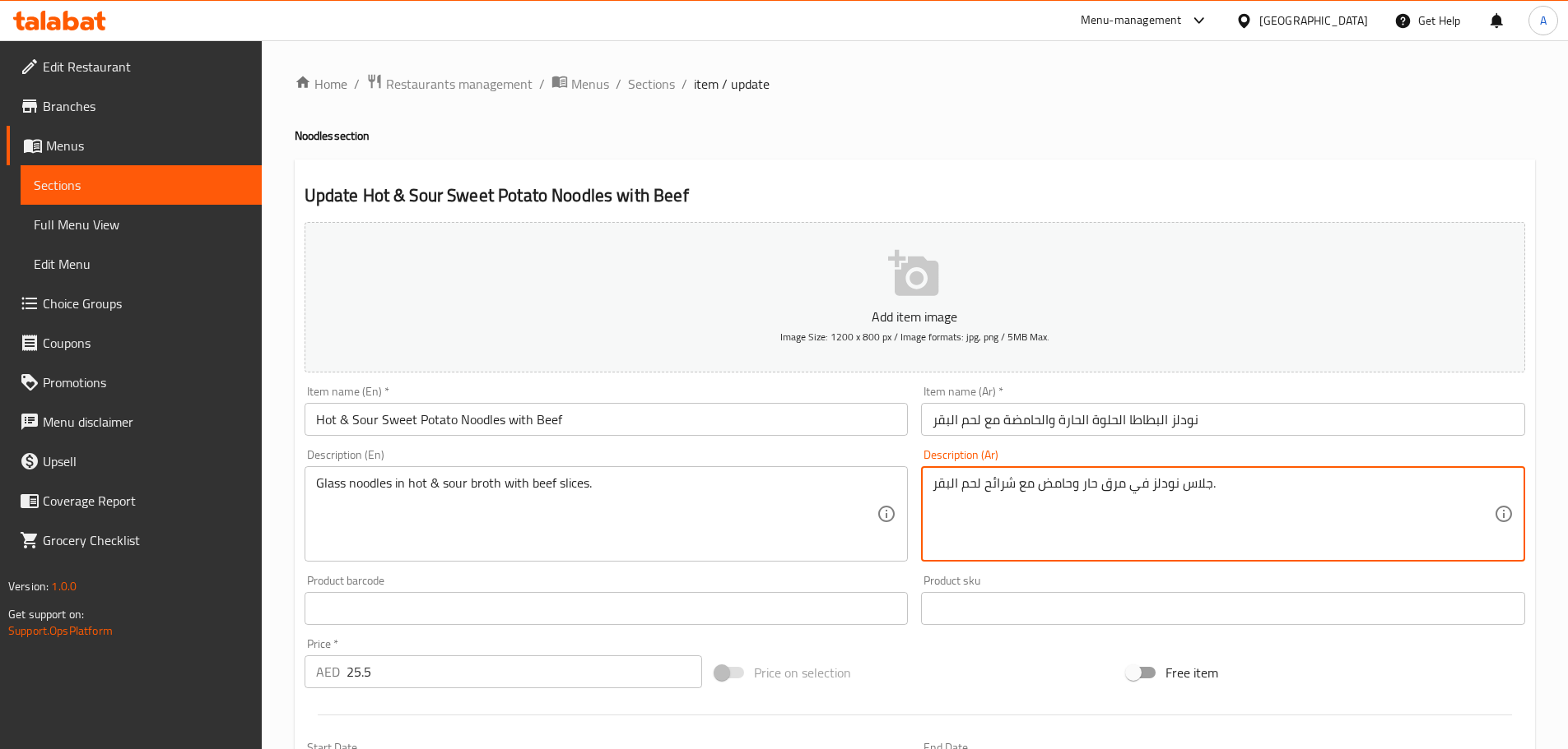
drag, startPoint x: 1154, startPoint y: 484, endPoint x: 1189, endPoint y: 484, distance: 35.0
click at [1146, 481] on textarea "جلاس نودلز في مرق حار وحامض مع شرائح لحم البقر." at bounding box center [1212, 515] width 562 height 78
drag, startPoint x: 1151, startPoint y: 488, endPoint x: 1209, endPoint y: 485, distance: 58.1
click at [1209, 485] on textarea "جلاس نودلز في مرق حار وحامض مع شرائح لحم البقر." at bounding box center [1212, 515] width 562 height 78
paste textarea "نودلز لامعة"
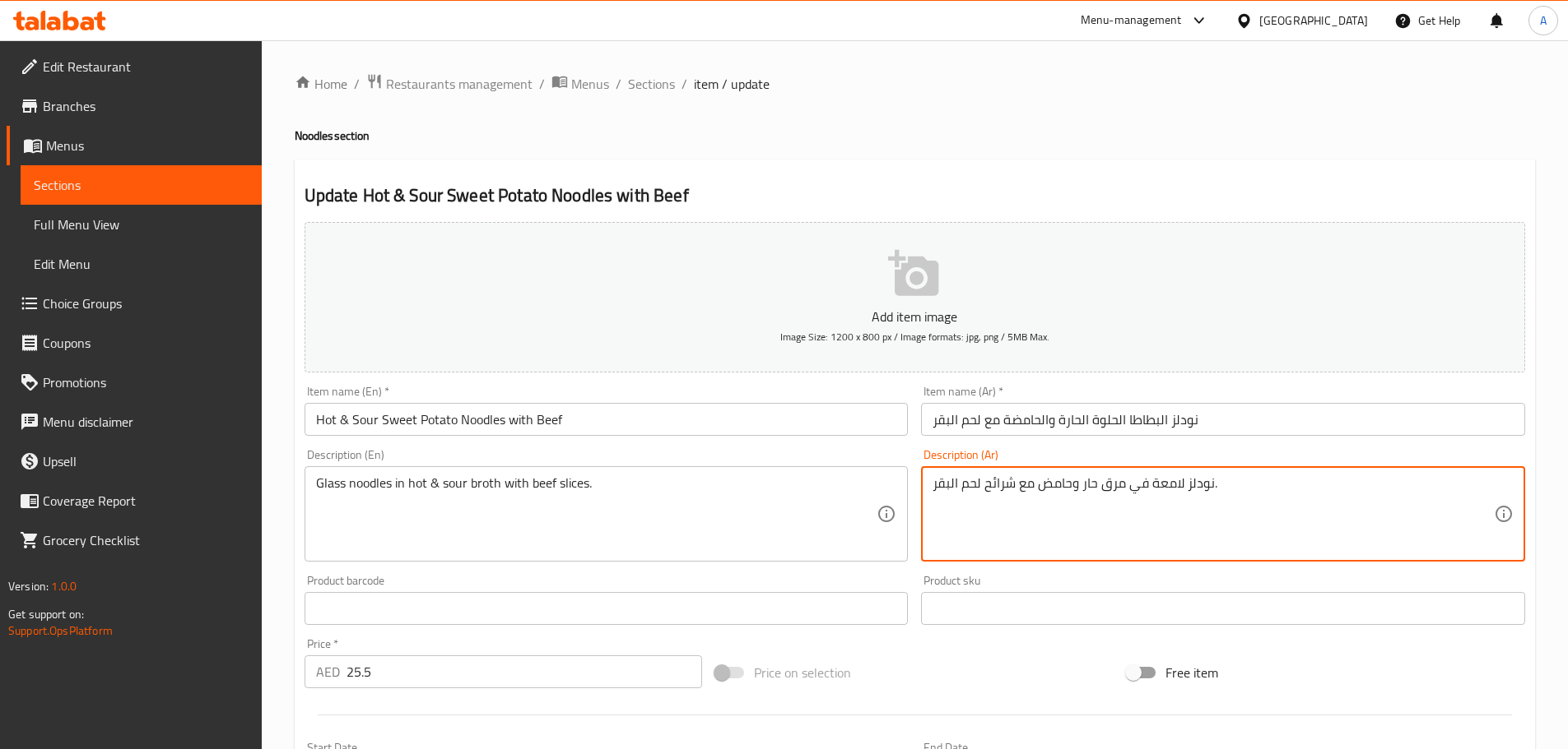
type textarea "نودلز لامعة في مرق حار وحامض مع شرائح لحم البقر."
click at [1216, 422] on input "نودلز البطاطا الحلوة الحارة والحامضة مع لحم البقر" at bounding box center [1223, 420] width 604 height 33
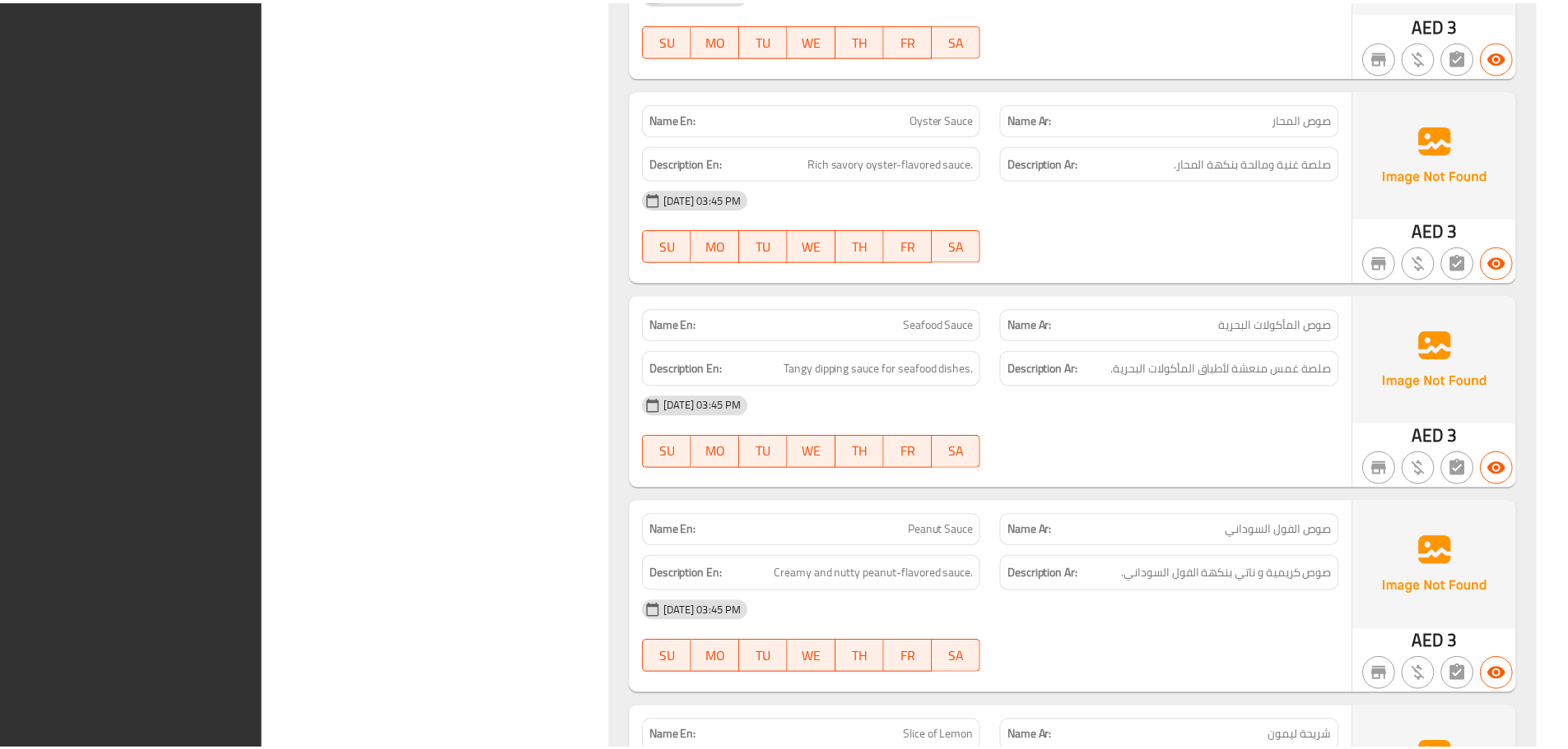
scroll to position [73860, 0]
